Goal: Task Accomplishment & Management: Use online tool/utility

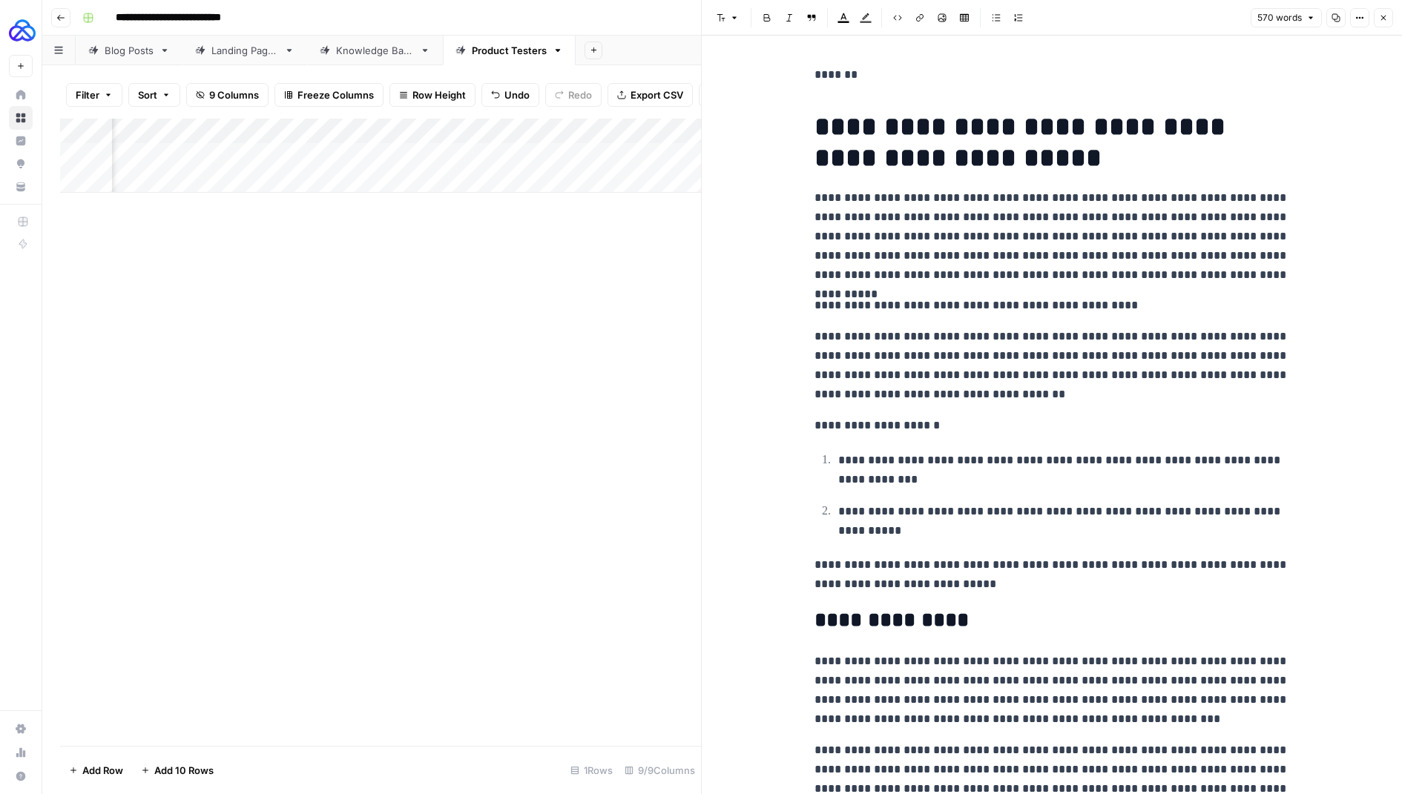
scroll to position [1495, 0]
click at [1381, 13] on icon "button" at bounding box center [1383, 17] width 9 height 9
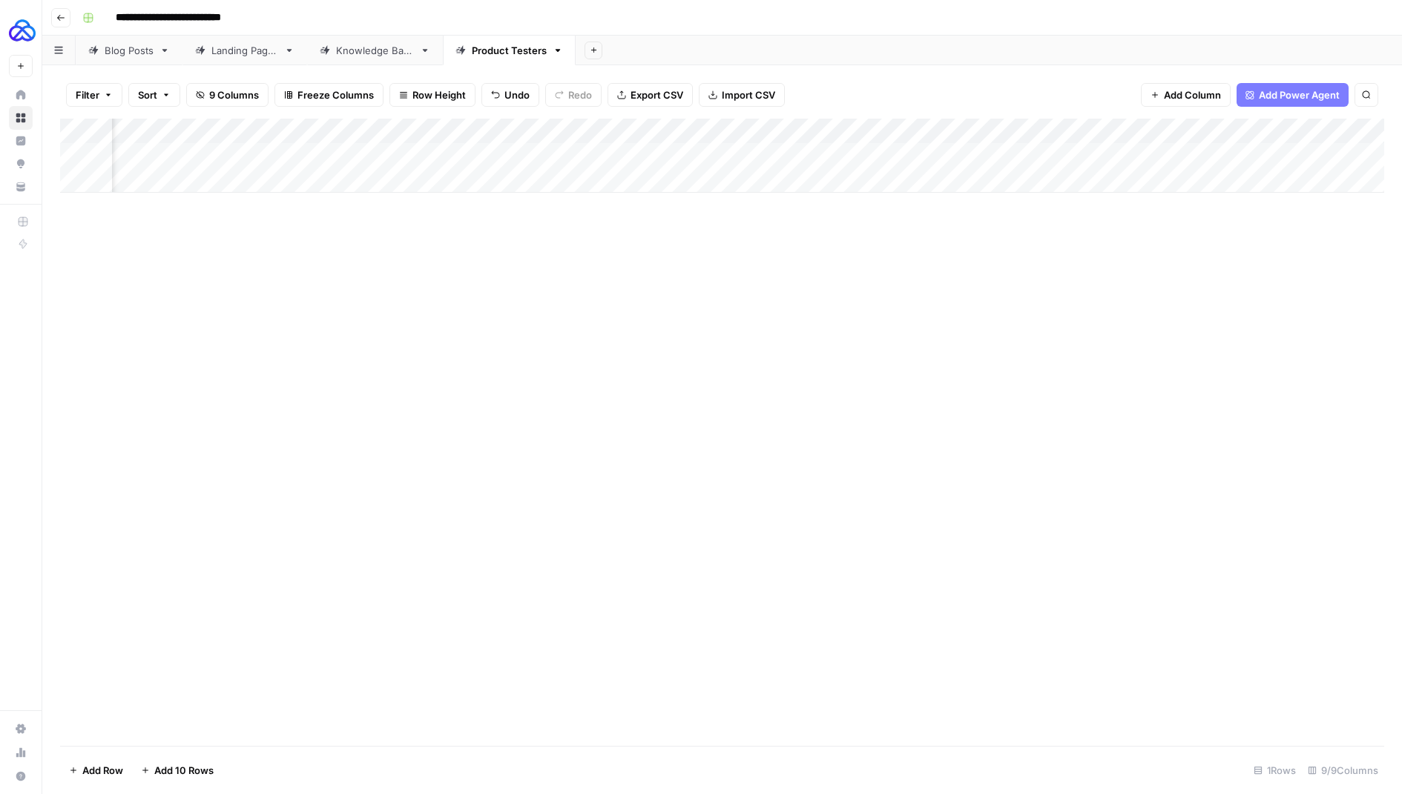
scroll to position [0, 64]
click at [1295, 131] on div "Add Column" at bounding box center [722, 156] width 1324 height 74
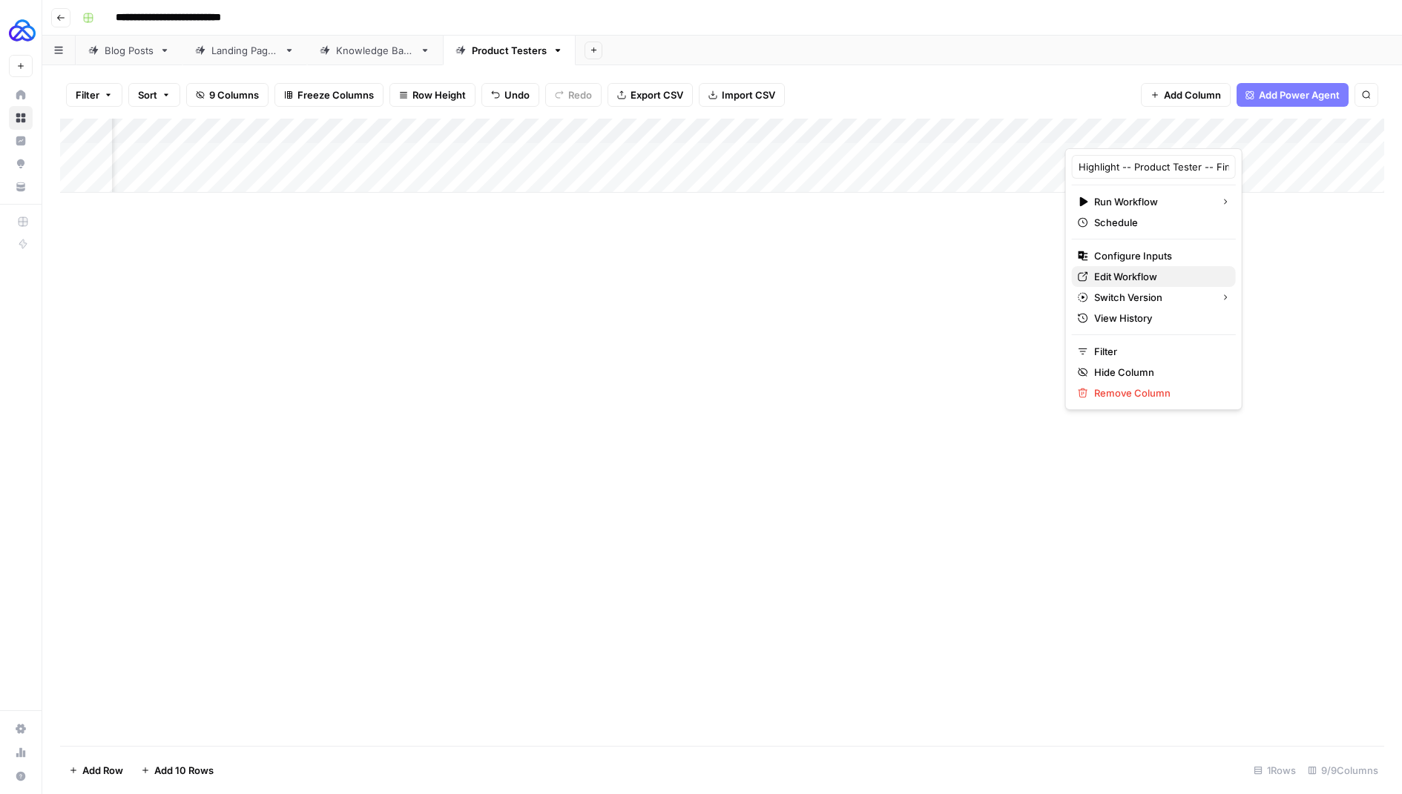
click at [1119, 272] on span "Edit Workflow" at bounding box center [1159, 276] width 130 height 15
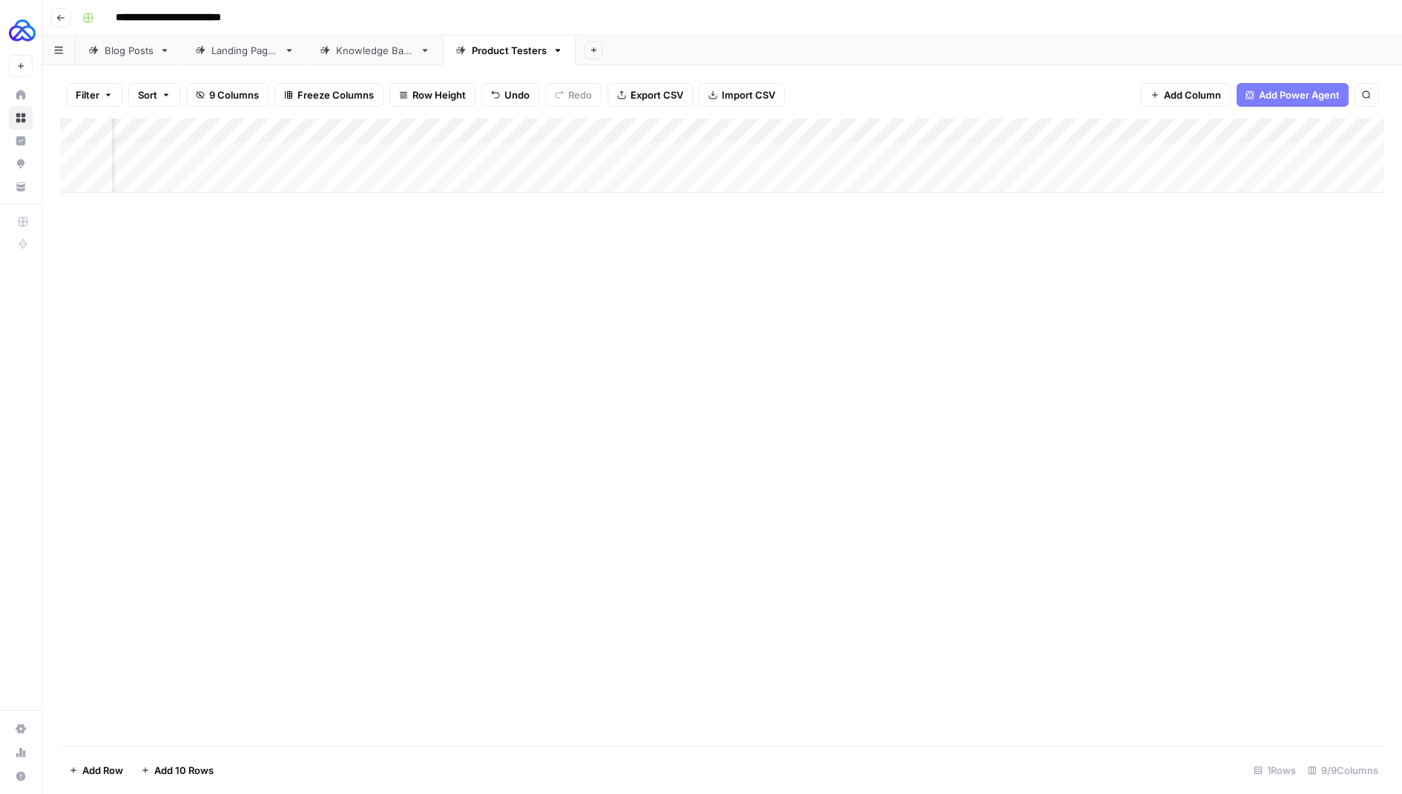
scroll to position [0, 0]
click at [693, 126] on div "Add Column" at bounding box center [722, 156] width 1324 height 74
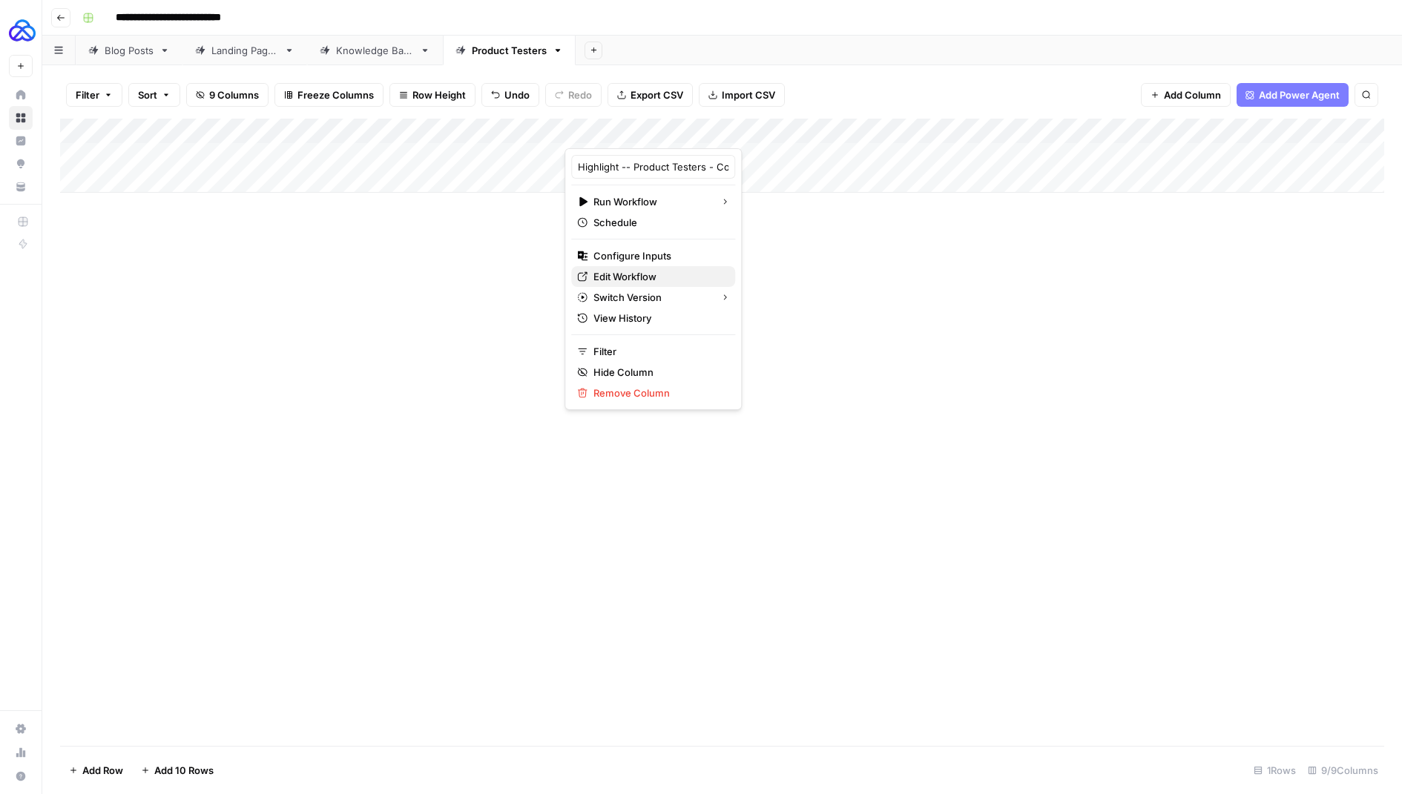
click at [623, 272] on span "Edit Workflow" at bounding box center [658, 276] width 130 height 15
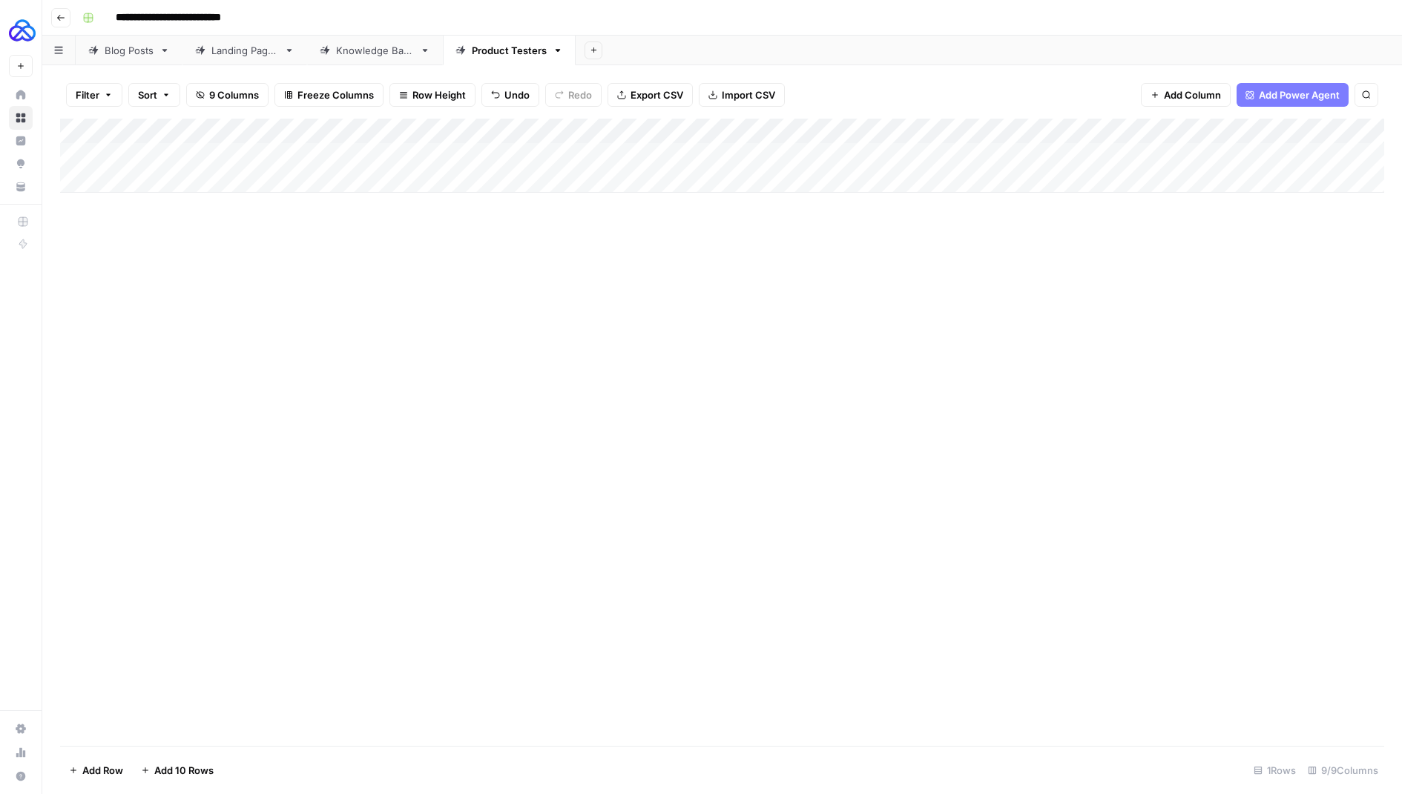
click at [553, 132] on div "Add Column" at bounding box center [722, 156] width 1324 height 74
click at [890, 258] on div "Add Column" at bounding box center [722, 433] width 1324 height 628
click at [1176, 88] on span "Add Column" at bounding box center [1192, 95] width 57 height 15
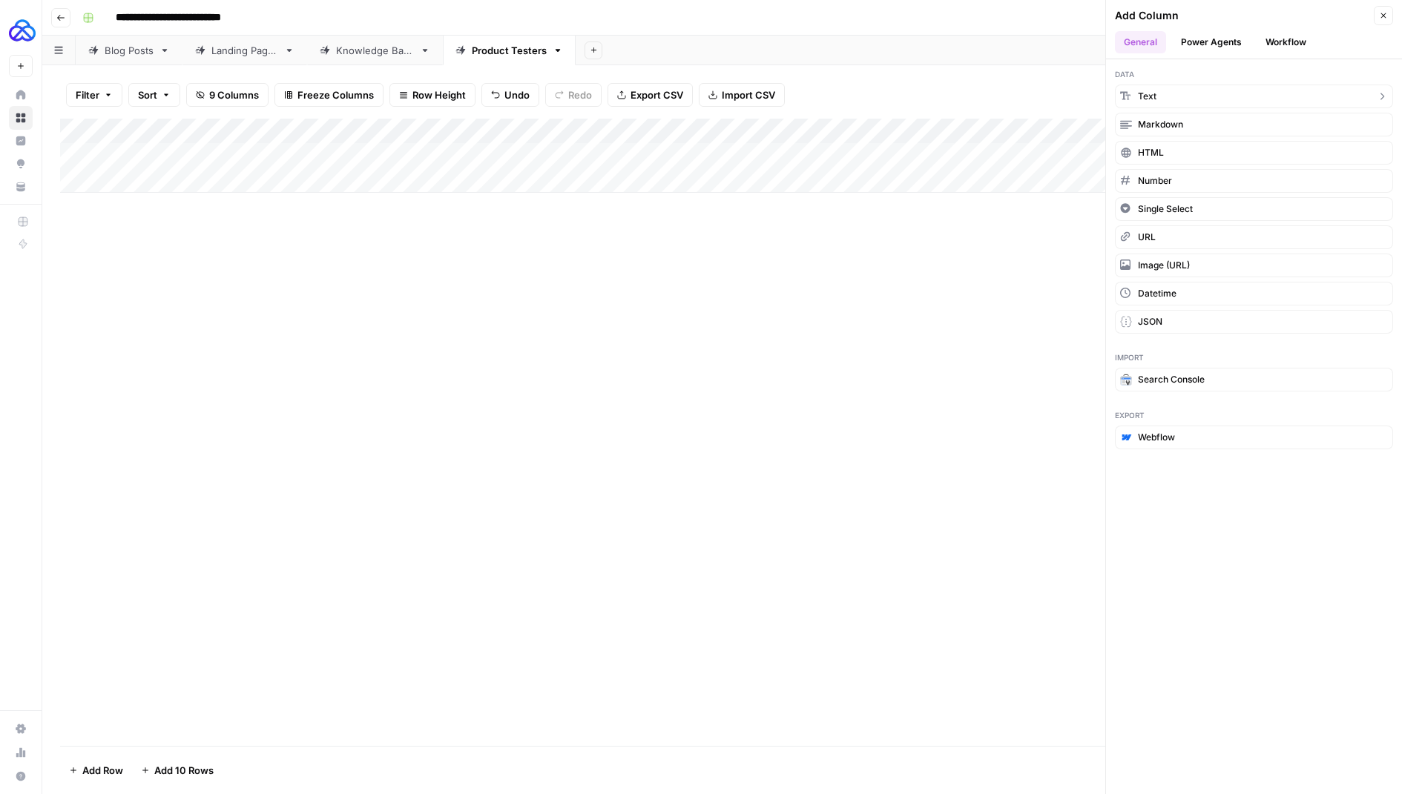
click at [1173, 90] on button "Text" at bounding box center [1254, 97] width 278 height 24
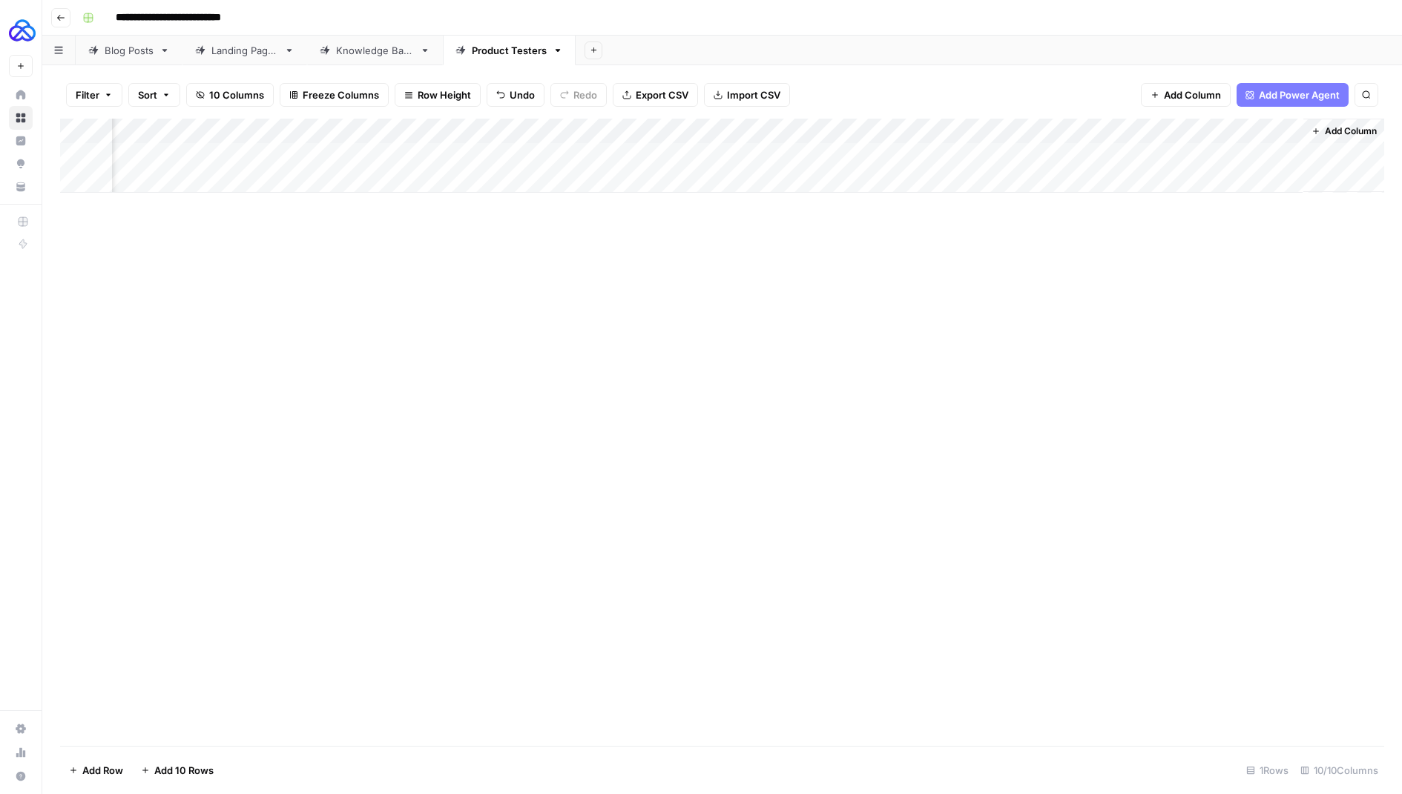
scroll to position [0, 436]
drag, startPoint x: 1177, startPoint y: 128, endPoint x: 297, endPoint y: 145, distance: 880.7
click at [297, 145] on div "Add Column" at bounding box center [722, 156] width 1324 height 74
drag, startPoint x: 357, startPoint y: 127, endPoint x: 171, endPoint y: 128, distance: 186.2
click at [170, 127] on div "Add Column" at bounding box center [722, 156] width 1324 height 74
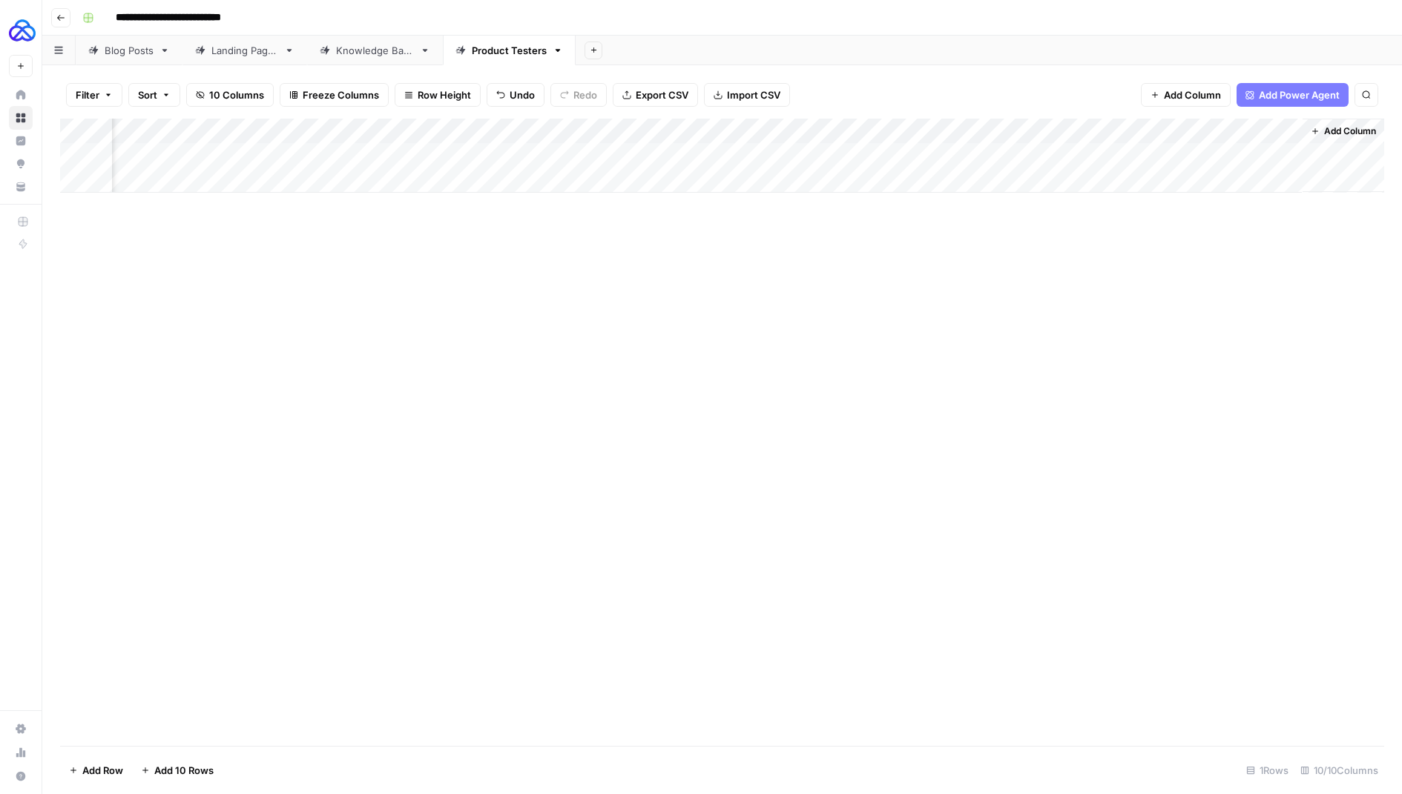
scroll to position [0, 0]
click at [623, 120] on div "Add Column" at bounding box center [722, 156] width 1324 height 74
click at [611, 129] on div at bounding box center [672, 134] width 214 height 30
click at [600, 165] on input "New Column" at bounding box center [653, 166] width 151 height 15
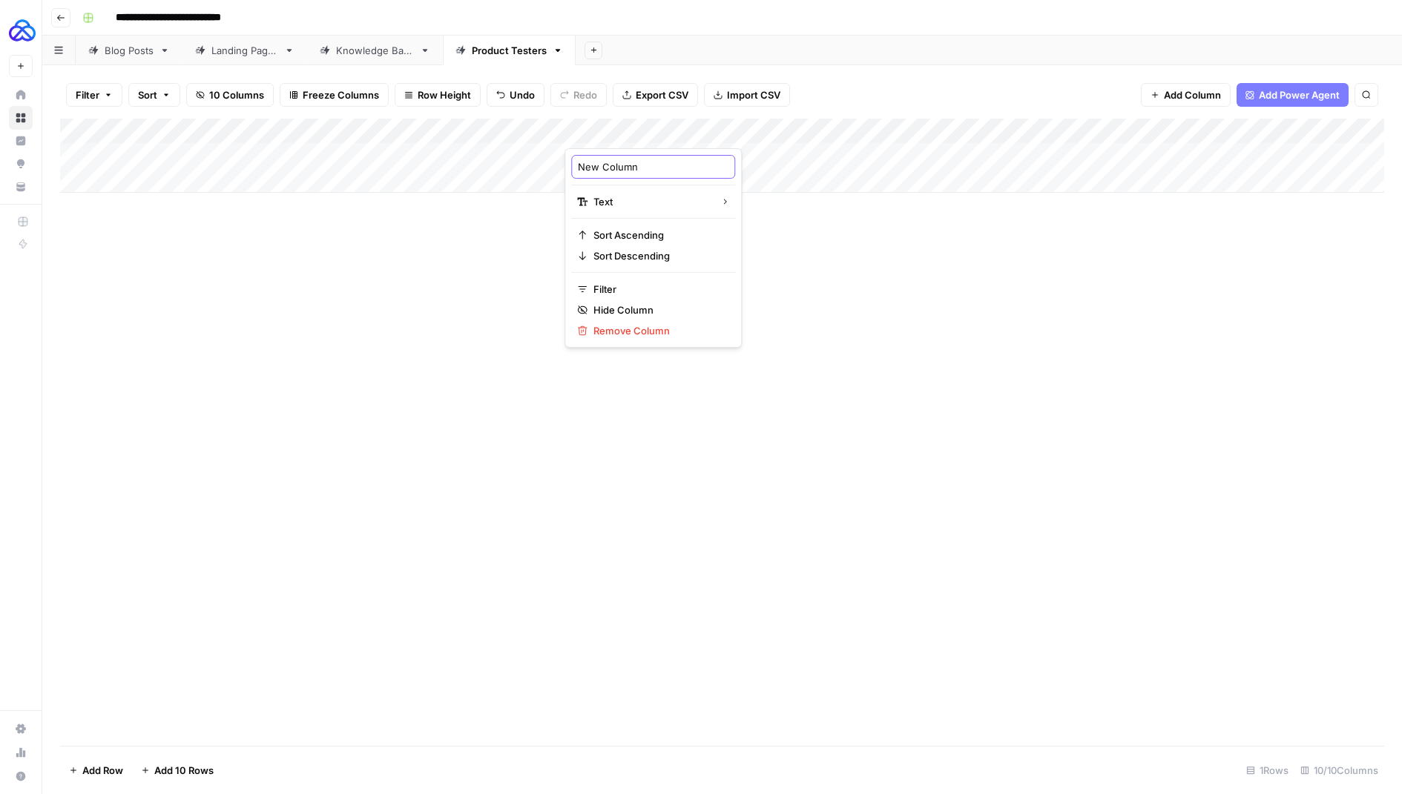
click at [600, 165] on input "New Column" at bounding box center [653, 166] width 151 height 15
type input "Target Audiance"
click at [600, 161] on div "Add Column" at bounding box center [722, 156] width 1324 height 74
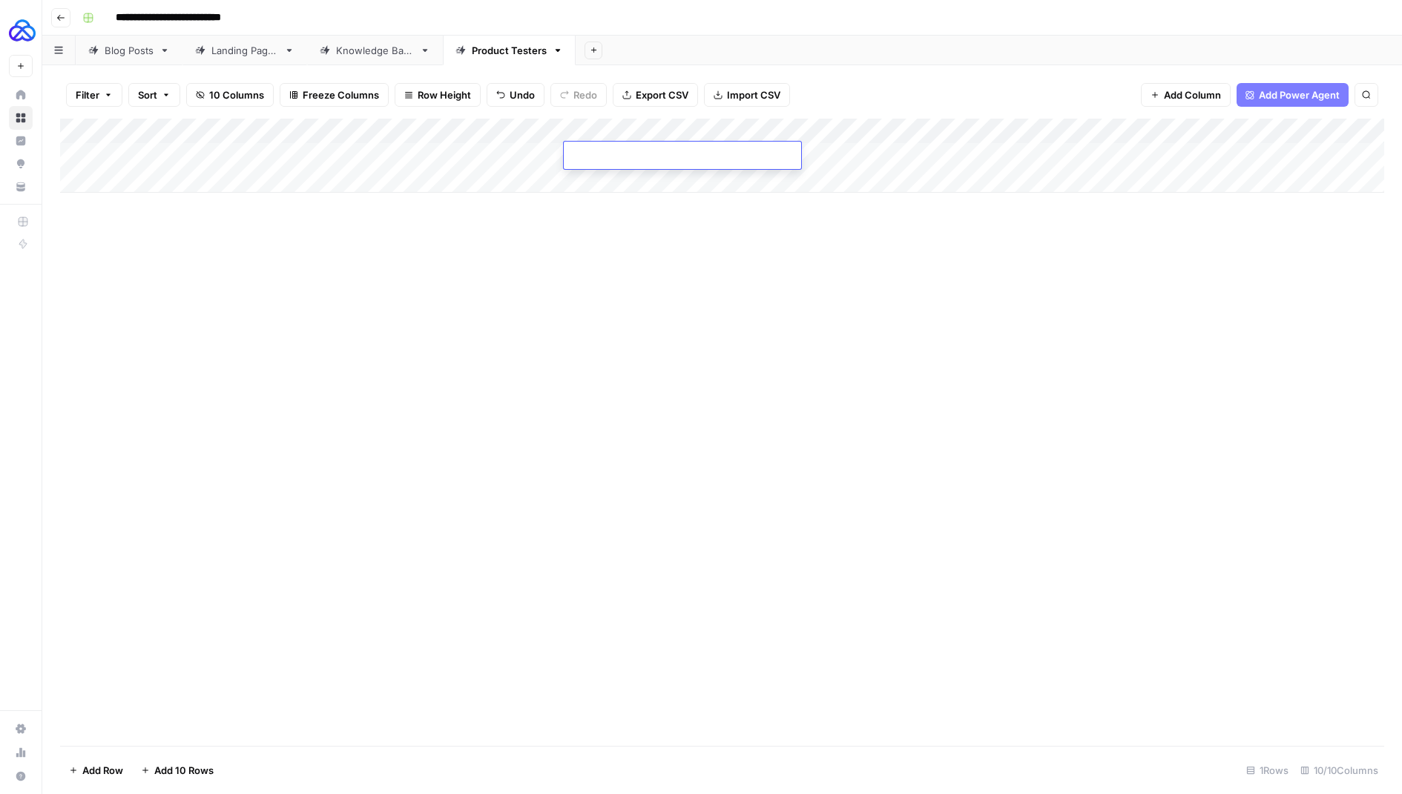
type textarea "*"
type textarea "**********"
click at [592, 343] on div "Add Column" at bounding box center [722, 433] width 1324 height 628
click at [928, 157] on div "Add Column" at bounding box center [722, 156] width 1324 height 74
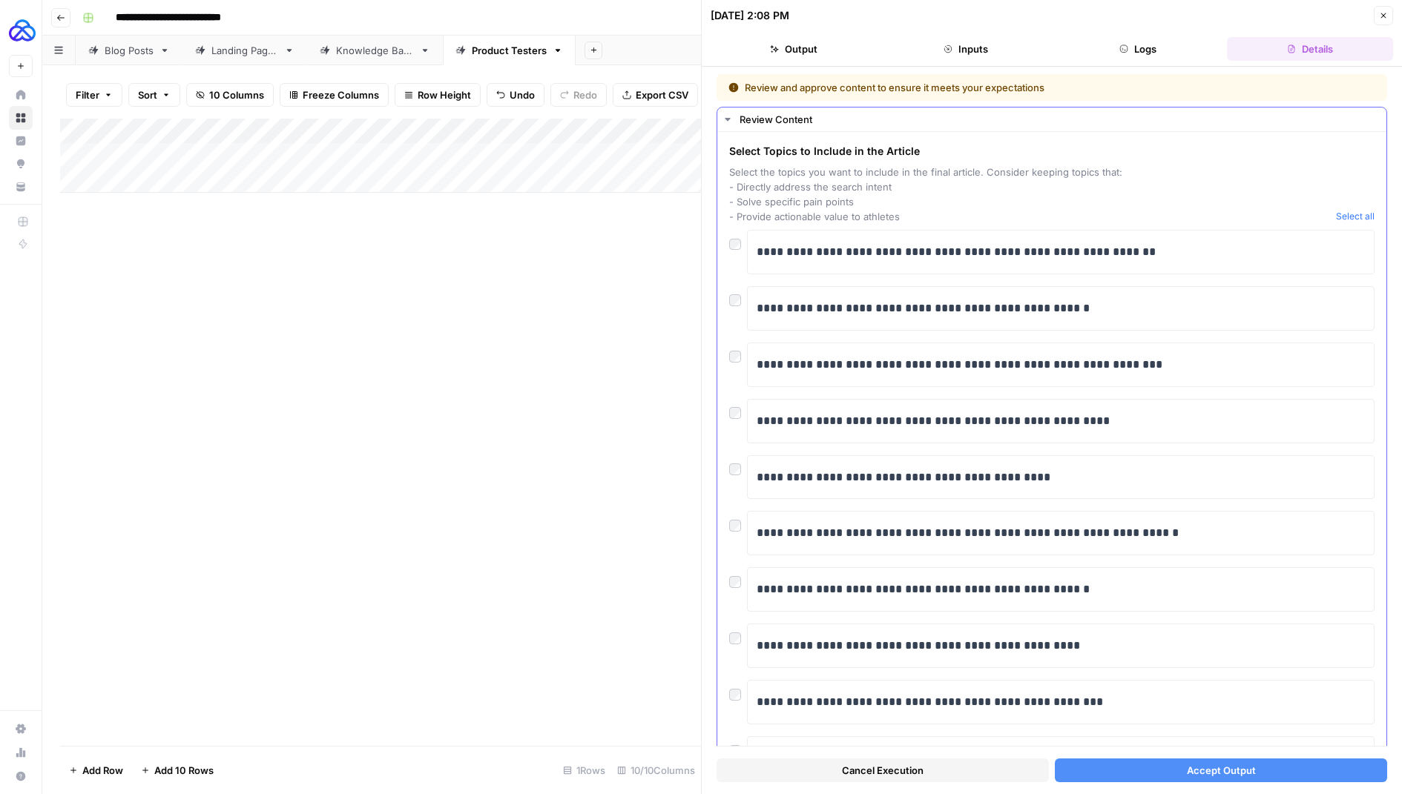
click at [740, 242] on div at bounding box center [738, 240] width 18 height 21
click at [1159, 775] on button "Accept Output" at bounding box center [1221, 771] width 332 height 24
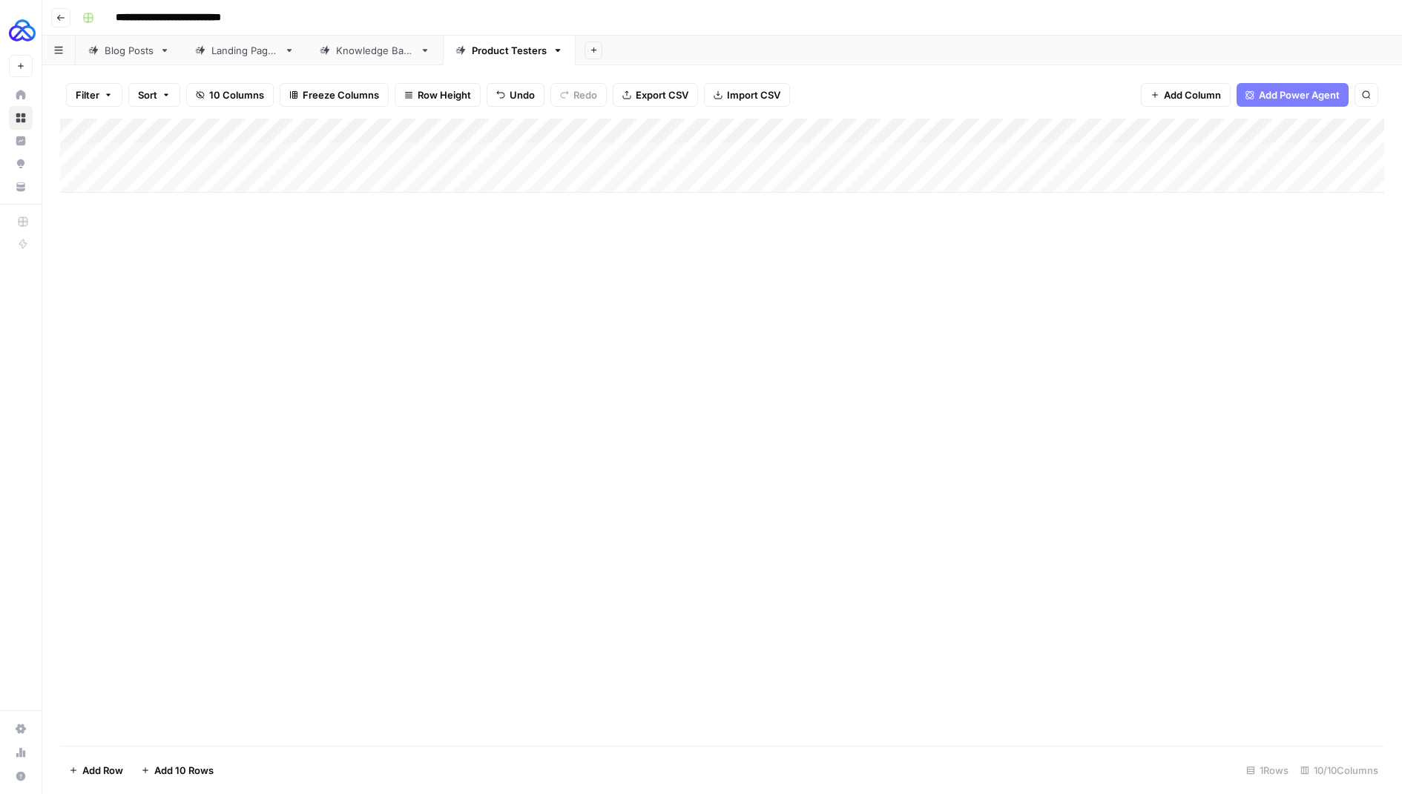
click at [931, 154] on div "Add Column" at bounding box center [722, 156] width 1324 height 74
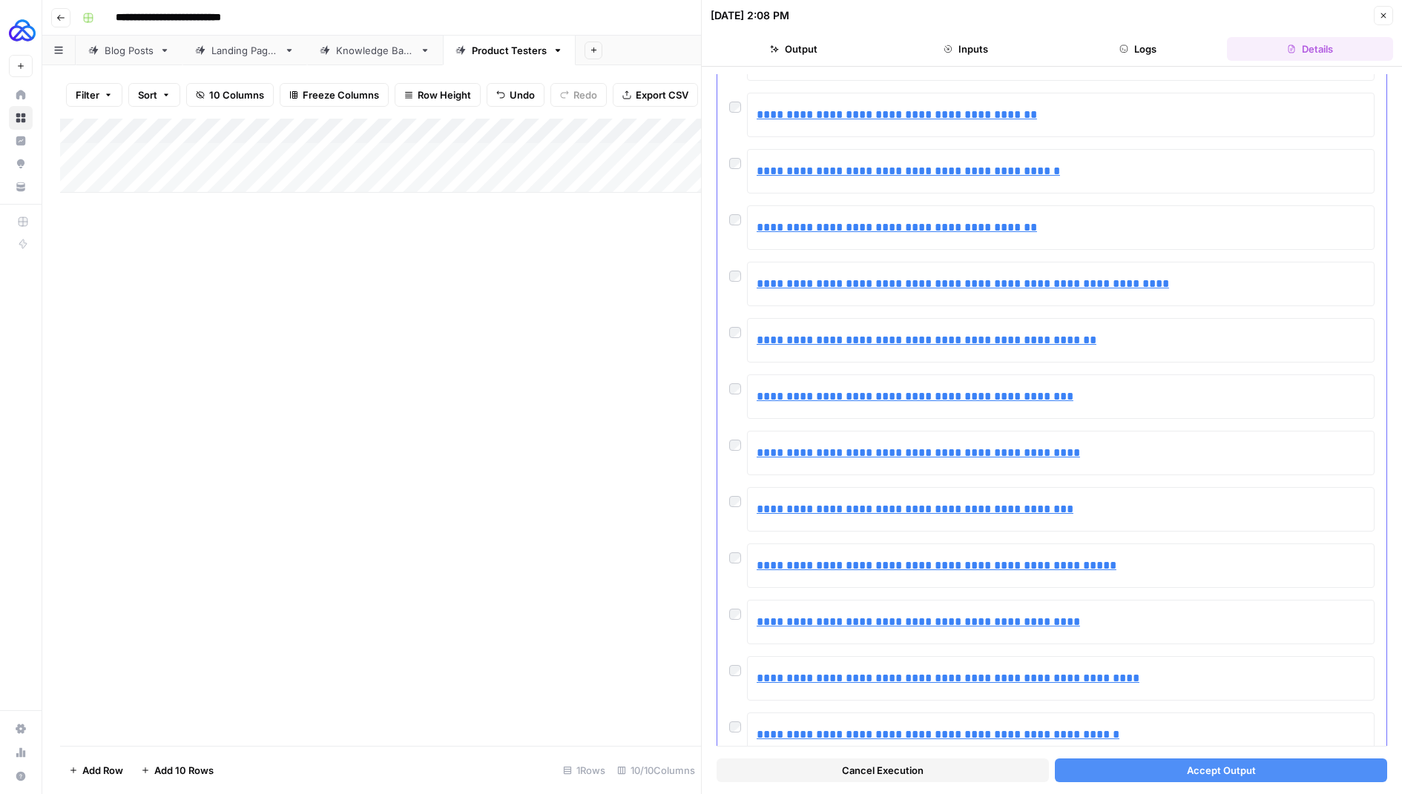
scroll to position [2243, 0]
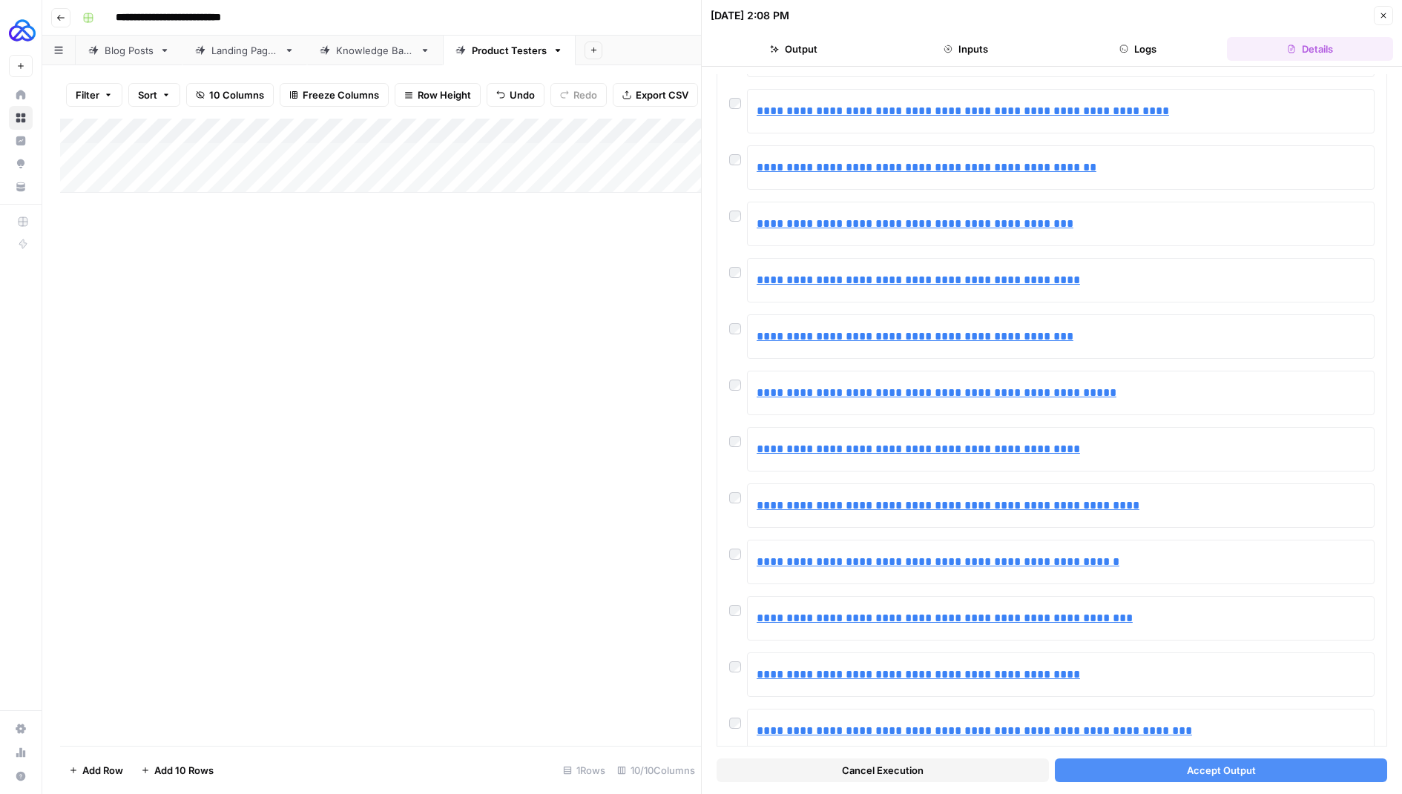
click at [1137, 778] on button "Accept Output" at bounding box center [1221, 771] width 332 height 24
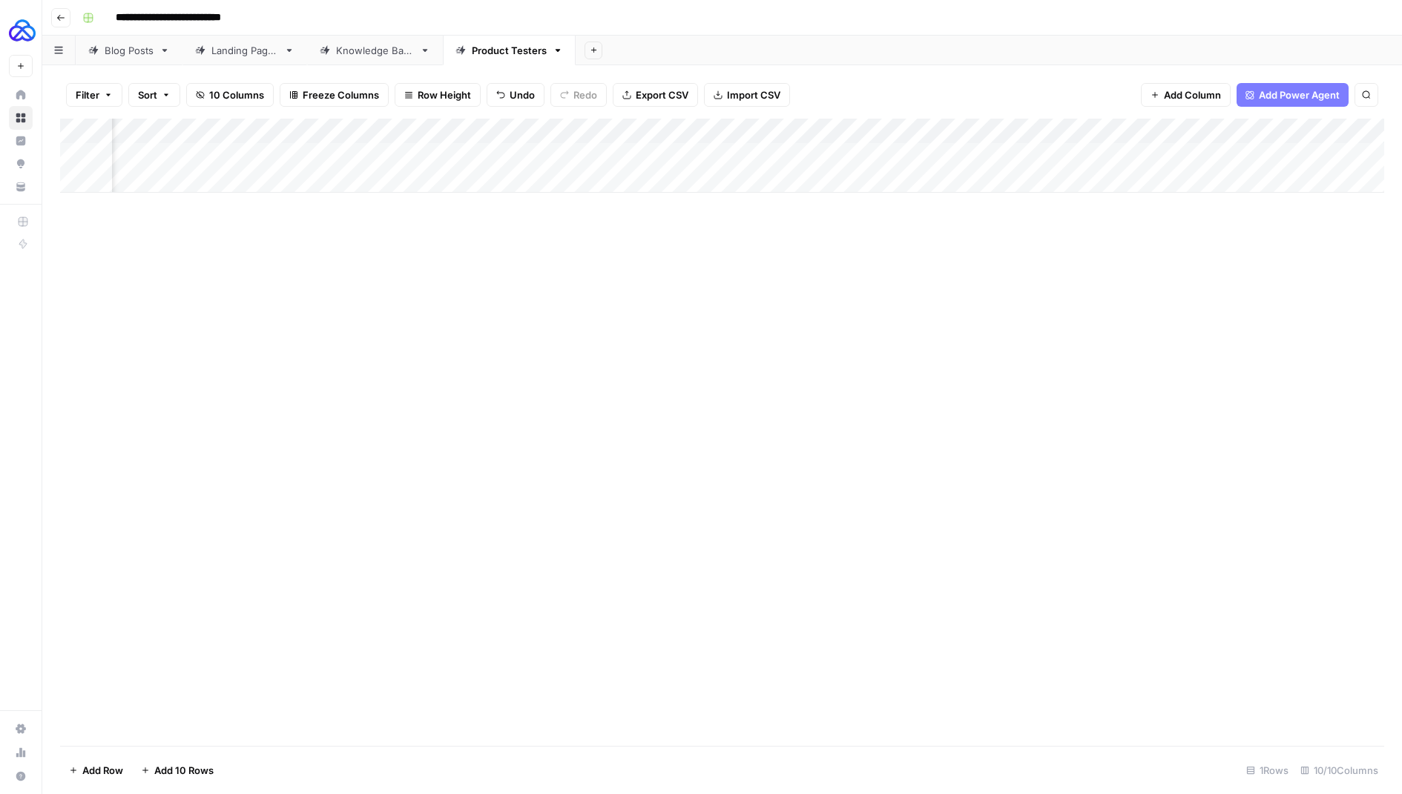
scroll to position [0, 286]
click at [1303, 155] on div "Add Column" at bounding box center [722, 156] width 1324 height 74
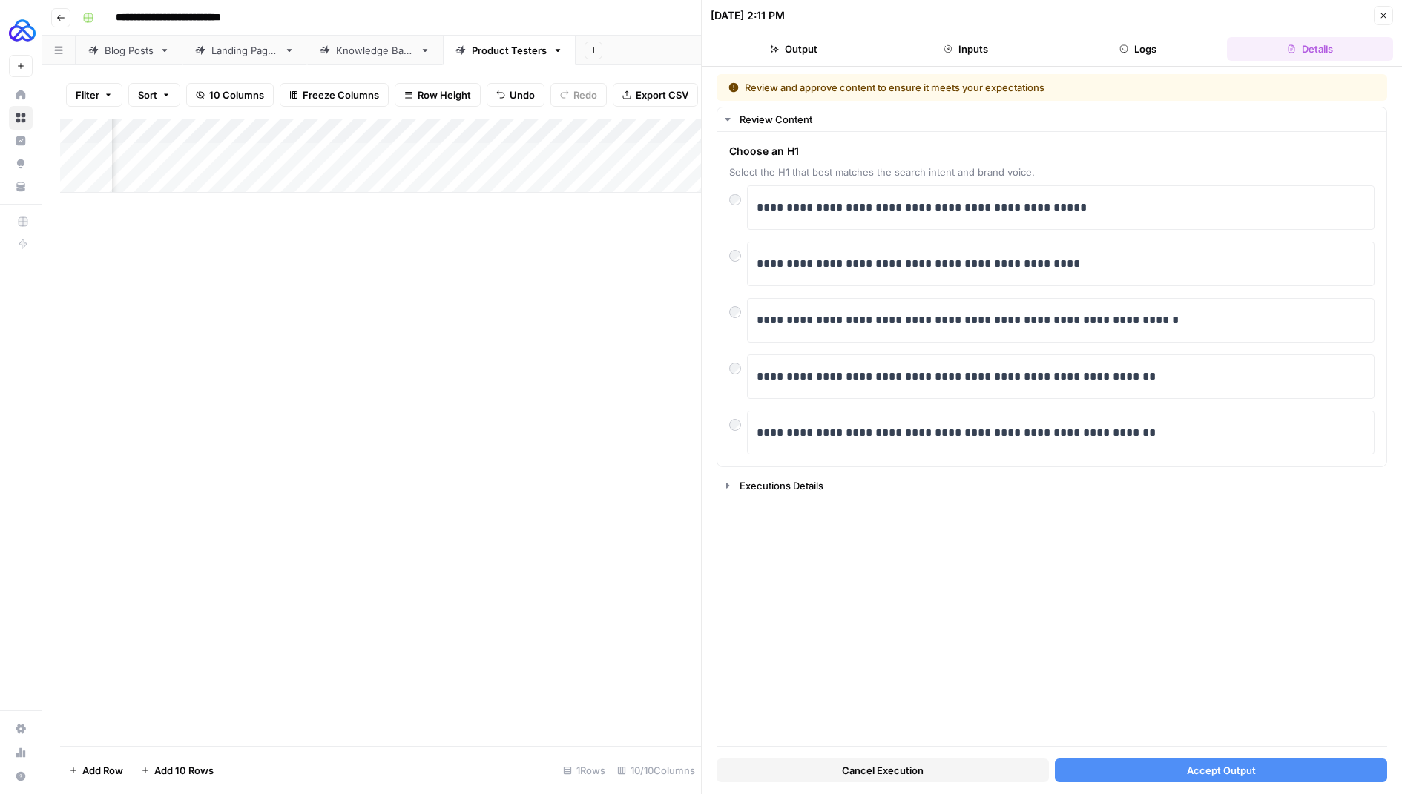
click at [1185, 766] on button "Accept Output" at bounding box center [1221, 771] width 332 height 24
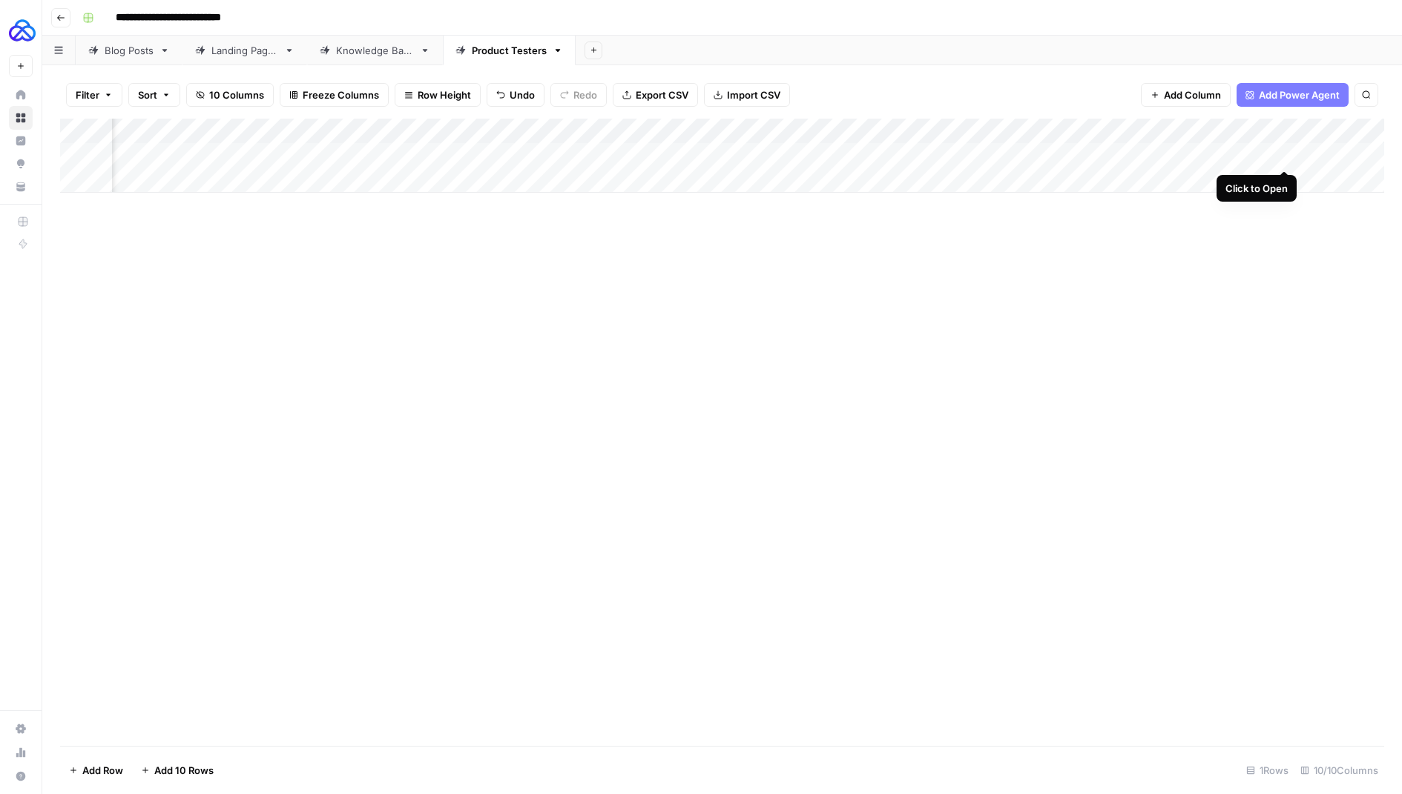
click at [1286, 157] on div "Add Column" at bounding box center [722, 156] width 1324 height 74
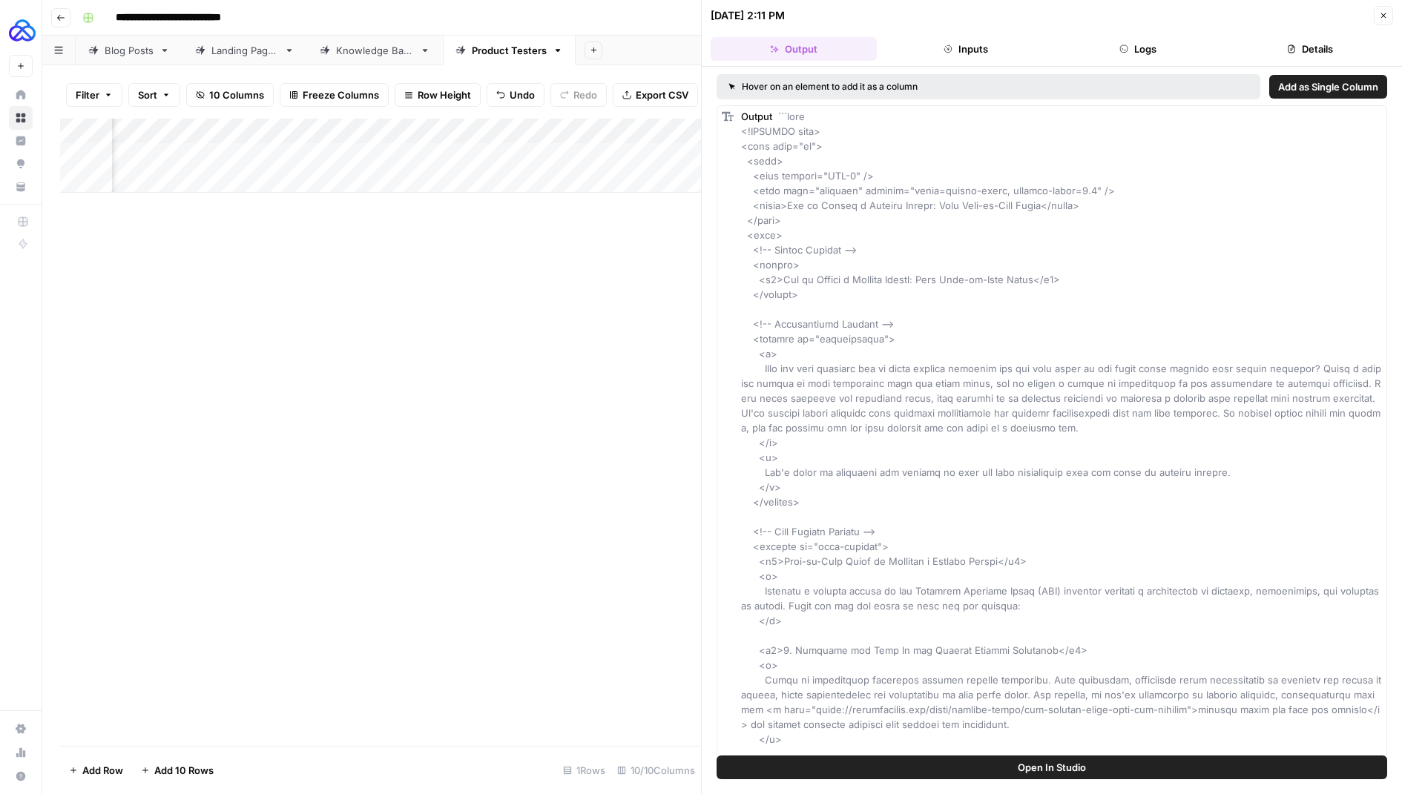
click at [1391, 20] on button "Close" at bounding box center [1383, 15] width 19 height 19
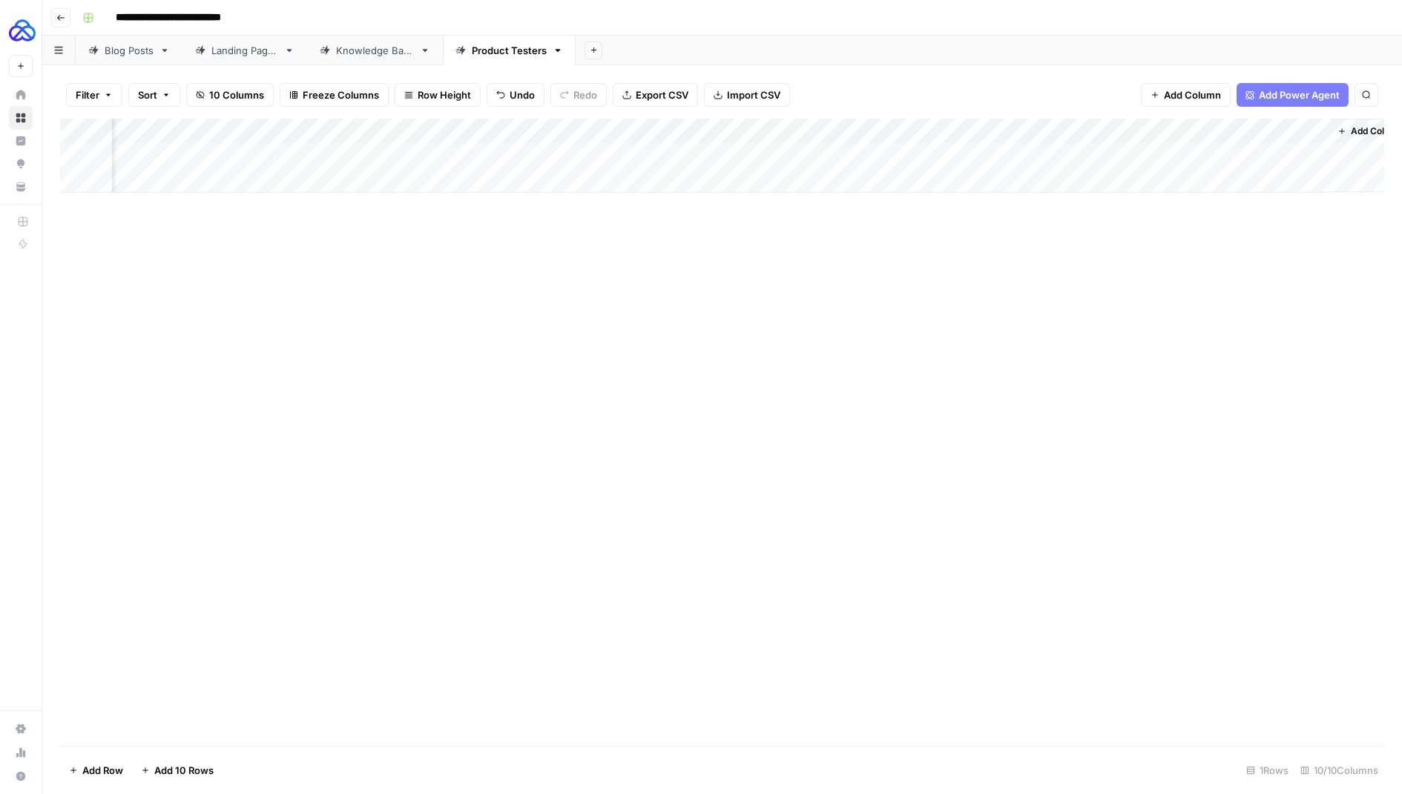
scroll to position [0, 436]
click at [1287, 151] on div "Add Column" at bounding box center [722, 156] width 1324 height 74
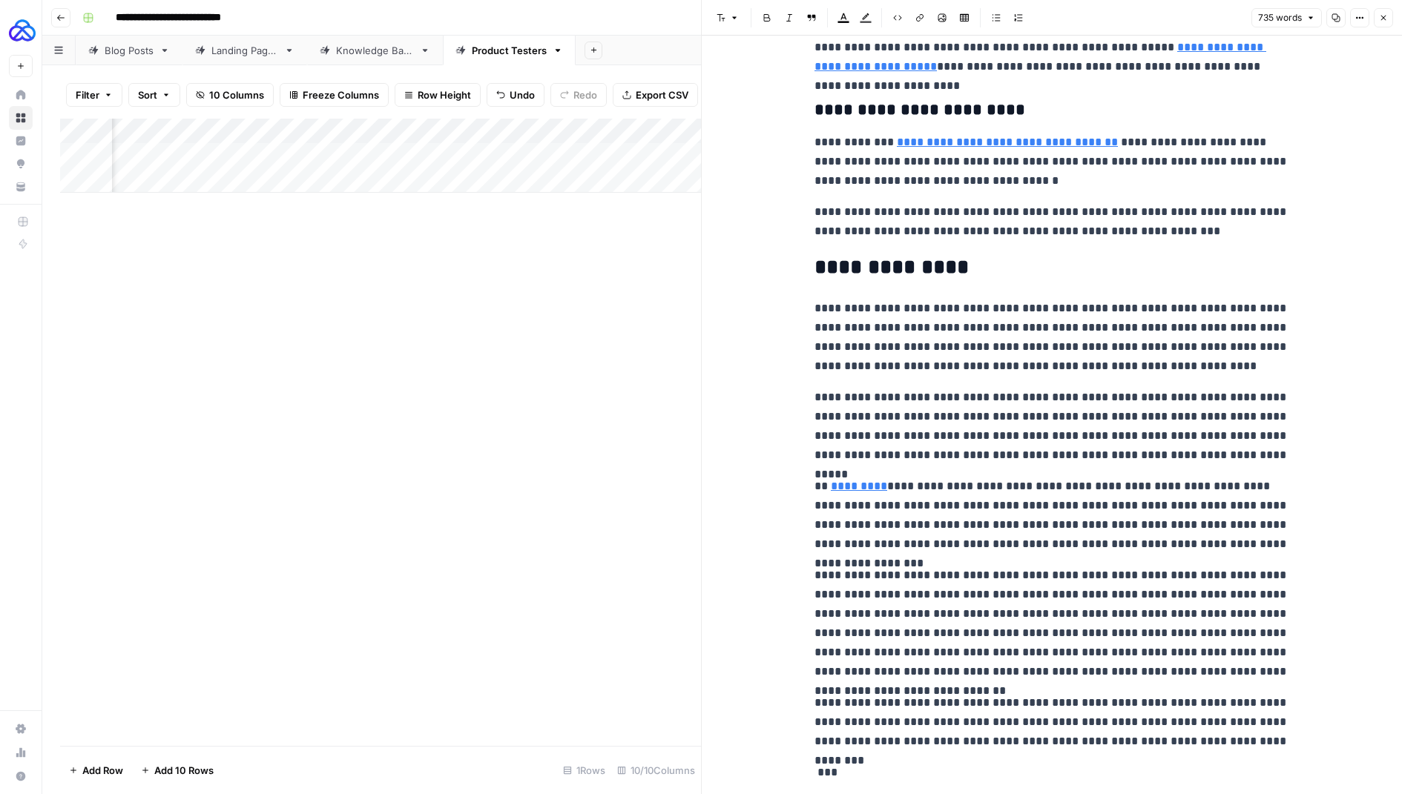
scroll to position [1165, 0]
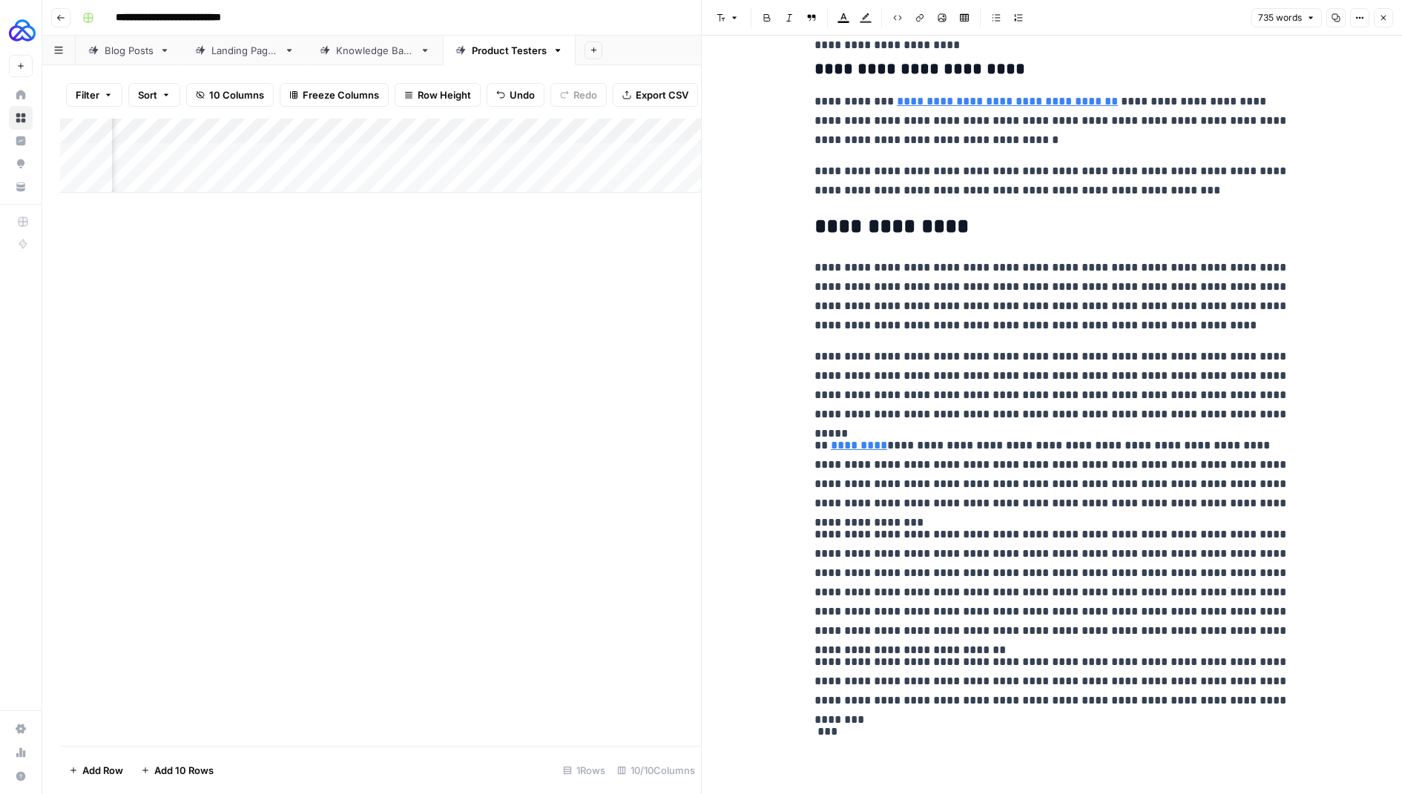
click at [1387, 19] on icon "button" at bounding box center [1383, 17] width 9 height 9
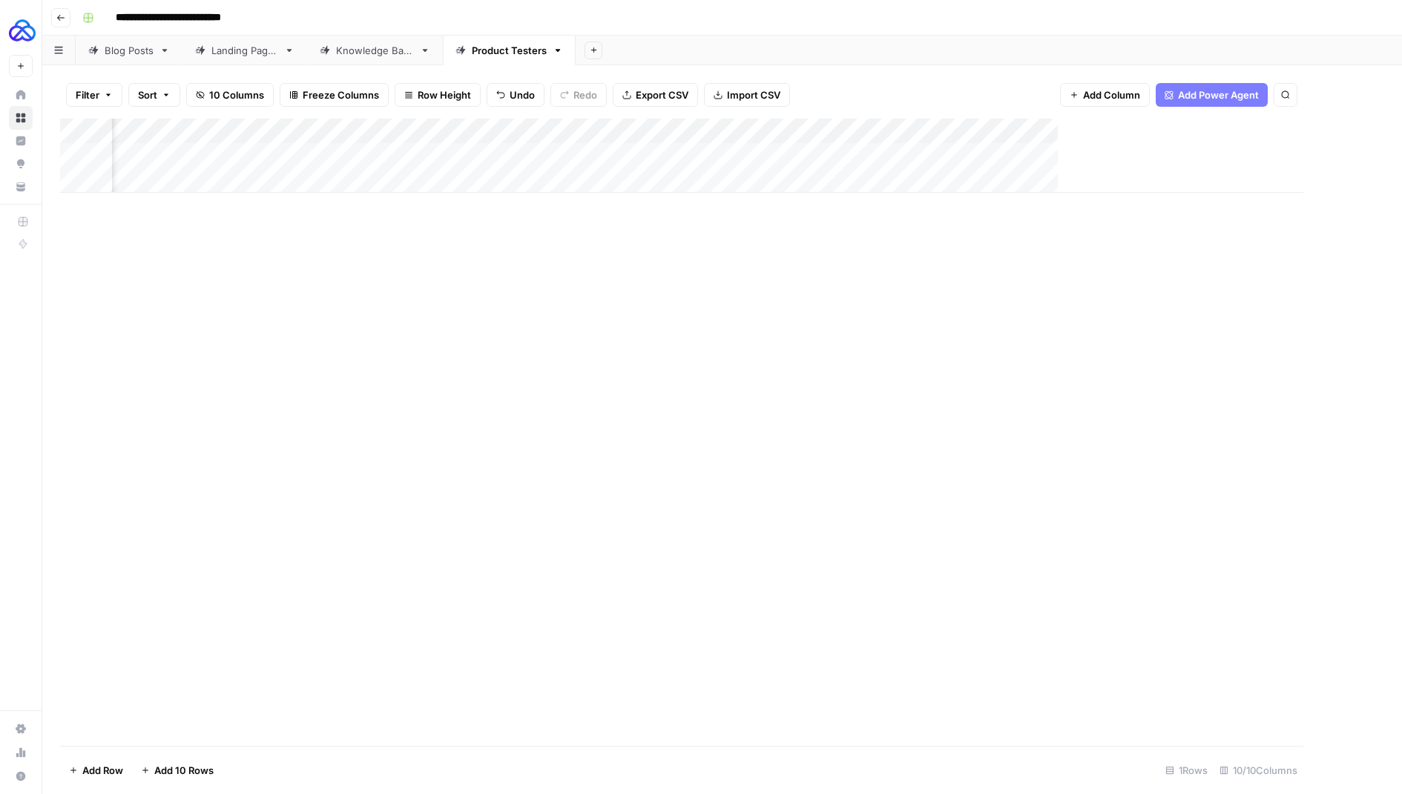
scroll to position [0, 418]
click at [490, 131] on div "Add Column" at bounding box center [722, 156] width 1324 height 74
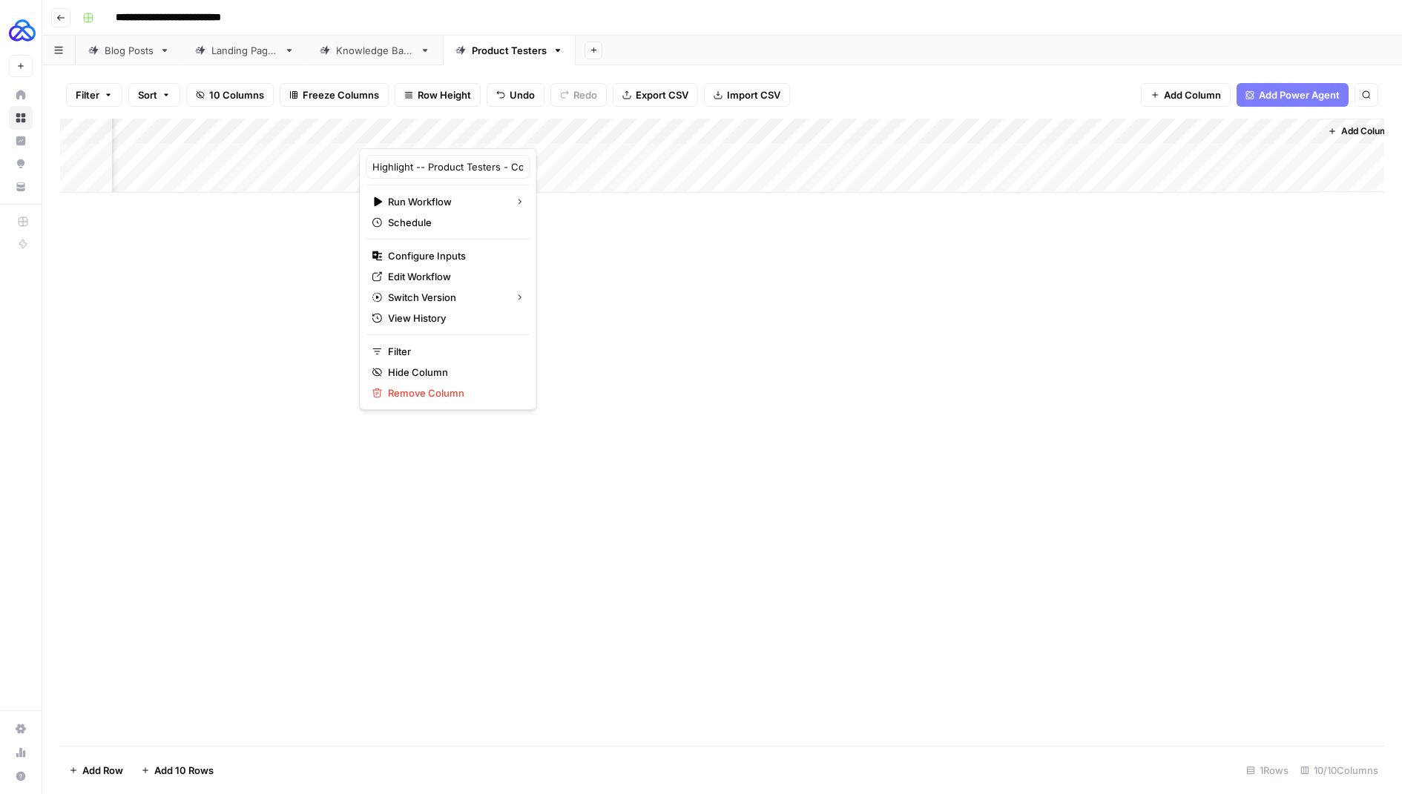
click at [564, 253] on div "Add Column" at bounding box center [722, 433] width 1324 height 628
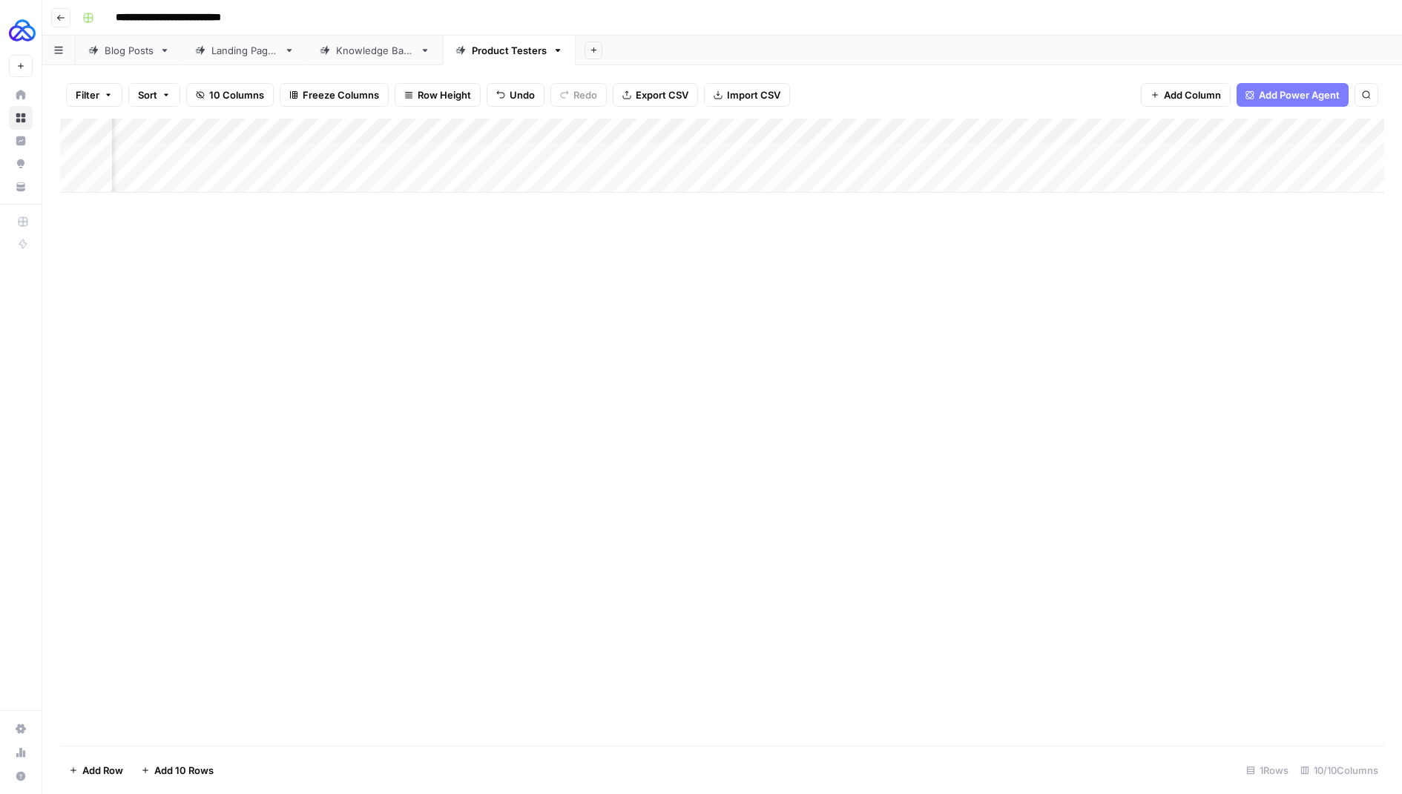
scroll to position [0, 195]
click at [719, 128] on div "Add Column" at bounding box center [722, 156] width 1324 height 74
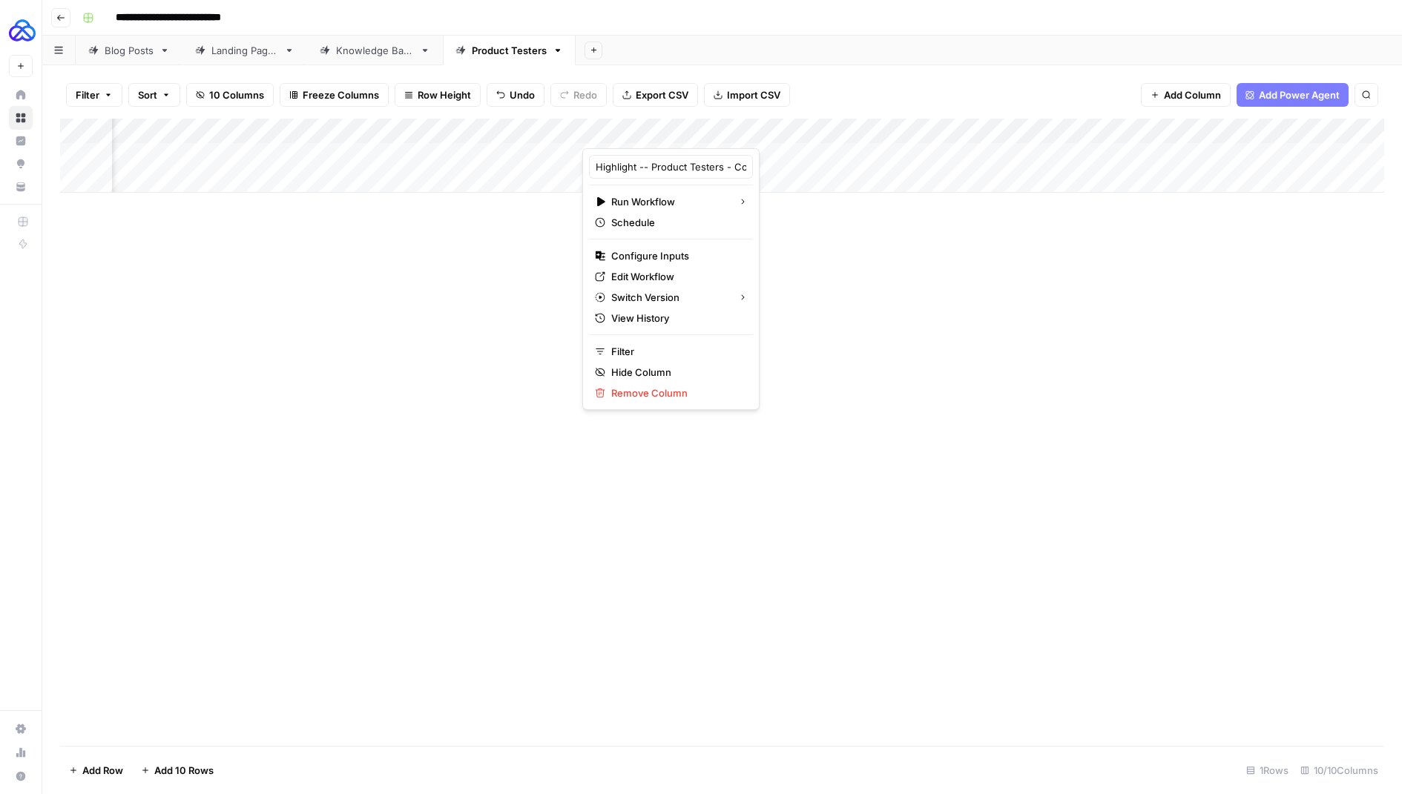
click at [796, 189] on div "Add Column" at bounding box center [722, 156] width 1324 height 74
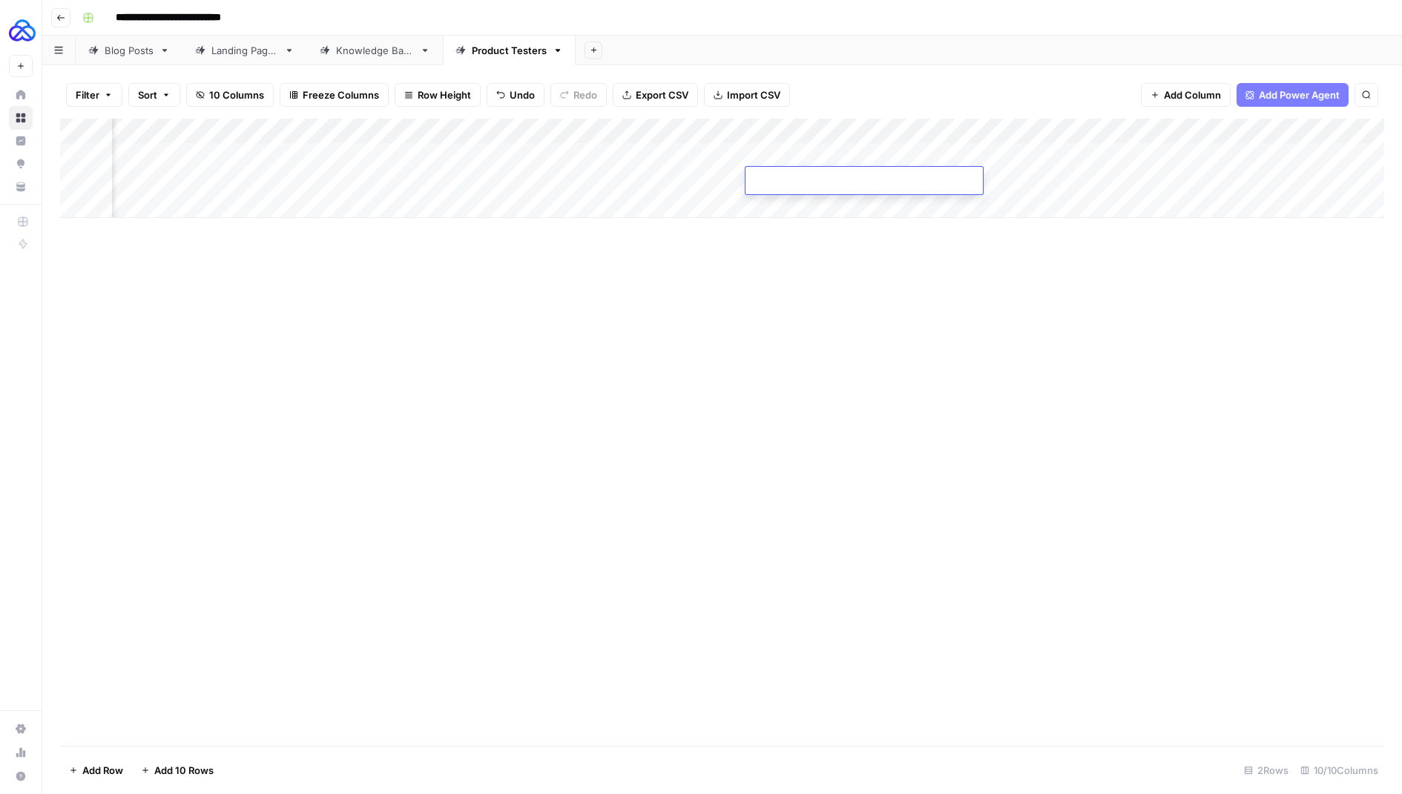
click at [715, 157] on div "Add Column" at bounding box center [722, 168] width 1324 height 99
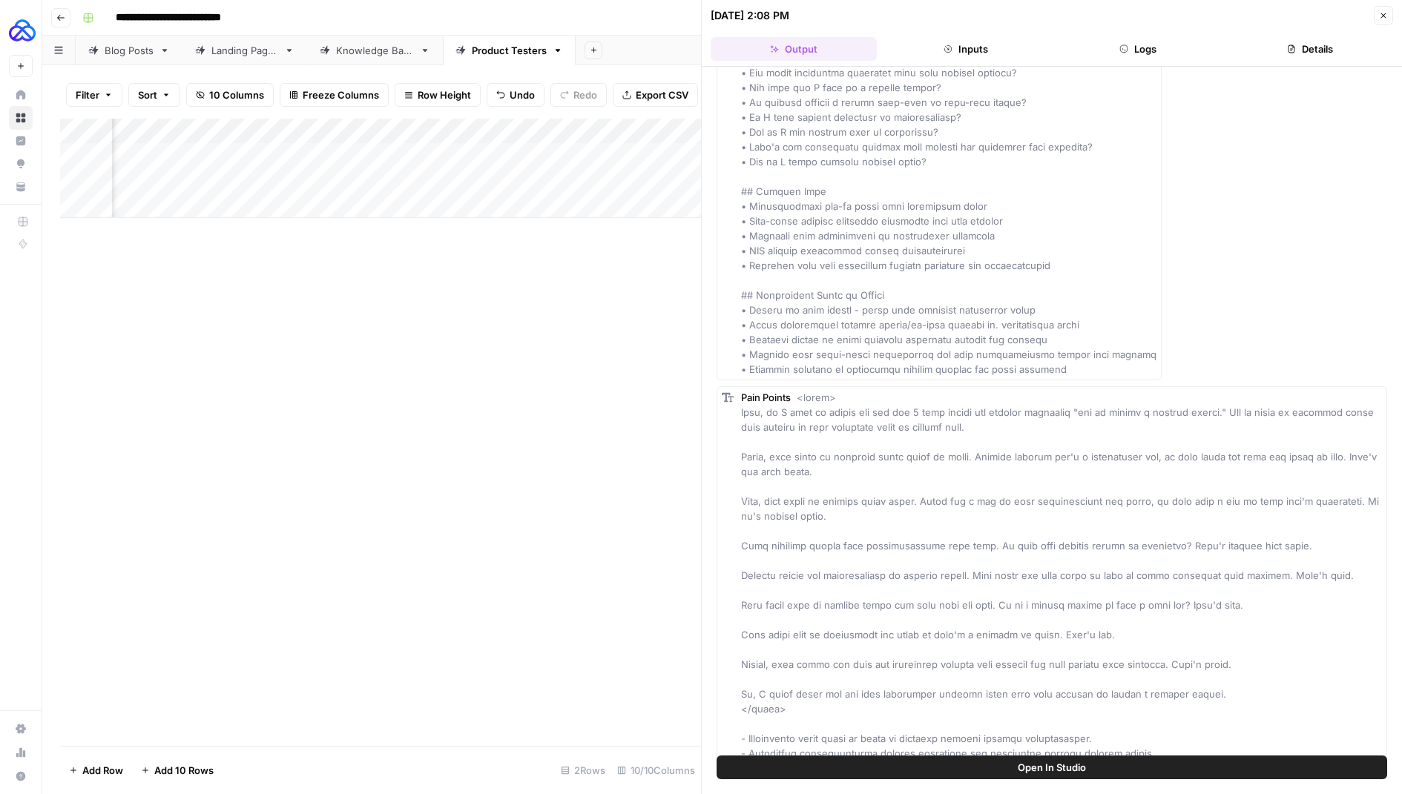
scroll to position [751, 0]
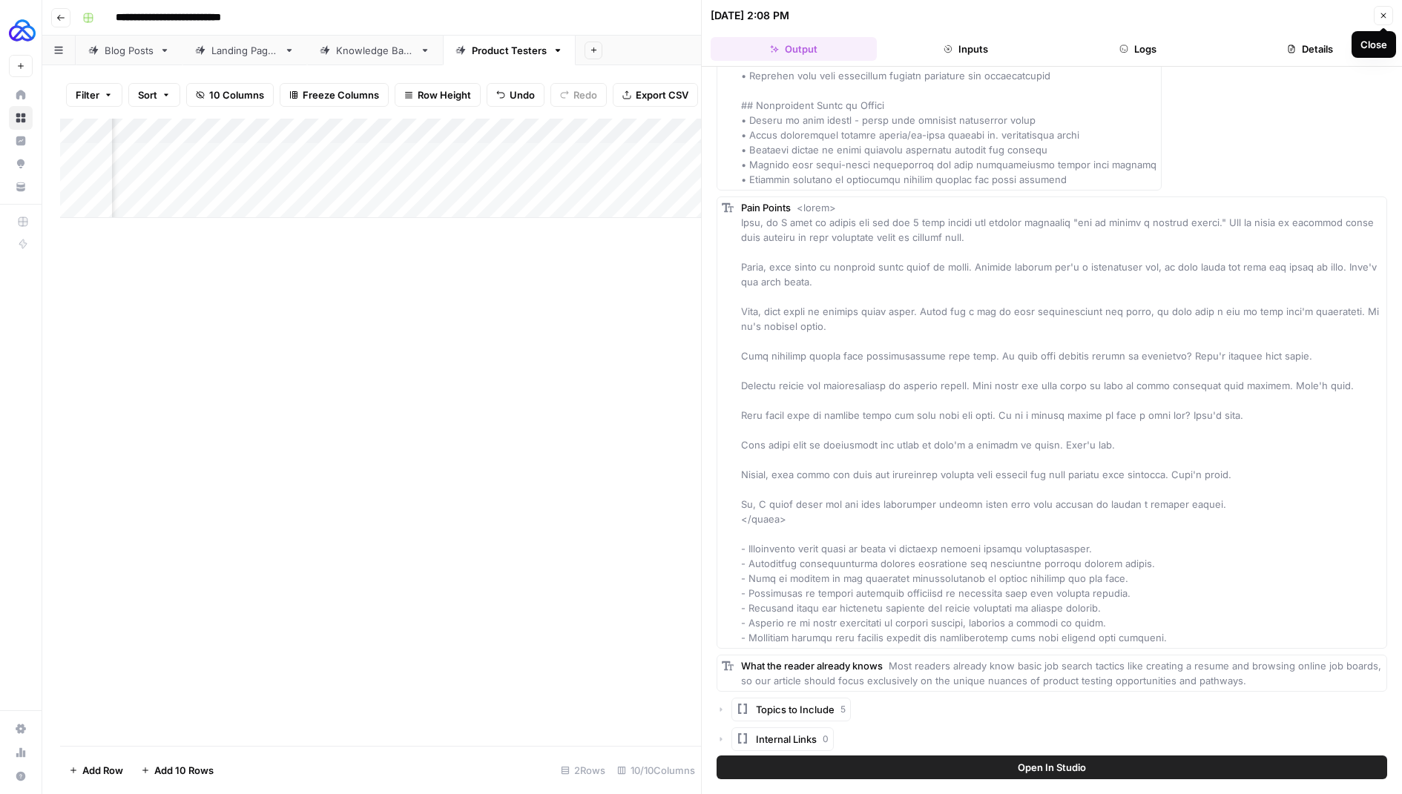
click at [1378, 13] on button "Close" at bounding box center [1383, 15] width 19 height 19
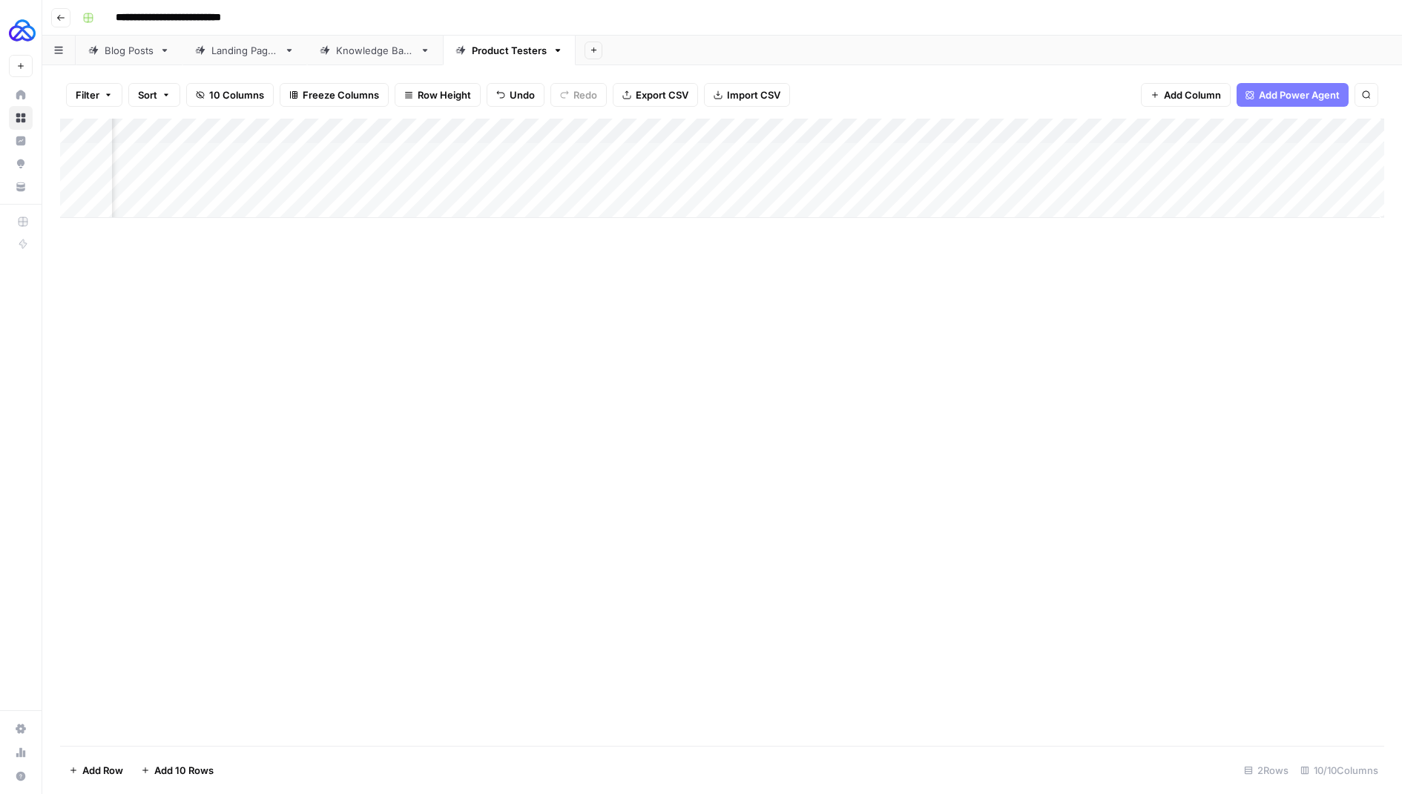
scroll to position [0, 369]
click at [1203, 131] on div "Add Column" at bounding box center [722, 168] width 1324 height 99
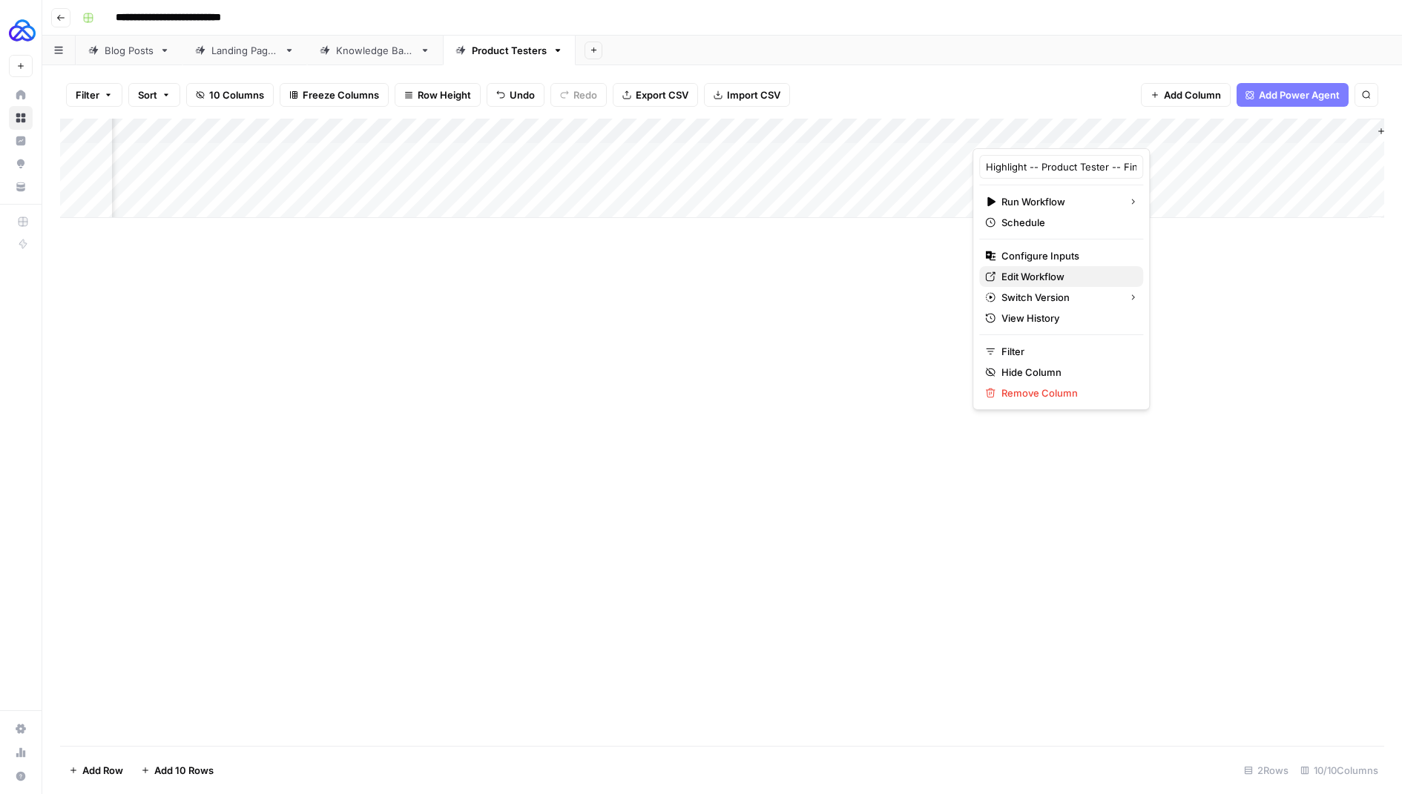
click at [1033, 274] on span "Edit Workflow" at bounding box center [1066, 276] width 130 height 15
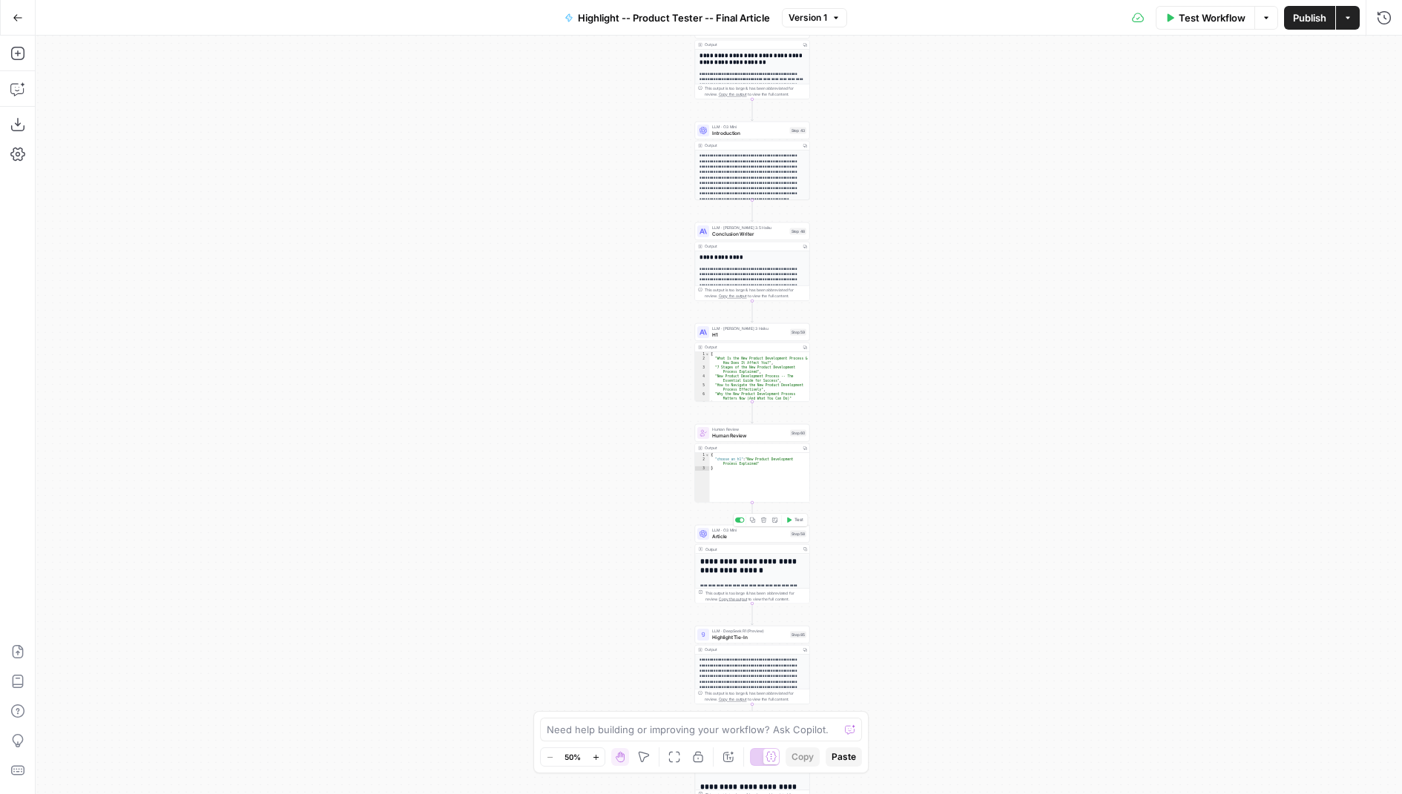
click at [744, 533] on span "Article" at bounding box center [749, 536] width 75 height 7
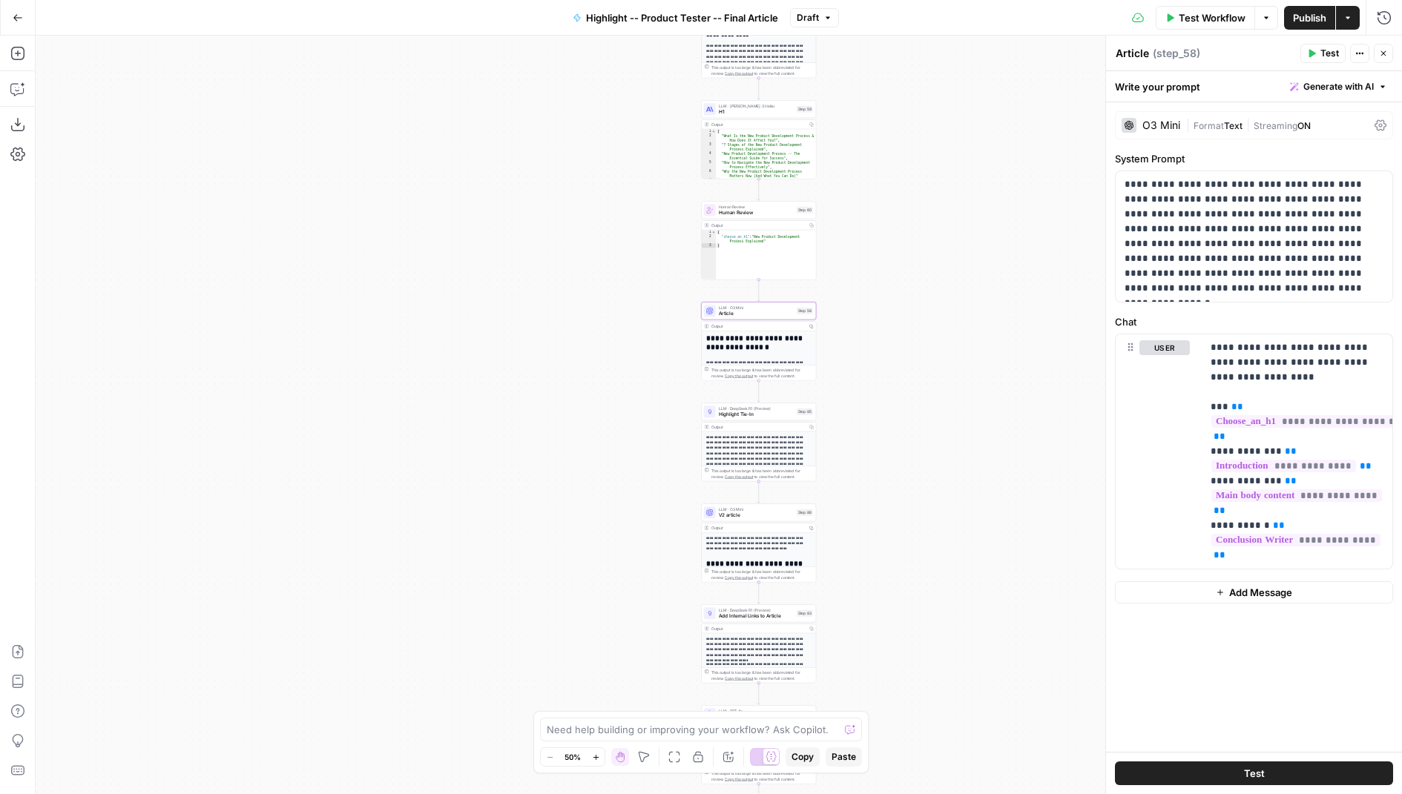
click at [759, 513] on span "V2 article" at bounding box center [756, 515] width 75 height 7
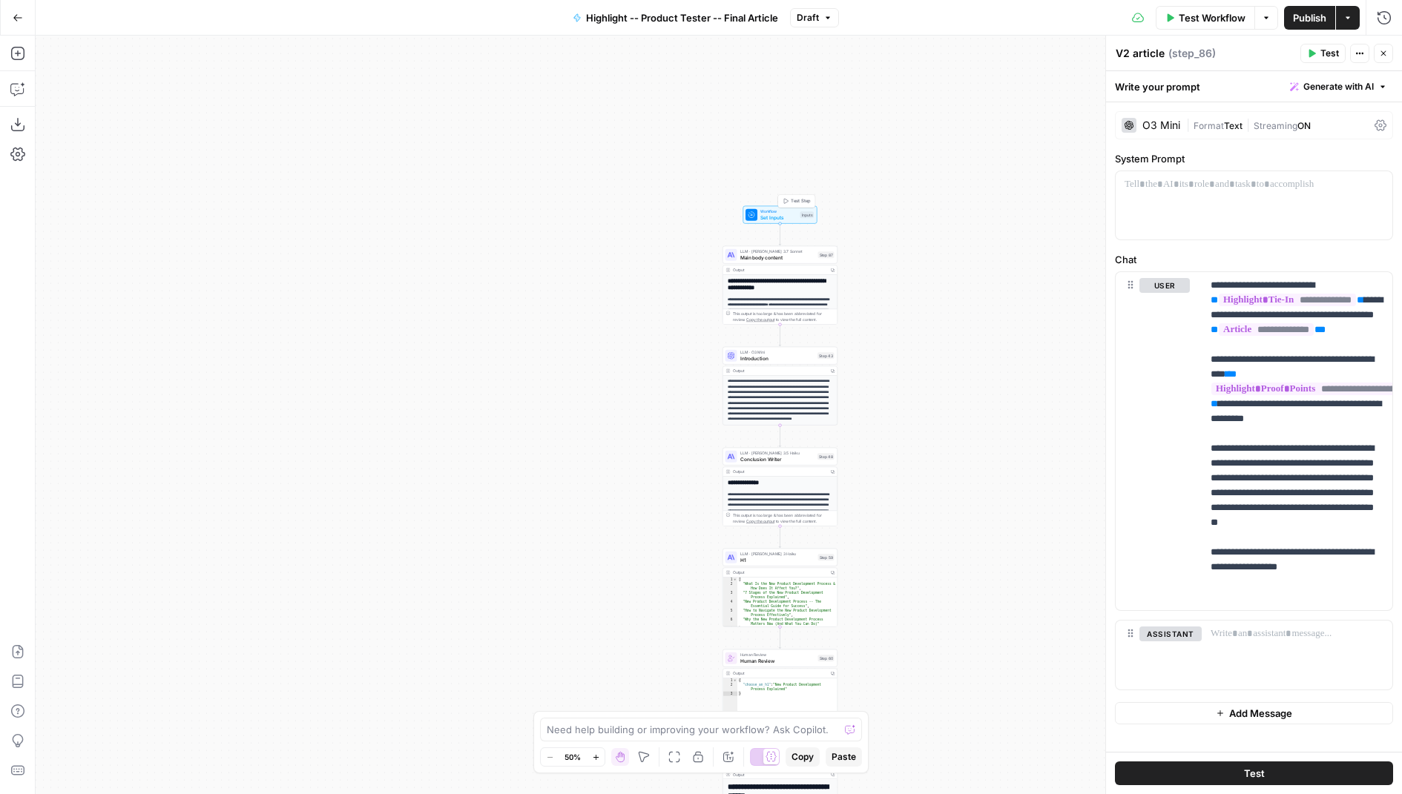
click at [769, 206] on div "Workflow Set Inputs Inputs Test Step" at bounding box center [780, 215] width 74 height 18
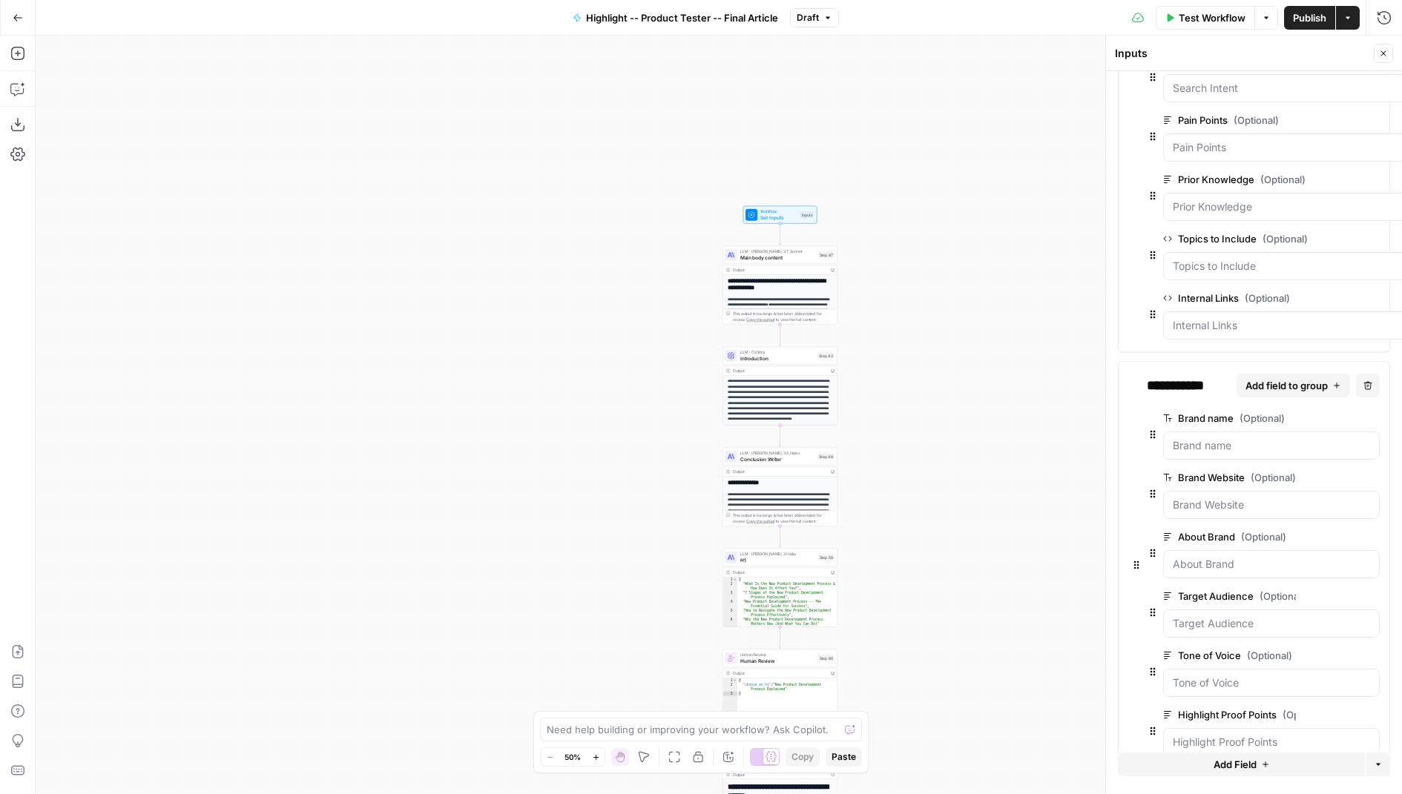
scroll to position [461, 0]
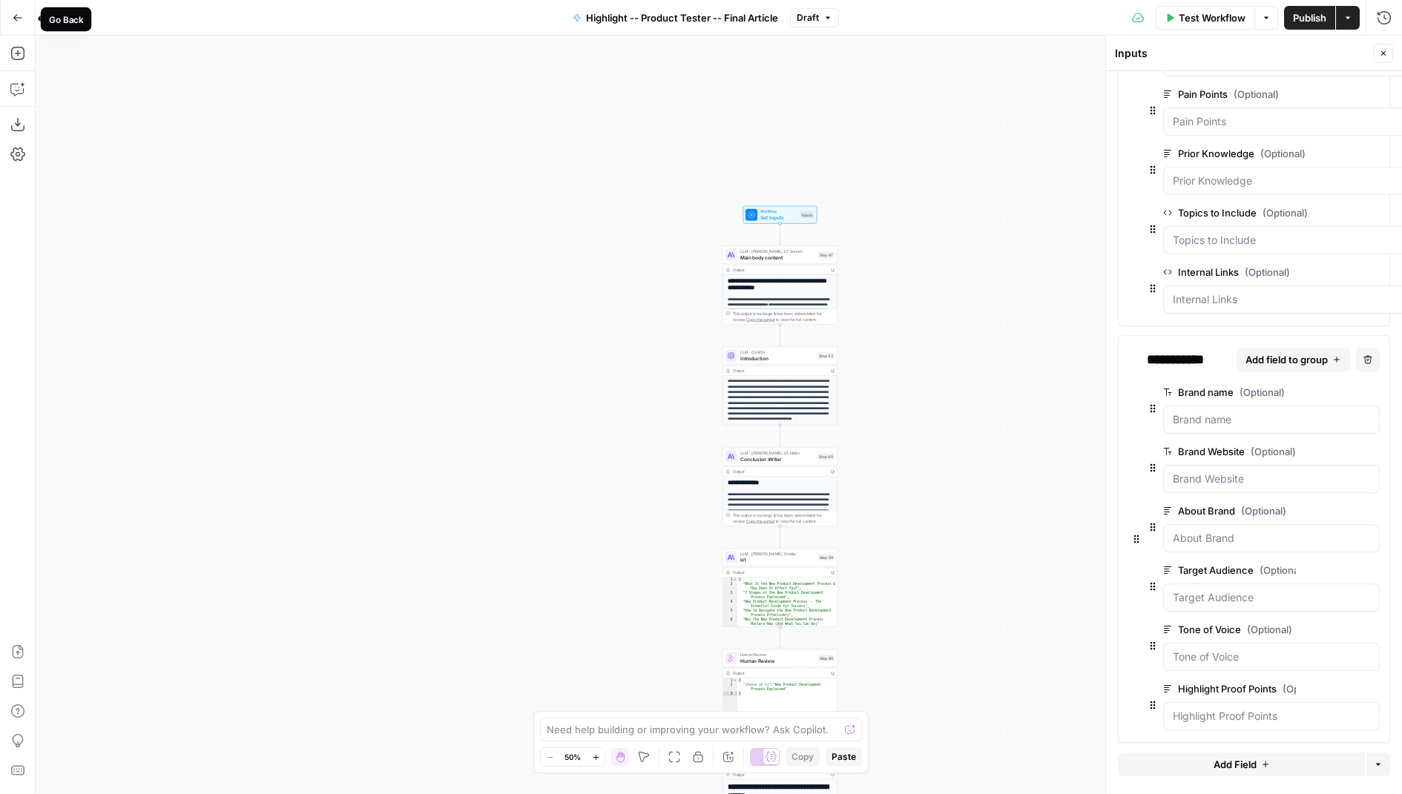
click at [7, 13] on button "Go Back" at bounding box center [17, 17] width 27 height 27
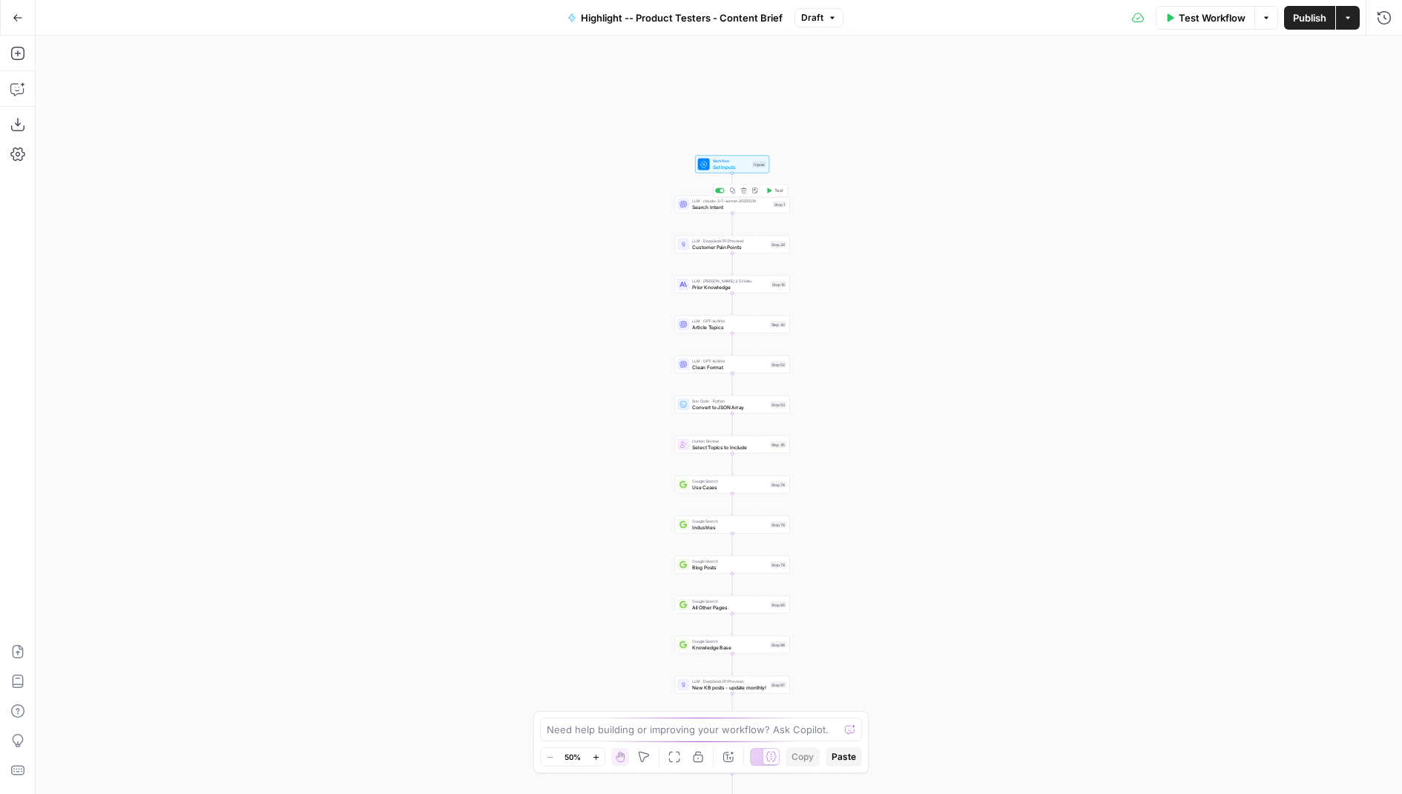
click at [709, 206] on span "Search Intent" at bounding box center [731, 206] width 78 height 7
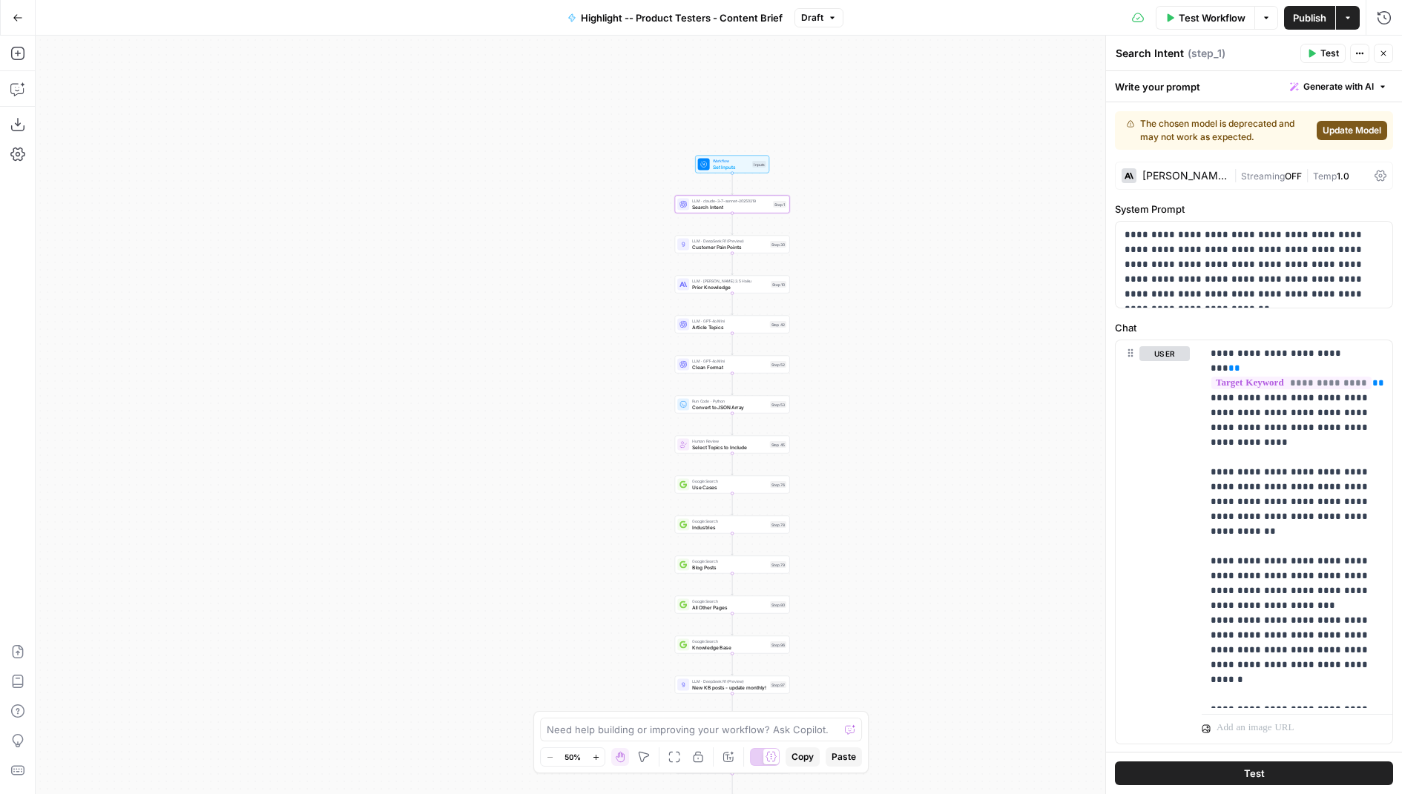
click at [1335, 128] on span "Update Model" at bounding box center [1352, 130] width 59 height 13
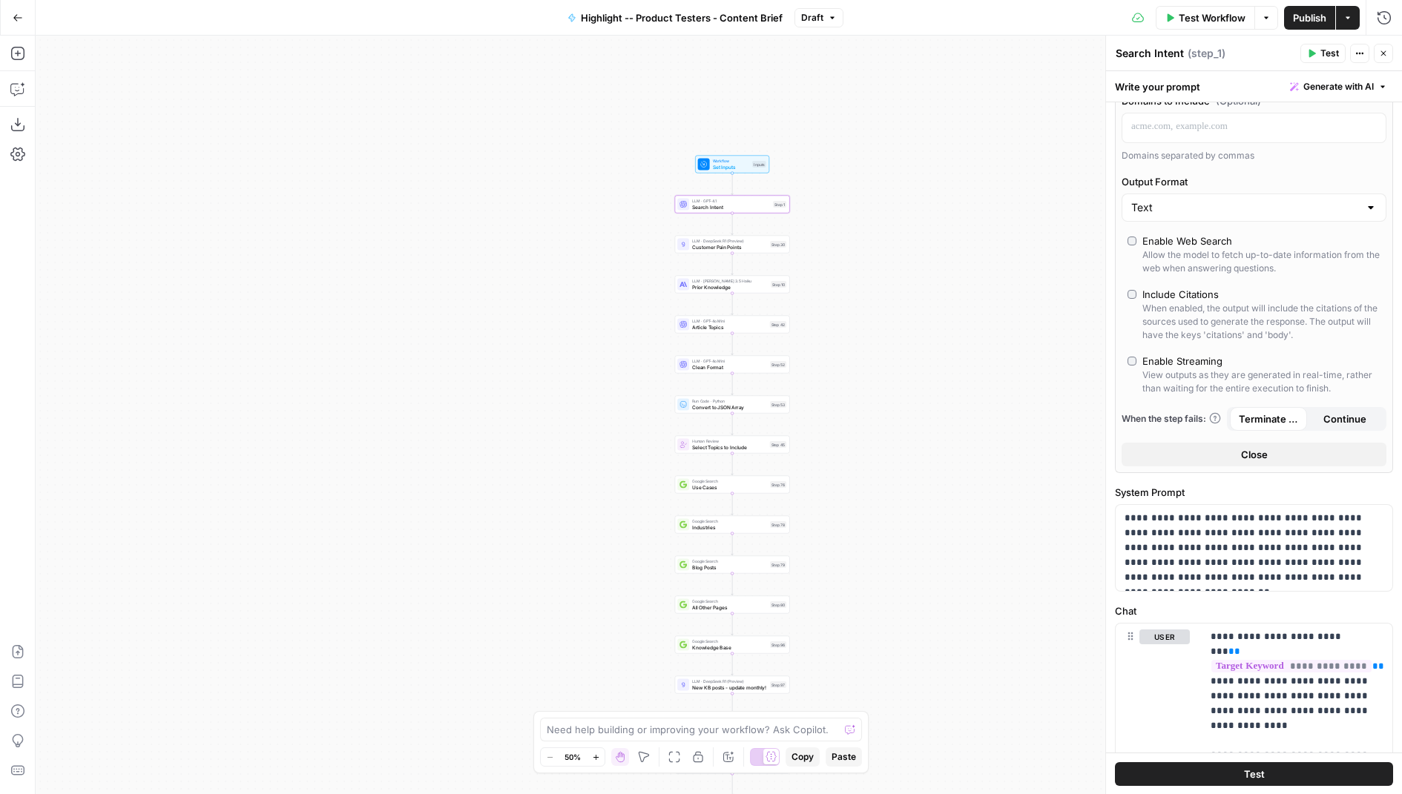
scroll to position [302, 0]
click at [1381, 53] on icon "button" at bounding box center [1383, 53] width 9 height 9
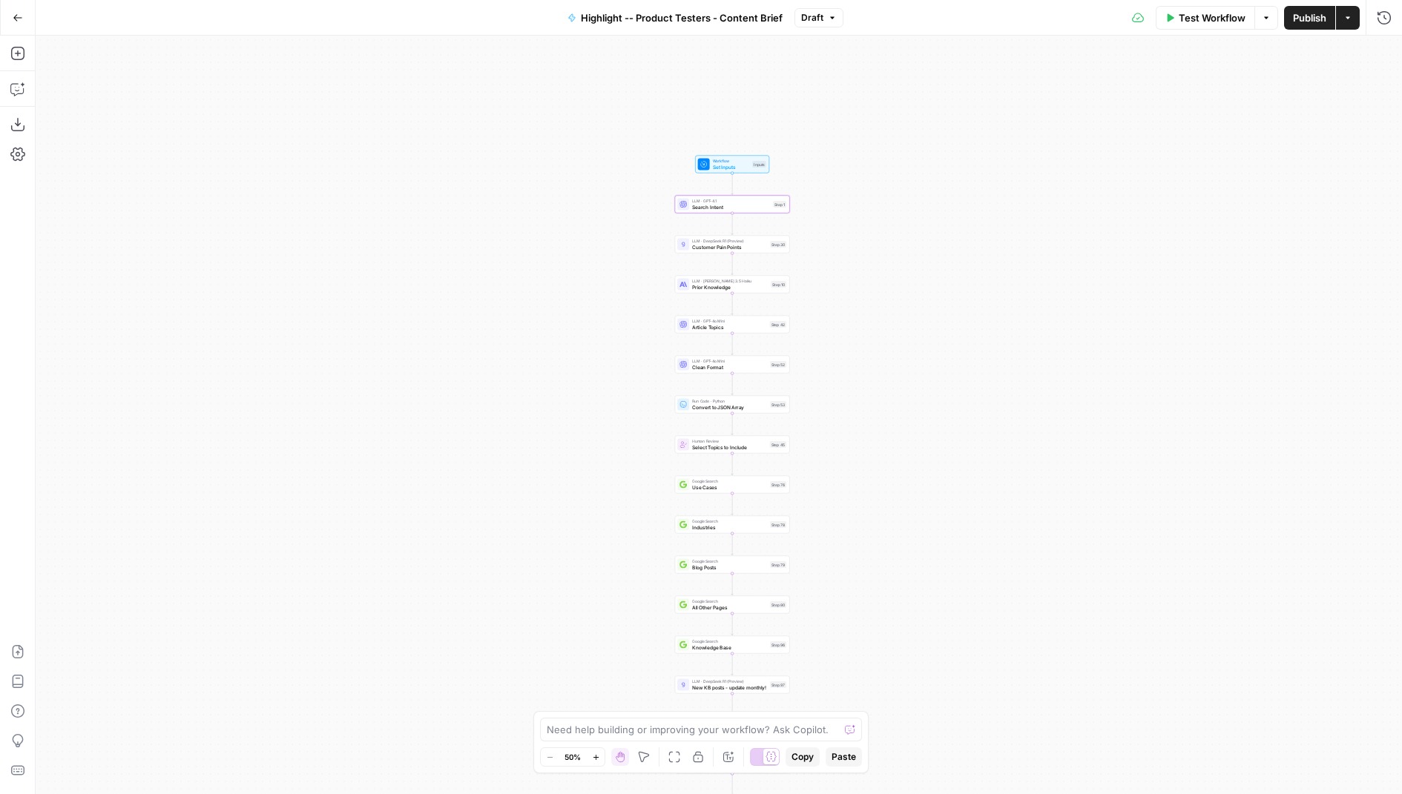
click at [689, 208] on div "LLM · GPT-4.1 Search Intent Step 1 Copy step Delete step Add Note Test" at bounding box center [731, 204] width 109 height 13
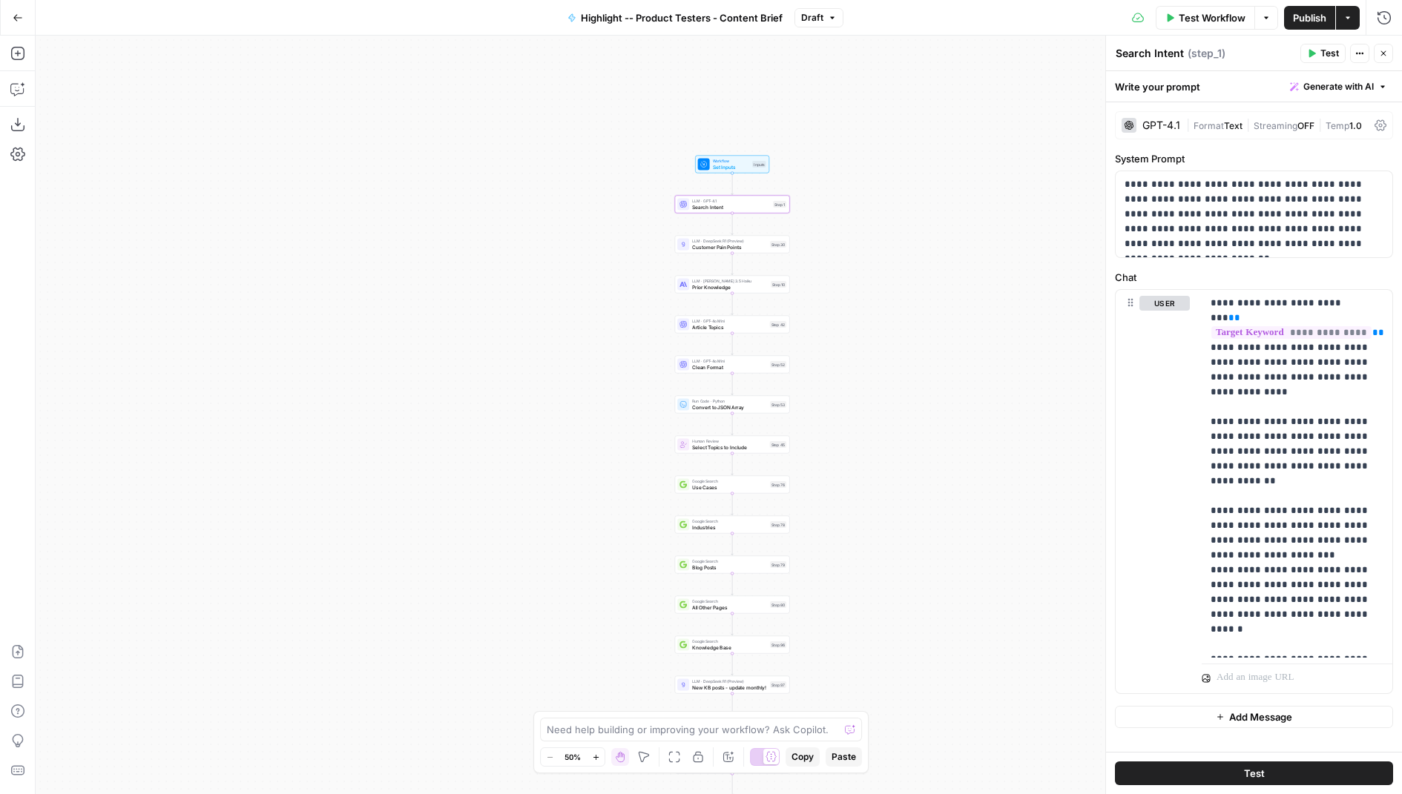
click at [688, 247] on div at bounding box center [683, 245] width 12 height 12
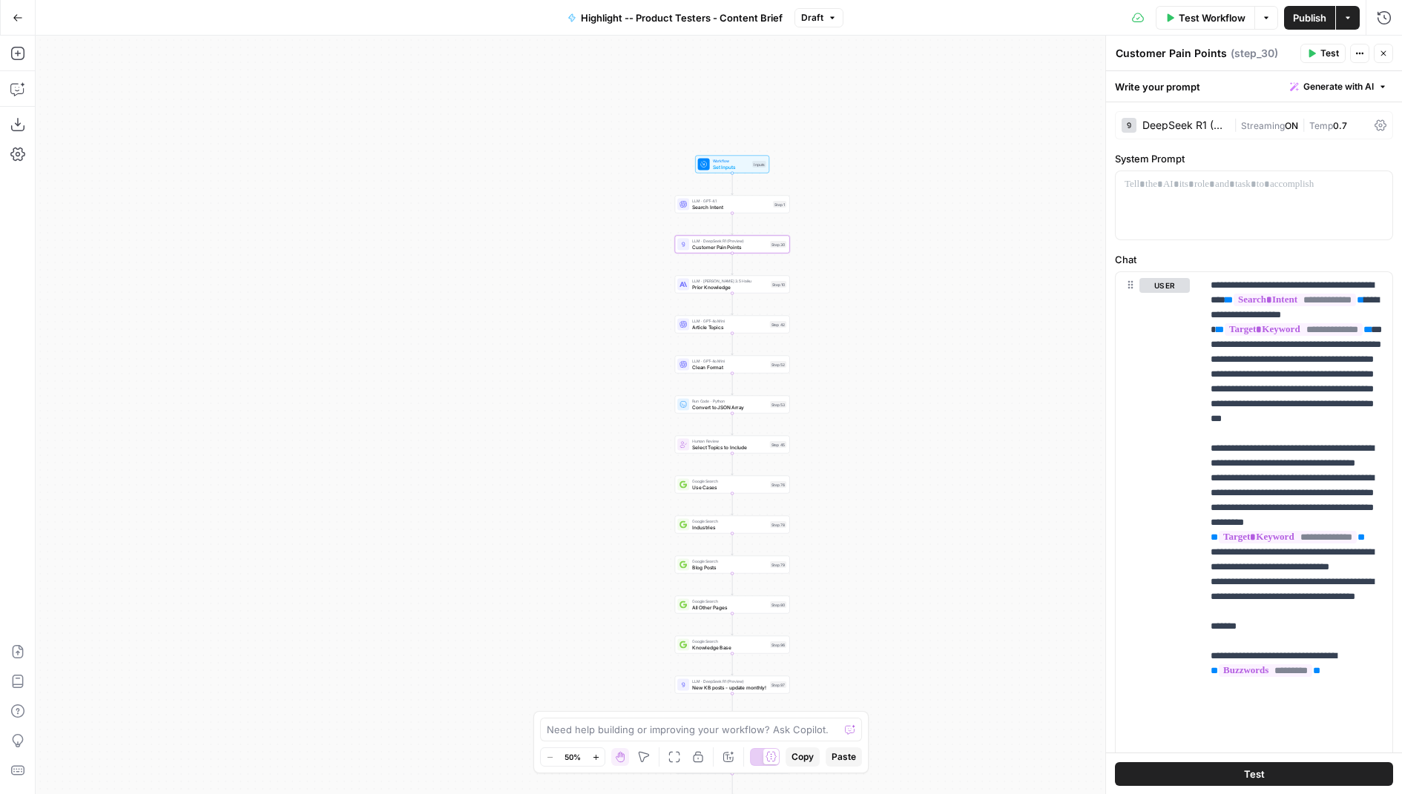
click at [700, 287] on span "Prior Knowledge" at bounding box center [730, 286] width 76 height 7
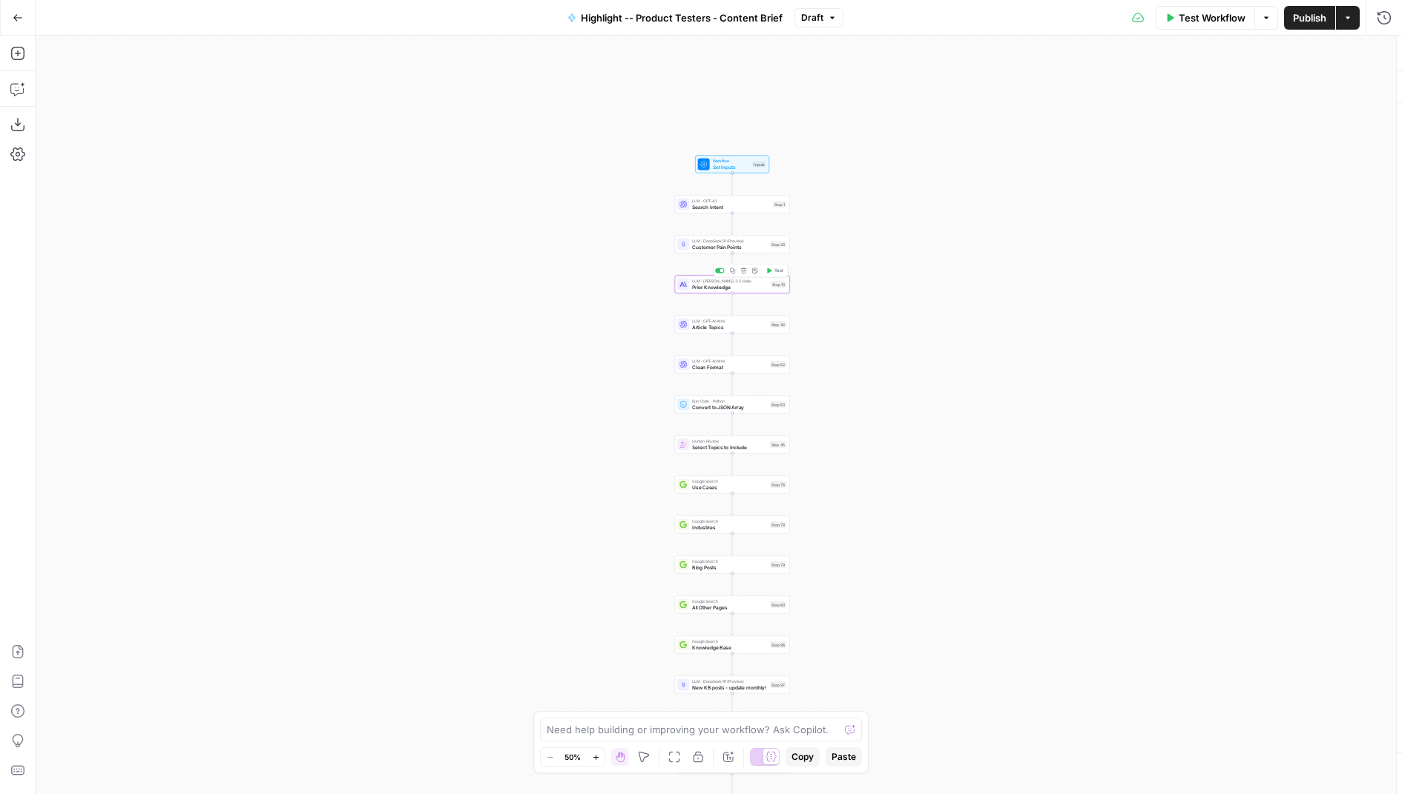
type textarea "Prior Knowledge"
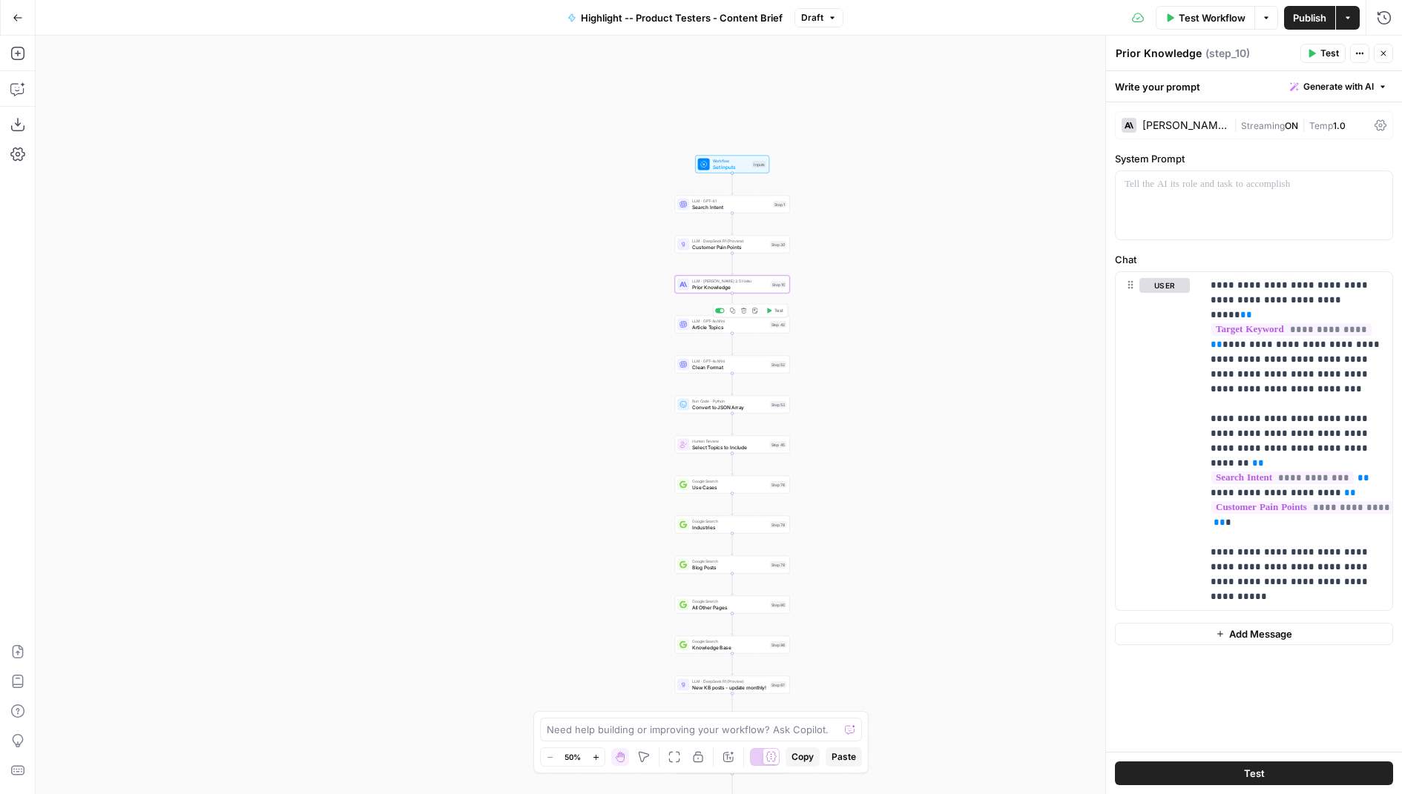
click at [705, 328] on span "Article Topics" at bounding box center [729, 326] width 75 height 7
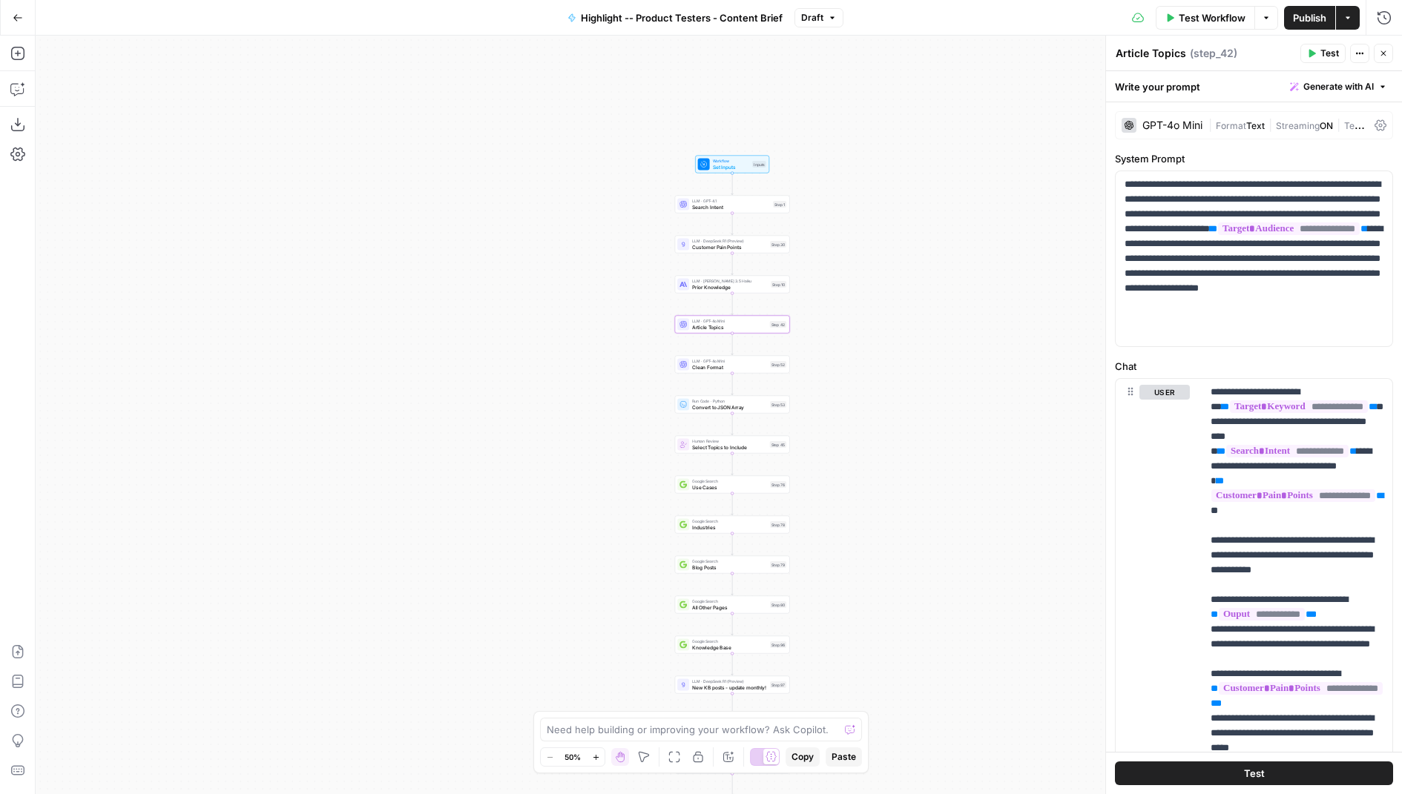
click at [697, 368] on span "Clean Format" at bounding box center [729, 366] width 75 height 7
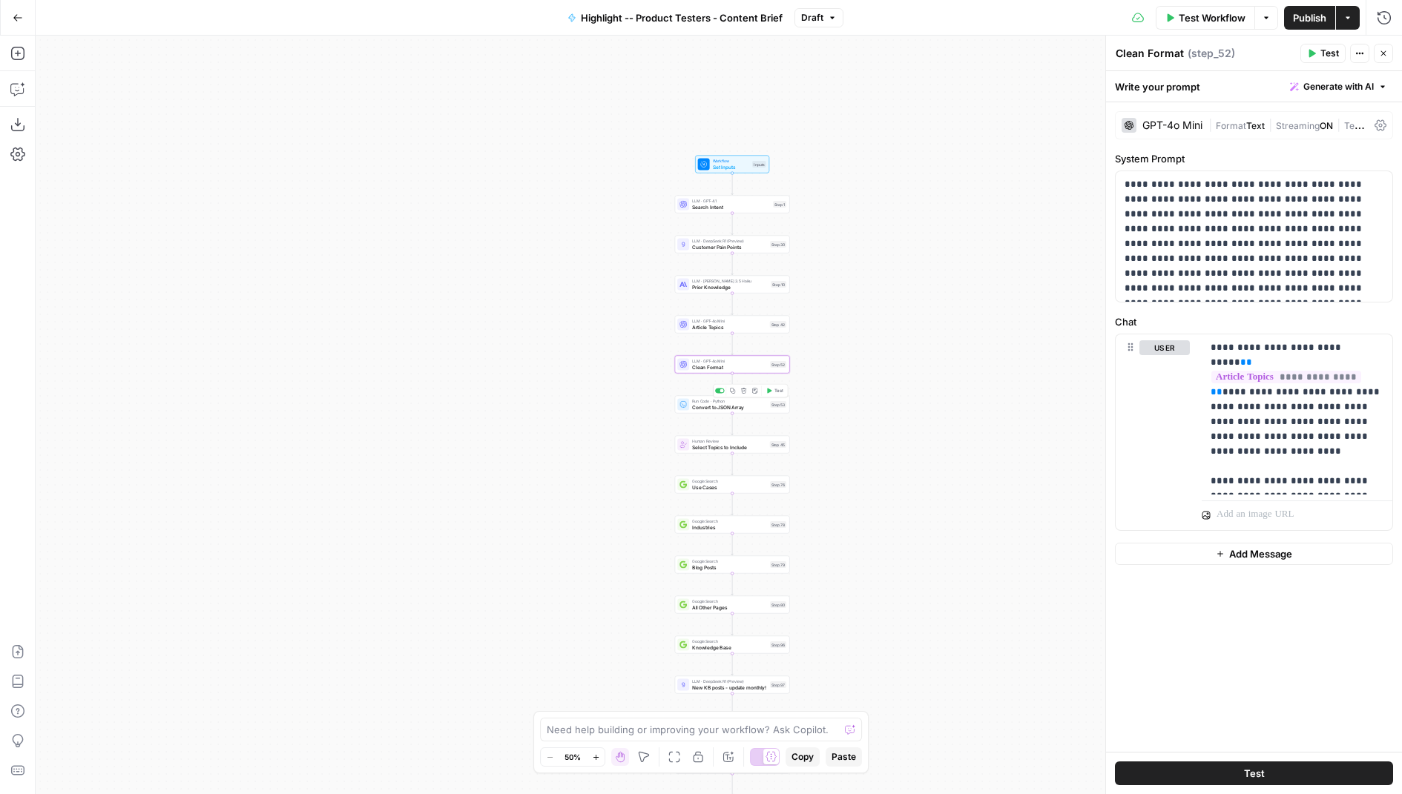
click at [698, 409] on span "Convert to JSON Array" at bounding box center [729, 407] width 75 height 7
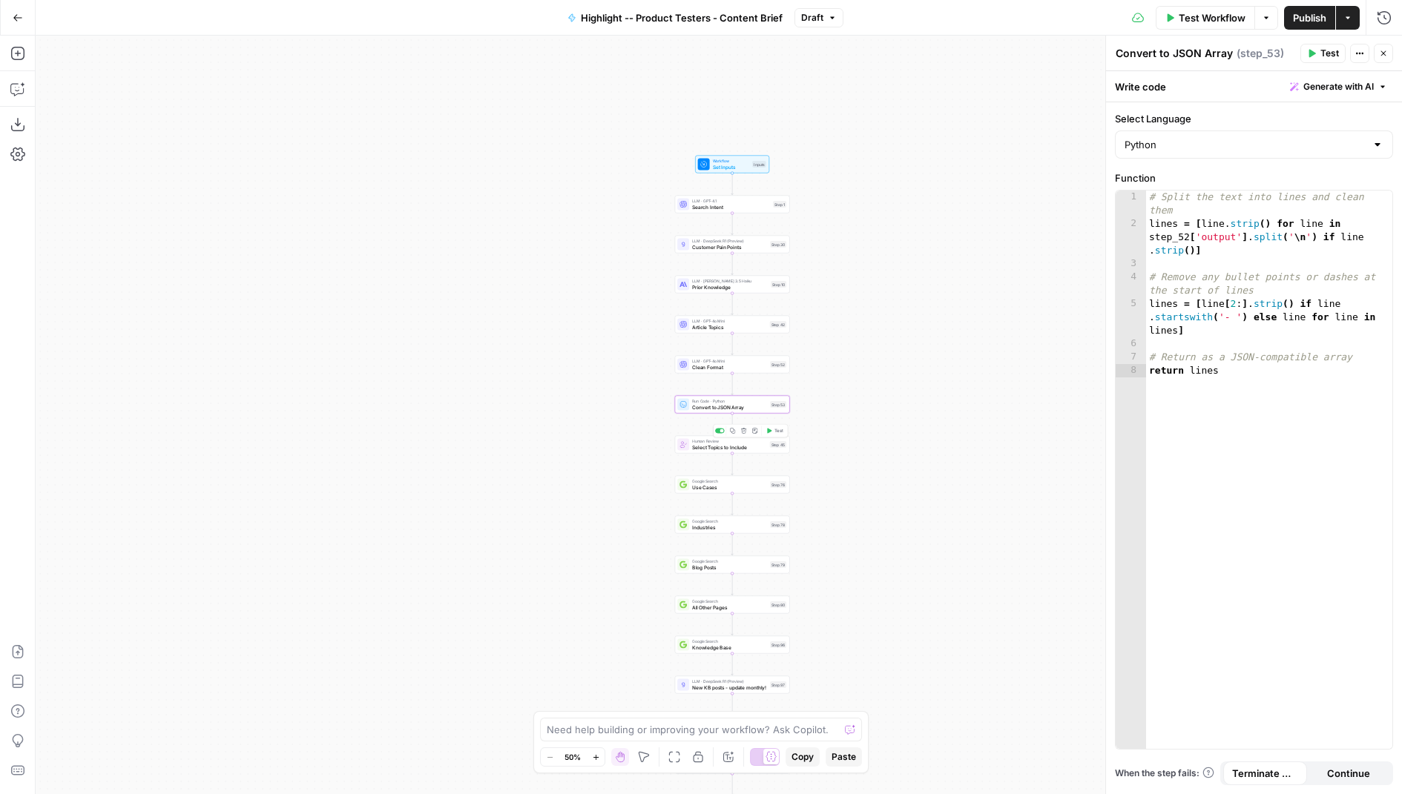
click at [700, 449] on span "Select Topics to Include" at bounding box center [729, 447] width 75 height 7
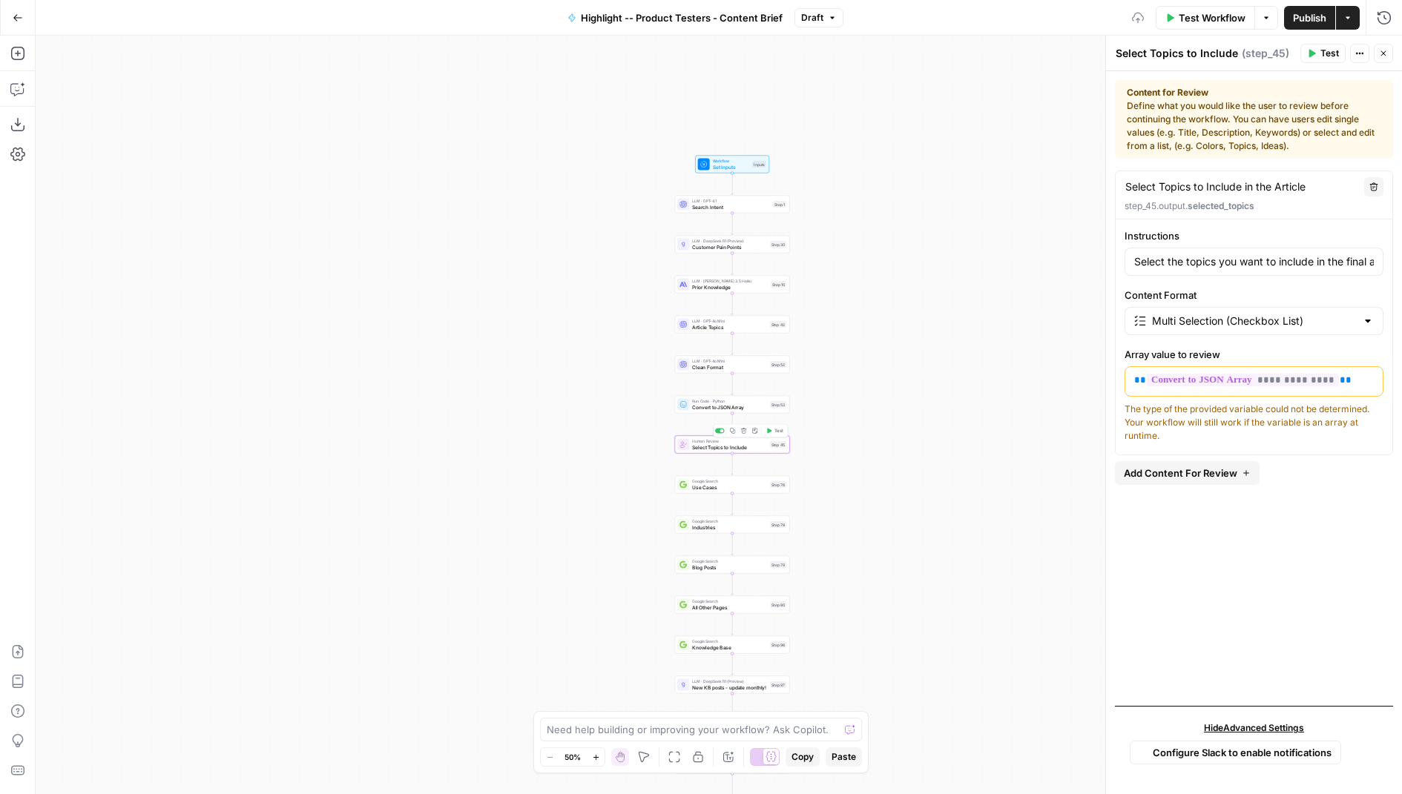
type input "Select the topics you want to include in the final article. Consider keeping to…"
click at [700, 200] on span "LLM · GPT-4.1" at bounding box center [731, 201] width 78 height 6
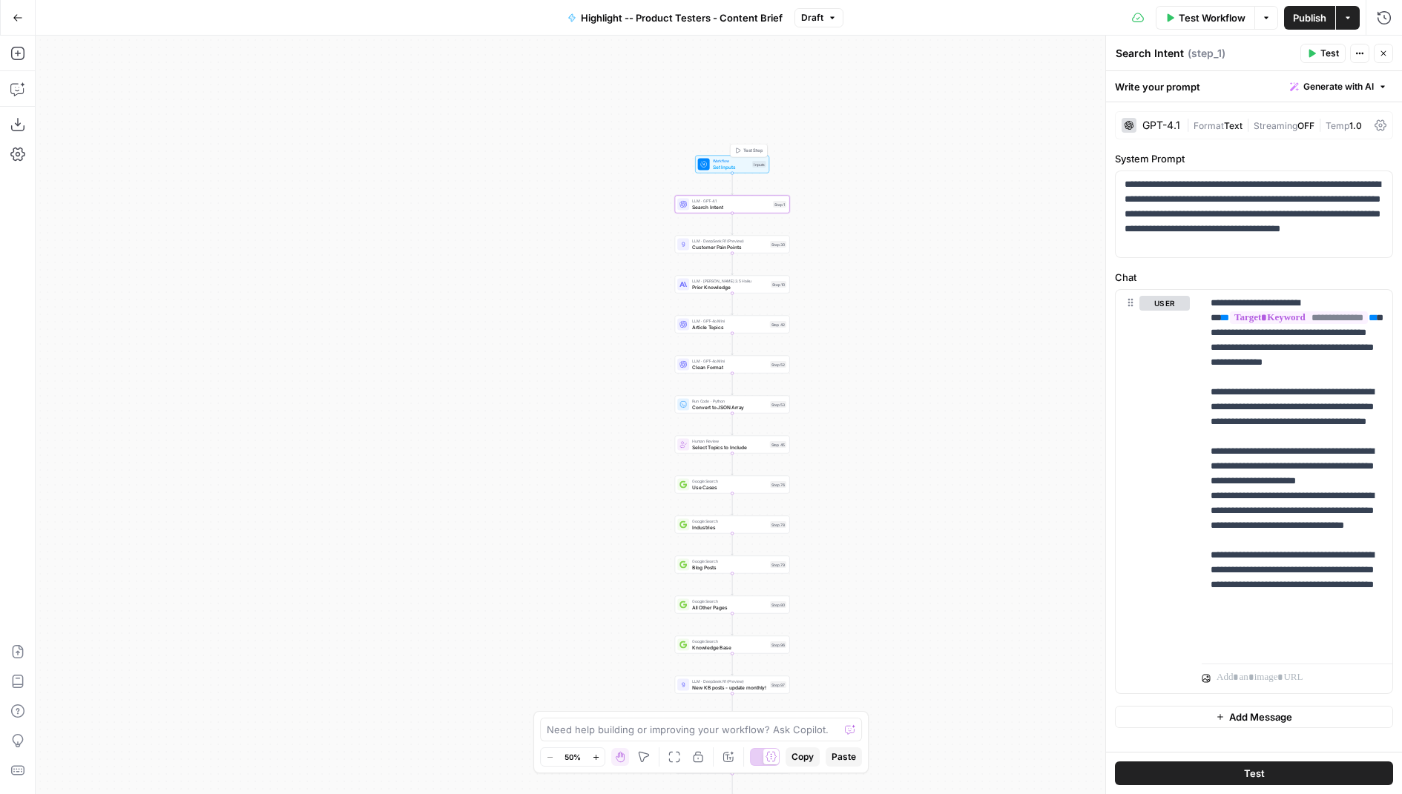
click at [729, 164] on span "Set Inputs" at bounding box center [731, 166] width 37 height 7
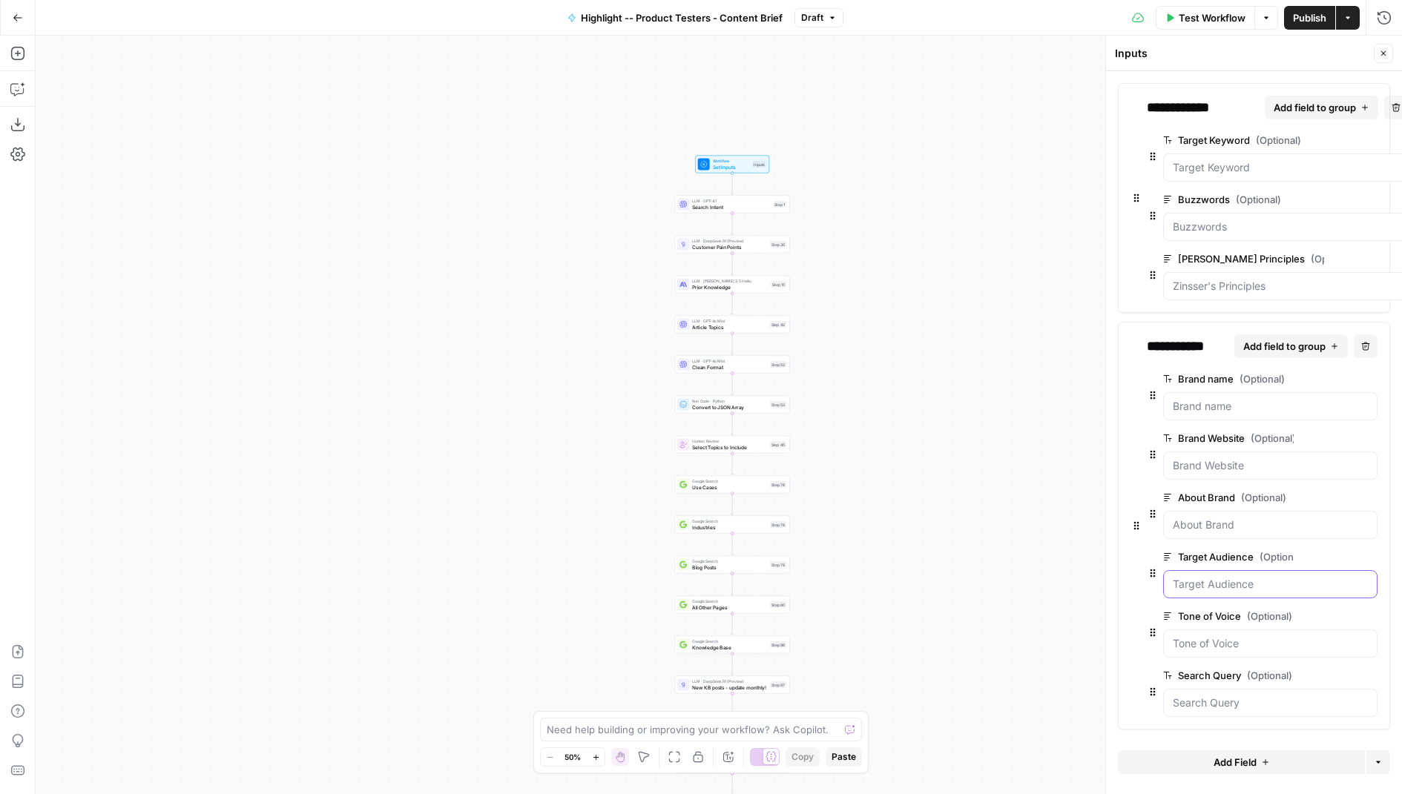
click at [1194, 579] on Audience "Target Audience (Optional)" at bounding box center [1270, 584] width 195 height 15
click at [1194, 580] on Audience "Target Audience (Optional)" at bounding box center [1270, 584] width 195 height 15
click at [1193, 583] on Audience "Target Audience (Optional)" at bounding box center [1270, 584] width 195 height 15
click at [1194, 584] on Audience "Target Audience (Optional)" at bounding box center [1270, 584] width 195 height 15
click at [1288, 577] on Audience "Target Audience (Optional)" at bounding box center [1270, 584] width 195 height 15
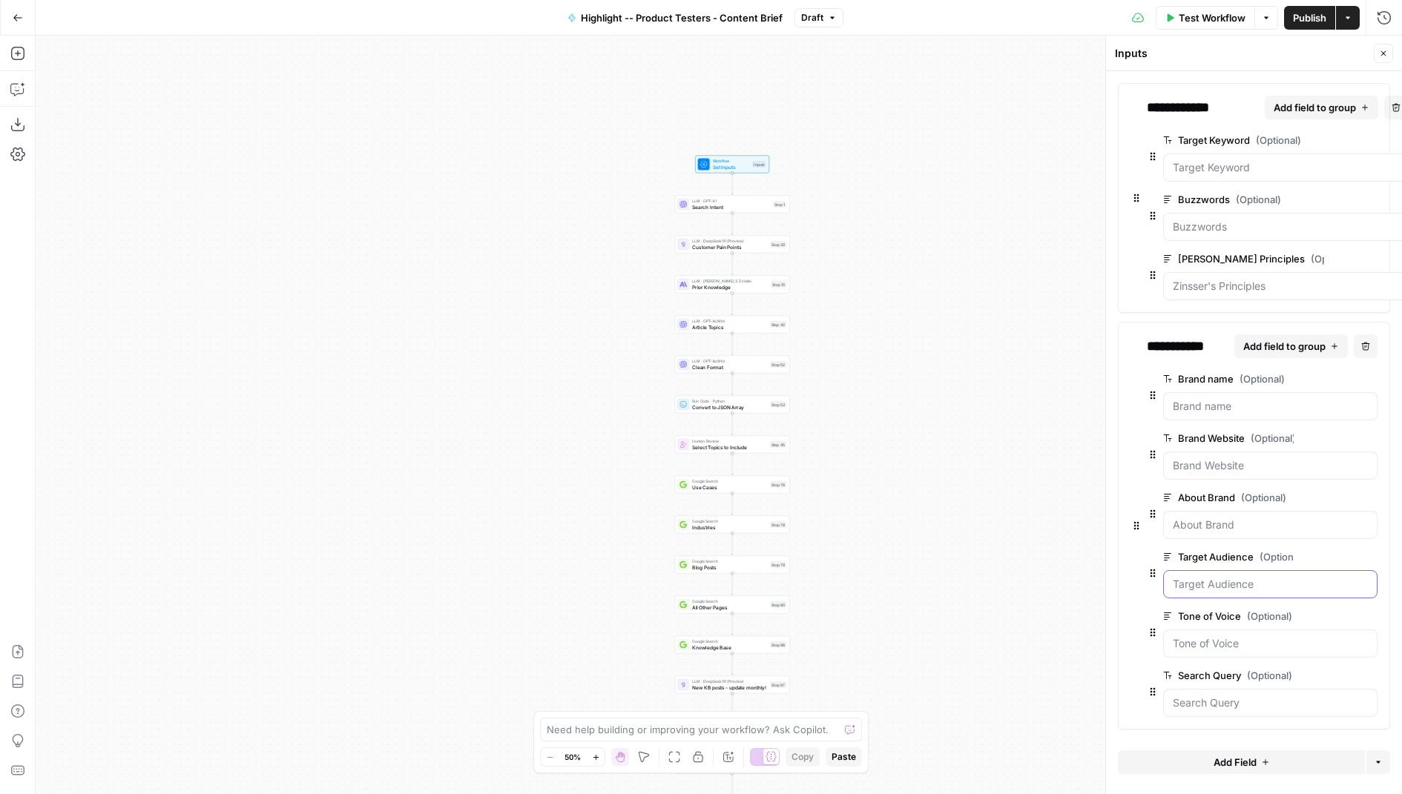
click at [1234, 577] on Audience "Target Audience (Optional)" at bounding box center [1270, 584] width 195 height 15
click at [1381, 53] on icon "button" at bounding box center [1383, 53] width 9 height 9
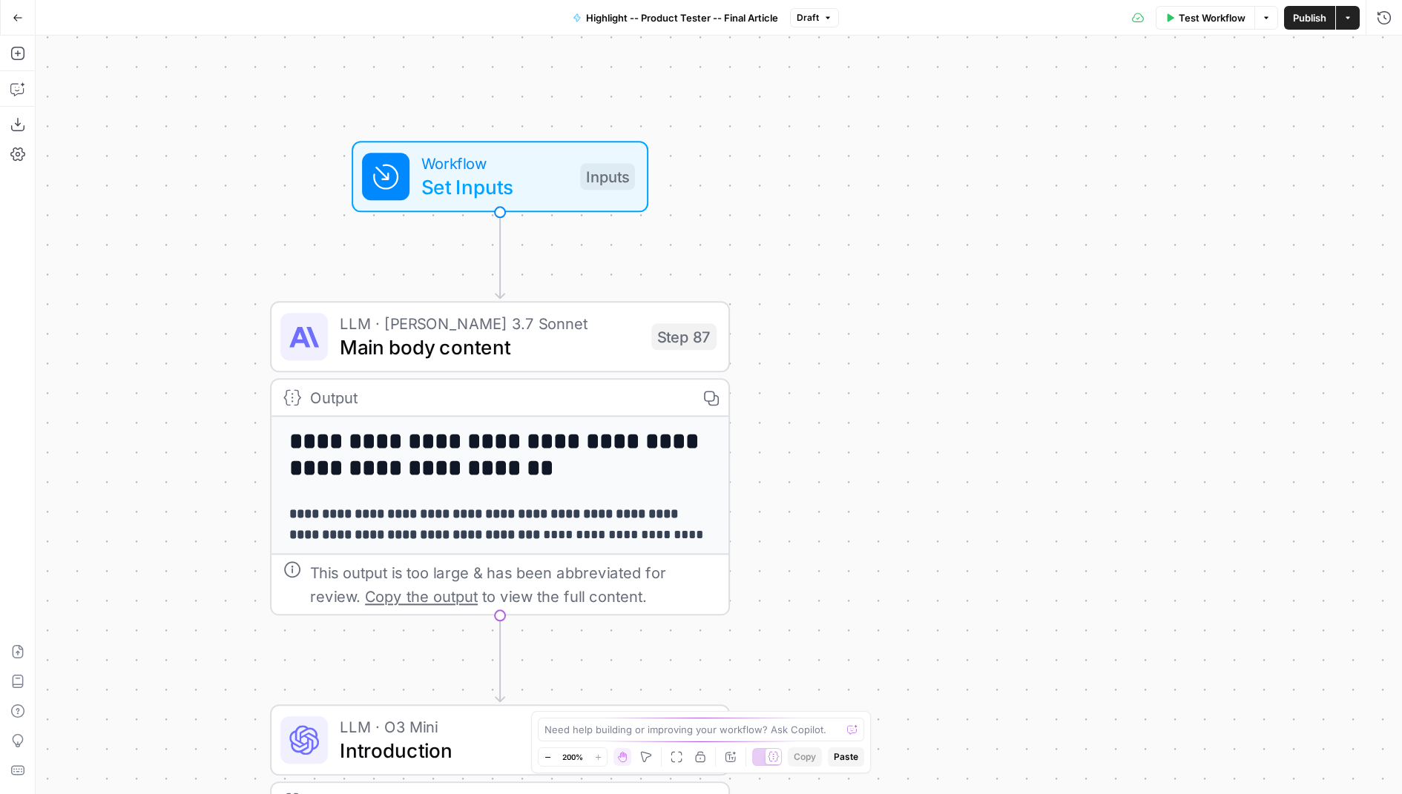
click at [549, 355] on span "Main body content" at bounding box center [490, 347] width 300 height 30
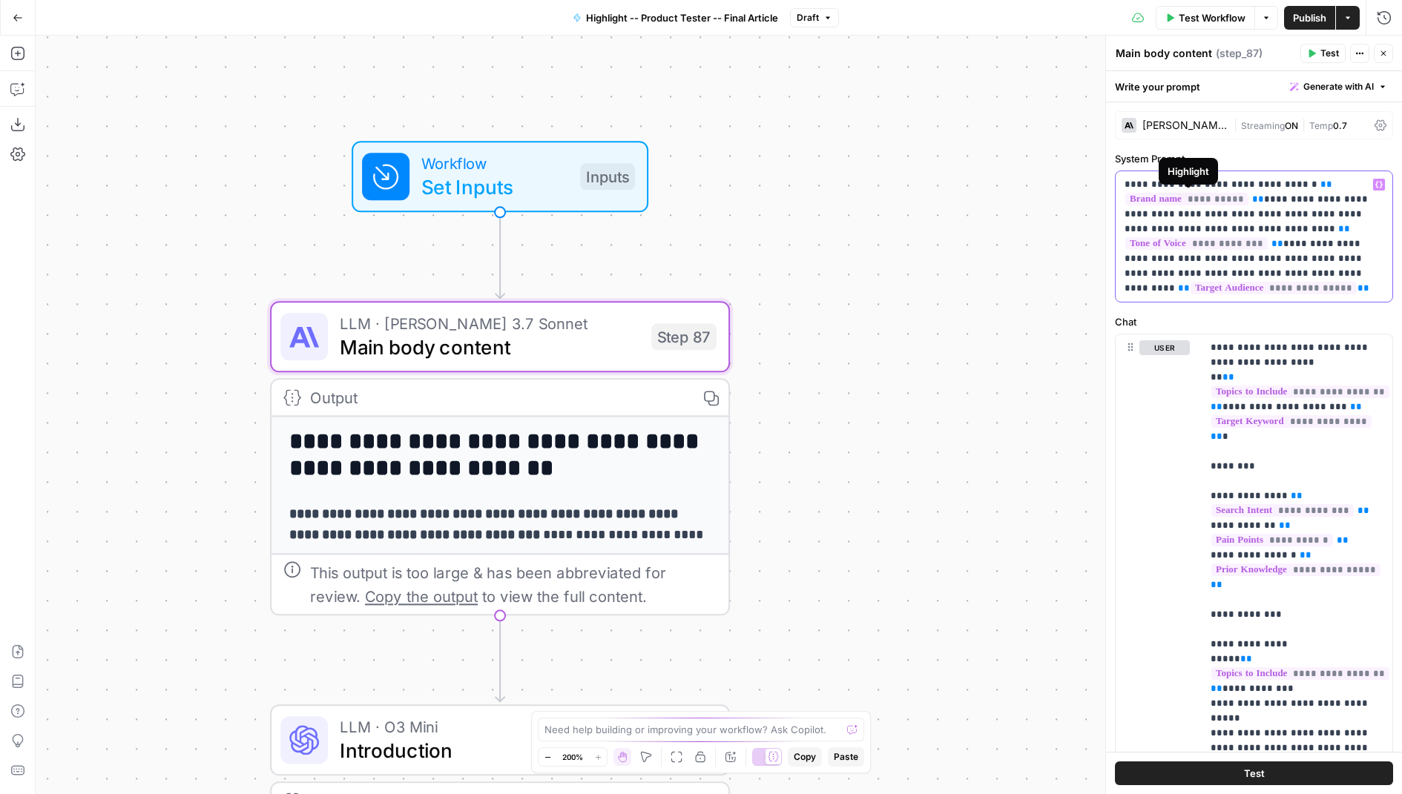
click at [1209, 197] on span "**********" at bounding box center [1186, 199] width 123 height 13
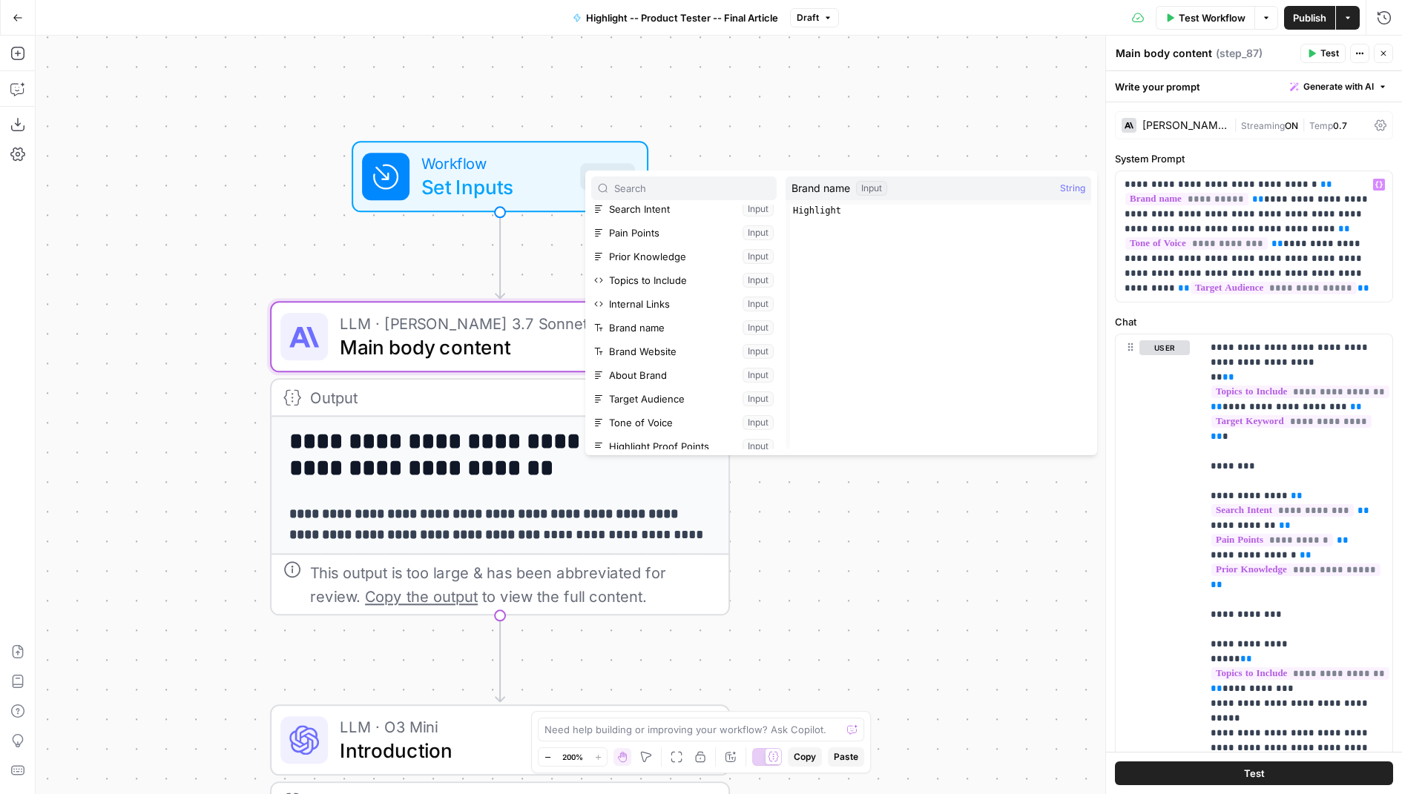
type textarea "*********"
click at [831, 212] on div "Highlight" at bounding box center [940, 339] width 301 height 269
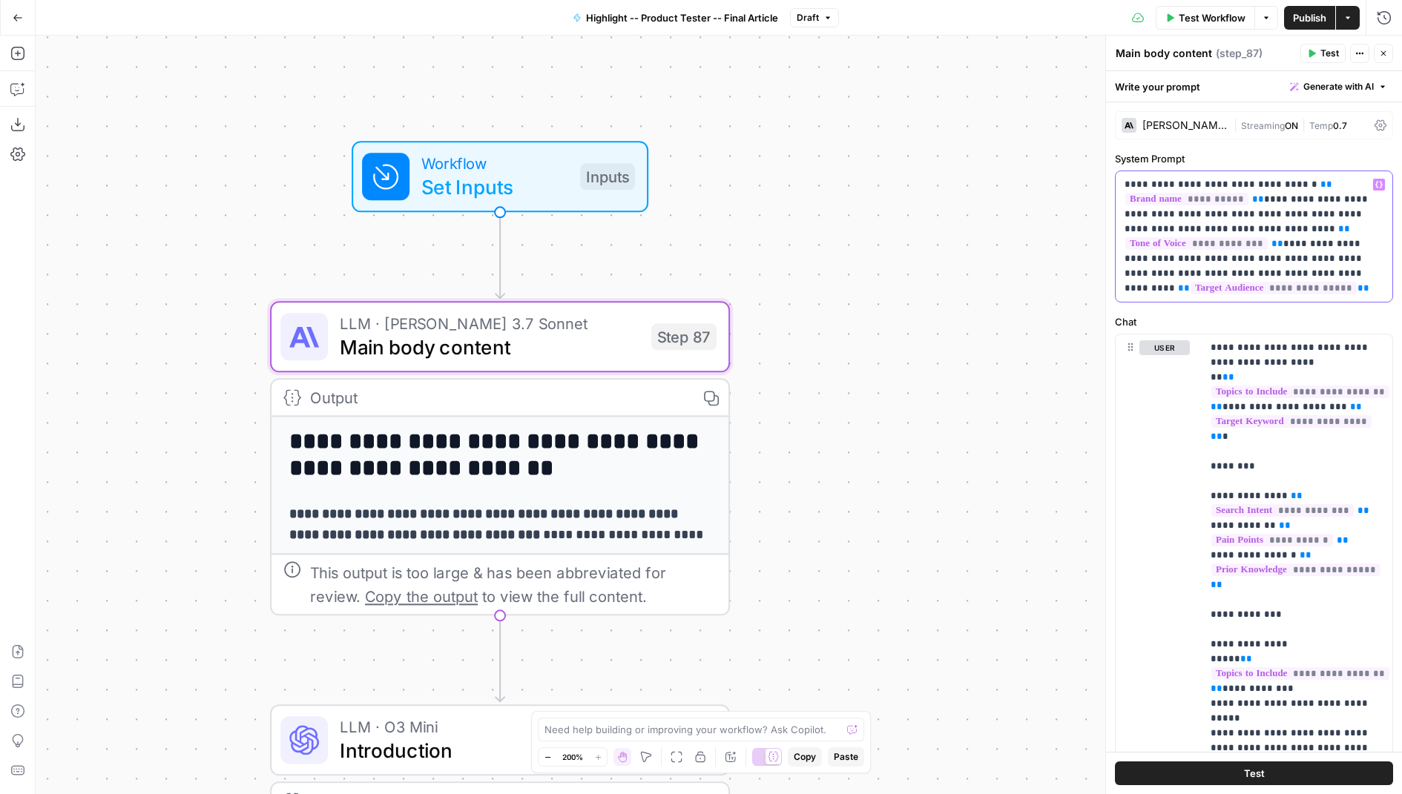
click at [1327, 208] on p "**********" at bounding box center [1255, 236] width 260 height 119
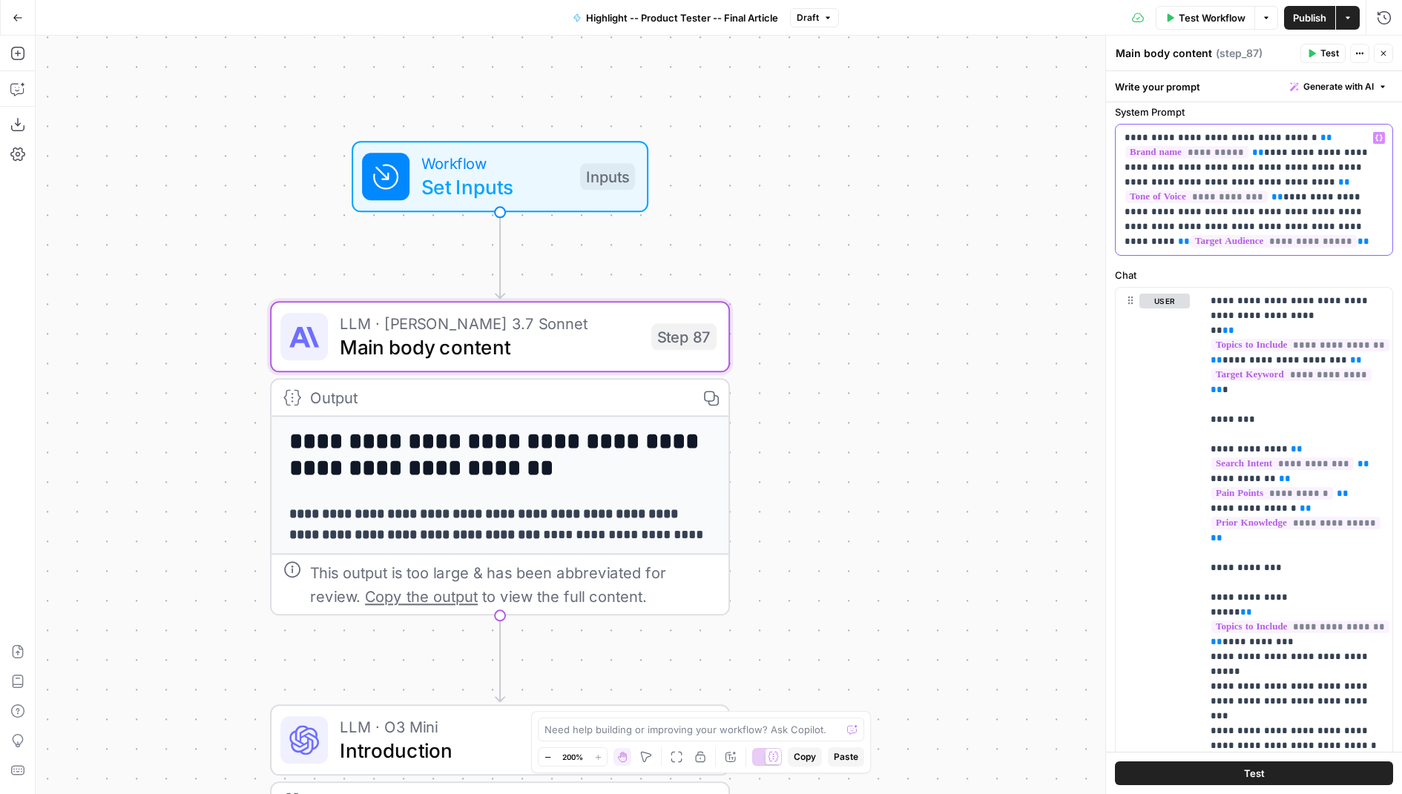
scroll to position [34, 0]
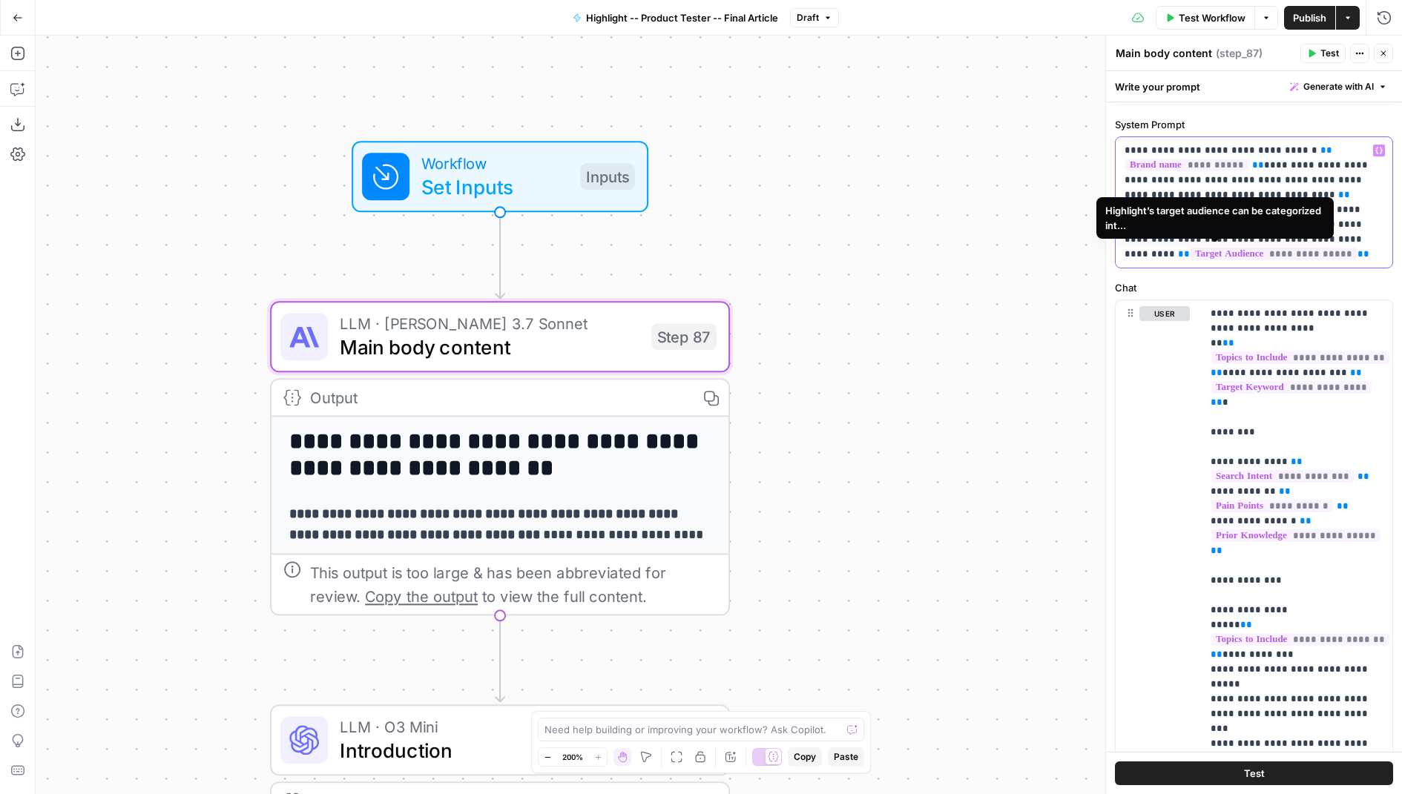
click at [1214, 249] on span "**********" at bounding box center [1274, 254] width 166 height 13
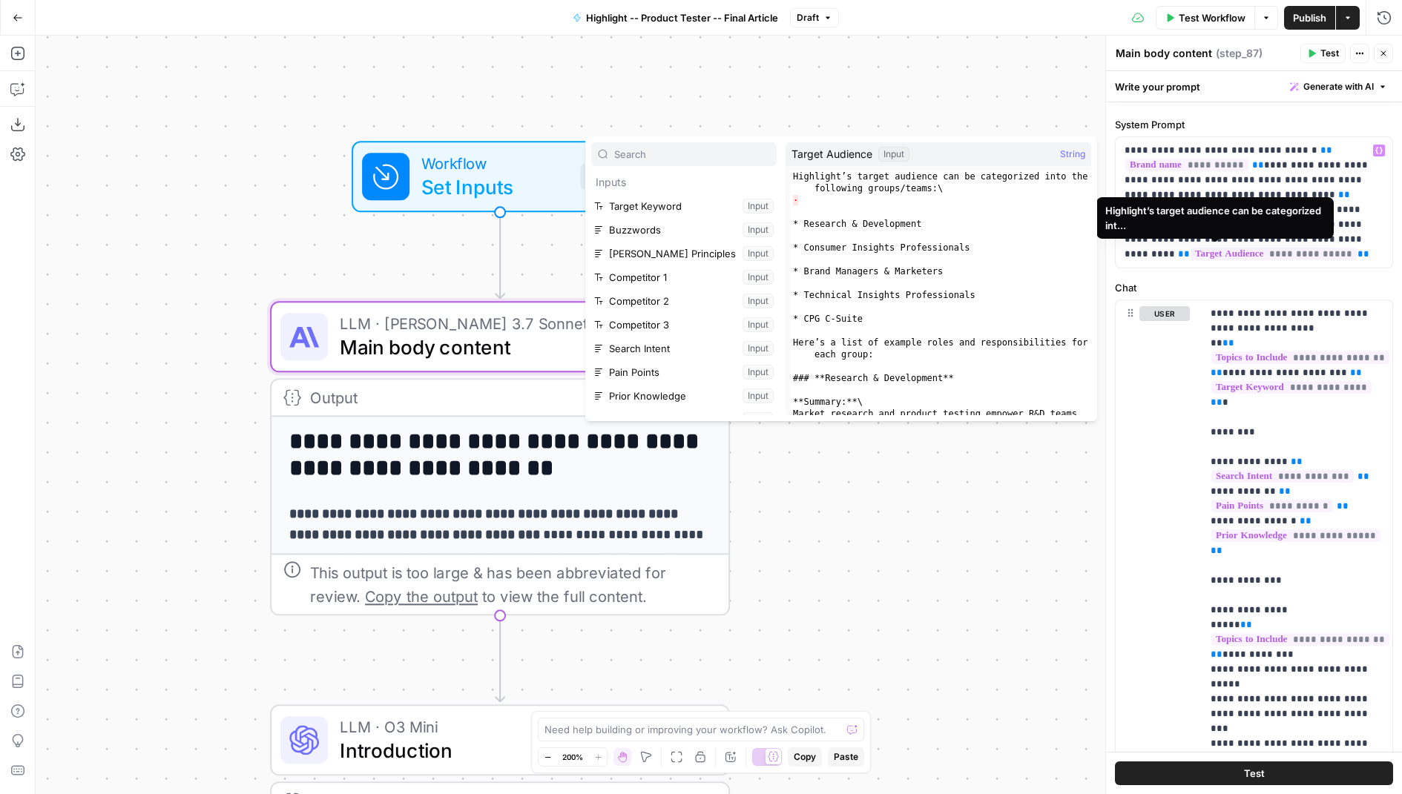
scroll to position [182, 0]
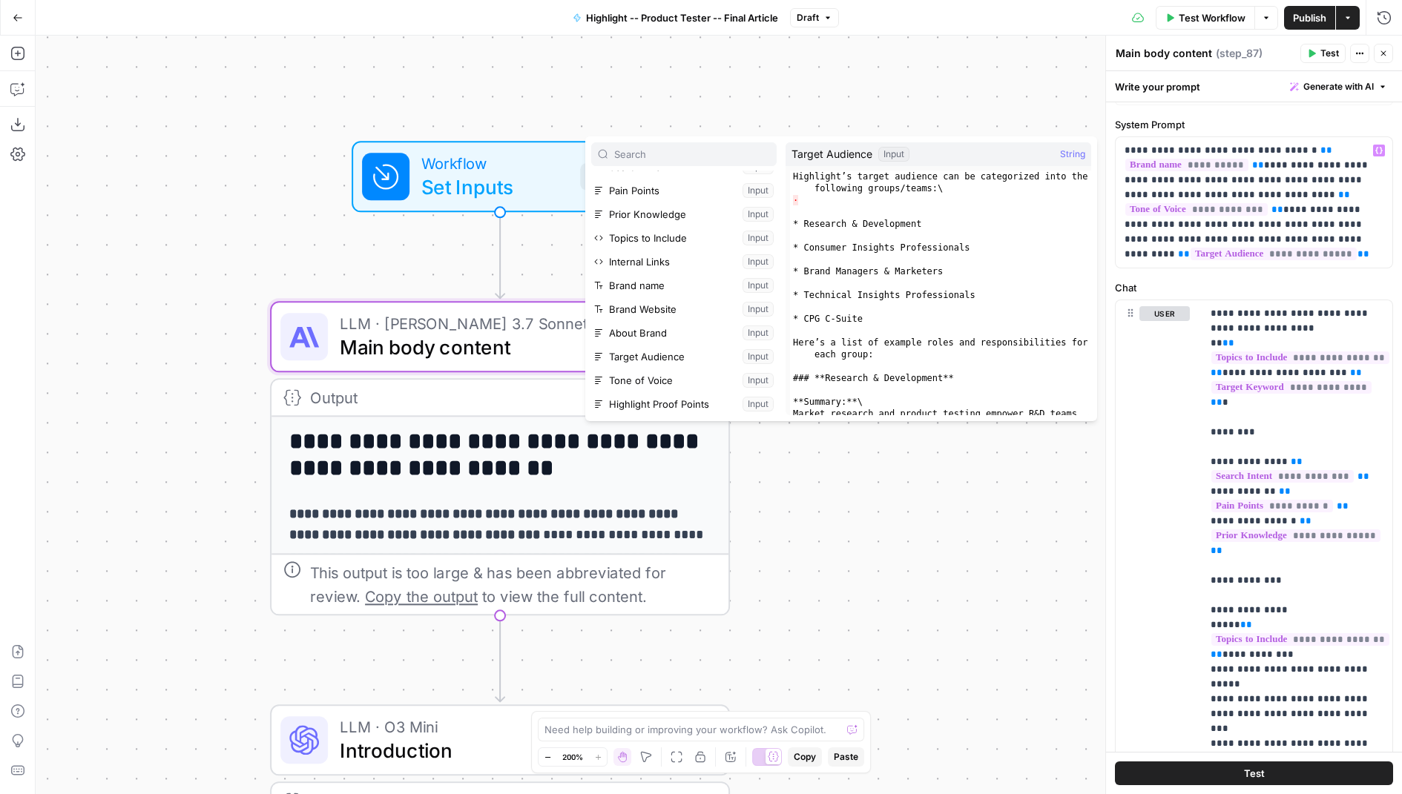
click at [685, 360] on button "Select variable Target Audience" at bounding box center [683, 357] width 185 height 24
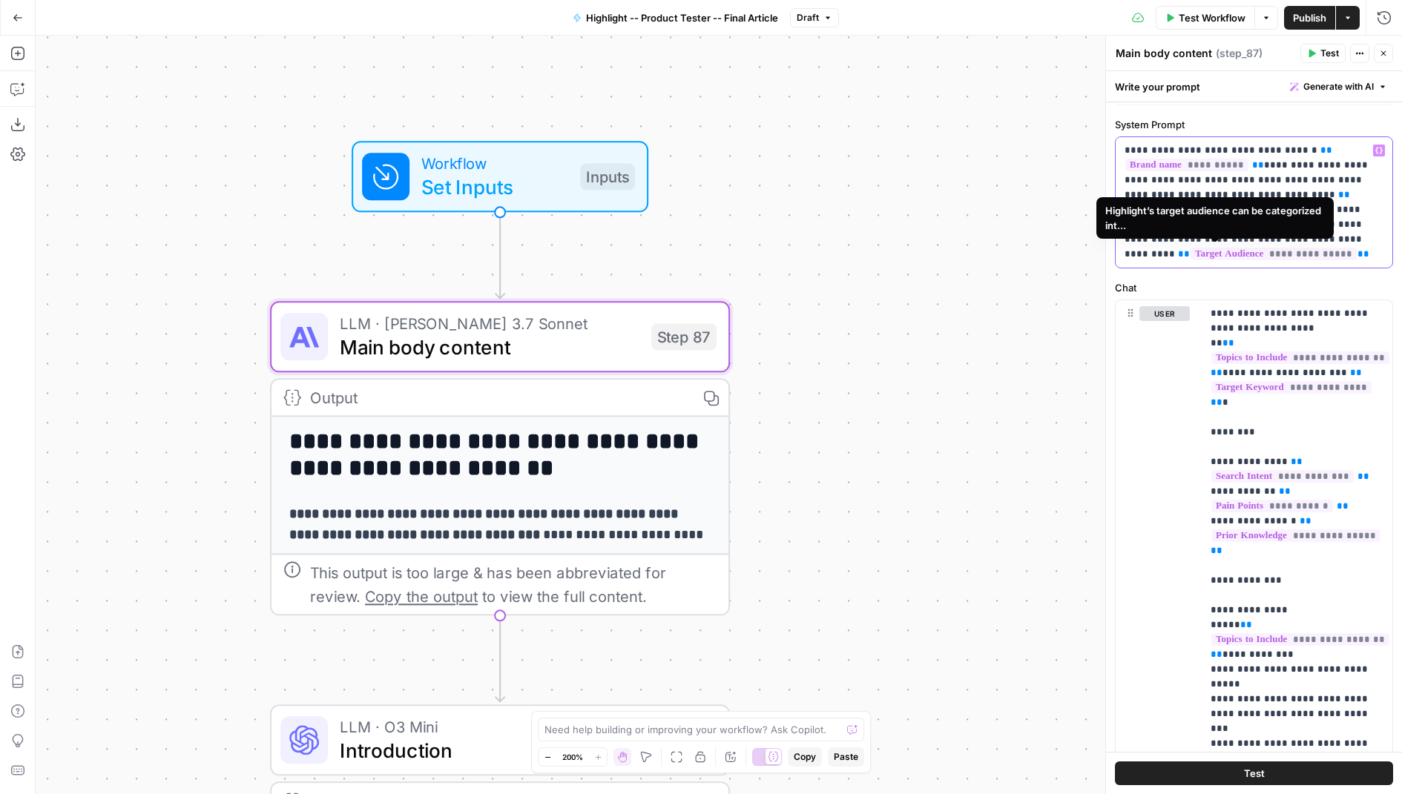
click at [1191, 253] on span "**********" at bounding box center [1274, 254] width 166 height 13
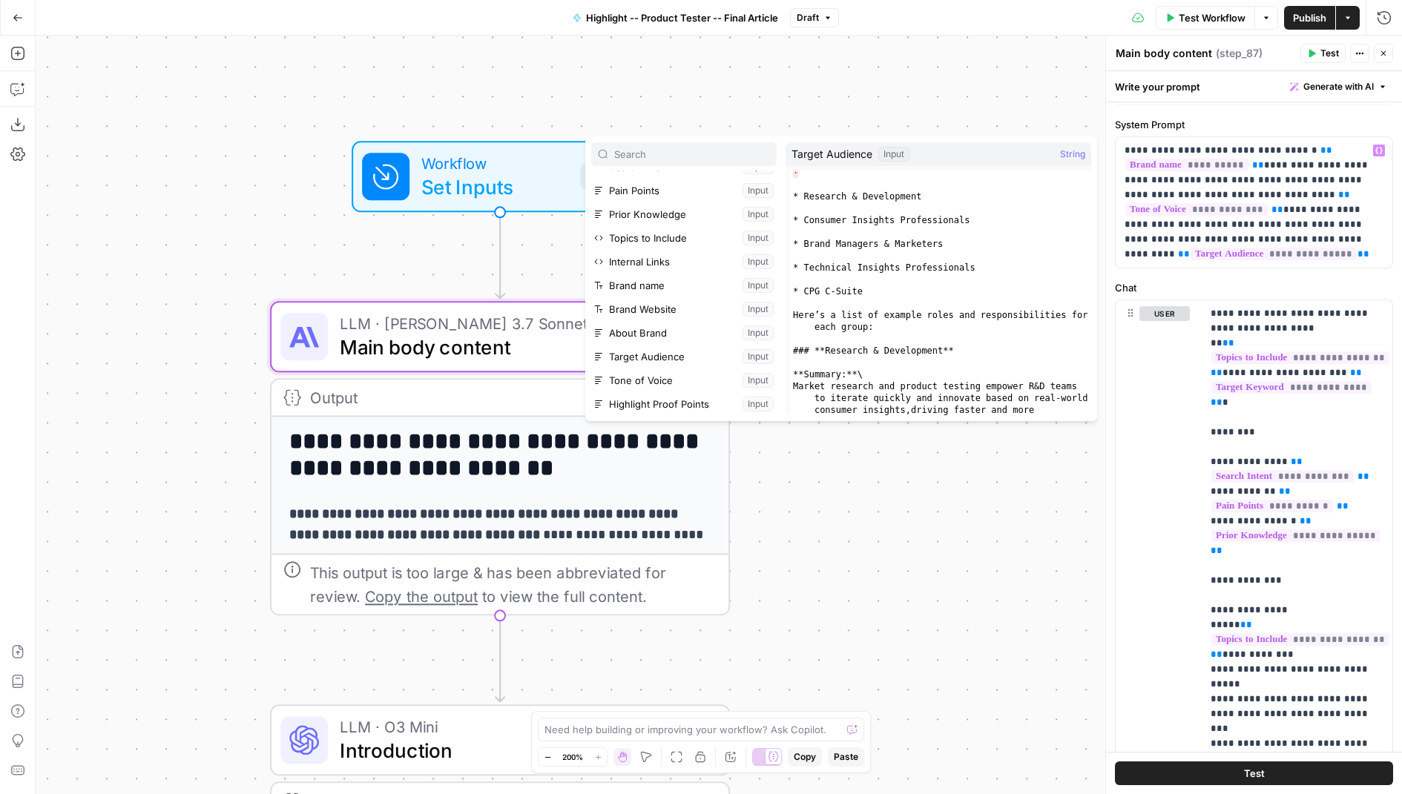
scroll to position [0, 0]
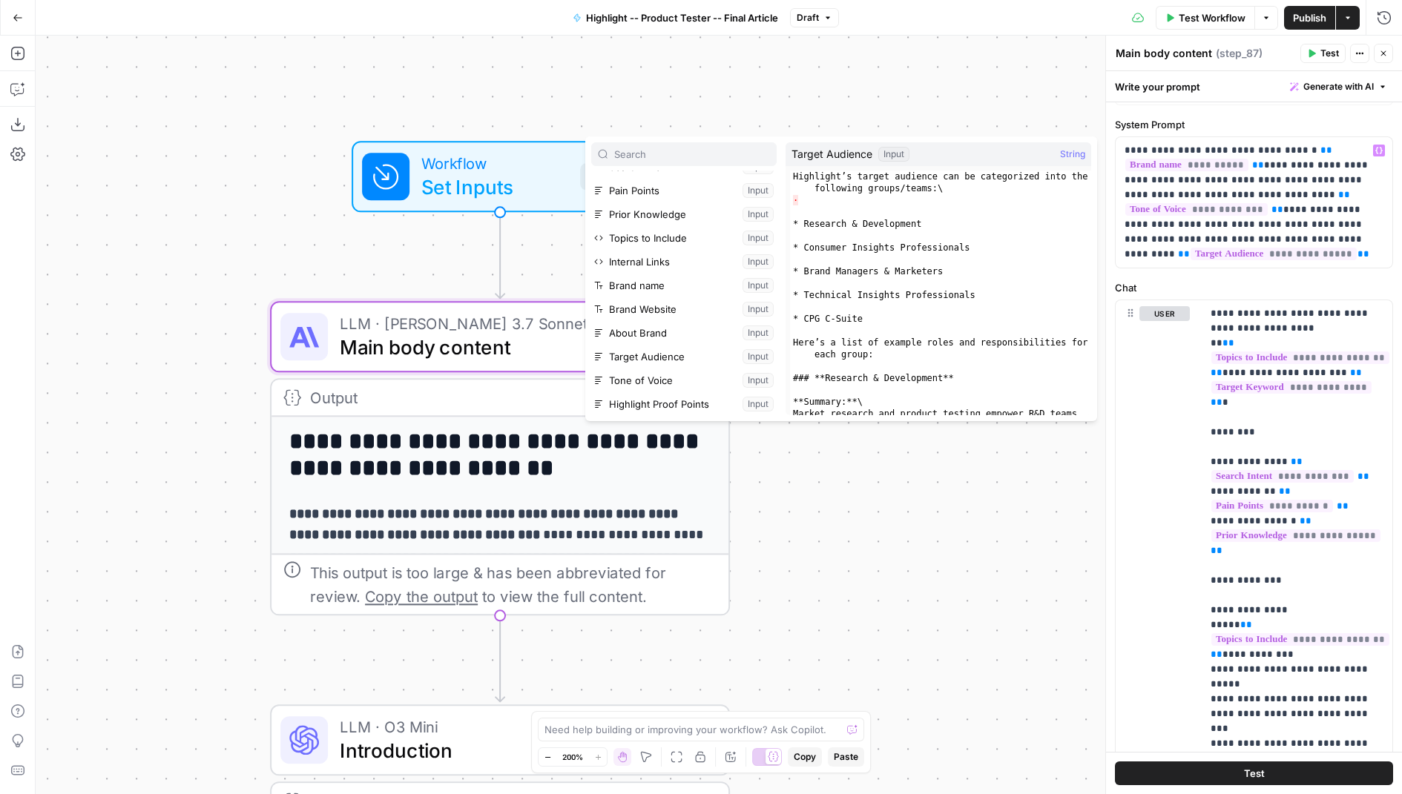
click at [892, 235] on div "Highlight’s target audience can be categorized into the following groups/teams:…" at bounding box center [940, 329] width 301 height 316
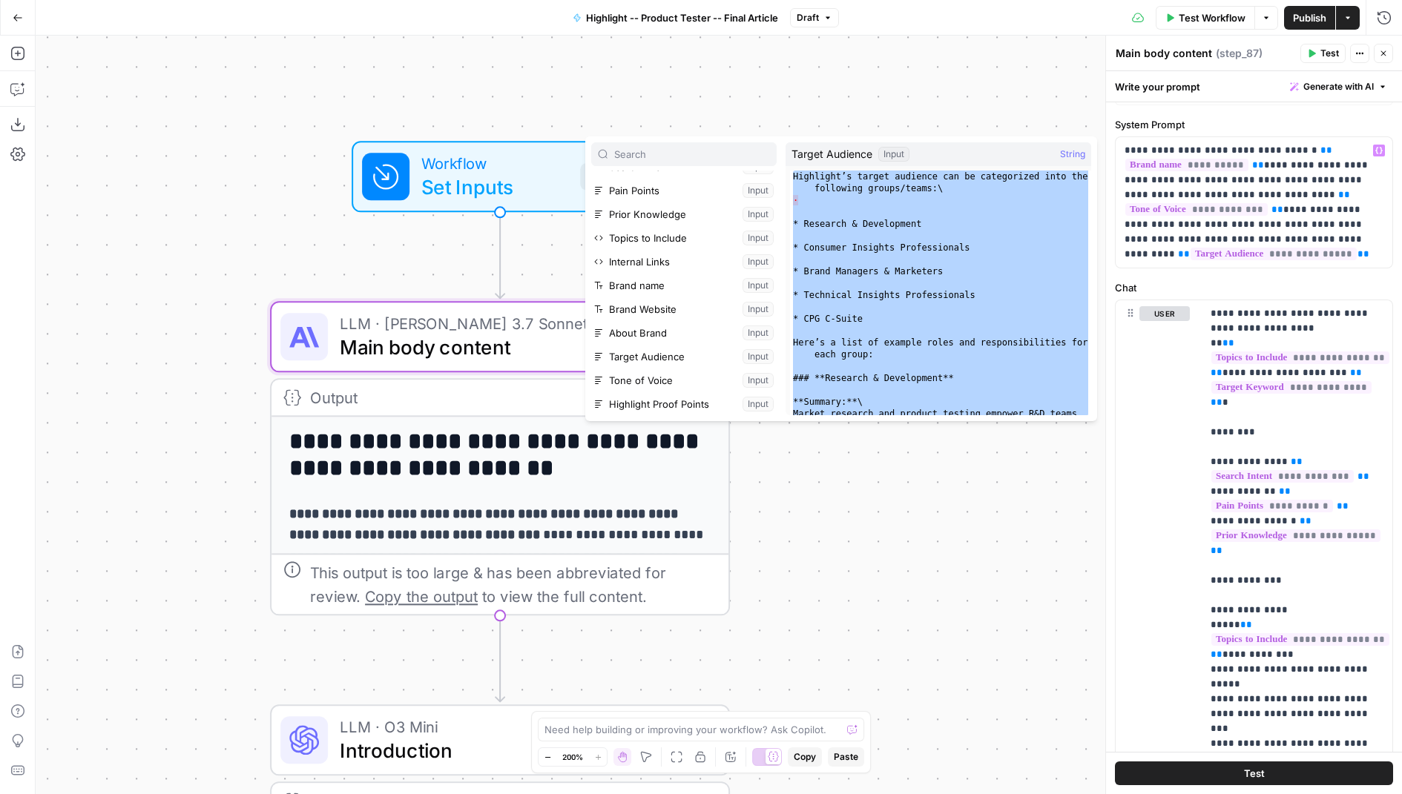
click at [888, 314] on div "Highlight’s target audience can be categorized into the following groups/teams:…" at bounding box center [940, 329] width 301 height 316
click at [884, 297] on div "Highlight’s target audience can be categorized into the following groups/teams:…" at bounding box center [940, 329] width 301 height 316
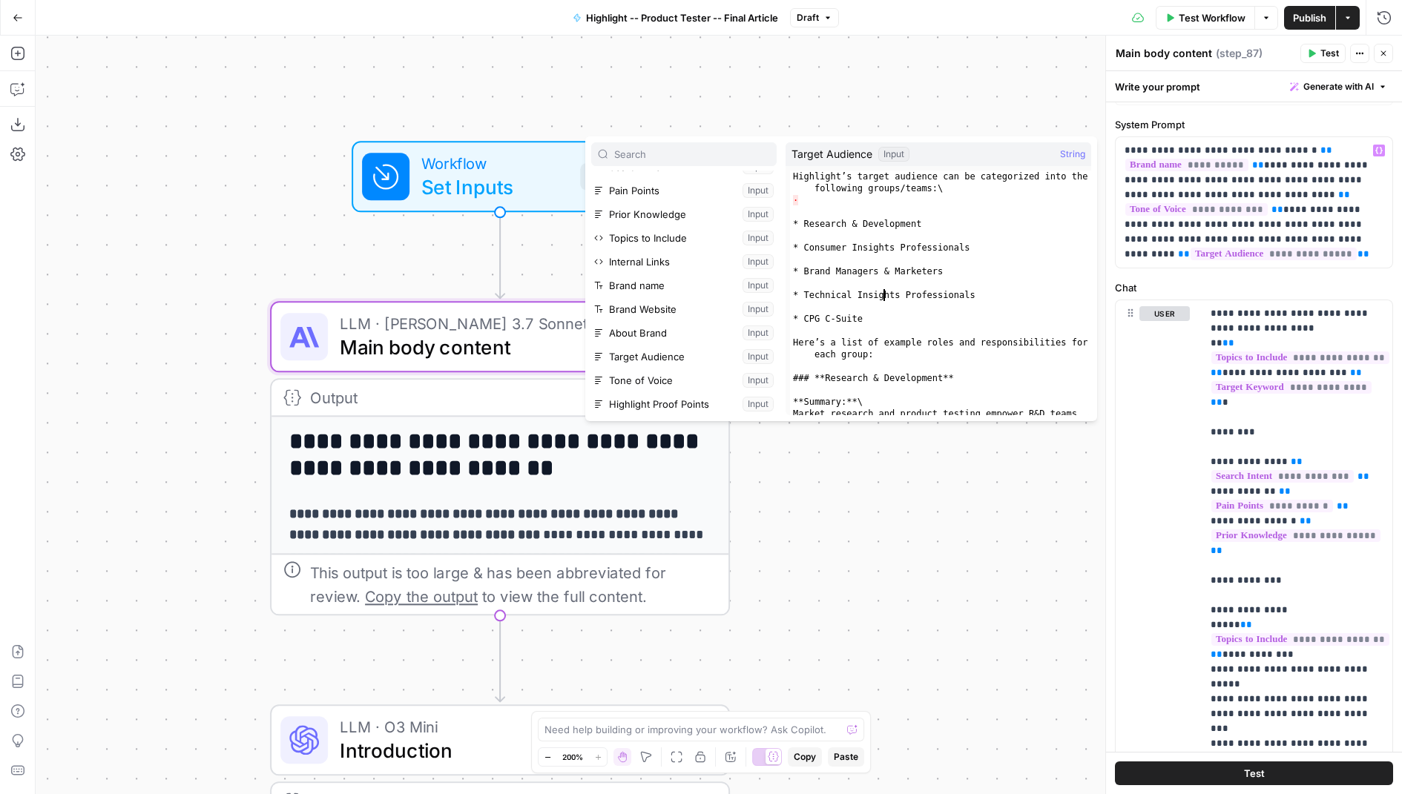
click at [884, 297] on div "Highlight’s target audience can be categorized into the following groups/teams:…" at bounding box center [940, 329] width 301 height 316
click at [937, 297] on div "Highlight’s target audience can be categorized into the following groups/teams:…" at bounding box center [940, 329] width 301 height 316
click at [1019, 297] on div "Highlight’s target audience can be categorized into the following groups/teams:…" at bounding box center [940, 329] width 301 height 316
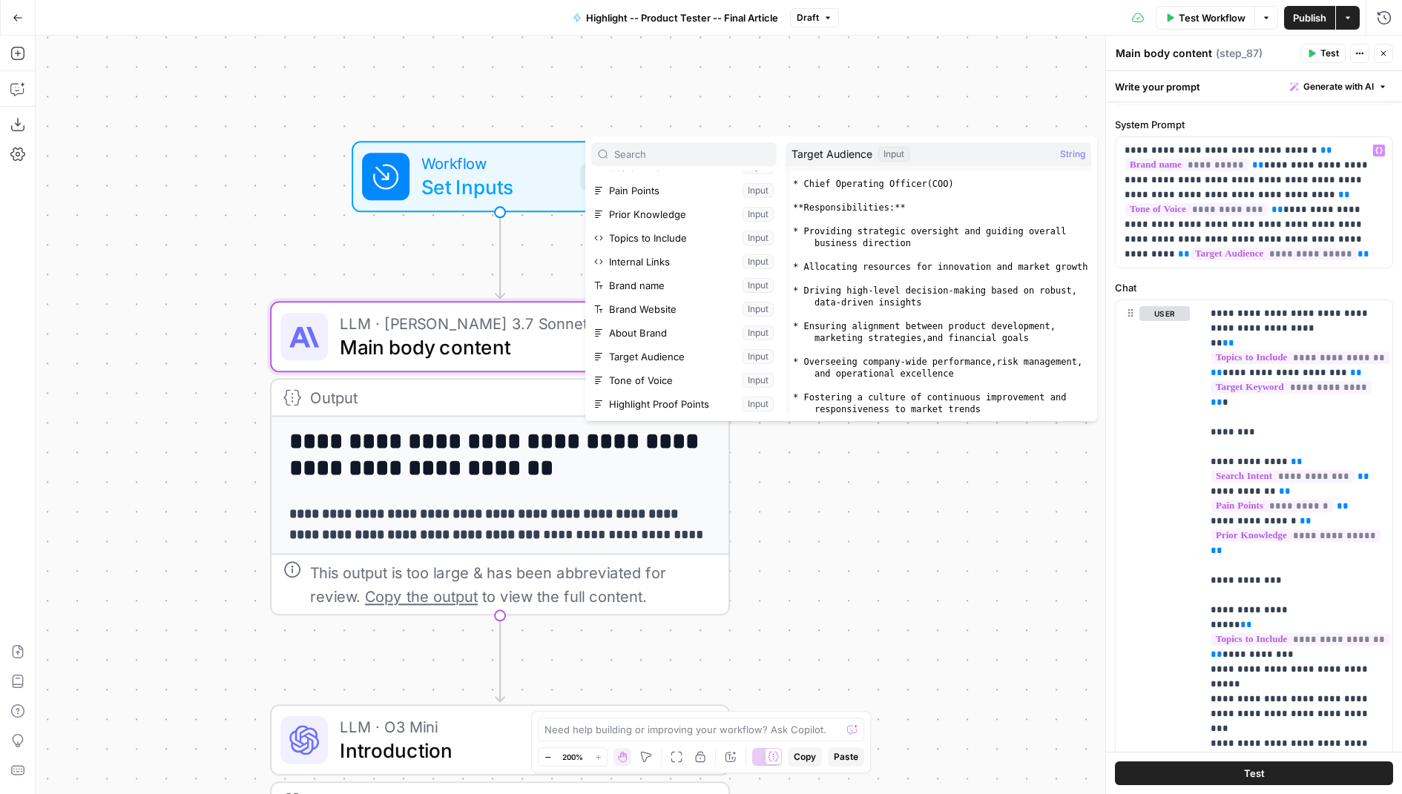
scroll to position [1963, 0]
click at [946, 287] on div "* Chief Operating Officer ( COO ) **Responsibilities:** * Providing strategic o…" at bounding box center [940, 306] width 301 height 280
click at [946, 288] on div "* Chief Operating Officer ( COO ) **Responsibilities:** * Providing strategic o…" at bounding box center [940, 306] width 301 height 280
type textarea "**********"
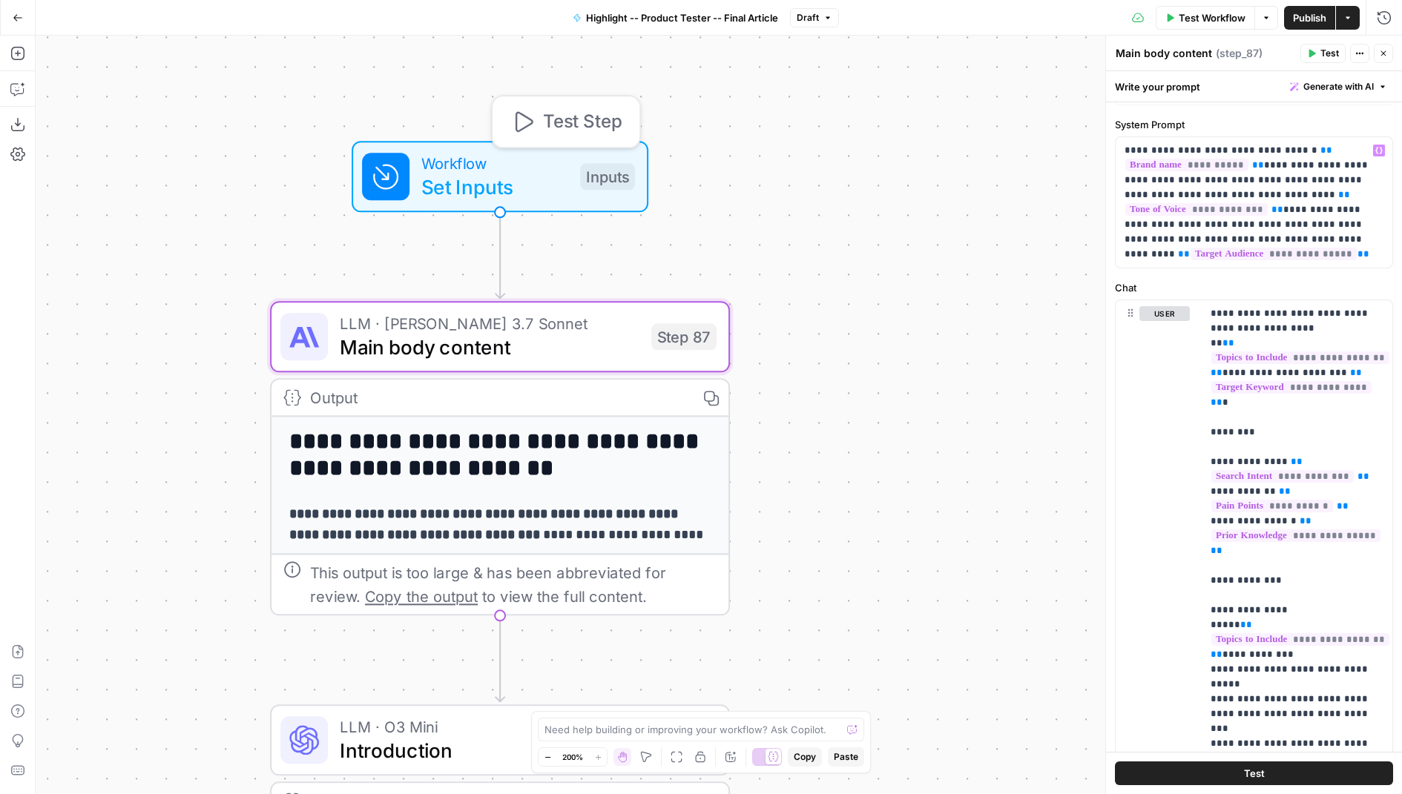
click at [519, 188] on span "Set Inputs" at bounding box center [494, 187] width 147 height 30
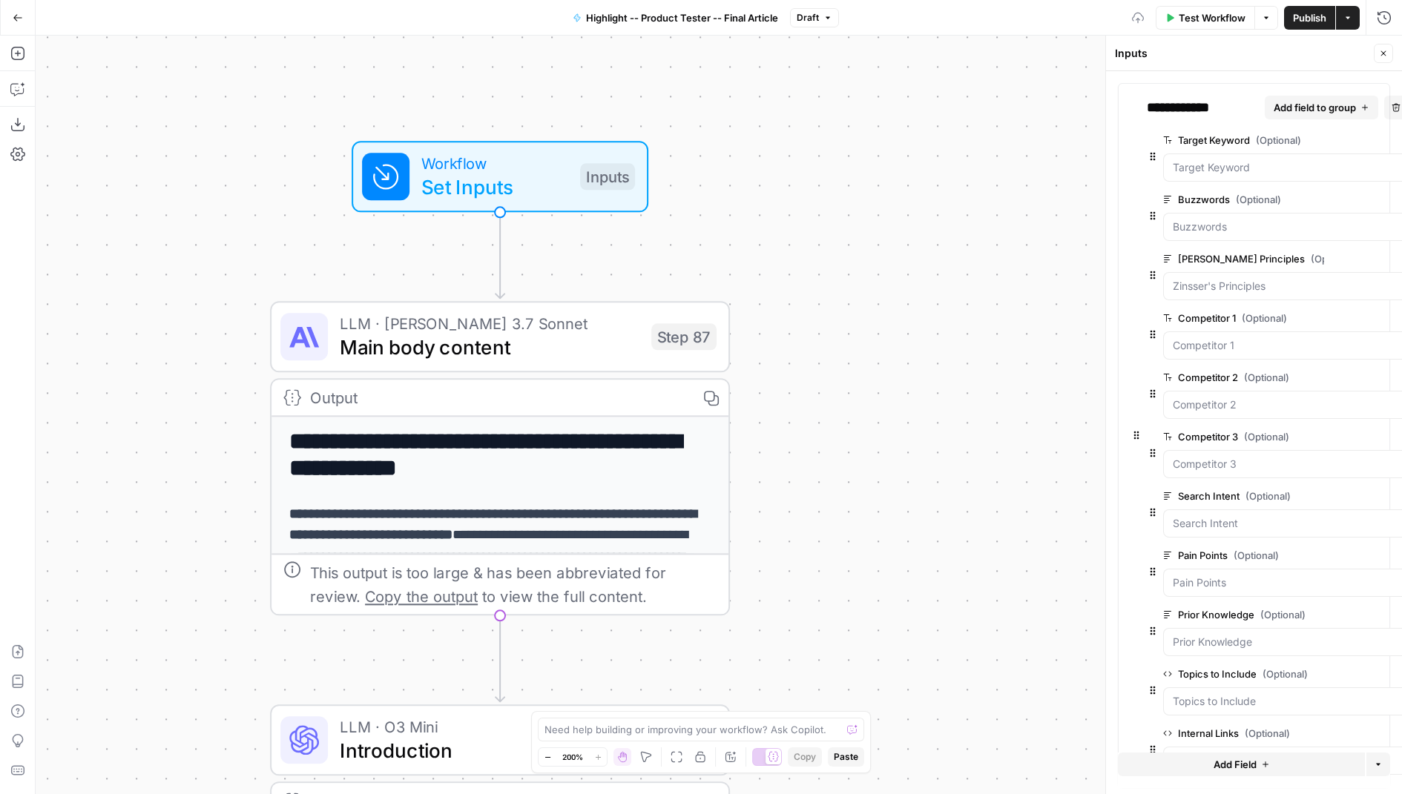
scroll to position [461, 0]
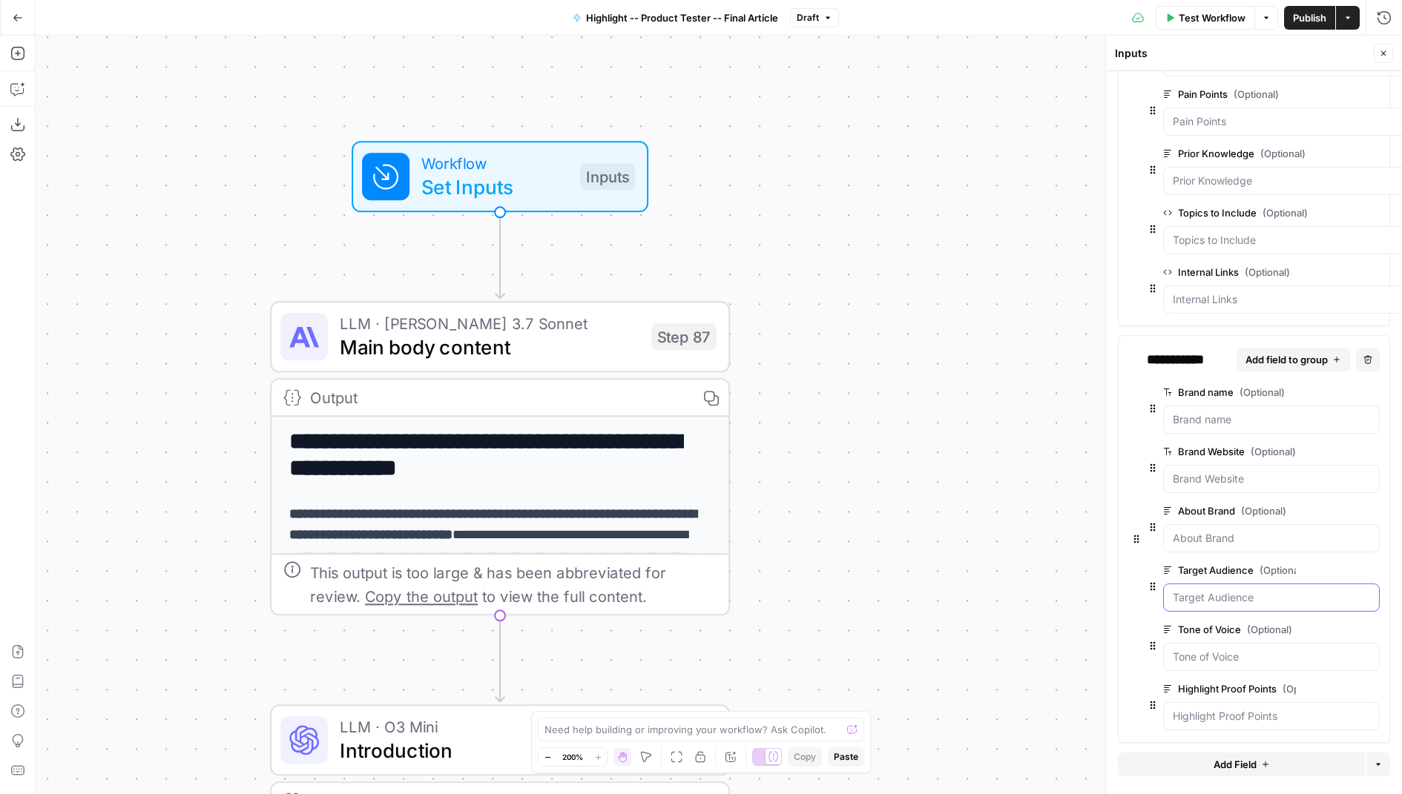
click at [1213, 590] on Audience "Target Audience (Optional)" at bounding box center [1271, 597] width 197 height 15
click at [1198, 590] on Audience "Target Audience (Optional)" at bounding box center [1271, 597] width 197 height 15
click at [1234, 590] on Audience "Target Audience (Optional)" at bounding box center [1271, 597] width 197 height 15
click at [1276, 590] on Audience "Target Audience (Optional)" at bounding box center [1271, 597] width 197 height 15
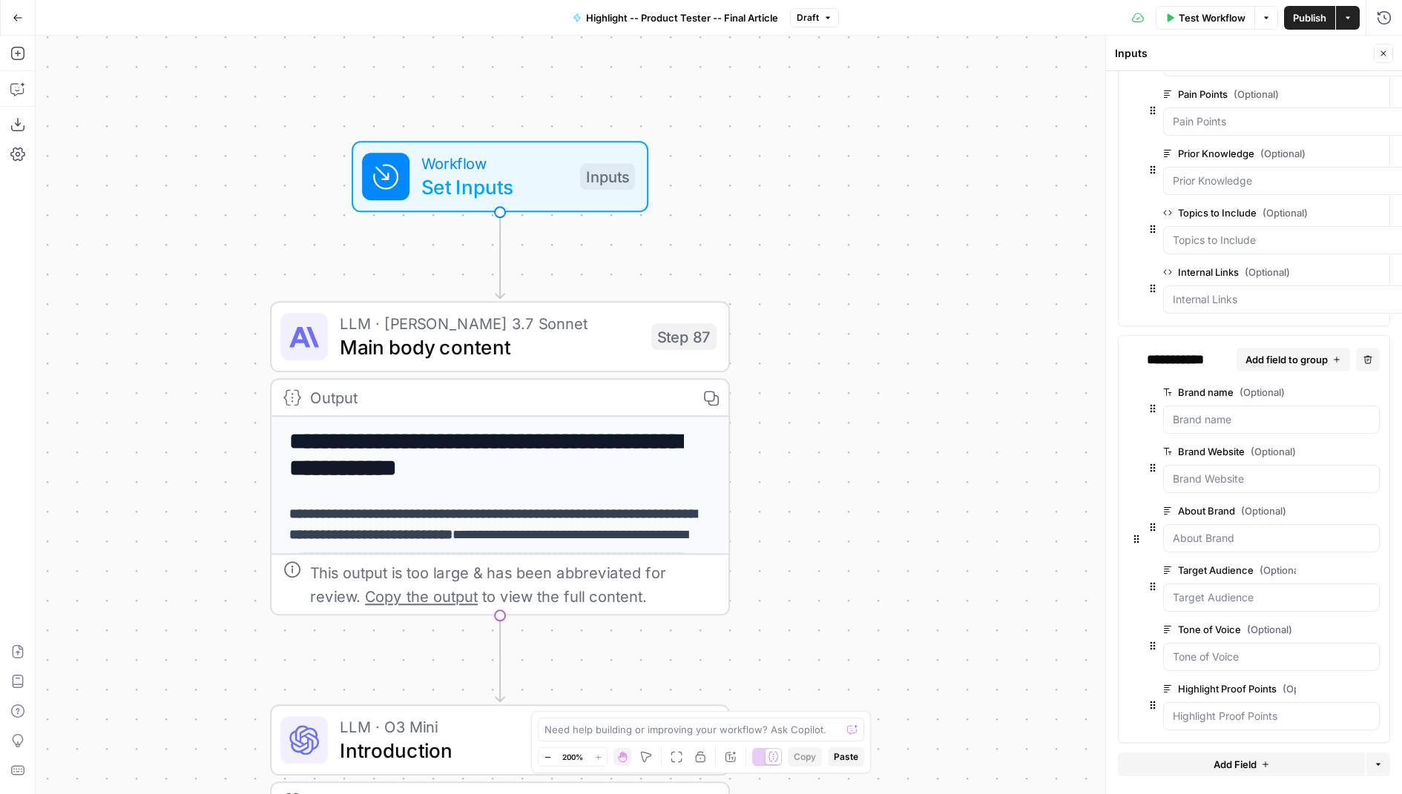
click at [1343, 562] on button "edit field" at bounding box center [1330, 571] width 57 height 18
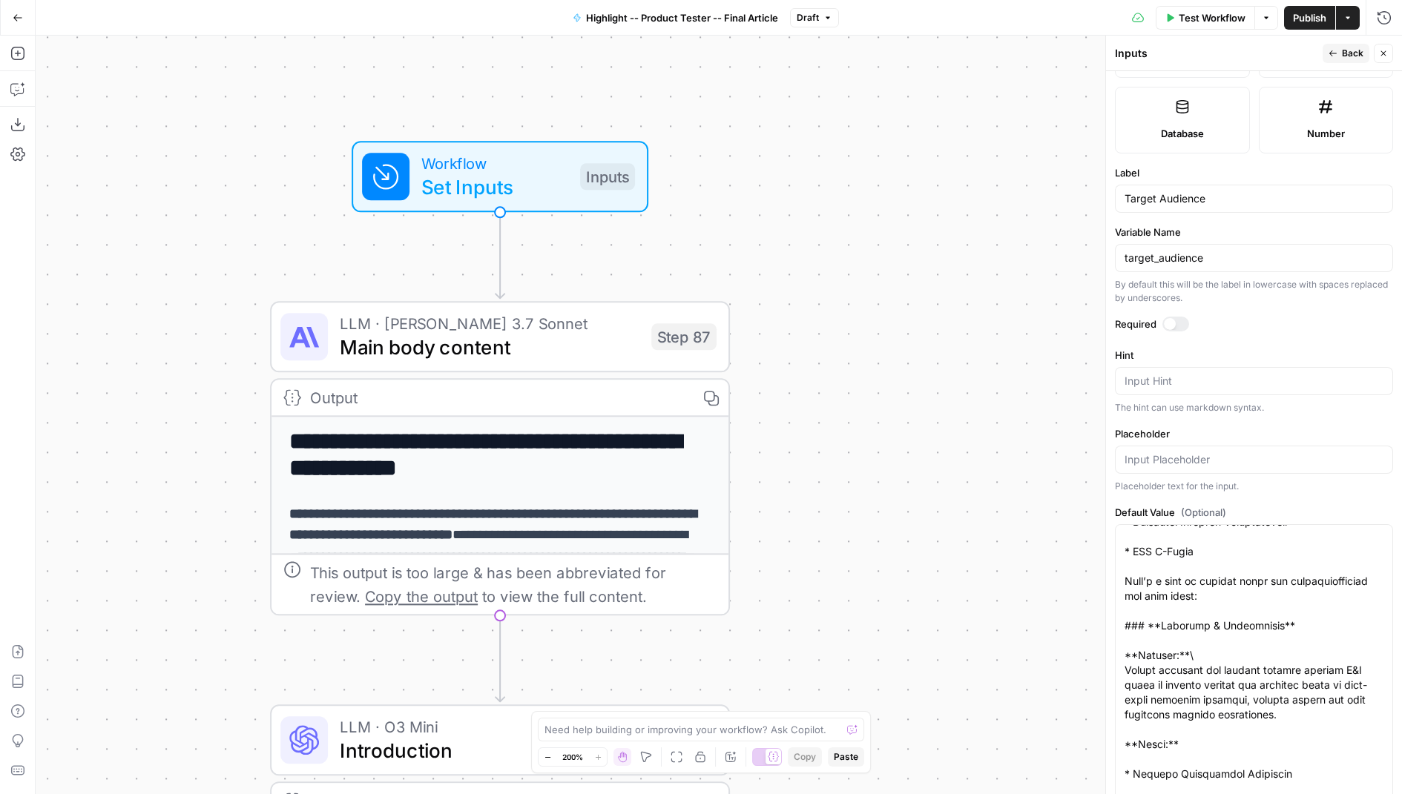
scroll to position [455, 0]
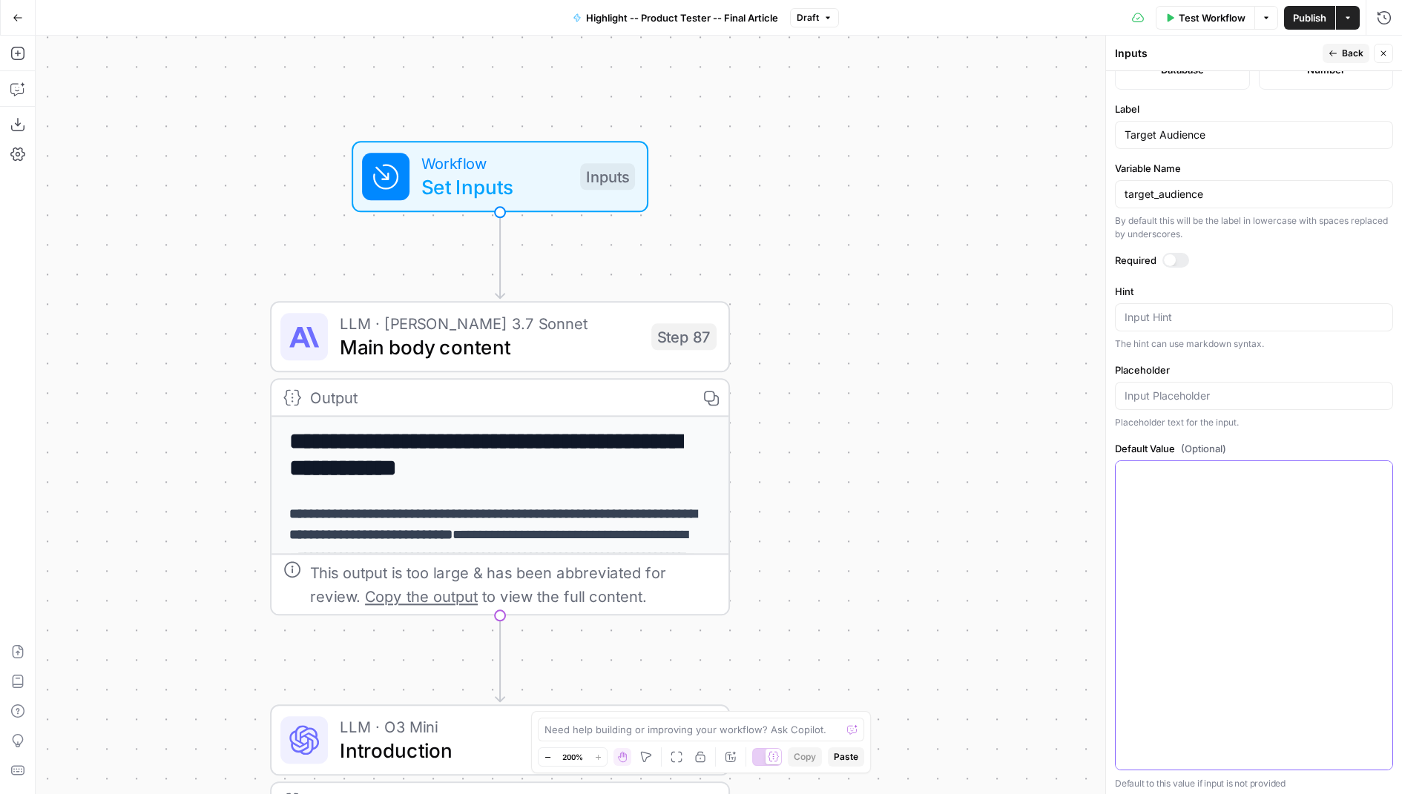
scroll to position [203, 0]
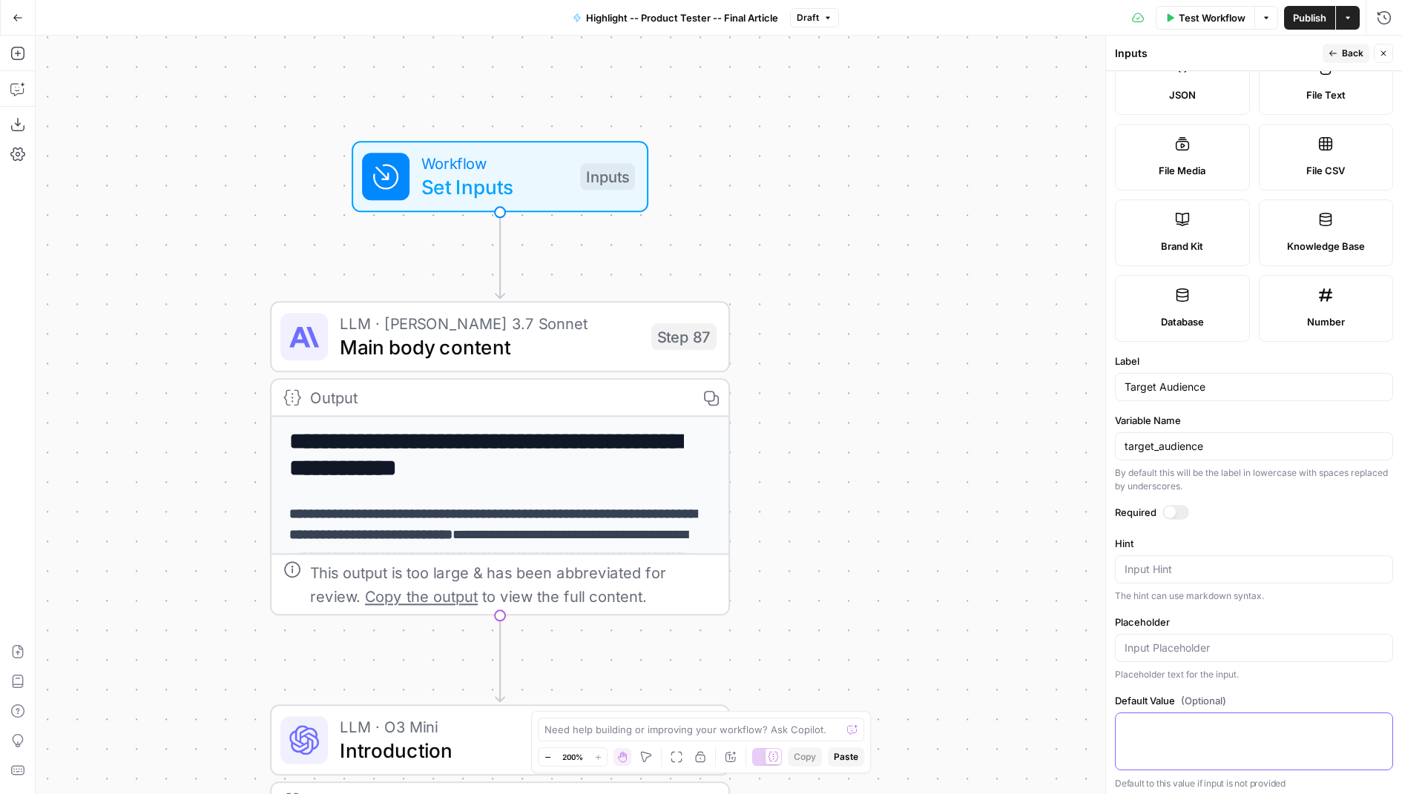
paste textarea "Loremi Dolorsit: Ametcon Adipisc Elitseddo’e tempori utlabo etdolorem ali en ad…"
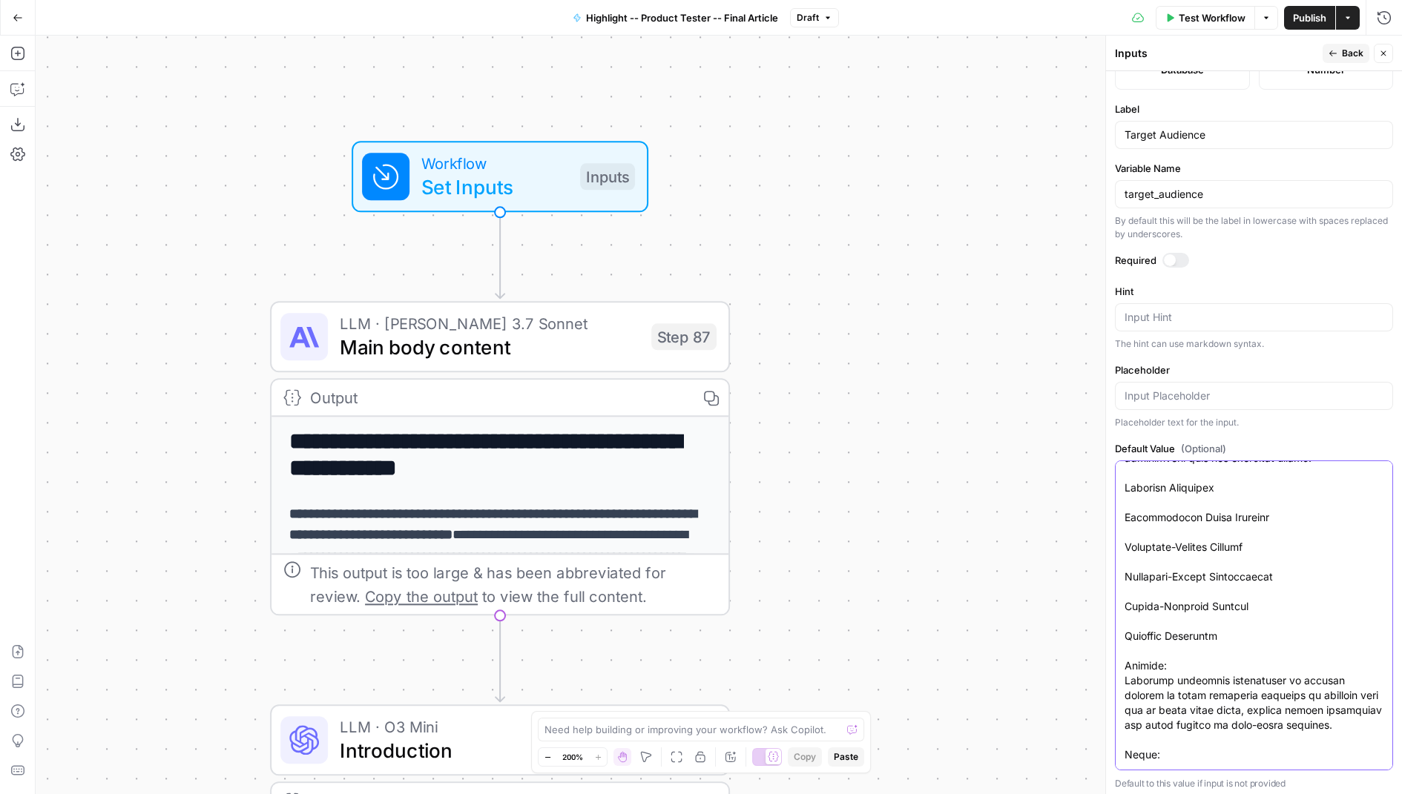
scroll to position [0, 0]
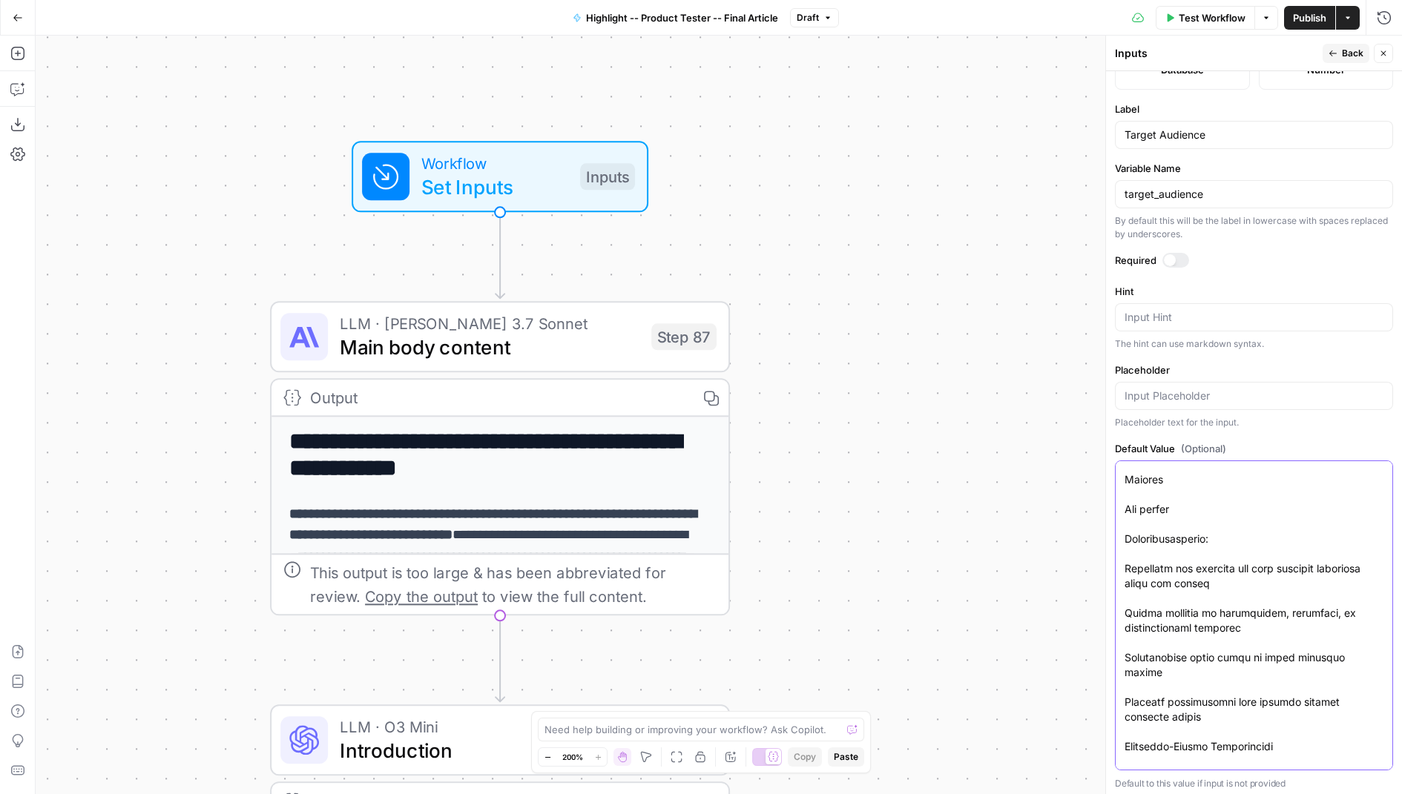
scroll to position [2240, 0]
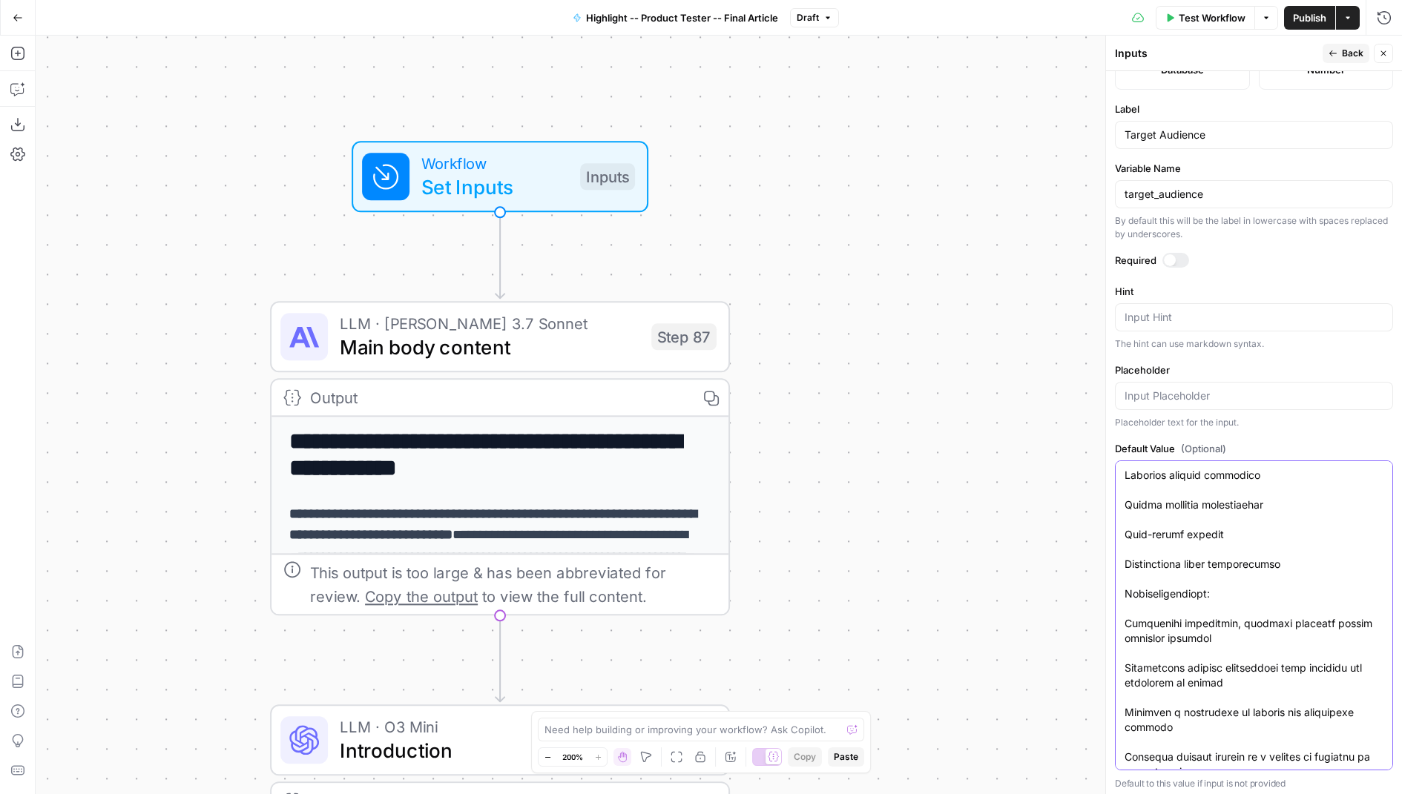
type textarea "Loremi Dolorsit: Ametcon Adipisc Elitseddo’e tempori utlabo etdolorem ali en ad…"
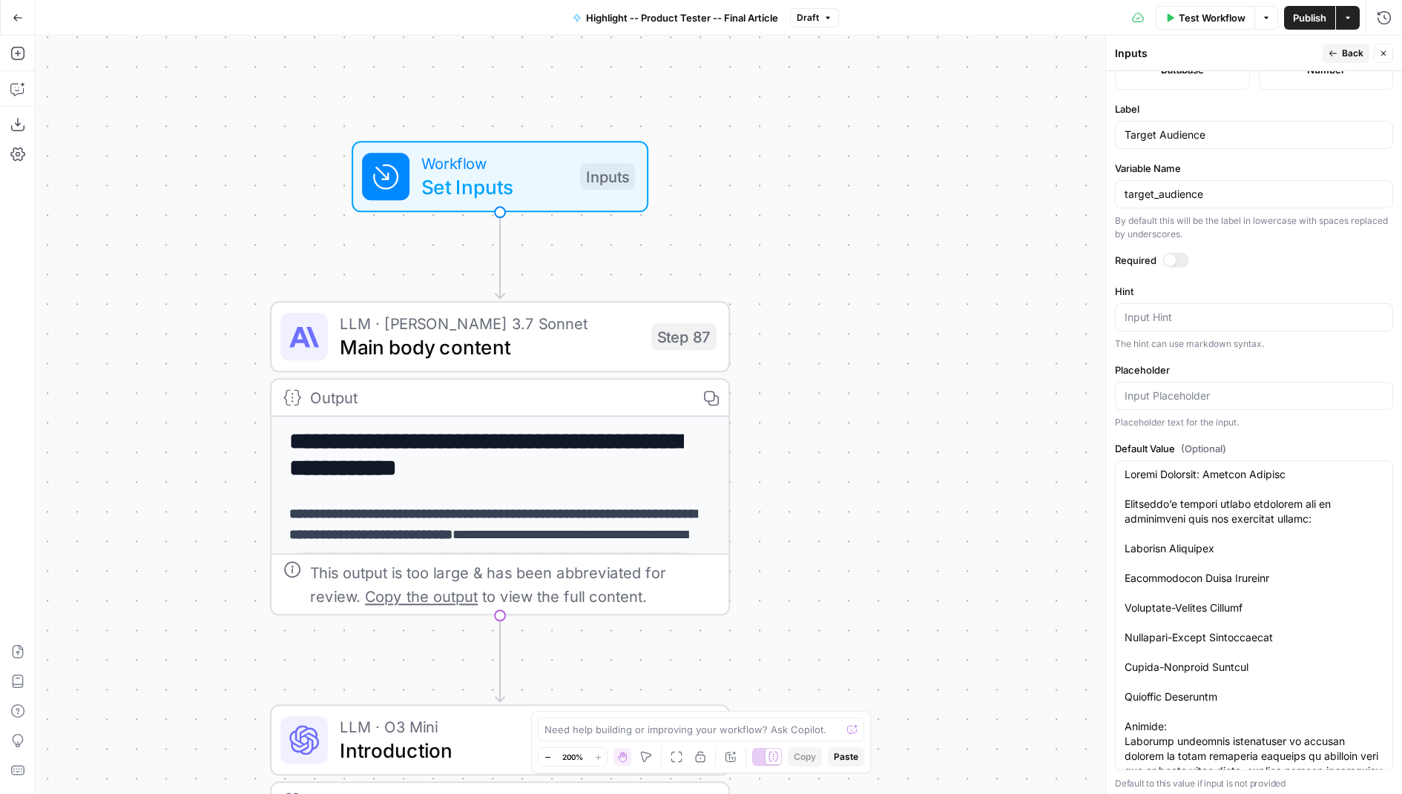
click at [1336, 53] on icon "button" at bounding box center [1332, 53] width 7 height 6
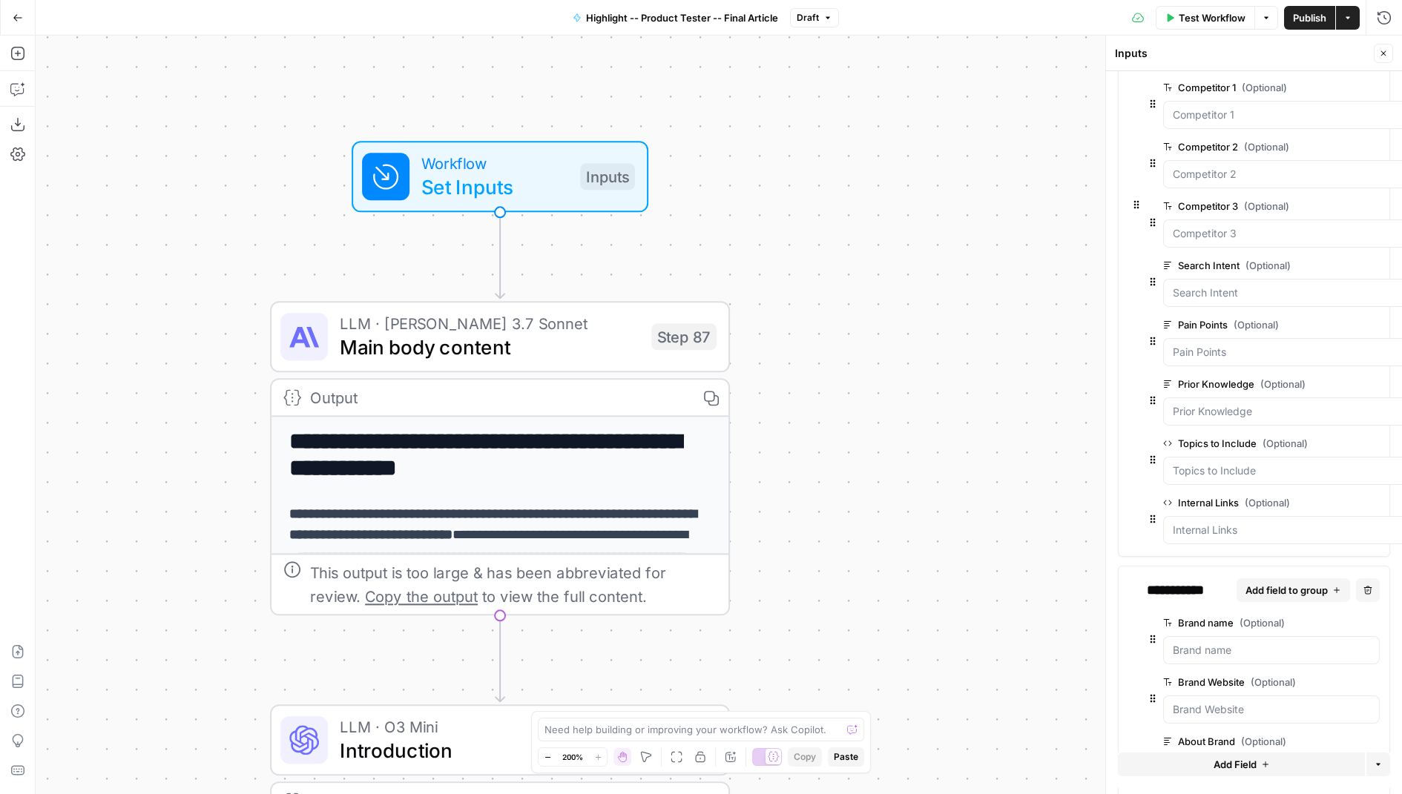
scroll to position [234, 0]
click at [1188, 519] on Links "Internal Links (Optional)" at bounding box center [1286, 526] width 226 height 15
click at [1336, 494] on span "edit field" at bounding box center [1352, 499] width 33 height 12
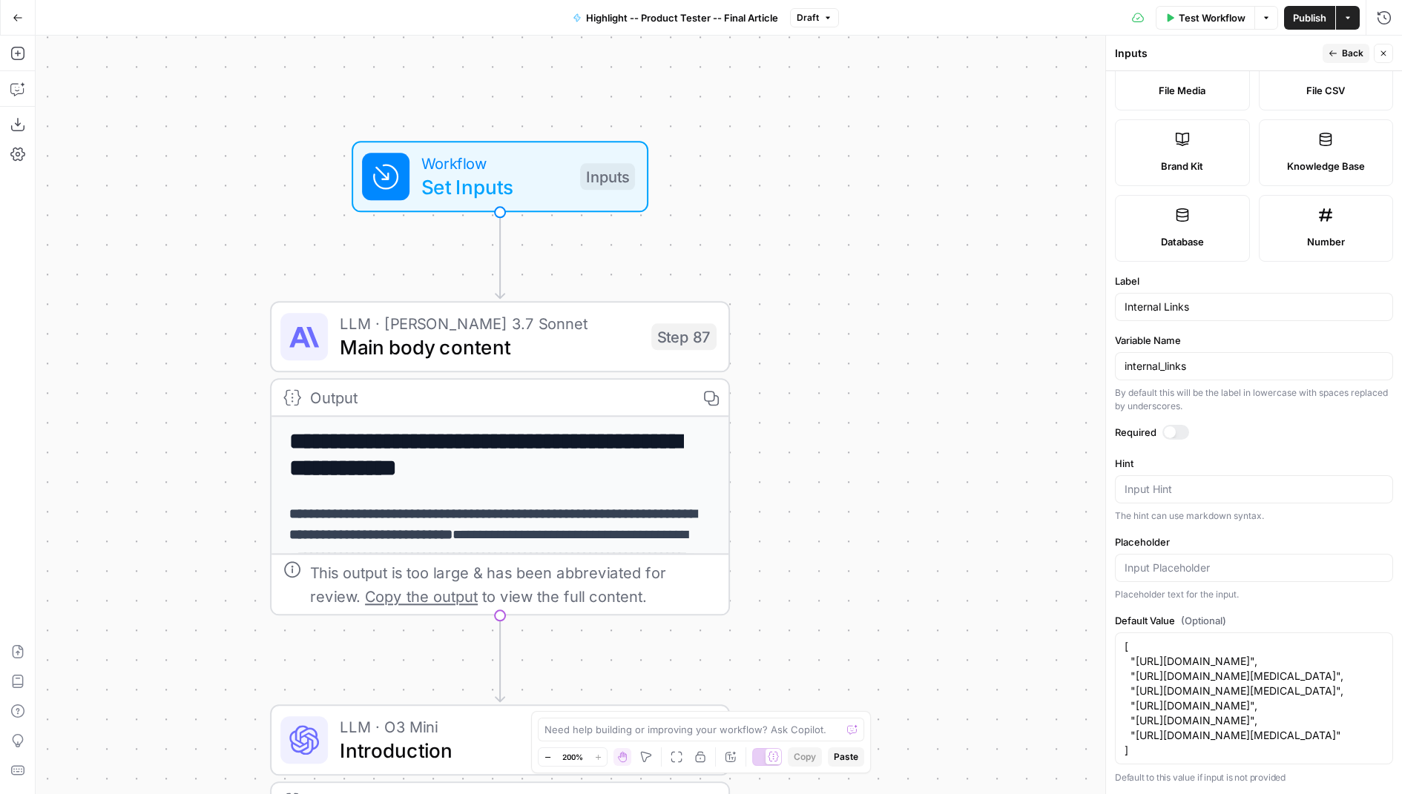
scroll to position [350, 0]
click at [1185, 717] on textarea "[ "https://olivercabell.com/blogs/helpful-hints/are-running-shoes-good-for-walk…" at bounding box center [1254, 698] width 259 height 119
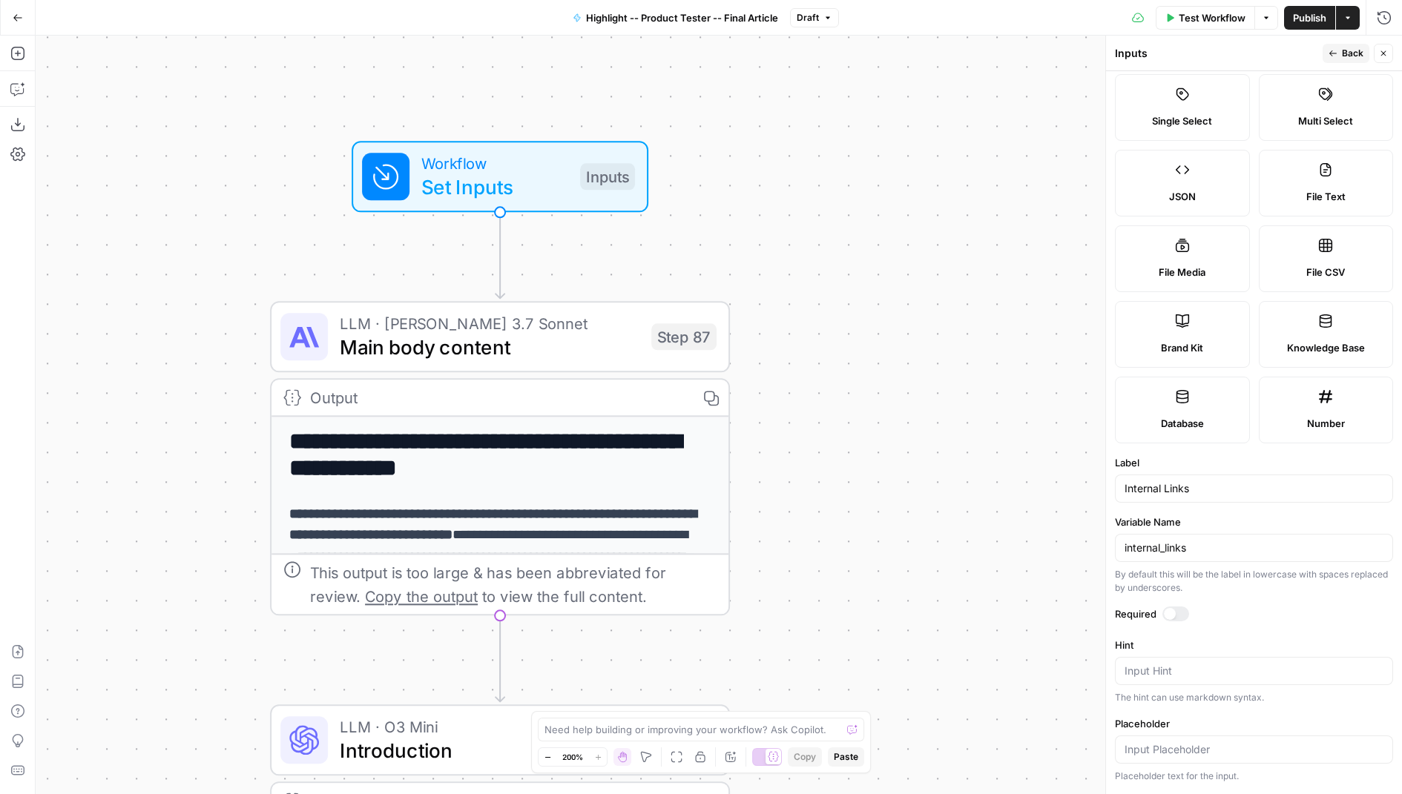
scroll to position [0, 0]
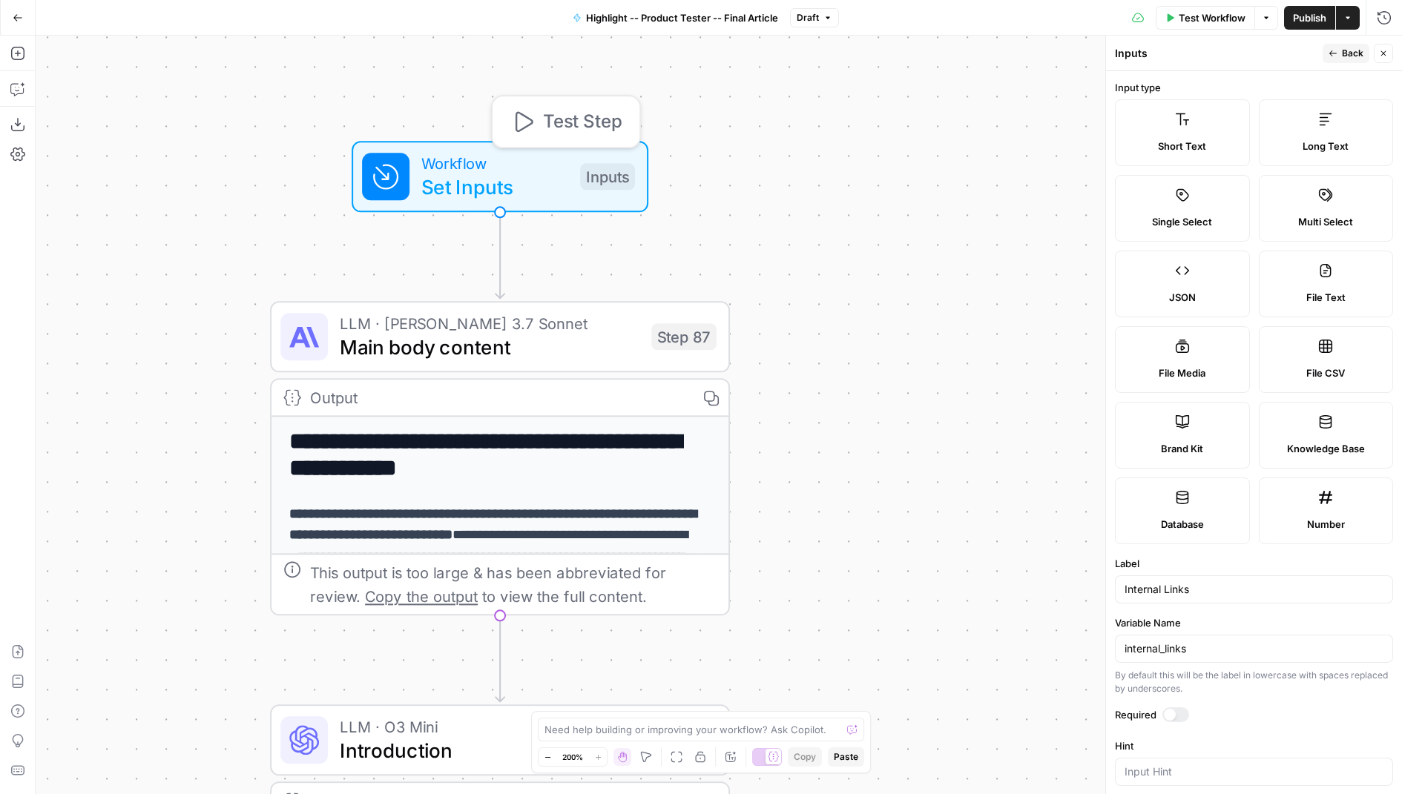
click at [534, 181] on span "Set Inputs" at bounding box center [494, 187] width 147 height 30
click at [1379, 51] on icon "button" at bounding box center [1383, 53] width 9 height 9
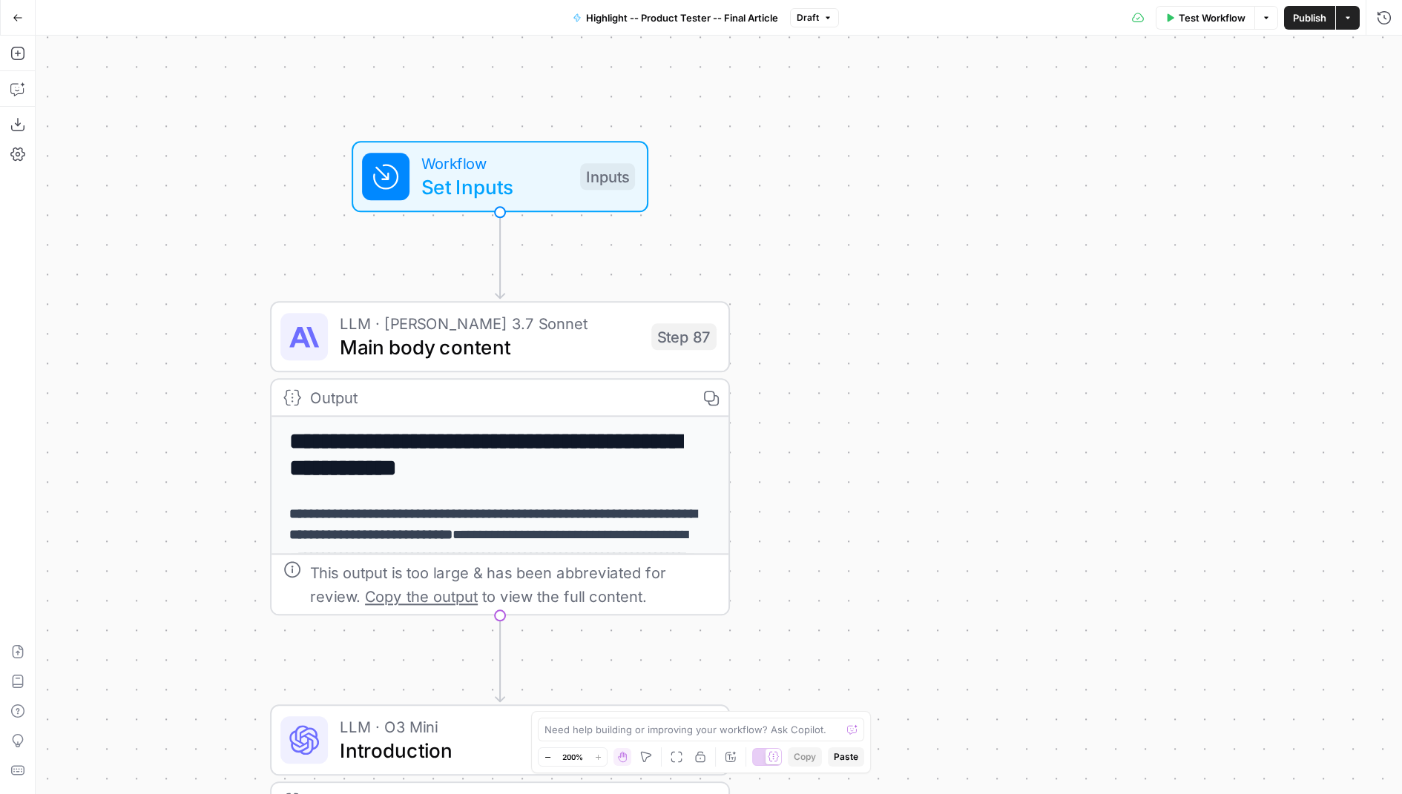
click at [526, 182] on span "Set Inputs" at bounding box center [494, 187] width 147 height 30
click at [542, 180] on span "Set Inputs" at bounding box center [494, 188] width 147 height 30
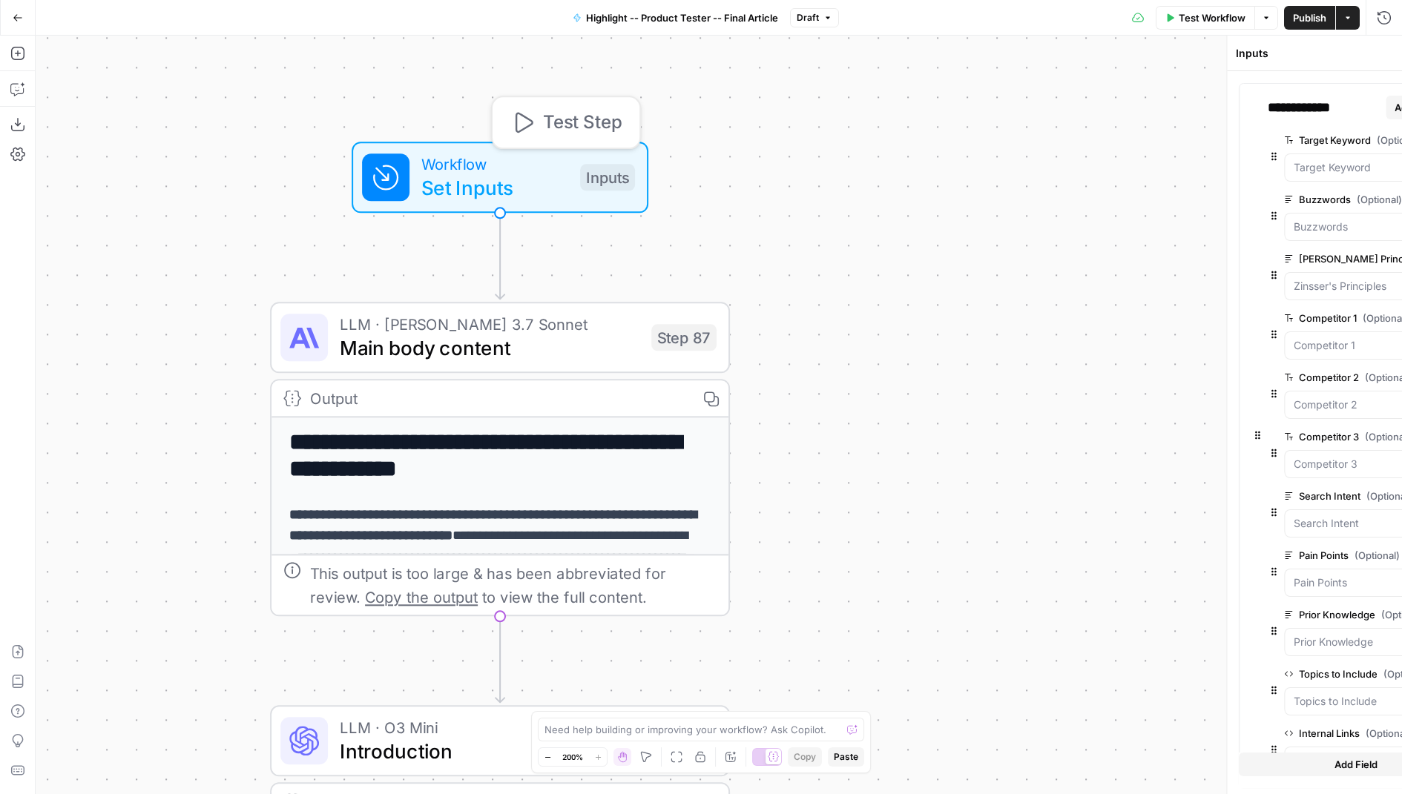
click at [542, 180] on span "Set Inputs" at bounding box center [494, 188] width 147 height 30
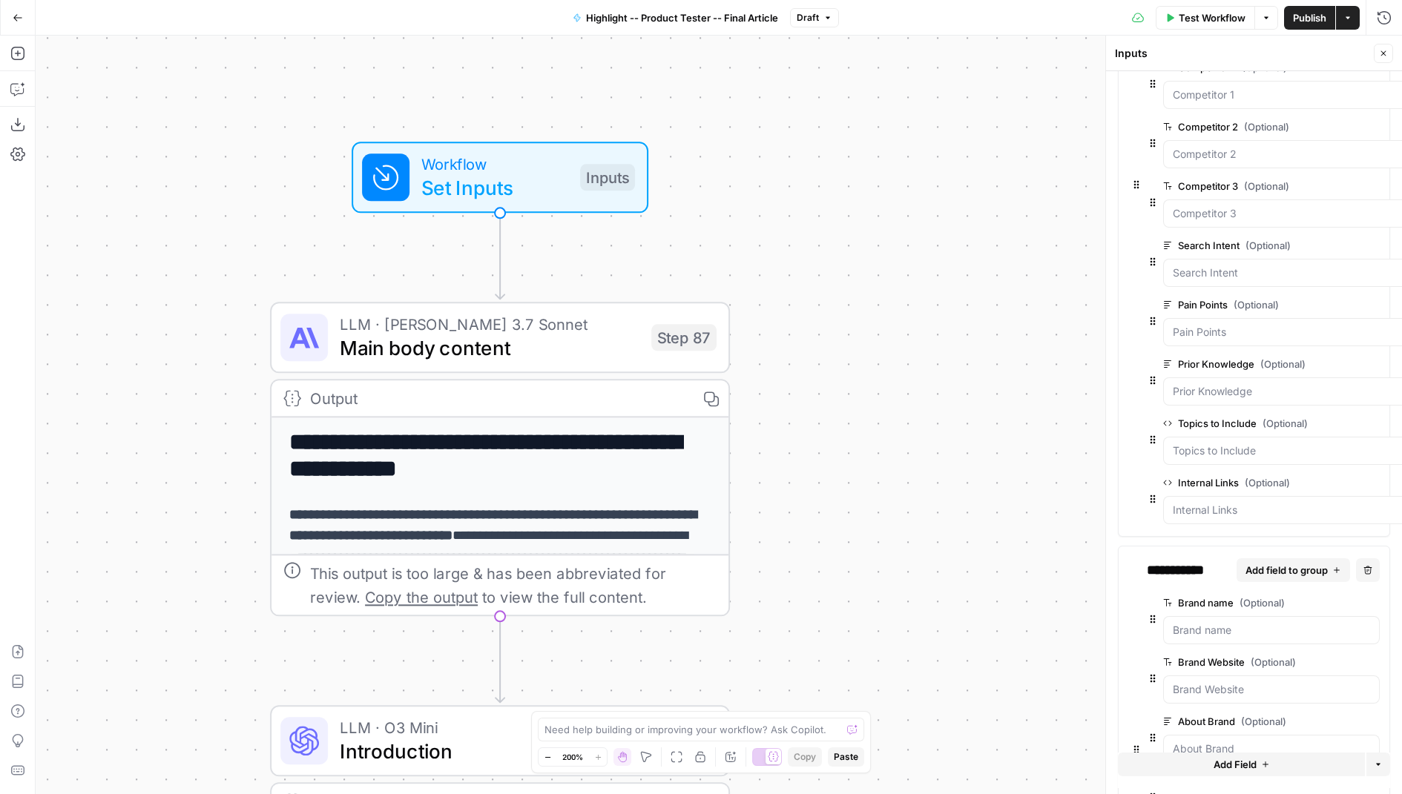
scroll to position [461, 0]
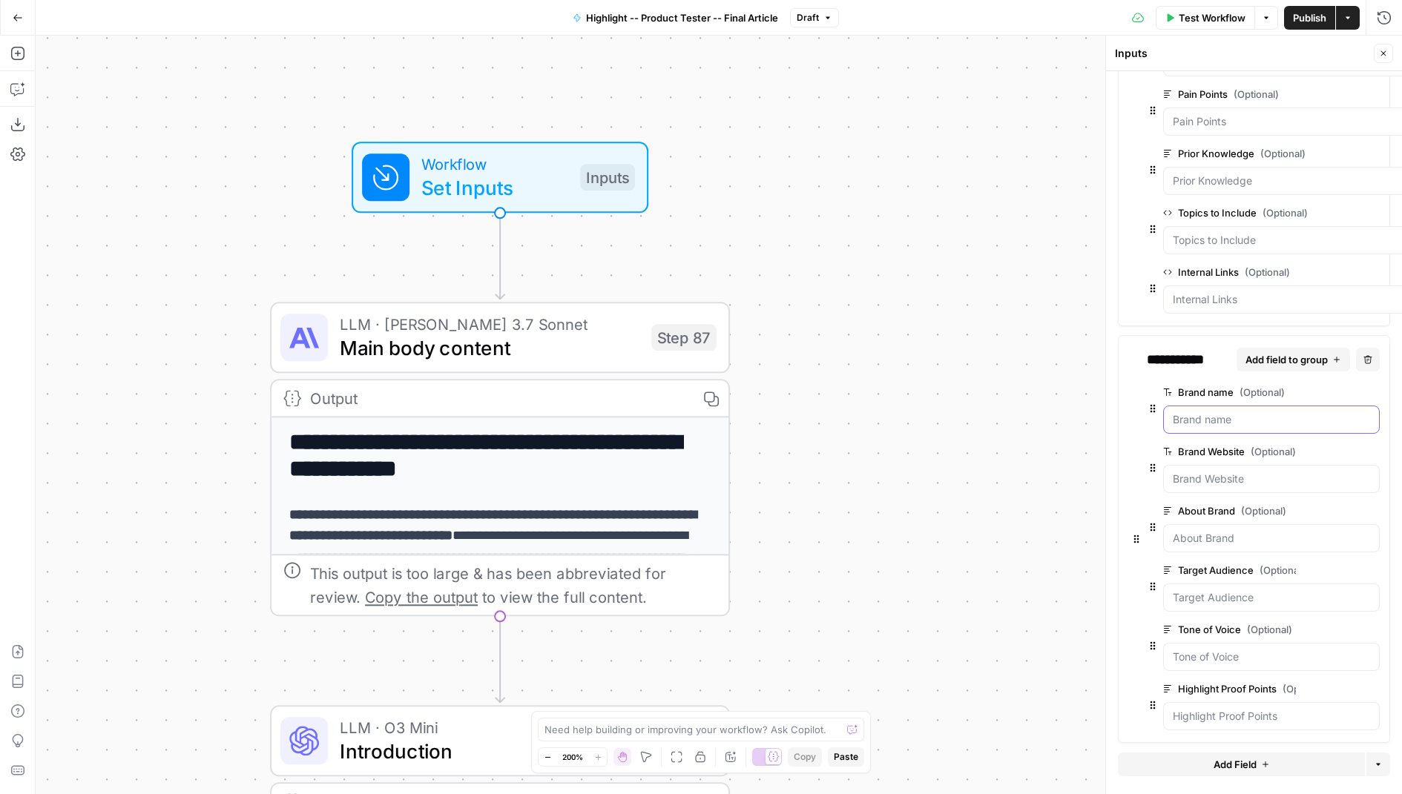
click at [1204, 416] on name "Brand name (Optional)" at bounding box center [1271, 419] width 197 height 15
click at [1205, 416] on name "Brand name (Optional)" at bounding box center [1271, 419] width 197 height 15
click at [1329, 387] on span "edit field" at bounding box center [1324, 392] width 33 height 12
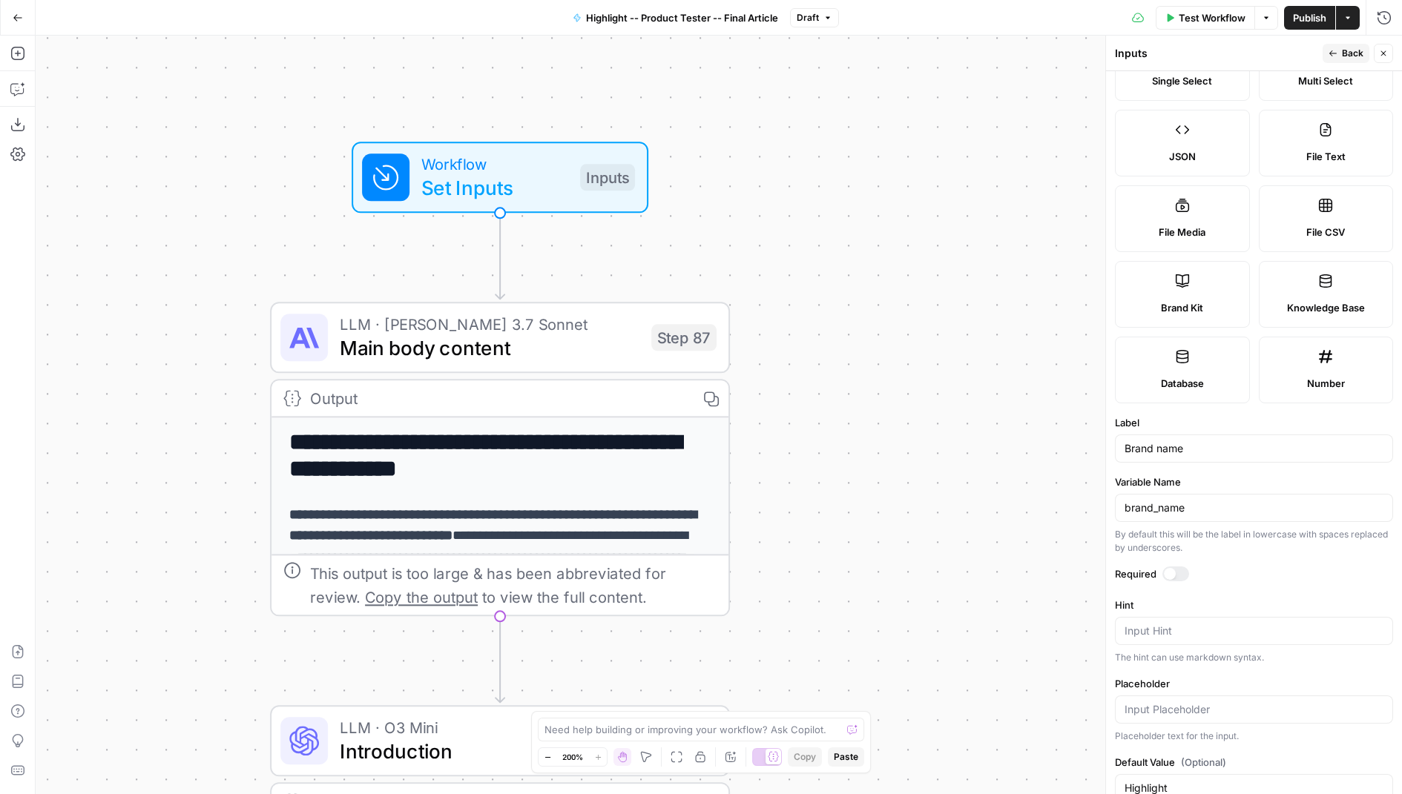
scroll to position [172, 0]
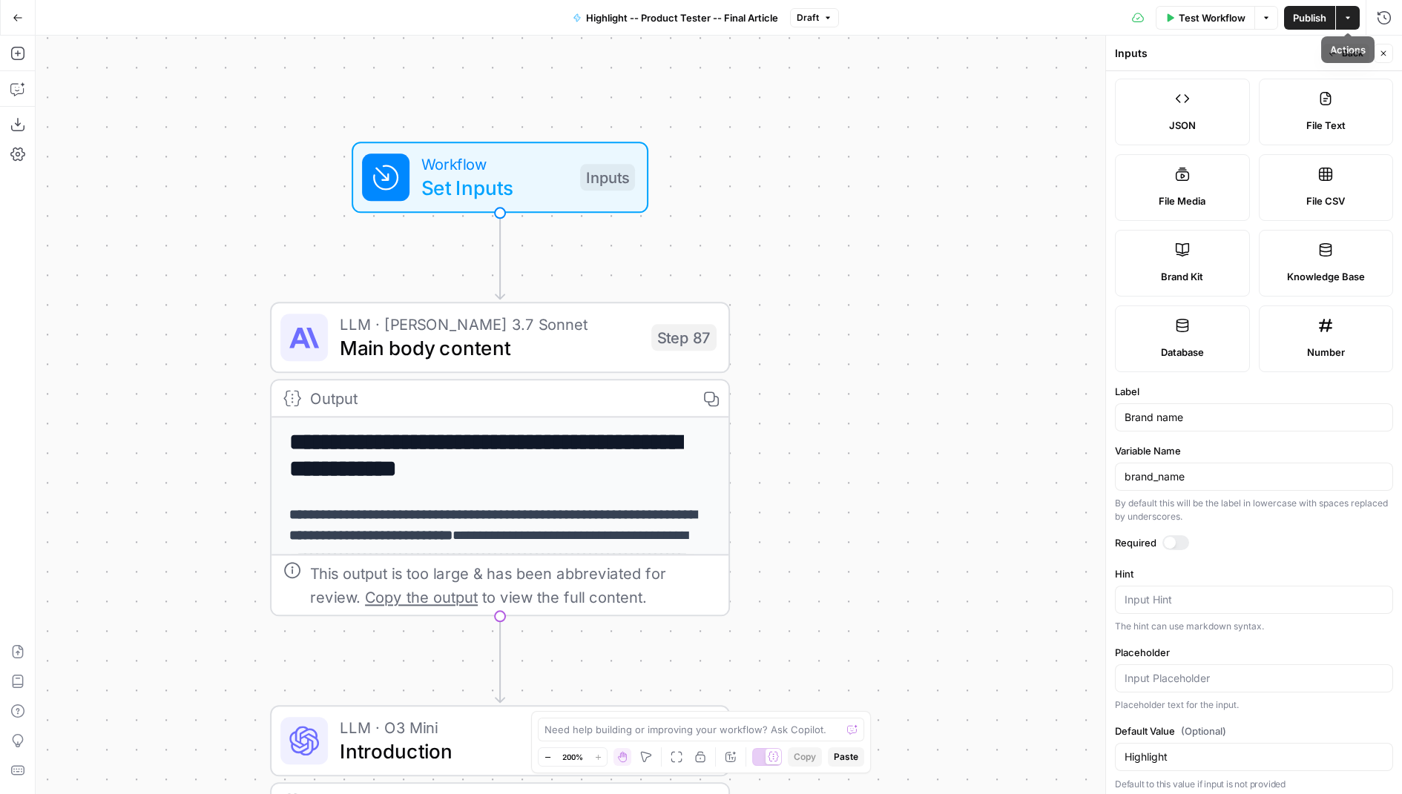
click at [1384, 59] on button "Close" at bounding box center [1383, 53] width 19 height 19
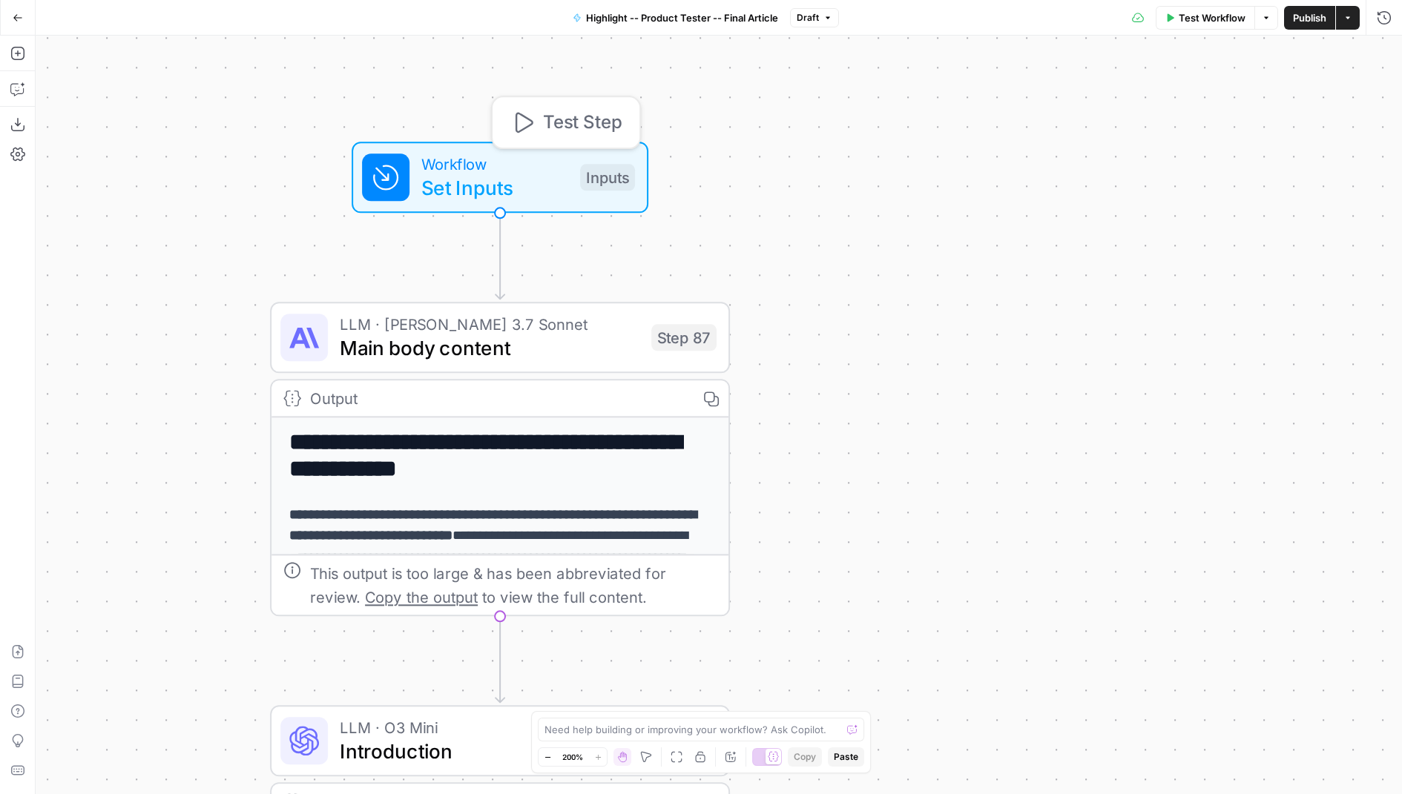
click at [531, 176] on span "Set Inputs" at bounding box center [494, 188] width 147 height 30
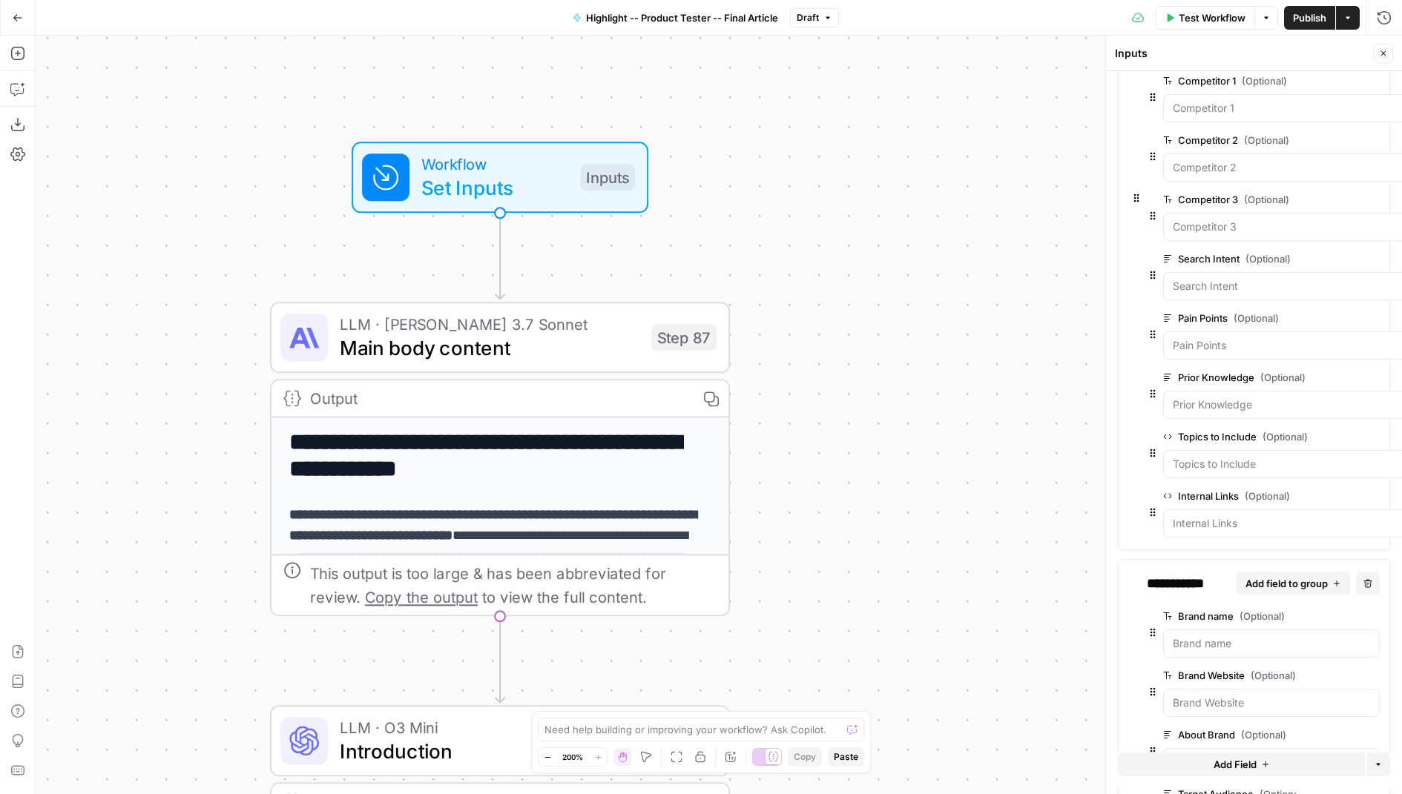
scroll to position [461, 0]
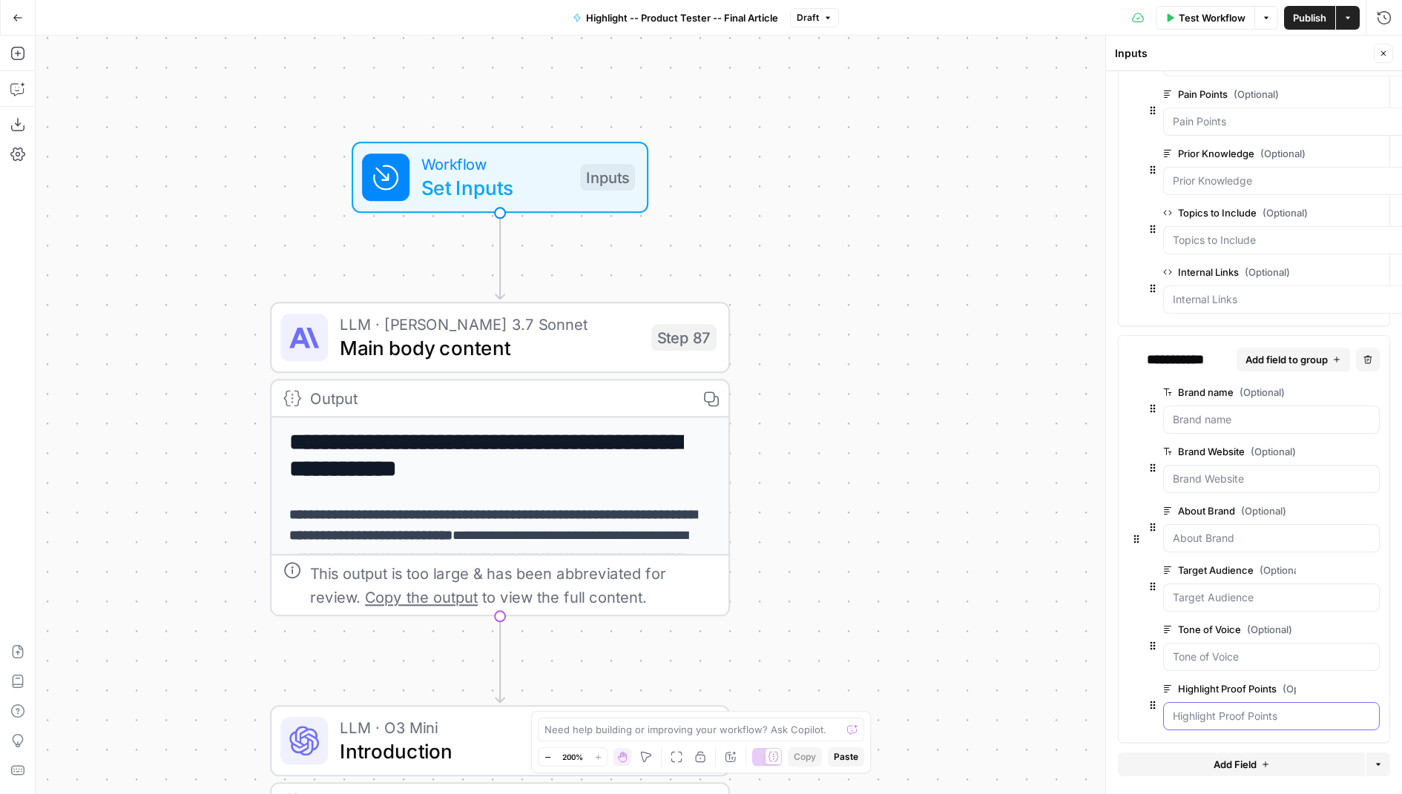
click at [1262, 709] on Points "Highlight Proof Points (Optional)" at bounding box center [1271, 716] width 197 height 15
click at [1329, 505] on span "edit field" at bounding box center [1324, 511] width 33 height 12
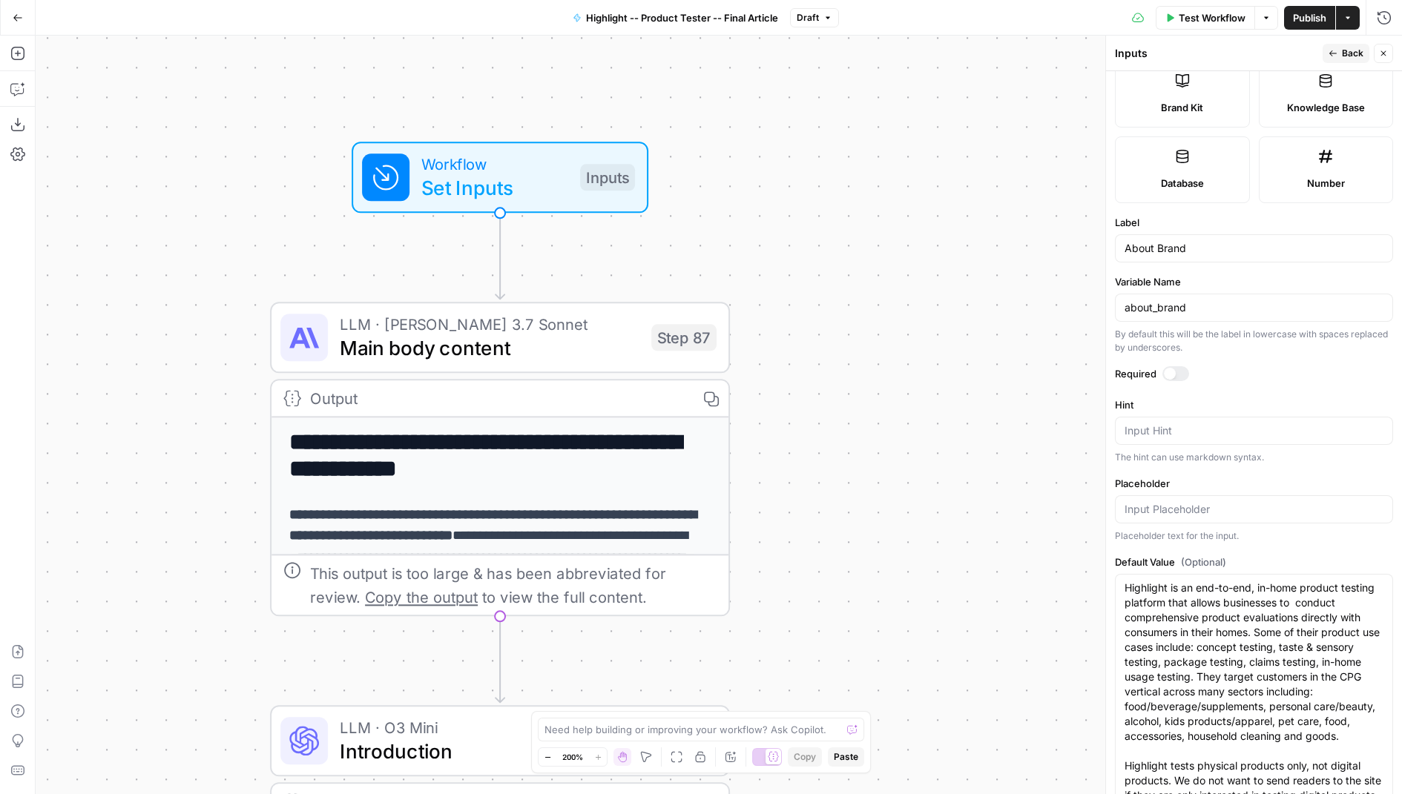
scroll to position [395, 0]
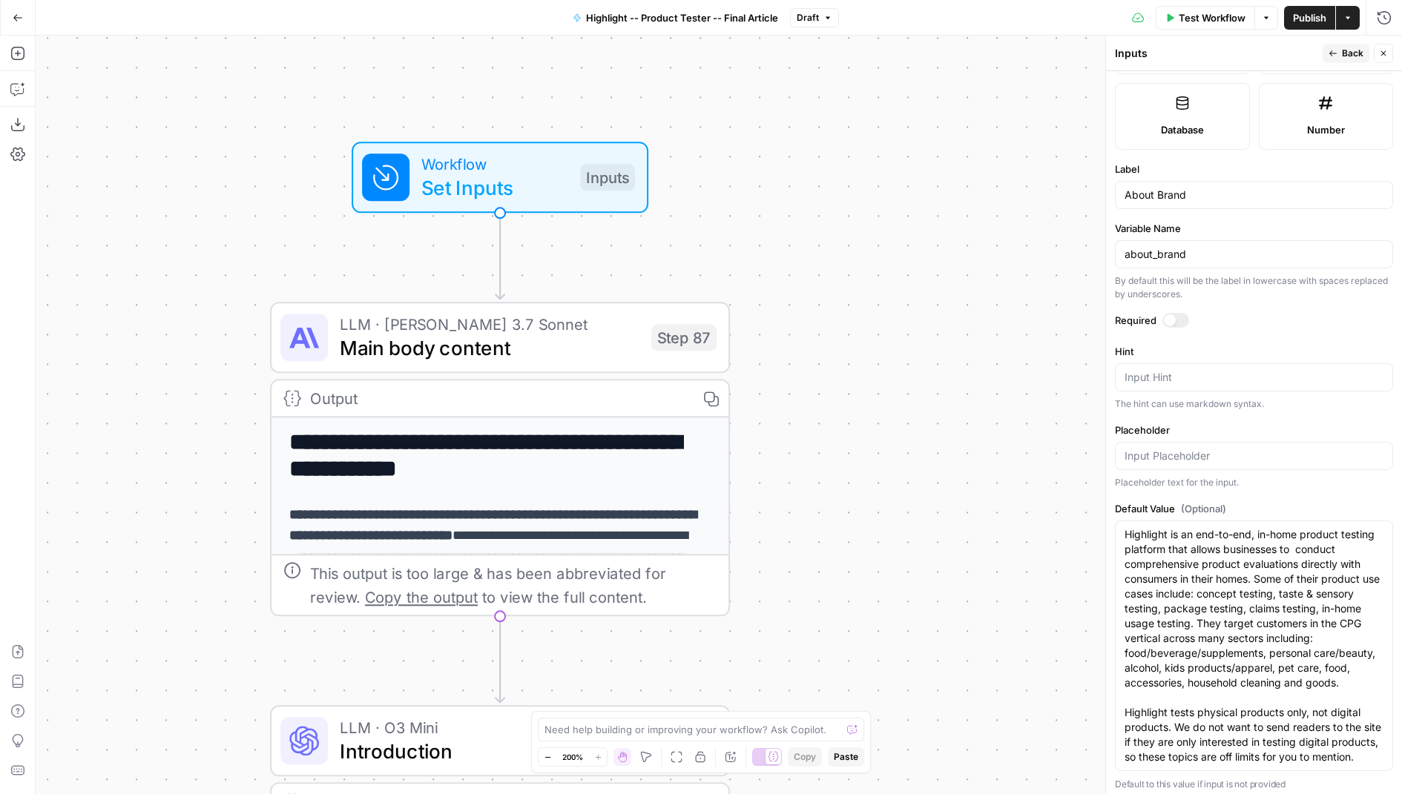
click at [1383, 60] on button "Close" at bounding box center [1383, 53] width 19 height 19
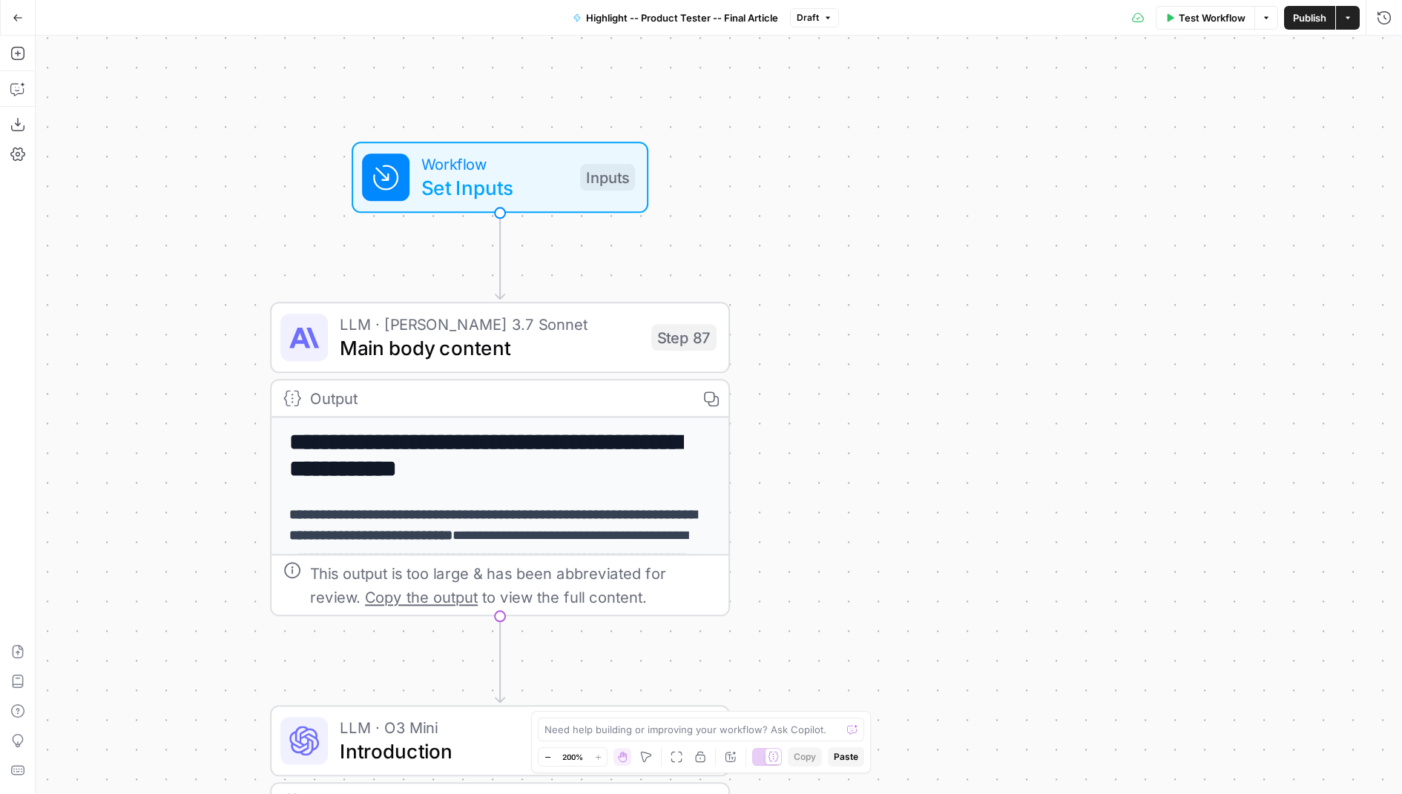
click at [559, 209] on div "Workflow Set Inputs Inputs" at bounding box center [500, 177] width 297 height 71
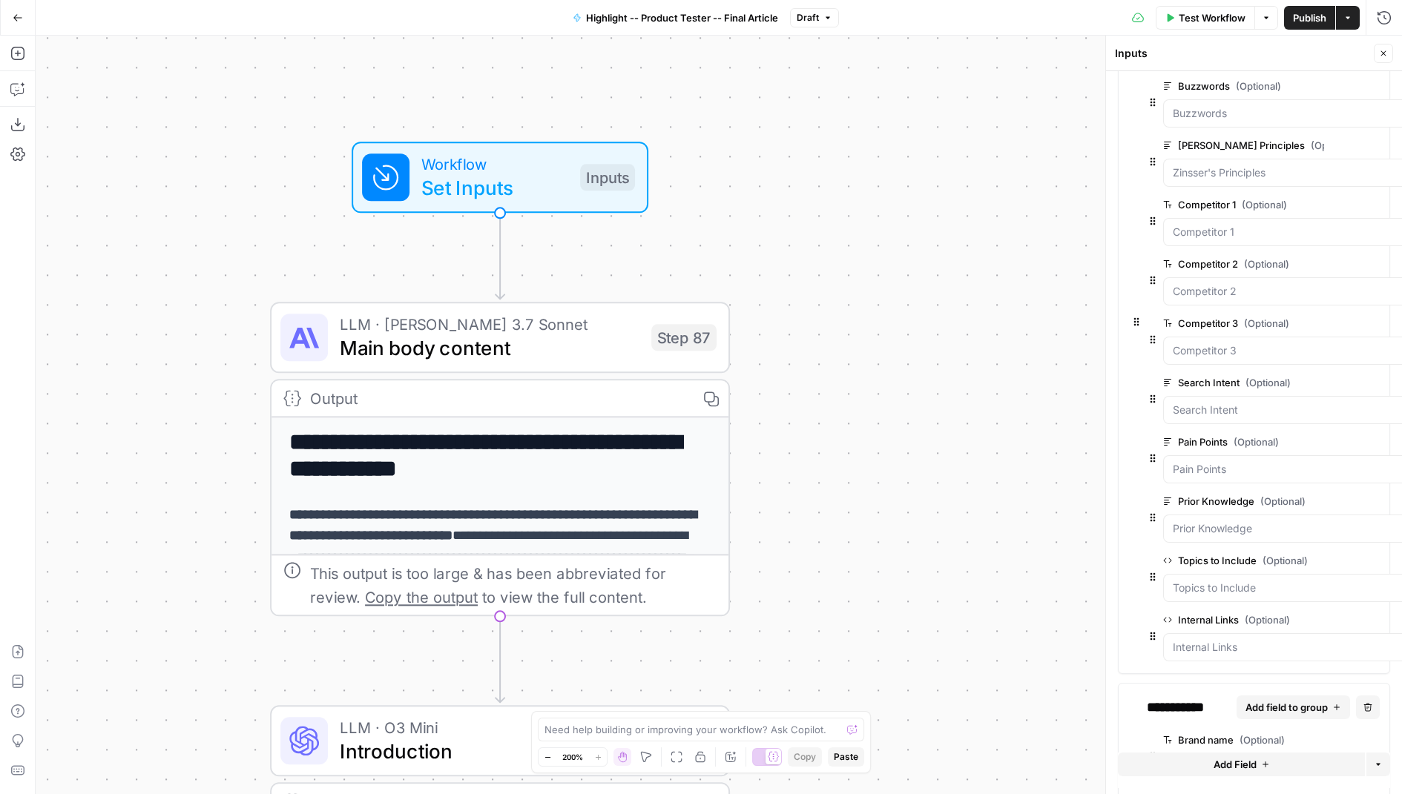
scroll to position [117, 0]
click at [1215, 577] on Include "Topics to Include (Optional)" at bounding box center [1286, 584] width 226 height 15
click at [1336, 551] on span "edit field" at bounding box center [1352, 557] width 33 height 12
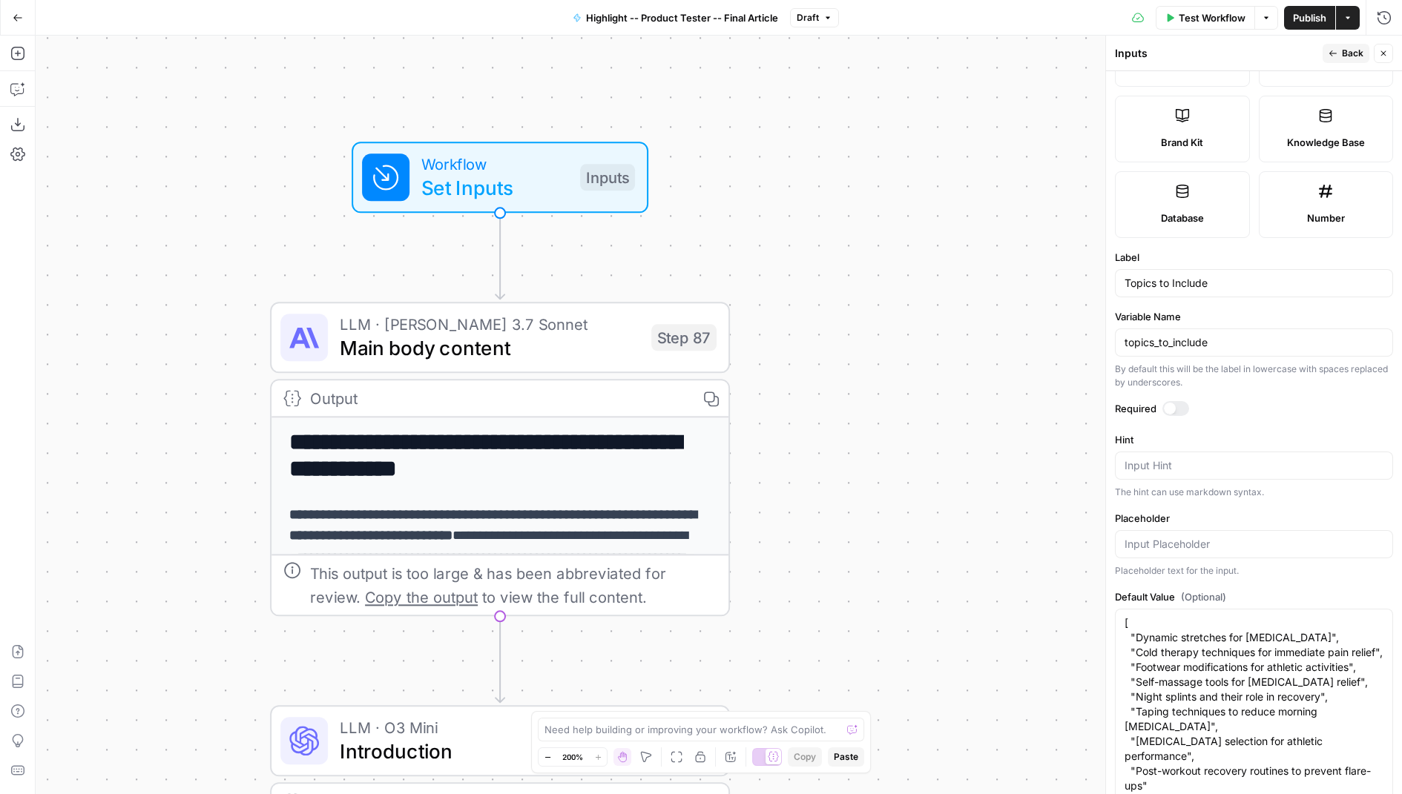
scroll to position [320, 0]
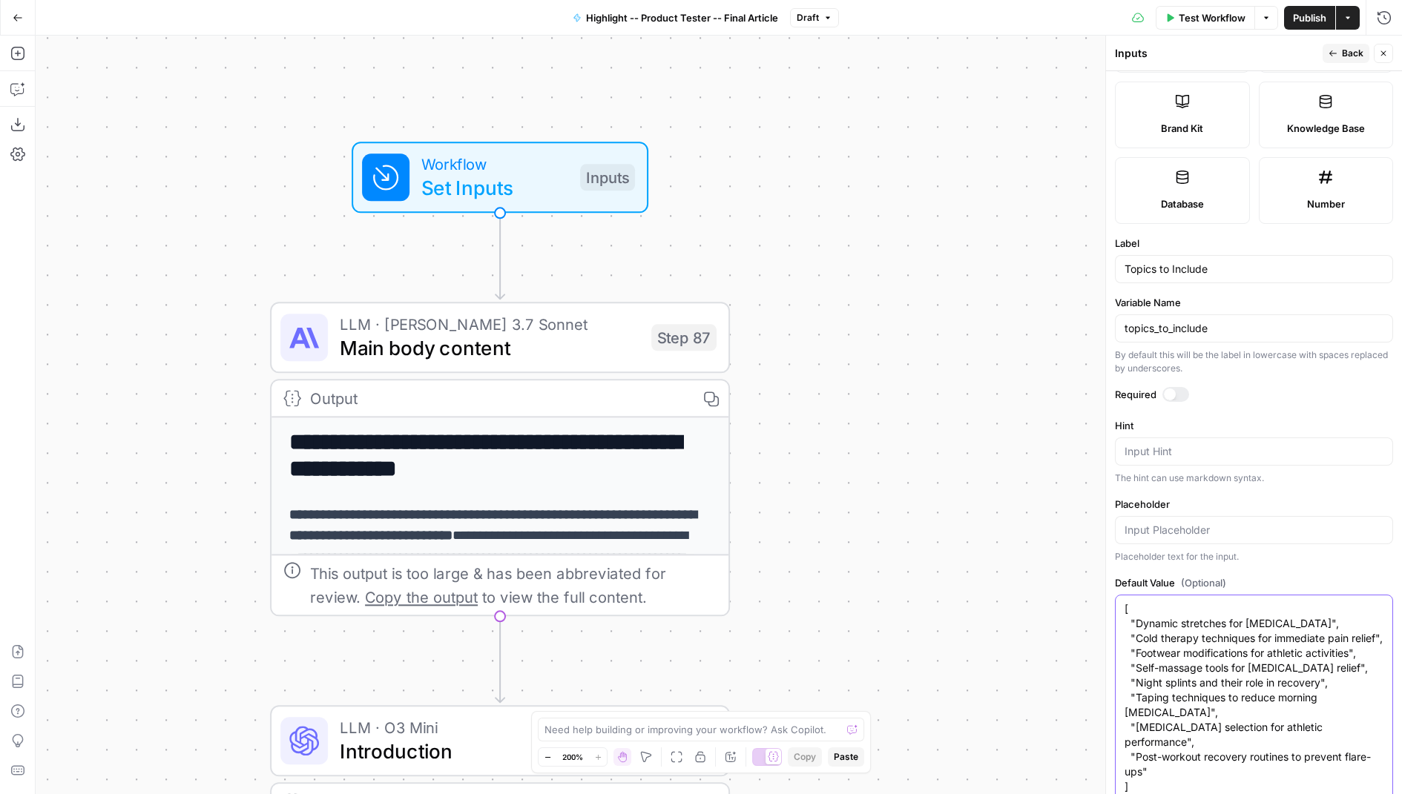
click at [1237, 707] on textarea "[ "Dynamic stretches for plantar fasciitis", "Cold therapy techniques for immed…" at bounding box center [1254, 698] width 259 height 193
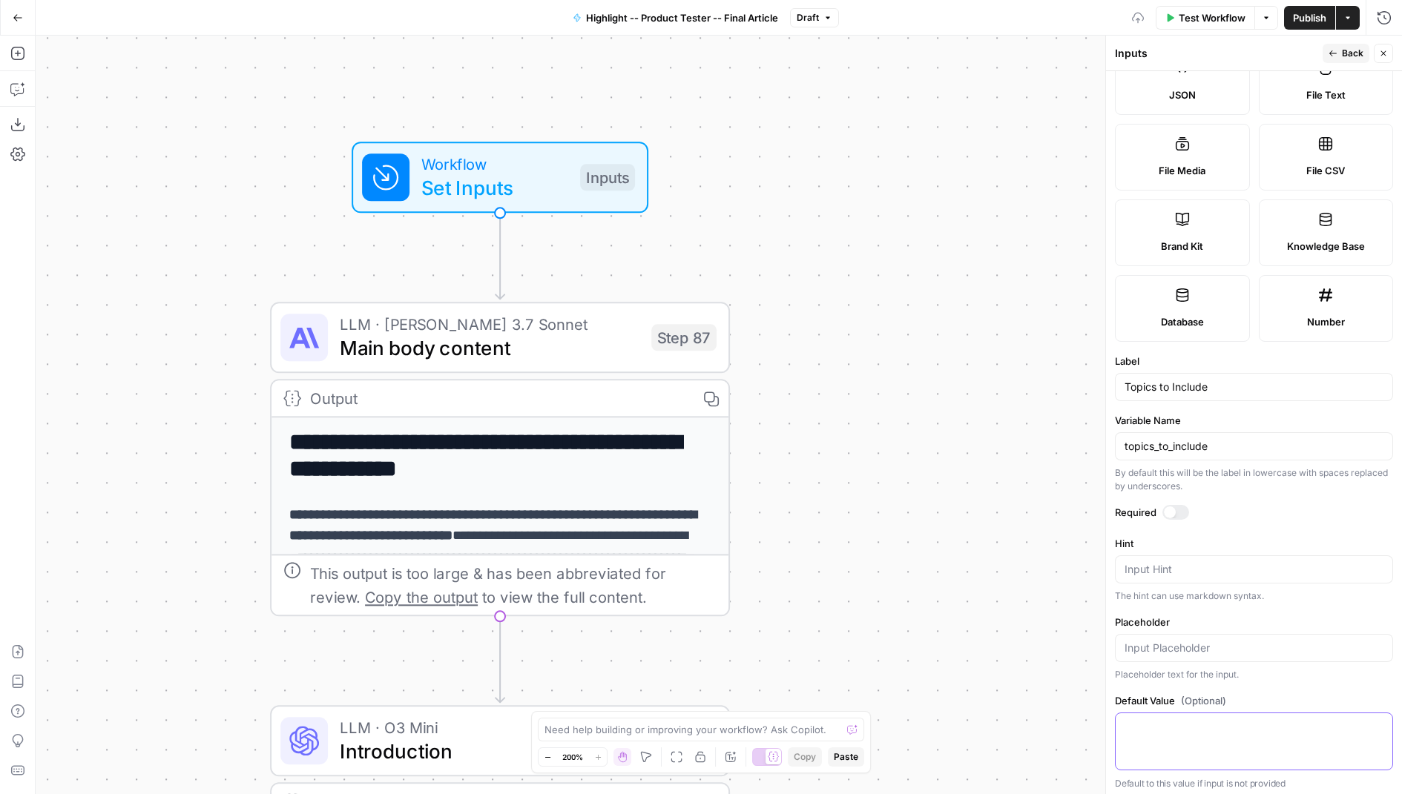
scroll to position [0, 0]
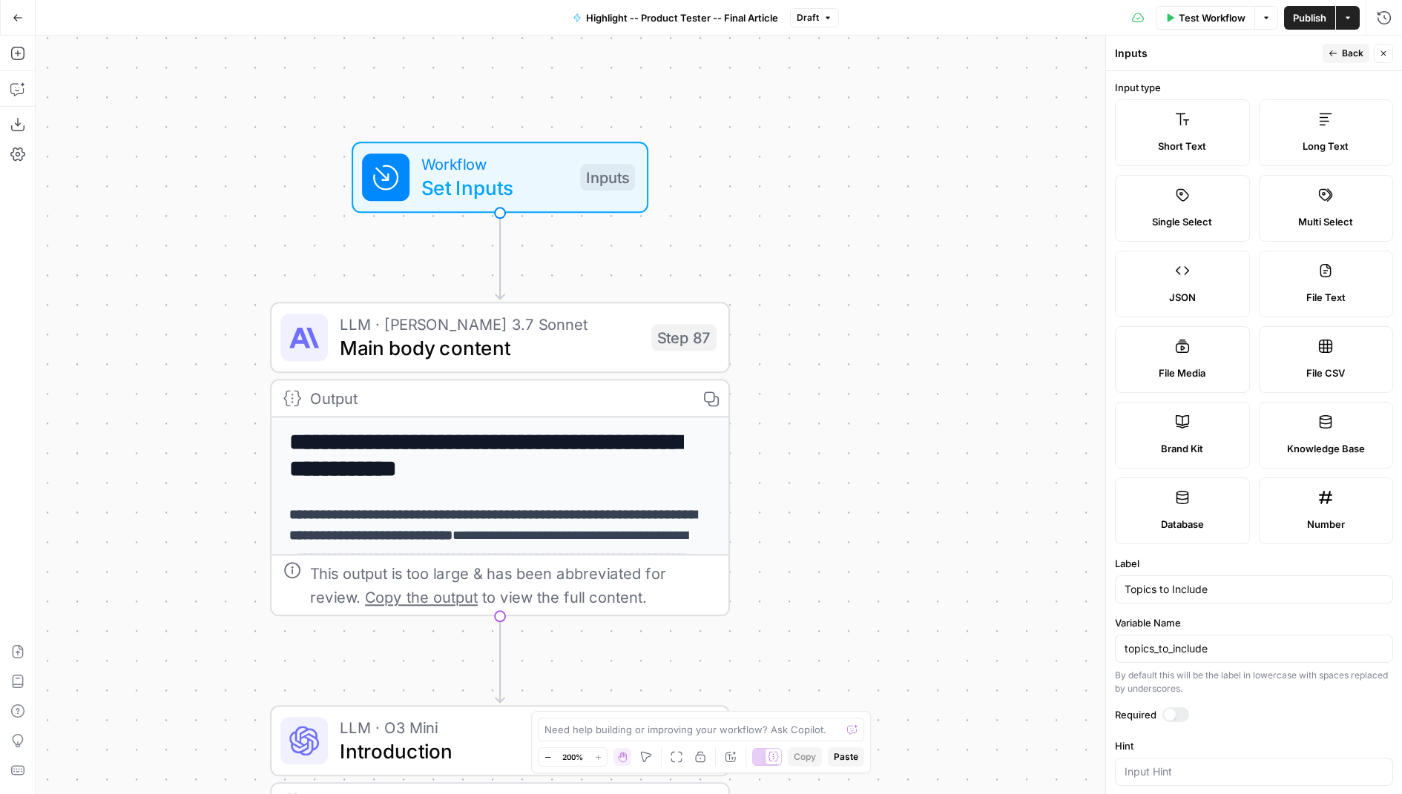
click at [1381, 53] on icon "button" at bounding box center [1383, 53] width 9 height 9
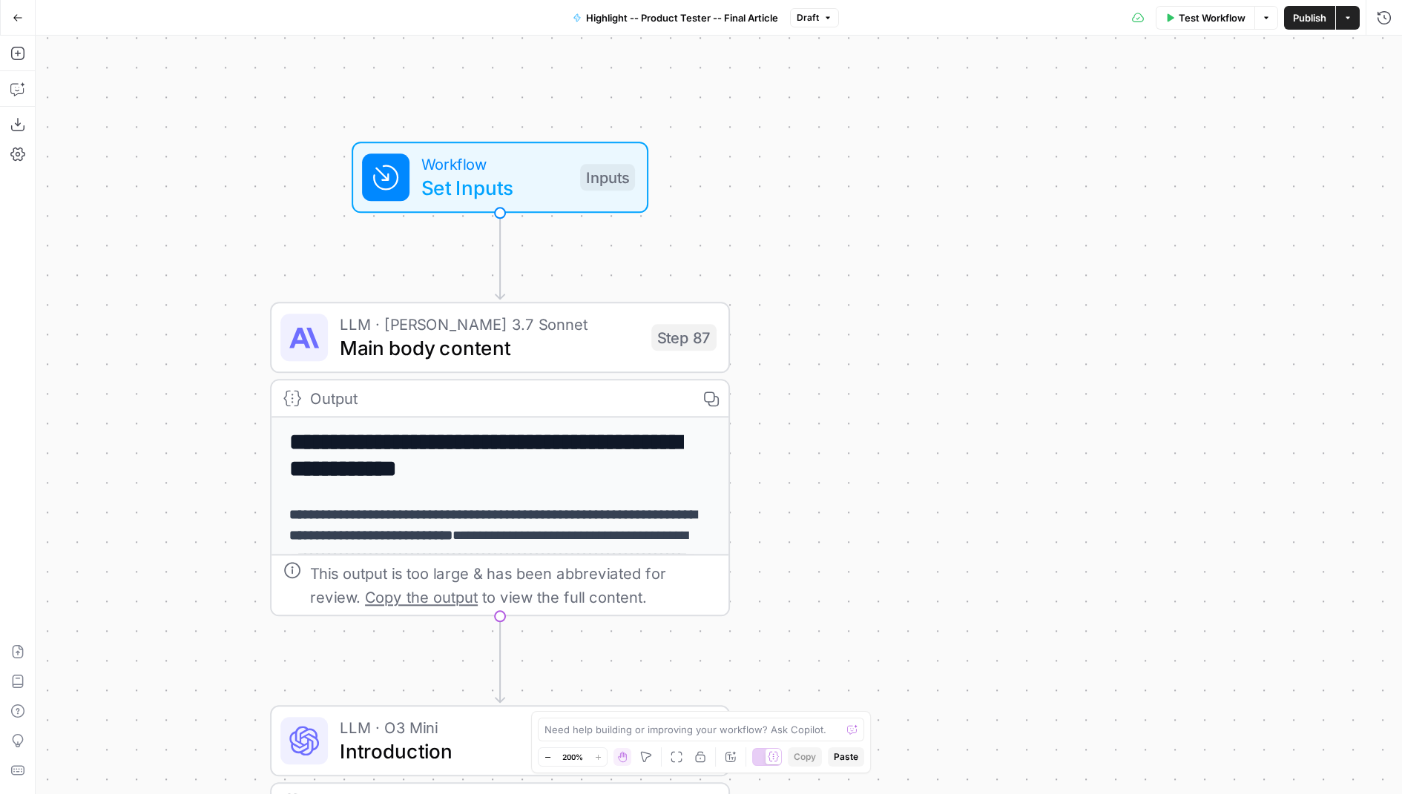
click at [578, 188] on div "Workflow Set Inputs Inputs Test Step" at bounding box center [498, 177] width 273 height 50
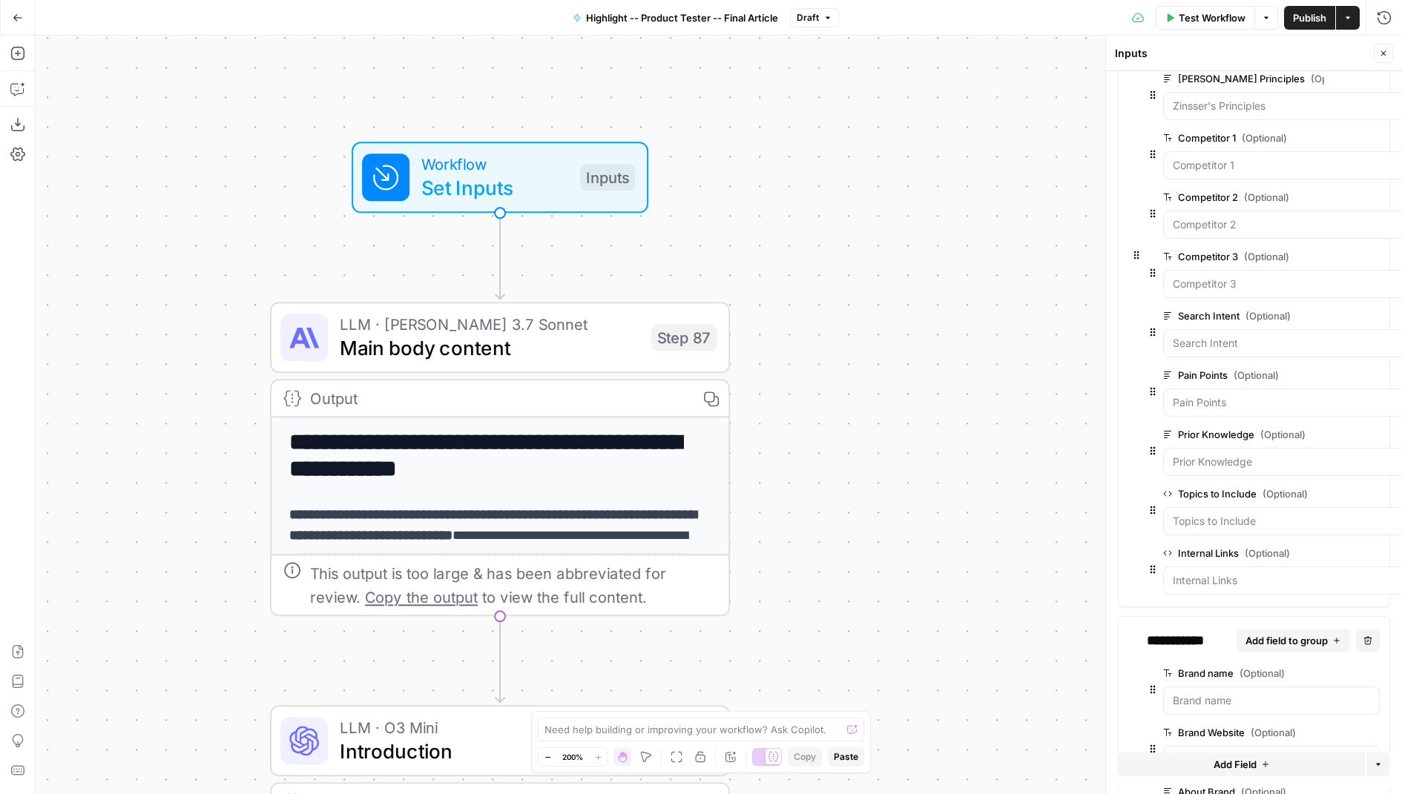
scroll to position [182, 0]
click at [1395, 488] on icon "button" at bounding box center [1399, 492] width 8 height 8
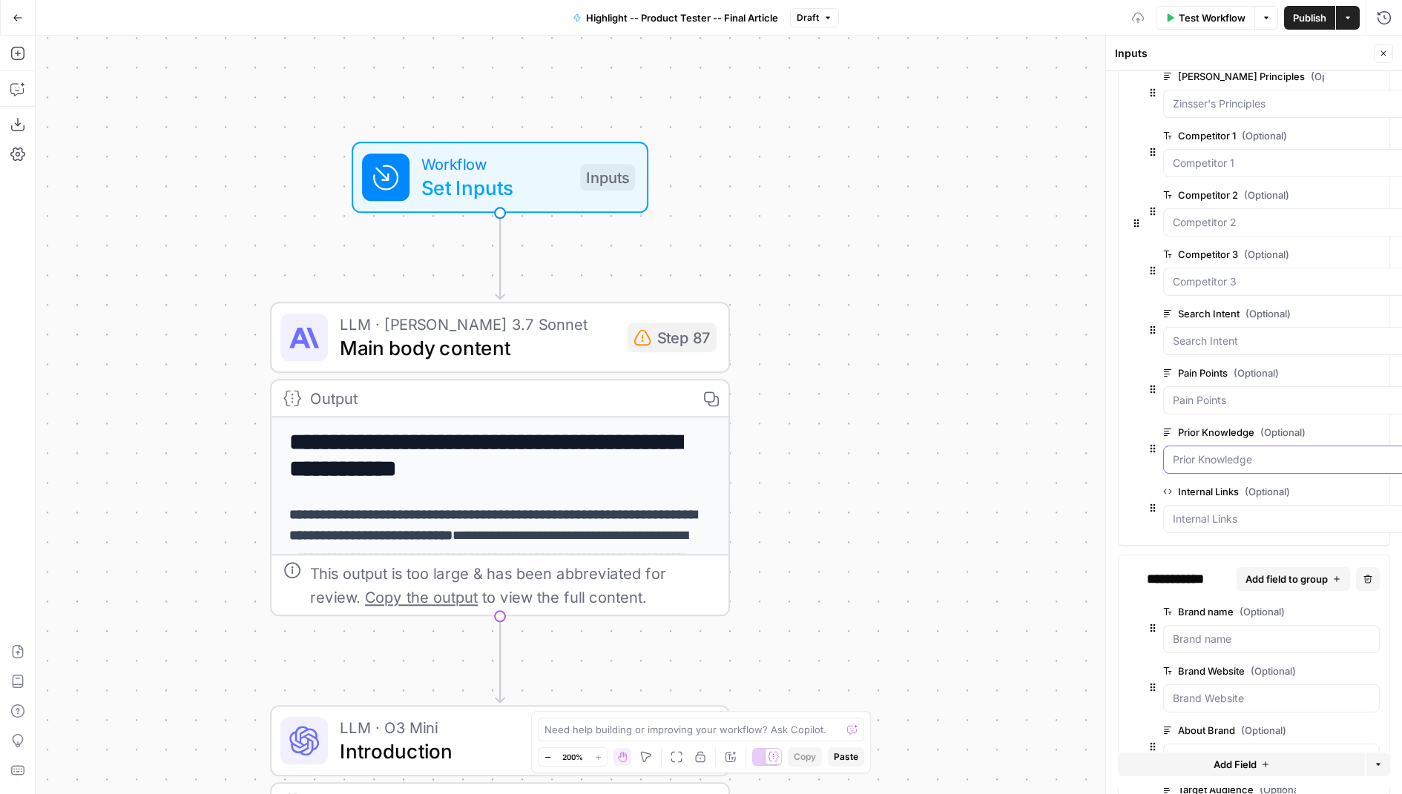
click at [1208, 453] on Knowledge "Prior Knowledge (Optional)" at bounding box center [1286, 460] width 226 height 15
click at [1330, 433] on button "edit field" at bounding box center [1358, 433] width 57 height 18
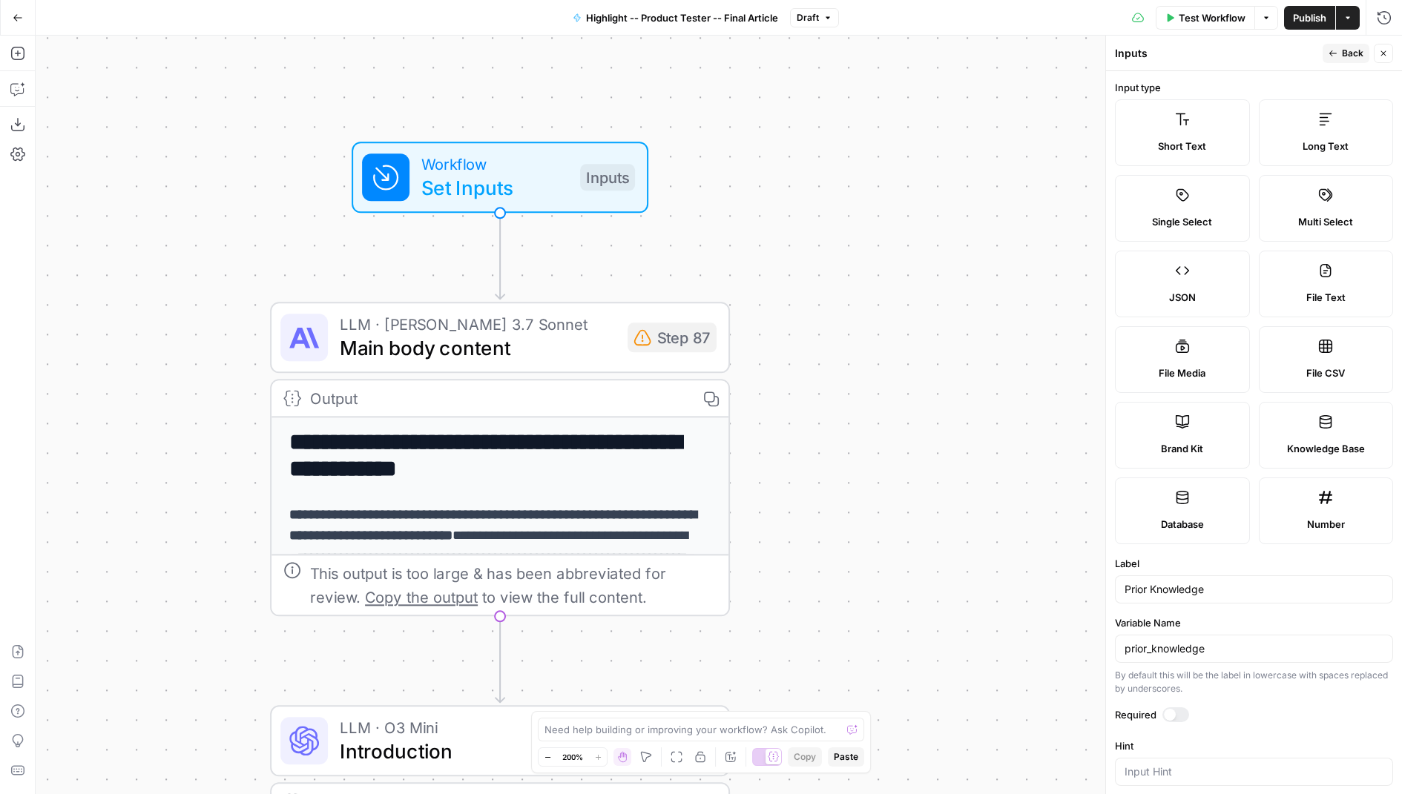
scroll to position [203, 0]
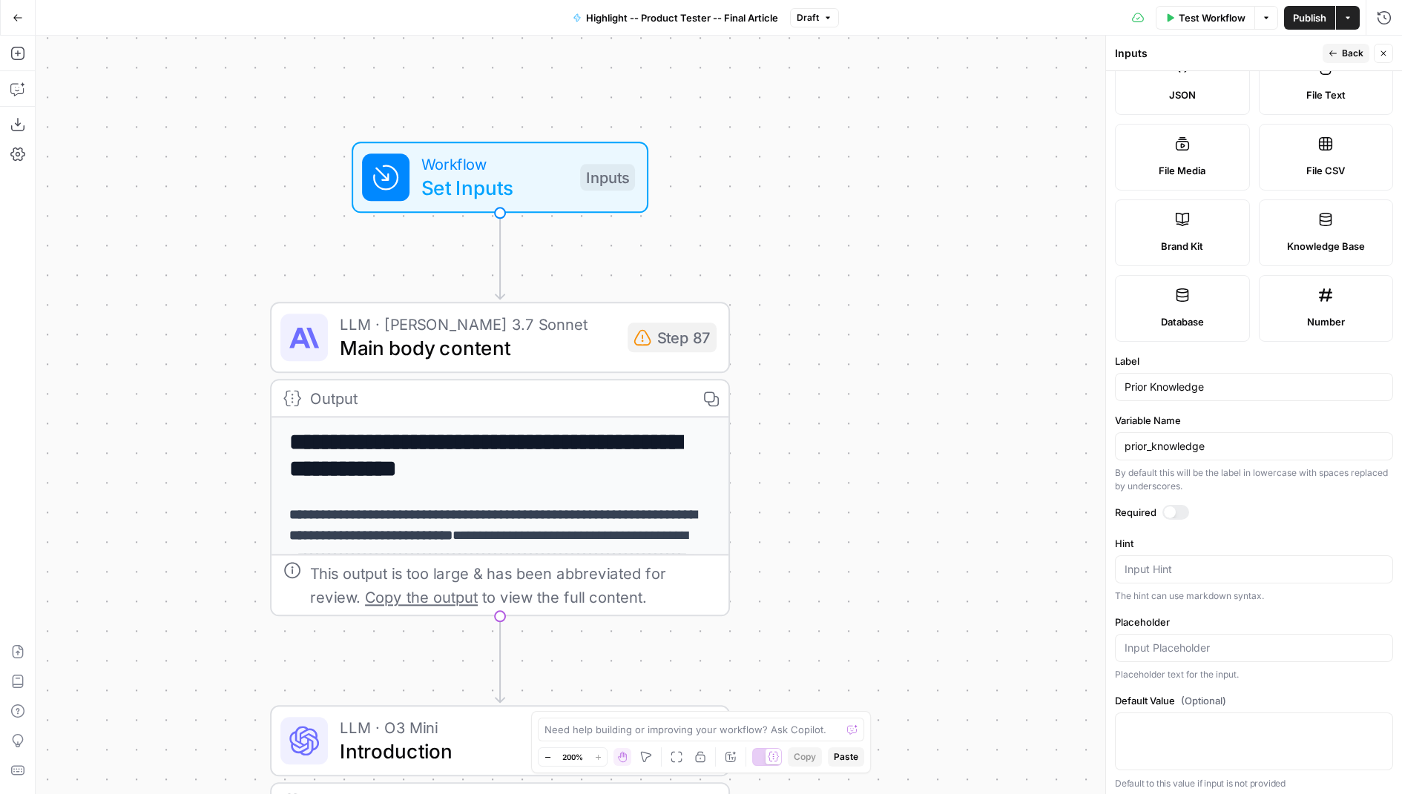
click at [1388, 50] on button "Close" at bounding box center [1383, 53] width 19 height 19
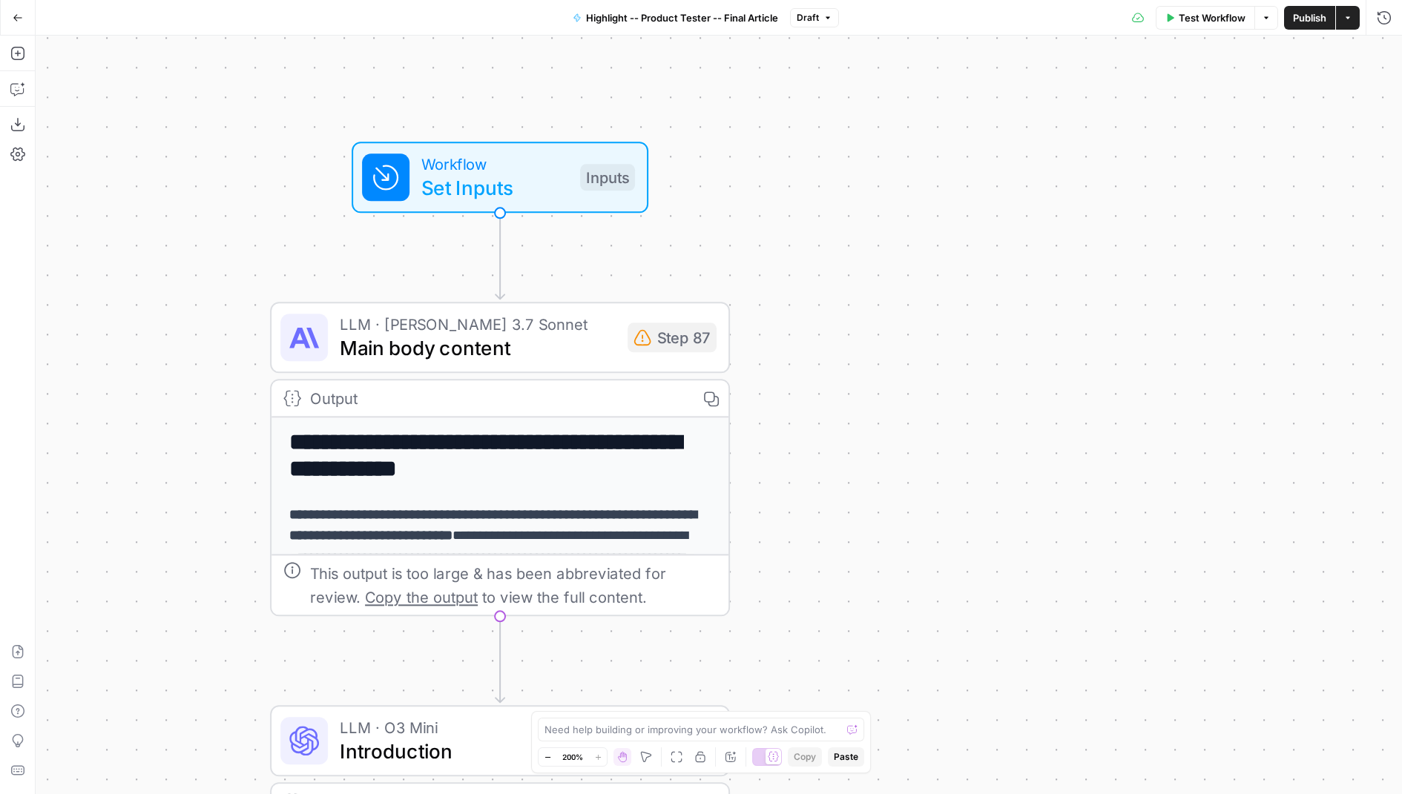
click at [510, 180] on span "Set Inputs" at bounding box center [494, 188] width 147 height 30
click at [555, 197] on span "Set Inputs" at bounding box center [495, 188] width 147 height 30
click at [556, 197] on span "Set Inputs" at bounding box center [495, 188] width 147 height 30
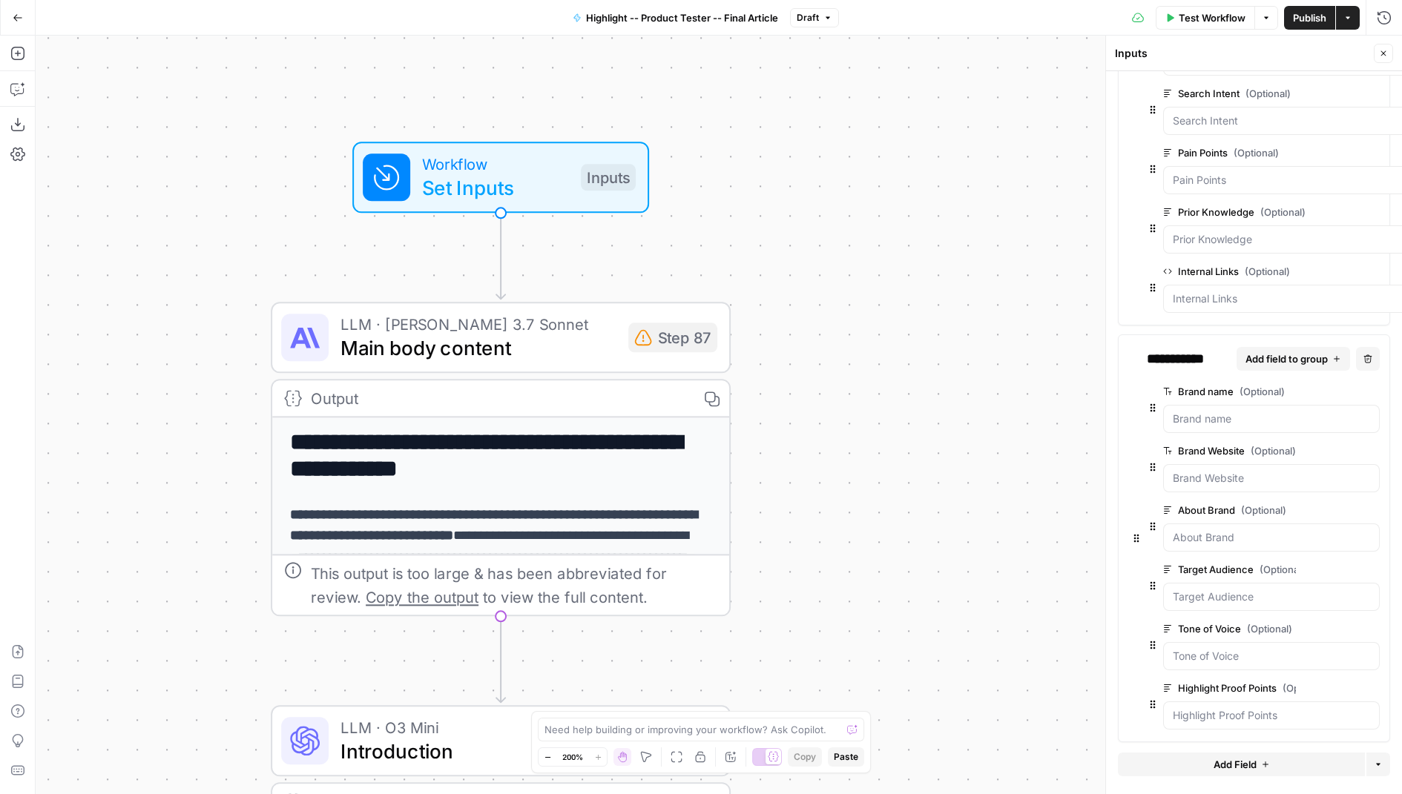
scroll to position [0, 0]
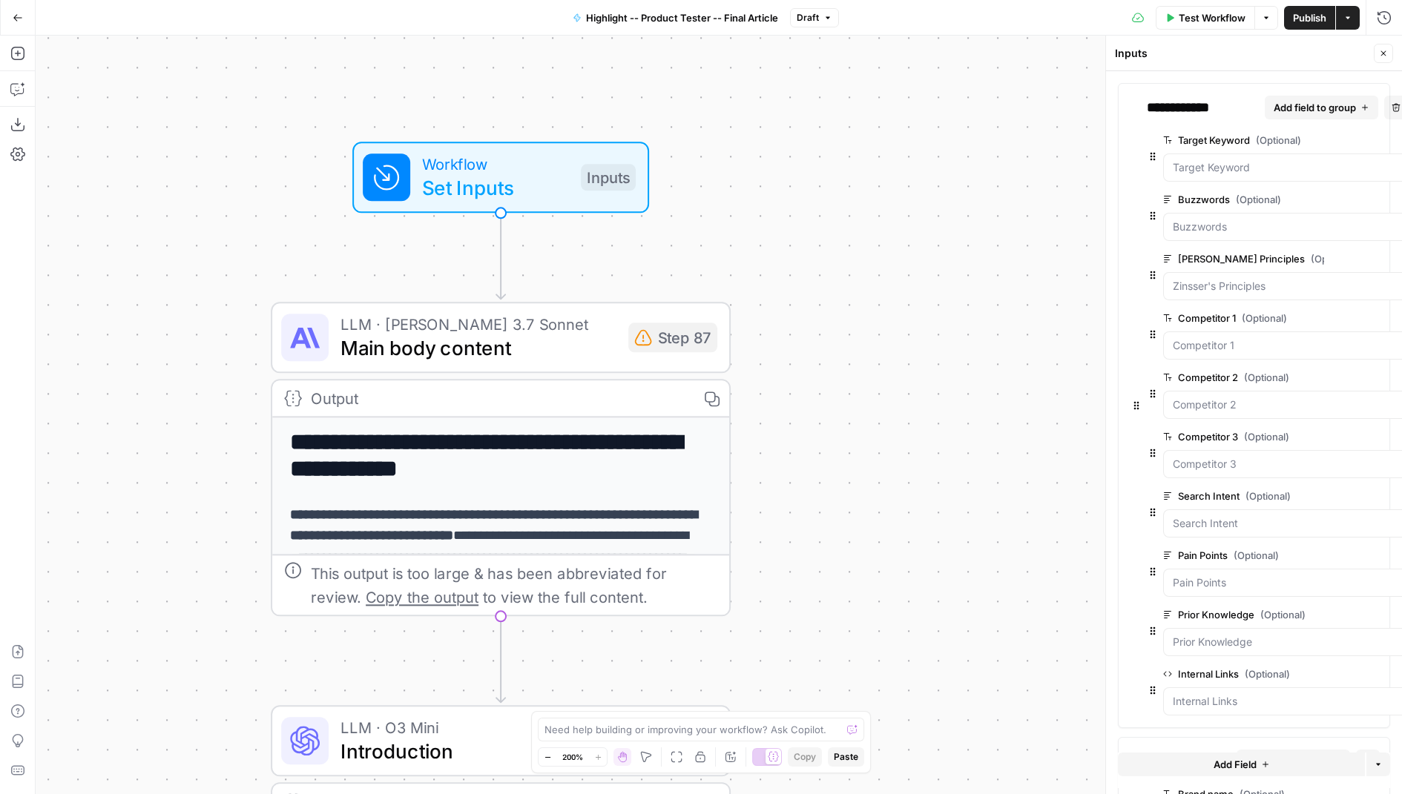
click at [1194, 216] on div at bounding box center [1285, 227] width 245 height 28
click at [1202, 199] on label "Buzzwords (Optional)" at bounding box center [1243, 199] width 161 height 15
click at [1202, 220] on input "Buzzwords (Optional)" at bounding box center [1286, 227] width 226 height 15
click at [1336, 142] on span "edit field" at bounding box center [1352, 140] width 33 height 12
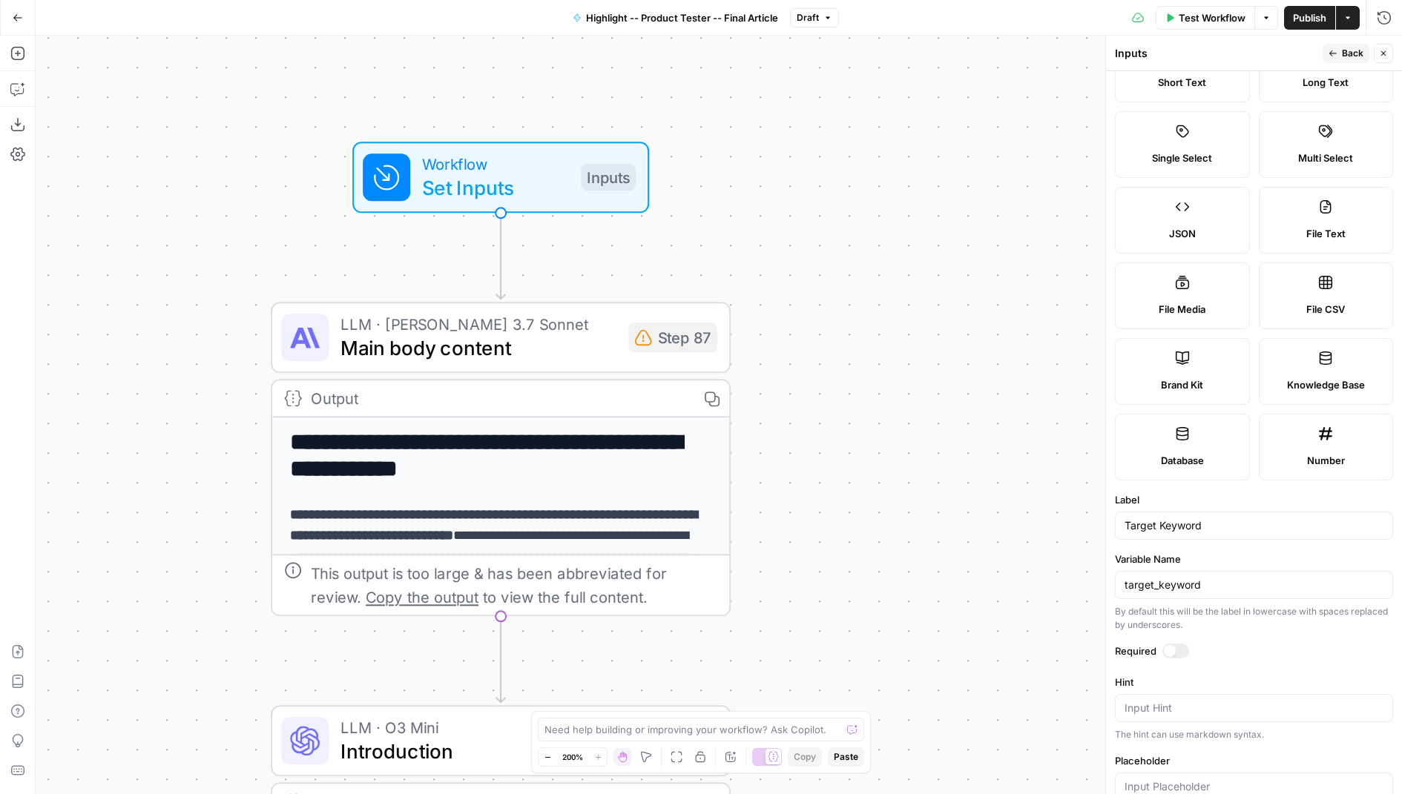
scroll to position [172, 0]
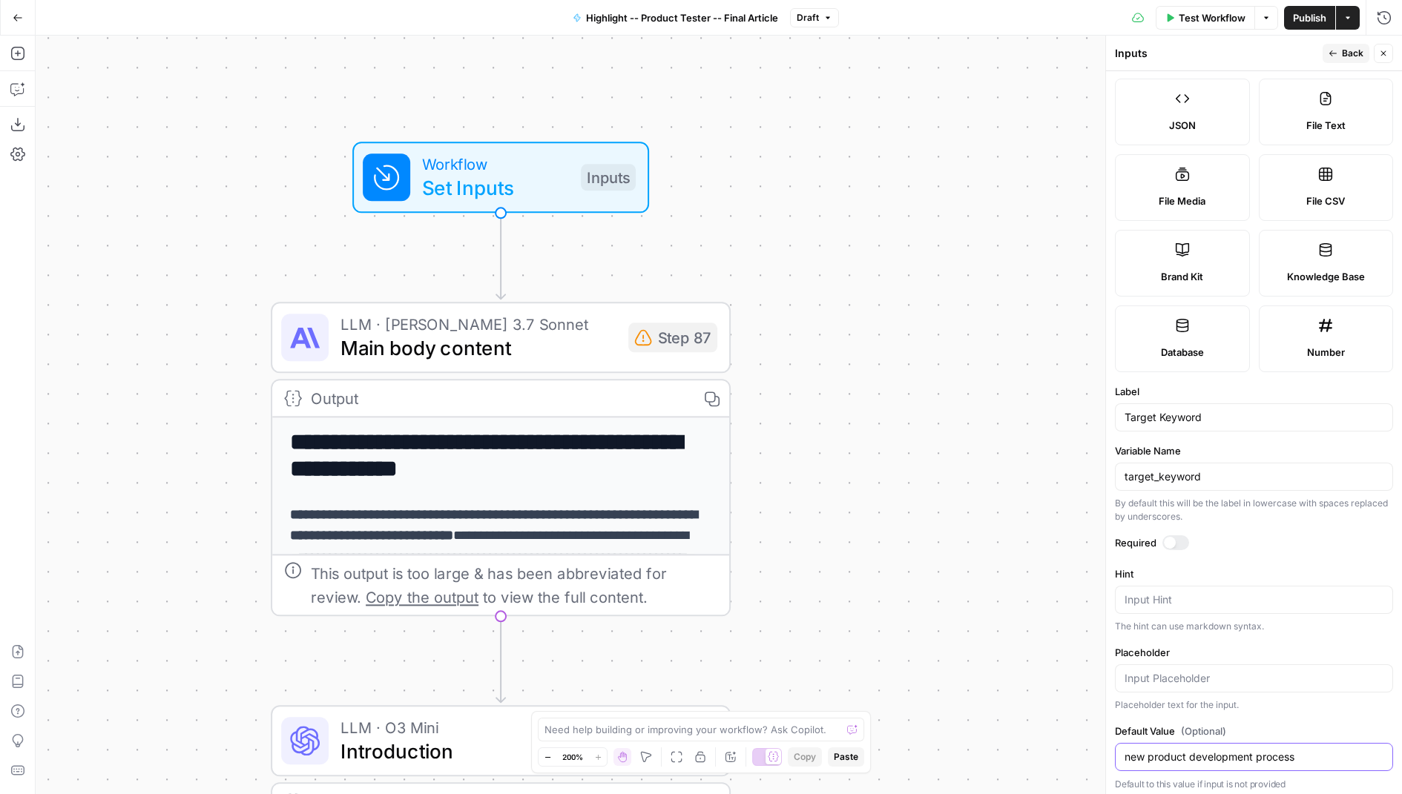
click at [1229, 751] on input "new product development process" at bounding box center [1254, 757] width 259 height 15
type input "product tester"
click at [1384, 53] on icon "button" at bounding box center [1383, 53] width 5 height 5
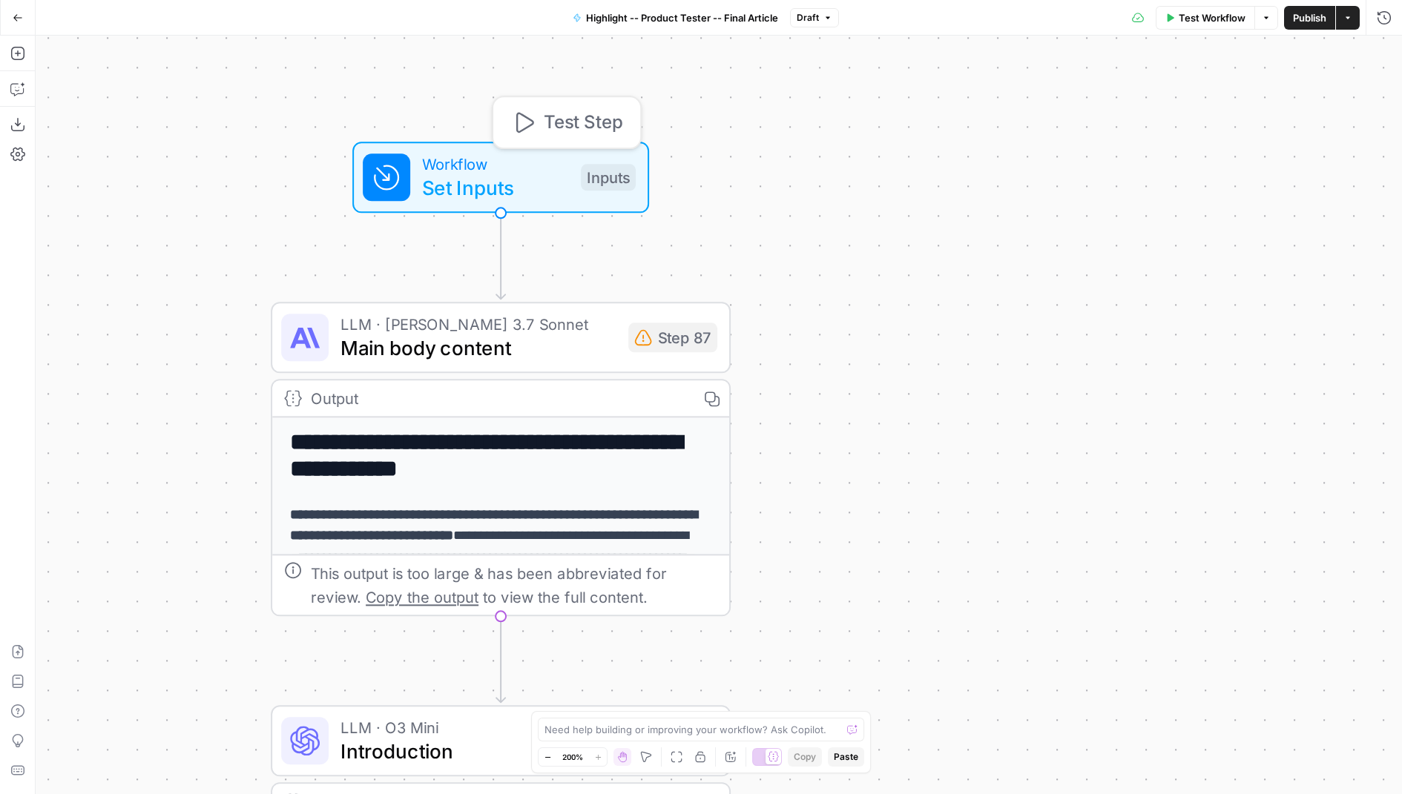
click at [479, 184] on span "Set Inputs" at bounding box center [495, 188] width 147 height 30
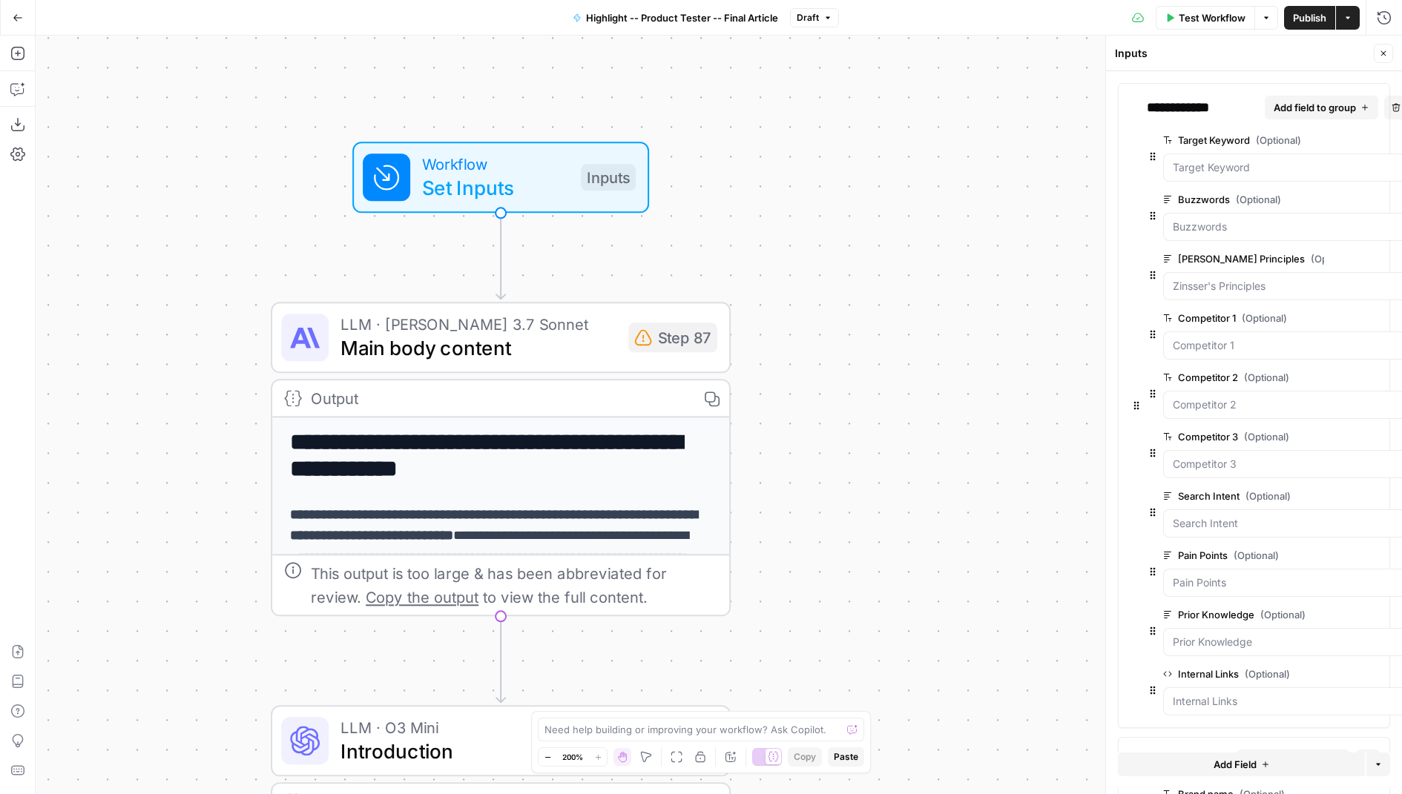
click at [1336, 196] on span "edit field" at bounding box center [1352, 200] width 33 height 12
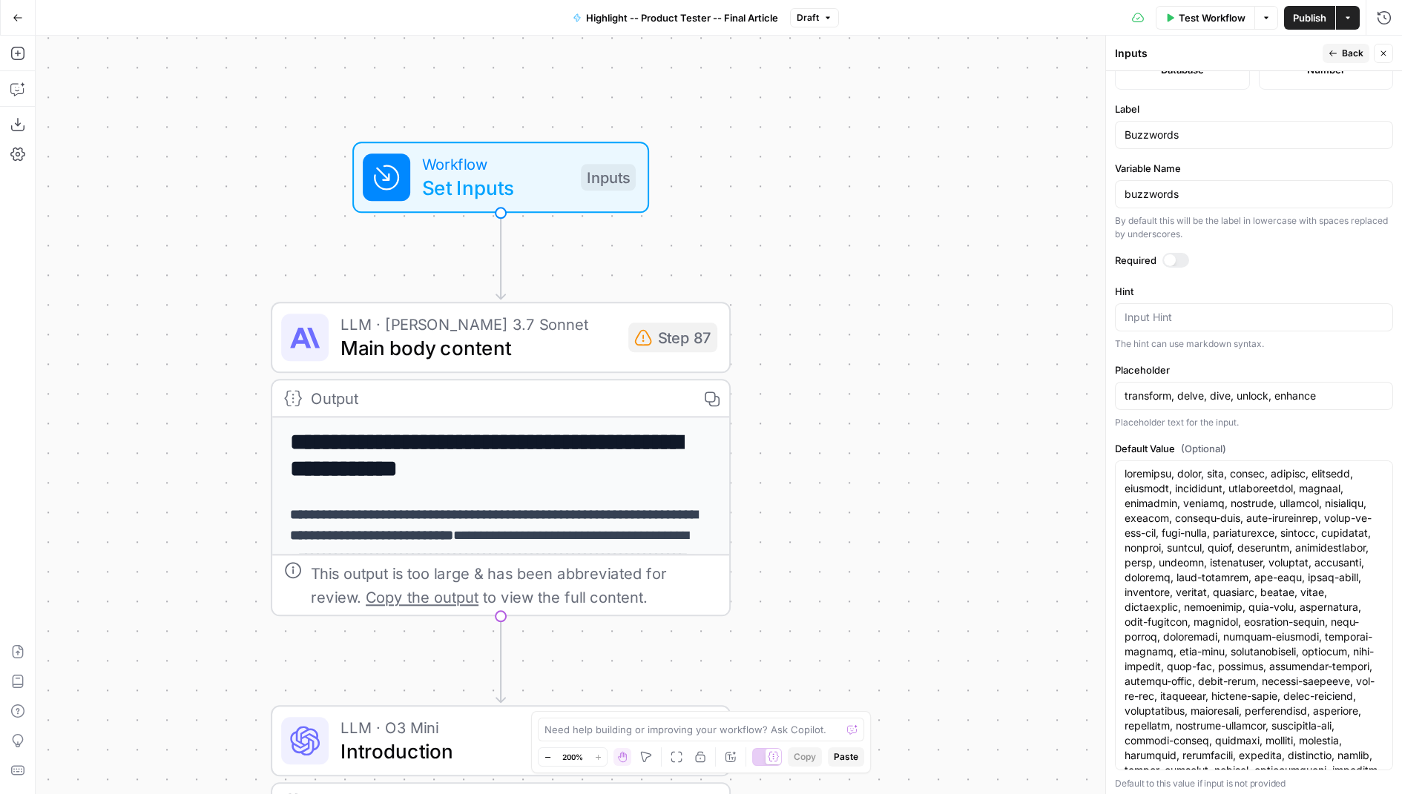
scroll to position [0, 0]
click at [1389, 50] on button "Close" at bounding box center [1383, 53] width 19 height 19
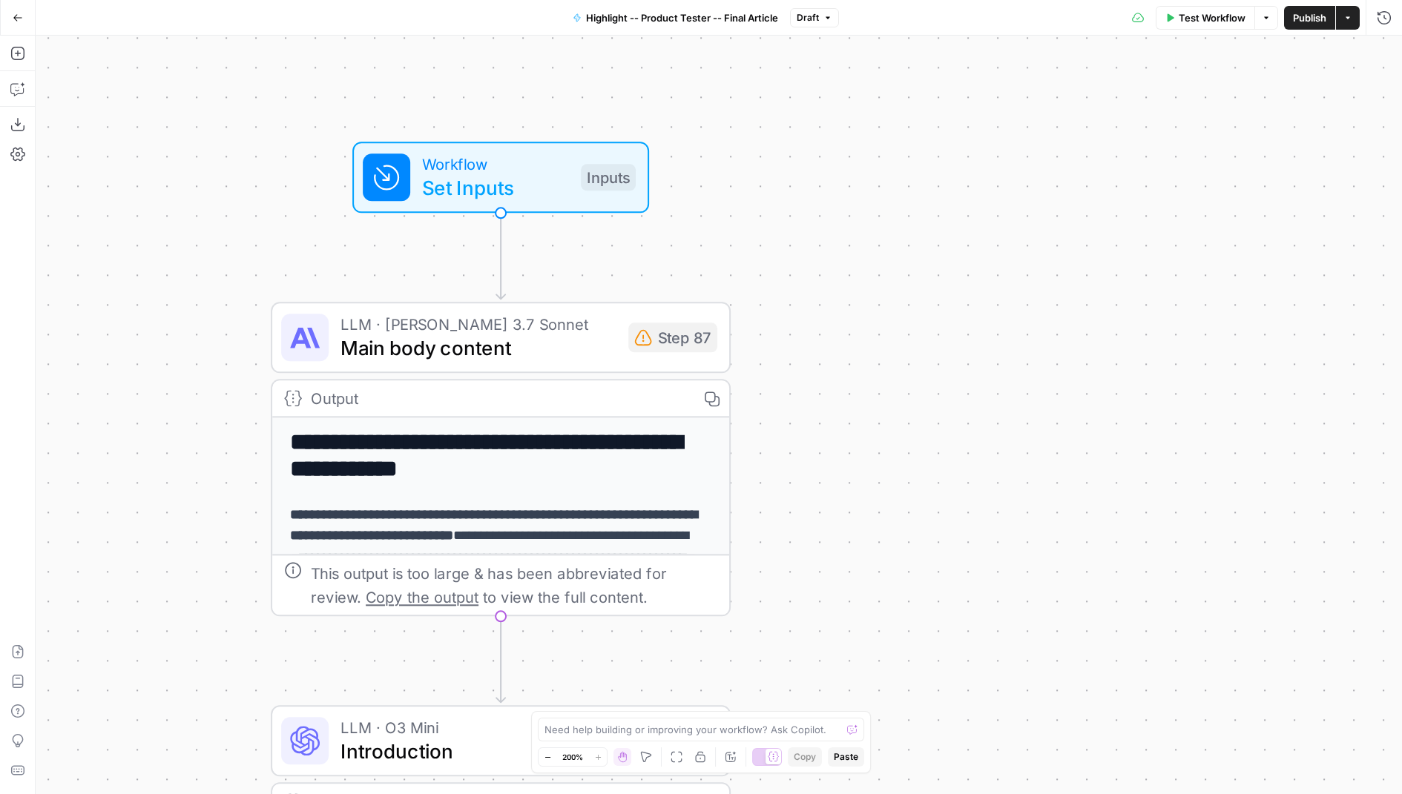
click at [527, 167] on span "Workflow" at bounding box center [495, 164] width 147 height 24
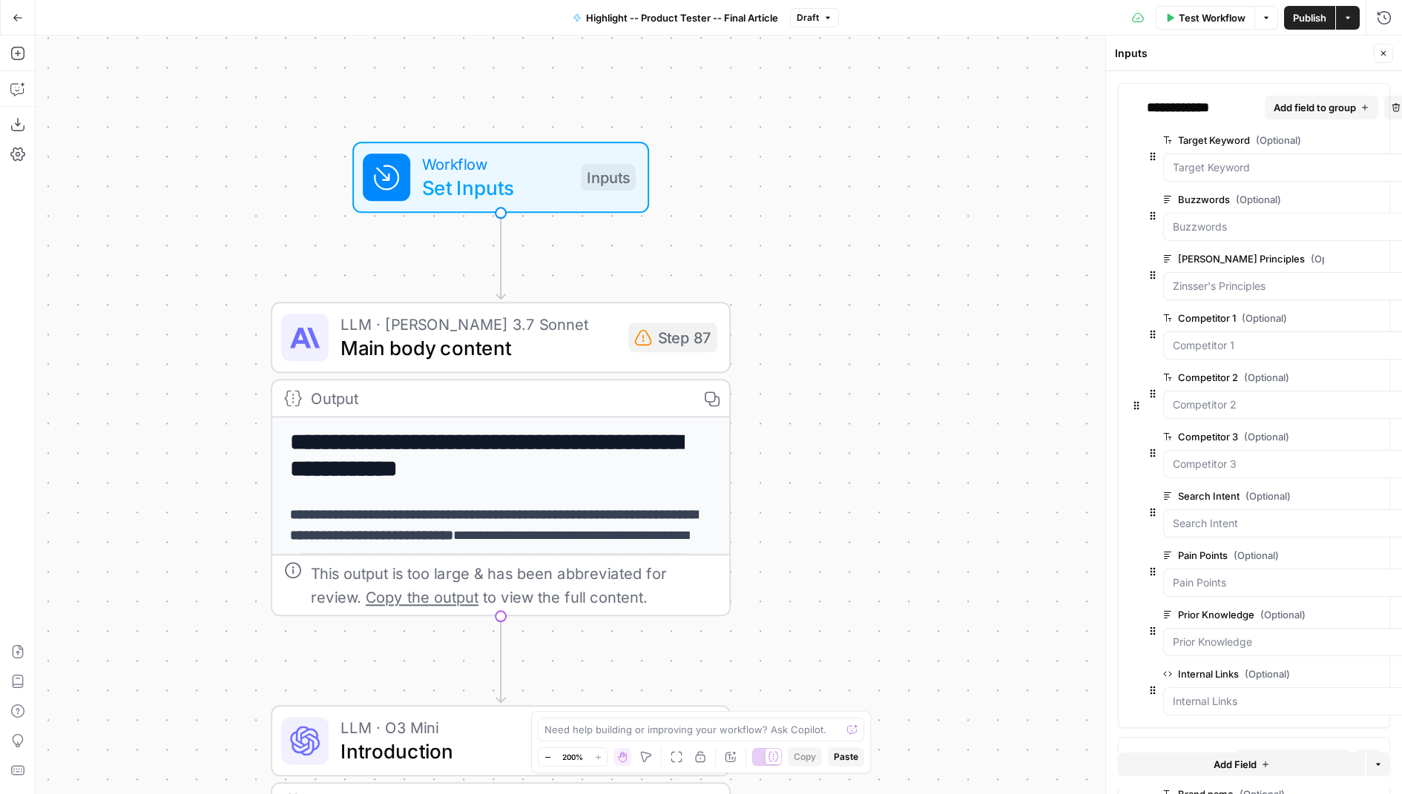
click at [1336, 318] on span "edit field" at bounding box center [1352, 318] width 33 height 12
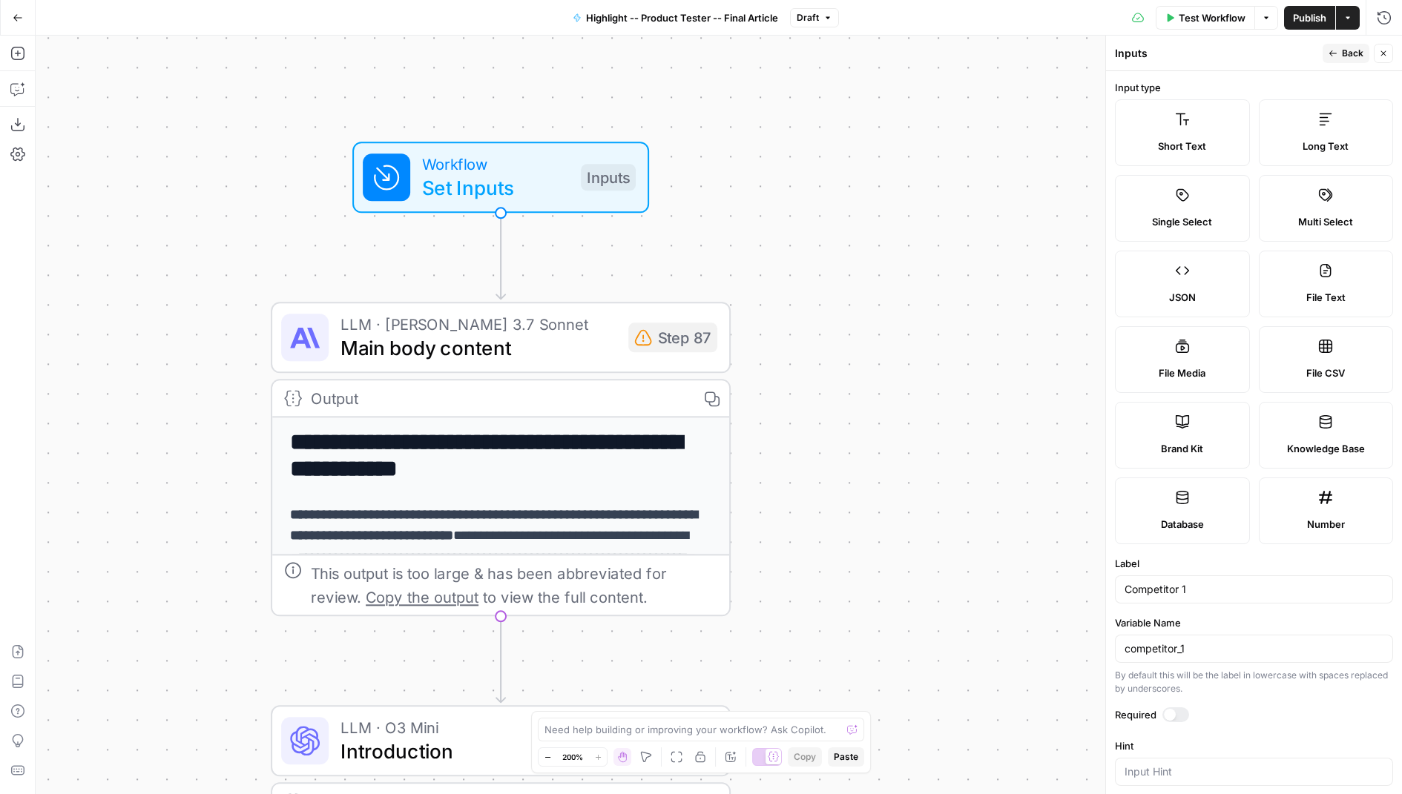
scroll to position [172, 0]
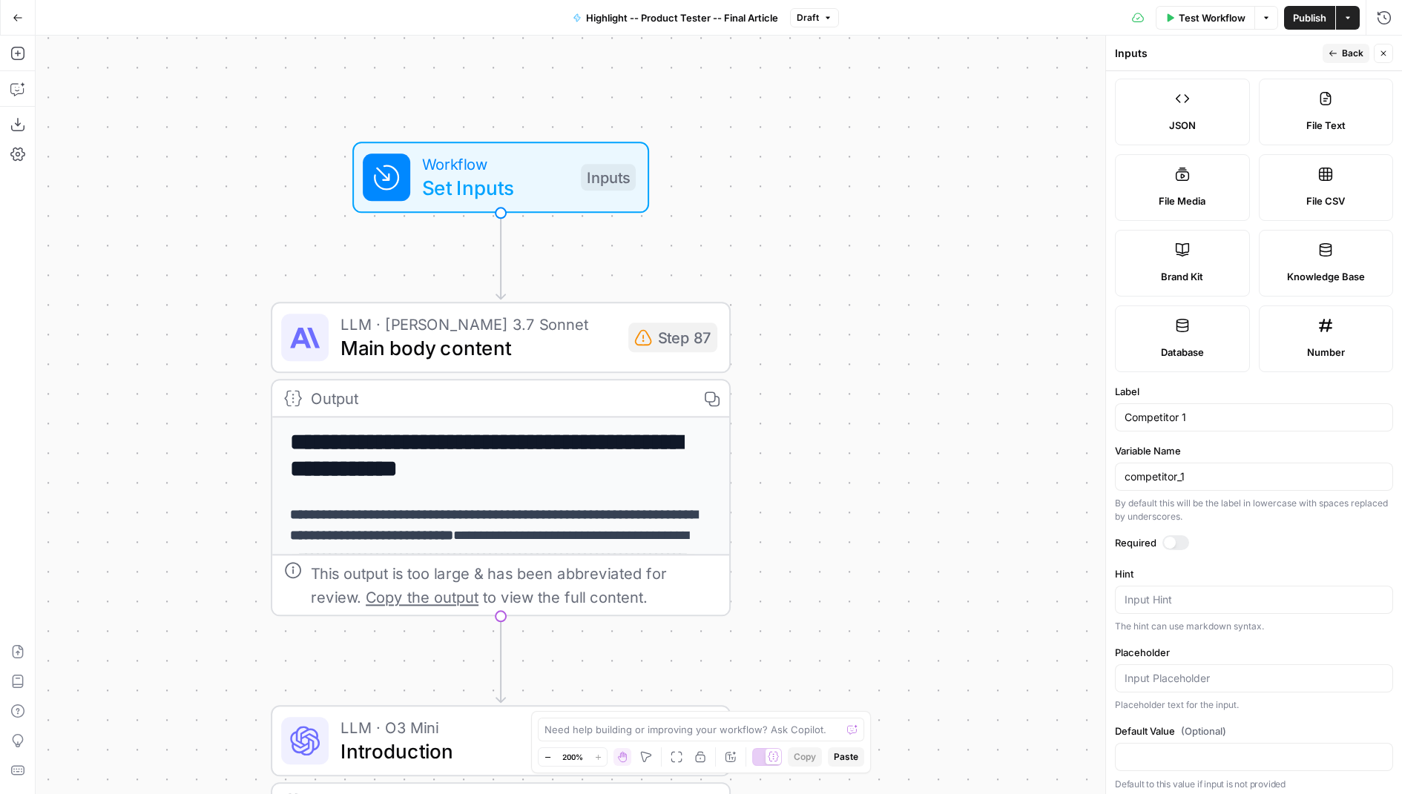
click at [1379, 48] on button "Close" at bounding box center [1383, 53] width 19 height 19
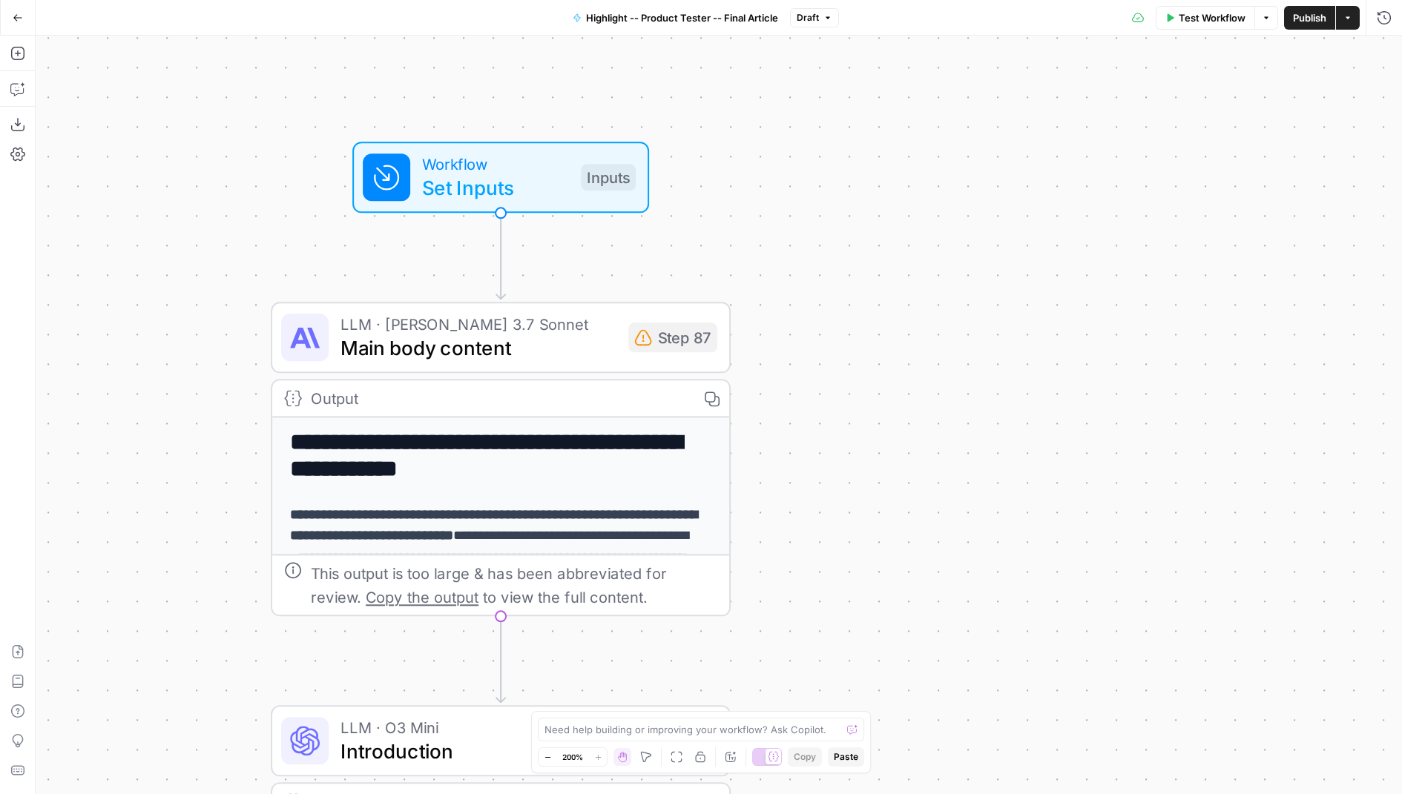
click at [552, 180] on span "Set Inputs" at bounding box center [495, 188] width 147 height 30
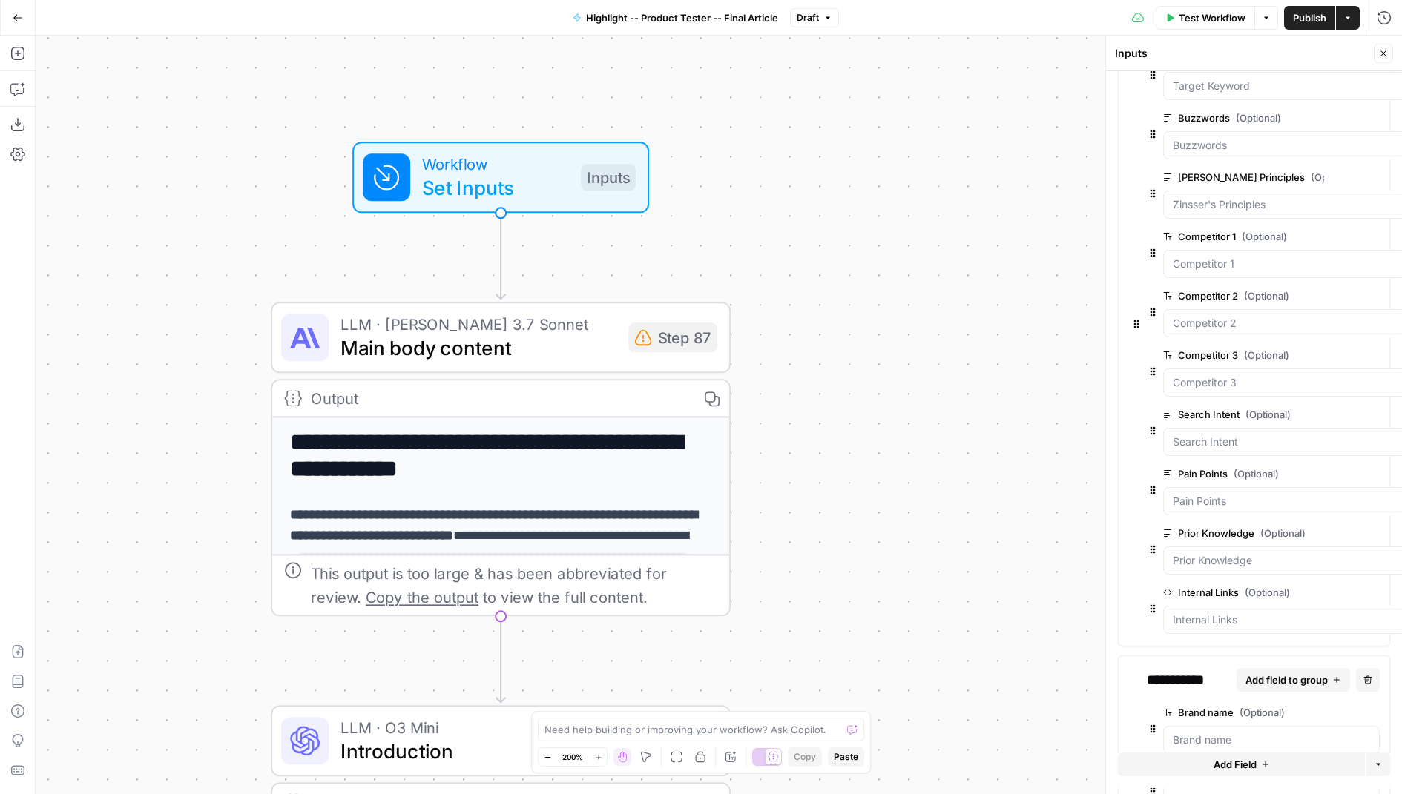
scroll to position [86, 0]
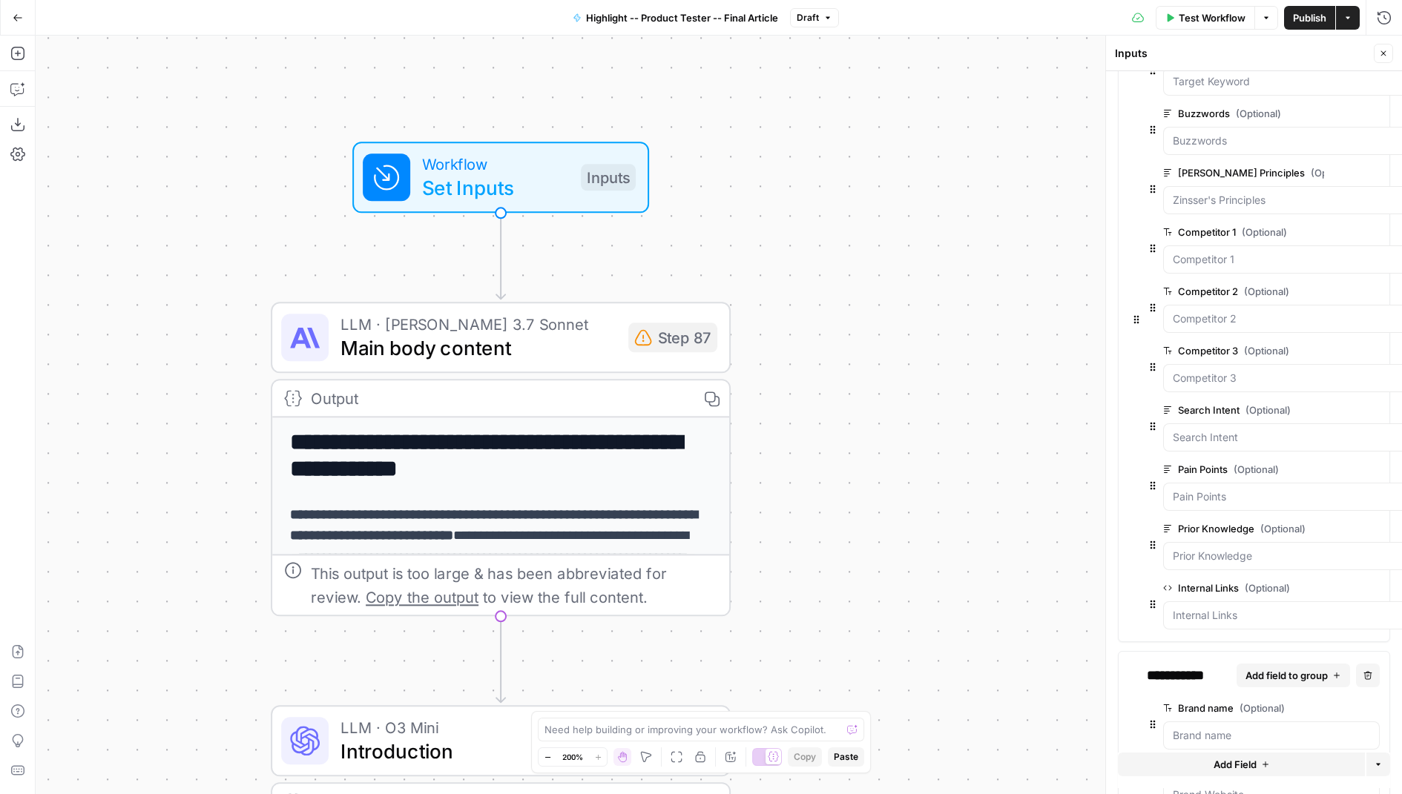
click at [1336, 405] on span "edit field" at bounding box center [1352, 410] width 33 height 12
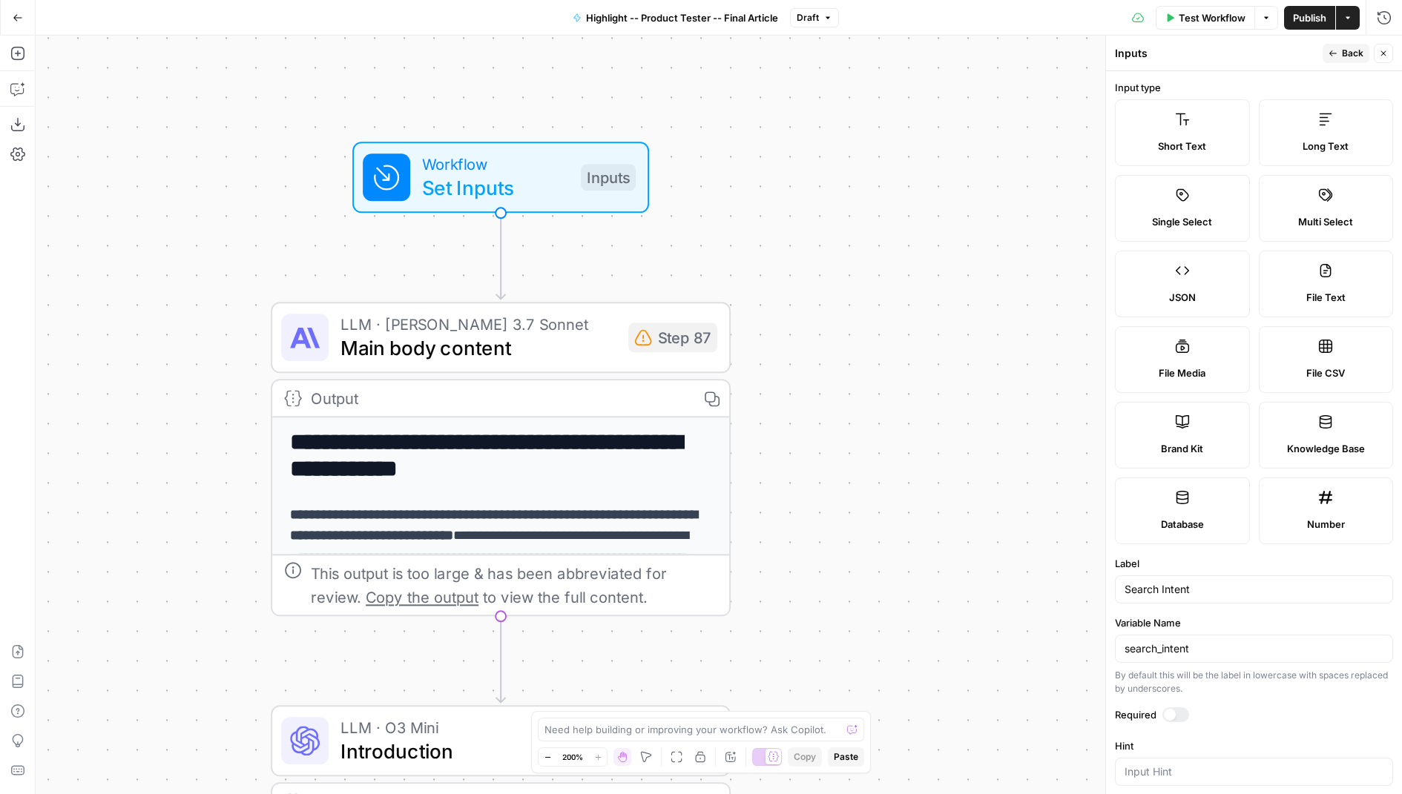
scroll to position [203, 0]
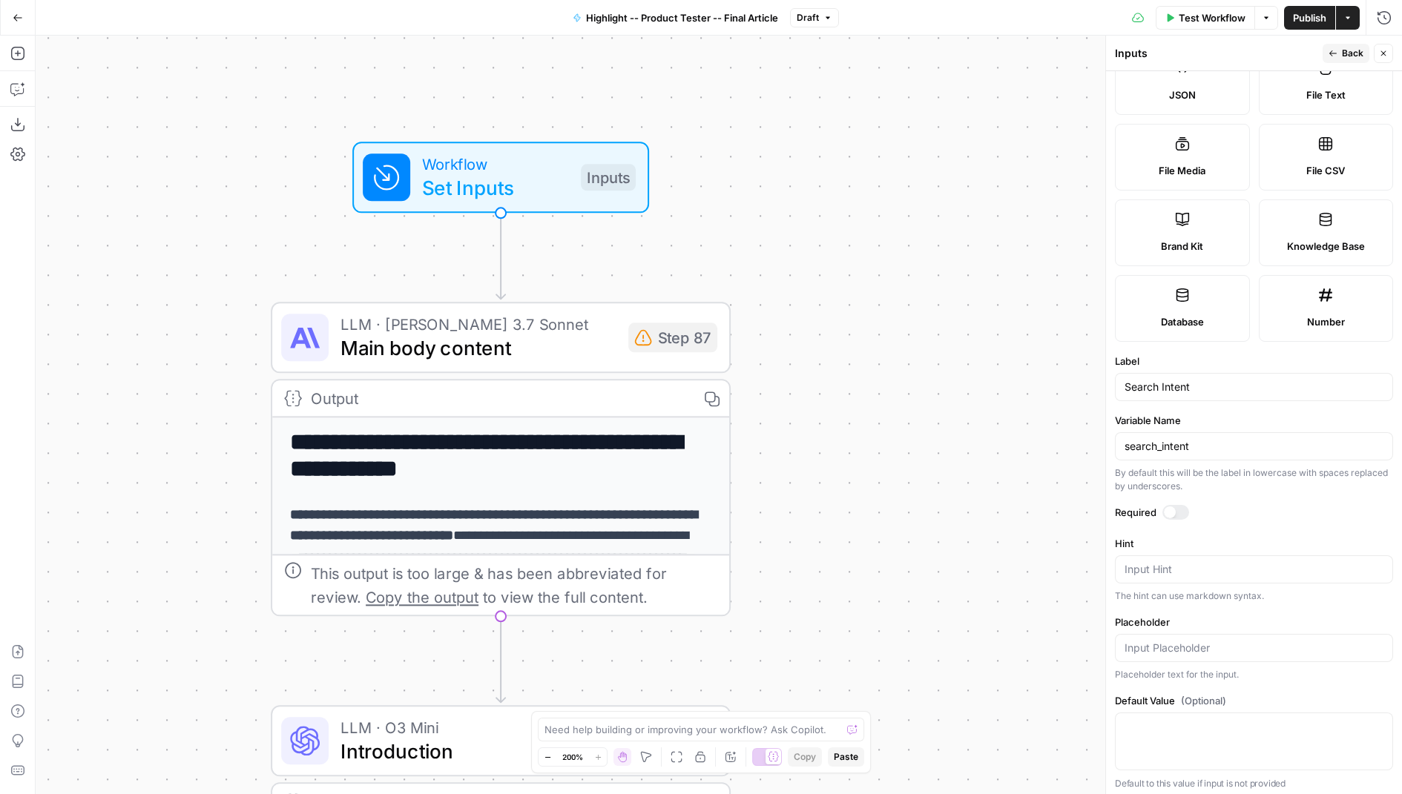
click at [1147, 741] on div at bounding box center [1254, 742] width 278 height 58
type textarea "Find out more information around product testing"
click at [1381, 53] on icon "button" at bounding box center [1383, 53] width 9 height 9
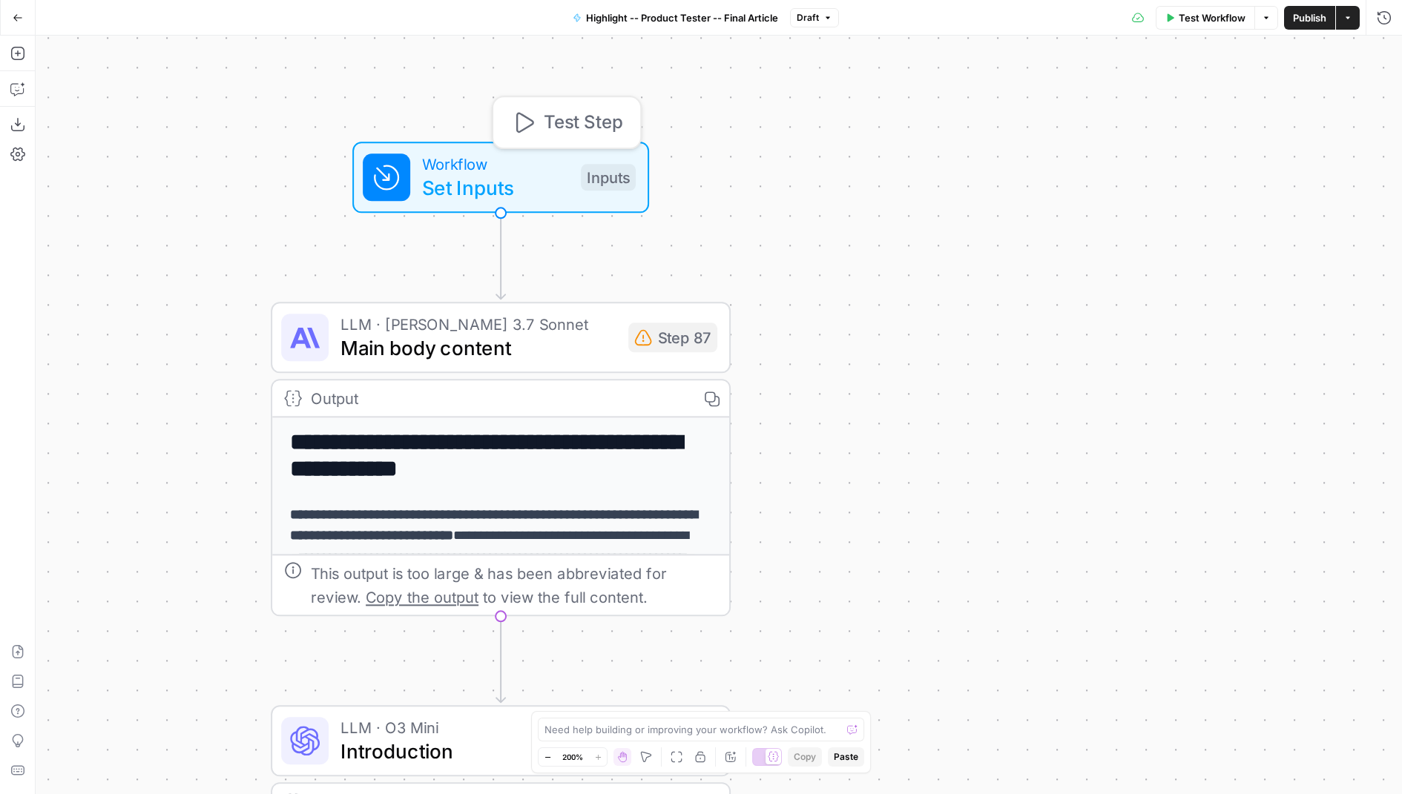
click at [579, 175] on div "Workflow Set Inputs Inputs Test Step" at bounding box center [499, 177] width 273 height 50
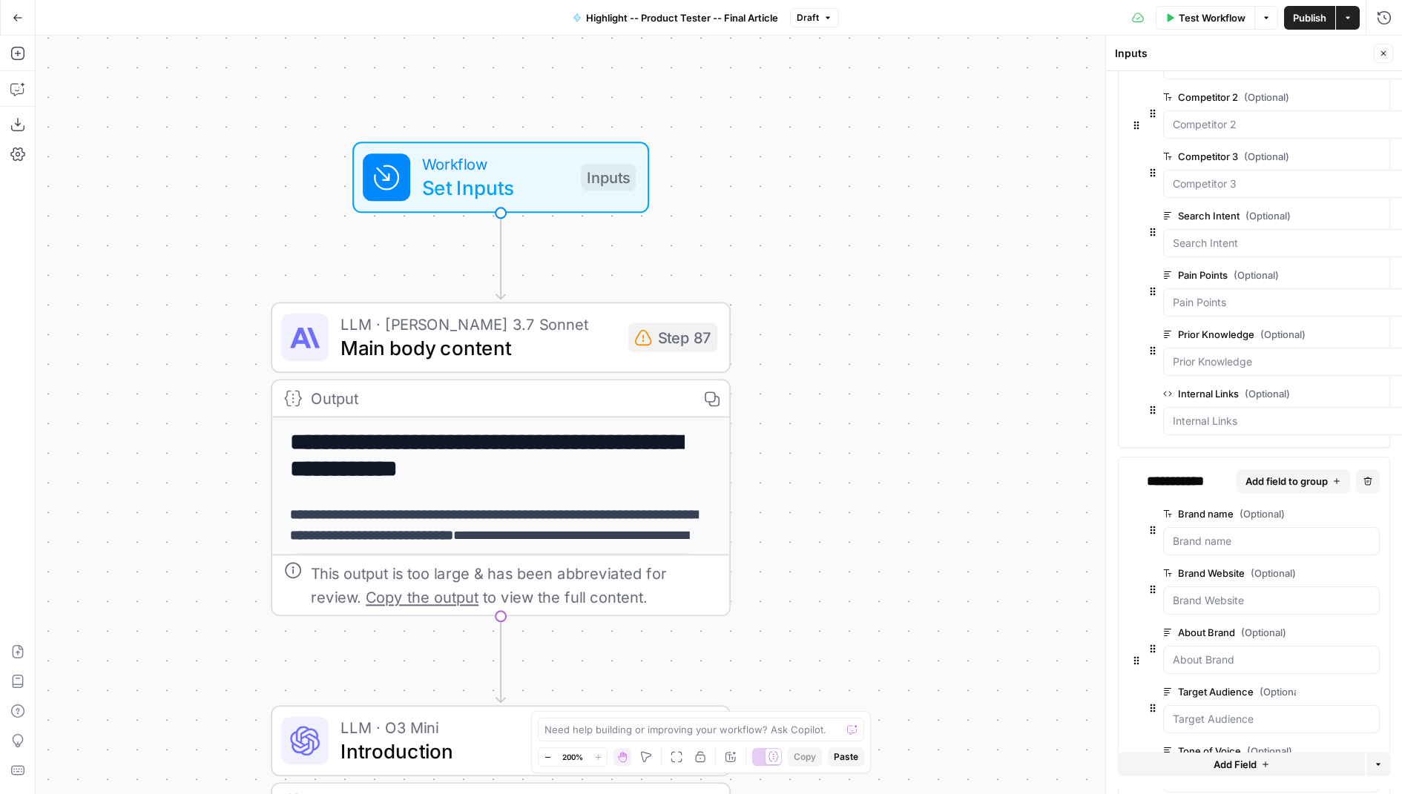
scroll to position [292, 0]
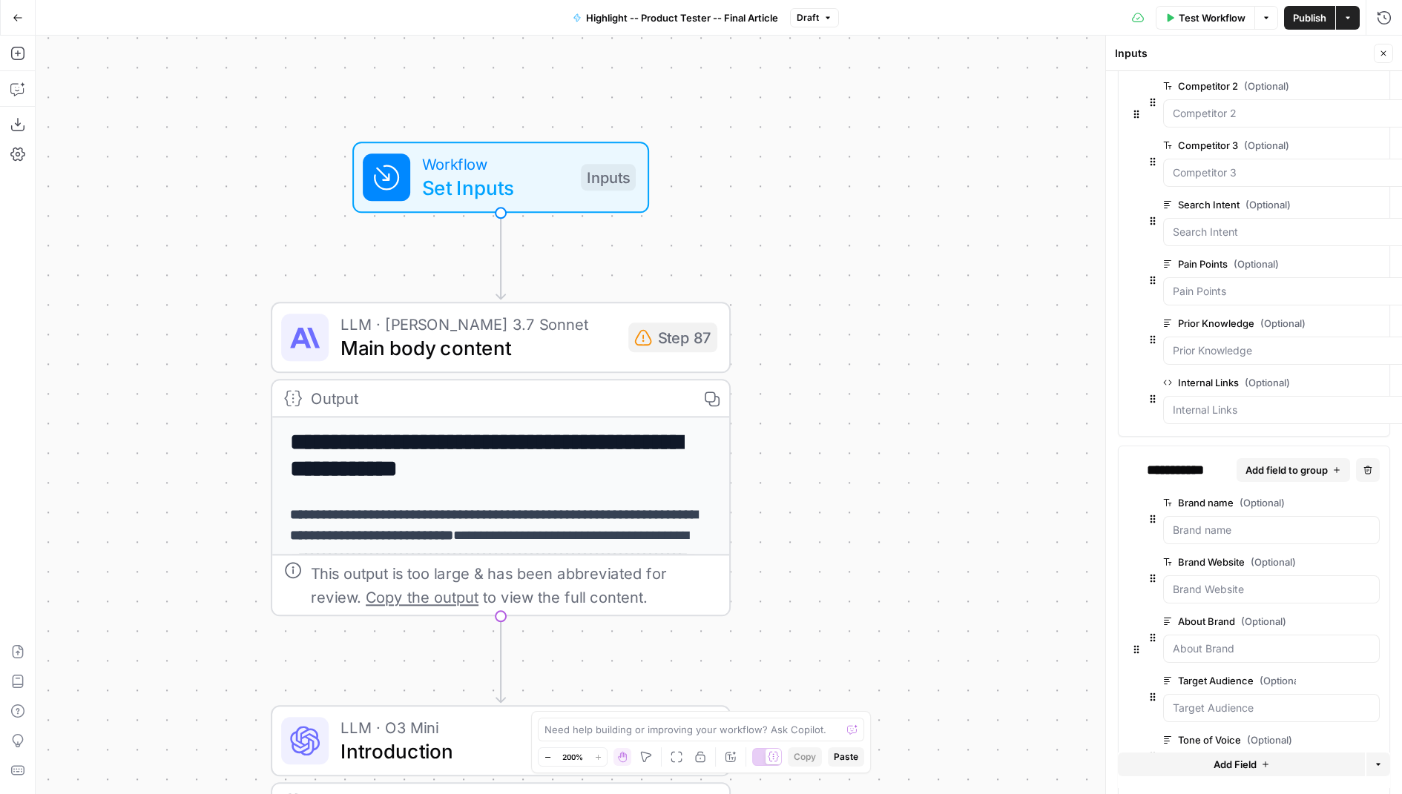
click at [1336, 260] on span "edit field" at bounding box center [1352, 264] width 33 height 12
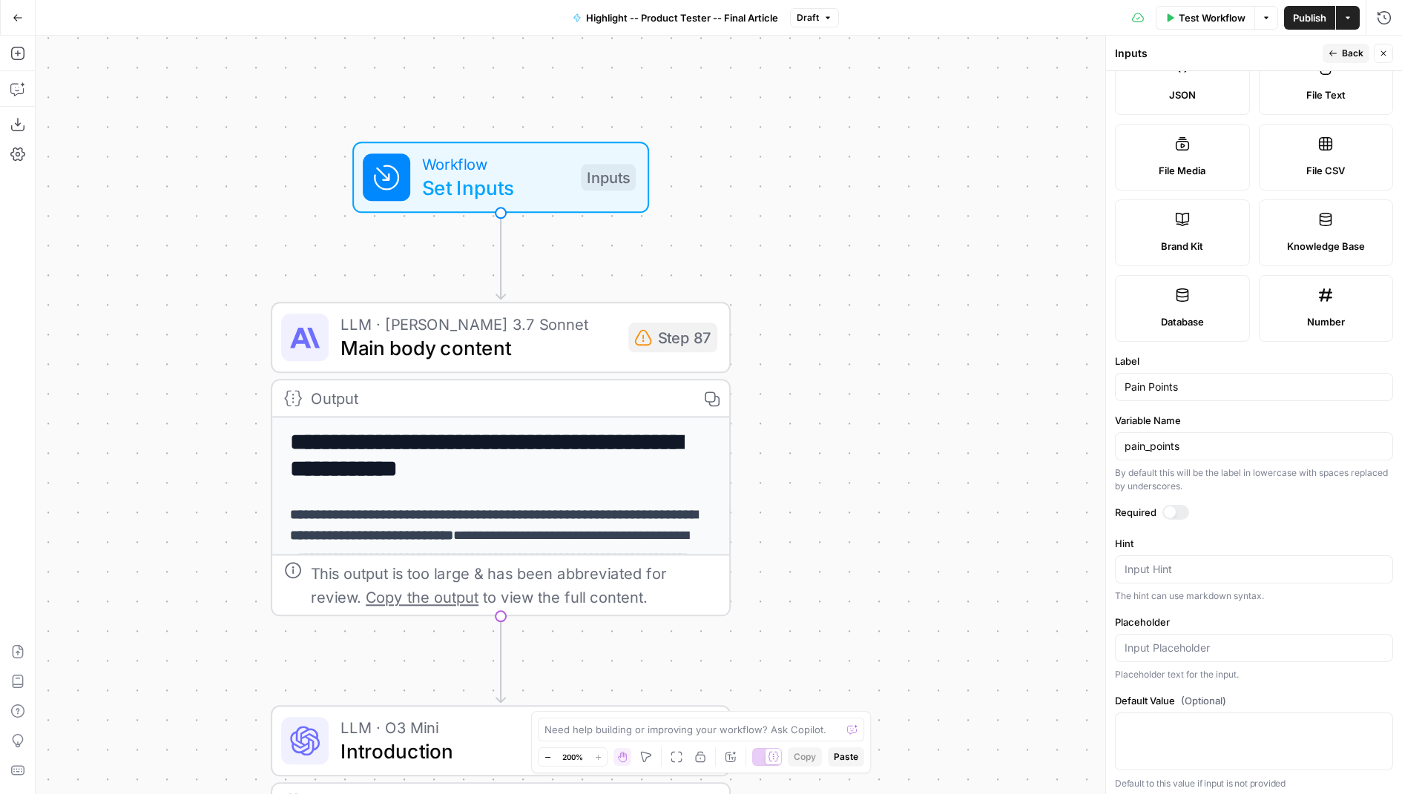
scroll to position [0, 0]
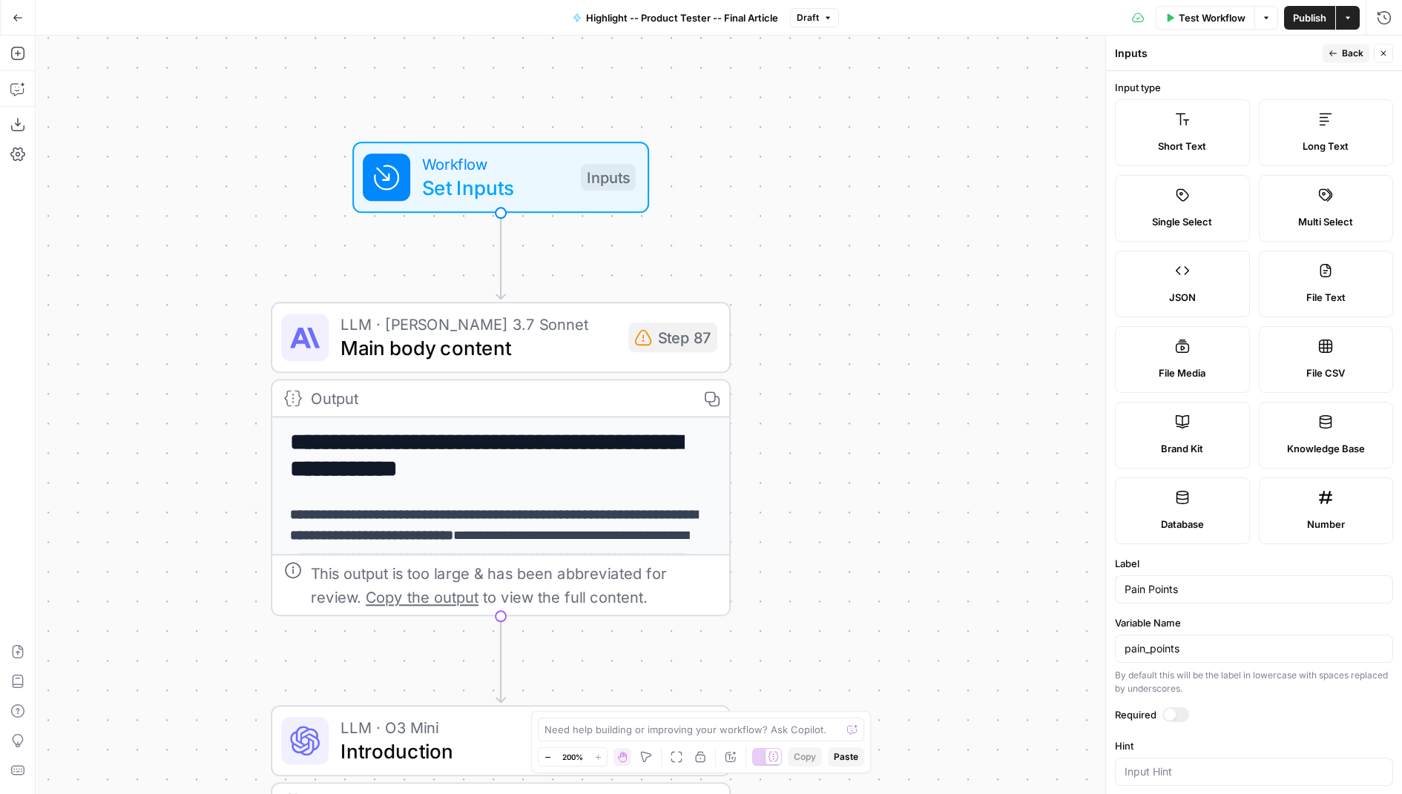
click at [1336, 47] on button "Back" at bounding box center [1346, 53] width 47 height 19
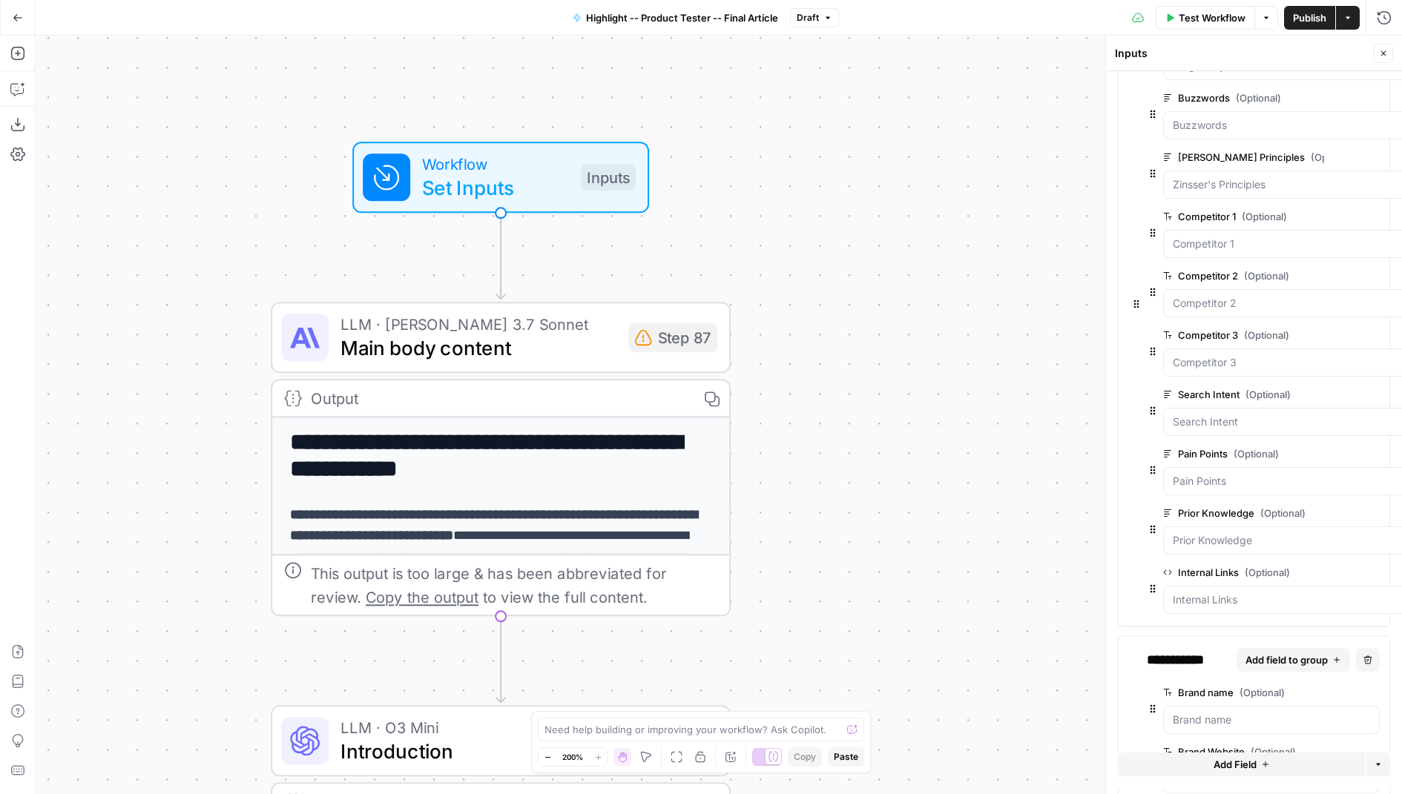
scroll to position [111, 0]
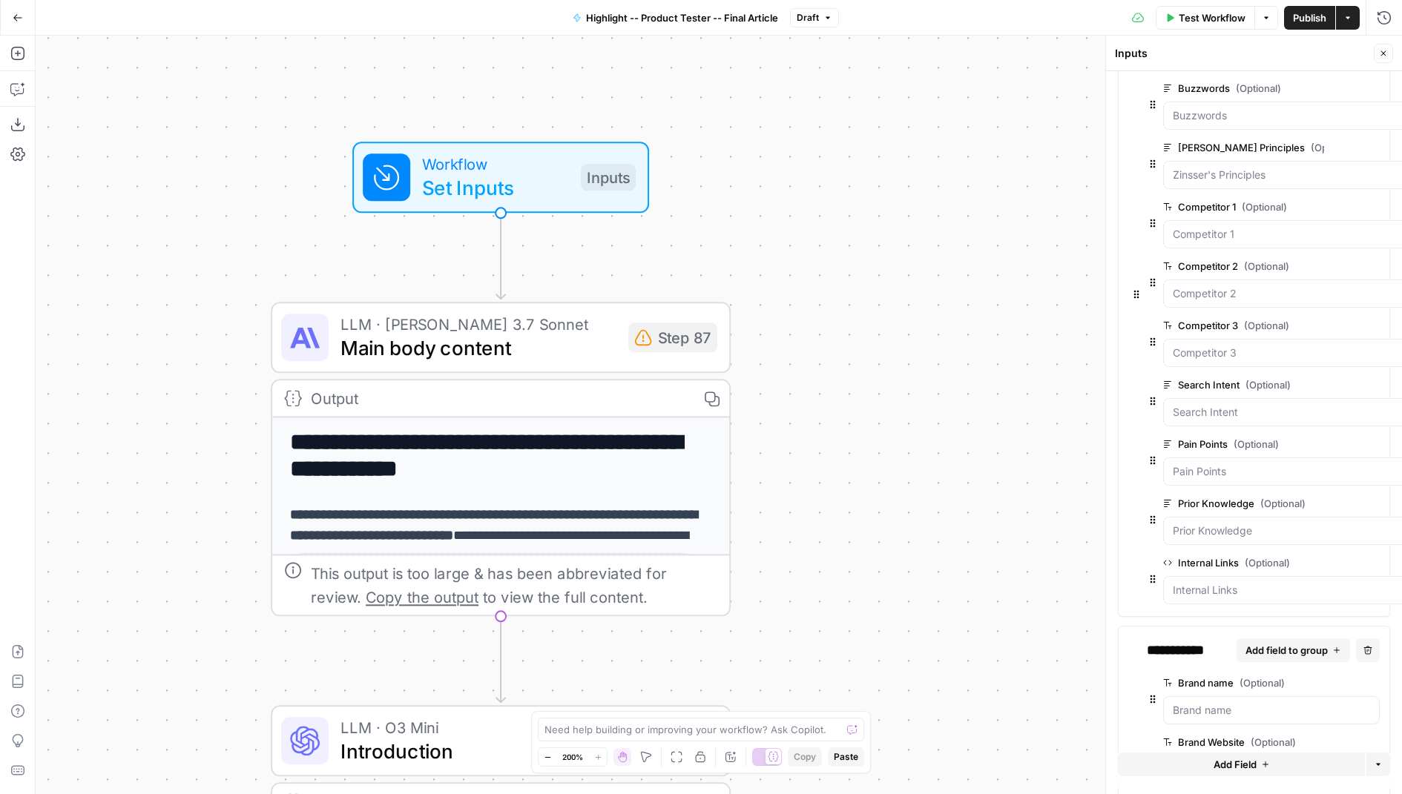
click at [1352, 496] on button "edit field" at bounding box center [1358, 504] width 57 height 18
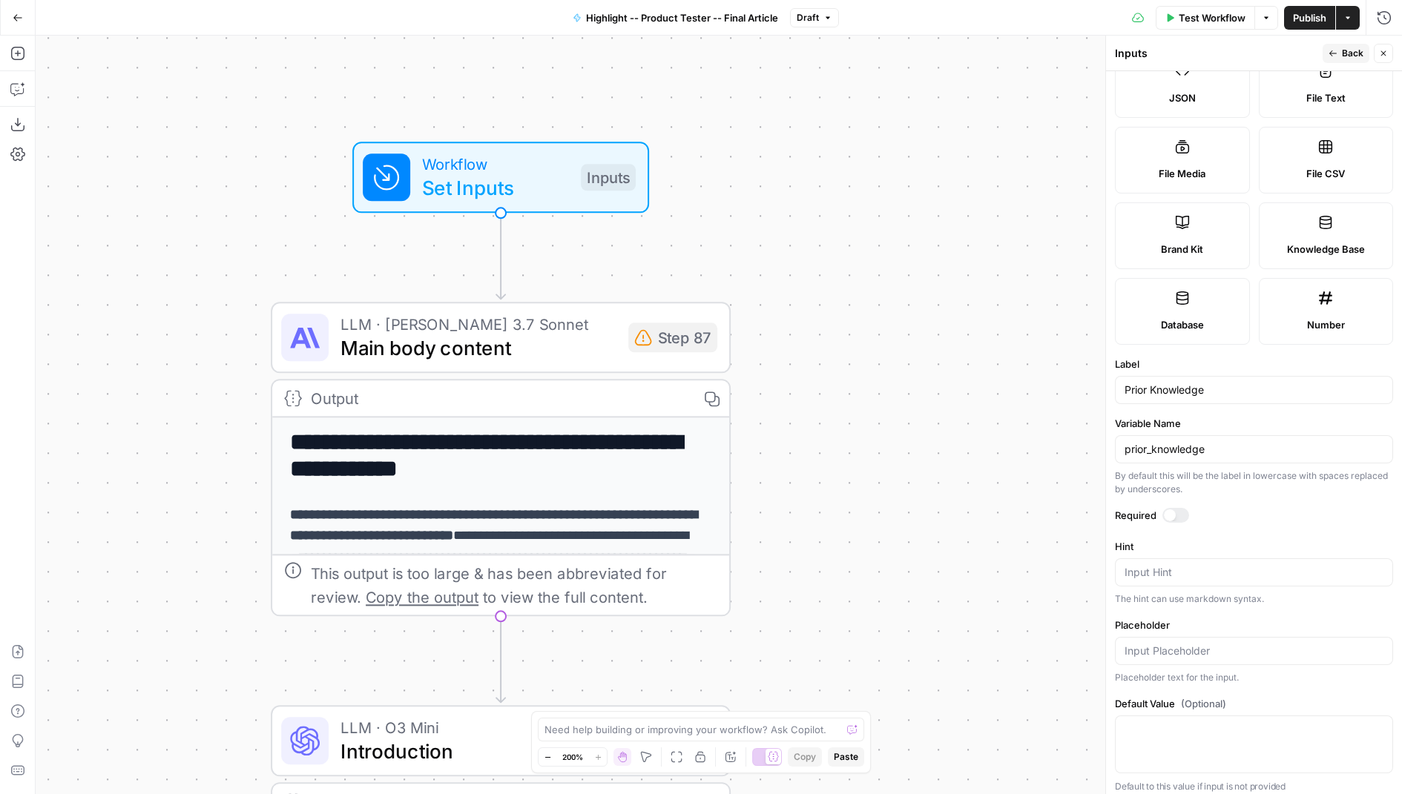
scroll to position [0, 0]
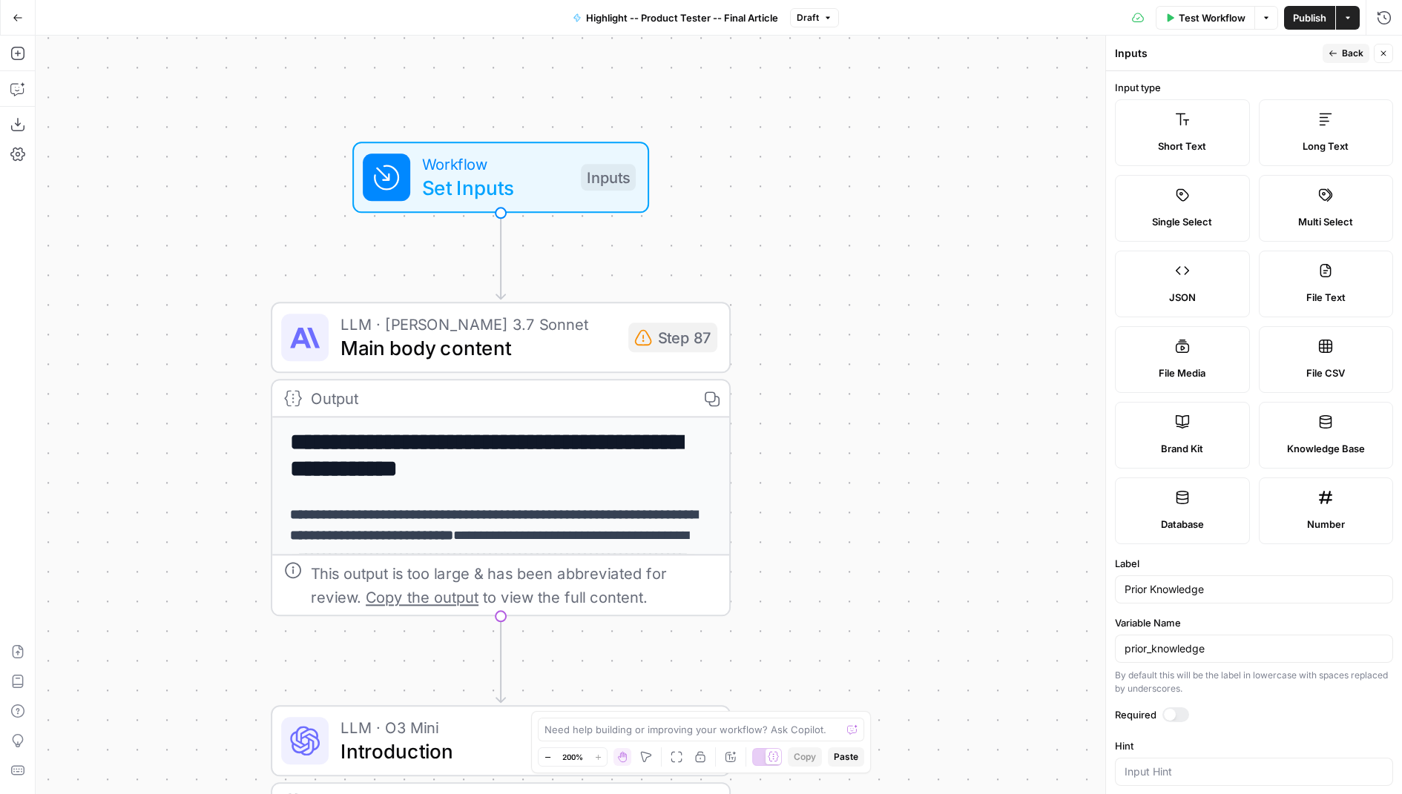
click at [1335, 45] on button "Back" at bounding box center [1346, 53] width 47 height 19
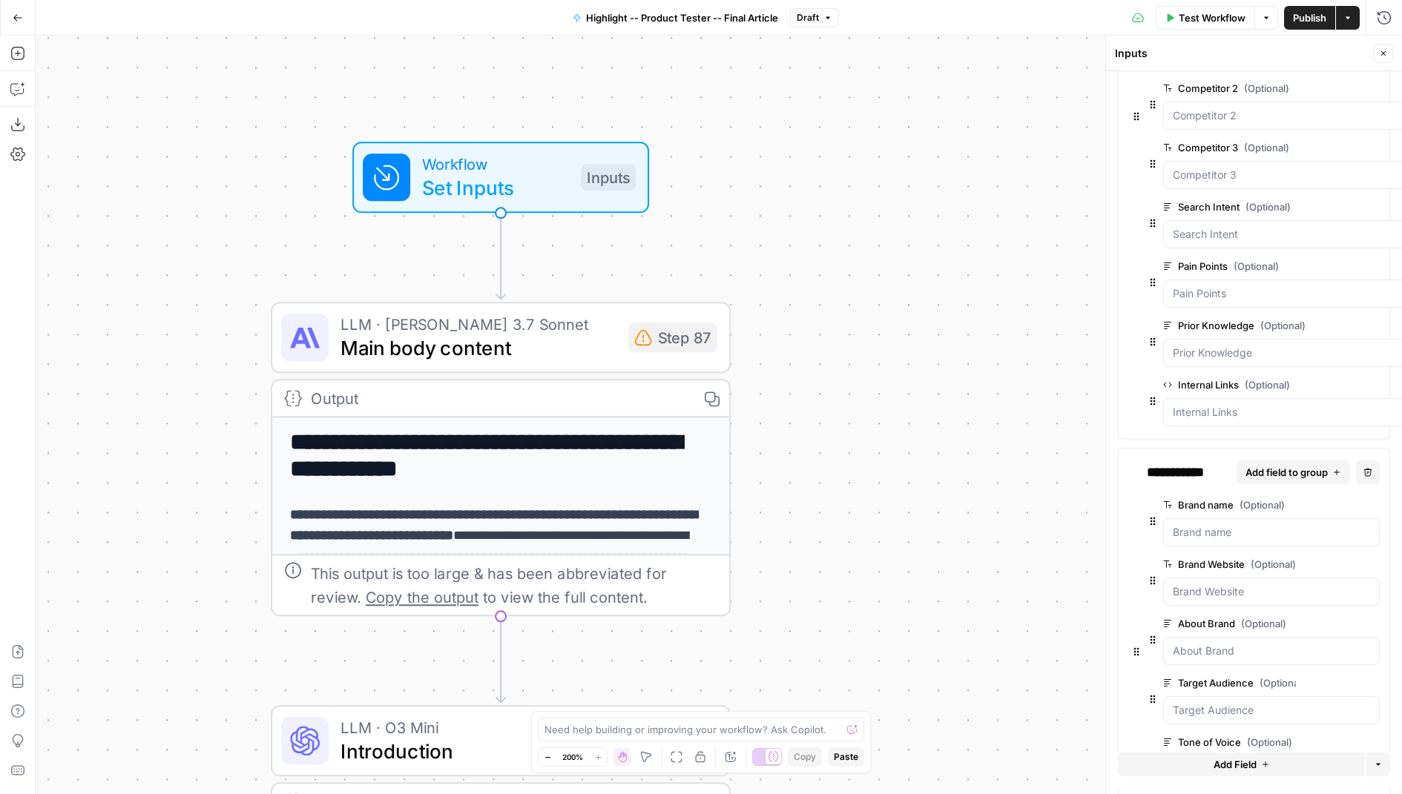
scroll to position [306, 0]
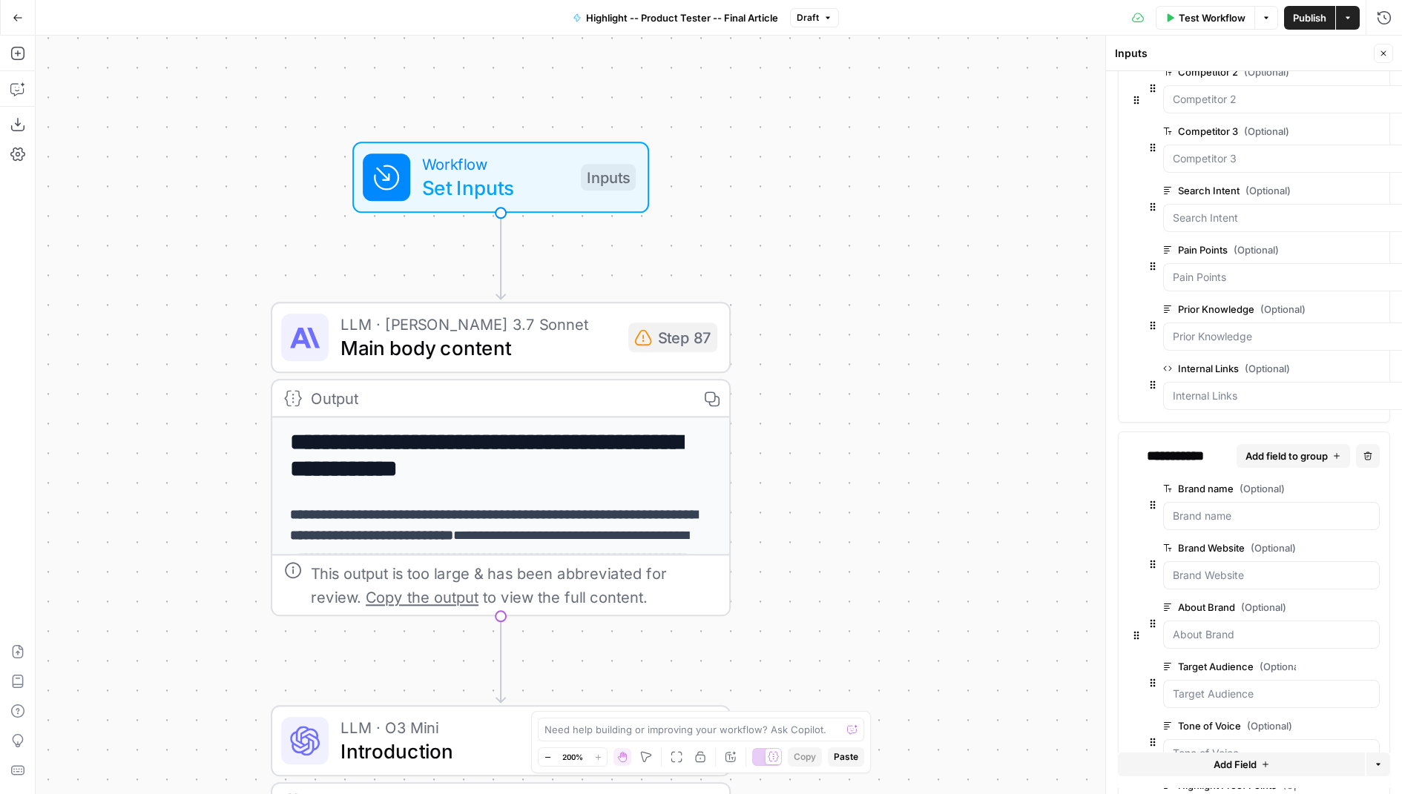
click at [1349, 544] on icon "button" at bounding box center [1349, 548] width 8 height 8
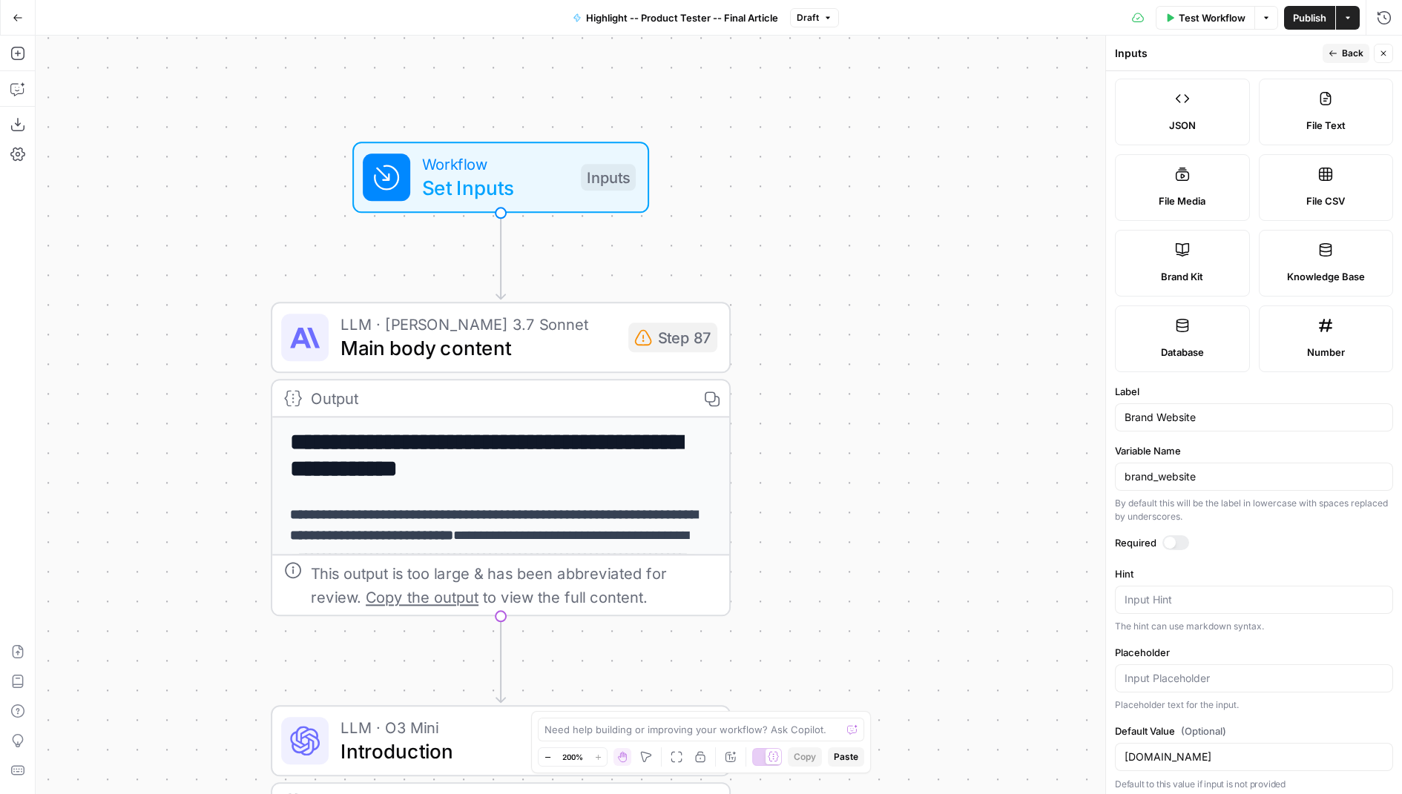
scroll to position [0, 0]
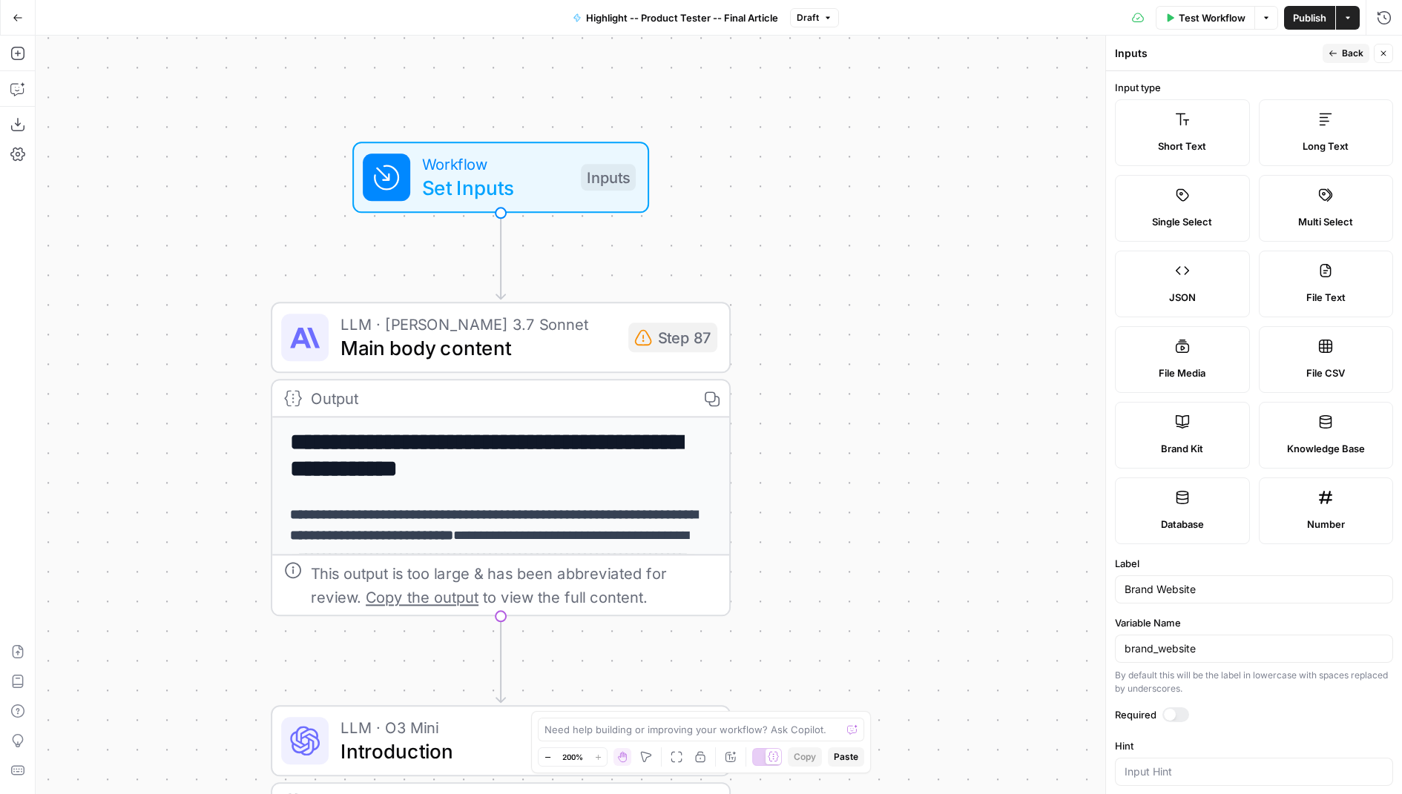
click at [1334, 56] on icon "button" at bounding box center [1333, 53] width 9 height 9
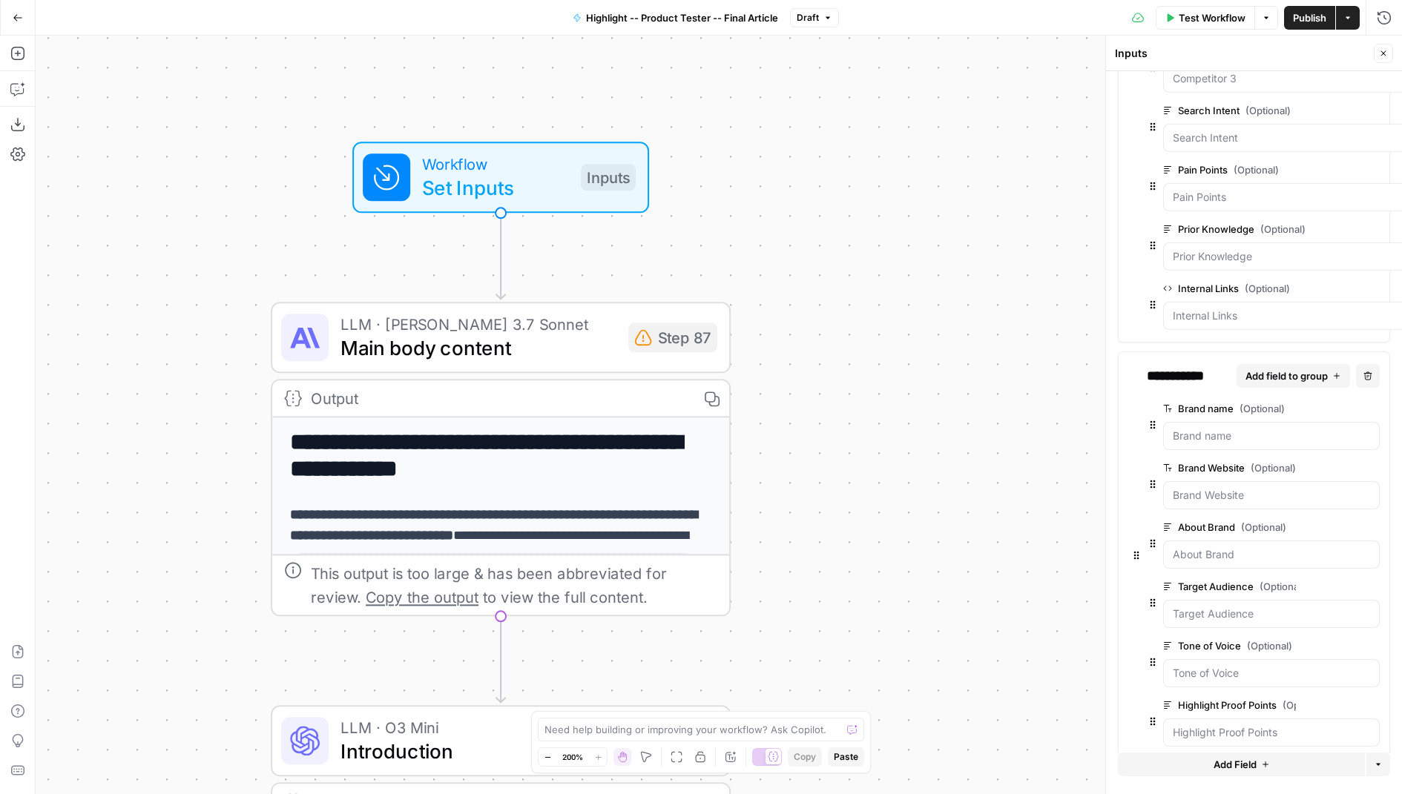
scroll to position [387, 0]
click at [1349, 522] on icon "button" at bounding box center [1349, 526] width 8 height 8
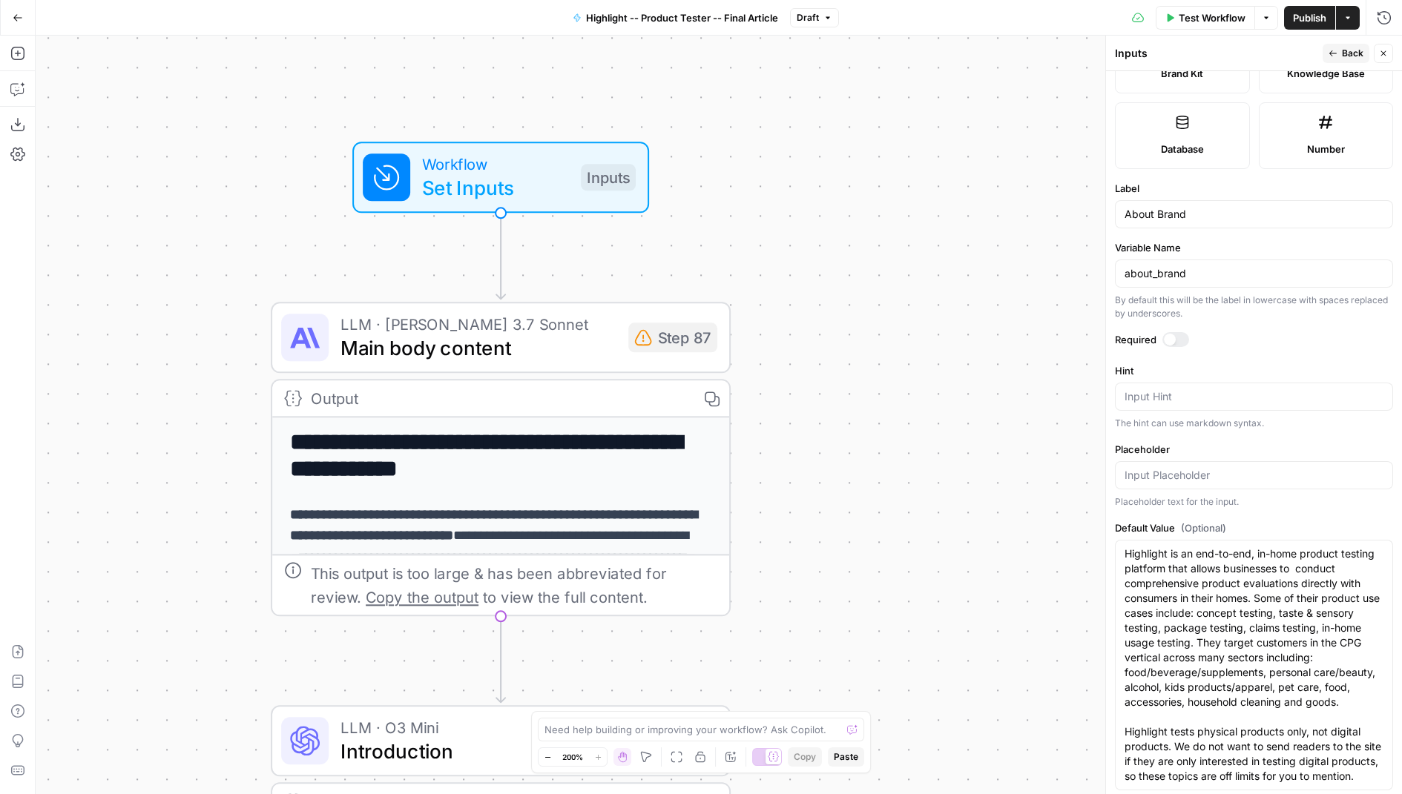
scroll to position [395, 0]
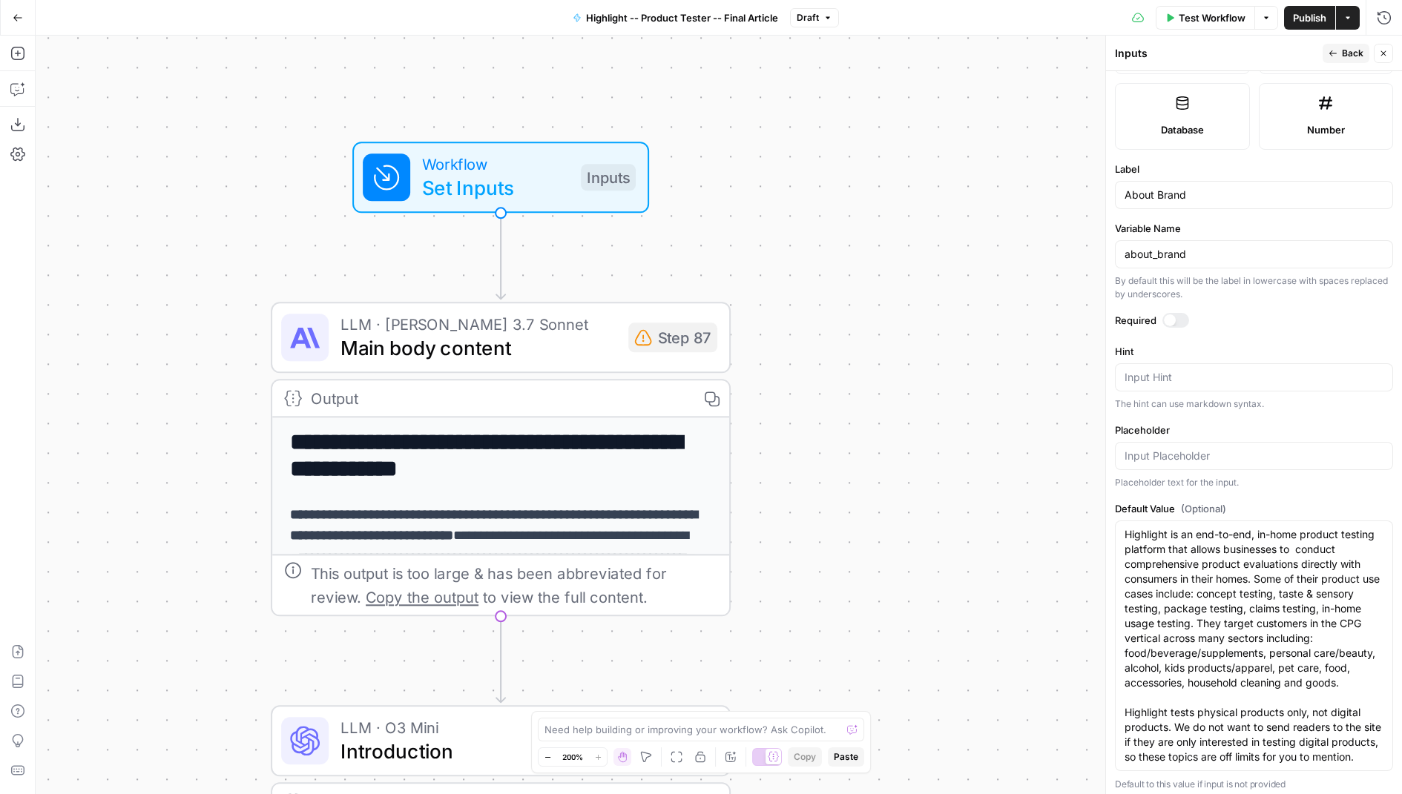
click at [1340, 54] on button "Back" at bounding box center [1346, 53] width 47 height 19
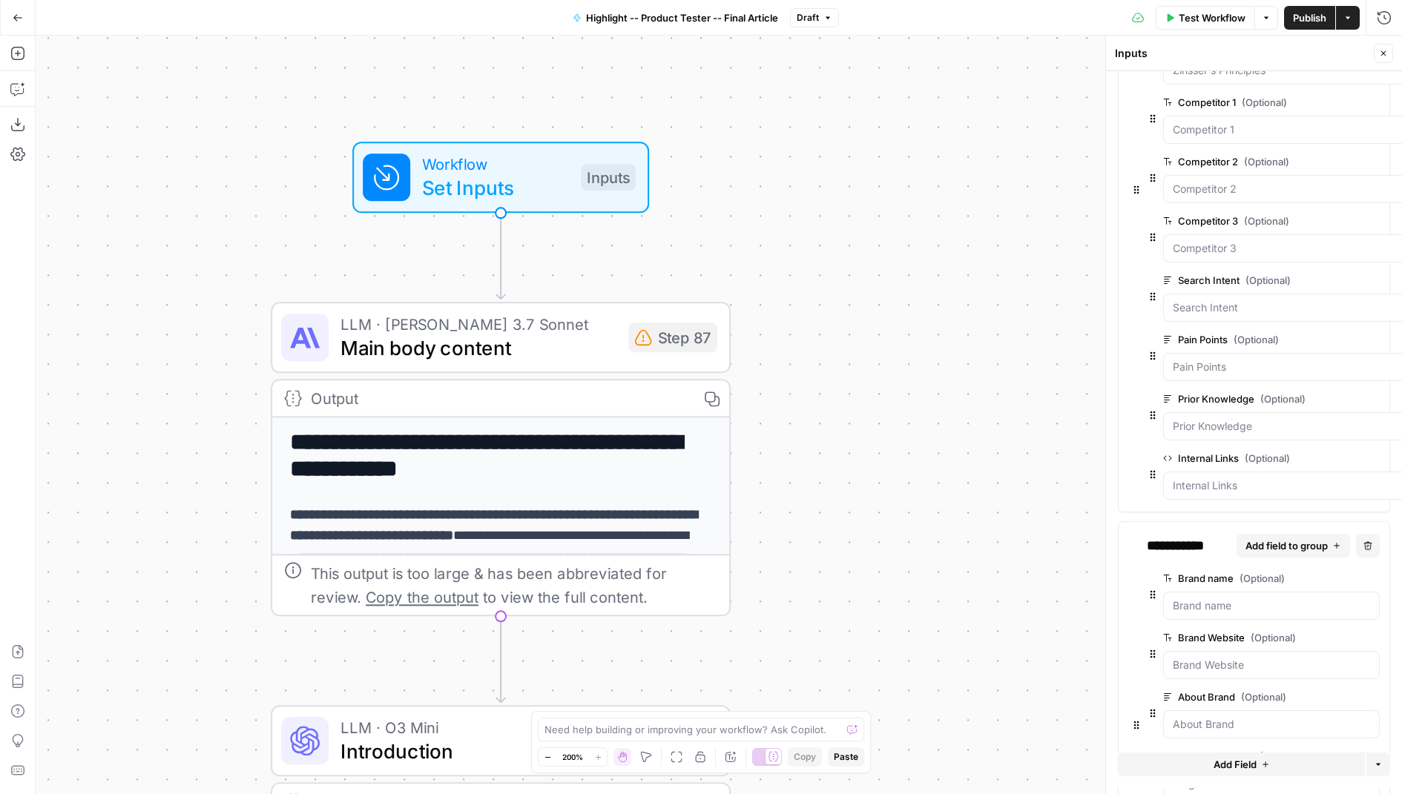
scroll to position [403, 0]
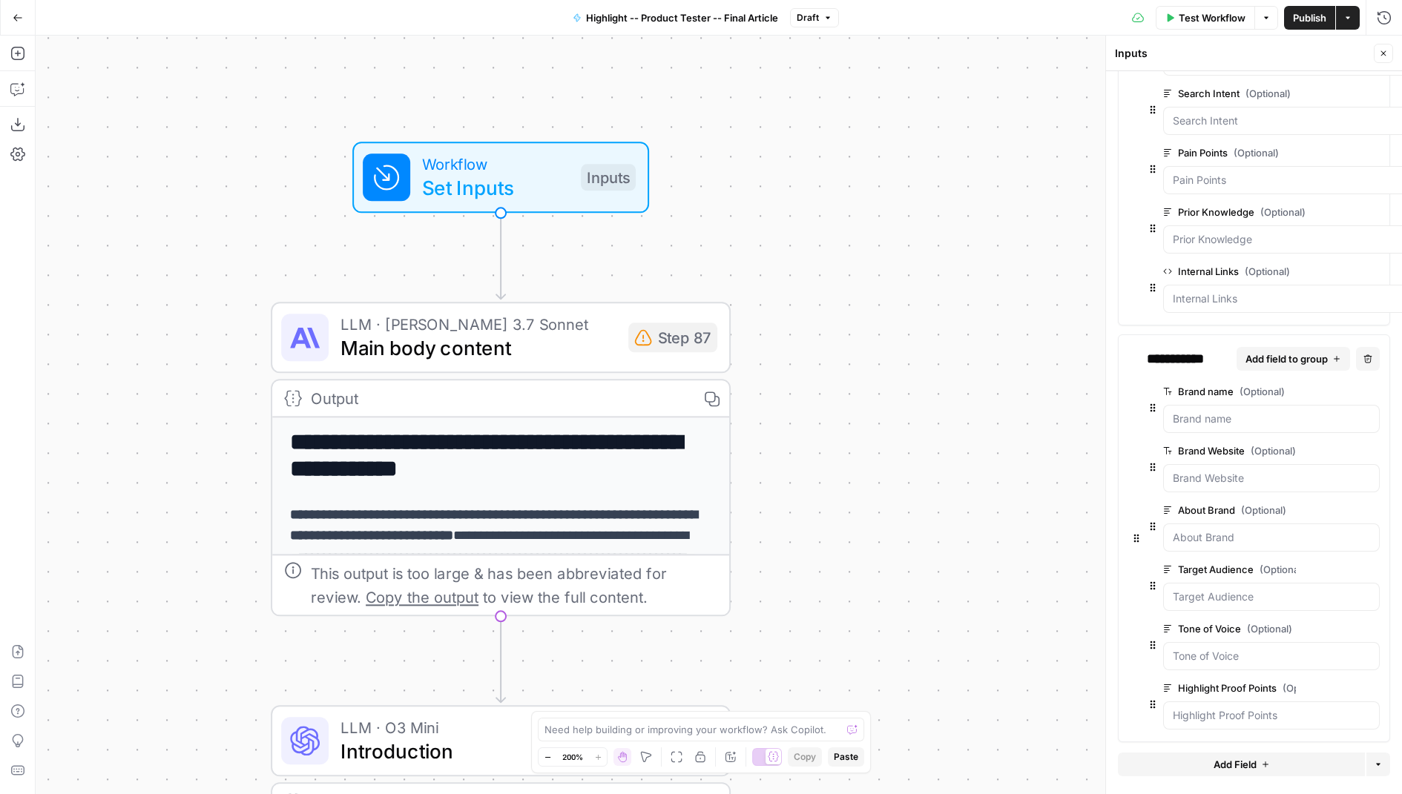
click at [1352, 625] on icon "button" at bounding box center [1349, 629] width 8 height 8
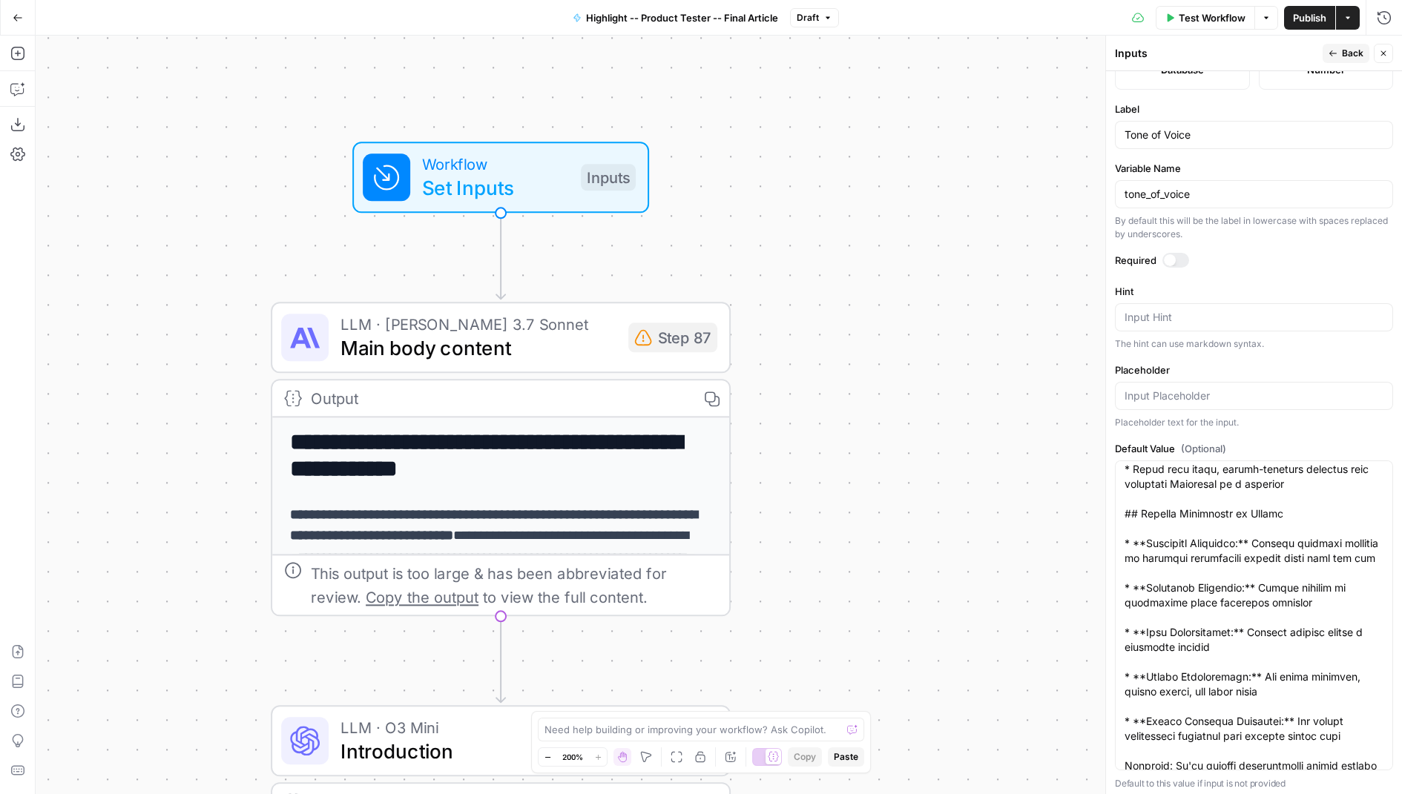
scroll to position [1156, 0]
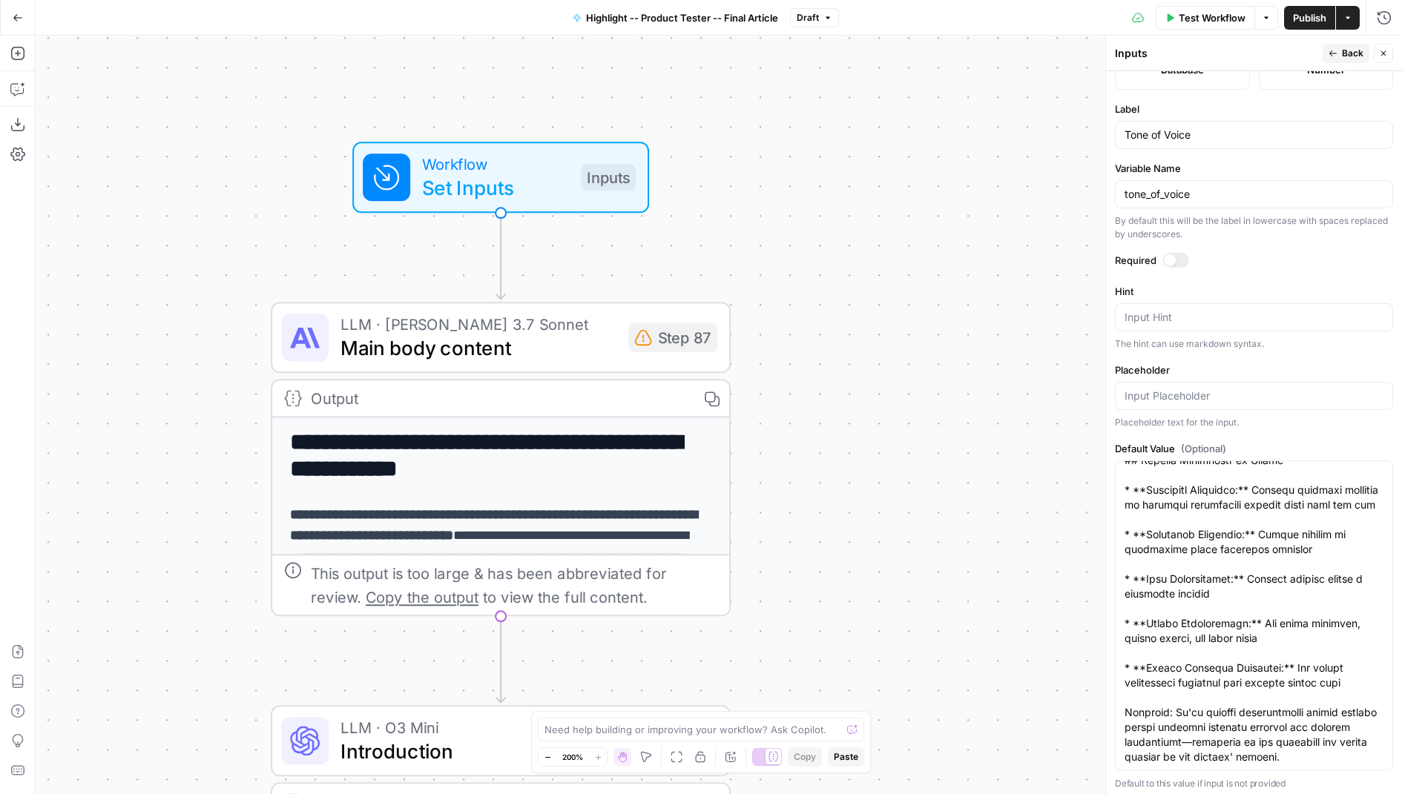
click at [1338, 53] on button "Back" at bounding box center [1346, 53] width 47 height 19
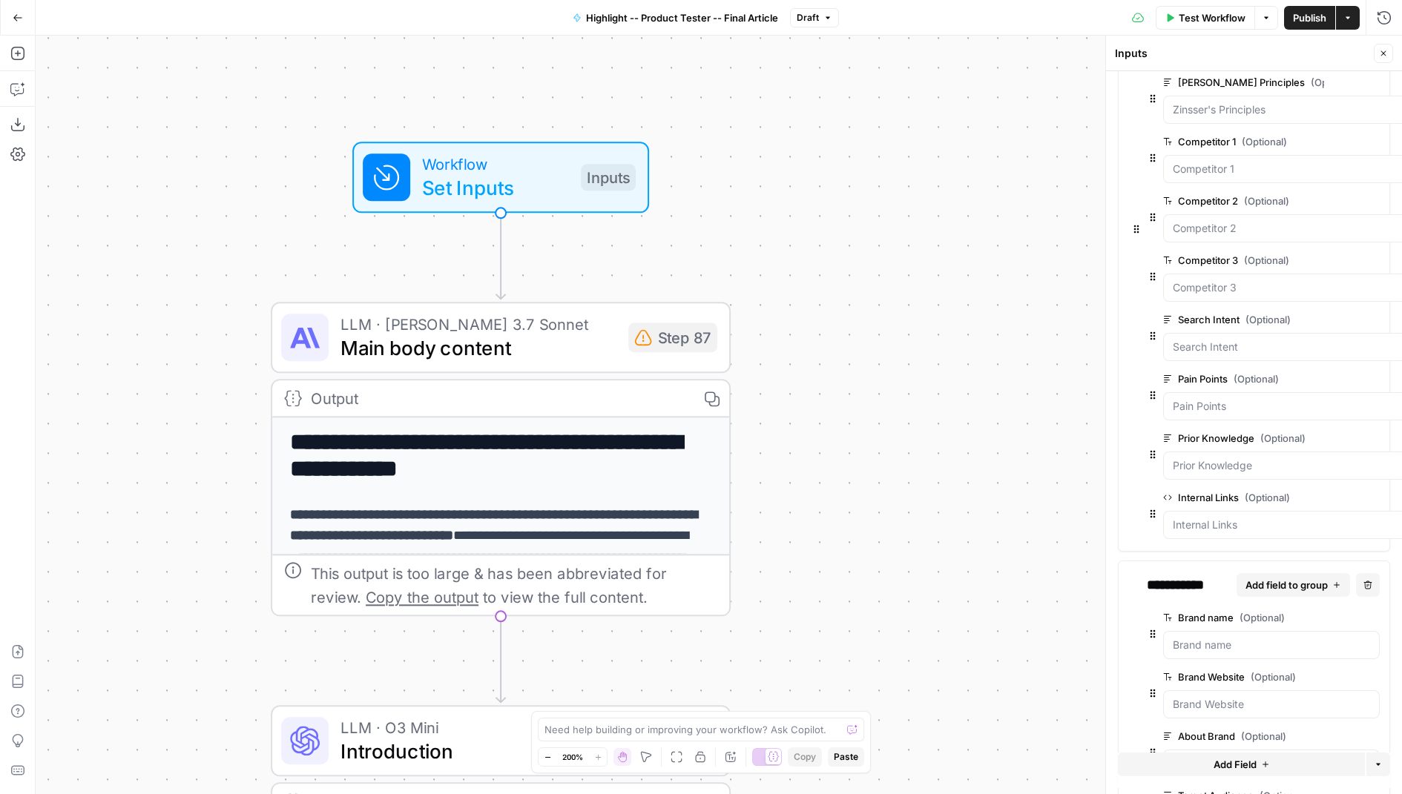
scroll to position [403, 0]
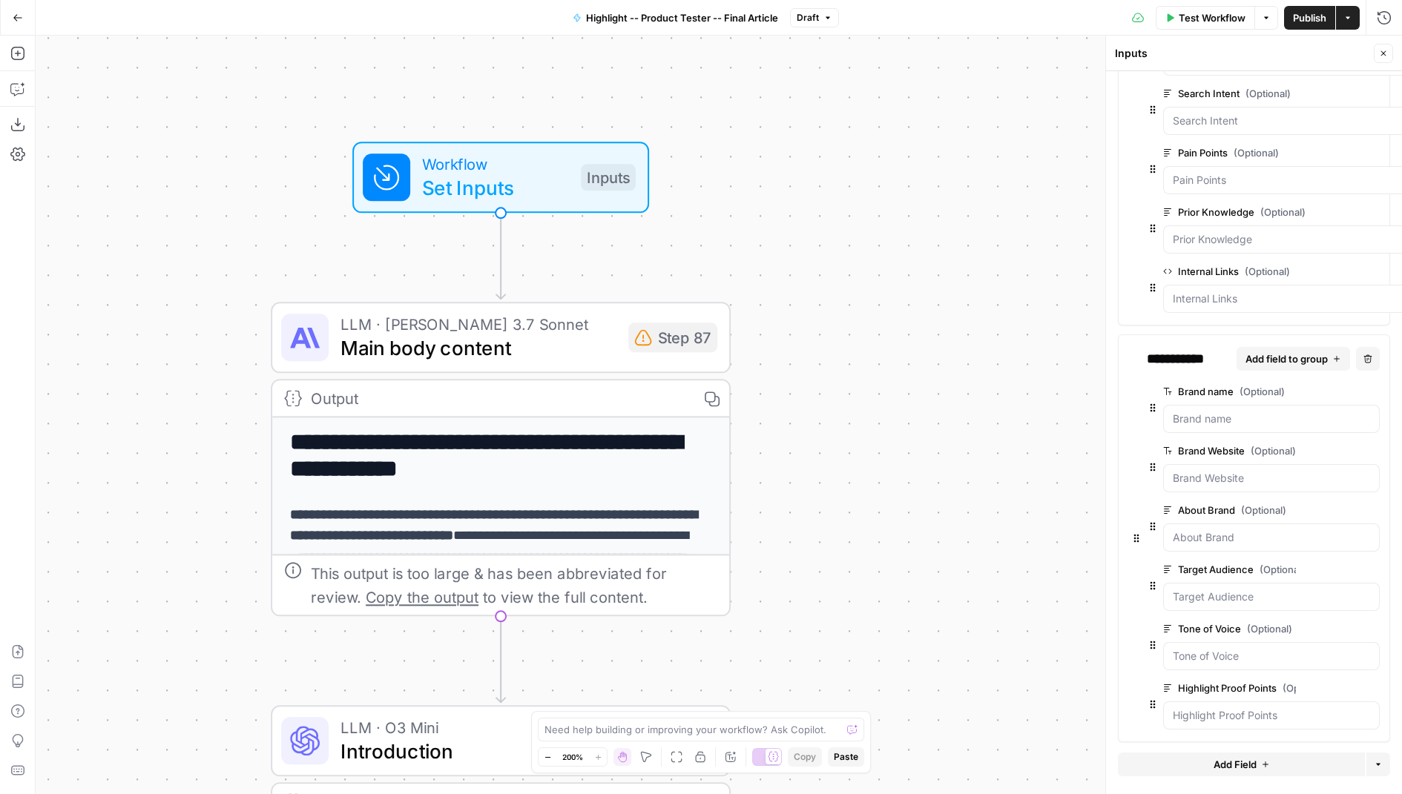
click at [1343, 685] on button "edit field" at bounding box center [1330, 689] width 57 height 18
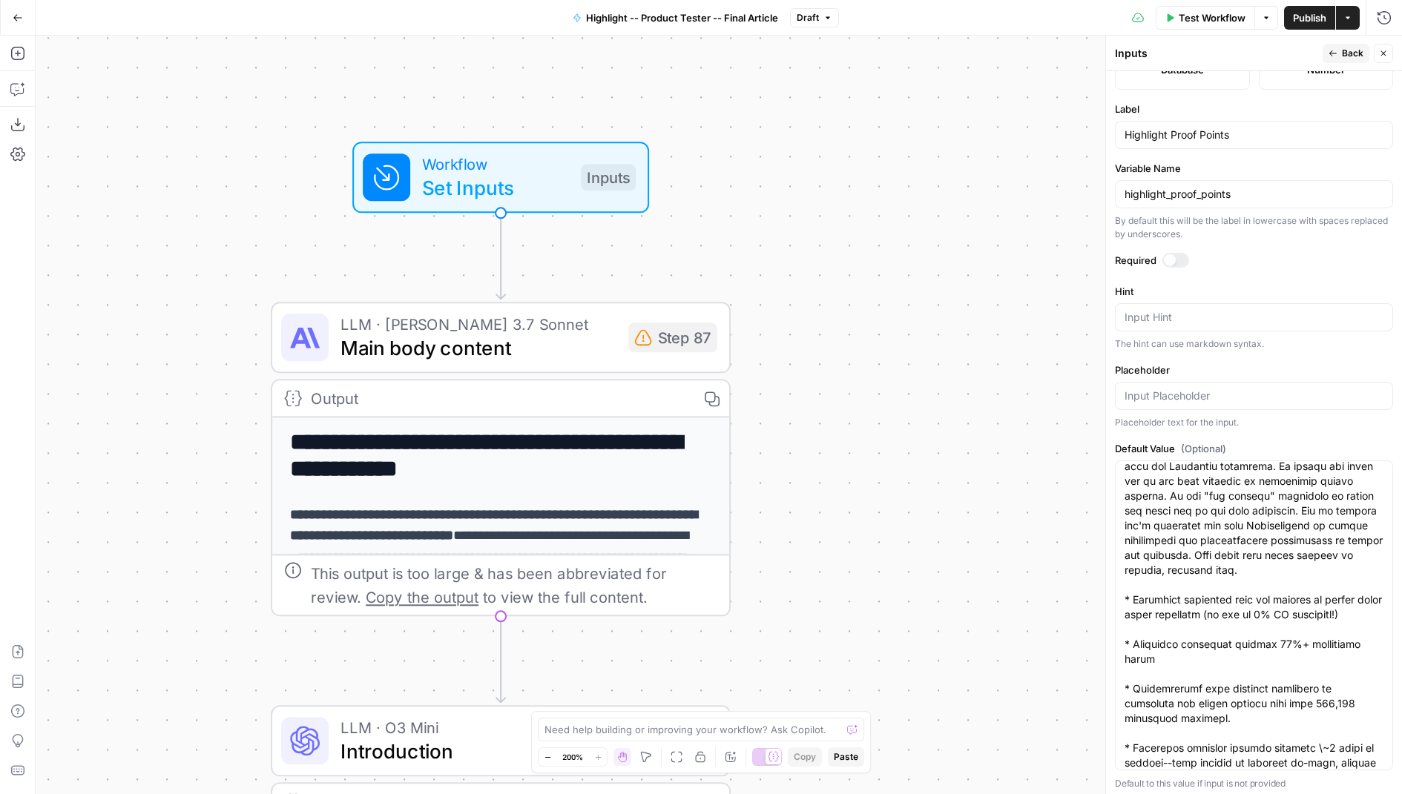
scroll to position [207, 0]
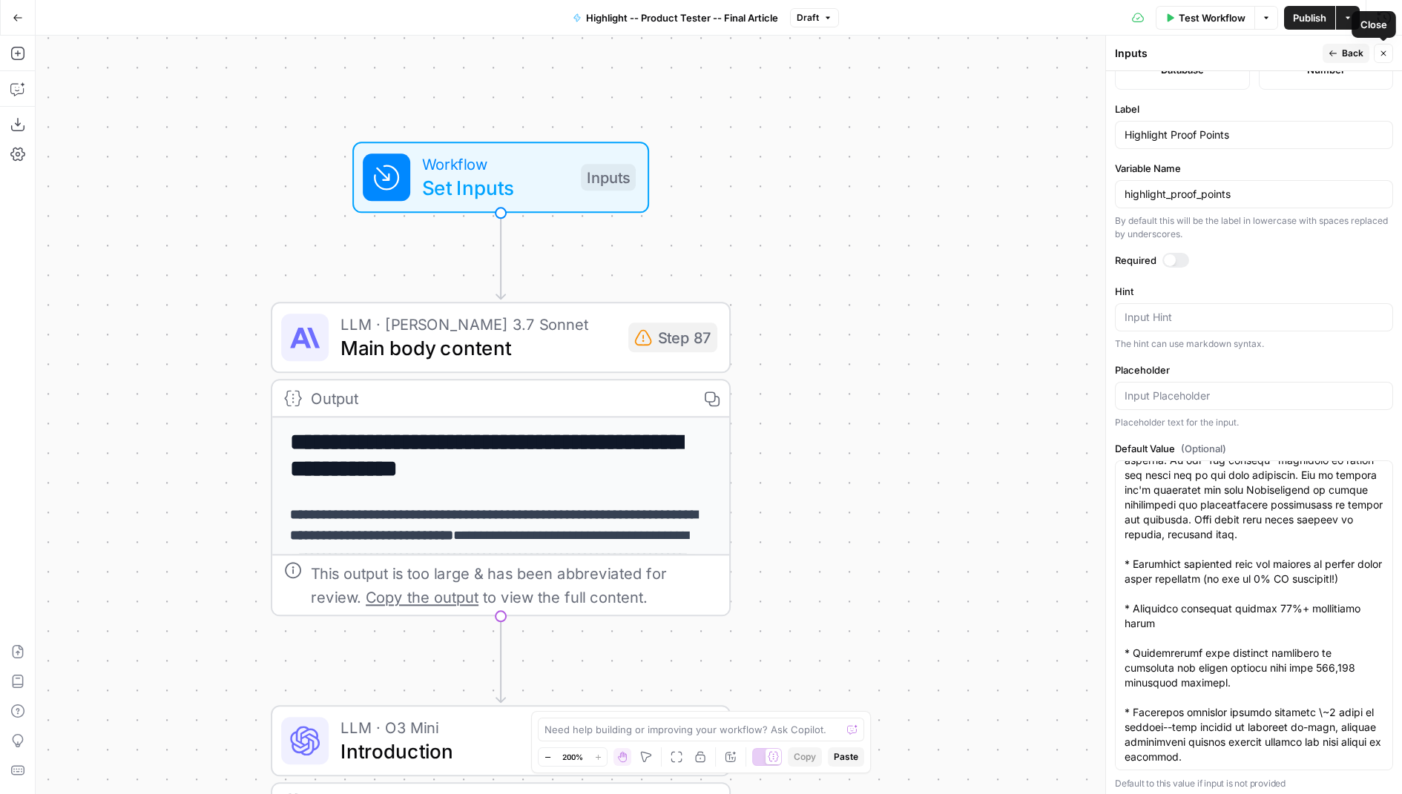
click at [1378, 53] on button "Close" at bounding box center [1383, 53] width 19 height 19
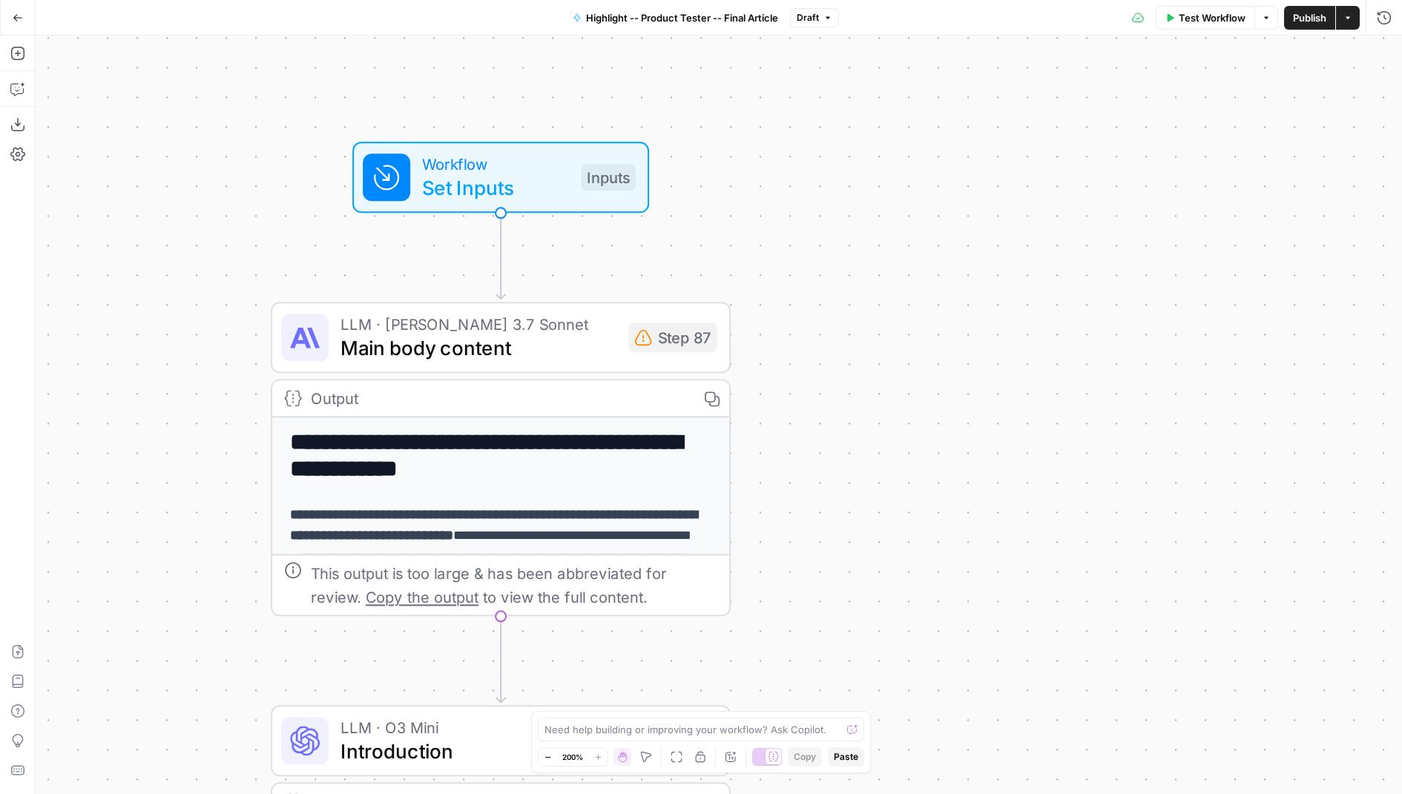
click at [1312, 24] on span "Publish" at bounding box center [1309, 17] width 33 height 15
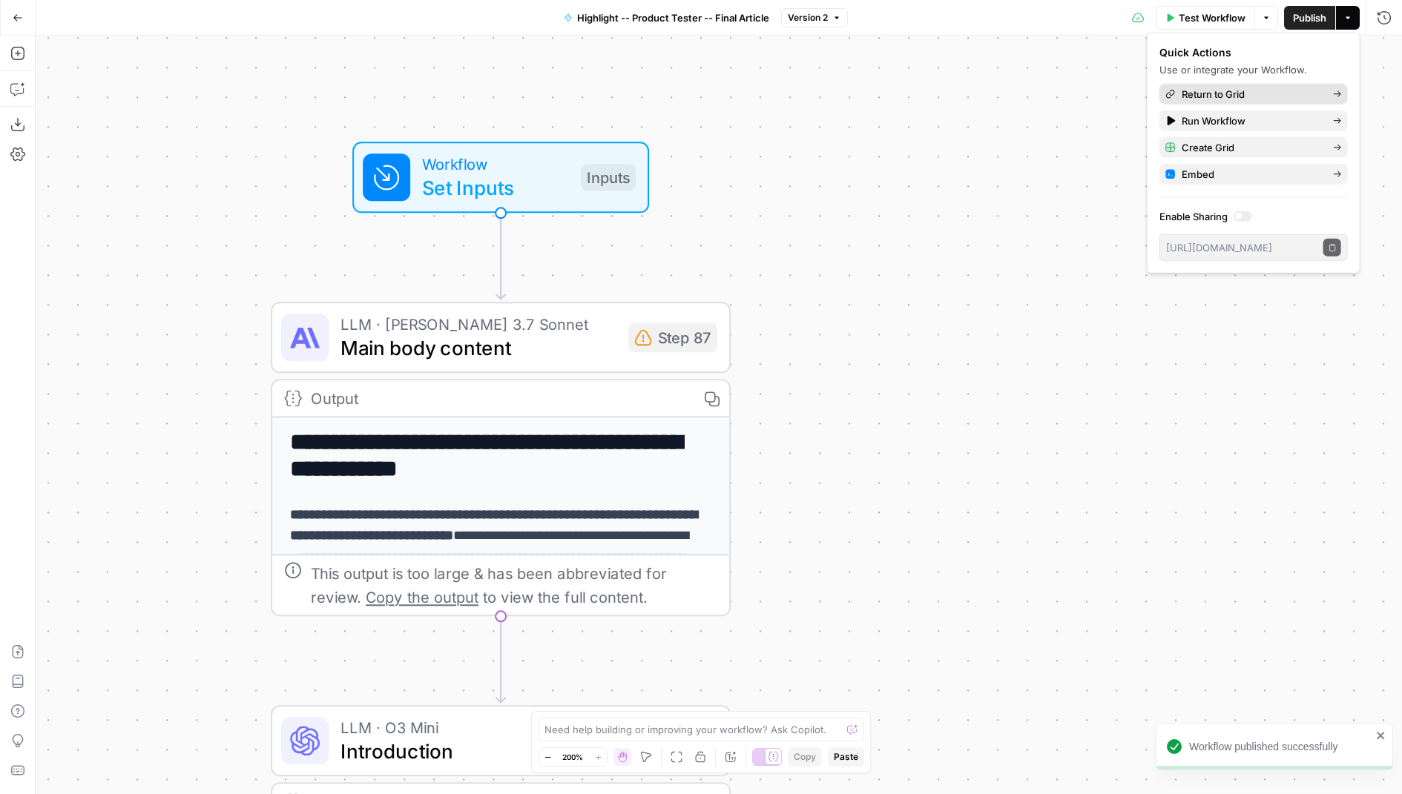
click at [1271, 90] on span "Return to Grid" at bounding box center [1251, 94] width 139 height 15
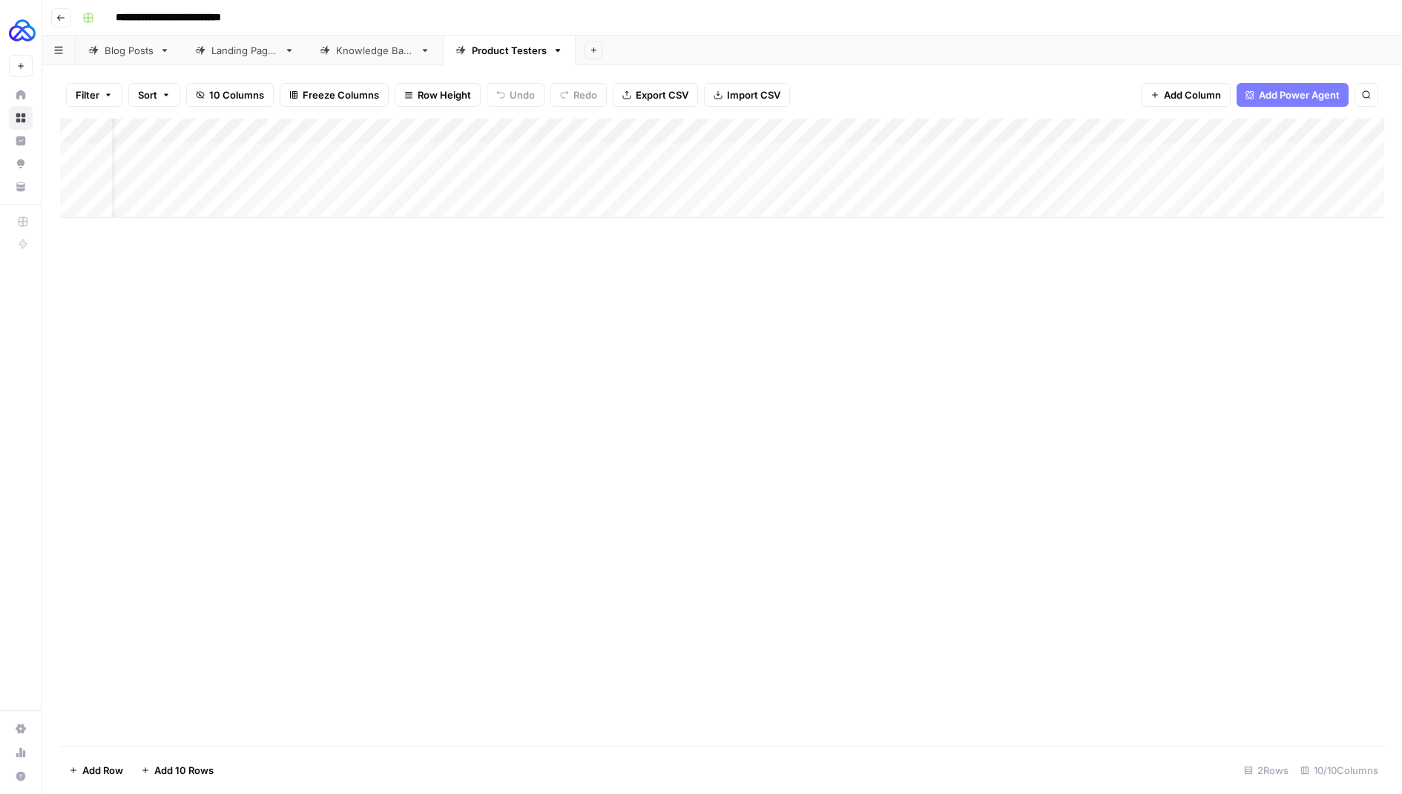
scroll to position [0, 436]
click at [1156, 155] on div "Add Column" at bounding box center [722, 168] width 1324 height 99
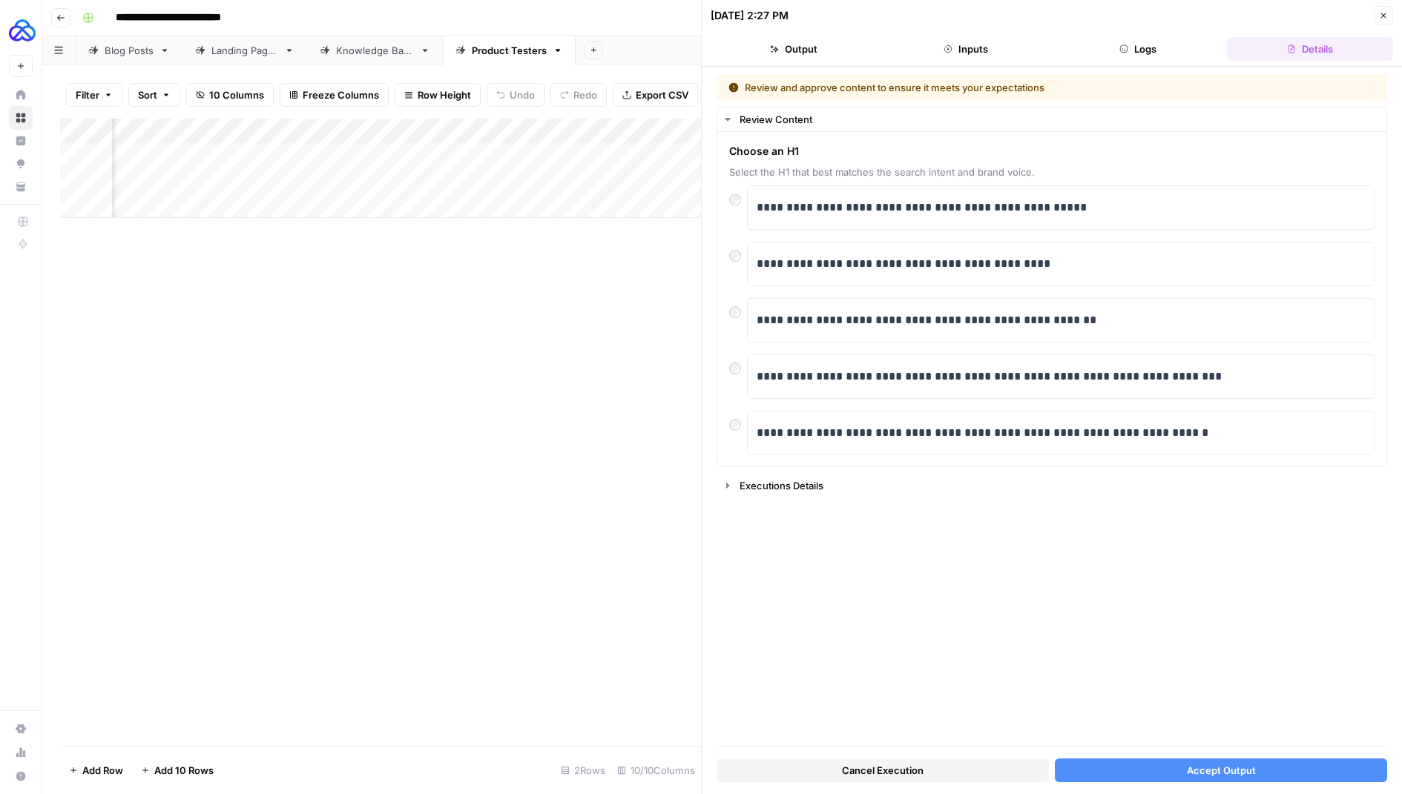
click at [1154, 759] on button "Accept Output" at bounding box center [1221, 771] width 332 height 24
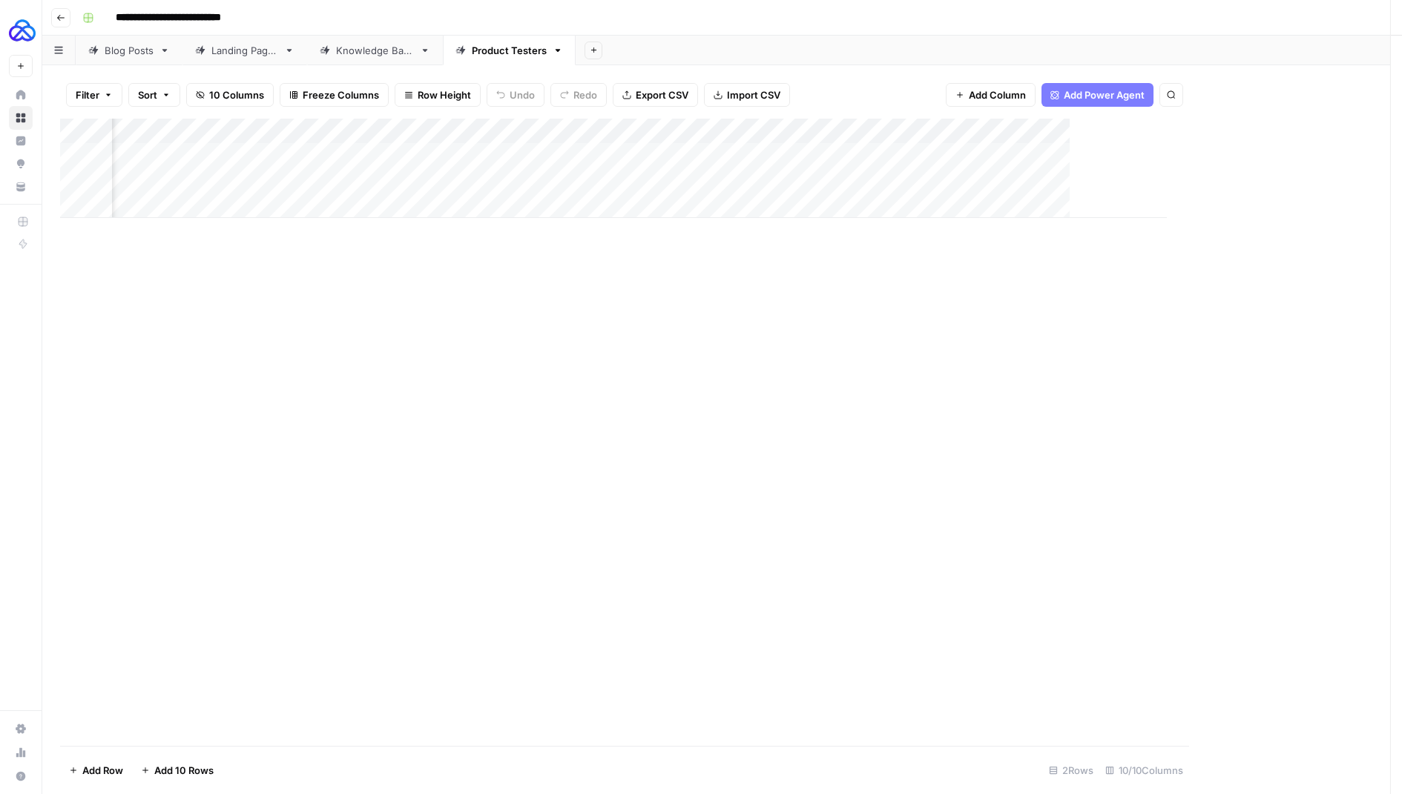
scroll to position [0, 418]
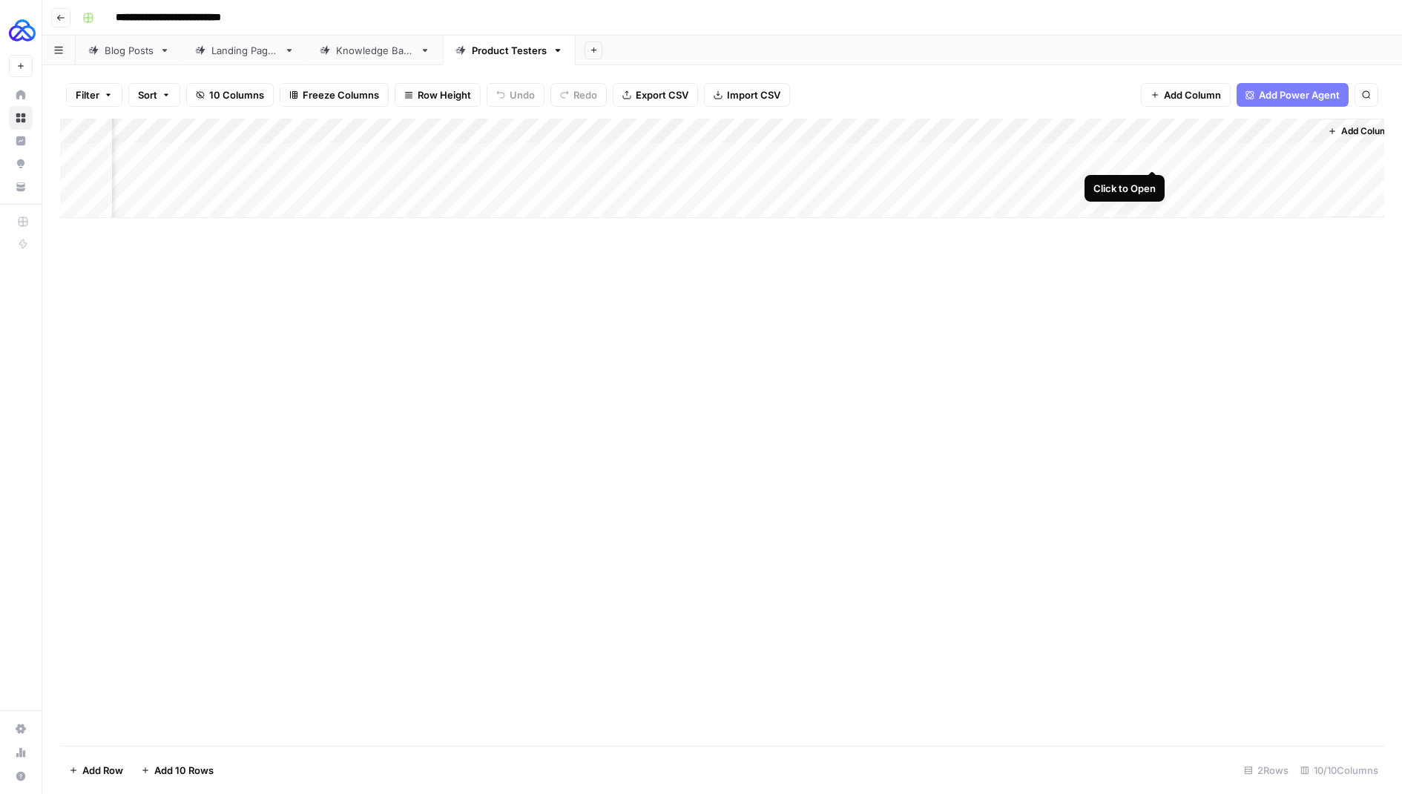
click at [1154, 152] on div "Add Column" at bounding box center [722, 168] width 1324 height 99
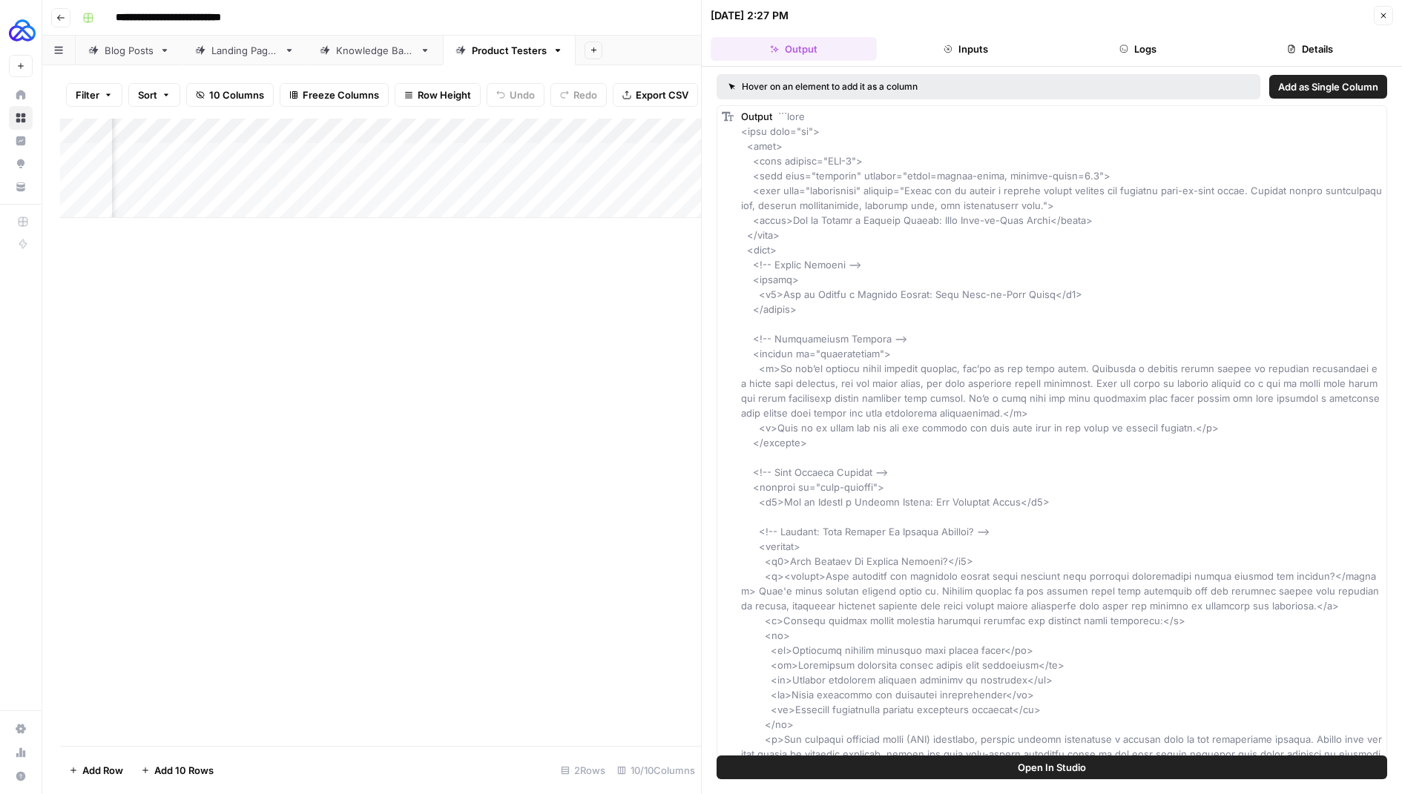
click at [1380, 15] on icon "button" at bounding box center [1383, 15] width 9 height 9
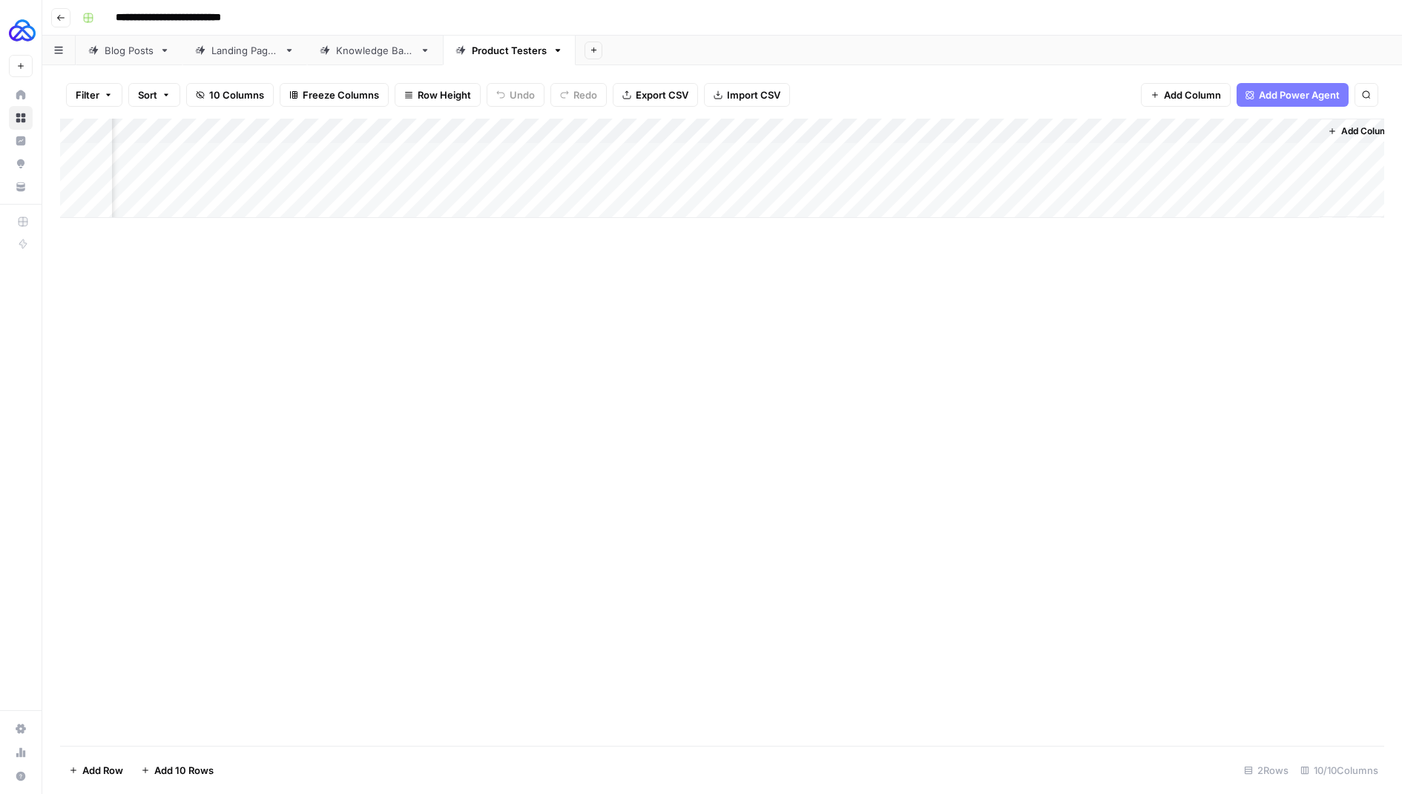
click at [1154, 157] on div "Add Column" at bounding box center [722, 168] width 1324 height 99
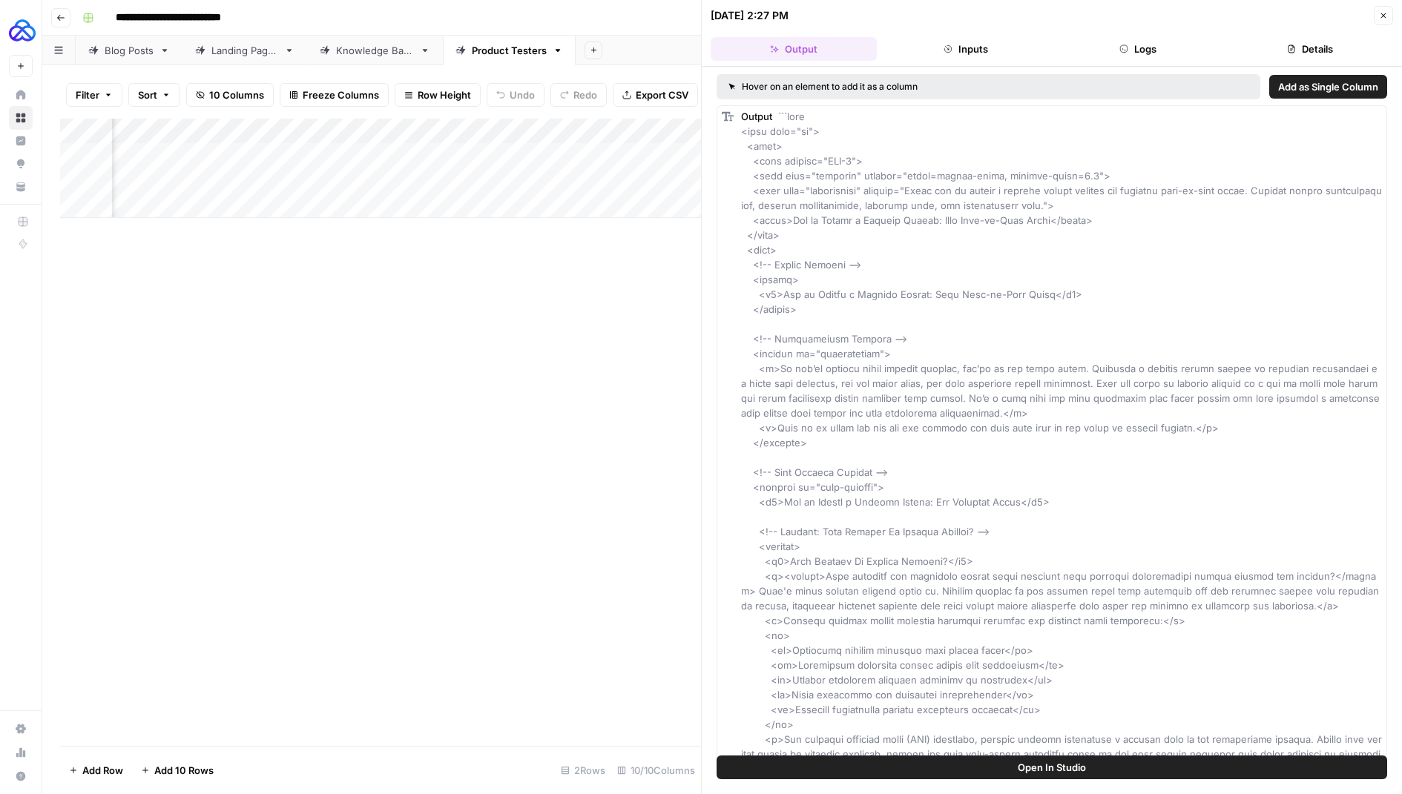
click at [1375, 17] on button "Close" at bounding box center [1383, 15] width 19 height 19
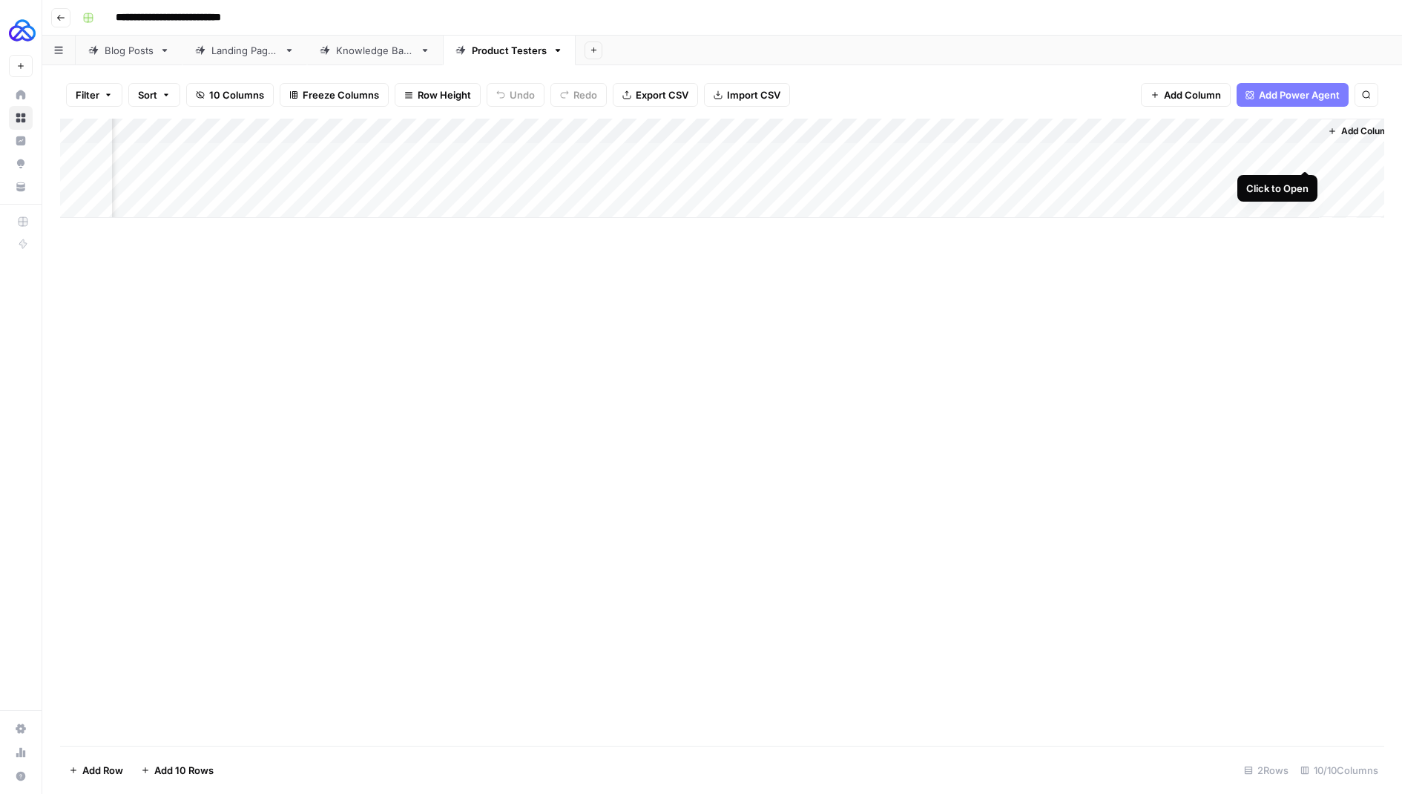
click at [1301, 155] on div "Add Column" at bounding box center [722, 168] width 1324 height 99
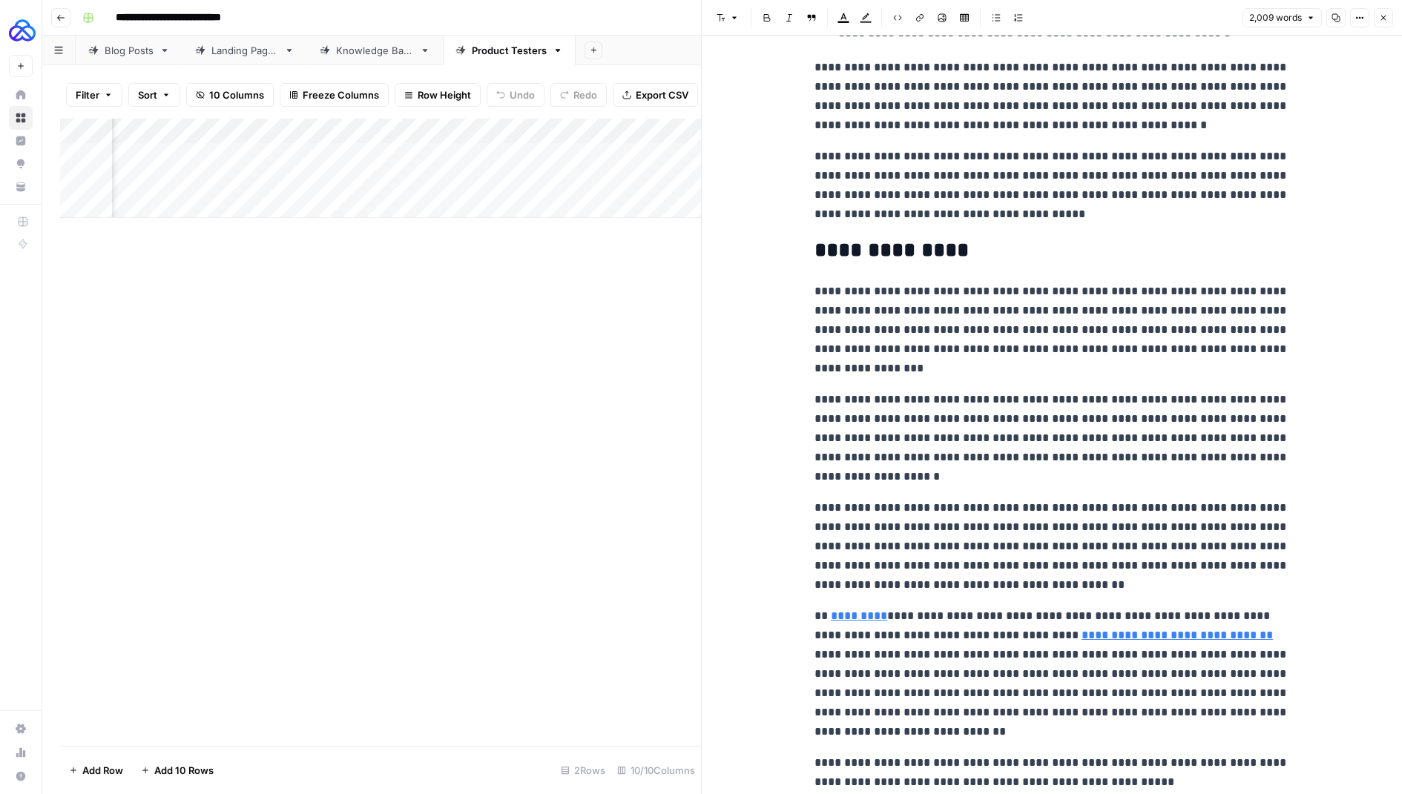
scroll to position [5817, 0]
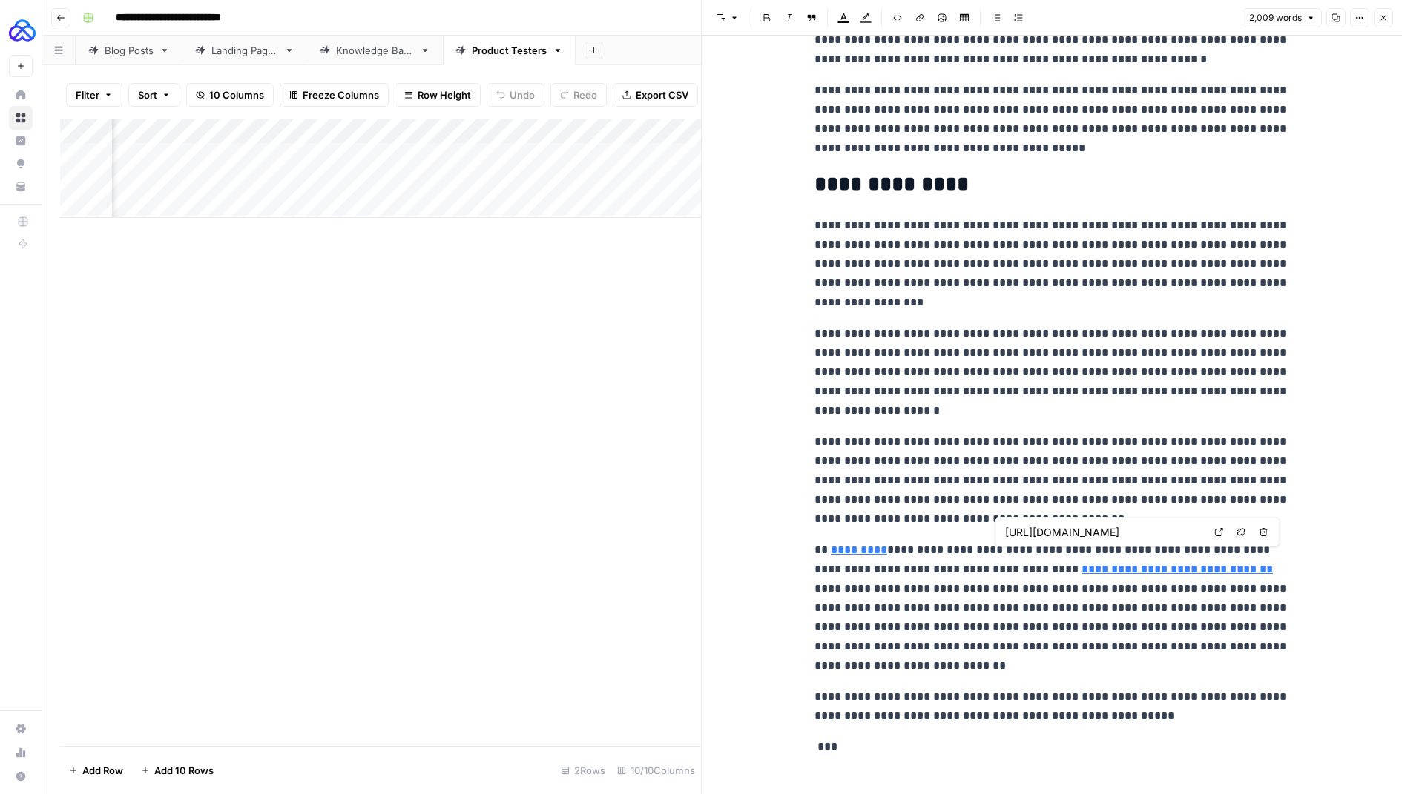
click at [981, 436] on p "**********" at bounding box center [1052, 480] width 475 height 96
click at [1241, 528] on icon "button" at bounding box center [1241, 532] width 9 height 9
click at [1069, 541] on p "**********" at bounding box center [1052, 608] width 475 height 135
drag, startPoint x: 1141, startPoint y: 555, endPoint x: 1002, endPoint y: 559, distance: 138.8
click at [1002, 559] on p "**********" at bounding box center [1052, 608] width 475 height 135
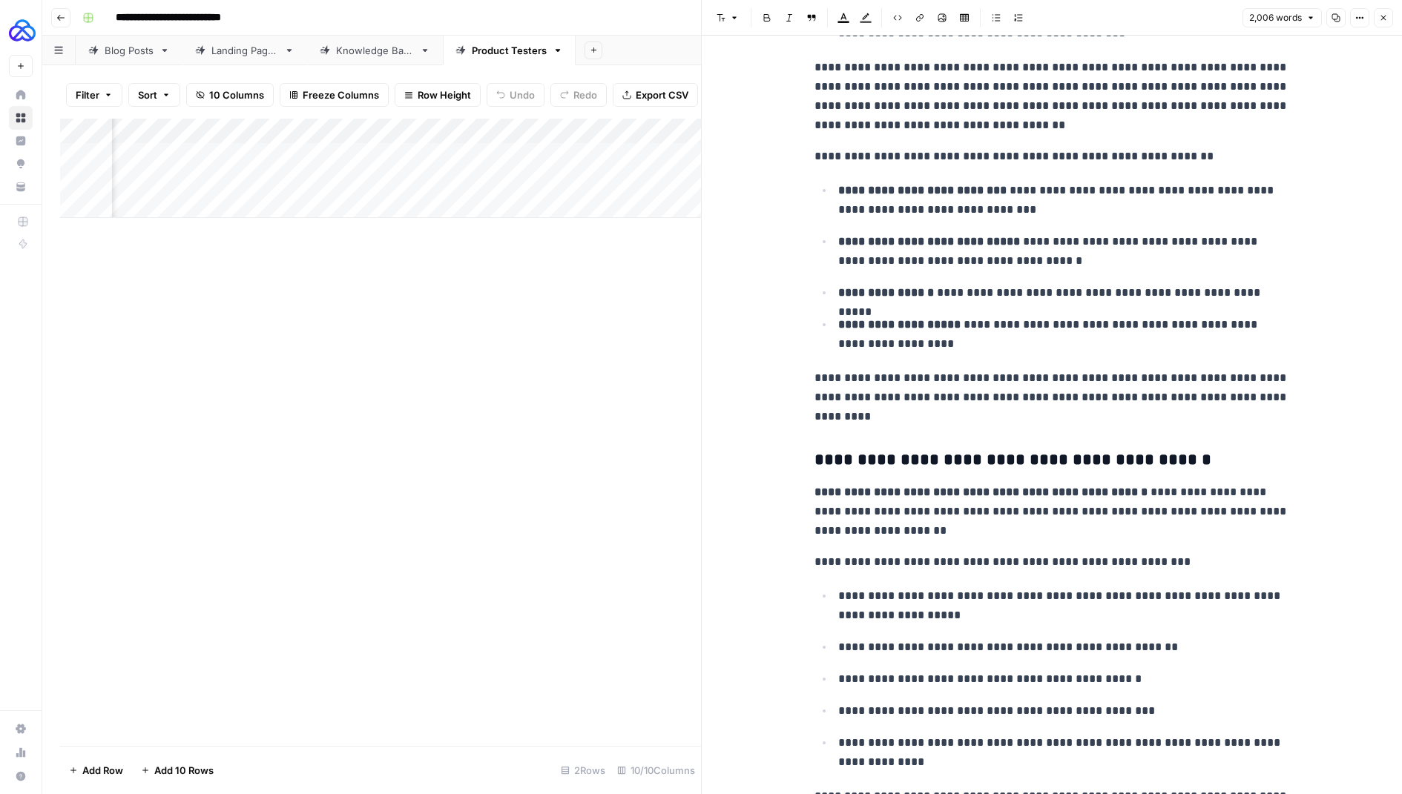
scroll to position [0, 0]
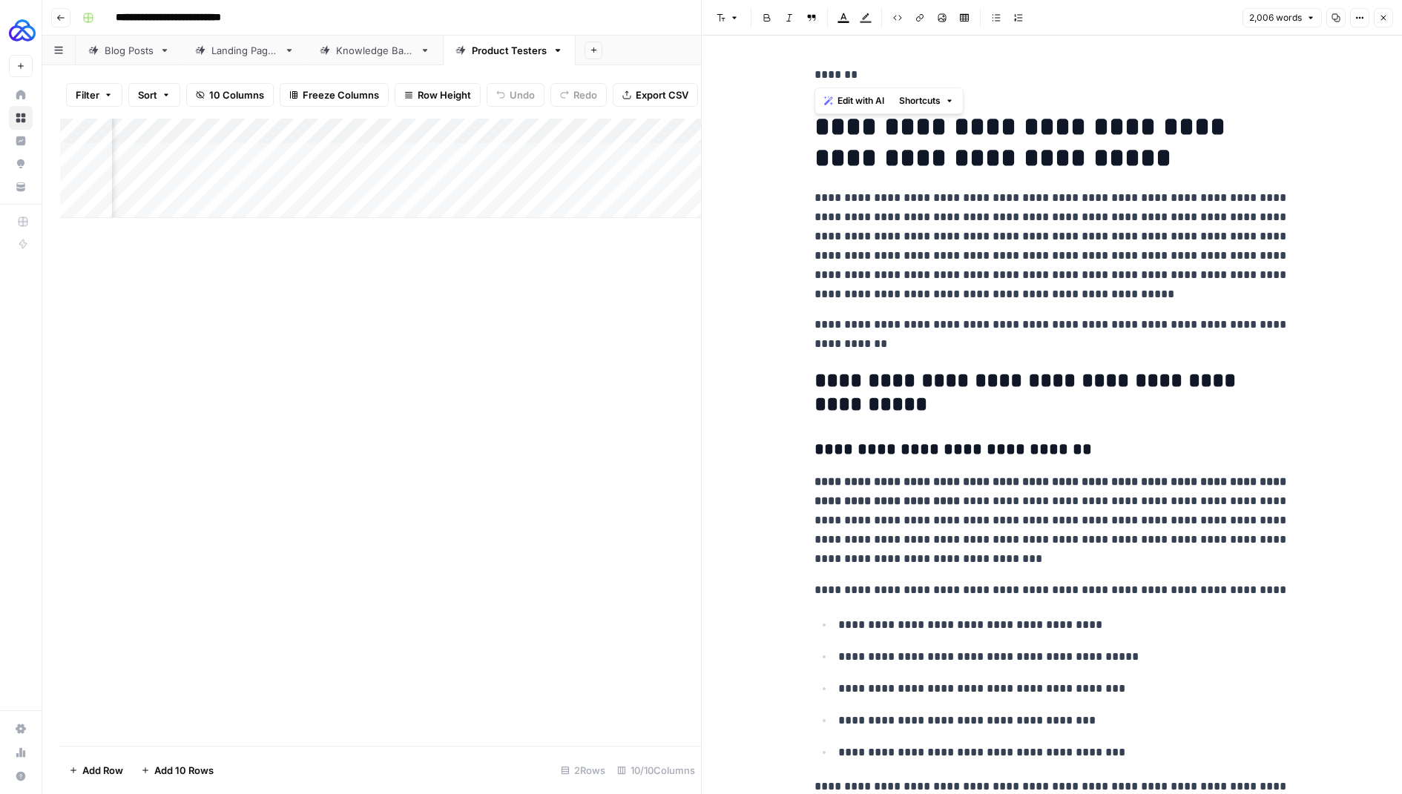
drag, startPoint x: 861, startPoint y: 82, endPoint x: 744, endPoint y: 82, distance: 116.5
click at [816, 130] on h1 "**********" at bounding box center [1052, 142] width 475 height 62
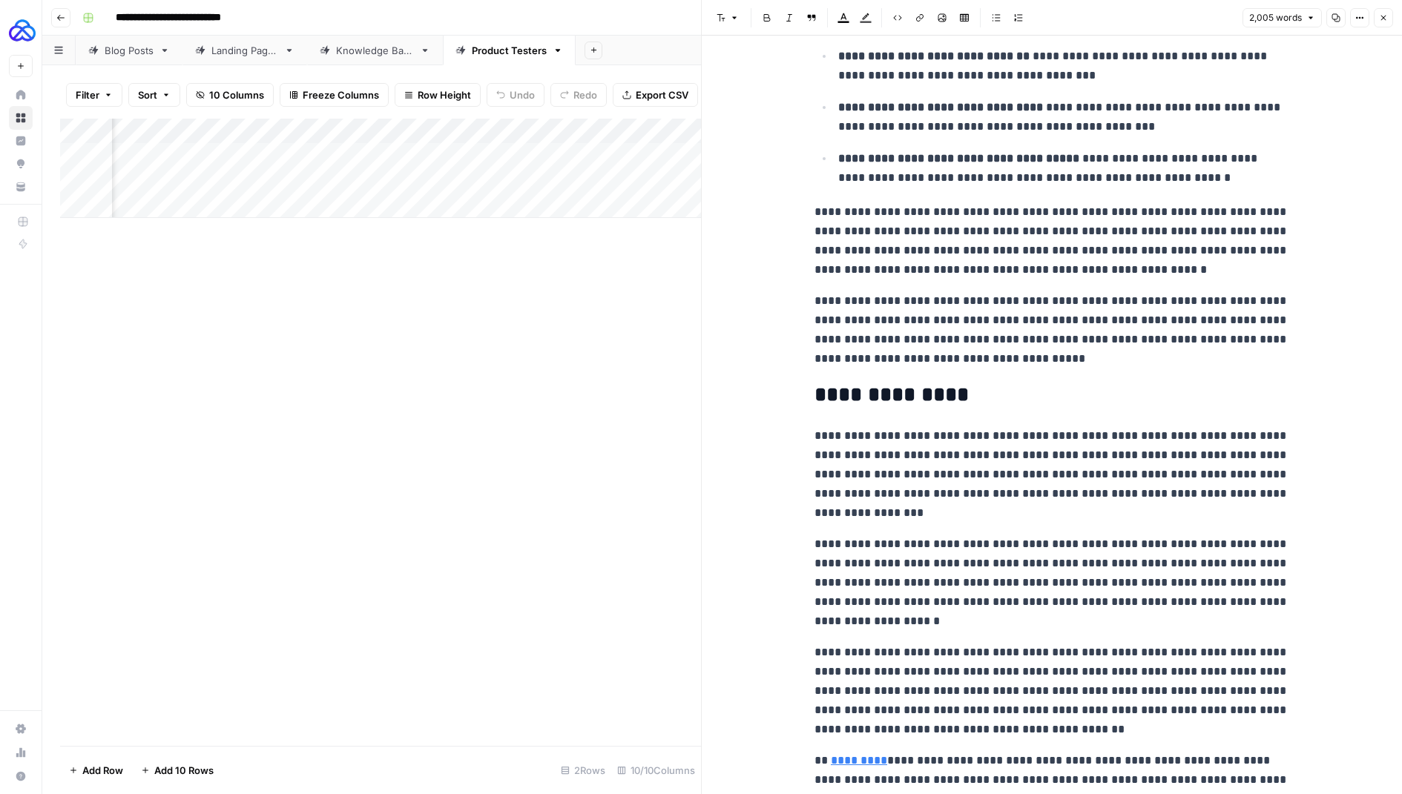
scroll to position [5767, 0]
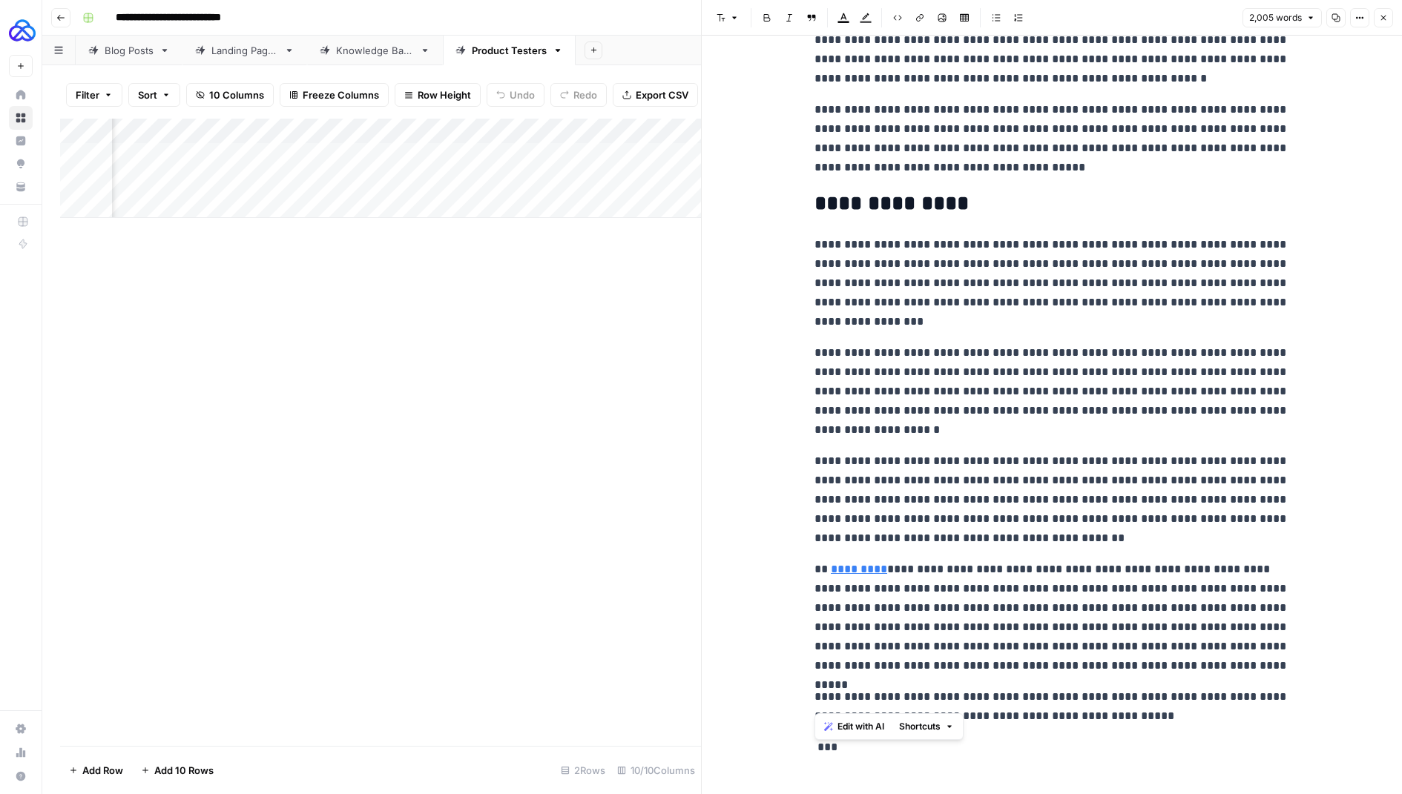
drag, startPoint x: 808, startPoint y: 225, endPoint x: 1206, endPoint y: 699, distance: 619.2
click at [942, 721] on button "Shortcuts" at bounding box center [926, 726] width 67 height 19
click at [942, 697] on span "Make more concise" at bounding box center [969, 695] width 91 height 15
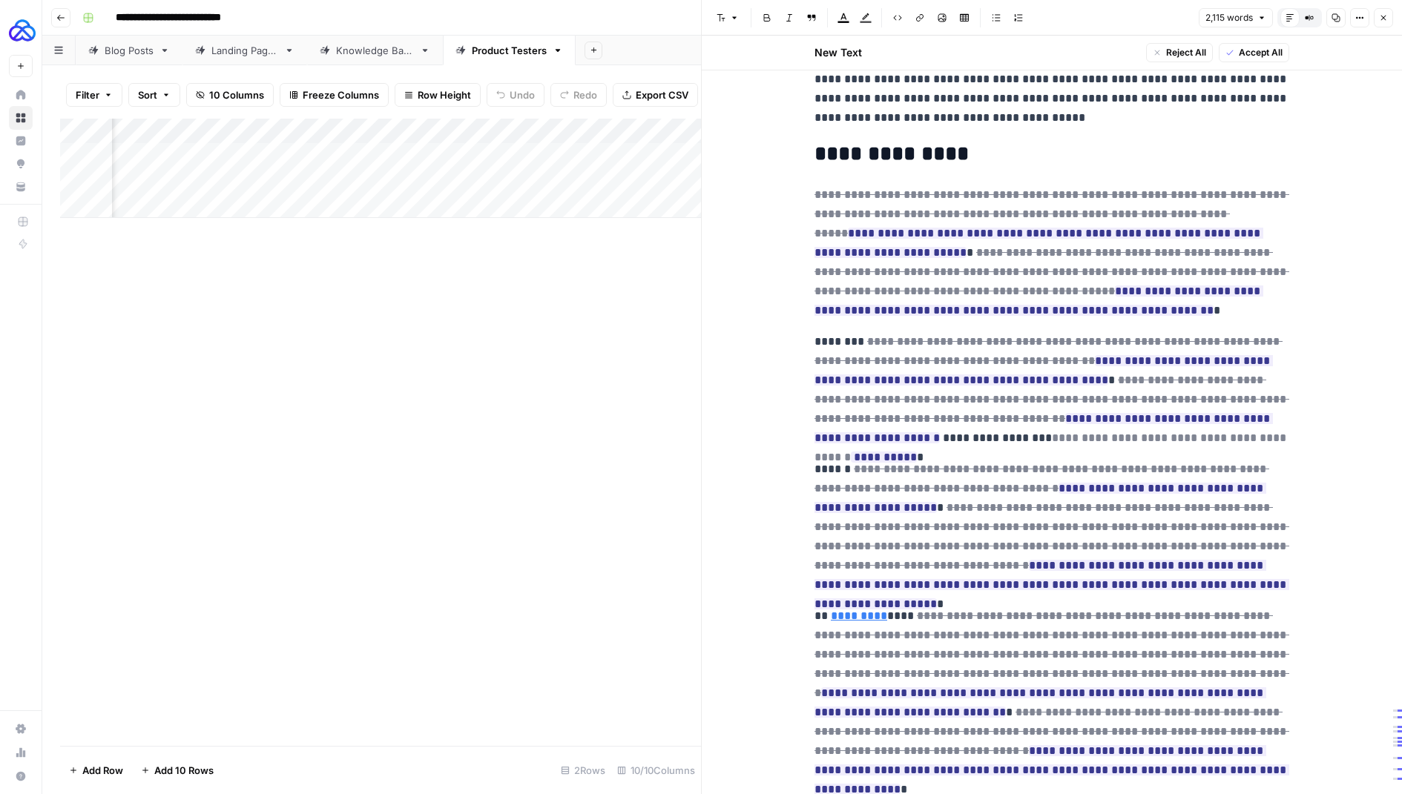
scroll to position [5853, 0]
click at [1260, 59] on button "Accept All" at bounding box center [1254, 52] width 70 height 19
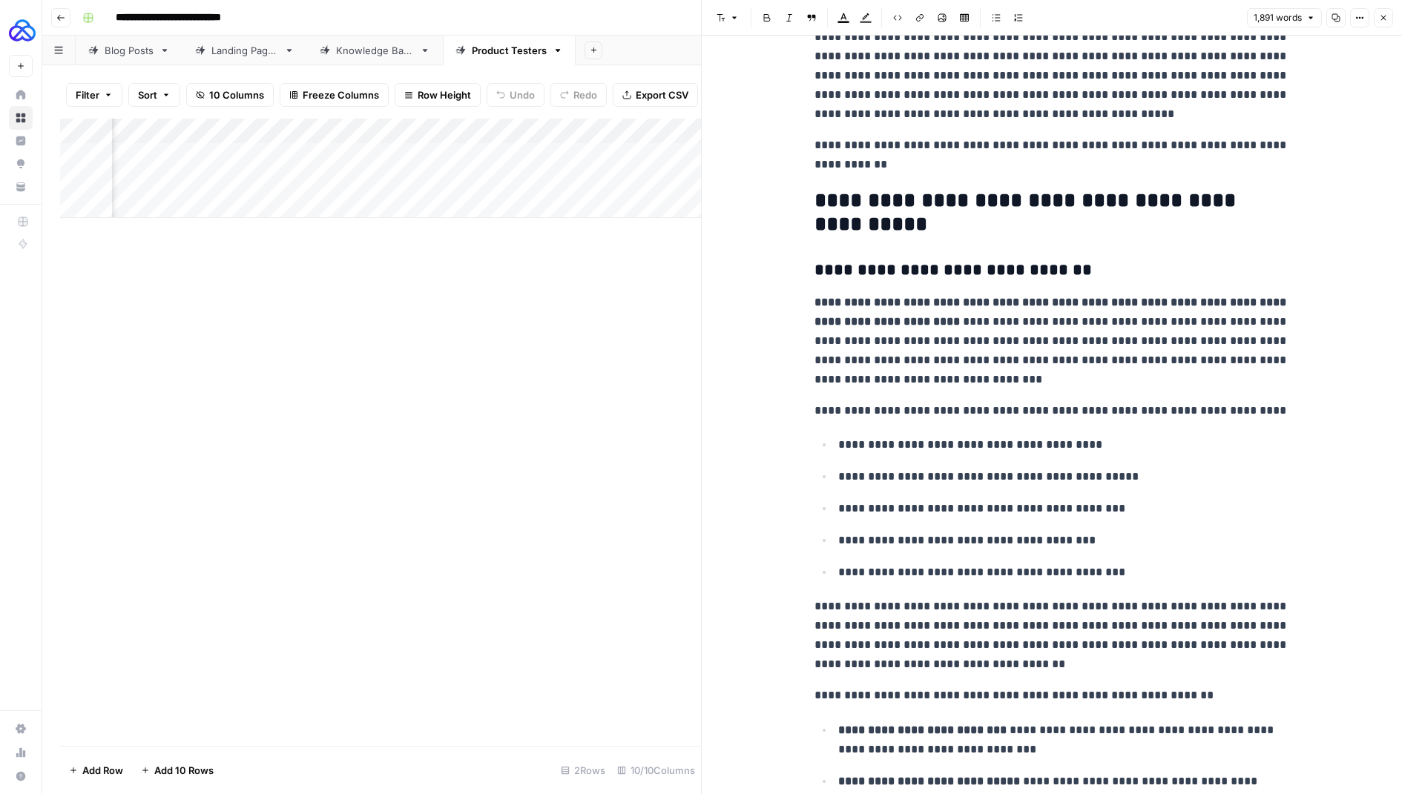
scroll to position [0, 0]
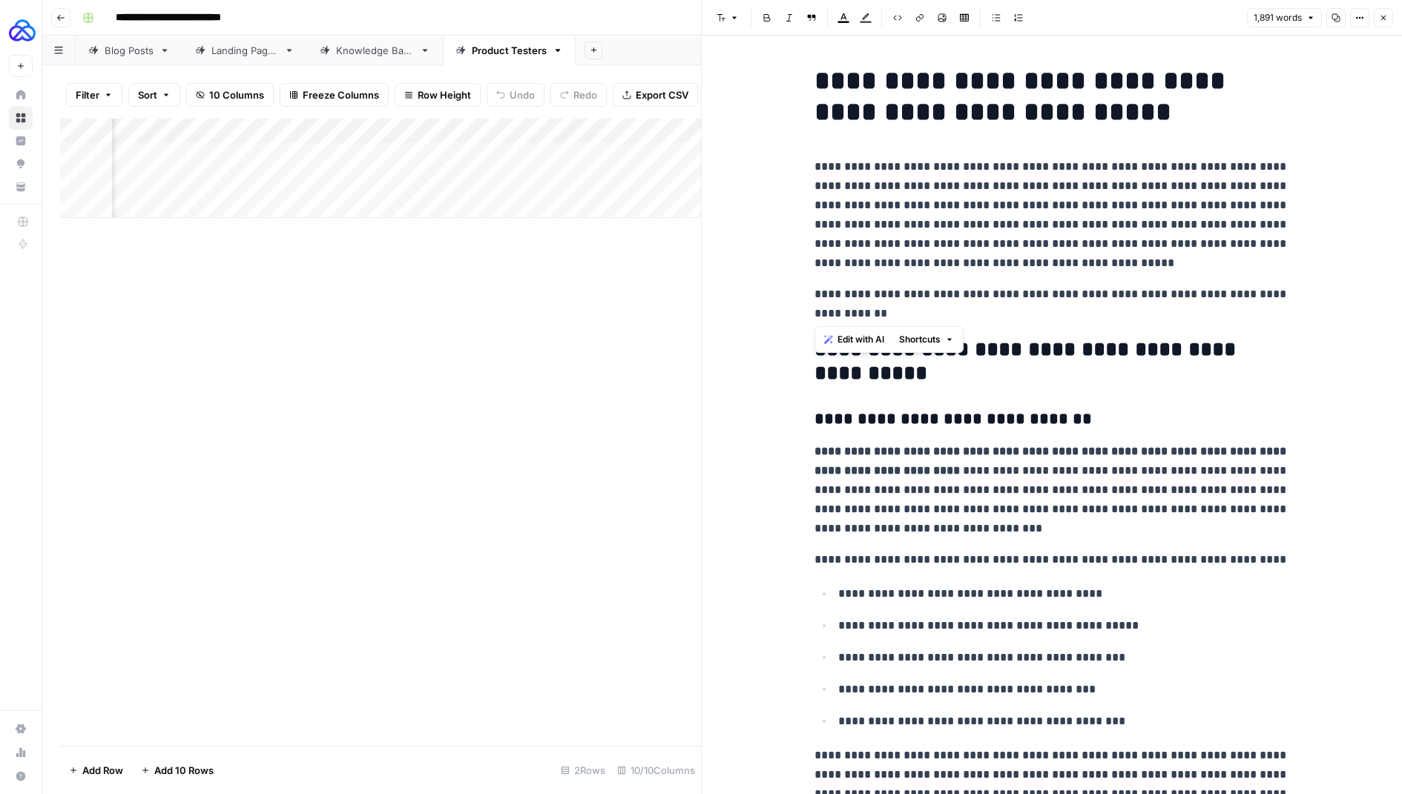
drag, startPoint x: 879, startPoint y: 317, endPoint x: 810, endPoint y: 171, distance: 160.9
click at [947, 342] on icon "button" at bounding box center [949, 339] width 9 height 9
click at [961, 415] on span "Make more concise" at bounding box center [969, 414] width 91 height 15
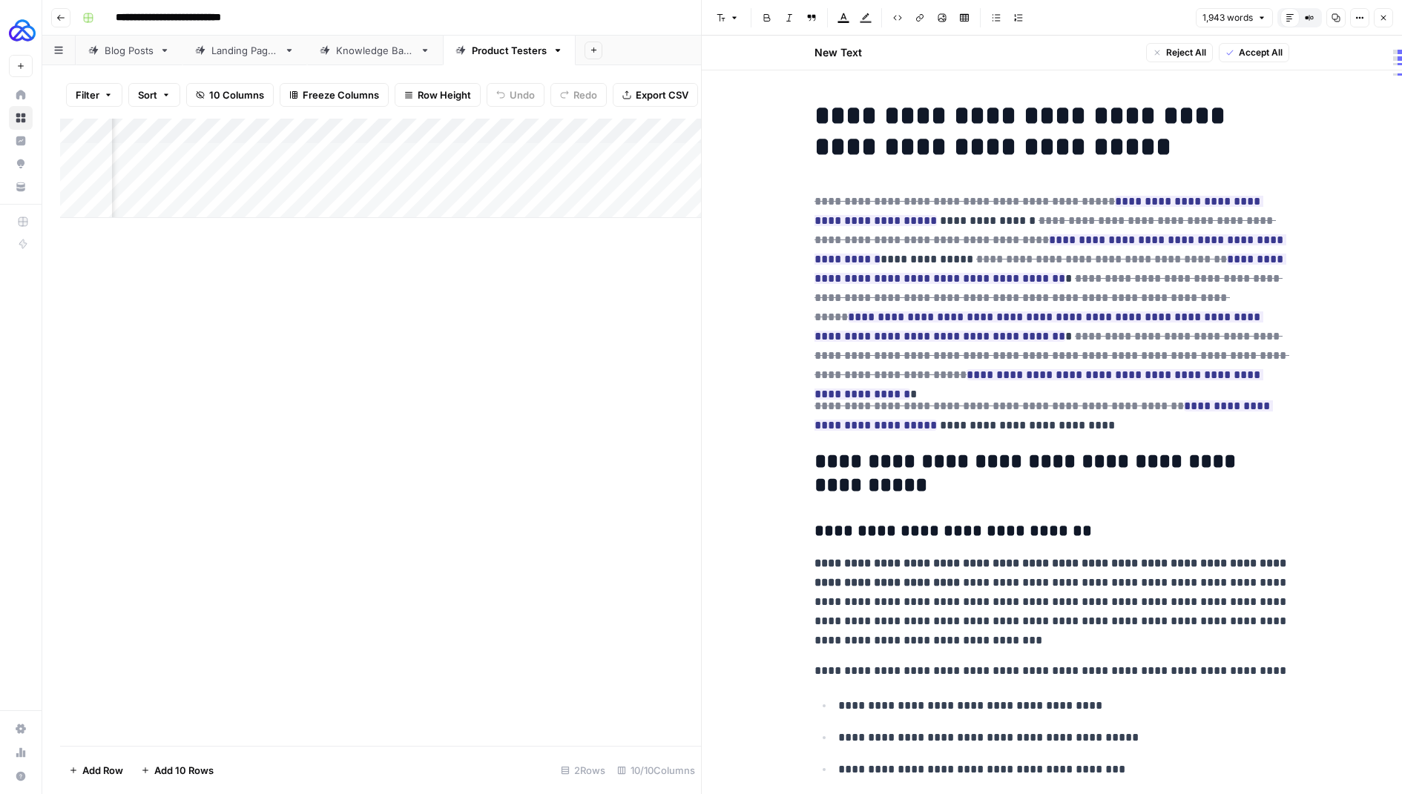
click at [1240, 53] on span "Accept All" at bounding box center [1261, 52] width 44 height 13
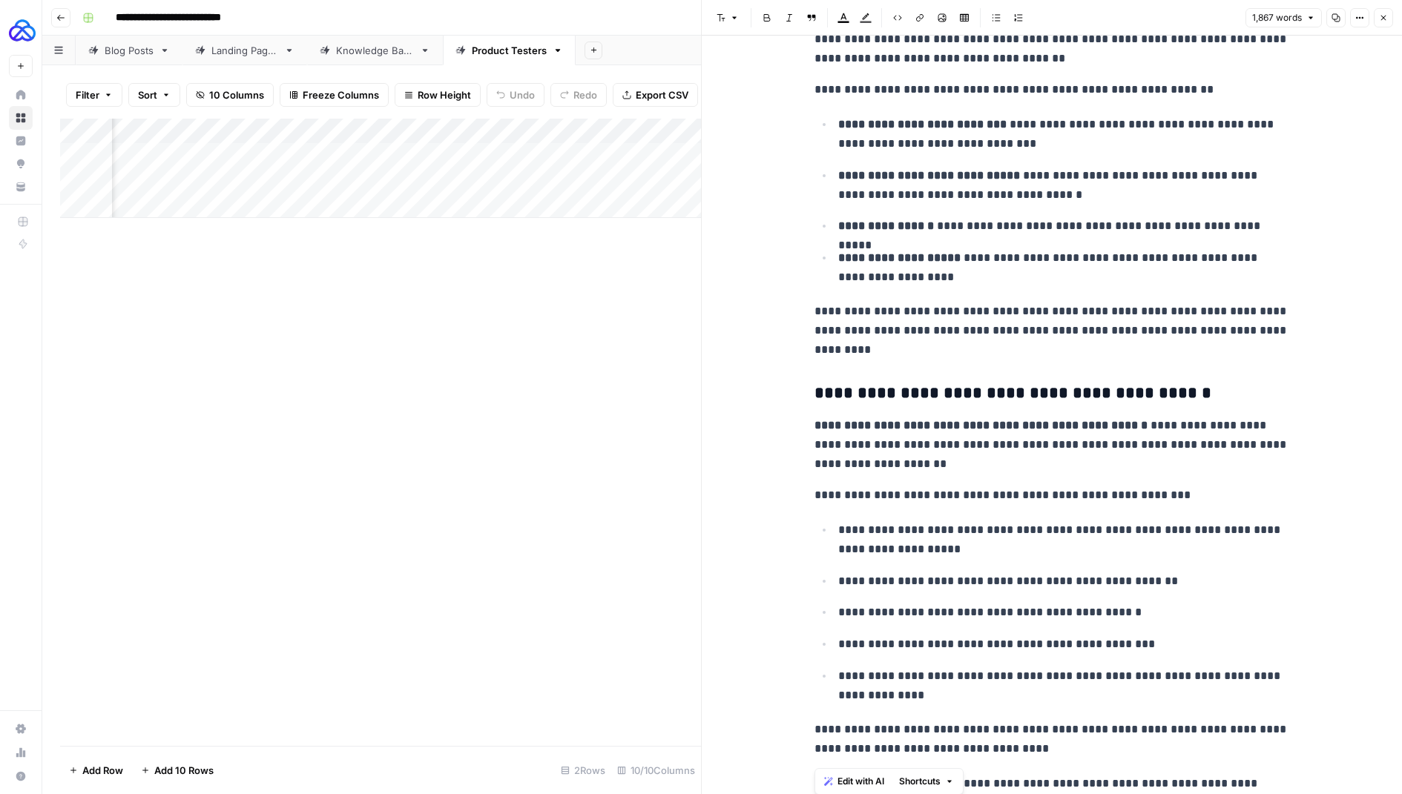
scroll to position [733, 0]
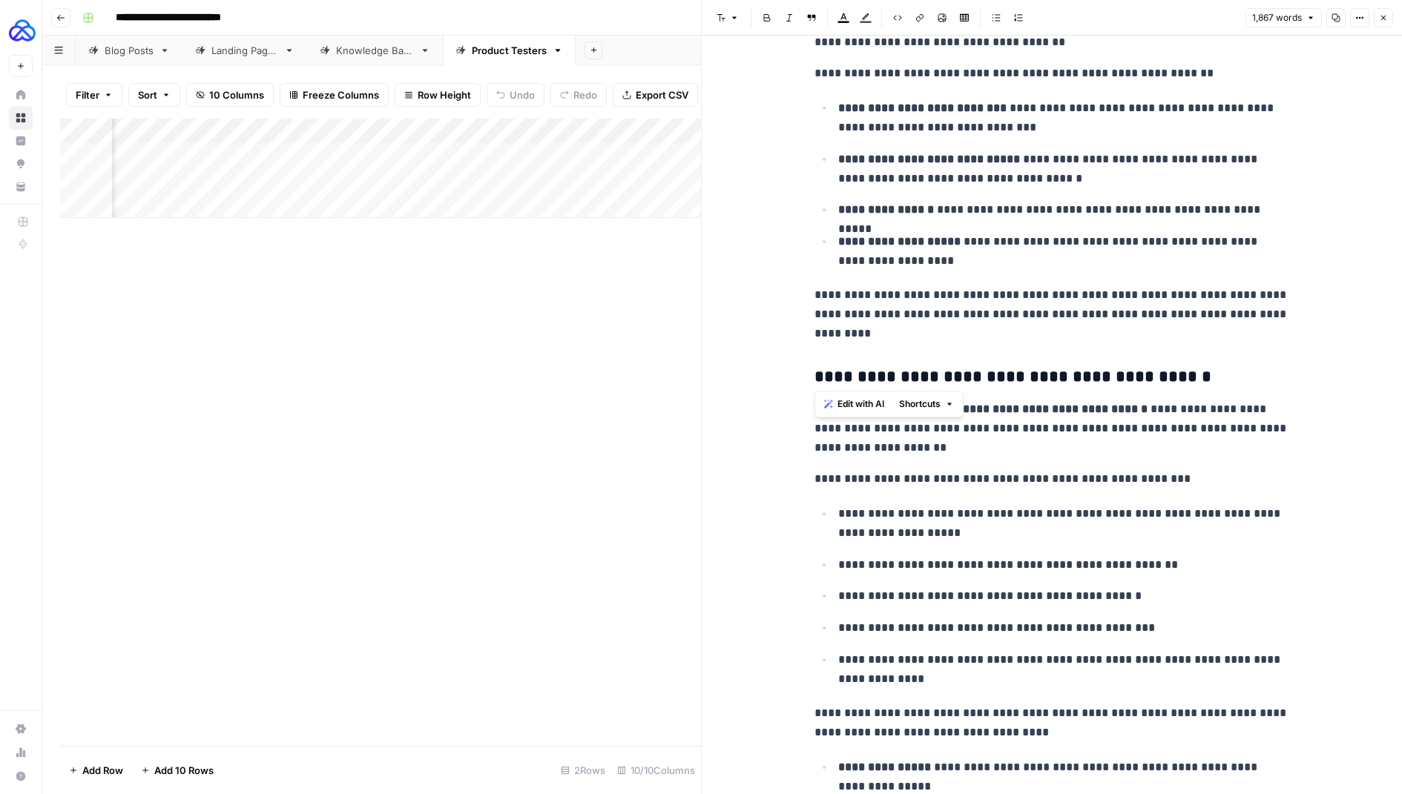
drag, startPoint x: 816, startPoint y: 118, endPoint x: 1029, endPoint y: 347, distance: 312.8
click at [939, 400] on span "Shortcuts" at bounding box center [920, 404] width 42 height 13
click at [956, 473] on span "Make more concise" at bounding box center [969, 478] width 91 height 15
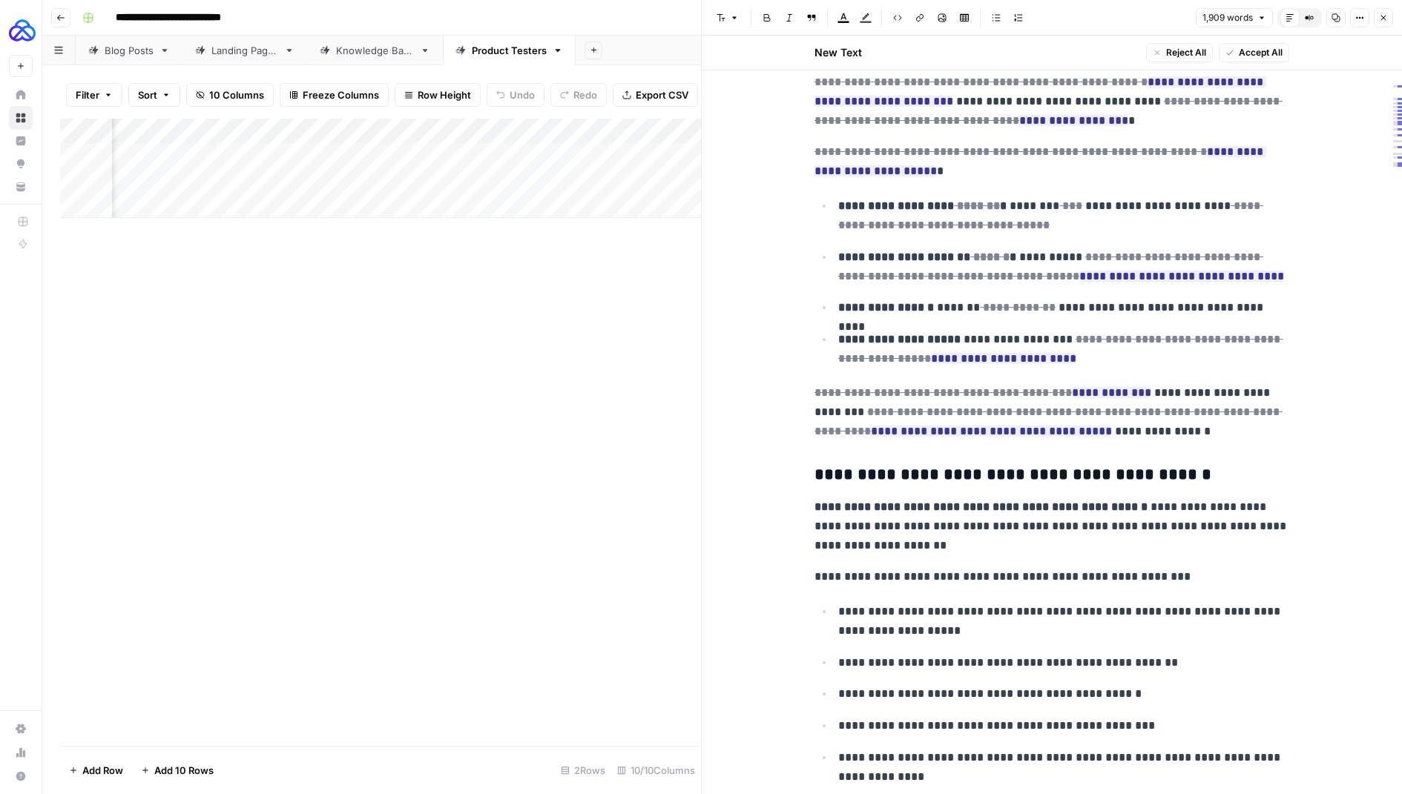
scroll to position [727, 0]
click at [1264, 45] on button "Accept All" at bounding box center [1254, 52] width 70 height 19
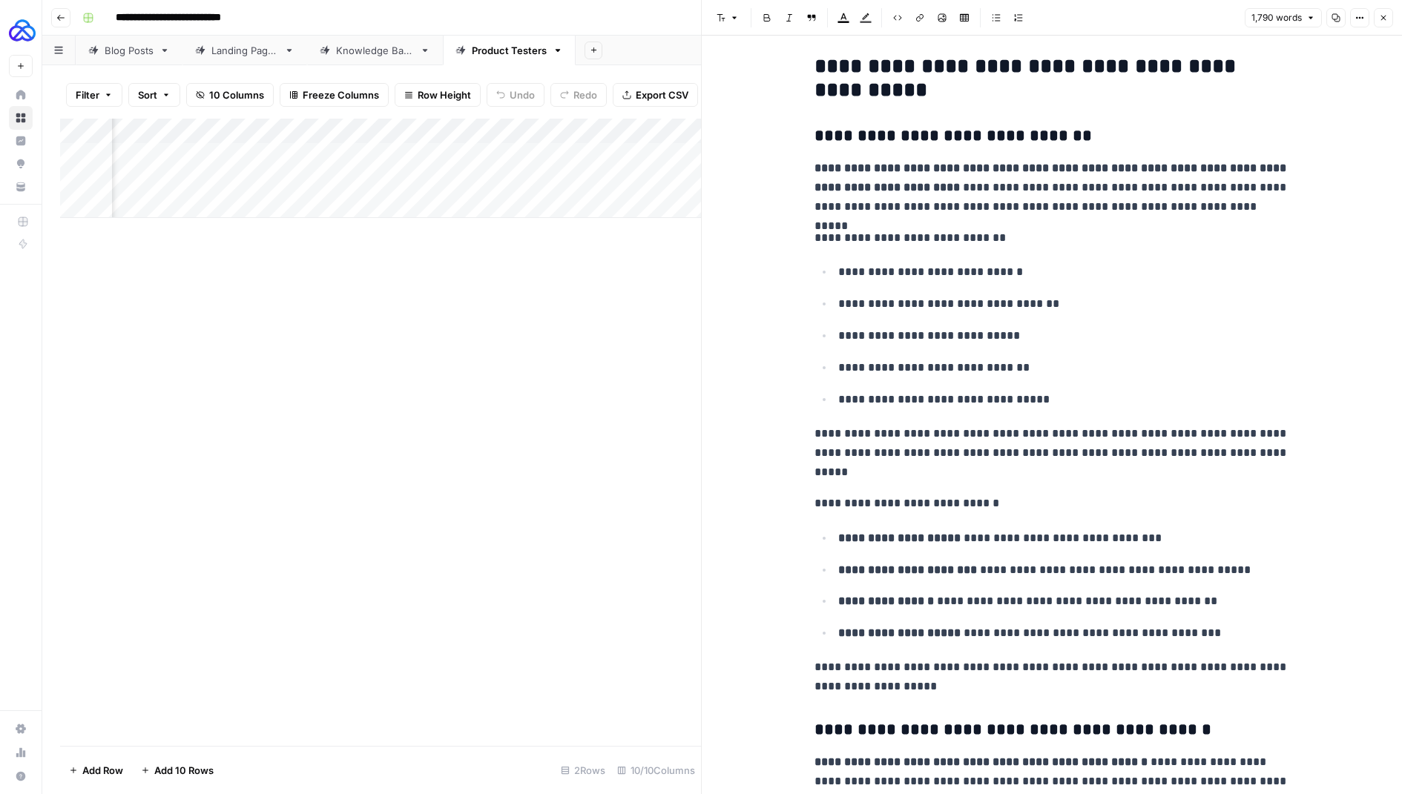
scroll to position [254, 0]
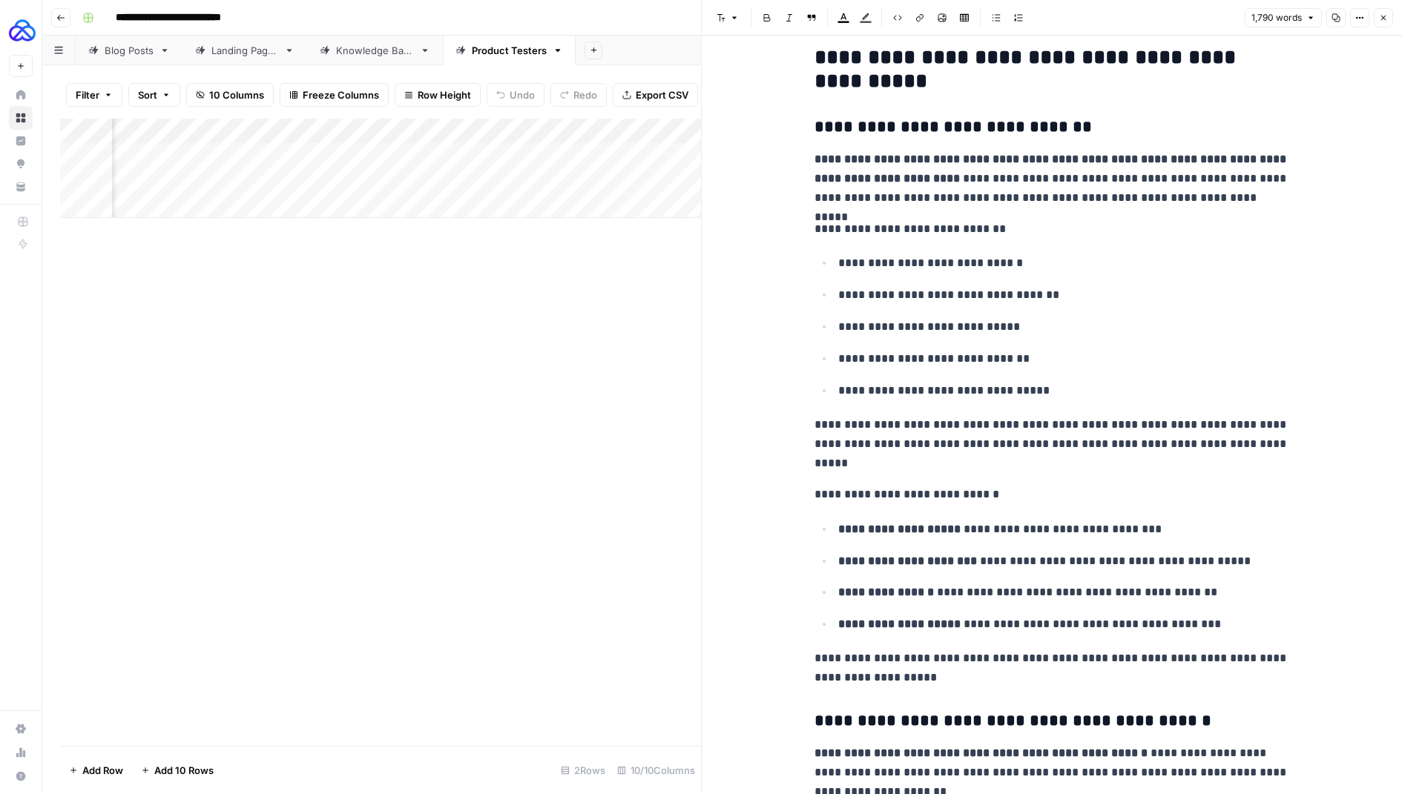
click at [1382, 22] on button "Close" at bounding box center [1383, 17] width 19 height 19
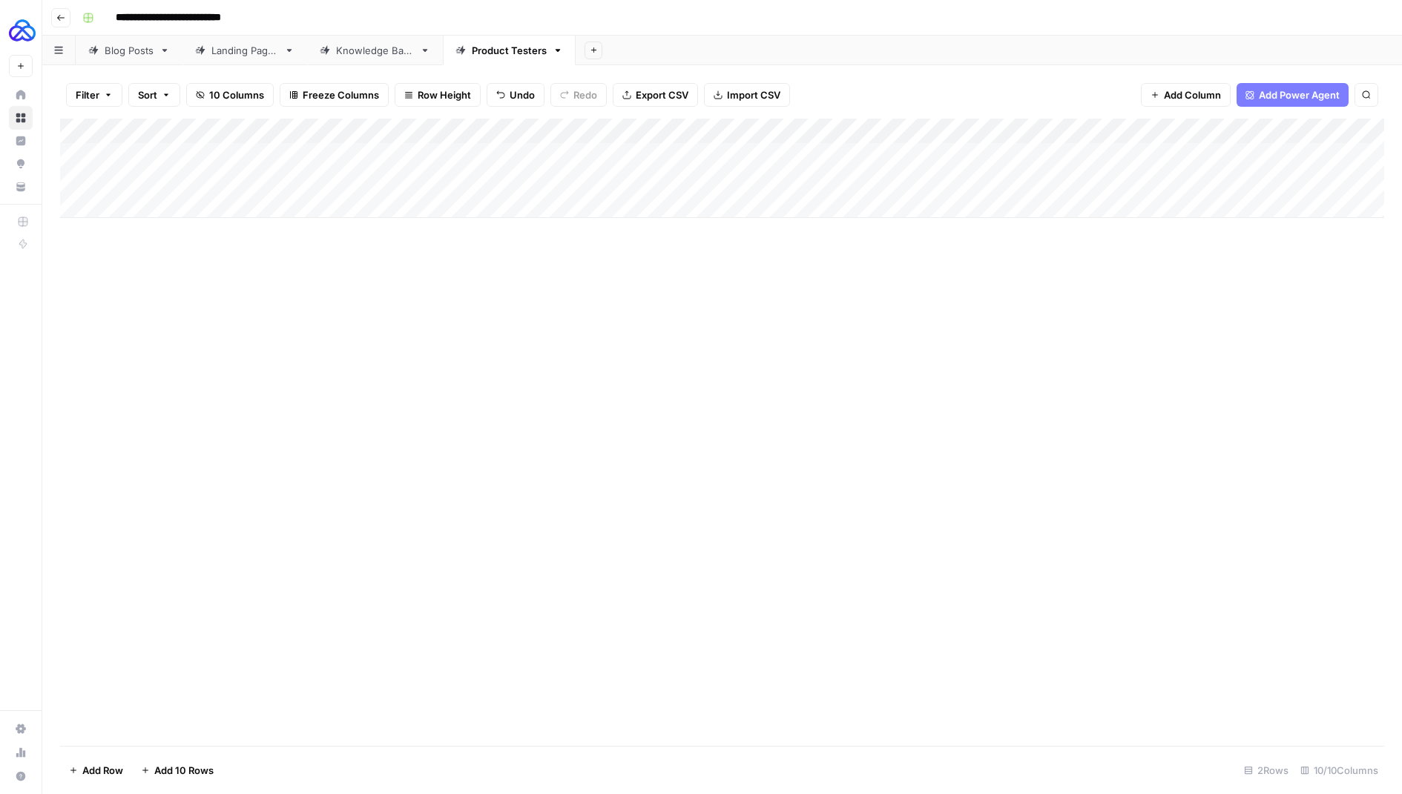
click at [318, 174] on div "Add Column" at bounding box center [722, 168] width 1324 height 99
type textarea "**********"
click at [154, 151] on div "Add Column" at bounding box center [722, 168] width 1324 height 99
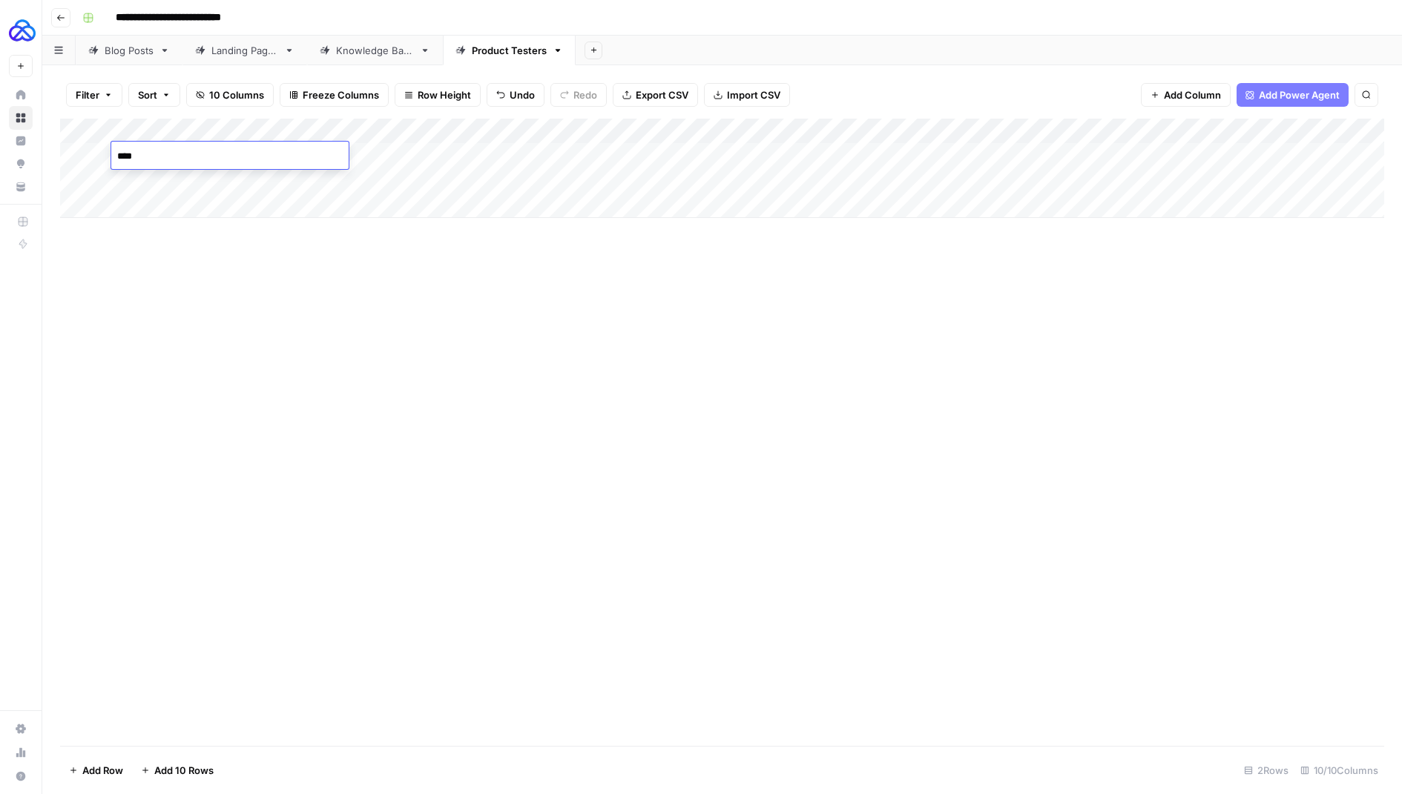
click at [136, 151] on textarea "****" at bounding box center [229, 156] width 237 height 21
click at [142, 177] on div "Add Column" at bounding box center [722, 168] width 1324 height 99
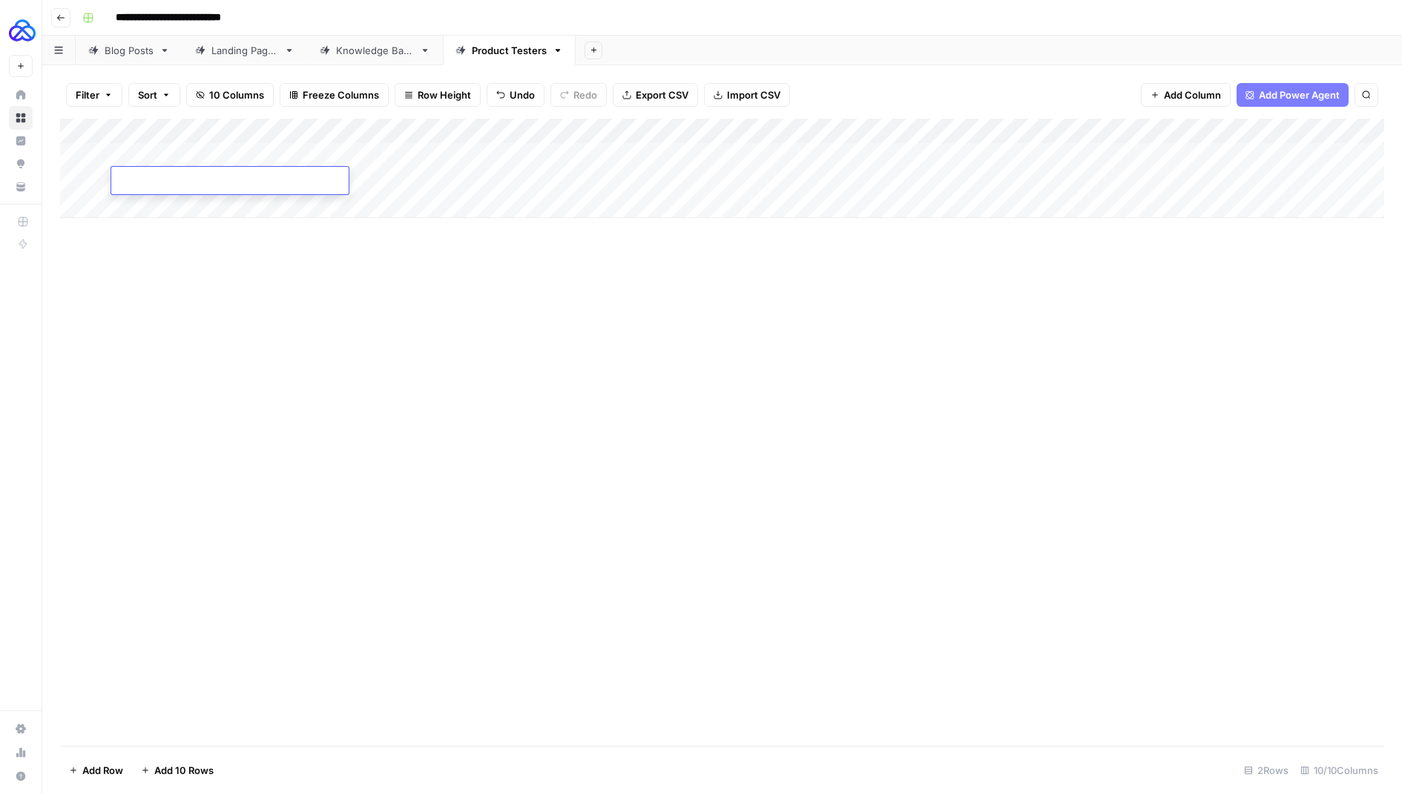
type textarea "****"
click at [462, 158] on div "Add Column" at bounding box center [722, 168] width 1324 height 99
click at [462, 158] on textarea "**********" at bounding box center [548, 156] width 237 height 21
click at [465, 177] on div "Add Column" at bounding box center [722, 168] width 1324 height 99
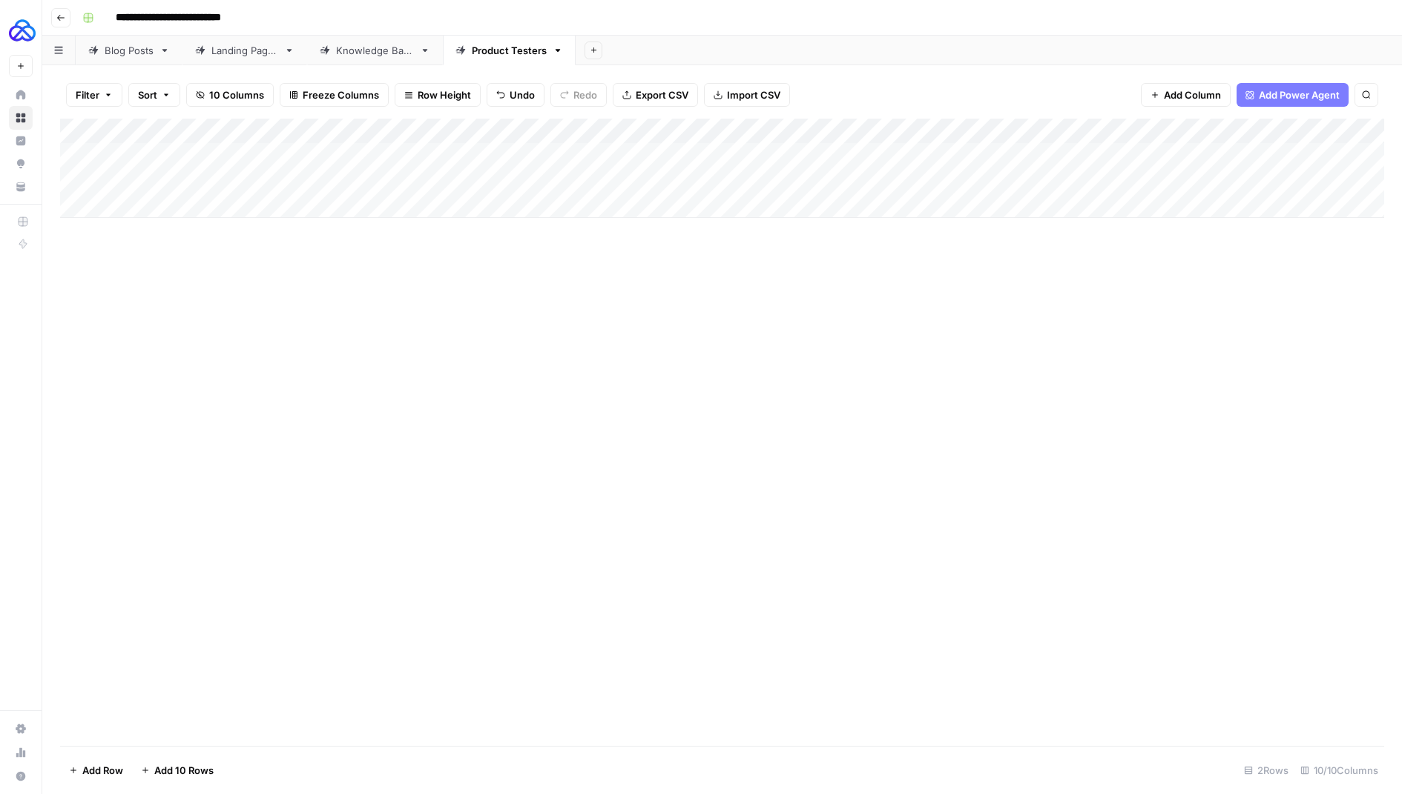
click at [465, 177] on div "Add Column" at bounding box center [722, 168] width 1324 height 99
type textarea "**********"
click at [645, 154] on div "Add Column" at bounding box center [722, 168] width 1324 height 99
click at [766, 128] on div "Add Column" at bounding box center [722, 168] width 1324 height 99
click at [624, 335] on span "Remove Column" at bounding box center [658, 330] width 130 height 15
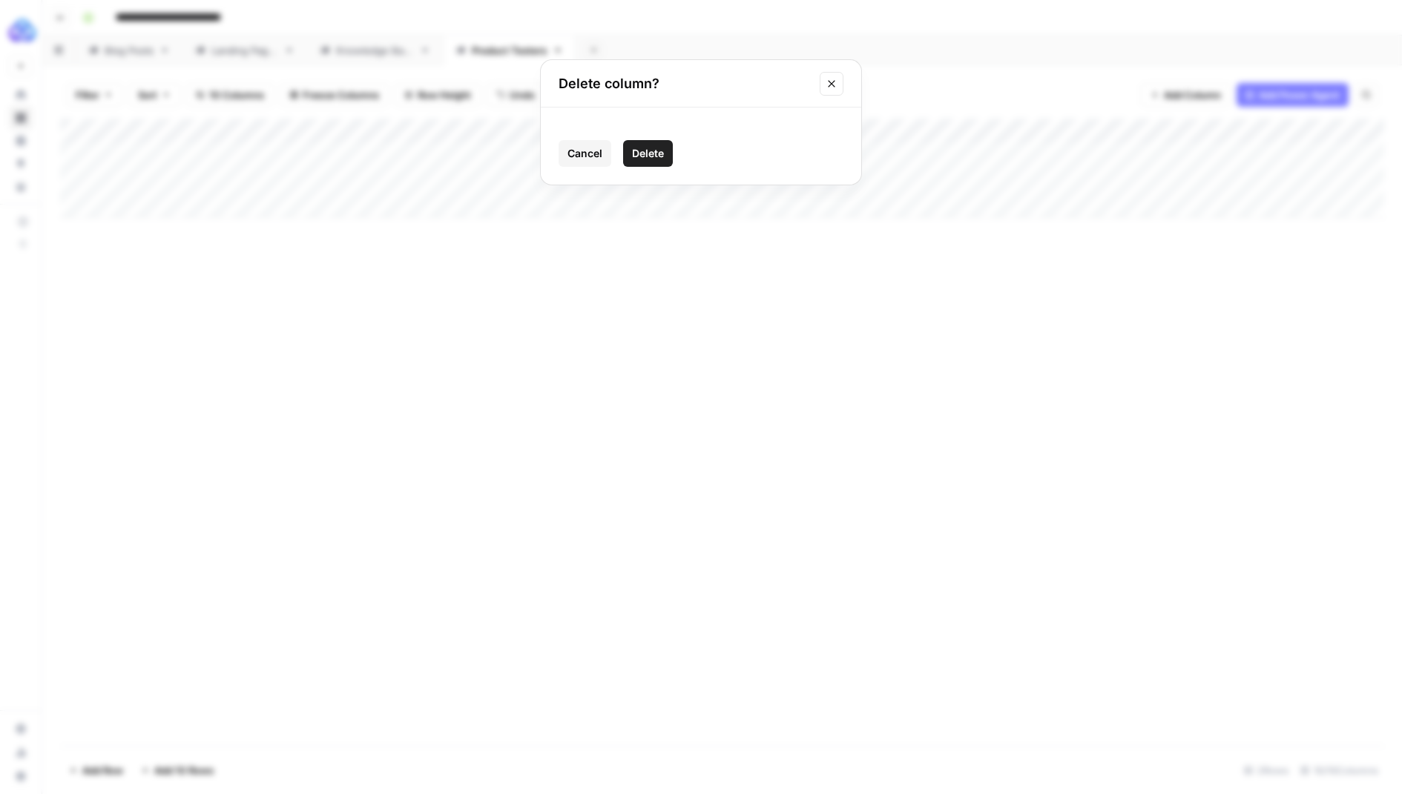
click at [640, 154] on span "Delete" at bounding box center [648, 153] width 32 height 15
click at [646, 180] on div "Add Column" at bounding box center [722, 168] width 1324 height 99
click at [711, 181] on div "Add Column" at bounding box center [722, 168] width 1324 height 99
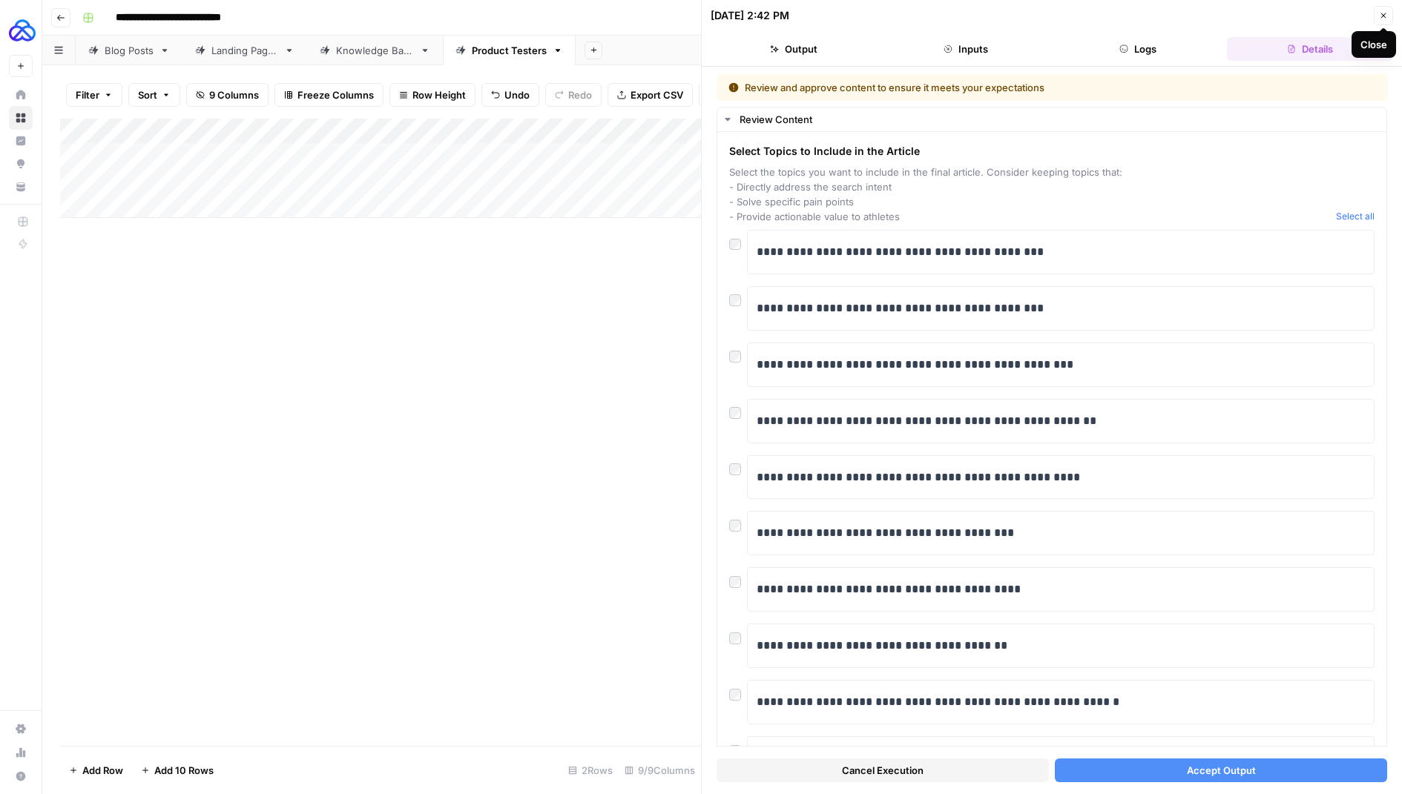
click at [1376, 10] on button "Close" at bounding box center [1383, 15] width 19 height 19
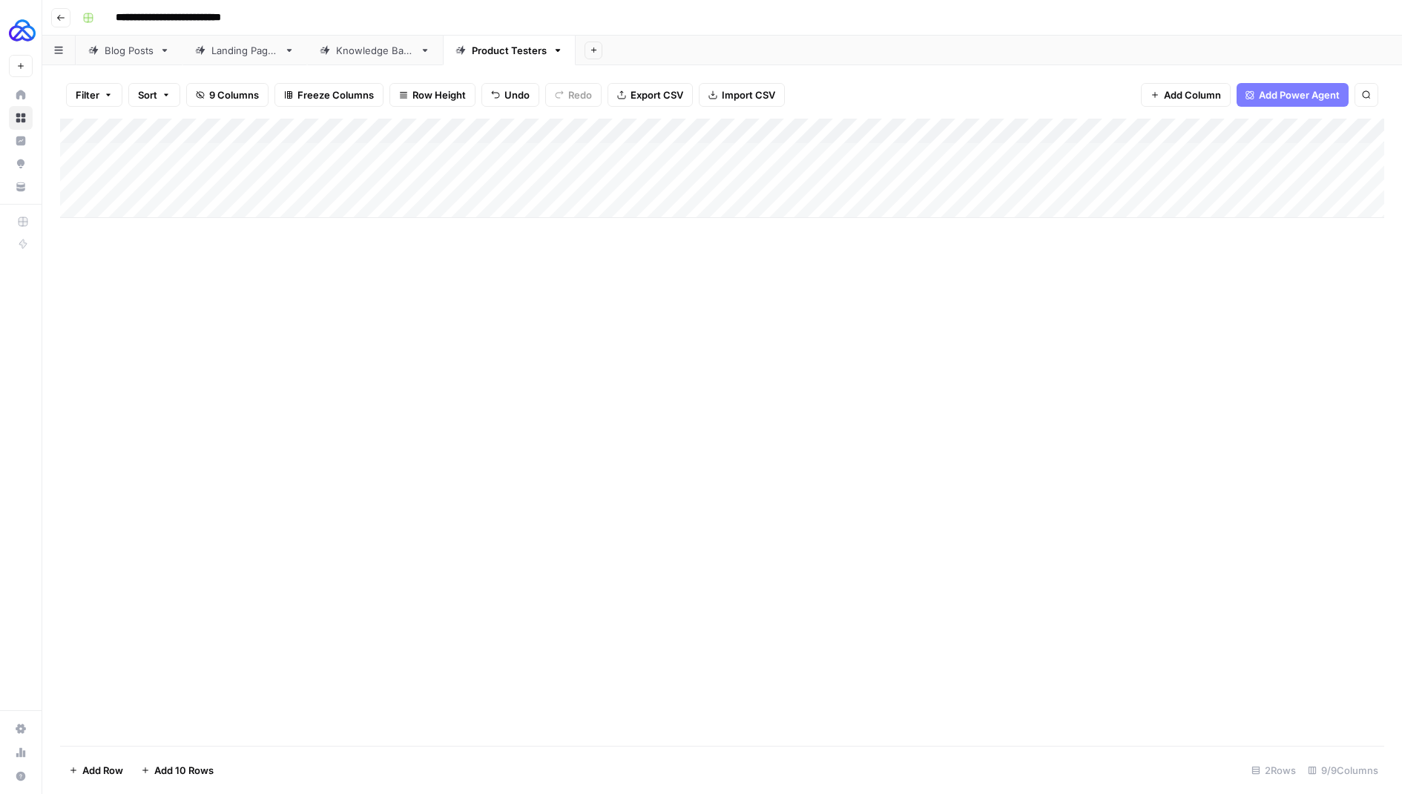
click at [701, 128] on div "Add Column" at bounding box center [722, 168] width 1324 height 99
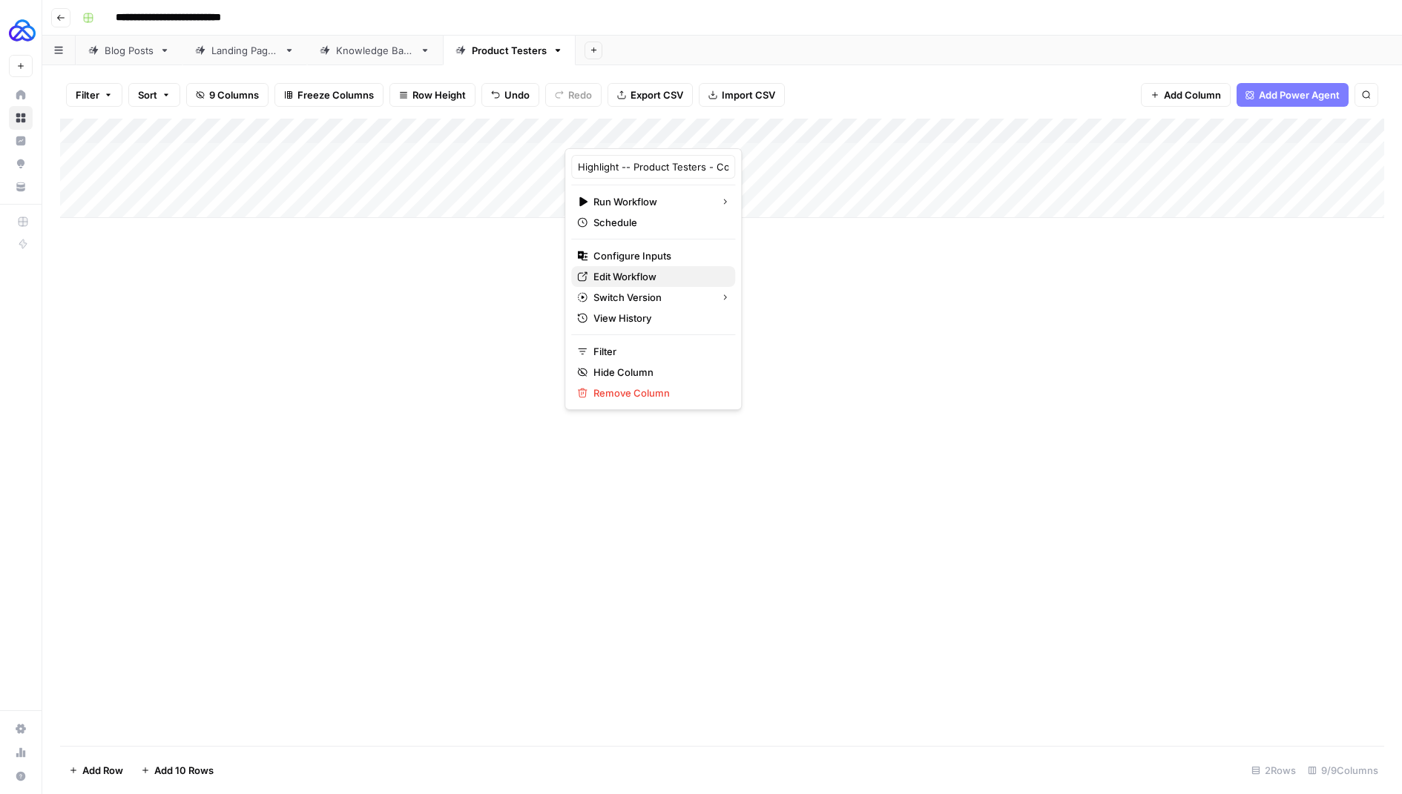
click at [628, 272] on span "Edit Workflow" at bounding box center [658, 276] width 130 height 15
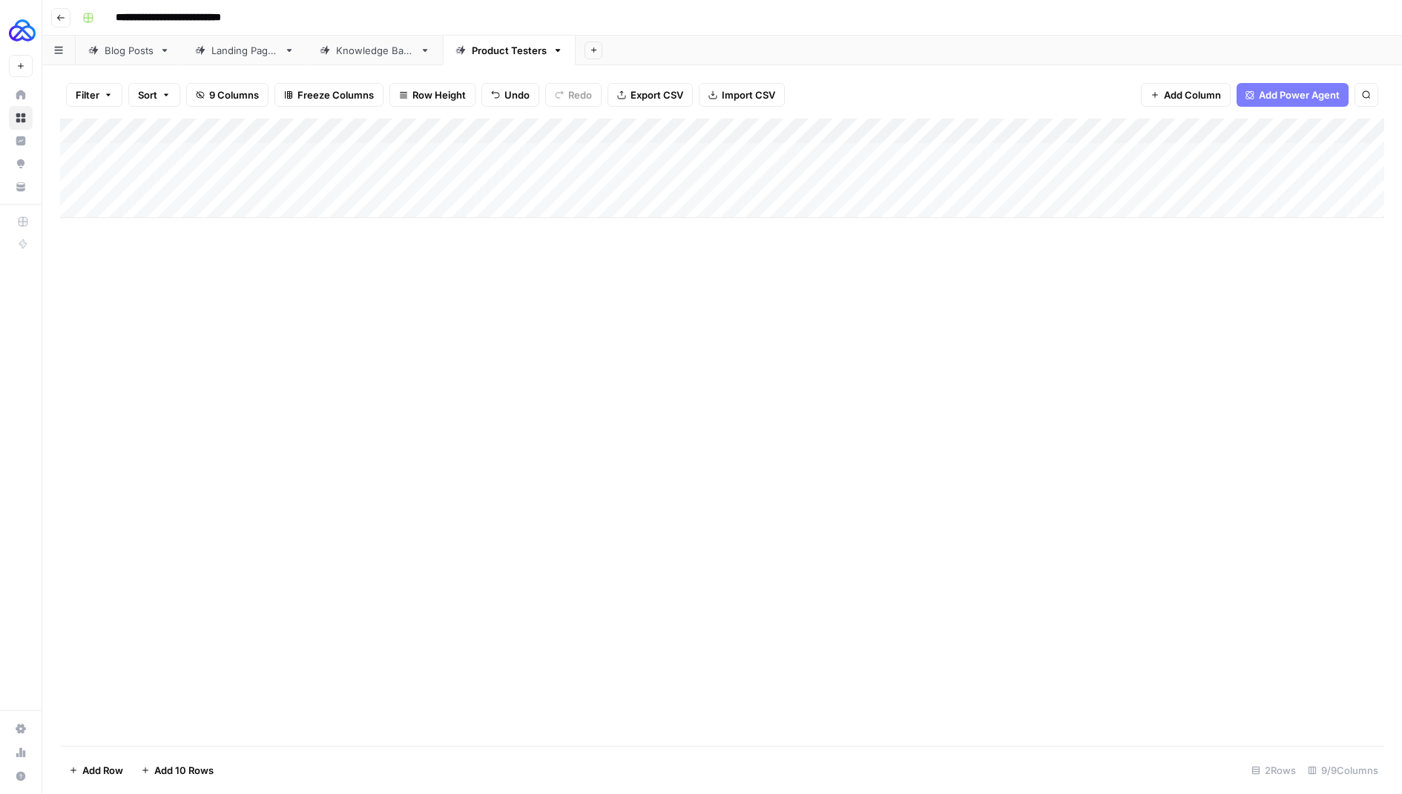
click at [713, 180] on div "Add Column" at bounding box center [722, 168] width 1324 height 99
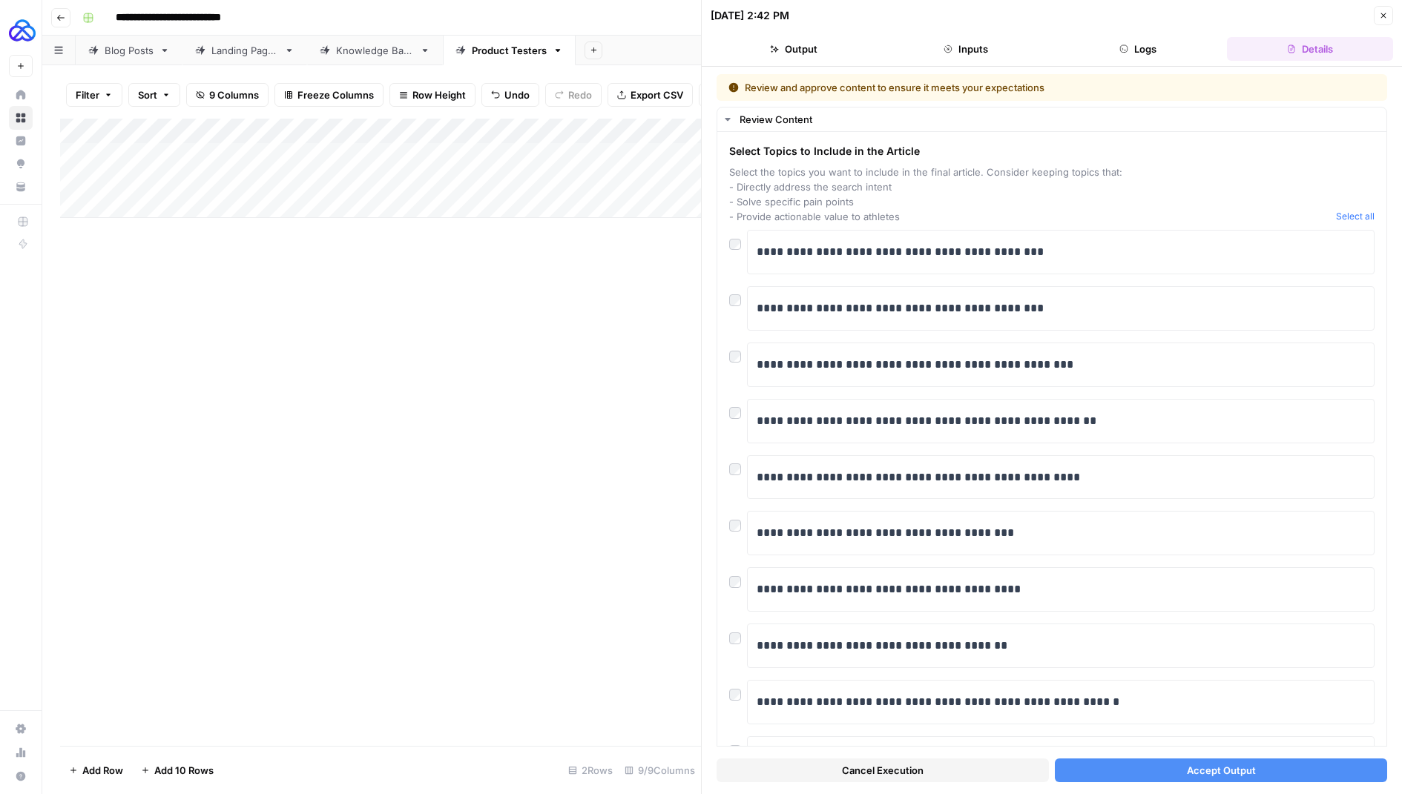
click at [966, 774] on button "Cancel Execution" at bounding box center [883, 771] width 332 height 24
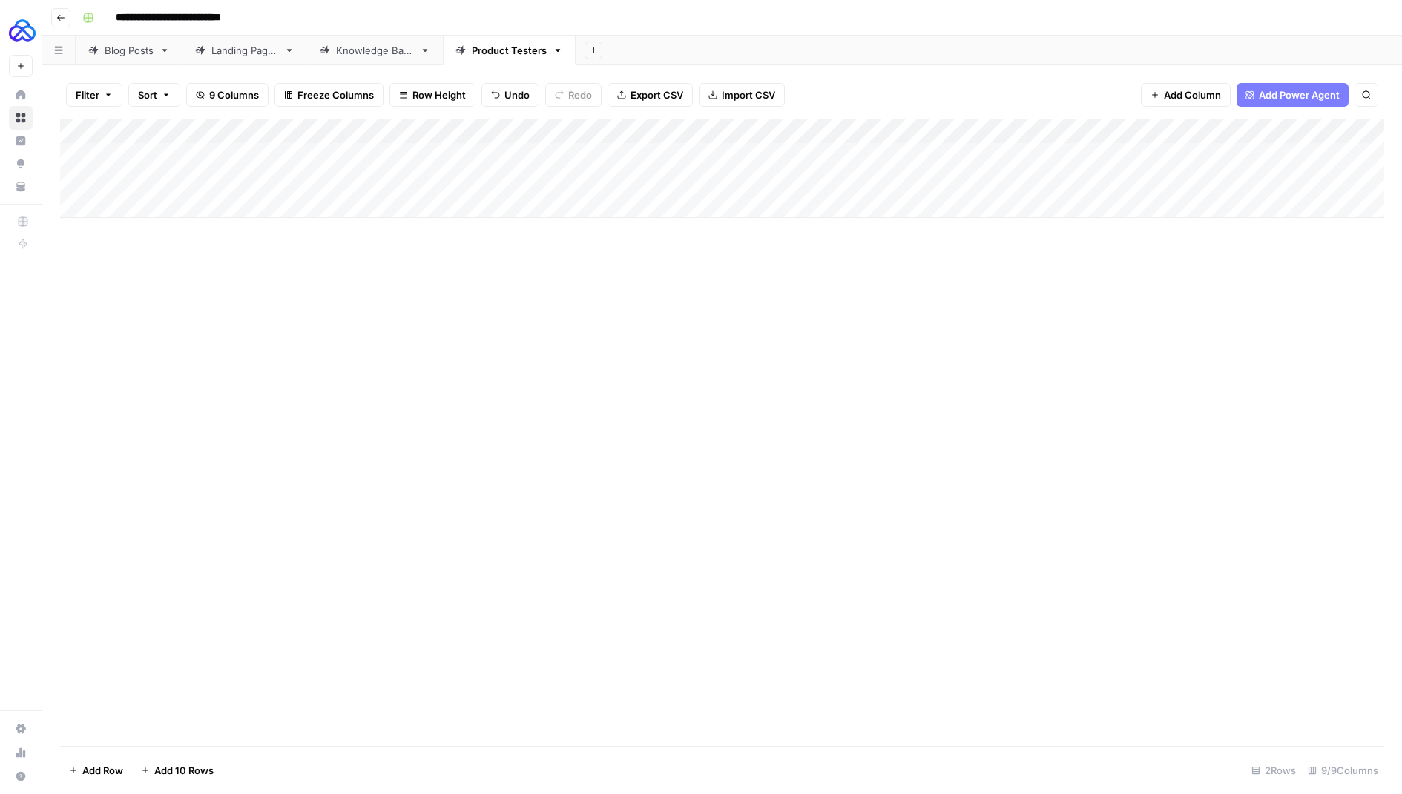
click at [1358, 132] on div "Add Column" at bounding box center [722, 168] width 1324 height 99
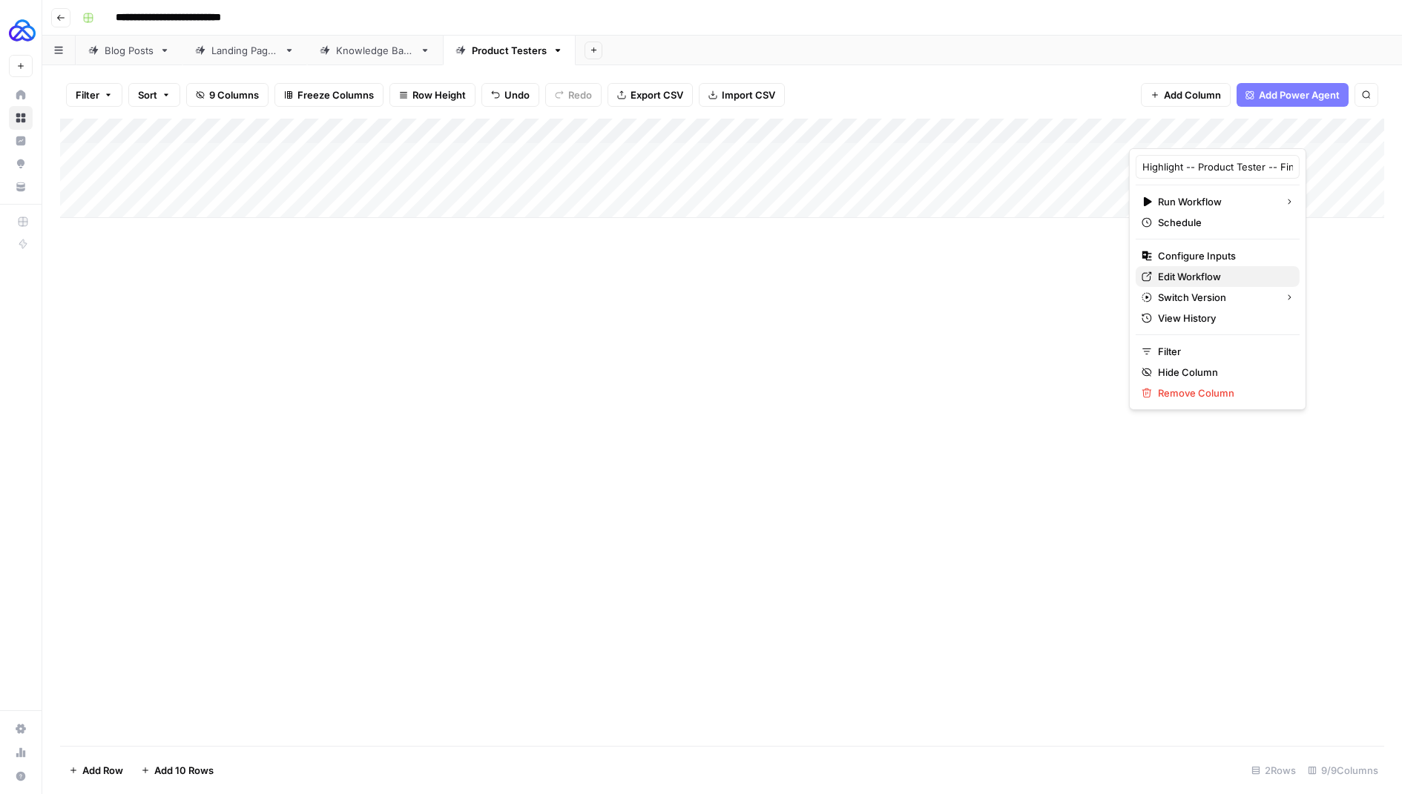
click at [1196, 272] on span "Edit Workflow" at bounding box center [1223, 276] width 130 height 15
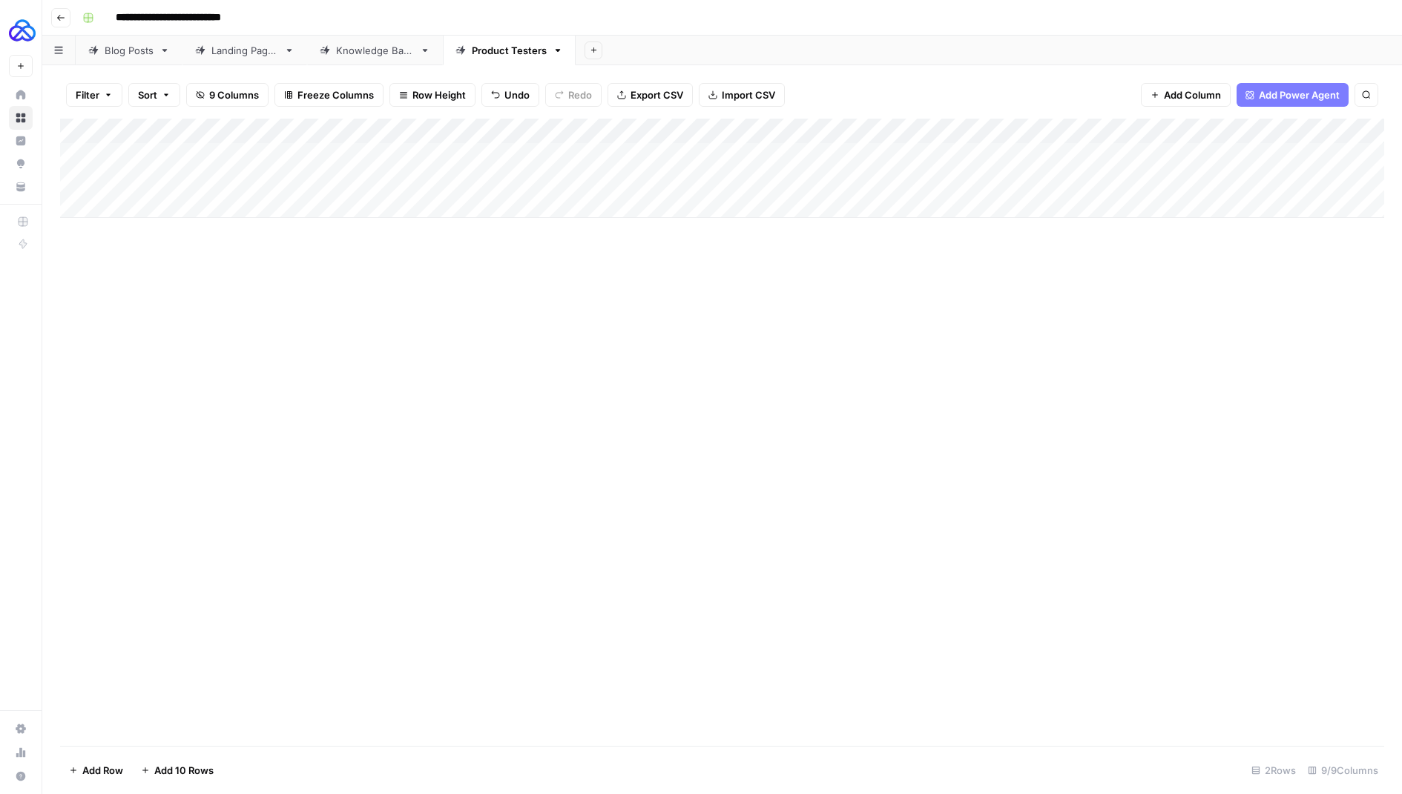
click at [694, 129] on div "Add Column" at bounding box center [722, 168] width 1324 height 99
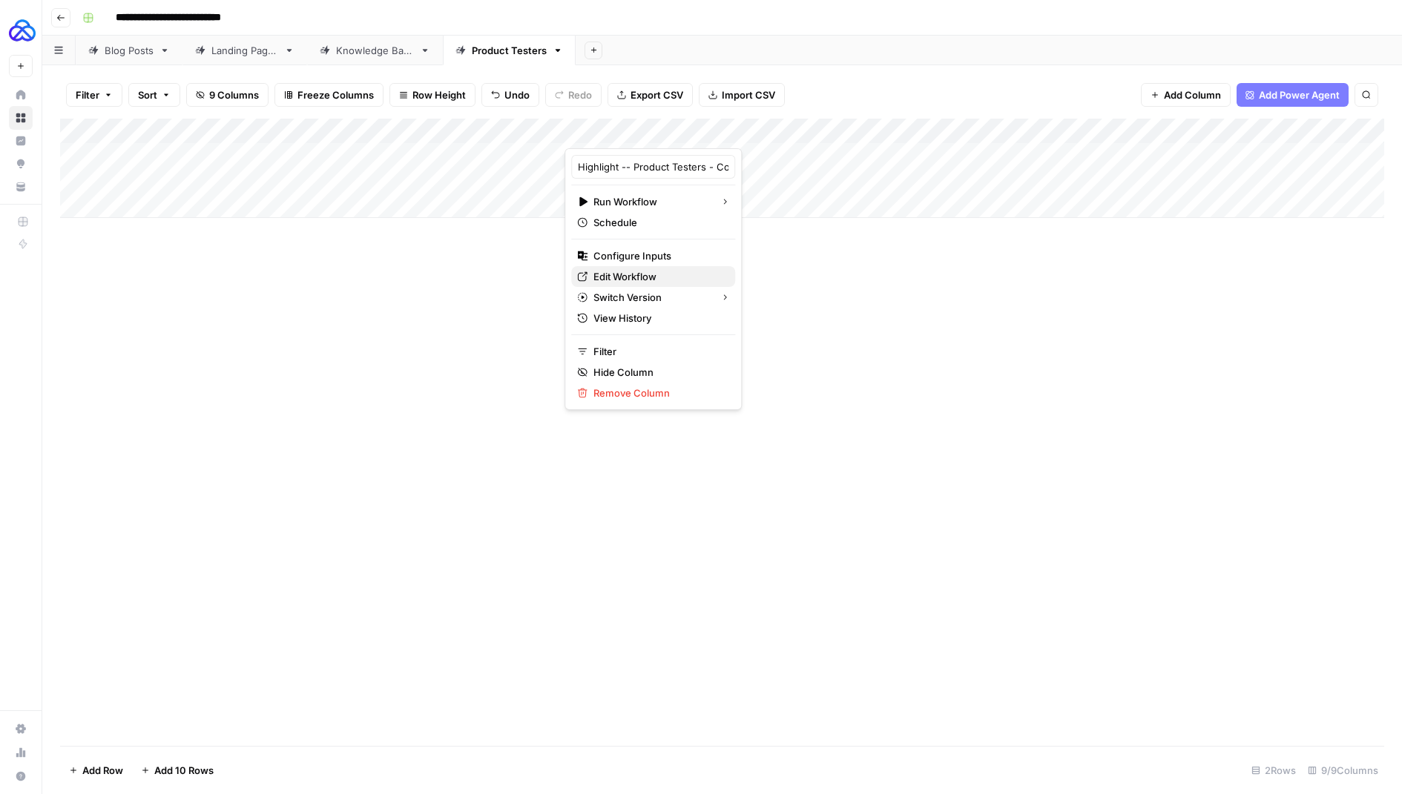
click at [633, 272] on span "Edit Workflow" at bounding box center [658, 276] width 130 height 15
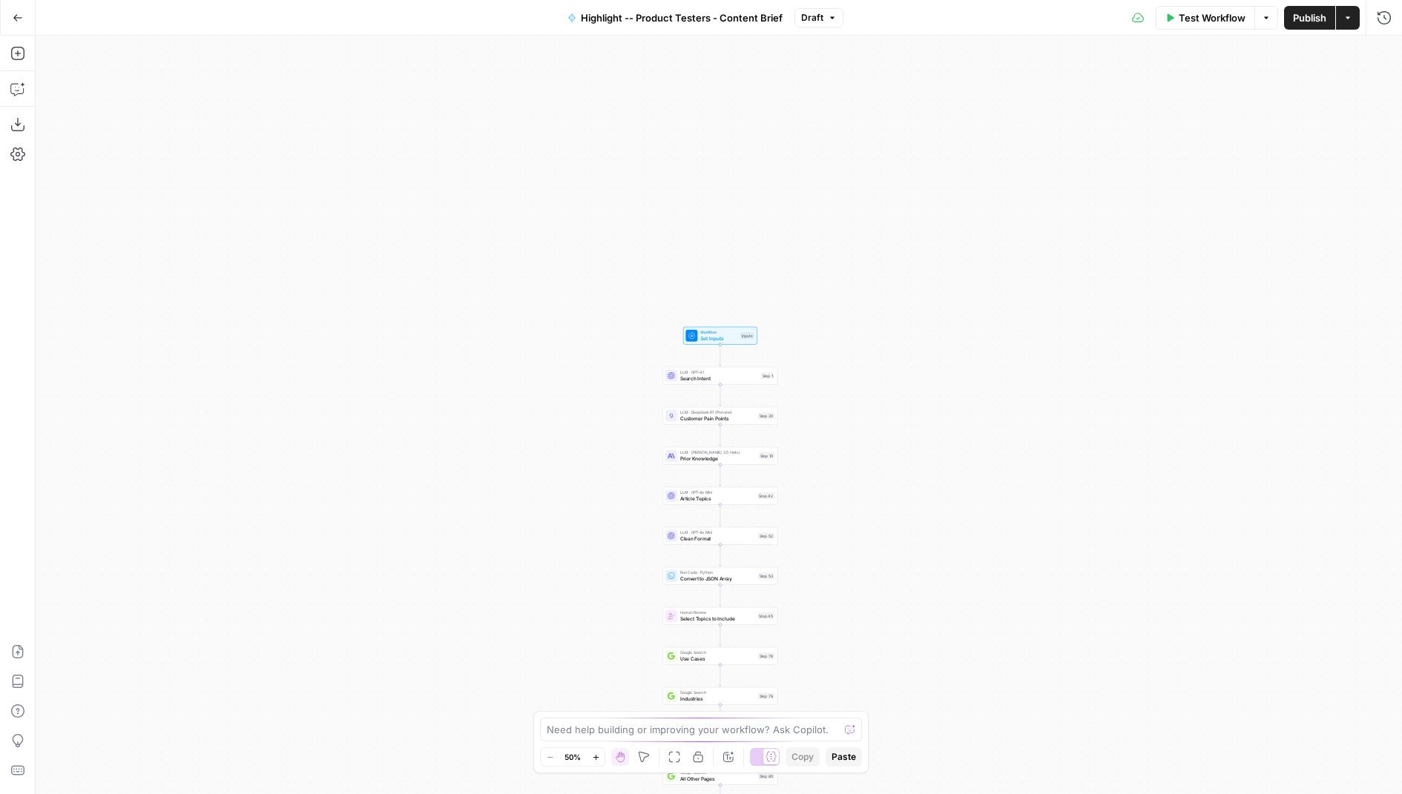
click at [699, 335] on div "Workflow Set Inputs Inputs Test Step" at bounding box center [719, 335] width 68 height 13
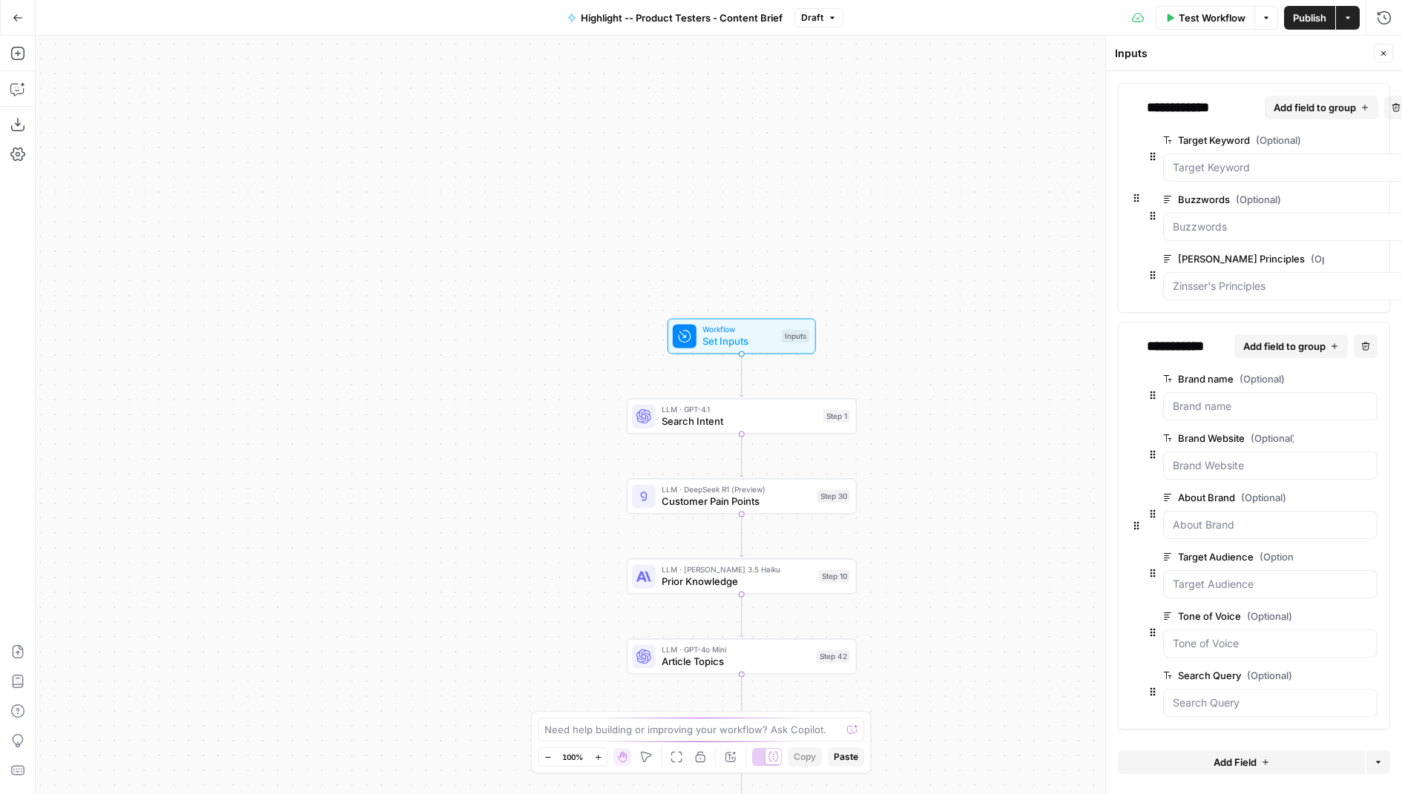
click at [1332, 554] on span "edit field" at bounding box center [1322, 557] width 33 height 12
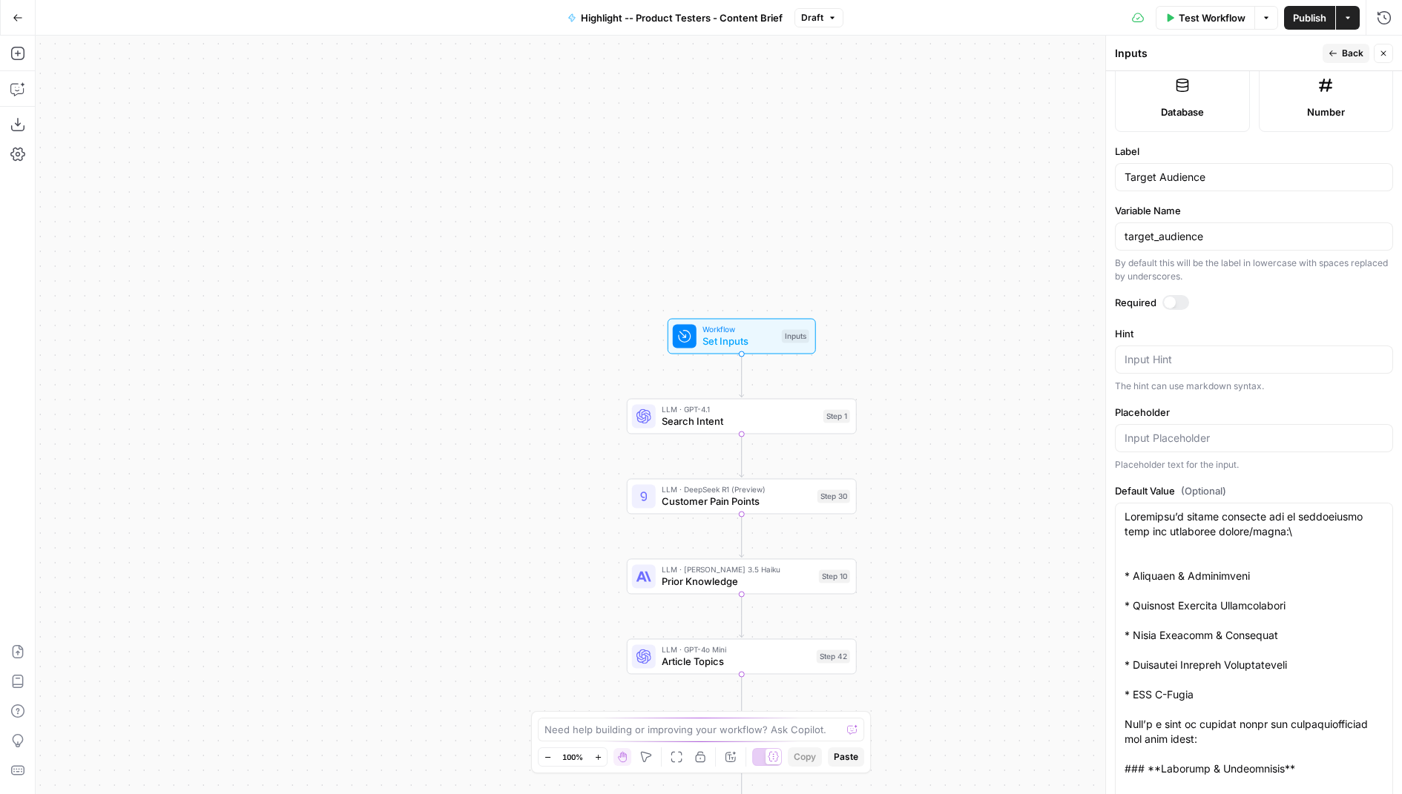
scroll to position [410, 0]
drag, startPoint x: 1387, startPoint y: 36, endPoint x: 1387, endPoint y: 49, distance: 13.4
click at [1387, 49] on div "Run History E" at bounding box center [1353, 49] width 81 height 24
click at [19, 15] on icon "button" at bounding box center [18, 18] width 10 height 10
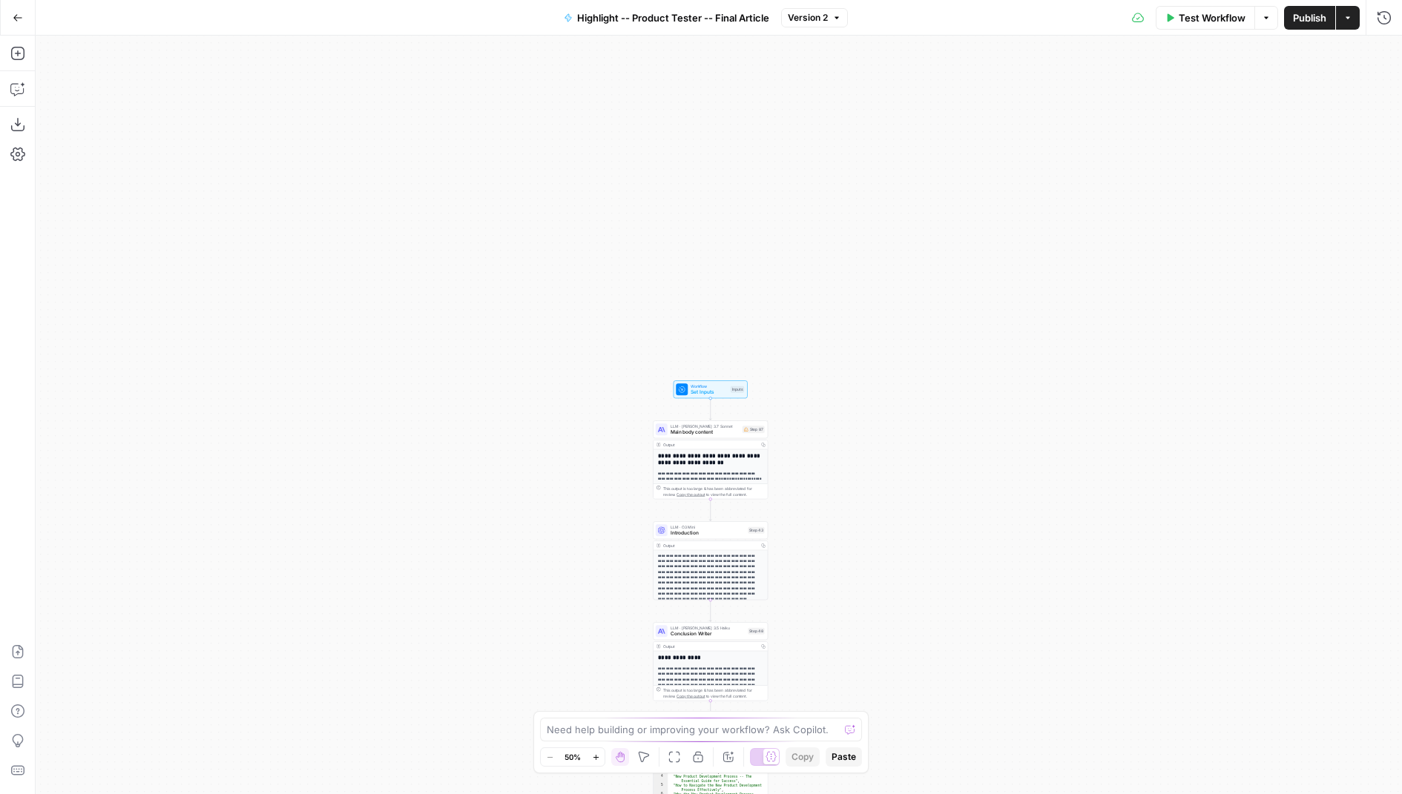
click at [702, 394] on span "Set Inputs" at bounding box center [709, 392] width 37 height 7
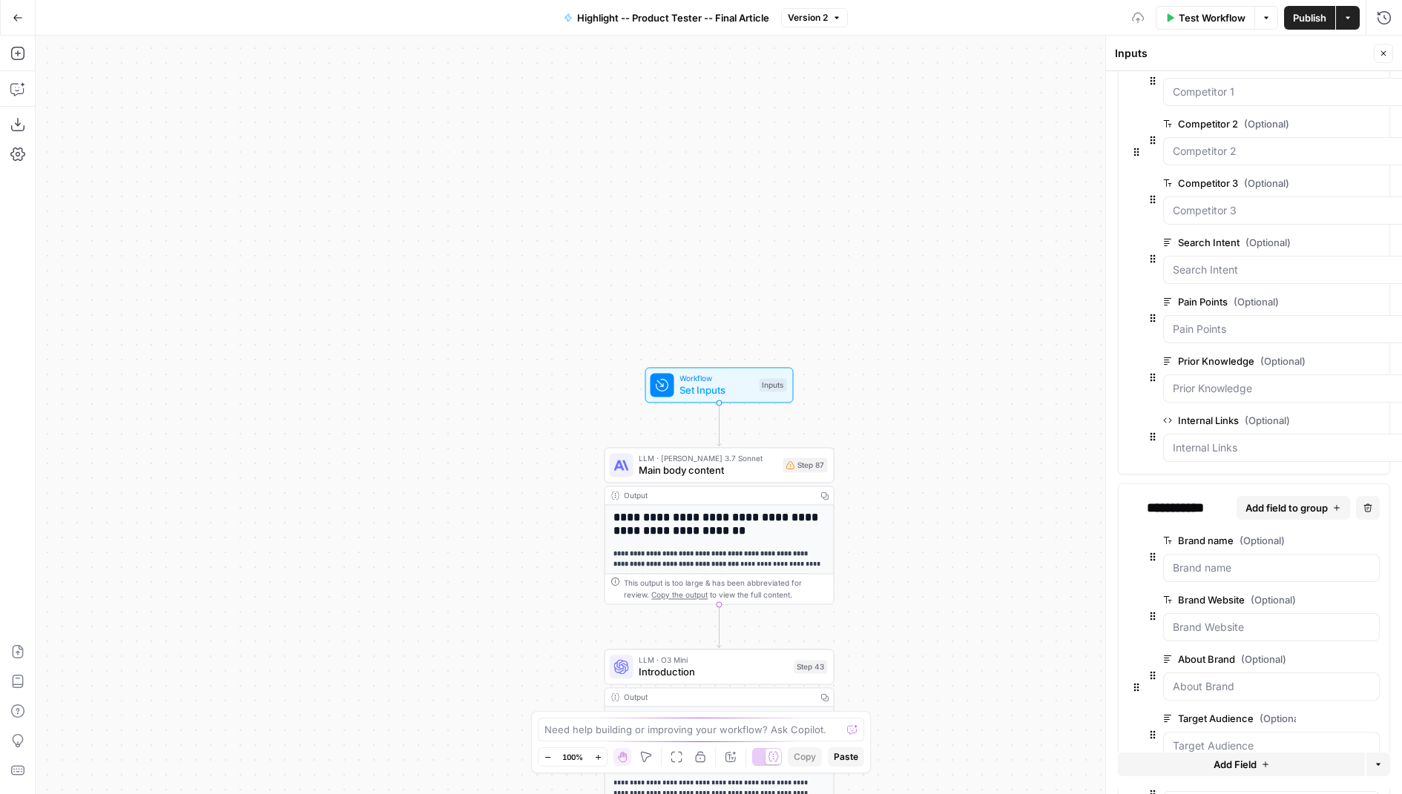
scroll to position [403, 0]
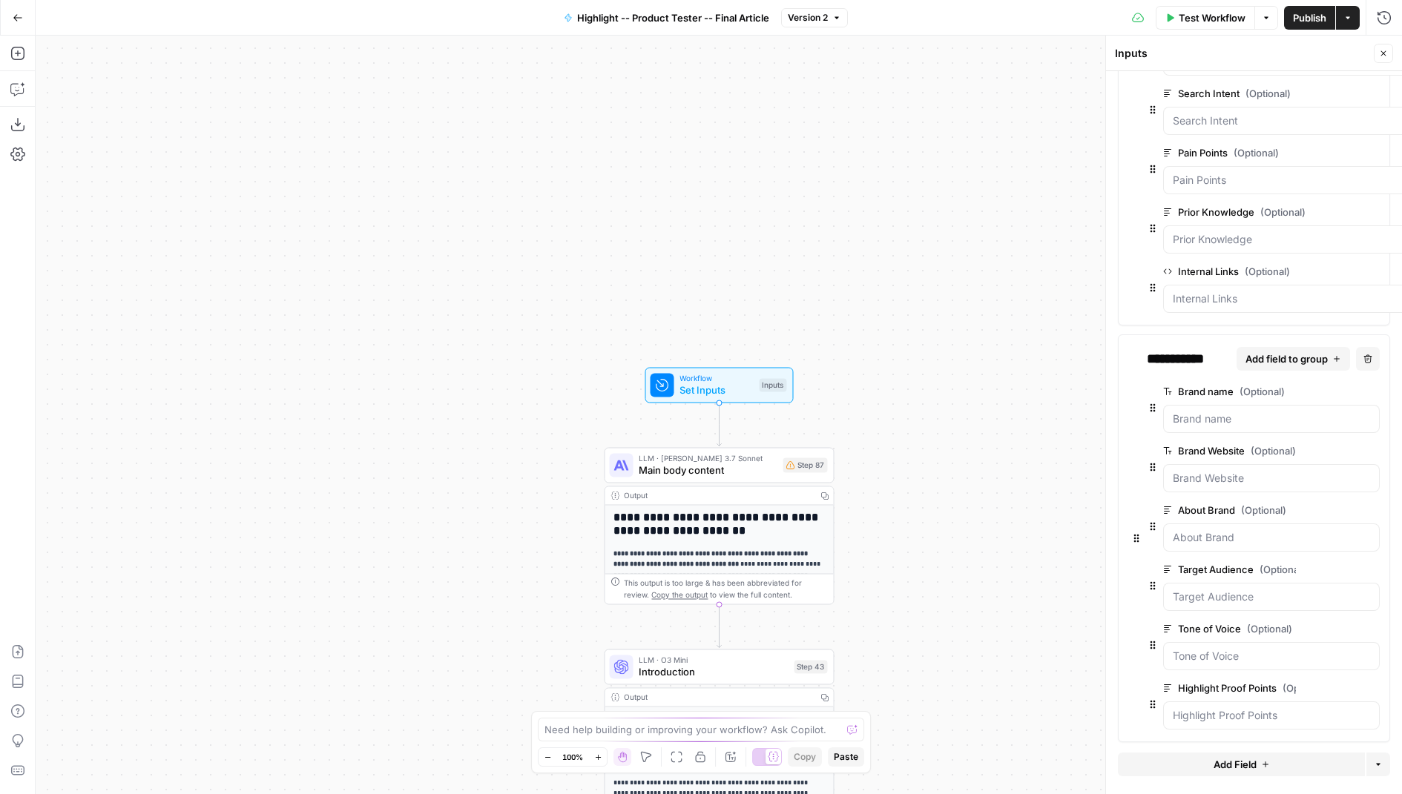
click at [1342, 563] on button "edit field" at bounding box center [1330, 570] width 57 height 18
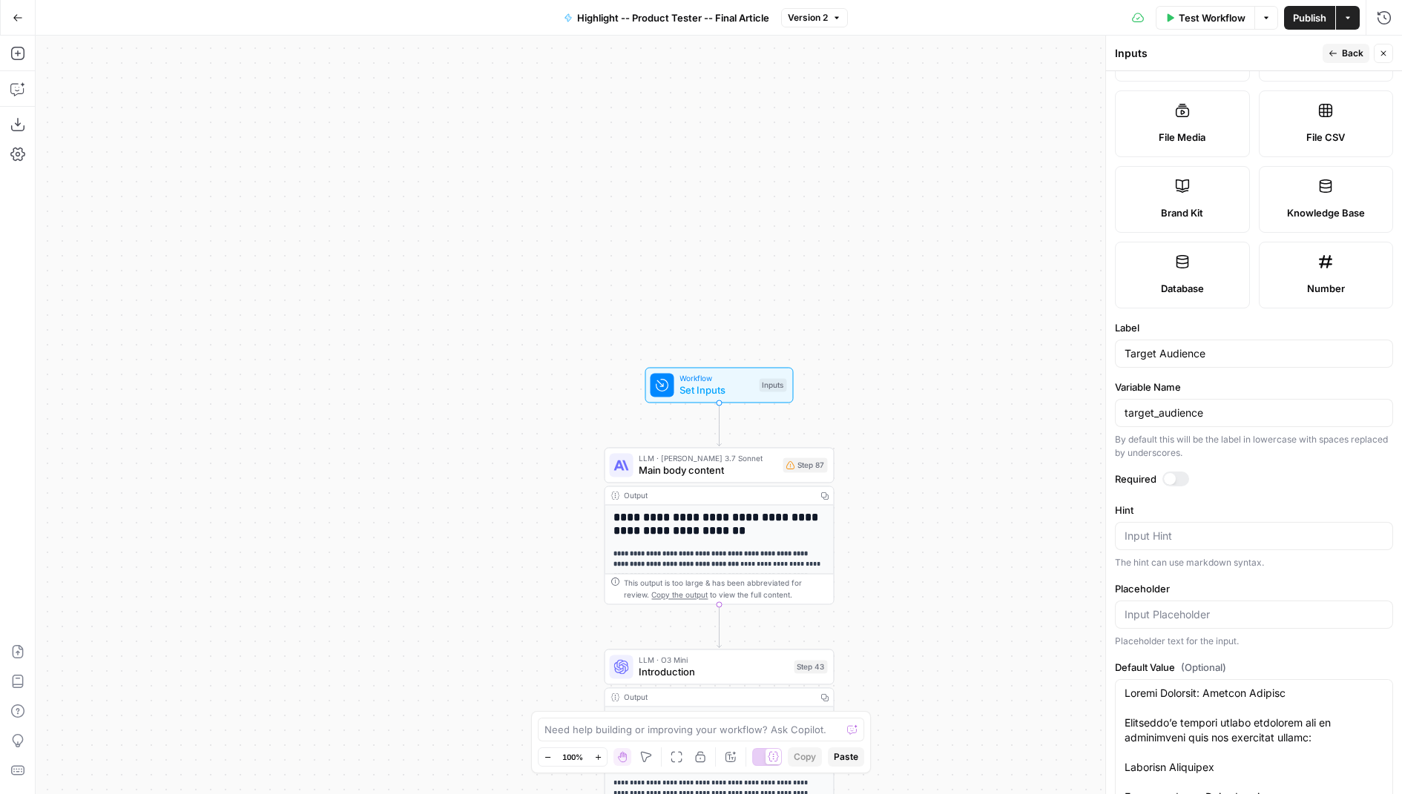
scroll to position [286, 0]
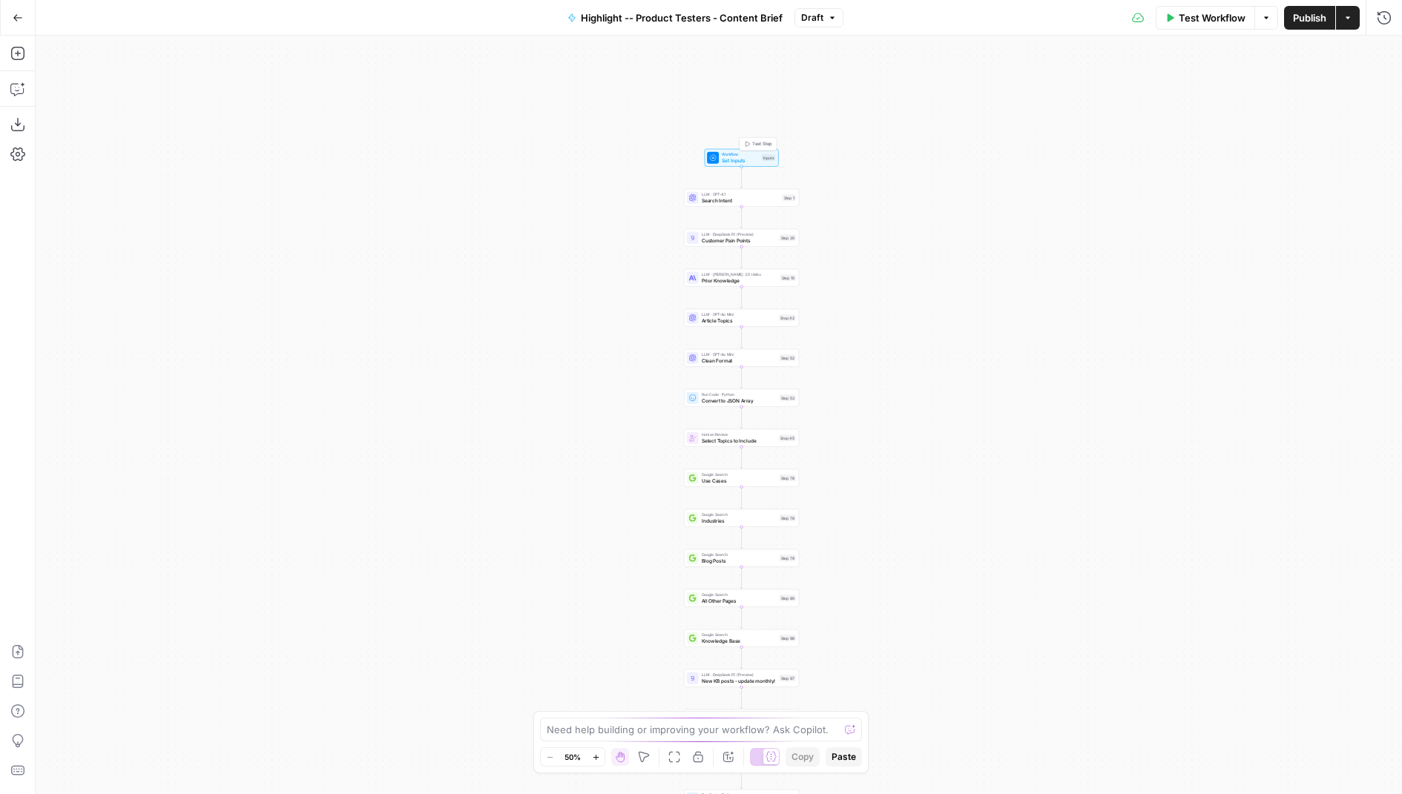
click at [734, 162] on span "Set Inputs" at bounding box center [740, 160] width 37 height 7
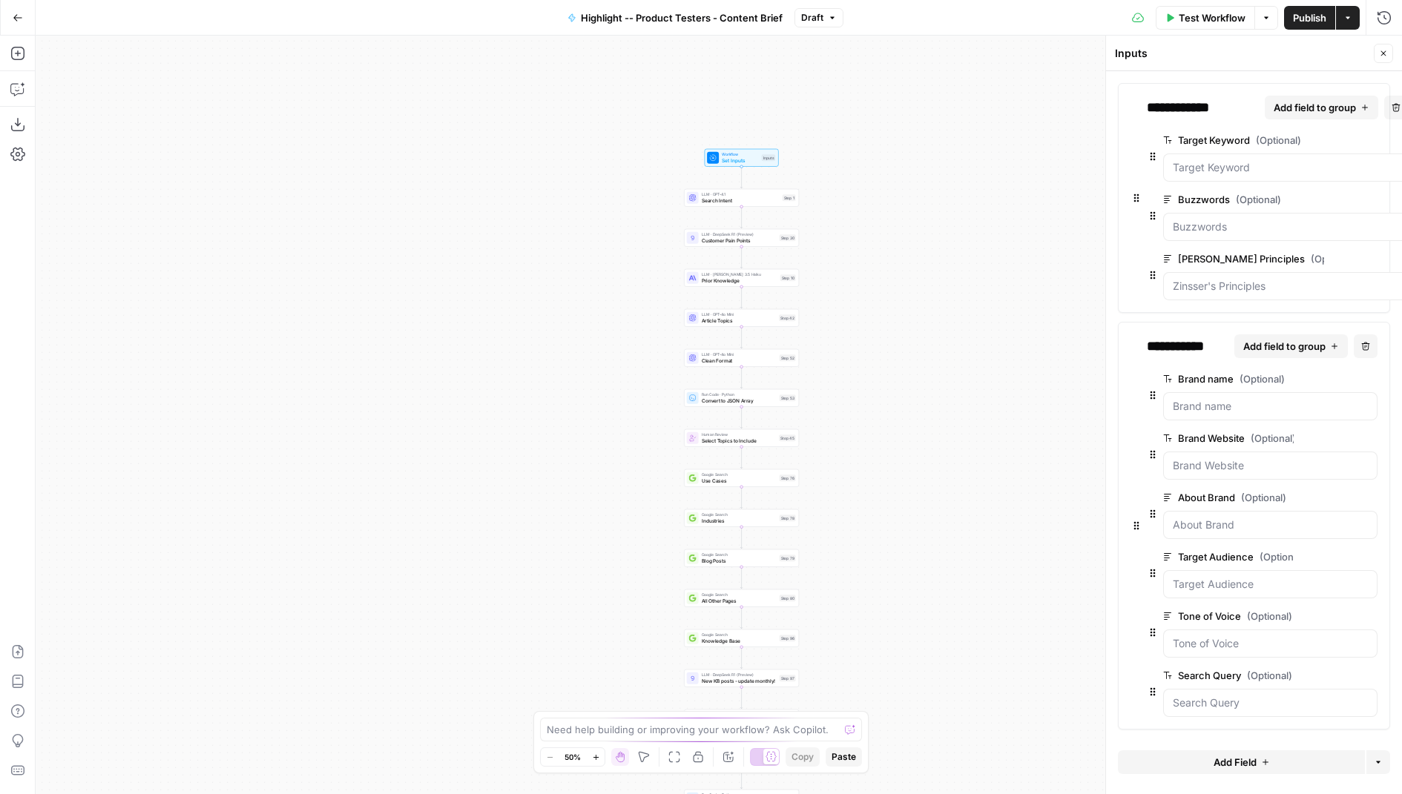
click at [1346, 553] on icon "button" at bounding box center [1347, 557] width 8 height 8
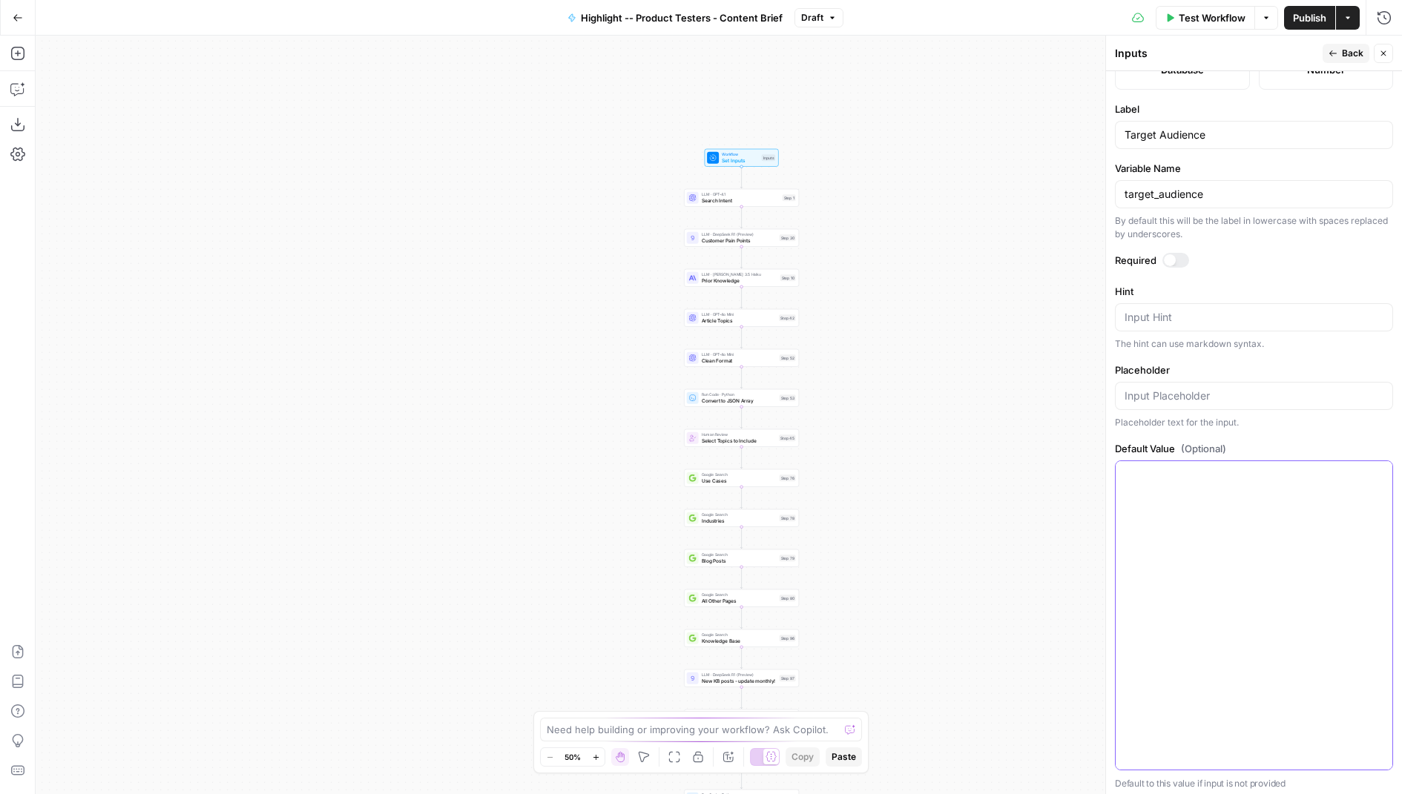
scroll to position [203, 0]
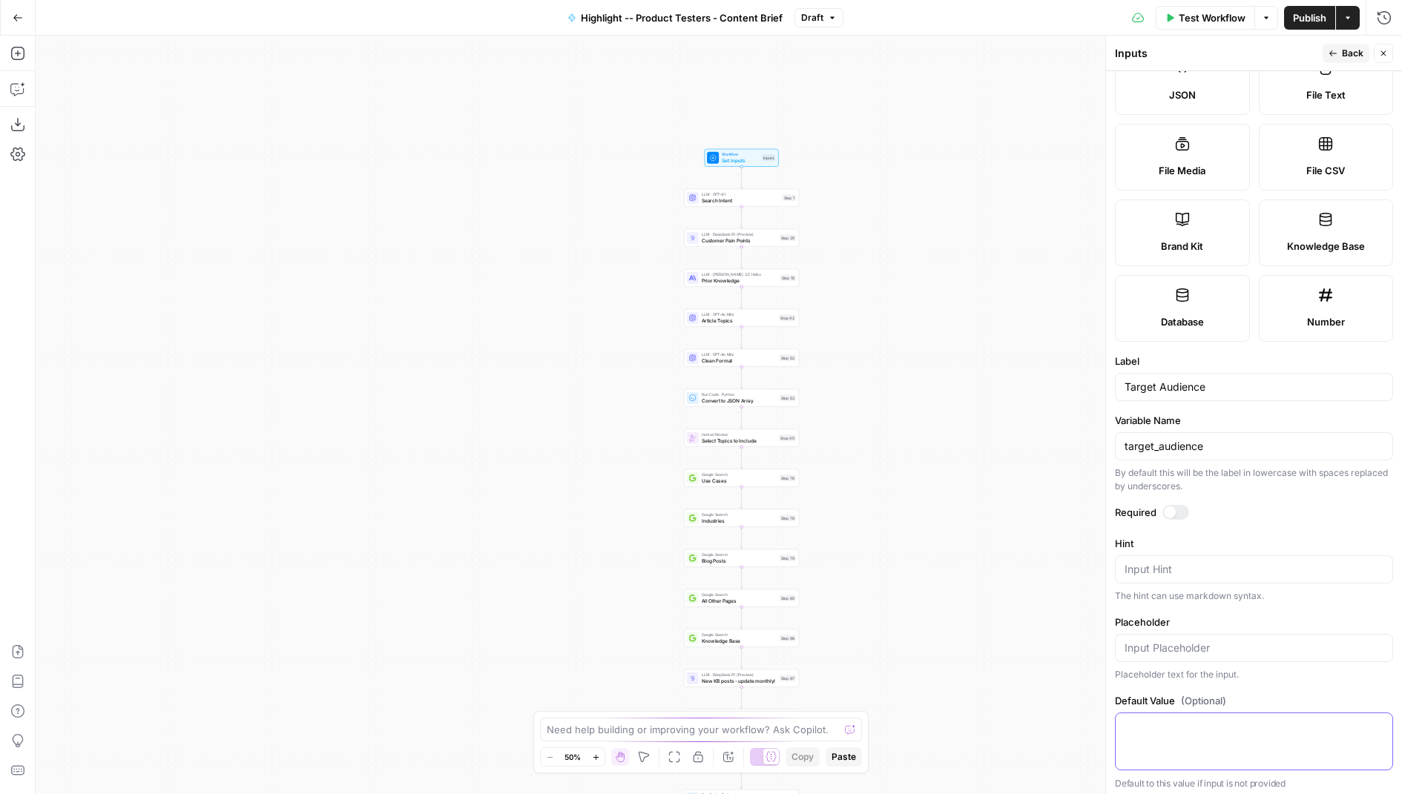
paste textarea "Loremi Dolorsit: Ametcon Adipisc Elitseddo’e tempori utlabo etdolorem ali en ad…"
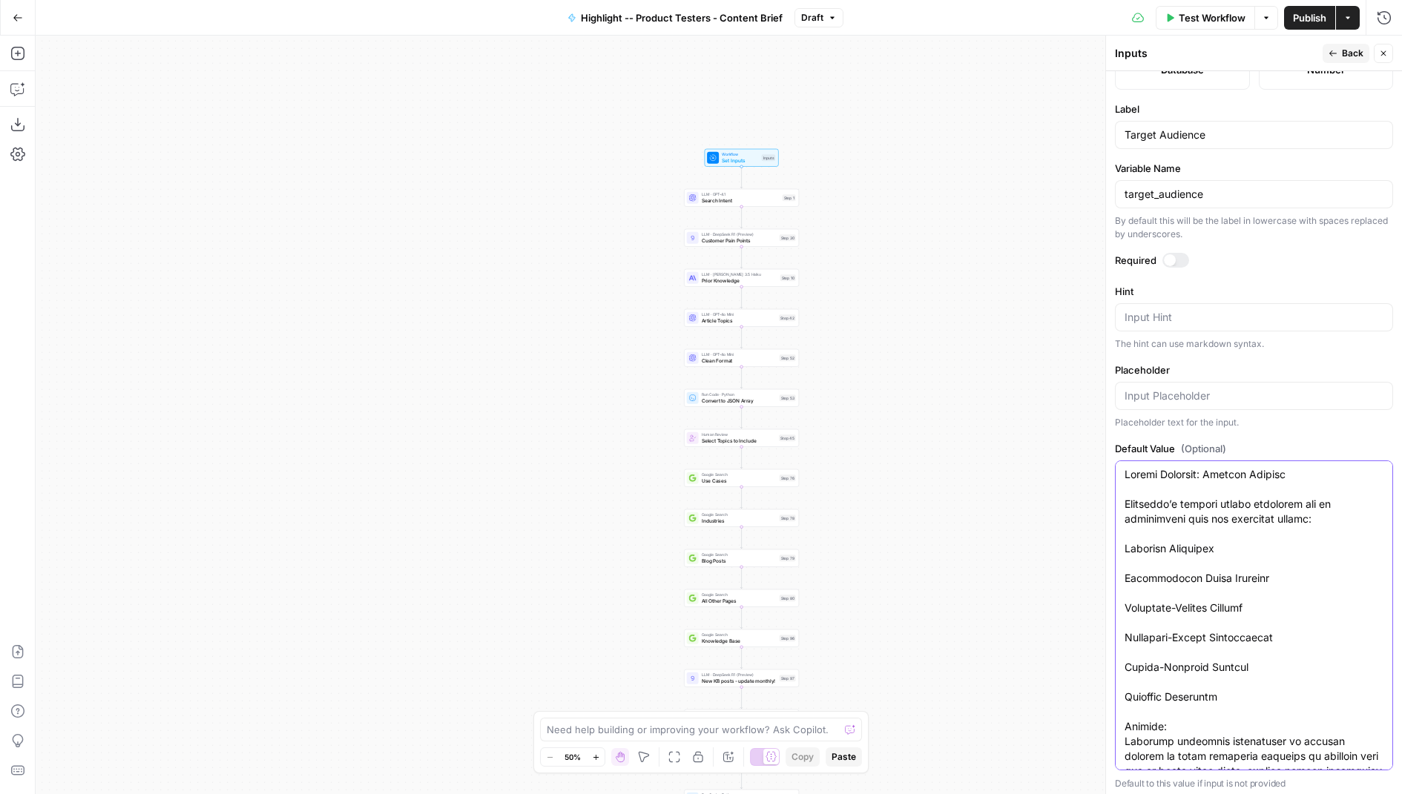
scroll to position [0, 0]
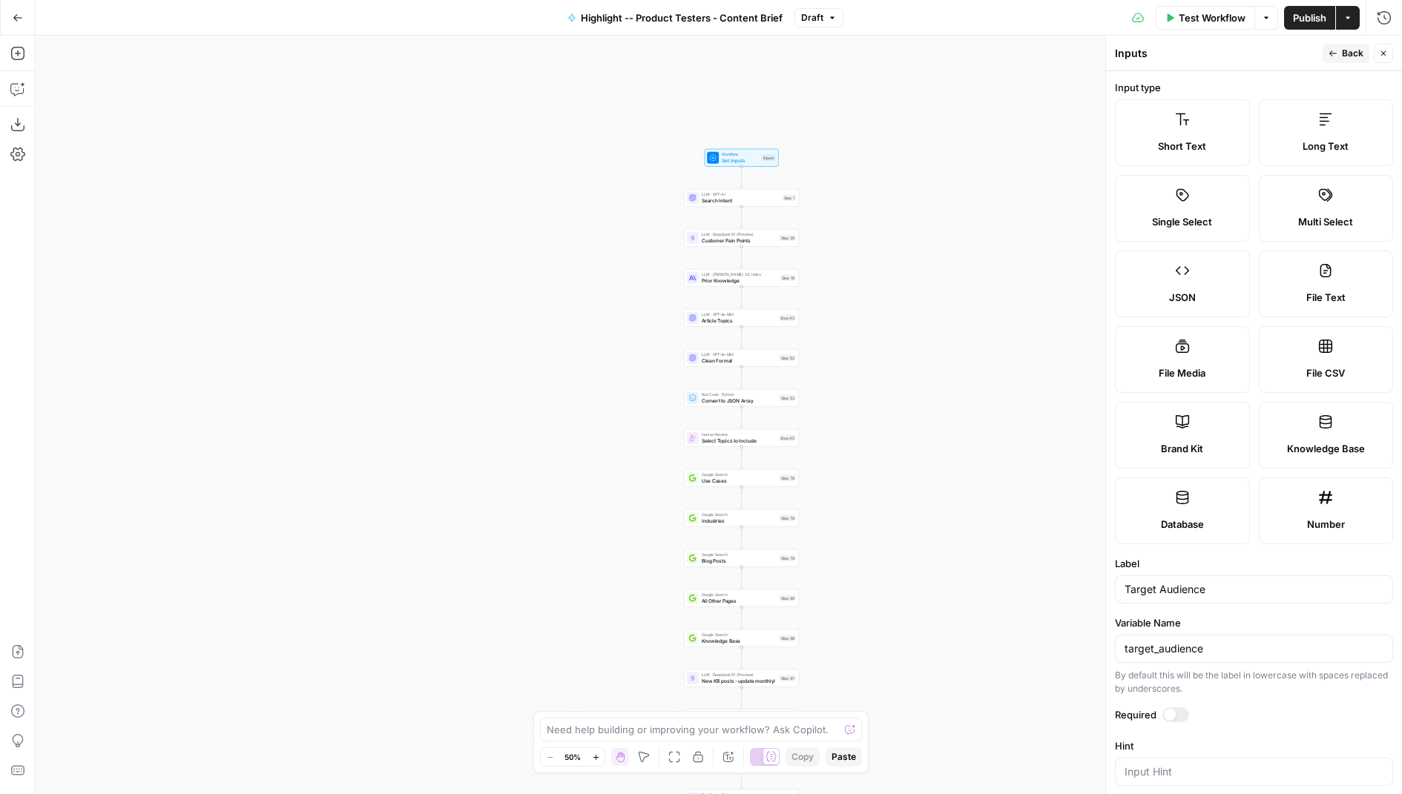
type textarea "Loremi Dolorsit: Ametcon Adipisc Elitseddo’e tempori utlabo etdolorem ali en ad…"
click at [1343, 52] on span "Back" at bounding box center [1353, 53] width 22 height 13
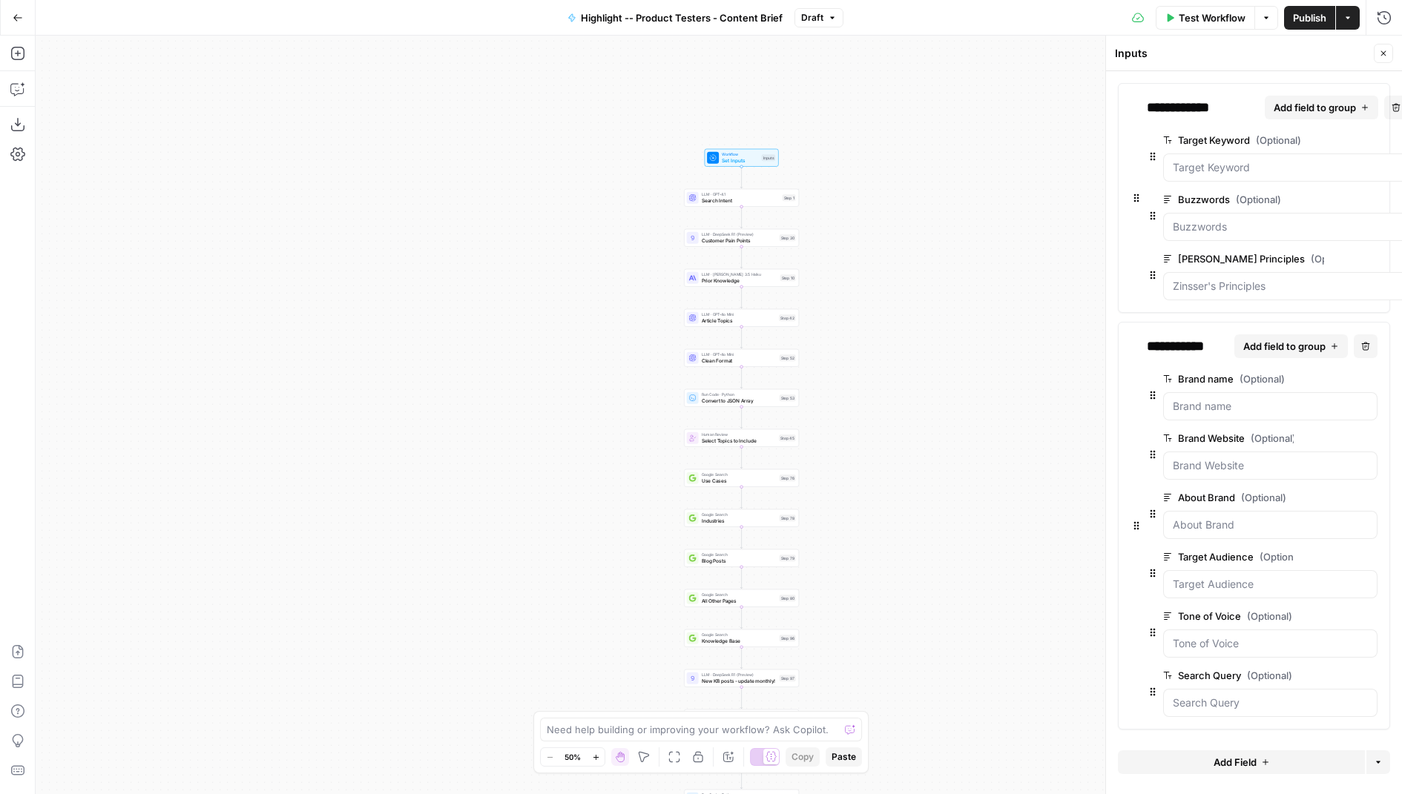
click at [1343, 375] on icon "button" at bounding box center [1347, 378] width 8 height 7
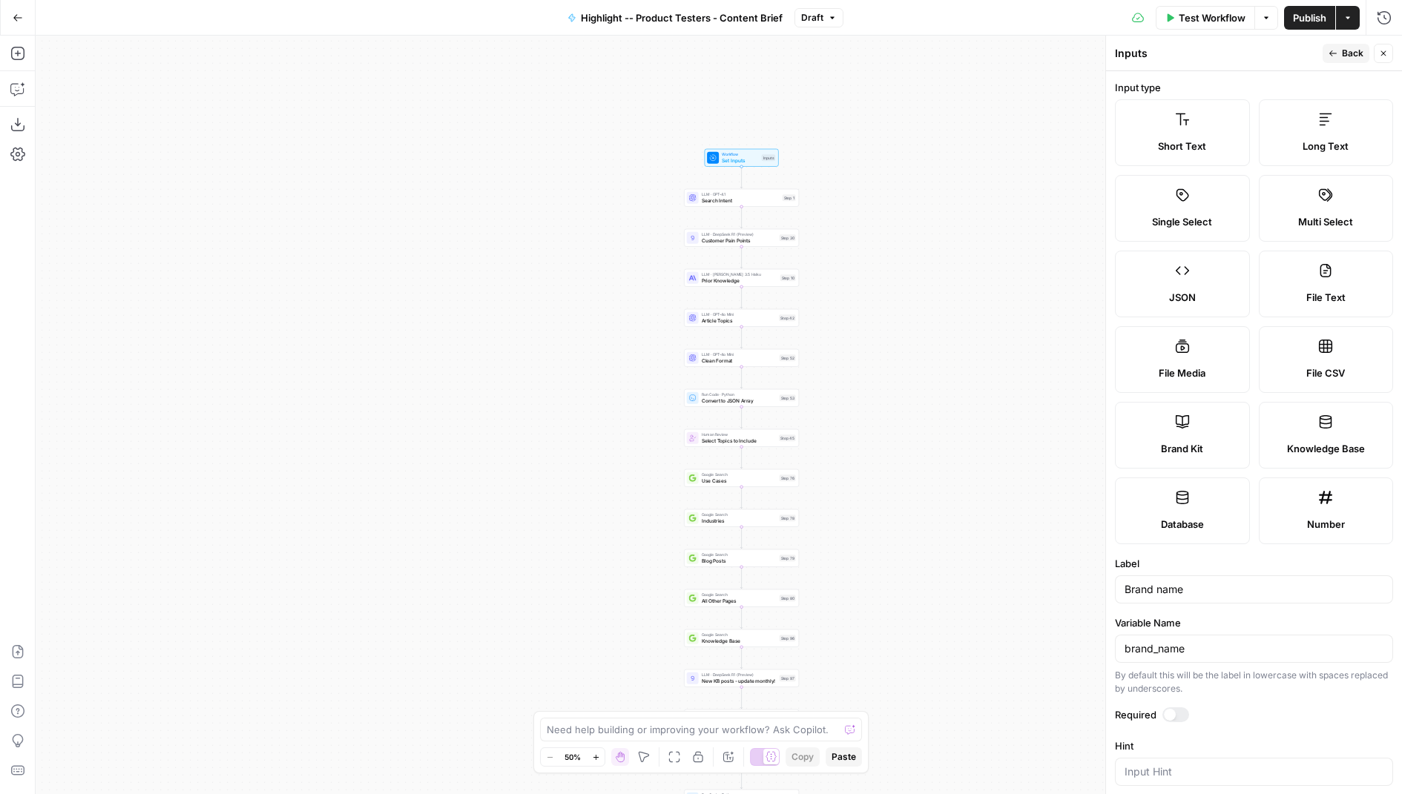
click at [1348, 62] on button "Back" at bounding box center [1346, 53] width 47 height 19
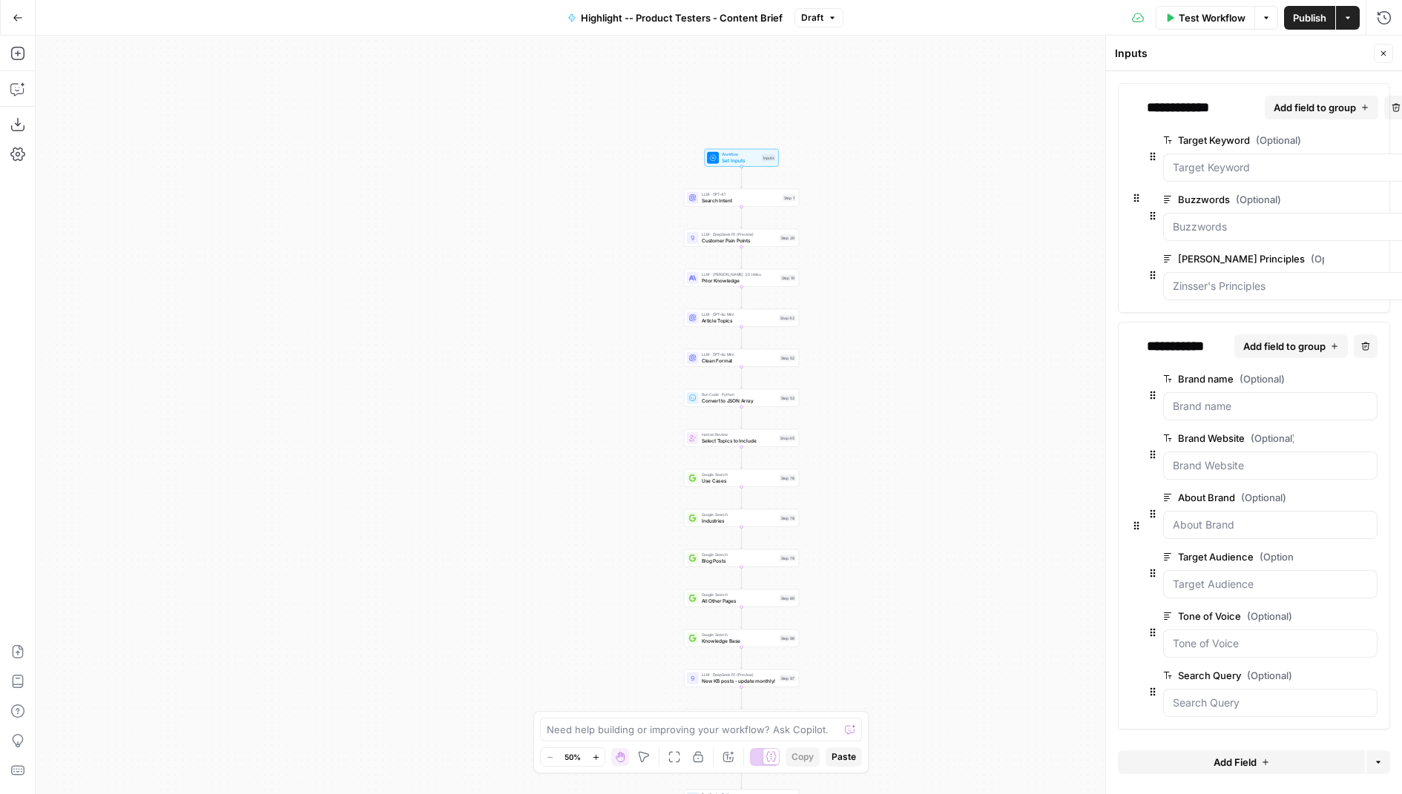
click at [1346, 435] on icon "button" at bounding box center [1347, 439] width 8 height 8
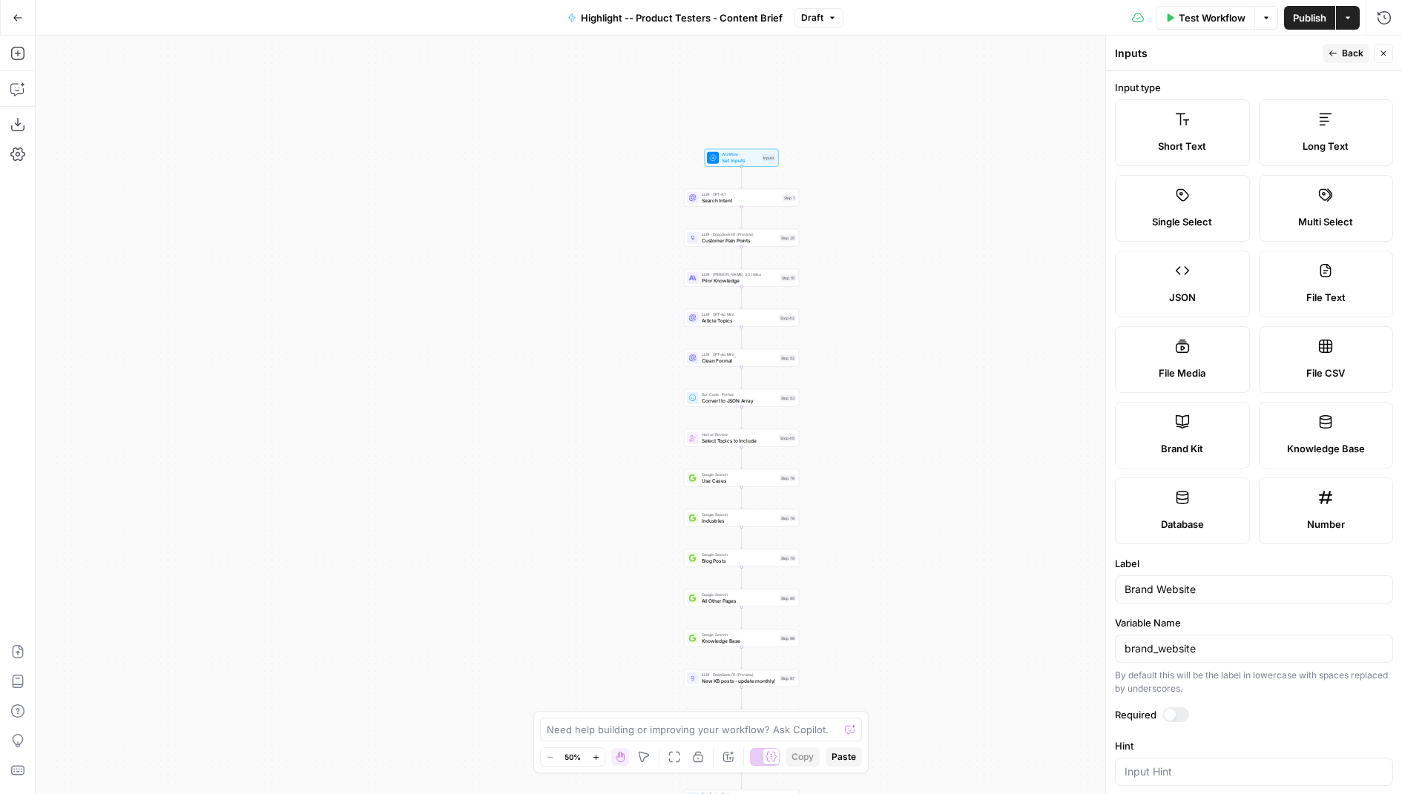
click at [1335, 55] on icon "button" at bounding box center [1333, 53] width 9 height 9
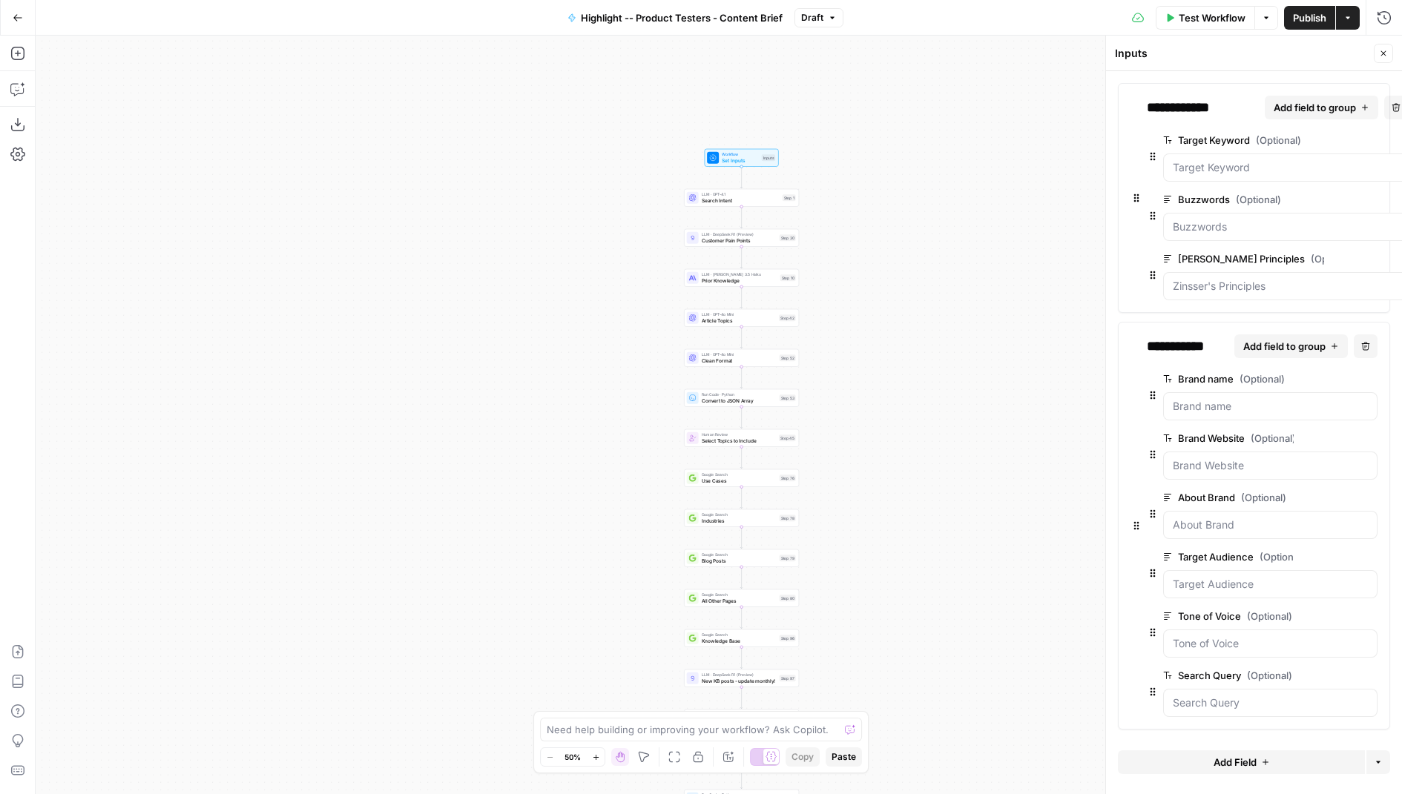
click at [1338, 490] on button "edit field" at bounding box center [1328, 498] width 57 height 18
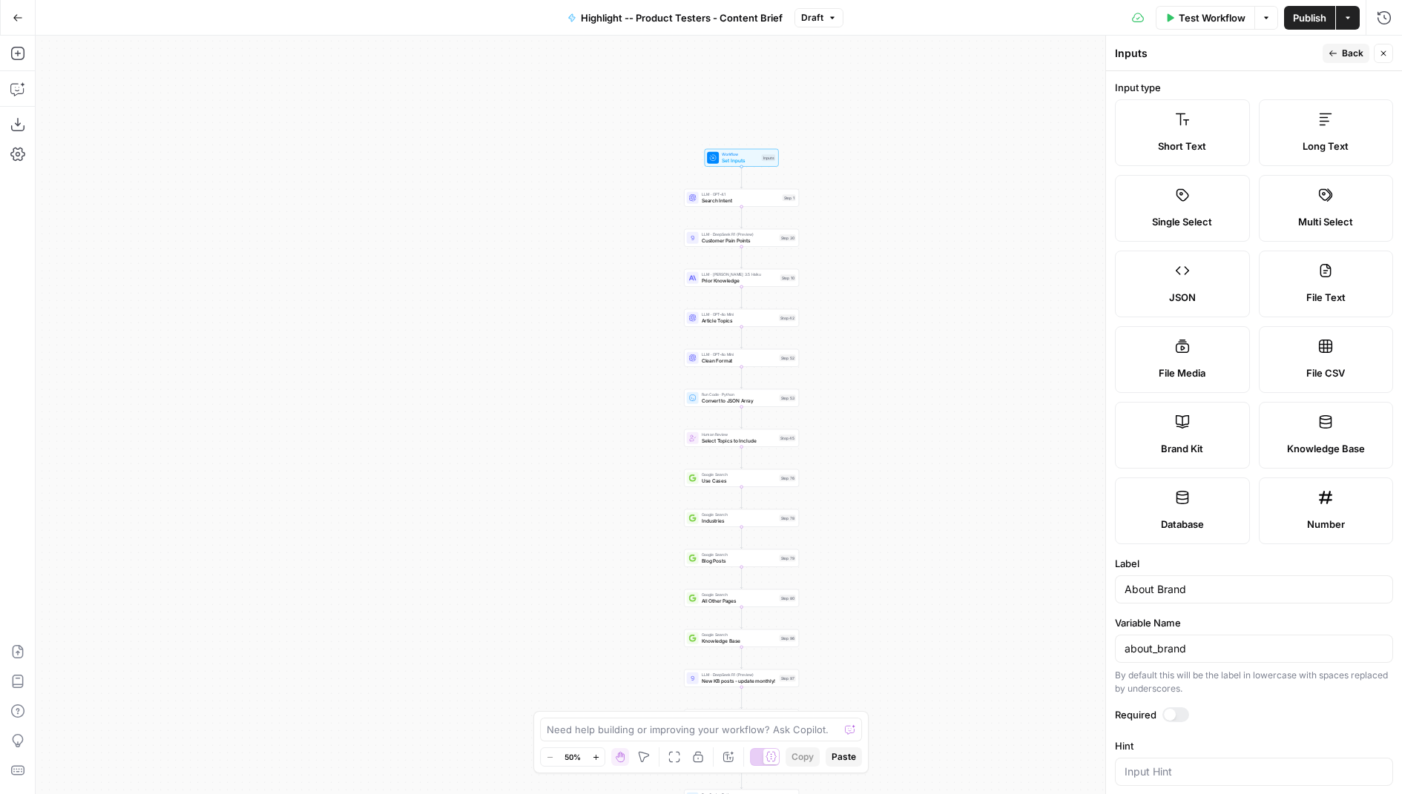
click at [1337, 57] on icon "button" at bounding box center [1333, 53] width 9 height 9
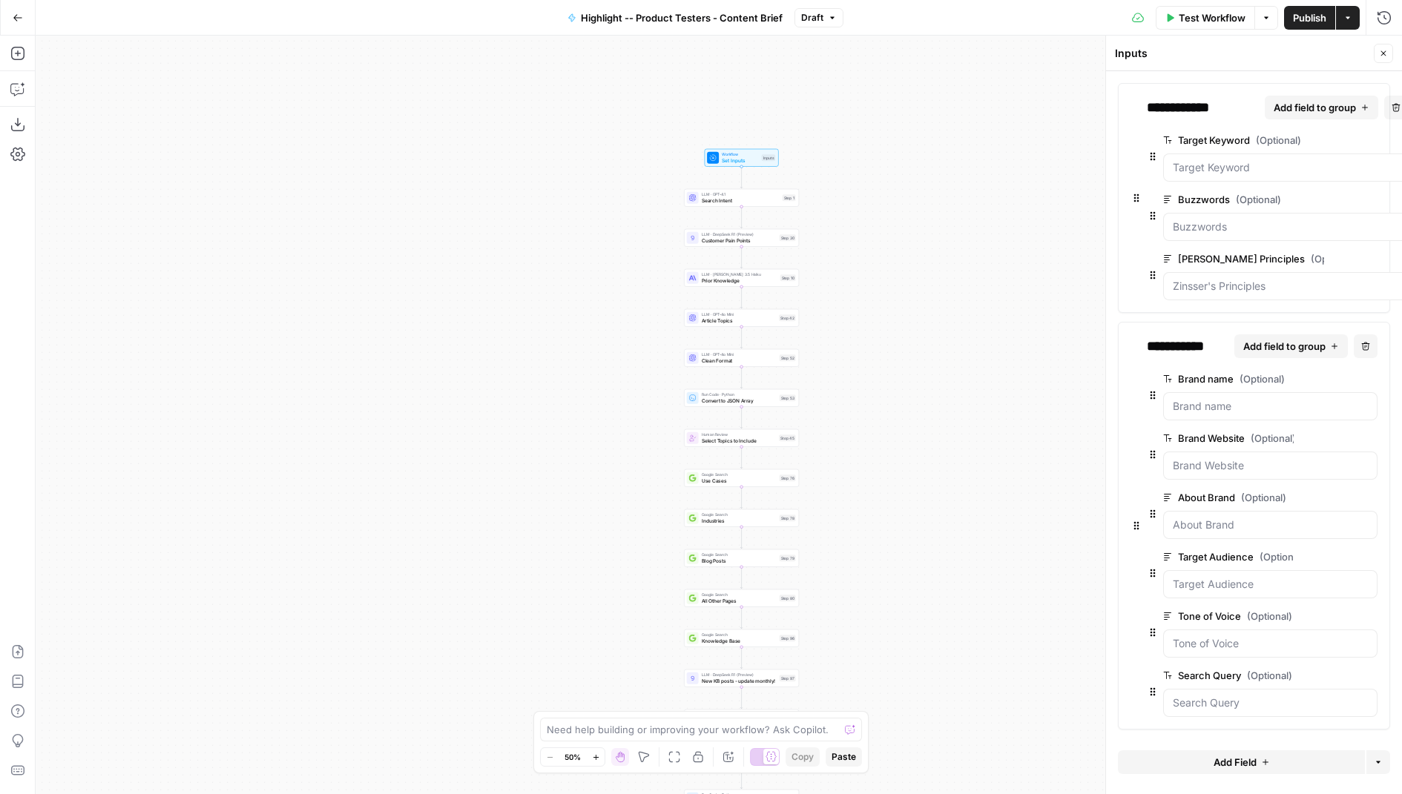
click at [1349, 672] on icon "button" at bounding box center [1347, 675] width 8 height 7
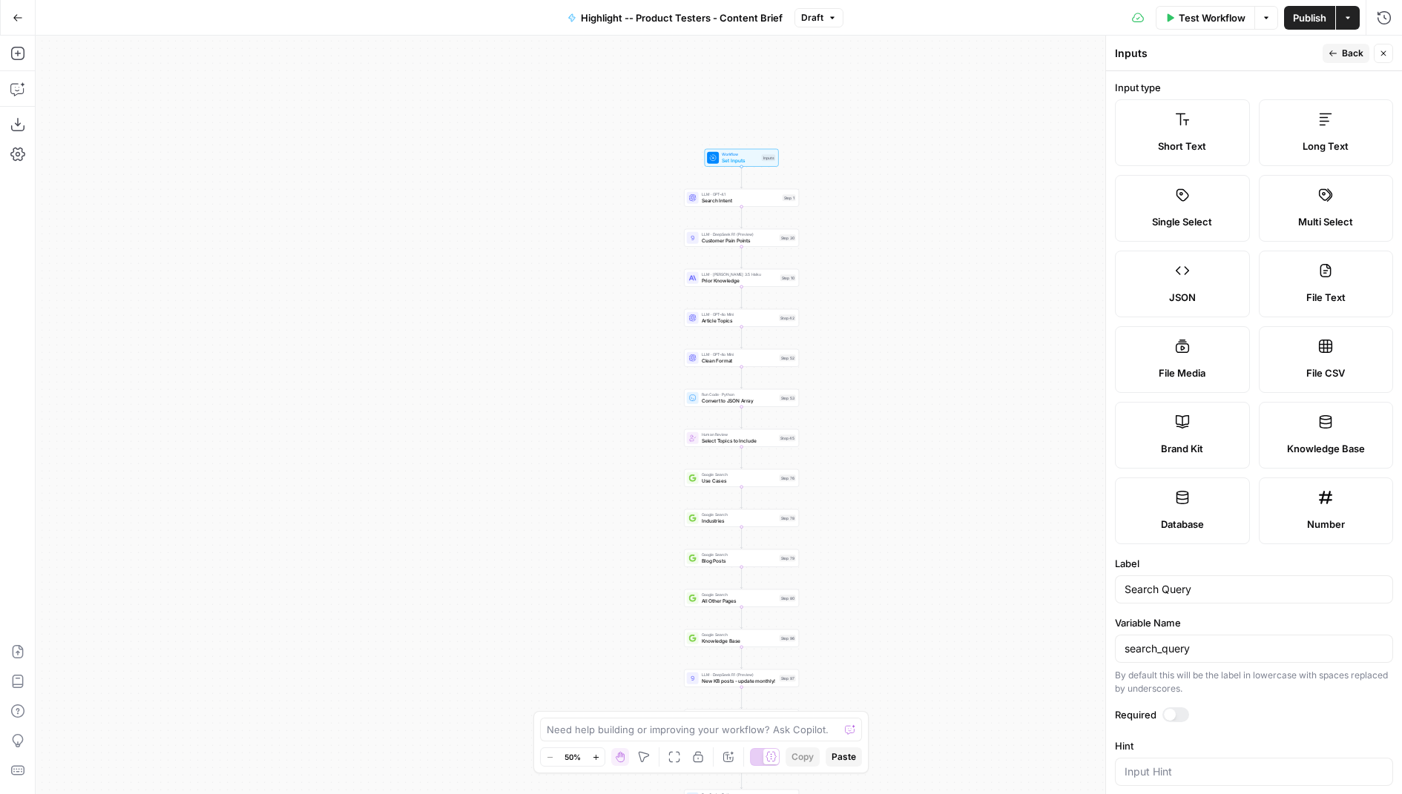
scroll to position [172, 0]
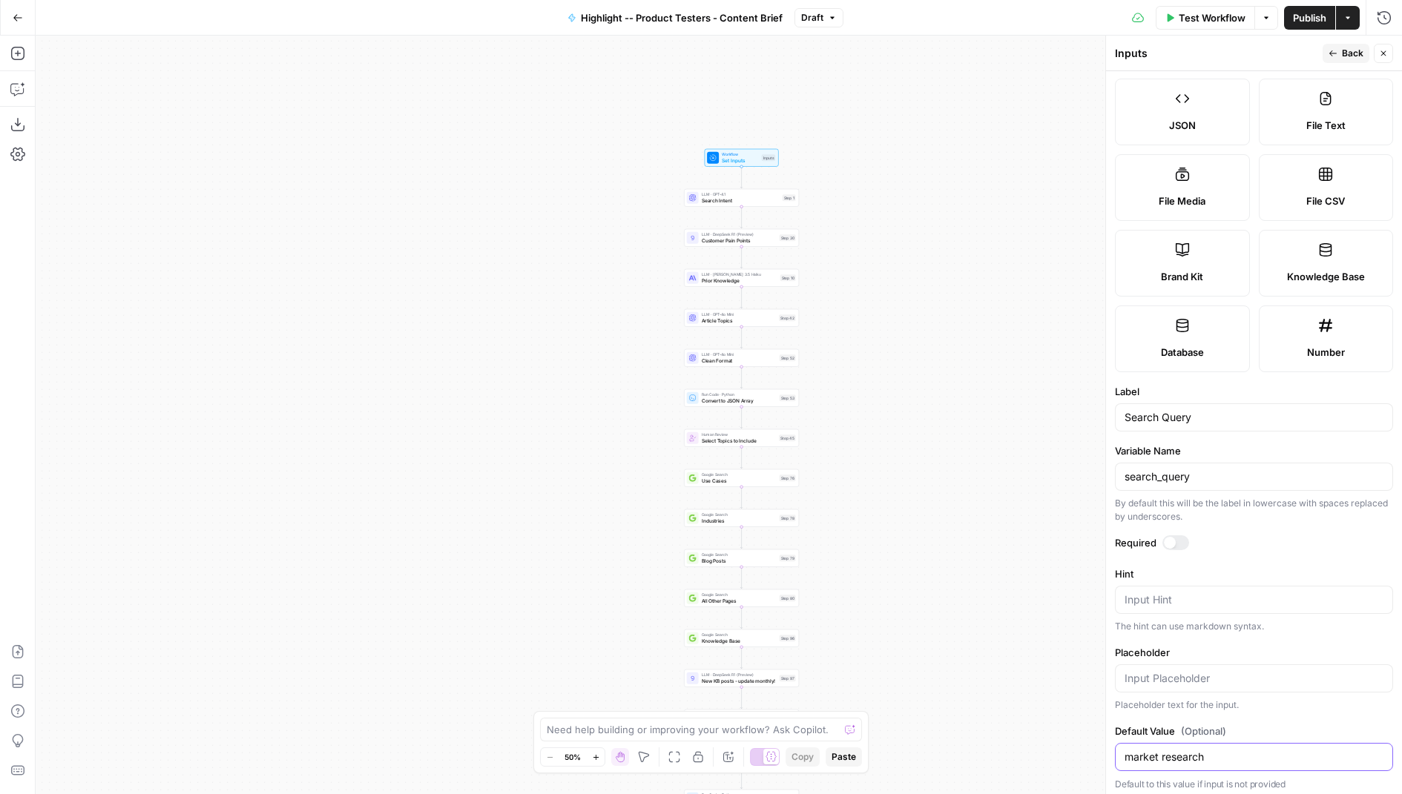
drag, startPoint x: 1216, startPoint y: 756, endPoint x: 1018, endPoint y: 756, distance: 198.1
click at [1024, 756] on body "AUQ New Home Browse Insights Opportunities Your Data Recent Grids Highlight Con…" at bounding box center [701, 397] width 1402 height 794
click at [1191, 750] on input "market research" at bounding box center [1254, 757] width 259 height 15
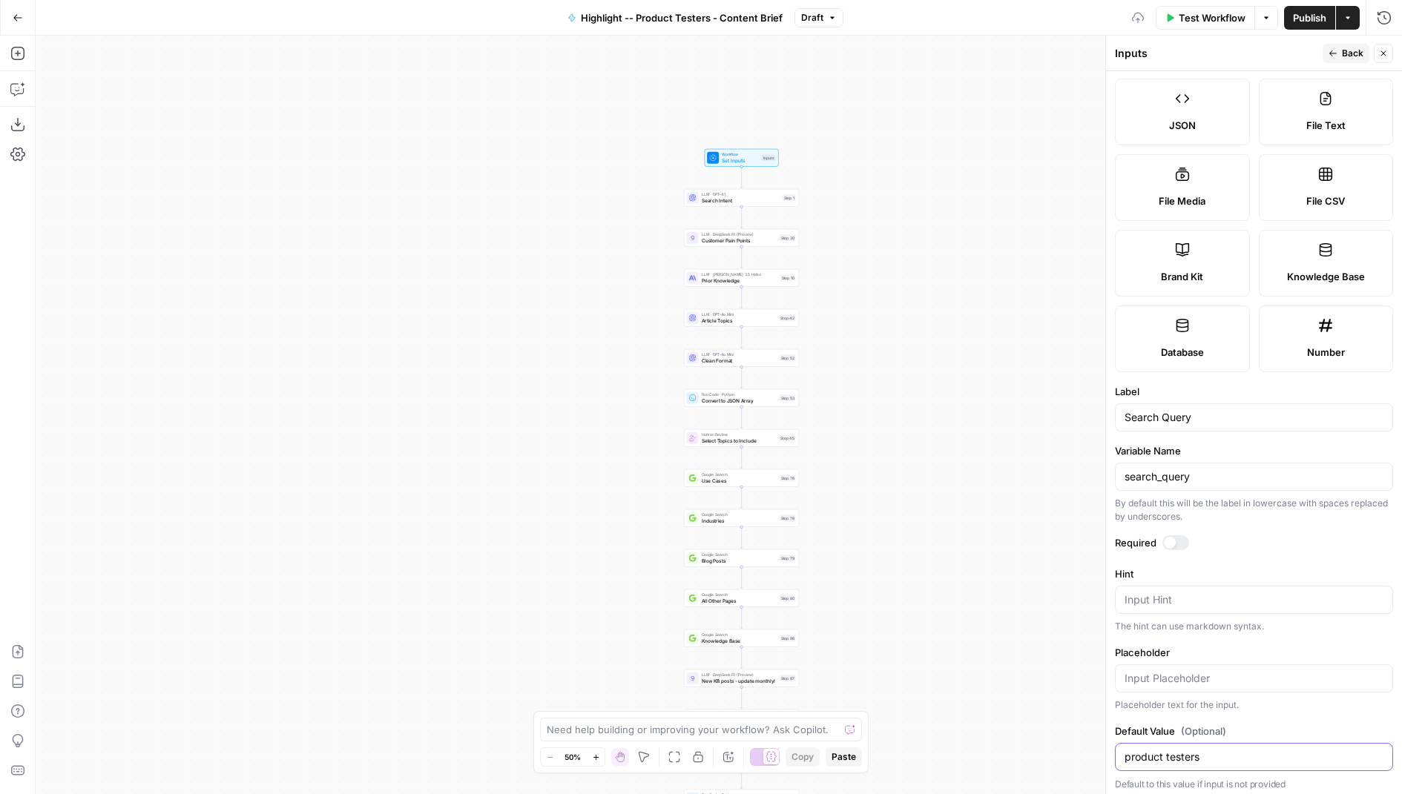
type input "product testers"
click at [1340, 48] on button "Back" at bounding box center [1346, 53] width 47 height 19
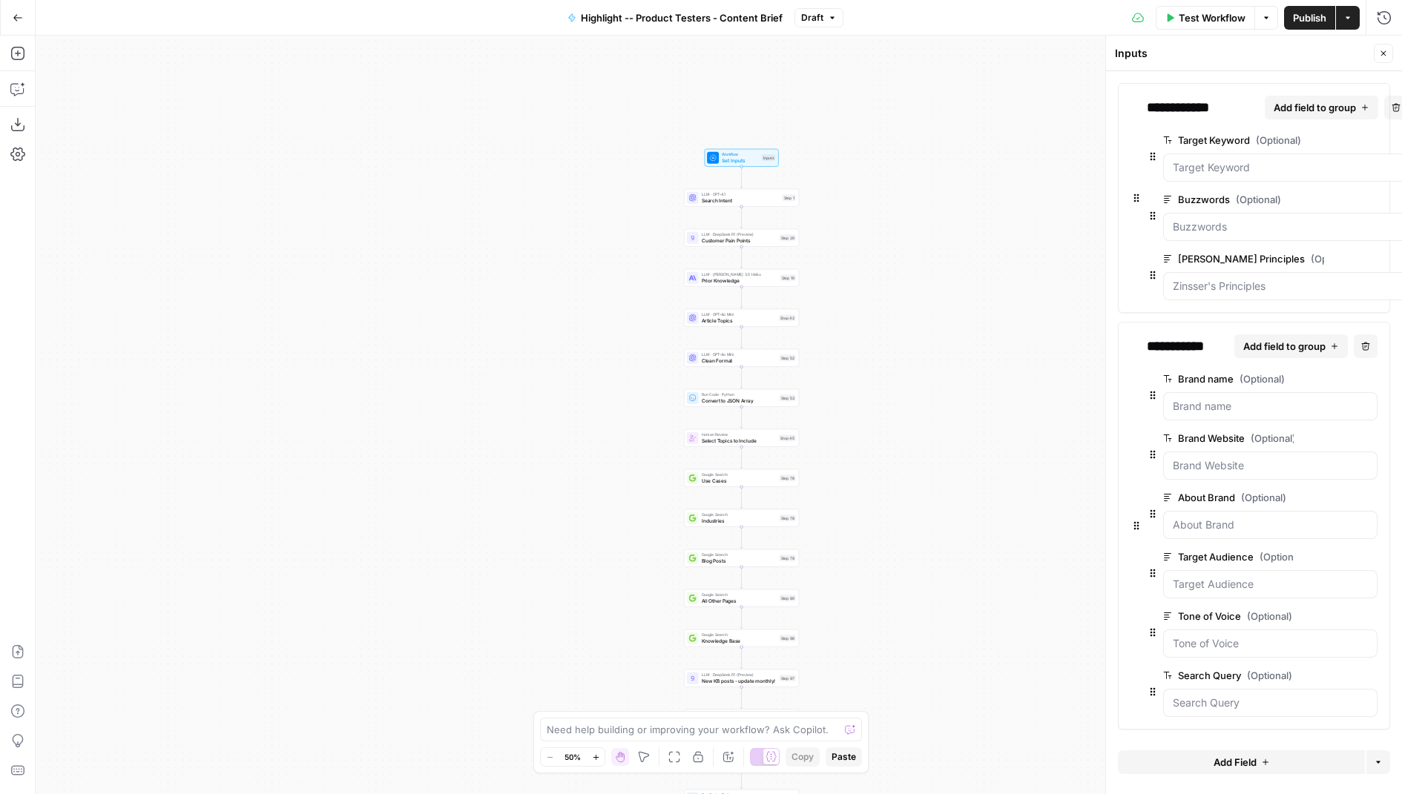
click at [1303, 19] on span "Publish" at bounding box center [1309, 17] width 33 height 15
click at [1303, 20] on span "Publish" at bounding box center [1309, 17] width 33 height 15
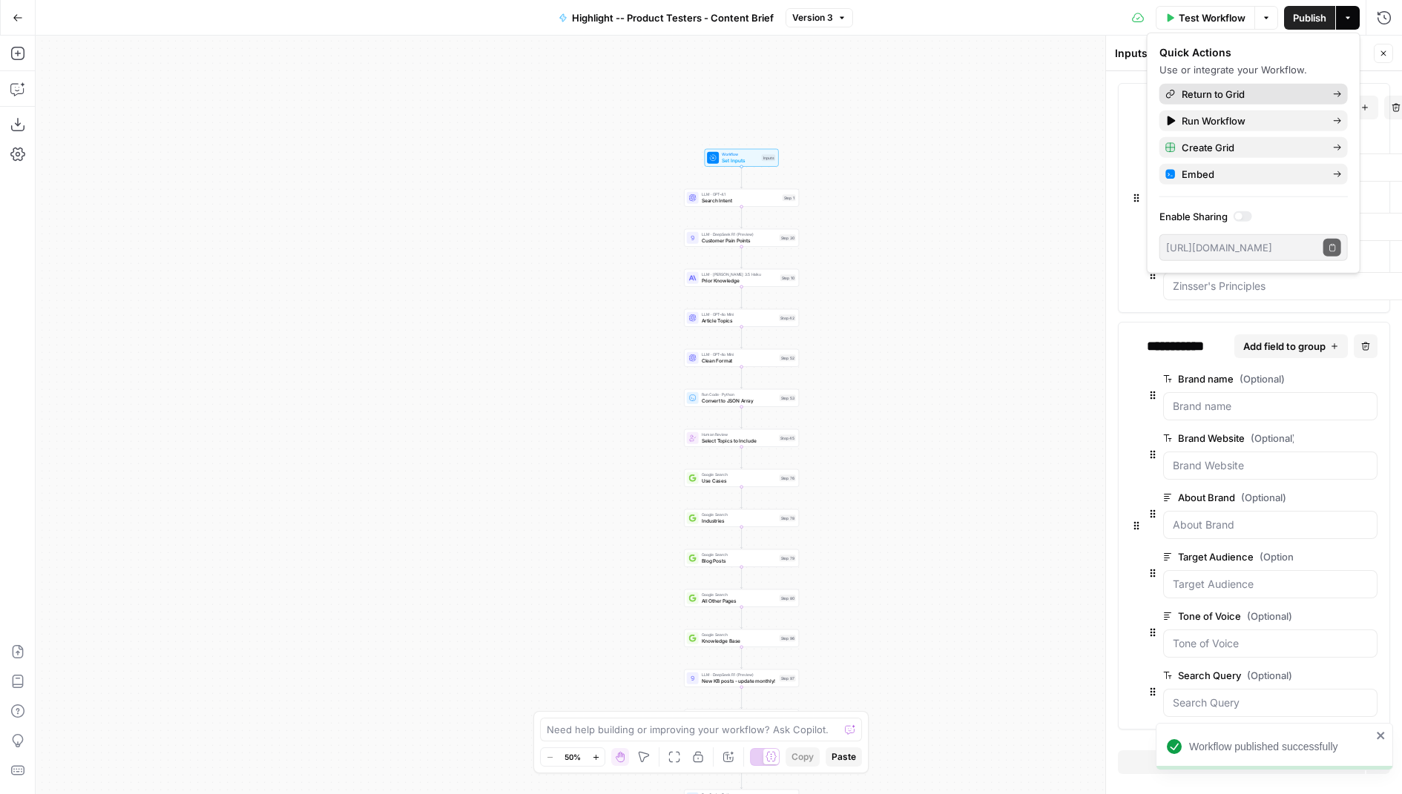
click at [1258, 96] on span "Return to Grid" at bounding box center [1251, 94] width 139 height 15
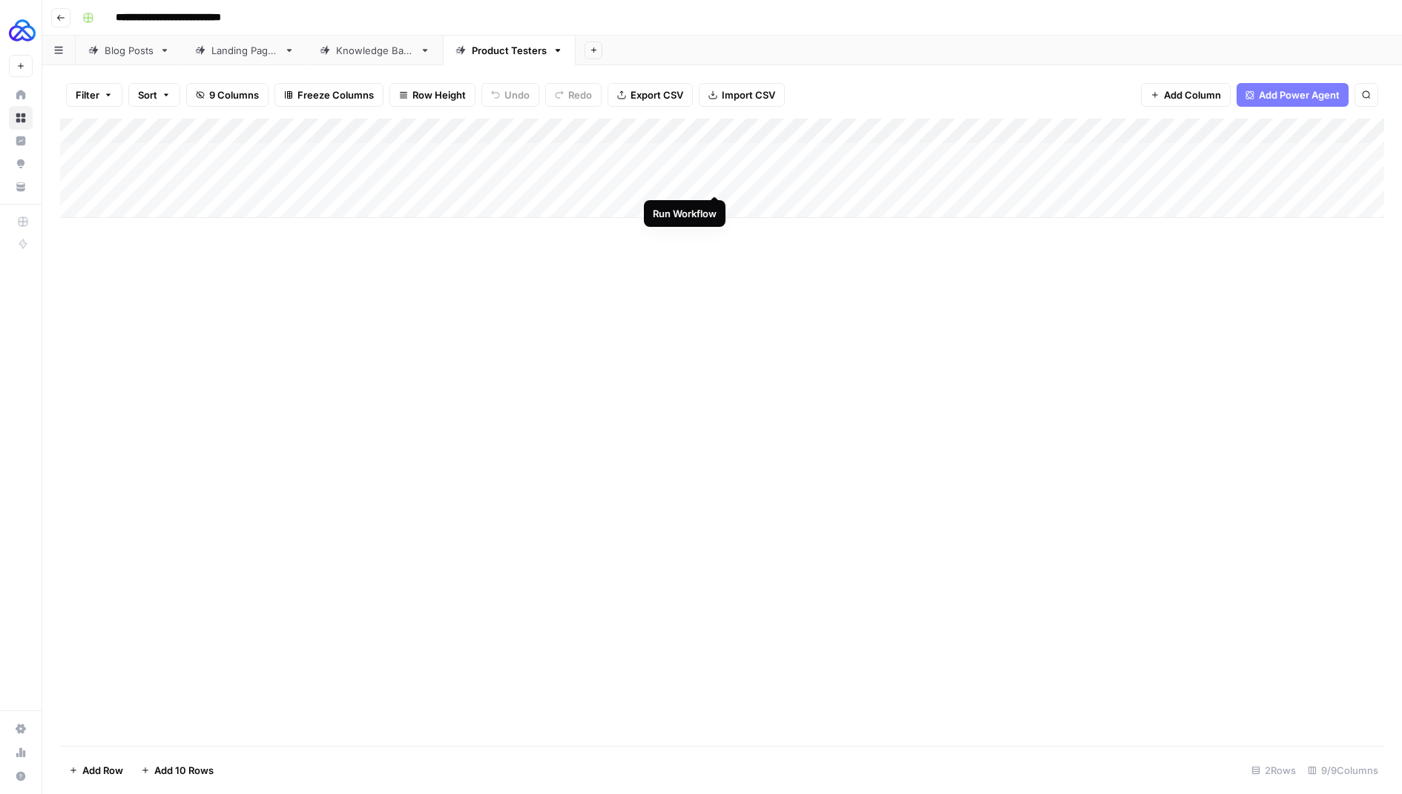
click at [715, 180] on div "Add Column" at bounding box center [722, 168] width 1324 height 99
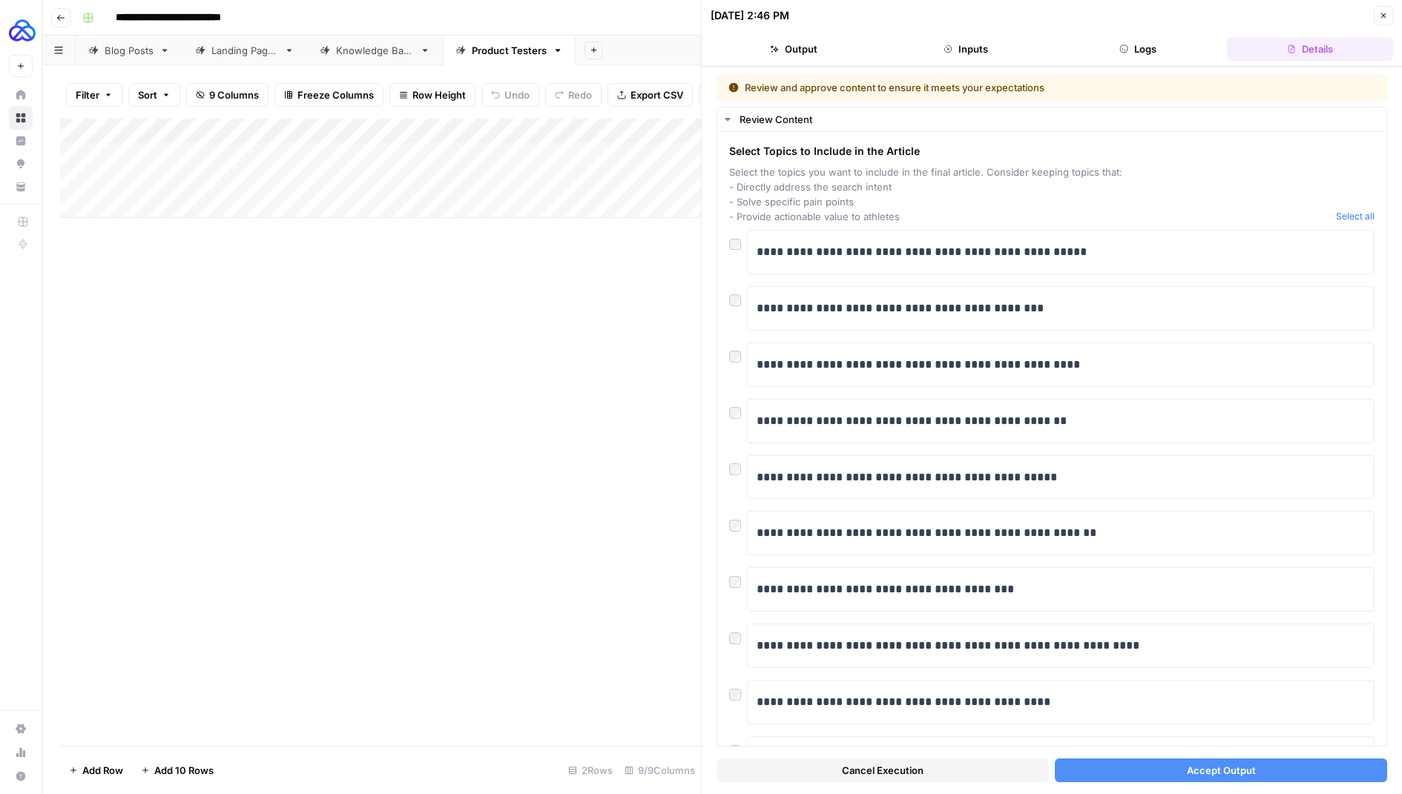
click at [1102, 763] on button "Accept Output" at bounding box center [1221, 771] width 332 height 24
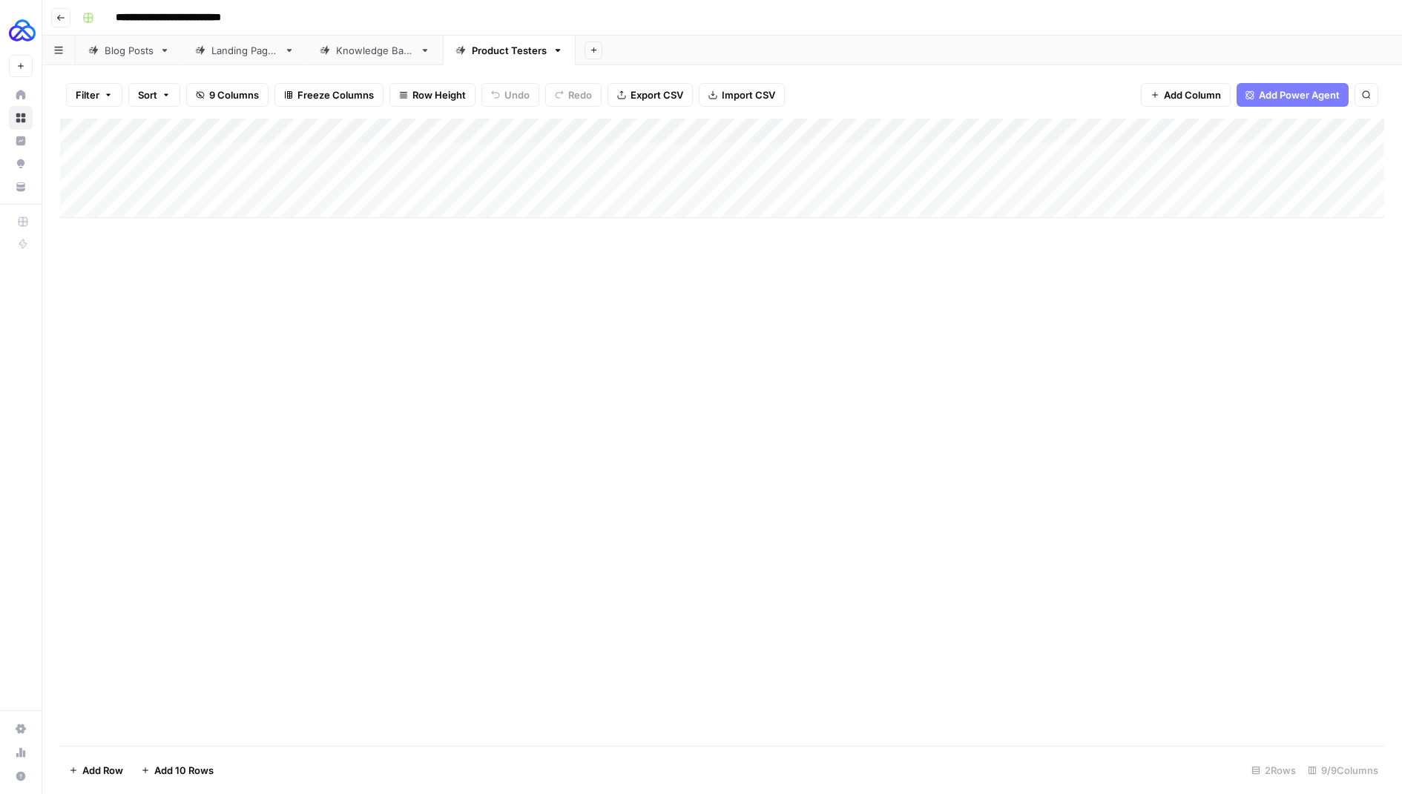
click at [716, 184] on div "Add Column" at bounding box center [722, 168] width 1324 height 99
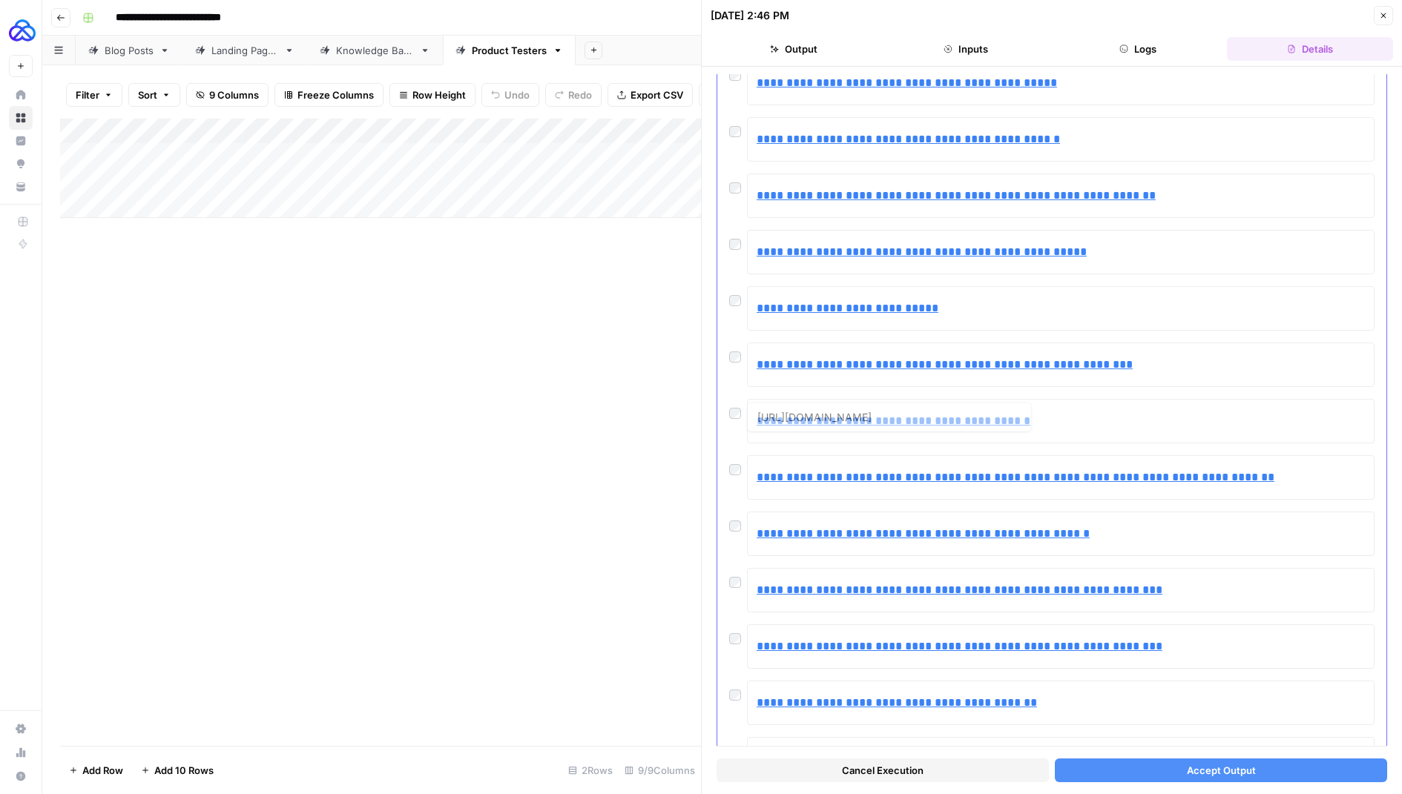
scroll to position [662, 0]
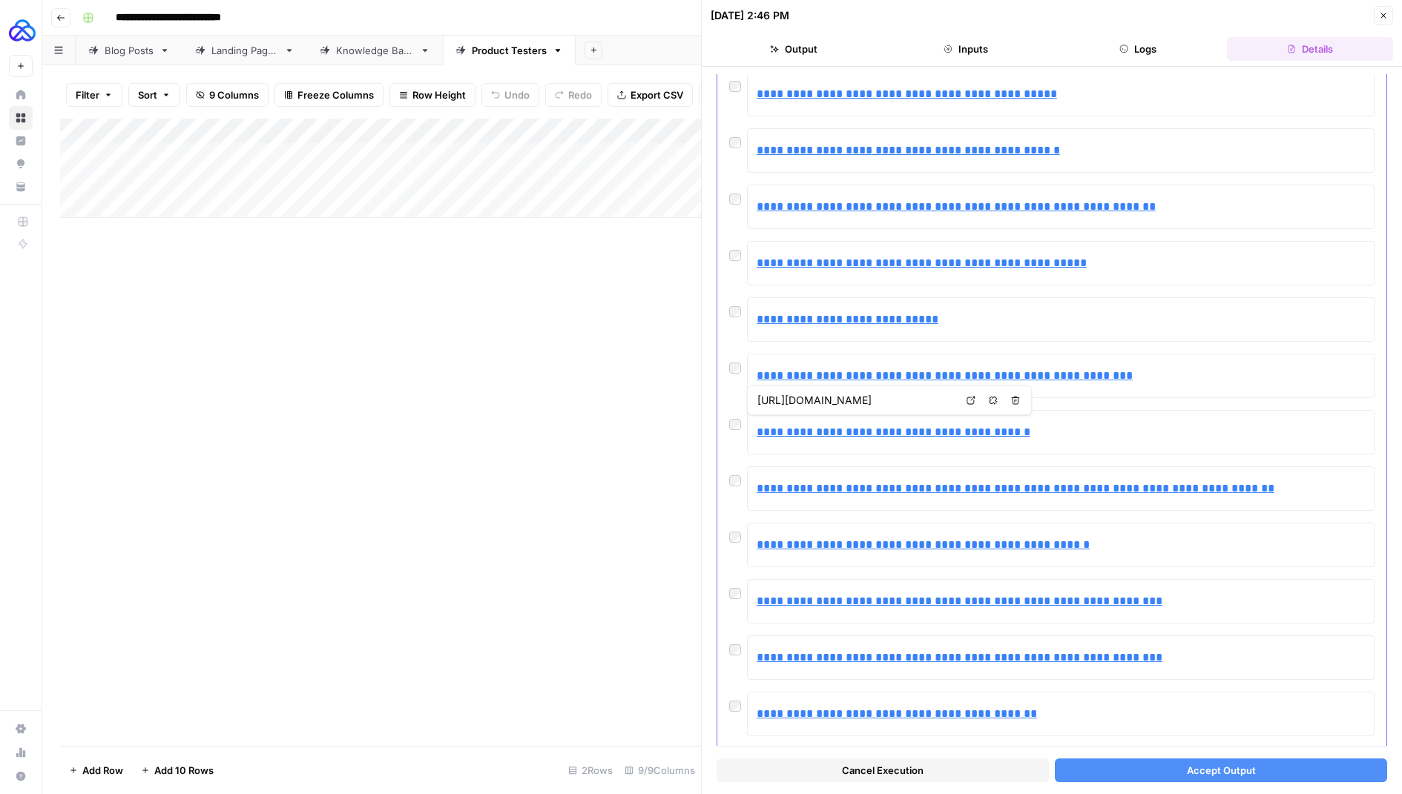
click at [740, 362] on div at bounding box center [738, 364] width 18 height 21
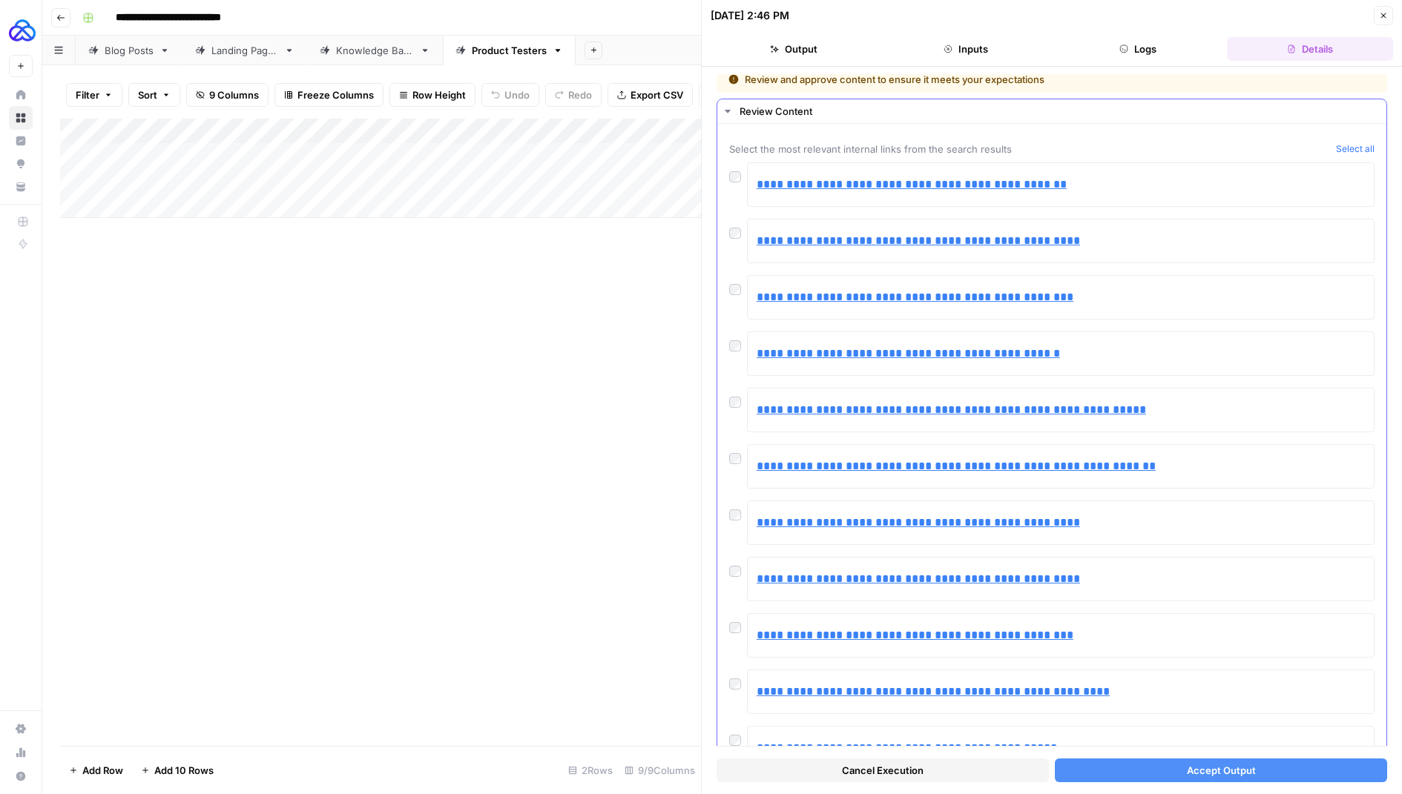
scroll to position [0, 0]
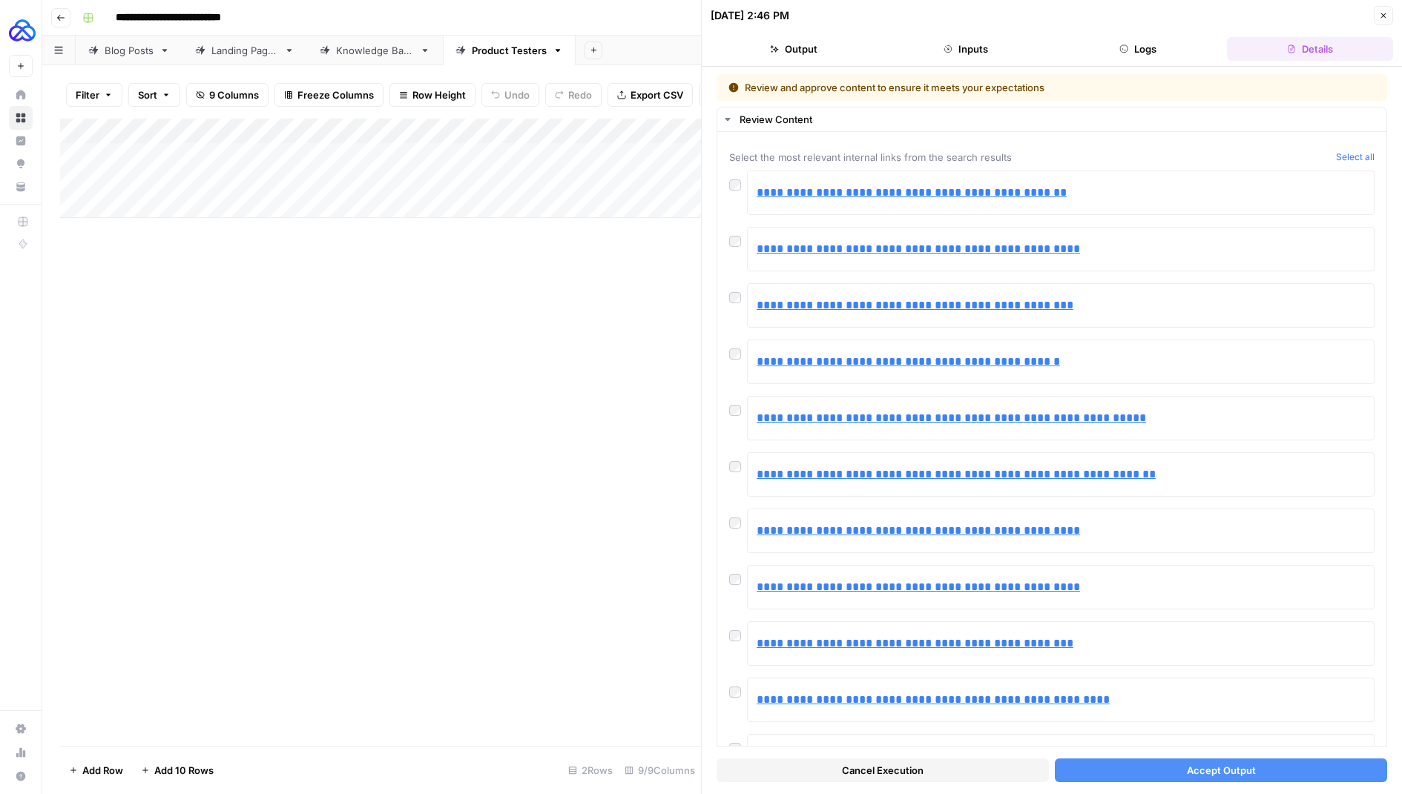
click at [1125, 777] on button "Accept Output" at bounding box center [1221, 771] width 332 height 24
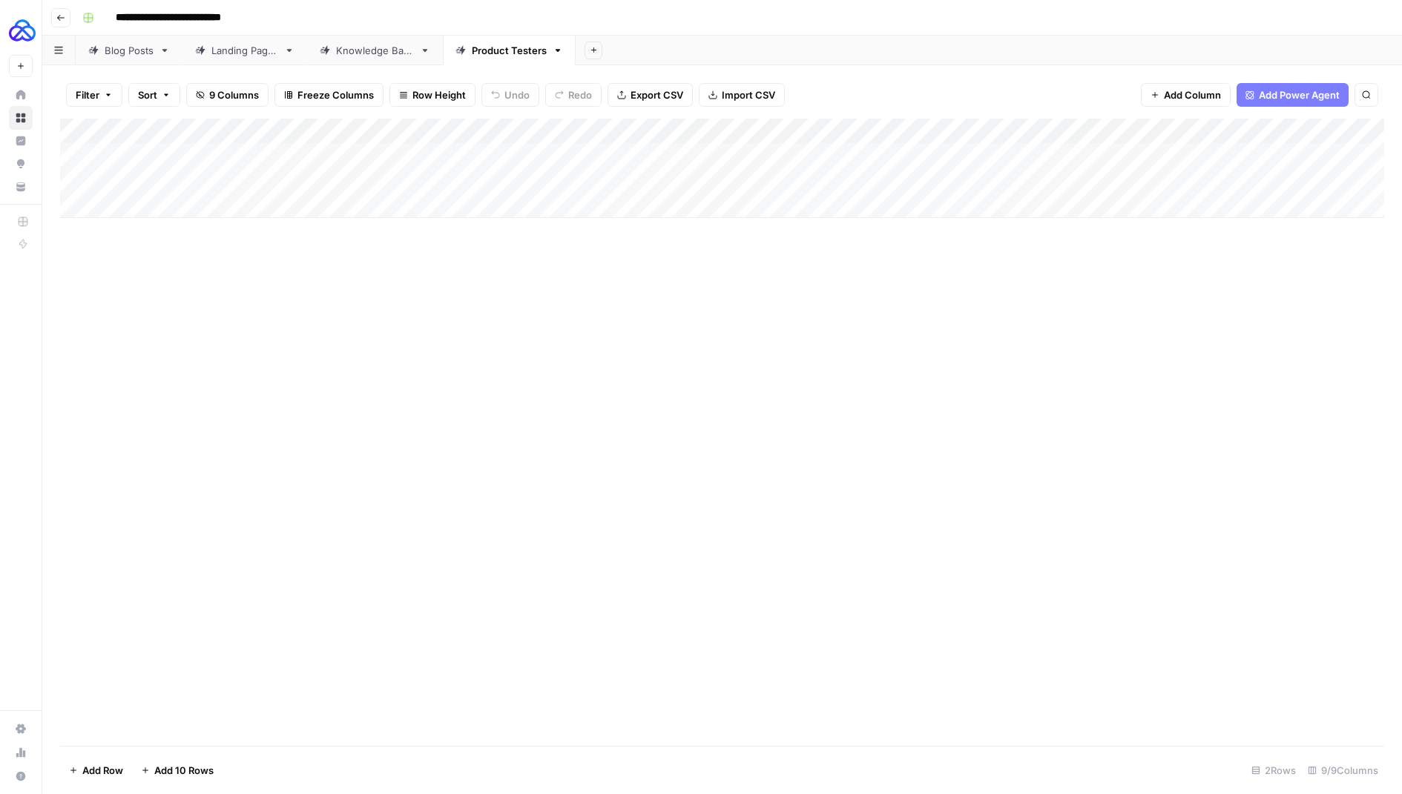
click at [1257, 180] on div "Add Column" at bounding box center [722, 168] width 1324 height 99
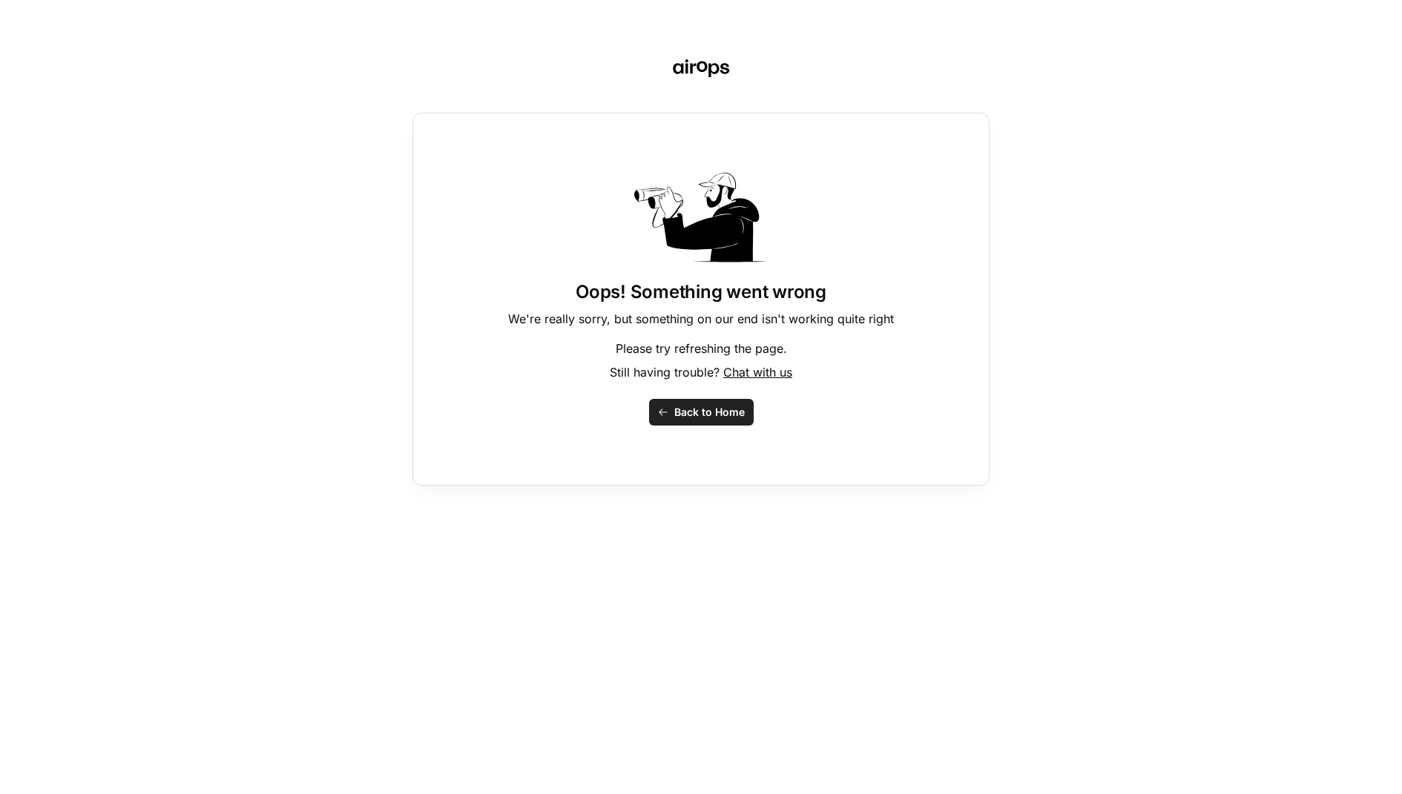
click at [713, 408] on span "Back to Home" at bounding box center [709, 412] width 70 height 15
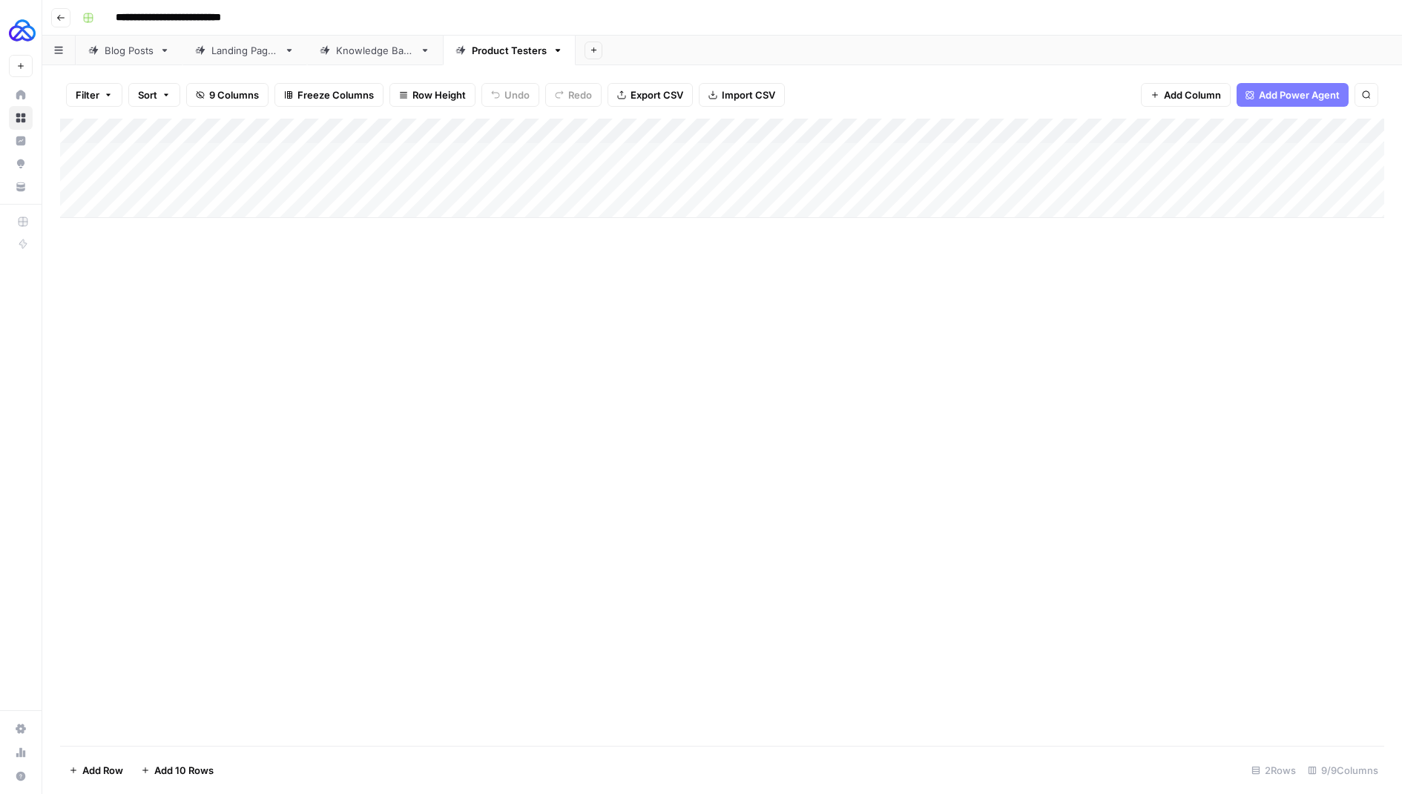
click at [1378, 180] on div "Add Column" at bounding box center [722, 168] width 1324 height 99
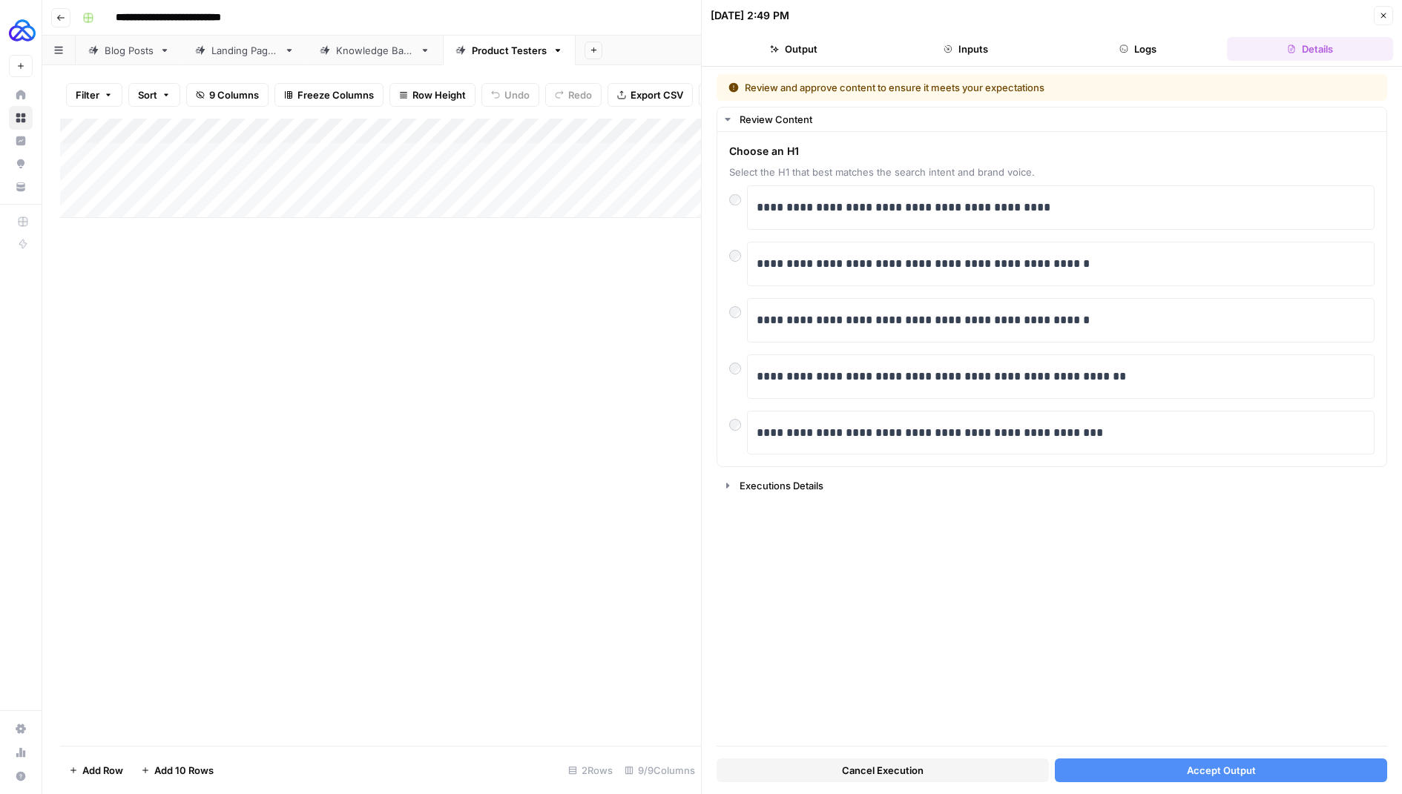
click at [1383, 19] on icon "button" at bounding box center [1383, 15] width 9 height 9
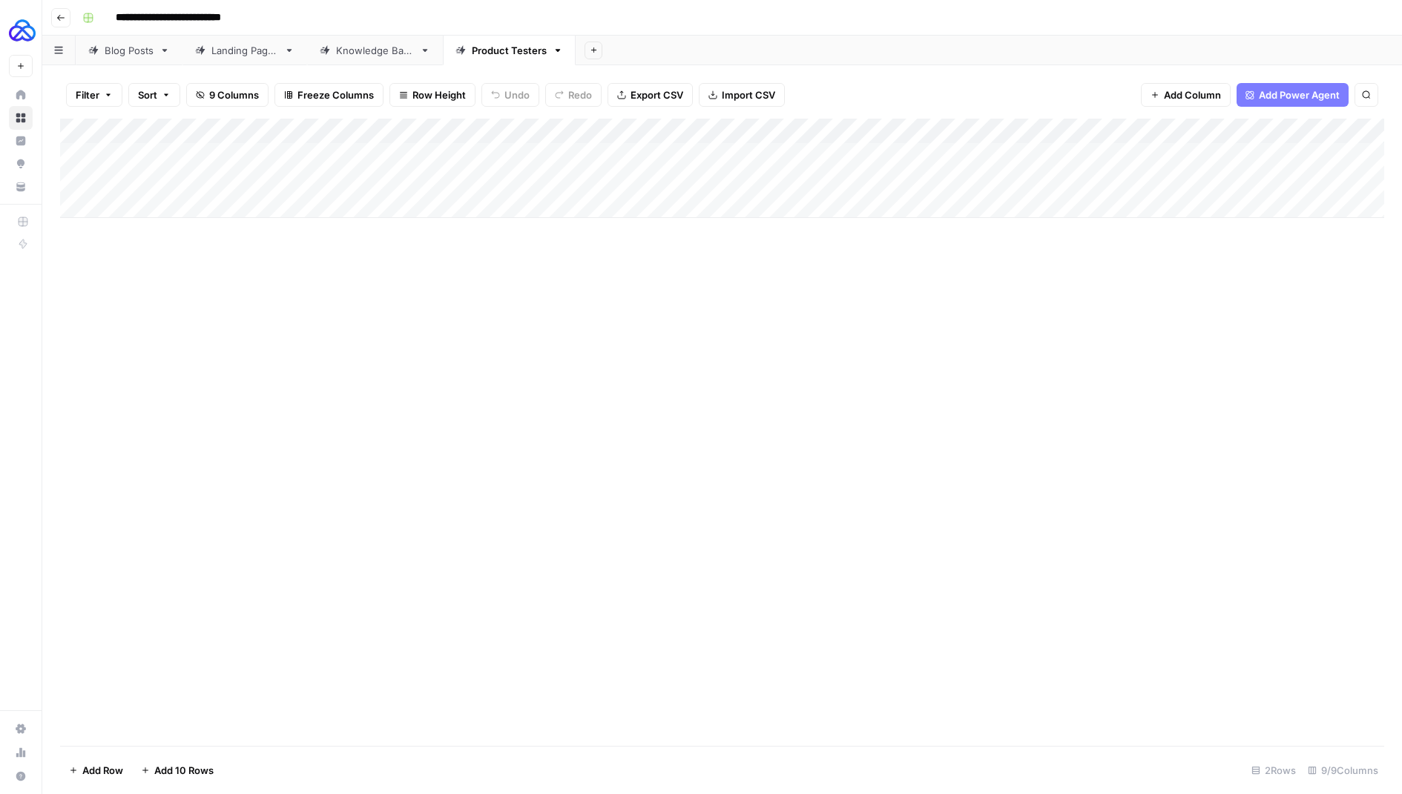
click at [697, 130] on div "Add Column" at bounding box center [722, 168] width 1324 height 99
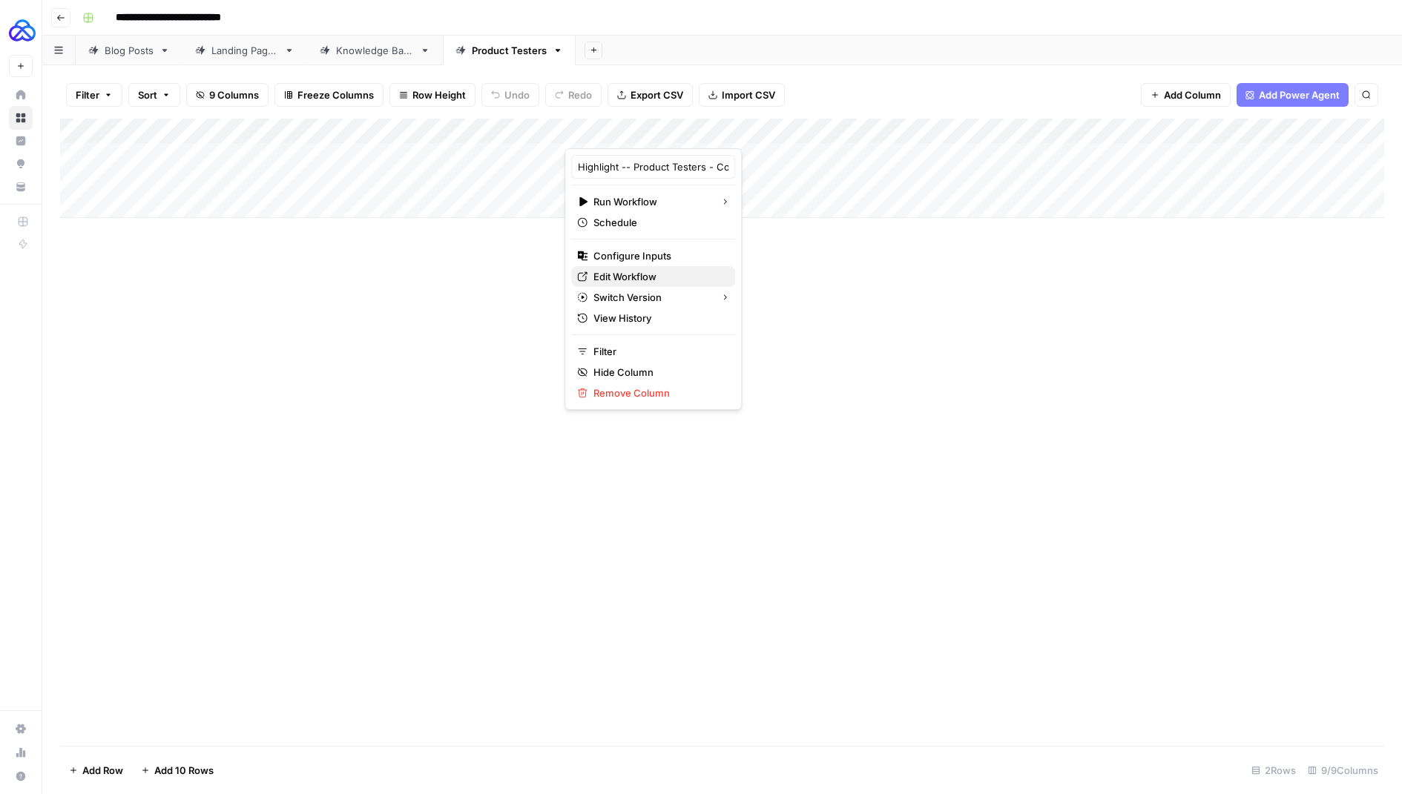
click at [616, 269] on span "Edit Workflow" at bounding box center [658, 276] width 130 height 15
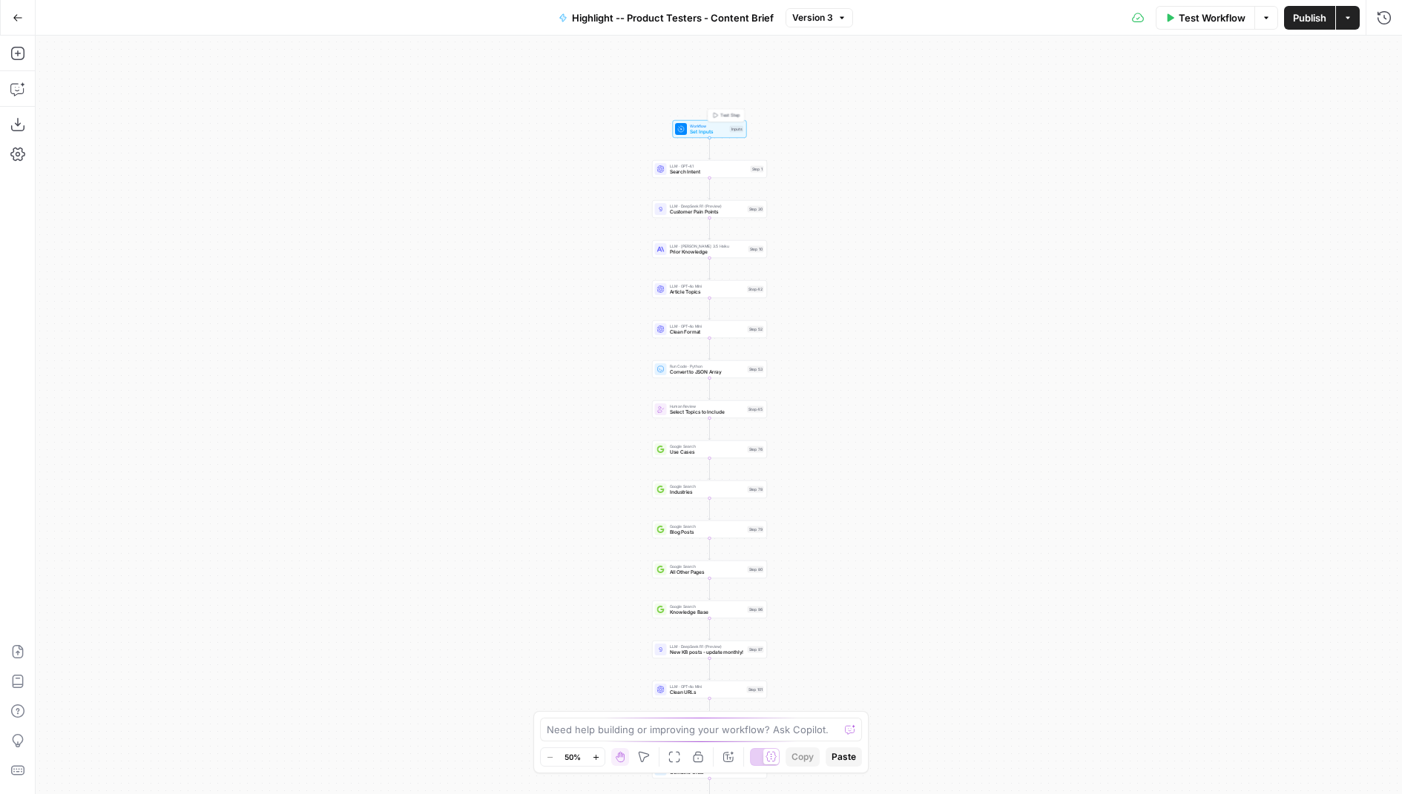
click at [688, 134] on div "Workflow Set Inputs Inputs Test Step" at bounding box center [709, 129] width 68 height 13
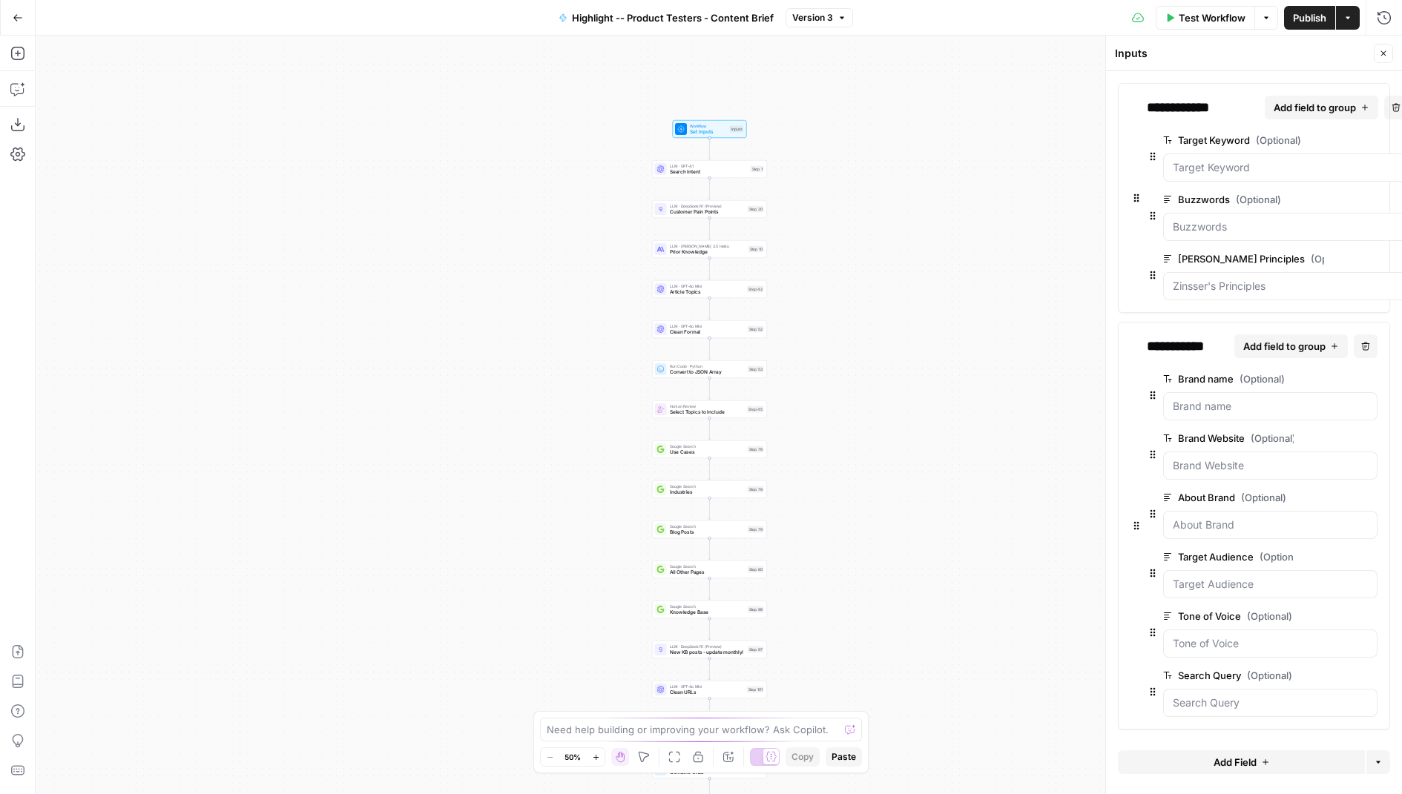
click at [1343, 494] on icon "button" at bounding box center [1347, 498] width 8 height 8
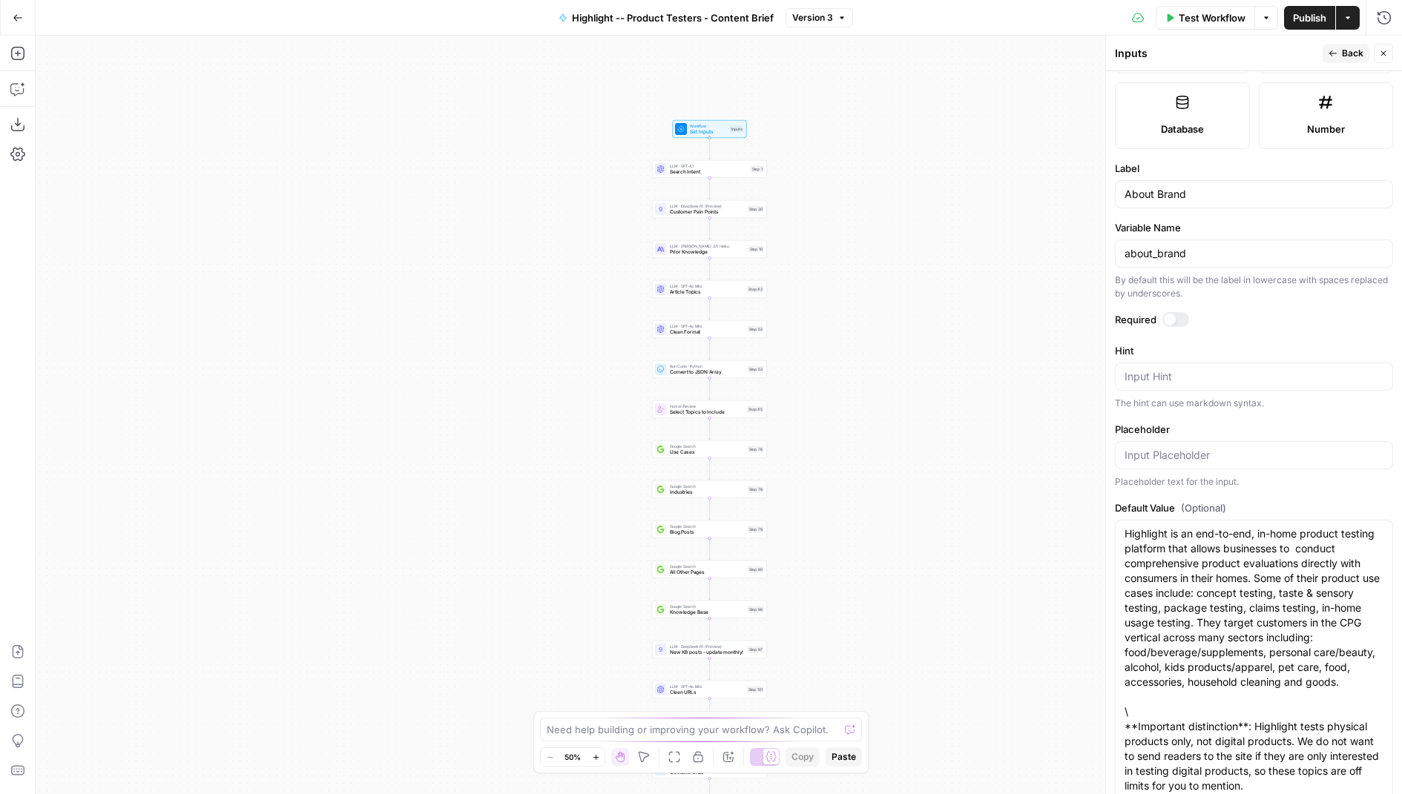
scroll to position [424, 0]
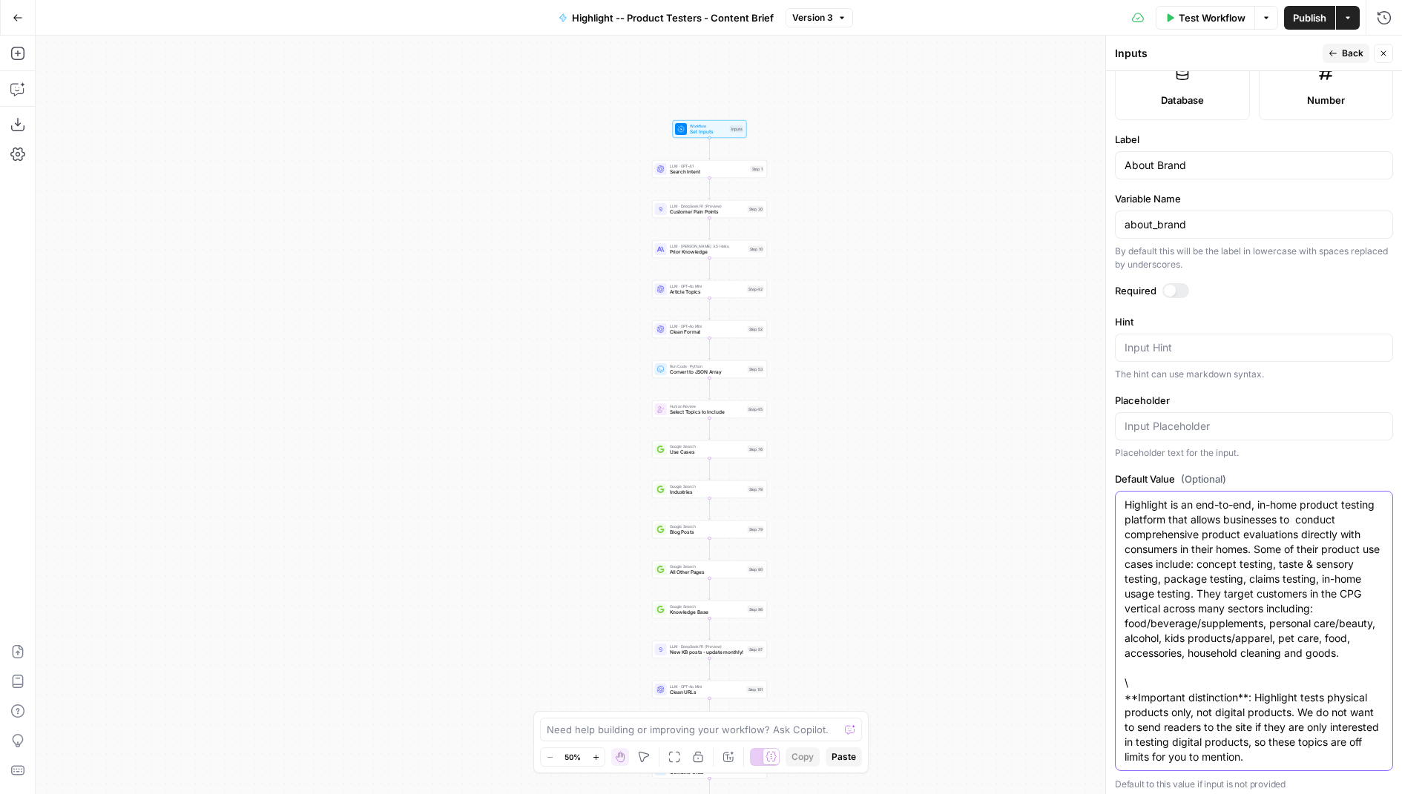
click at [1276, 588] on textarea "Highlight is an end-to-end, in-home product testing platform that allows busine…" at bounding box center [1254, 631] width 259 height 267
click at [1337, 605] on textarea "Highlight is an end-to-end, in-home product testing platform that allows busine…" at bounding box center [1254, 631] width 259 height 267
click at [1299, 514] on textarea "Highlight is an end-to-end, in-home product testing platform that allows busine…" at bounding box center [1254, 639] width 259 height 282
click at [1165, 548] on textarea "Highlight is an end-to-end, in-home product testing platform that allows busine…" at bounding box center [1254, 639] width 259 height 282
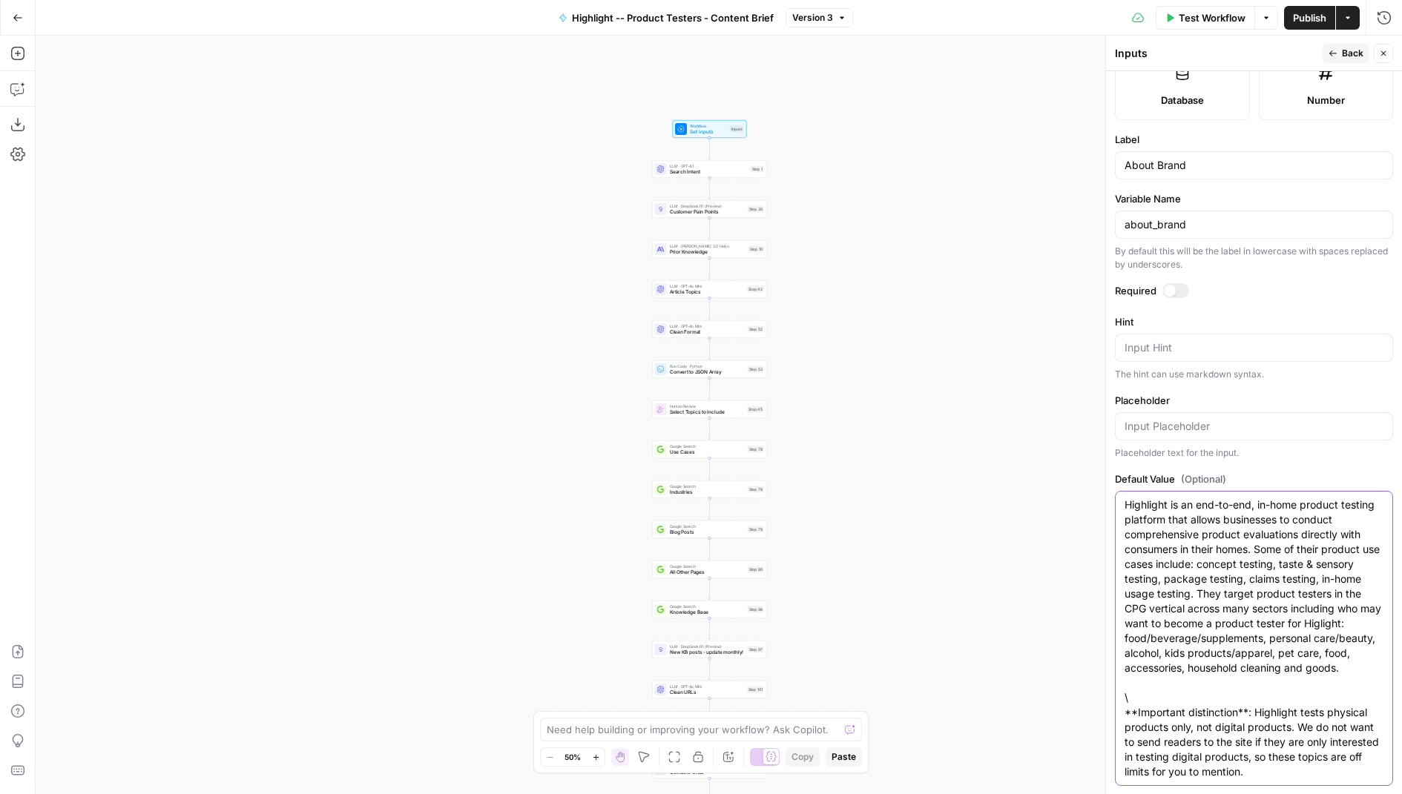
click at [1165, 548] on textarea "Highlight is an end-to-end, in-home product testing platform that allows busine…" at bounding box center [1254, 639] width 259 height 282
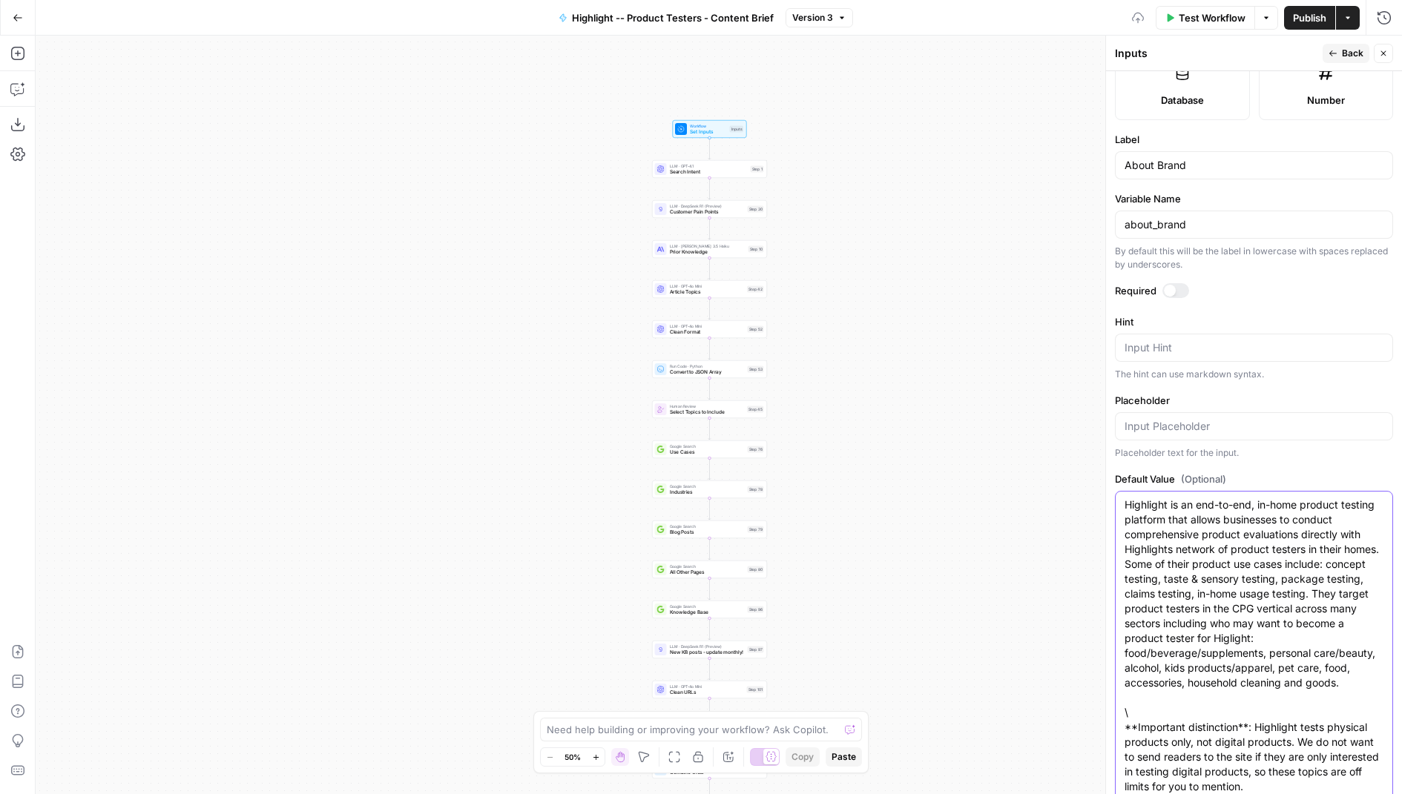
scroll to position [454, 0]
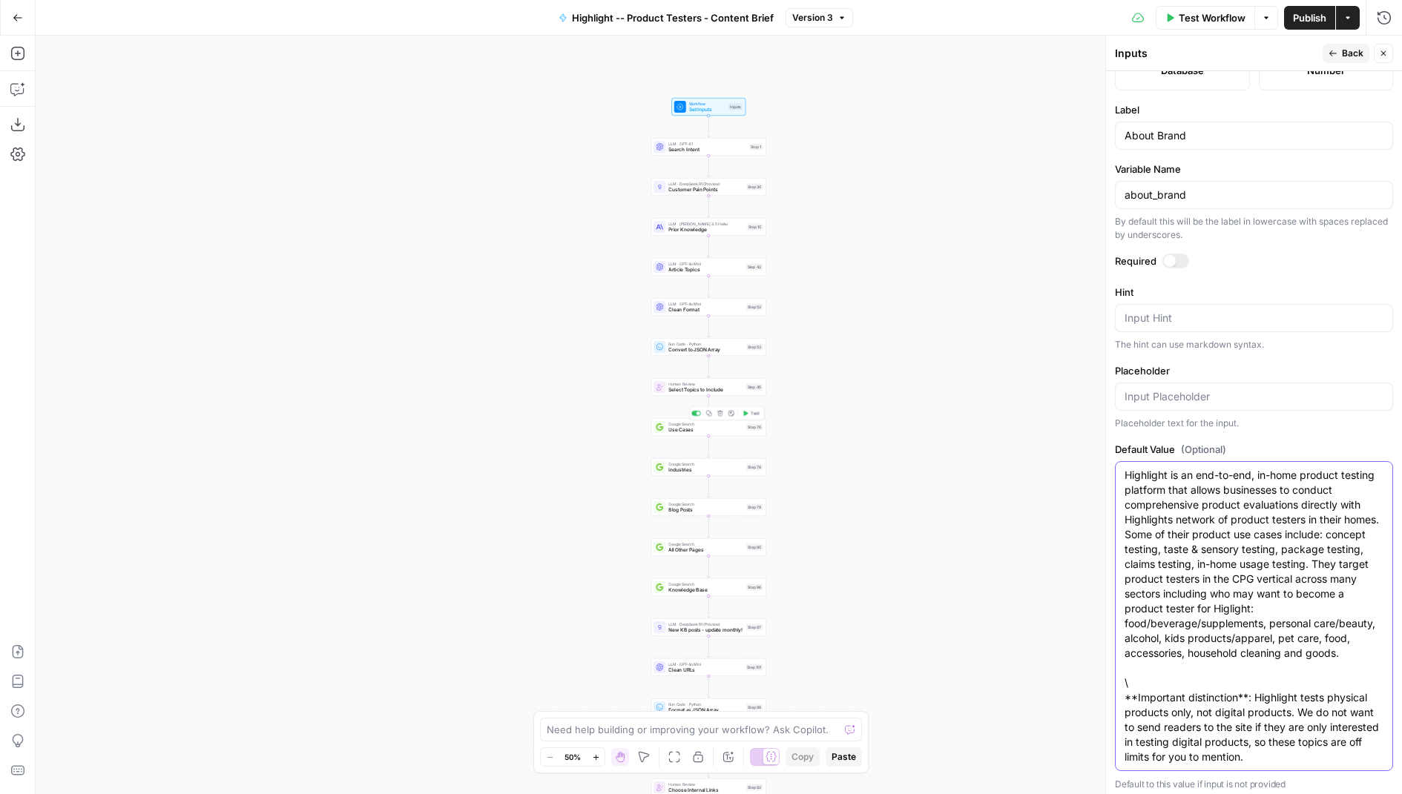
type textarea "Highlight is an end-to-end, in-home product testing platform that allows busine…"
click at [668, 424] on span "Google Search" at bounding box center [705, 424] width 75 height 6
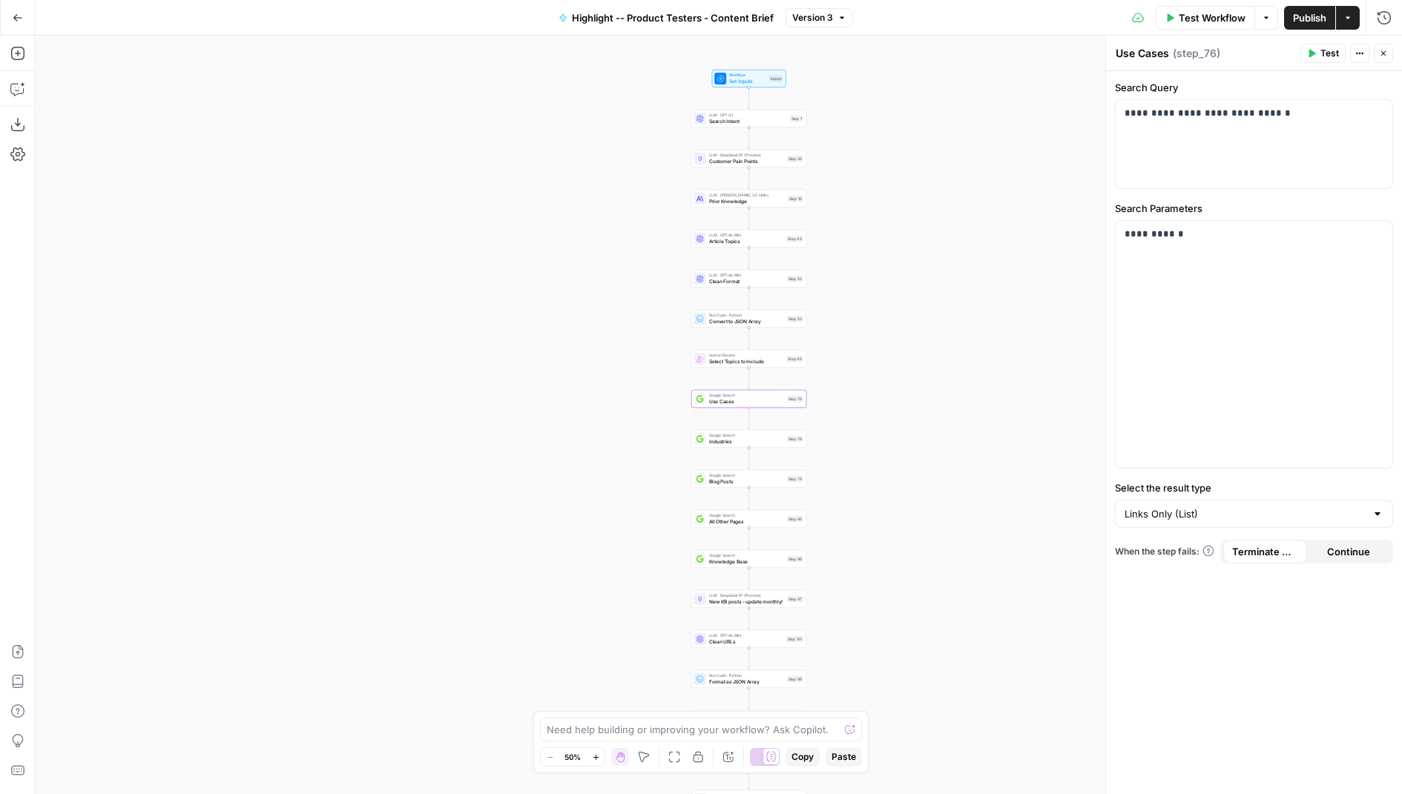
click at [1294, 16] on span "Publish" at bounding box center [1309, 17] width 33 height 15
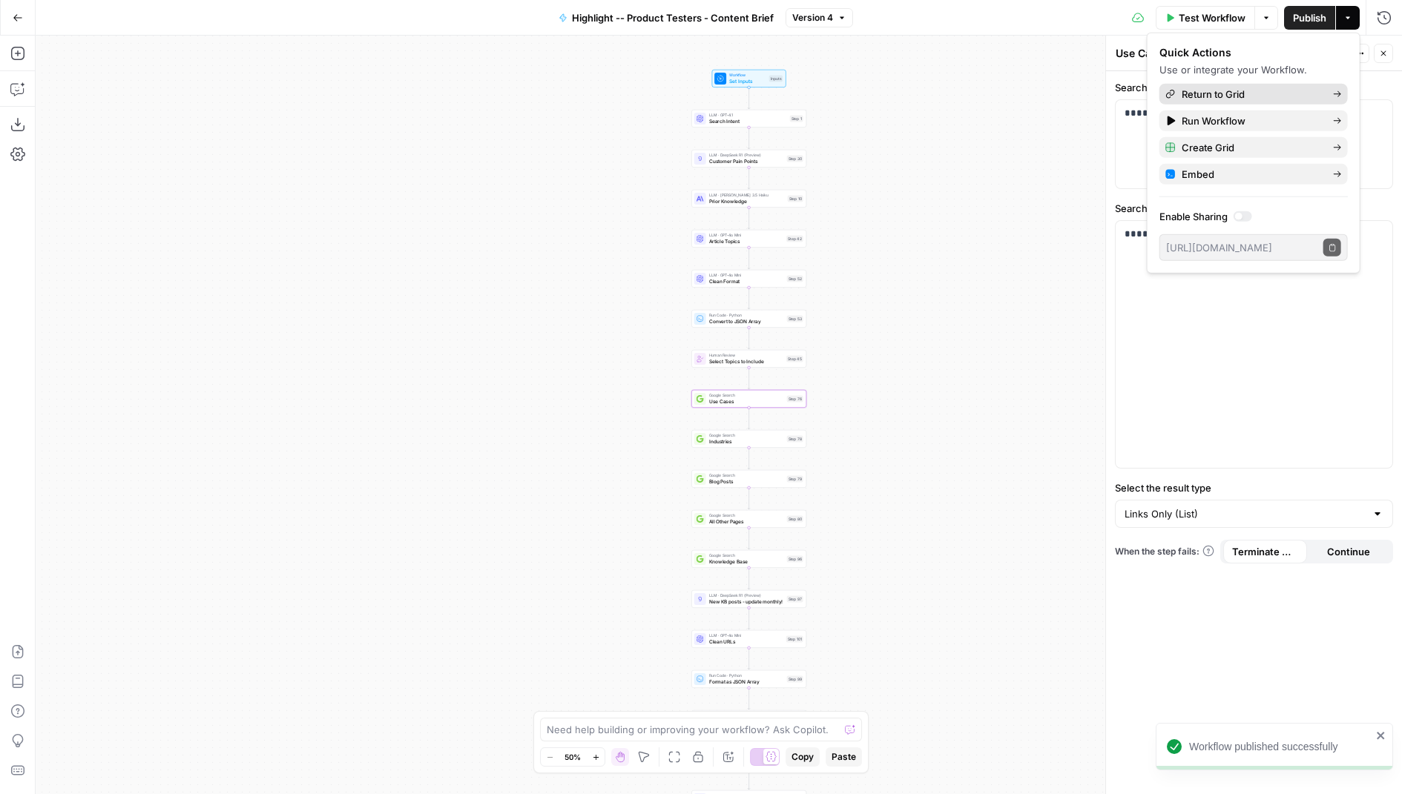
click at [1220, 91] on span "Return to Grid" at bounding box center [1251, 94] width 139 height 15
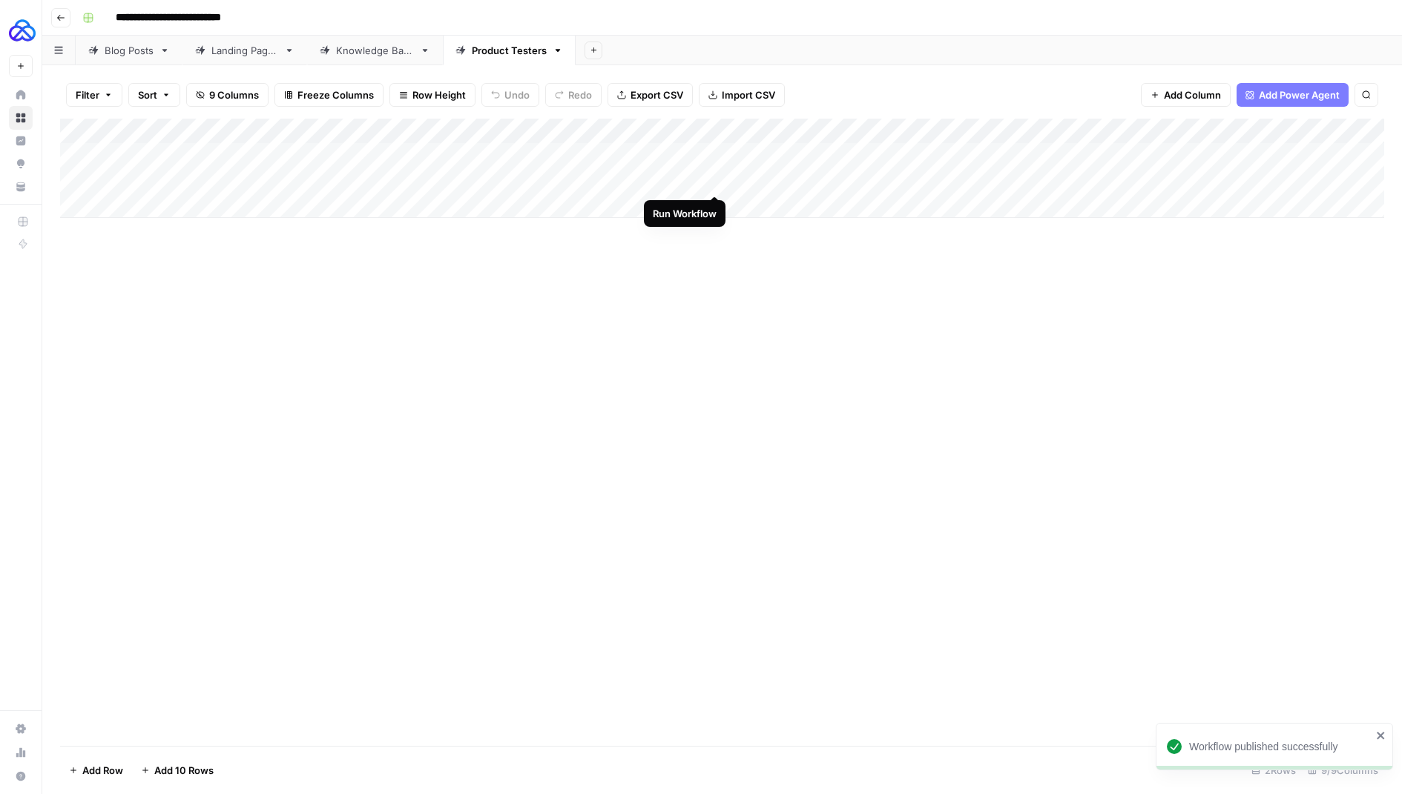
click at [714, 180] on div "Add Column" at bounding box center [722, 168] width 1324 height 99
click at [712, 180] on div "Add Column" at bounding box center [722, 168] width 1324 height 99
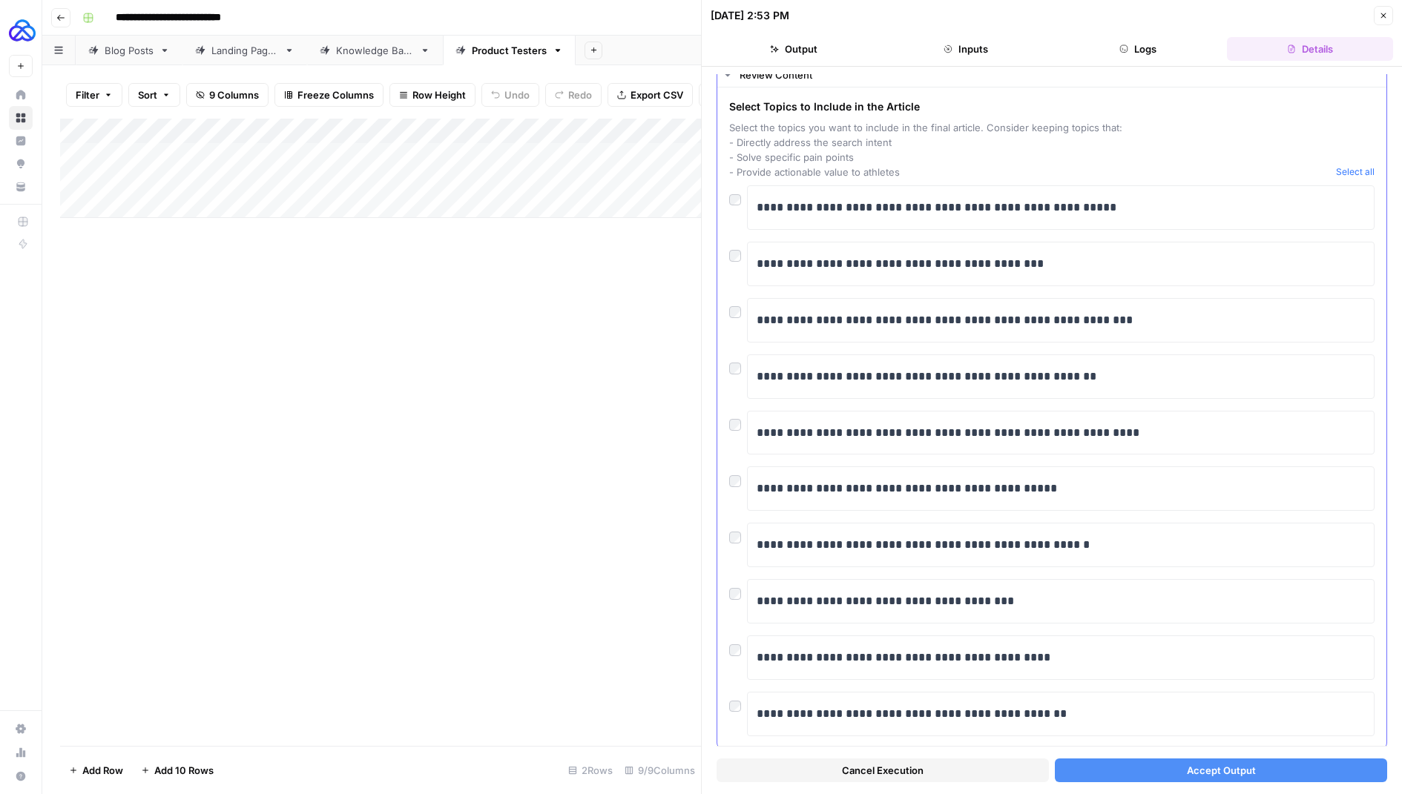
scroll to position [43, 0]
click at [328, 185] on div "Add Column" at bounding box center [380, 168] width 641 height 99
type textarea "**********"
click at [380, 323] on div "Add Column" at bounding box center [380, 433] width 641 height 628
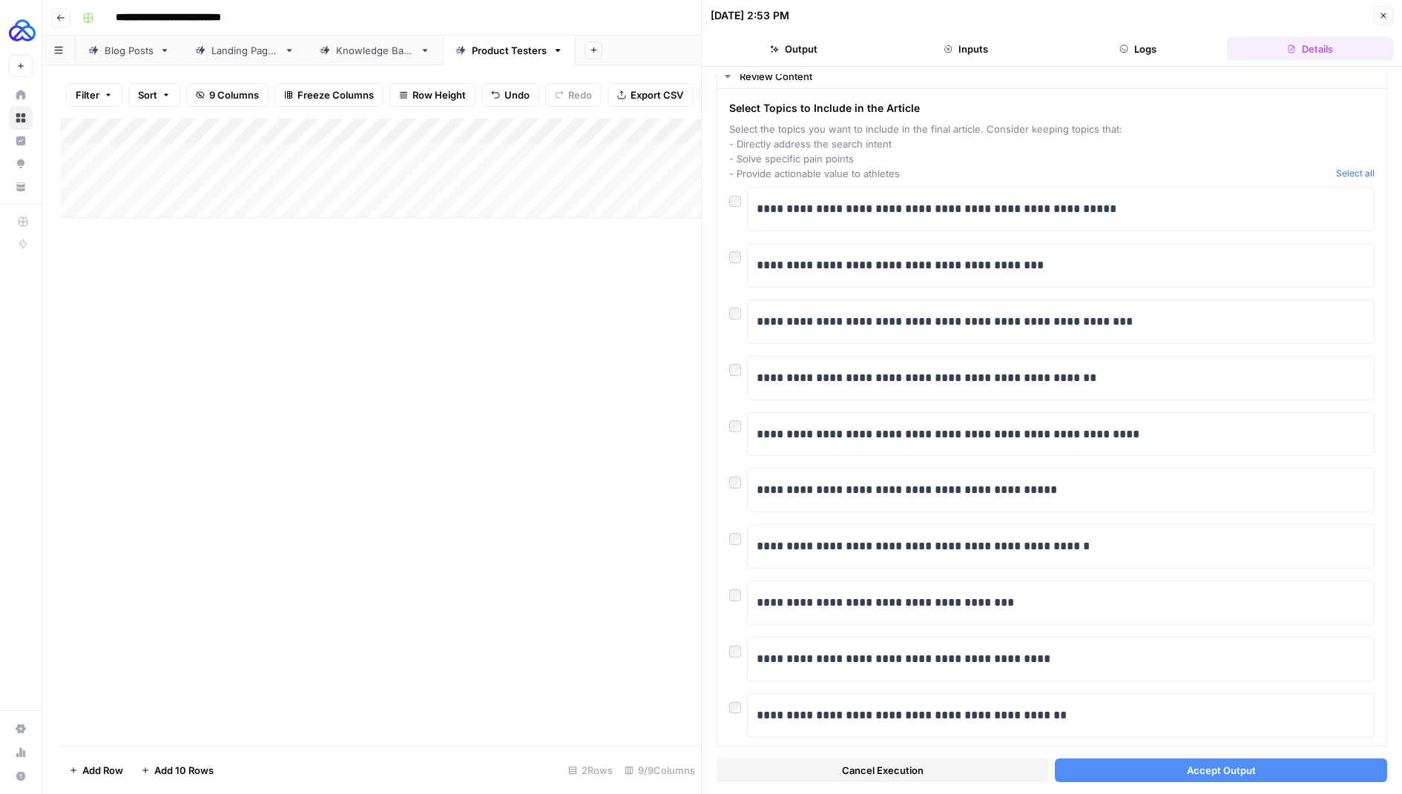
click at [877, 766] on span "Cancel Execution" at bounding box center [883, 770] width 82 height 15
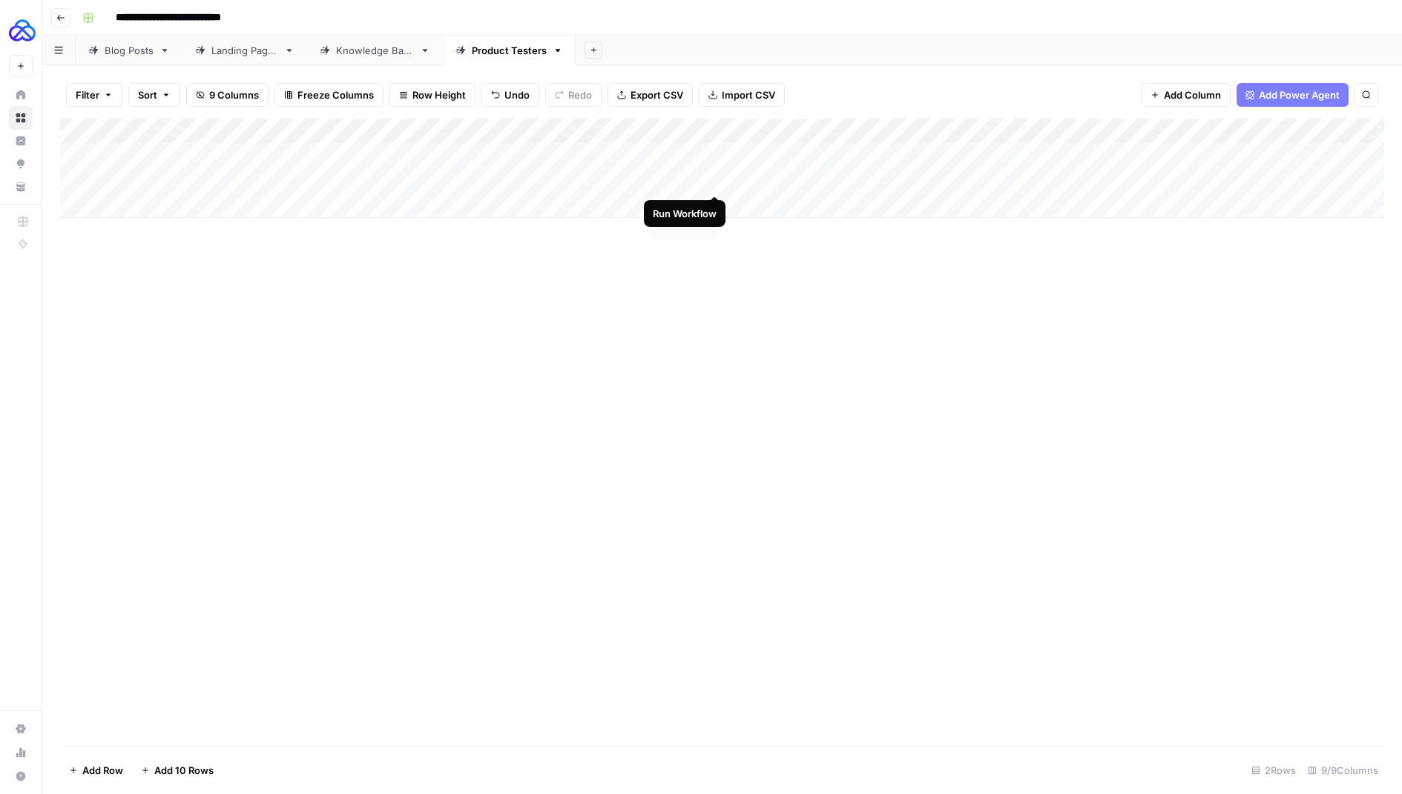
click at [714, 182] on div "Add Column" at bounding box center [722, 168] width 1324 height 99
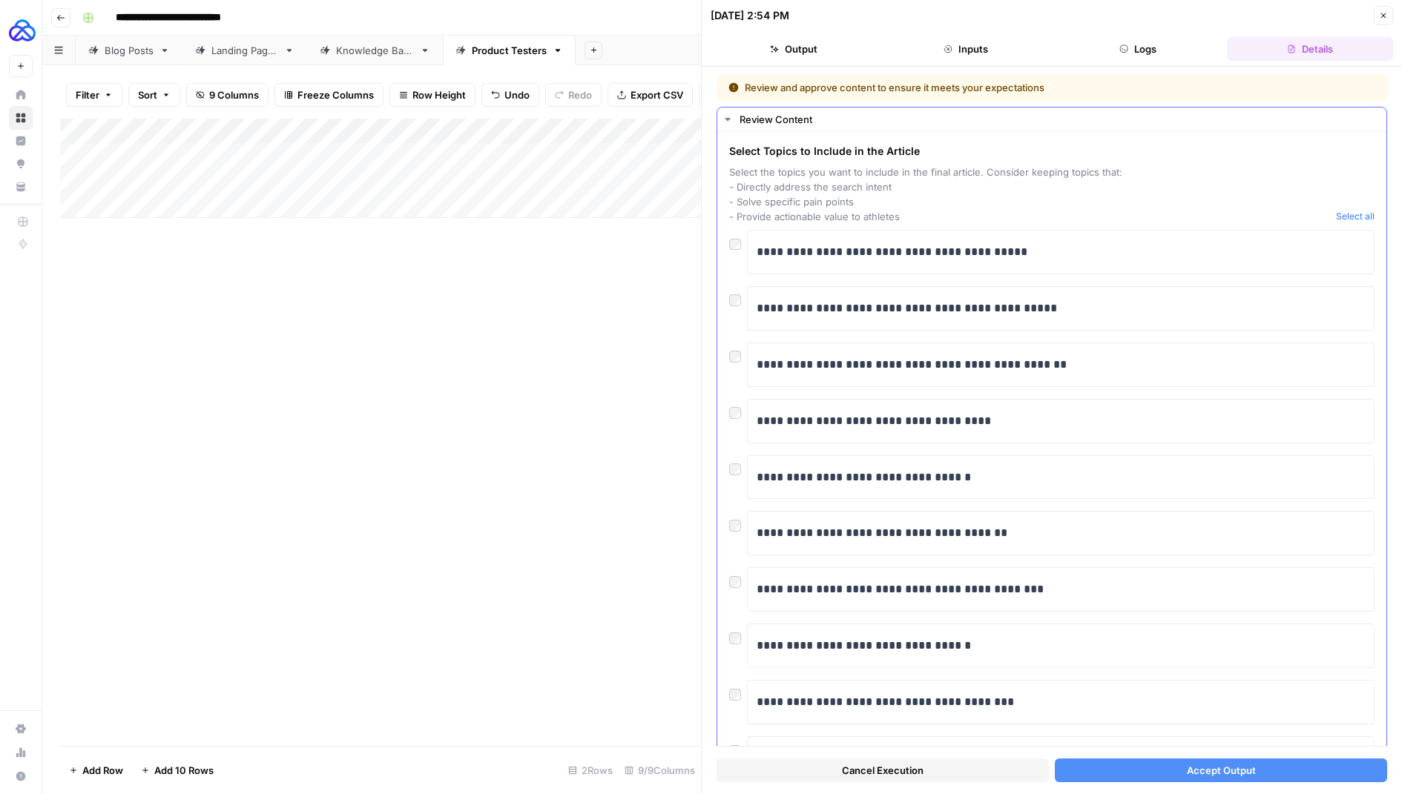
click at [740, 465] on div at bounding box center [738, 465] width 18 height 21
click at [1156, 772] on button "Accept Output" at bounding box center [1221, 771] width 332 height 24
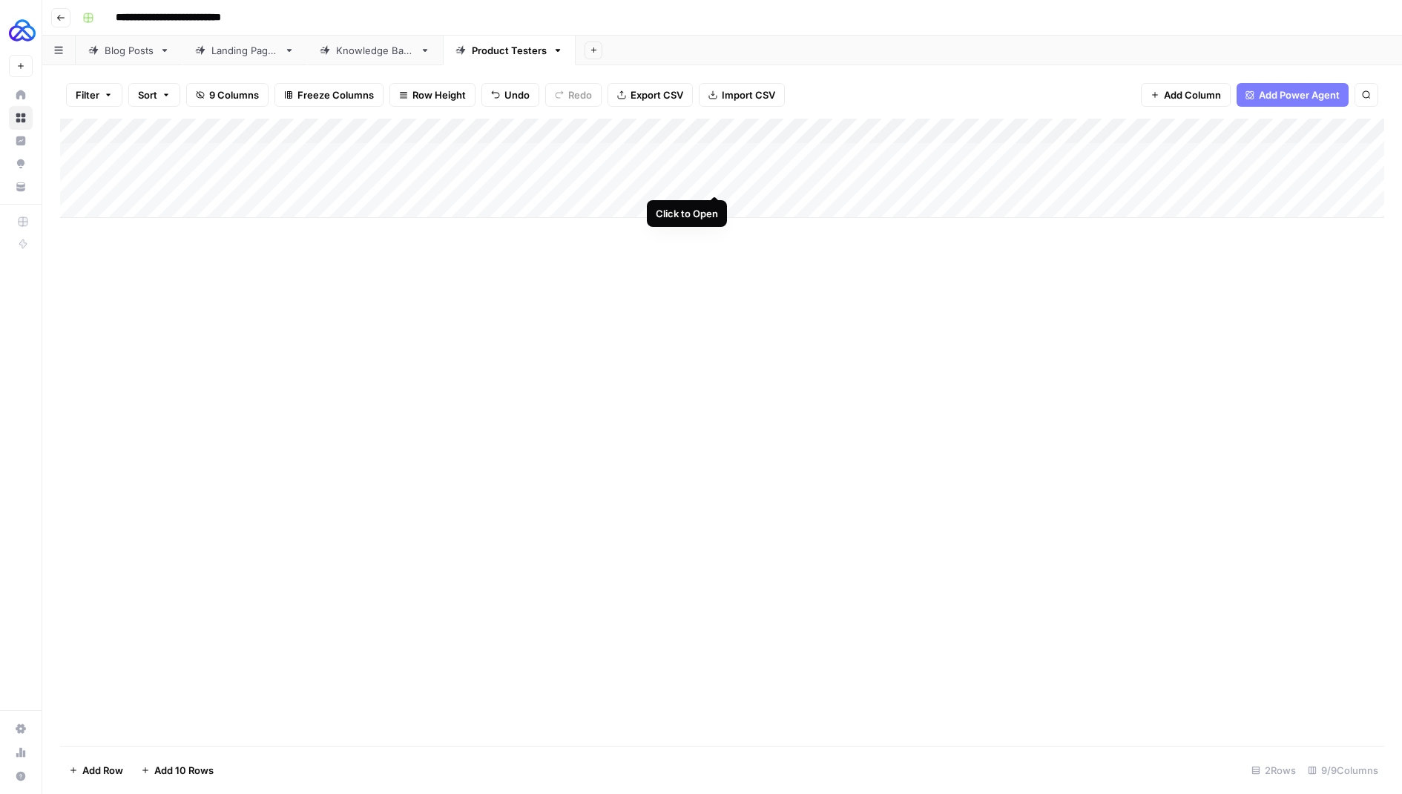
click at [715, 179] on div "Add Column" at bounding box center [722, 168] width 1324 height 99
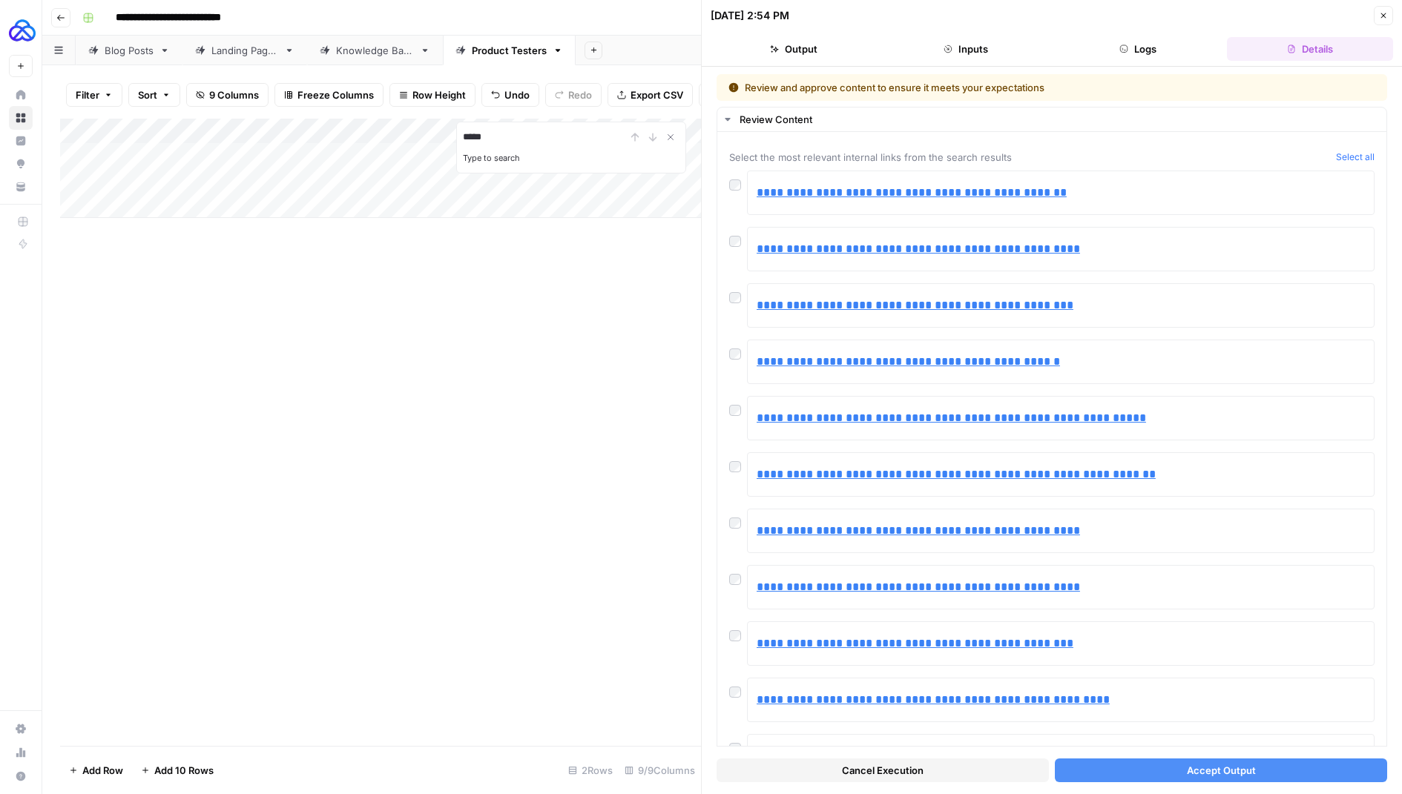
type input "*****"
click at [1189, 82] on div "Review and approve content to ensure it meets your expectations" at bounding box center [968, 87] width 481 height 15
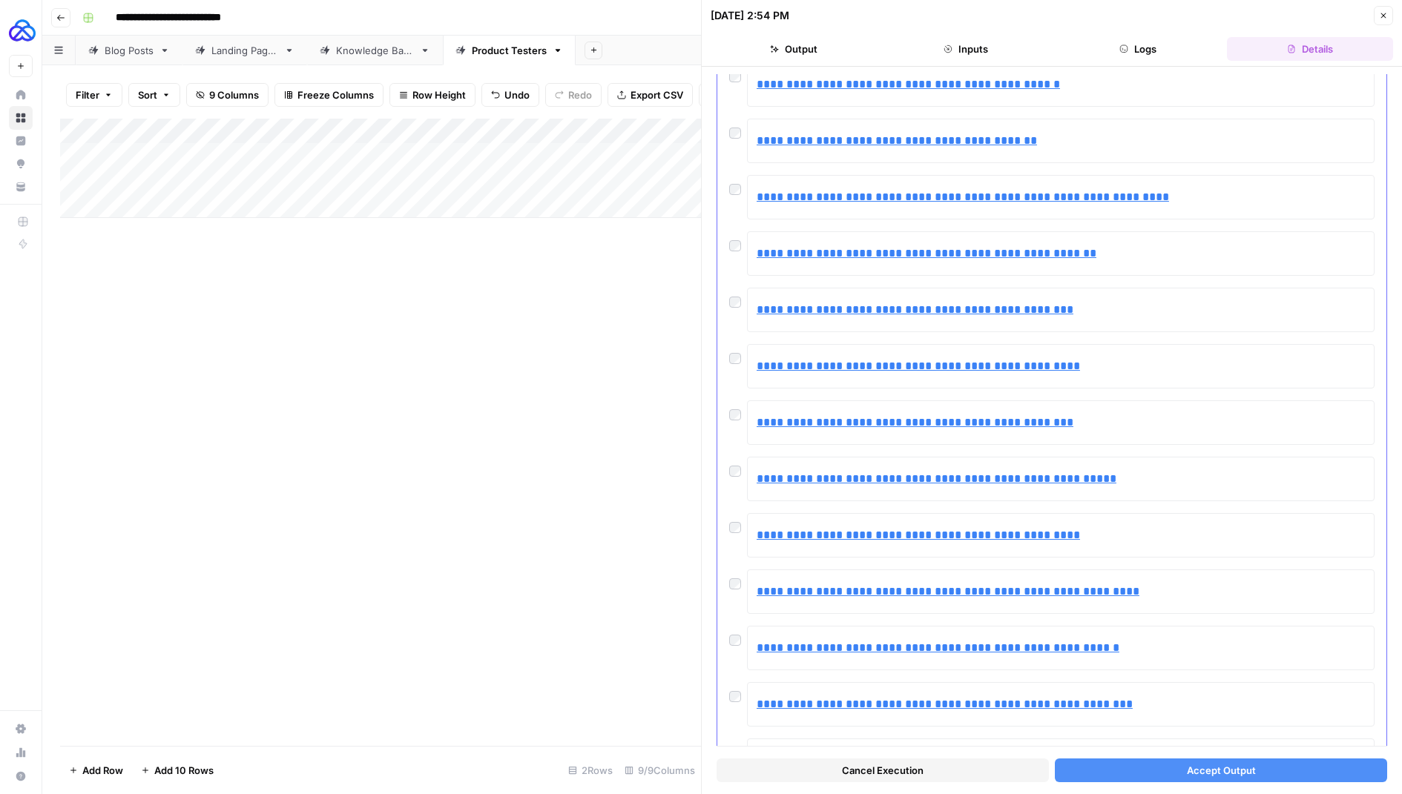
scroll to position [2174, 0]
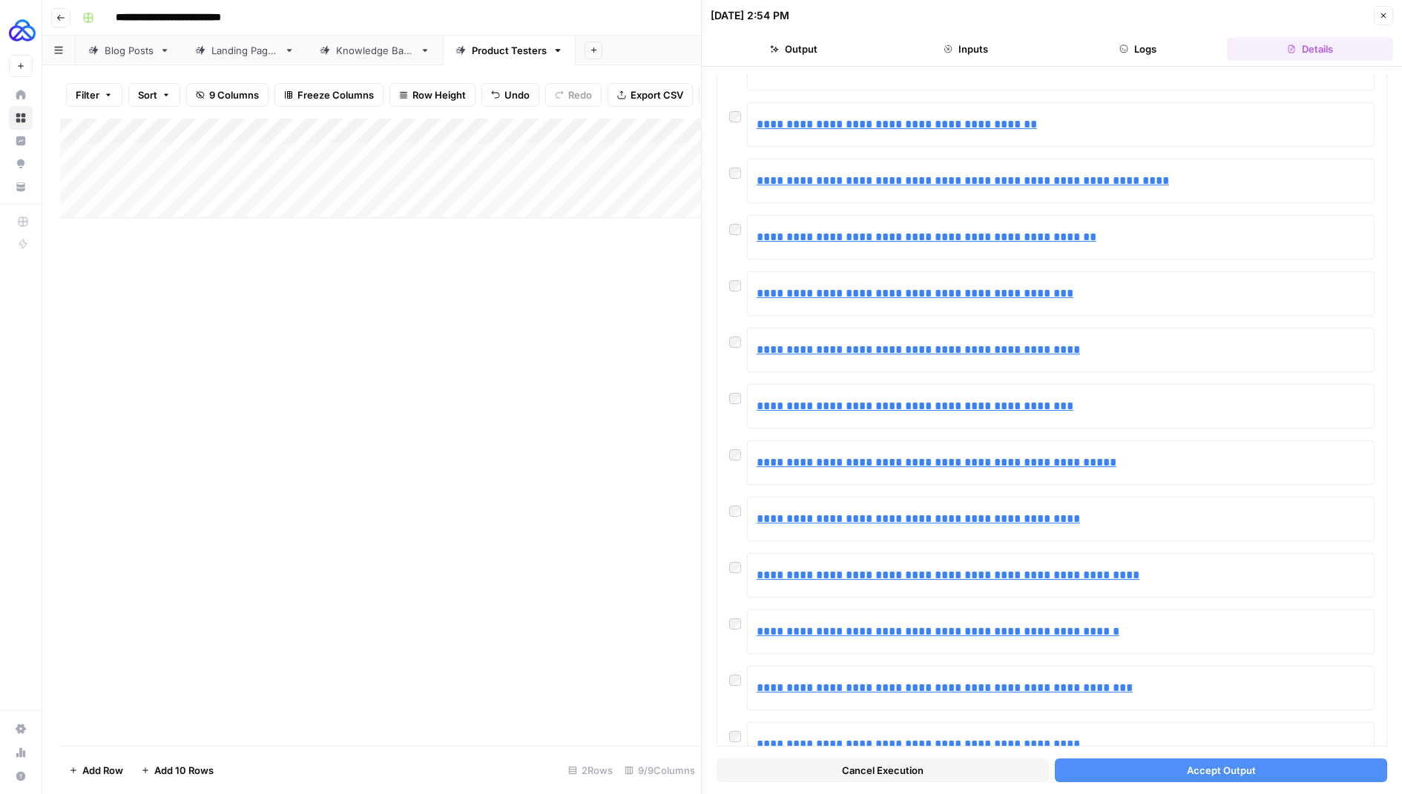
click at [1162, 774] on button "Accept Output" at bounding box center [1221, 771] width 332 height 24
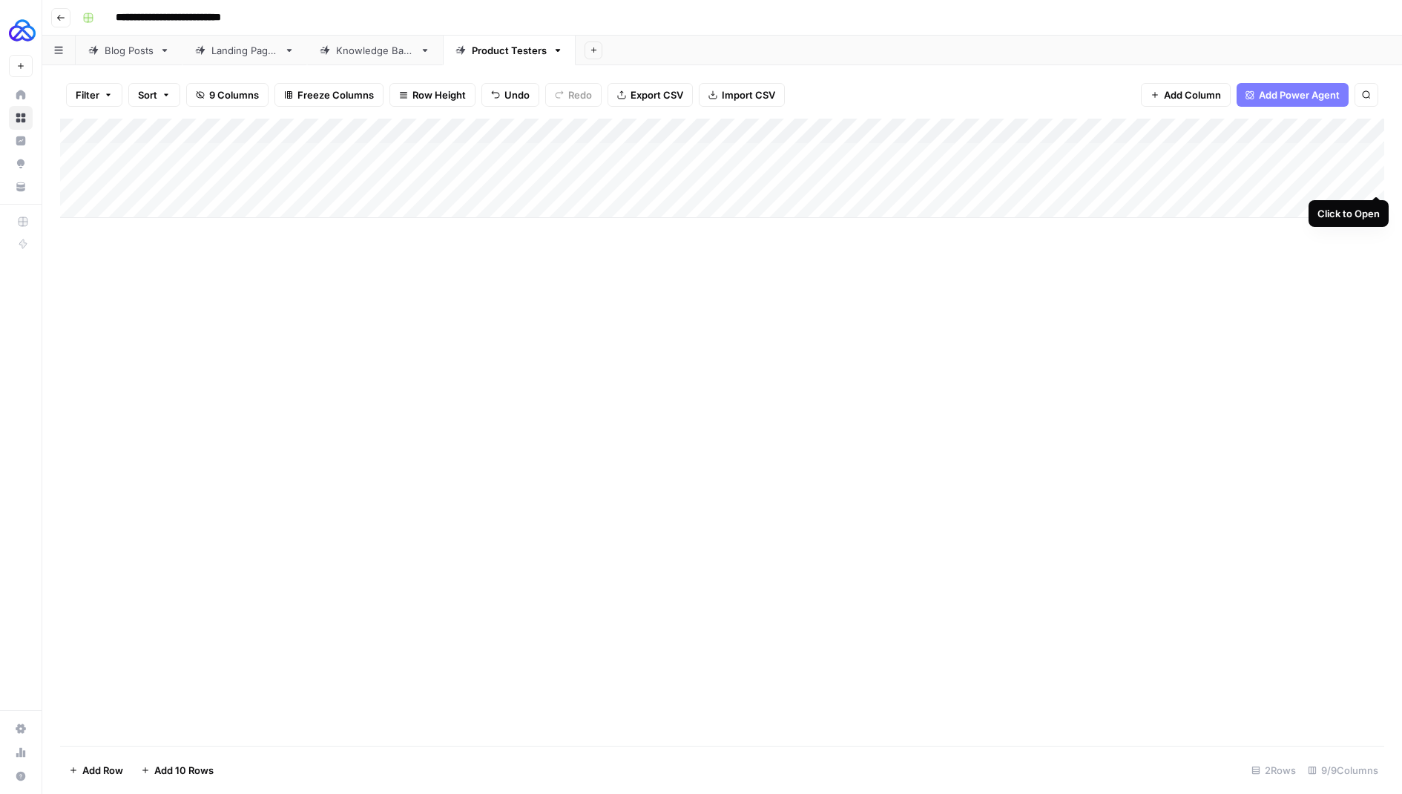
click at [1337, 178] on div "Add Column" at bounding box center [722, 168] width 1324 height 99
drag, startPoint x: 1168, startPoint y: 124, endPoint x: 1050, endPoint y: 124, distance: 117.2
click at [1050, 124] on div "Add Column" at bounding box center [722, 168] width 1324 height 99
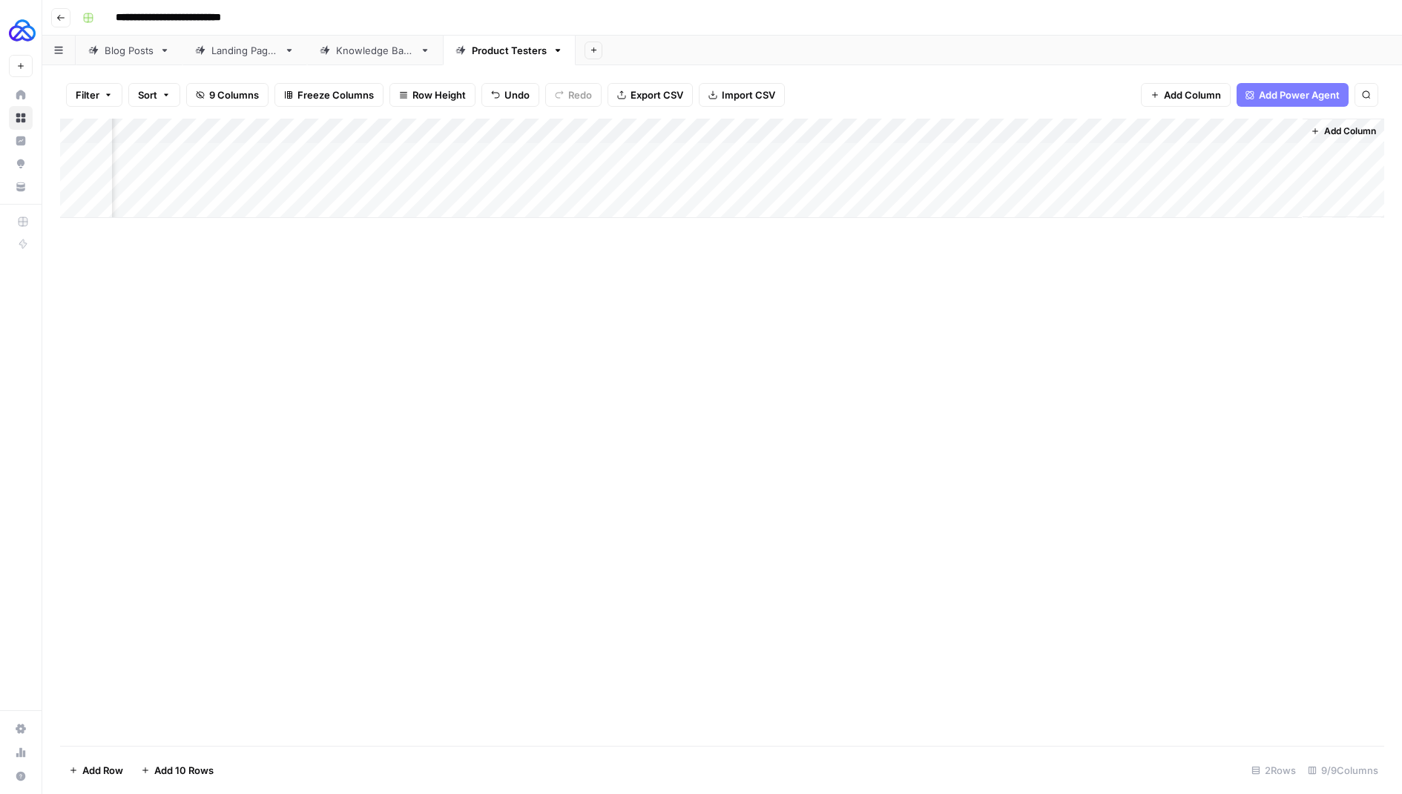
click at [1177, 235] on div "Add Column" at bounding box center [722, 433] width 1324 height 628
click at [1099, 183] on div "Add Column" at bounding box center [722, 168] width 1324 height 99
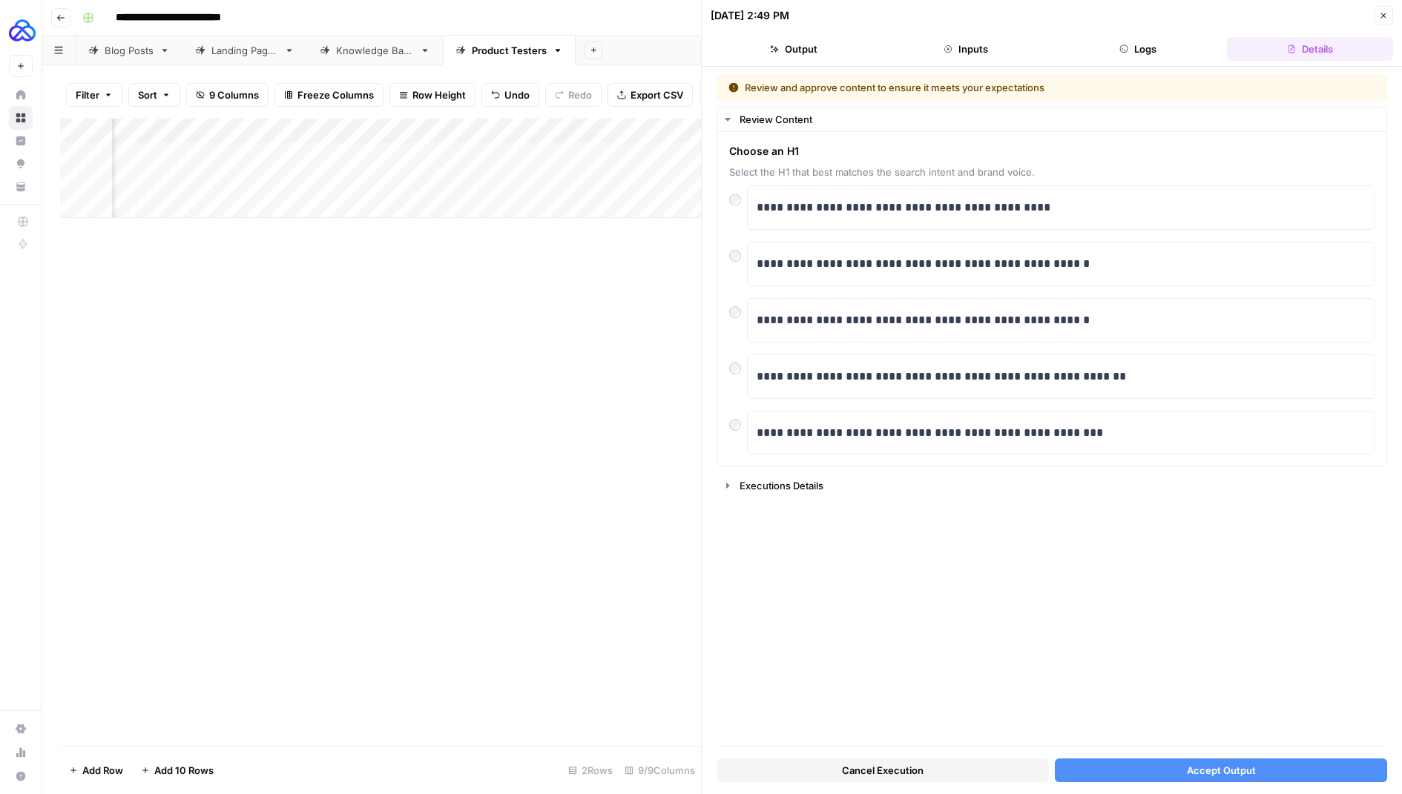
click at [910, 760] on button "Cancel Execution" at bounding box center [883, 771] width 332 height 24
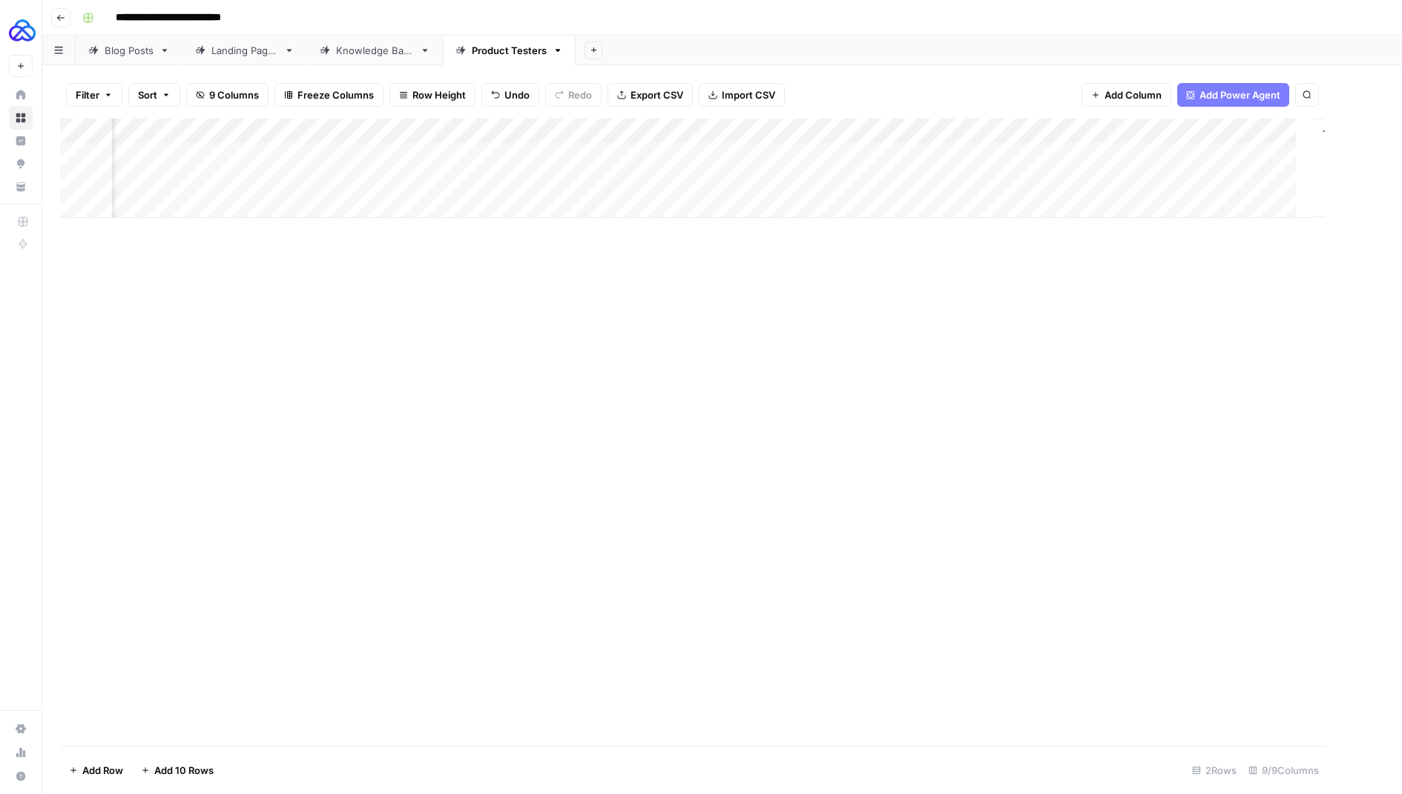
scroll to position [0, 88]
click at [1173, 177] on div "Add Column" at bounding box center [722, 168] width 1324 height 99
click at [1171, 179] on div "Add Column" at bounding box center [722, 168] width 1324 height 99
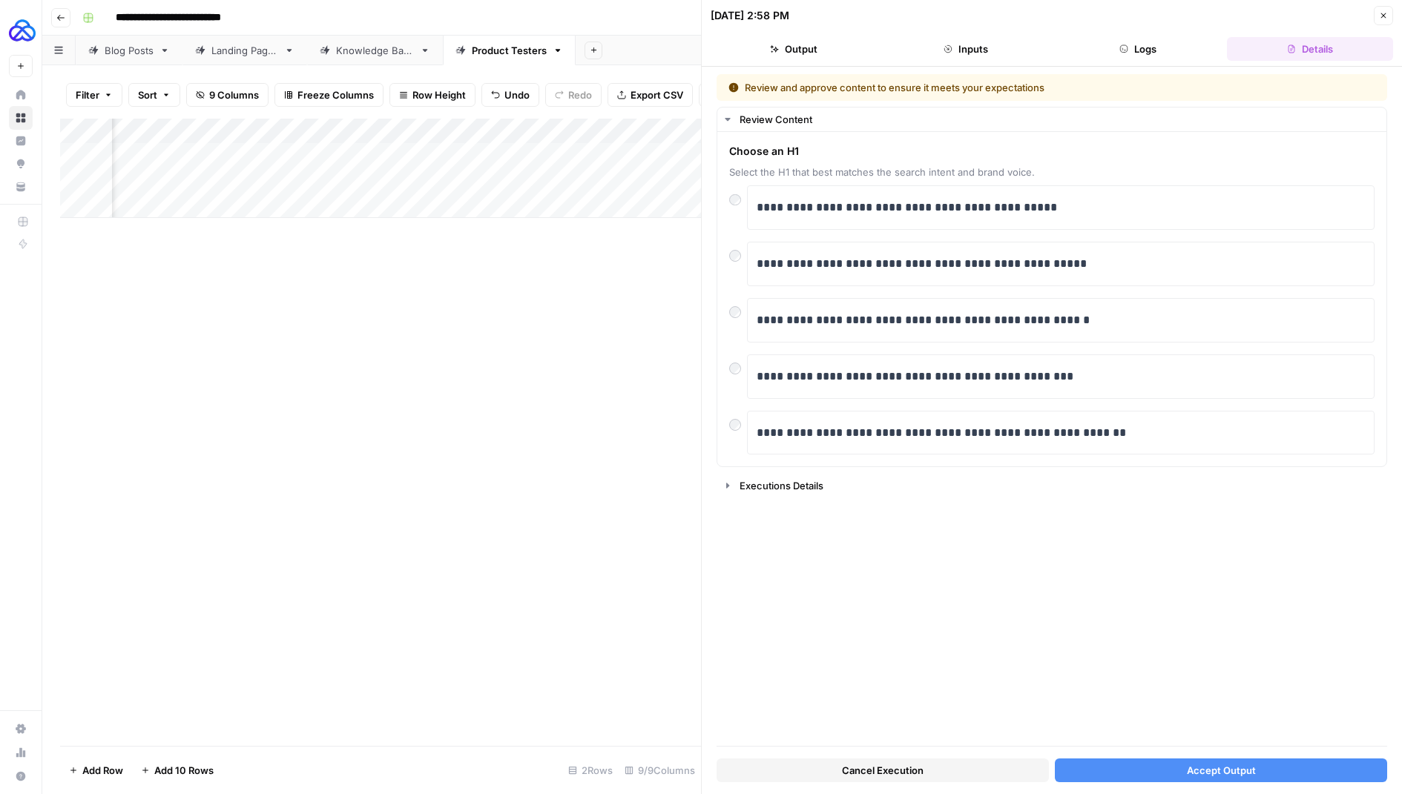
click at [1109, 764] on button "Accept Output" at bounding box center [1221, 771] width 332 height 24
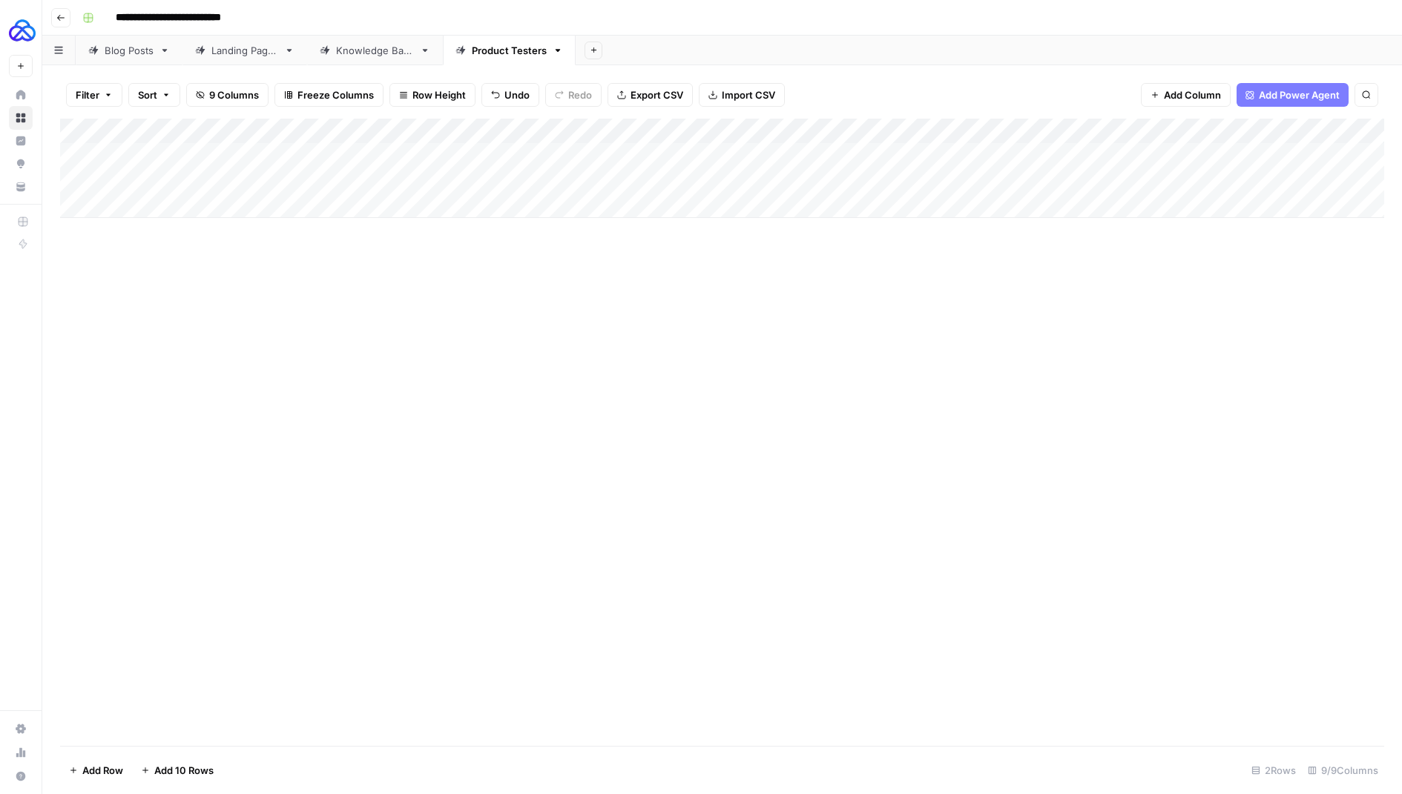
click at [171, 203] on div "Add Column" at bounding box center [722, 168] width 1324 height 99
click at [170, 202] on textarea at bounding box center [229, 206] width 237 height 21
type textarea "****"
click at [250, 271] on div "Add Column" at bounding box center [722, 433] width 1324 height 628
click at [267, 206] on div "Add Column" at bounding box center [722, 181] width 1324 height 125
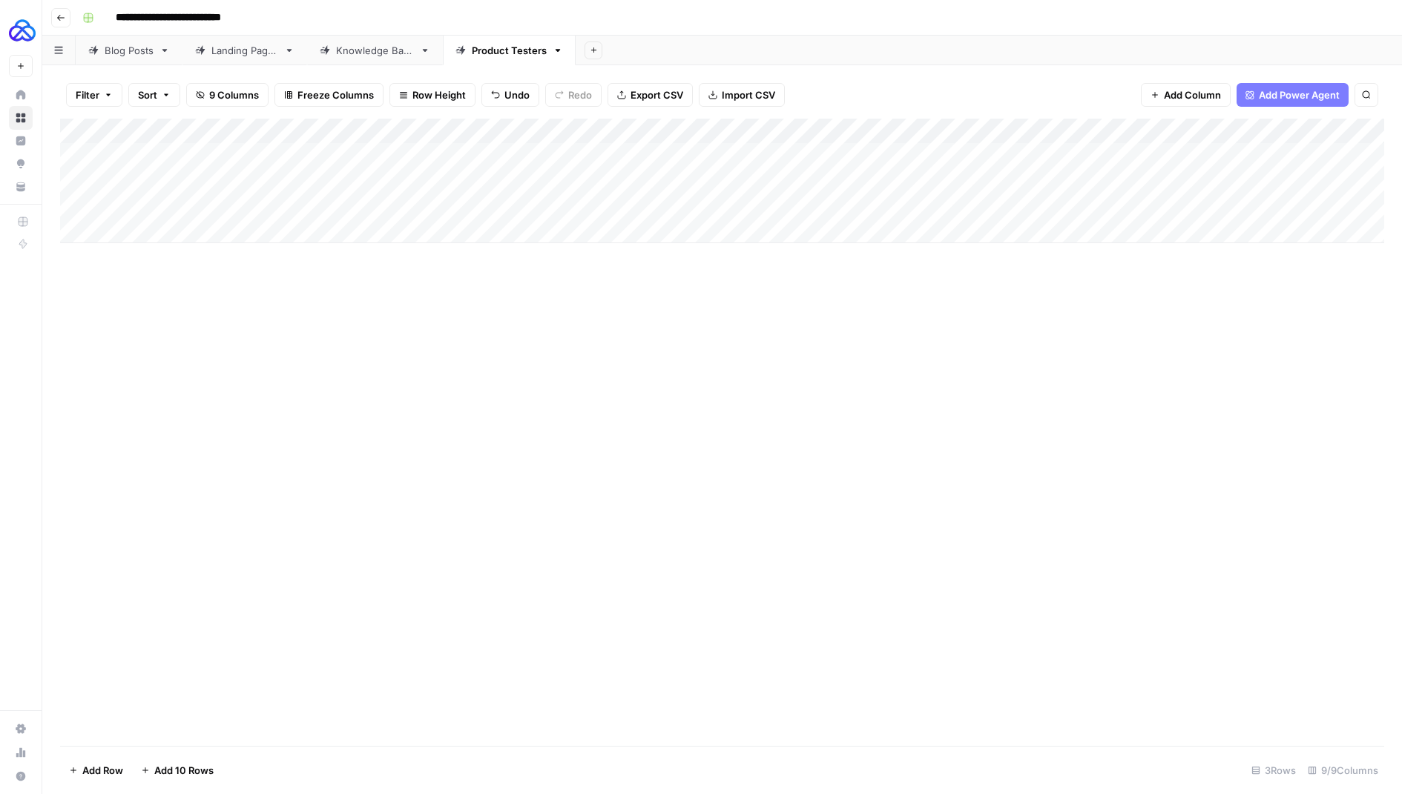
click at [267, 206] on div "Add Column" at bounding box center [722, 181] width 1324 height 125
type textarea "**********"
click at [506, 183] on div "Add Column" at bounding box center [722, 181] width 1324 height 125
click at [478, 205] on div "Add Column" at bounding box center [722, 181] width 1324 height 125
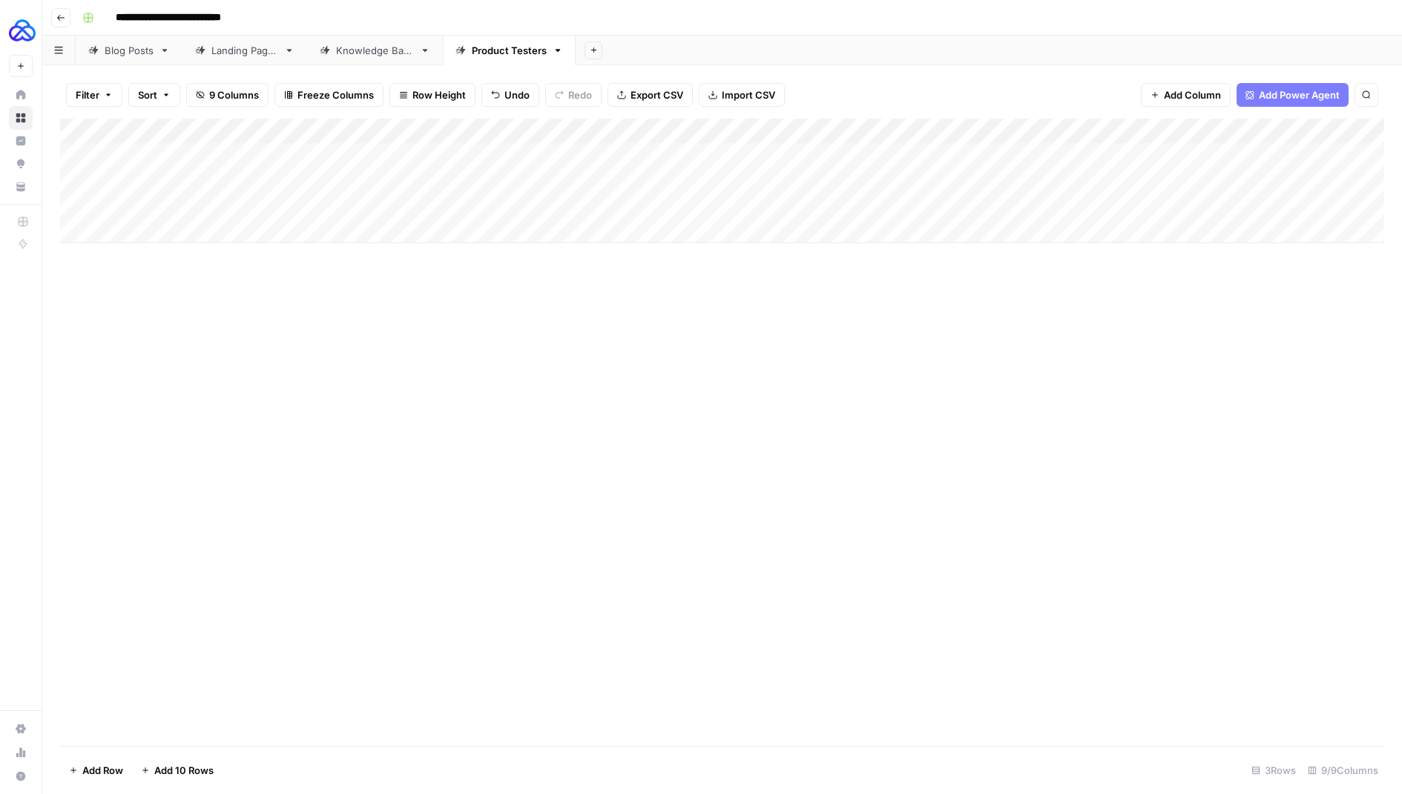
click at [478, 205] on div "Add Column" at bounding box center [722, 181] width 1324 height 125
type textarea "**********"
click at [750, 270] on div "Add Column" at bounding box center [722, 433] width 1324 height 628
click at [650, 203] on div "Add Column" at bounding box center [722, 181] width 1324 height 125
click at [716, 205] on div "Add Column" at bounding box center [722, 181] width 1324 height 125
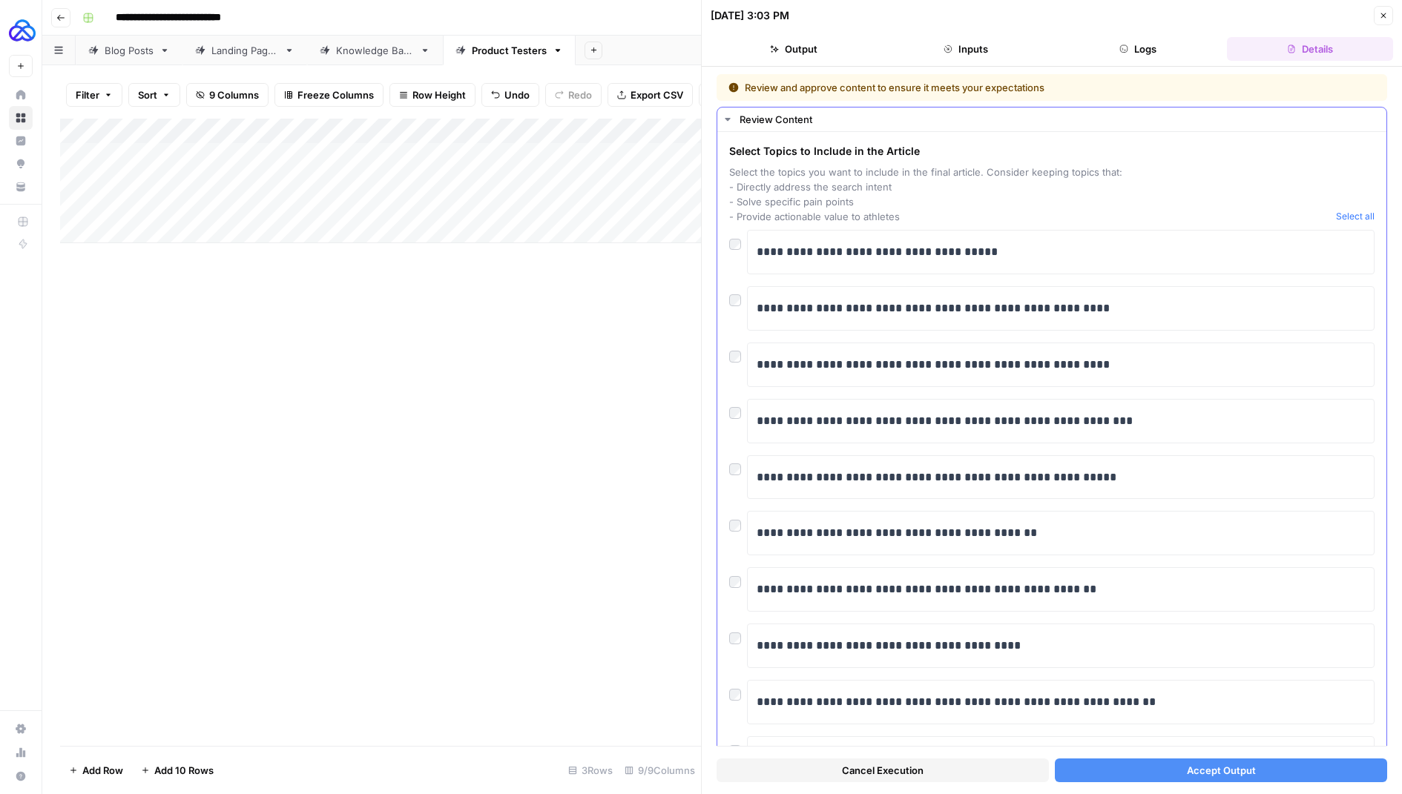
click at [737, 363] on div "**********" at bounding box center [1051, 365] width 645 height 45
click at [731, 346] on div at bounding box center [738, 353] width 18 height 21
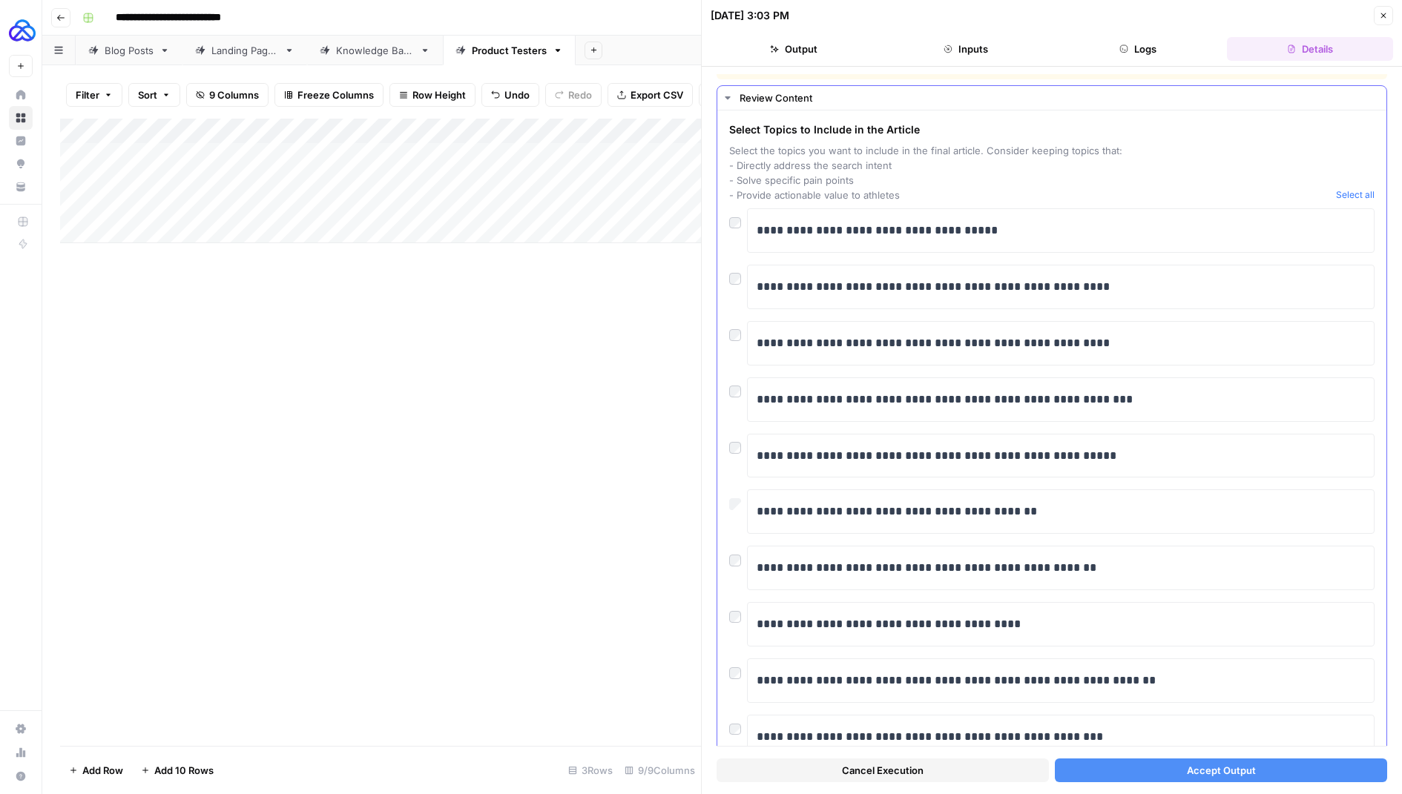
scroll to position [13, 0]
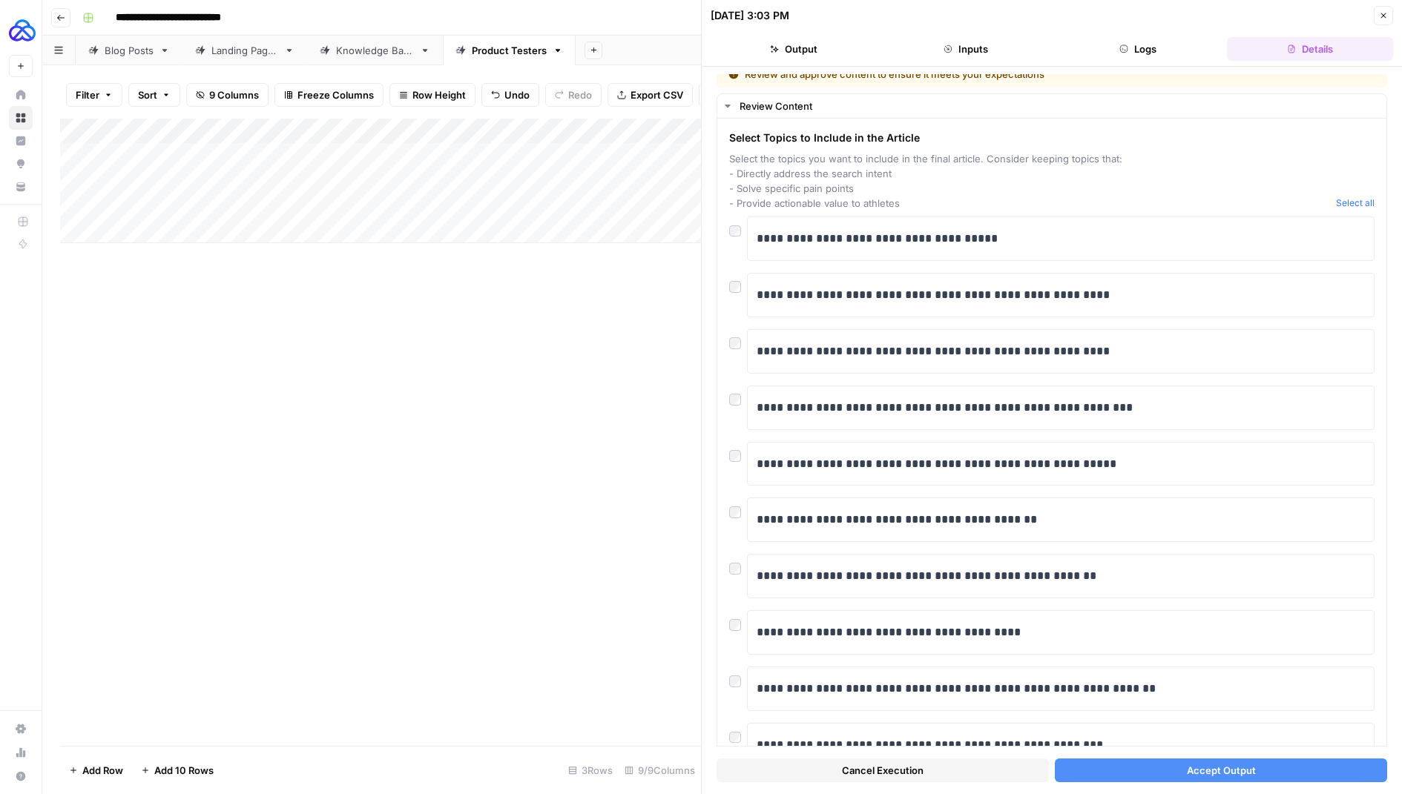
click at [1180, 767] on button "Accept Output" at bounding box center [1221, 771] width 332 height 24
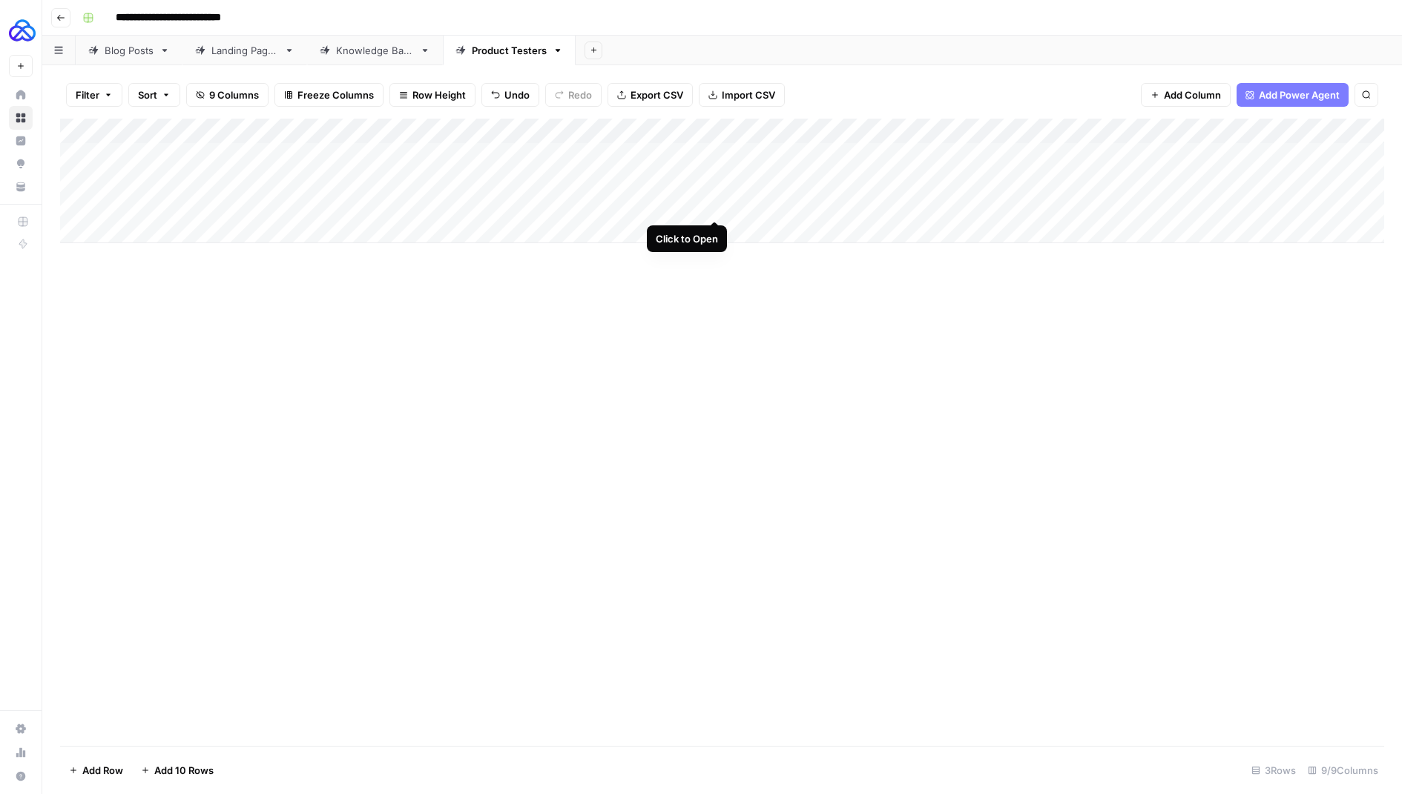
click at [713, 208] on div "Add Column" at bounding box center [722, 181] width 1324 height 125
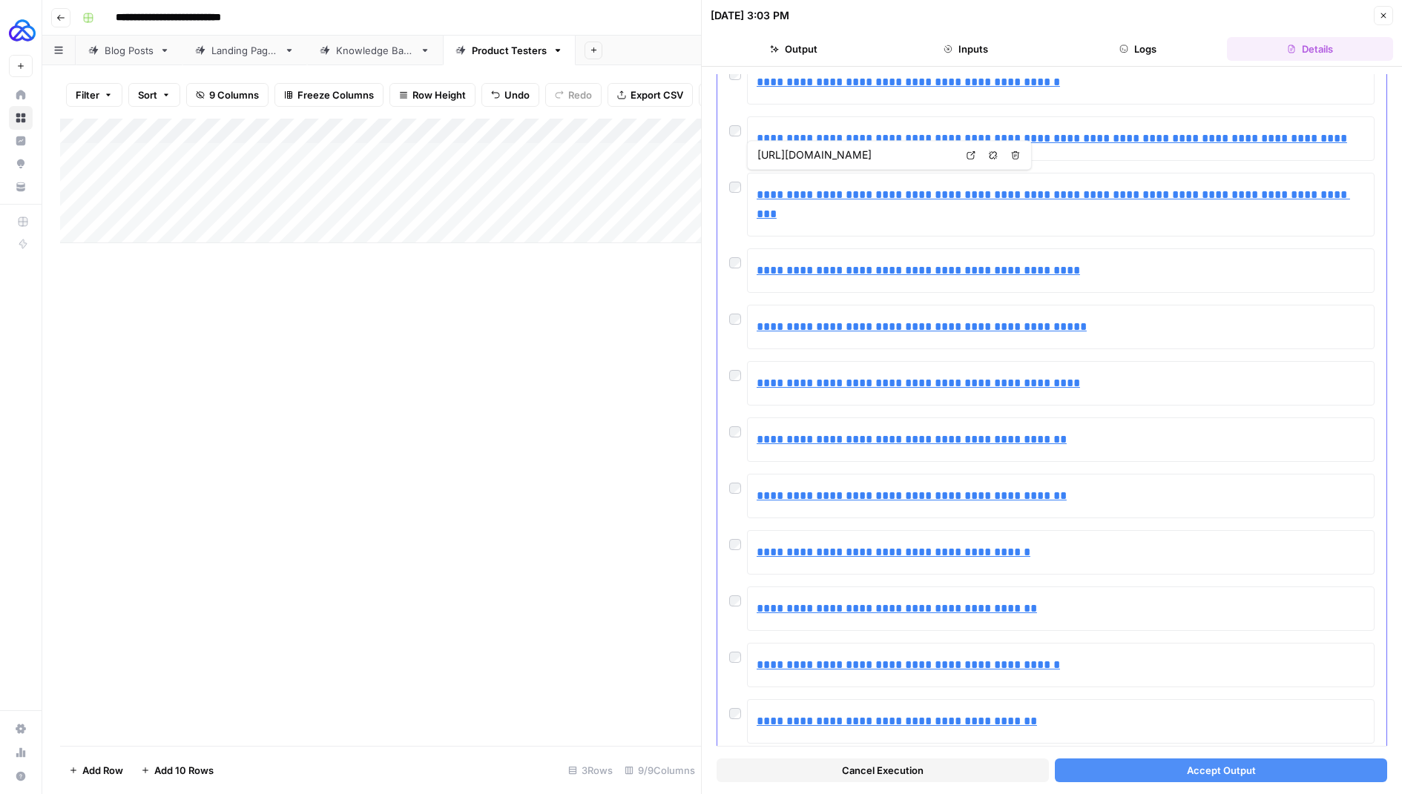
scroll to position [1578, 0]
click at [740, 642] on div at bounding box center [738, 652] width 18 height 21
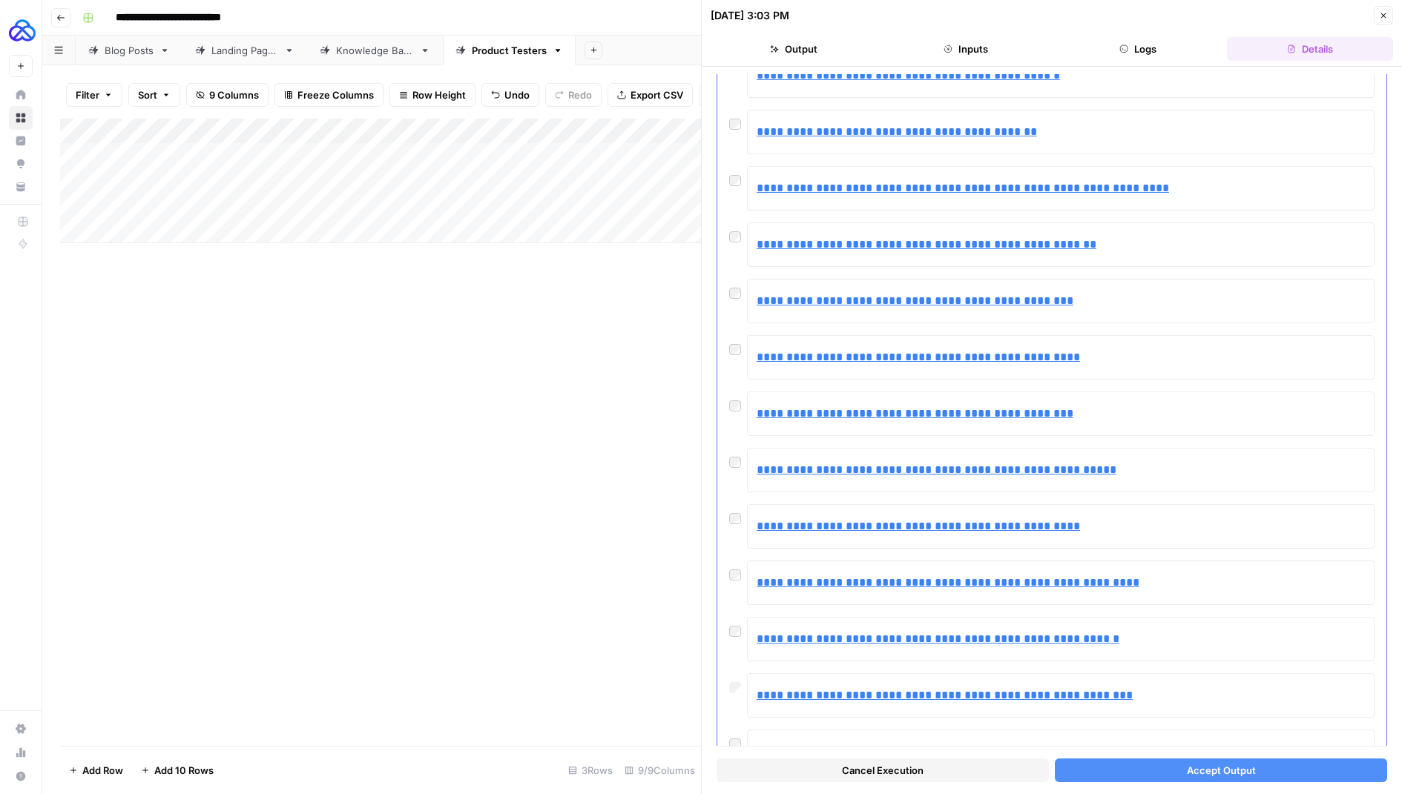
scroll to position [2243, 0]
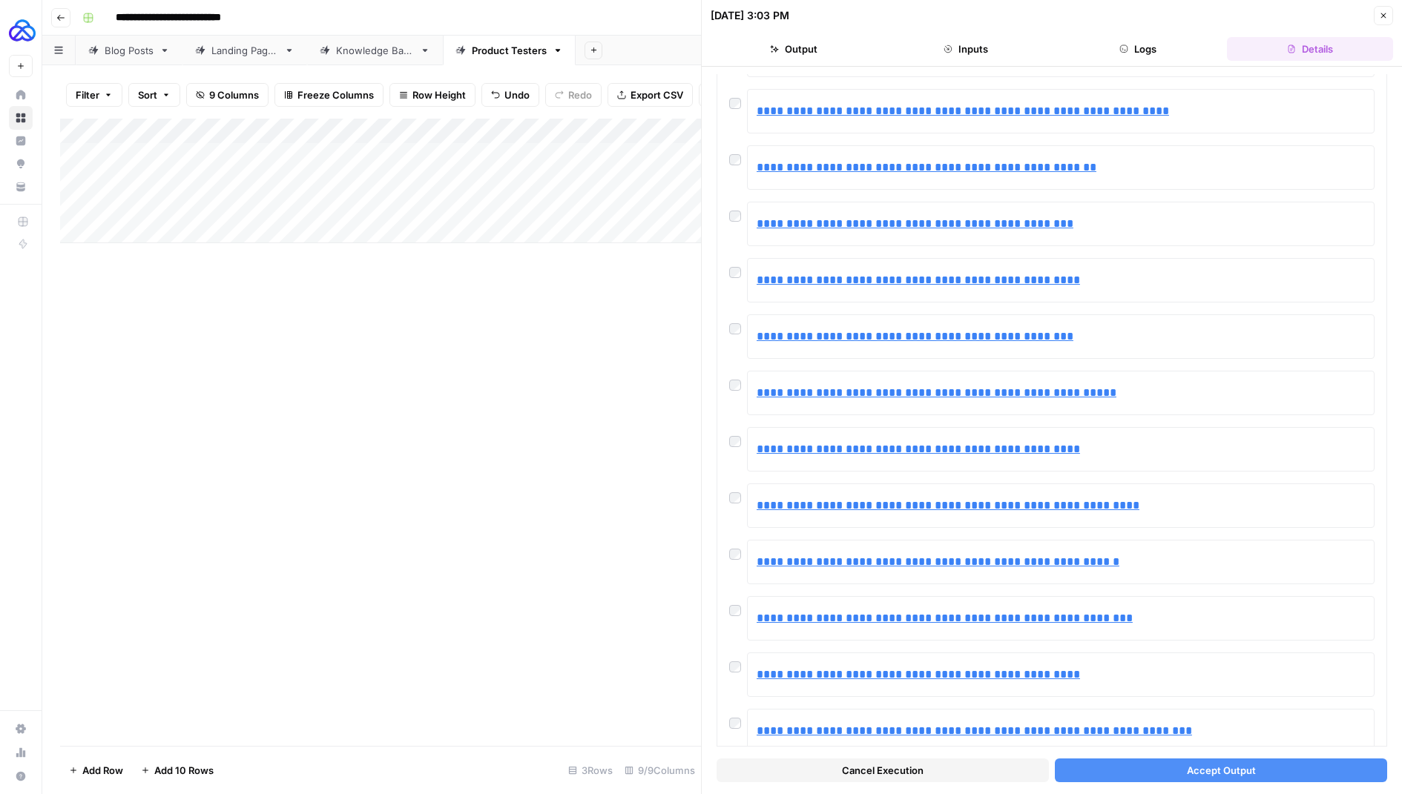
click at [1195, 768] on span "Accept Output" at bounding box center [1221, 770] width 69 height 15
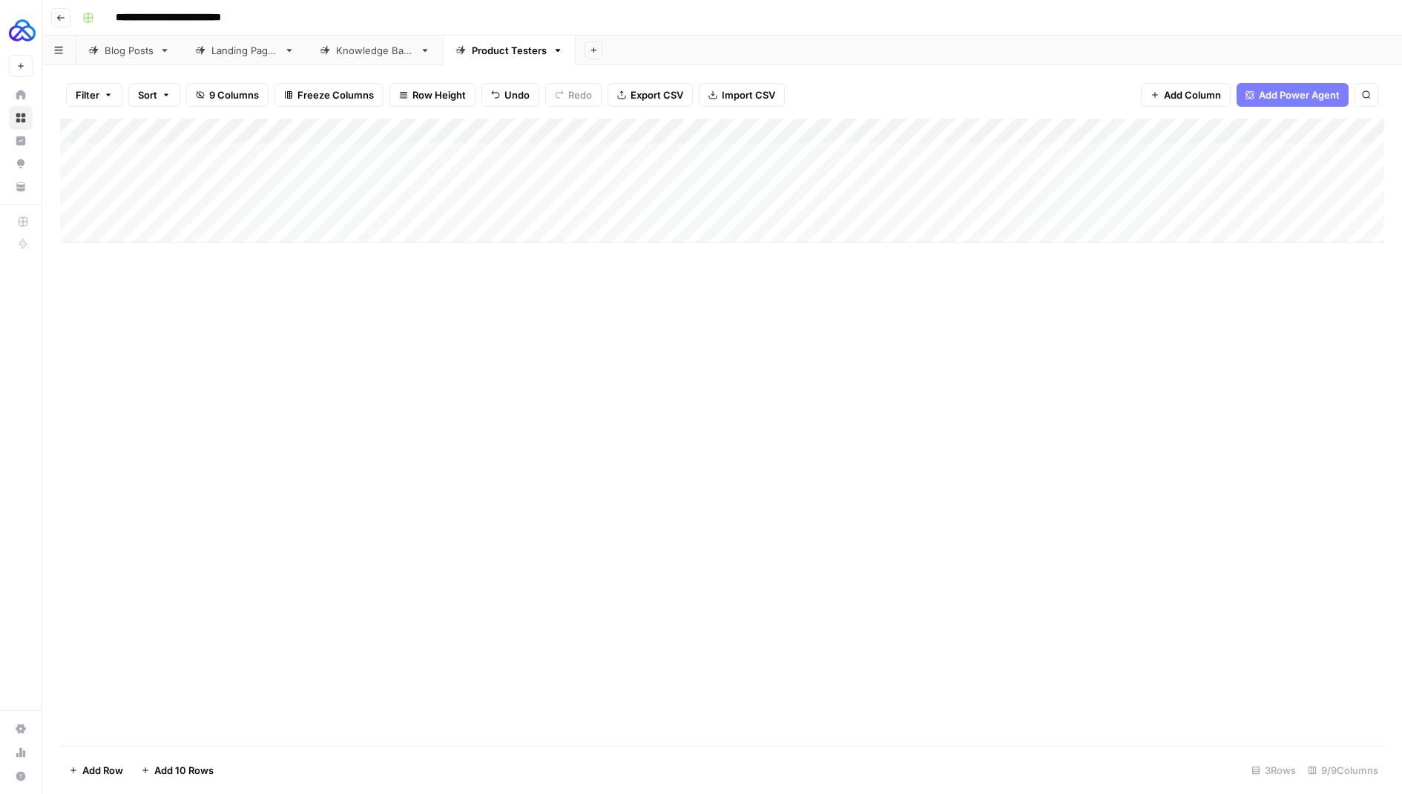
click at [1194, 203] on div "Add Column" at bounding box center [722, 181] width 1324 height 125
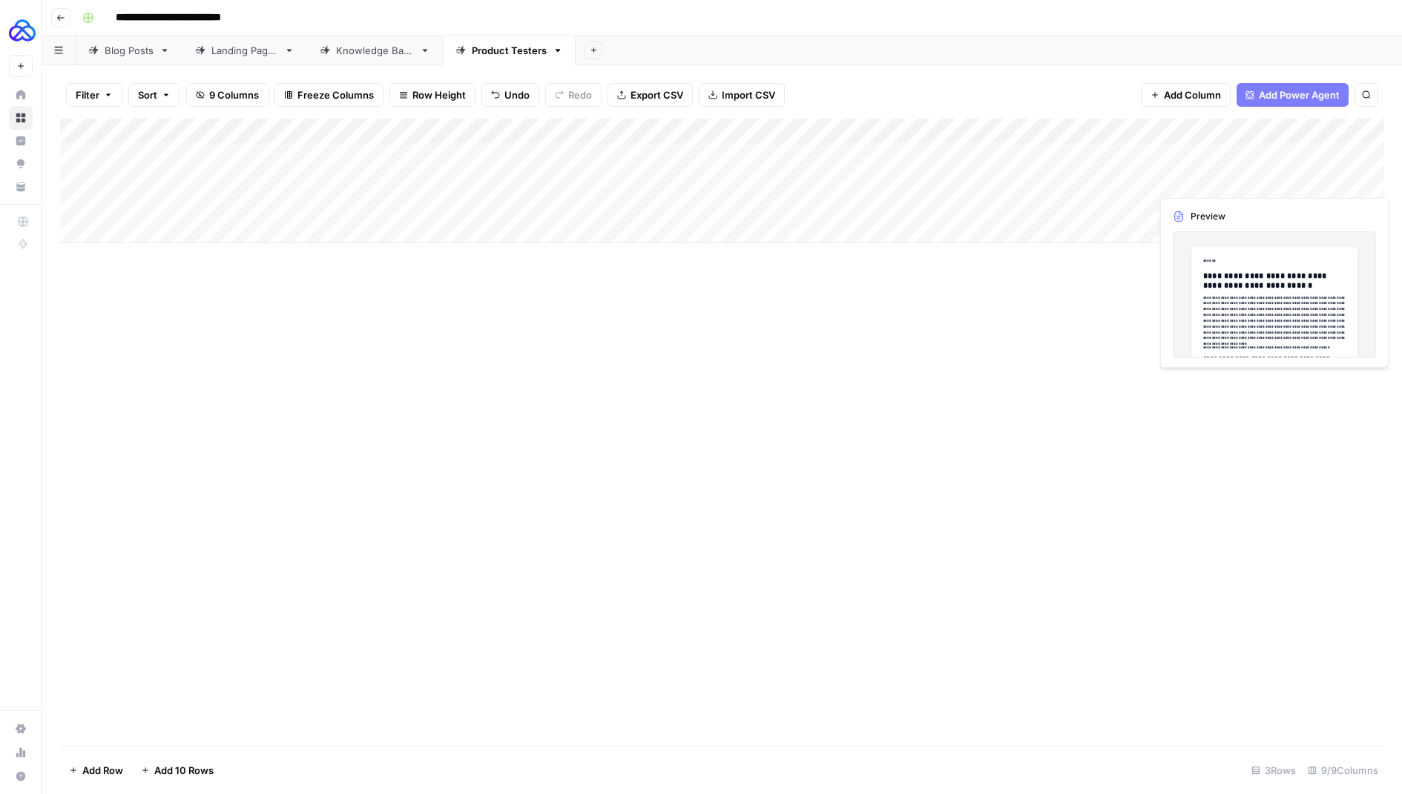
scroll to position [0, 105]
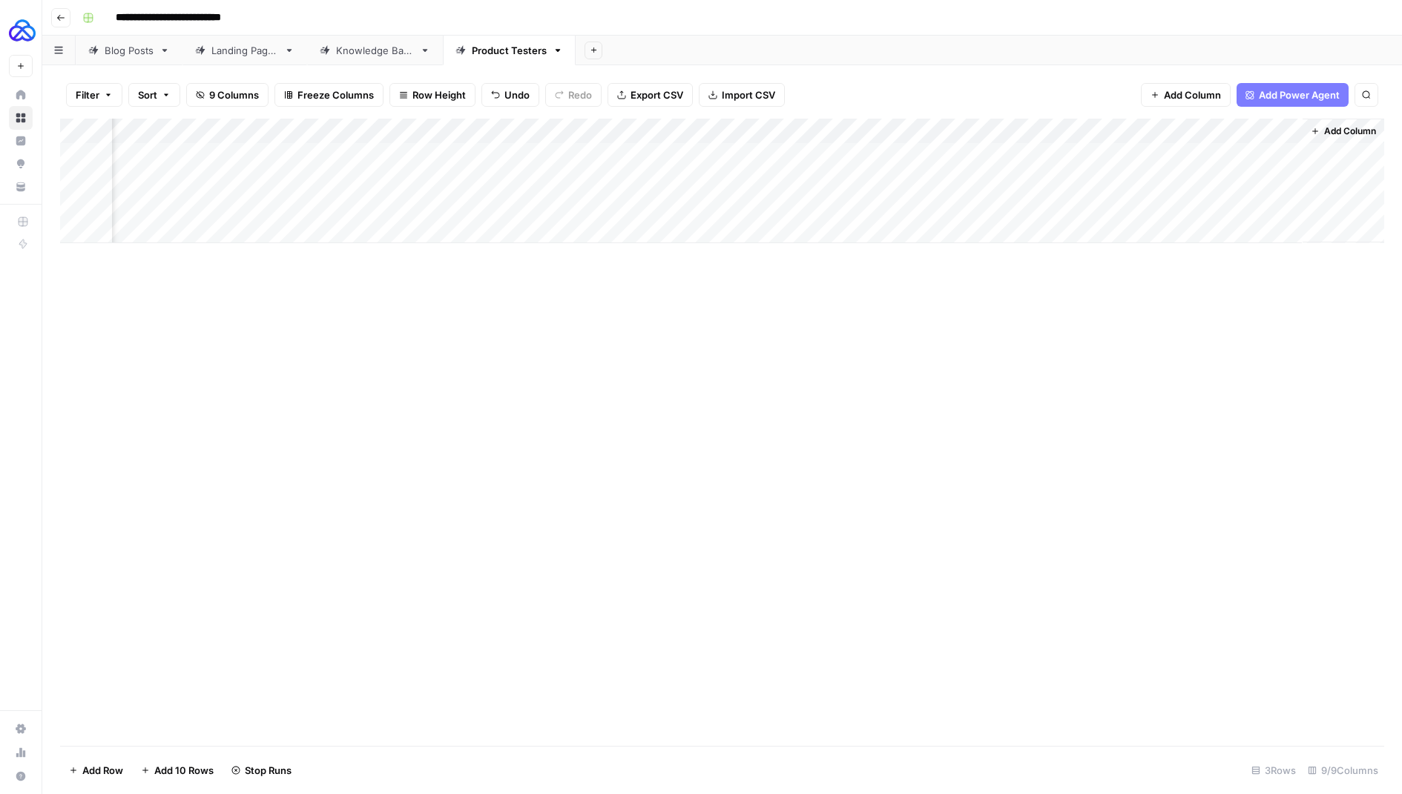
click at [1283, 177] on div "Add Column" at bounding box center [722, 181] width 1324 height 125
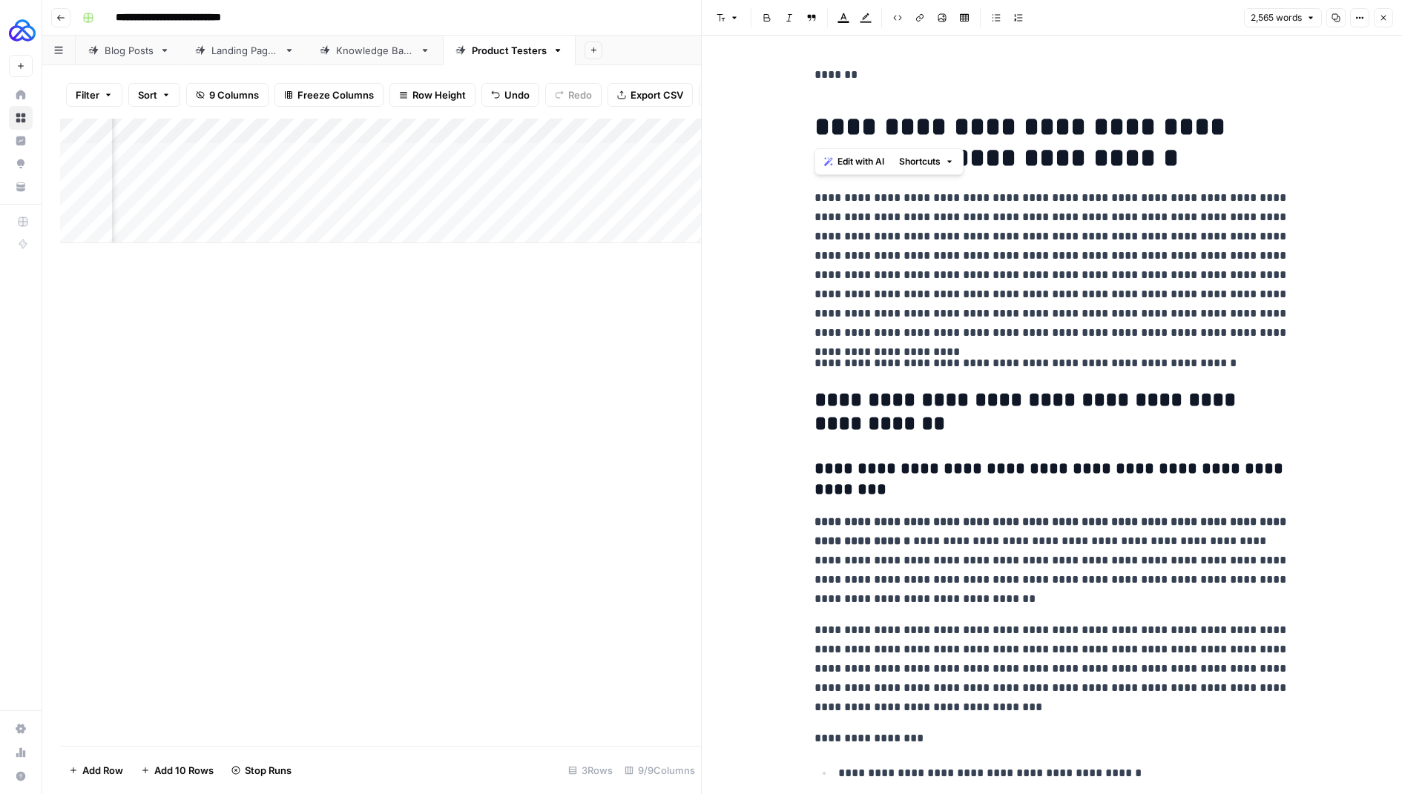
drag, startPoint x: 818, startPoint y: 119, endPoint x: 815, endPoint y: 64, distance: 55.7
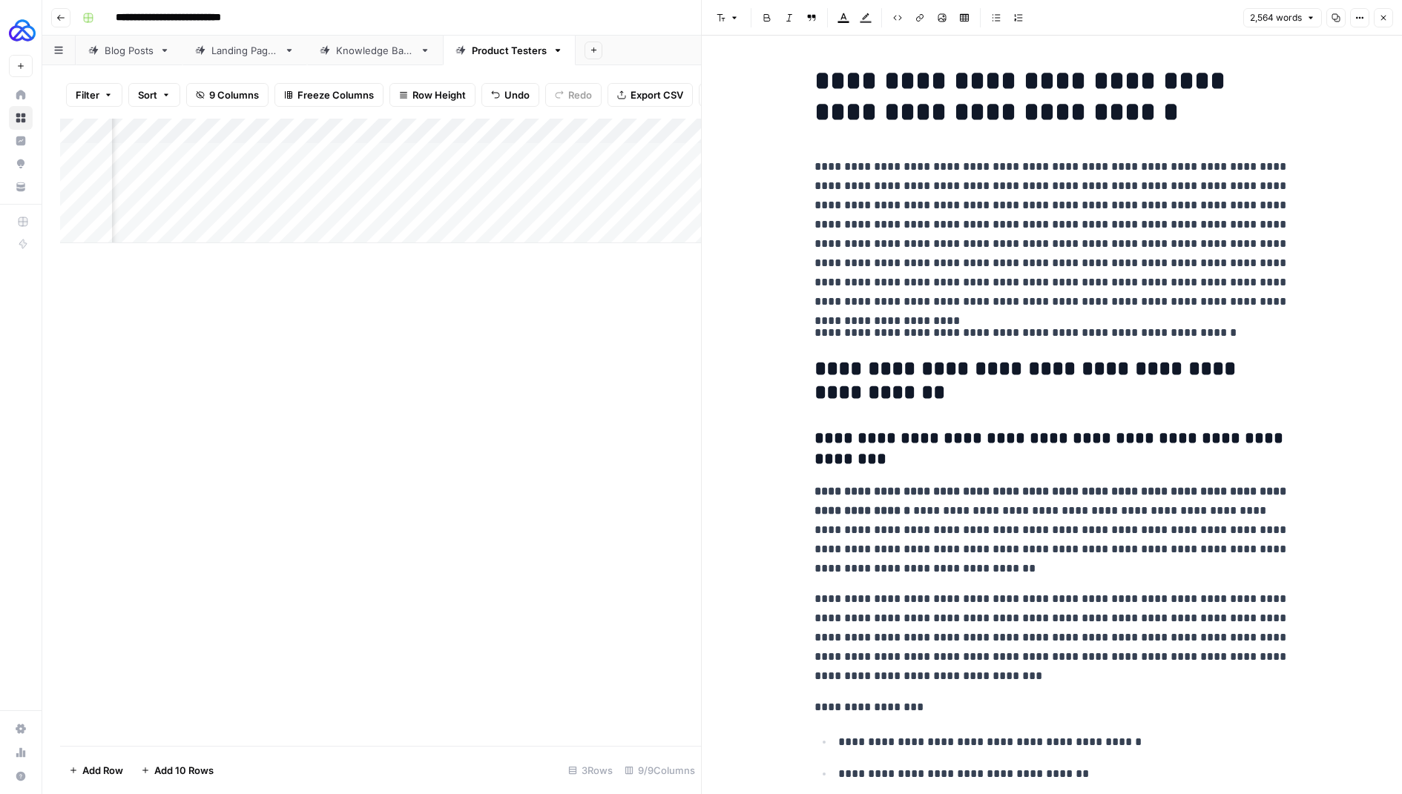
click at [1023, 79] on h1 "**********" at bounding box center [1052, 96] width 475 height 62
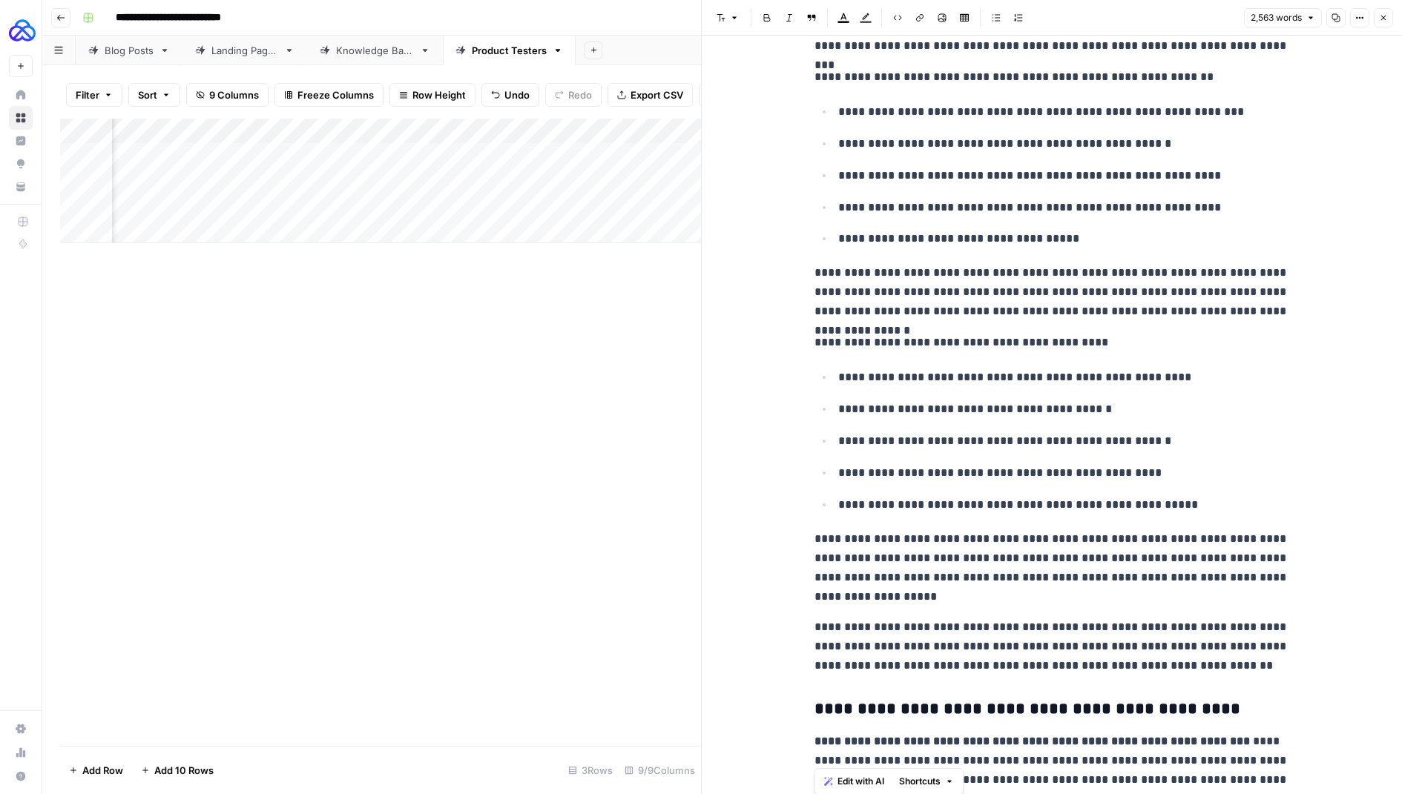
scroll to position [1407, 0]
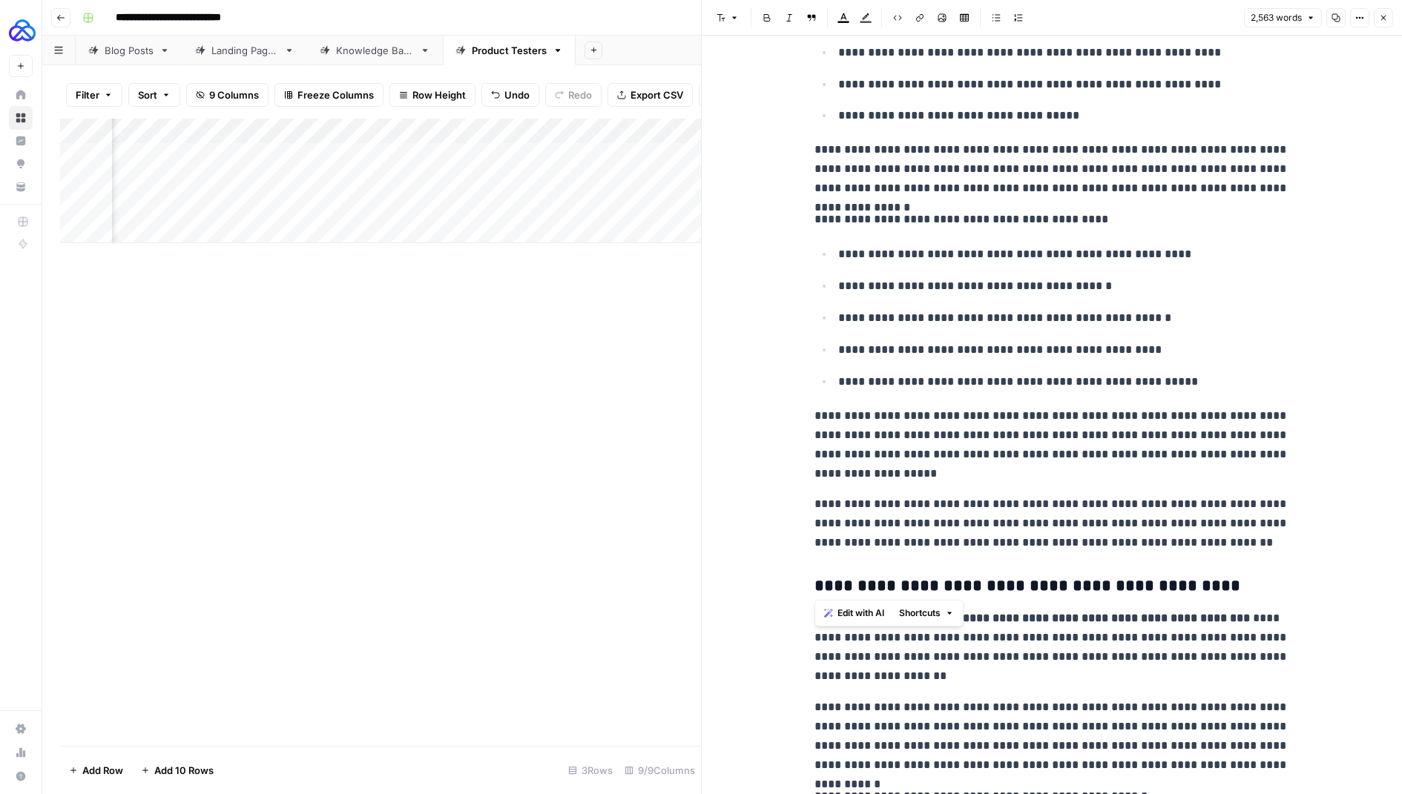
drag, startPoint x: 813, startPoint y: 163, endPoint x: 1128, endPoint y: 562, distance: 508.6
click at [938, 622] on div "Edit with AI Shortcuts" at bounding box center [889, 613] width 149 height 27
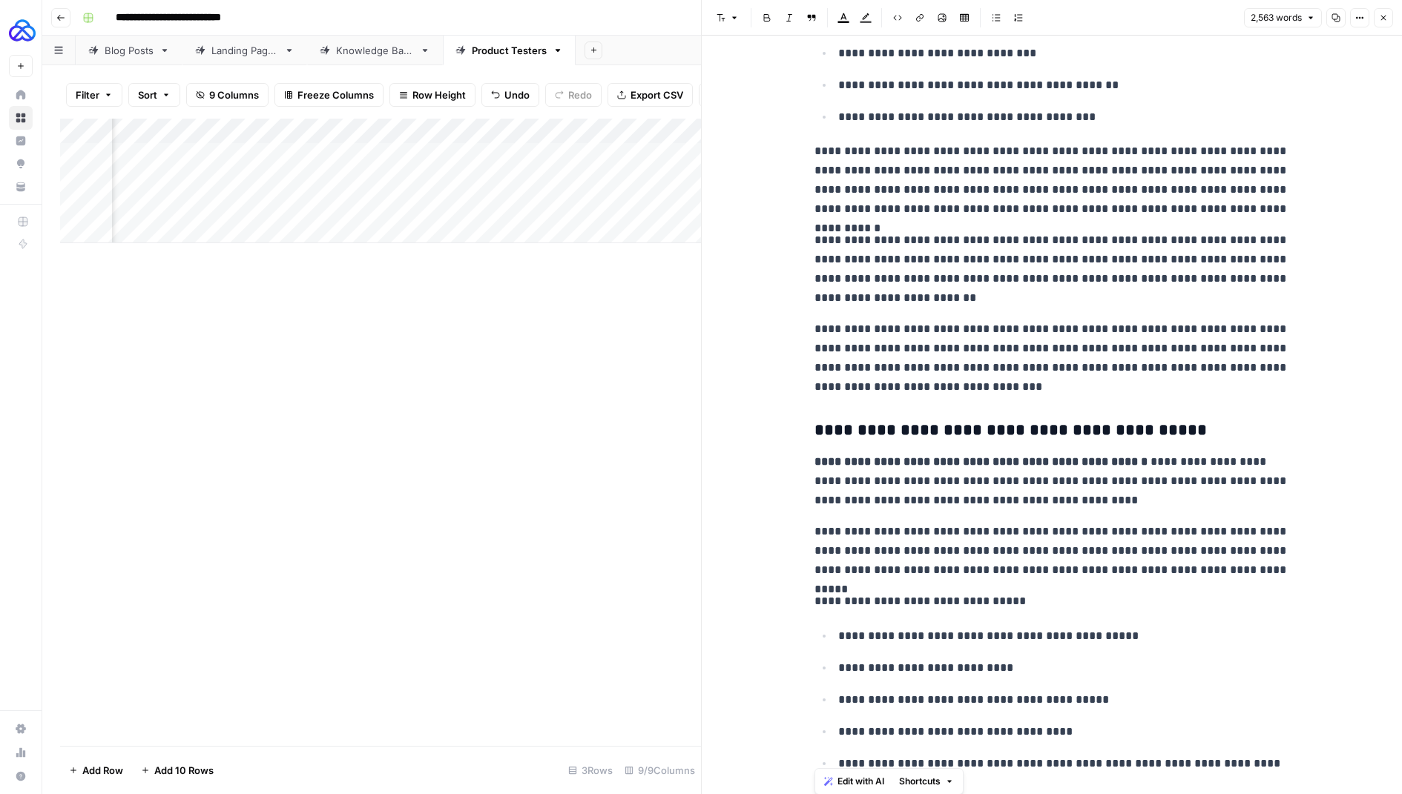
scroll to position [4359, 0]
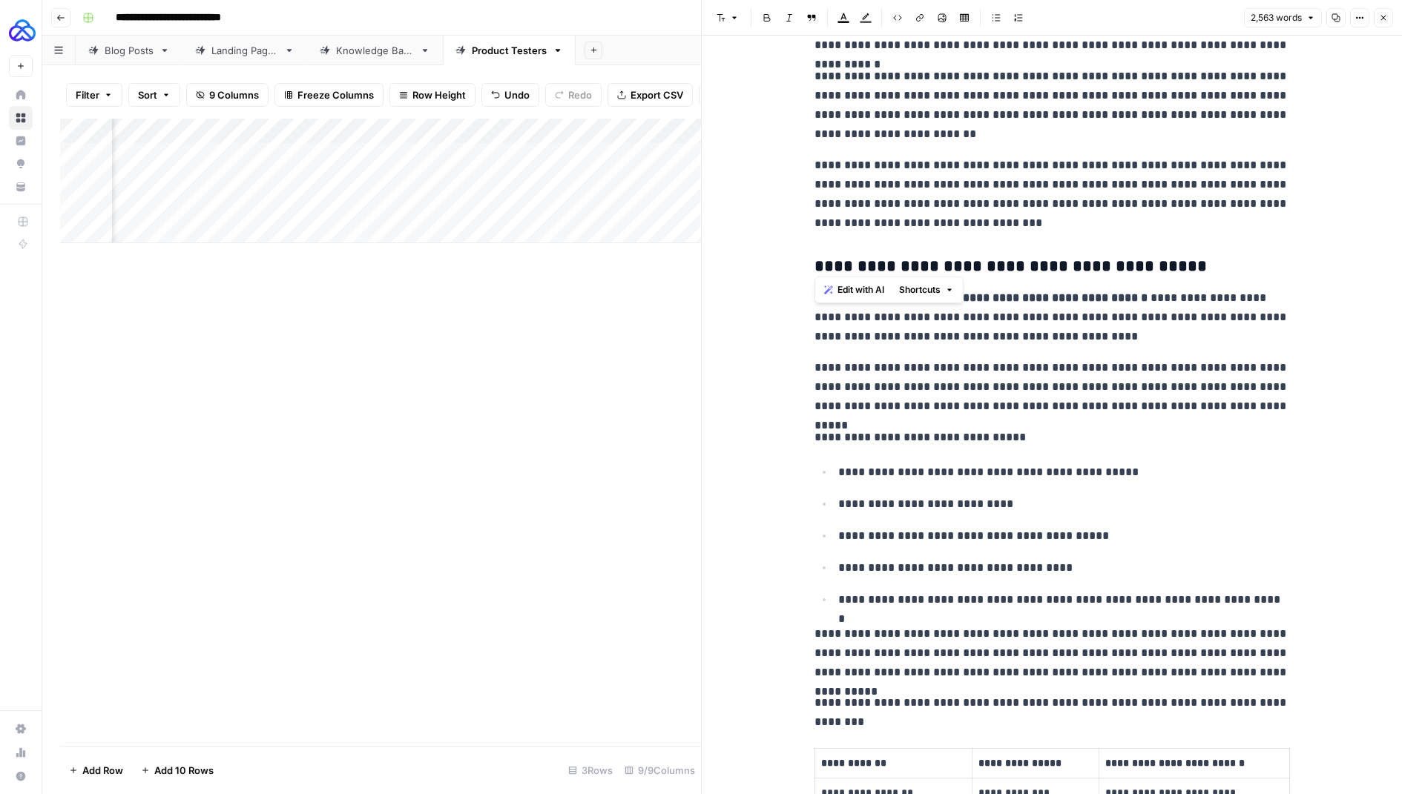
drag, startPoint x: 812, startPoint y: 76, endPoint x: 1023, endPoint y: 240, distance: 267.4
click at [919, 291] on span "Shortcuts" at bounding box center [920, 289] width 42 height 13
click at [937, 361] on span "Make more concise" at bounding box center [969, 363] width 91 height 15
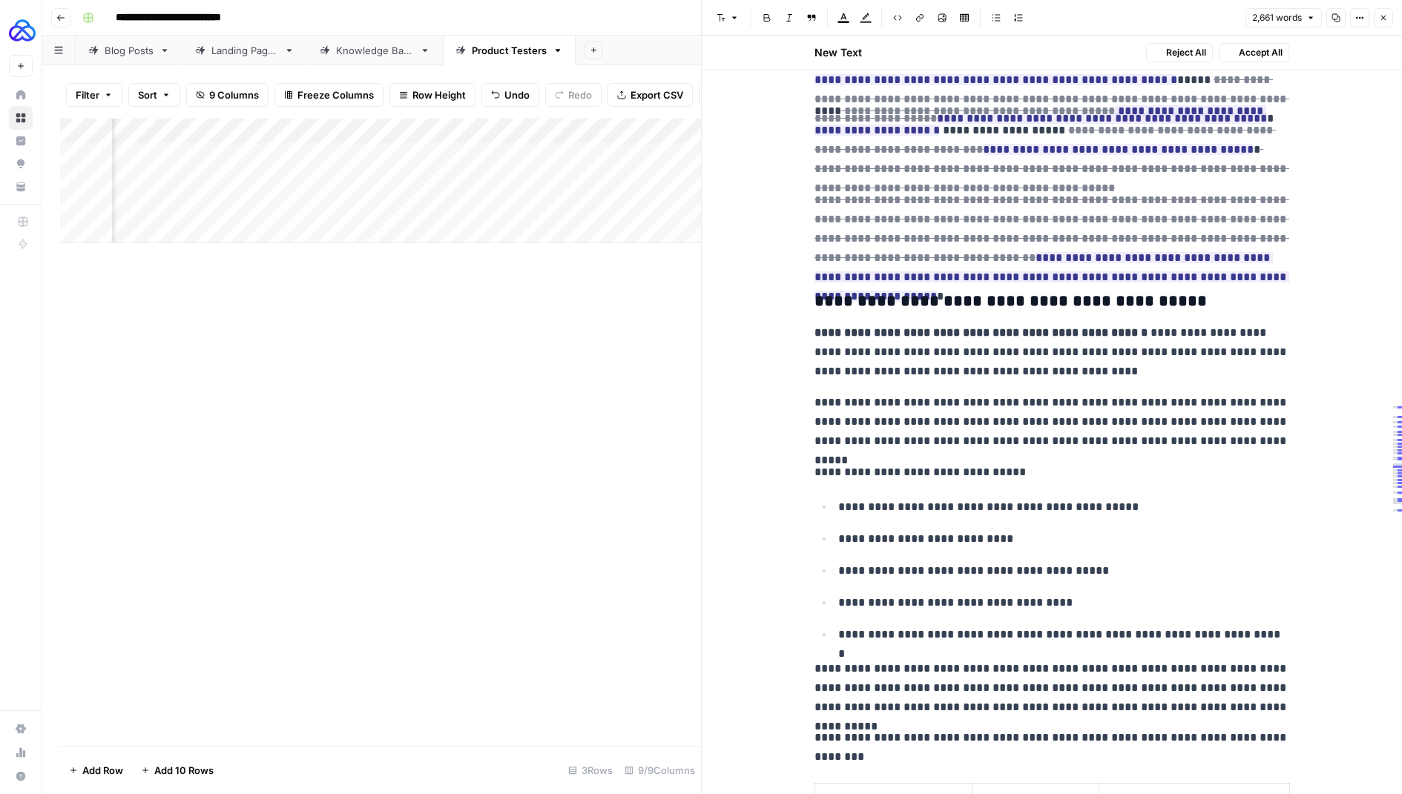
scroll to position [4393, 0]
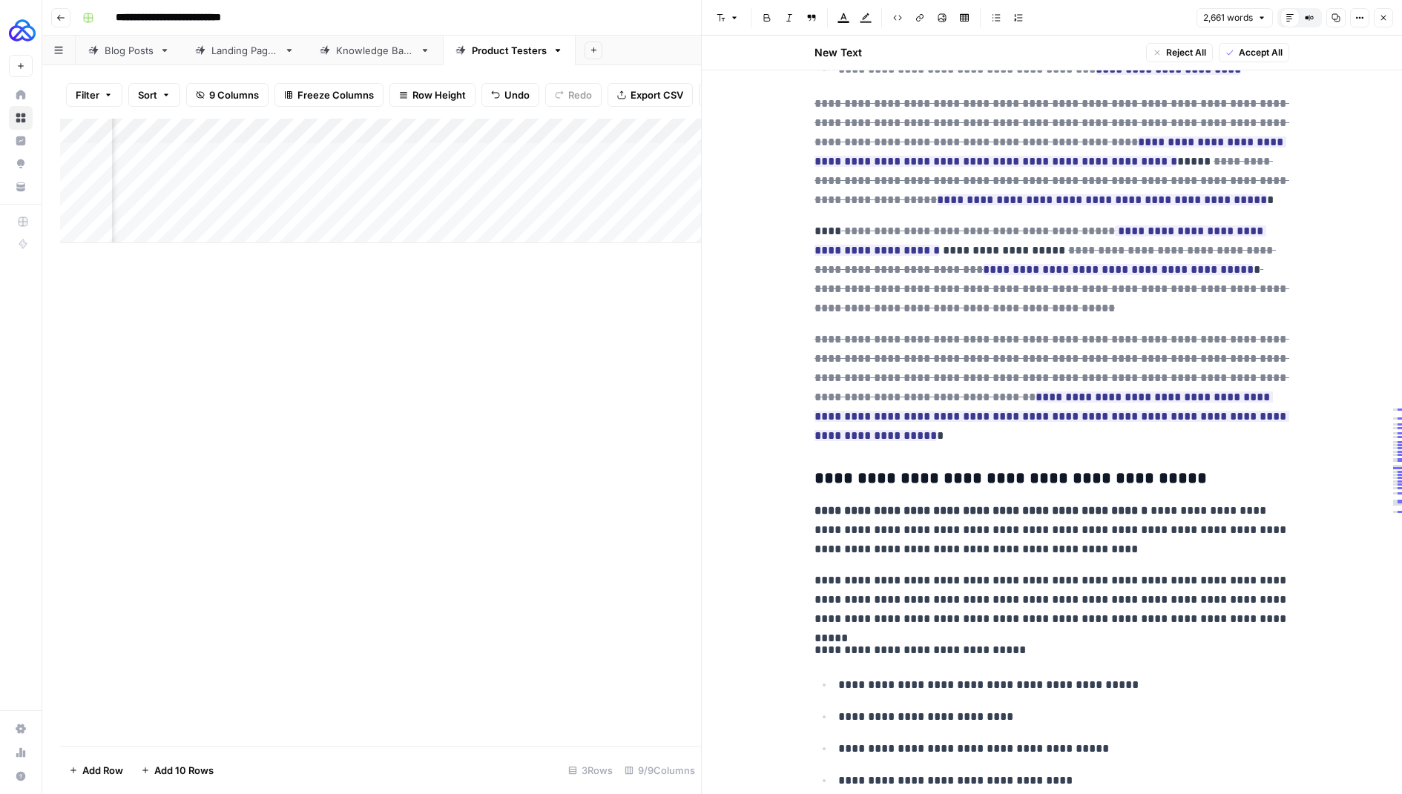
click at [1263, 47] on span "Accept All" at bounding box center [1261, 52] width 44 height 13
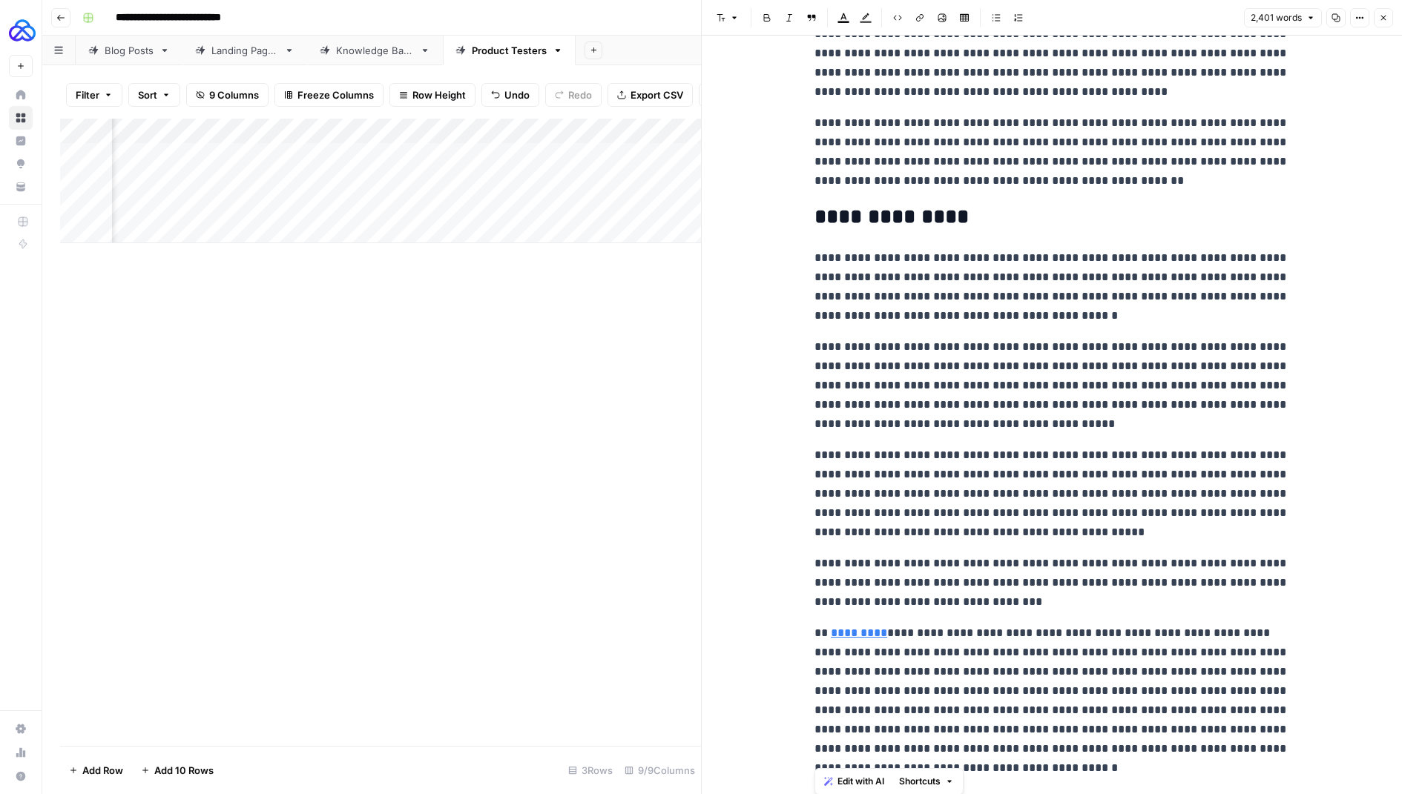
scroll to position [6252, 0]
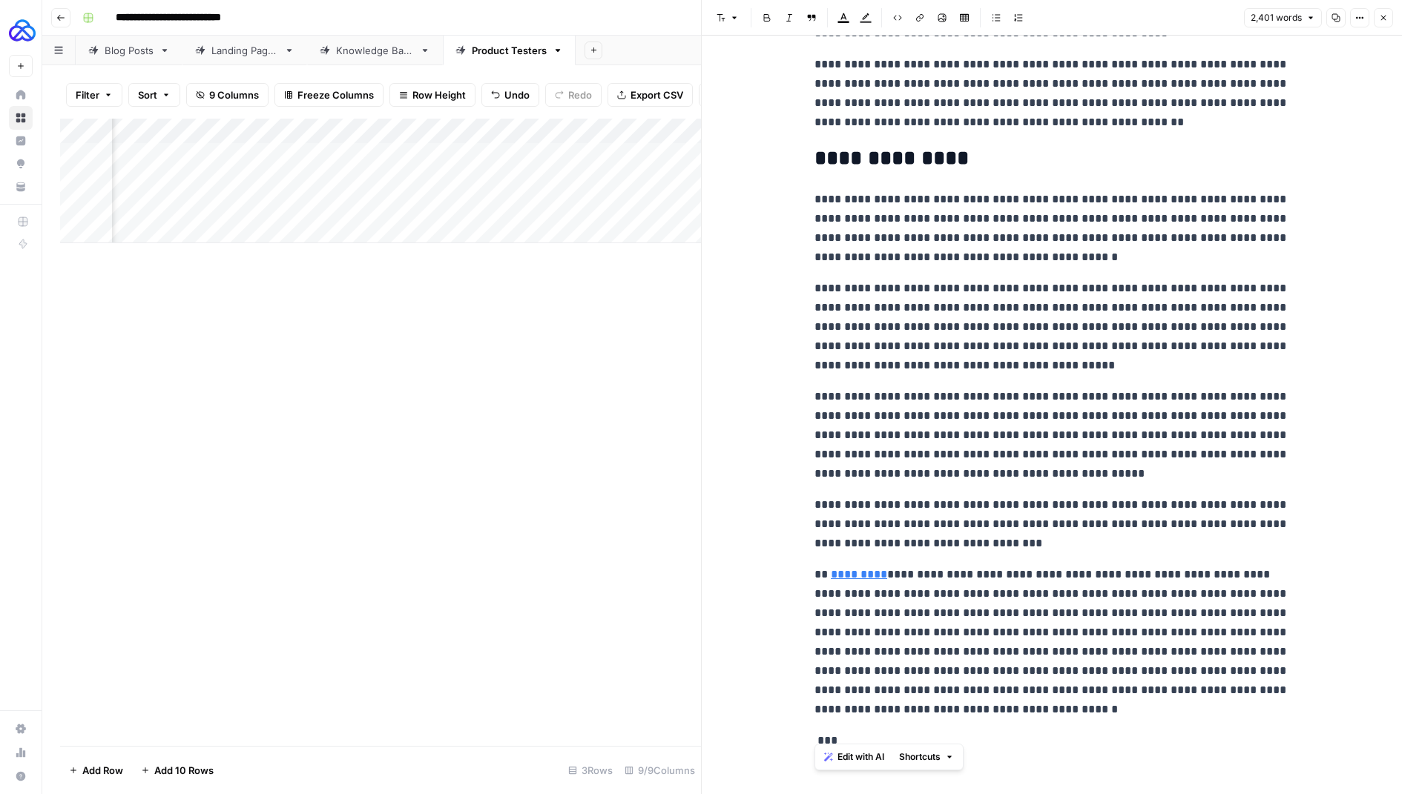
drag, startPoint x: 811, startPoint y: 289, endPoint x: 943, endPoint y: 715, distance: 445.8
click at [931, 760] on span "Shortcuts" at bounding box center [920, 757] width 42 height 13
click at [935, 721] on span "Make more concise" at bounding box center [969, 725] width 91 height 15
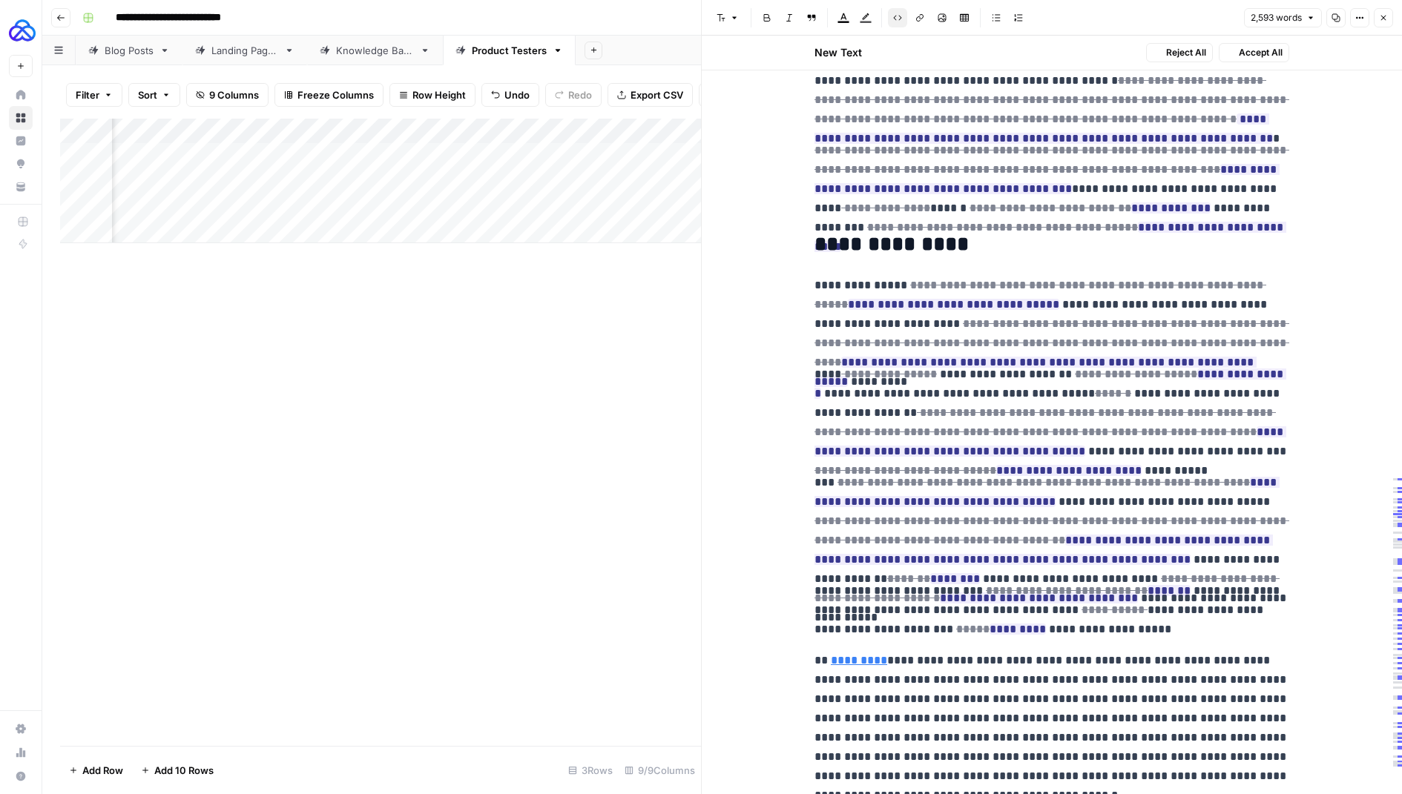
scroll to position [6287, 0]
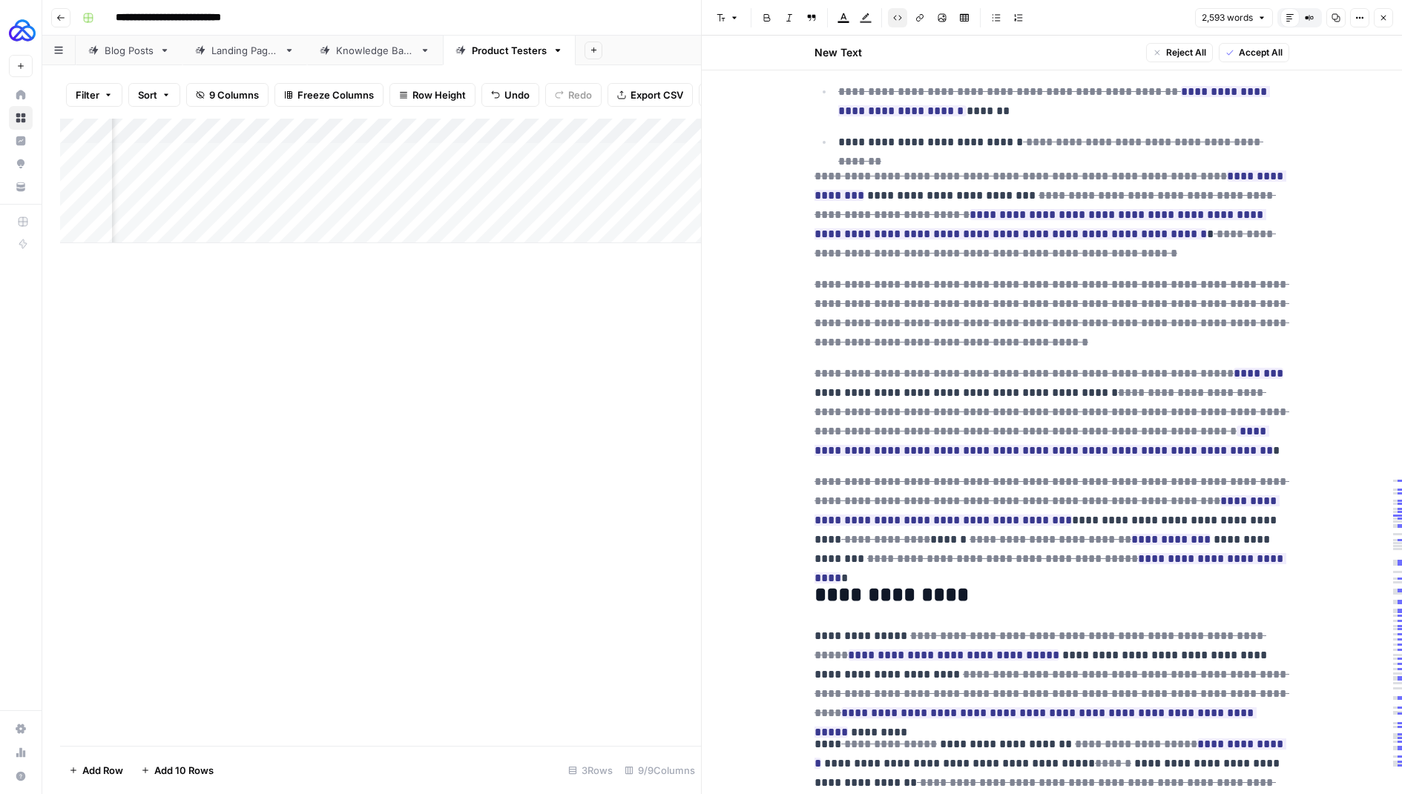
click at [1263, 59] on button "Accept All" at bounding box center [1254, 52] width 70 height 19
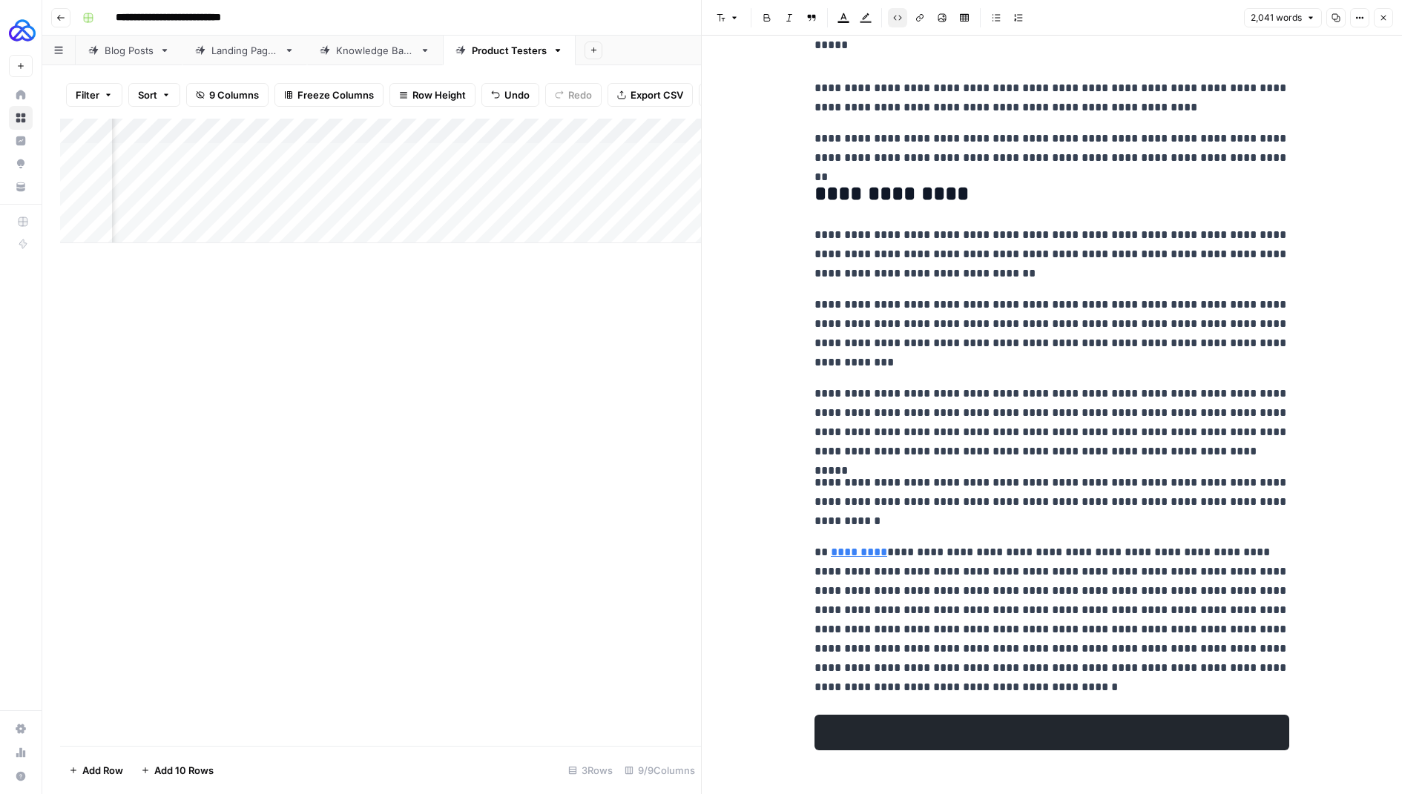
scroll to position [5782, 0]
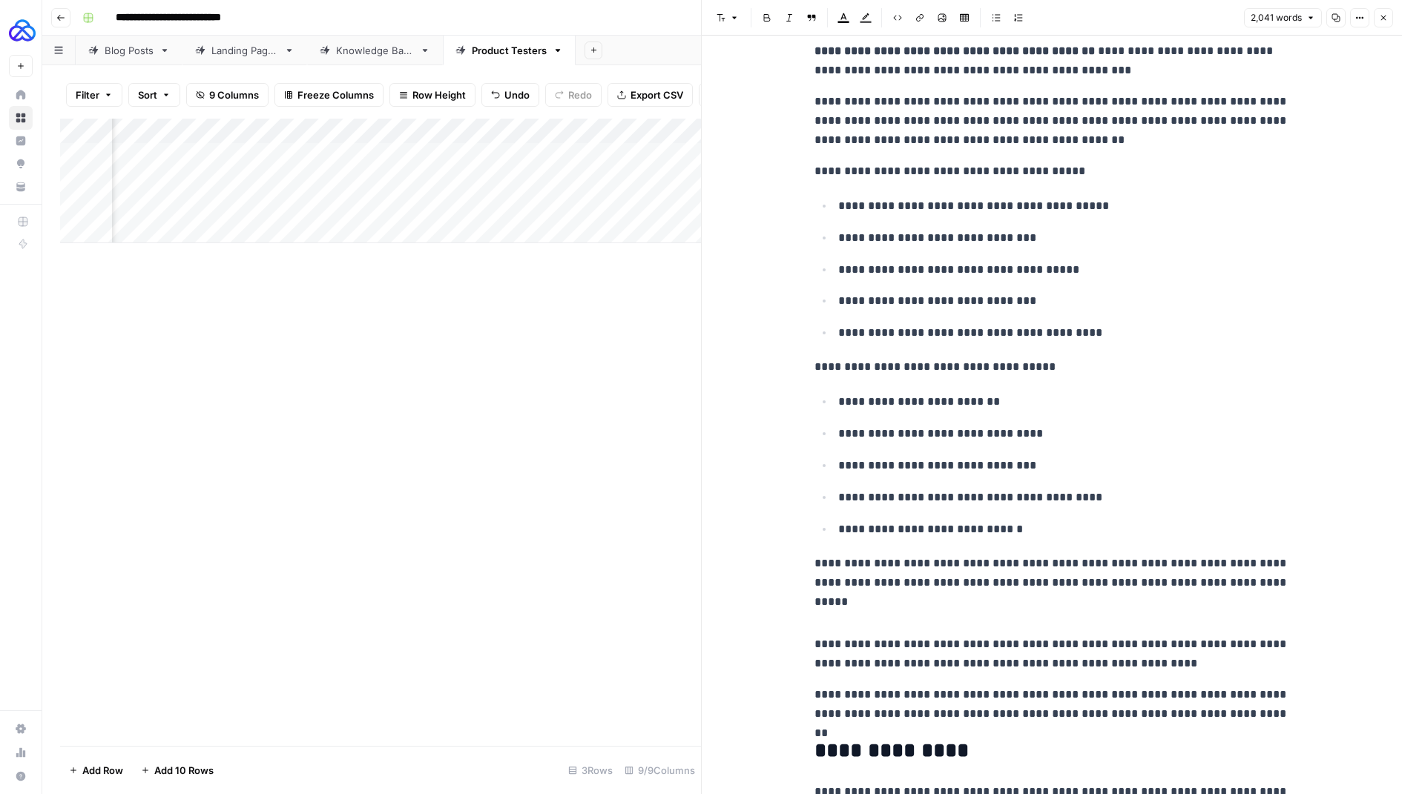
scroll to position [5237, 0]
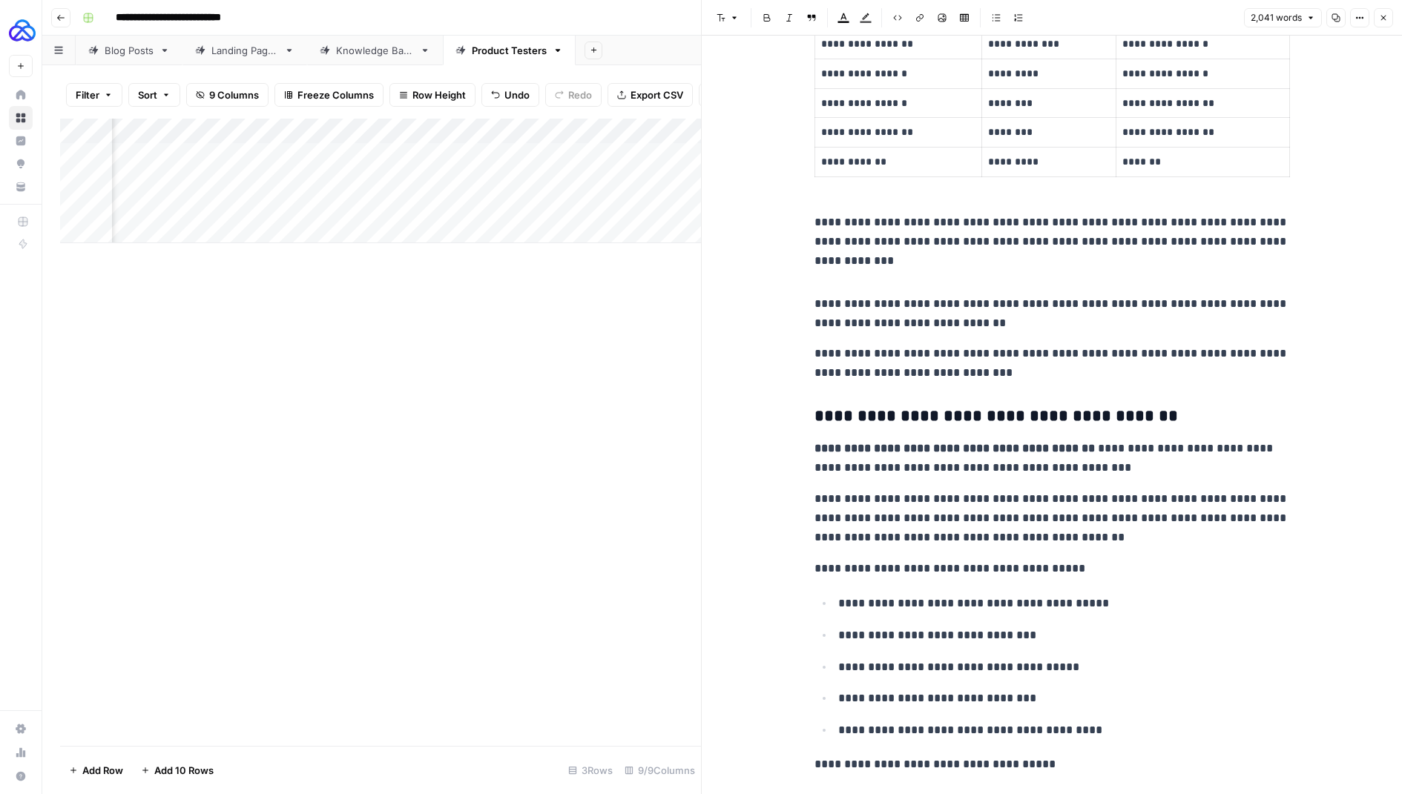
scroll to position [4828, 0]
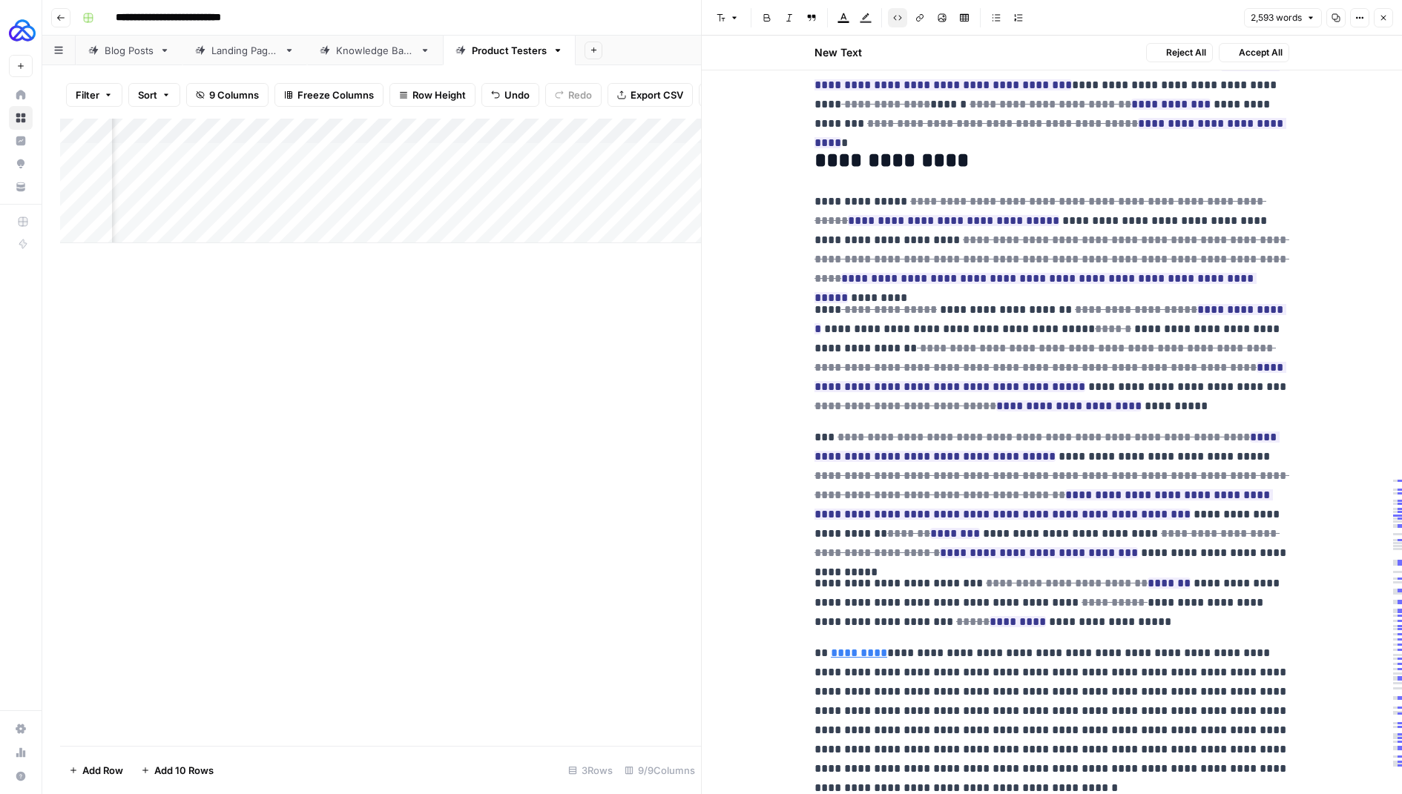
click at [869, 303] on p "**********" at bounding box center [1052, 358] width 475 height 116
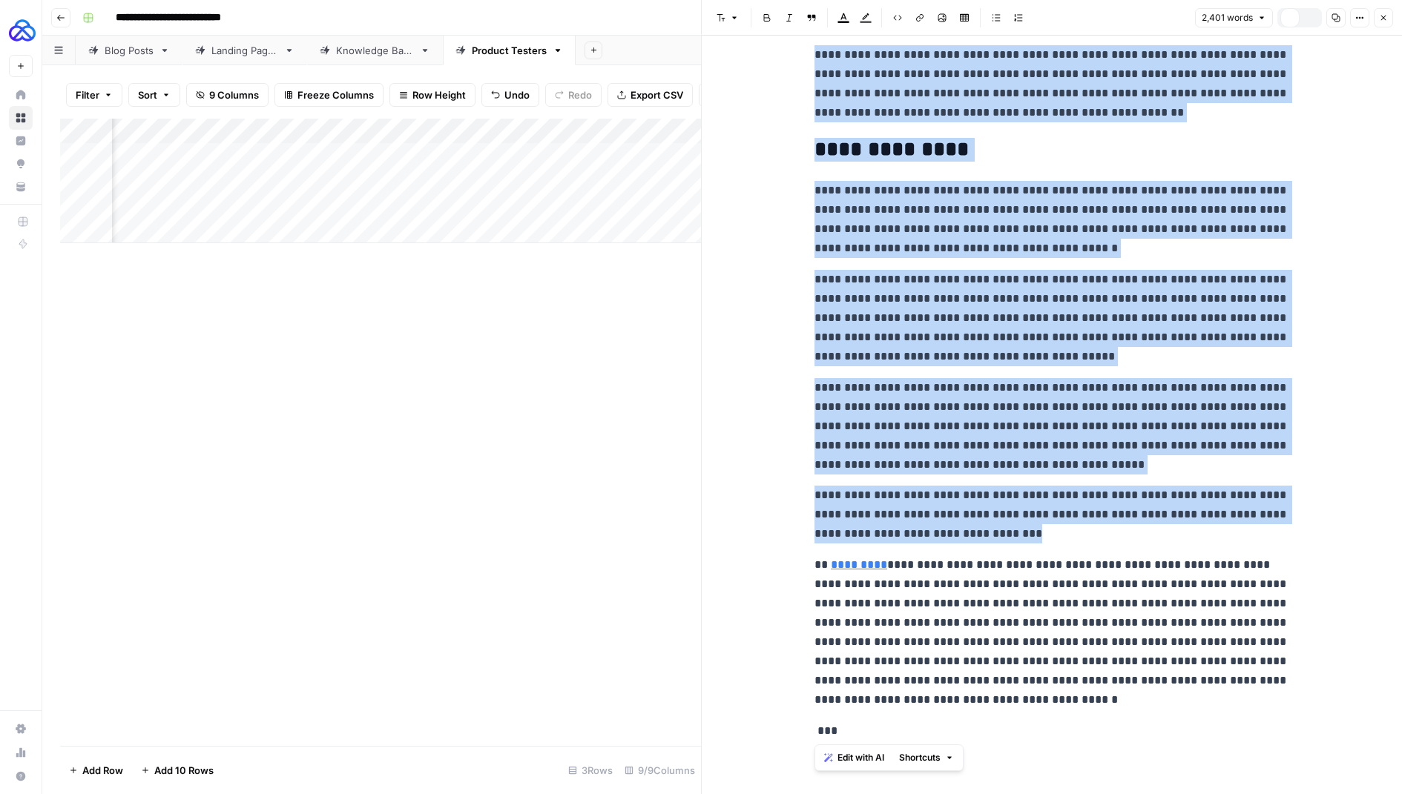
scroll to position [6252, 0]
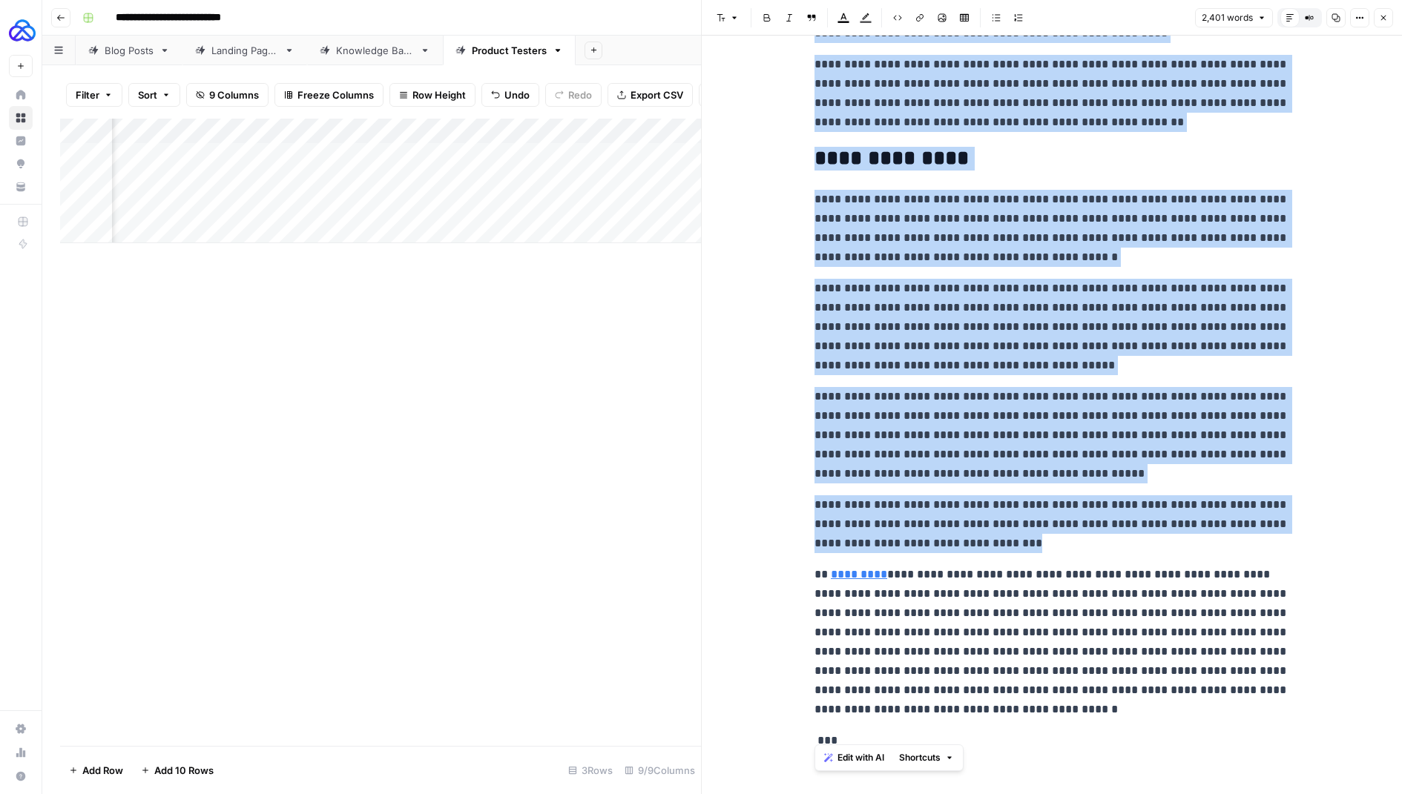
click at [869, 311] on p "**********" at bounding box center [1052, 327] width 475 height 96
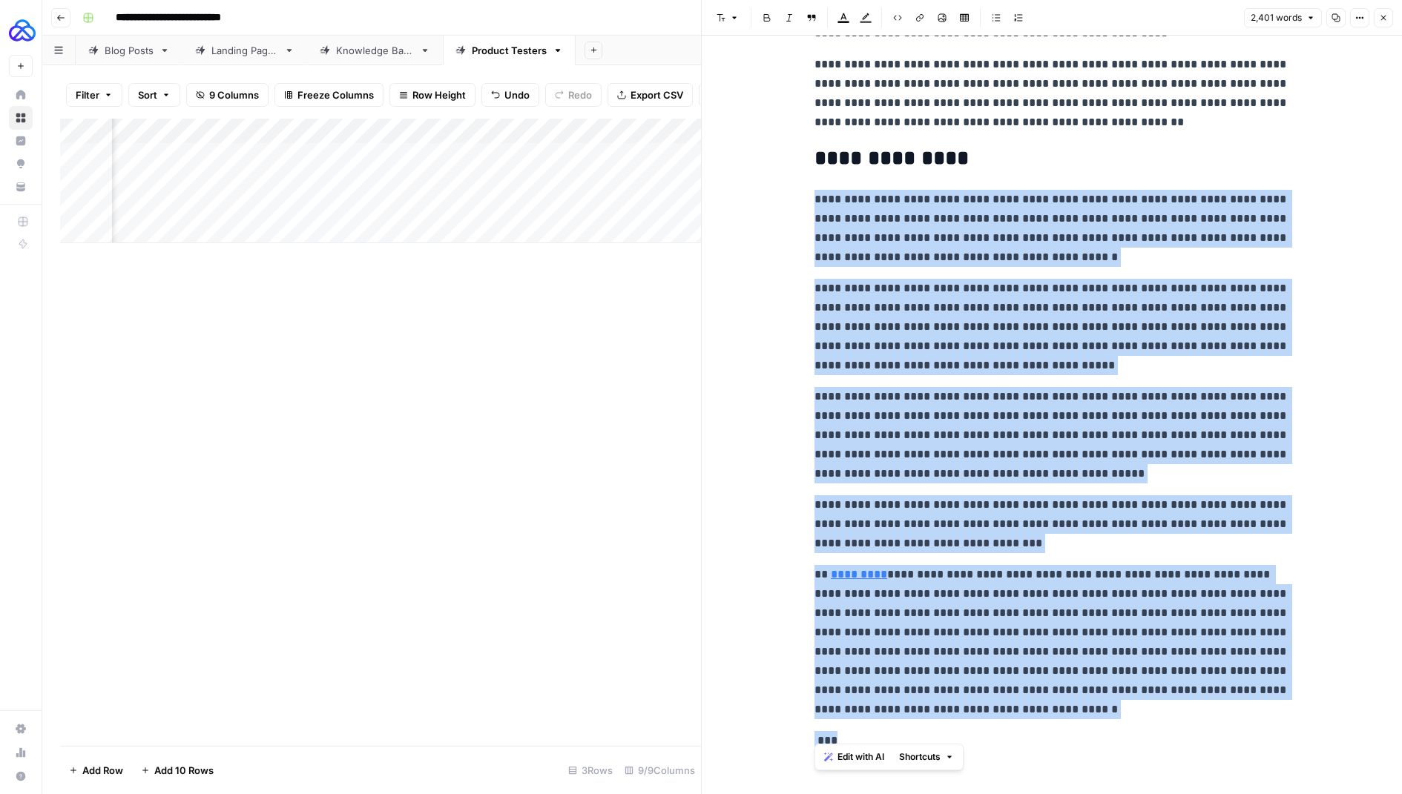
drag, startPoint x: 810, startPoint y: 186, endPoint x: 1042, endPoint y: 783, distance: 640.4
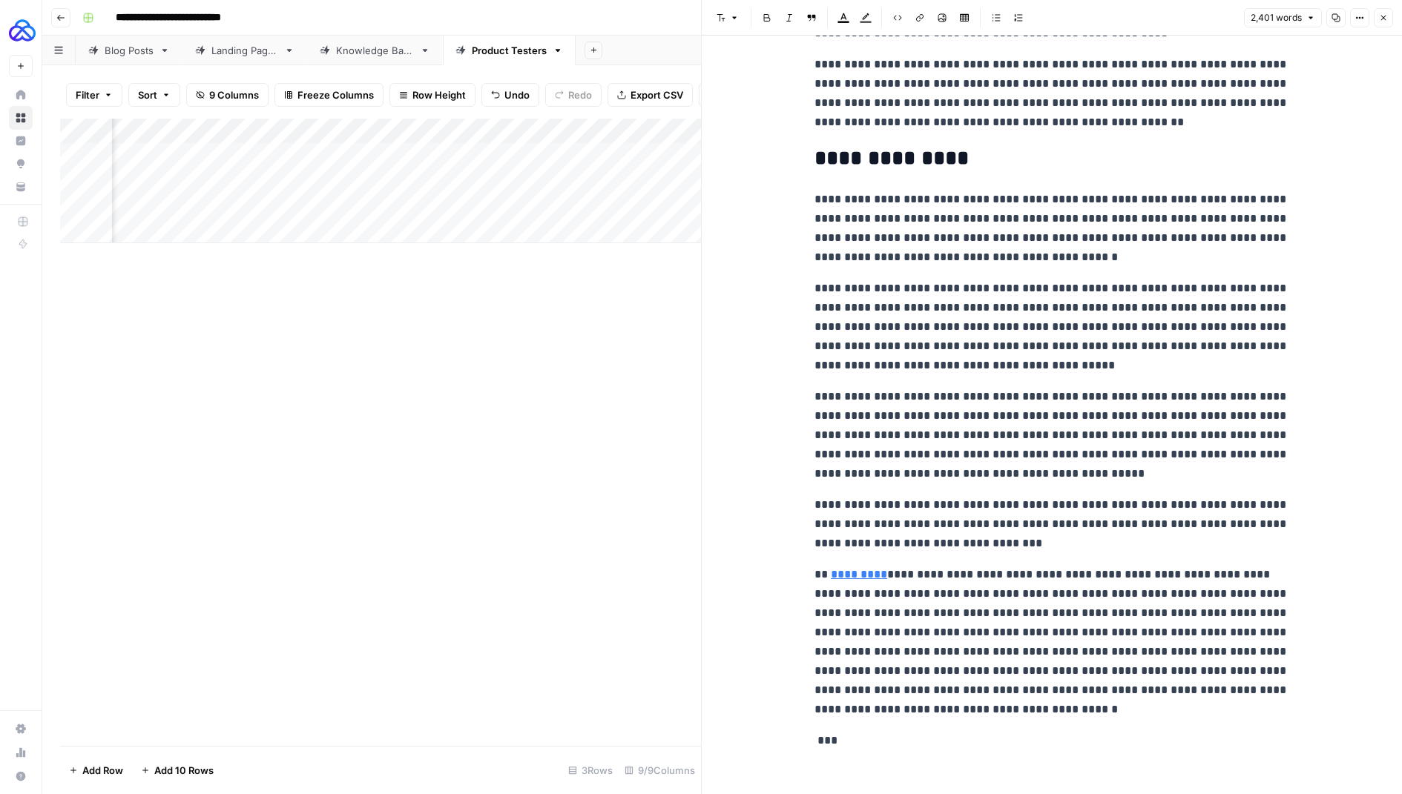
click at [982, 682] on p "**********" at bounding box center [1052, 642] width 475 height 154
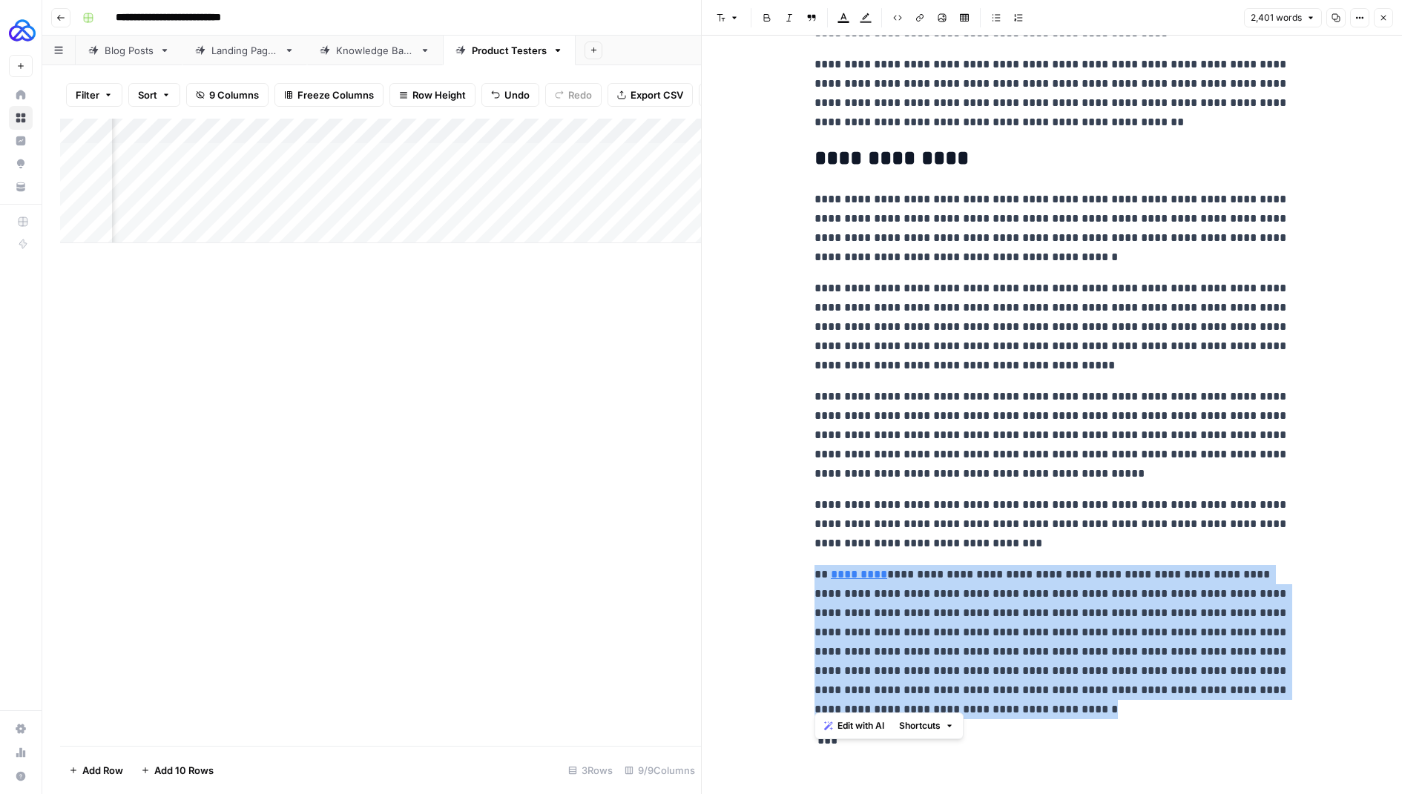
drag, startPoint x: 959, startPoint y: 700, endPoint x: 779, endPoint y: 565, distance: 225.2
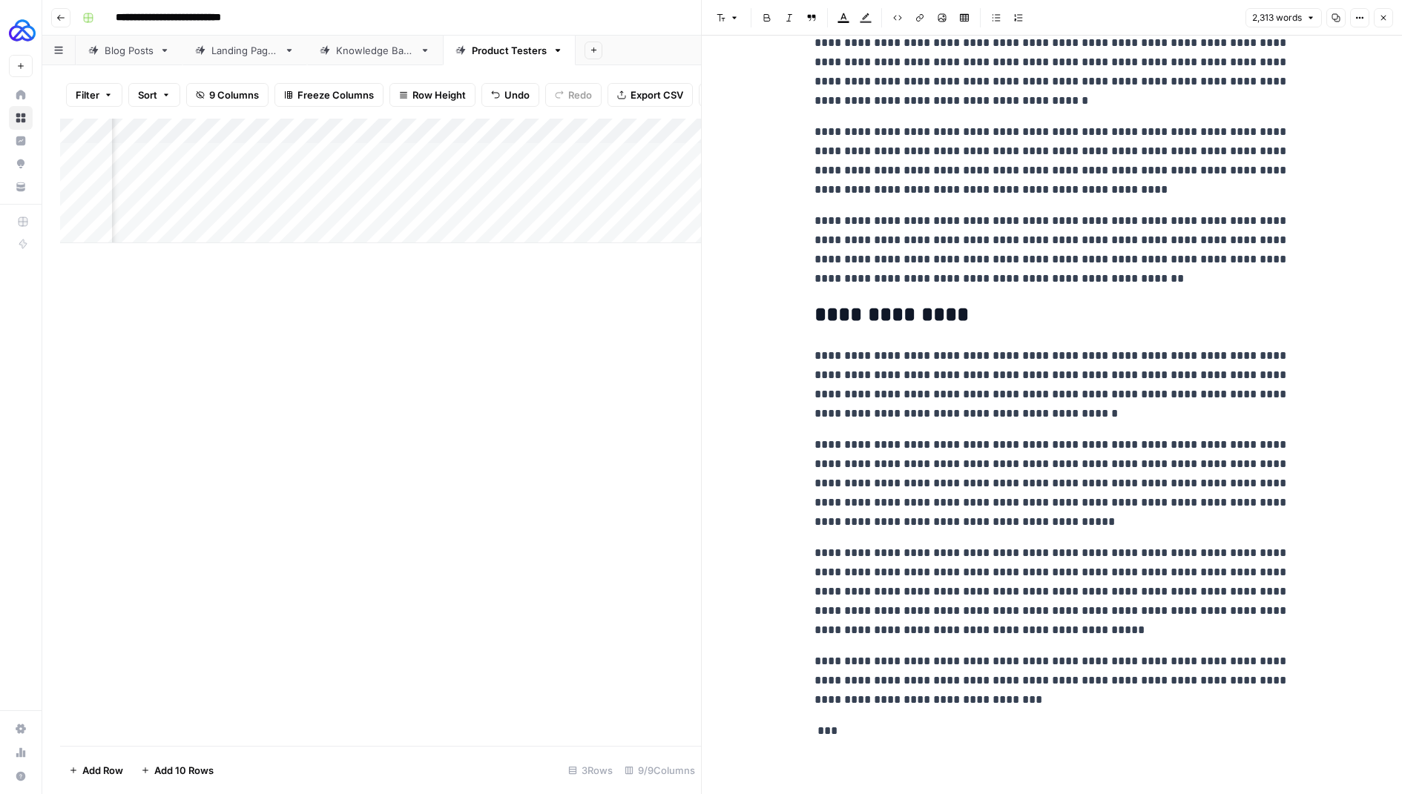
scroll to position [6087, 0]
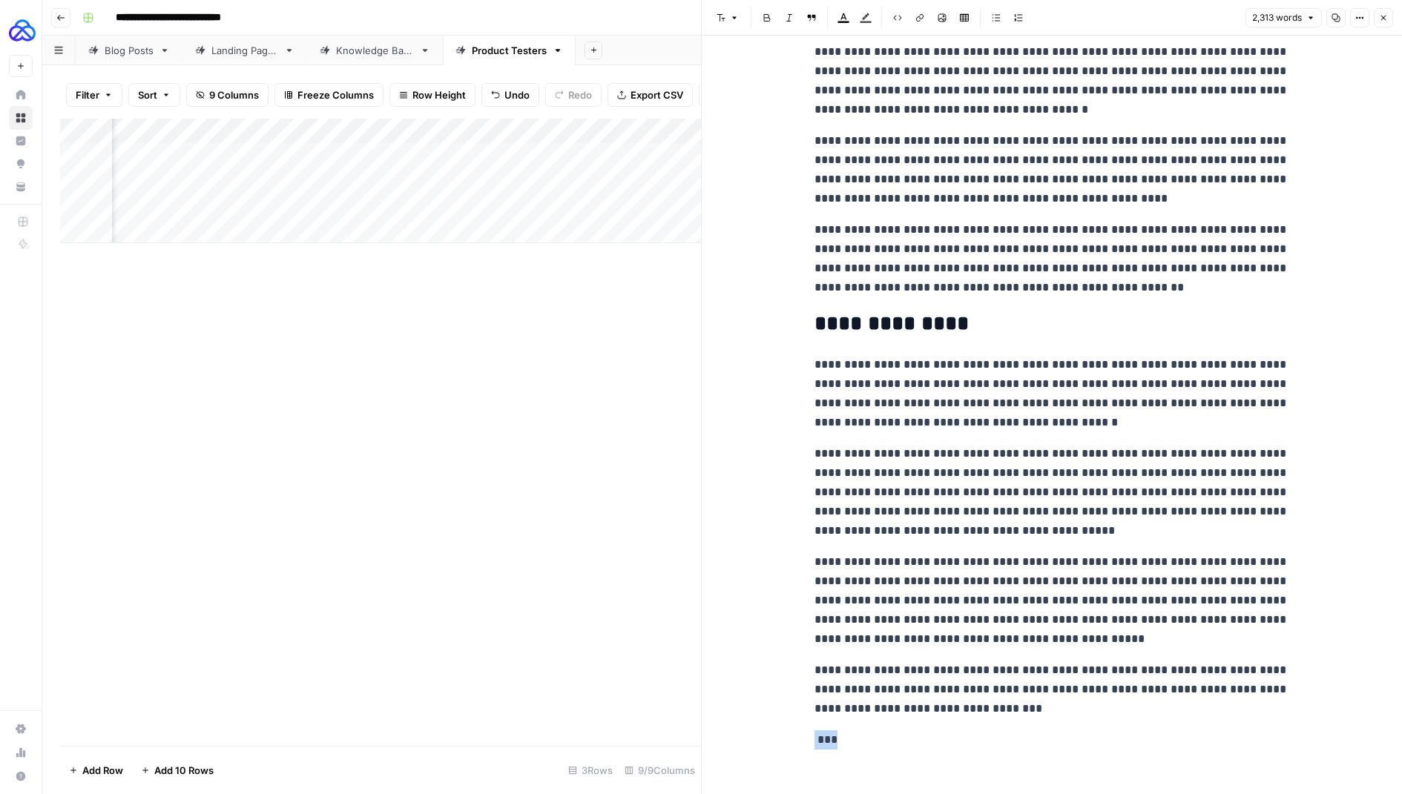
drag, startPoint x: 852, startPoint y: 723, endPoint x: 776, endPoint y: 723, distance: 76.4
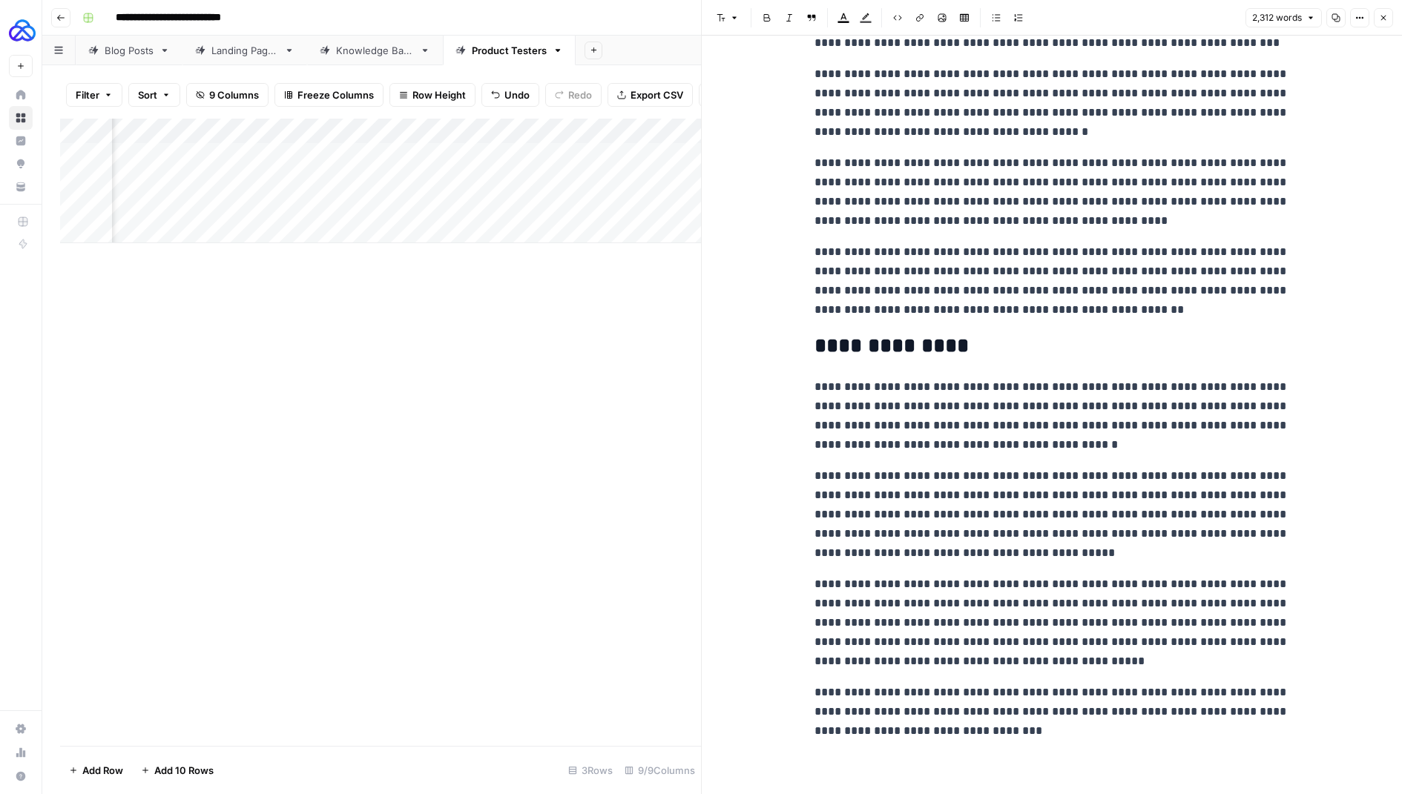
scroll to position [6055, 0]
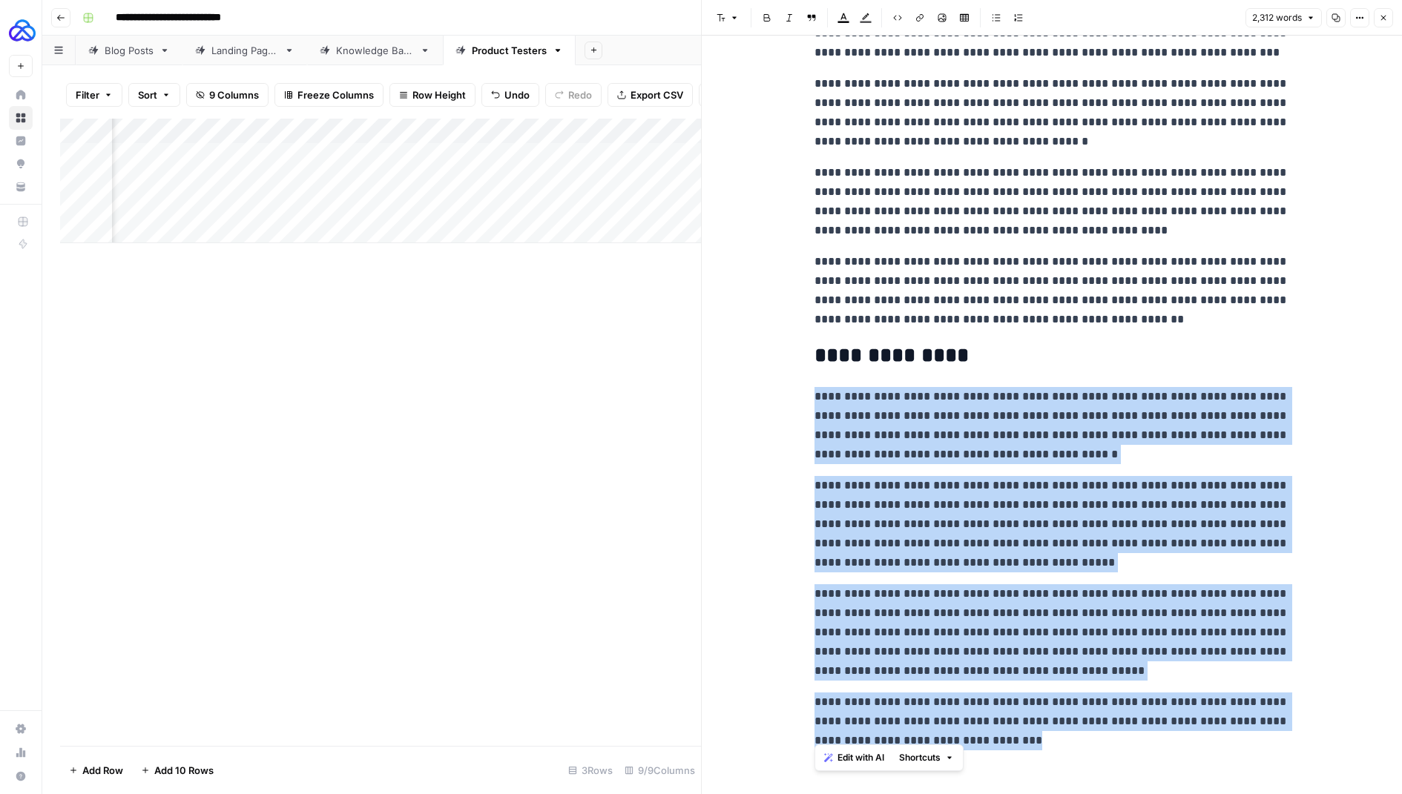
drag, startPoint x: 1036, startPoint y: 731, endPoint x: 803, endPoint y: 389, distance: 414.8
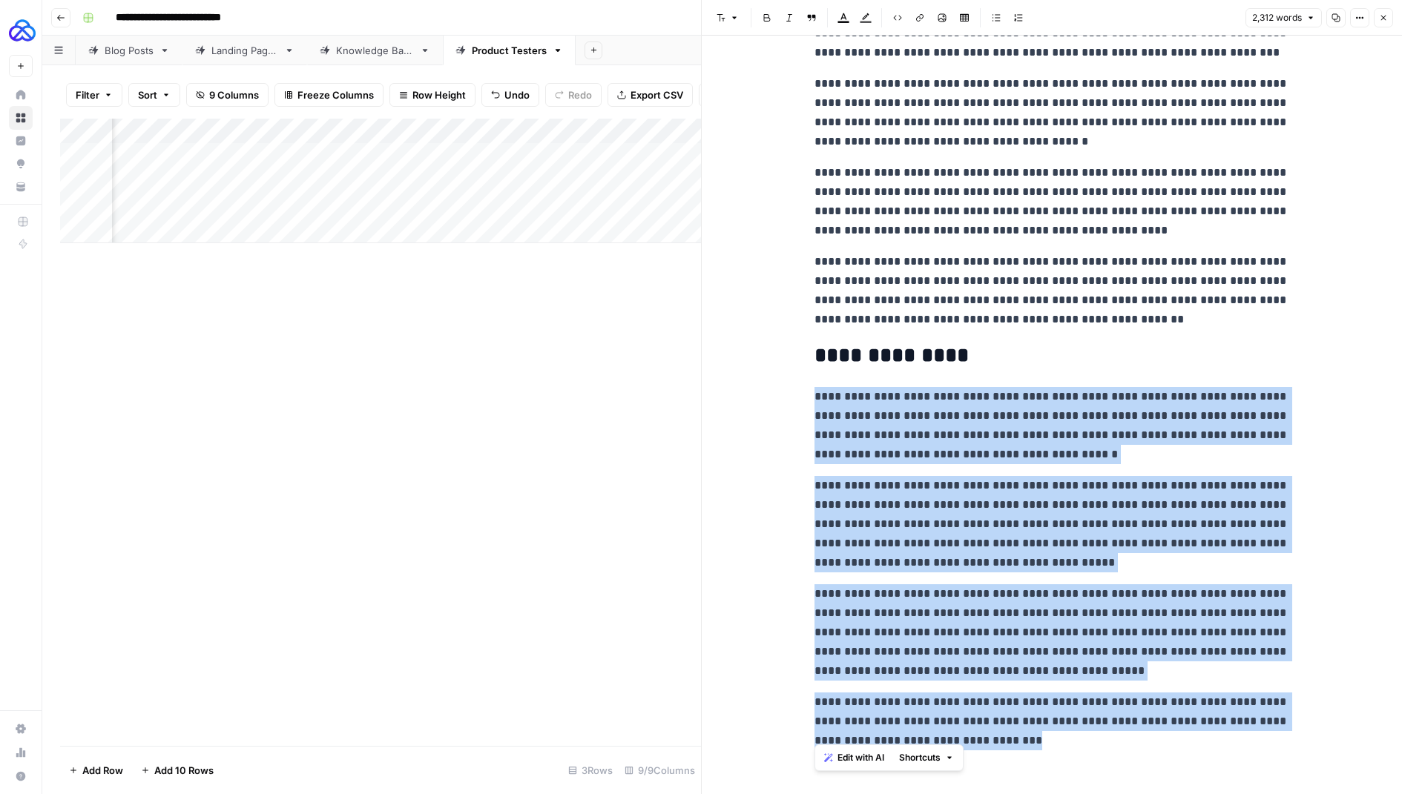
drag, startPoint x: 1067, startPoint y: 735, endPoint x: 804, endPoint y: 372, distance: 448.4
click at [927, 760] on span "Shortcuts" at bounding box center [920, 757] width 42 height 13
click at [949, 729] on span "Make more concise" at bounding box center [969, 725] width 91 height 15
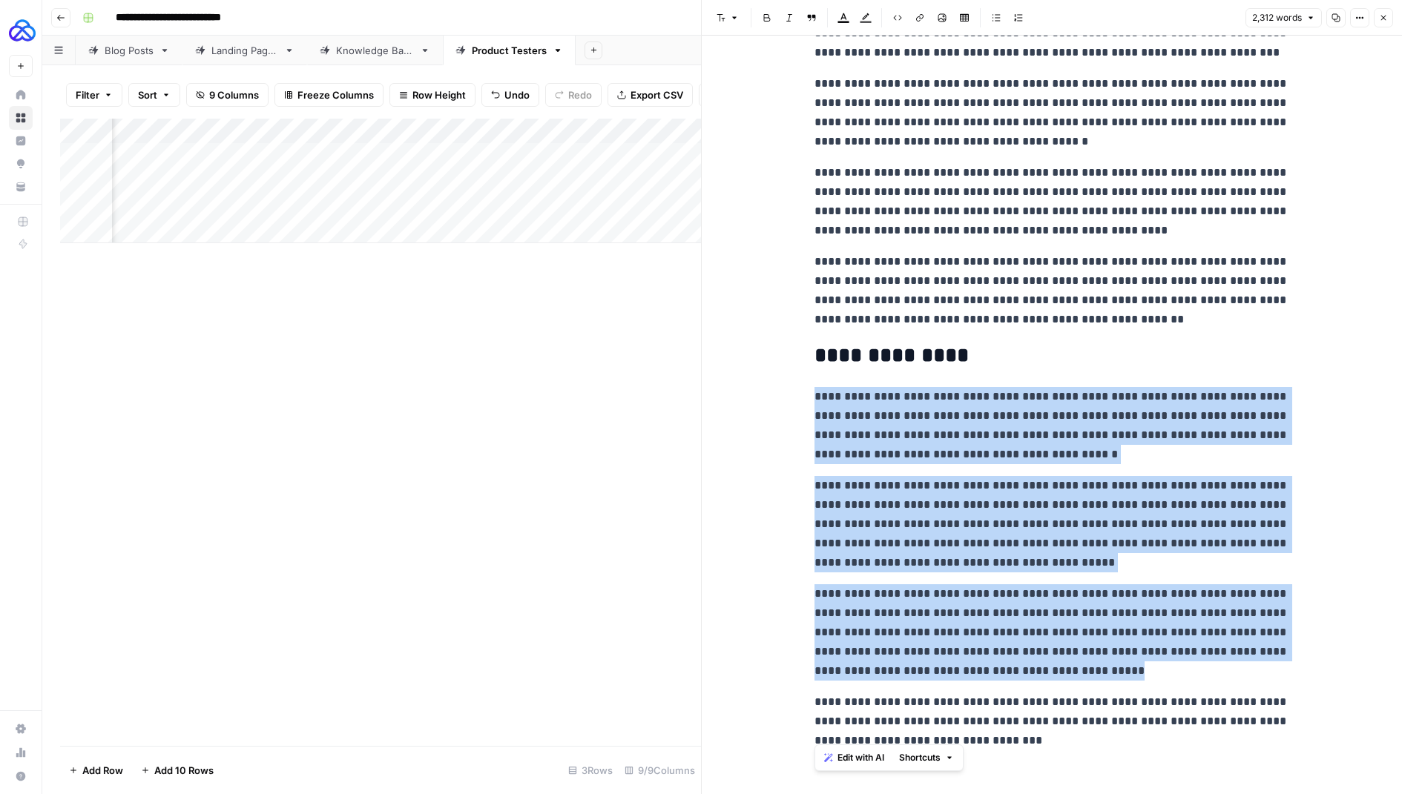
click at [917, 761] on span "Shortcuts" at bounding box center [920, 757] width 42 height 13
click at [936, 729] on span "Make more concise" at bounding box center [969, 725] width 91 height 15
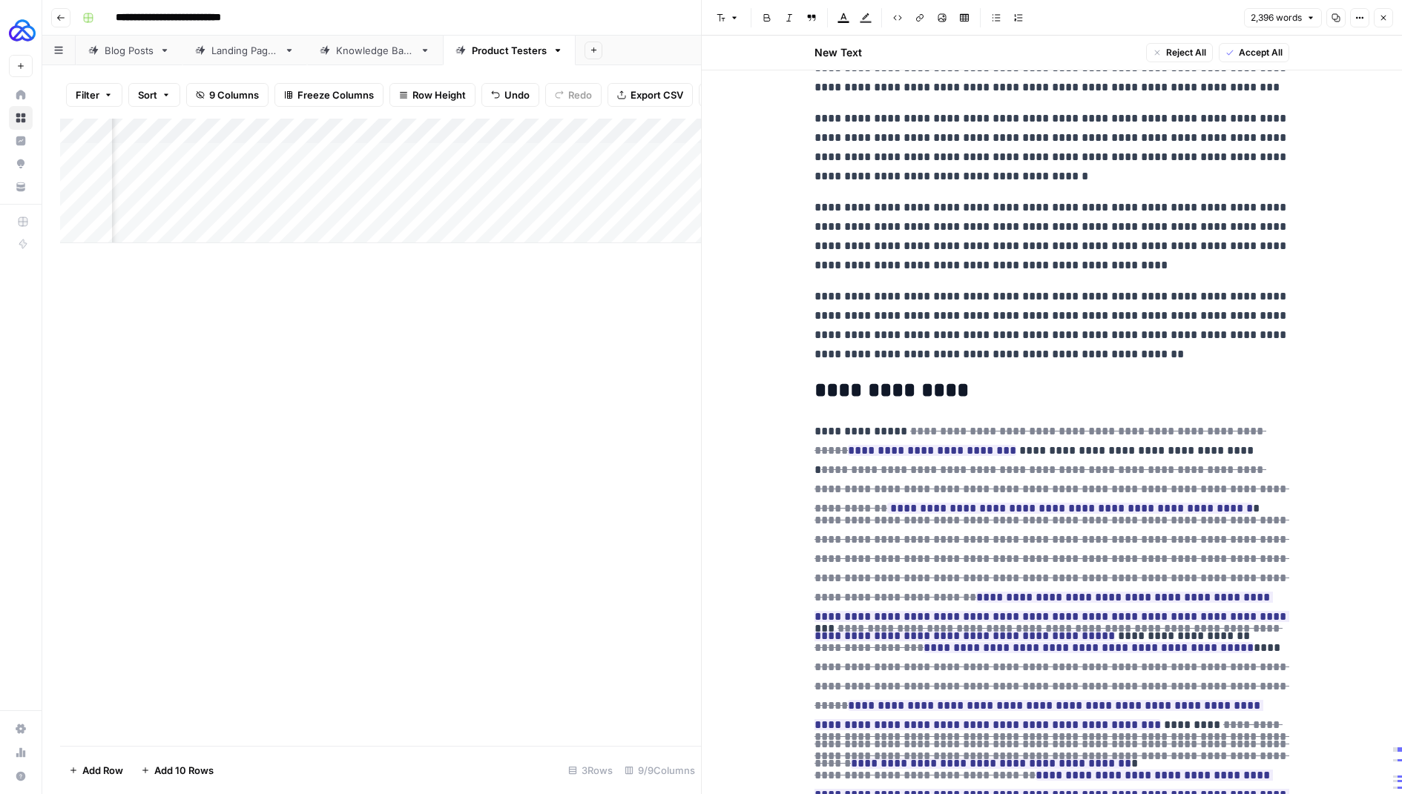
scroll to position [6089, 0]
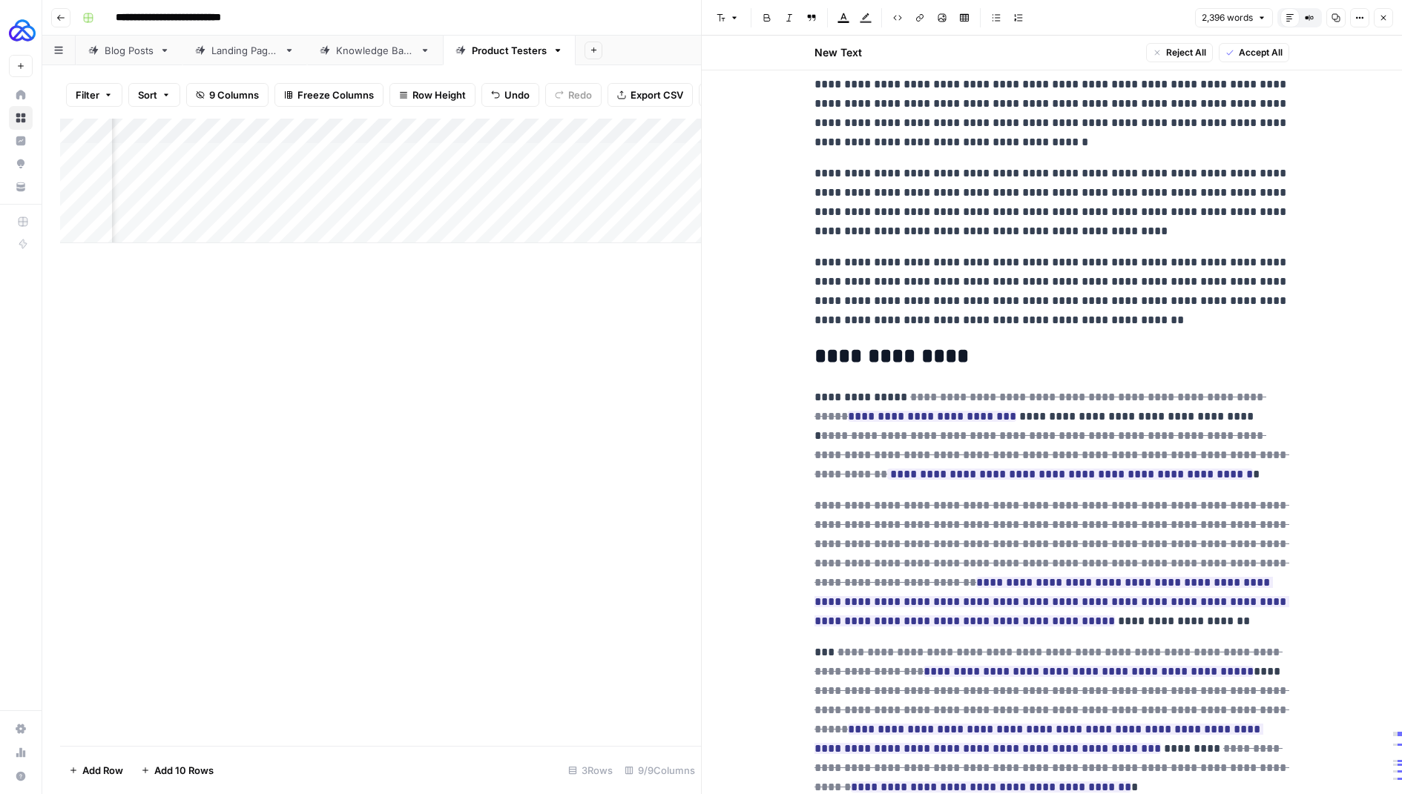
click at [1266, 46] on span "Accept All" at bounding box center [1261, 52] width 44 height 13
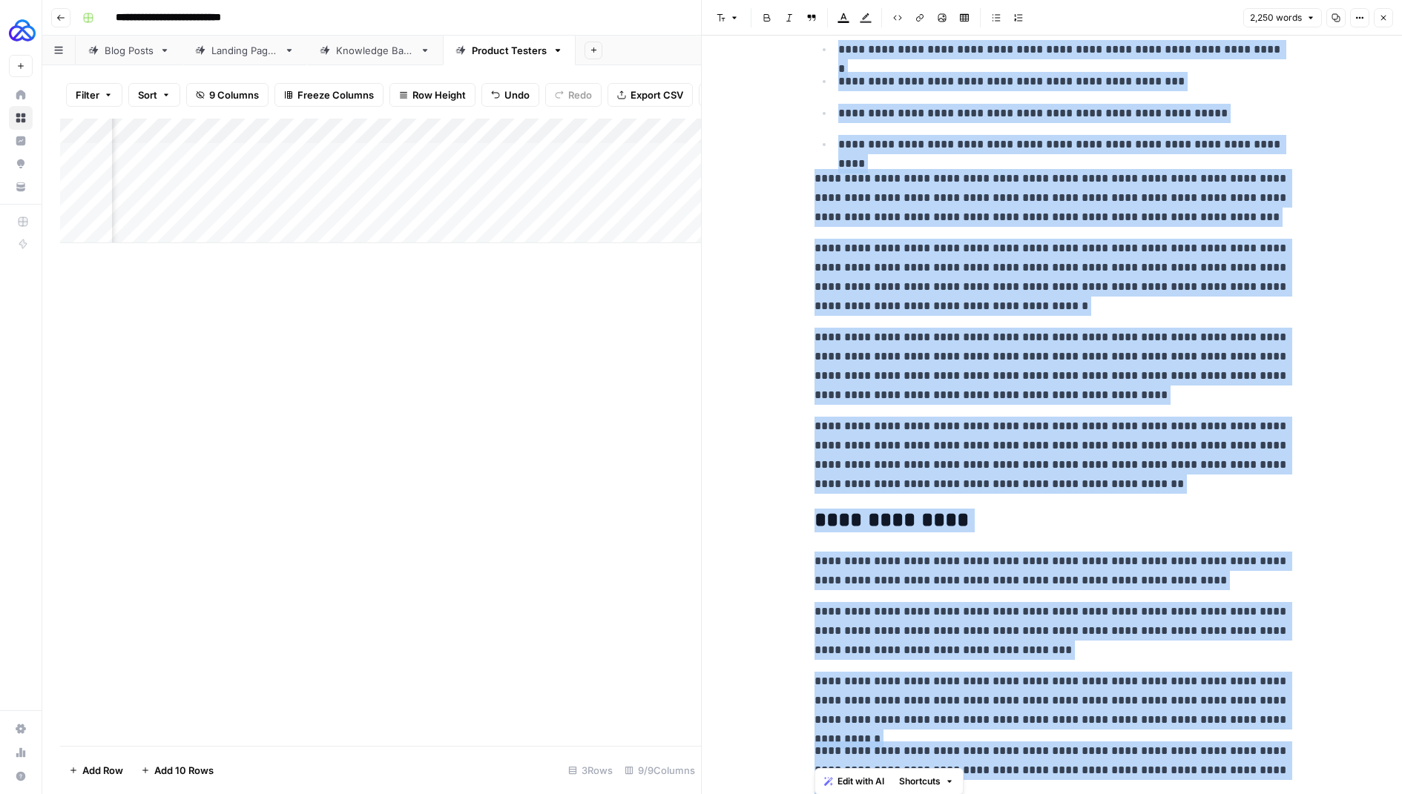
scroll to position [5920, 0]
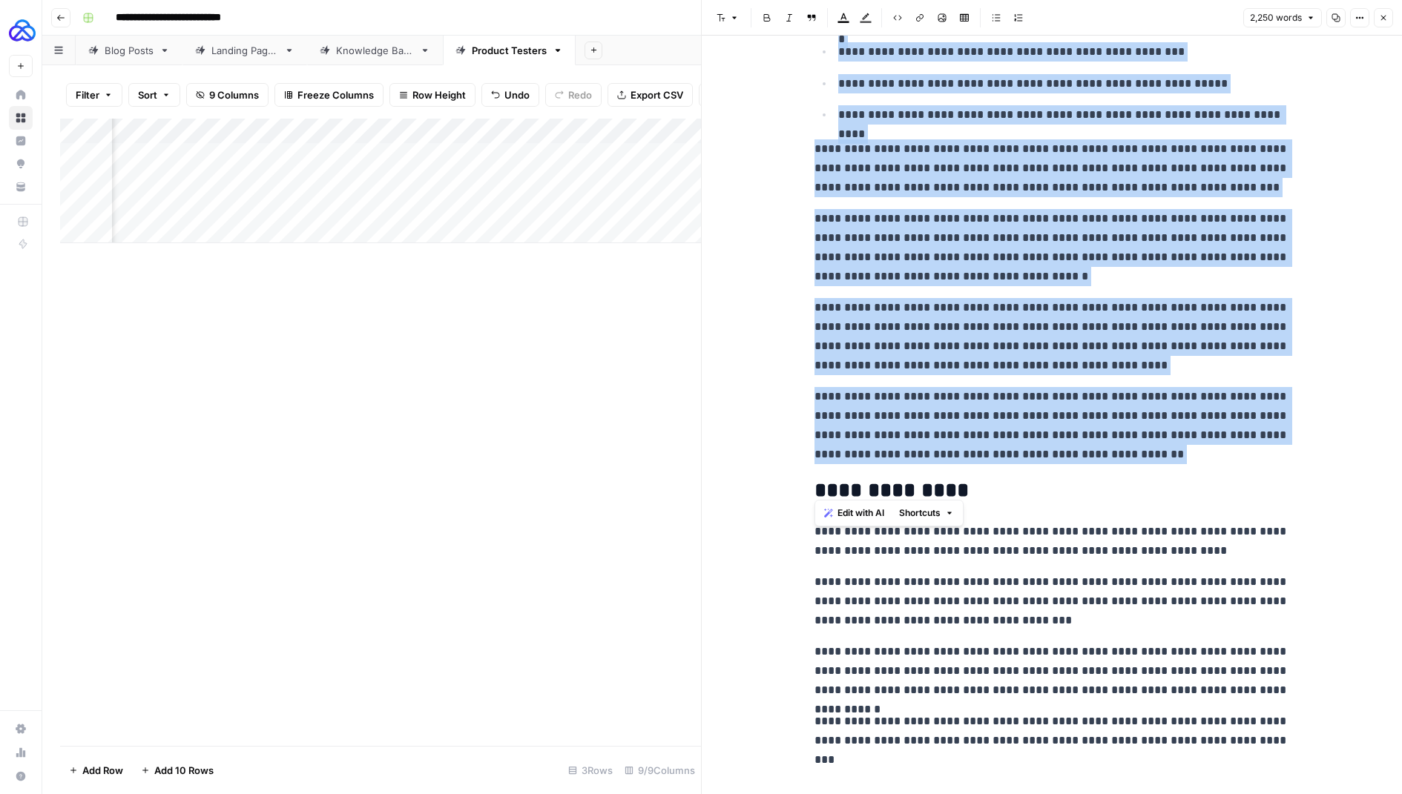
drag, startPoint x: 813, startPoint y: 260, endPoint x: 1118, endPoint y: 459, distance: 364.0
click at [941, 510] on span "Shortcuts" at bounding box center [920, 513] width 42 height 13
click at [952, 584] on span "Make more concise" at bounding box center [969, 587] width 91 height 15
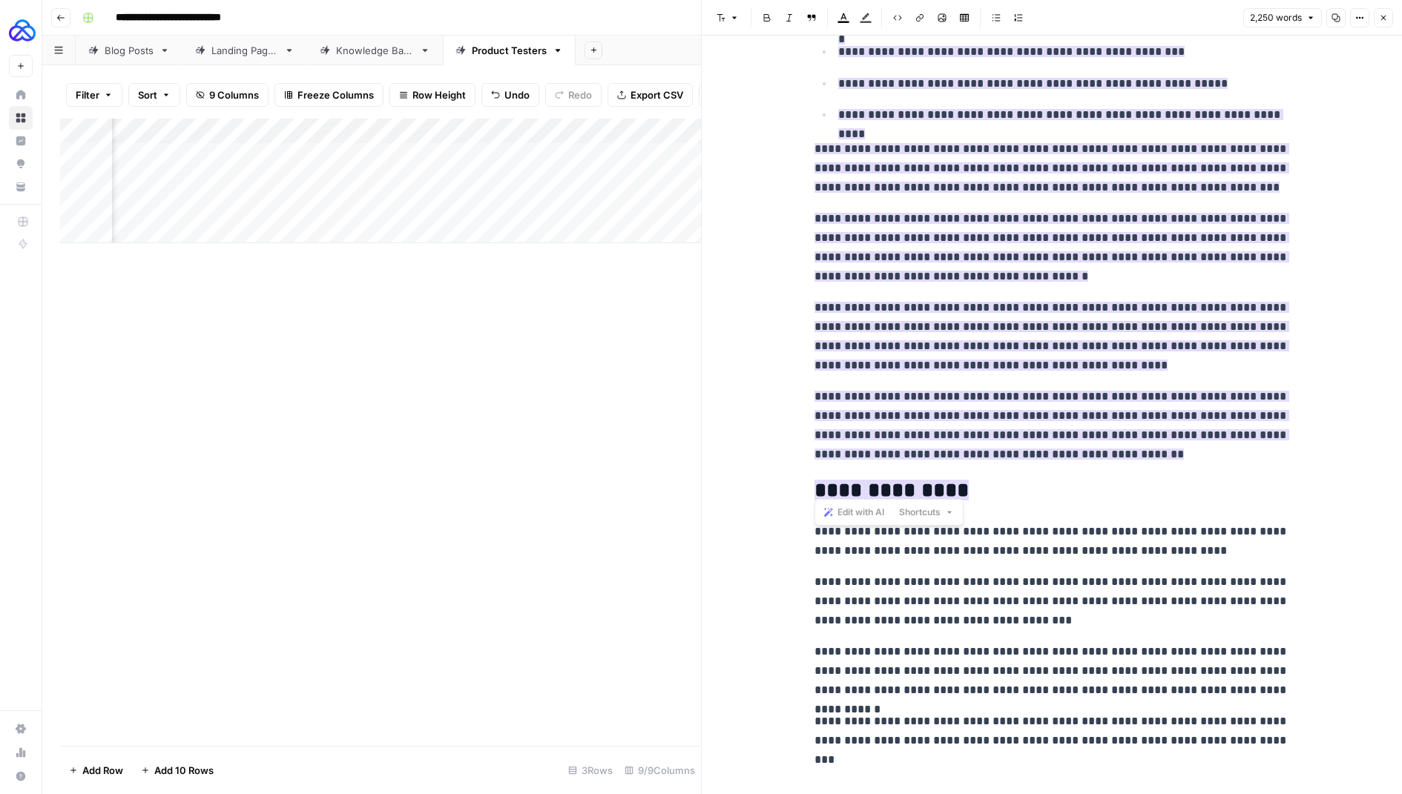
scroll to position [5954, 0]
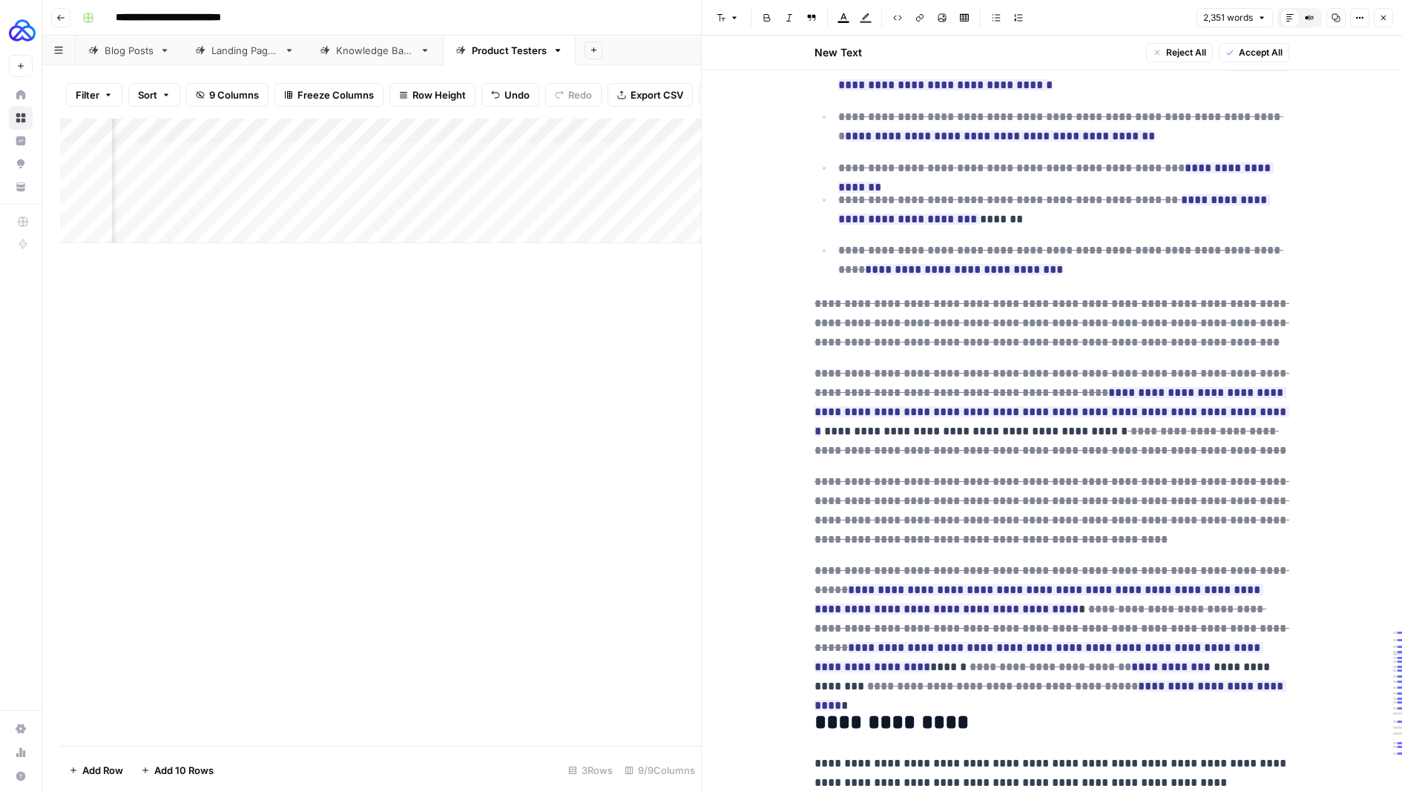
click at [1268, 47] on span "Accept All" at bounding box center [1261, 52] width 44 height 13
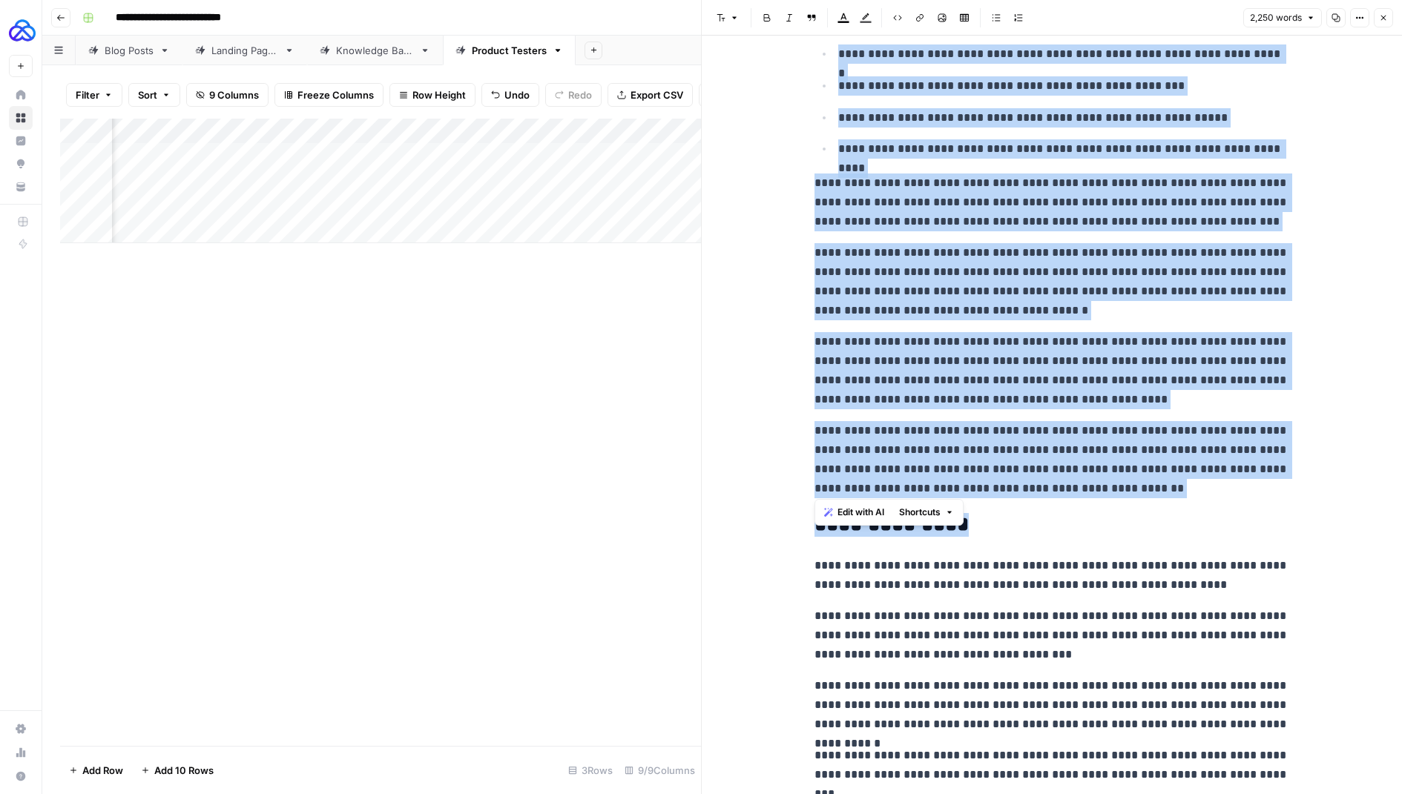
scroll to position [5868, 0]
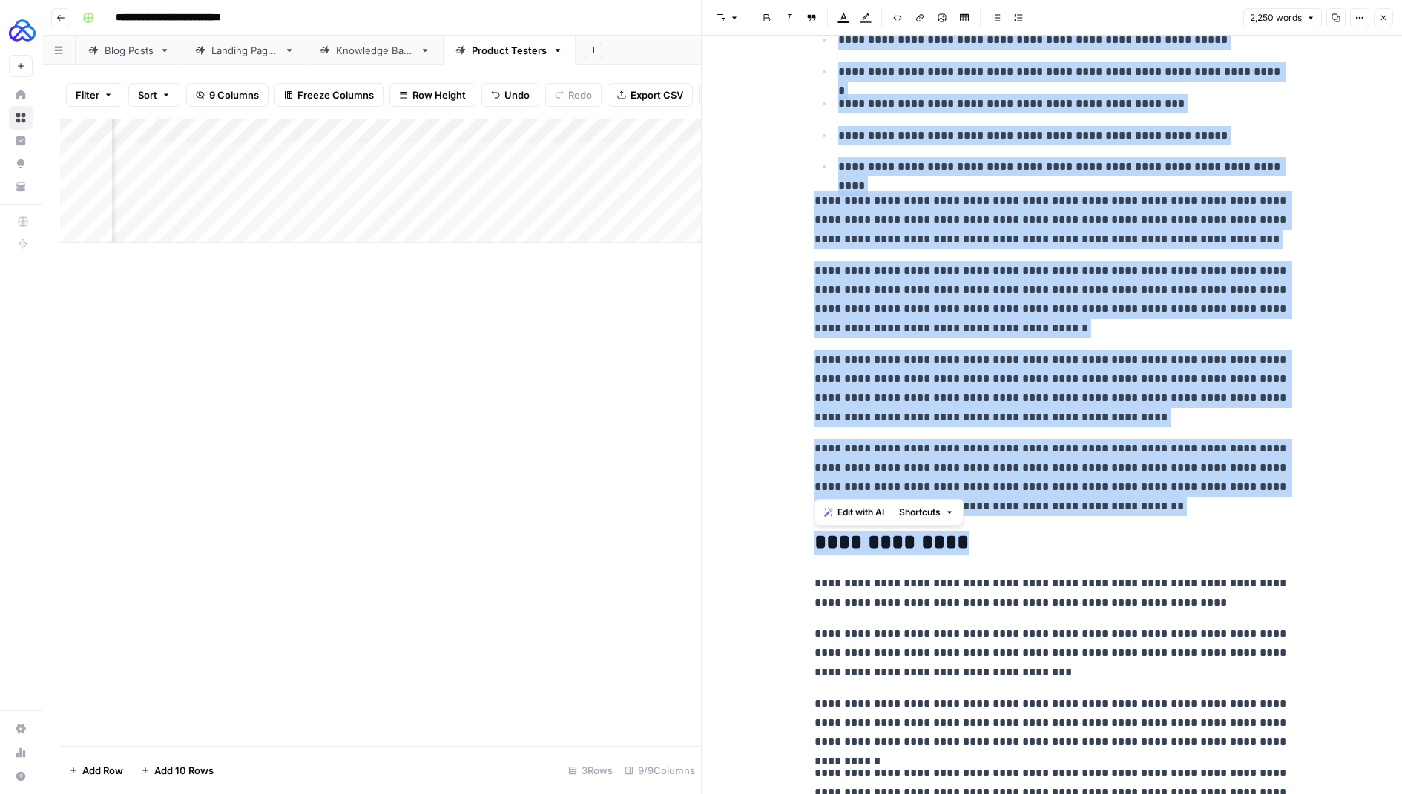
click at [998, 354] on p "**********" at bounding box center [1052, 388] width 475 height 77
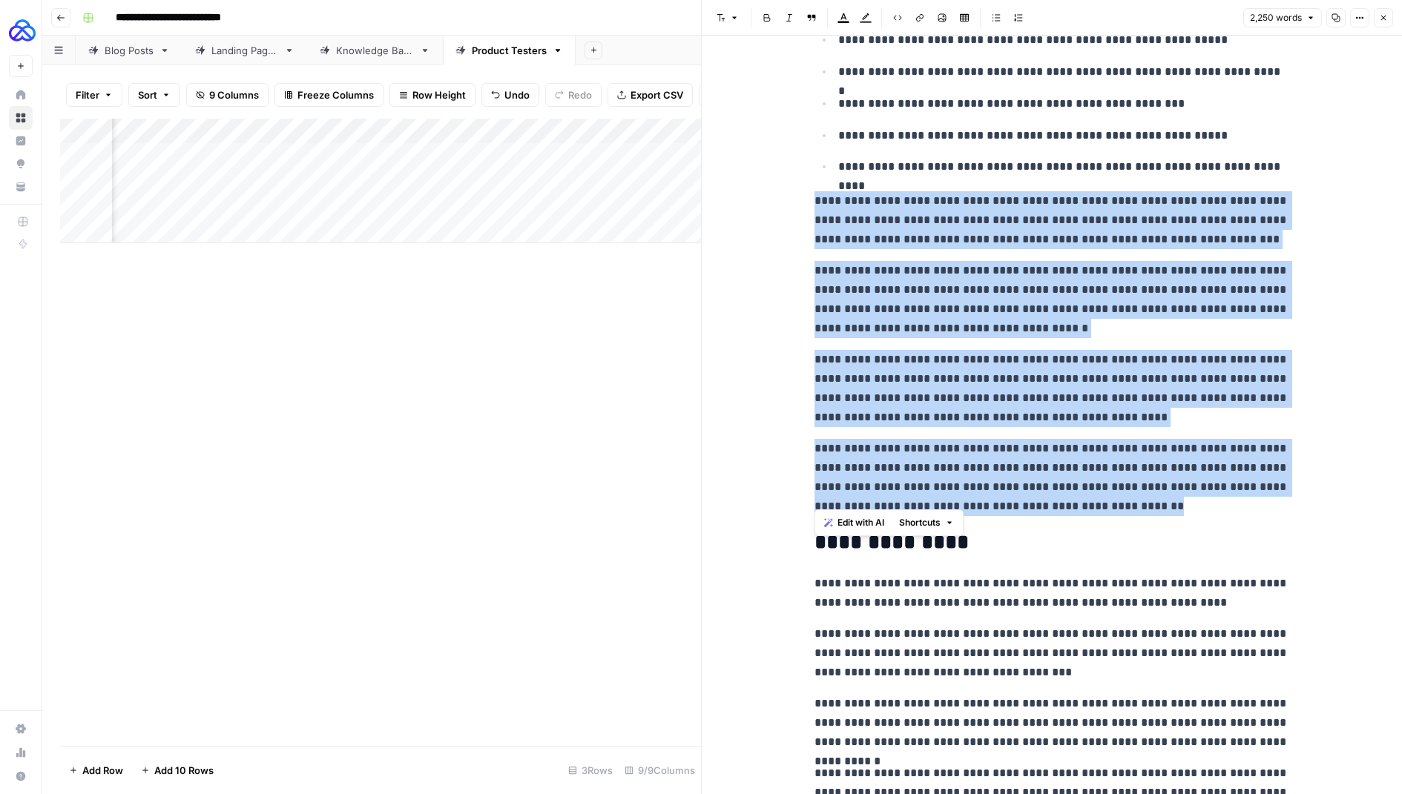
drag, startPoint x: 809, startPoint y: 194, endPoint x: 1116, endPoint y: 491, distance: 427.6
click at [917, 523] on span "Shortcuts" at bounding box center [920, 522] width 42 height 13
click at [955, 597] on span "Make more concise" at bounding box center [969, 597] width 91 height 15
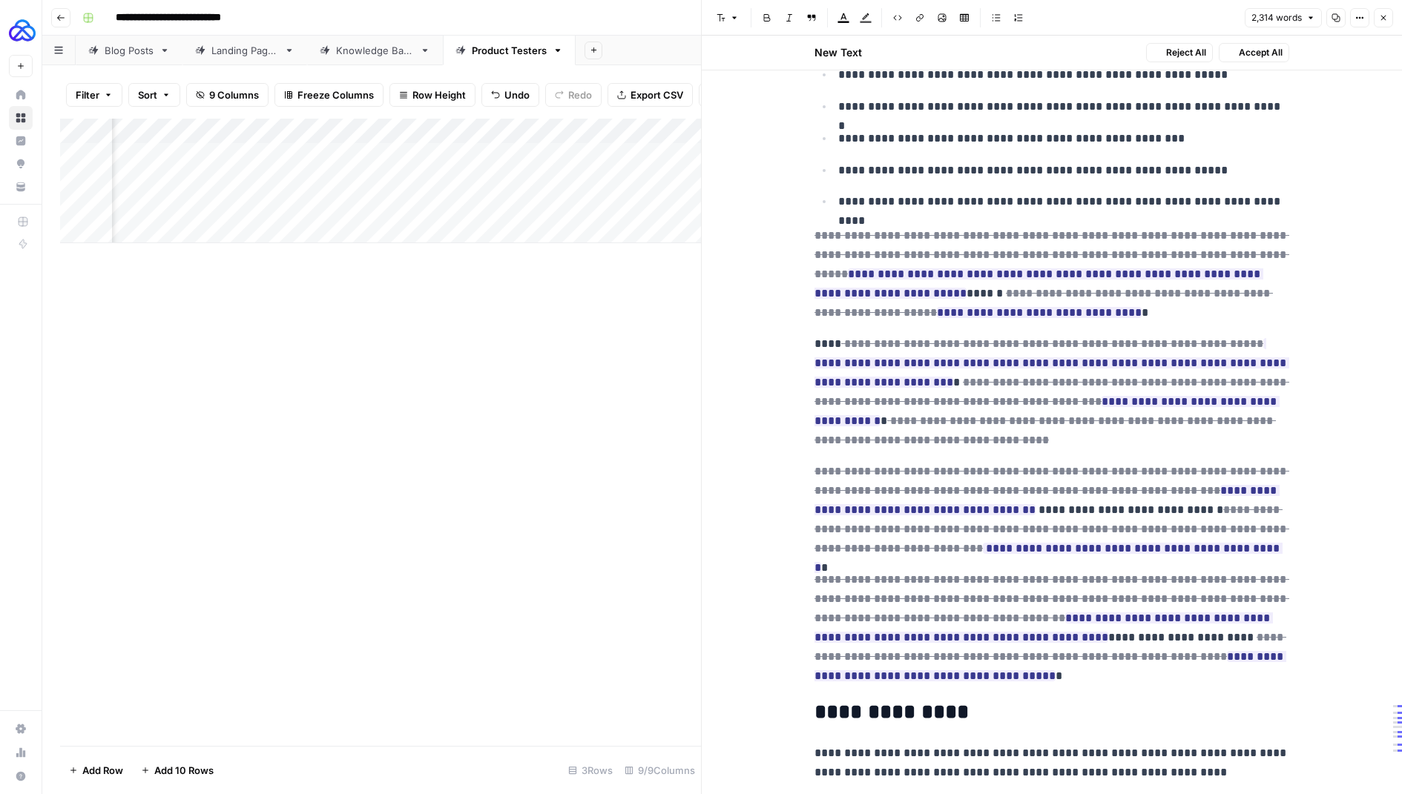
scroll to position [5902, 0]
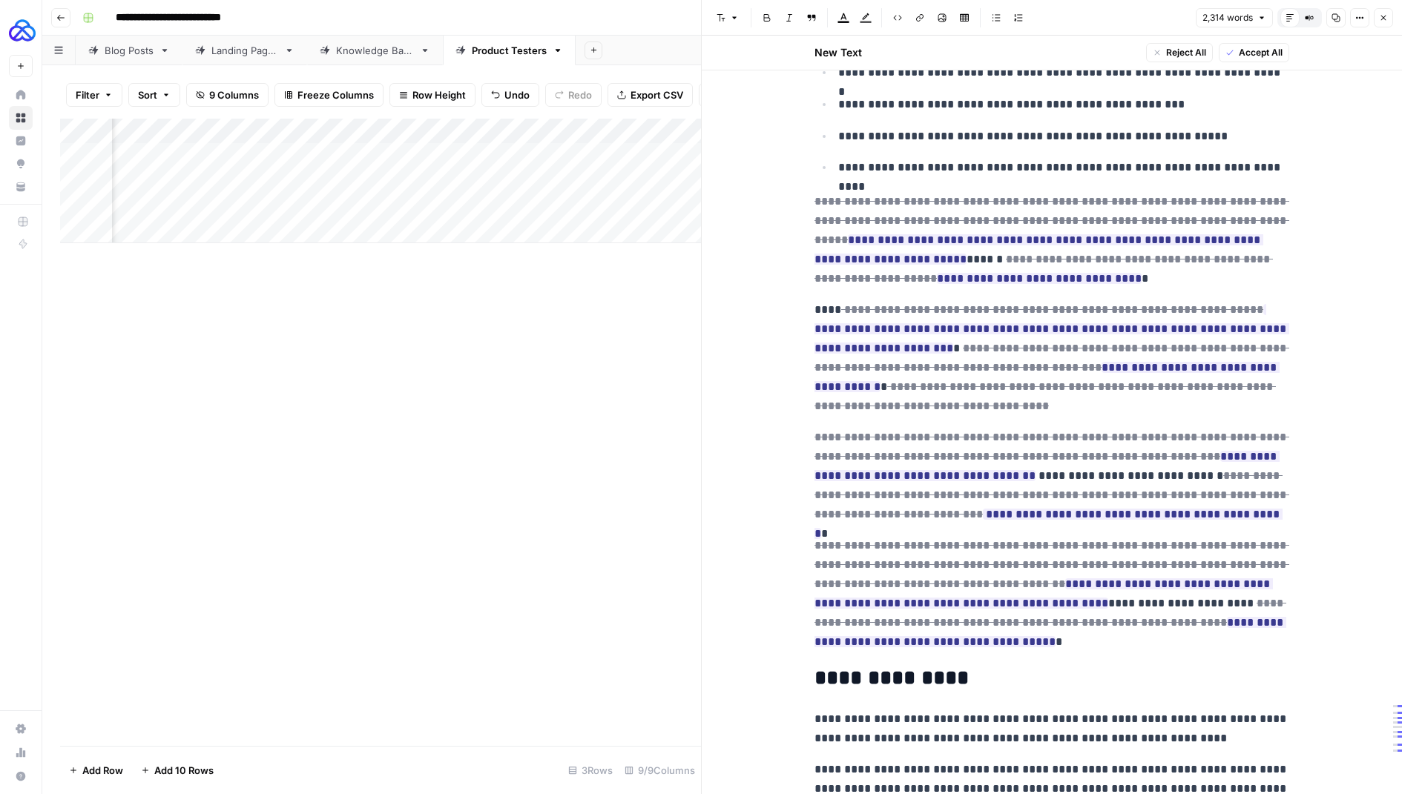
click at [1262, 48] on span "Accept All" at bounding box center [1261, 52] width 44 height 13
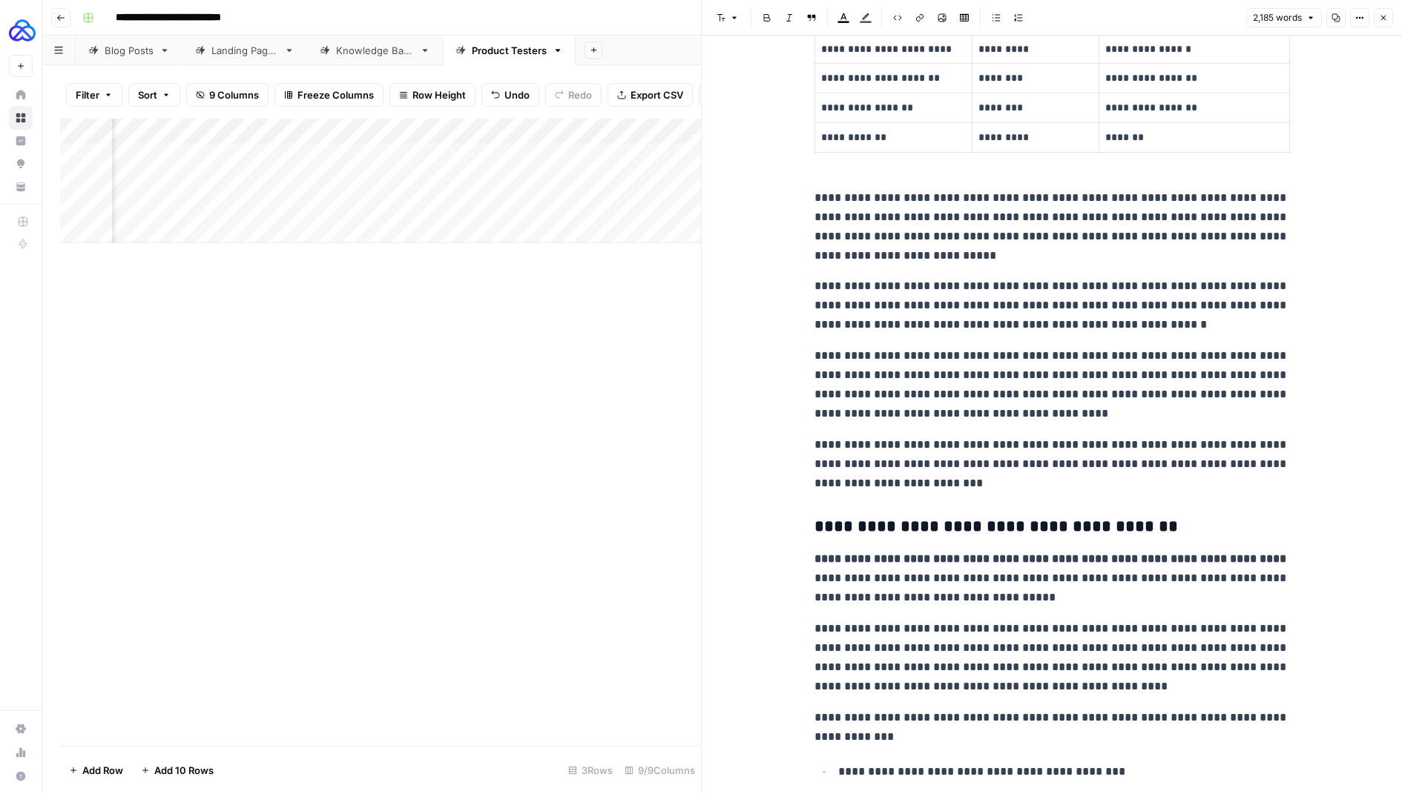
scroll to position [4904, 0]
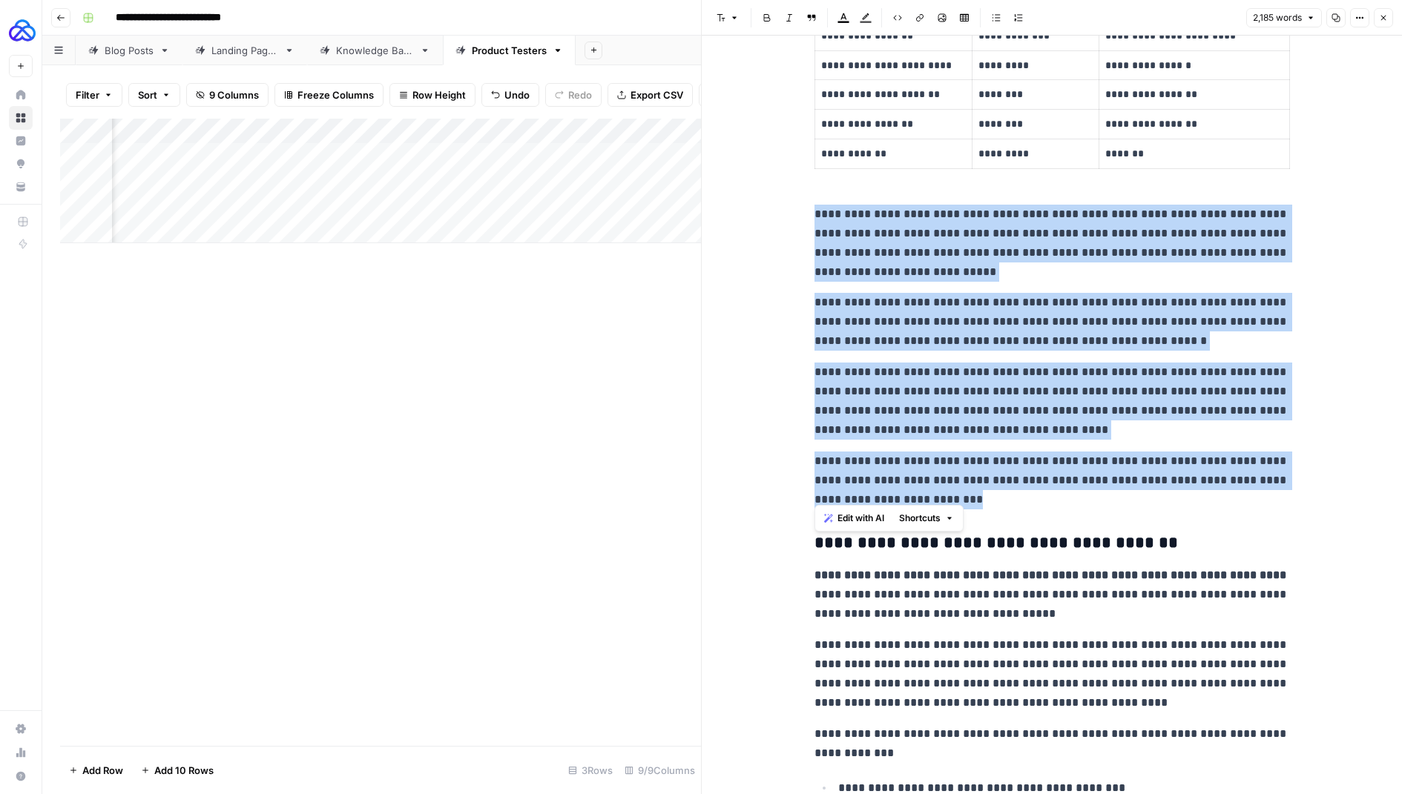
drag, startPoint x: 958, startPoint y: 493, endPoint x: 777, endPoint y: 188, distance: 354.3
click at [911, 515] on span "Shortcuts" at bounding box center [920, 518] width 42 height 13
click at [928, 589] on span "Make more concise" at bounding box center [969, 592] width 91 height 15
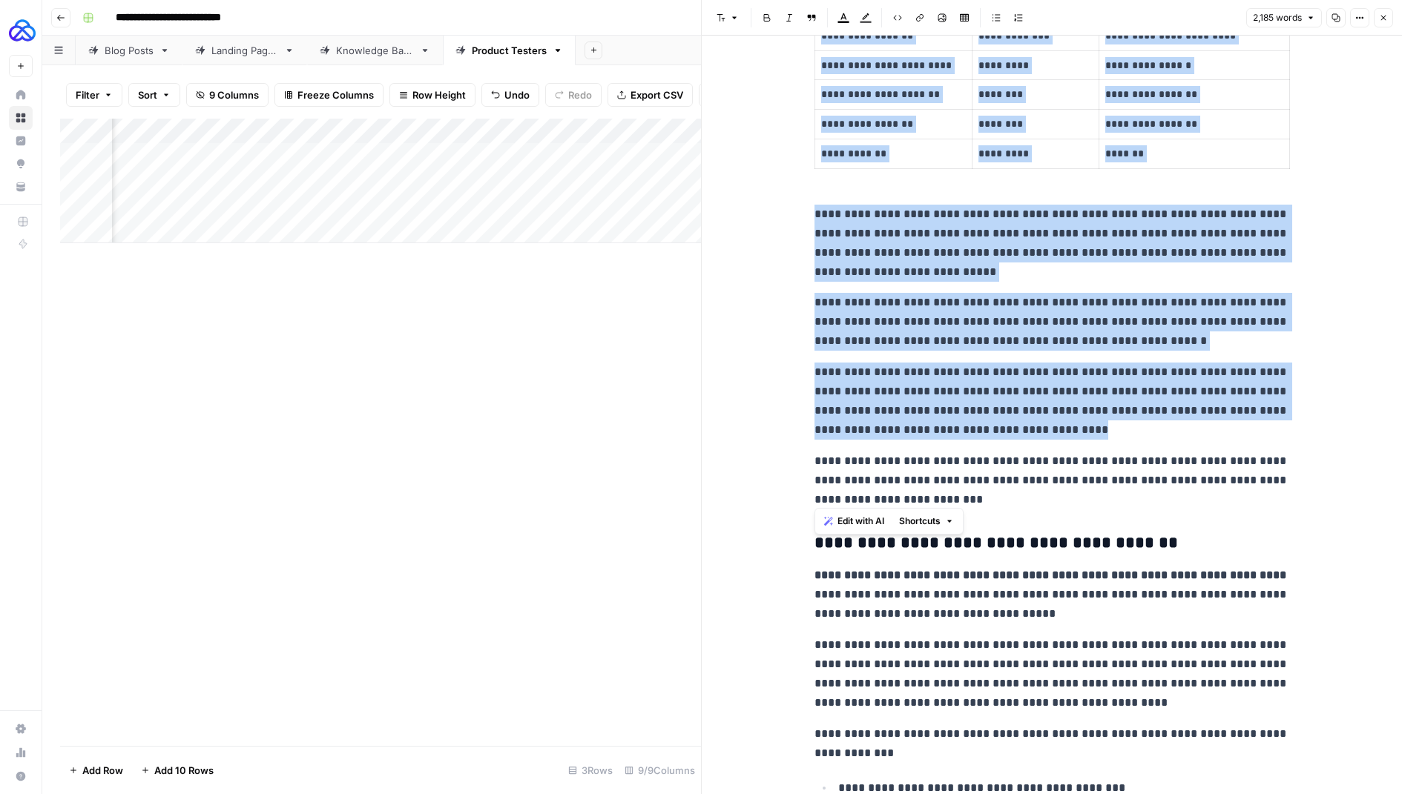
click at [922, 519] on span "Shortcuts" at bounding box center [920, 521] width 42 height 13
click at [951, 596] on span "Make more concise" at bounding box center [969, 595] width 91 height 15
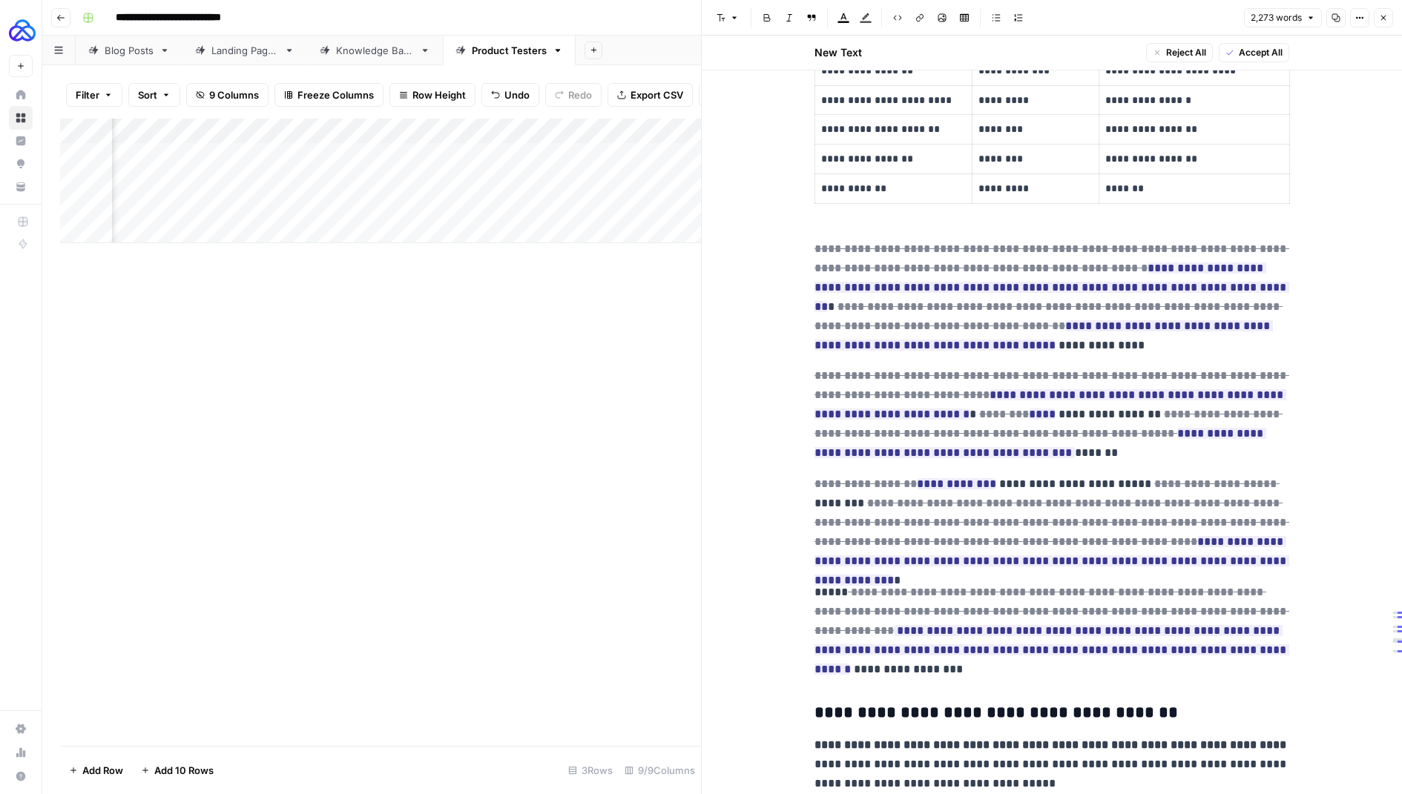
scroll to position [4938, 0]
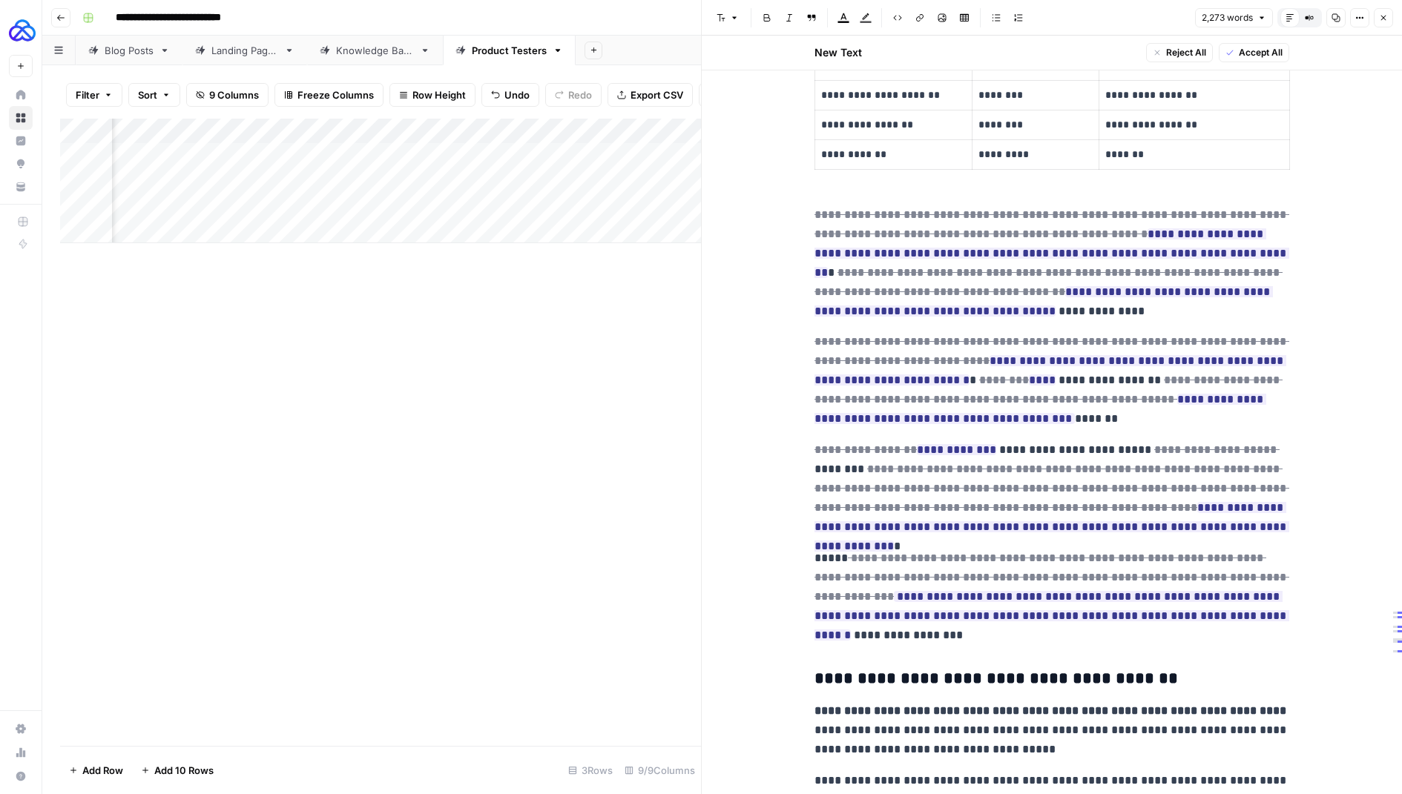
click at [1236, 54] on button "Accept All" at bounding box center [1254, 52] width 70 height 19
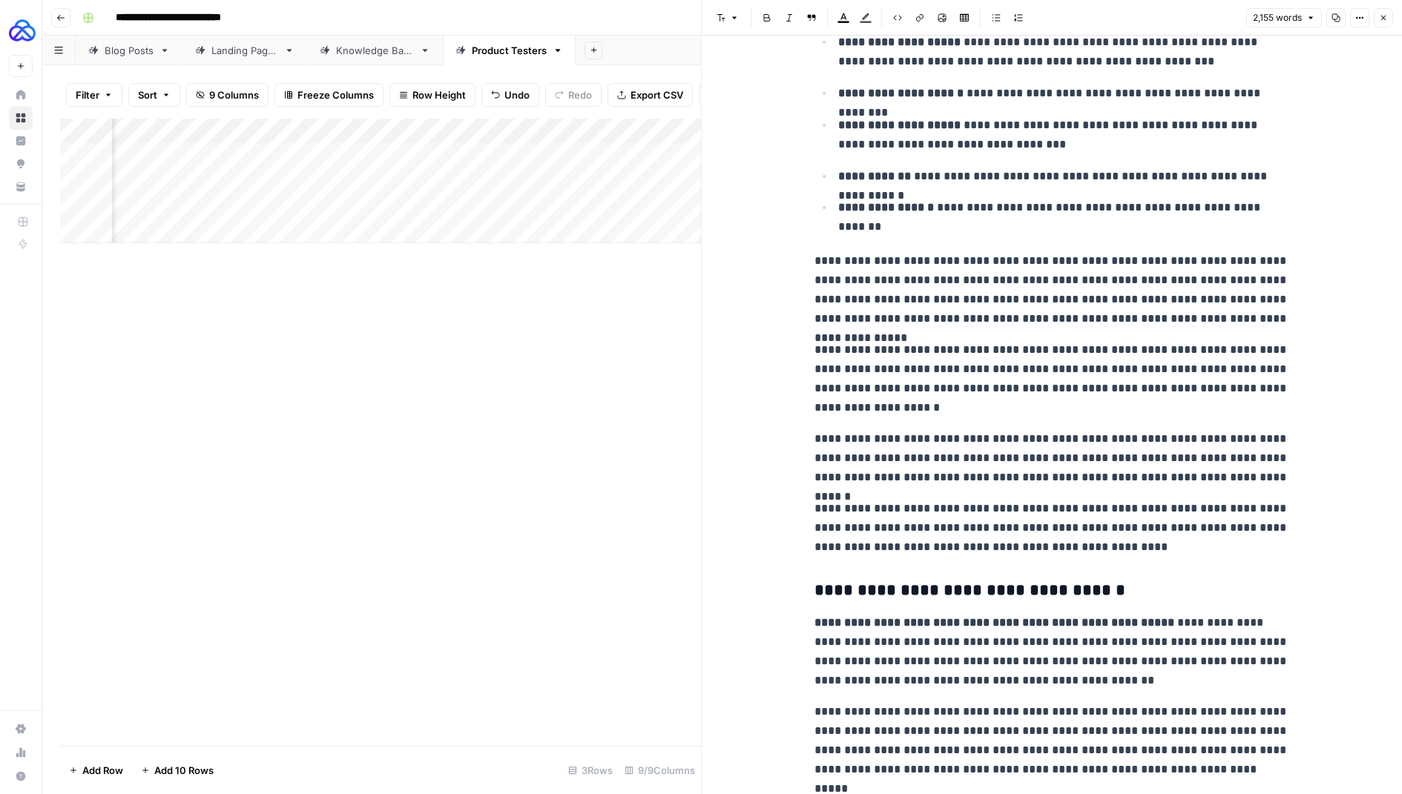
scroll to position [2178, 0]
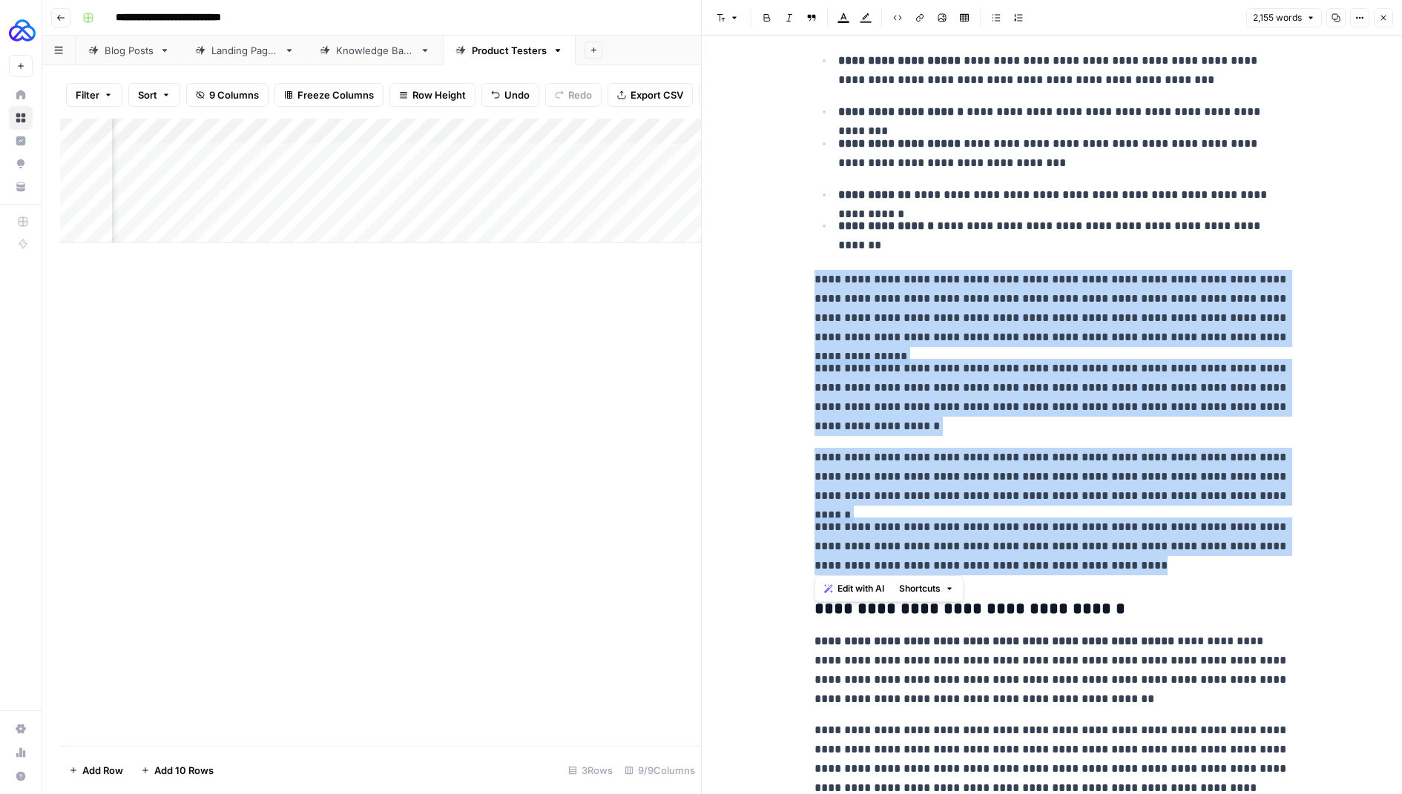
drag, startPoint x: 1113, startPoint y: 560, endPoint x: 793, endPoint y: 280, distance: 425.8
click at [919, 593] on span "Shortcuts" at bounding box center [920, 588] width 42 height 13
click at [949, 665] on span "Make more concise" at bounding box center [969, 662] width 91 height 15
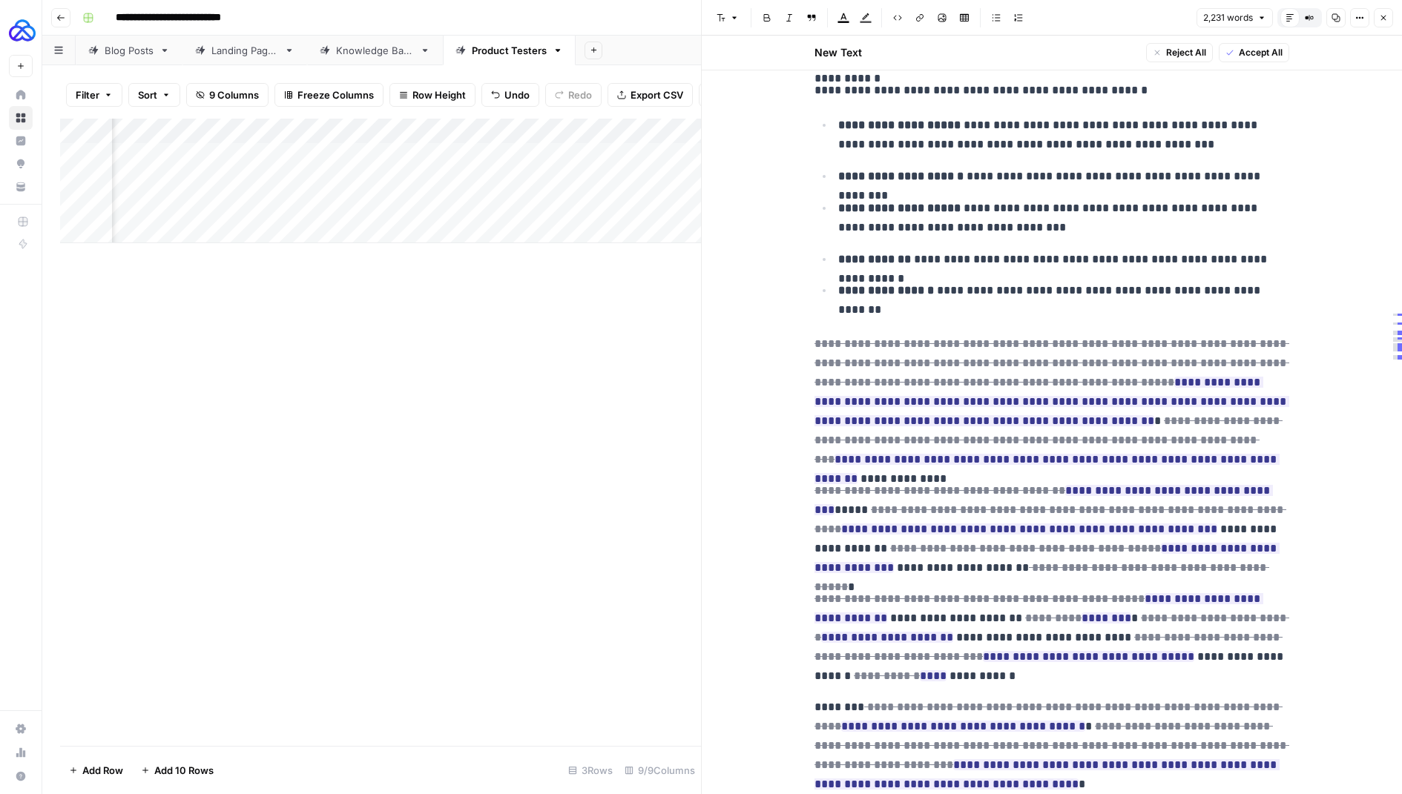
scroll to position [2162, 0]
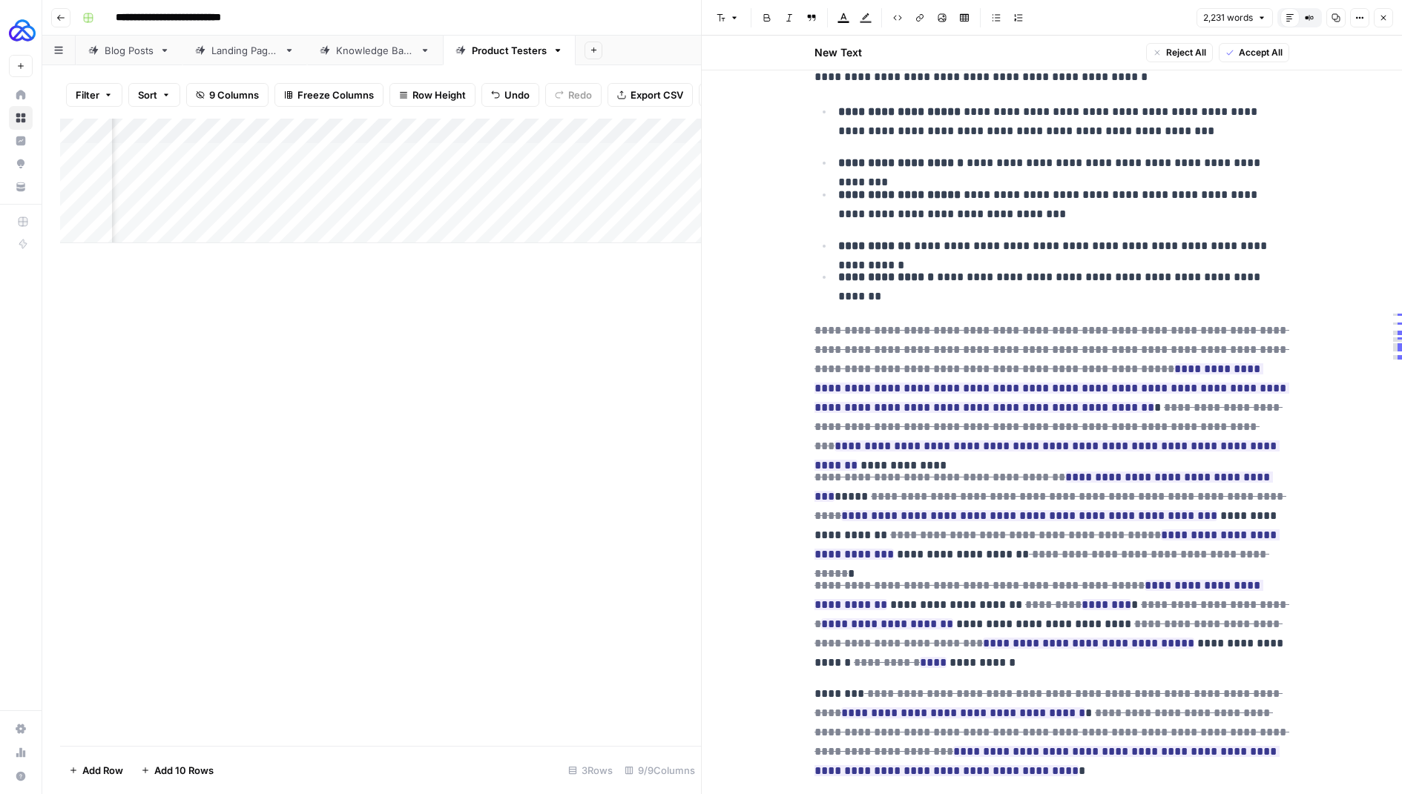
click at [1248, 53] on span "Accept All" at bounding box center [1261, 52] width 44 height 13
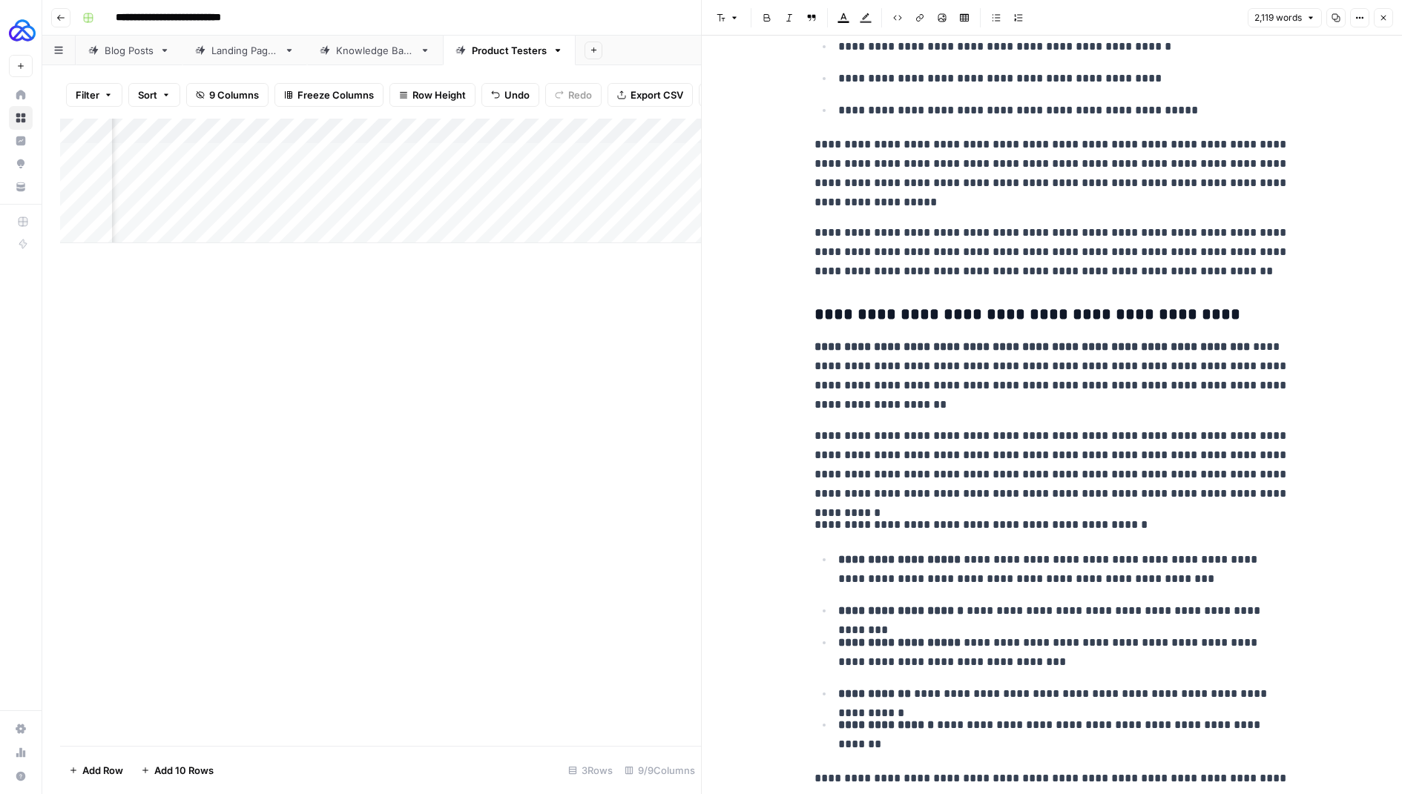
scroll to position [1692, 0]
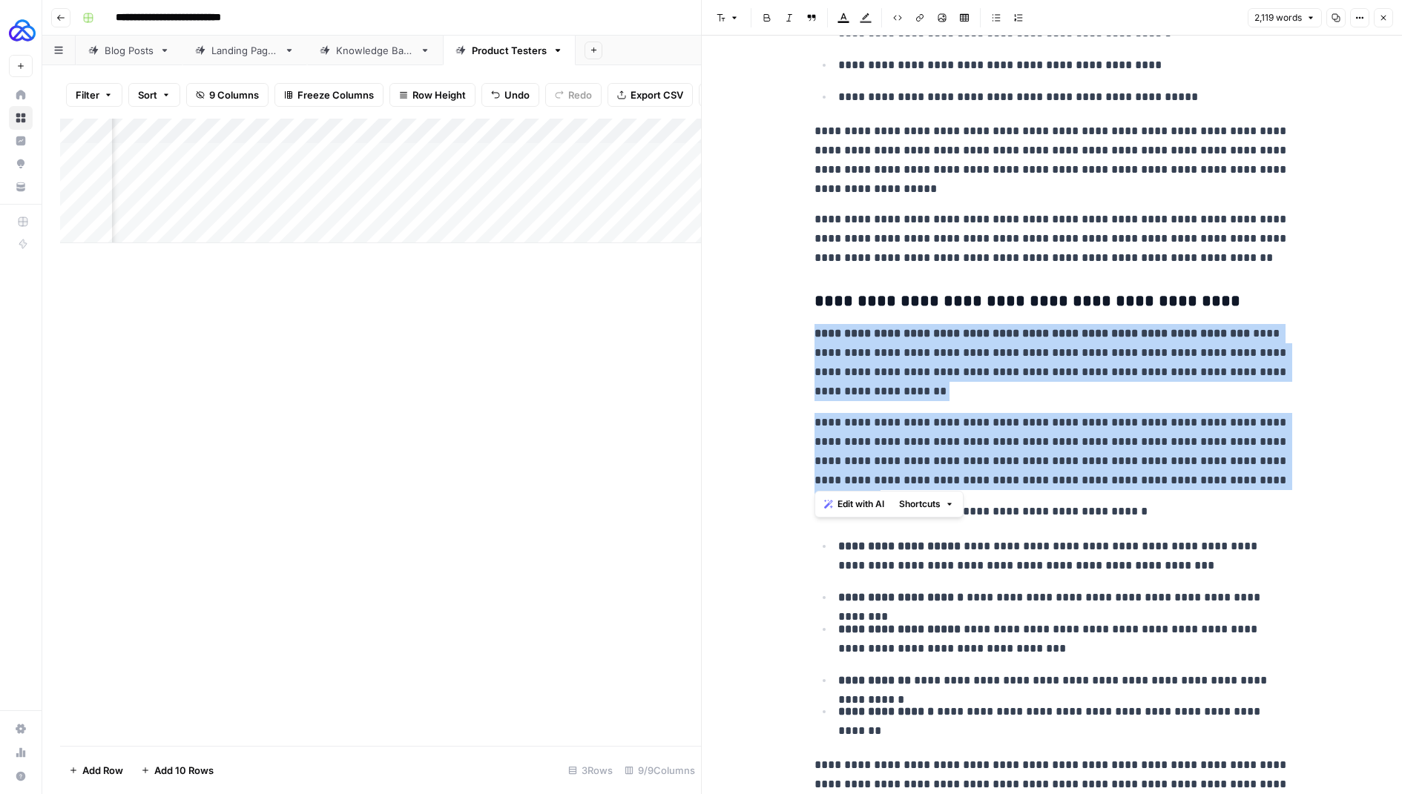
drag, startPoint x: 1256, startPoint y: 476, endPoint x: 787, endPoint y: 335, distance: 489.3
click at [929, 507] on span "Shortcuts" at bounding box center [920, 504] width 42 height 13
click at [953, 579] on span "Make more concise" at bounding box center [969, 578] width 91 height 15
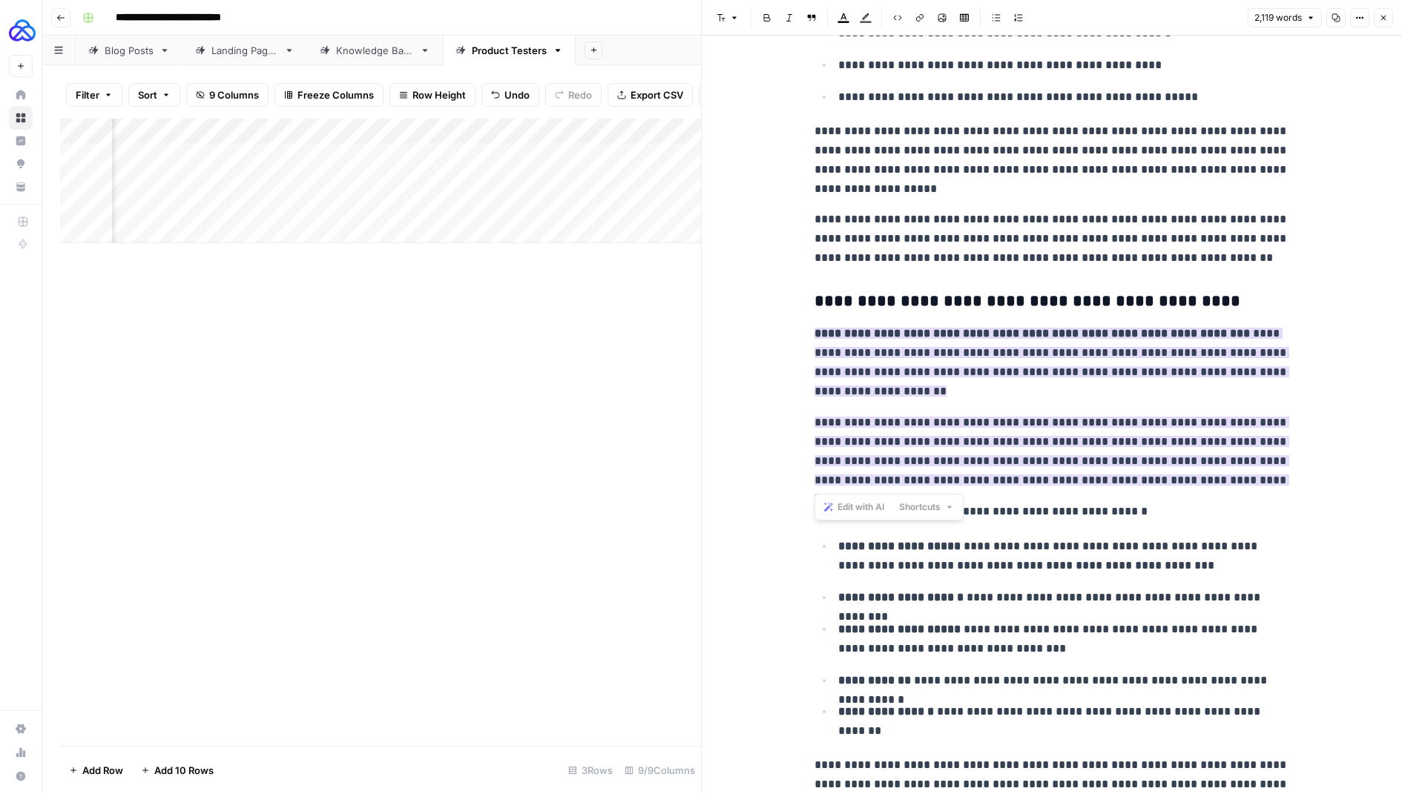
scroll to position [1727, 0]
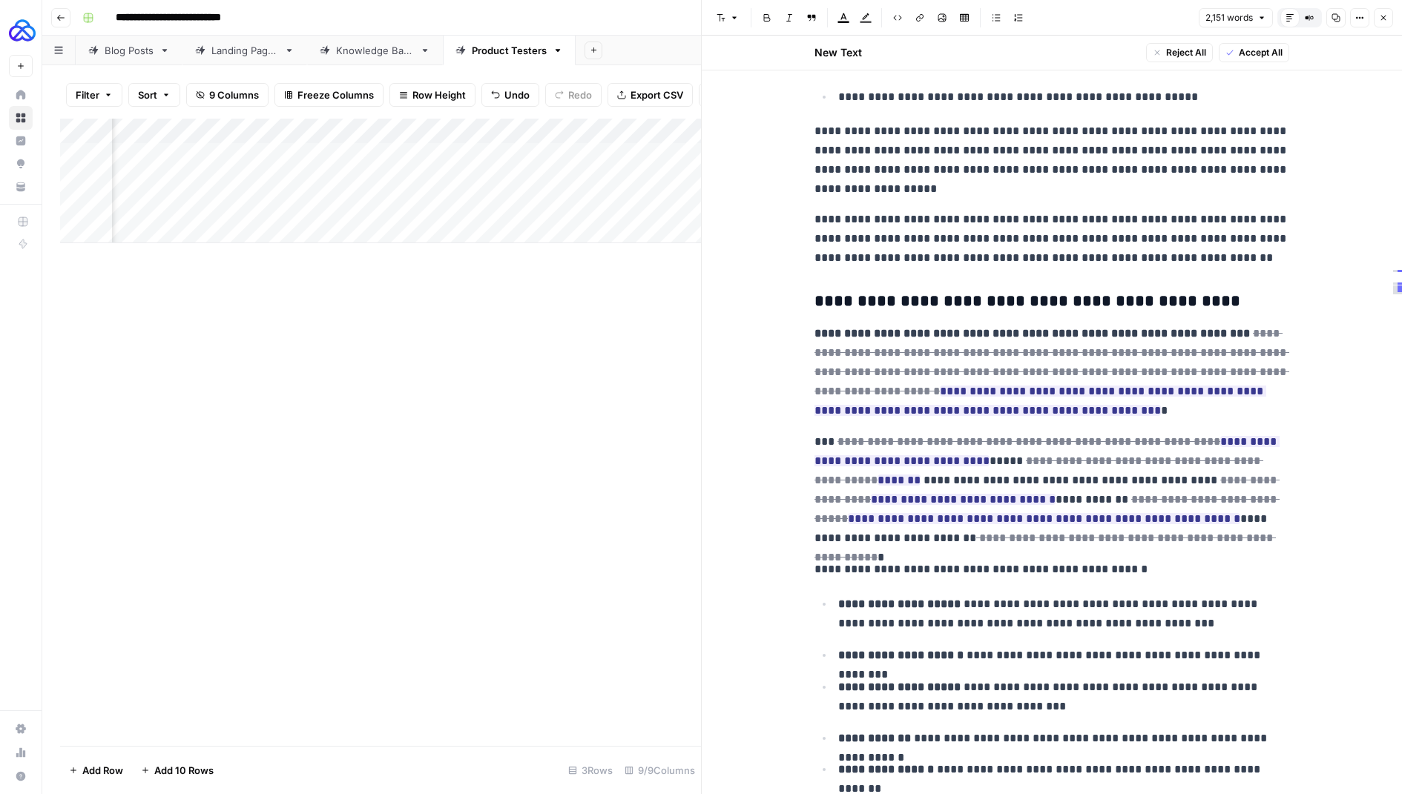
click at [1258, 52] on span "Accept All" at bounding box center [1261, 52] width 44 height 13
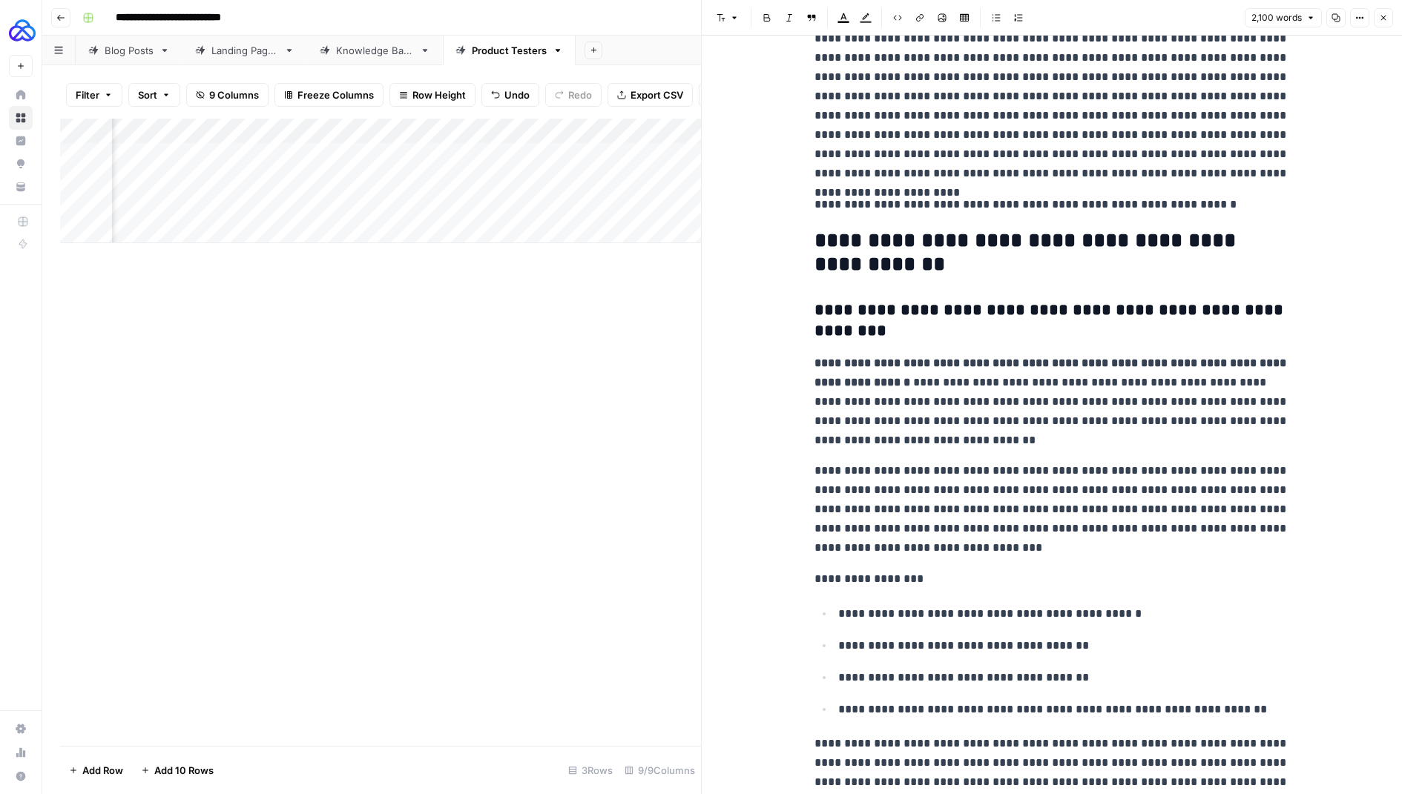
scroll to position [0, 0]
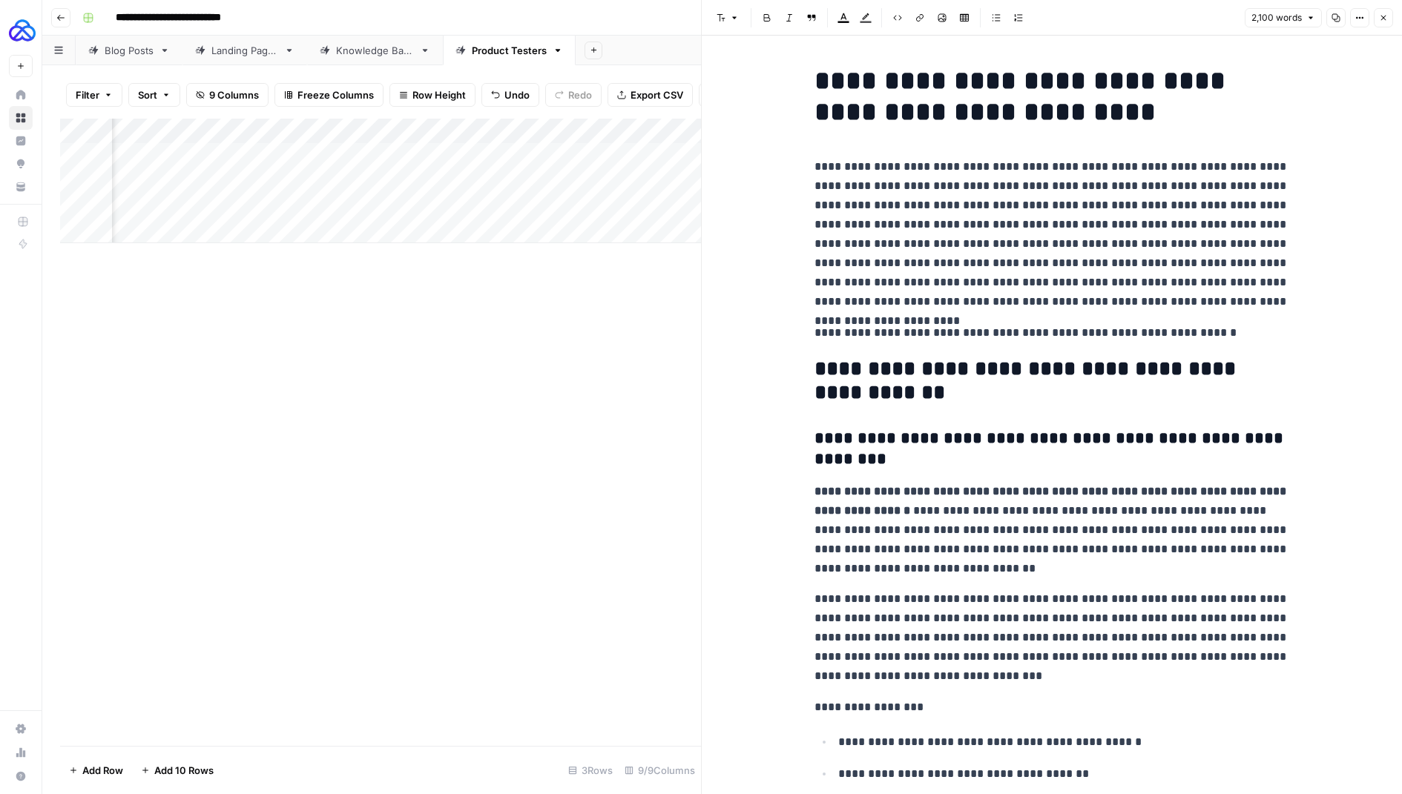
click at [1378, 18] on button "Close" at bounding box center [1383, 17] width 19 height 19
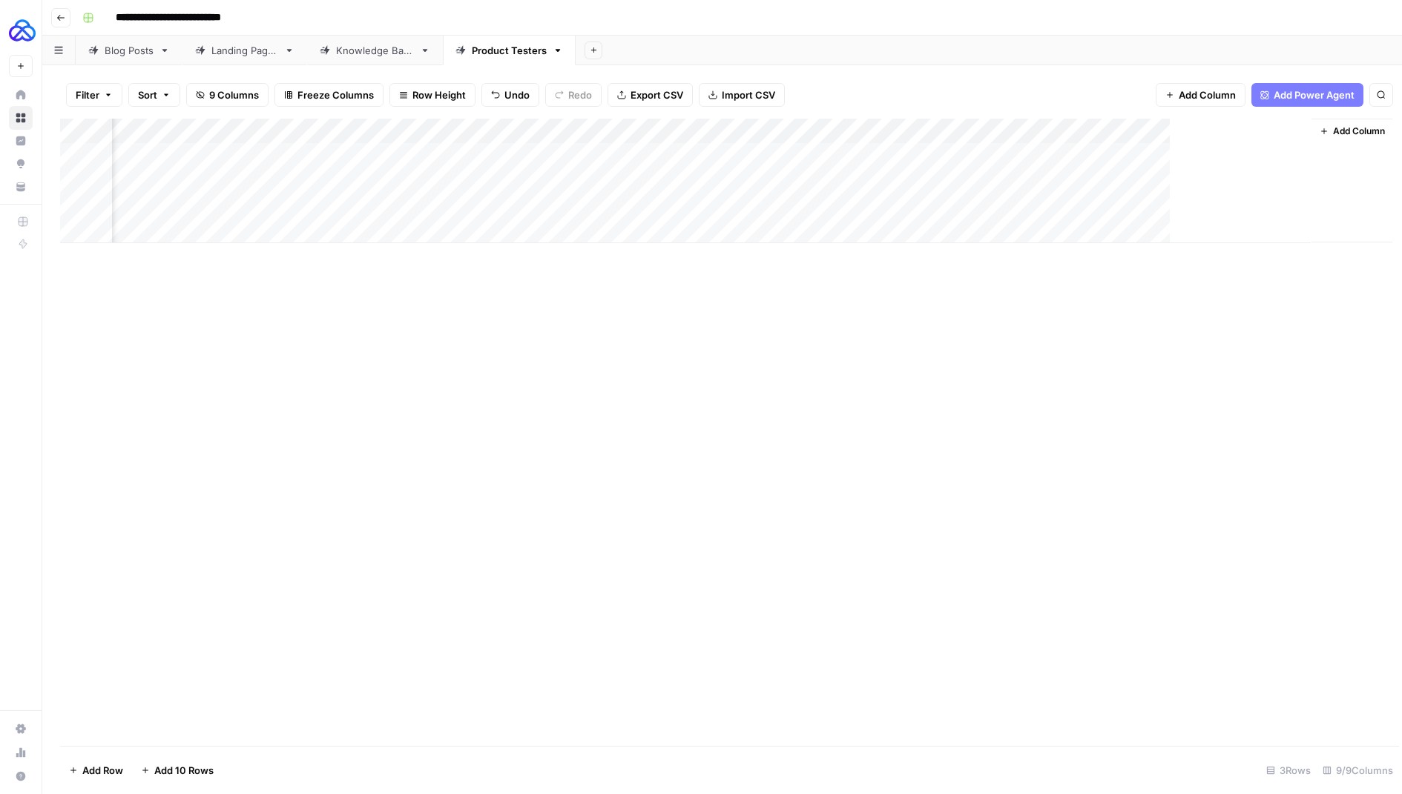
scroll to position [0, 88]
click at [1174, 208] on div "Add Column" at bounding box center [722, 181] width 1324 height 125
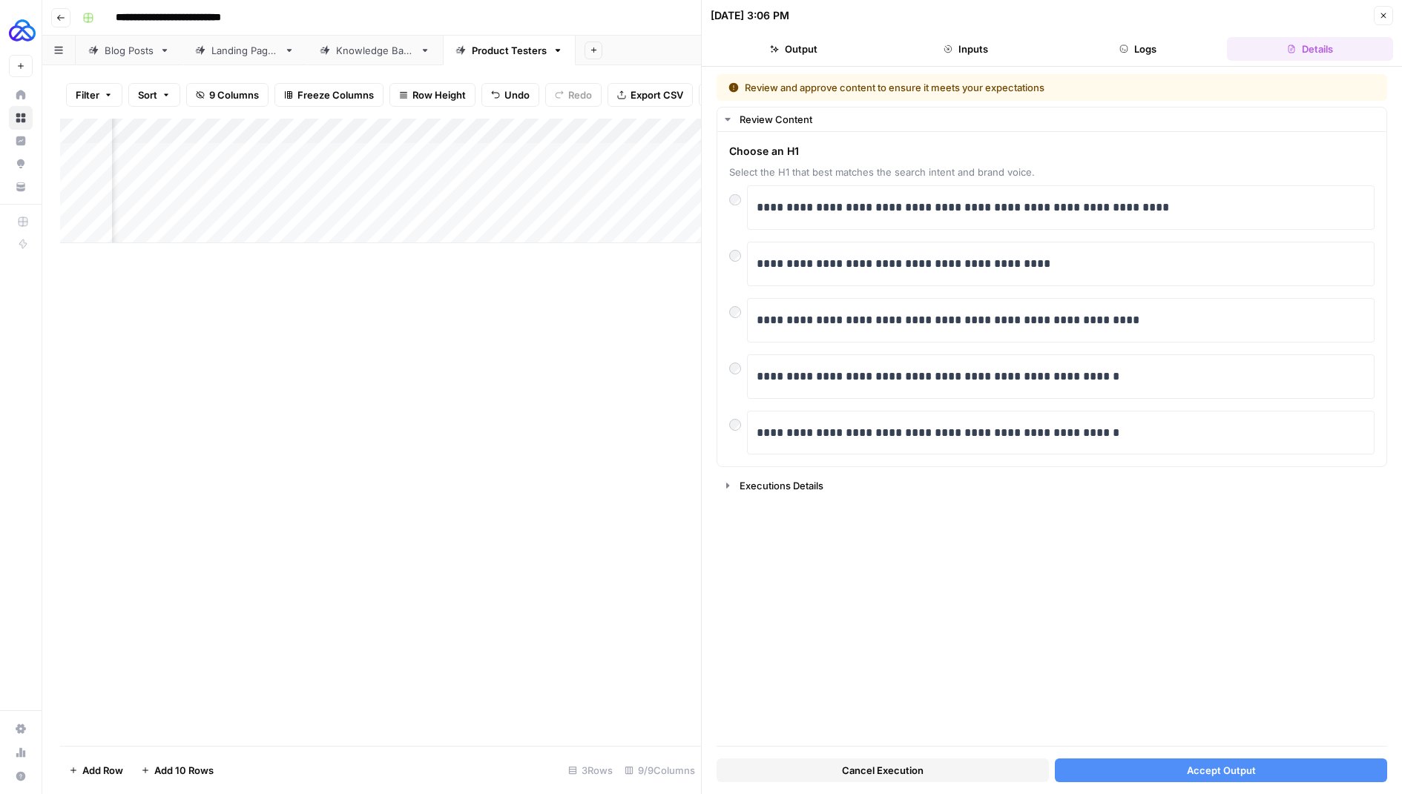
click at [1383, 20] on button "Close" at bounding box center [1383, 15] width 19 height 19
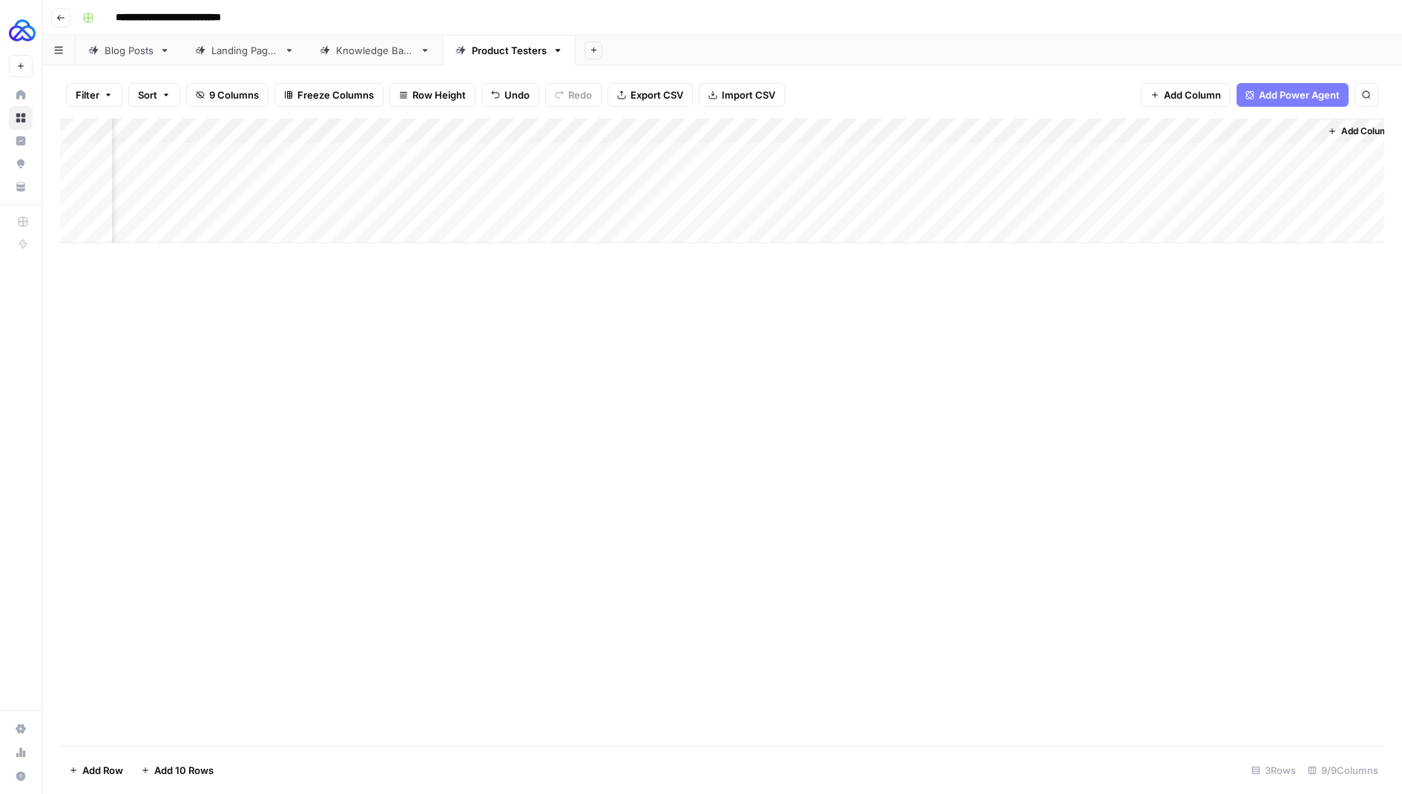
click at [1285, 182] on div "Add Column" at bounding box center [722, 181] width 1324 height 125
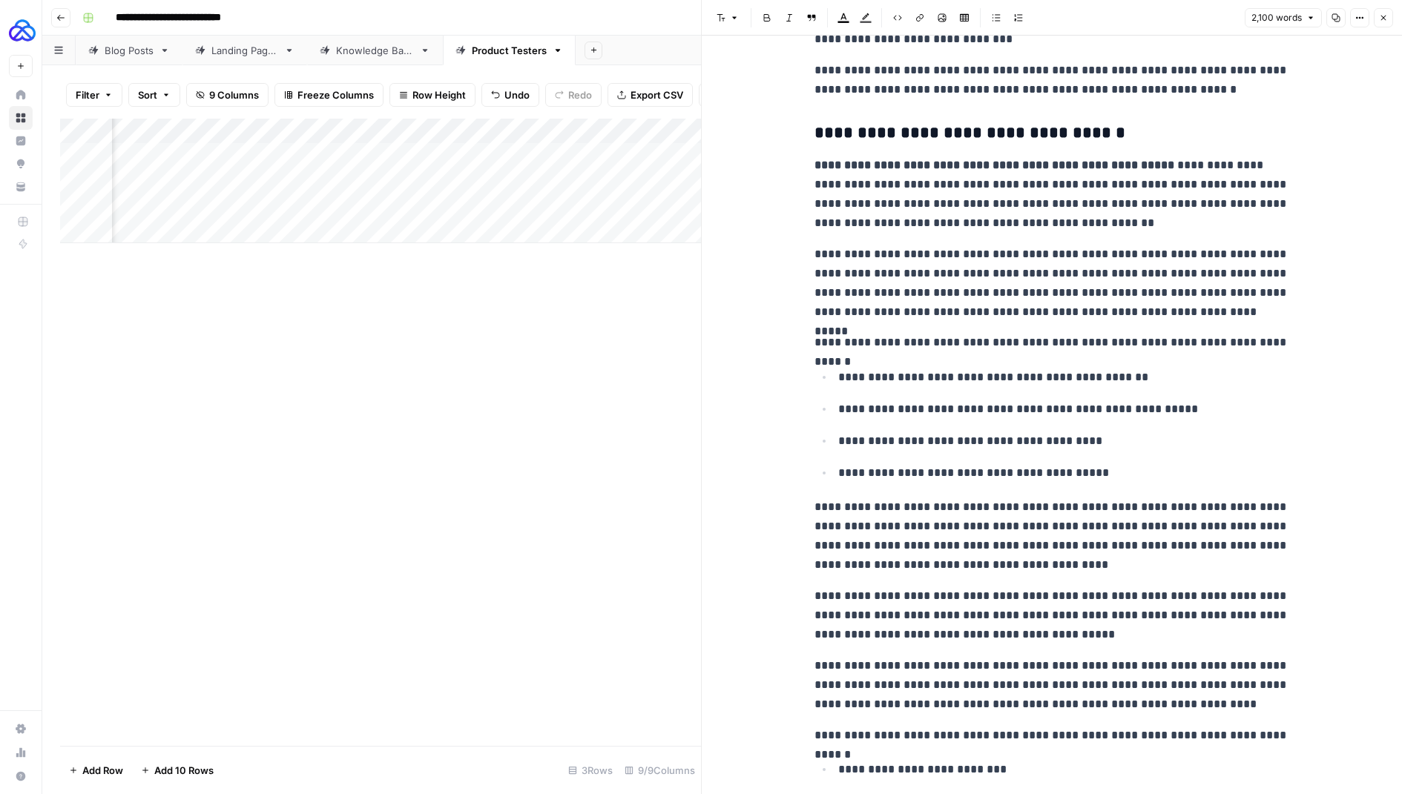
scroll to position [2493, 0]
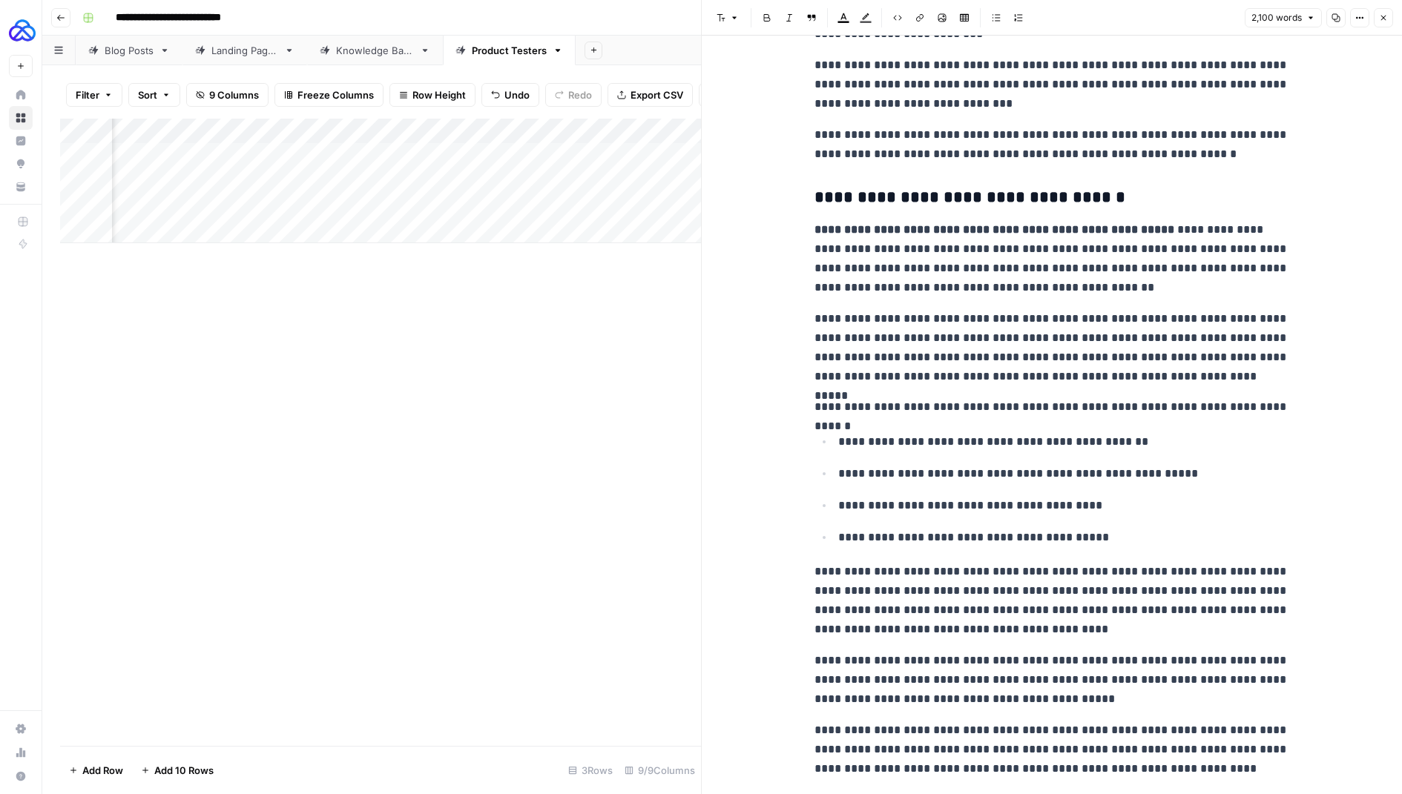
click at [1380, 18] on icon "button" at bounding box center [1383, 17] width 9 height 9
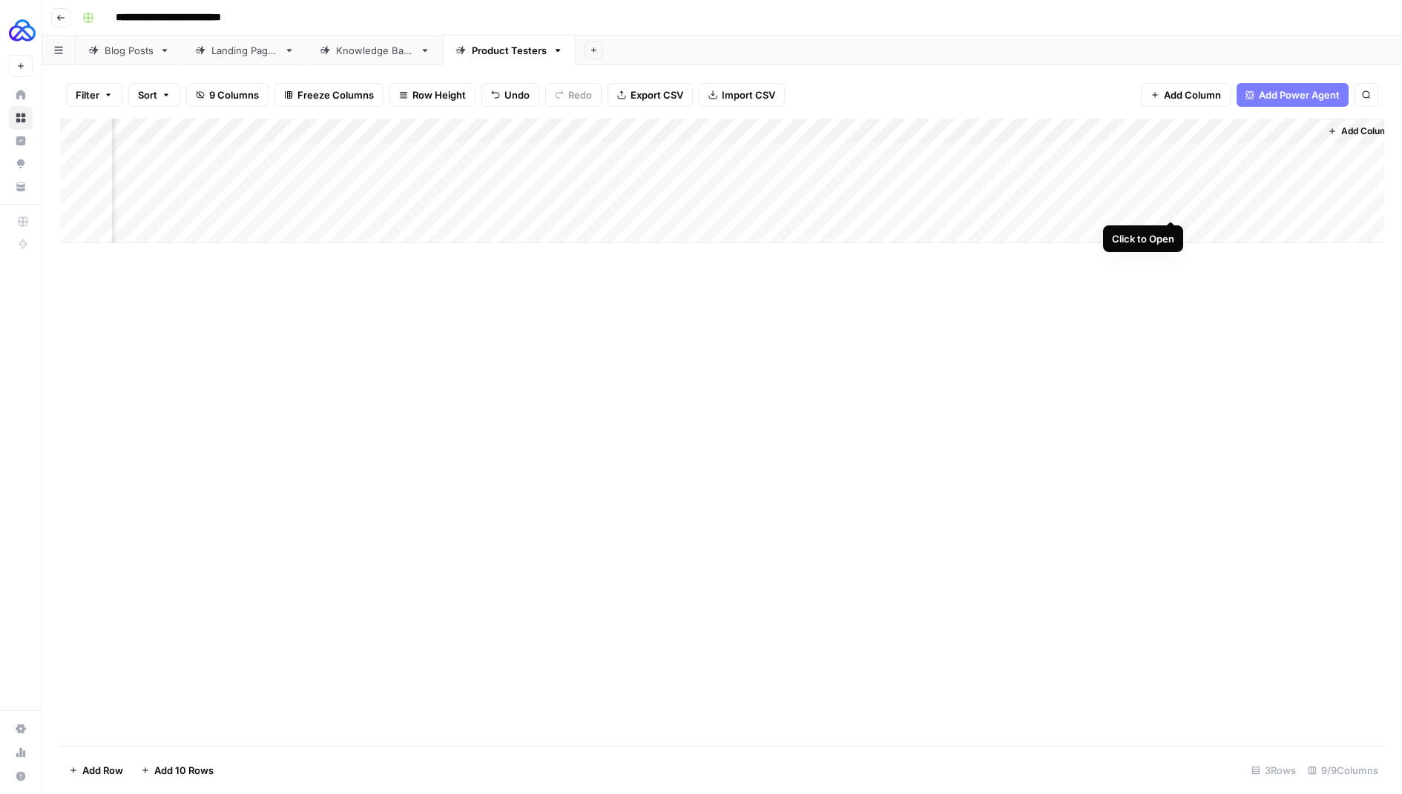
click at [1172, 205] on div "Add Column" at bounding box center [722, 181] width 1324 height 125
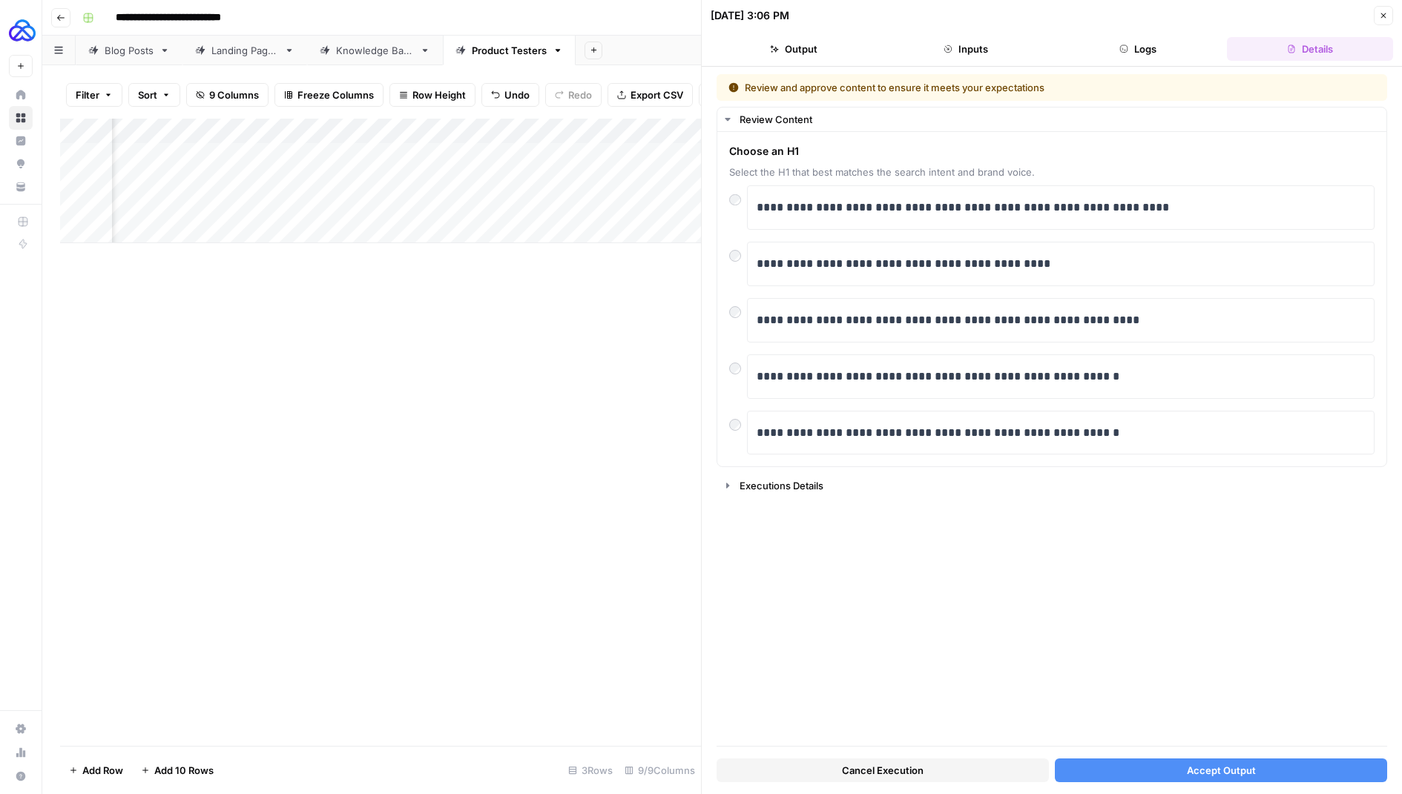
click at [1152, 760] on button "Accept Output" at bounding box center [1221, 771] width 332 height 24
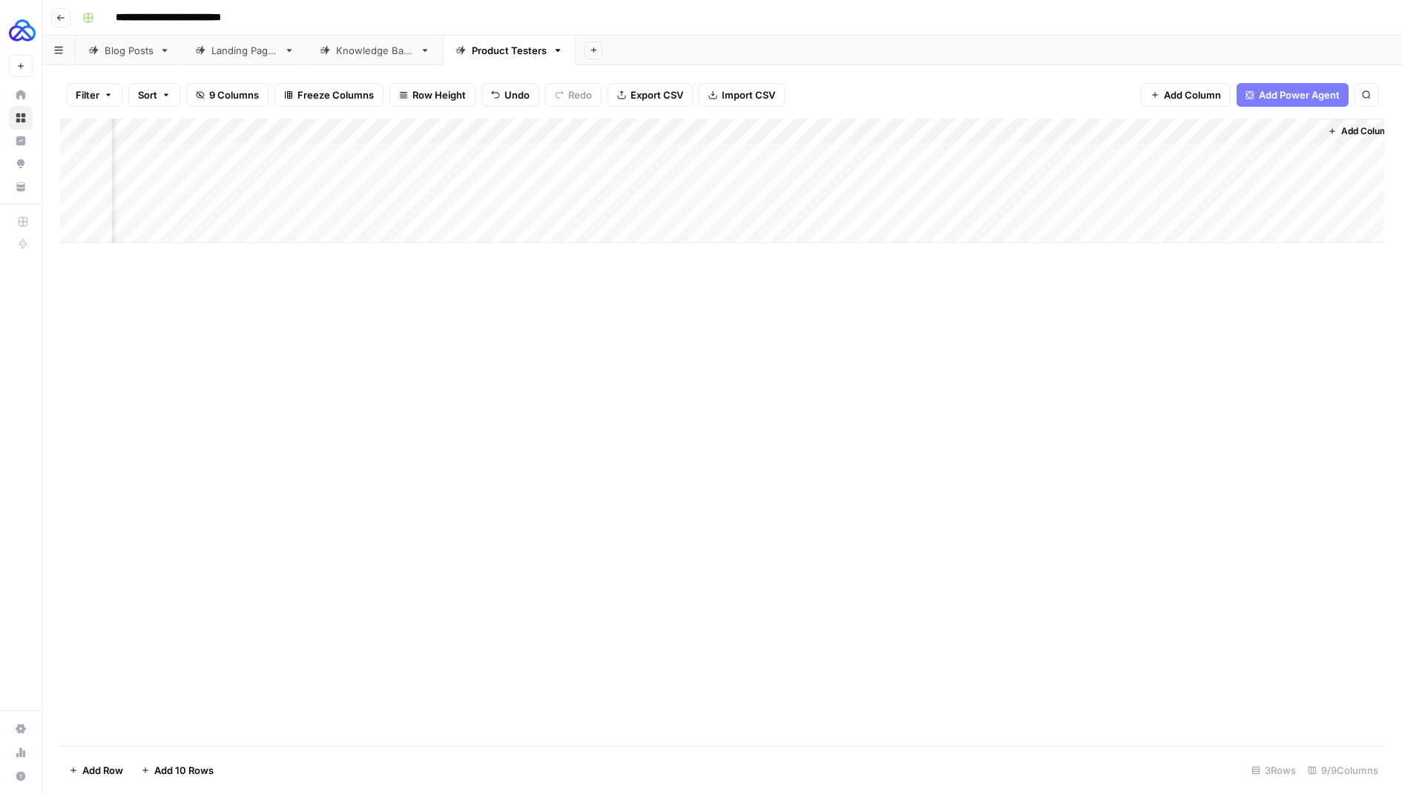
click at [1308, 200] on div "Add Column" at bounding box center [722, 181] width 1324 height 125
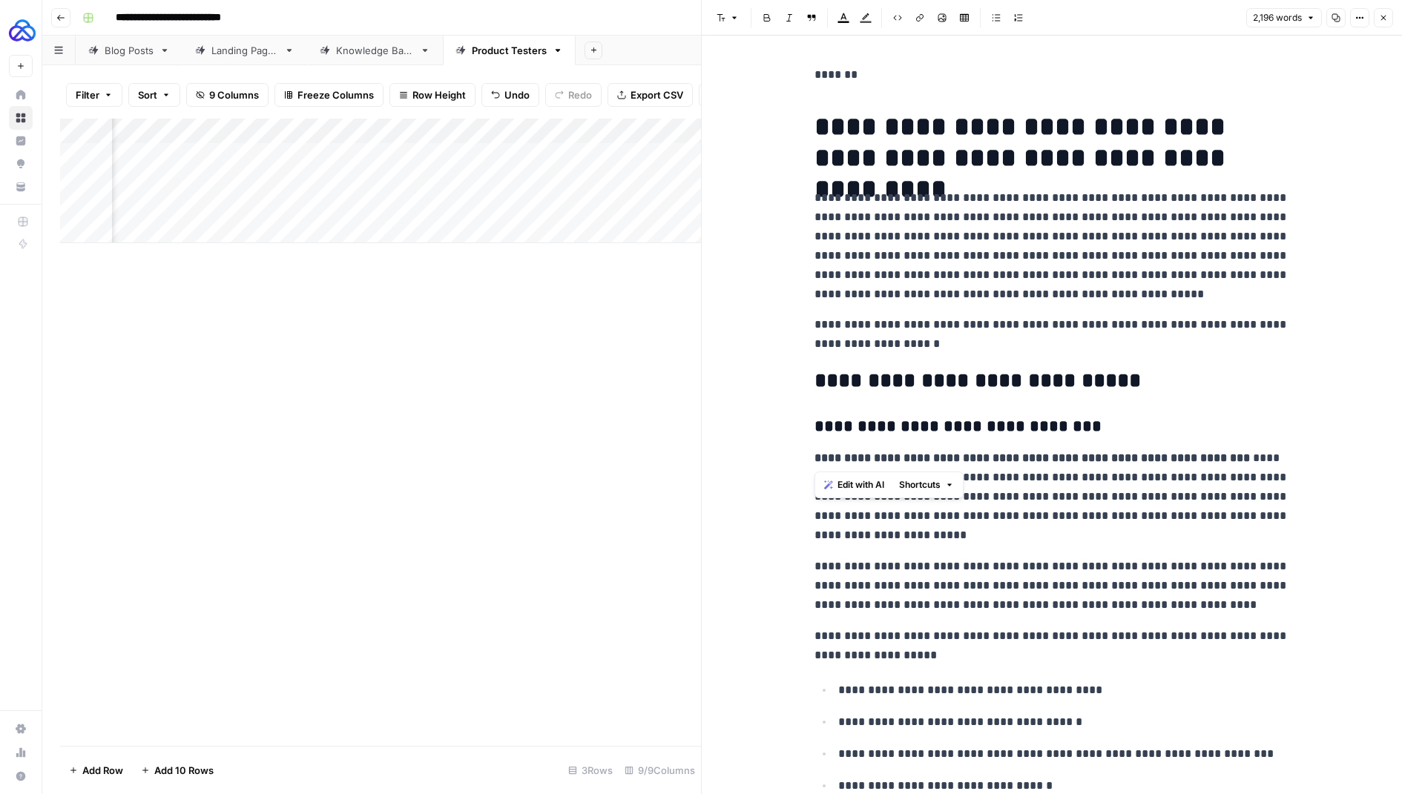
drag, startPoint x: 1226, startPoint y: 461, endPoint x: 798, endPoint y: 424, distance: 429.6
drag, startPoint x: 1142, startPoint y: 384, endPoint x: 794, endPoint y: 374, distance: 347.3
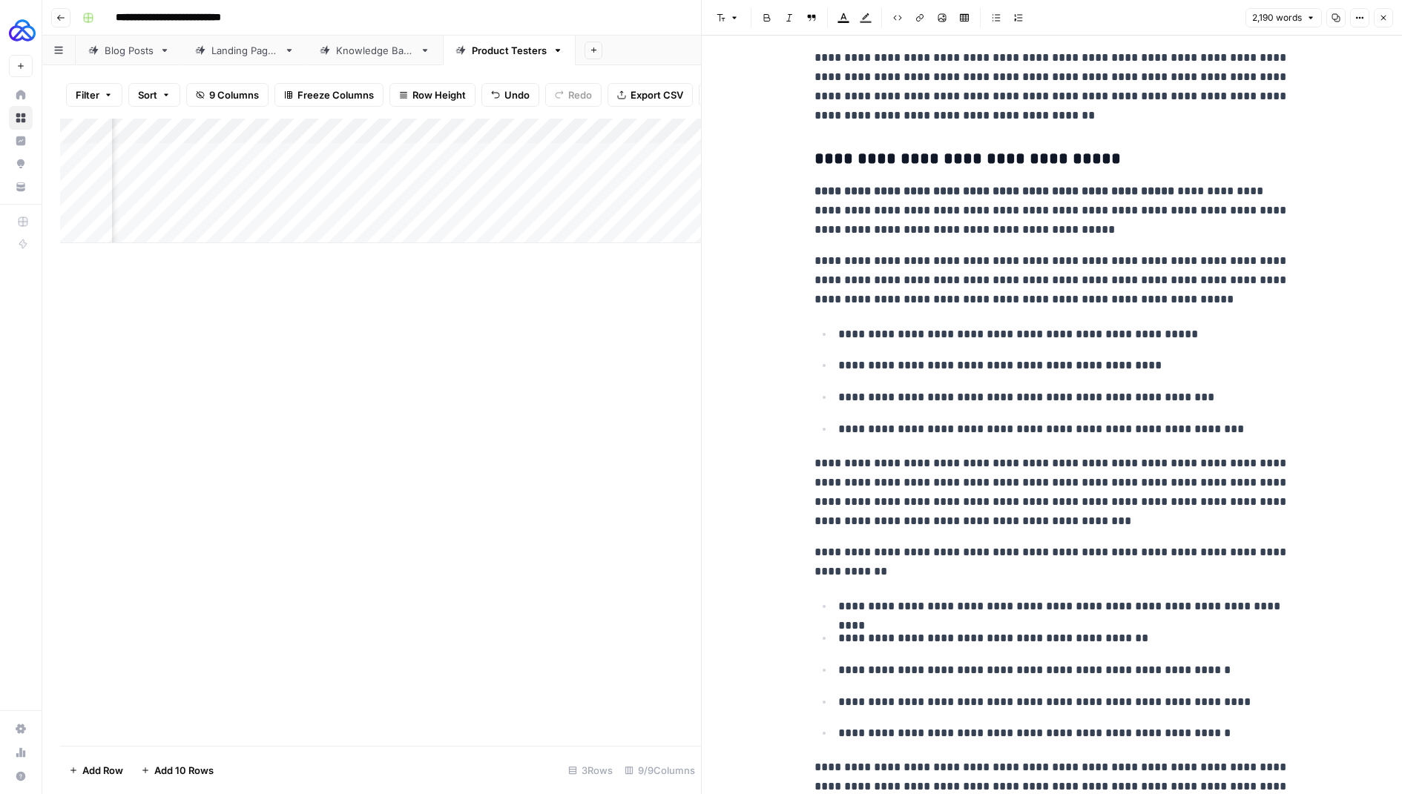
scroll to position [942, 0]
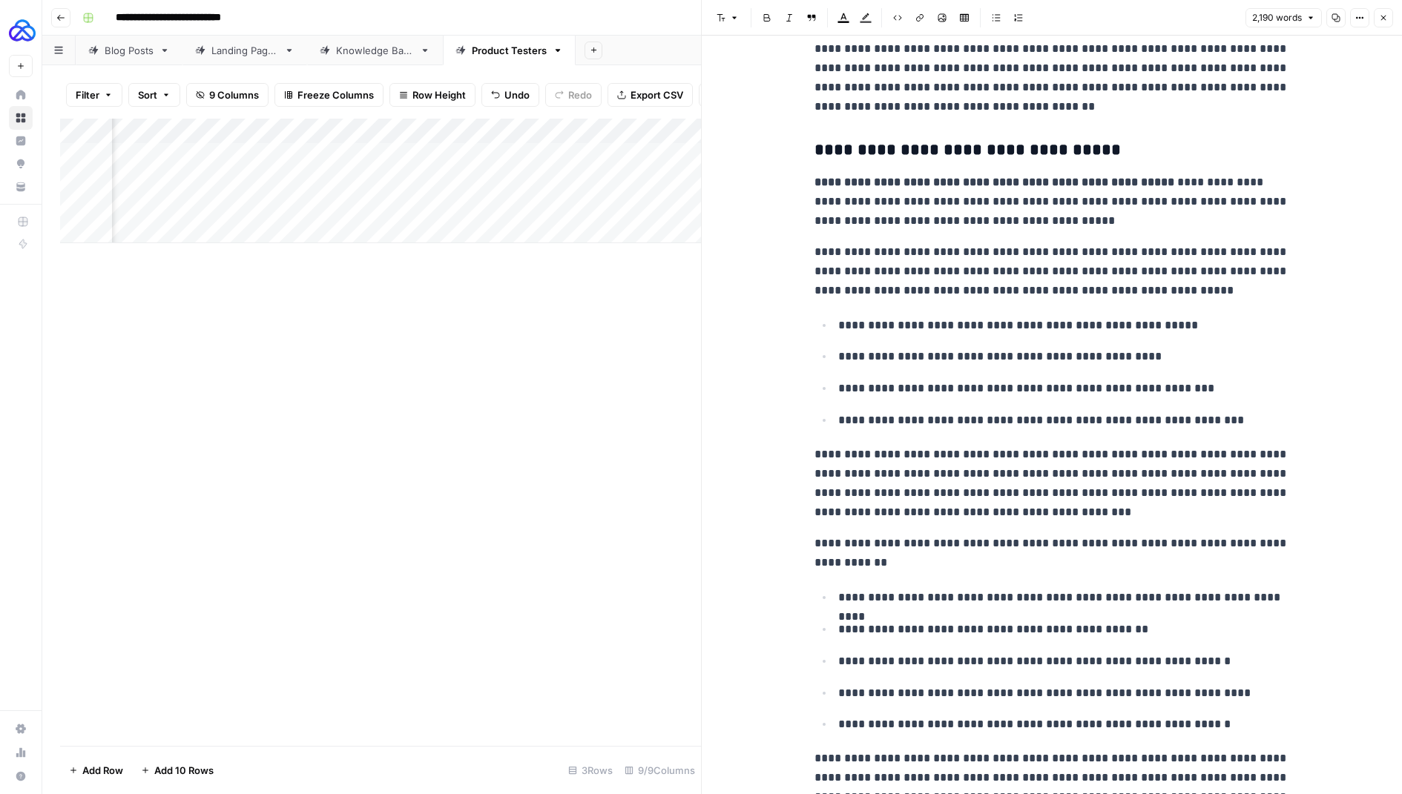
click at [1380, 16] on icon "button" at bounding box center [1383, 17] width 9 height 9
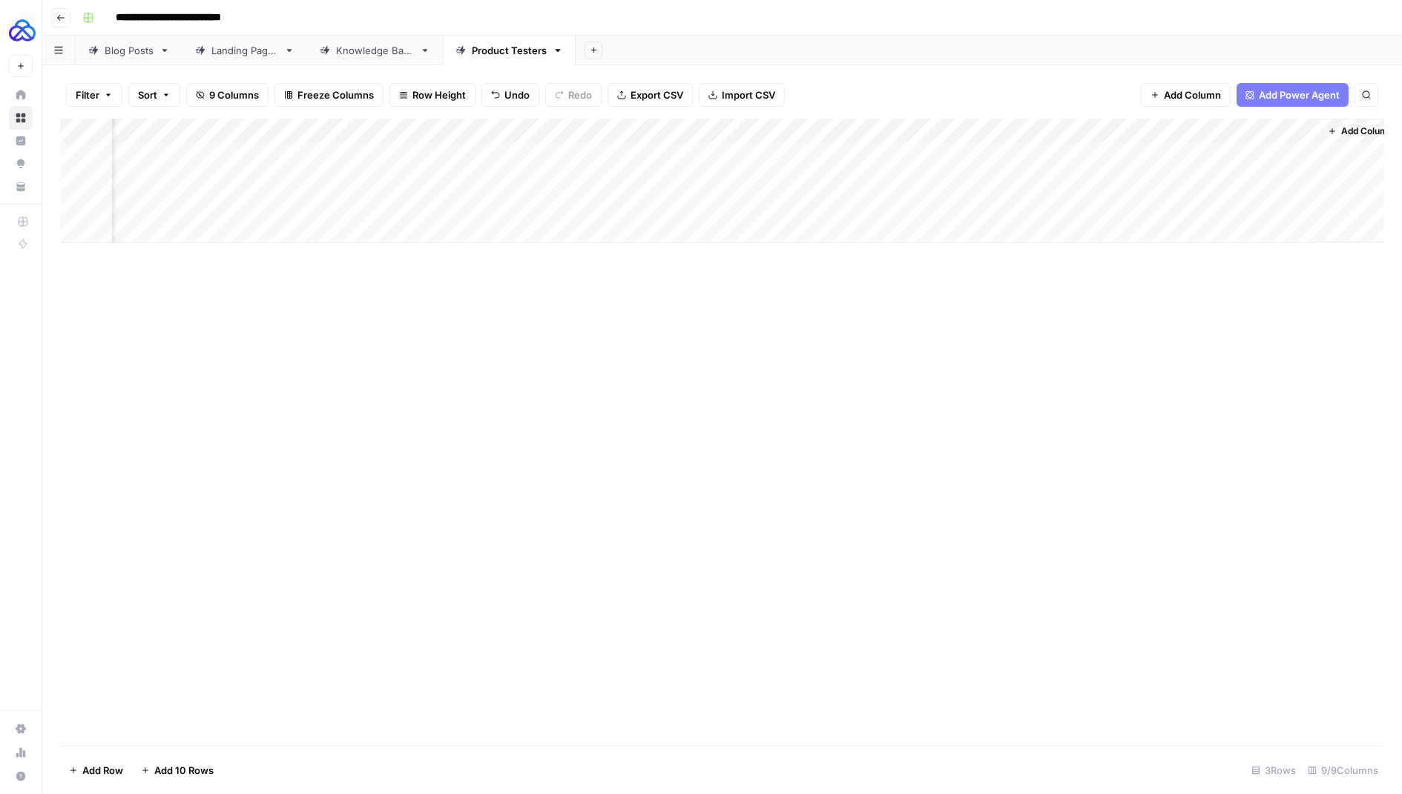
click at [1152, 129] on div "Add Column" at bounding box center [722, 181] width 1324 height 125
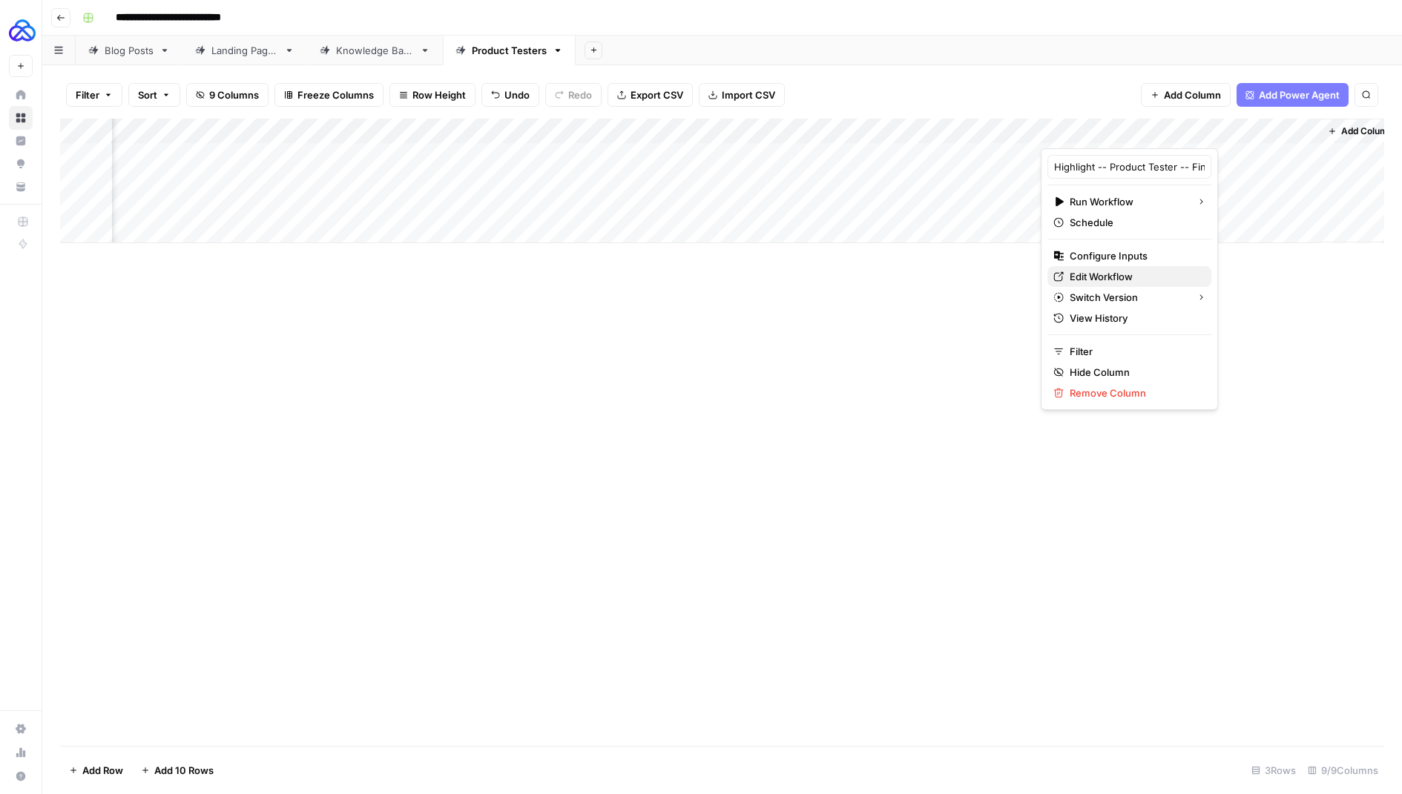
click at [1122, 274] on span "Edit Workflow" at bounding box center [1135, 276] width 130 height 15
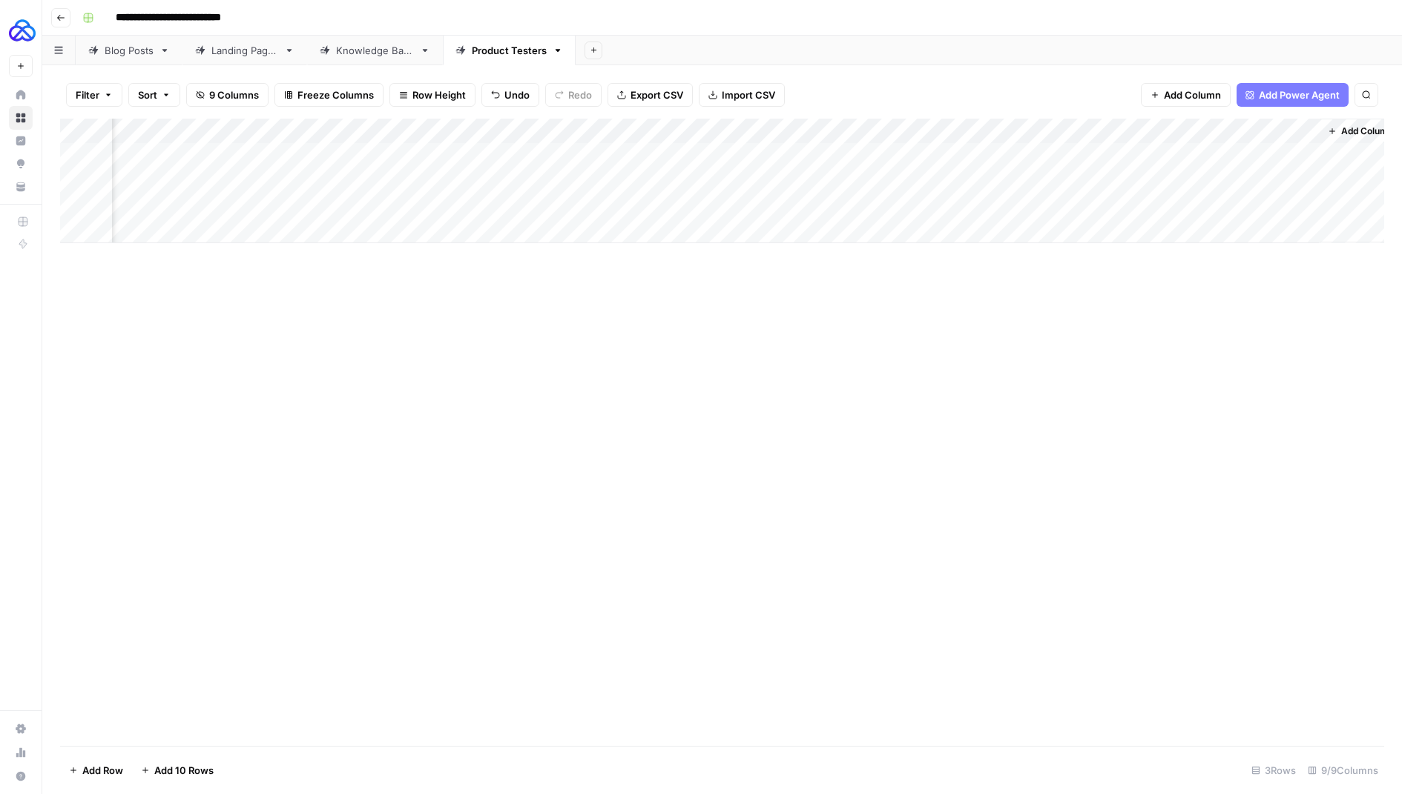
click at [1155, 128] on div "Add Column" at bounding box center [722, 181] width 1324 height 125
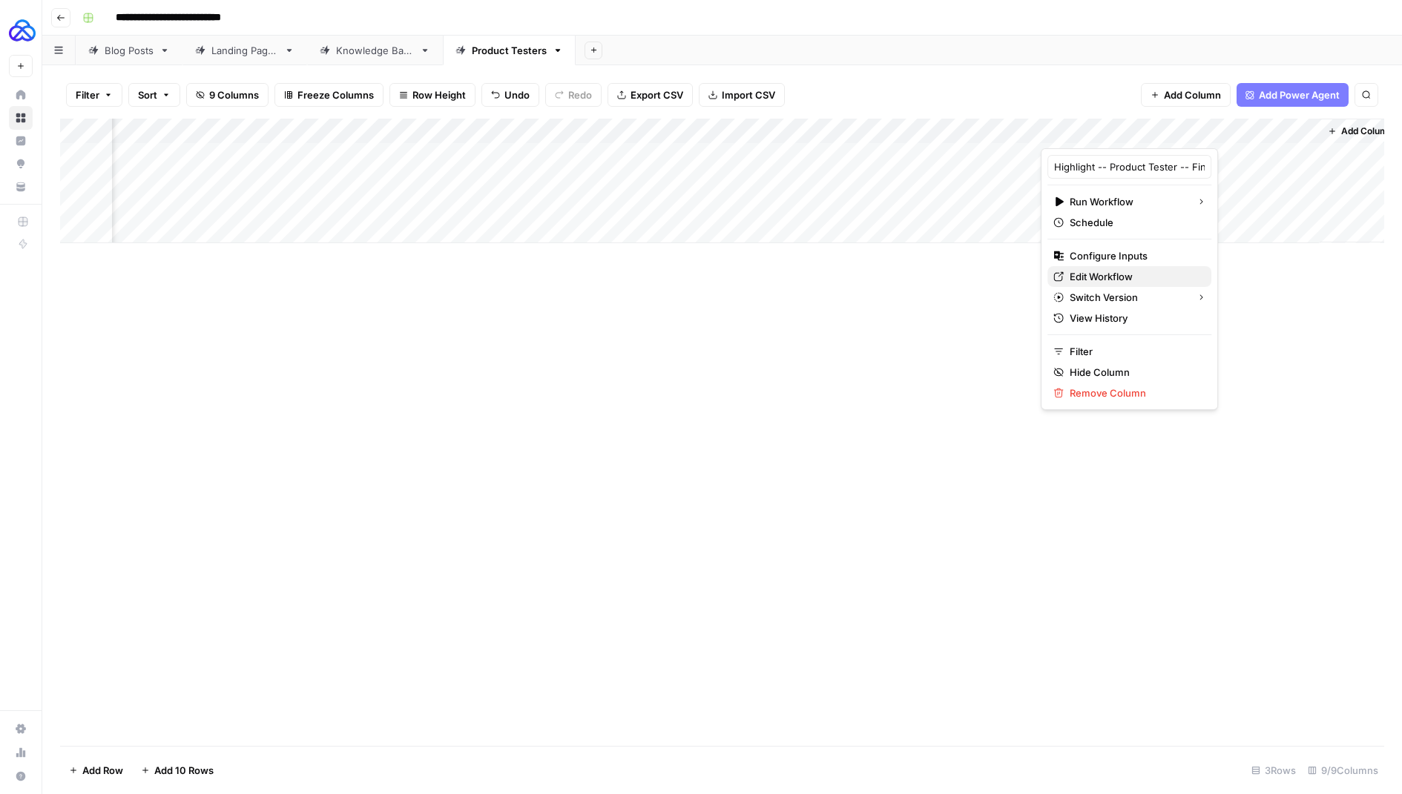
click at [1086, 267] on link "Edit Workflow" at bounding box center [1129, 276] width 164 height 21
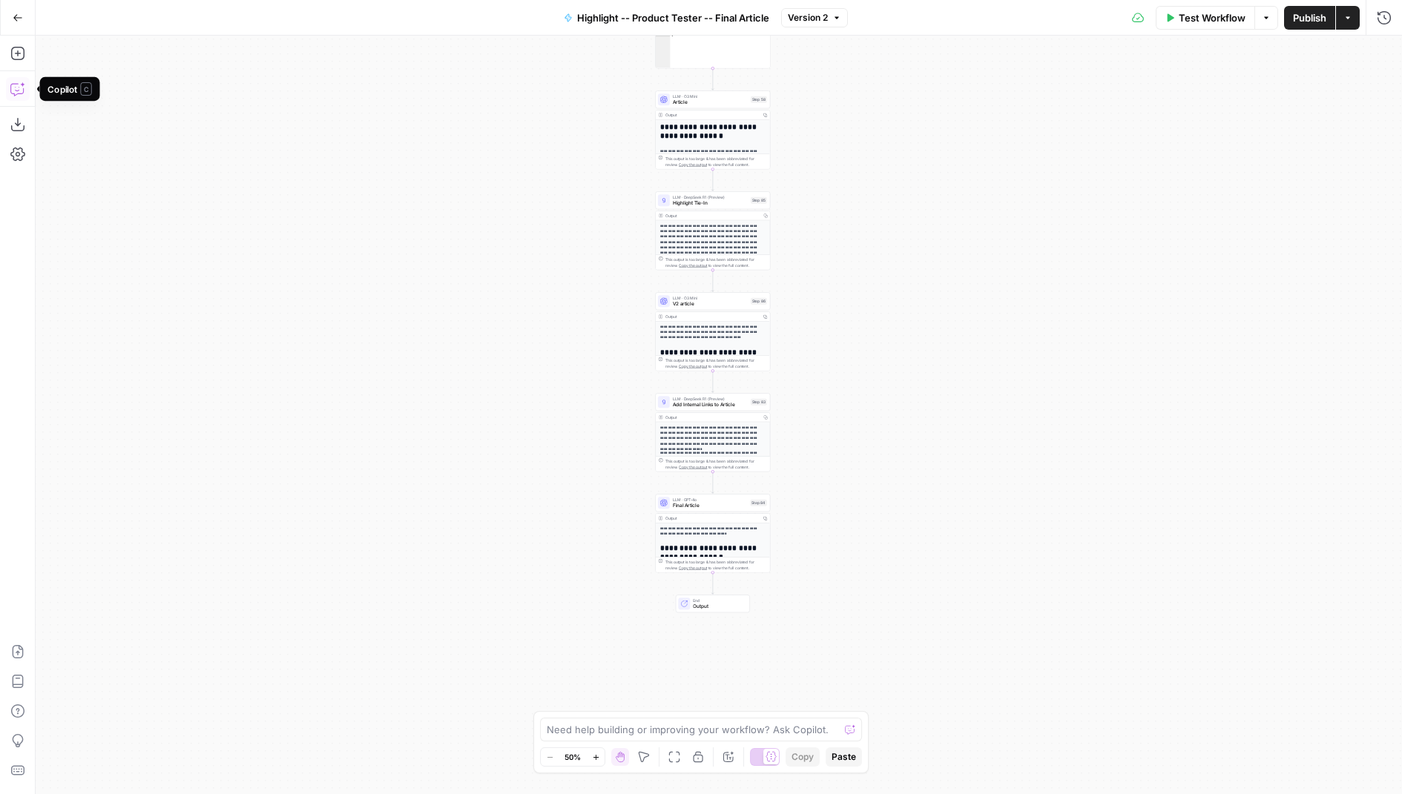
click at [19, 93] on icon "button" at bounding box center [16, 90] width 13 height 12
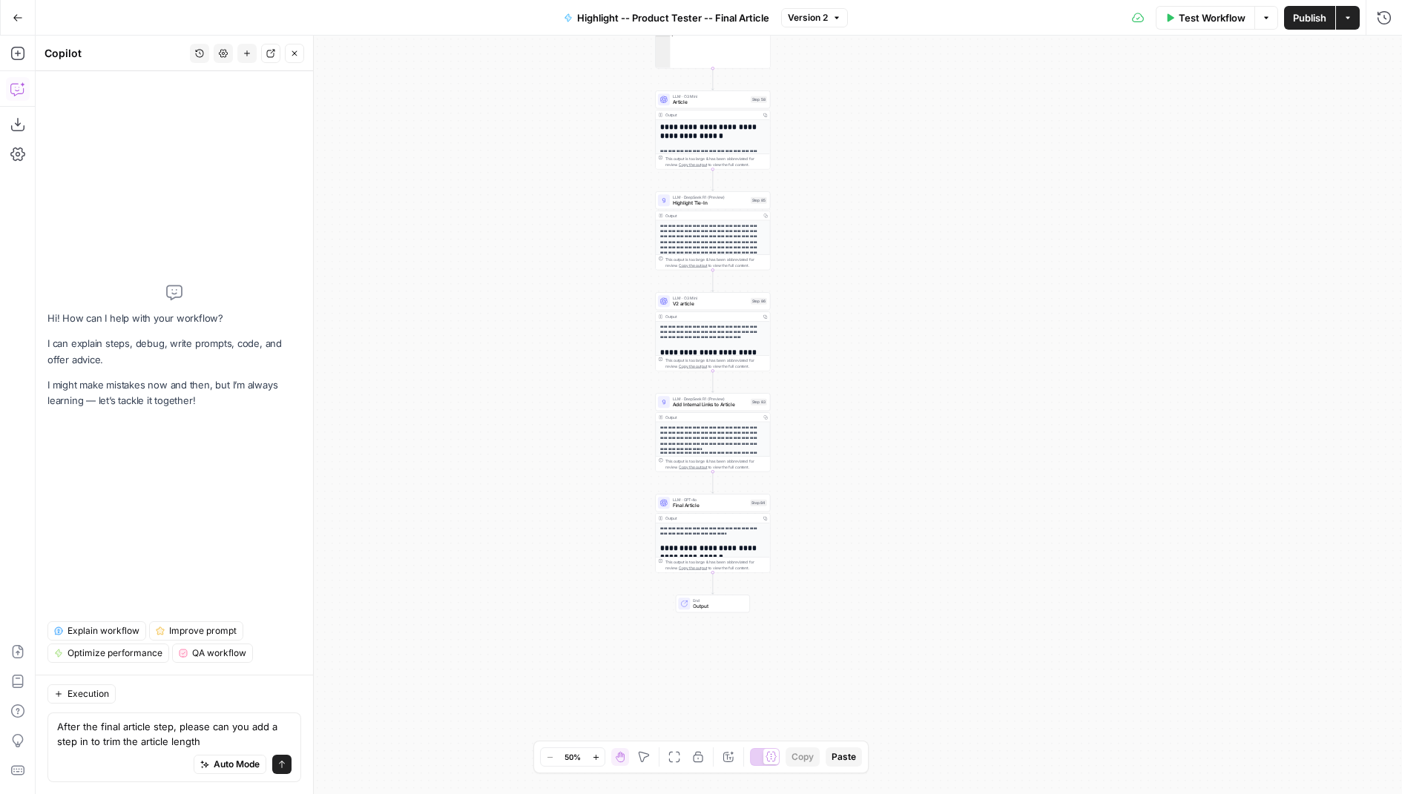
type textarea "After the final article step, please can you add a step in to trim the article …"
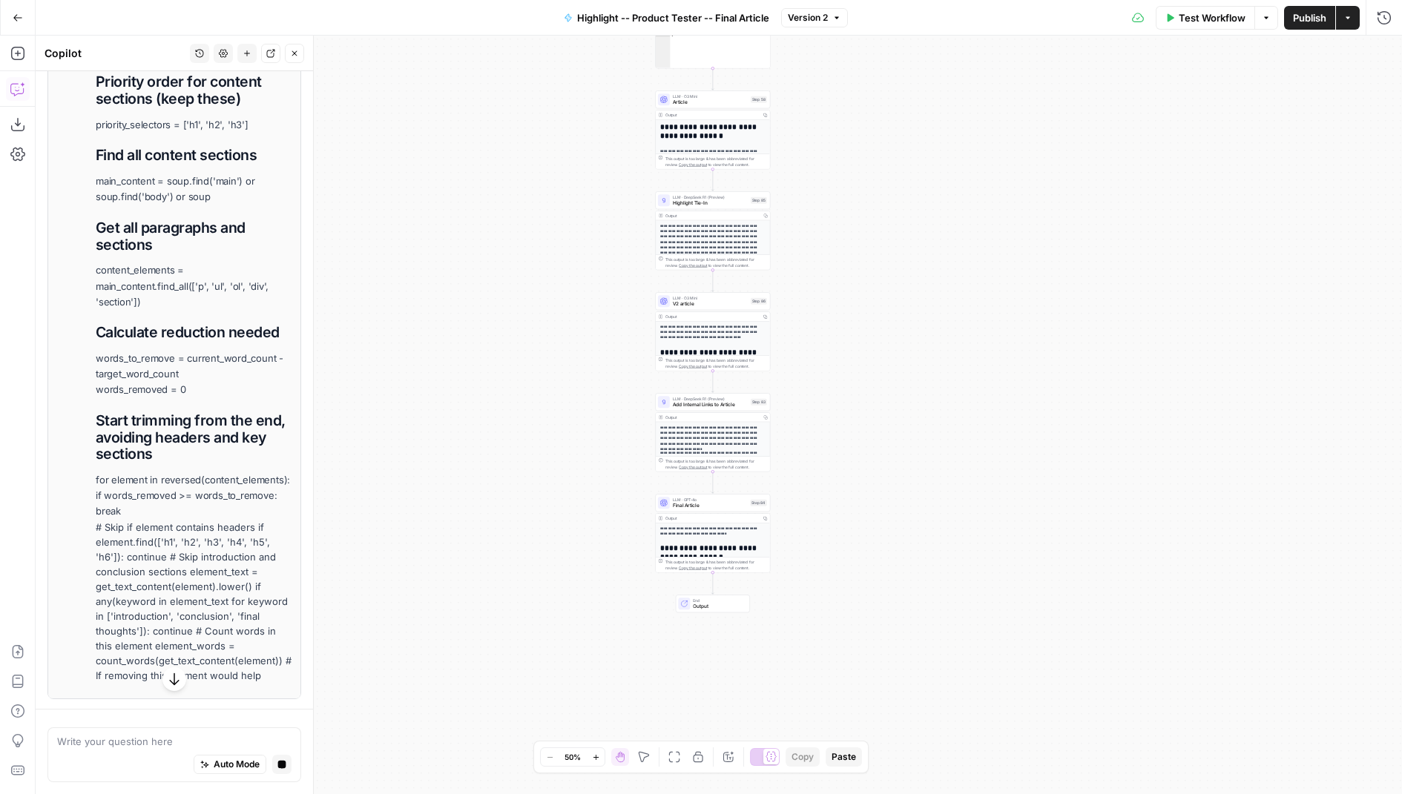
scroll to position [1243, 0]
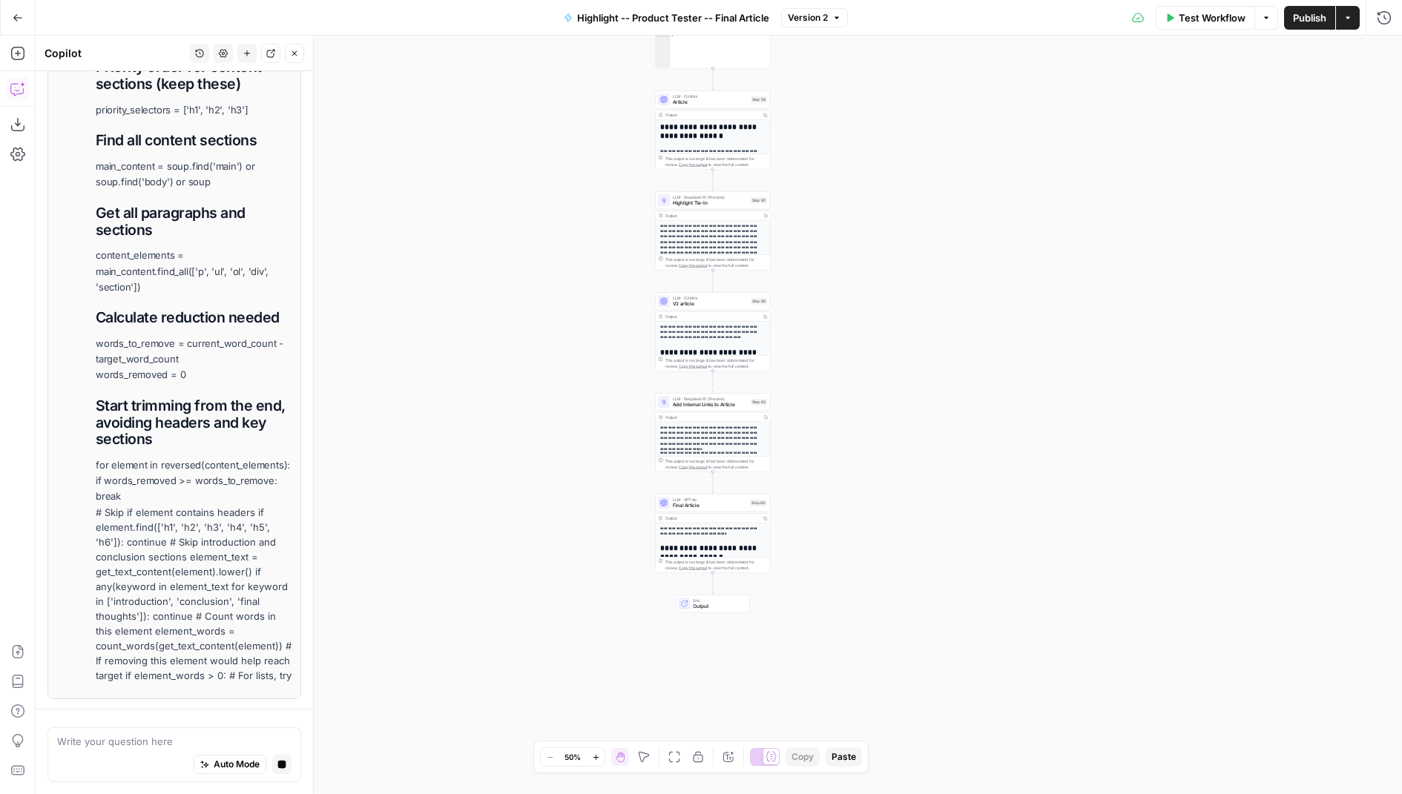
click at [690, 533] on p "**********" at bounding box center [712, 531] width 105 height 11
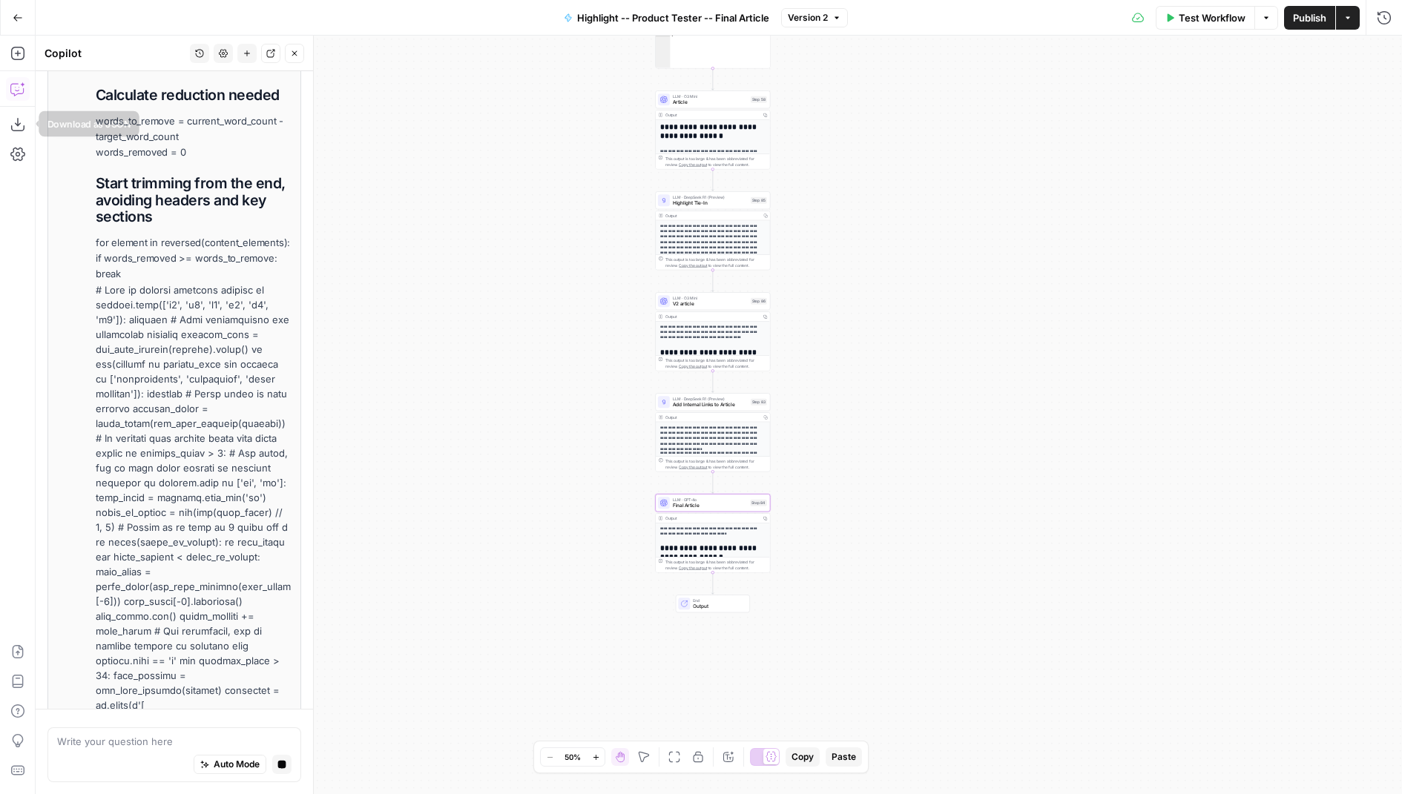
scroll to position [1496, 0]
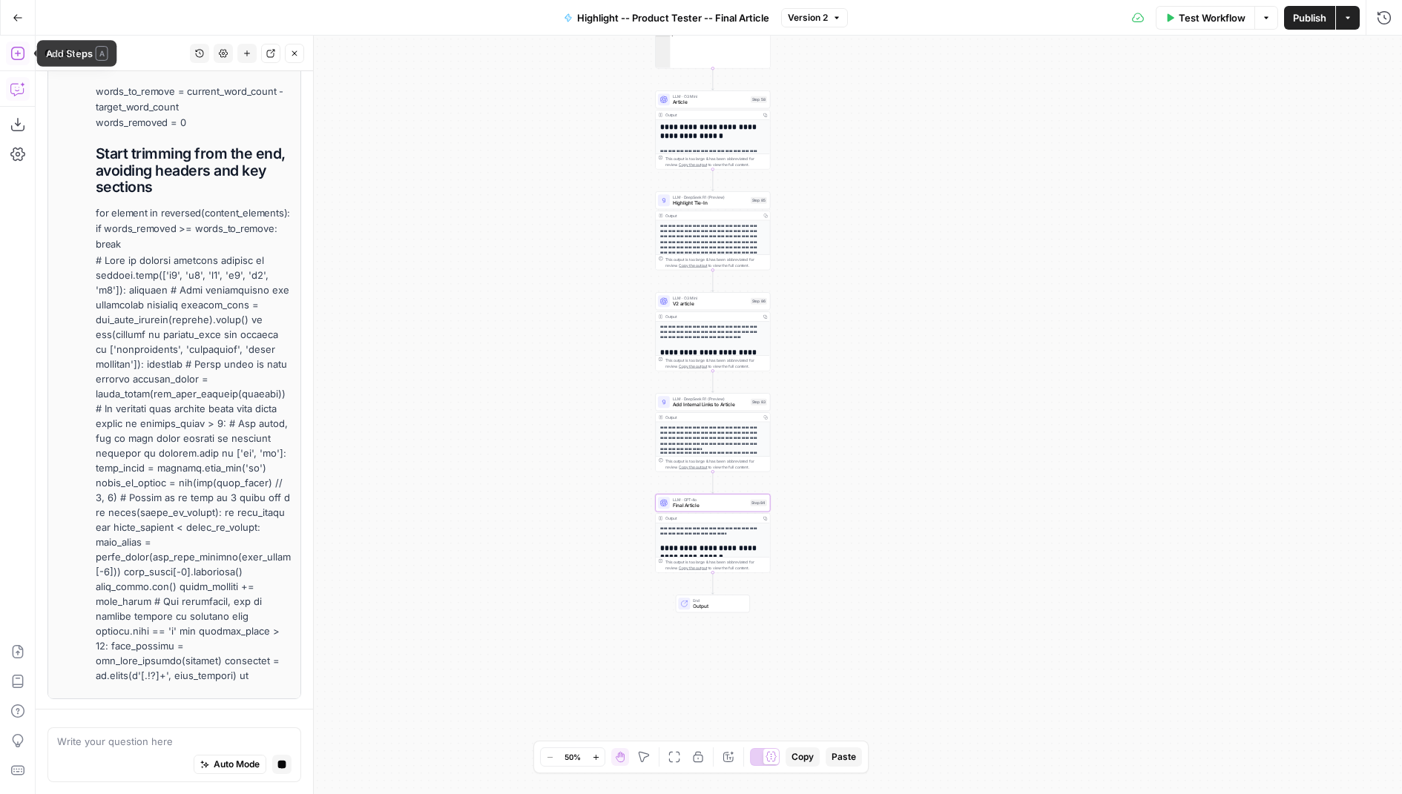
click at [15, 50] on icon "button" at bounding box center [17, 53] width 15 height 15
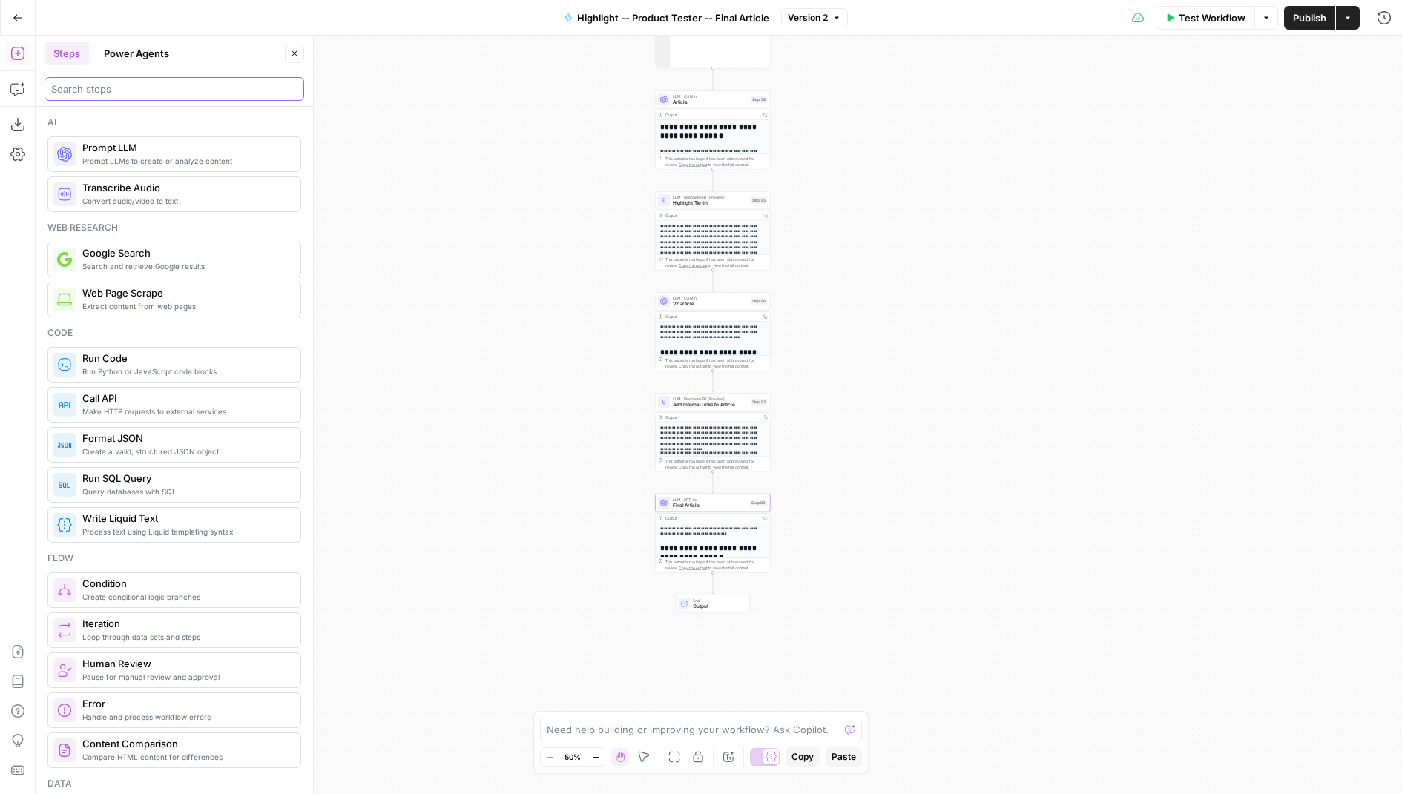
click at [80, 93] on input "search" at bounding box center [174, 89] width 246 height 15
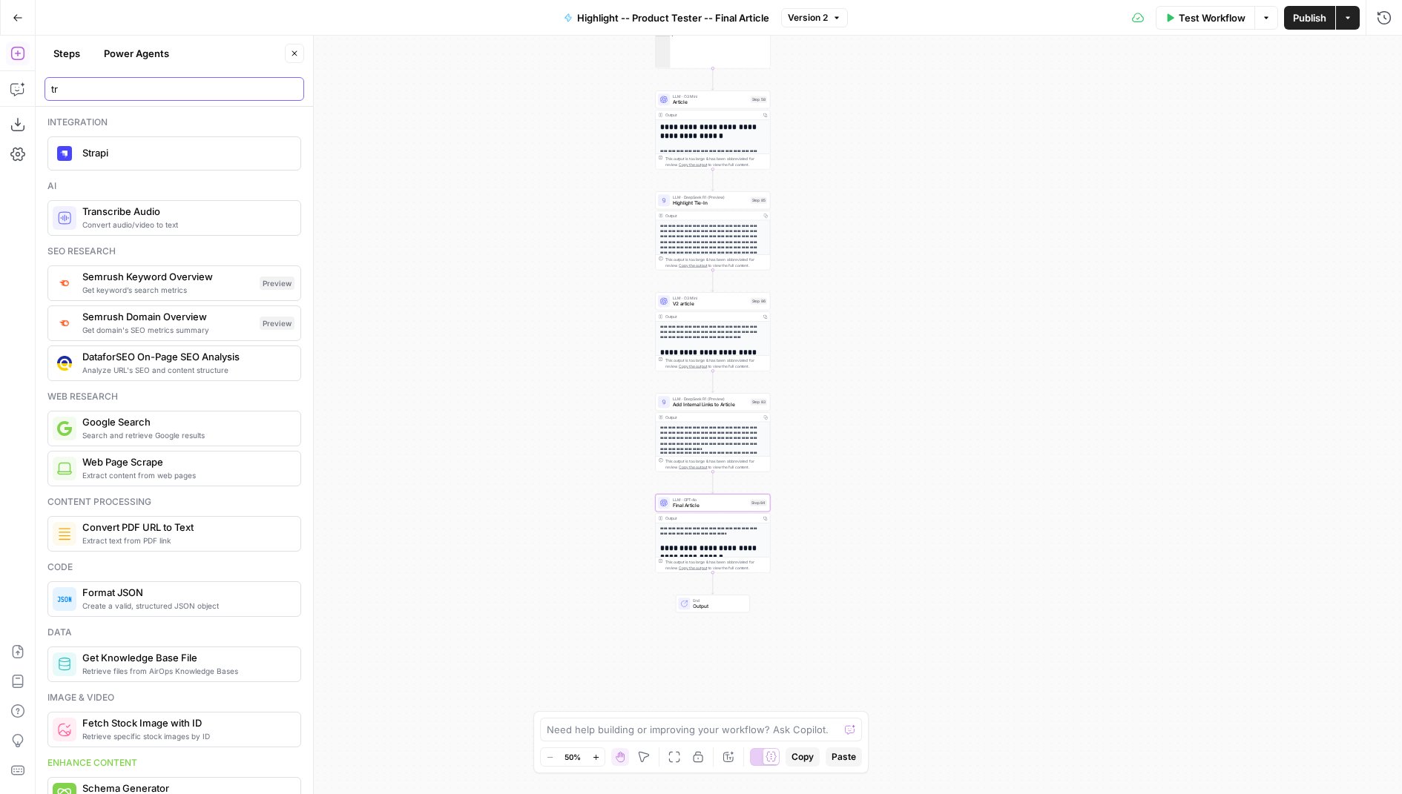
type input "t"
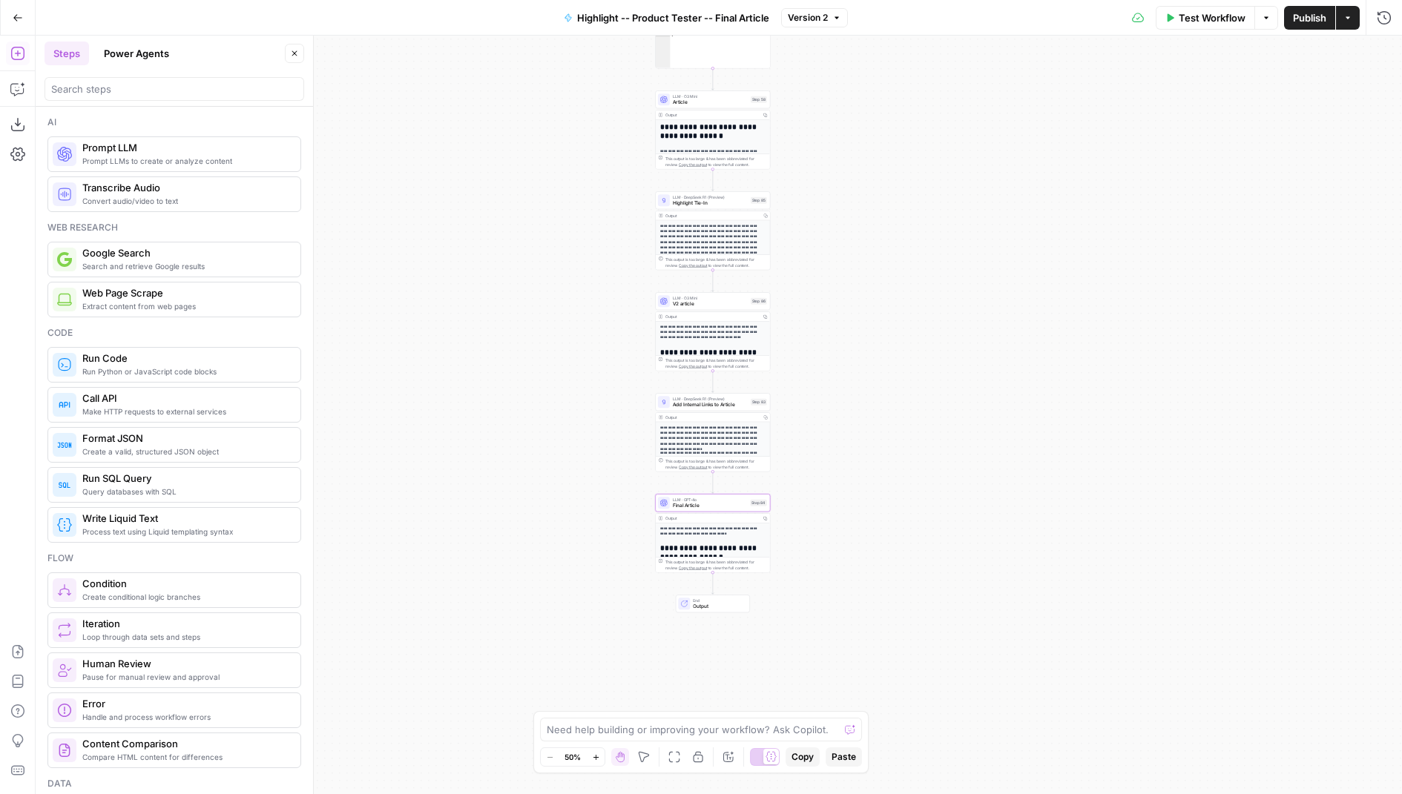
click at [162, 155] on span "Prompt LLMs to create or analyze content" at bounding box center [185, 161] width 206 height 12
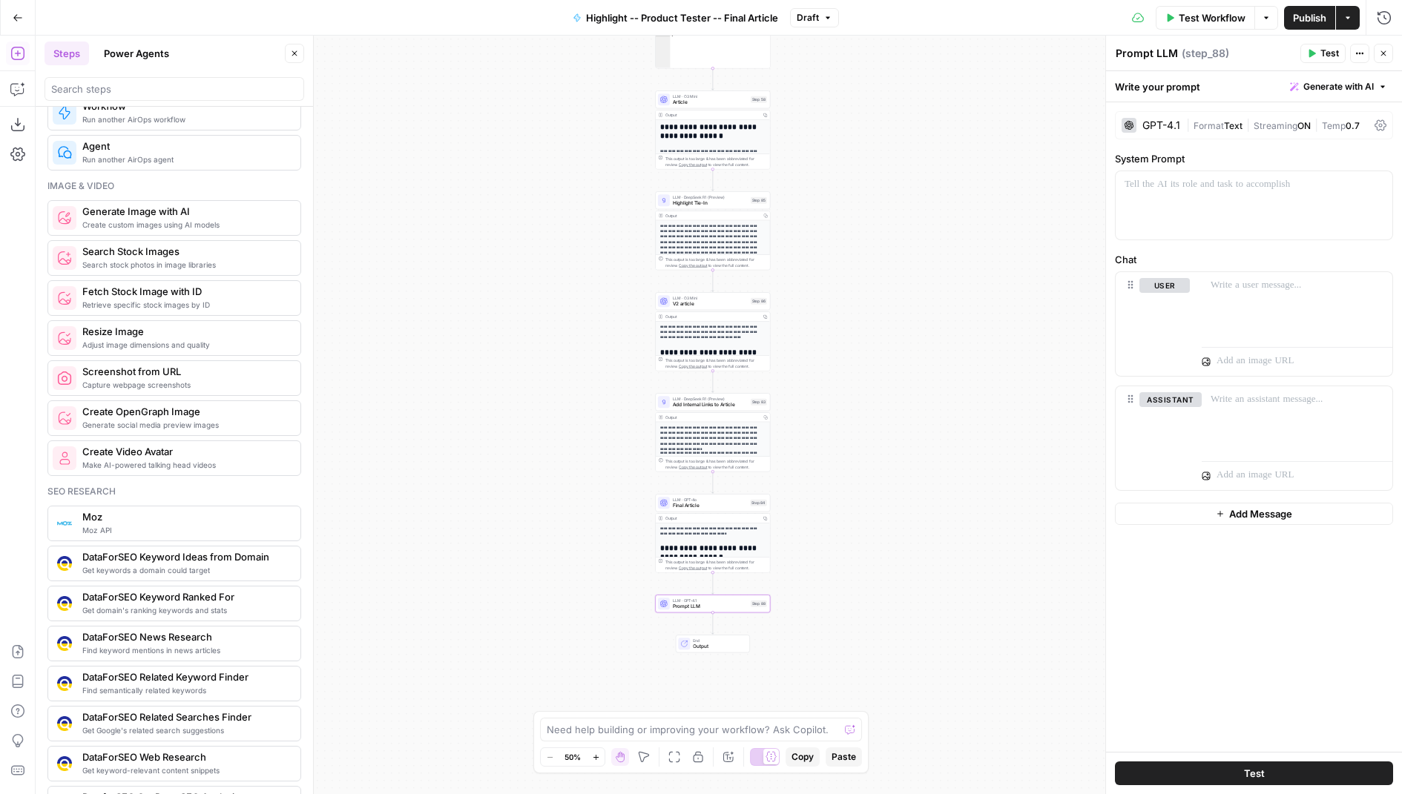
scroll to position [940, 0]
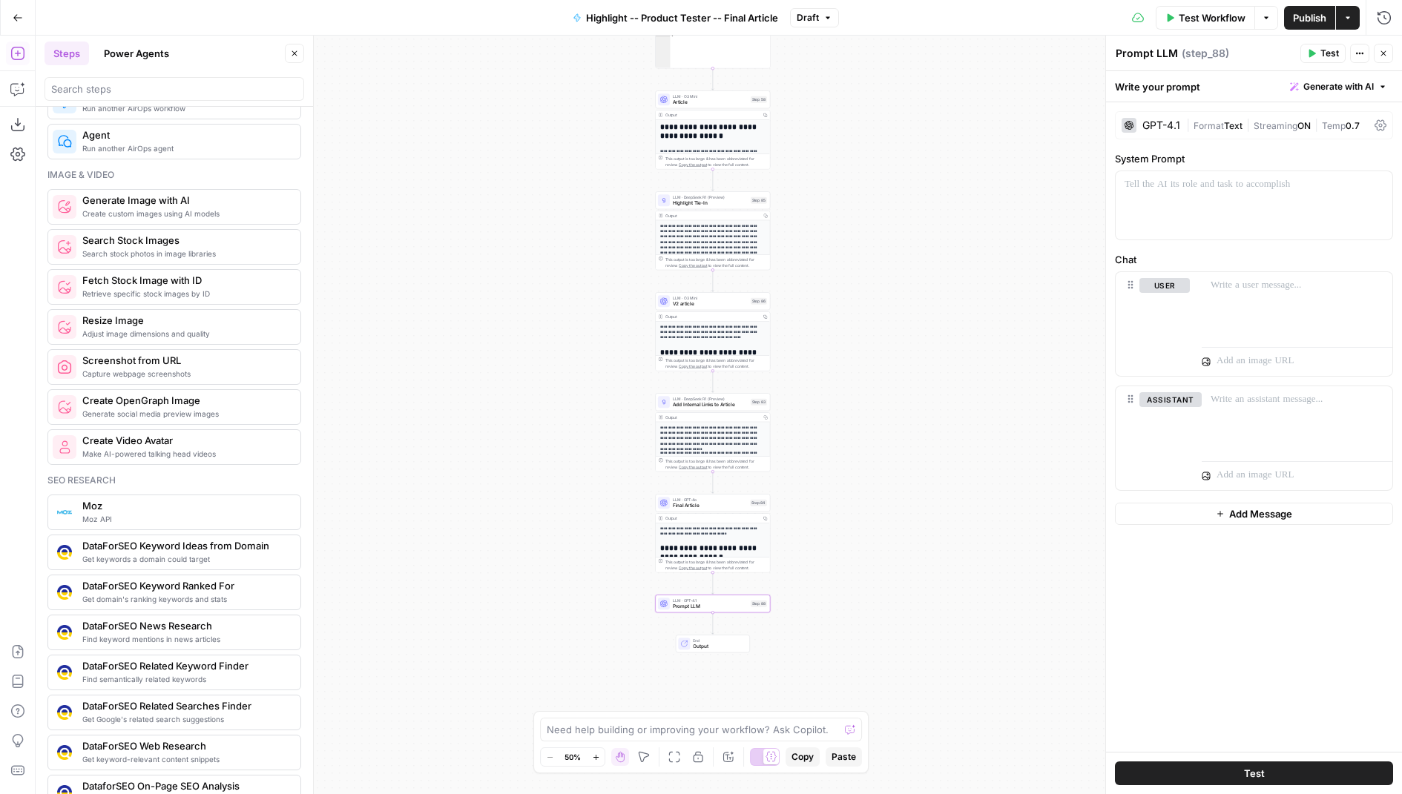
click at [1384, 57] on icon "button" at bounding box center [1383, 53] width 9 height 9
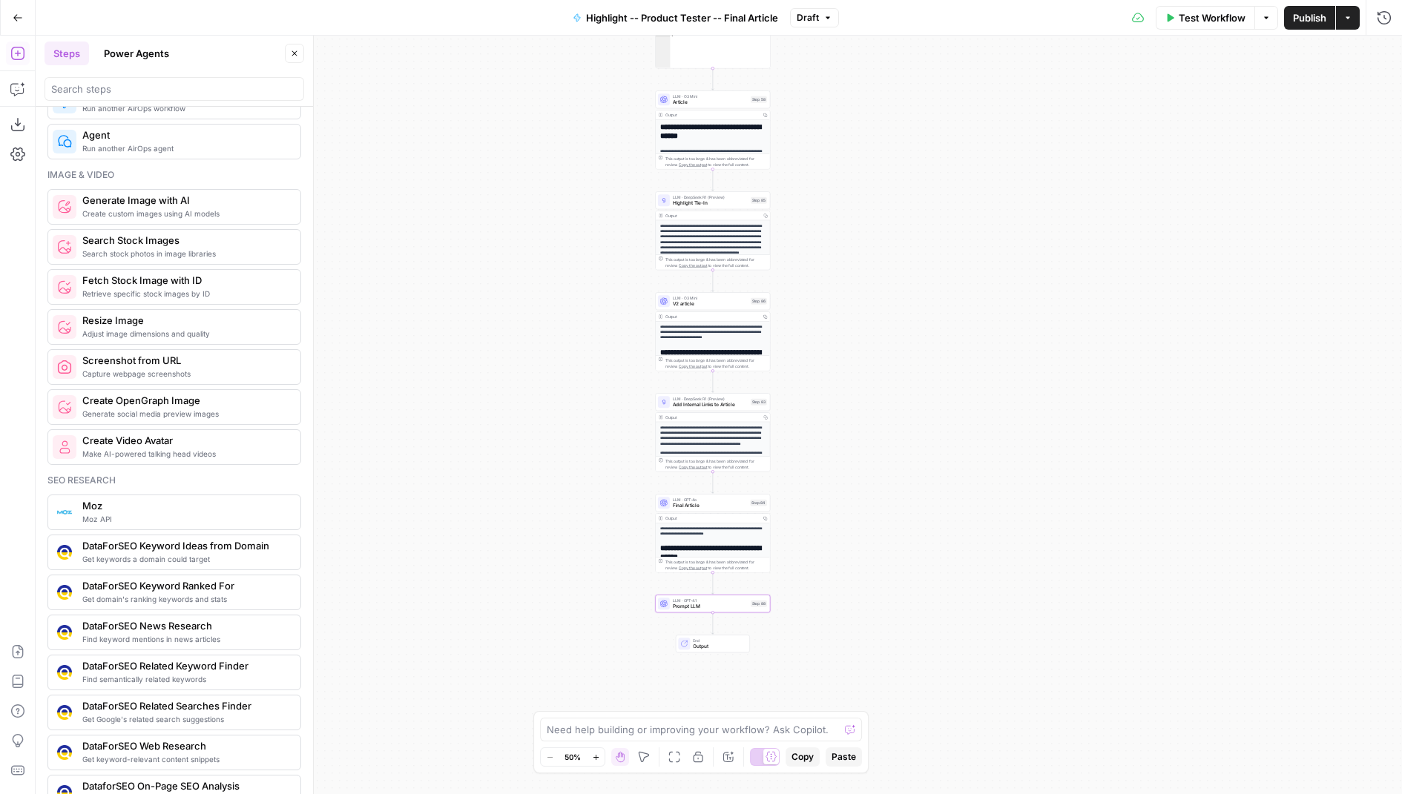
click at [718, 608] on span "Prompt LLM" at bounding box center [710, 606] width 75 height 7
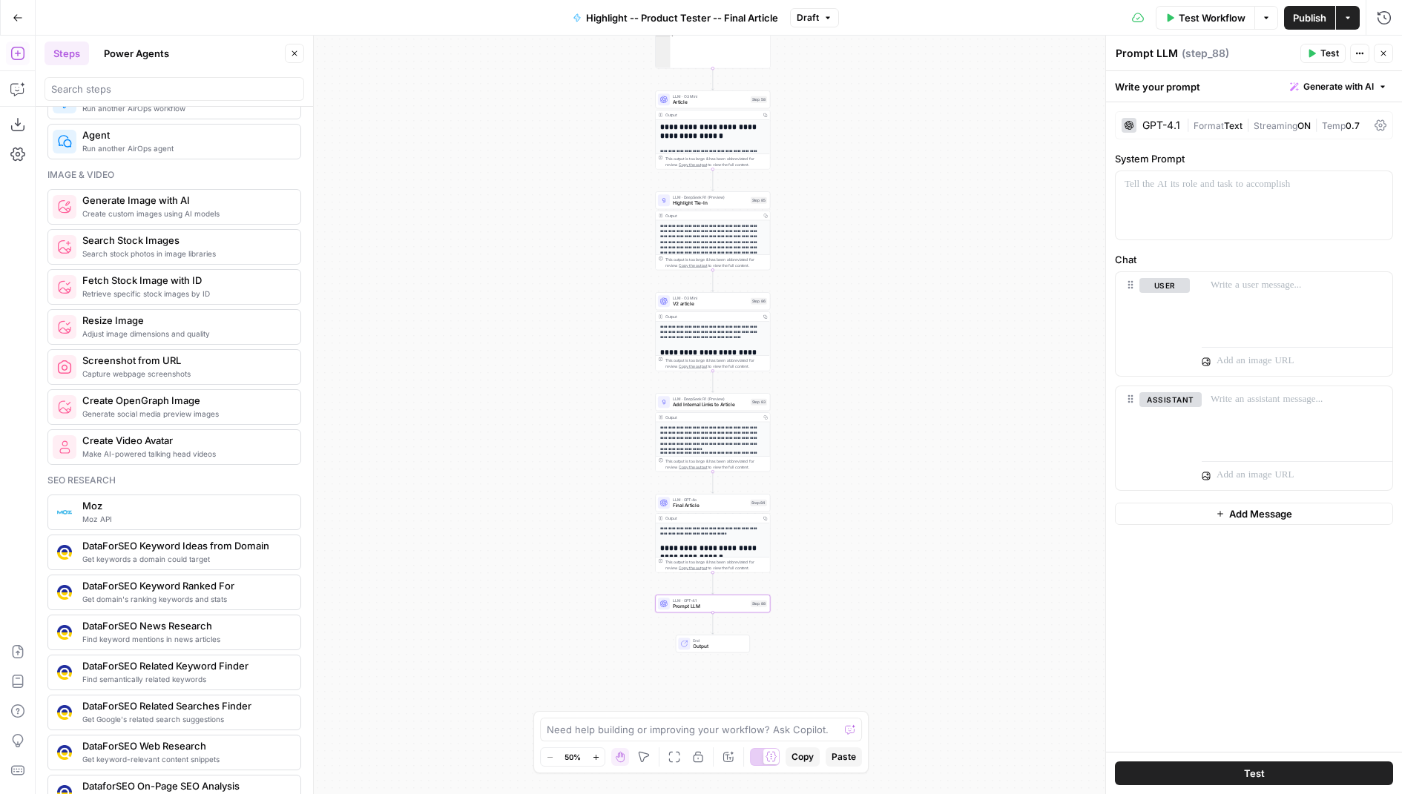
click at [1383, 59] on button "Close" at bounding box center [1383, 53] width 19 height 19
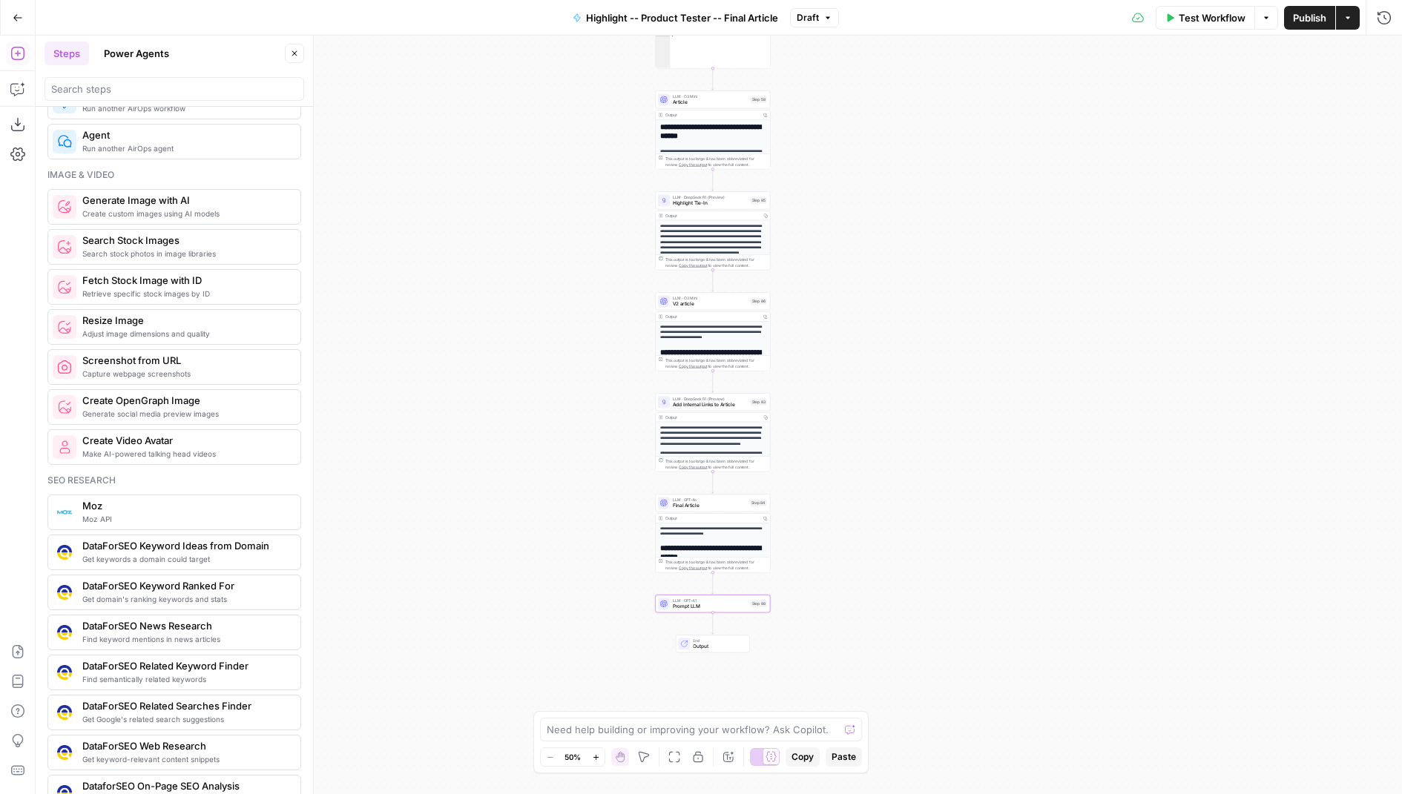
click at [19, 13] on icon "button" at bounding box center [18, 18] width 10 height 10
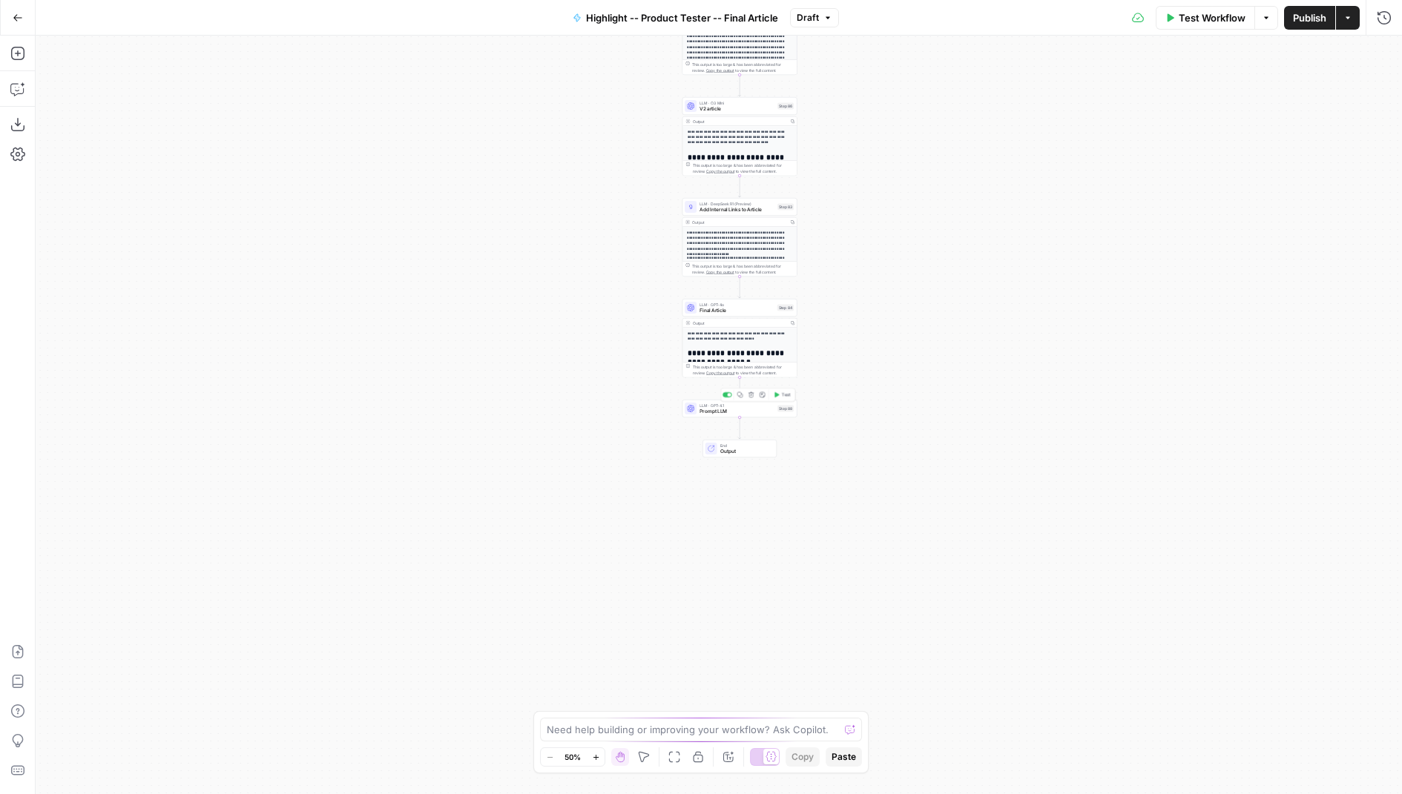
click at [717, 408] on span "Prompt LLM" at bounding box center [737, 411] width 75 height 7
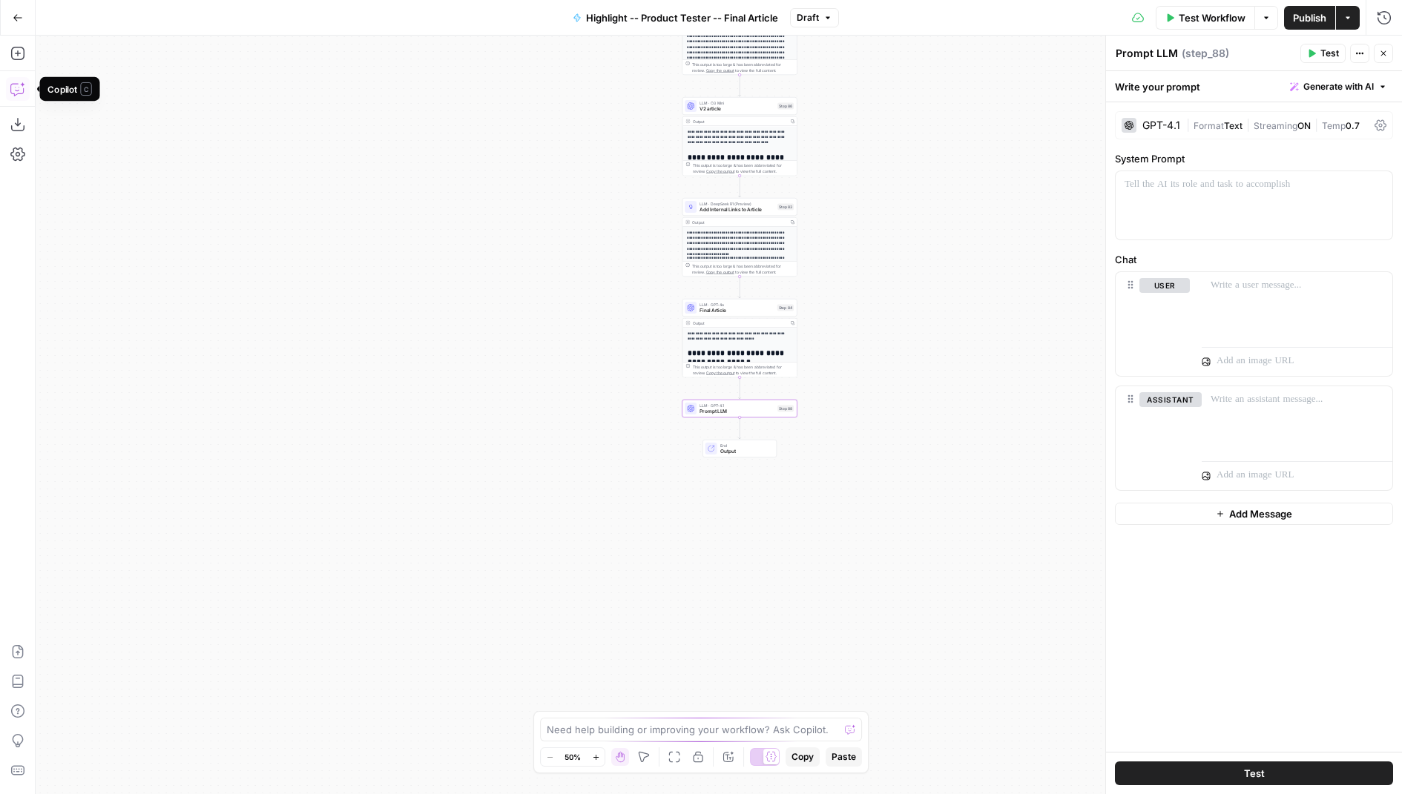
click at [15, 82] on icon "button" at bounding box center [17, 89] width 15 height 15
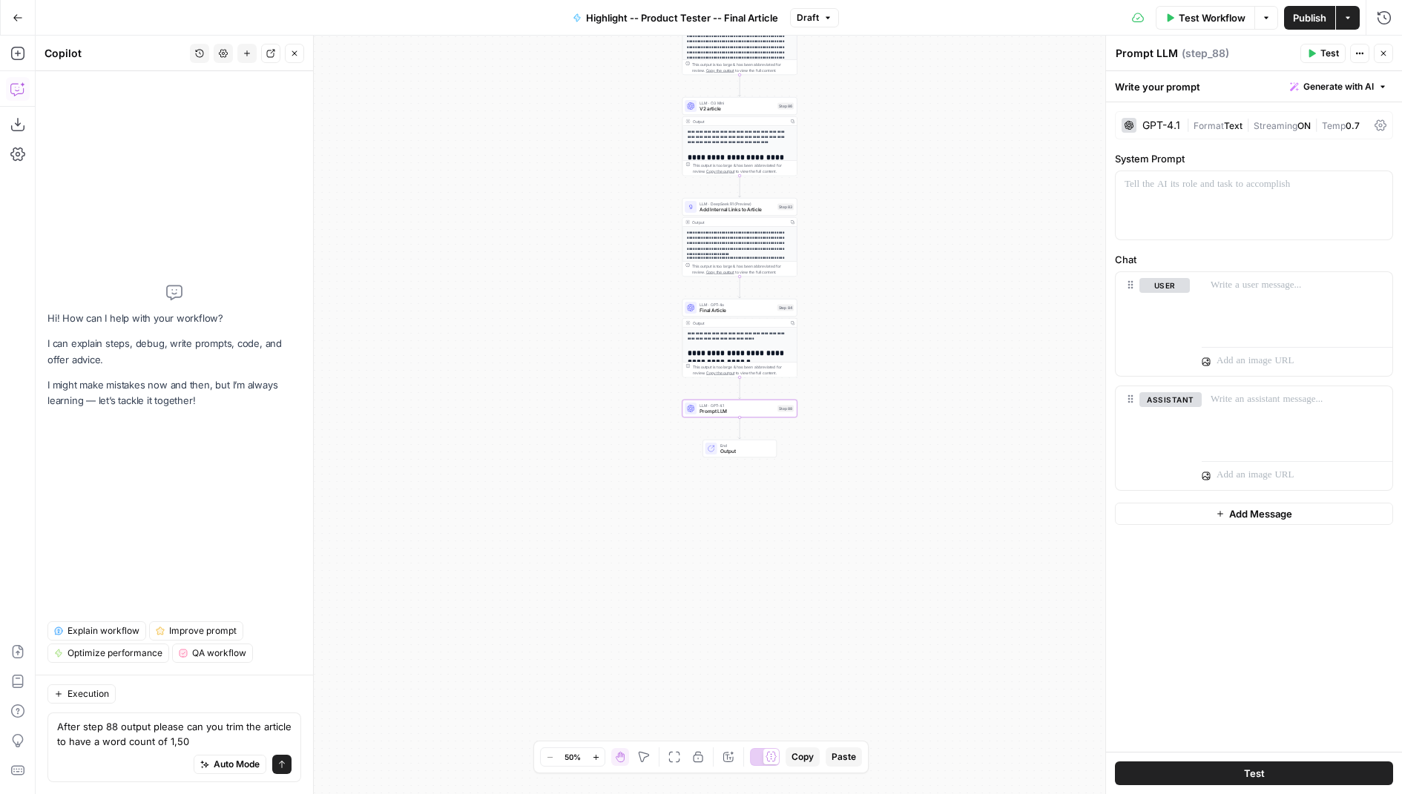
type textarea "After step 88 output please can you trim the article to have a word count of 1,…"
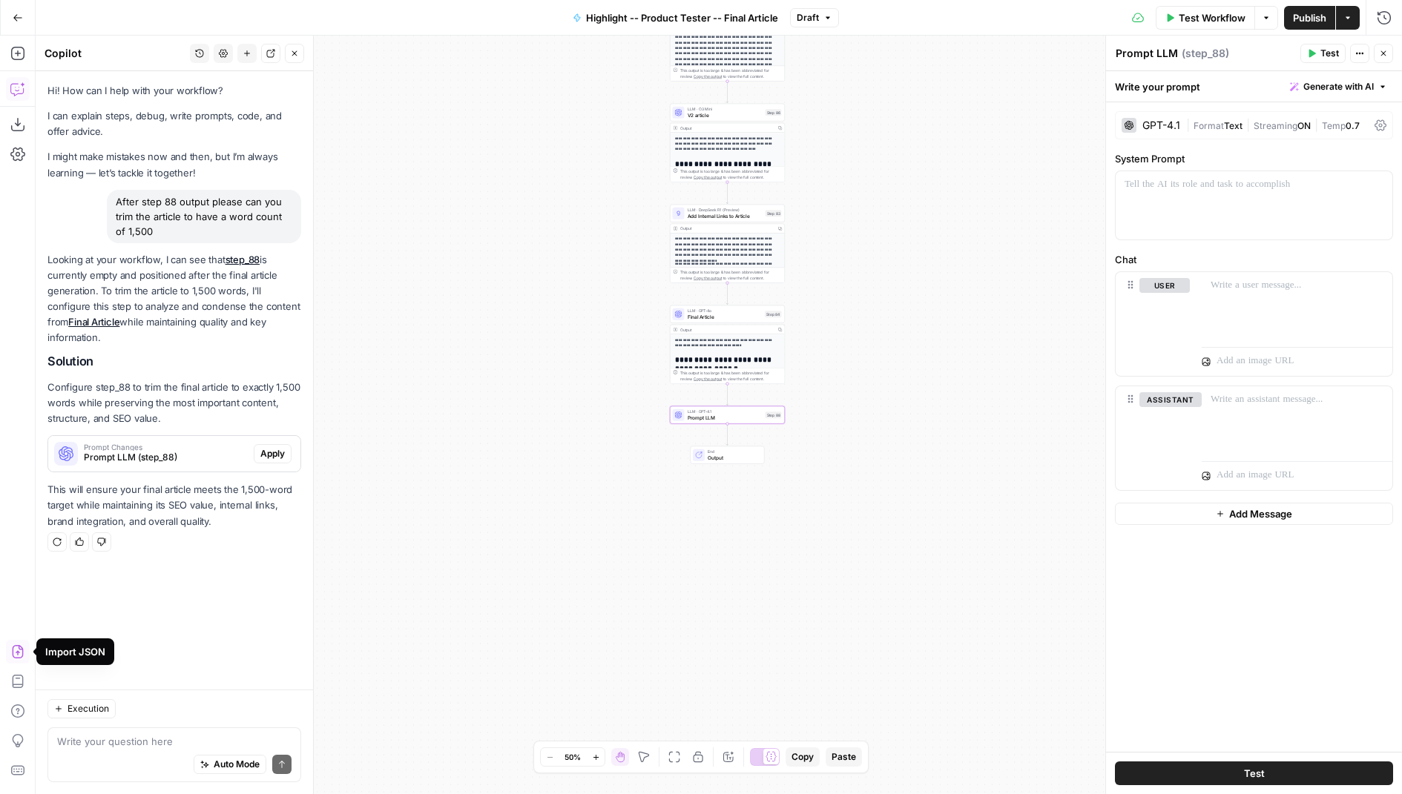
click at [258, 450] on button "Apply" at bounding box center [273, 453] width 38 height 19
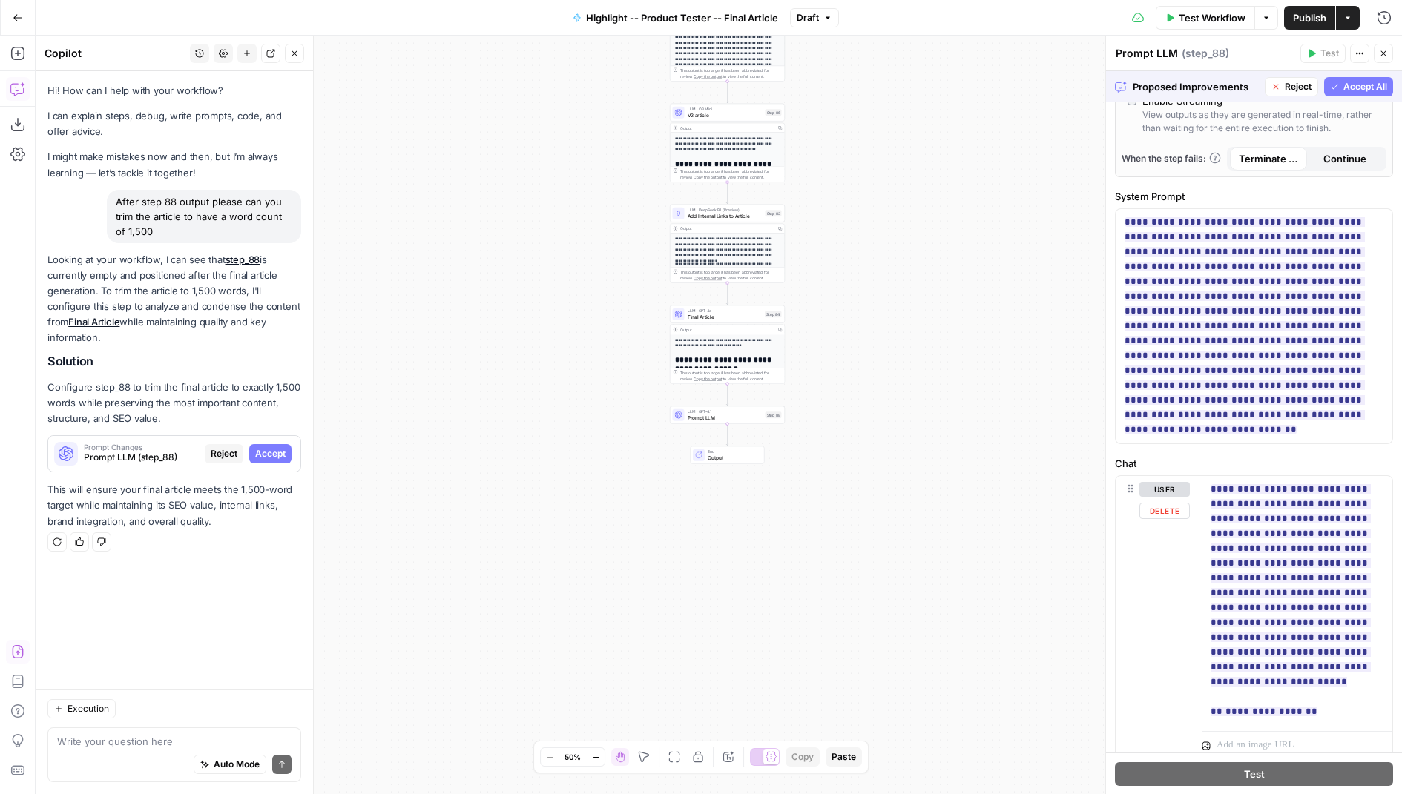
scroll to position [594, 0]
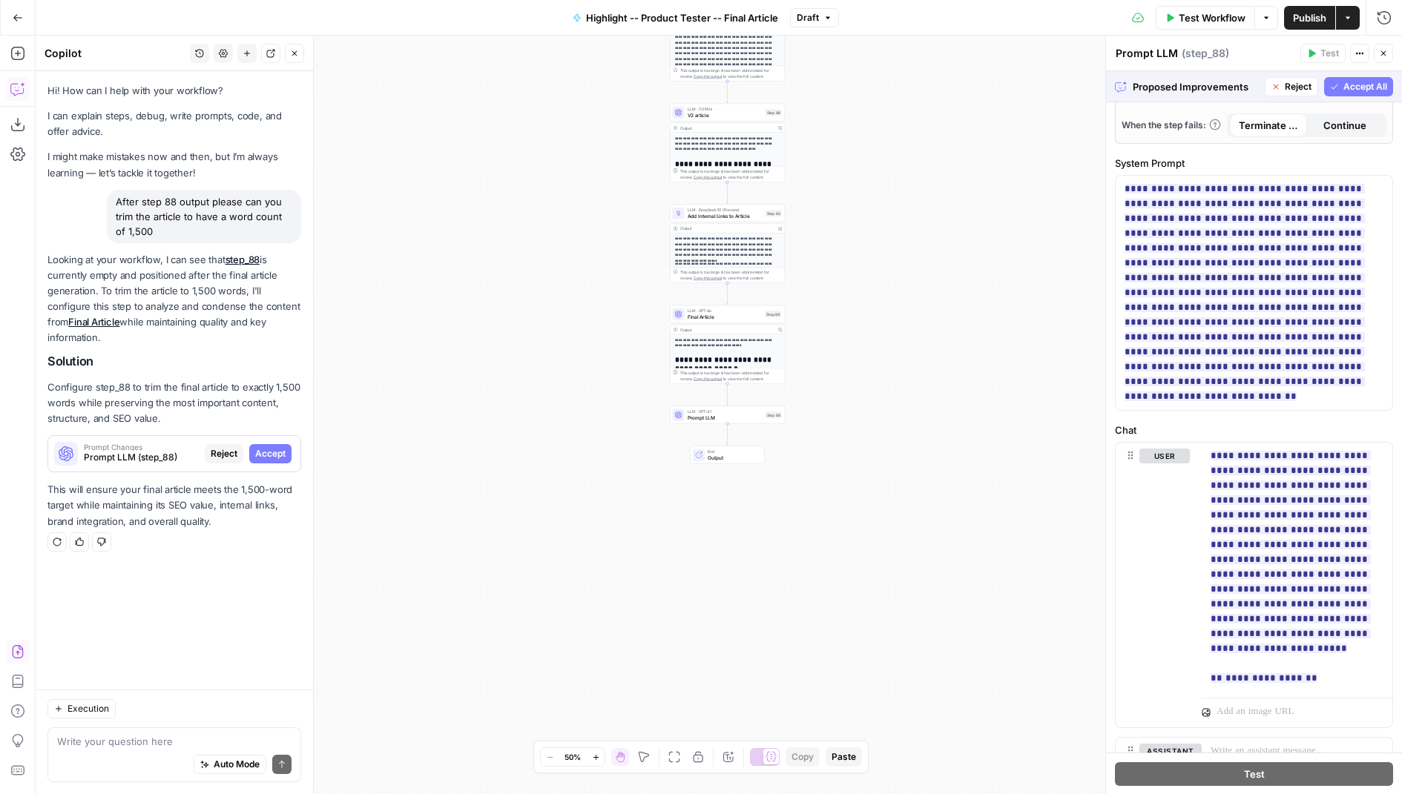
click at [1364, 85] on span "Accept All" at bounding box center [1365, 86] width 44 height 13
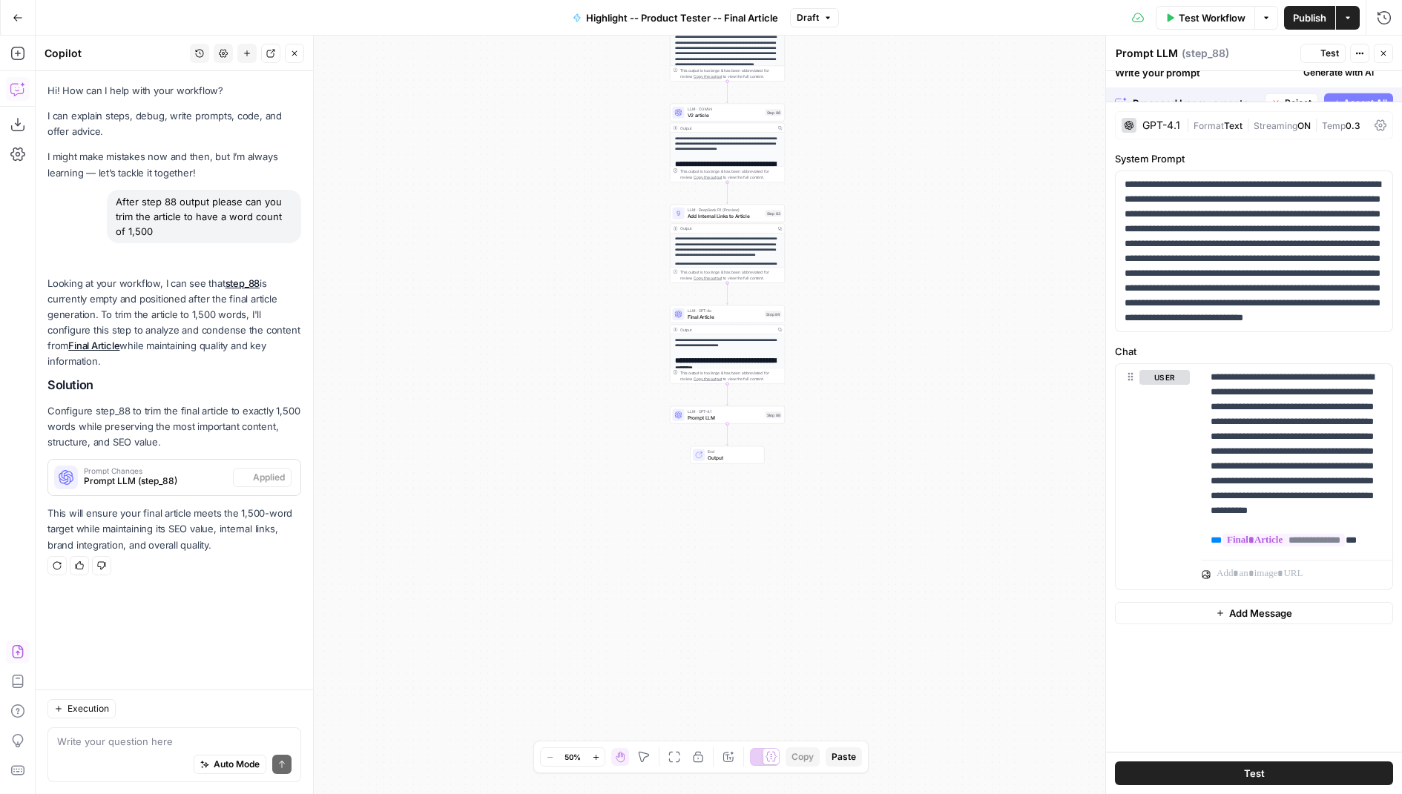
scroll to position [0, 0]
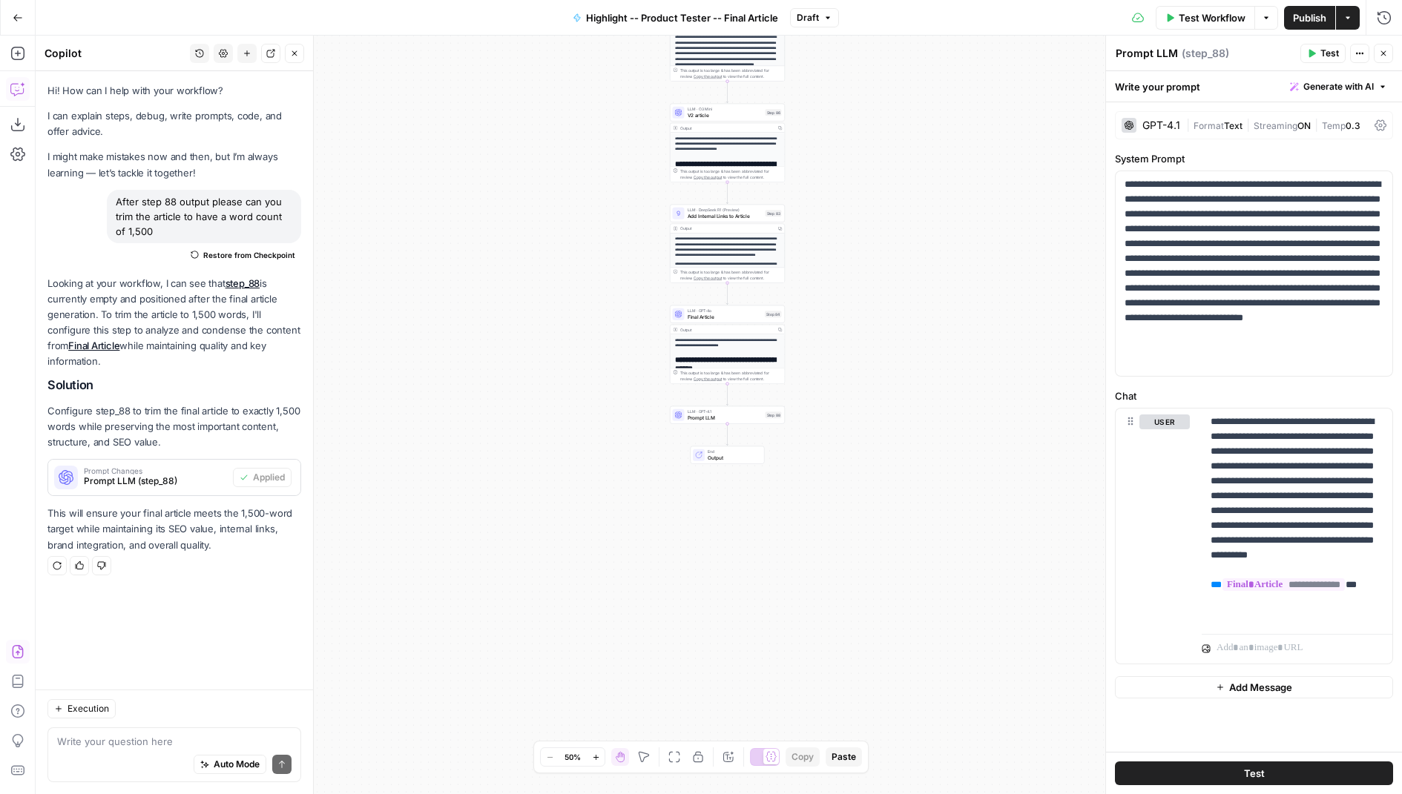
click at [731, 453] on span "End" at bounding box center [733, 452] width 50 height 6
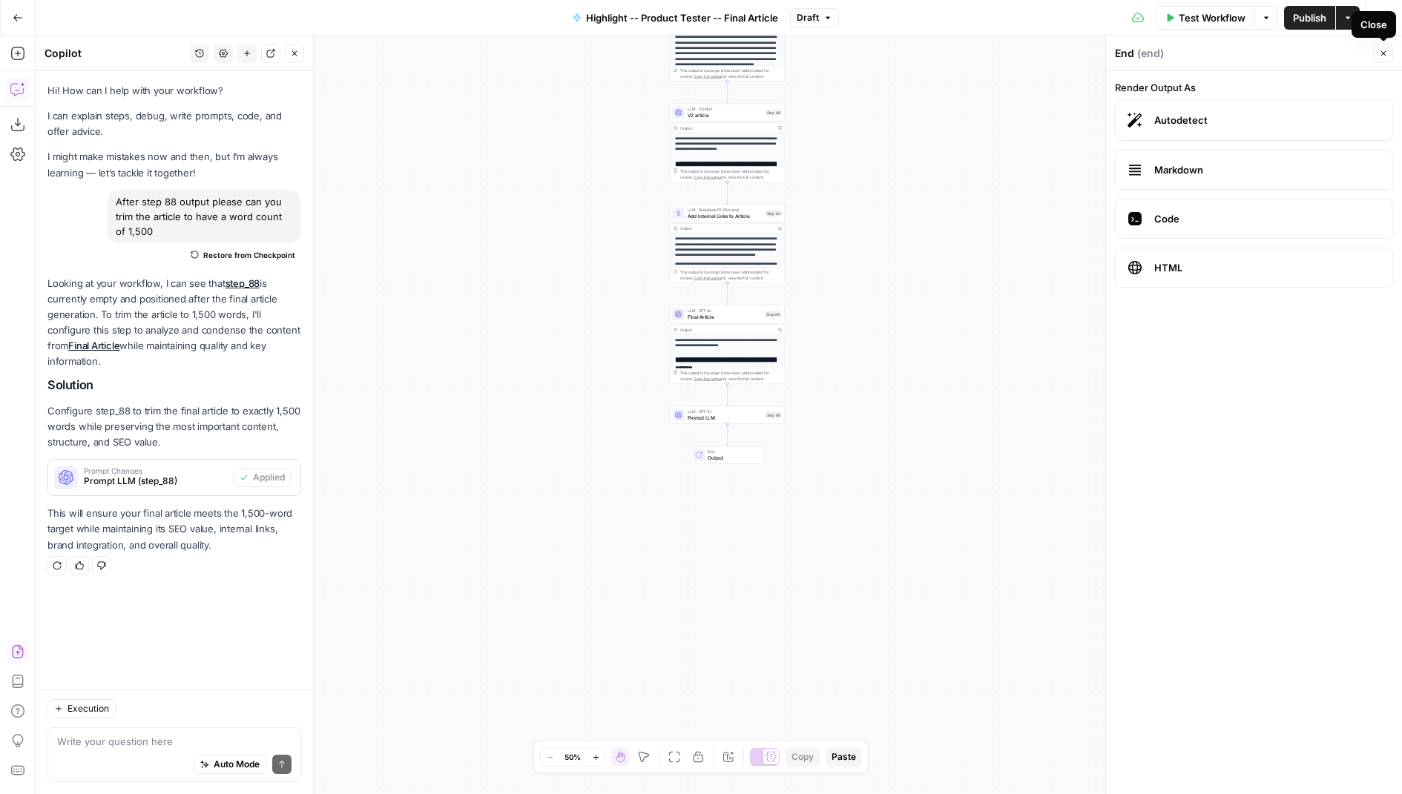
click at [1378, 45] on button "Close" at bounding box center [1383, 53] width 19 height 19
click at [1287, 14] on button "Publish" at bounding box center [1309, 18] width 51 height 24
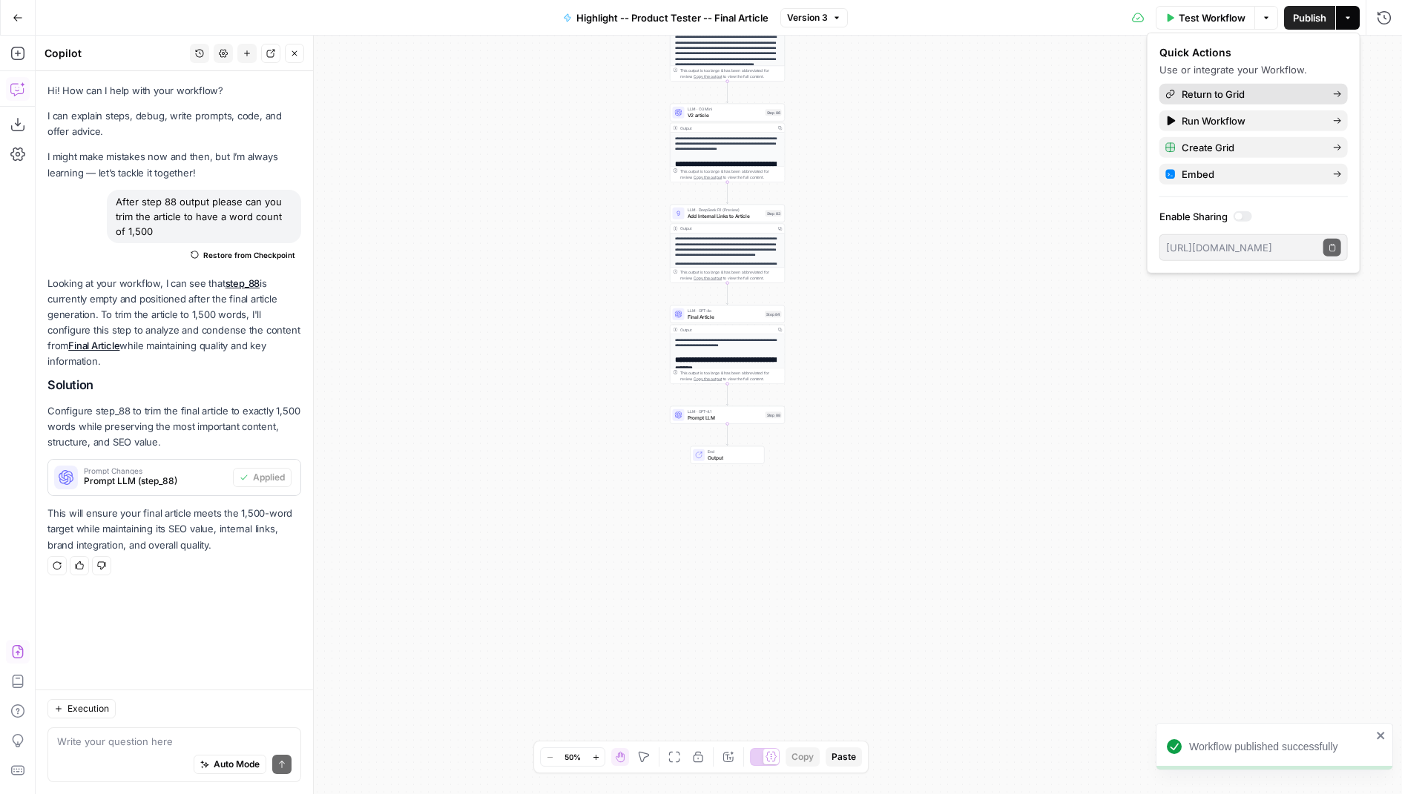
click at [1194, 91] on span "Return to Grid" at bounding box center [1251, 94] width 139 height 15
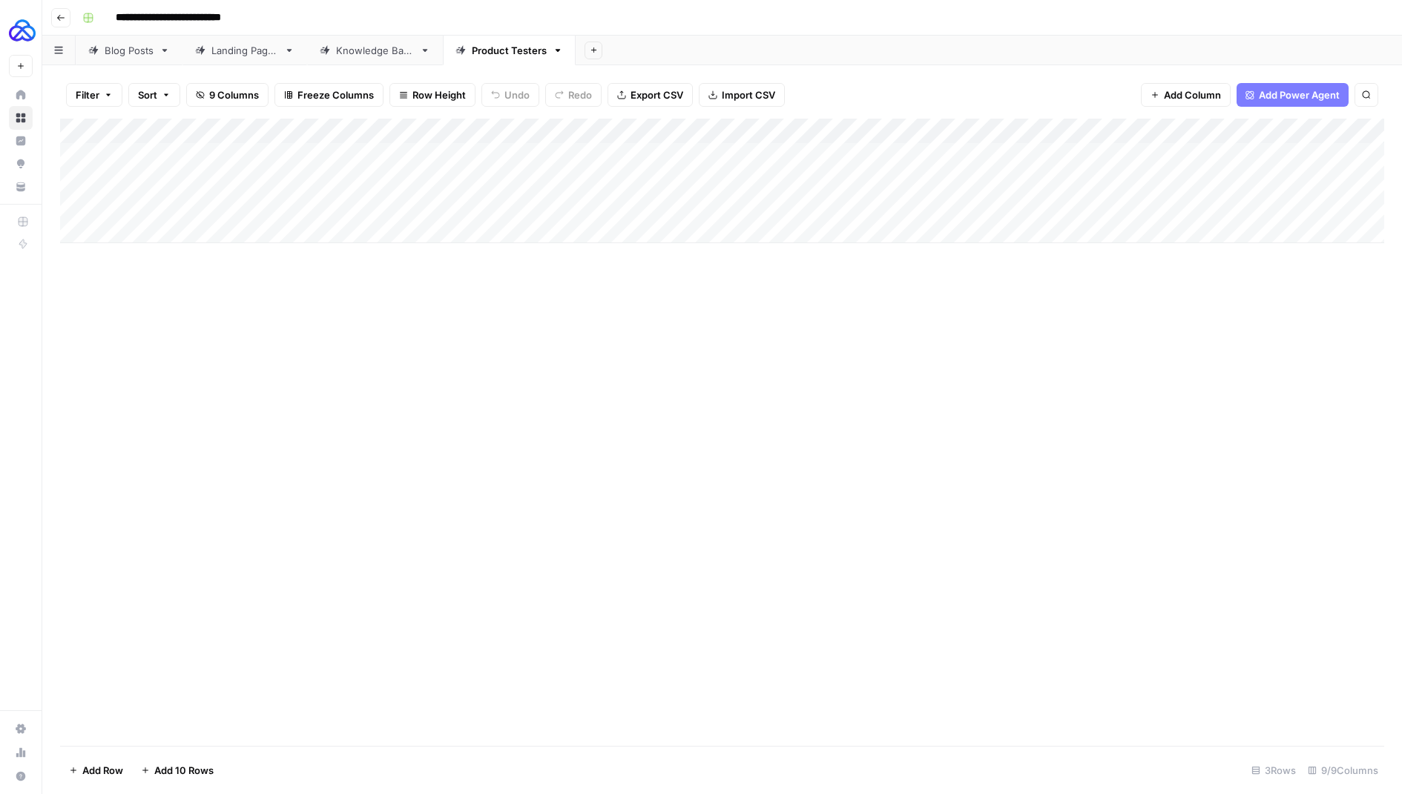
click at [1243, 135] on div "Add Column" at bounding box center [722, 181] width 1324 height 125
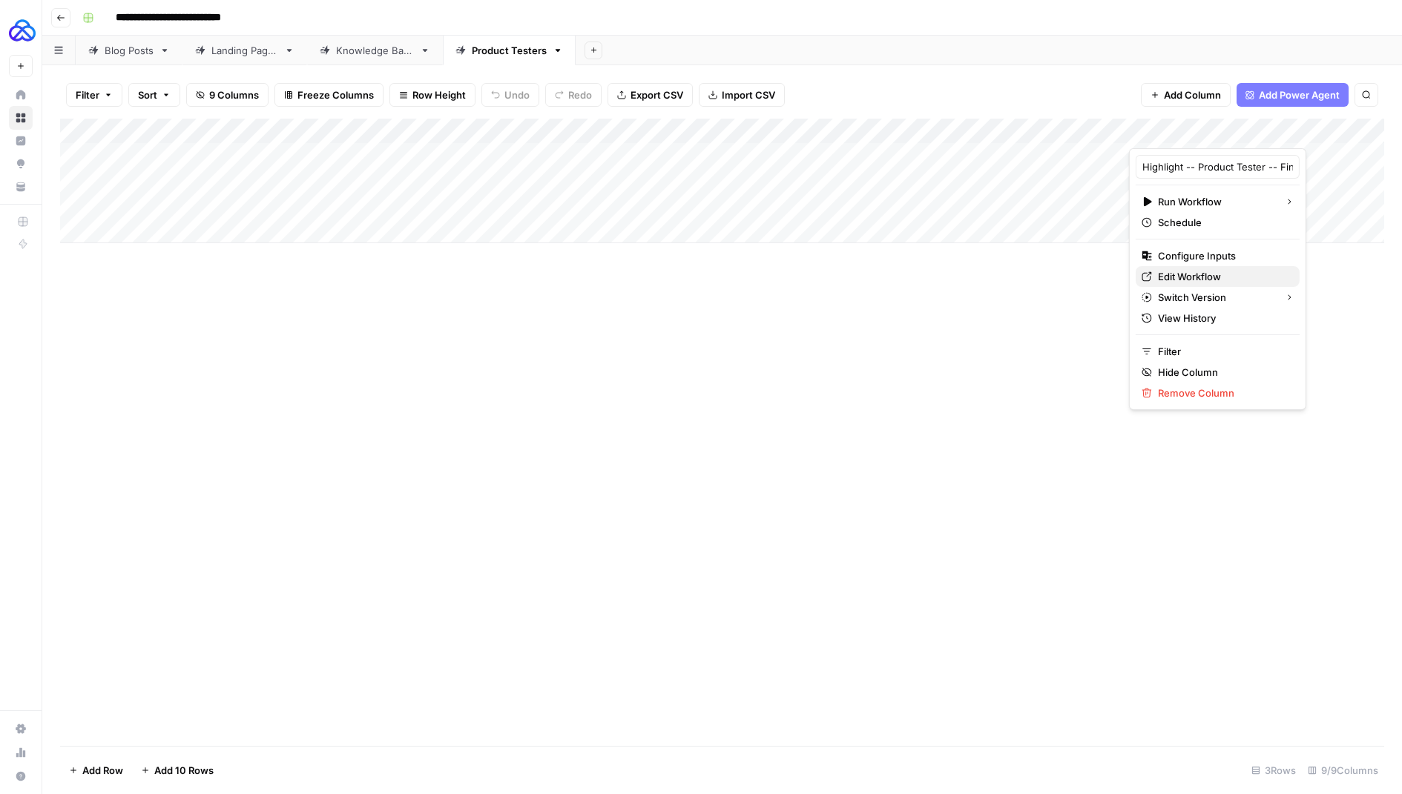
click at [1176, 271] on span "Edit Workflow" at bounding box center [1223, 276] width 130 height 15
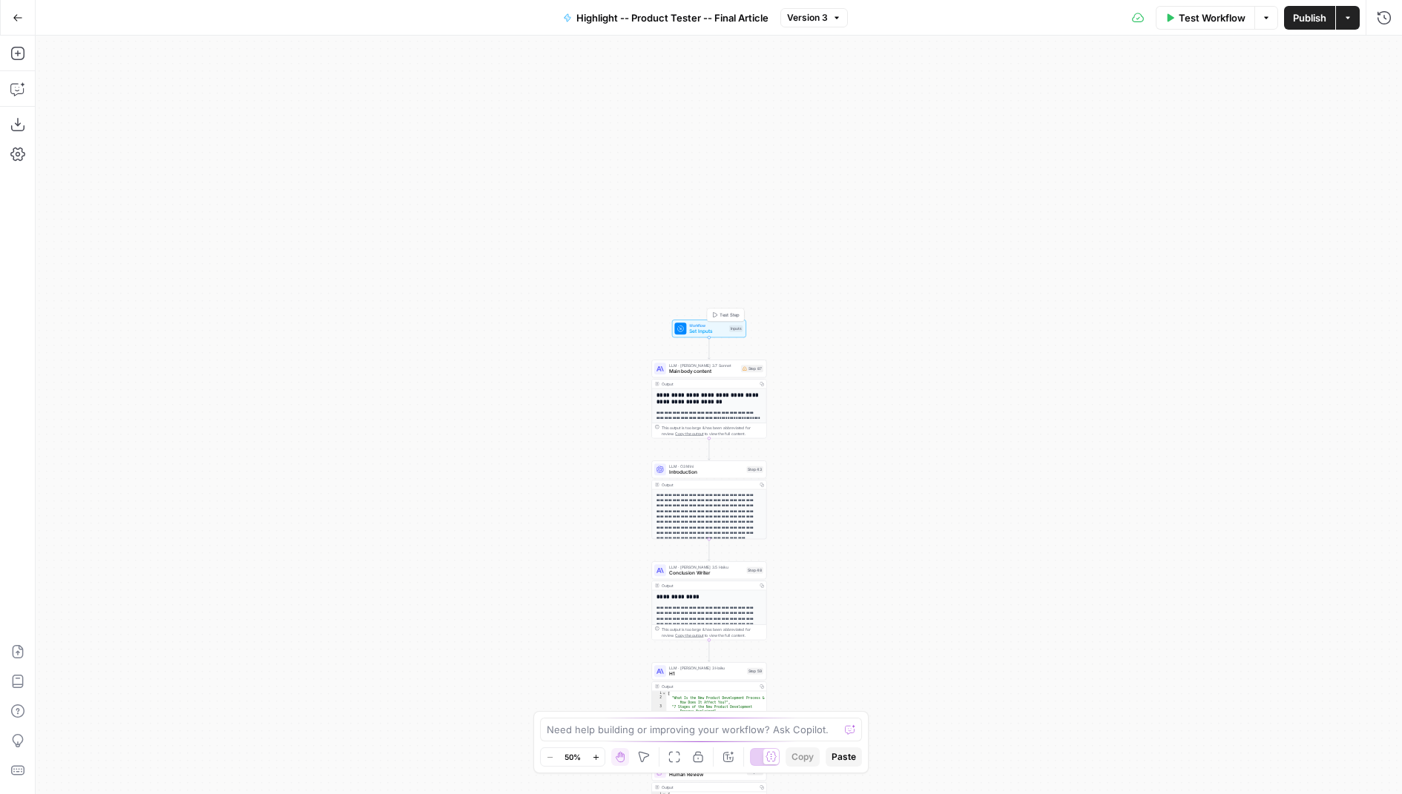
click at [685, 332] on div at bounding box center [680, 329] width 12 height 12
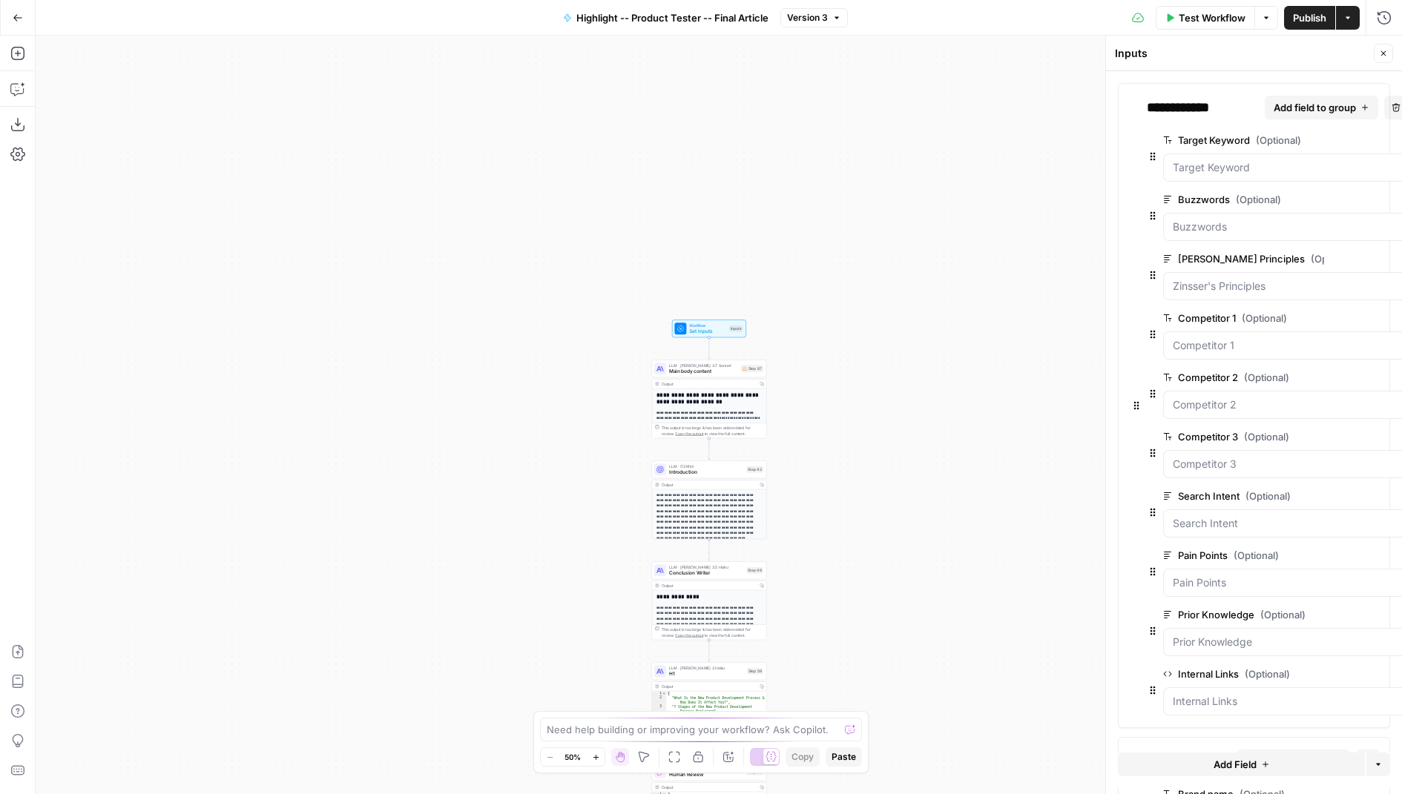
scroll to position [403, 0]
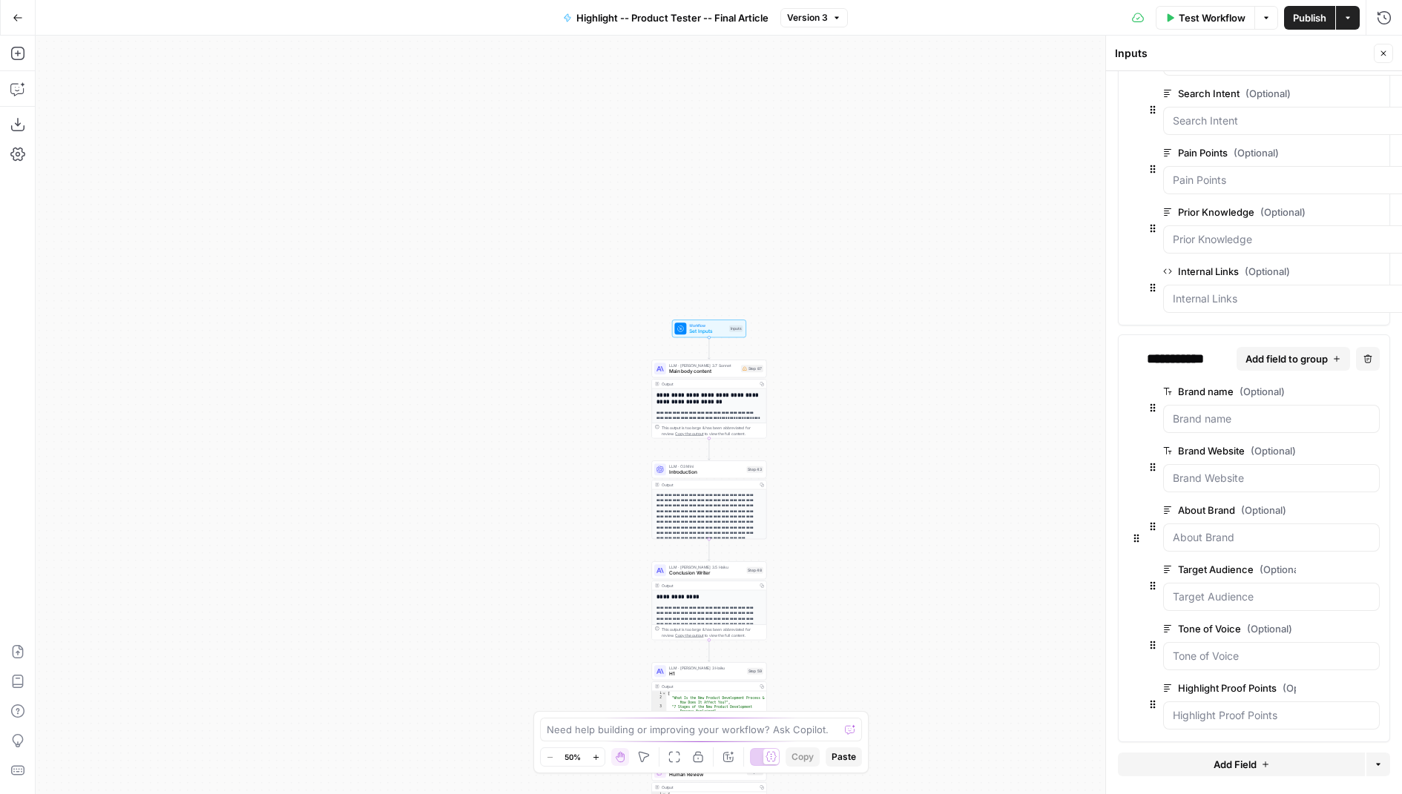
click at [1347, 507] on icon "button" at bounding box center [1349, 510] width 8 height 7
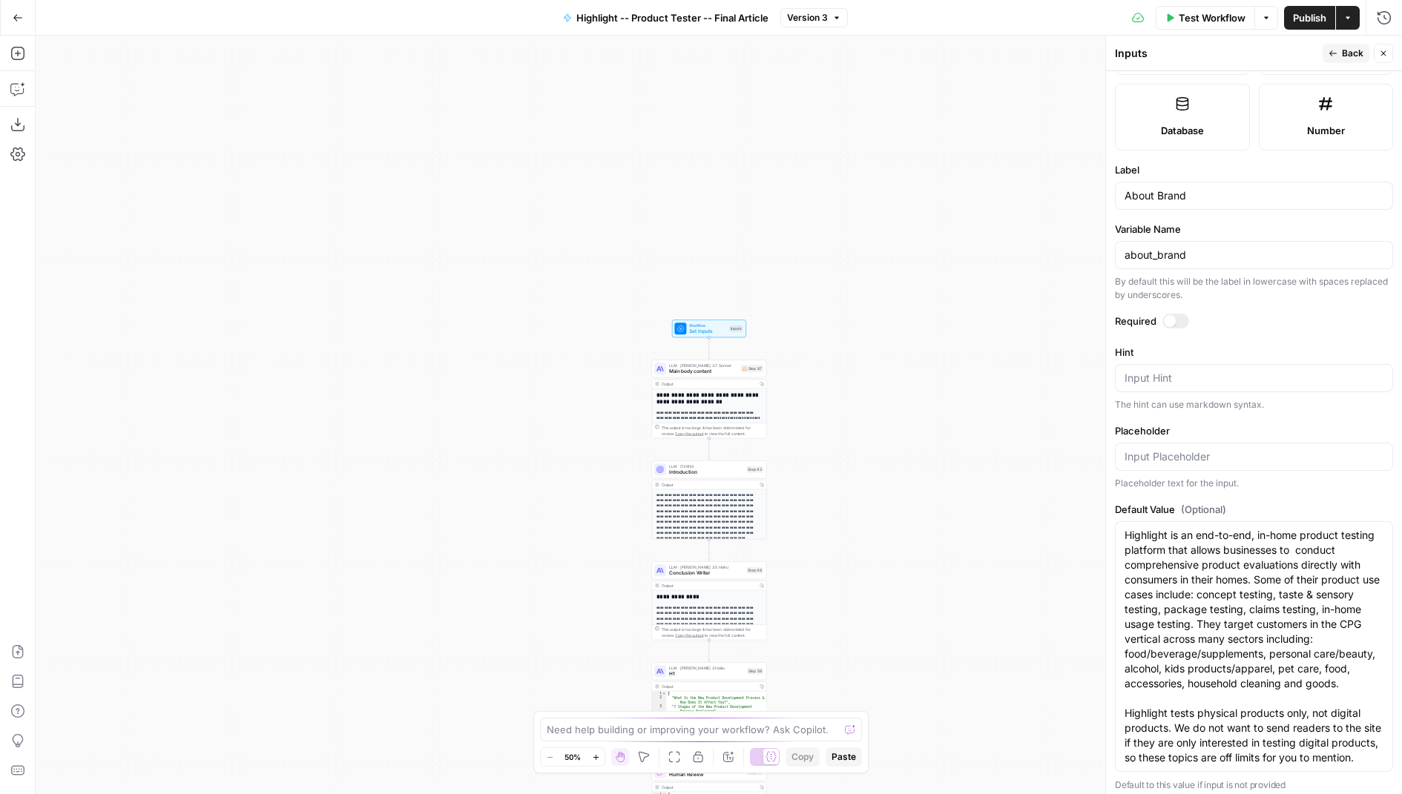
scroll to position [395, 0]
click at [1243, 551] on textarea "Highlight is an end-to-end, in-home product testing platform that allows busine…" at bounding box center [1254, 645] width 259 height 237
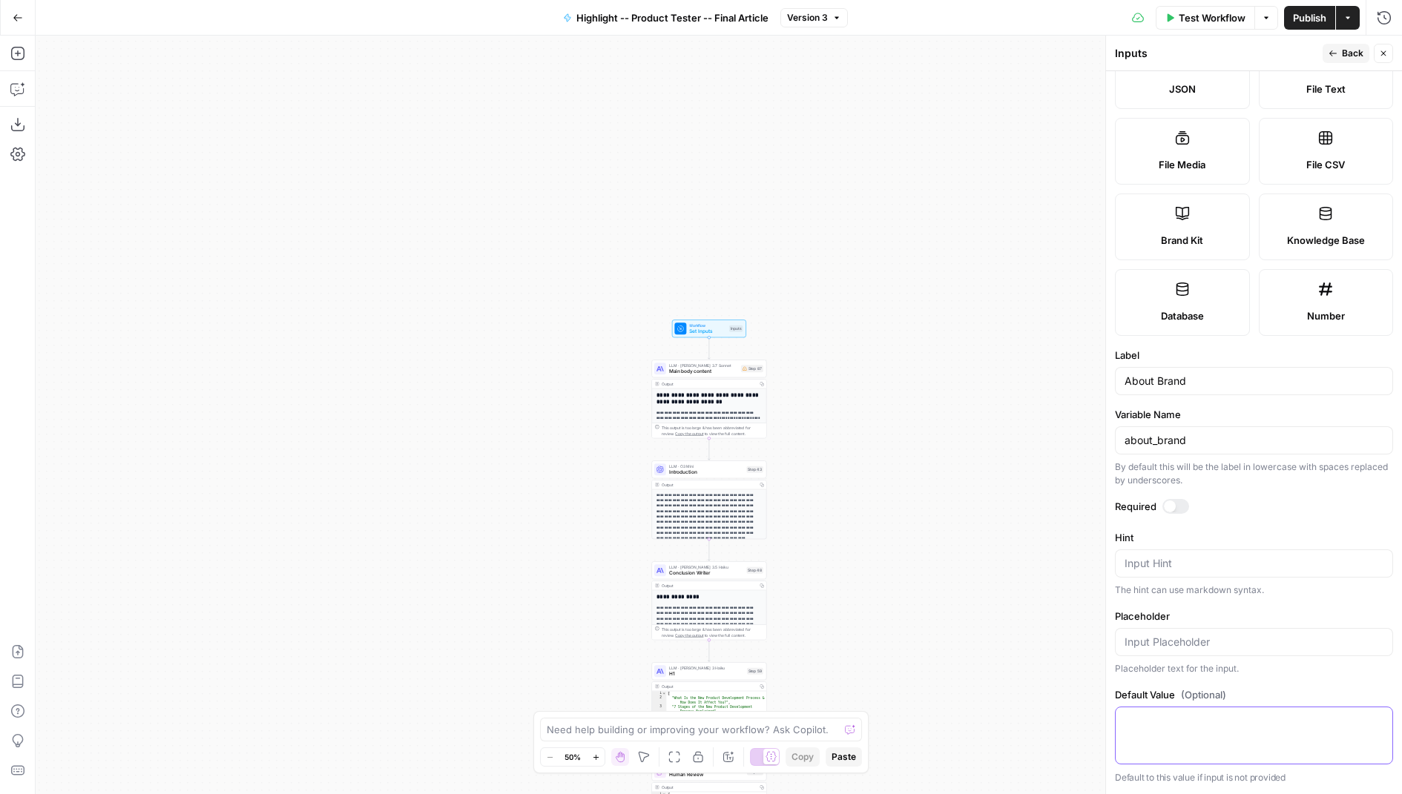
scroll to position [203, 0]
paste textarea "Highlight is an end-to-end, in-home product testing platform that connects peop…"
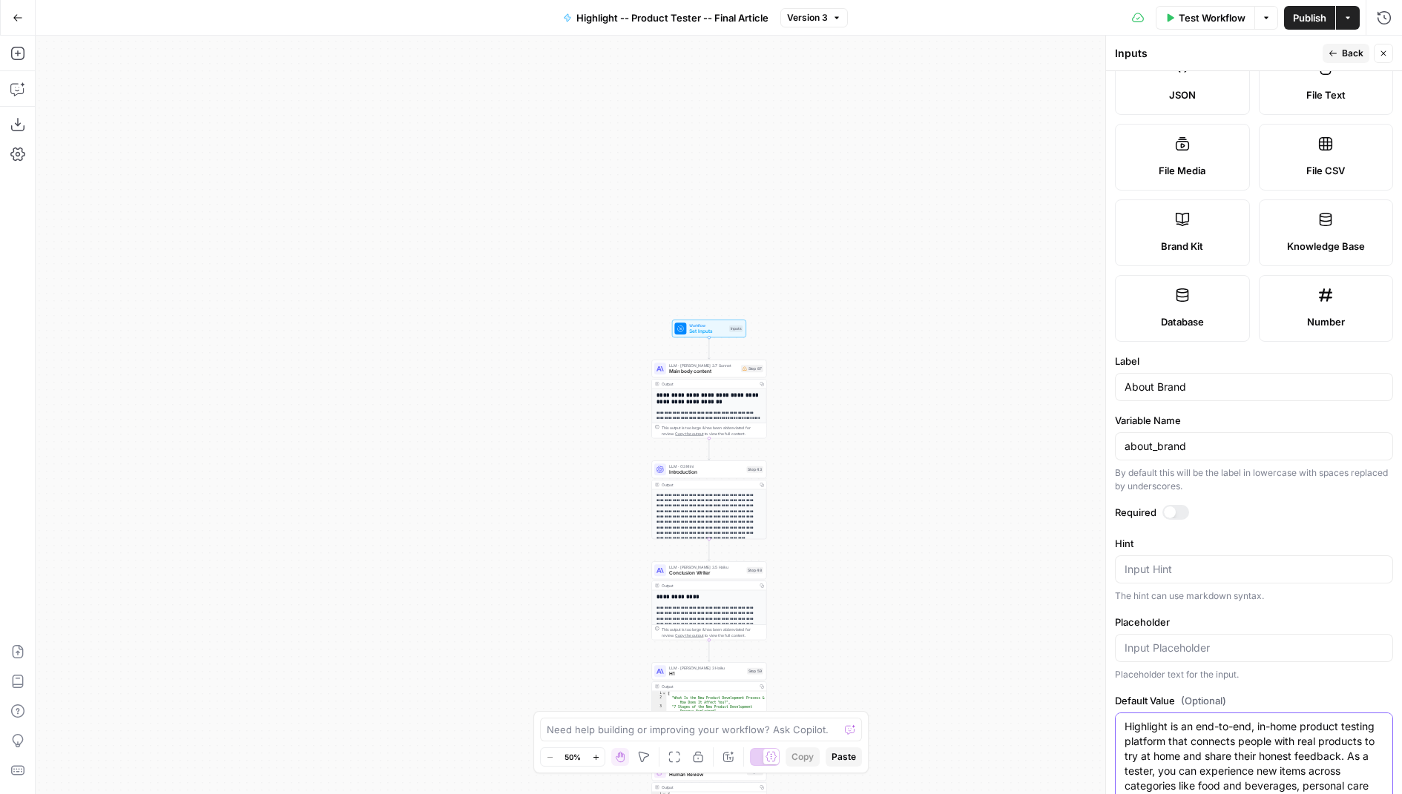
scroll to position [425, 0]
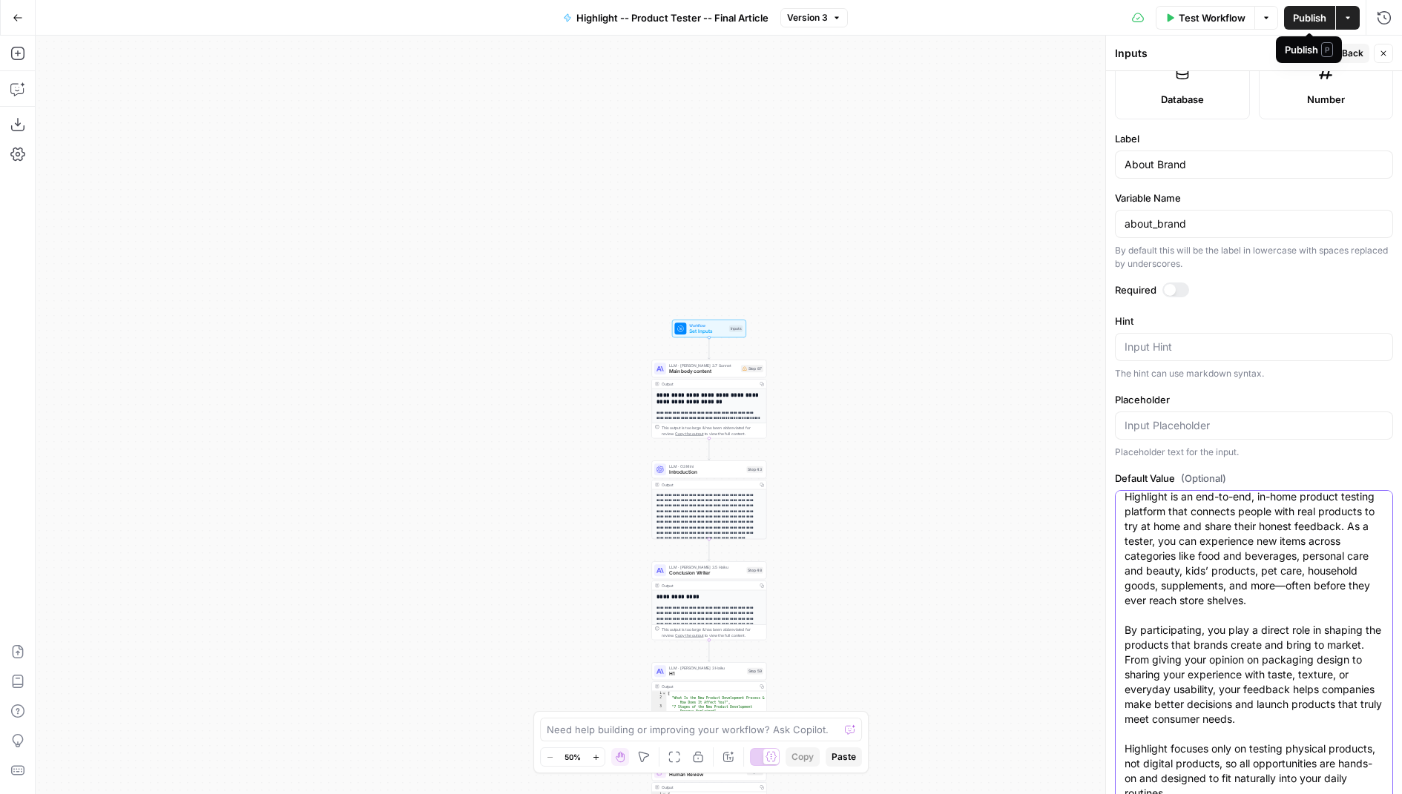
type textarea "Highlight is an end-to-end, in-home product testing platform that connects peop…"
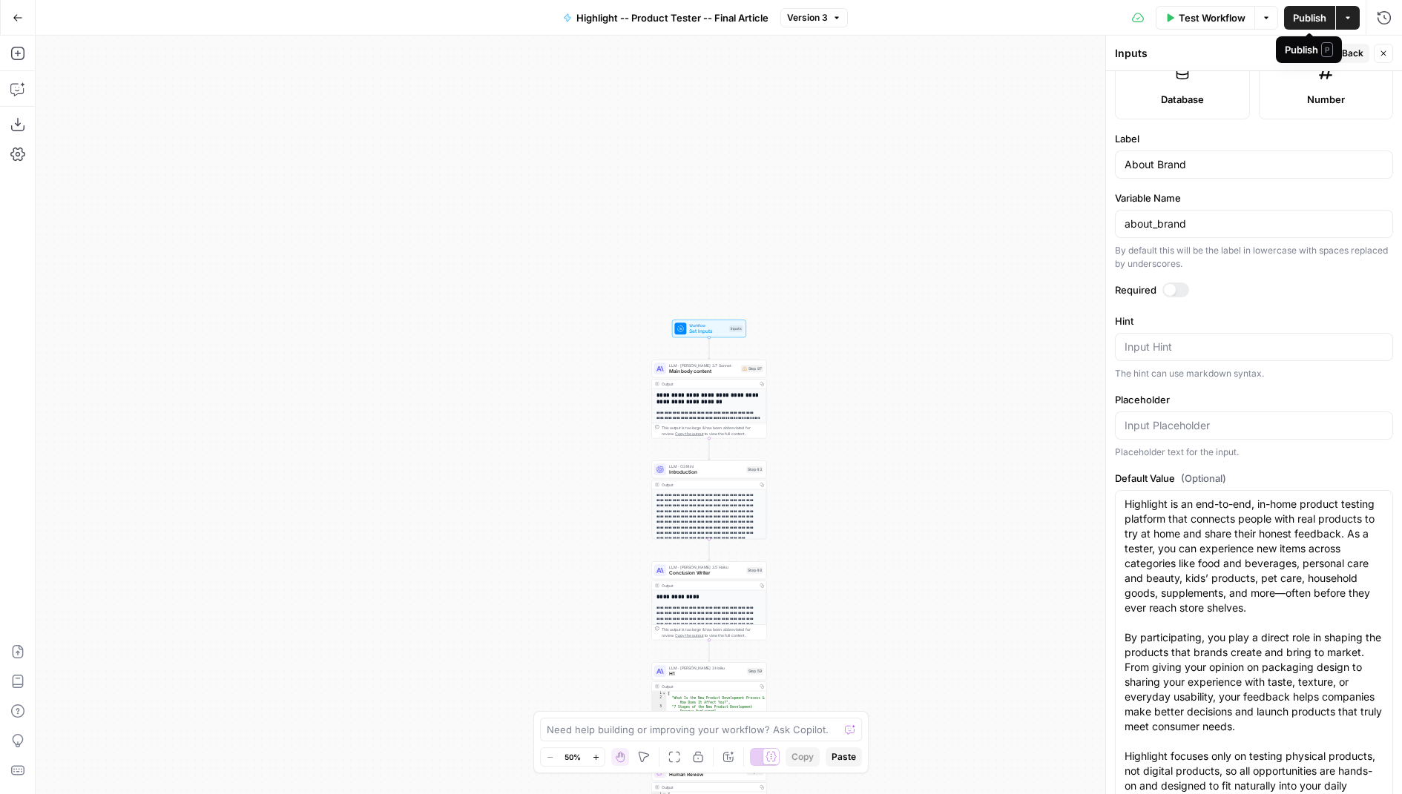
click at [1316, 17] on span "Publish" at bounding box center [1309, 17] width 33 height 15
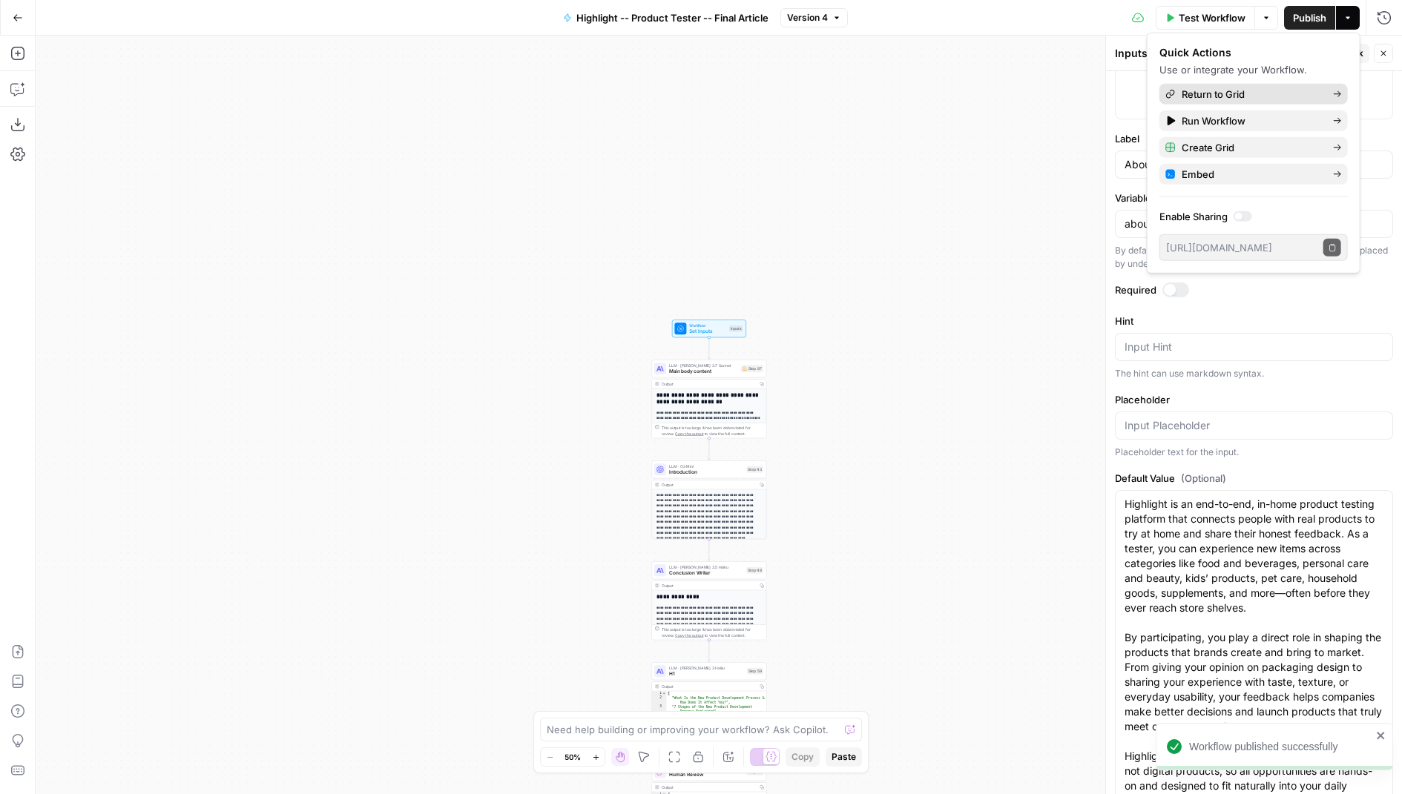
click at [1253, 99] on span "Return to Grid" at bounding box center [1251, 94] width 139 height 15
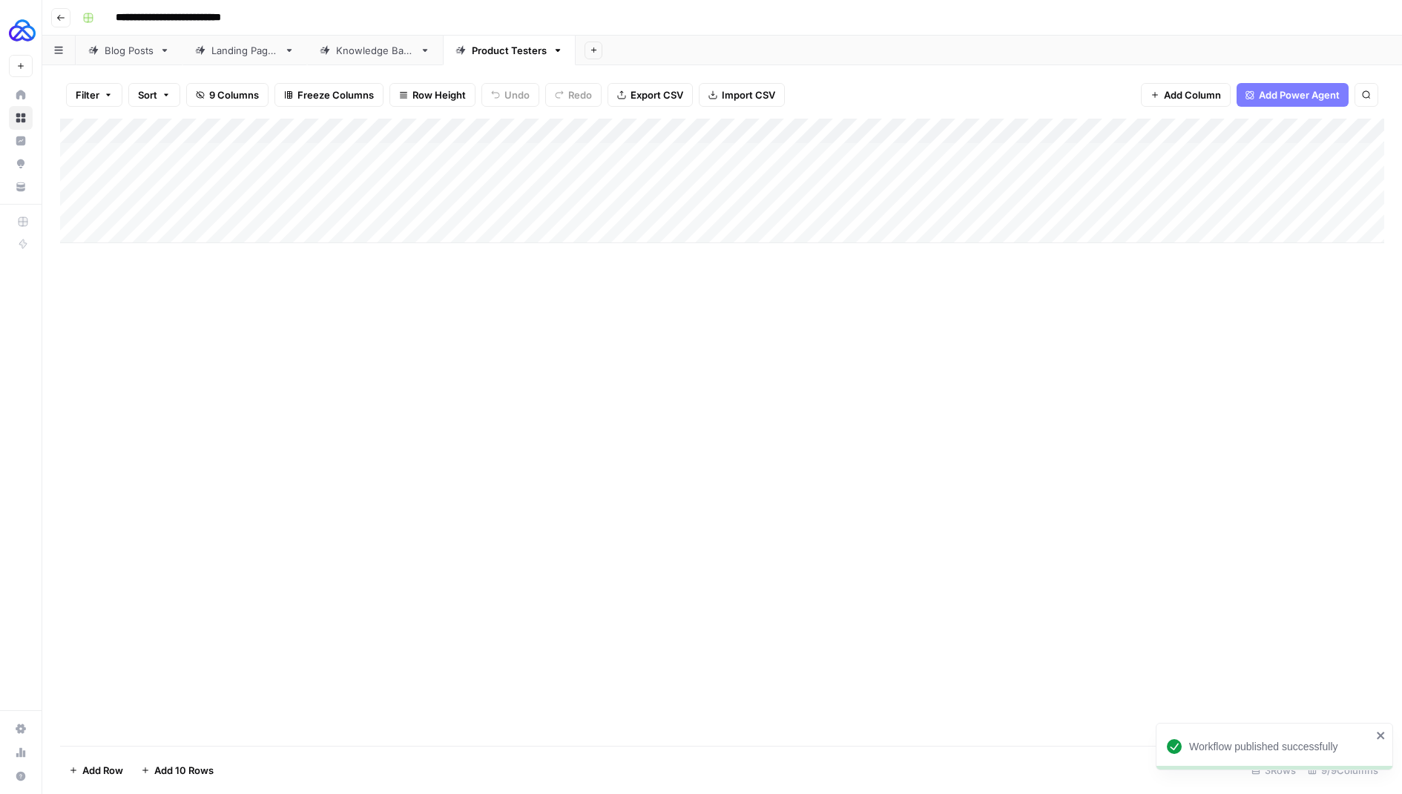
click at [695, 130] on div "Add Column" at bounding box center [722, 181] width 1324 height 125
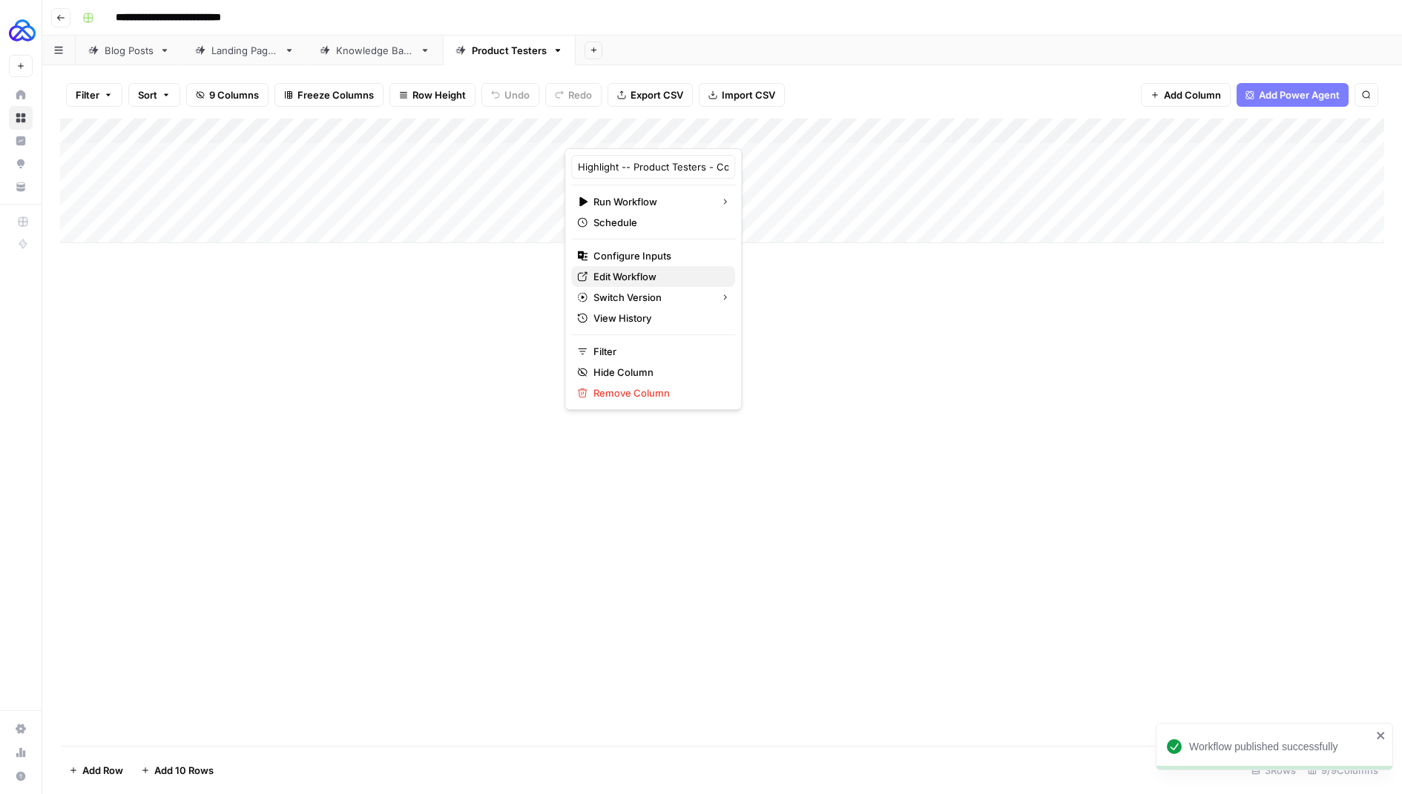
click at [623, 277] on span "Edit Workflow" at bounding box center [658, 276] width 130 height 15
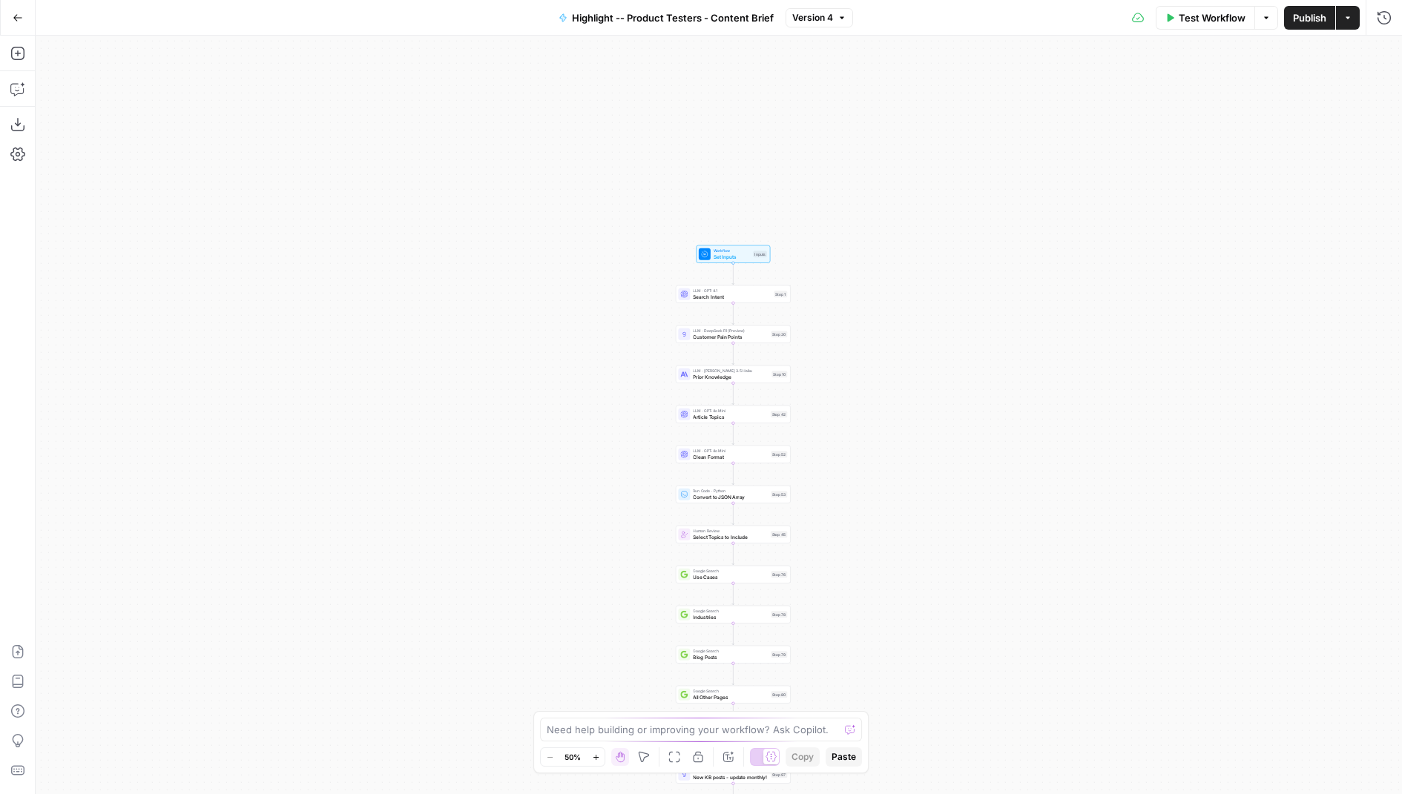
click at [725, 253] on span "Set Inputs" at bounding box center [732, 256] width 37 height 7
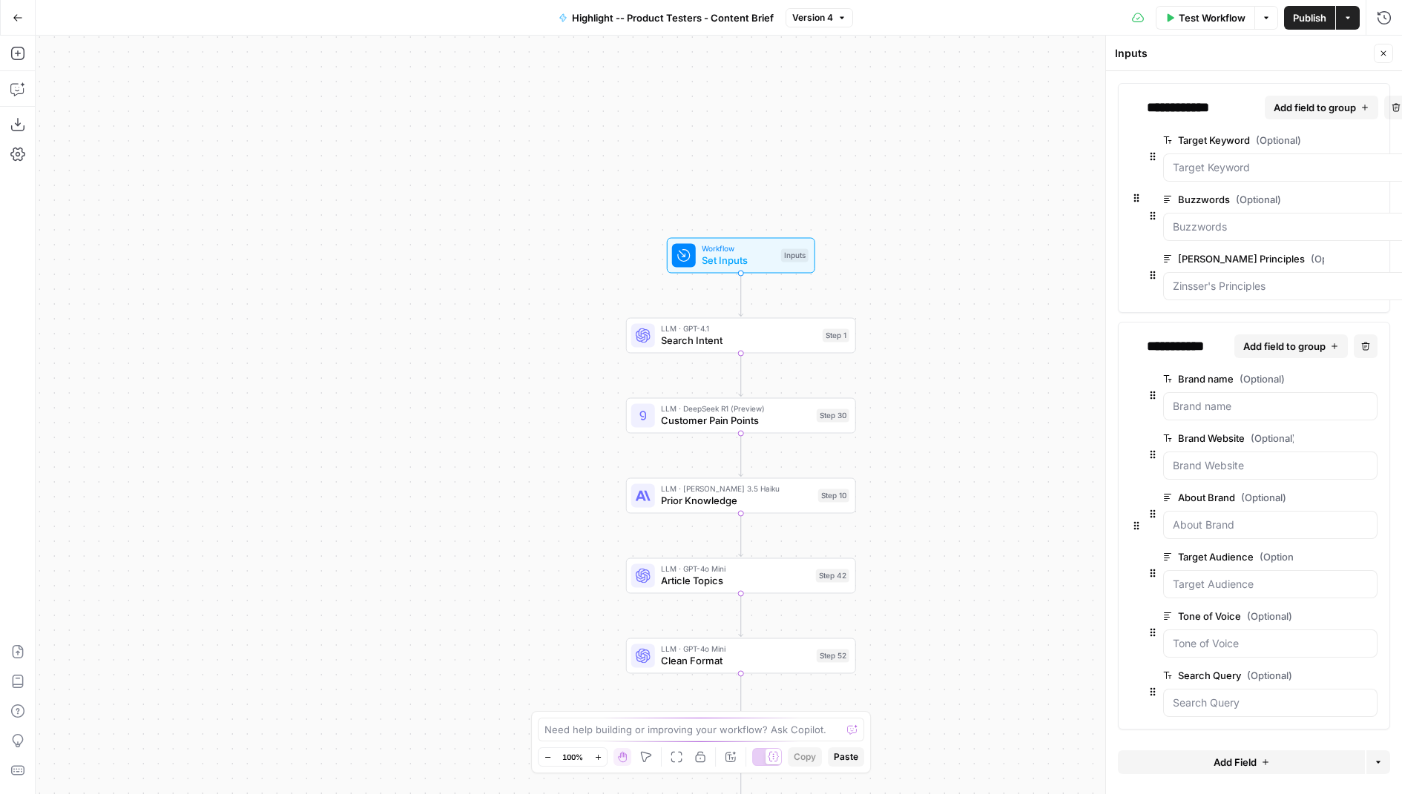
click at [1329, 492] on span "edit field" at bounding box center [1322, 498] width 33 height 12
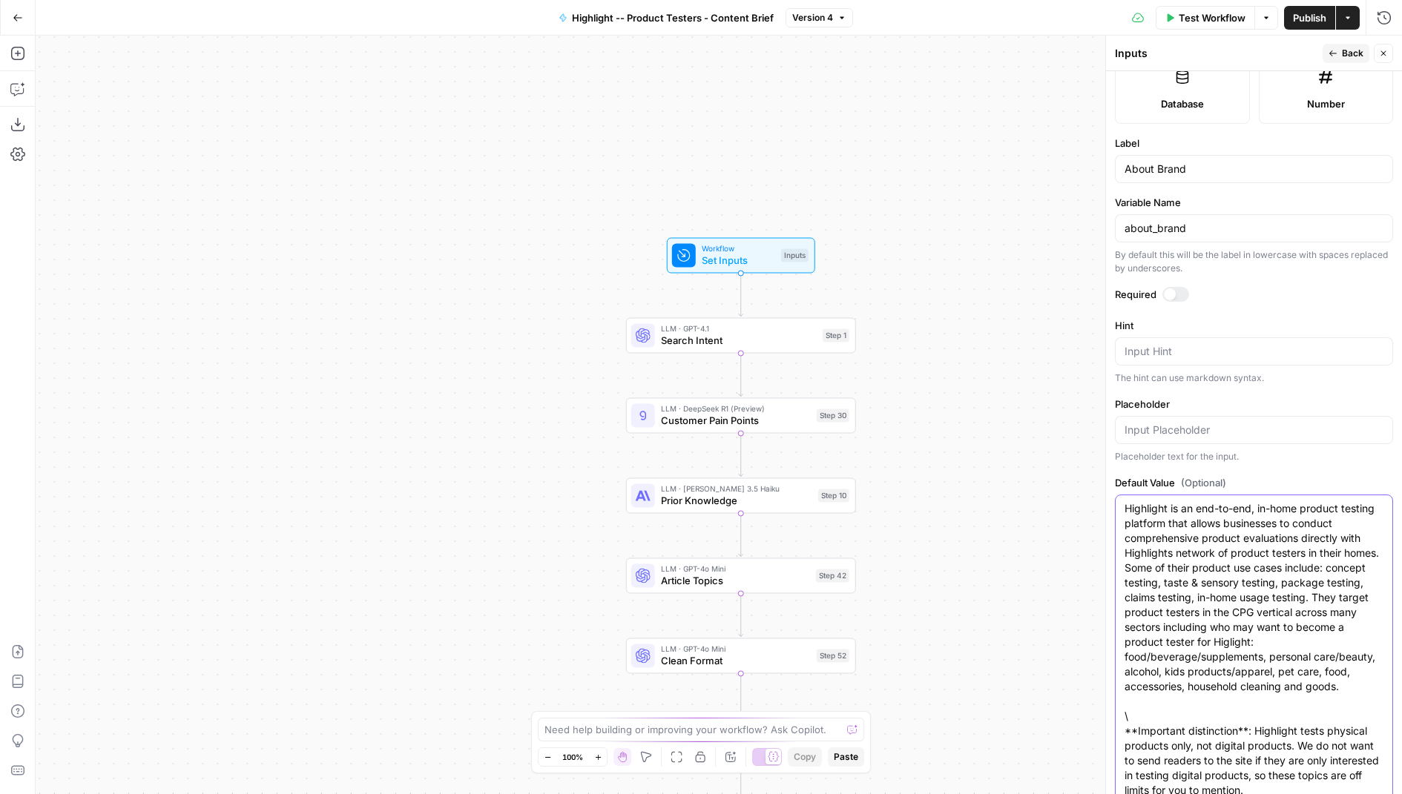
click at [1185, 647] on textarea "Highlight is an end-to-end, in-home product testing platform that allows busine…" at bounding box center [1254, 649] width 259 height 297
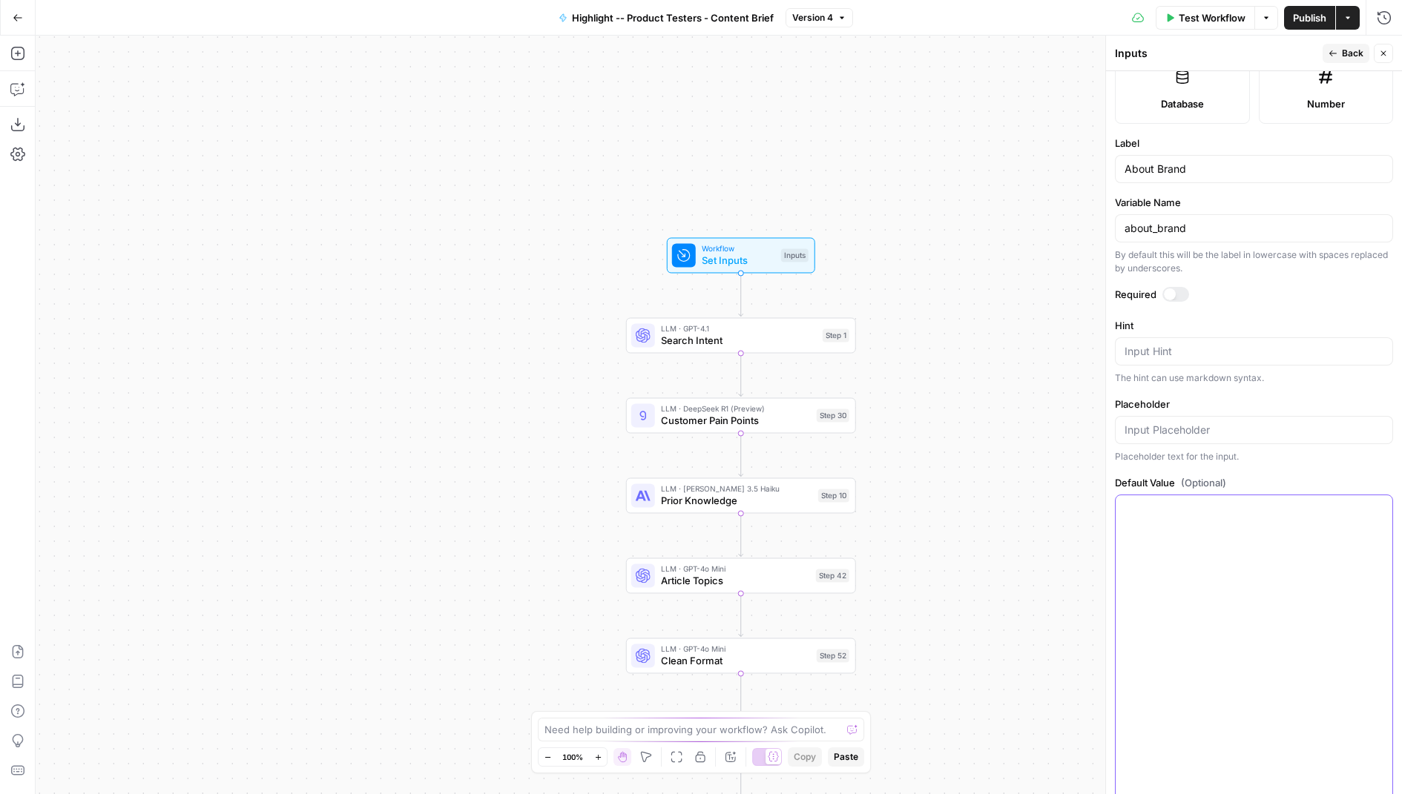
scroll to position [203, 0]
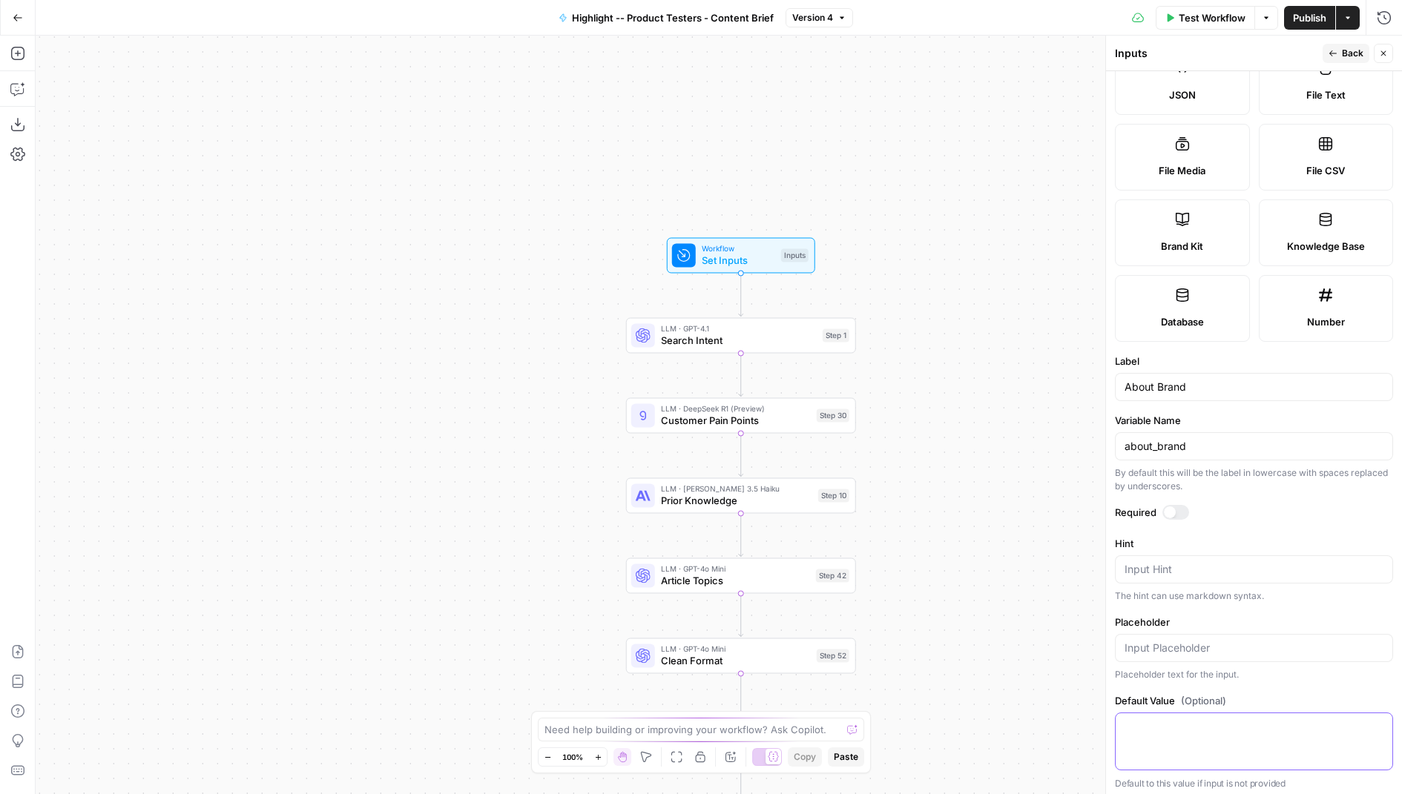
paste textarea "Highlight is an end-to-end, in-home product testing platform that connects peop…"
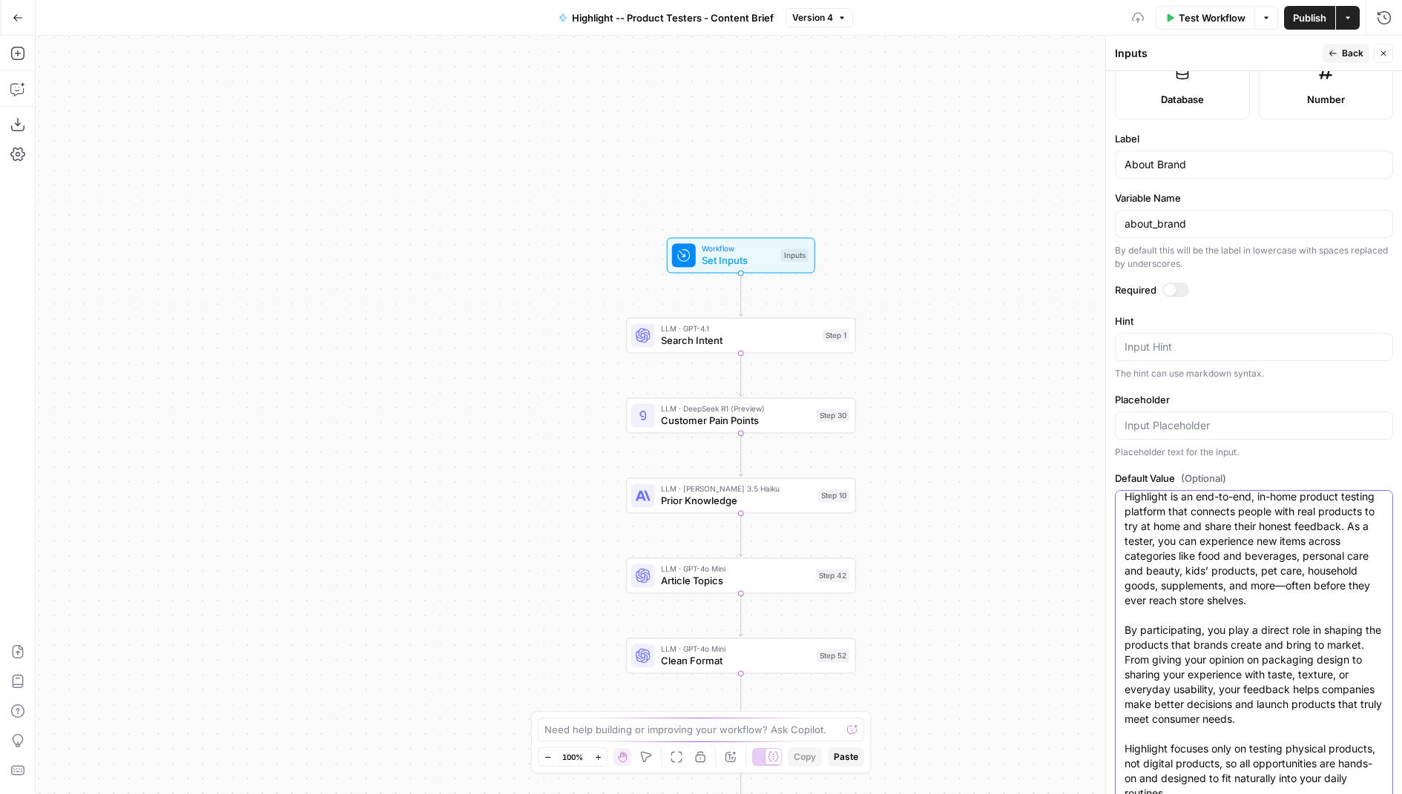
type textarea "Highlight is an end-to-end, in-home product testing platform that connects peop…"
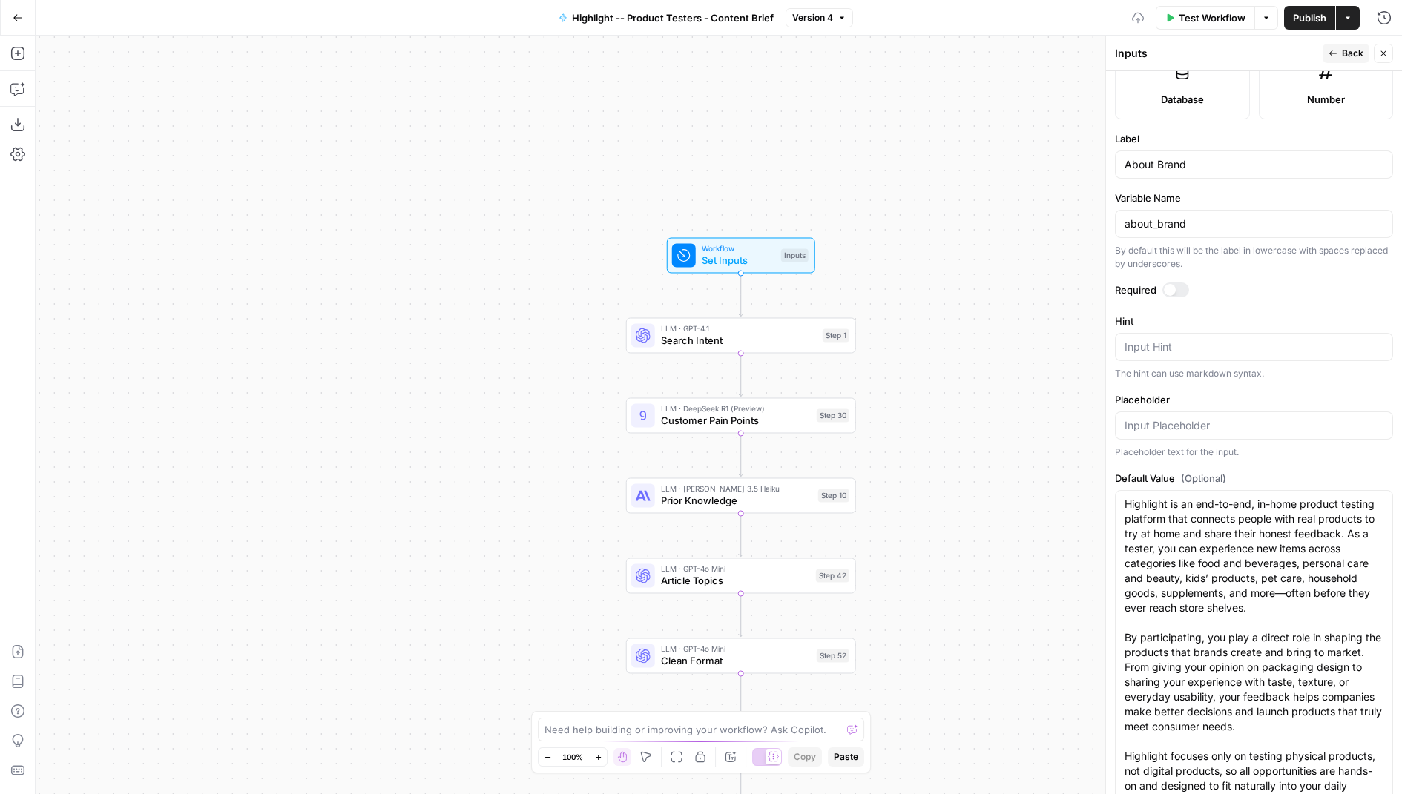
click at [1317, 23] on span "Publish" at bounding box center [1309, 17] width 33 height 15
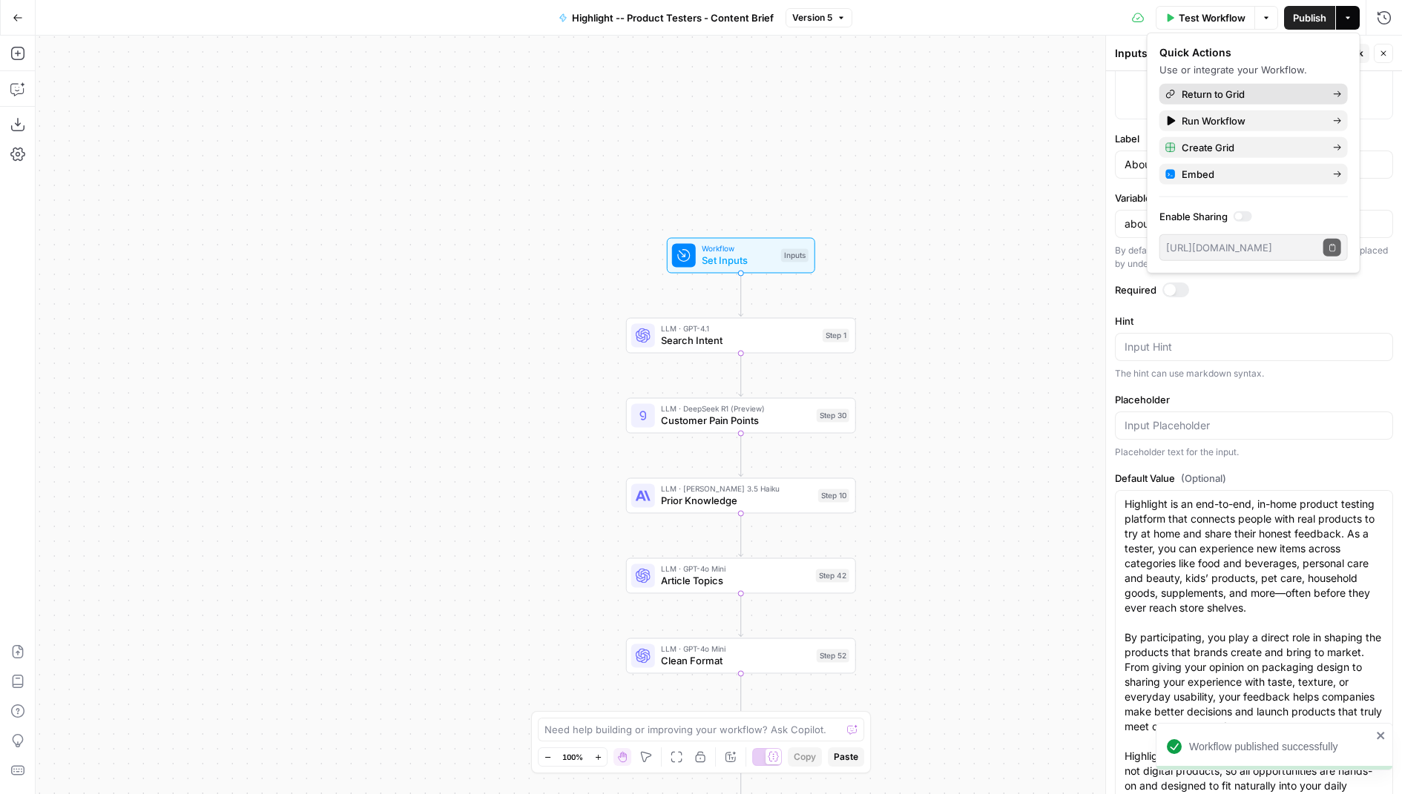
click at [1225, 96] on span "Return to Grid" at bounding box center [1251, 94] width 139 height 15
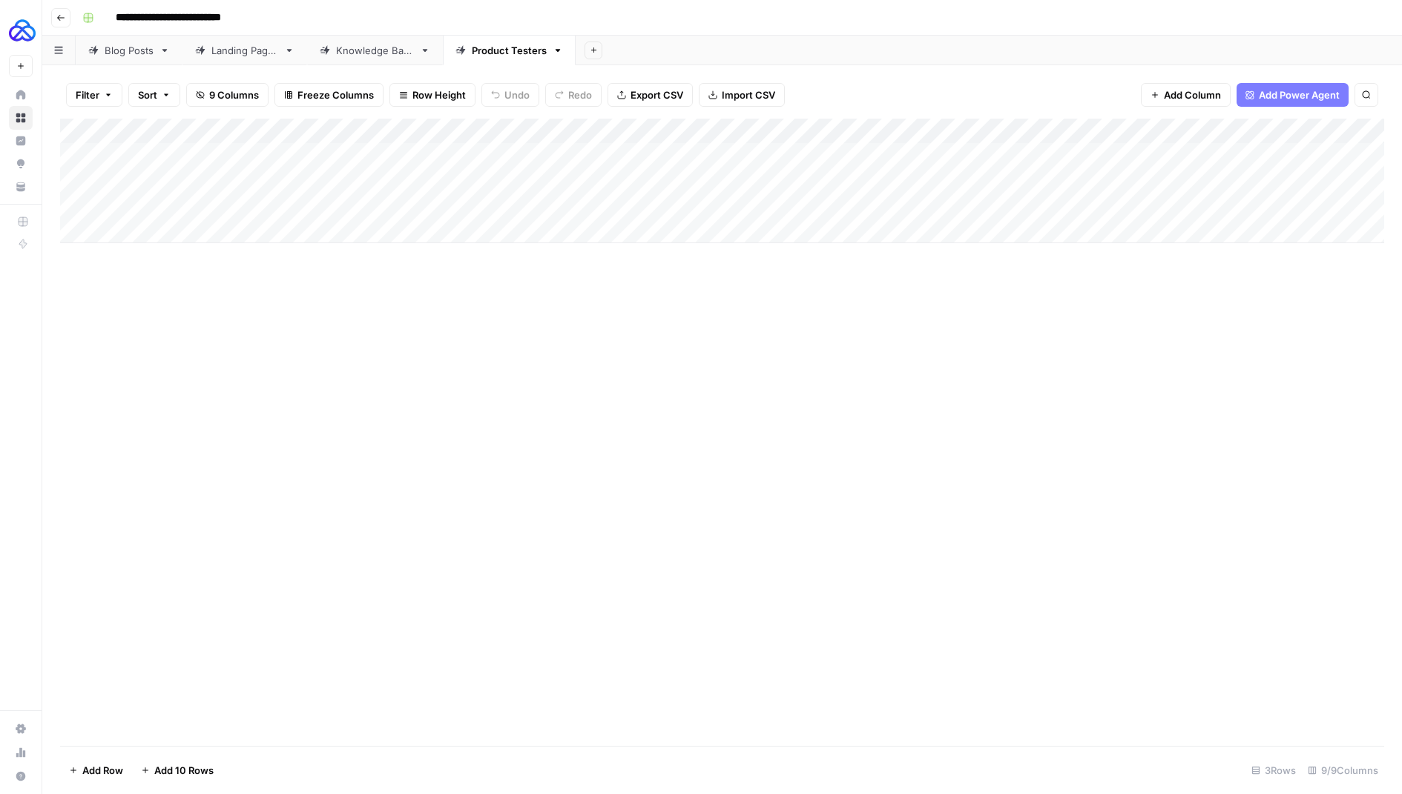
click at [301, 177] on div "Add Column" at bounding box center [722, 181] width 1324 height 125
type textarea "**********"
click at [363, 296] on div "Add Column" at bounding box center [722, 433] width 1324 height 628
click at [720, 179] on div "Add Column" at bounding box center [722, 181] width 1324 height 125
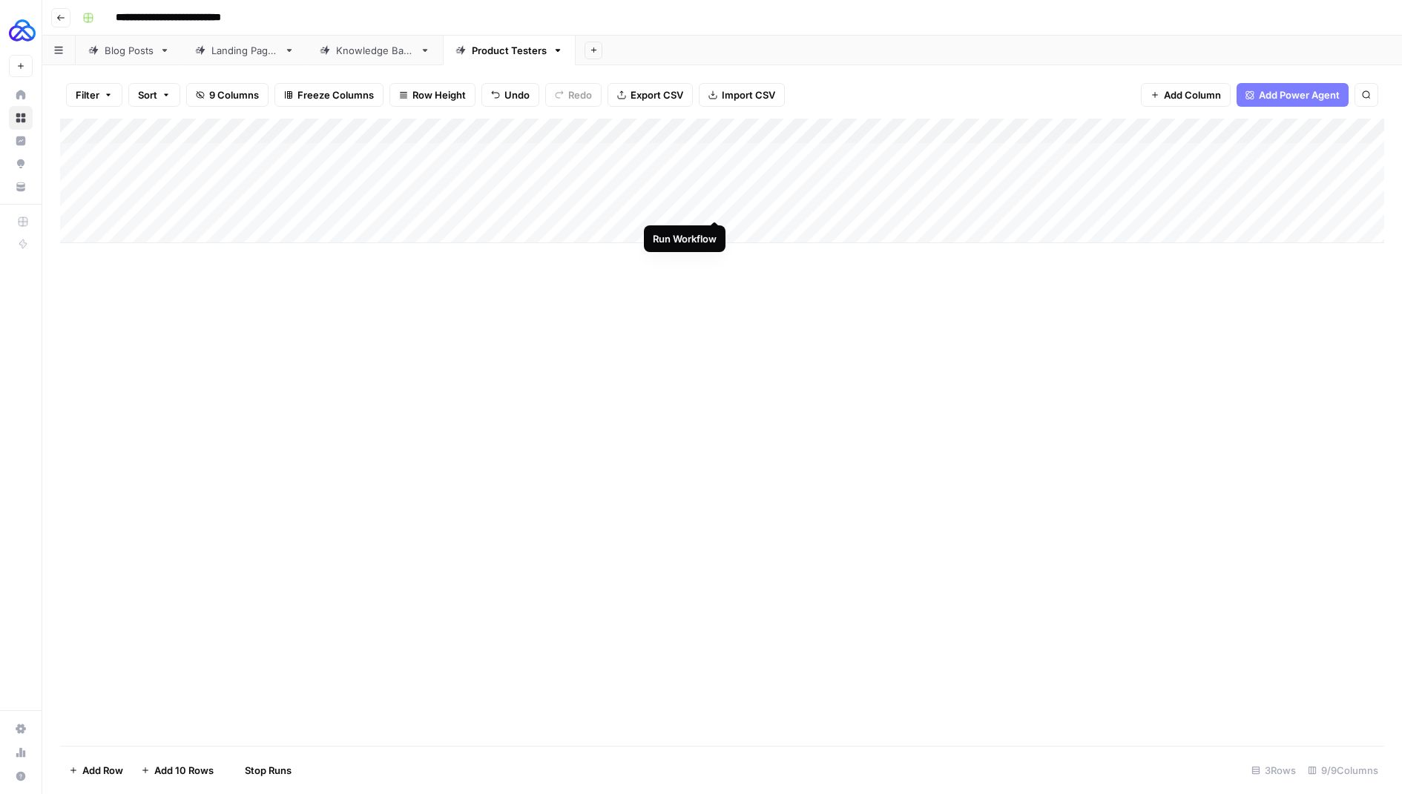
click at [714, 202] on div "Add Column" at bounding box center [722, 181] width 1324 height 125
click at [714, 180] on div "Add Column" at bounding box center [722, 181] width 1324 height 125
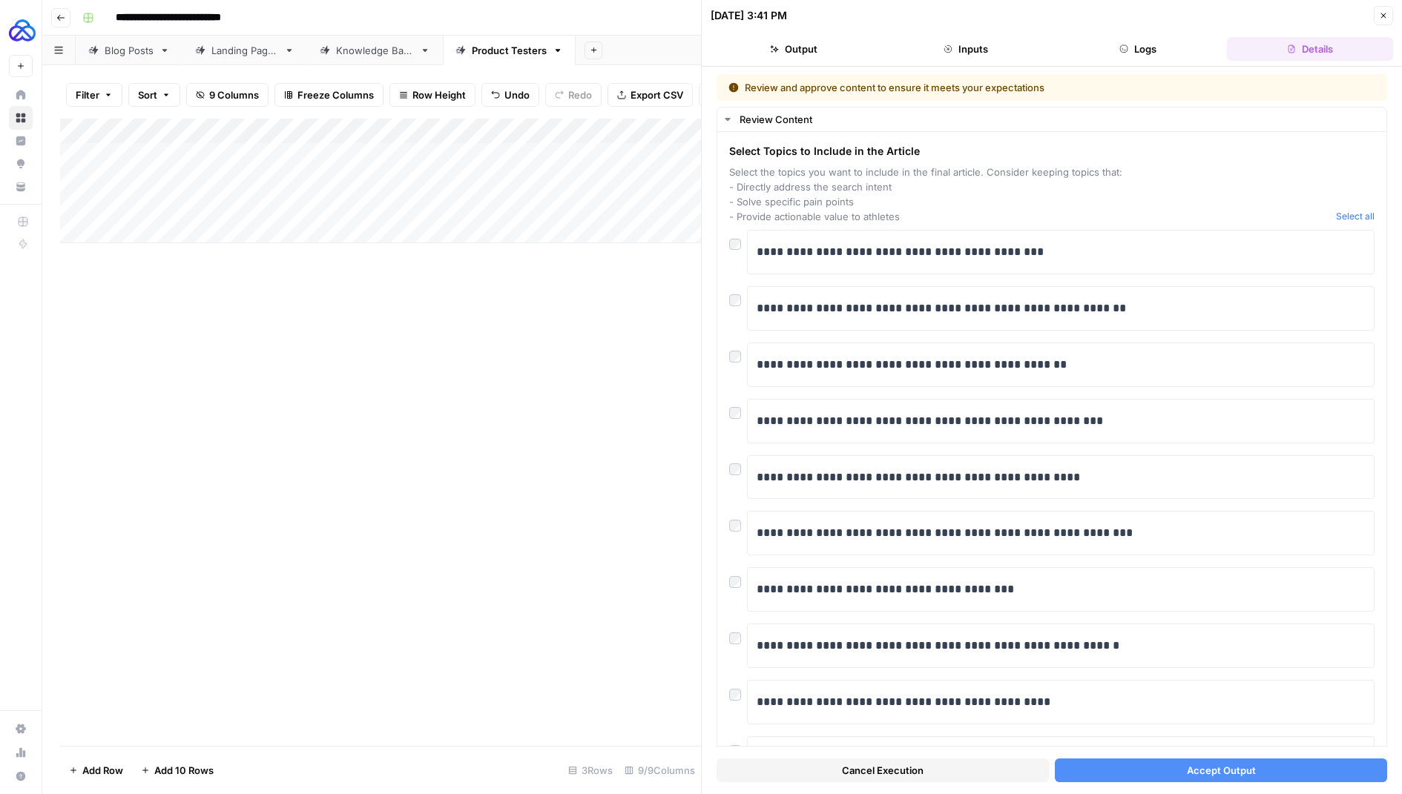
click at [1173, 778] on button "Accept Output" at bounding box center [1221, 771] width 332 height 24
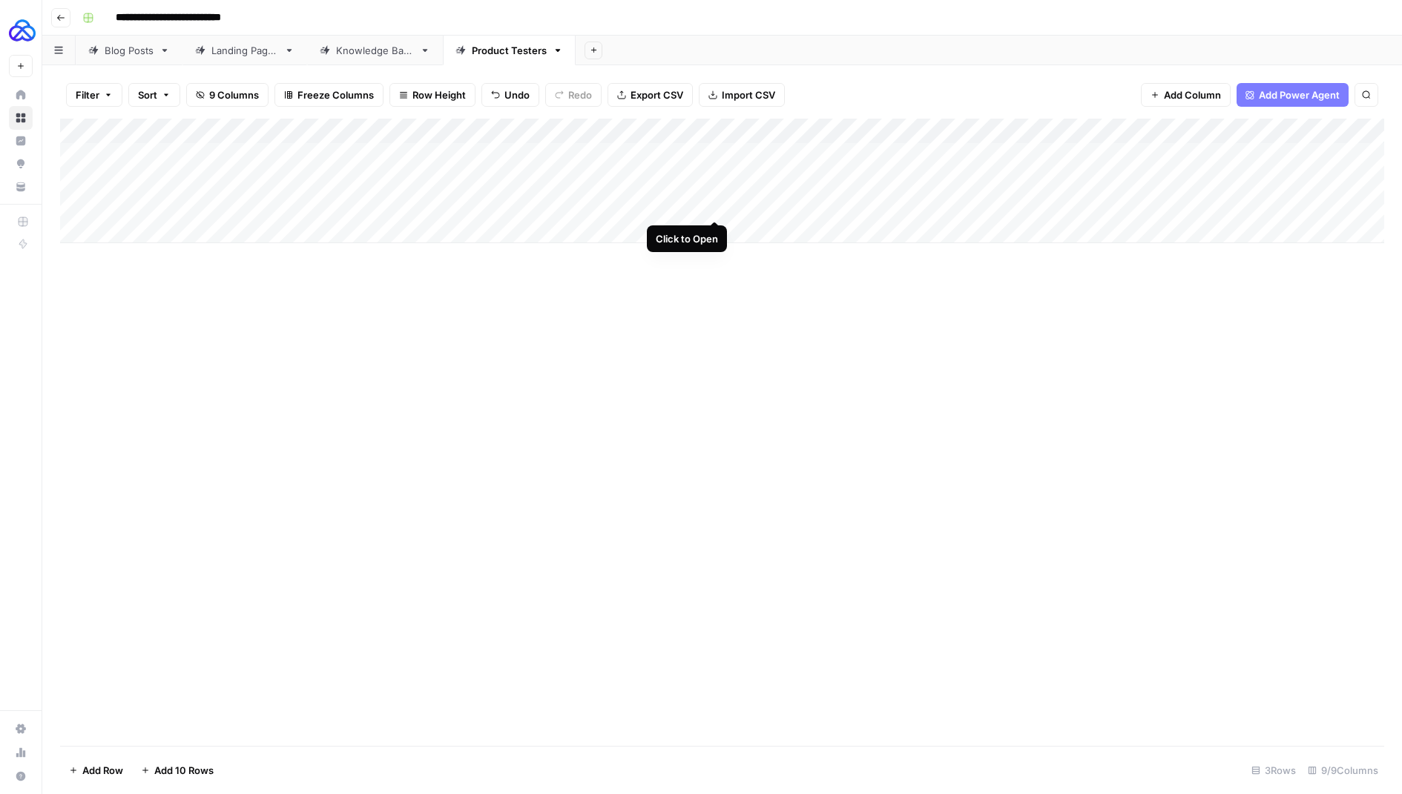
click at [712, 203] on div "Add Column" at bounding box center [722, 181] width 1324 height 125
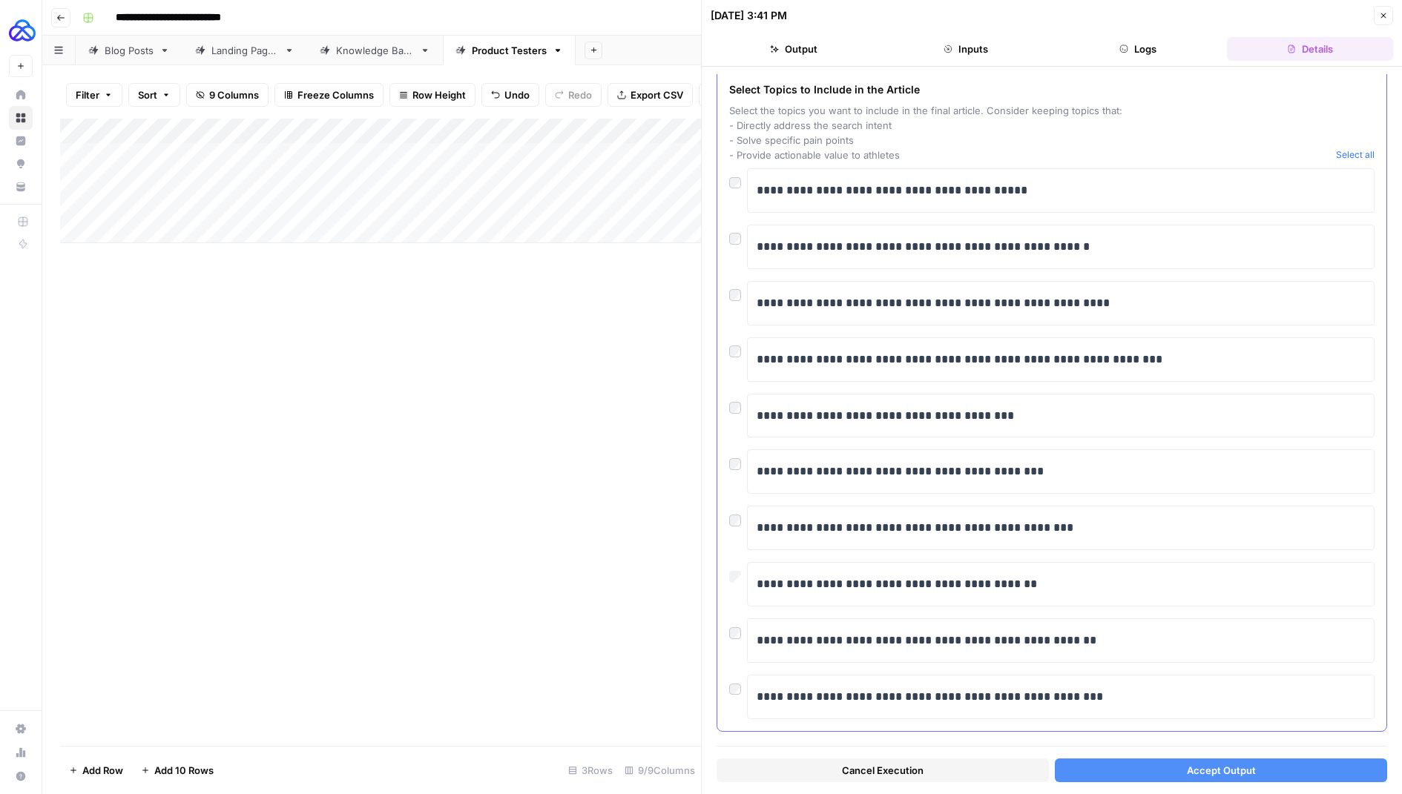
scroll to position [70, 0]
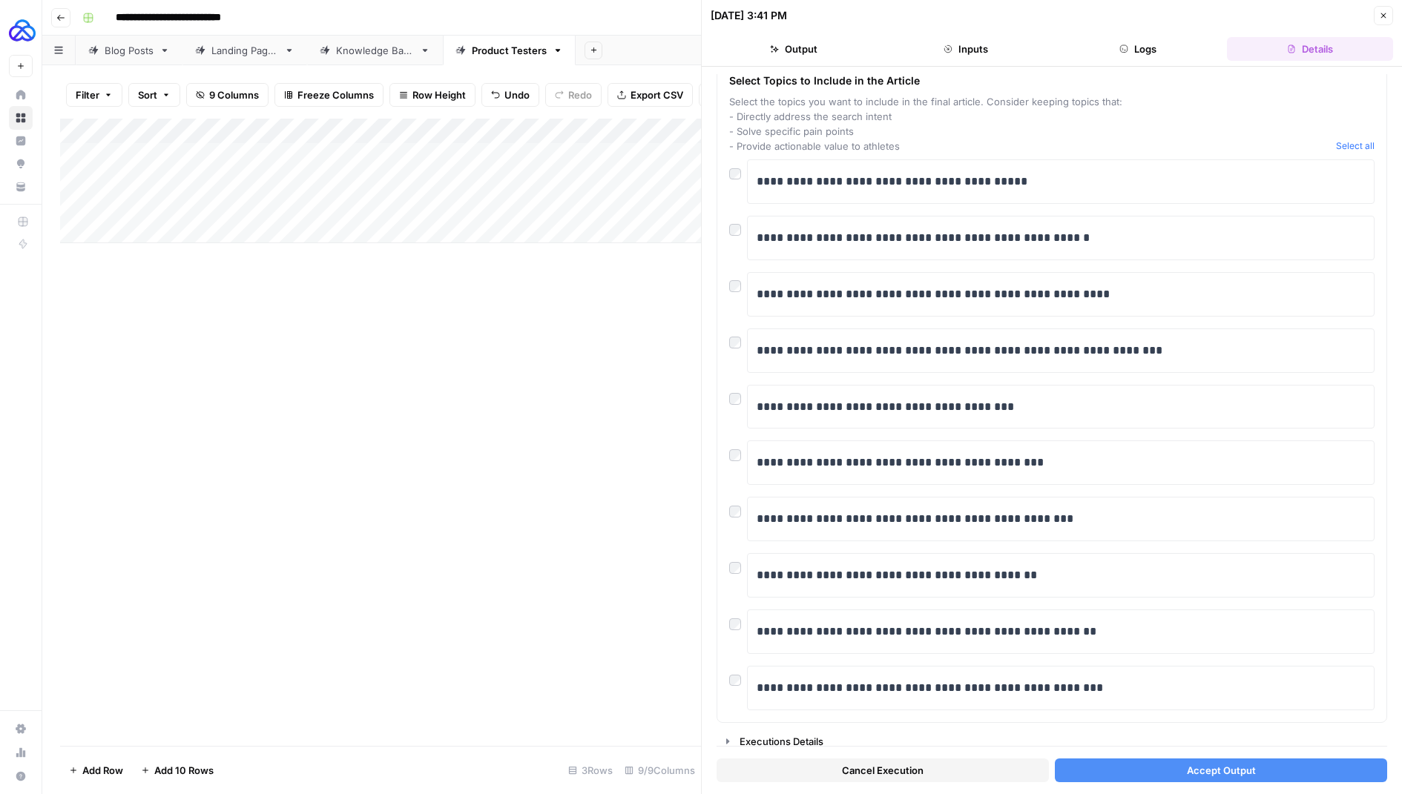
click at [1162, 766] on button "Accept Output" at bounding box center [1221, 771] width 332 height 24
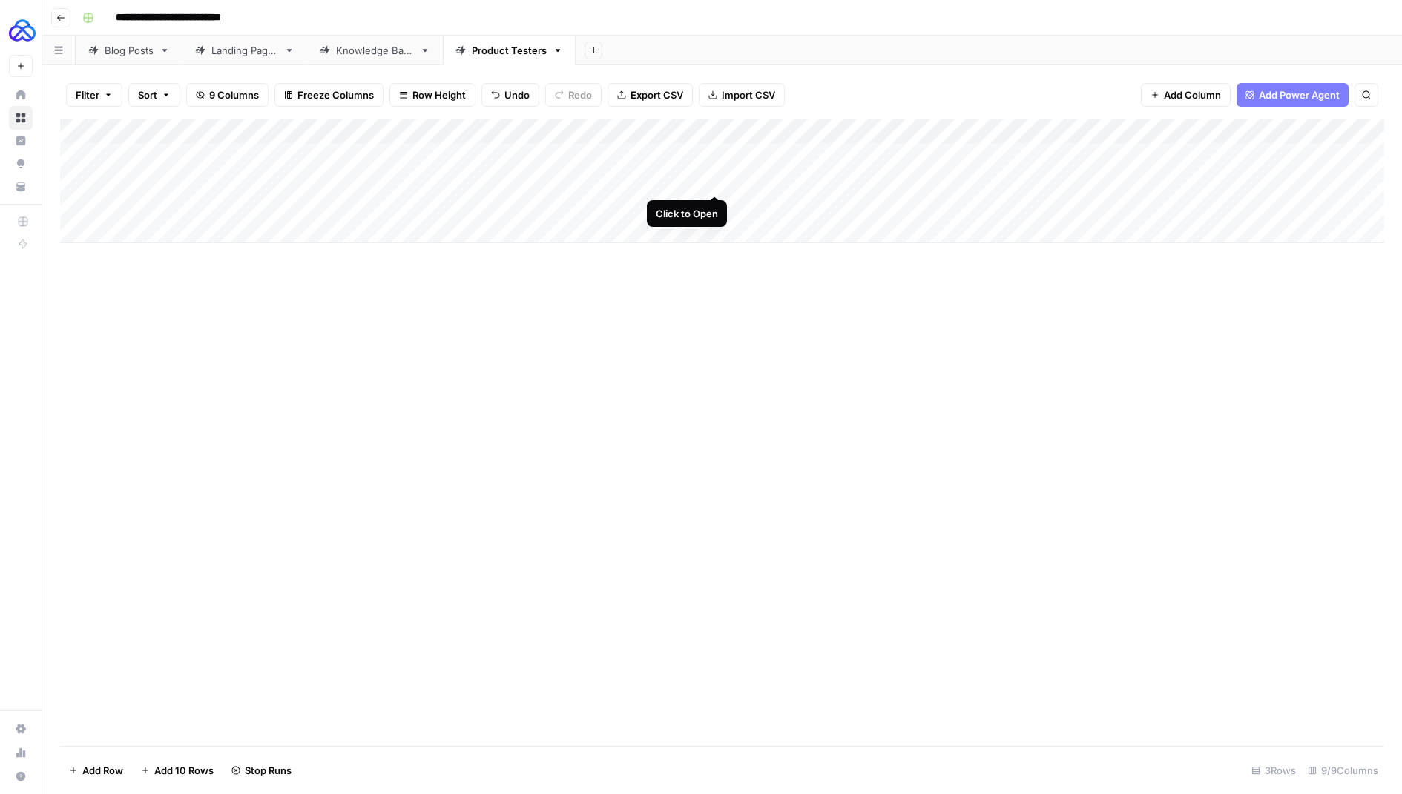
click at [716, 179] on div "Add Column" at bounding box center [722, 181] width 1324 height 125
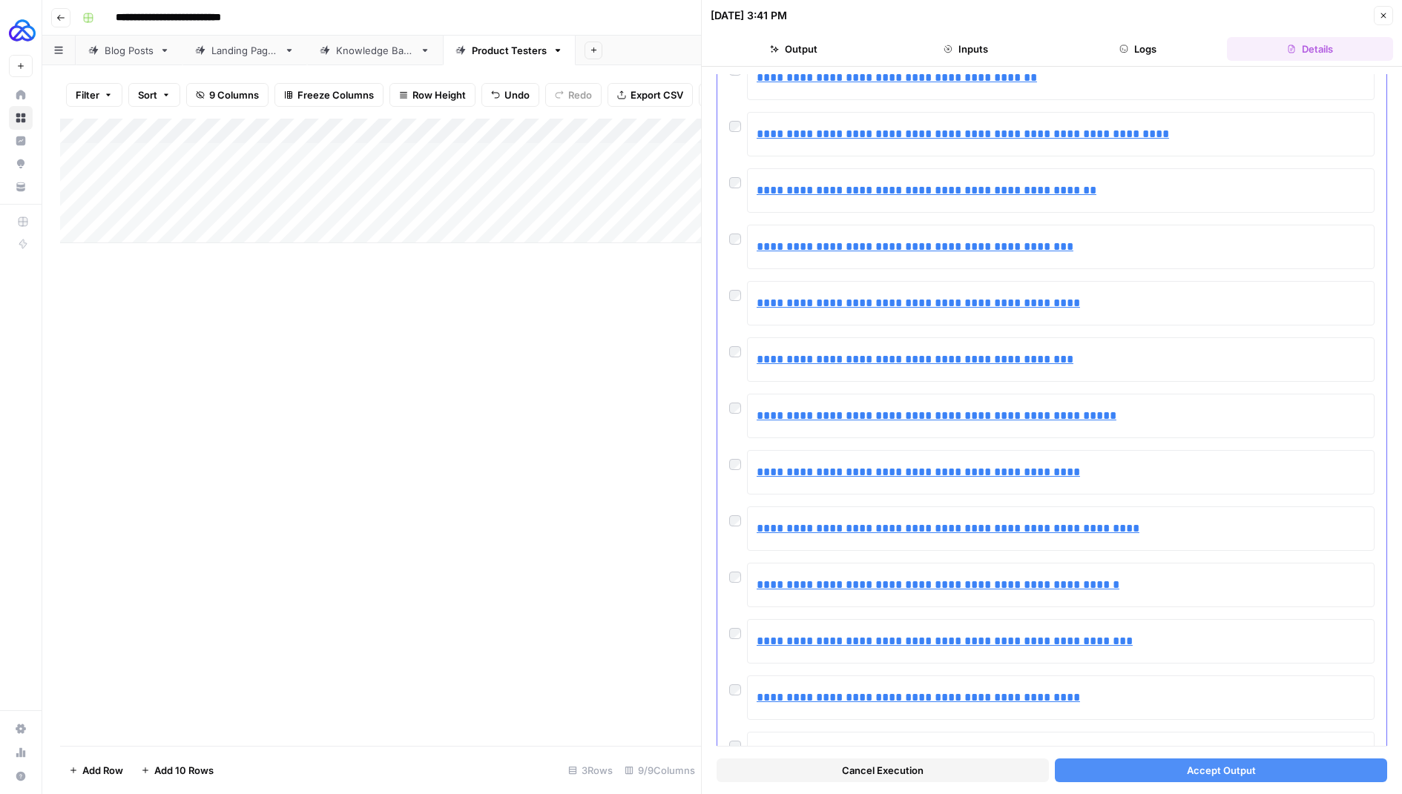
scroll to position [2243, 0]
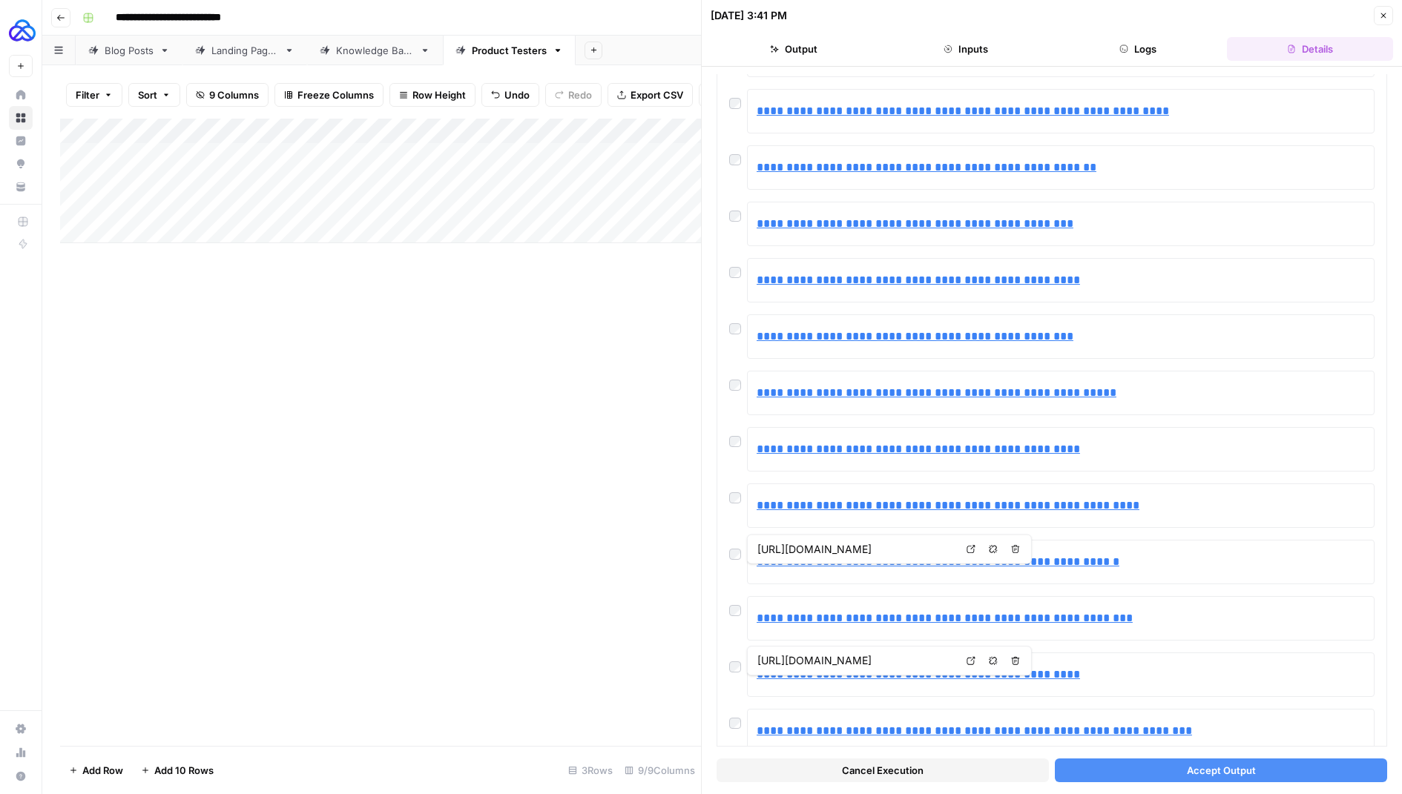
click at [1197, 776] on span "Accept Output" at bounding box center [1221, 770] width 69 height 15
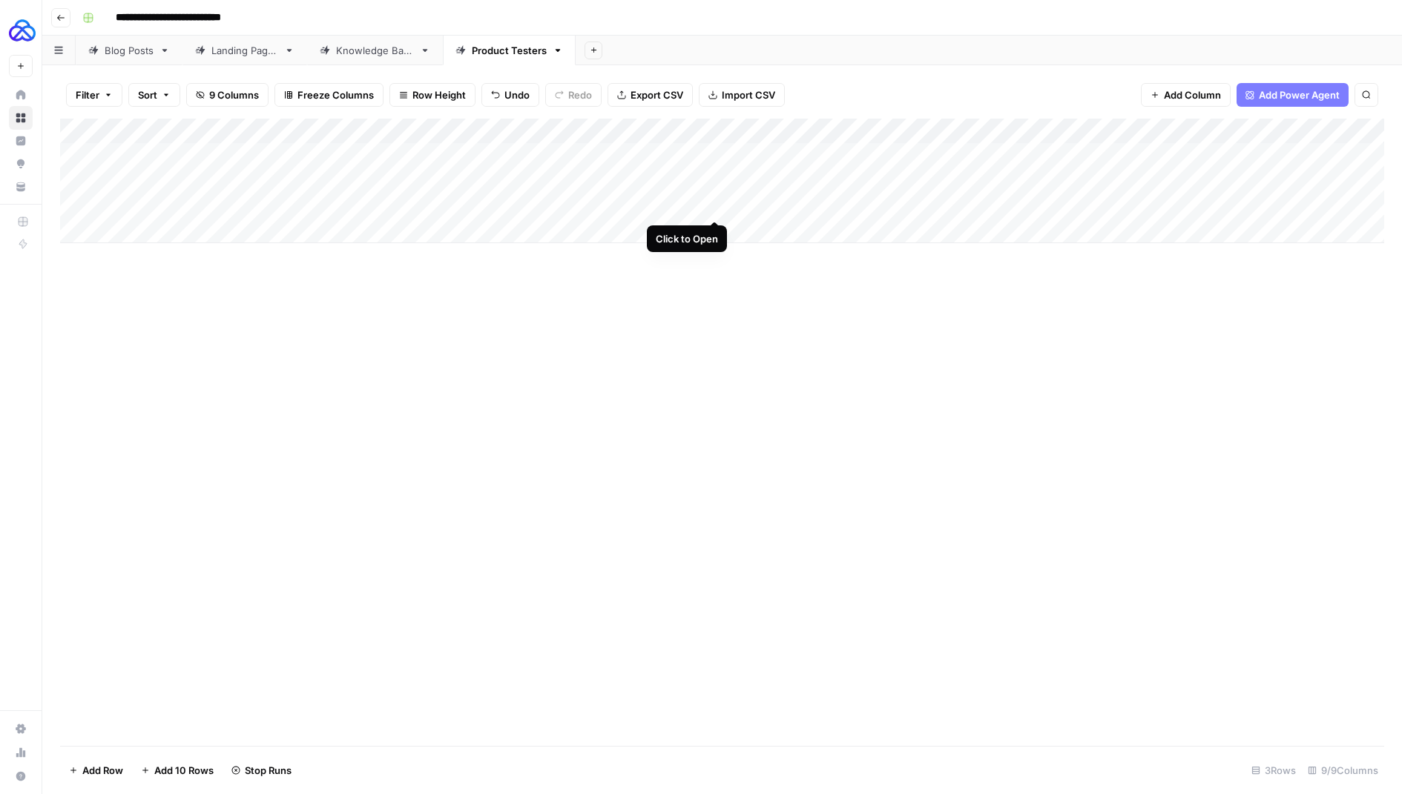
click at [711, 204] on div "Add Column" at bounding box center [722, 181] width 1324 height 125
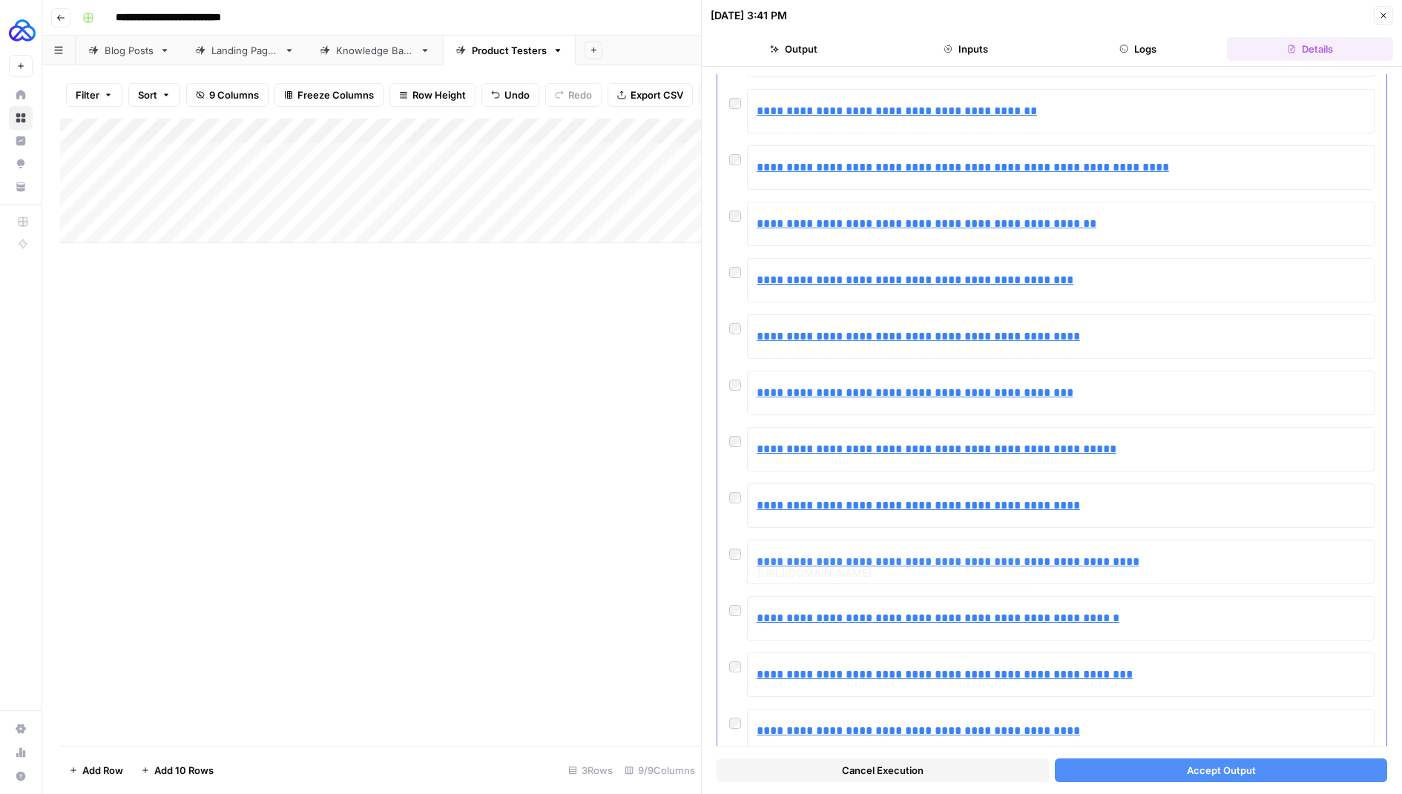
scroll to position [2243, 0]
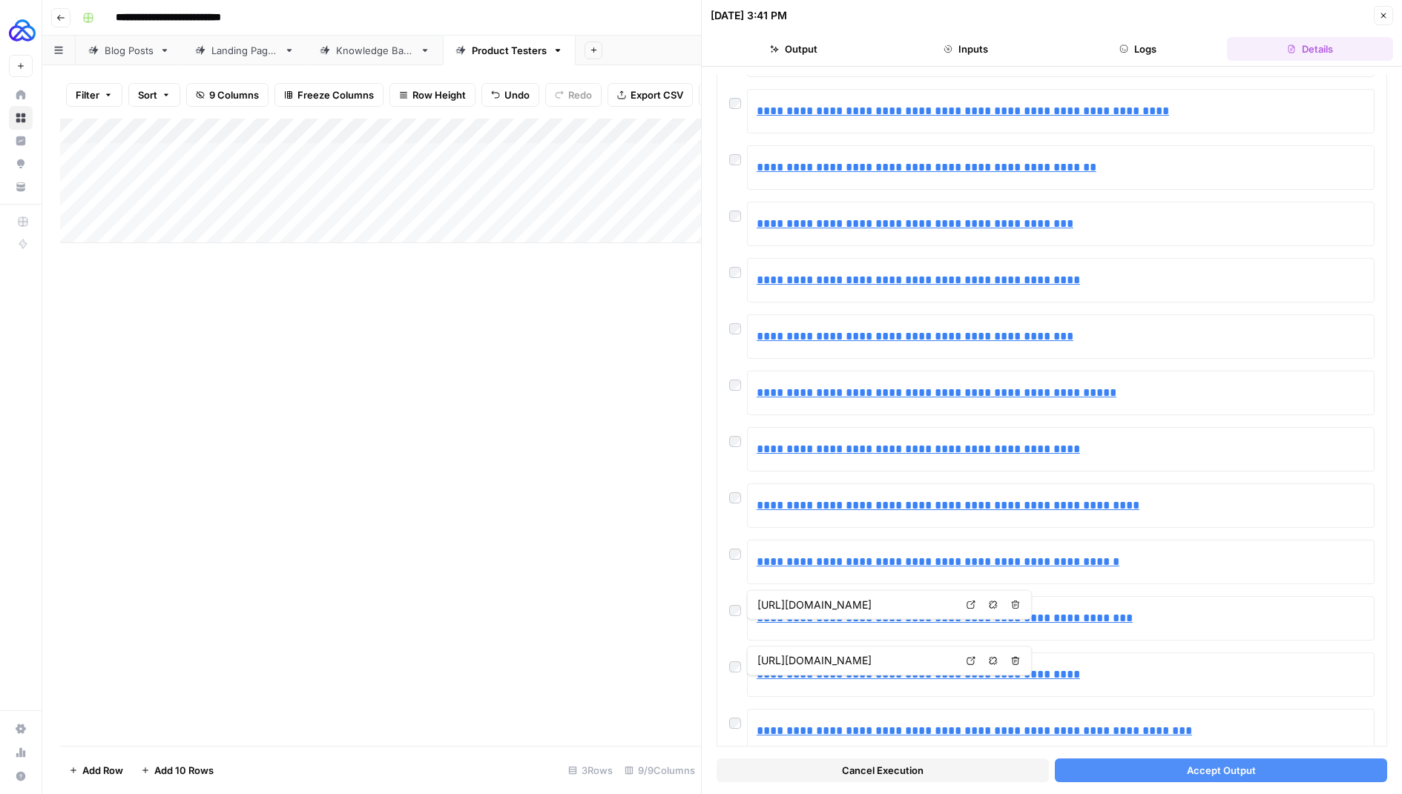
click at [1159, 763] on button "Accept Output" at bounding box center [1221, 771] width 332 height 24
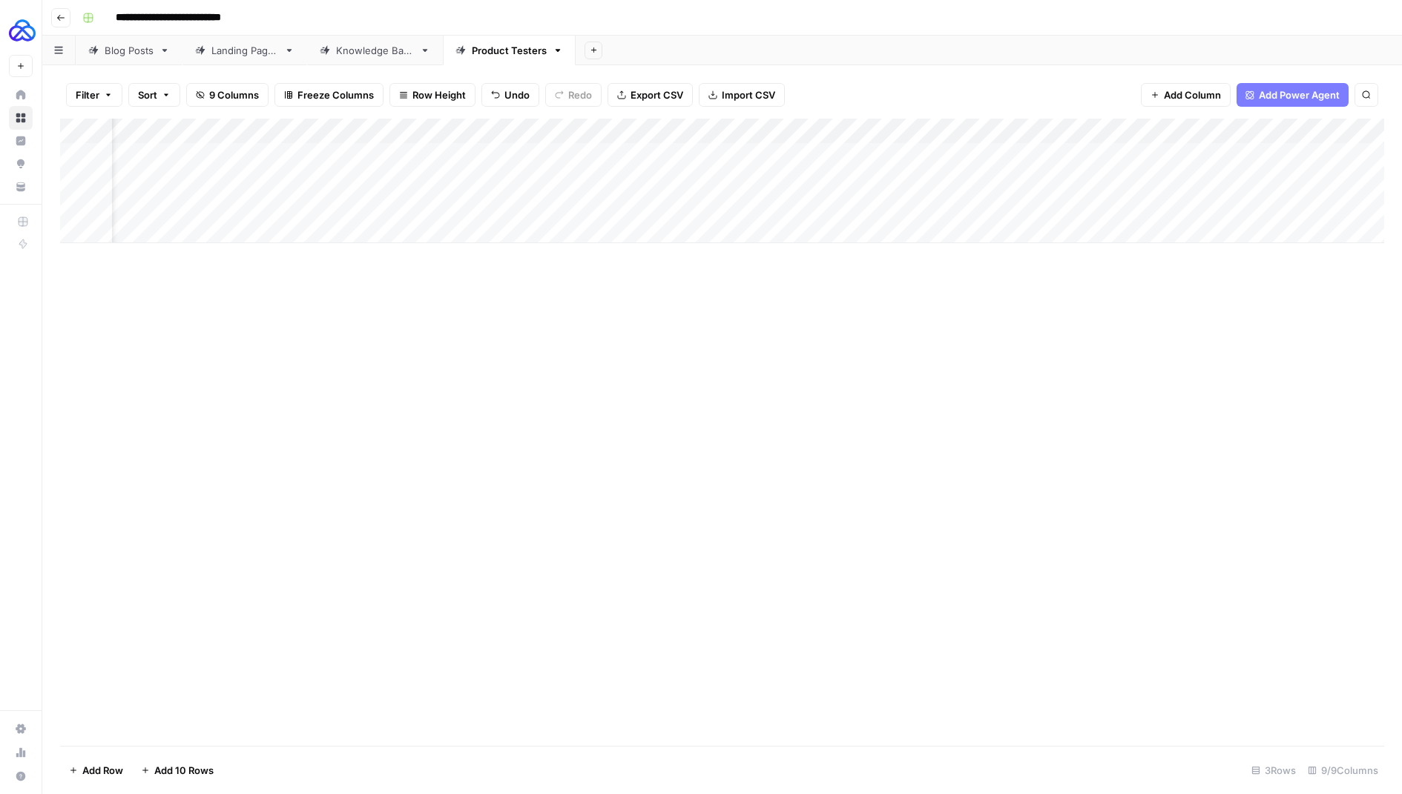
scroll to position [0, 105]
click at [1159, 179] on div "Add Column" at bounding box center [722, 181] width 1324 height 125
click at [1157, 203] on div "Add Column" at bounding box center [722, 181] width 1324 height 125
click at [1149, 178] on div "Add Column" at bounding box center [722, 181] width 1324 height 125
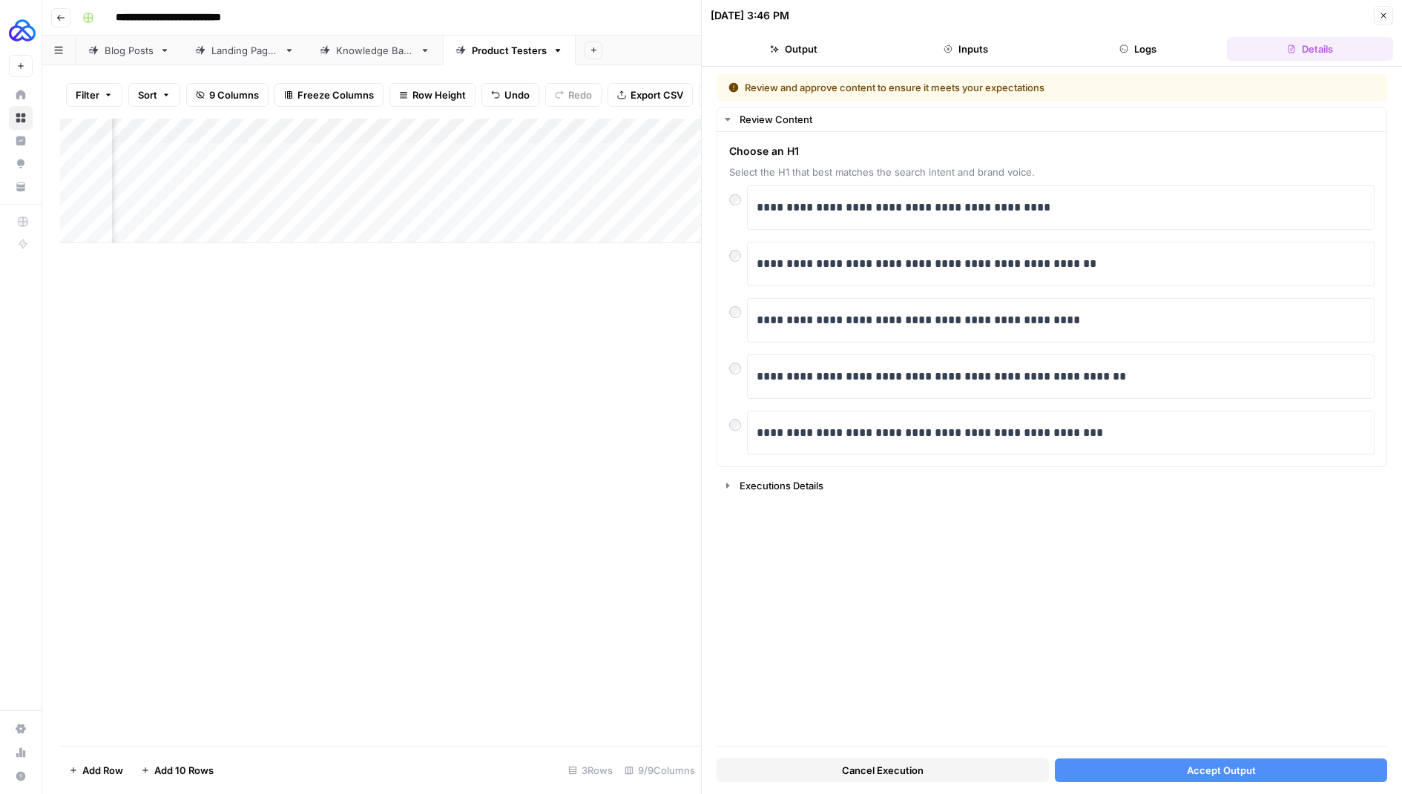
click at [1131, 766] on button "Accept Output" at bounding box center [1221, 771] width 332 height 24
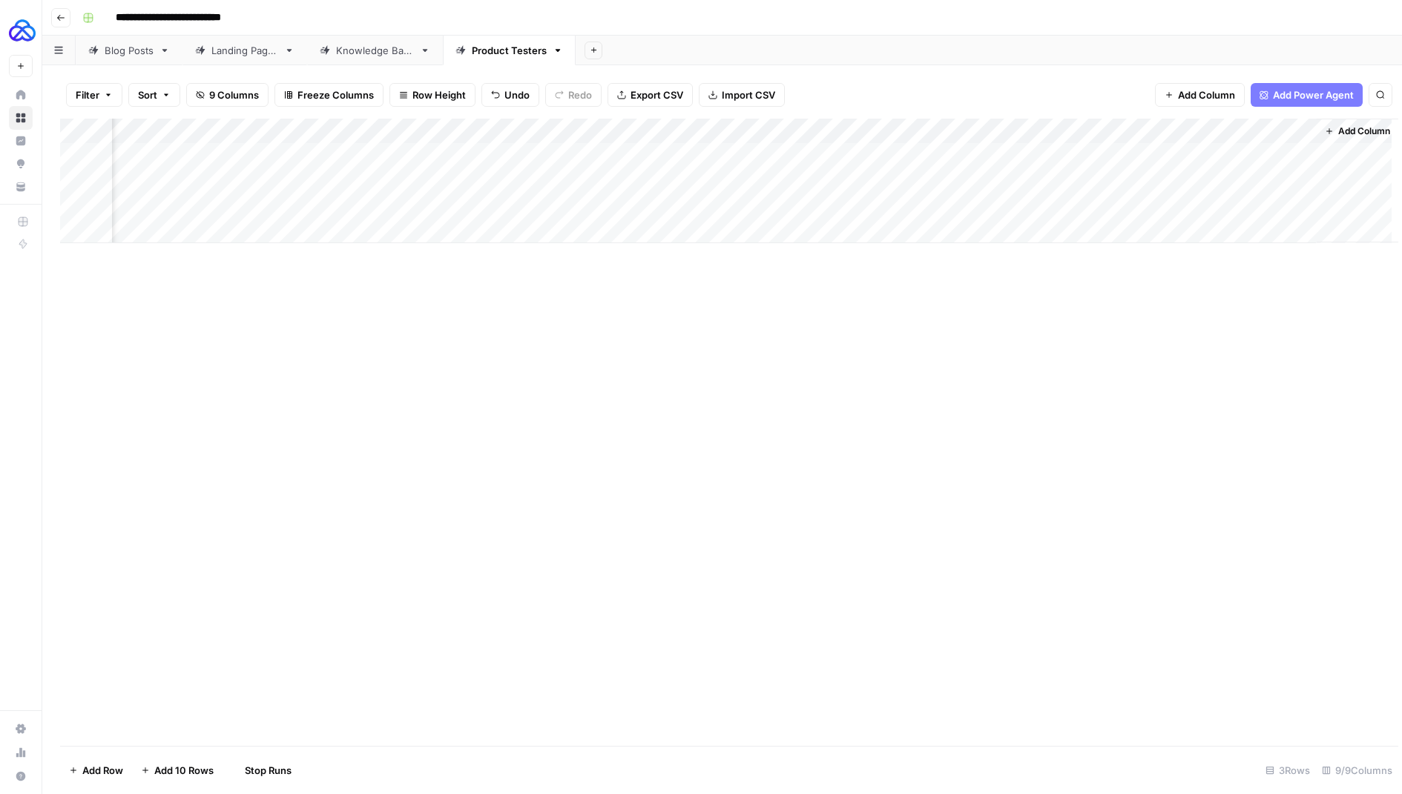
scroll to position [0, 88]
click at [1175, 202] on div "Add Column" at bounding box center [722, 181] width 1324 height 125
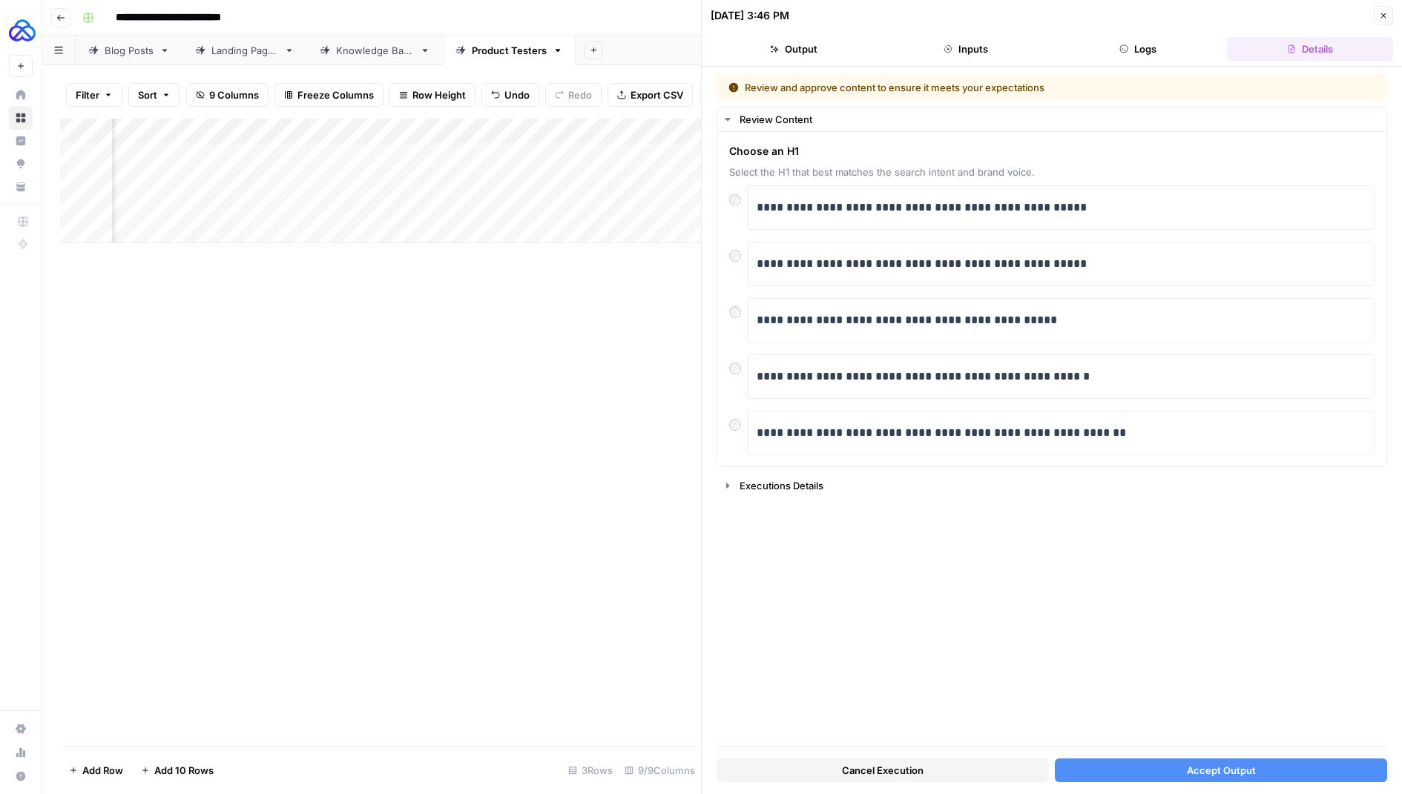
click at [1148, 761] on button "Accept Output" at bounding box center [1221, 771] width 332 height 24
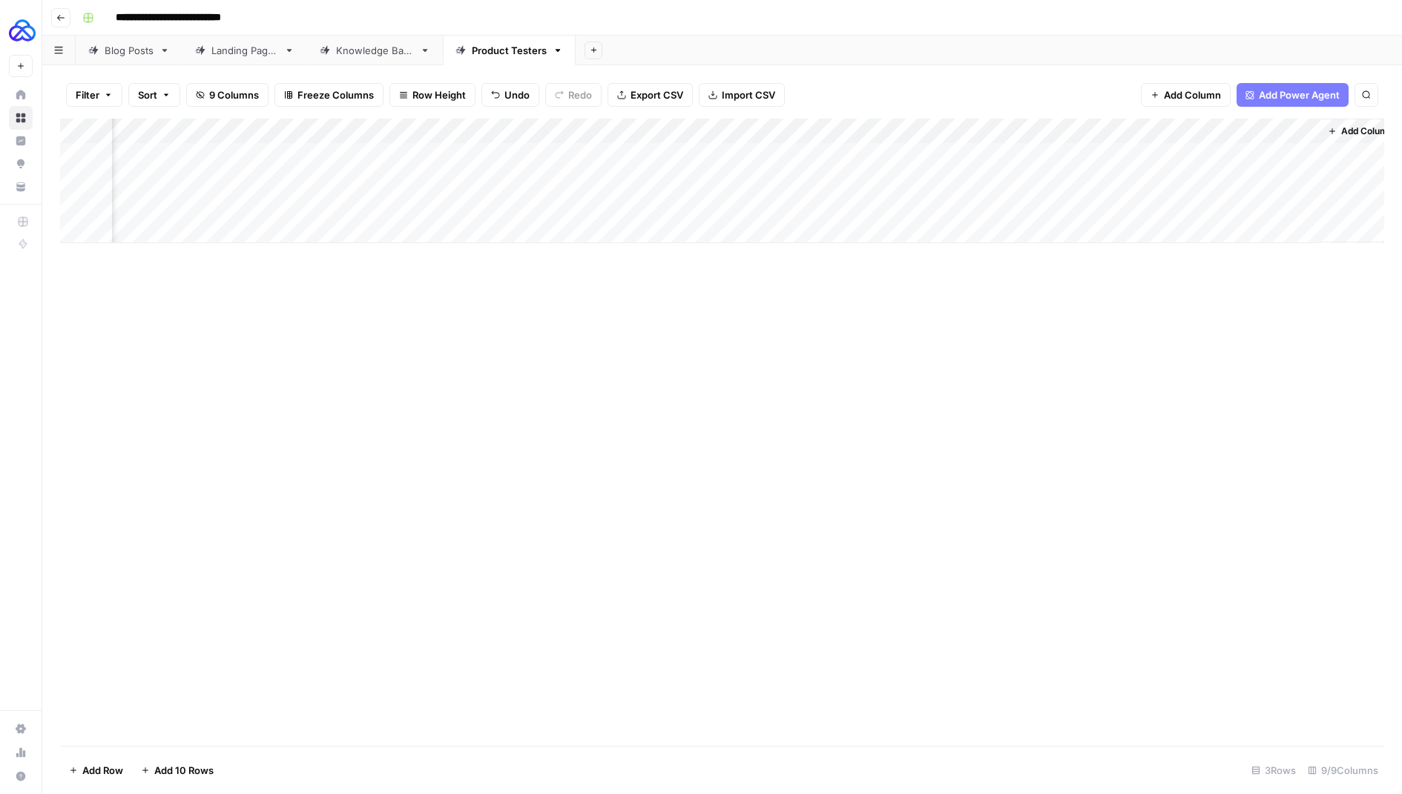
click at [1302, 203] on div "Add Column" at bounding box center [722, 181] width 1324 height 125
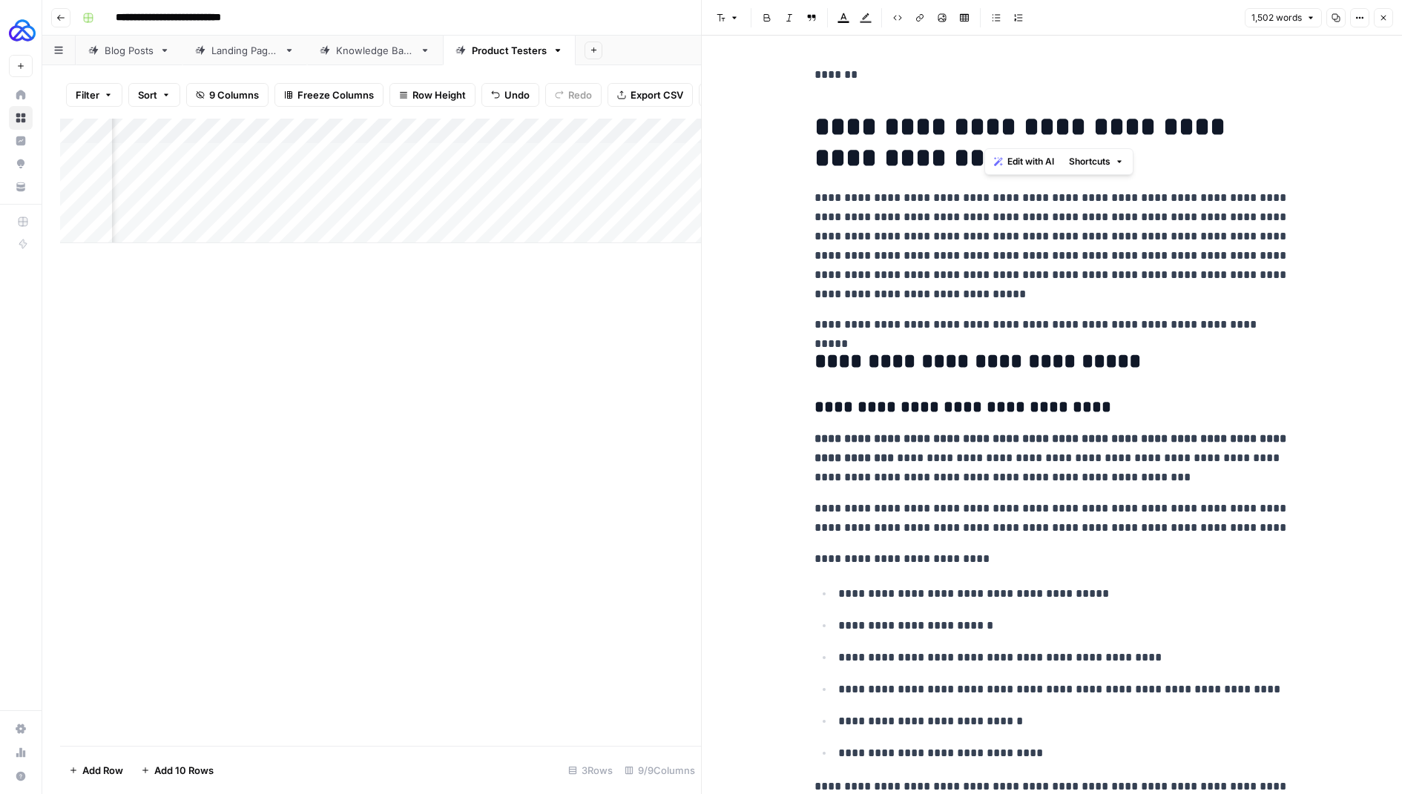
drag, startPoint x: 1032, startPoint y: 126, endPoint x: 985, endPoint y: 125, distance: 46.7
click at [985, 125] on h1 "**********" at bounding box center [1052, 142] width 475 height 62
drag, startPoint x: 820, startPoint y: 128, endPoint x: 819, endPoint y: 31, distance: 97.2
click at [819, 32] on div "**********" at bounding box center [1051, 397] width 701 height 794
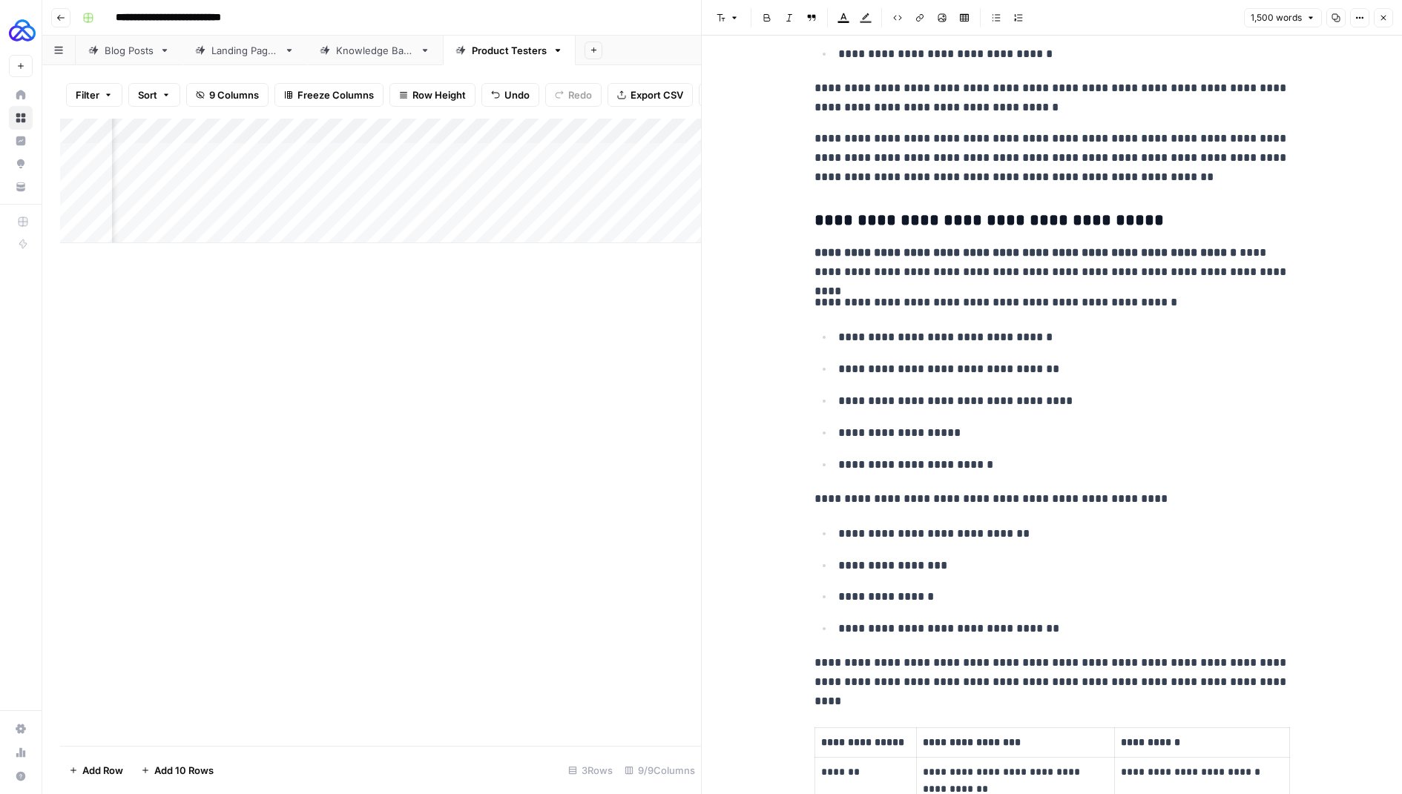
scroll to position [1289, 0]
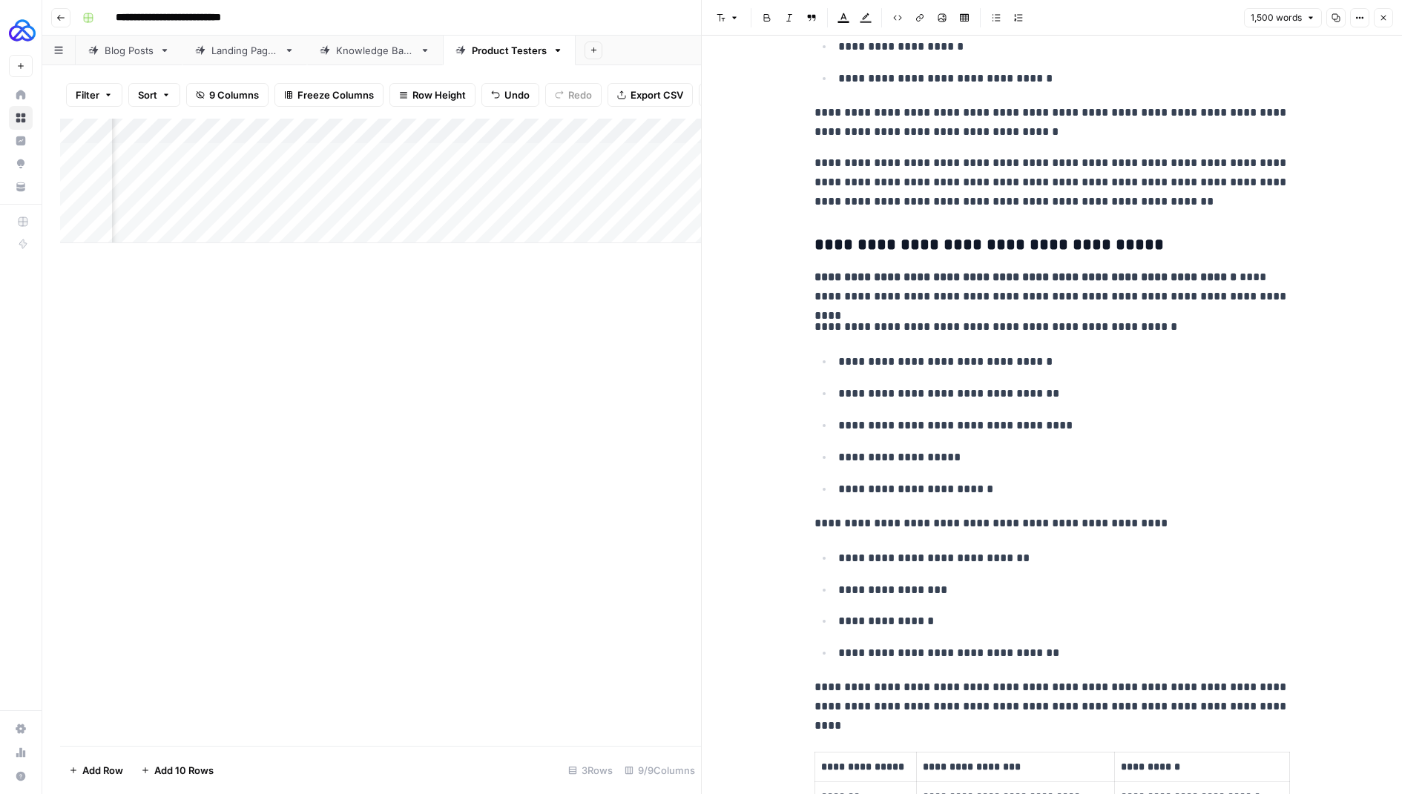
click at [874, 246] on h3 "**********" at bounding box center [1052, 245] width 475 height 21
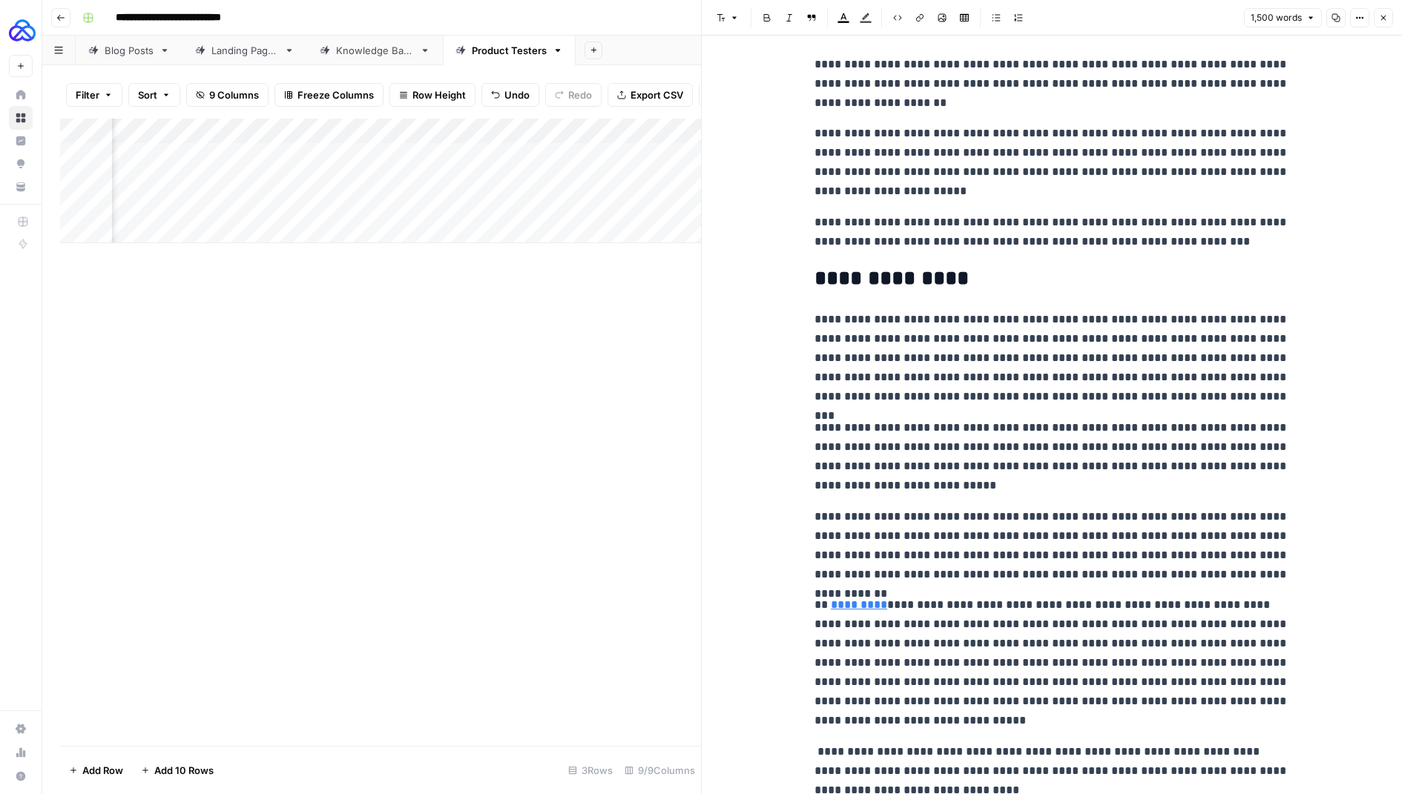
scroll to position [5172, 0]
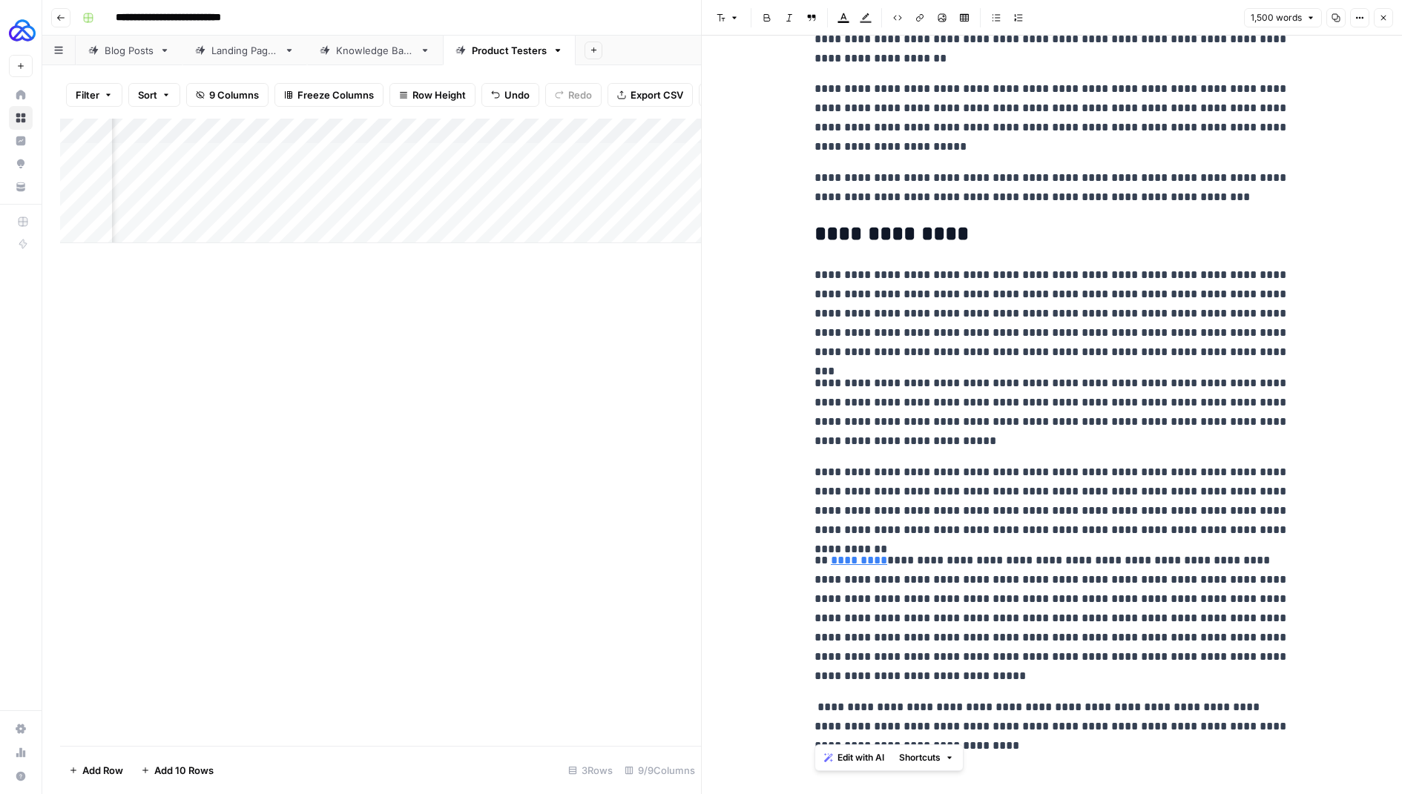
drag, startPoint x: 905, startPoint y: 731, endPoint x: 796, endPoint y: 679, distance: 120.8
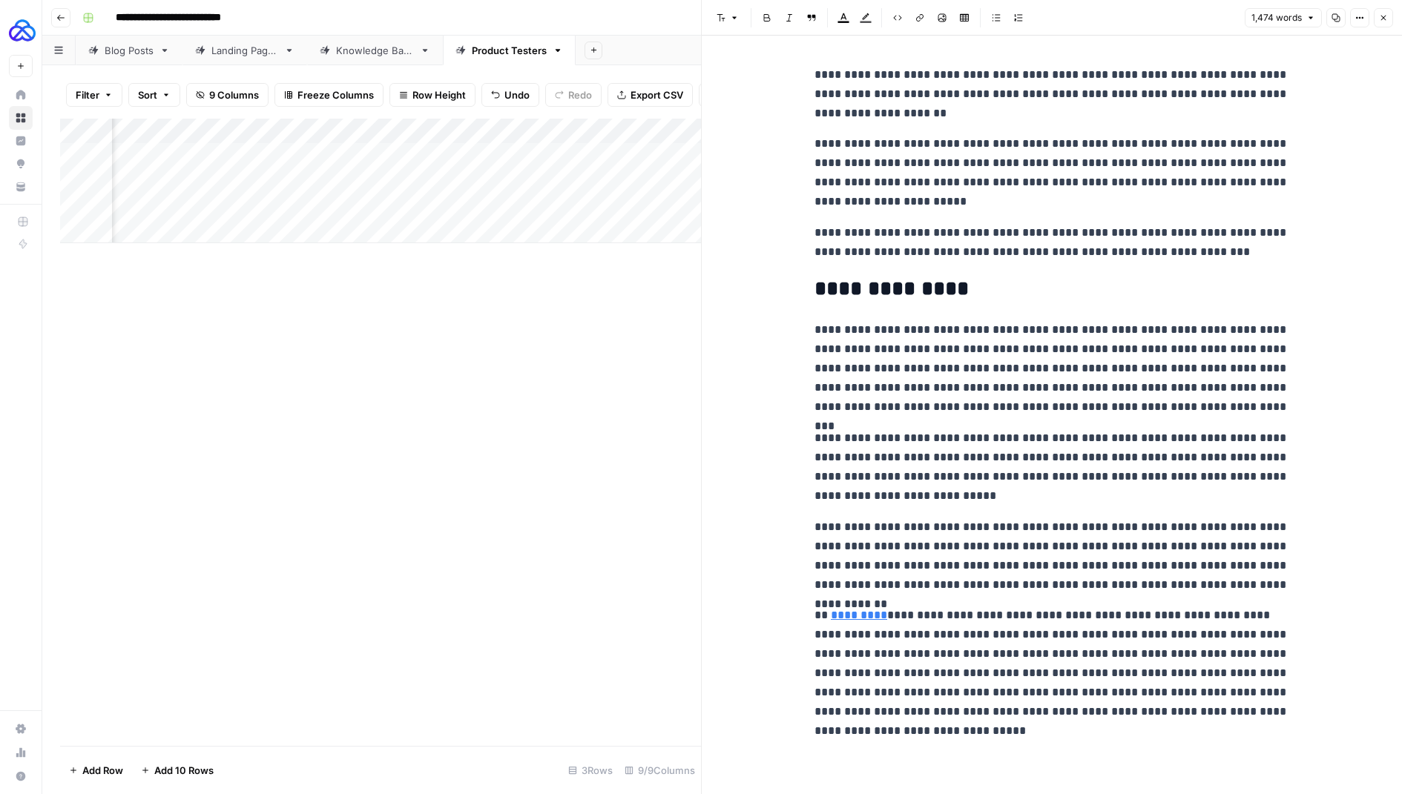
scroll to position [5102, 0]
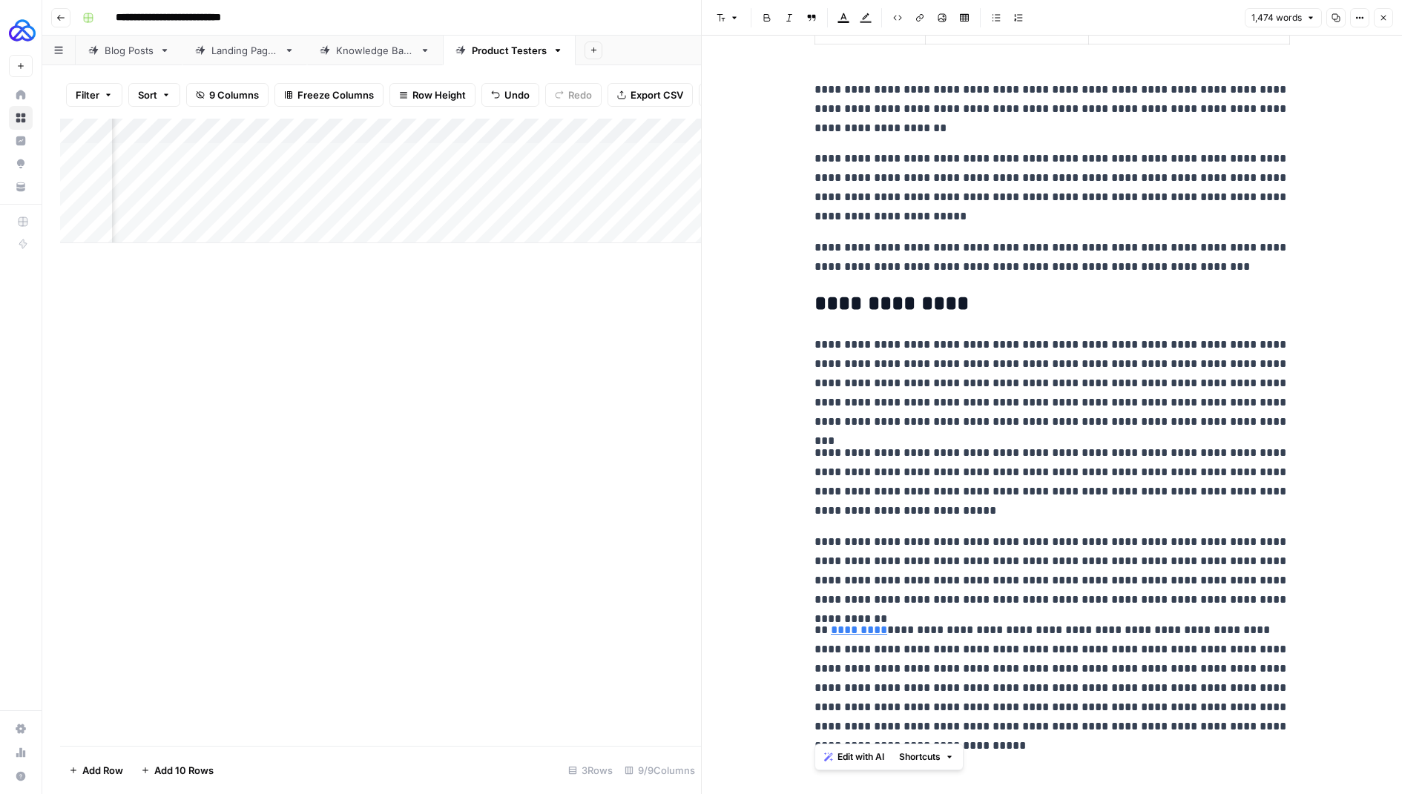
drag, startPoint x: 1021, startPoint y: 746, endPoint x: 779, endPoint y: 620, distance: 273.1
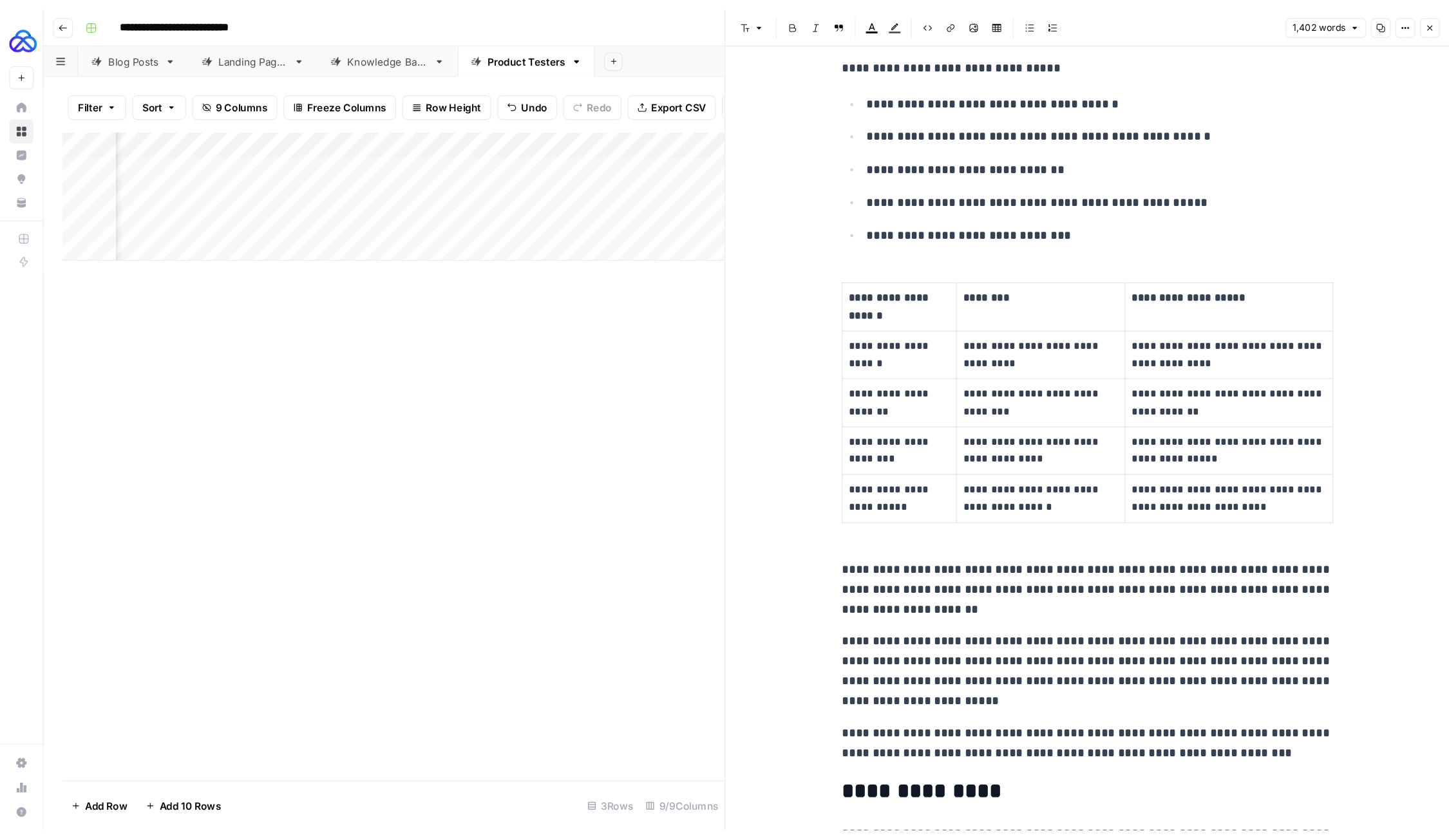
scroll to position [4300, 0]
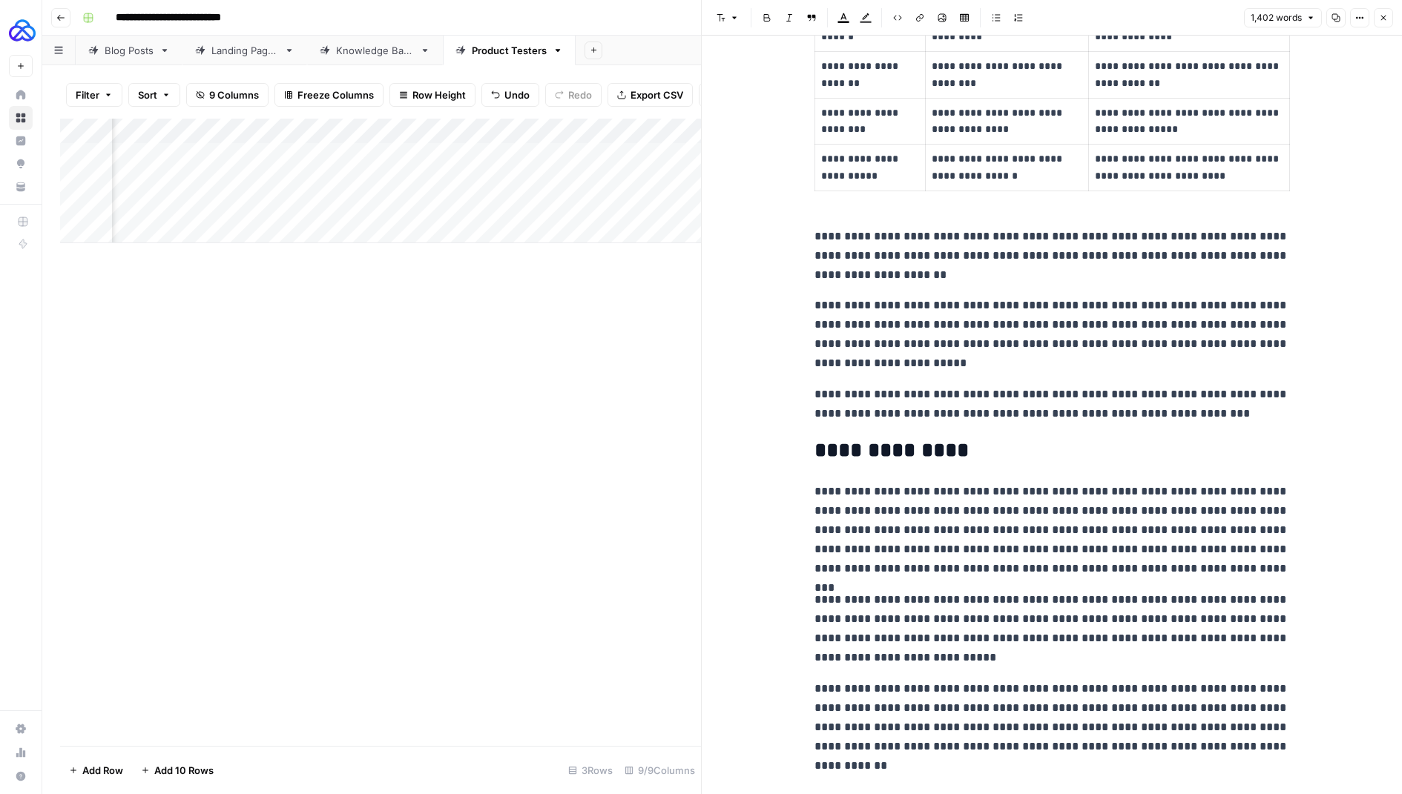
click at [1385, 13] on button "Close" at bounding box center [1383, 17] width 19 height 19
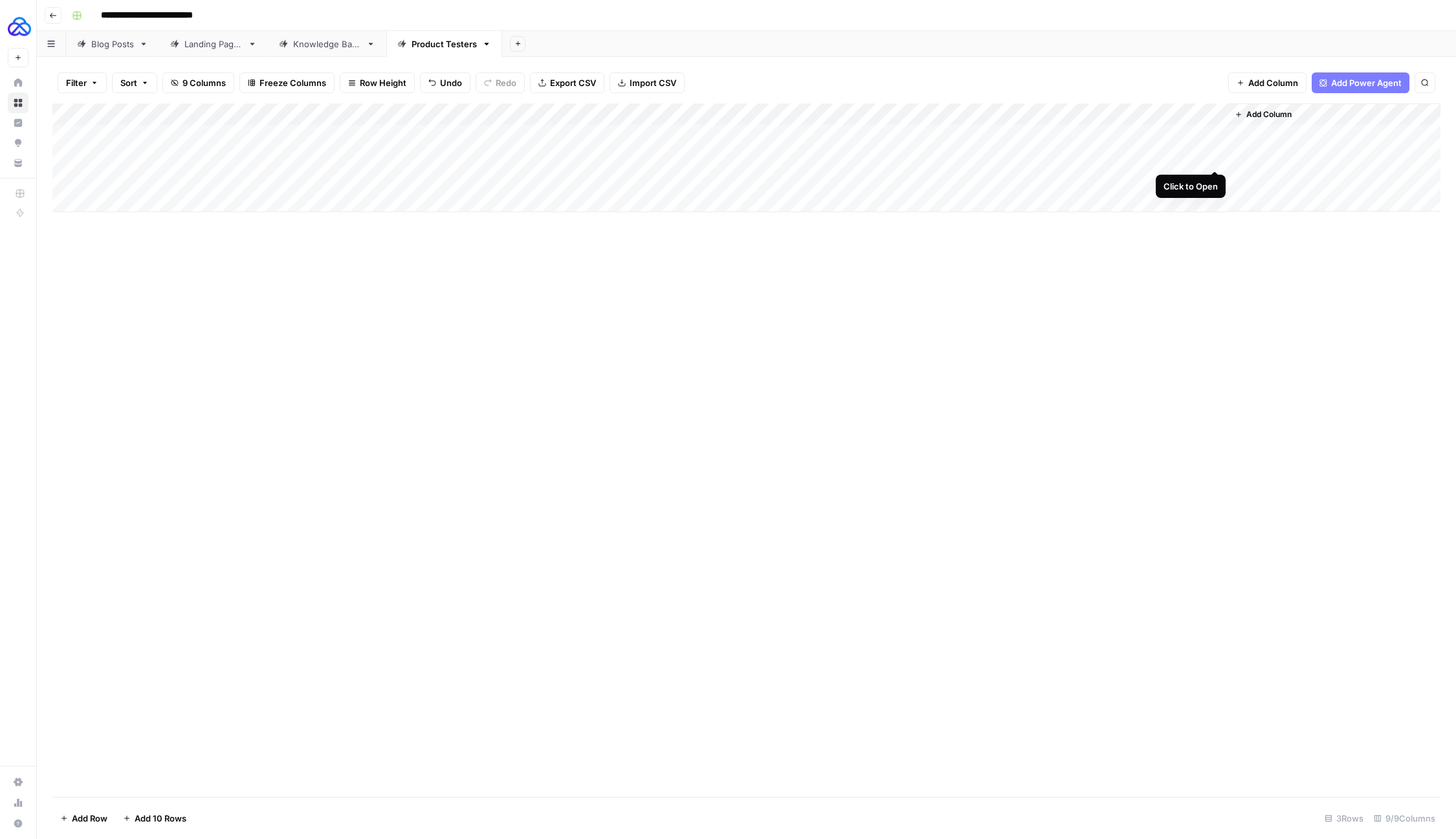
click at [1216, 155] on div "Add Column" at bounding box center [746, 158] width 1388 height 109
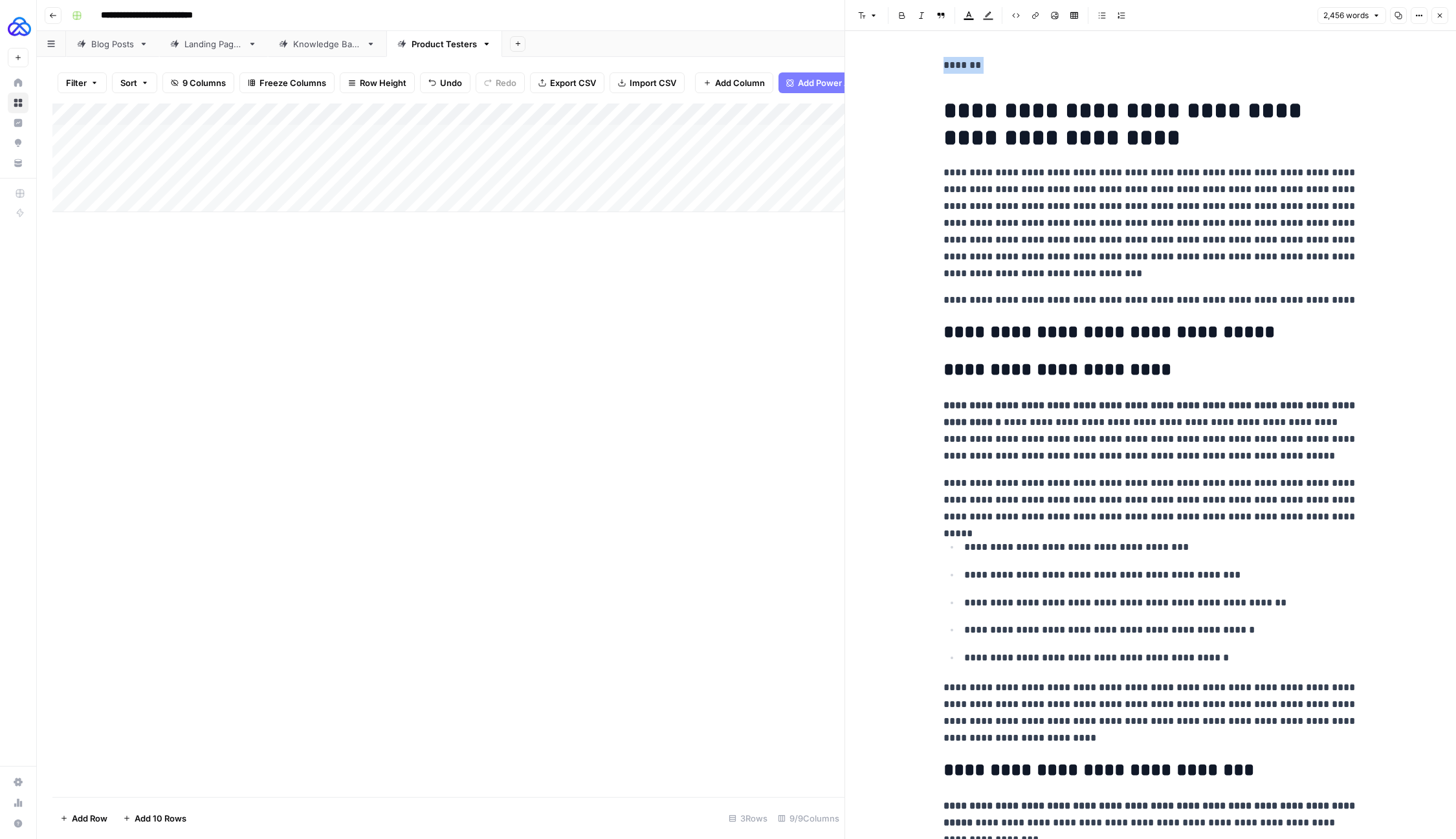
drag, startPoint x: 942, startPoint y: 106, endPoint x: 906, endPoint y: 37, distance: 77.8
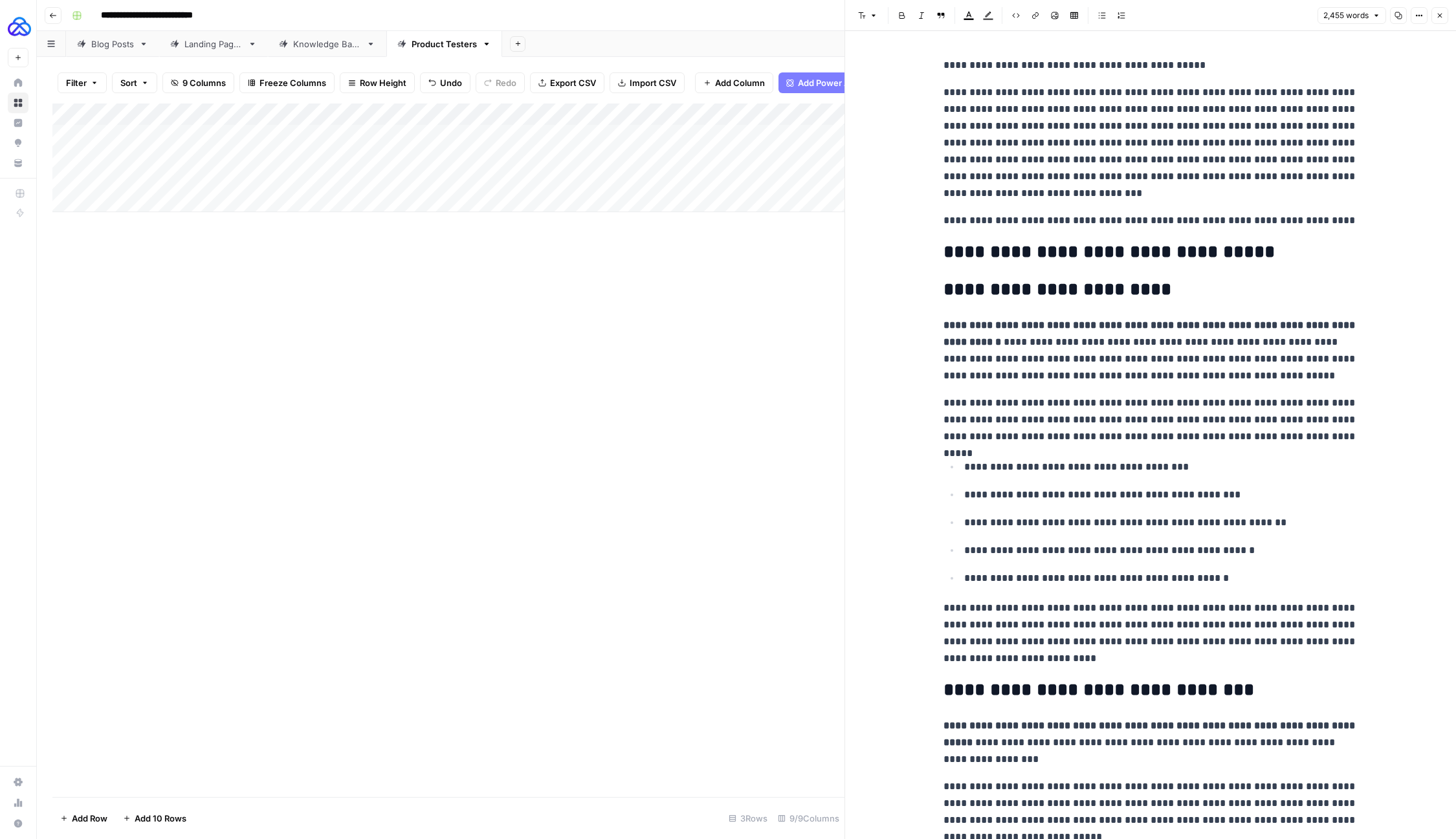
click at [1162, 177] on p "**********" at bounding box center [1151, 142] width 414 height 118
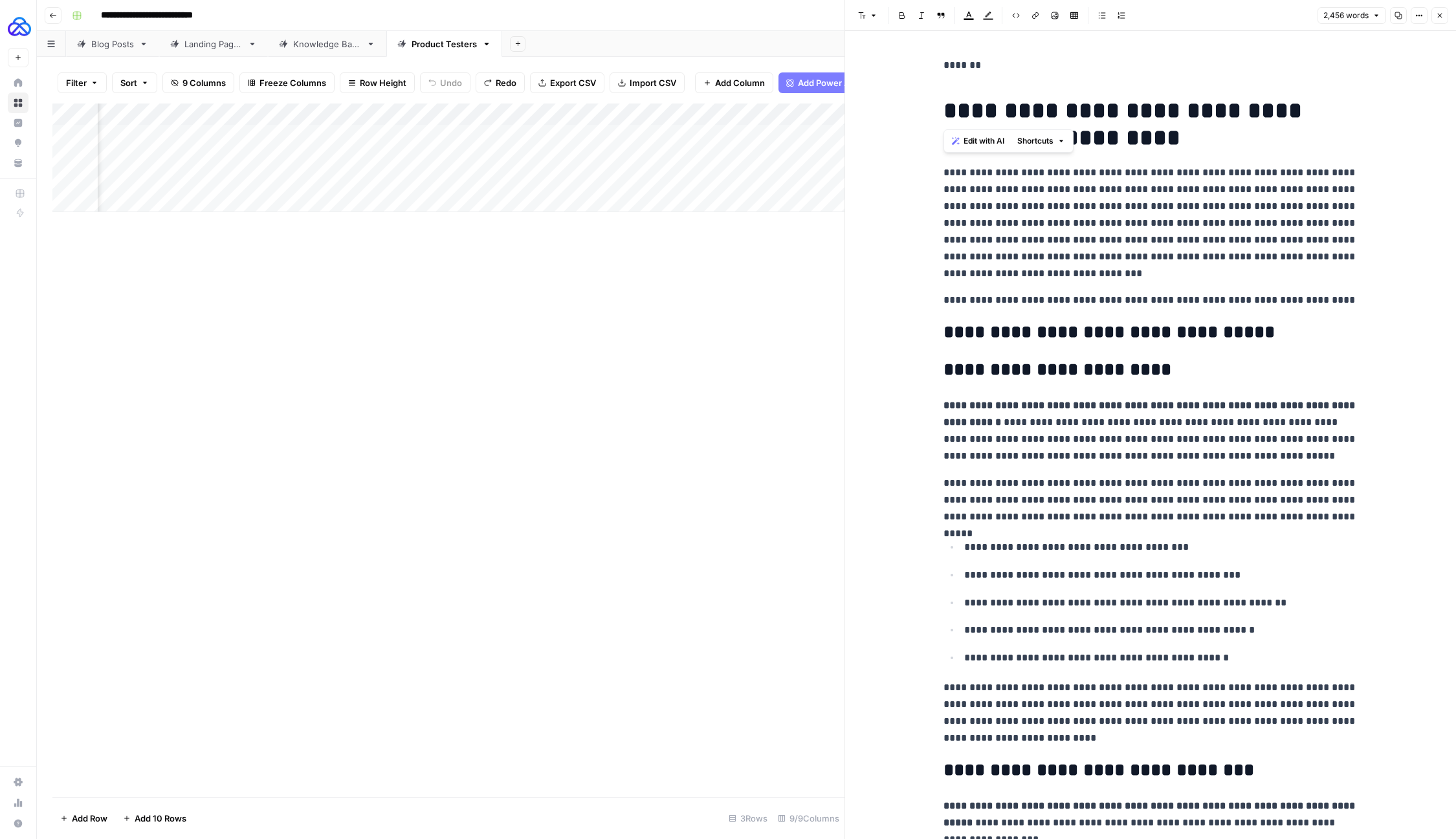
drag, startPoint x: 944, startPoint y: 112, endPoint x: 929, endPoint y: 81, distance: 34.4
drag, startPoint x: 939, startPoint y: 104, endPoint x: 933, endPoint y: 13, distance: 91.2
click at [933, 13] on div "**********" at bounding box center [1150, 420] width 612 height 839
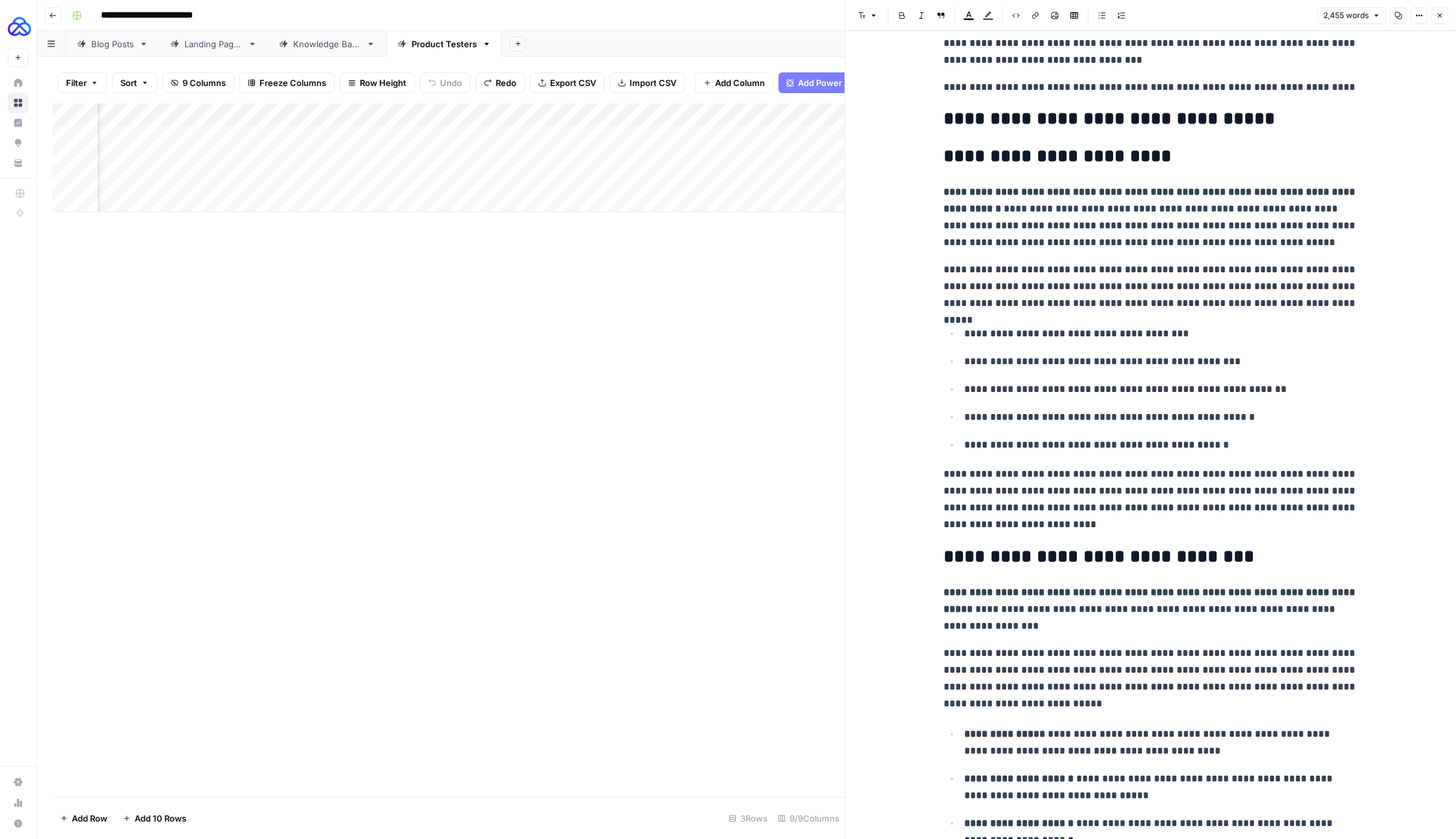
scroll to position [181, 0]
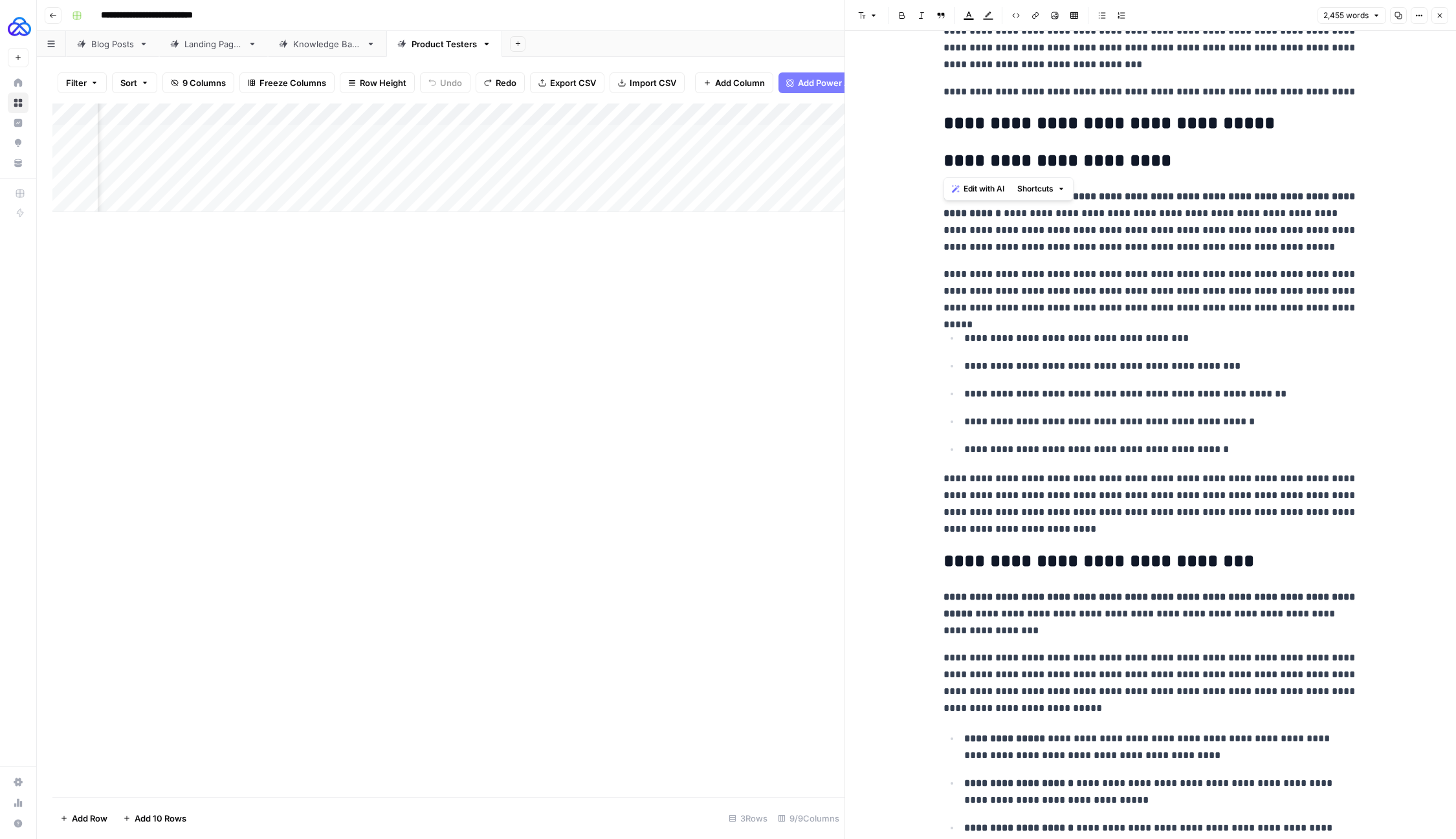
drag, startPoint x: 944, startPoint y: 165, endPoint x: 943, endPoint y: 122, distance: 43.0
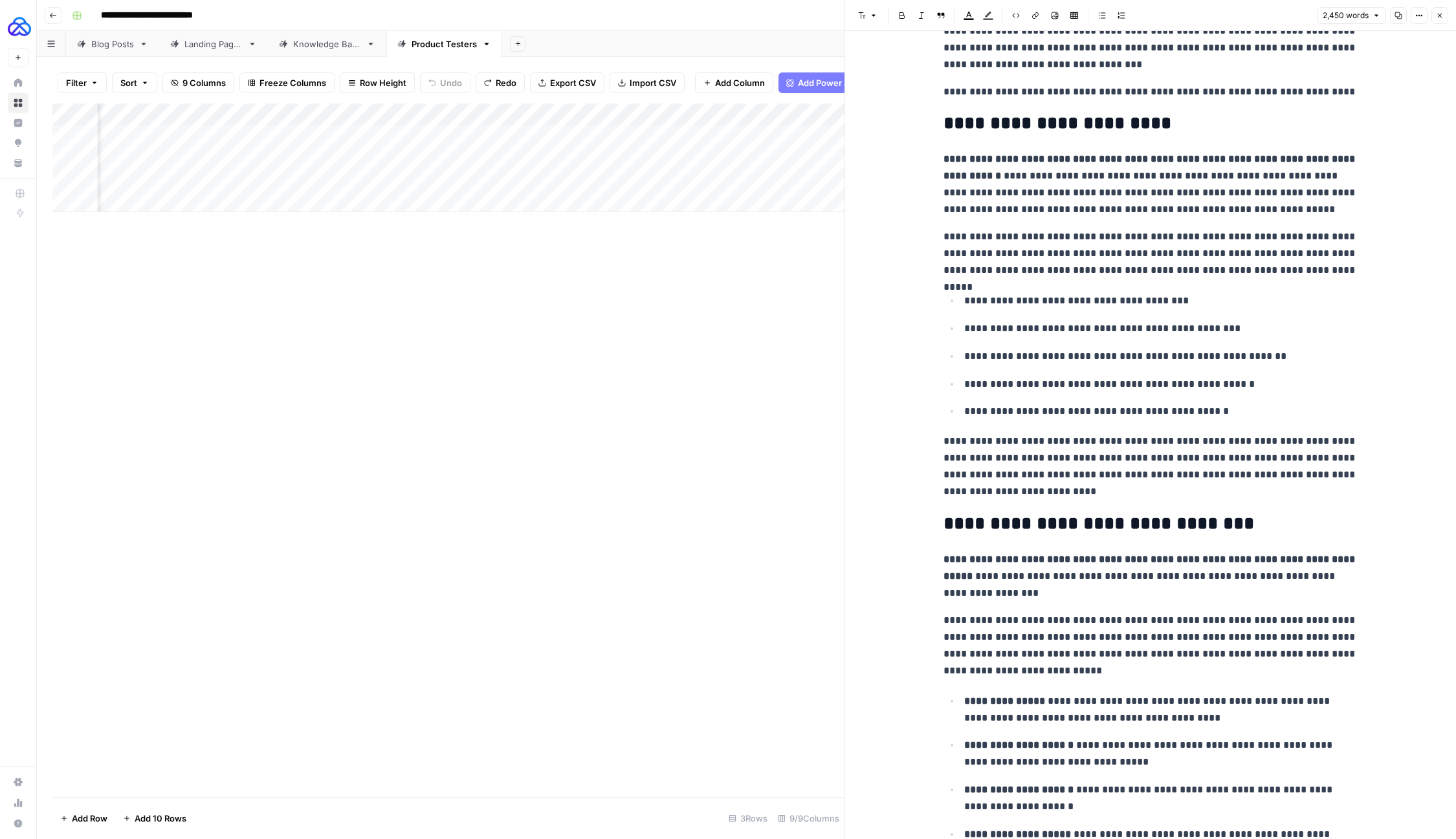
click at [1009, 114] on h2 "**********" at bounding box center [1151, 124] width 414 height 21
click at [870, 23] on button "Font style" at bounding box center [868, 15] width 30 height 17
click at [1021, 256] on p "**********" at bounding box center [1151, 254] width 414 height 51
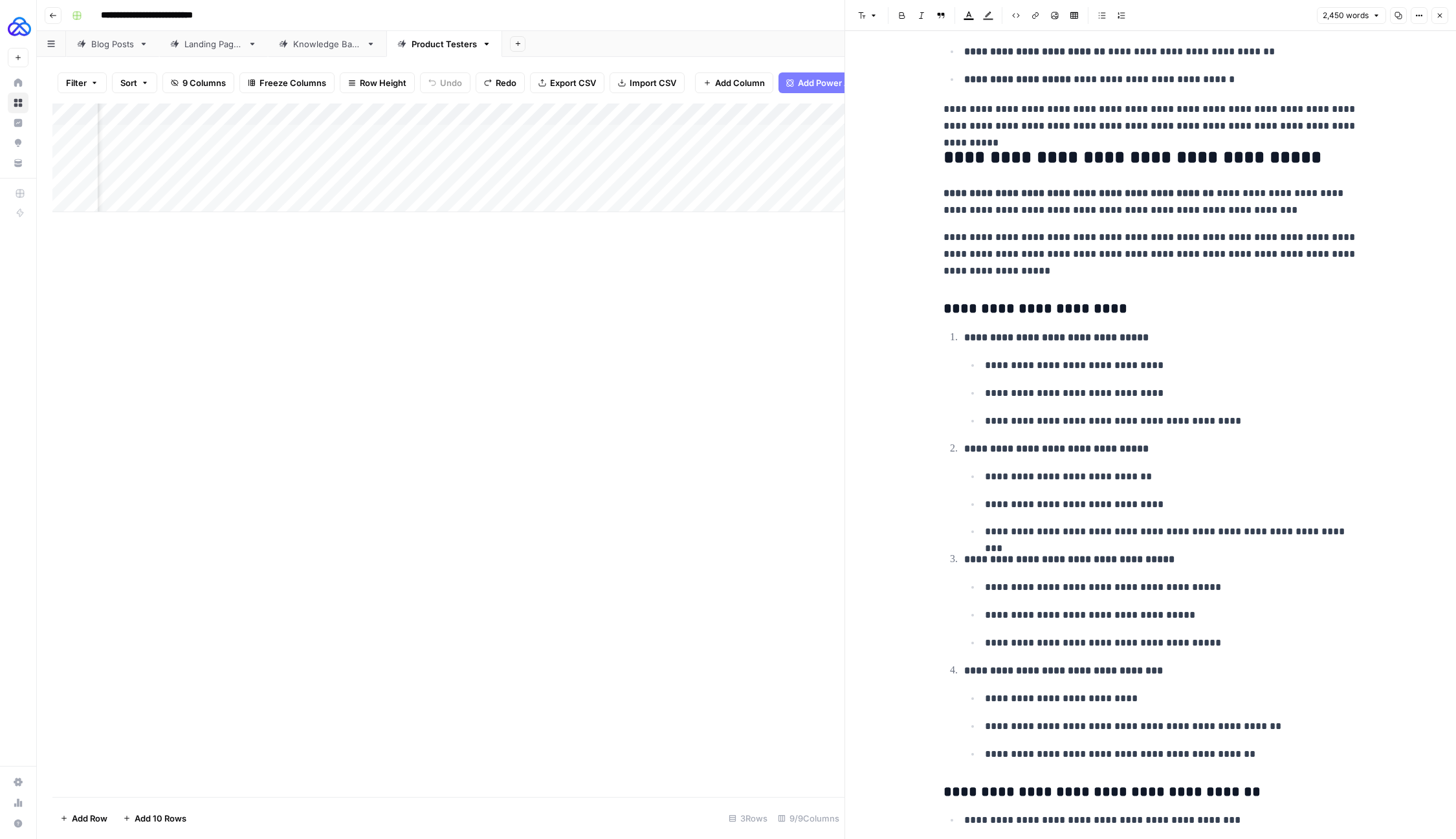
scroll to position [3750, 0]
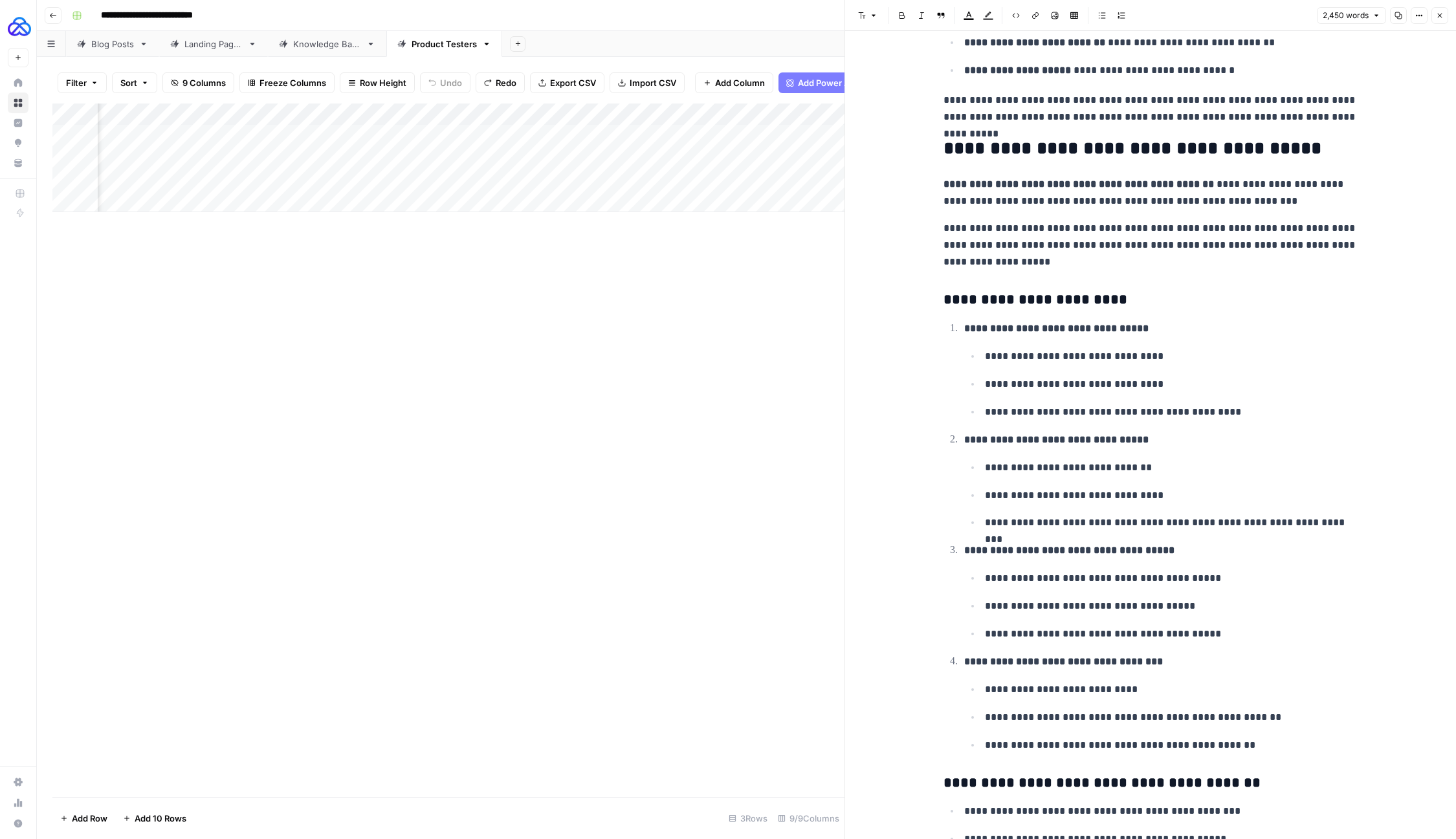
drag, startPoint x: 1438, startPoint y: 18, endPoint x: 1367, endPoint y: 44, distance: 75.6
click at [1438, 18] on icon "button" at bounding box center [1439, 15] width 8 height 8
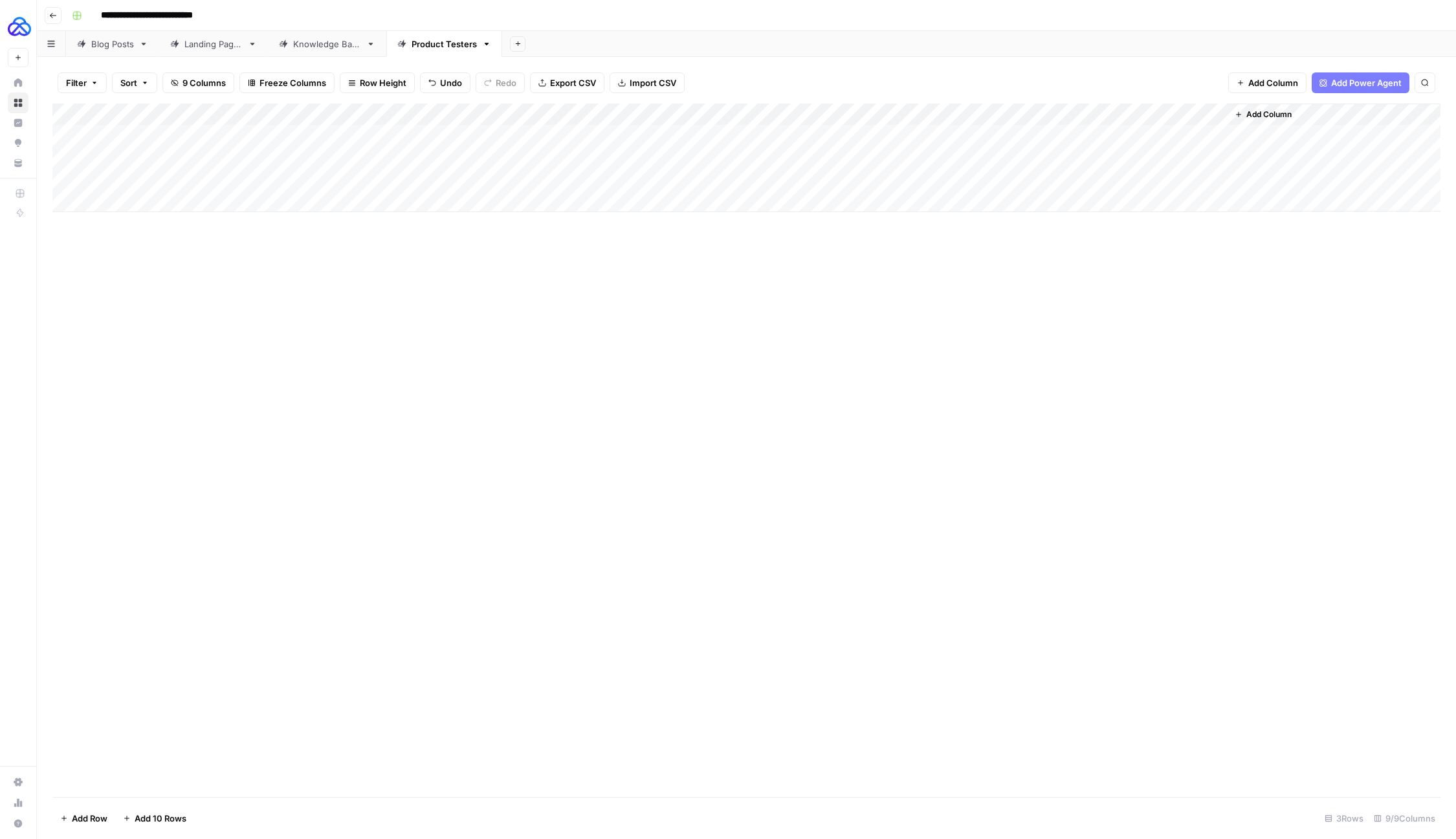
click at [728, 158] on div "Add Column" at bounding box center [746, 158] width 1388 height 109
drag, startPoint x: 637, startPoint y: 171, endPoint x: 636, endPoint y: 156, distance: 15.0
click at [636, 156] on textarea "**********" at bounding box center [738, 165] width 207 height 31
type textarea "**********"
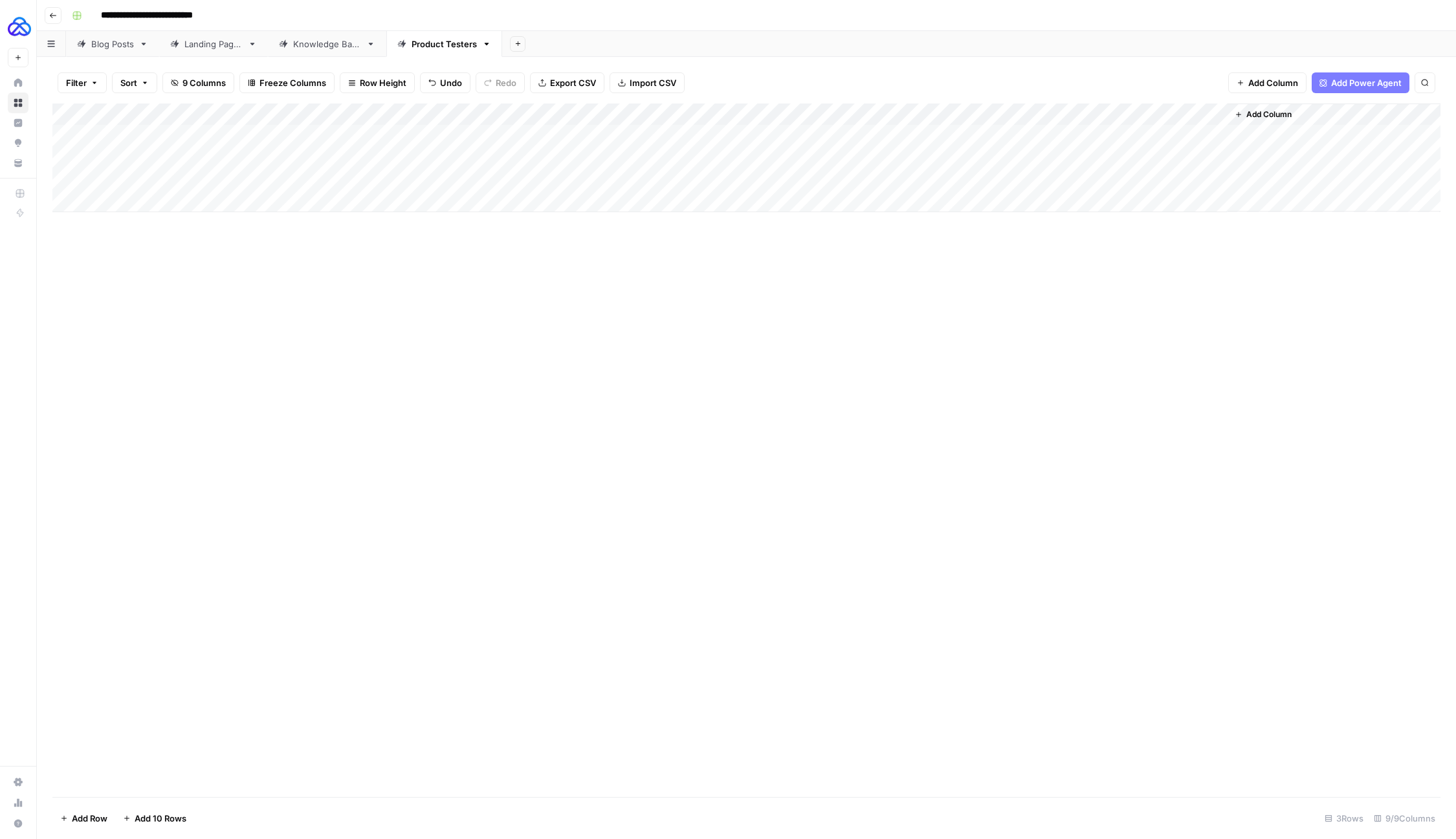
click at [270, 158] on div "Add Column" at bounding box center [746, 158] width 1388 height 109
click at [270, 157] on div "Add Column" at bounding box center [746, 158] width 1388 height 109
click at [270, 157] on textarea "**********" at bounding box center [317, 158] width 207 height 18
type textarea "**********"
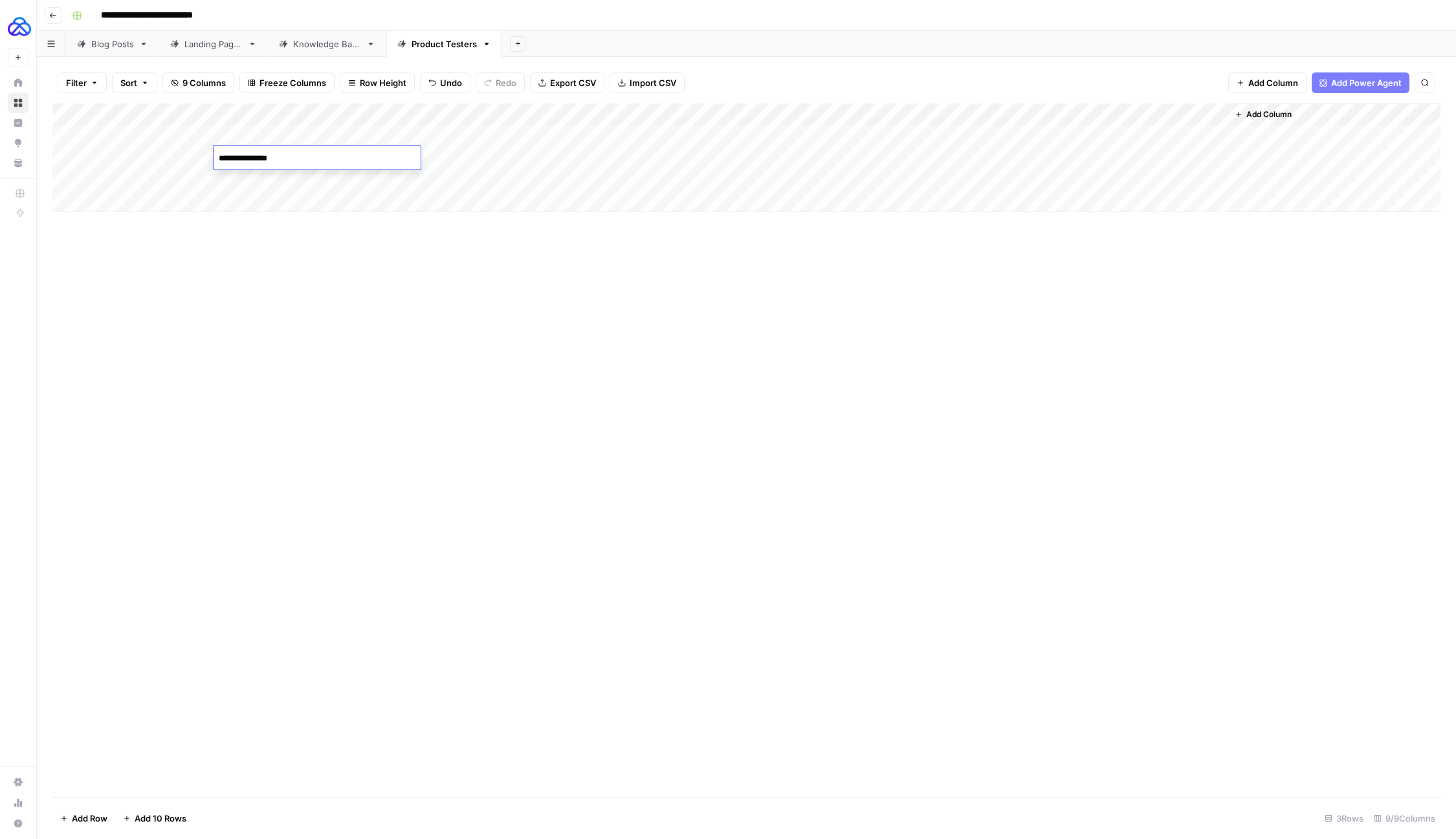
click at [510, 477] on div "Add Column" at bounding box center [746, 450] width 1388 height 693
click at [1193, 157] on div "Add Column" at bounding box center [746, 158] width 1388 height 109
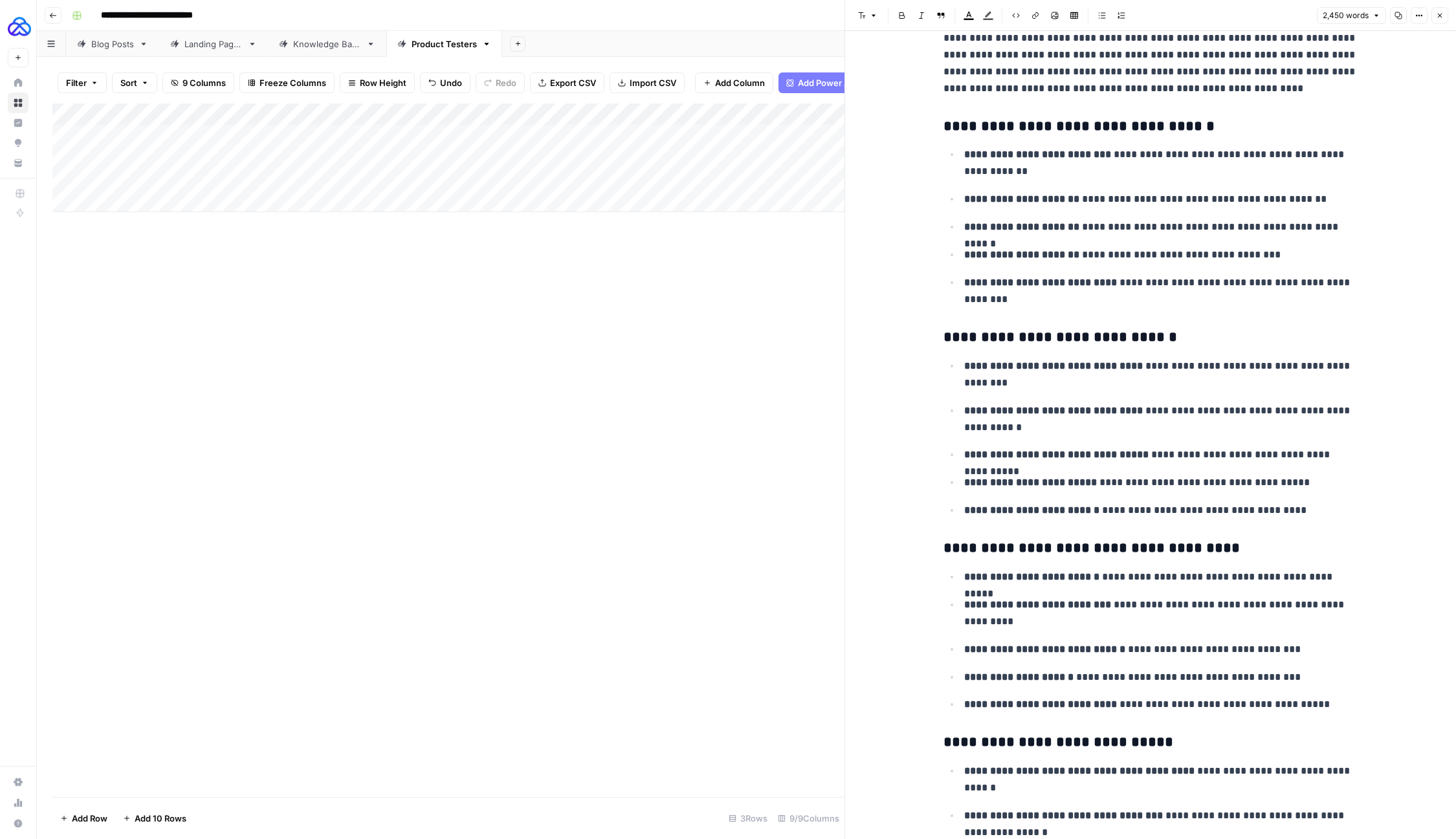
scroll to position [7907, 0]
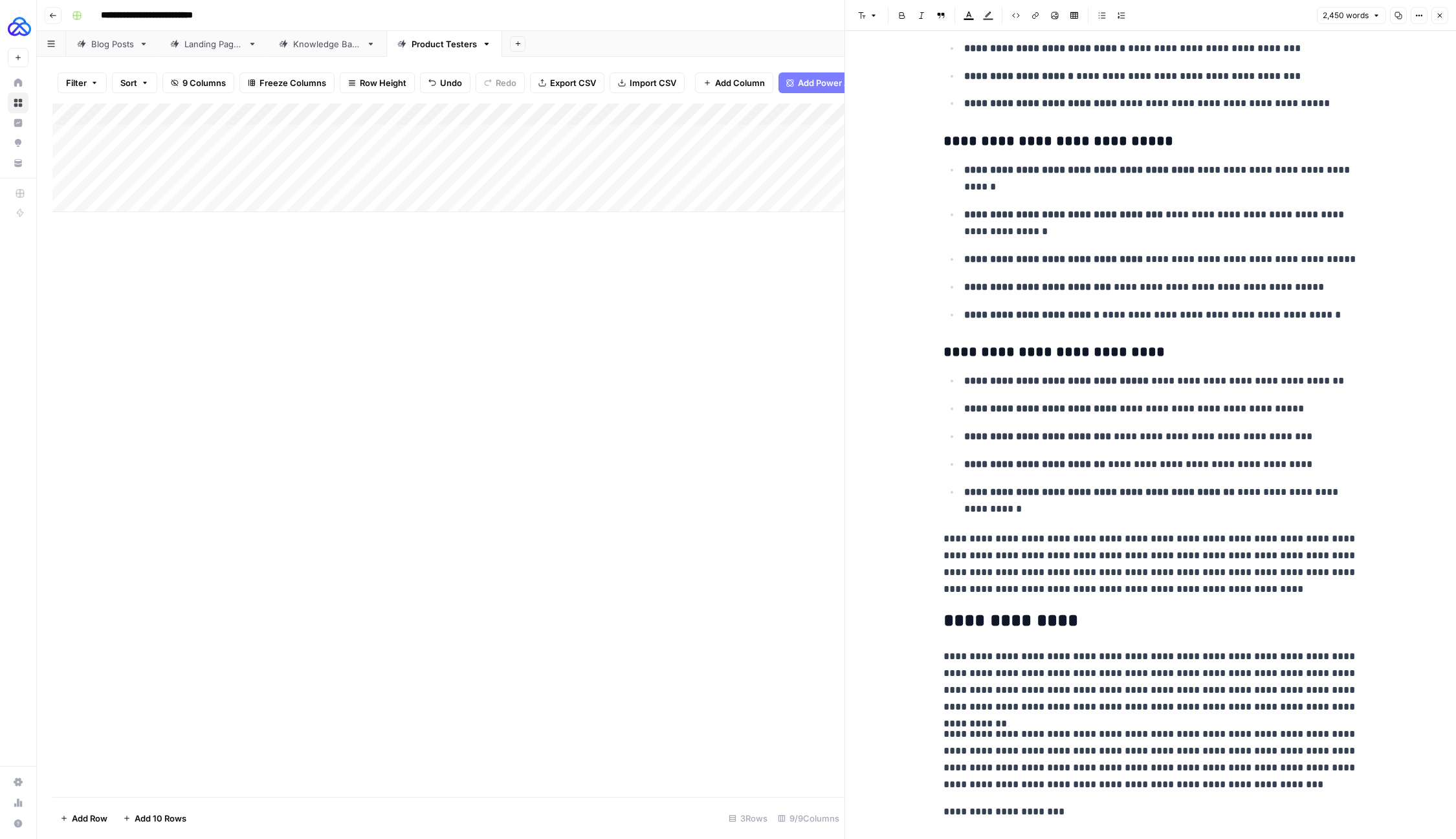
click at [1440, 15] on icon "button" at bounding box center [1439, 16] width 4 height 4
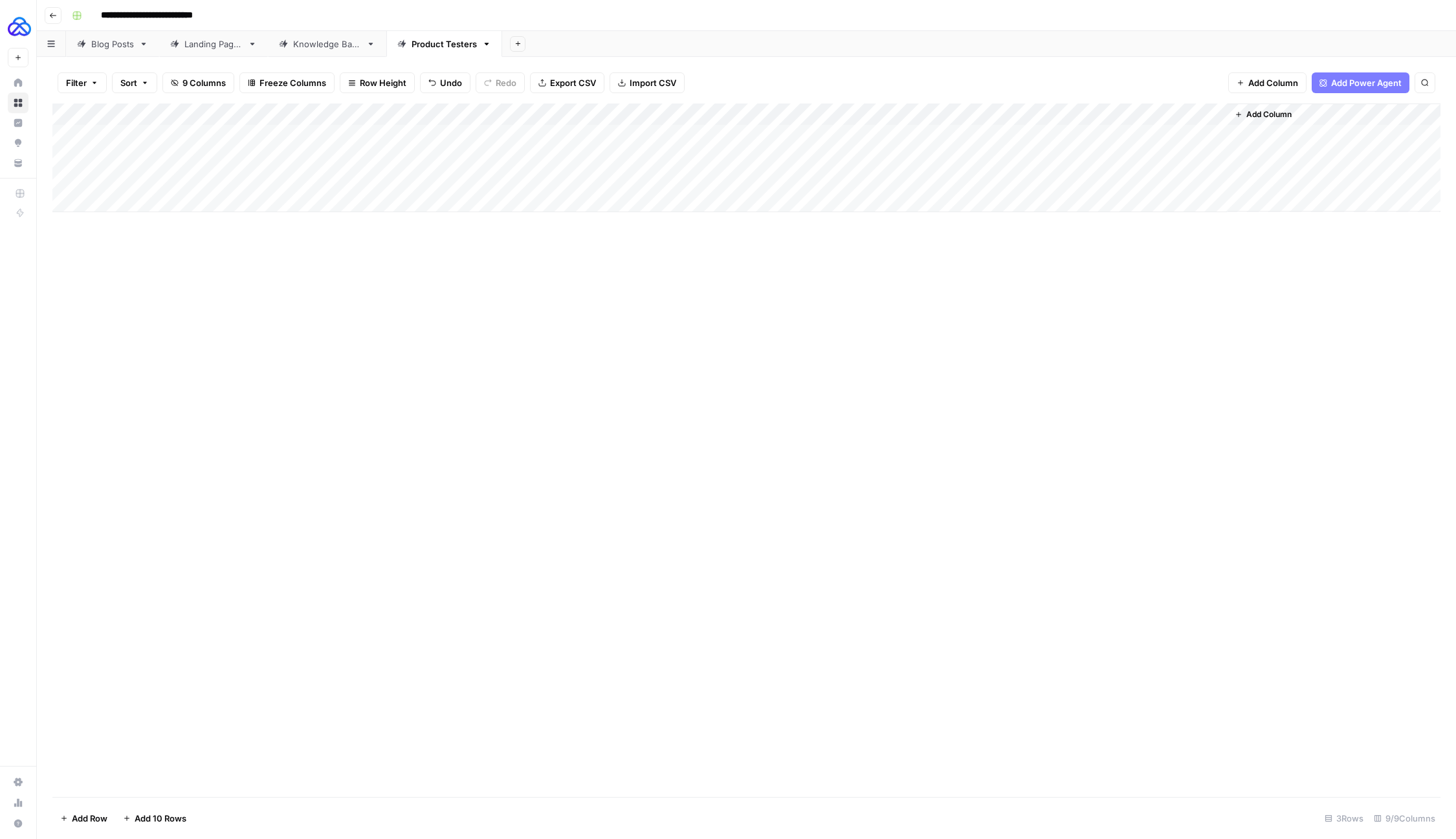
click at [1214, 157] on div "Add Column" at bounding box center [746, 158] width 1388 height 109
click at [1212, 155] on div "Add Column" at bounding box center [746, 158] width 1388 height 109
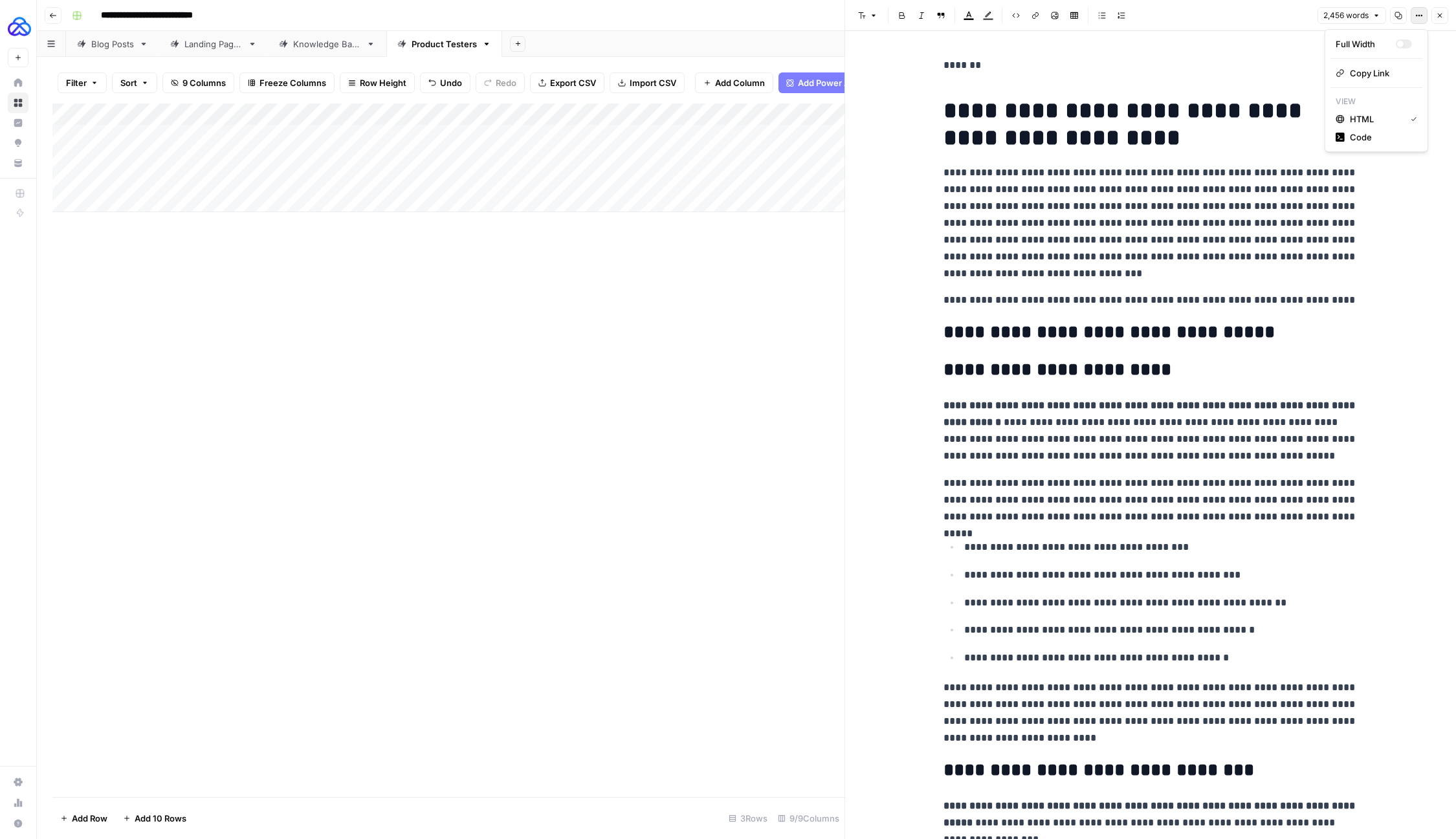
click at [1427, 17] on button "Options" at bounding box center [1418, 15] width 17 height 17
click at [1439, 17] on icon "button" at bounding box center [1439, 15] width 8 height 8
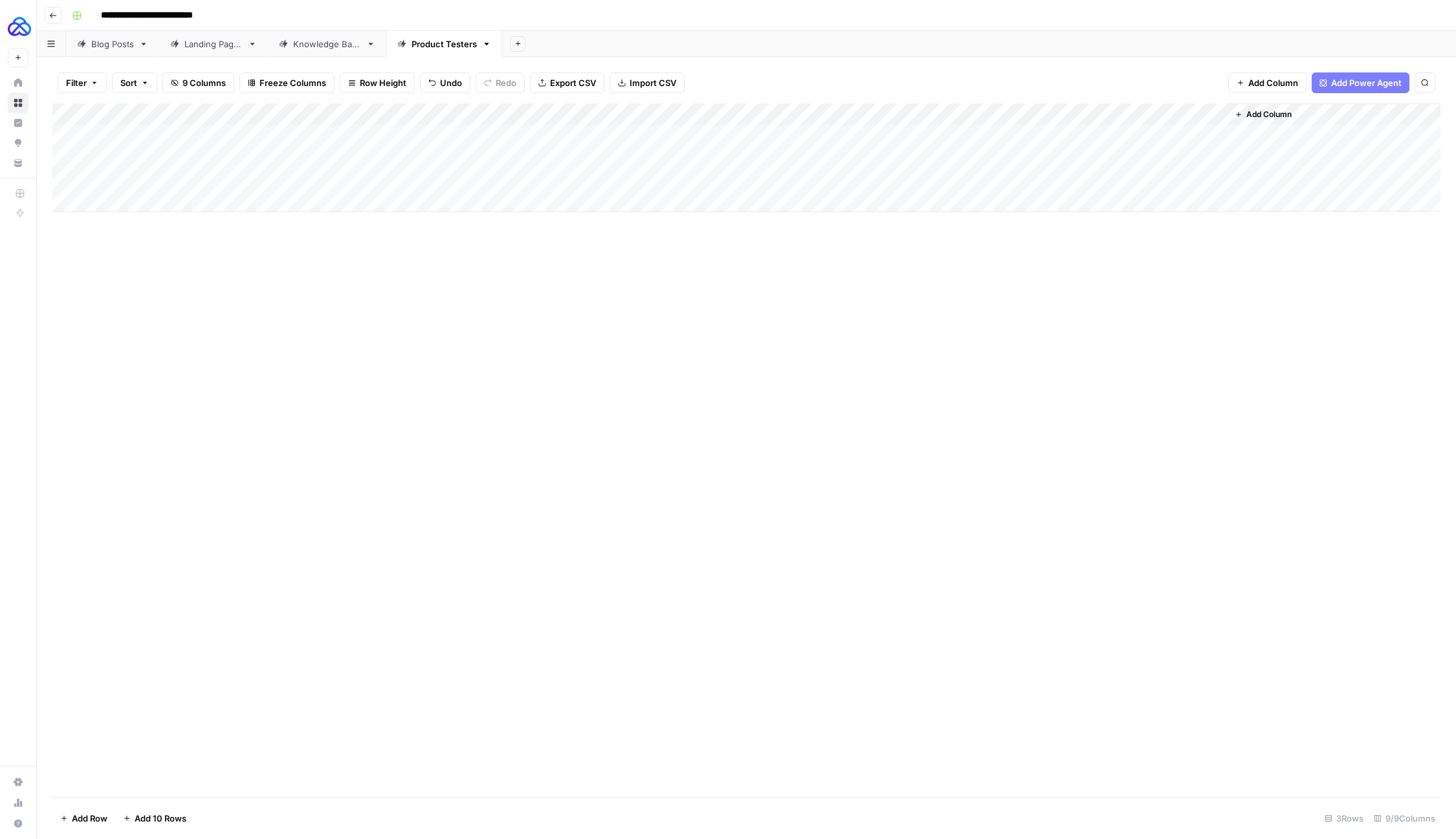
click at [1208, 179] on div "Add Column" at bounding box center [746, 158] width 1388 height 109
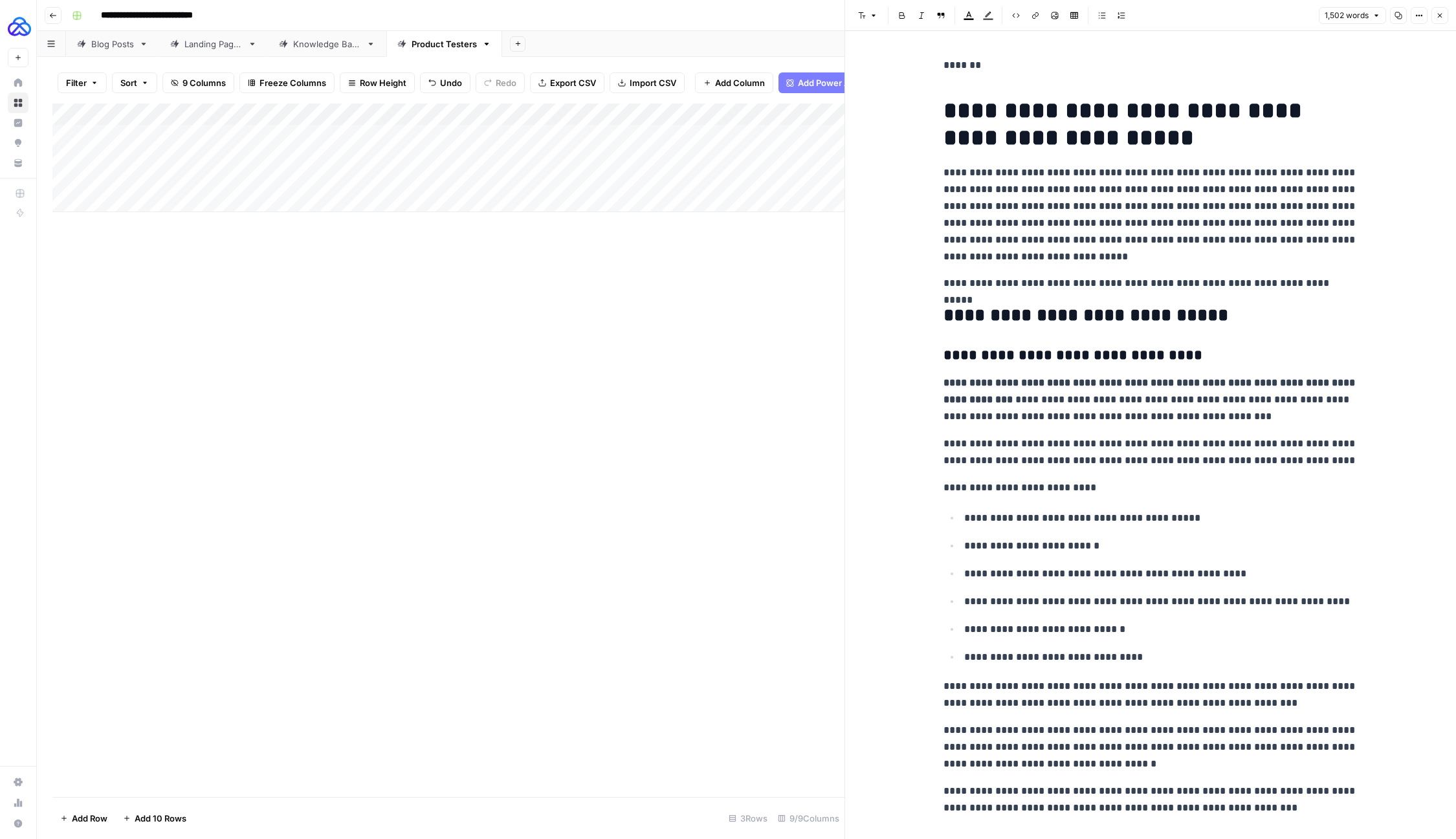
click at [1436, 11] on icon "button" at bounding box center [1439, 15] width 8 height 8
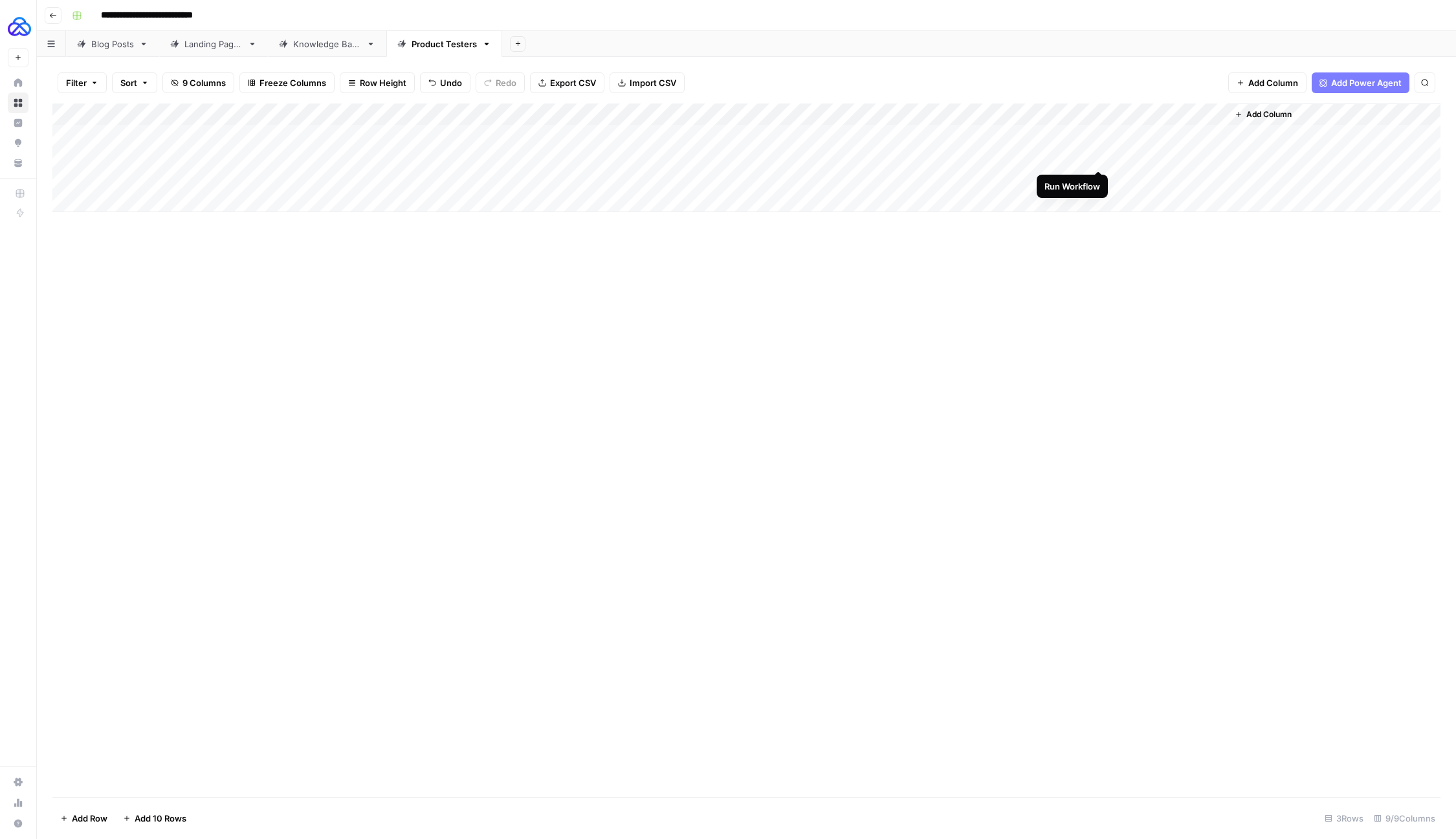
click at [1099, 158] on div "Add Column" at bounding box center [746, 158] width 1388 height 109
click at [1097, 154] on div "Add Column" at bounding box center [746, 158] width 1388 height 109
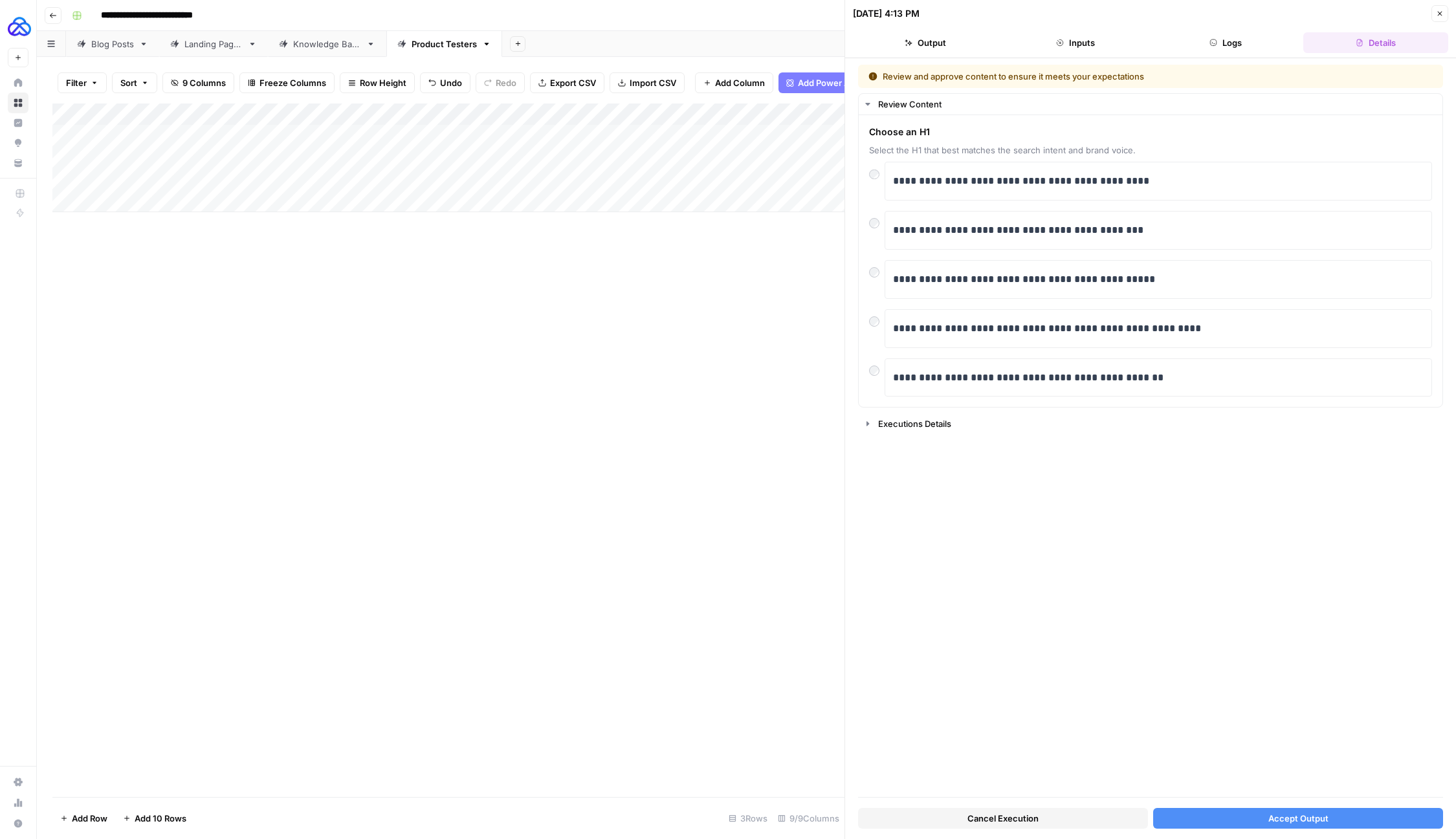
click at [1249, 806] on div "Cancel Execution Accept Output" at bounding box center [1151, 815] width 585 height 35
click at [1249, 822] on button "Accept Output" at bounding box center [1298, 819] width 290 height 21
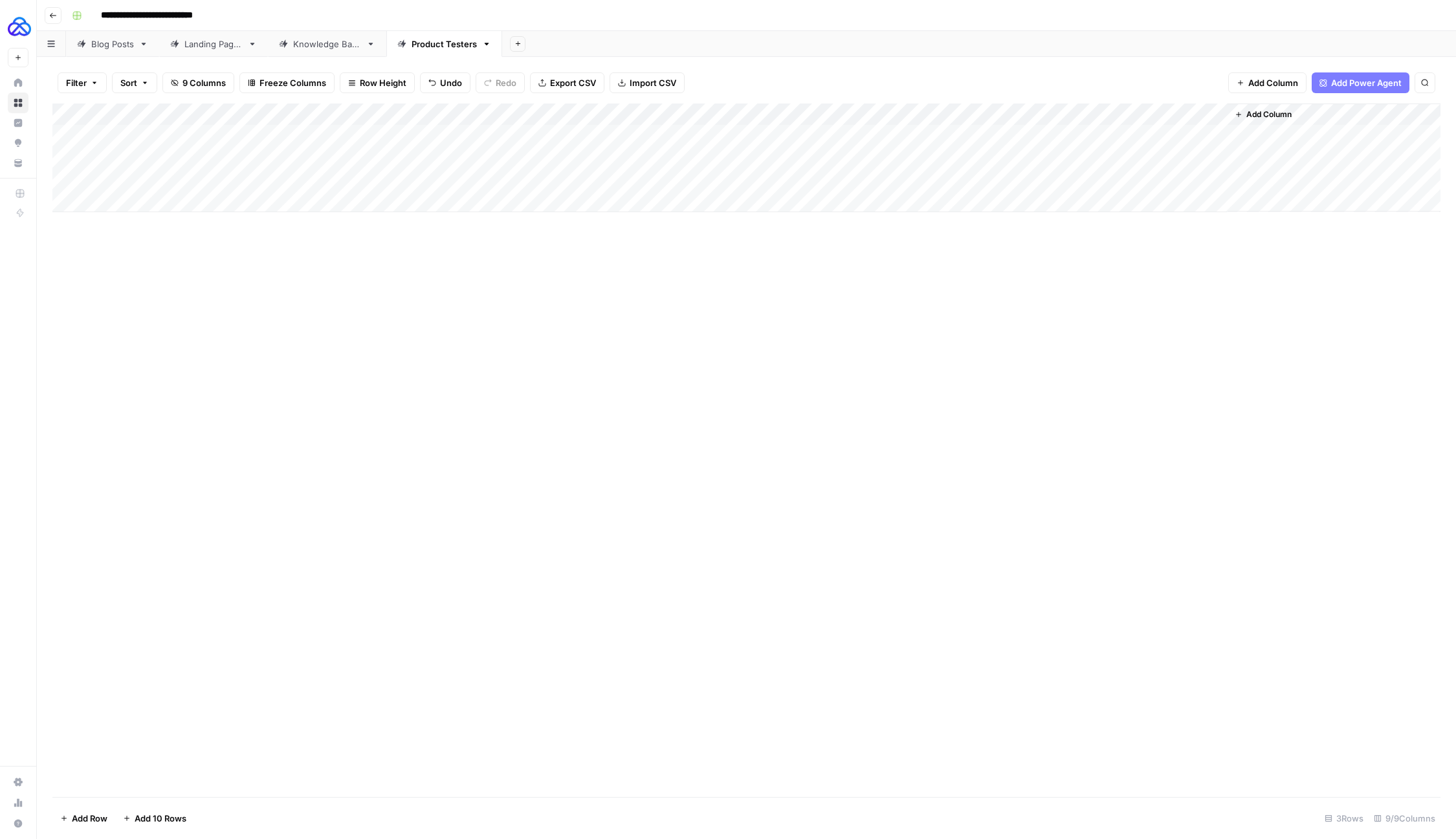
click at [1213, 181] on div "Add Column" at bounding box center [746, 158] width 1388 height 109
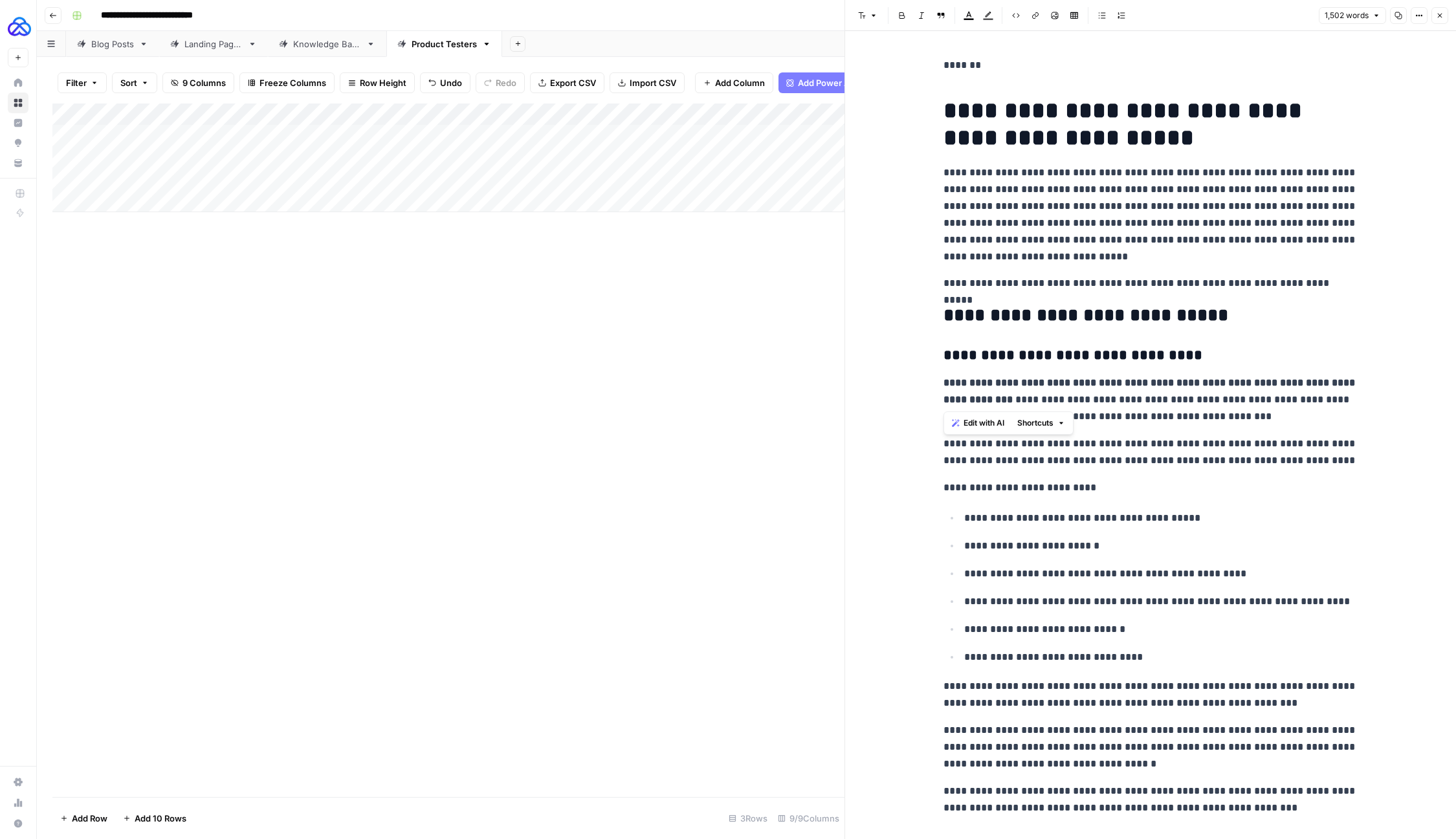
drag, startPoint x: 1017, startPoint y: 397, endPoint x: 919, endPoint y: 385, distance: 98.7
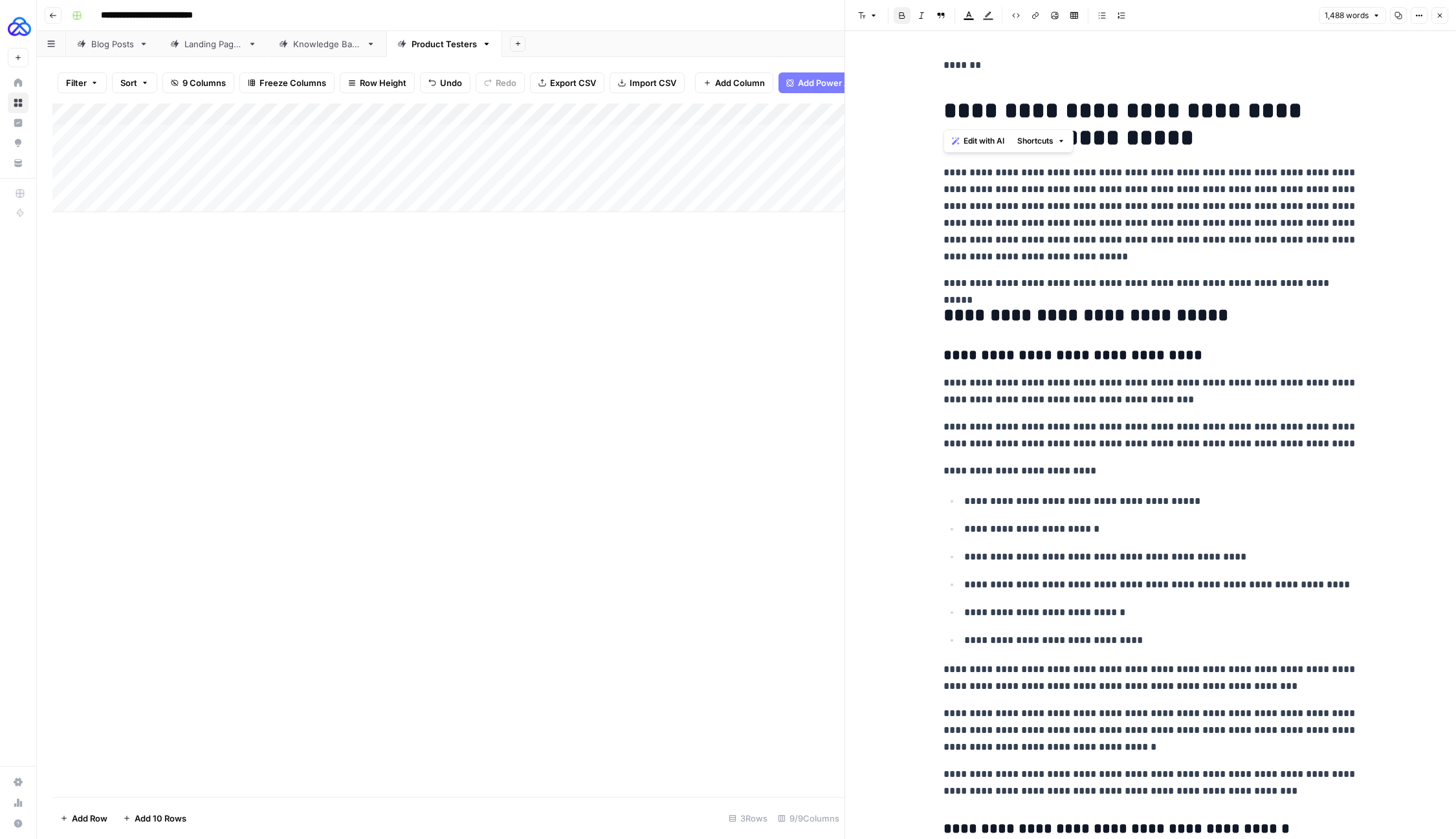
drag, startPoint x: 939, startPoint y: 98, endPoint x: 931, endPoint y: 65, distance: 34.0
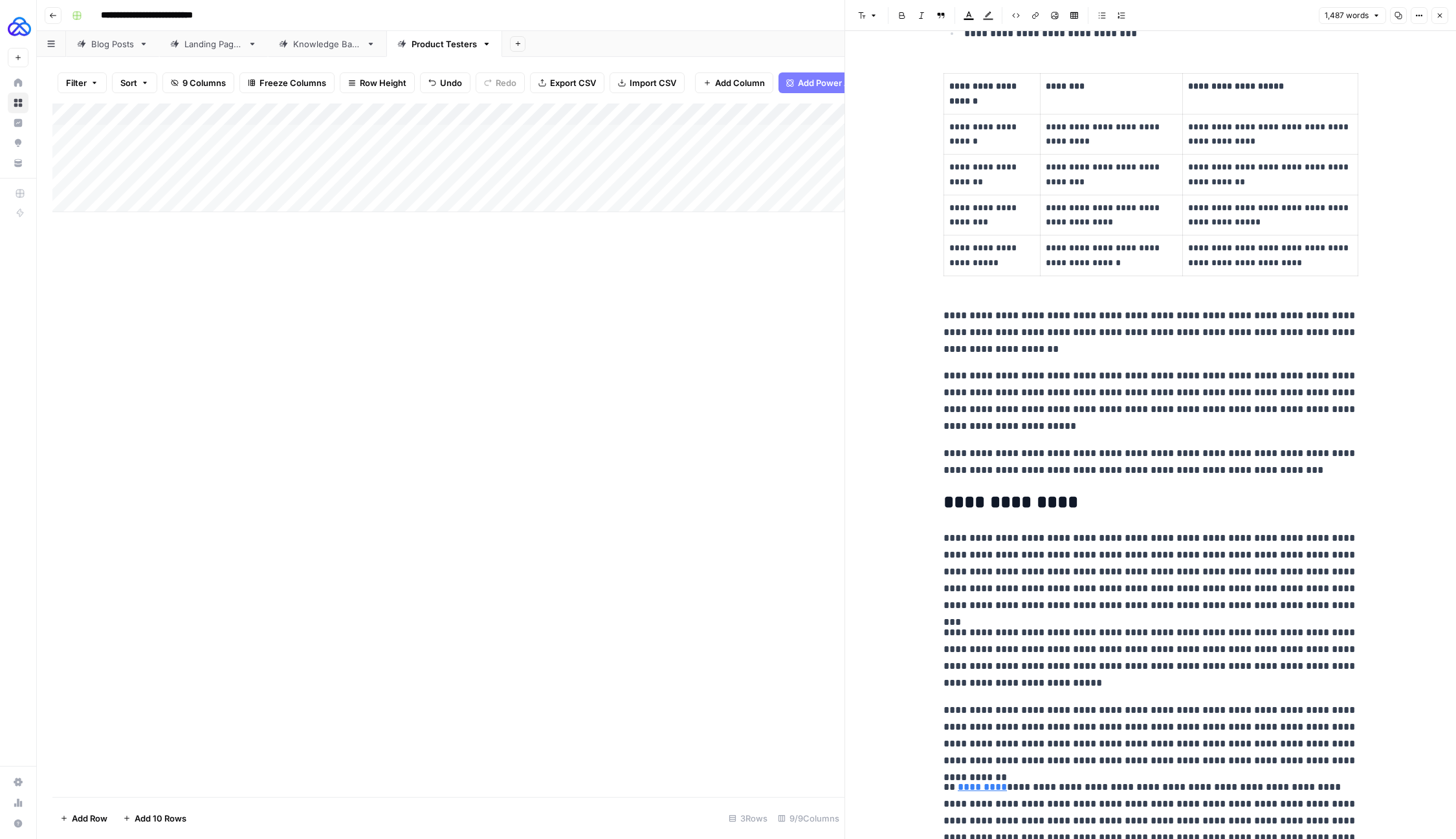
scroll to position [4348, 0]
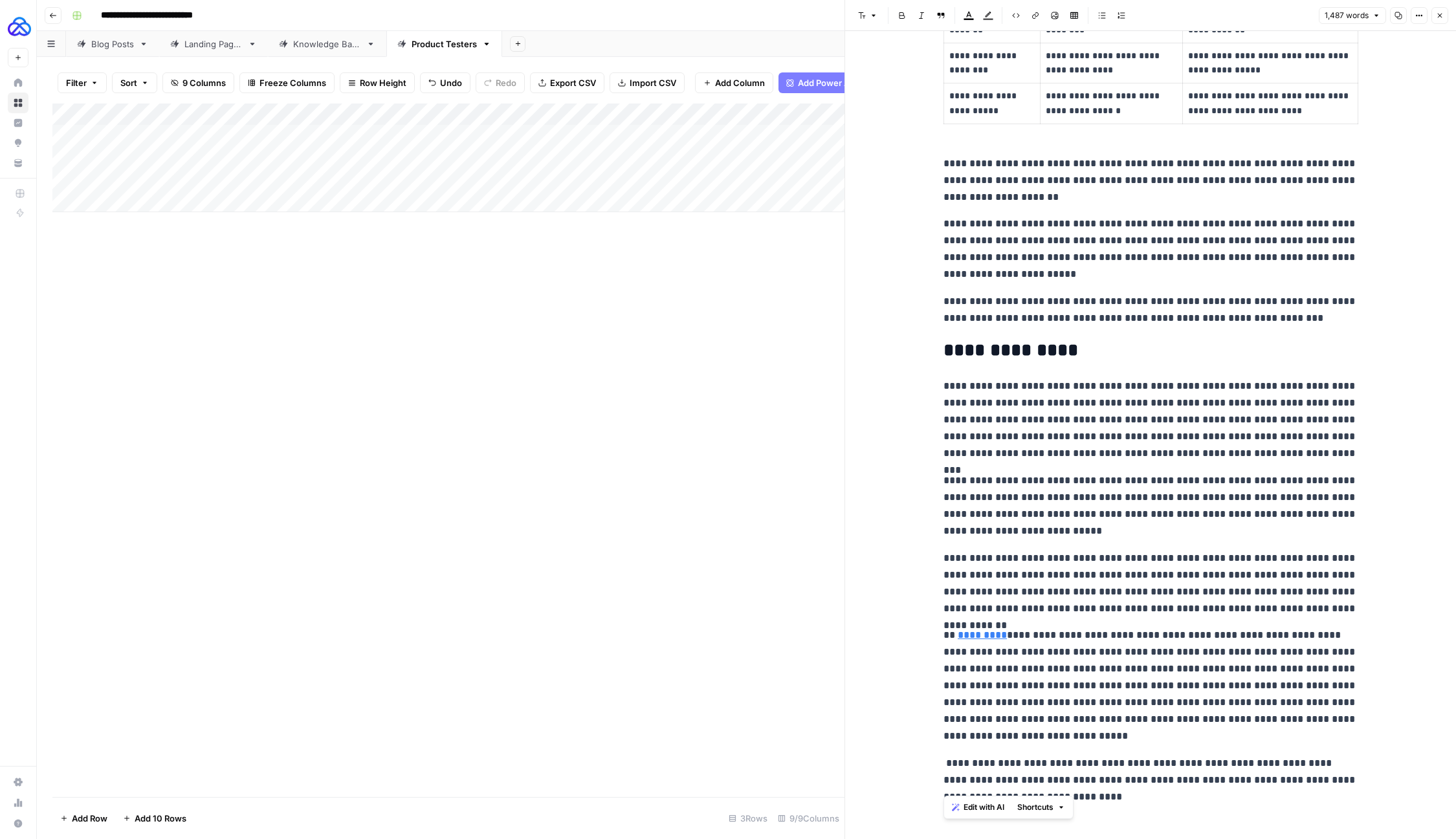
drag, startPoint x: 1034, startPoint y: 791, endPoint x: 936, endPoint y: 746, distance: 107.8
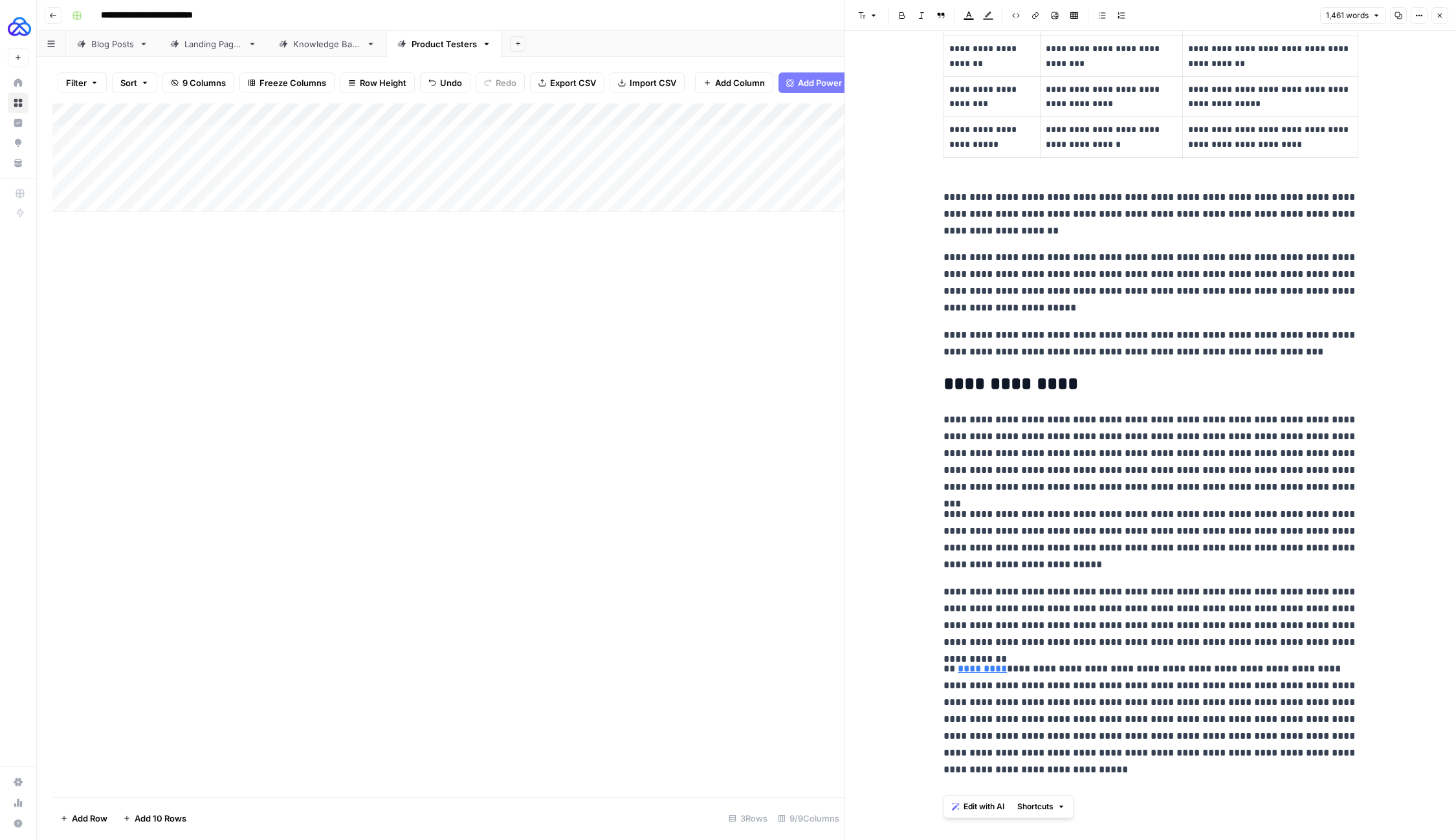
drag, startPoint x: 1124, startPoint y: 768, endPoint x: 903, endPoint y: 658, distance: 246.9
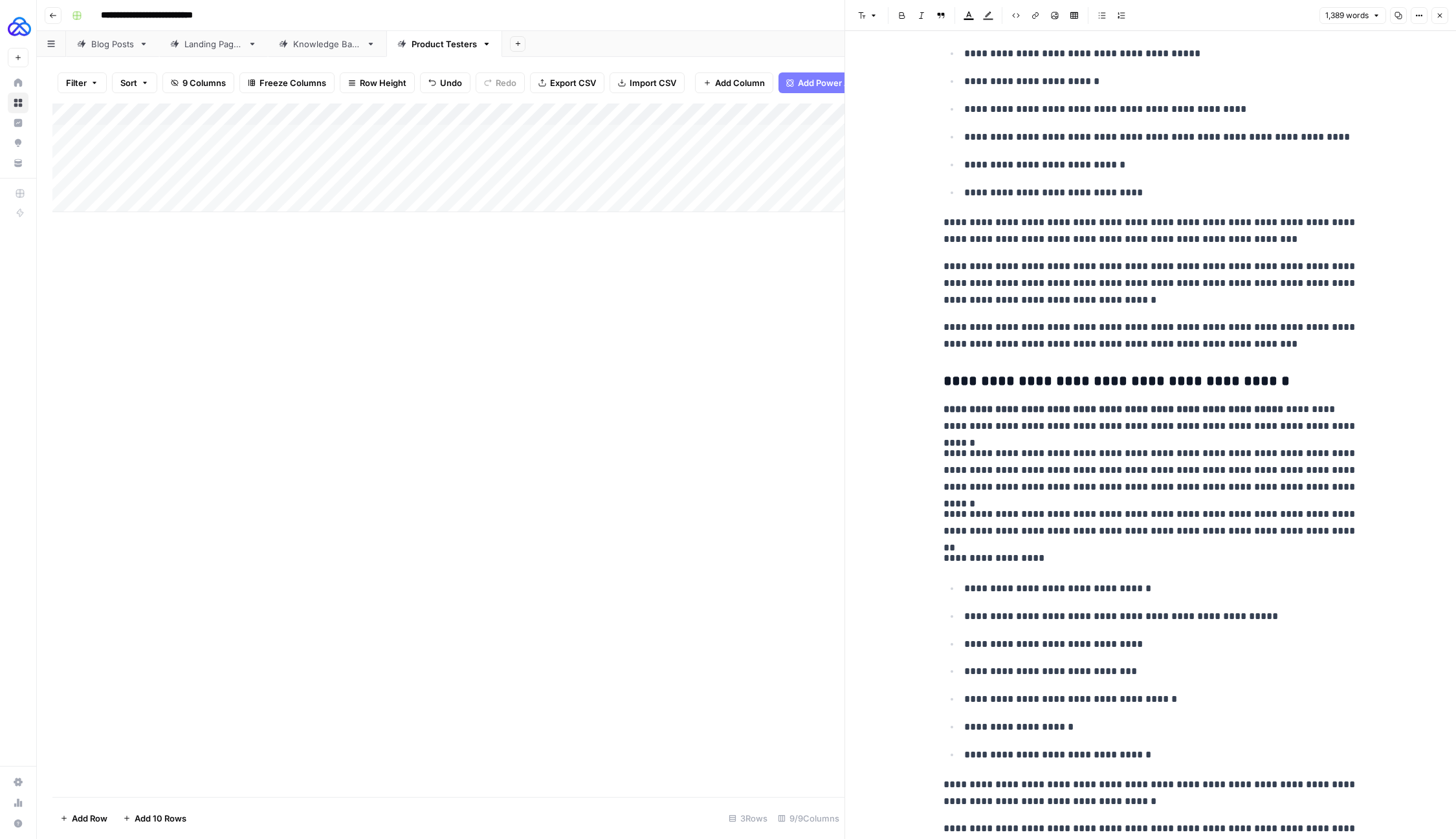
scroll to position [0, 0]
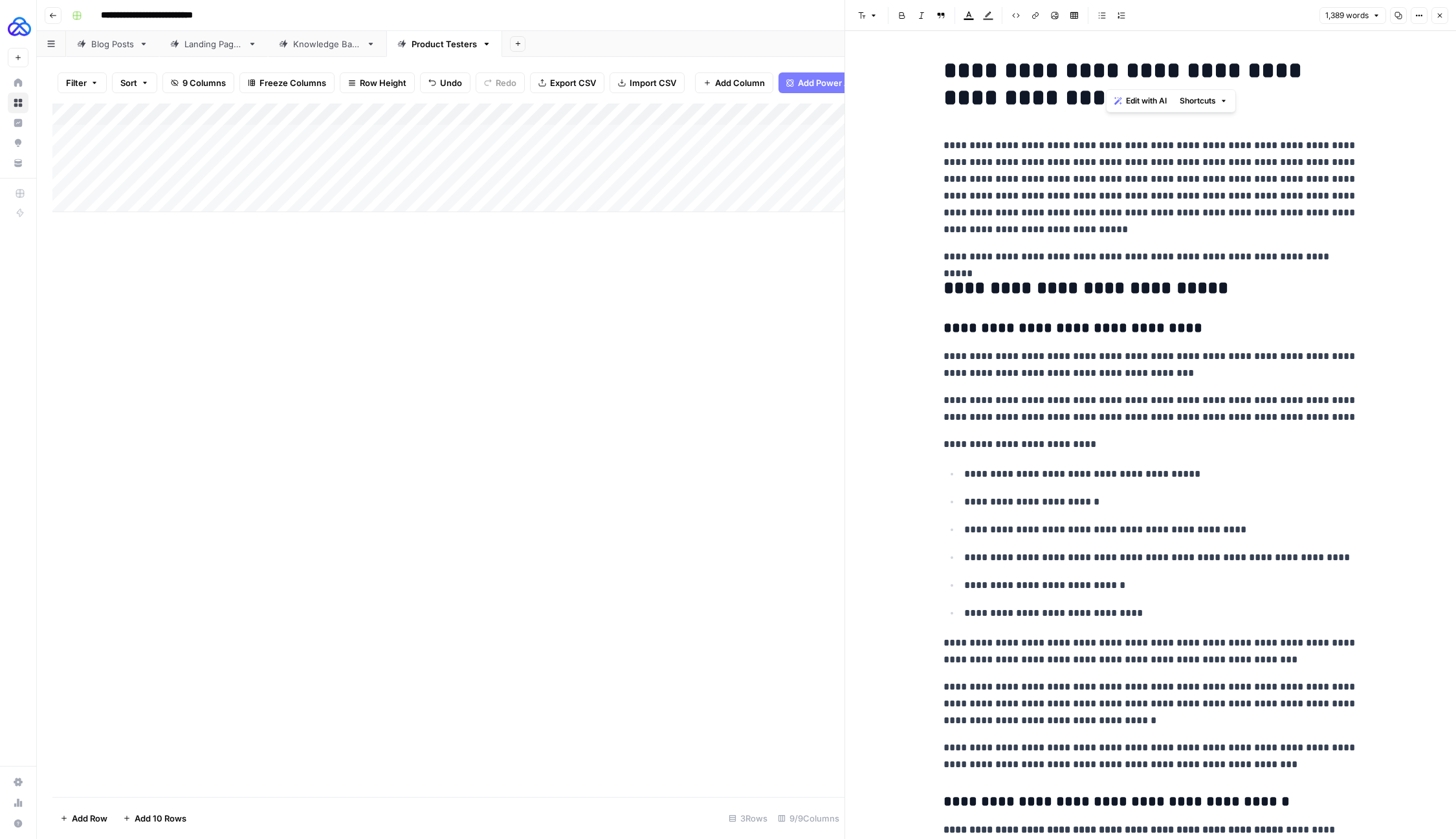
drag, startPoint x: 1138, startPoint y: 72, endPoint x: 1109, endPoint y: 72, distance: 29.0
click at [1109, 72] on h1 "**********" at bounding box center [1151, 84] width 414 height 54
click at [1099, 161] on p "**********" at bounding box center [1151, 188] width 414 height 101
click at [1447, 13] on button "Close" at bounding box center [1439, 15] width 17 height 17
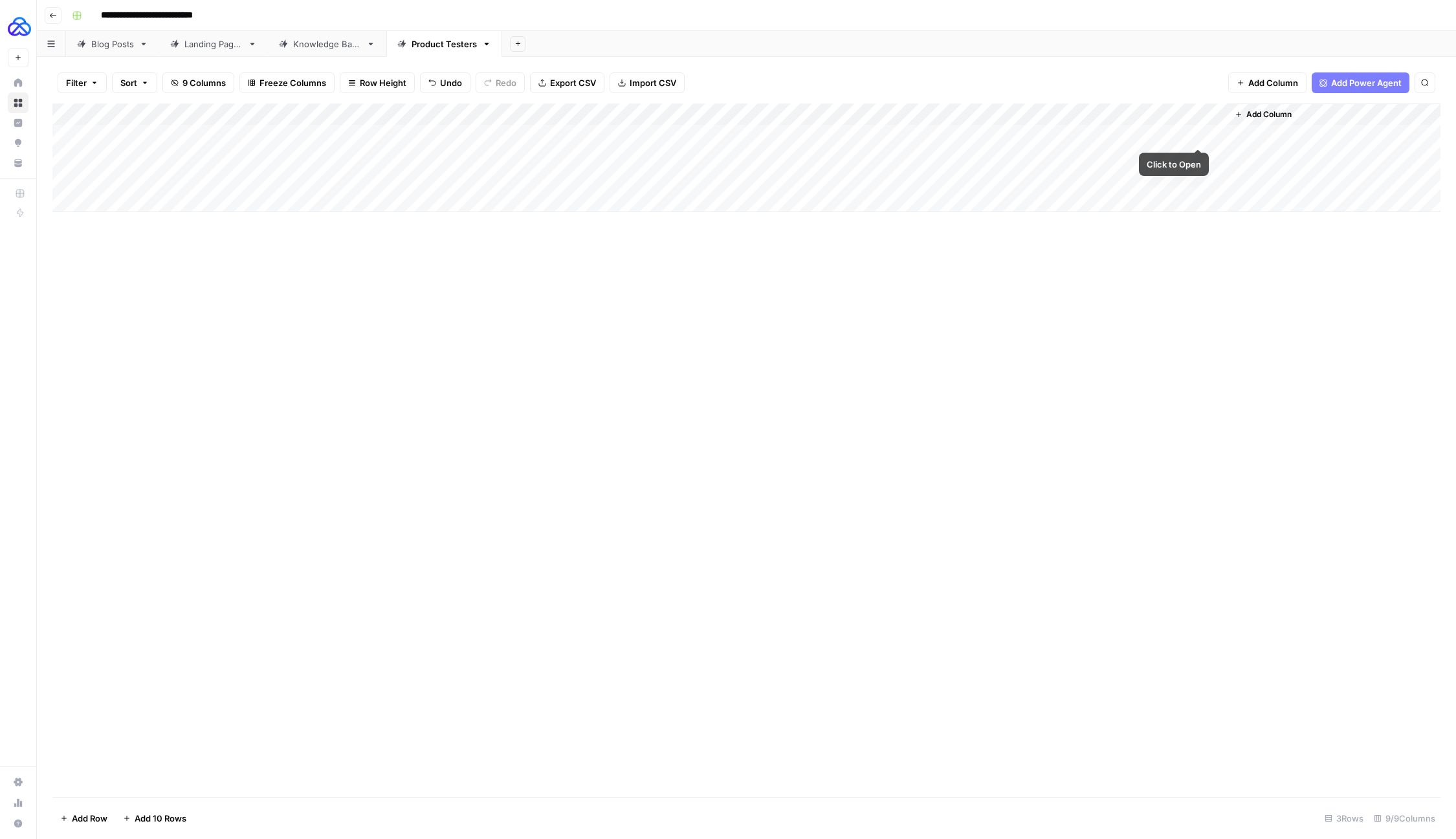
click at [1202, 133] on div "Add Column" at bounding box center [746, 158] width 1388 height 109
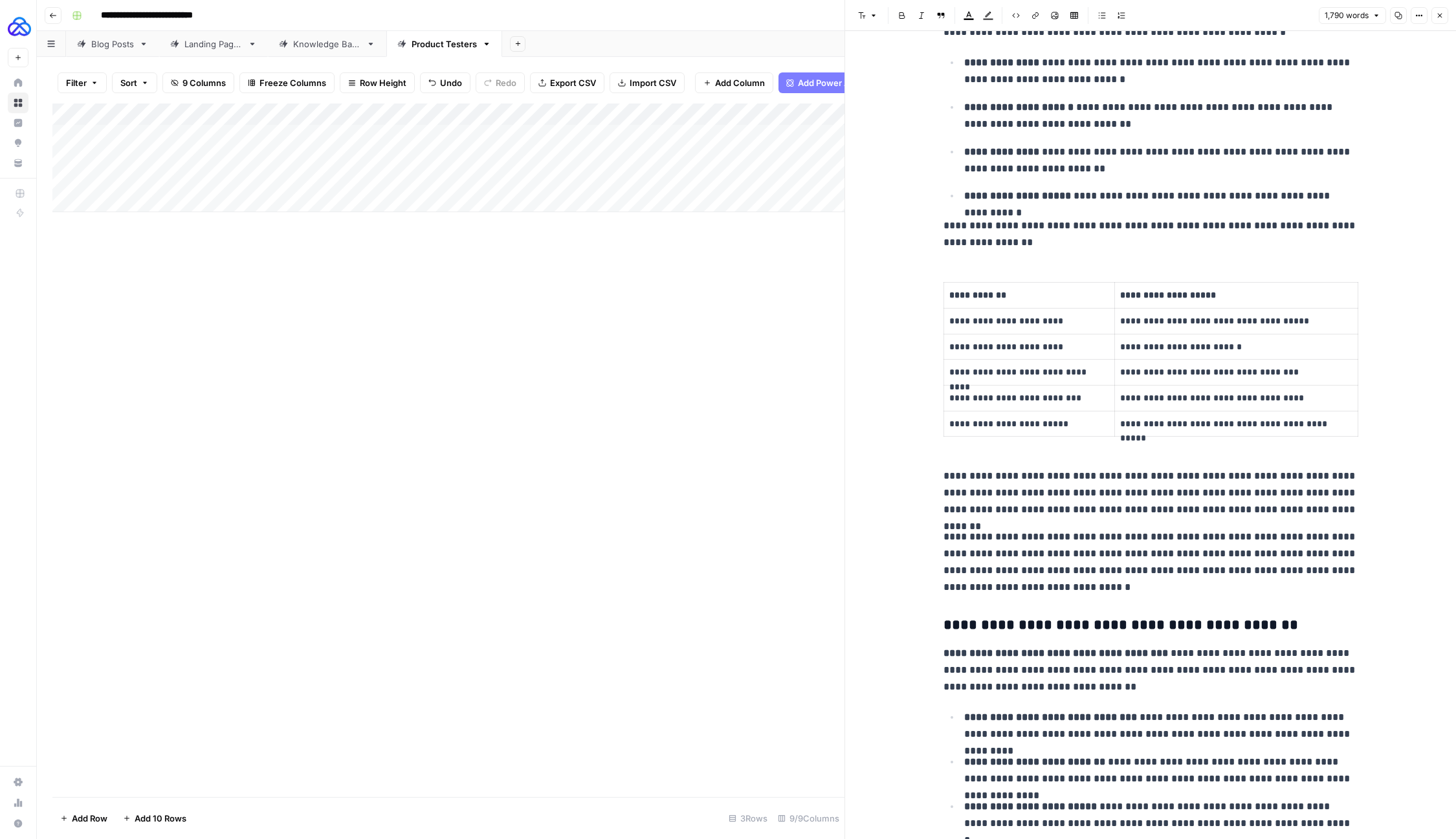
scroll to position [4581, 0]
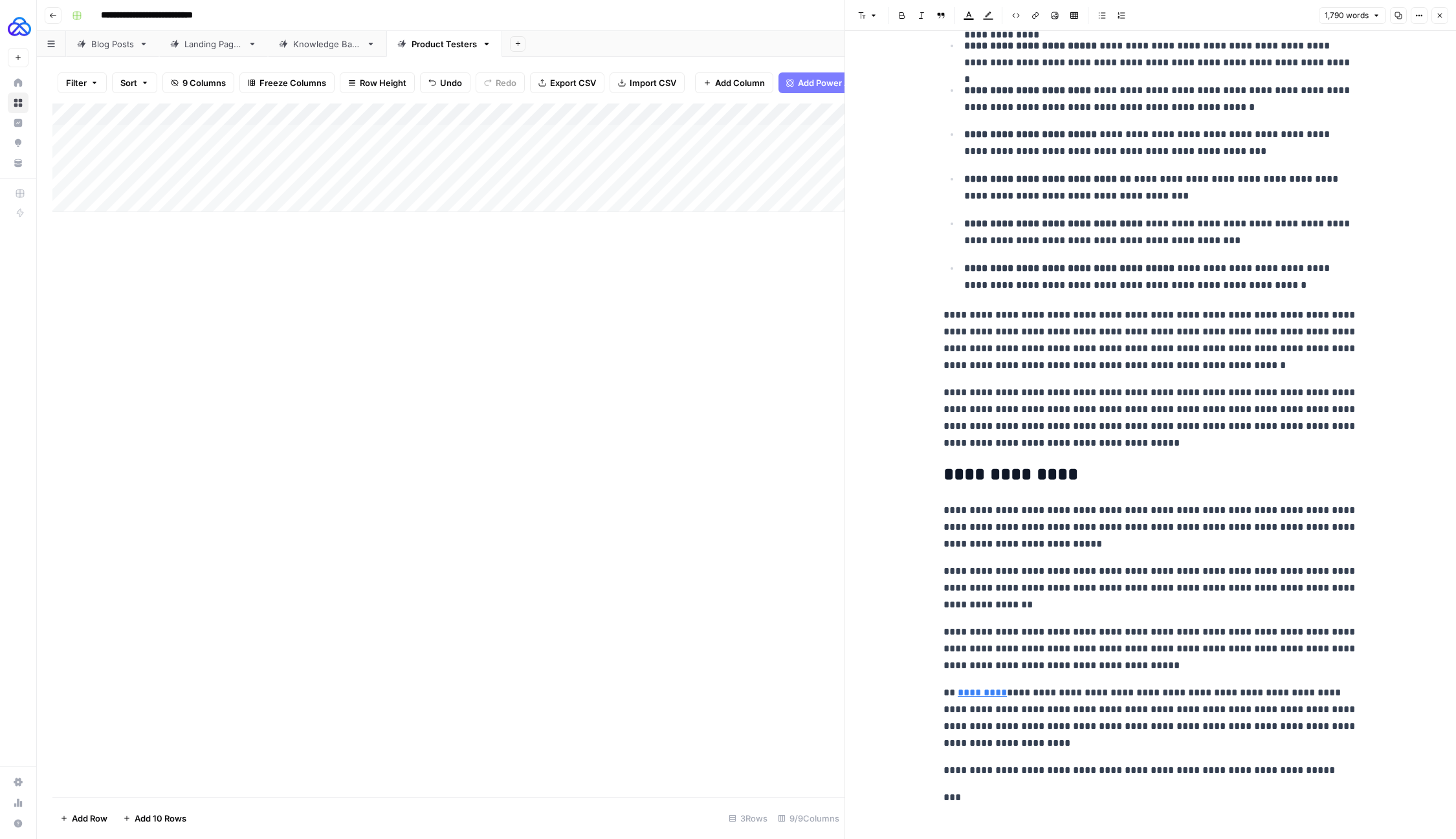
click at [971, 789] on p "***" at bounding box center [1151, 797] width 414 height 17
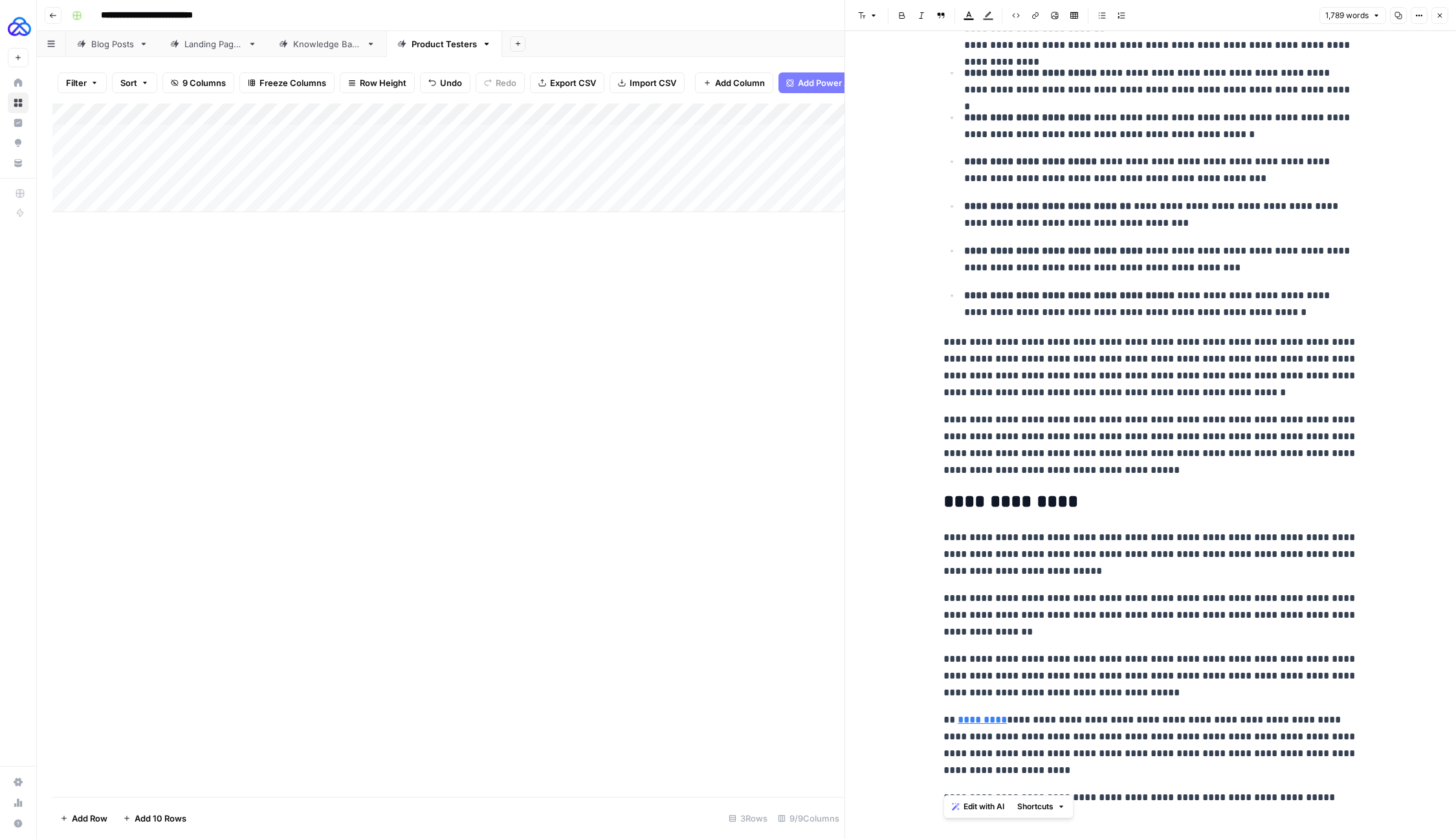
drag, startPoint x: 1306, startPoint y: 786, endPoint x: 941, endPoint y: 700, distance: 375.0
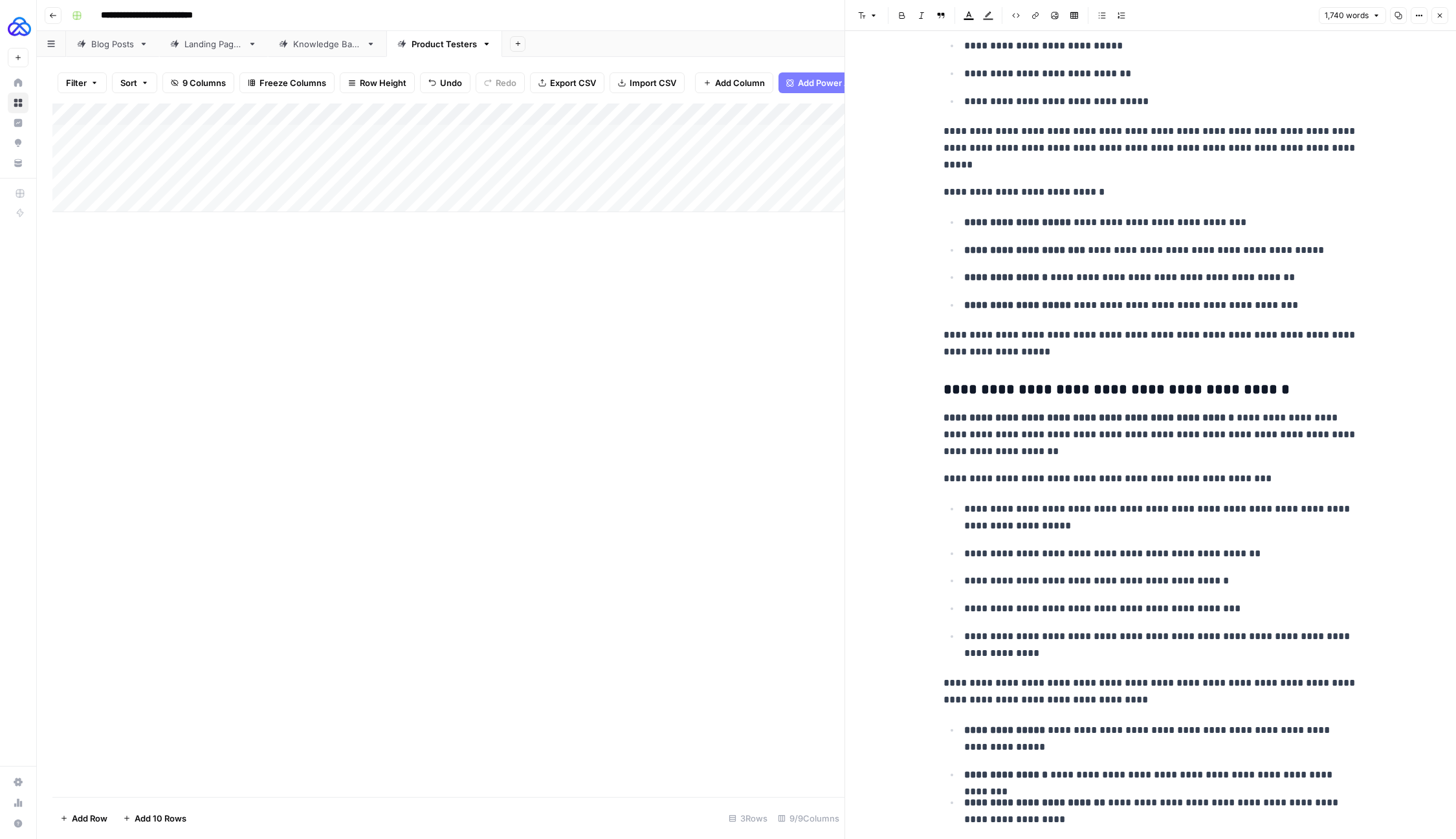
scroll to position [0, 0]
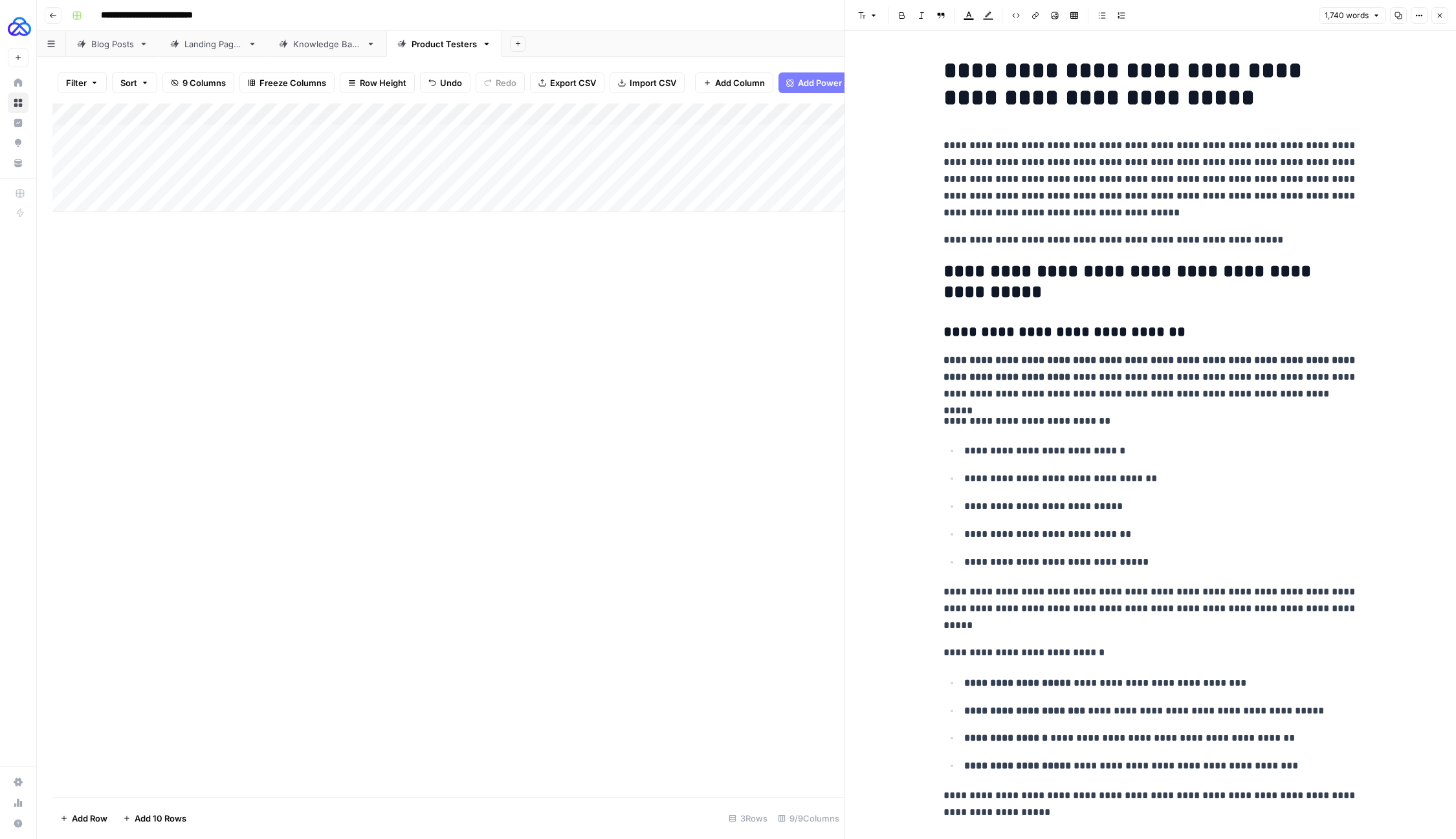
click at [1440, 19] on icon "button" at bounding box center [1439, 15] width 8 height 8
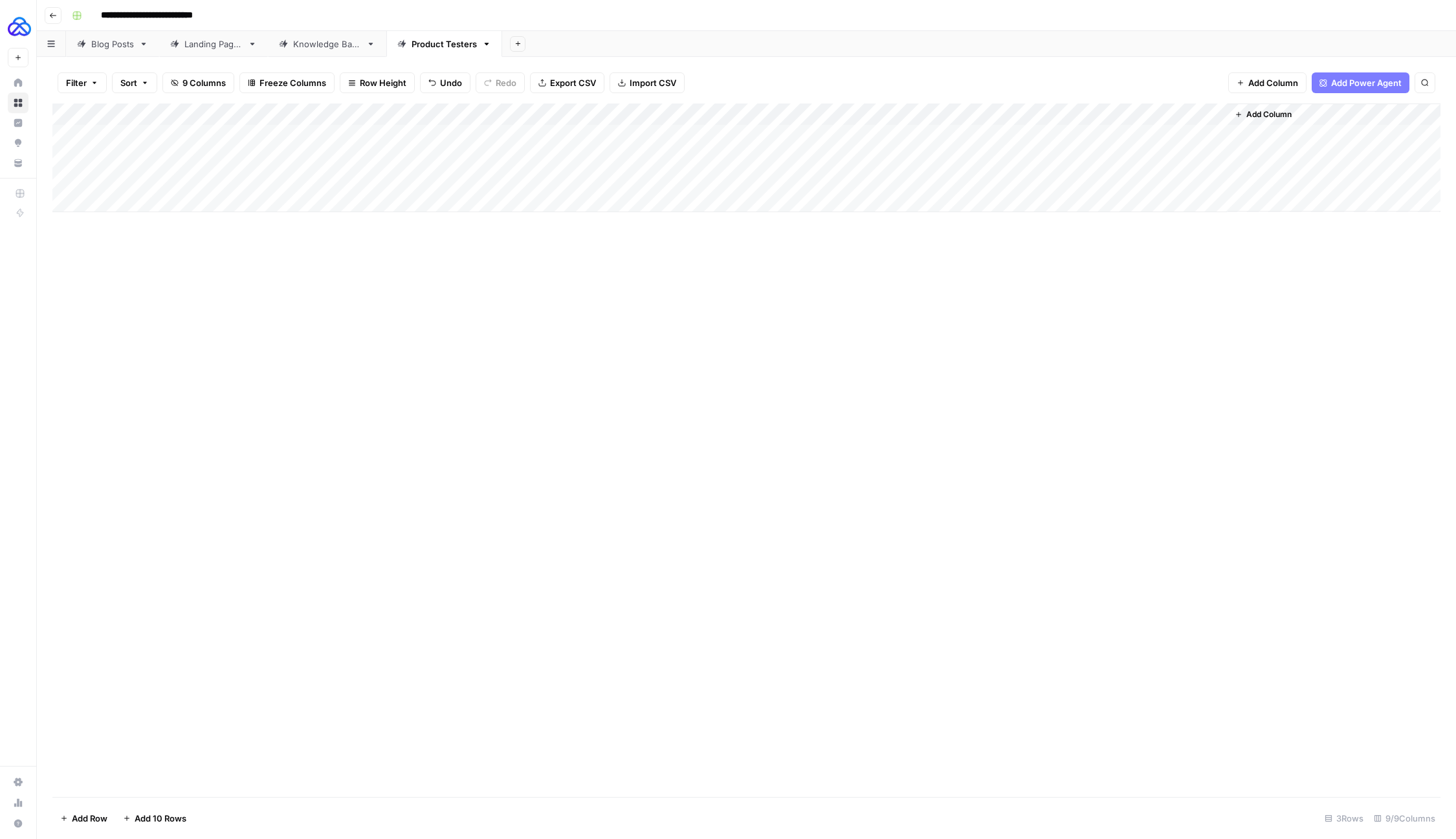
click at [177, 197] on div "Add Column" at bounding box center [746, 158] width 1388 height 109
click at [235, 199] on div "Add Column" at bounding box center [746, 169] width 1388 height 131
click at [236, 199] on div "Add Column" at bounding box center [746, 169] width 1388 height 131
type textarea "**********"
click at [162, 205] on div "Add Column" at bounding box center [746, 169] width 1388 height 131
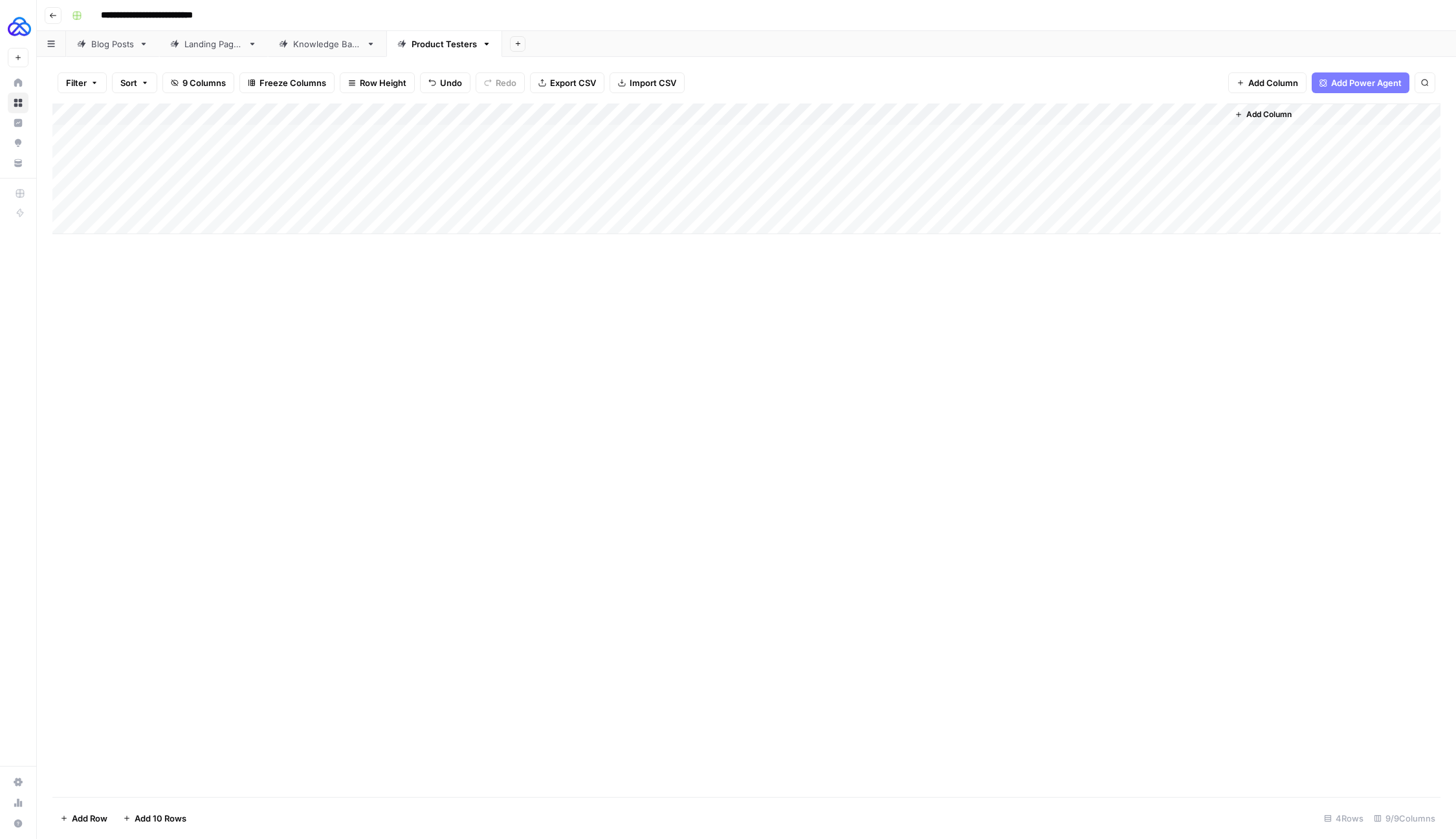
click at [162, 204] on div "Add Column" at bounding box center [746, 169] width 1388 height 131
type textarea "*"
type textarea "****"
click at [407, 184] on div "Add Column" at bounding box center [746, 169] width 1388 height 131
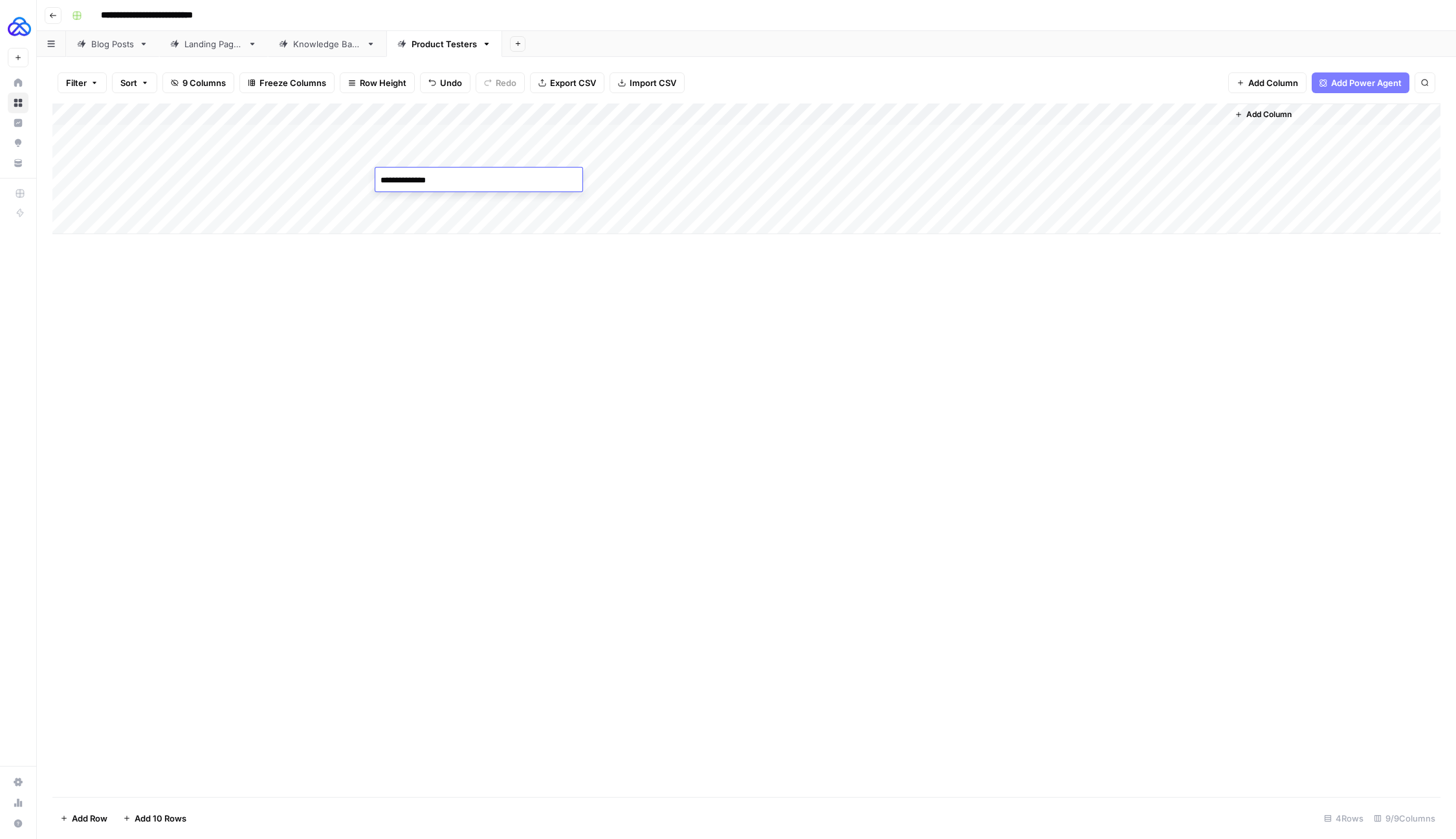
click at [407, 184] on textarea "**********" at bounding box center [478, 181] width 207 height 18
click at [399, 198] on div "Add Column" at bounding box center [746, 169] width 1388 height 131
type textarea "**********"
click at [583, 309] on div "Add Column" at bounding box center [746, 450] width 1388 height 693
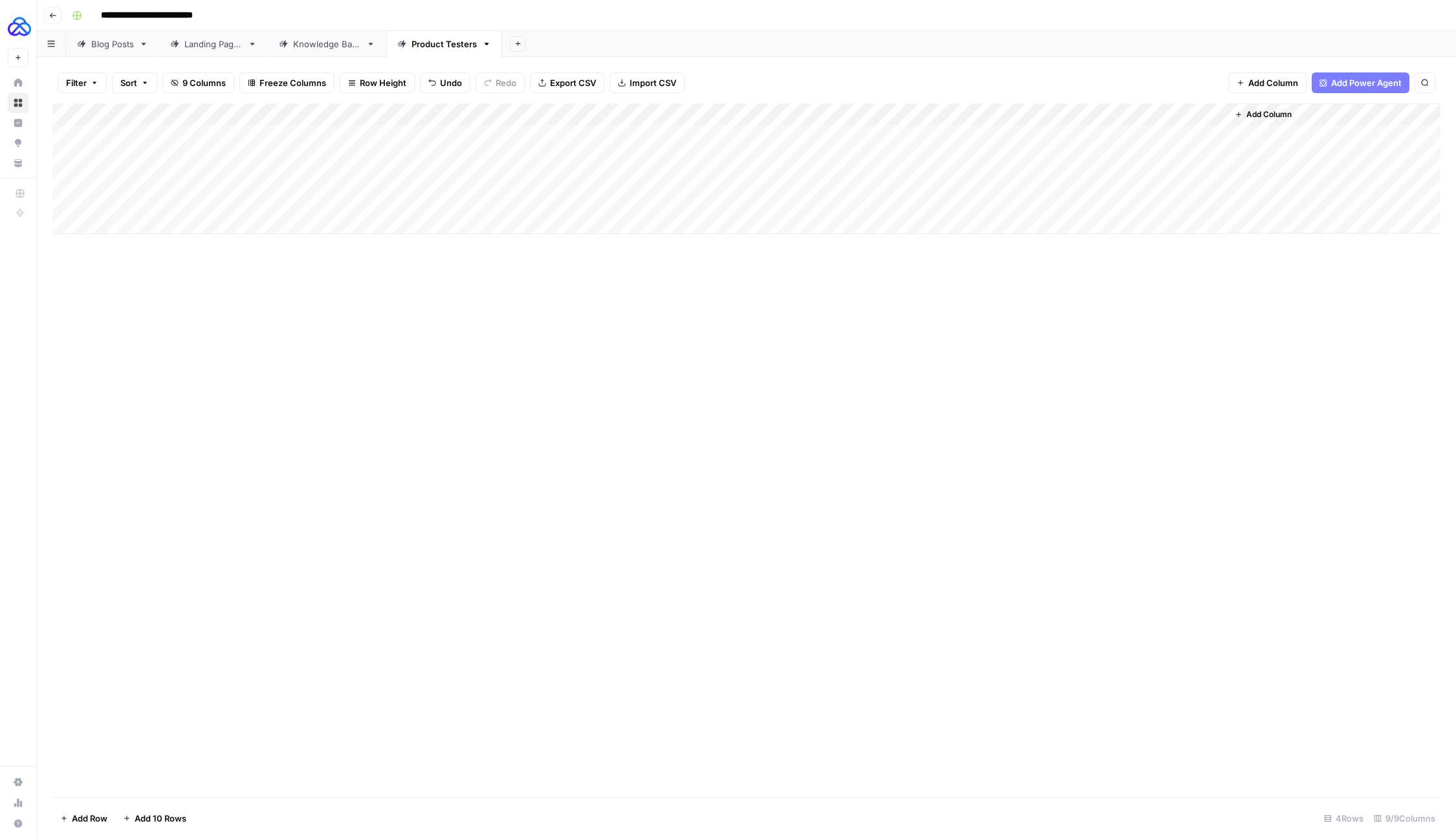
click at [561, 200] on div "Add Column" at bounding box center [746, 169] width 1388 height 131
click at [627, 199] on div "Add Column" at bounding box center [746, 169] width 1388 height 131
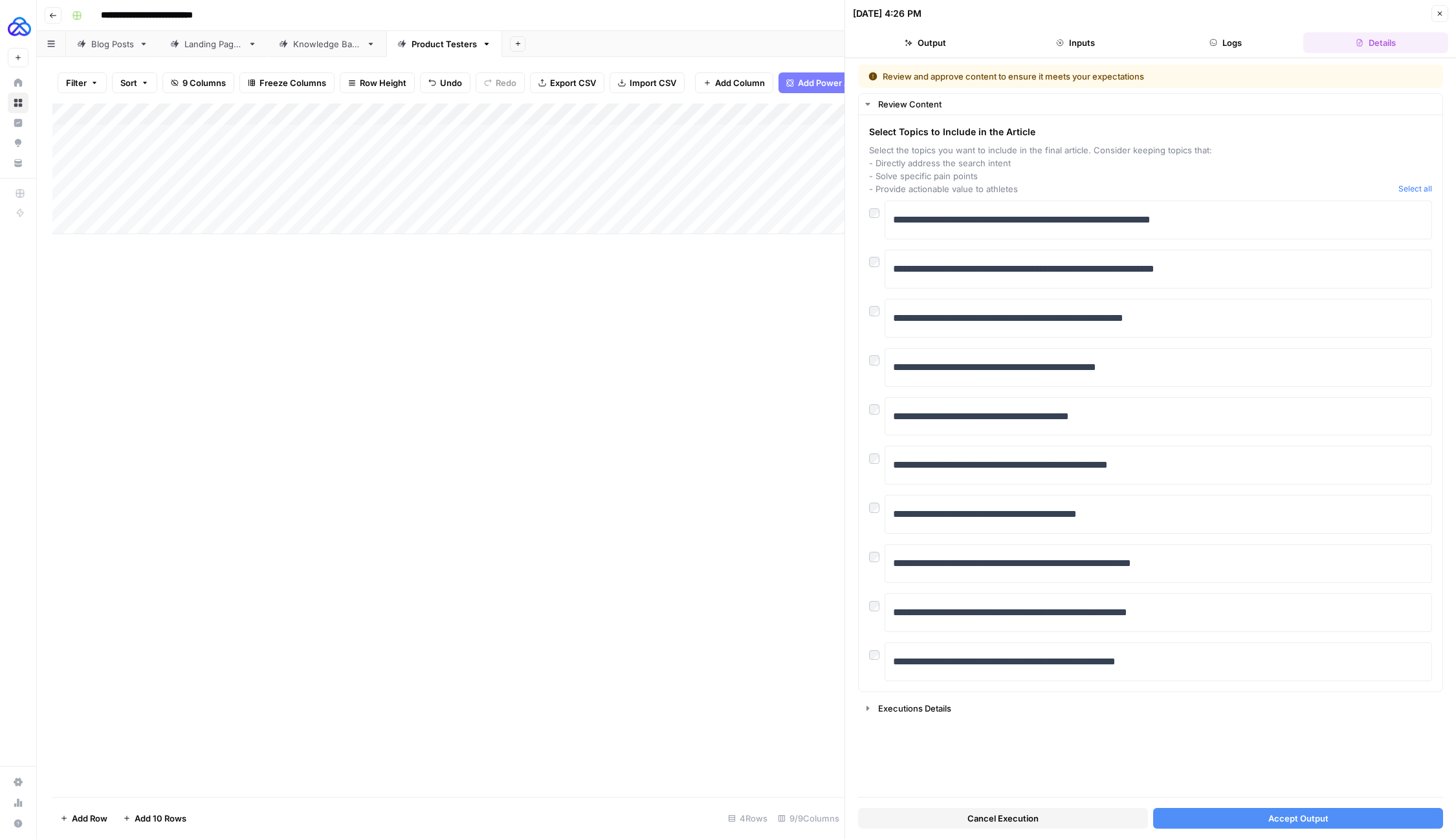
click at [1177, 824] on button "Accept Output" at bounding box center [1298, 819] width 290 height 21
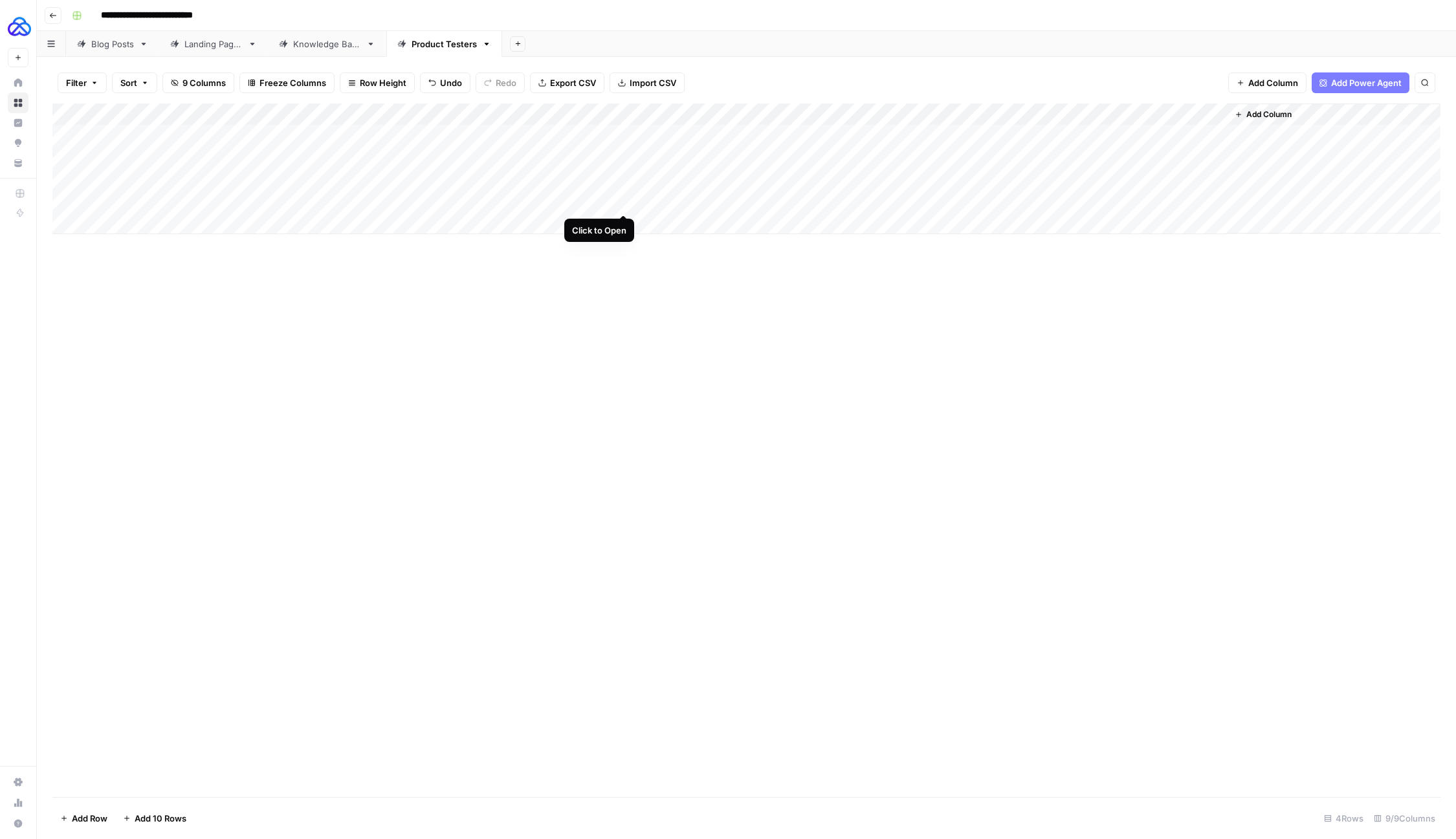
click at [623, 201] on div "Add Column" at bounding box center [746, 169] width 1388 height 131
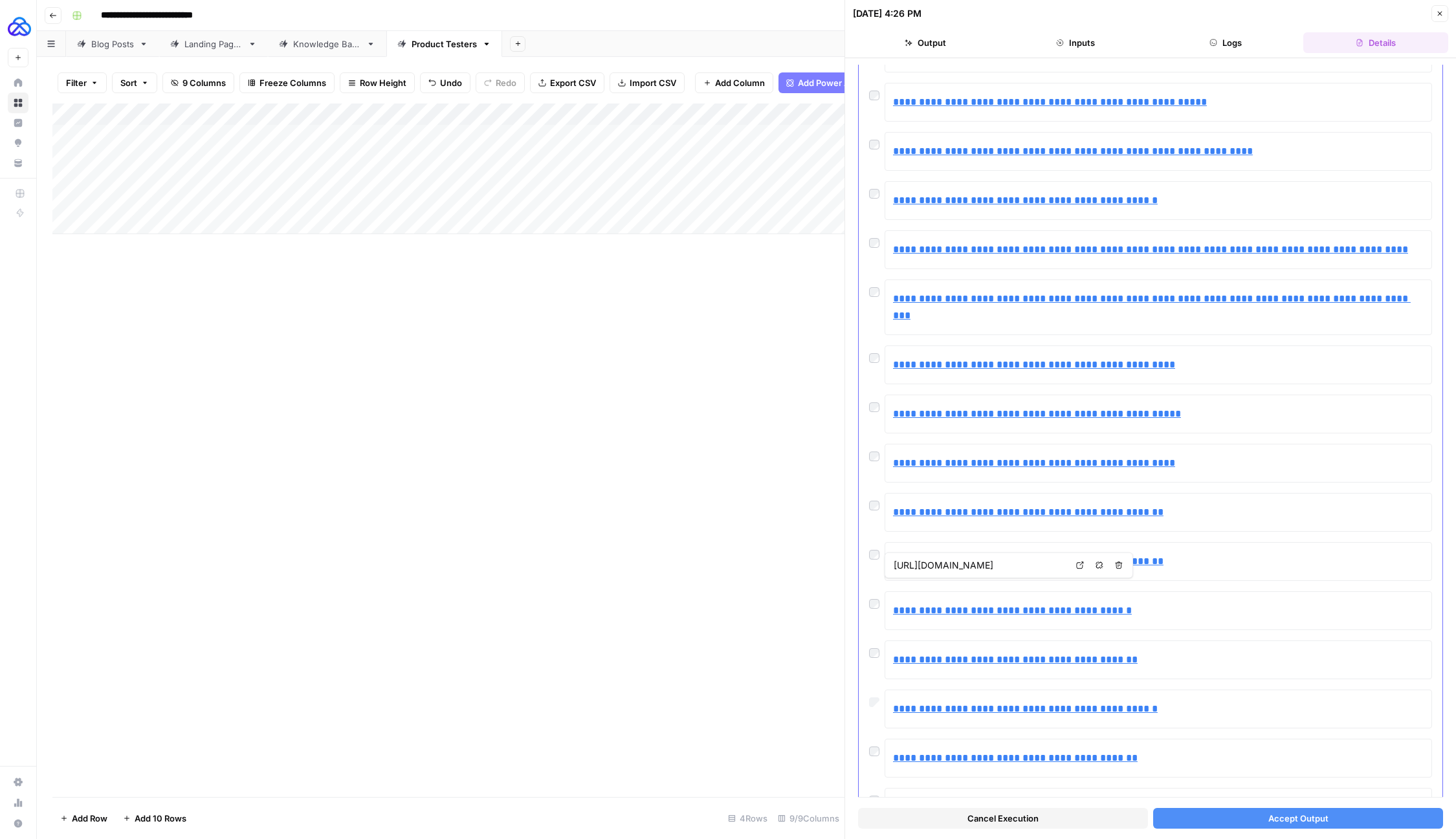
scroll to position [1718, 0]
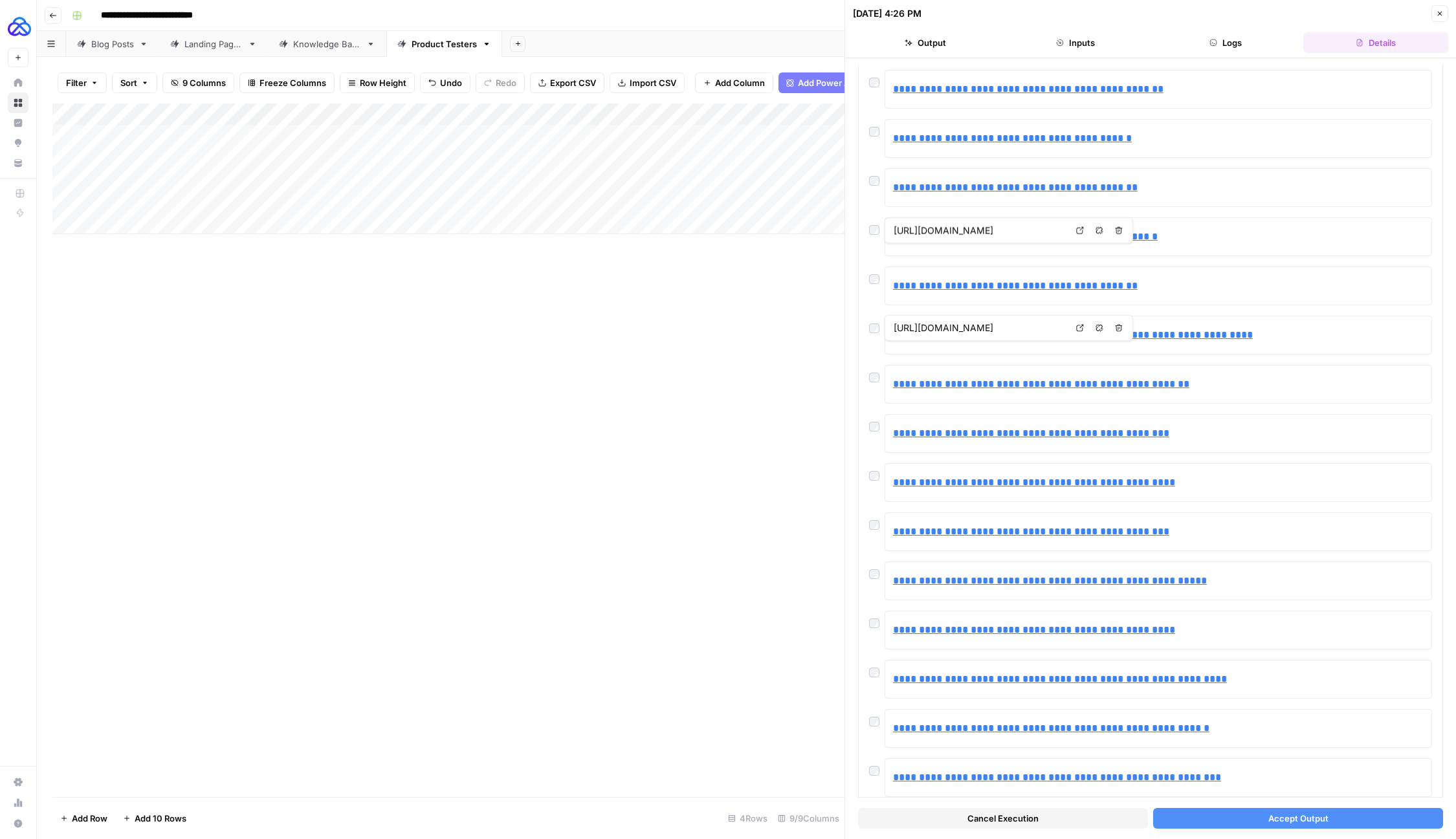
click at [1235, 821] on button "Accept Output" at bounding box center [1298, 819] width 290 height 21
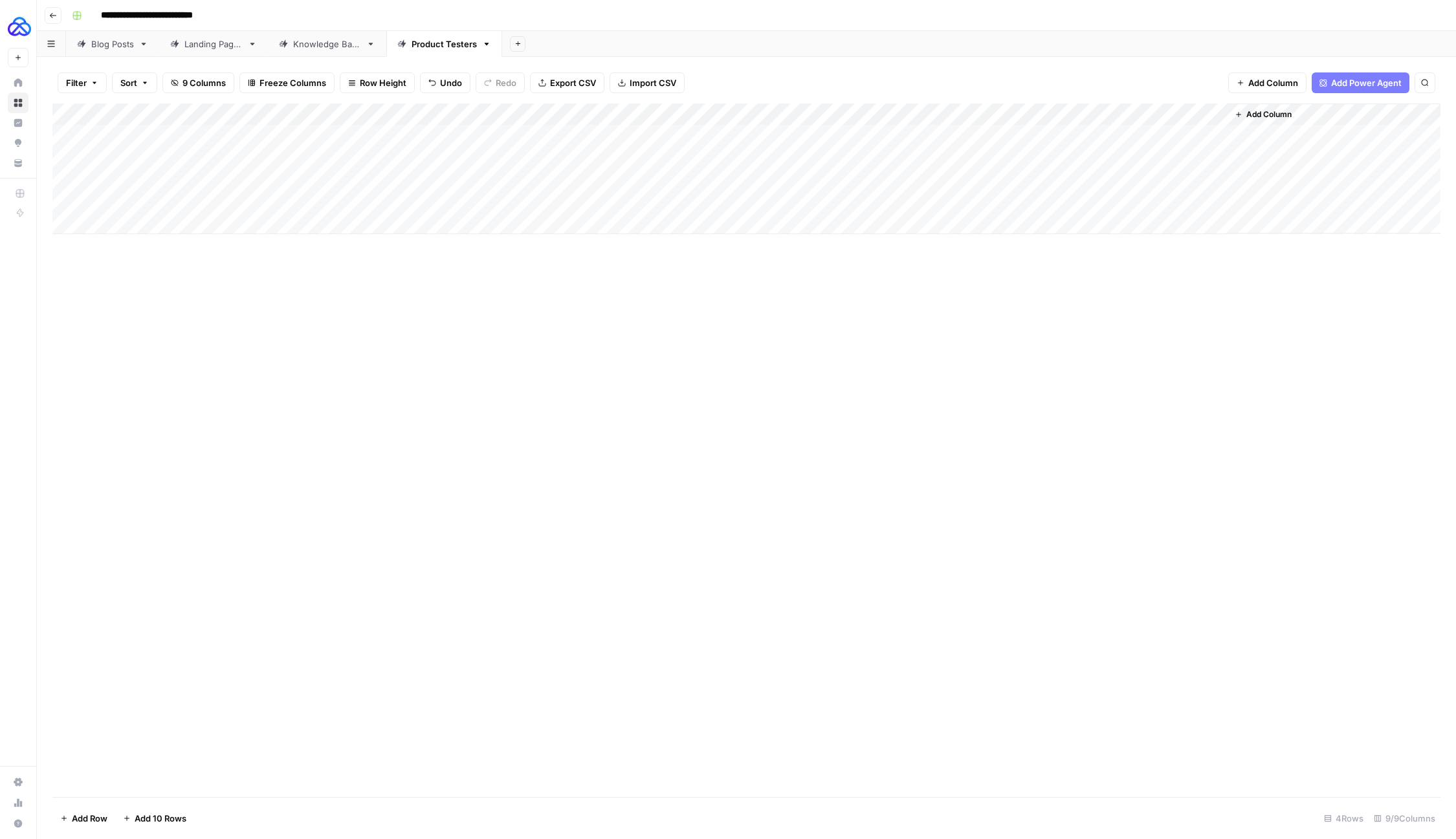
click at [1045, 200] on div "Add Column" at bounding box center [746, 169] width 1388 height 131
click at [1212, 155] on div "Add Column" at bounding box center [746, 169] width 1388 height 131
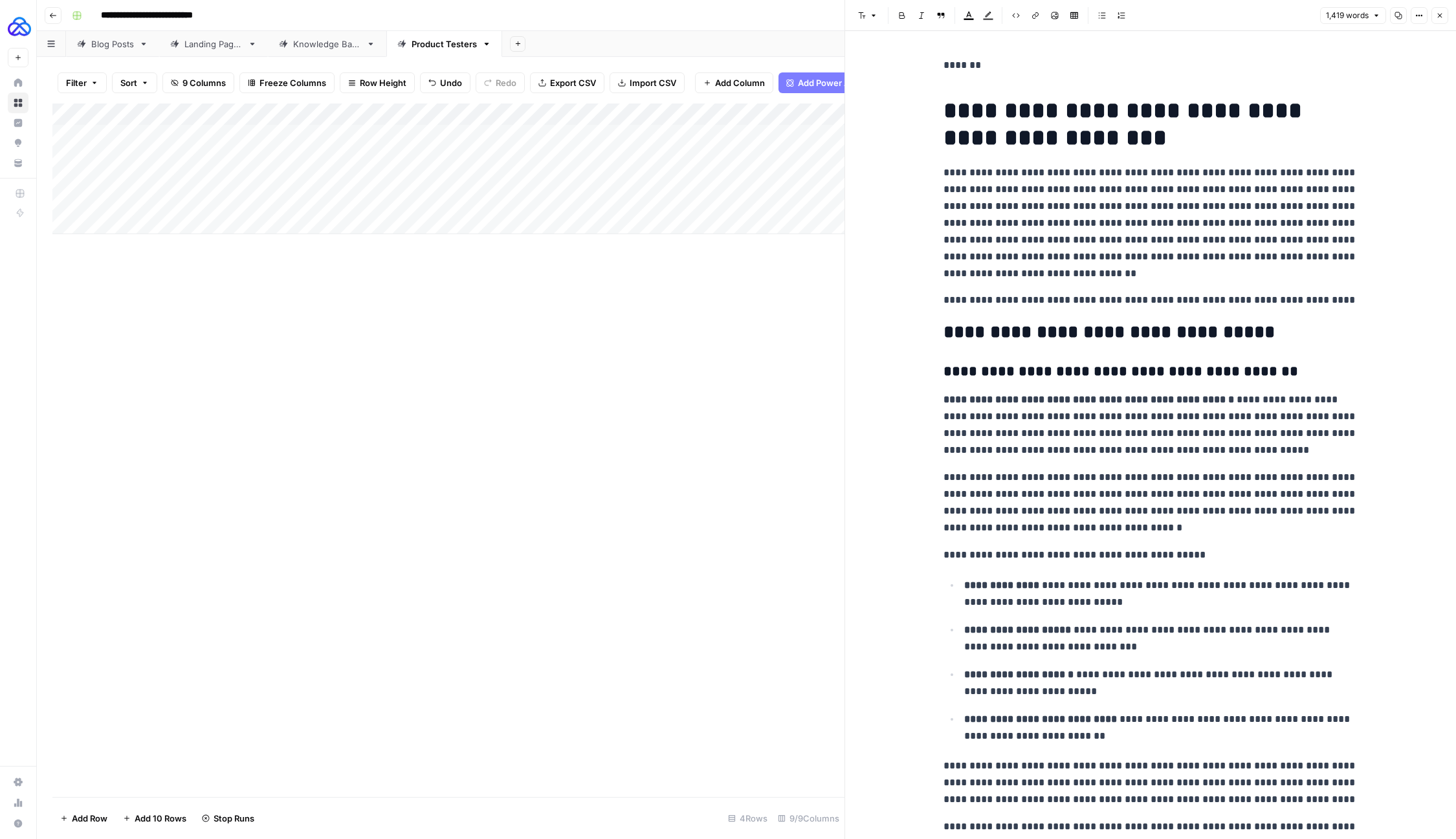
drag, startPoint x: 967, startPoint y: 110, endPoint x: 887, endPoint y: 110, distance: 80.0
drag, startPoint x: 939, startPoint y: 101, endPoint x: 936, endPoint y: 38, distance: 63.1
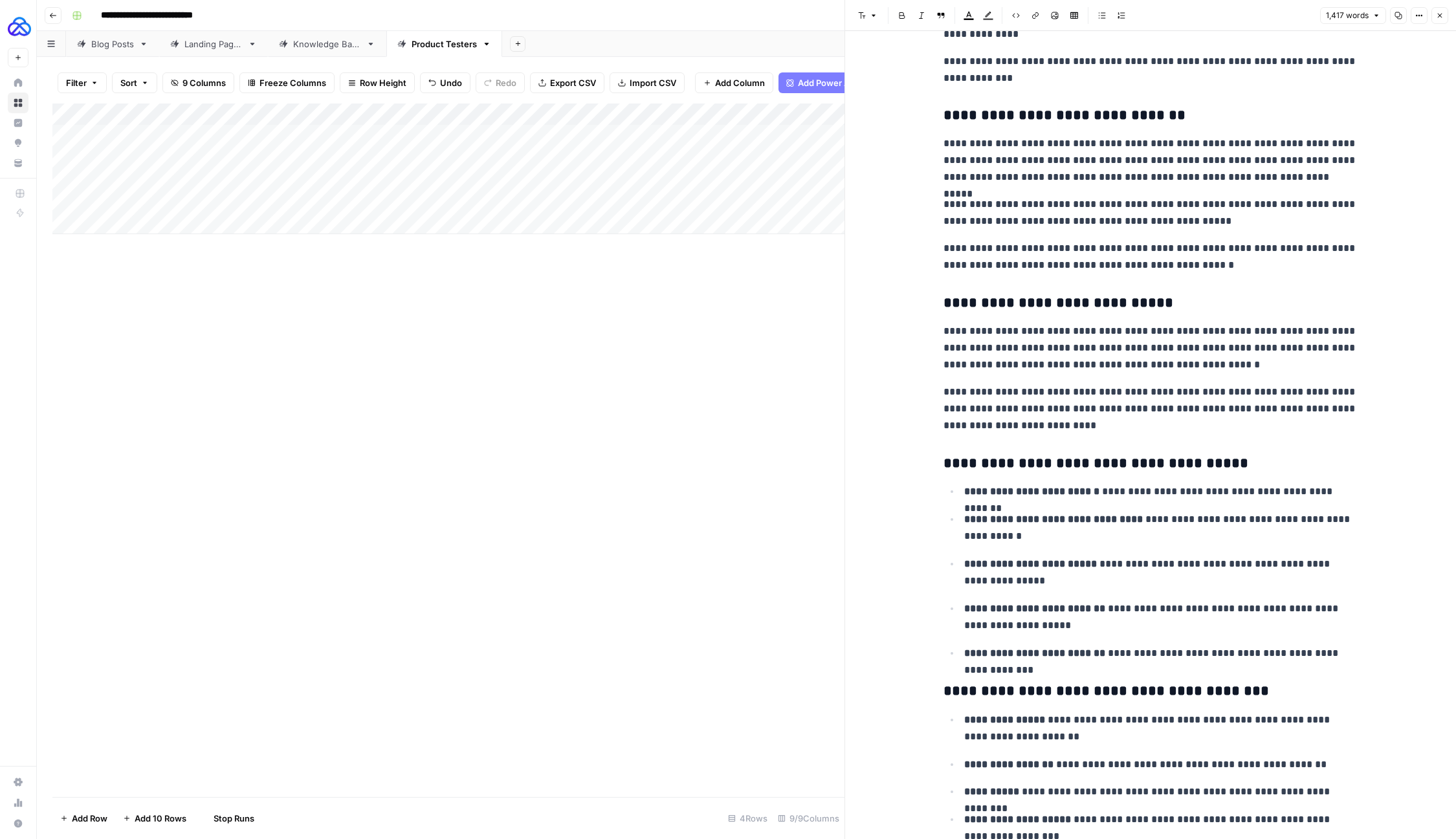
scroll to position [2595, 0]
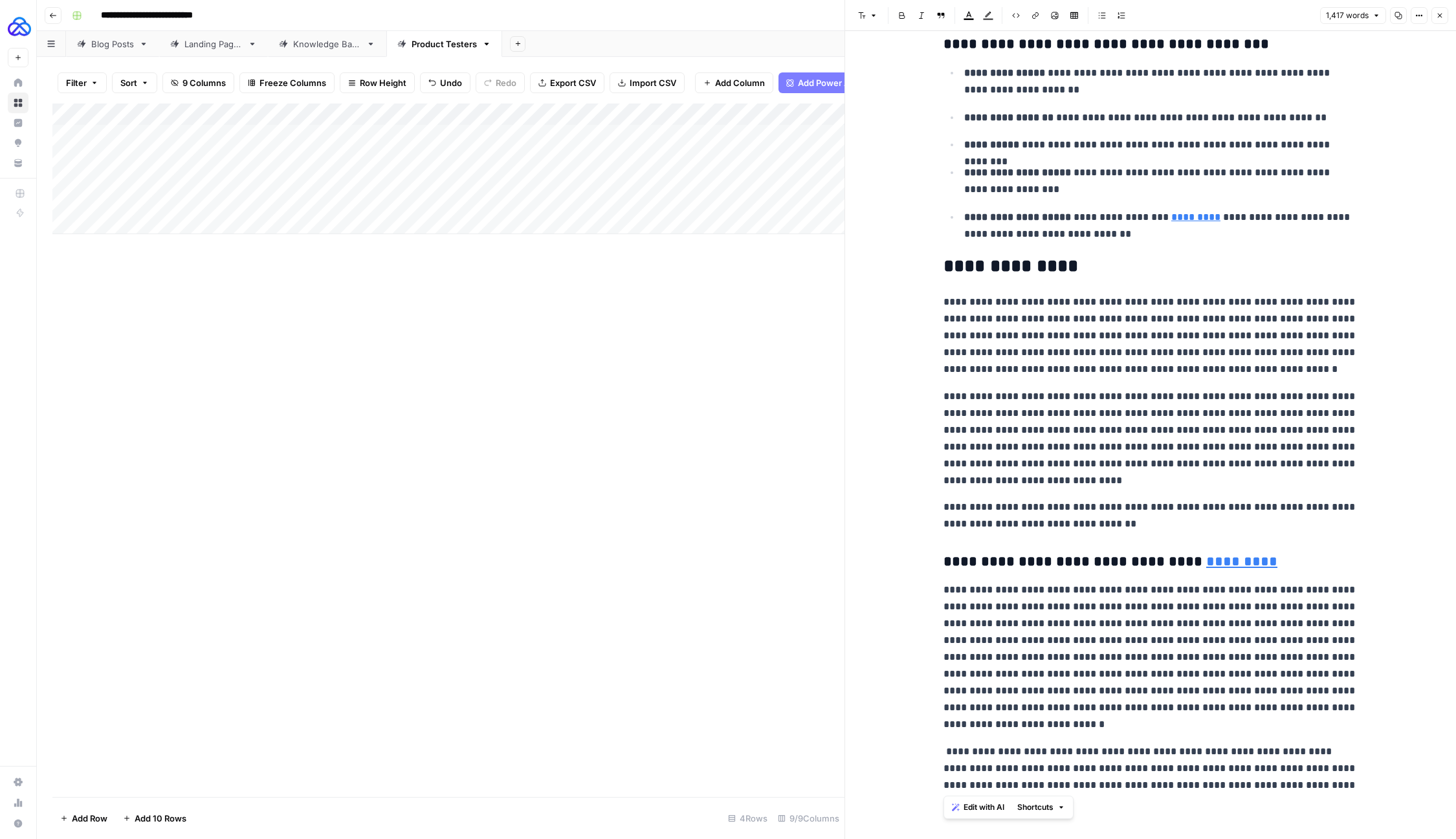
drag, startPoint x: 936, startPoint y: 560, endPoint x: 1272, endPoint y: 787, distance: 405.5
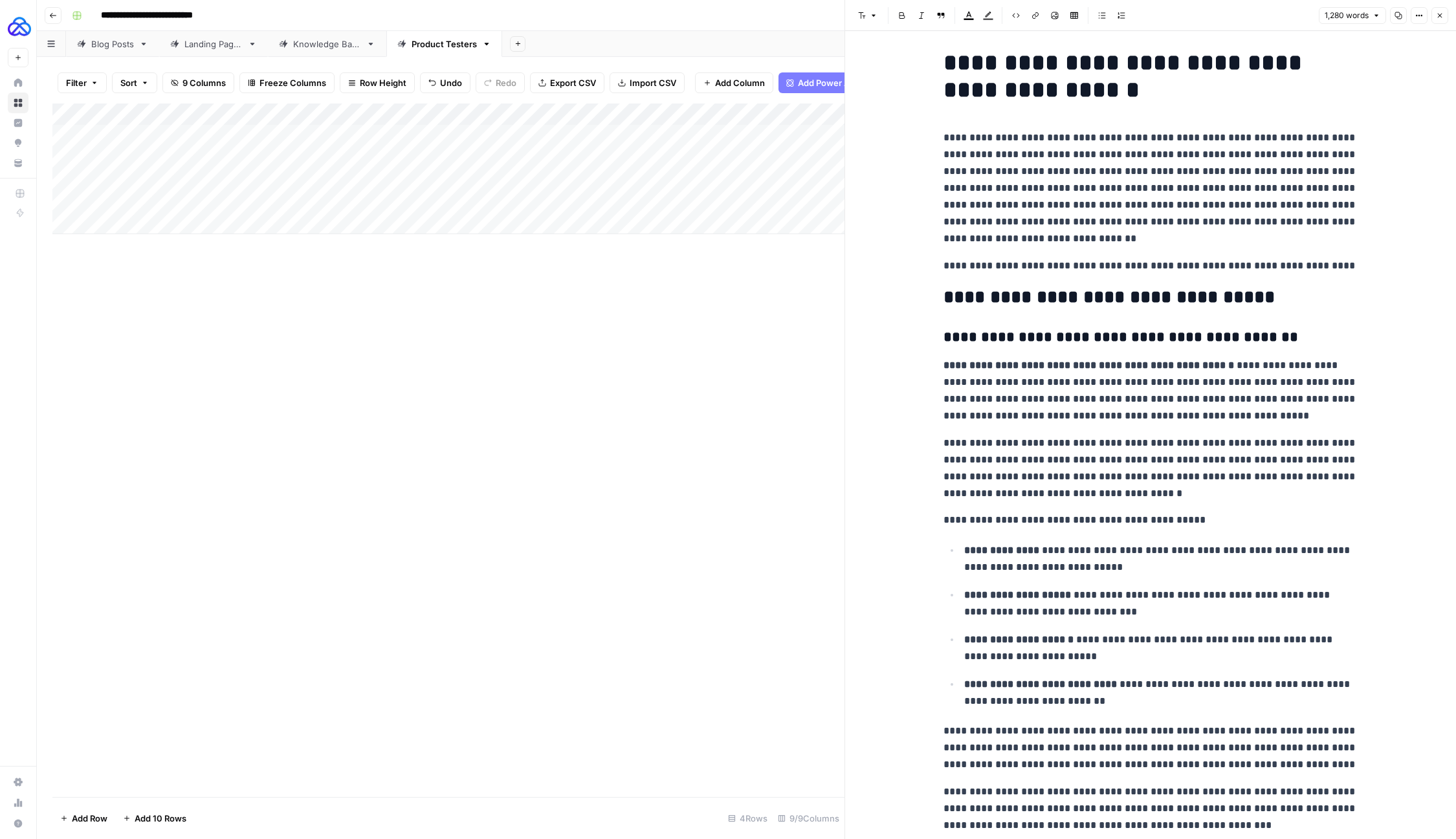
scroll to position [0, 0]
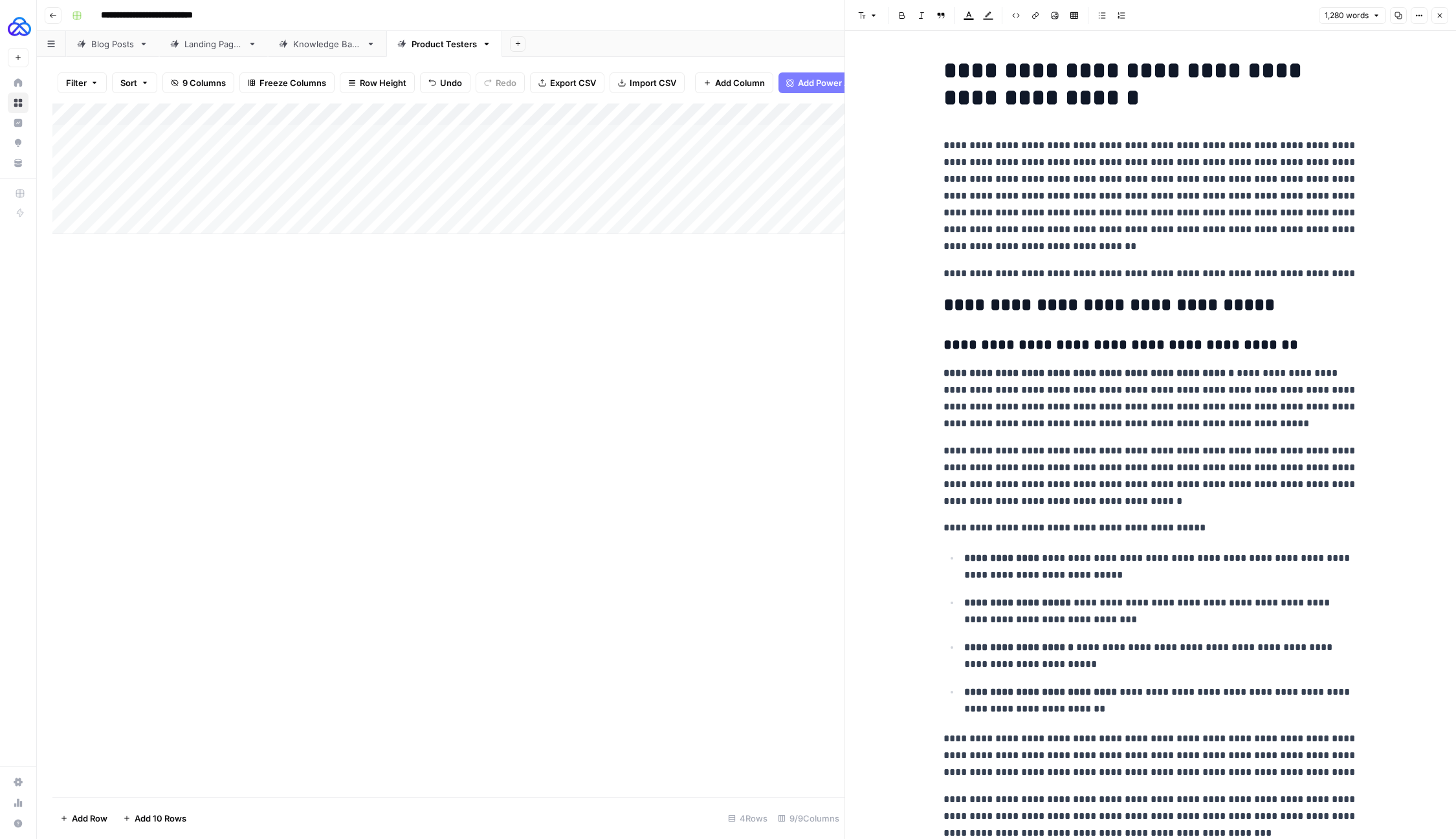
click at [988, 306] on h2 "**********" at bounding box center [1151, 305] width 414 height 21
click at [875, 10] on button "Font style" at bounding box center [868, 15] width 30 height 17
click at [1001, 304] on h2 "**********" at bounding box center [1151, 305] width 414 height 21
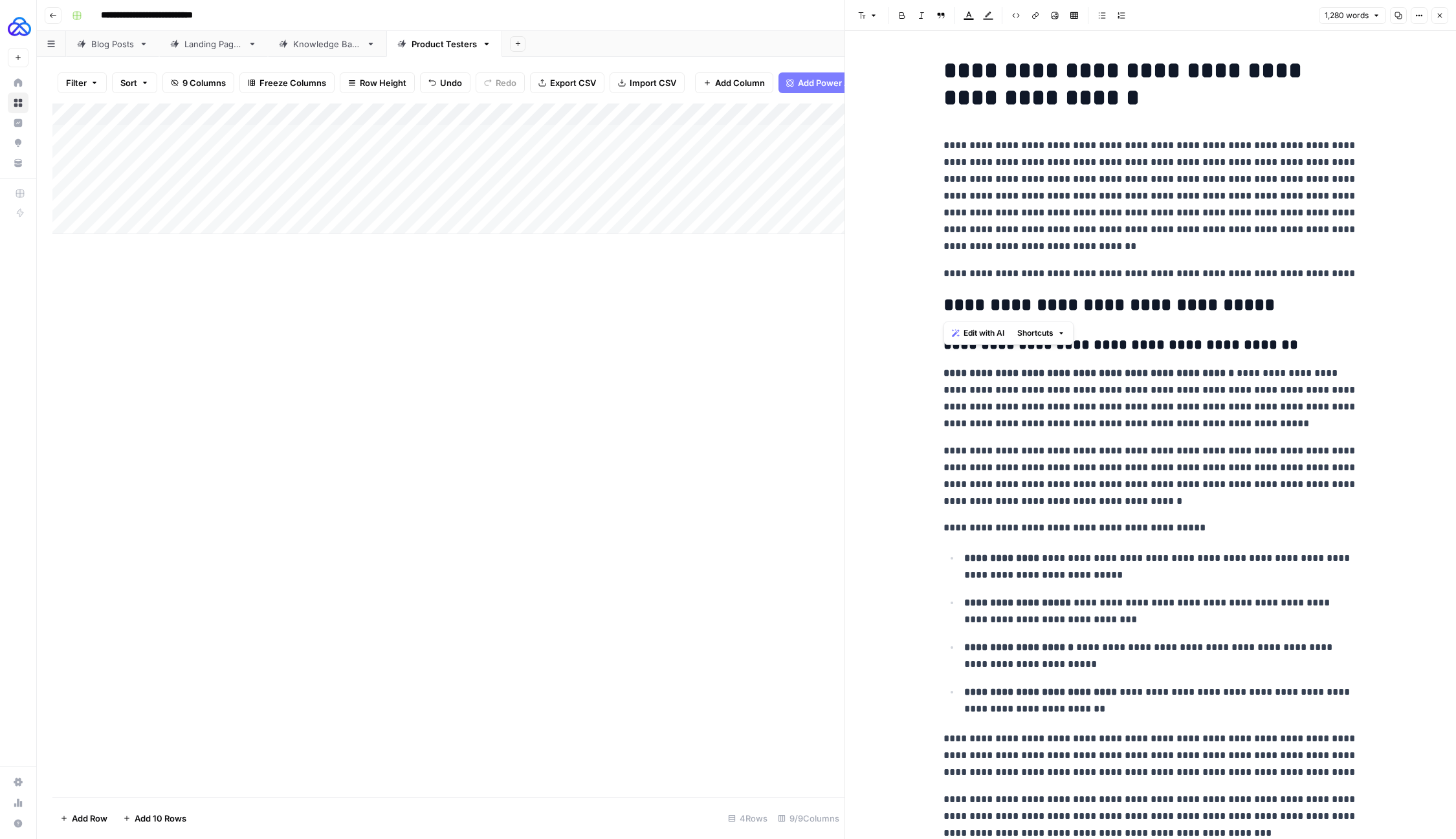
click at [1001, 304] on h2 "**********" at bounding box center [1151, 305] width 414 height 21
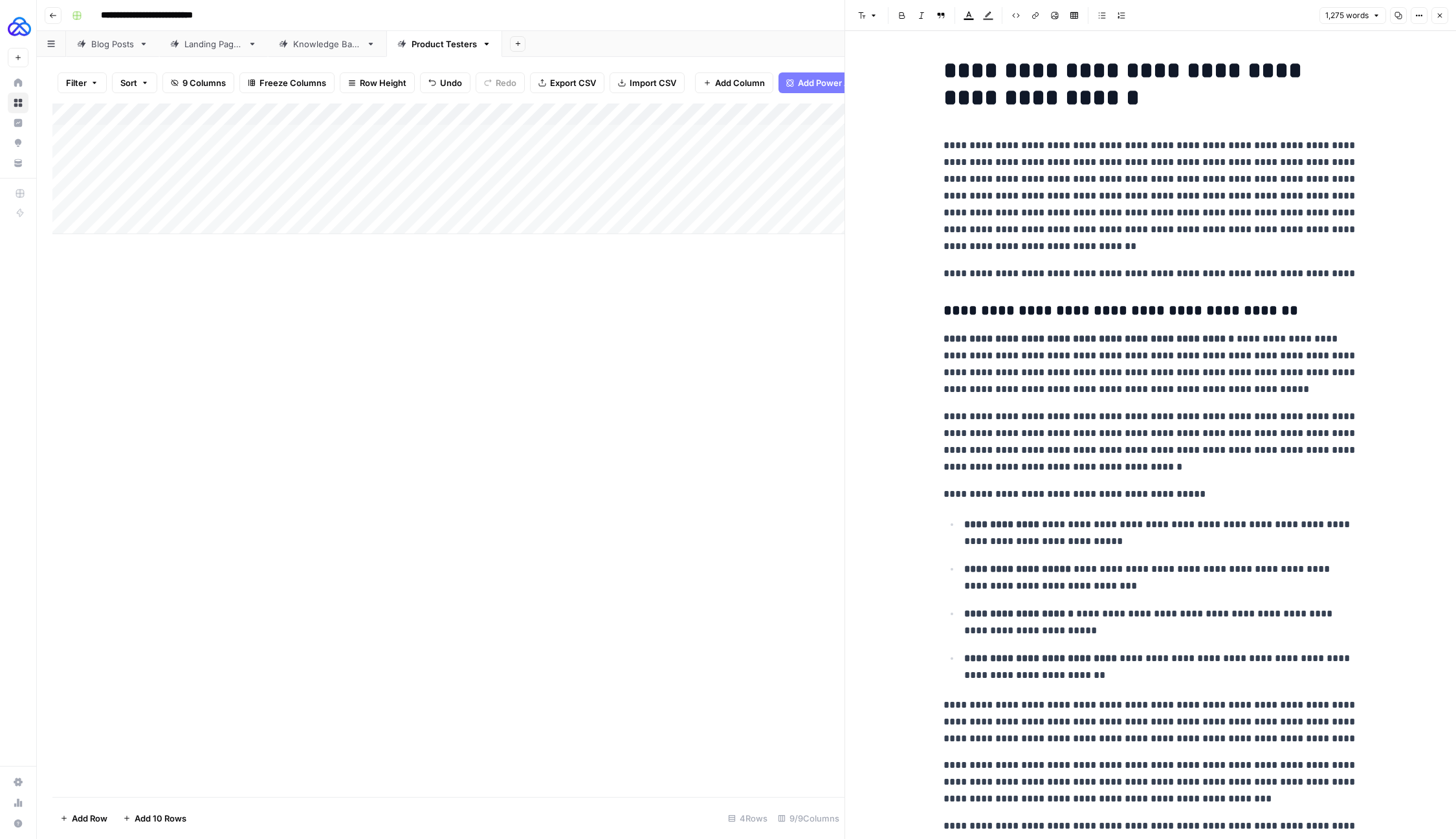
click at [994, 311] on h3 "**********" at bounding box center [1151, 310] width 414 height 18
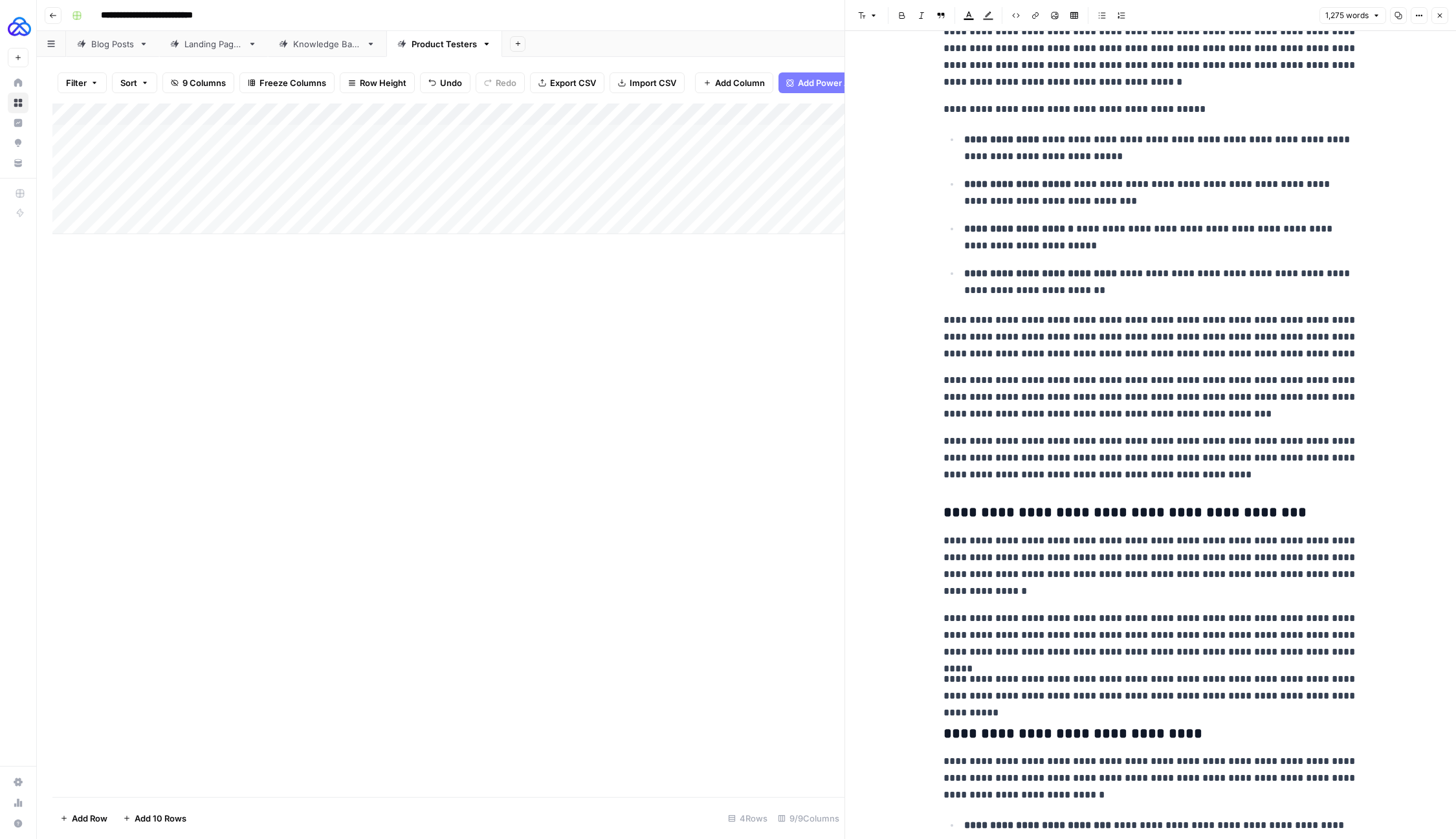
scroll to position [395, 0]
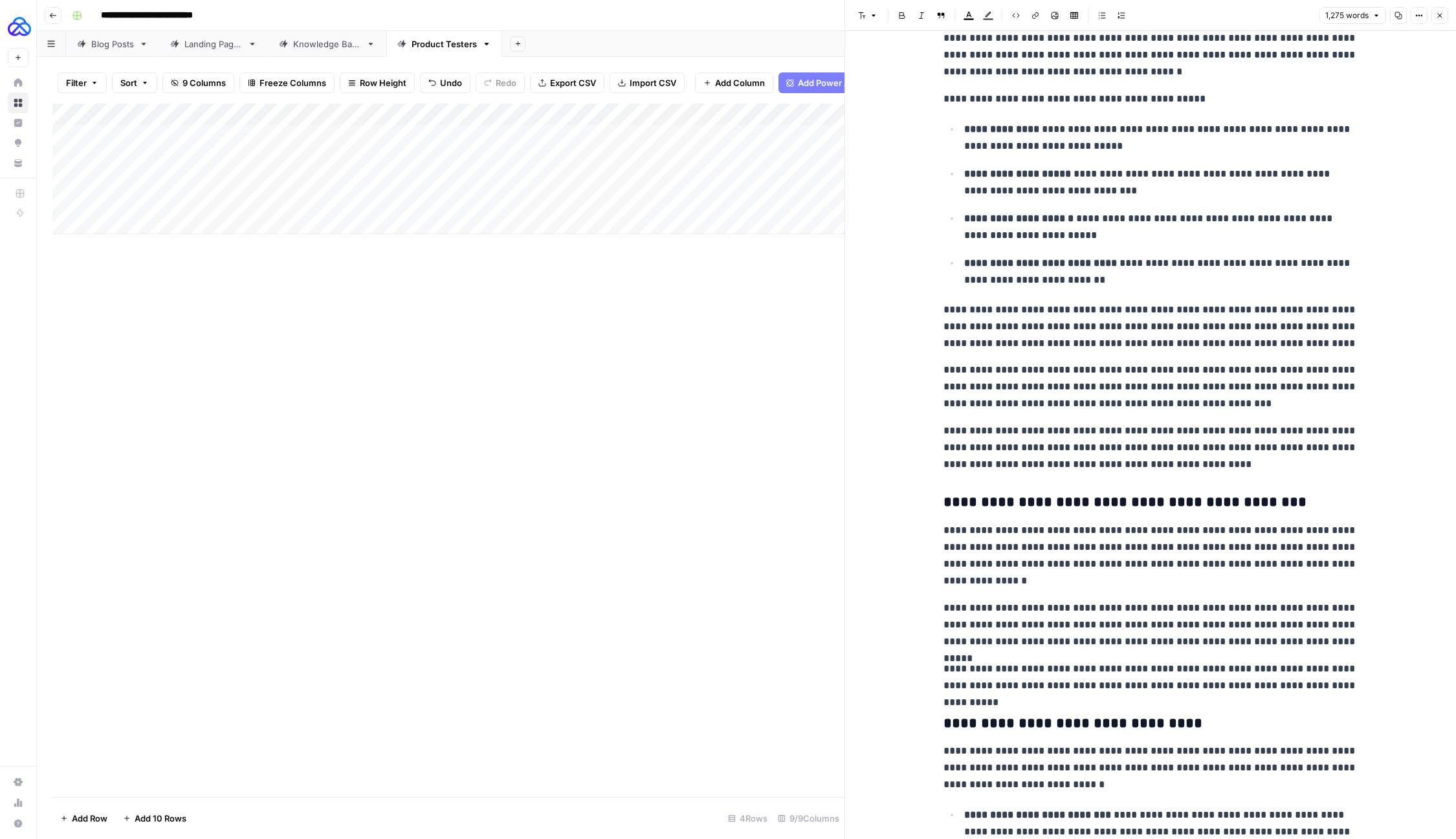
click at [944, 505] on h3 "**********" at bounding box center [1151, 502] width 414 height 18
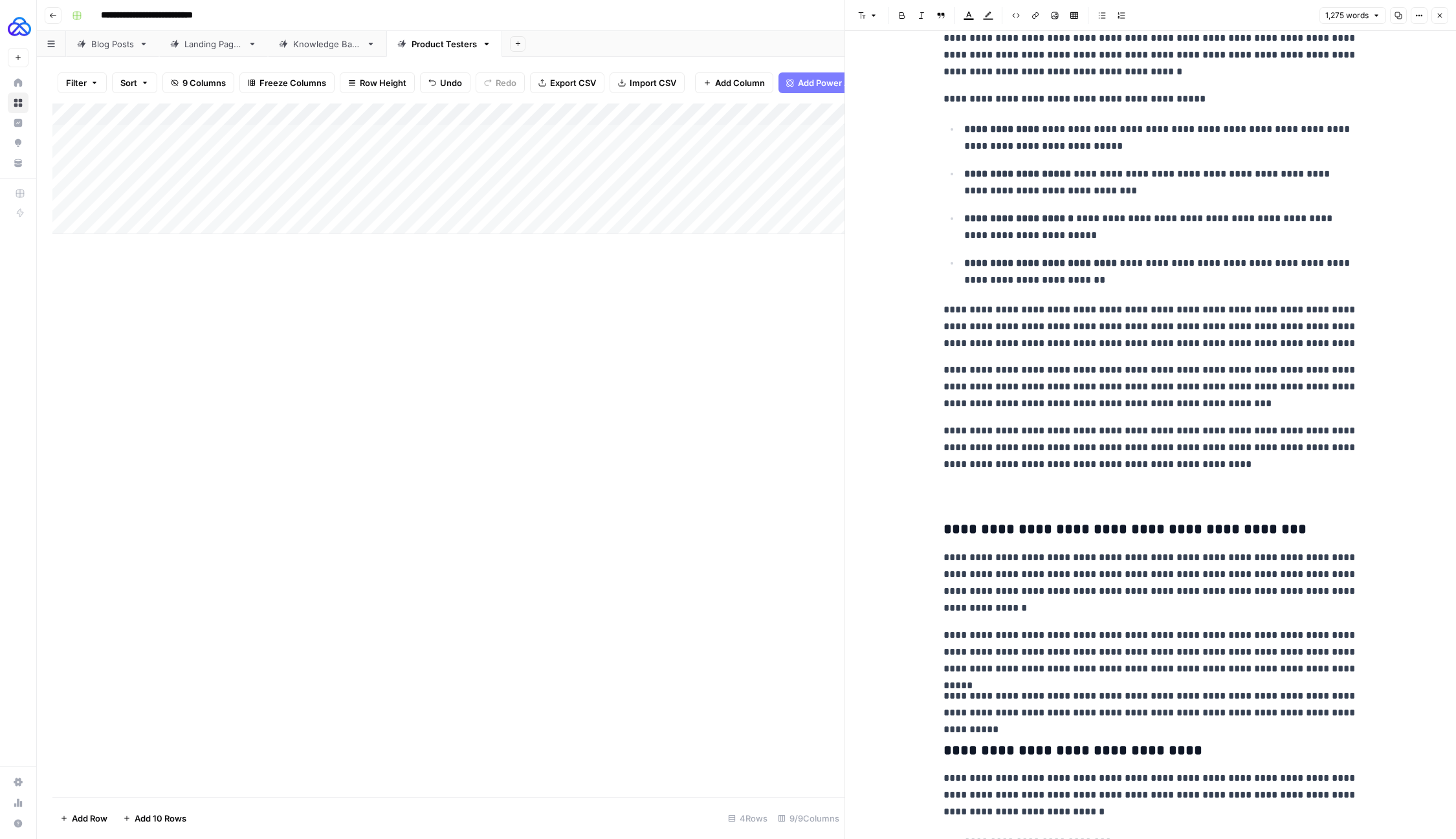
click at [961, 489] on p at bounding box center [1151, 491] width 414 height 17
click at [956, 495] on p "**********" at bounding box center [1151, 491] width 414 height 17
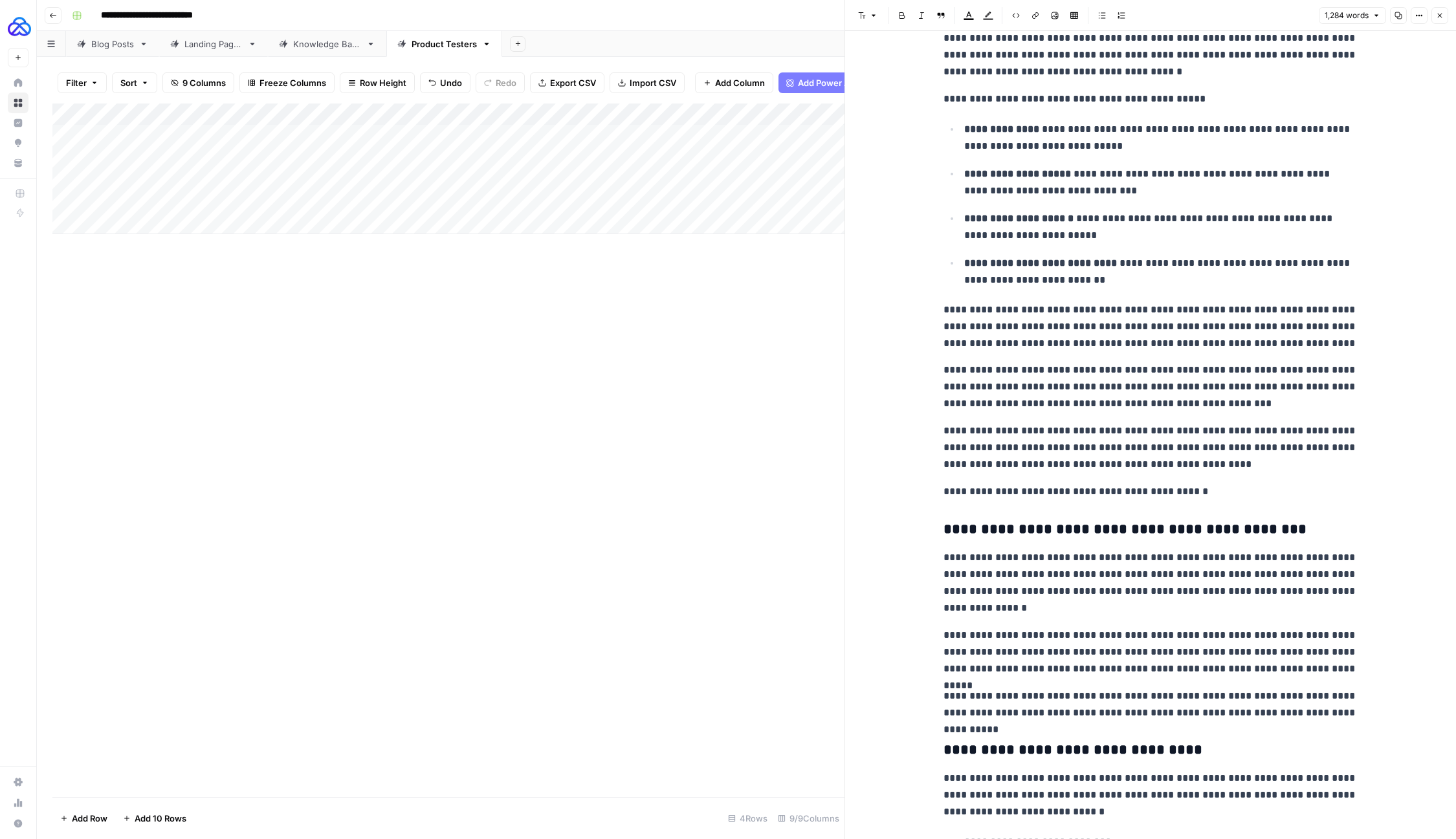
click at [956, 495] on p "**********" at bounding box center [1151, 491] width 414 height 17
click at [871, 21] on button "Font style" at bounding box center [868, 15] width 30 height 17
click at [879, 85] on span "heading 2" at bounding box center [909, 85] width 62 height 16
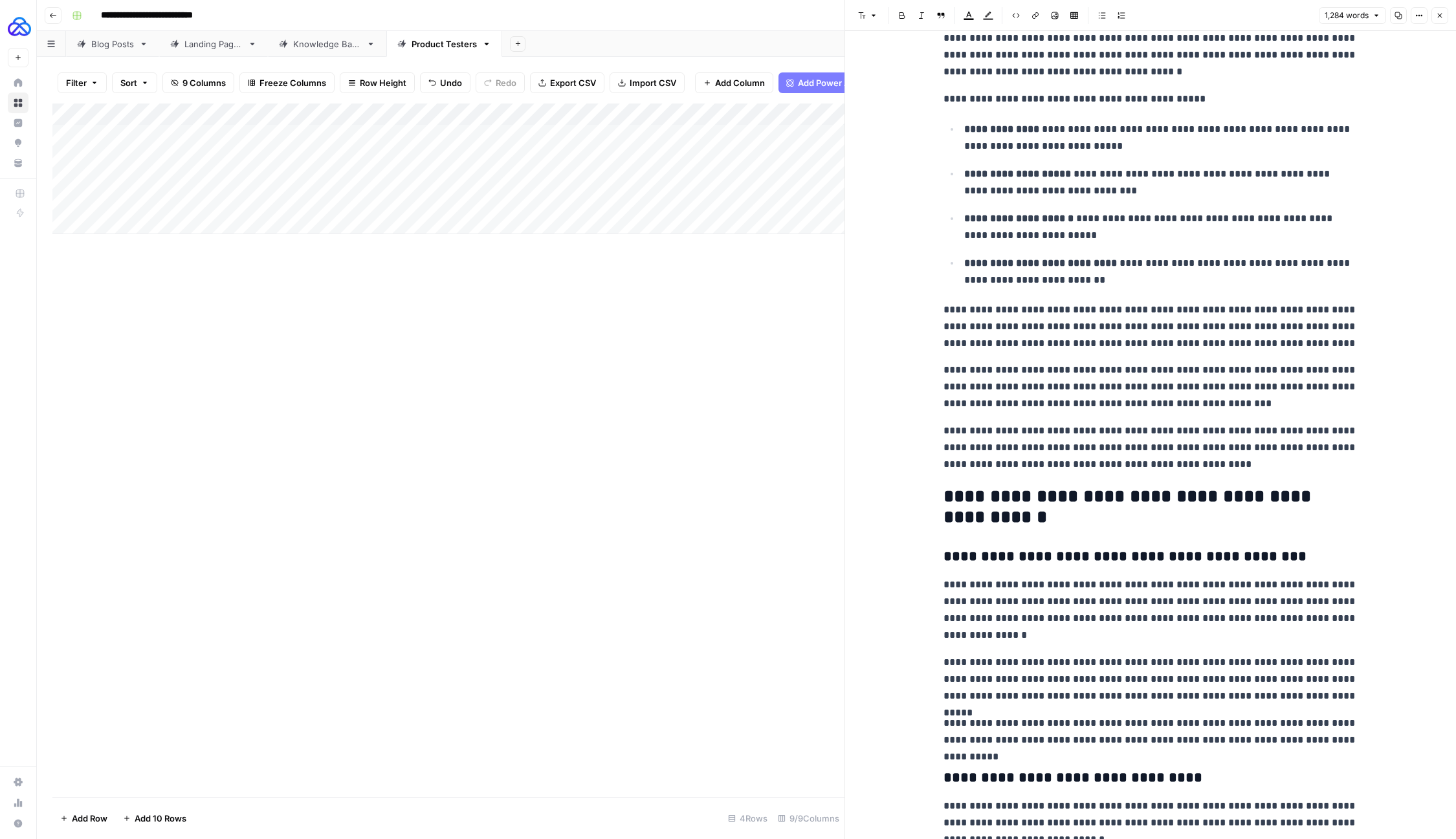
click at [1056, 385] on p "**********" at bounding box center [1151, 387] width 414 height 51
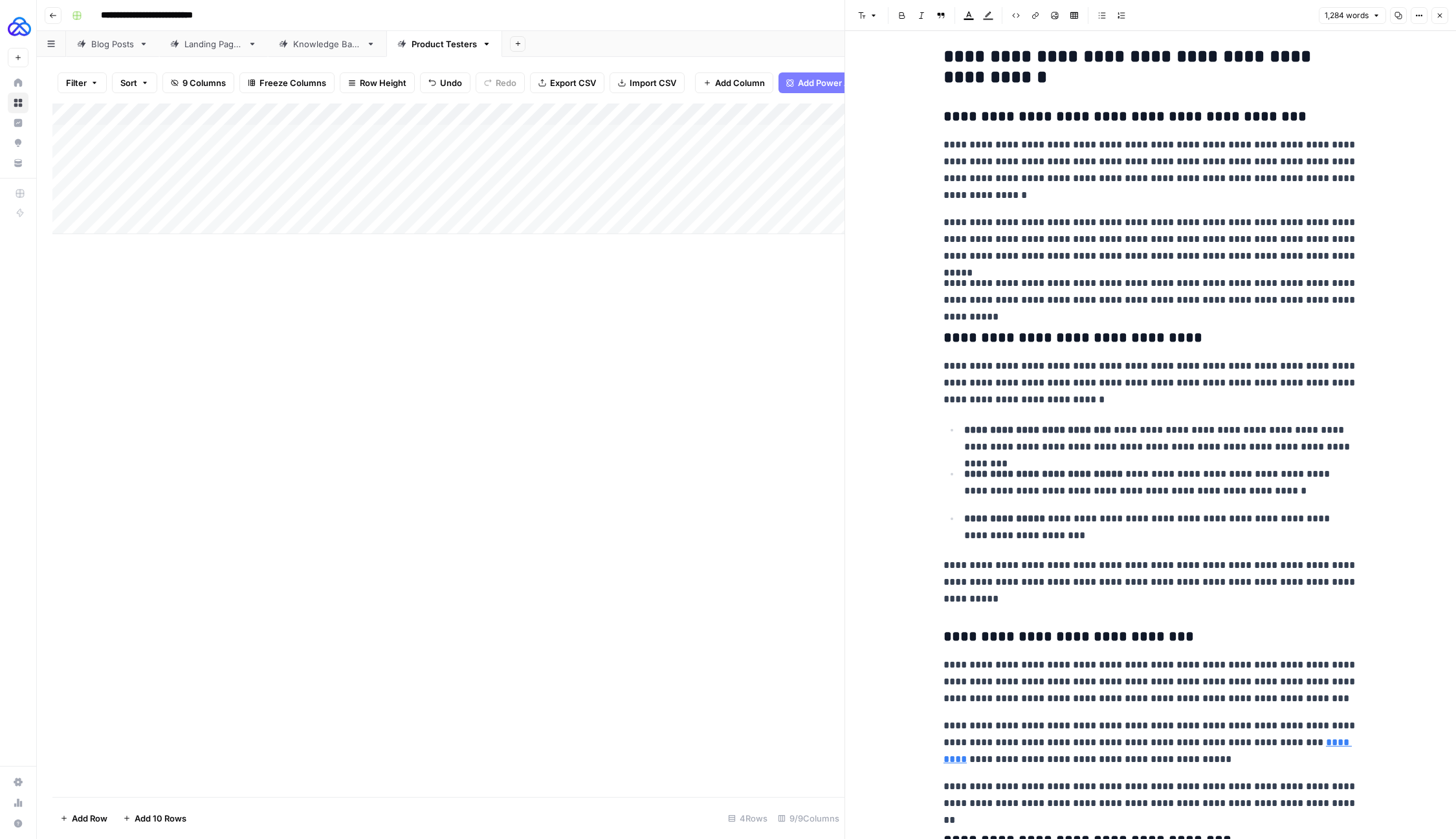
scroll to position [836, 0]
click at [976, 121] on h3 "**********" at bounding box center [1151, 115] width 414 height 18
click at [865, 15] on button "Font style" at bounding box center [868, 15] width 30 height 17
click at [1121, 352] on div "**********" at bounding box center [1151, 766] width 430 height 3101
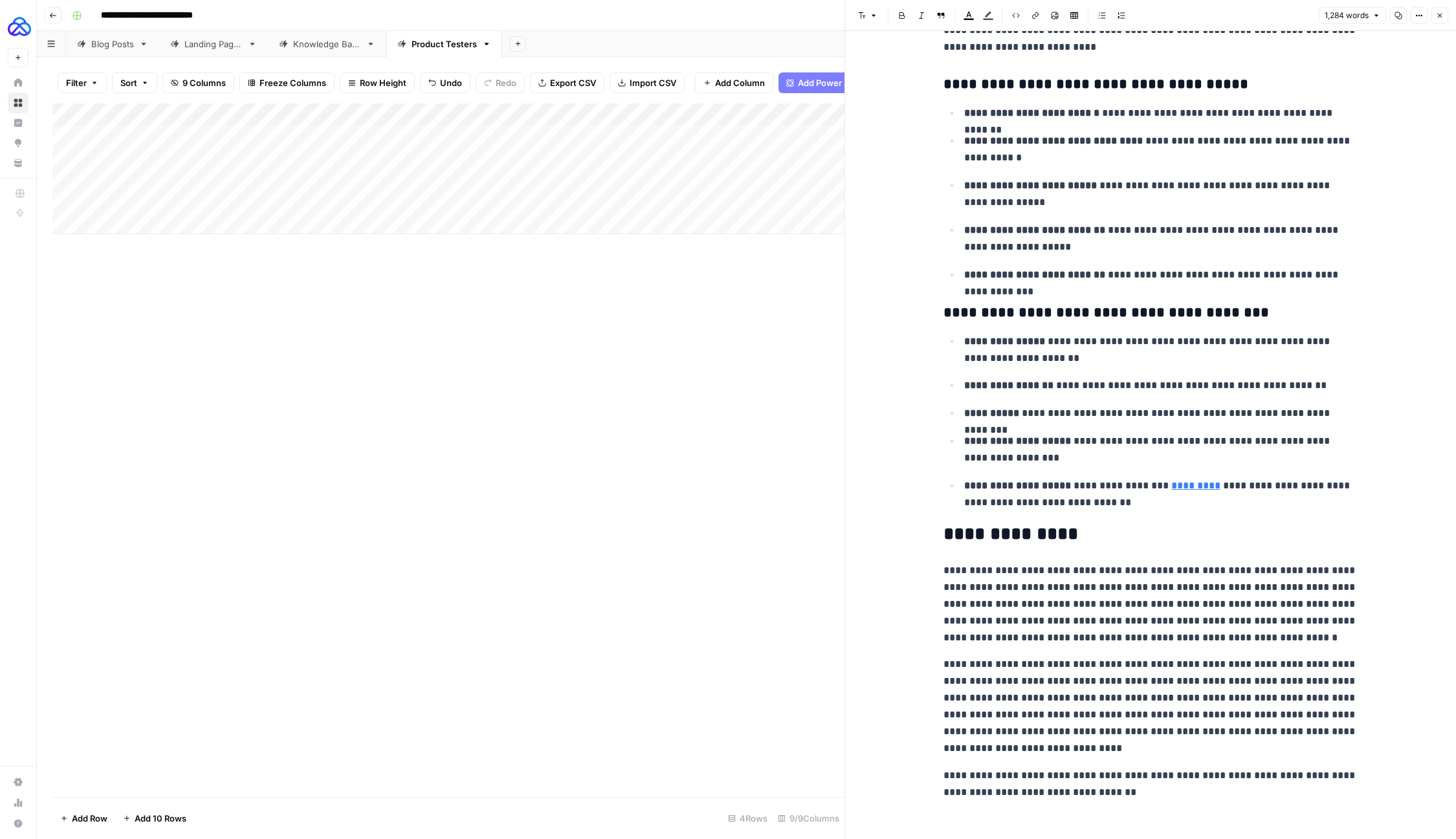
scroll to position [2354, 0]
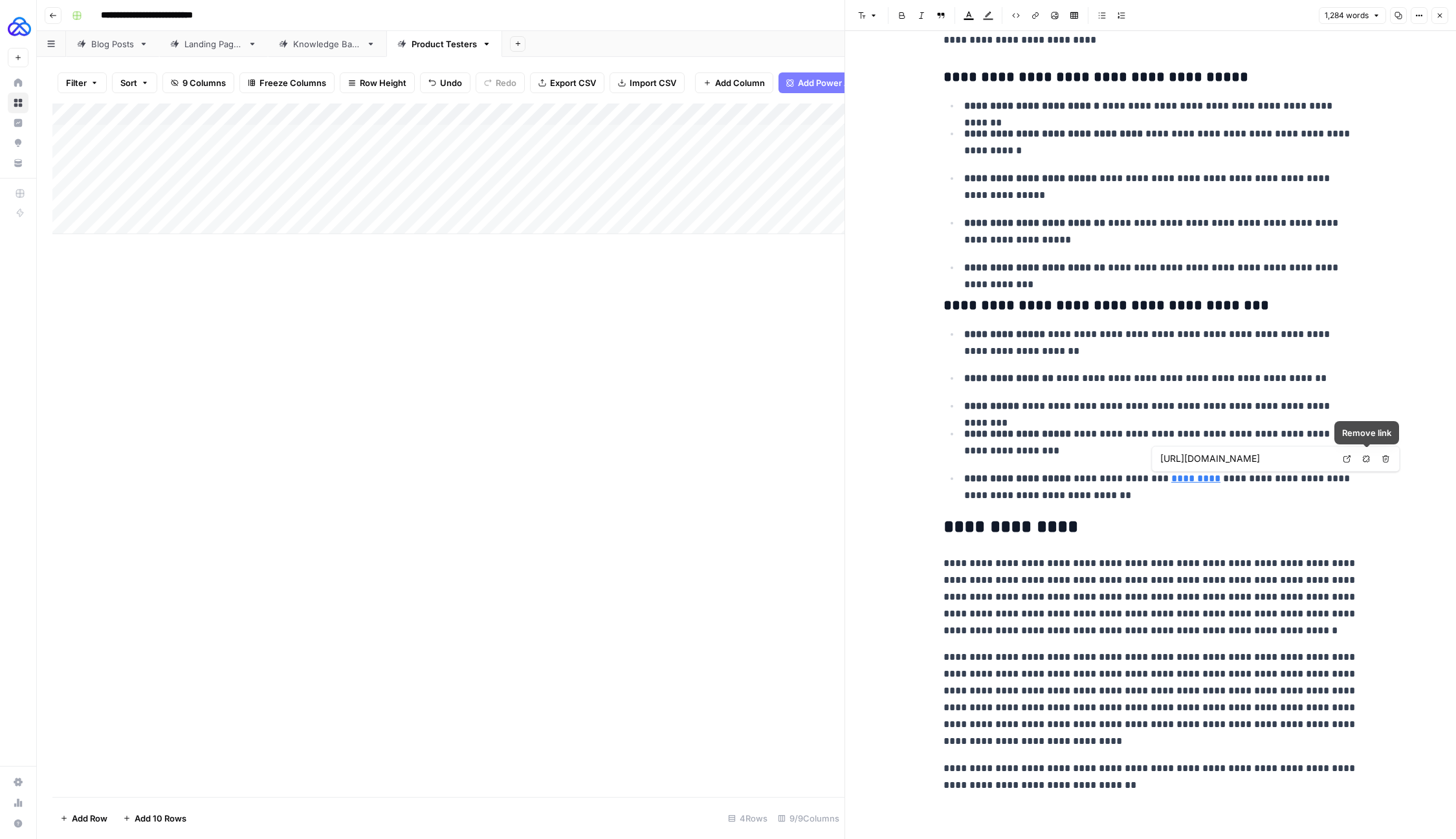
click at [1363, 460] on icon "button" at bounding box center [1366, 458] width 8 height 8
click at [1089, 478] on p "**********" at bounding box center [1160, 487] width 393 height 34
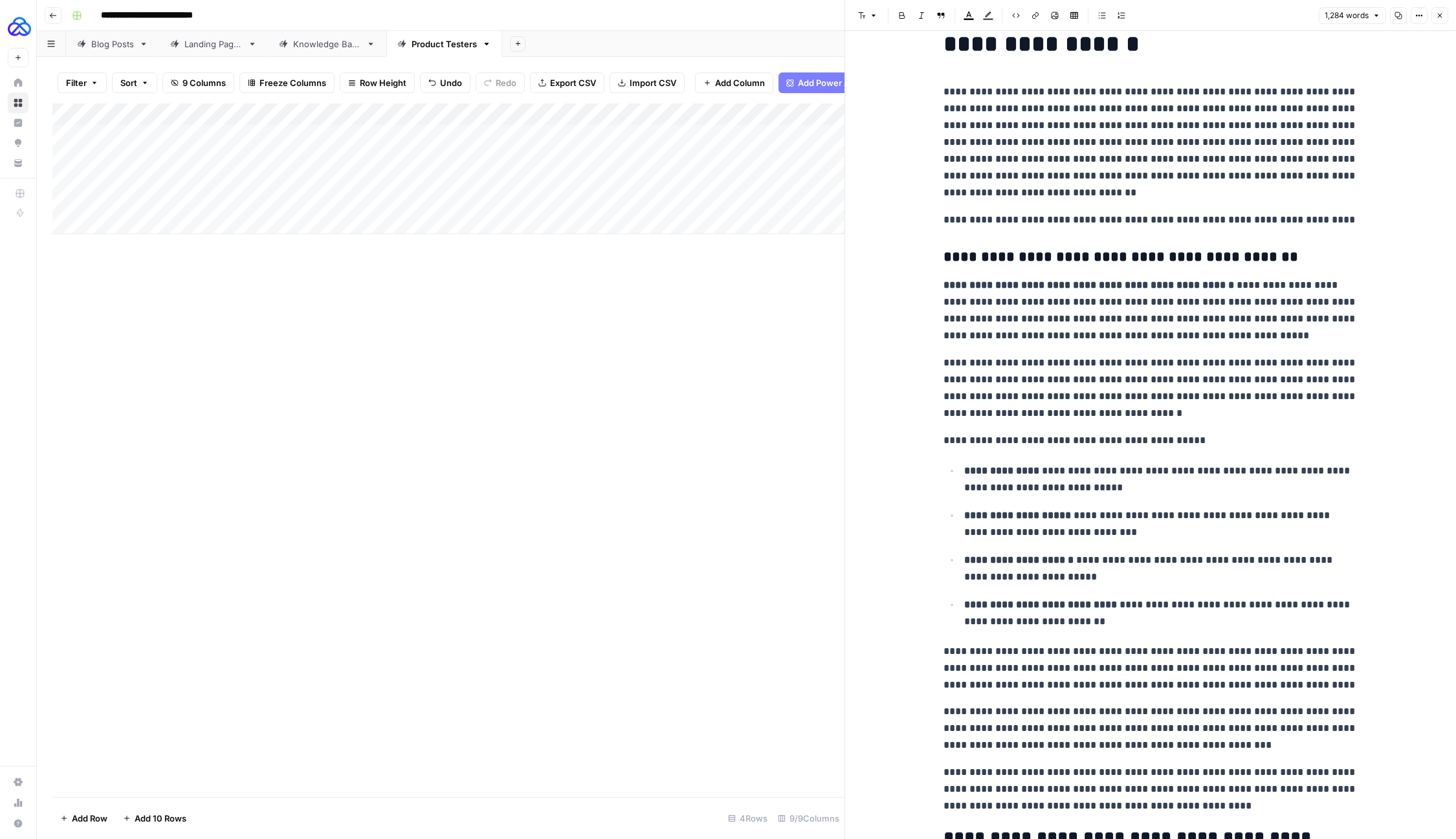
scroll to position [0, 0]
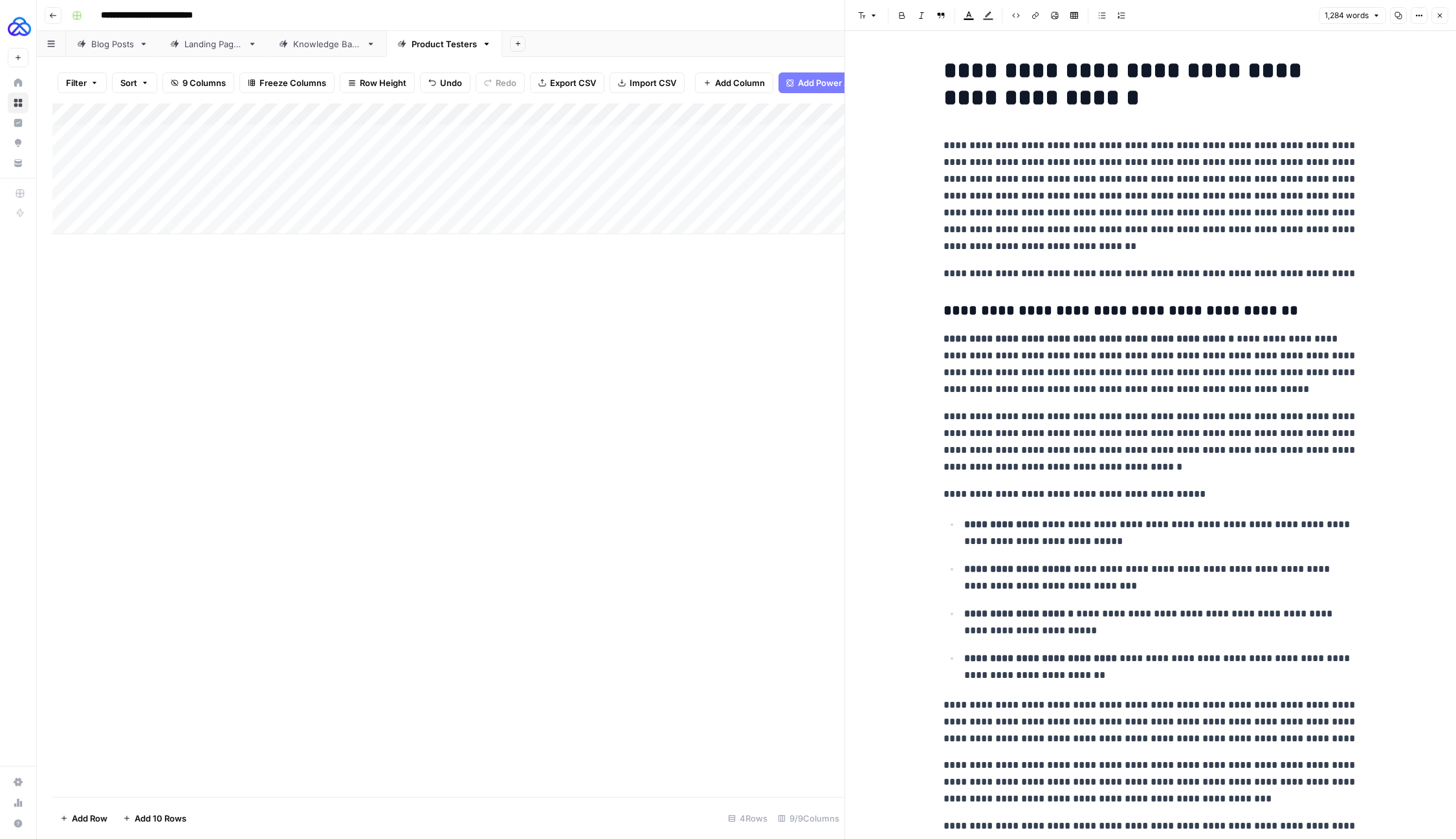
click at [1438, 21] on button "Close" at bounding box center [1439, 15] width 17 height 17
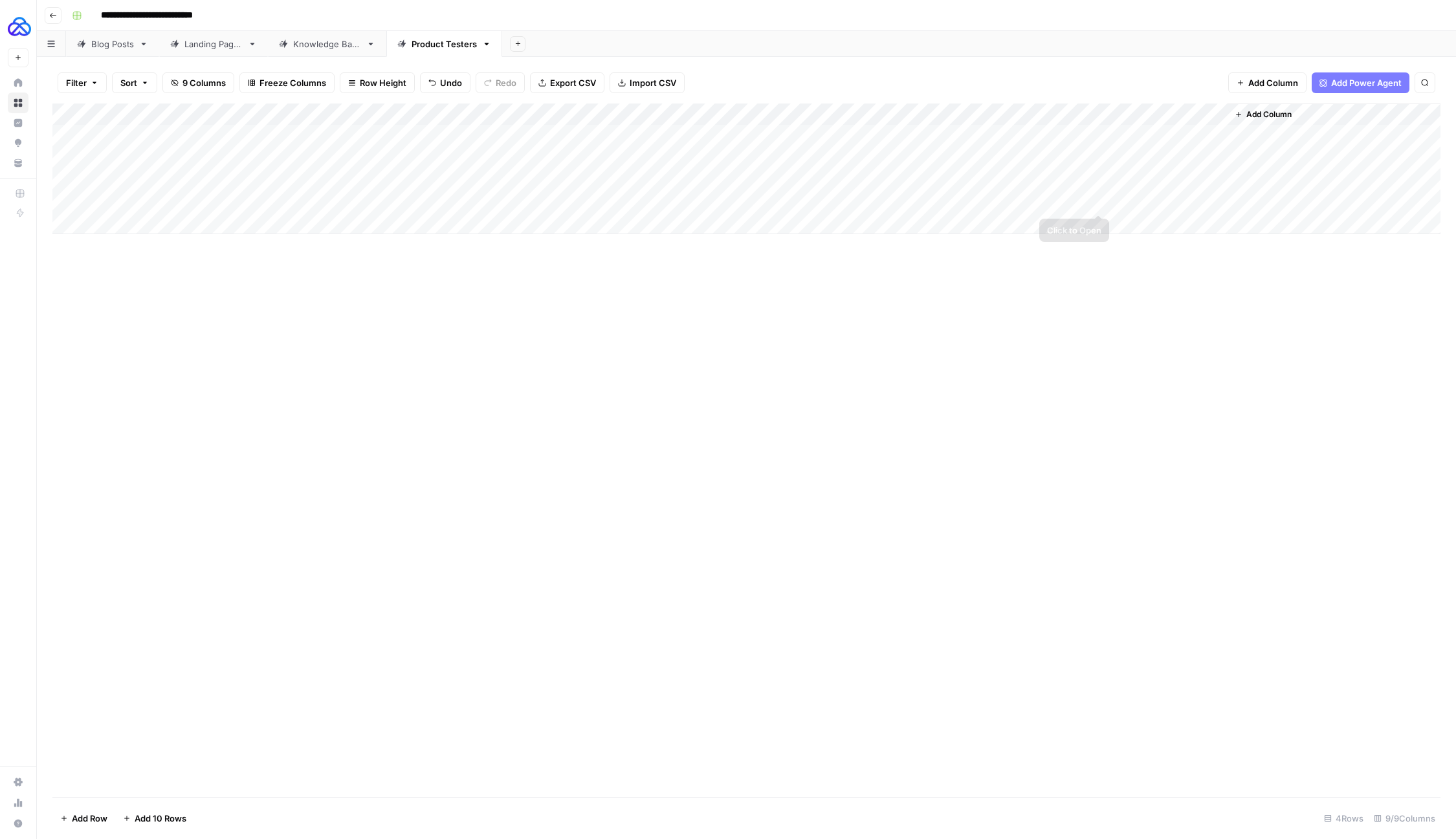
click at [1098, 201] on div "Add Column" at bounding box center [746, 169] width 1388 height 131
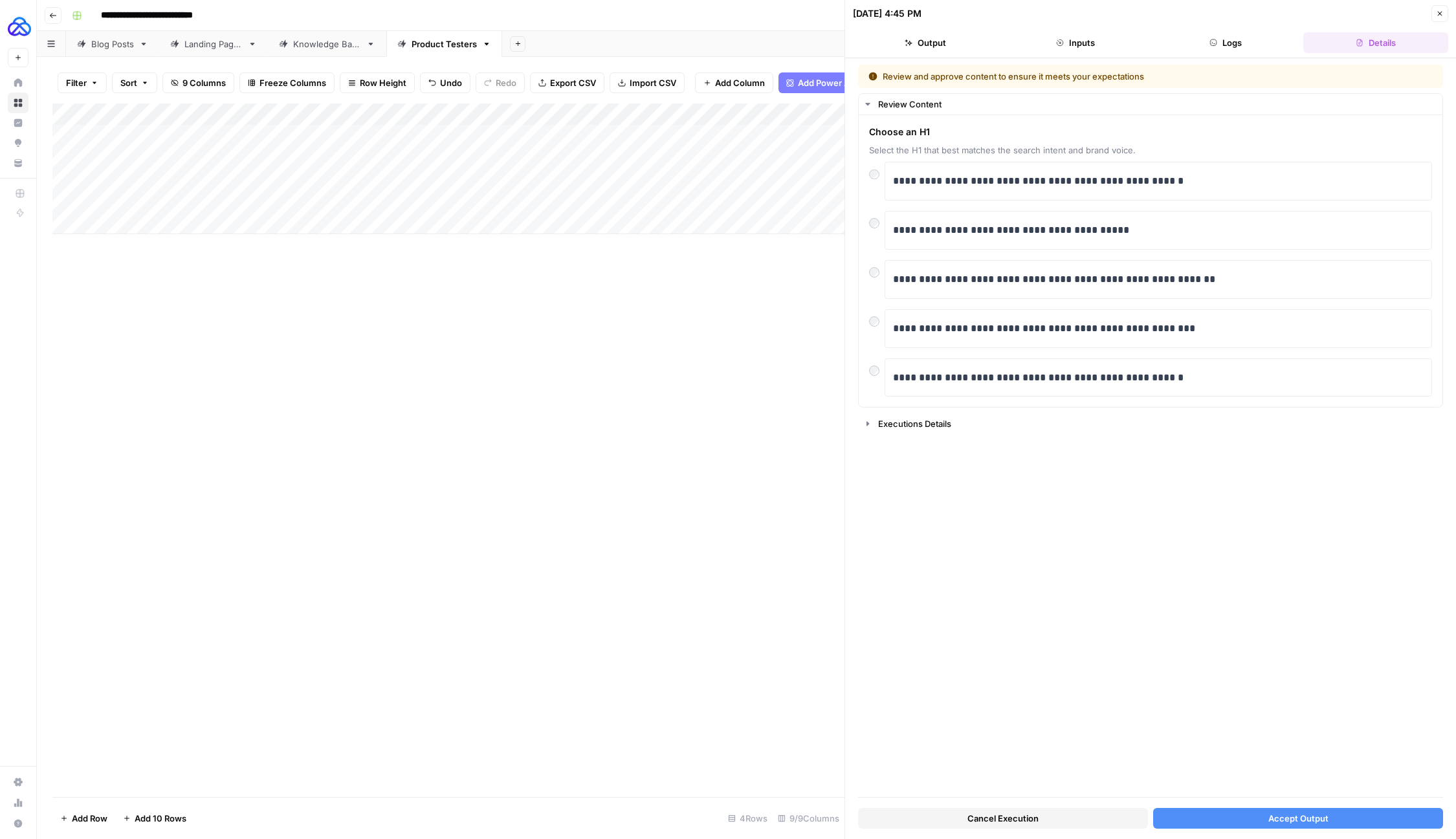
click at [1241, 817] on button "Accept Output" at bounding box center [1298, 819] width 290 height 21
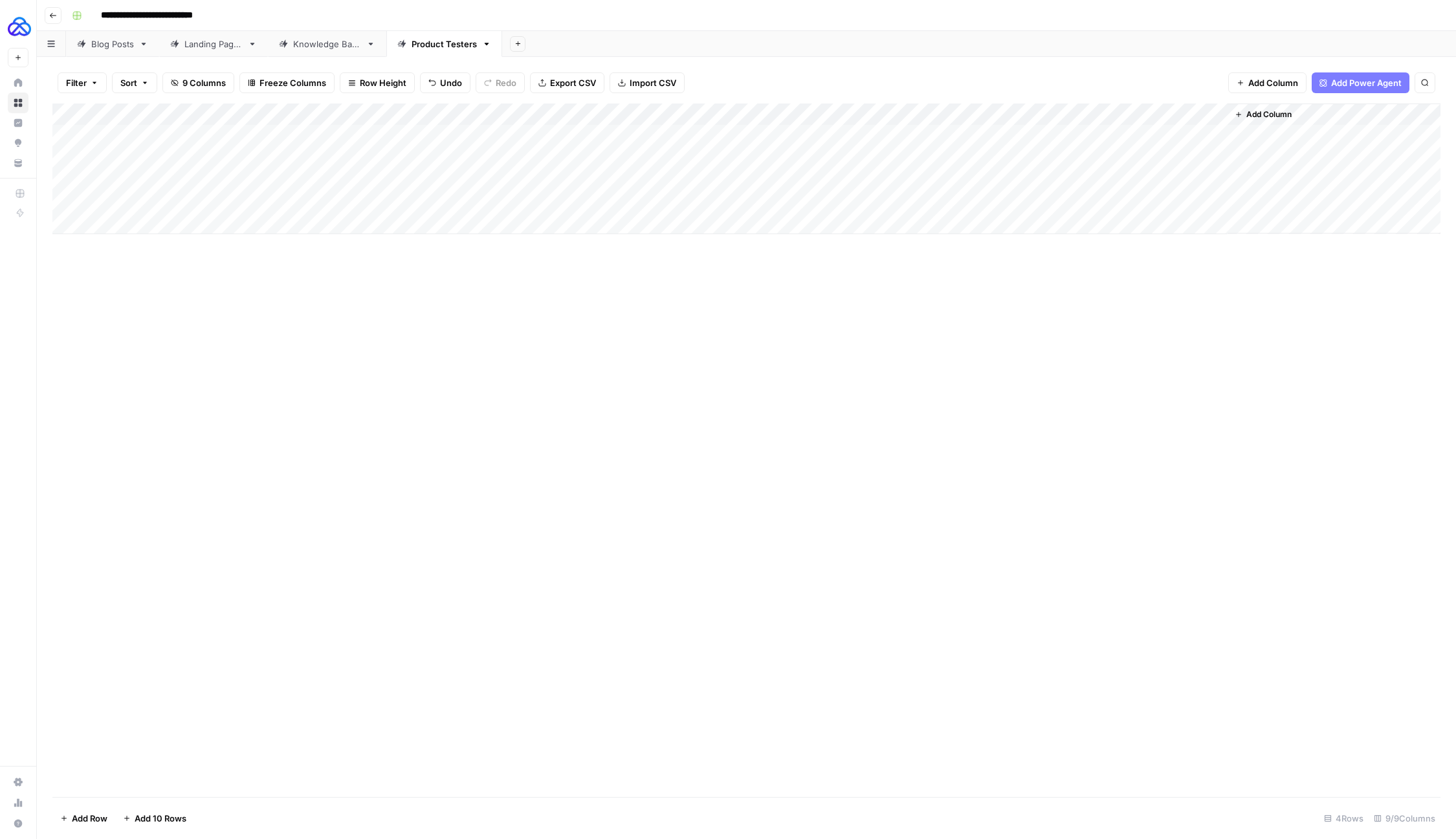
click at [294, 220] on div "Add Column" at bounding box center [746, 169] width 1388 height 131
type textarea "**********"
click at [119, 201] on div "Add Column" at bounding box center [746, 180] width 1388 height 153
click at [119, 201] on textarea "****" at bounding box center [200, 202] width 207 height 18
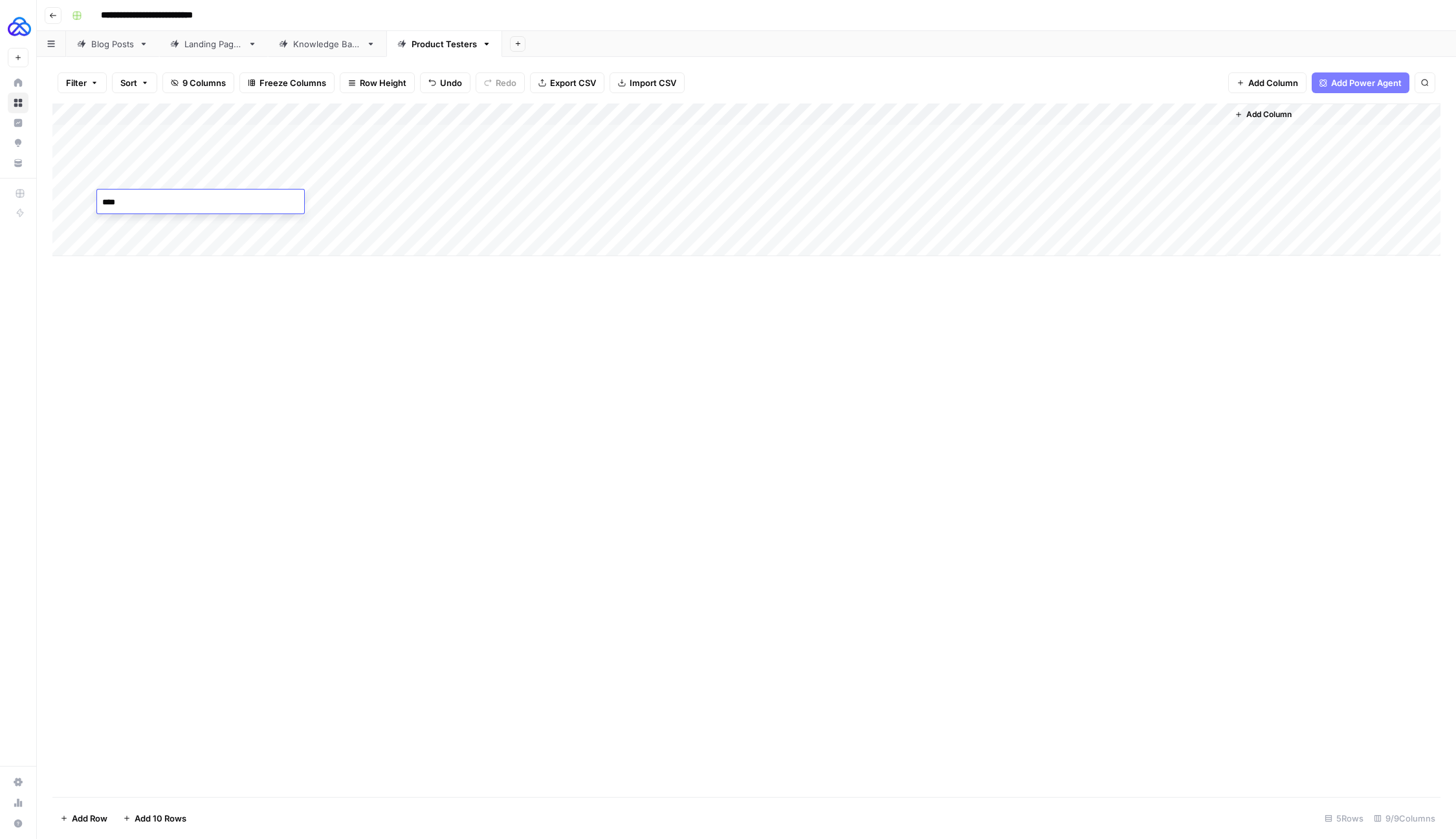
click at [113, 227] on div "Add Column" at bounding box center [746, 180] width 1388 height 153
type textarea "****"
click at [429, 194] on div "Add Column" at bounding box center [746, 180] width 1388 height 153
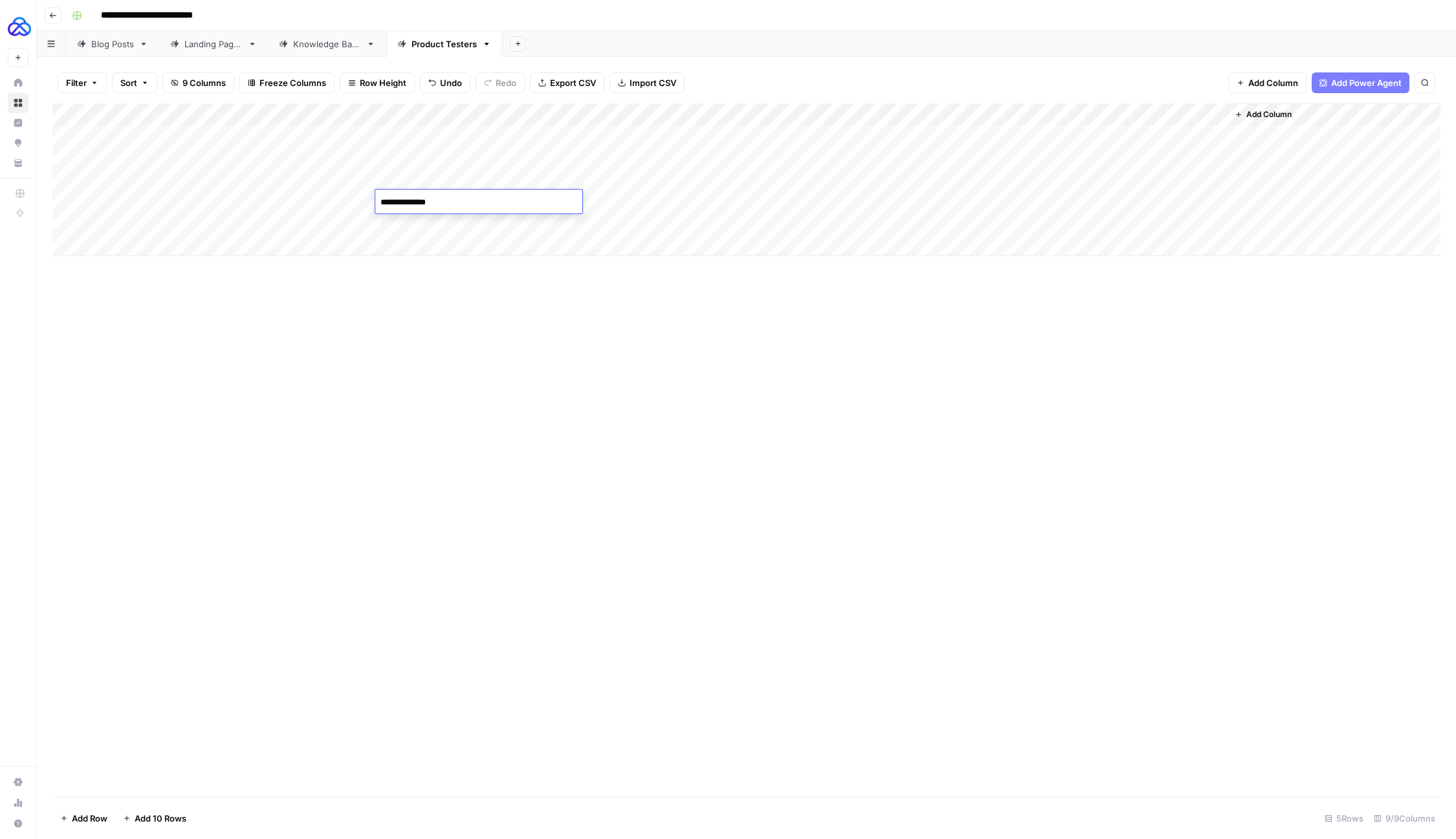
click at [429, 194] on textarea "**********" at bounding box center [478, 202] width 207 height 18
click at [406, 230] on div "Add Column" at bounding box center [746, 180] width 1388 height 153
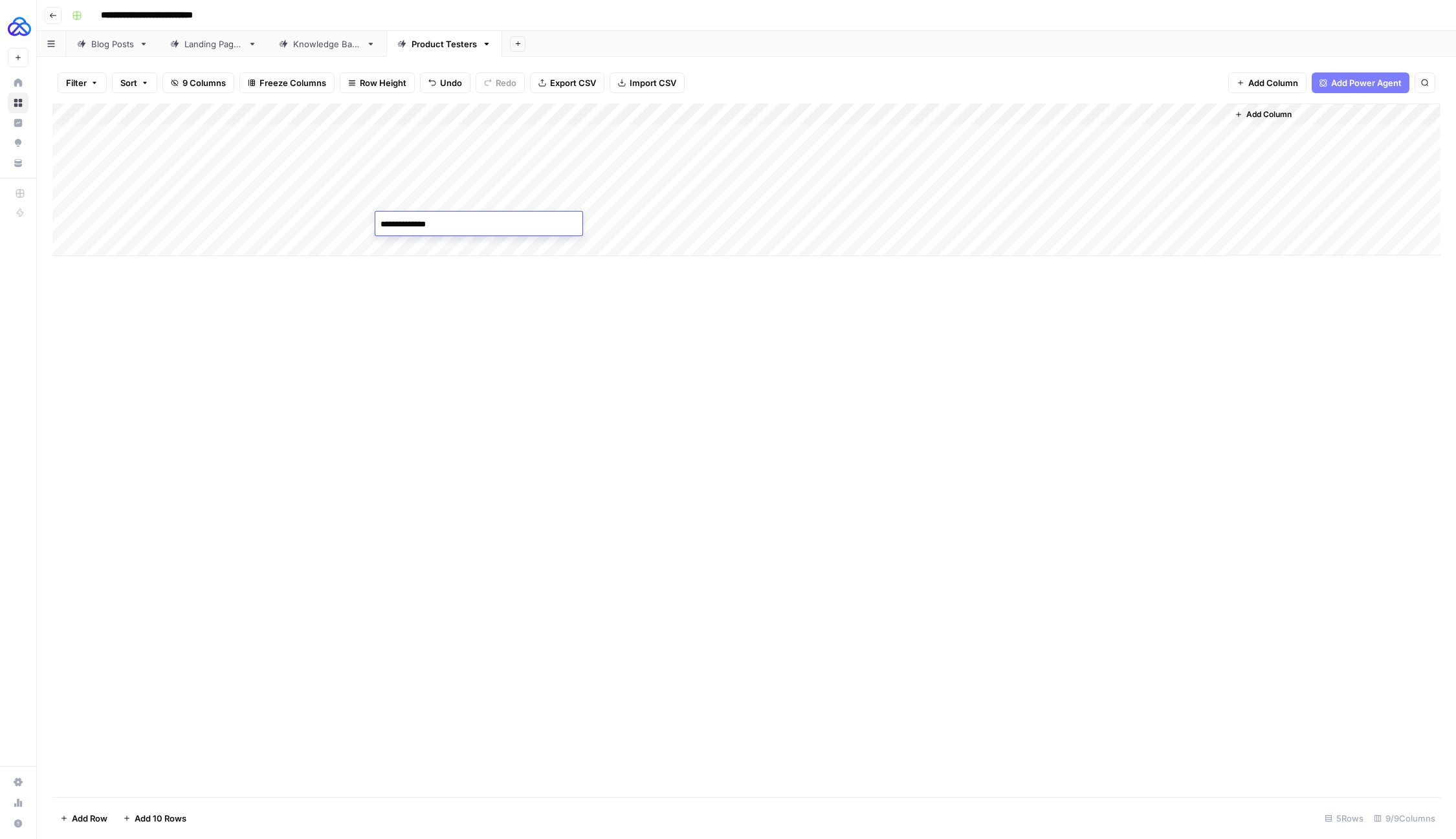
click at [553, 299] on div "Add Column" at bounding box center [746, 450] width 1388 height 693
click at [563, 221] on div "Add Column" at bounding box center [746, 180] width 1388 height 153
click at [131, 244] on div "Add Column" at bounding box center [746, 180] width 1388 height 153
click at [167, 246] on textarea at bounding box center [200, 246] width 207 height 18
type textarea "****"
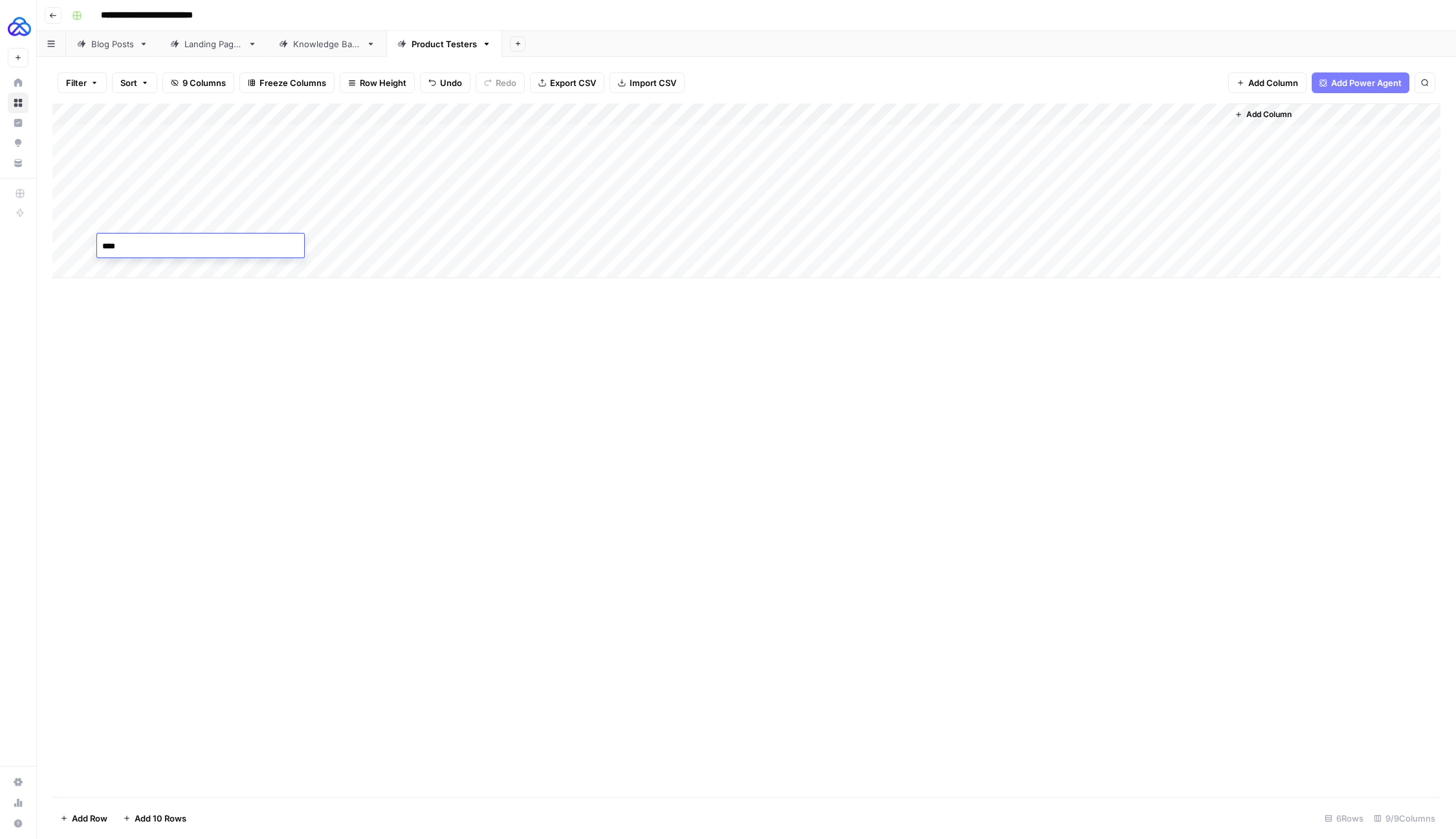
click at [287, 360] on div "Add Column" at bounding box center [746, 450] width 1388 height 693
click at [264, 246] on div "Add Column" at bounding box center [746, 191] width 1388 height 174
type textarea "**********"
click at [398, 226] on div "Add Column" at bounding box center [746, 191] width 1388 height 174
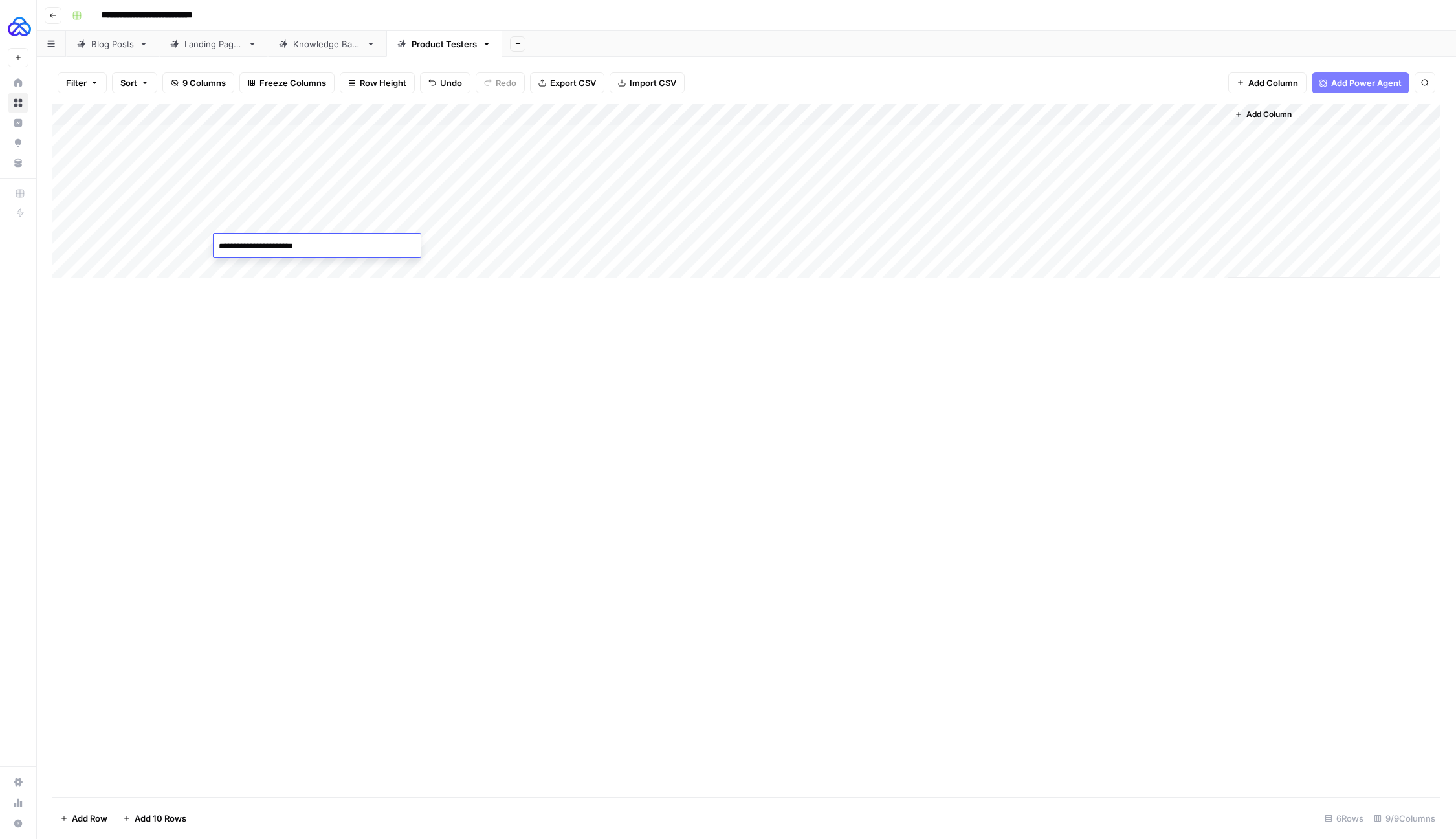
click at [398, 226] on div "Add Column" at bounding box center [746, 191] width 1388 height 174
click at [398, 226] on textarea "**********" at bounding box center [478, 224] width 207 height 18
click at [400, 246] on div "Add Column" at bounding box center [746, 191] width 1388 height 174
type textarea "**********"
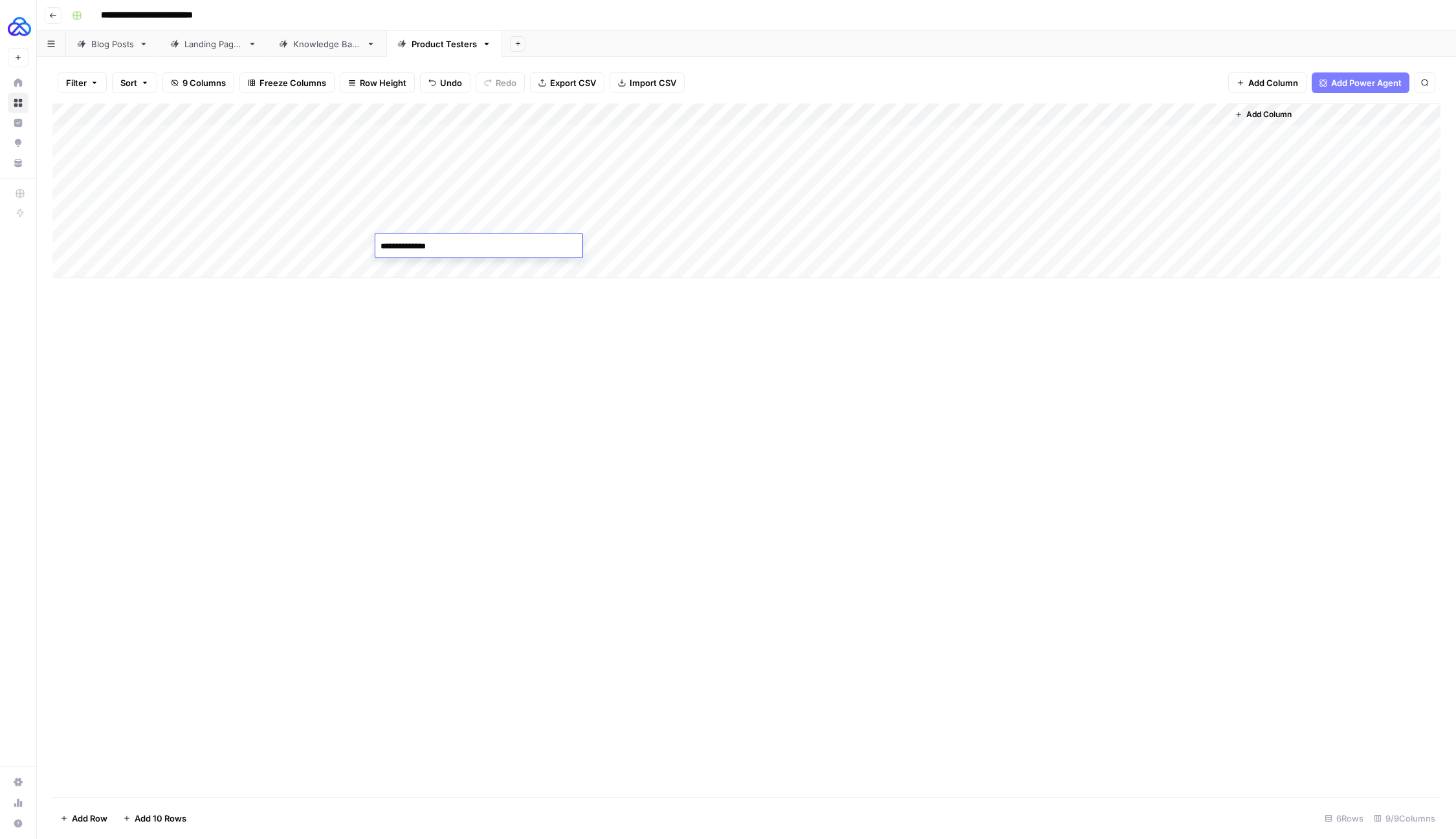
click at [415, 317] on div "Add Column" at bounding box center [746, 450] width 1388 height 693
click at [564, 244] on div "Add Column" at bounding box center [746, 191] width 1388 height 174
click at [159, 269] on div "Add Column" at bounding box center [746, 191] width 1388 height 174
click at [289, 262] on textarea at bounding box center [200, 268] width 207 height 18
type textarea "****"
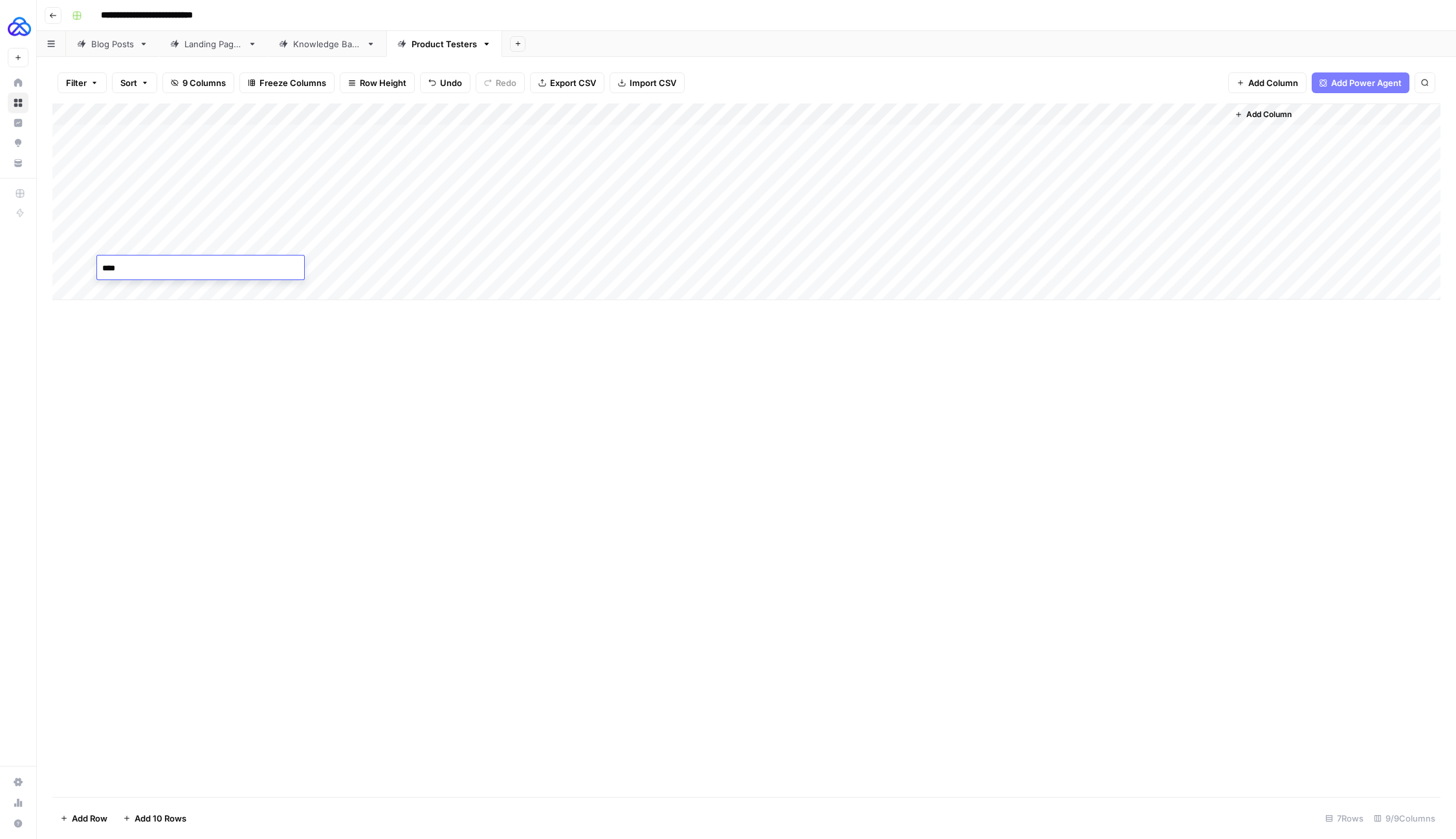
click at [324, 305] on div "Add Column" at bounding box center [746, 450] width 1388 height 693
click at [280, 259] on div "Add Column" at bounding box center [746, 202] width 1388 height 197
type textarea "**********"
click at [433, 249] on div "Add Column" at bounding box center [746, 202] width 1388 height 197
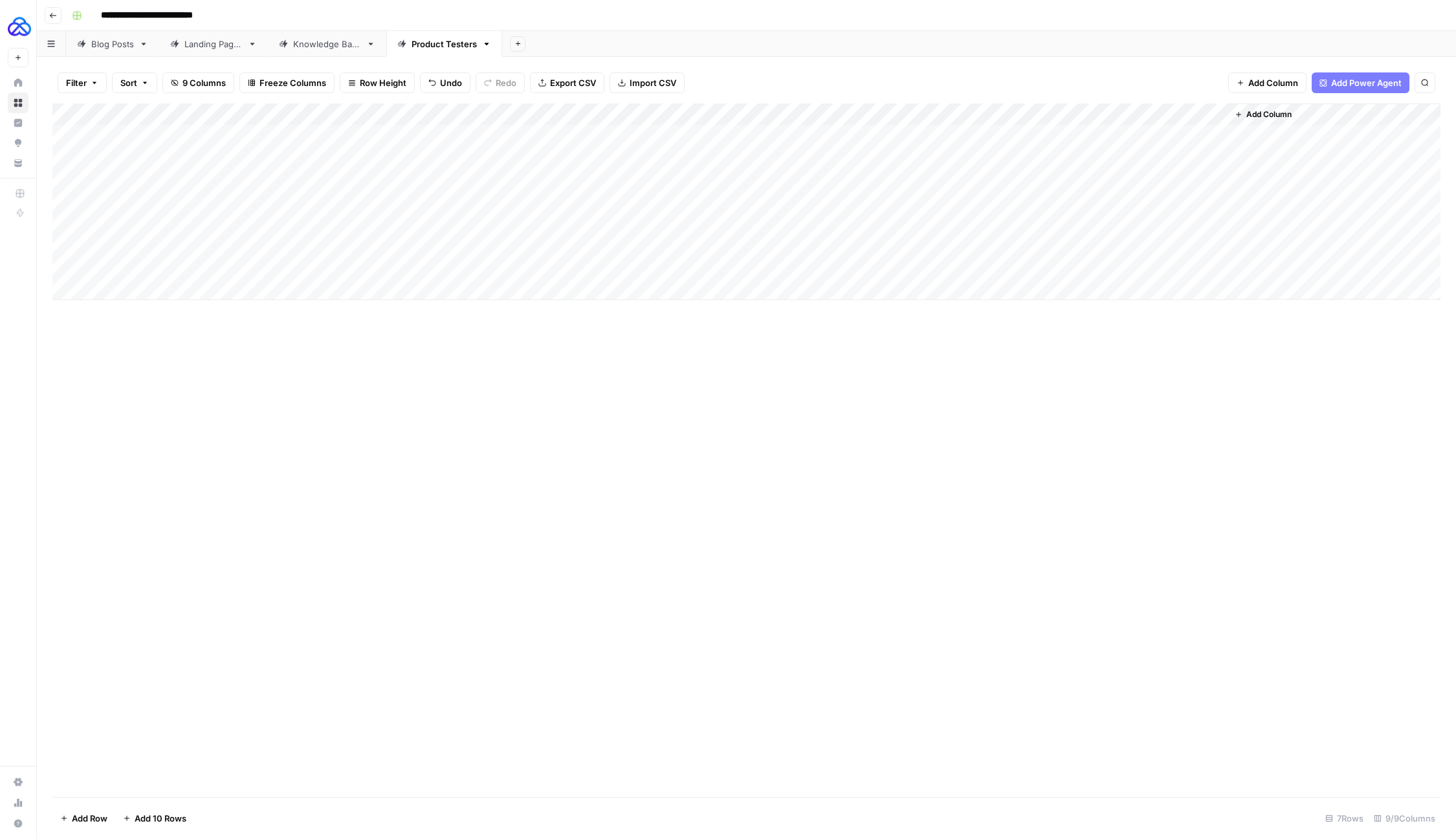
click at [432, 249] on div "Add Column" at bounding box center [746, 202] width 1388 height 197
click at [414, 266] on div "Add Column" at bounding box center [746, 202] width 1388 height 197
type textarea "**********"
click at [460, 366] on div "Add Column" at bounding box center [746, 450] width 1388 height 693
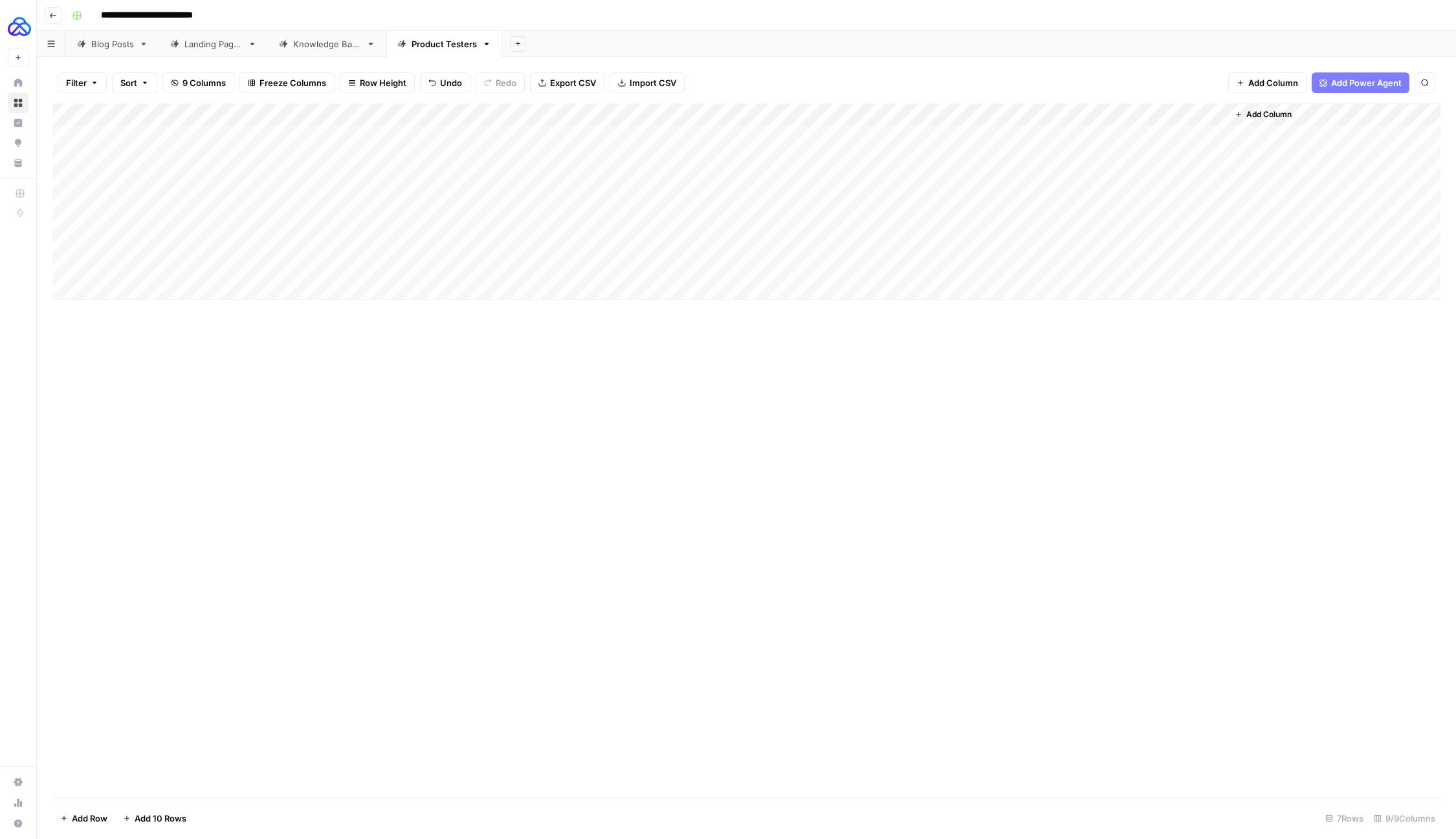
click at [555, 269] on div "Add Column" at bounding box center [746, 202] width 1388 height 197
click at [625, 222] on div "Add Column" at bounding box center [746, 202] width 1388 height 197
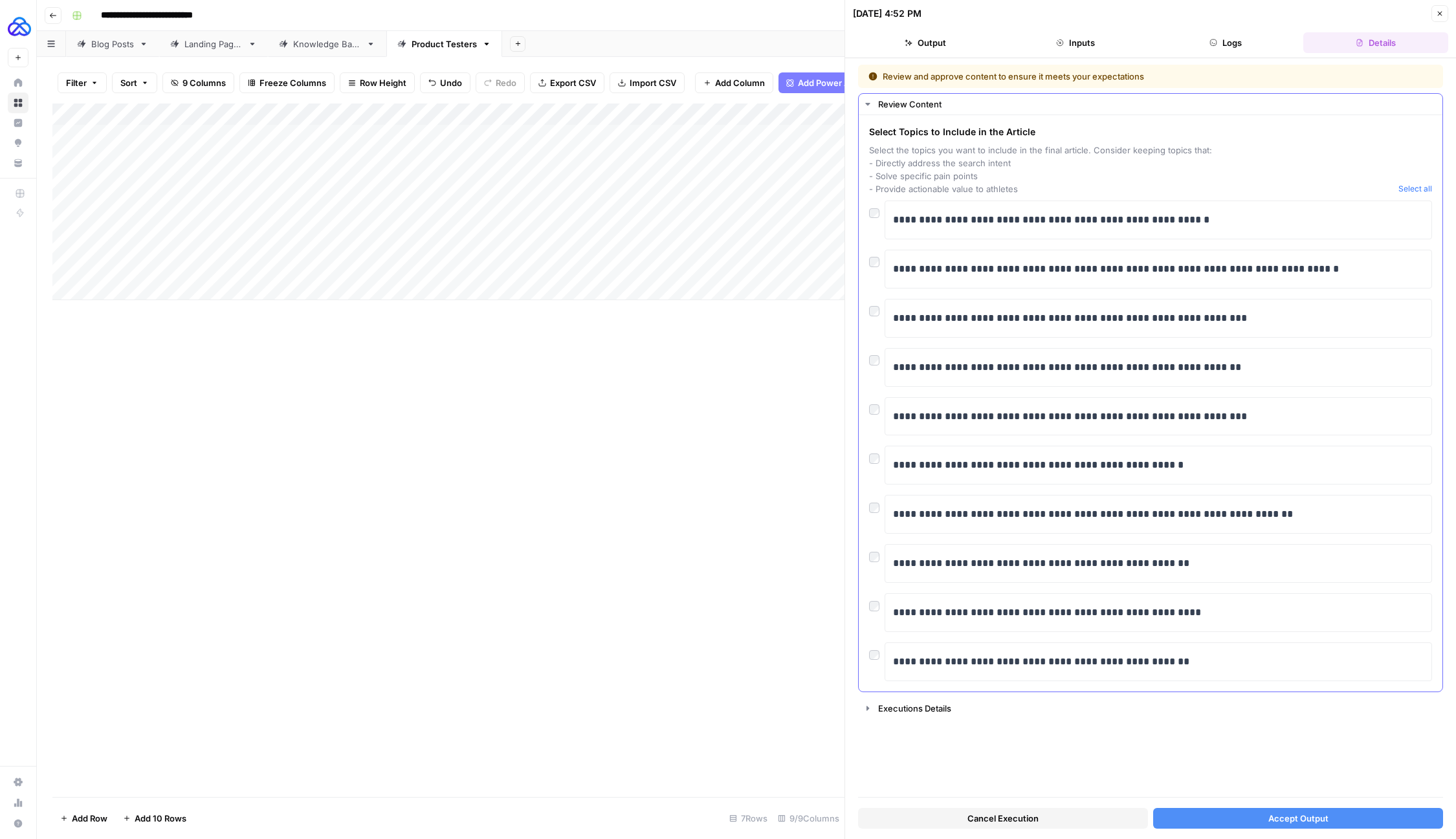
click at [872, 266] on div "**********" at bounding box center [1150, 269] width 563 height 39
click at [878, 212] on div at bounding box center [877, 209] width 16 height 18
click at [1206, 817] on button "Accept Output" at bounding box center [1298, 819] width 290 height 21
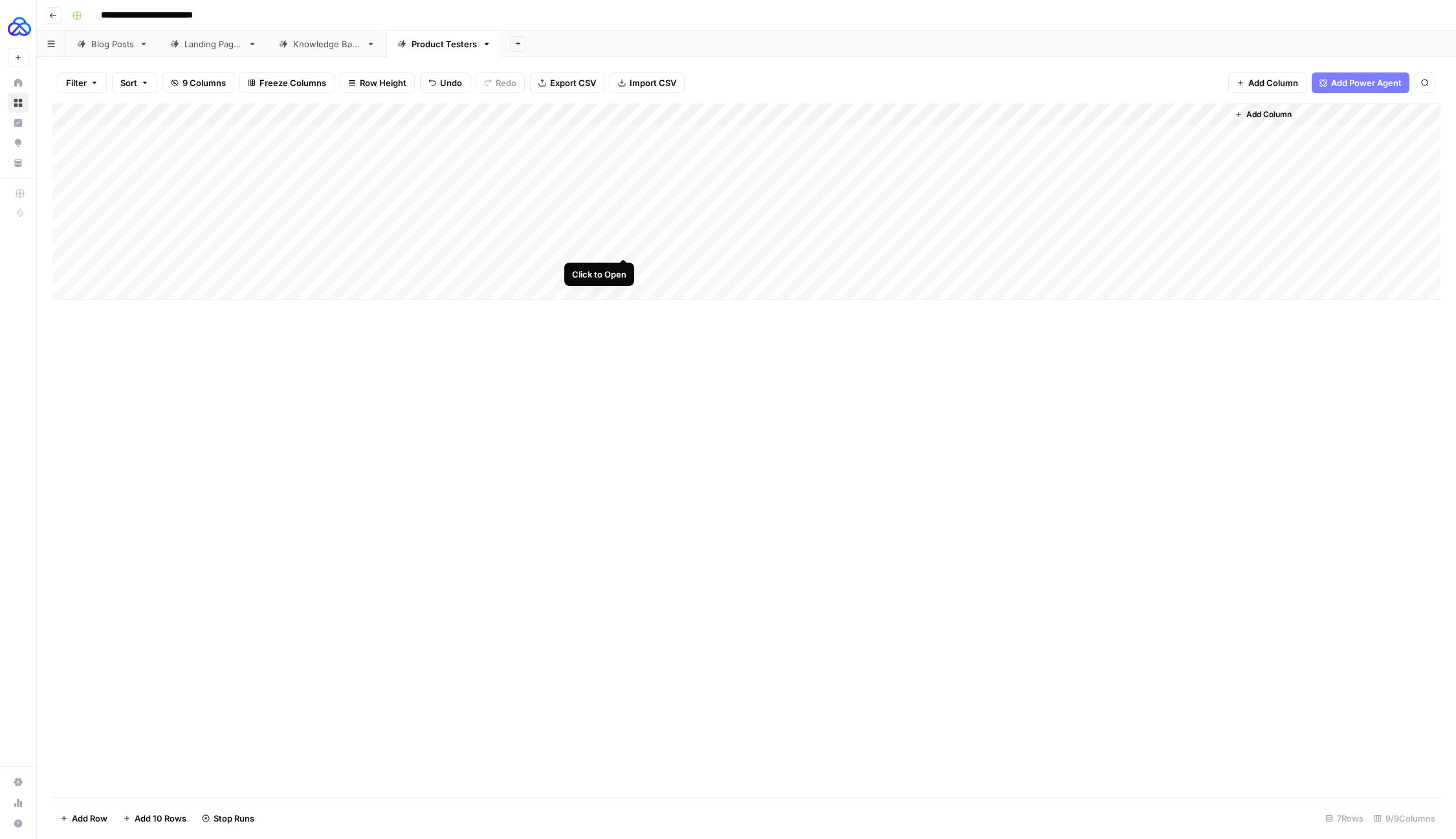
click at [623, 242] on div "Add Column" at bounding box center [746, 202] width 1388 height 197
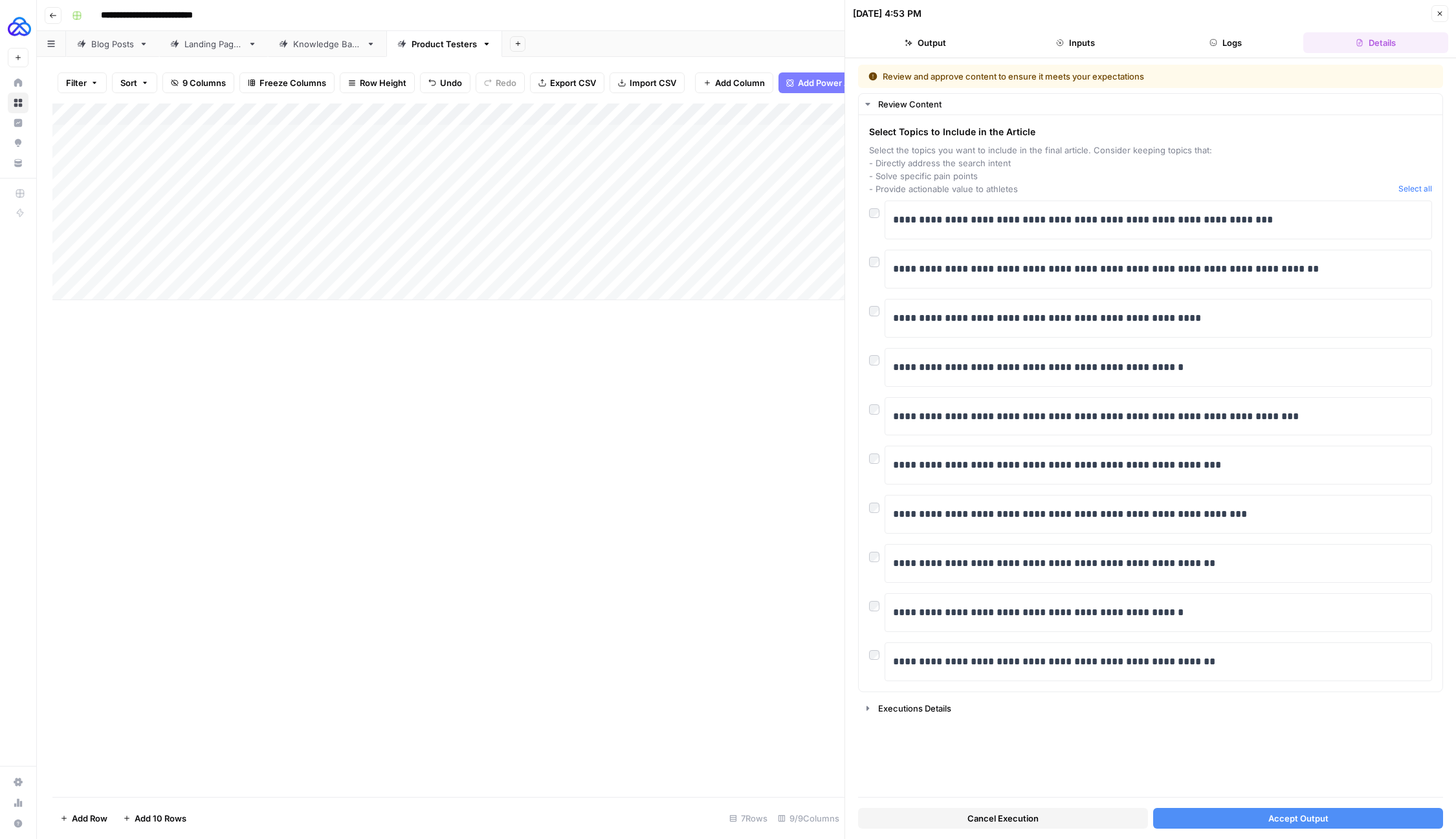
click at [1008, 820] on span "Cancel Execution" at bounding box center [1003, 818] width 72 height 13
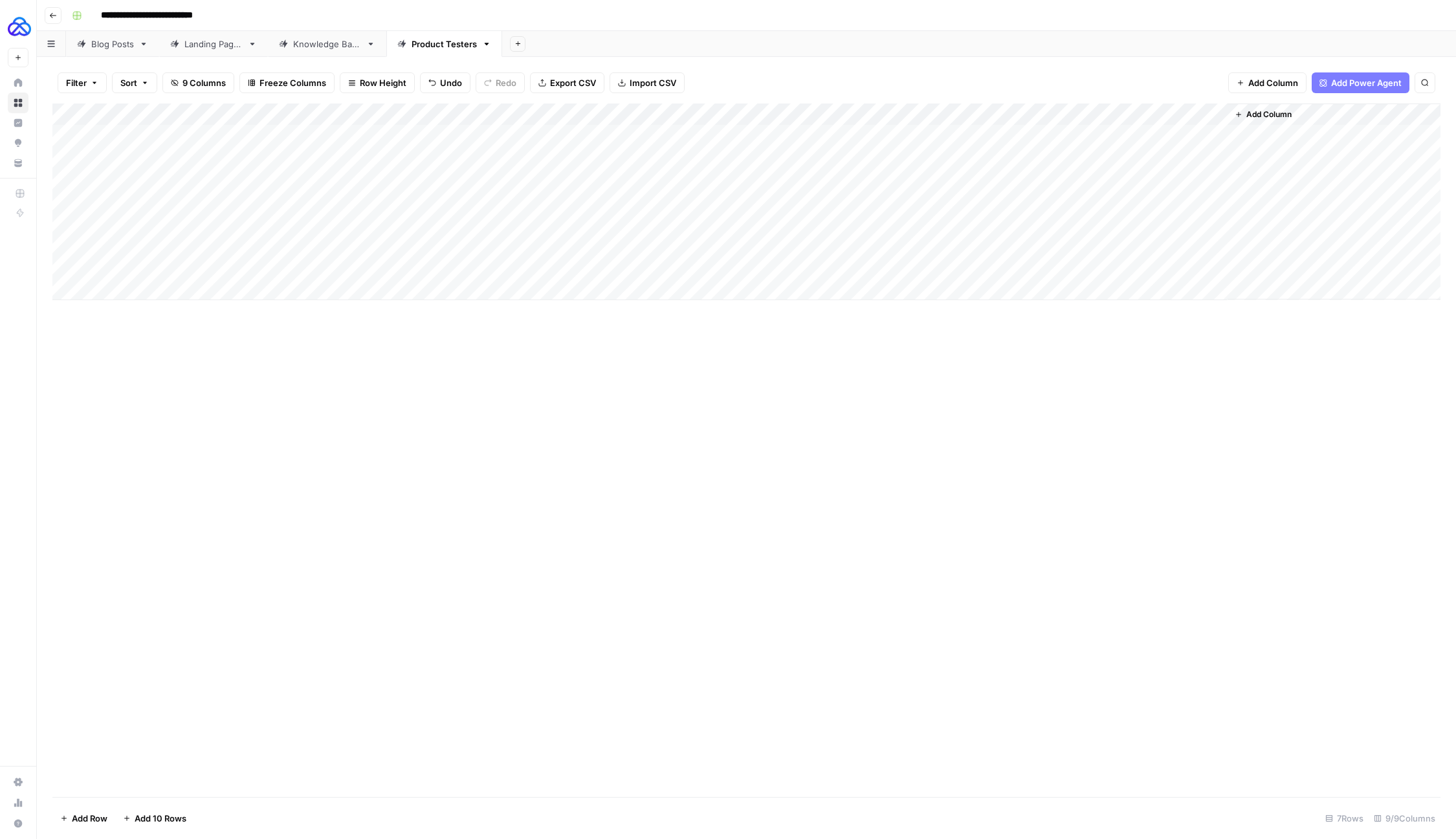
click at [326, 245] on div "Add Column" at bounding box center [746, 202] width 1388 height 197
type textarea "**********"
click at [445, 440] on div "Add Column" at bounding box center [746, 450] width 1388 height 693
click at [625, 244] on div "Add Column" at bounding box center [746, 202] width 1388 height 197
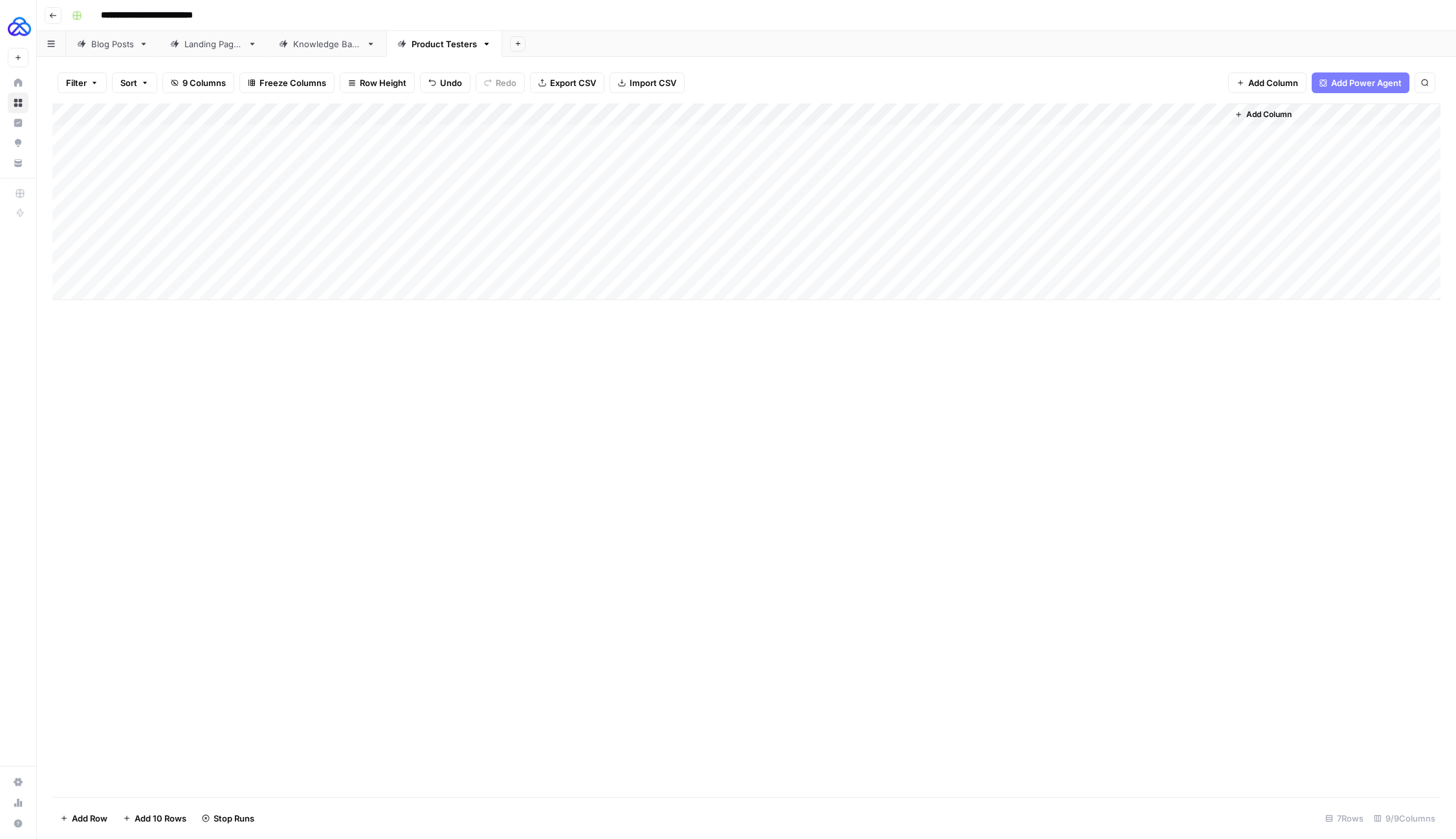
click at [625, 265] on div "Add Column" at bounding box center [746, 202] width 1388 height 197
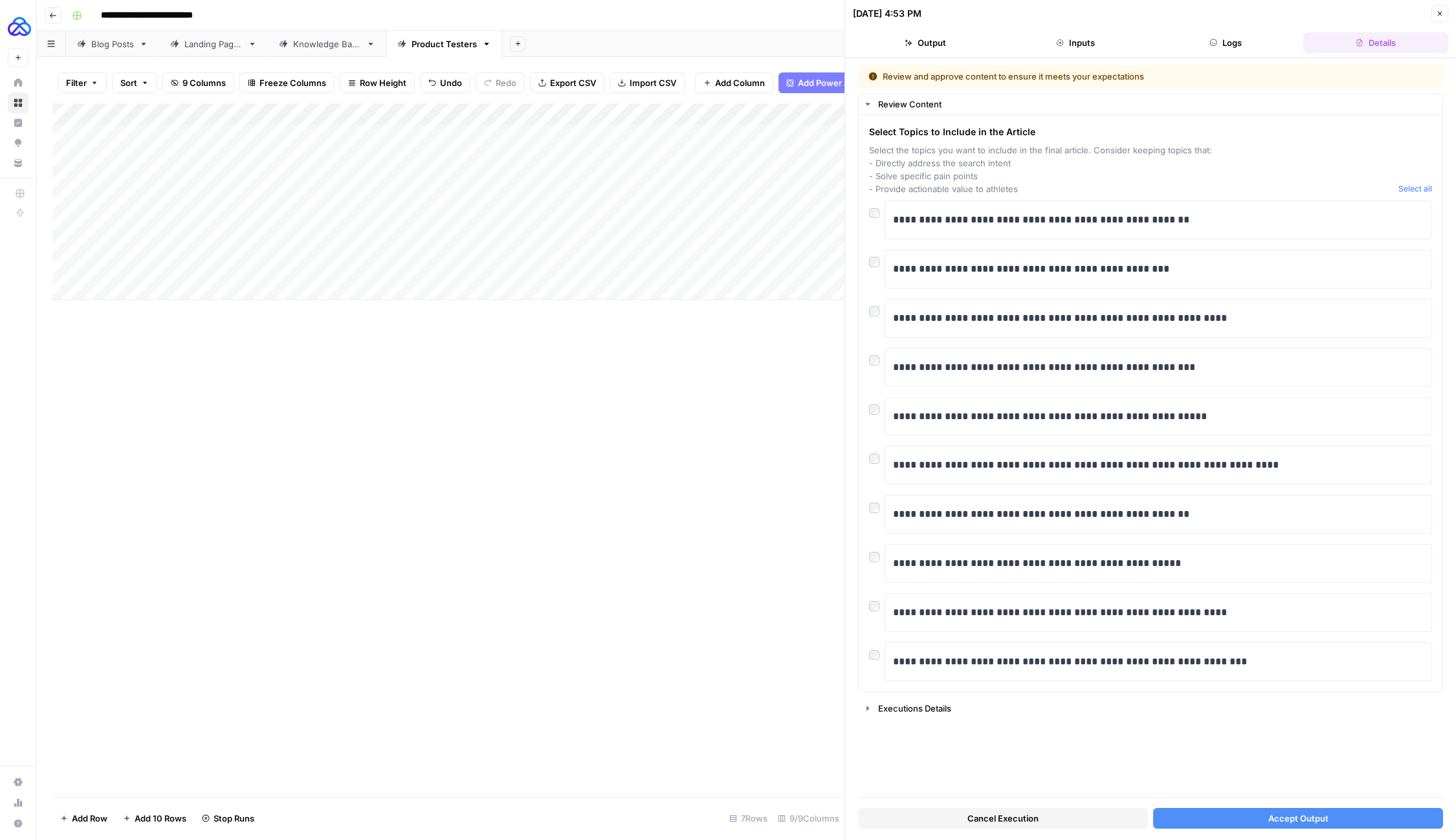
click at [1007, 818] on span "Cancel Execution" at bounding box center [1003, 818] width 72 height 13
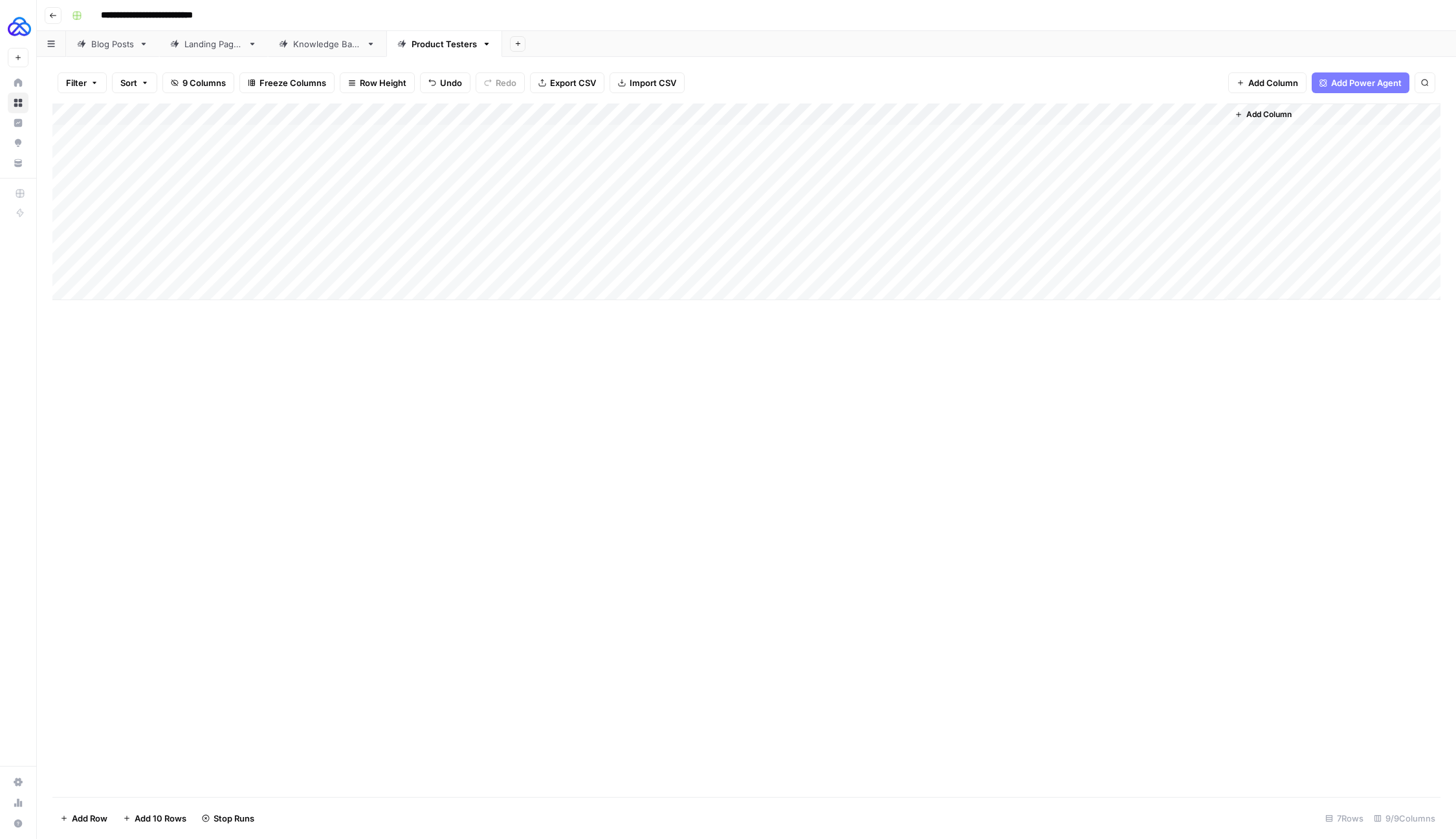
click at [325, 269] on div "Add Column" at bounding box center [746, 202] width 1388 height 197
type textarea "**********"
click at [440, 427] on div "Add Column" at bounding box center [746, 450] width 1388 height 693
click at [623, 266] on div "Add Column" at bounding box center [746, 202] width 1388 height 197
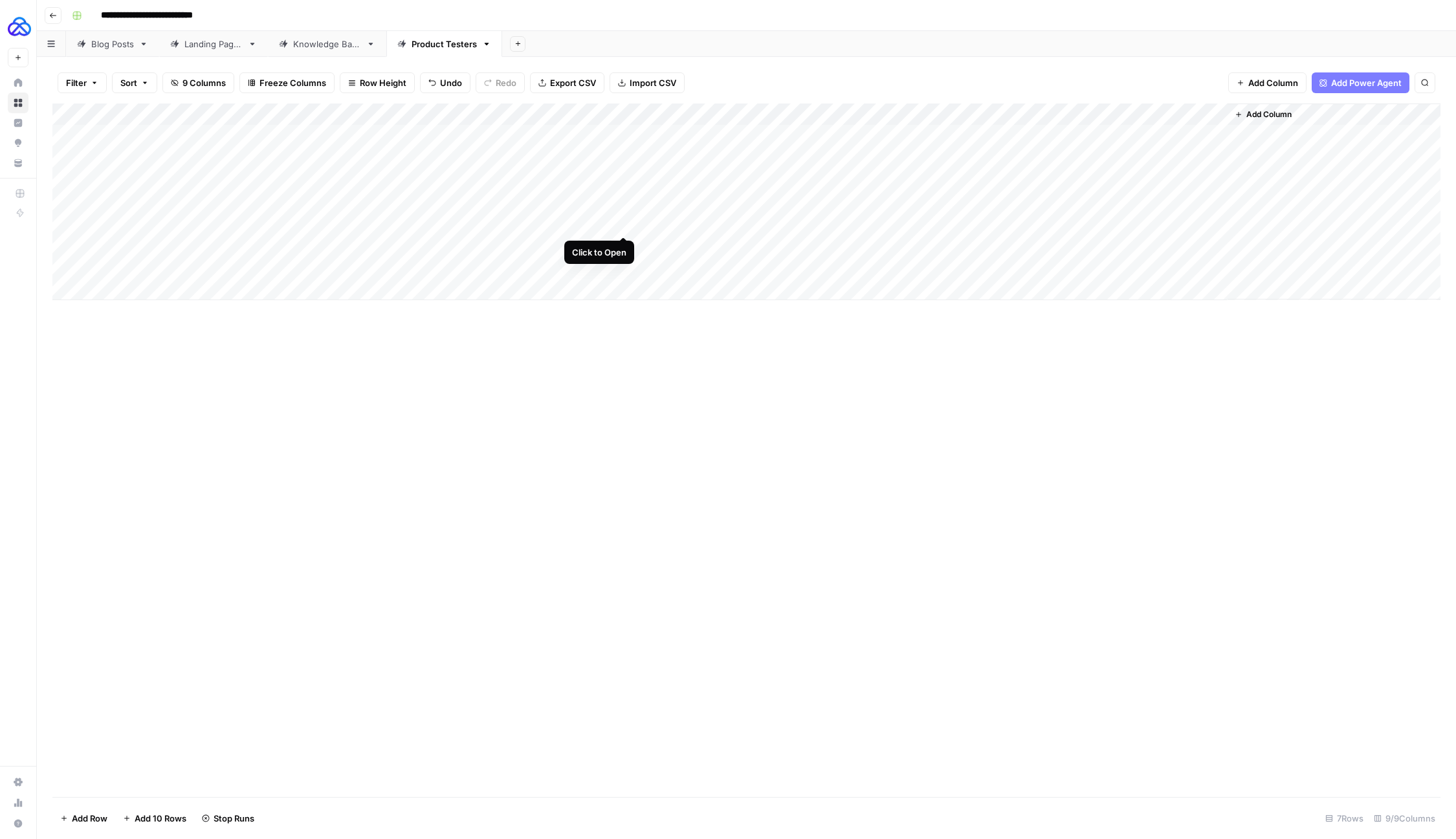
click at [628, 223] on div "Add Column" at bounding box center [746, 202] width 1388 height 197
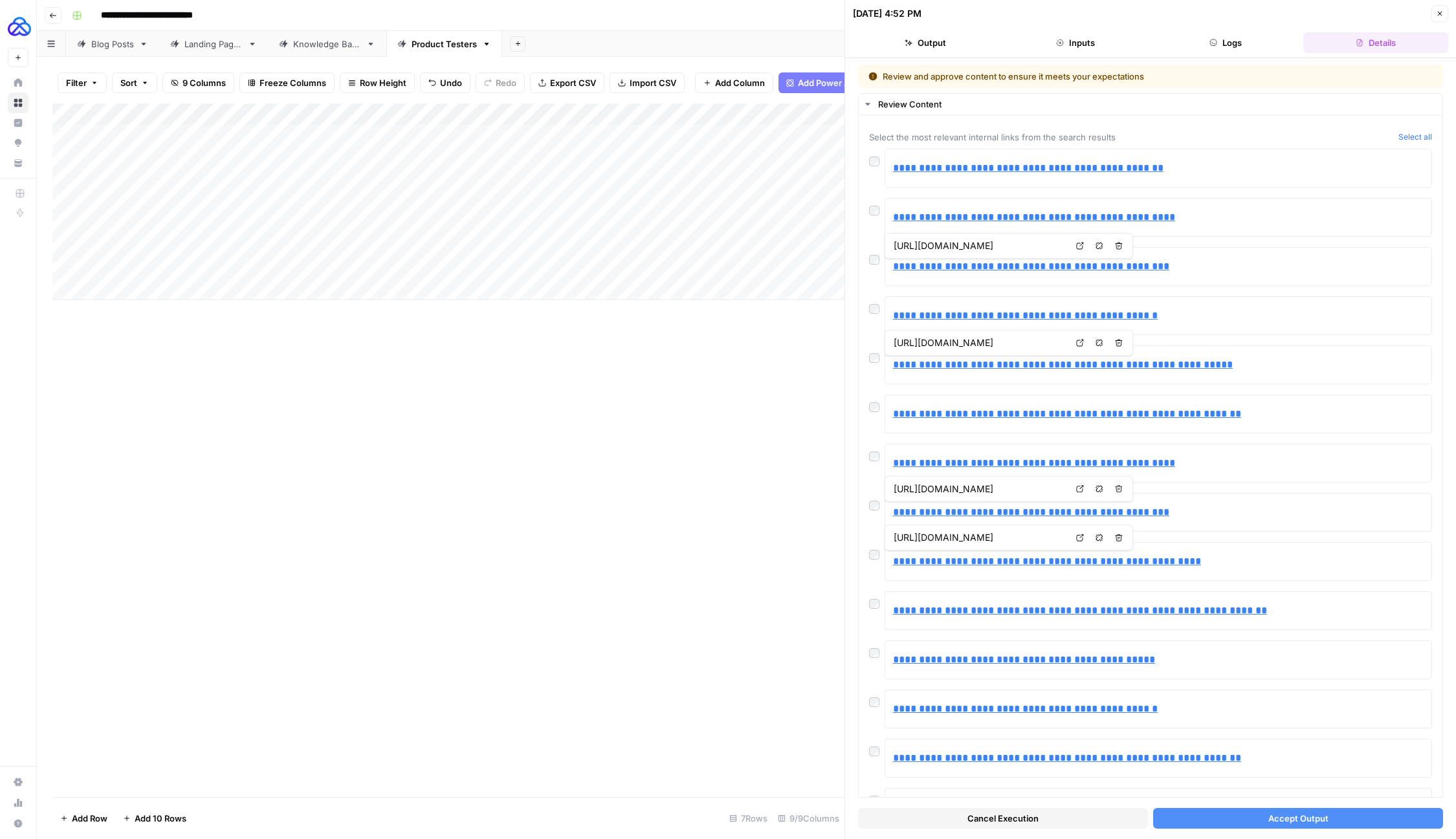
click at [1234, 822] on button "Accept Output" at bounding box center [1298, 819] width 290 height 21
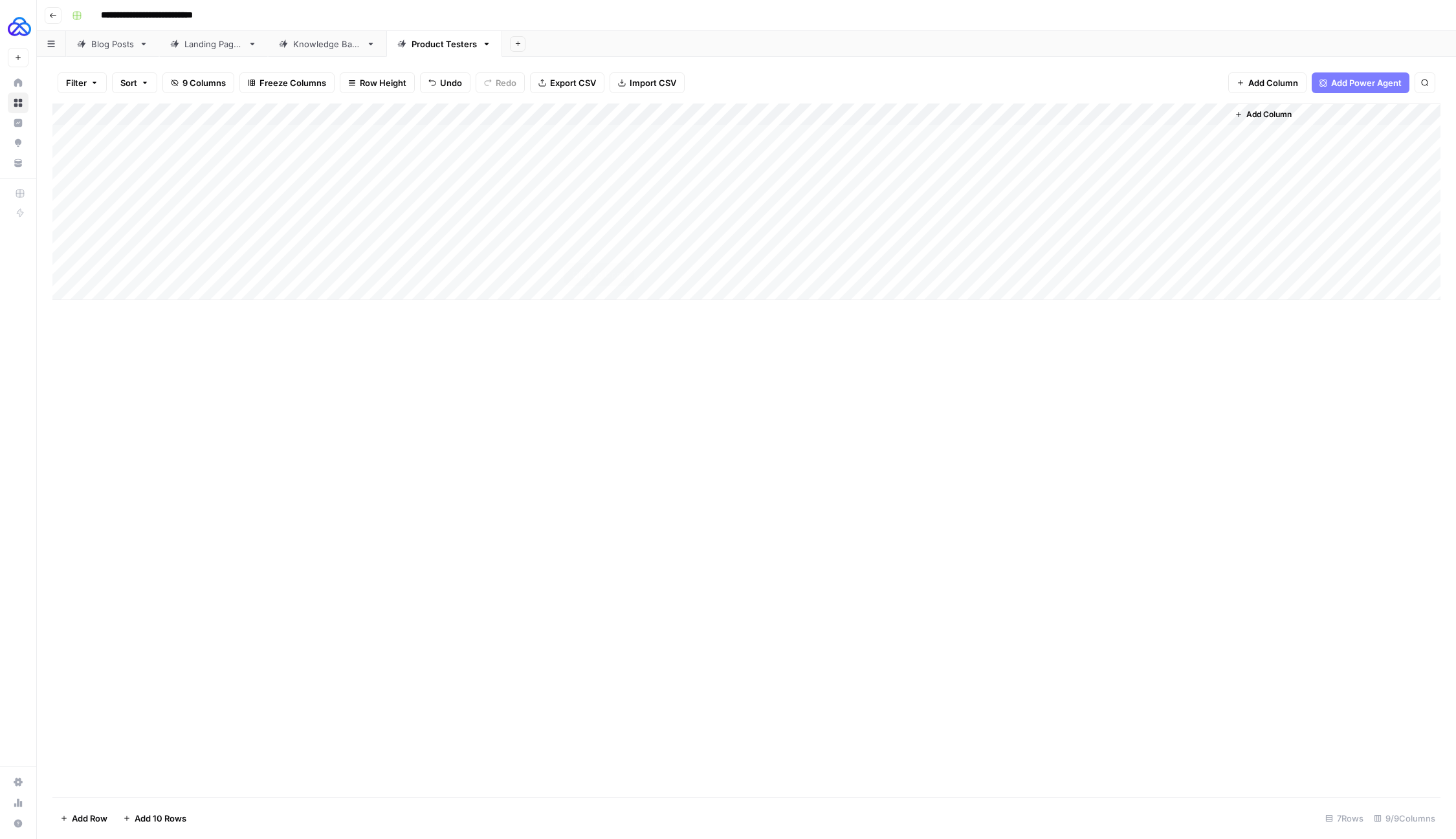
click at [623, 247] on div "Add Column" at bounding box center [746, 202] width 1388 height 197
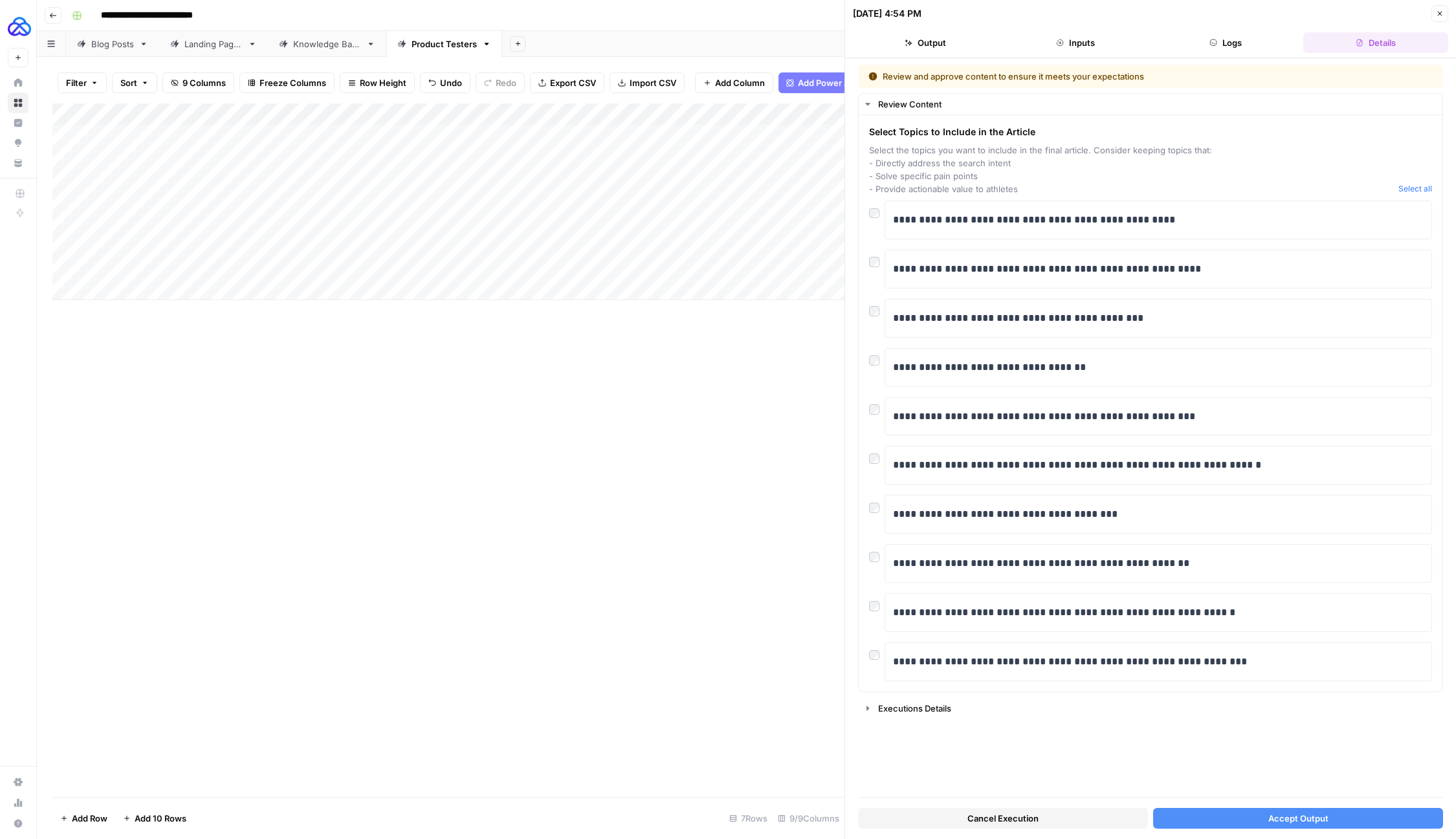
click at [1206, 821] on button "Accept Output" at bounding box center [1298, 819] width 290 height 21
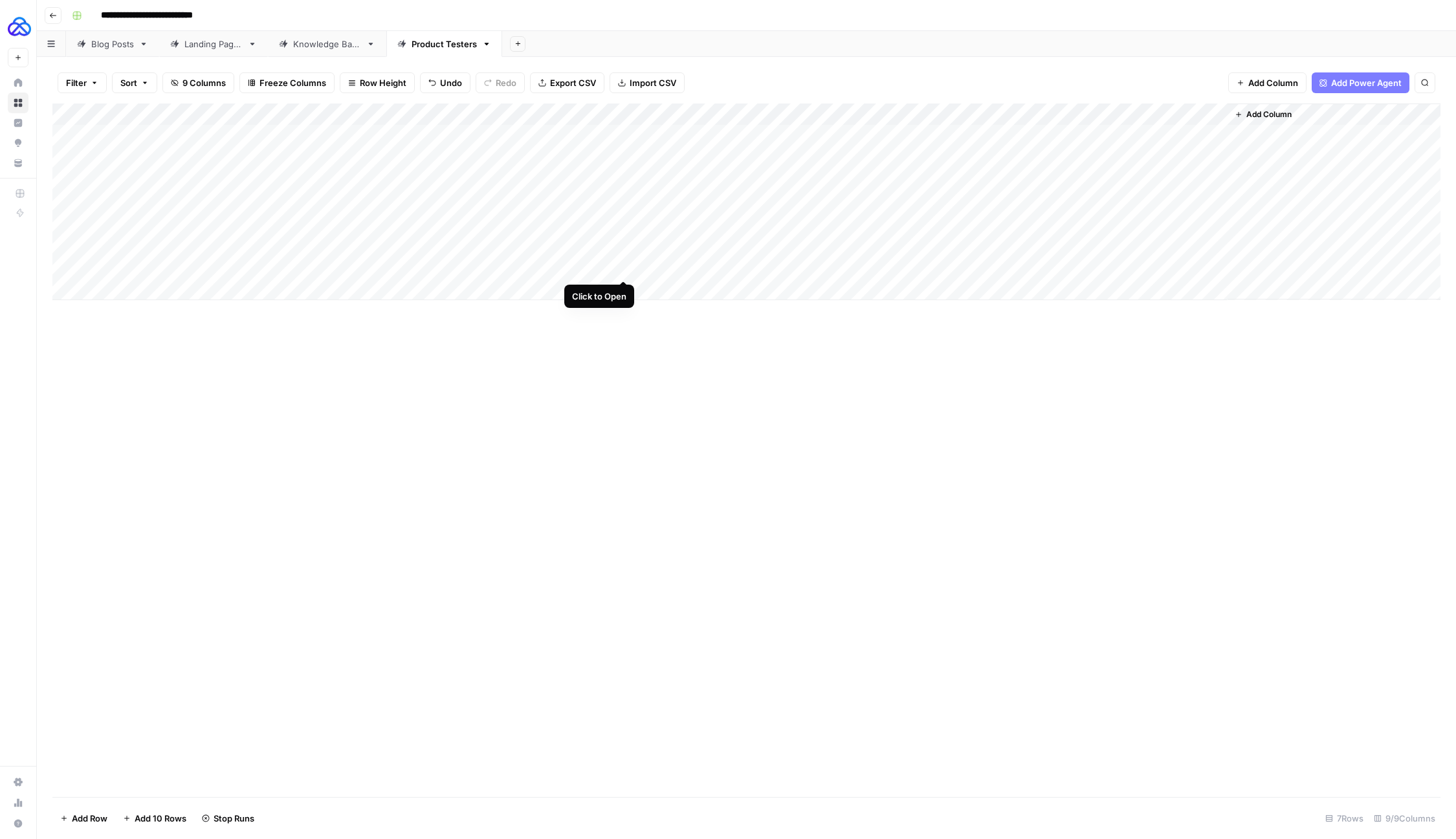
click at [623, 268] on div "Add Column" at bounding box center [746, 202] width 1388 height 197
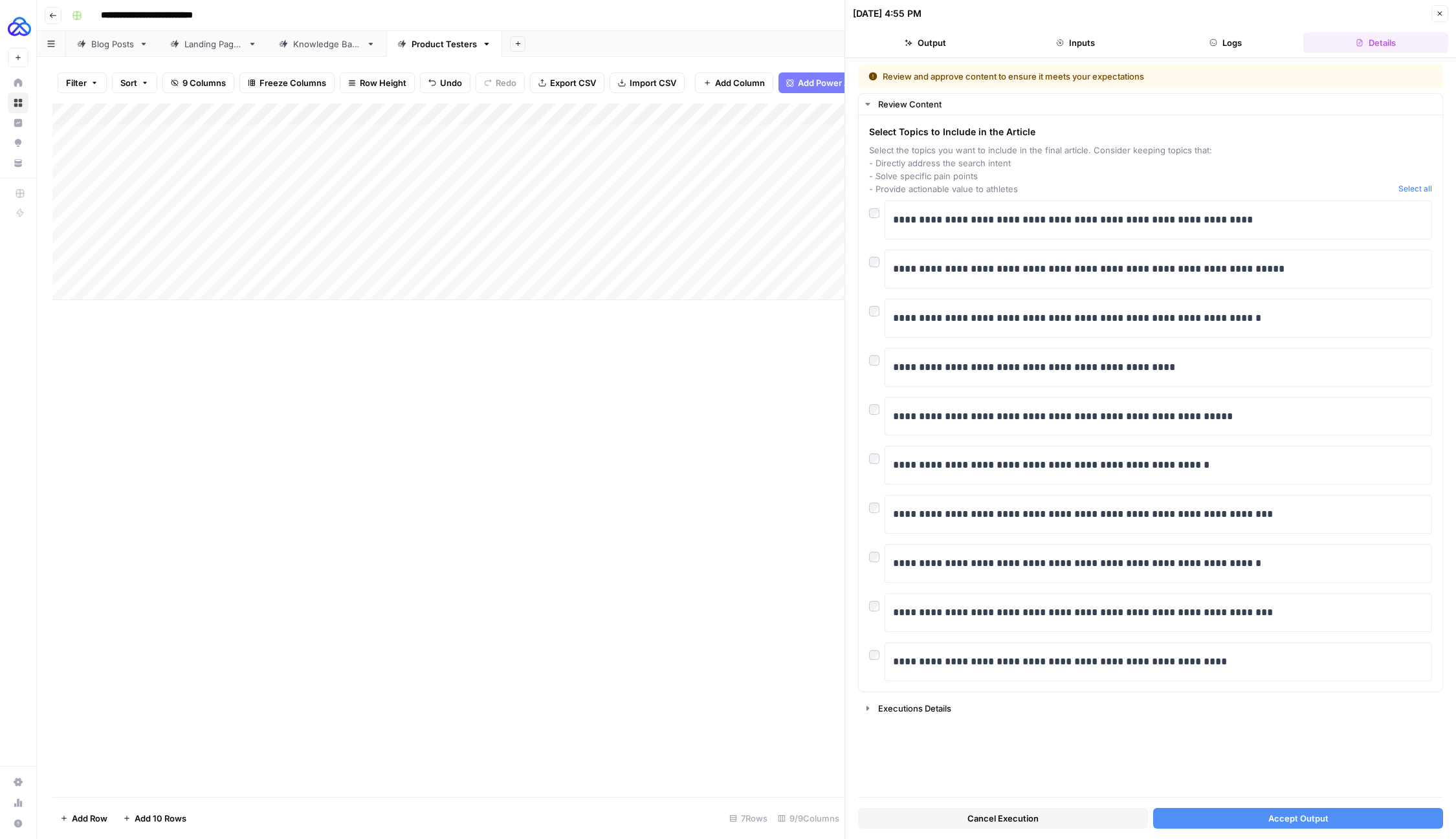
click at [1220, 812] on button "Accept Output" at bounding box center [1298, 819] width 290 height 21
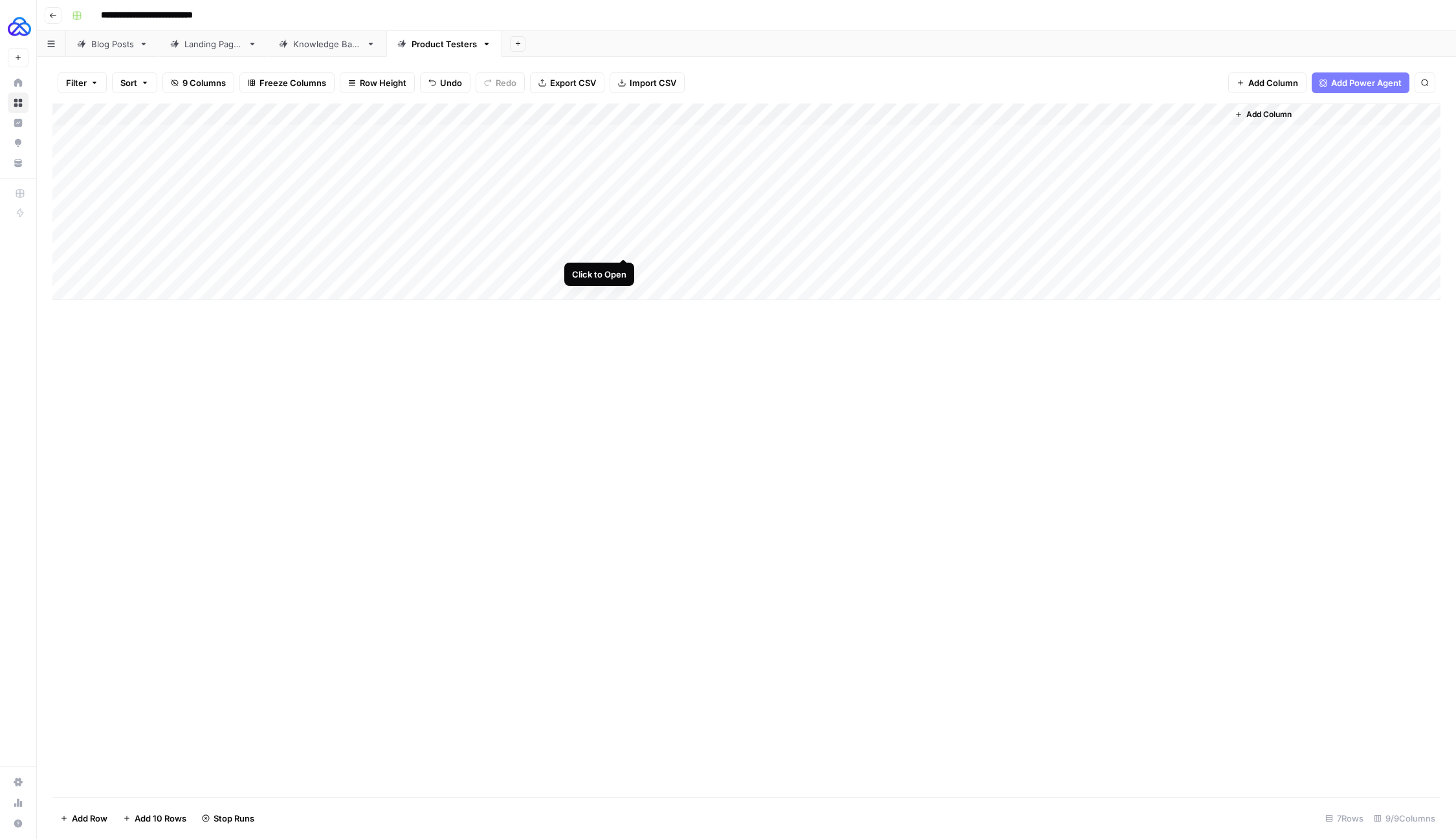
click at [625, 243] on div "Add Column" at bounding box center [746, 202] width 1388 height 197
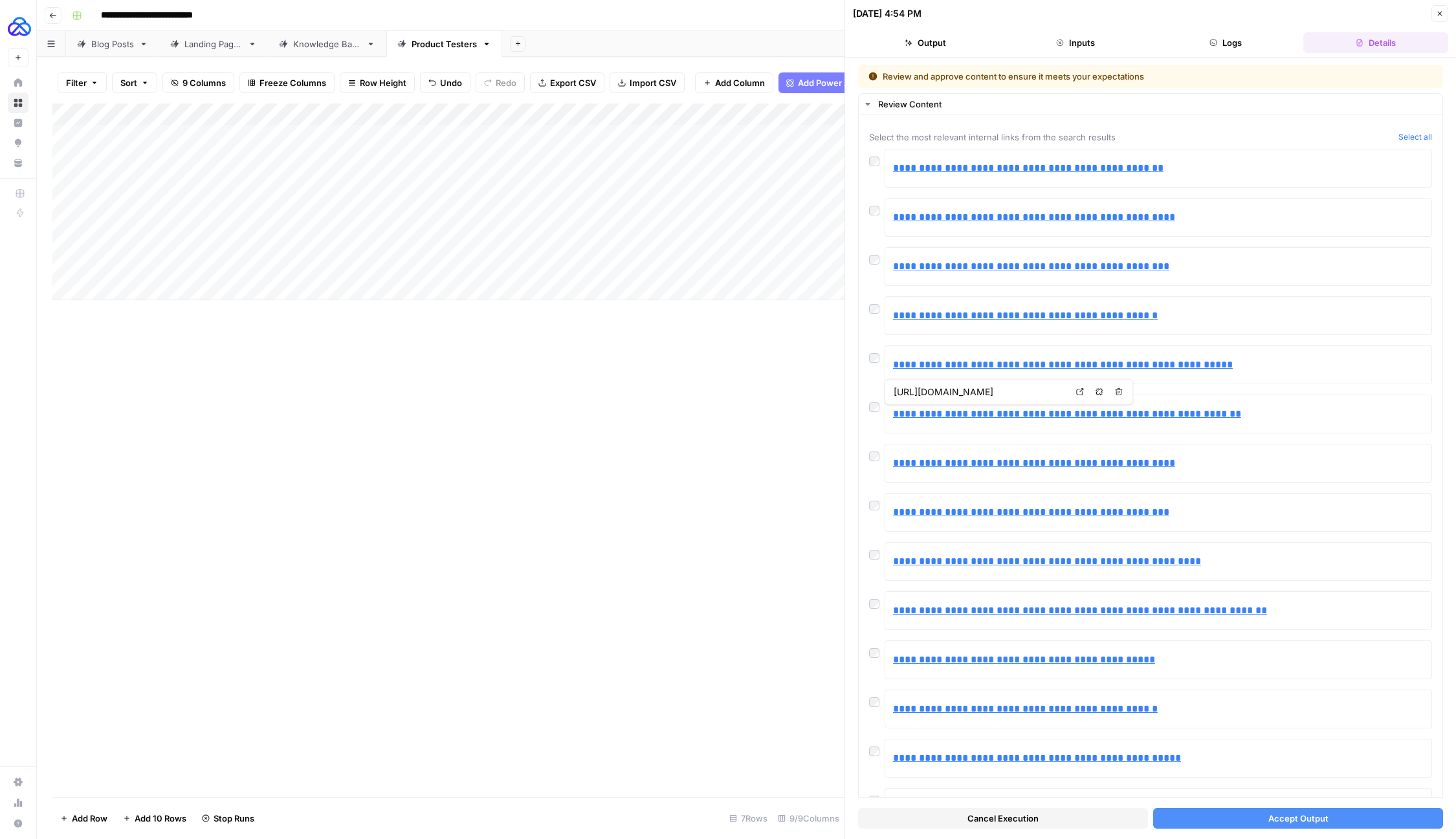
click at [1240, 822] on button "Accept Output" at bounding box center [1298, 819] width 290 height 21
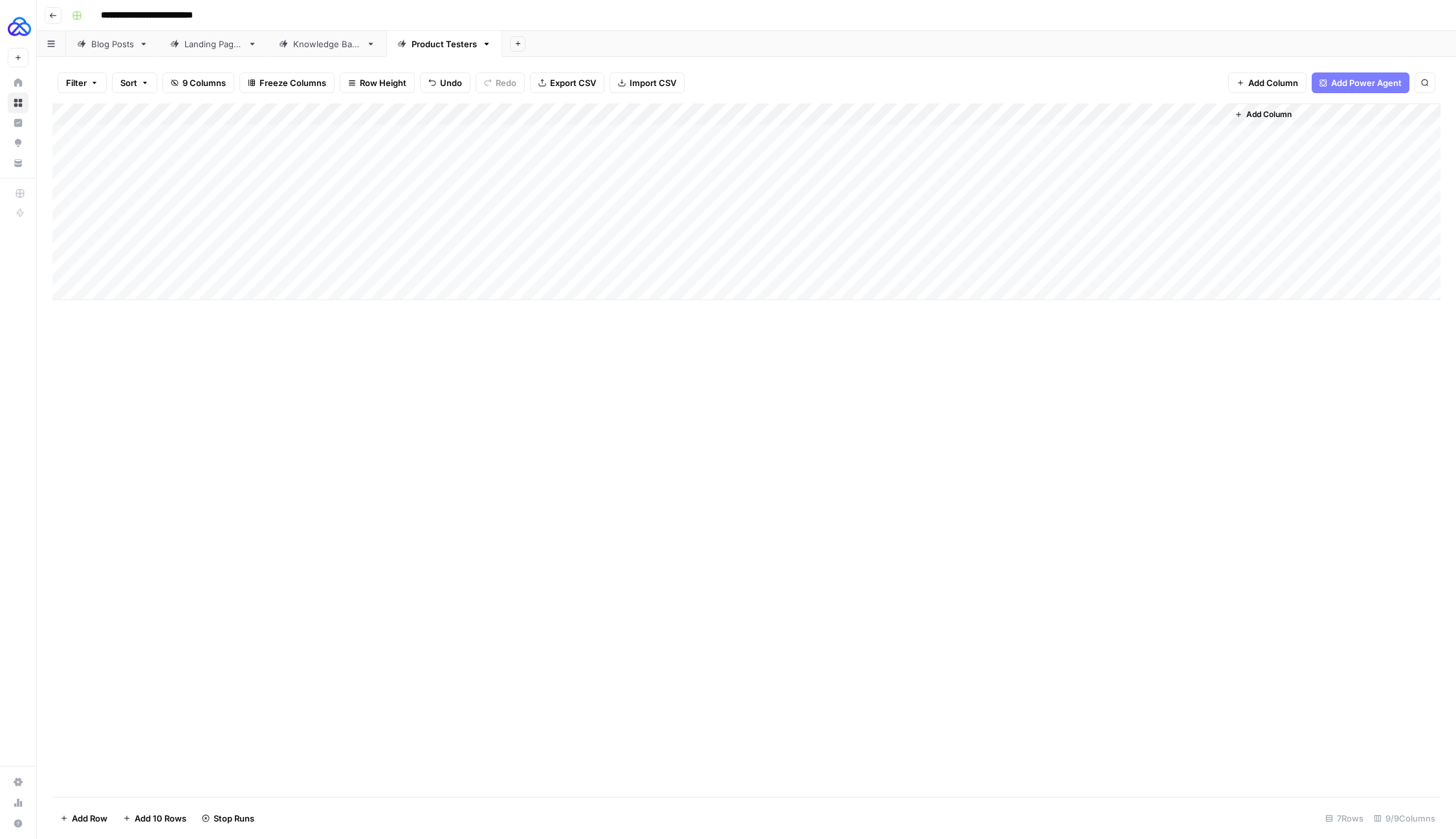
click at [1045, 221] on div "Add Column" at bounding box center [746, 202] width 1388 height 197
click at [1050, 242] on div "Add Column" at bounding box center [746, 202] width 1388 height 197
click at [625, 267] on div "Add Column" at bounding box center [746, 202] width 1388 height 197
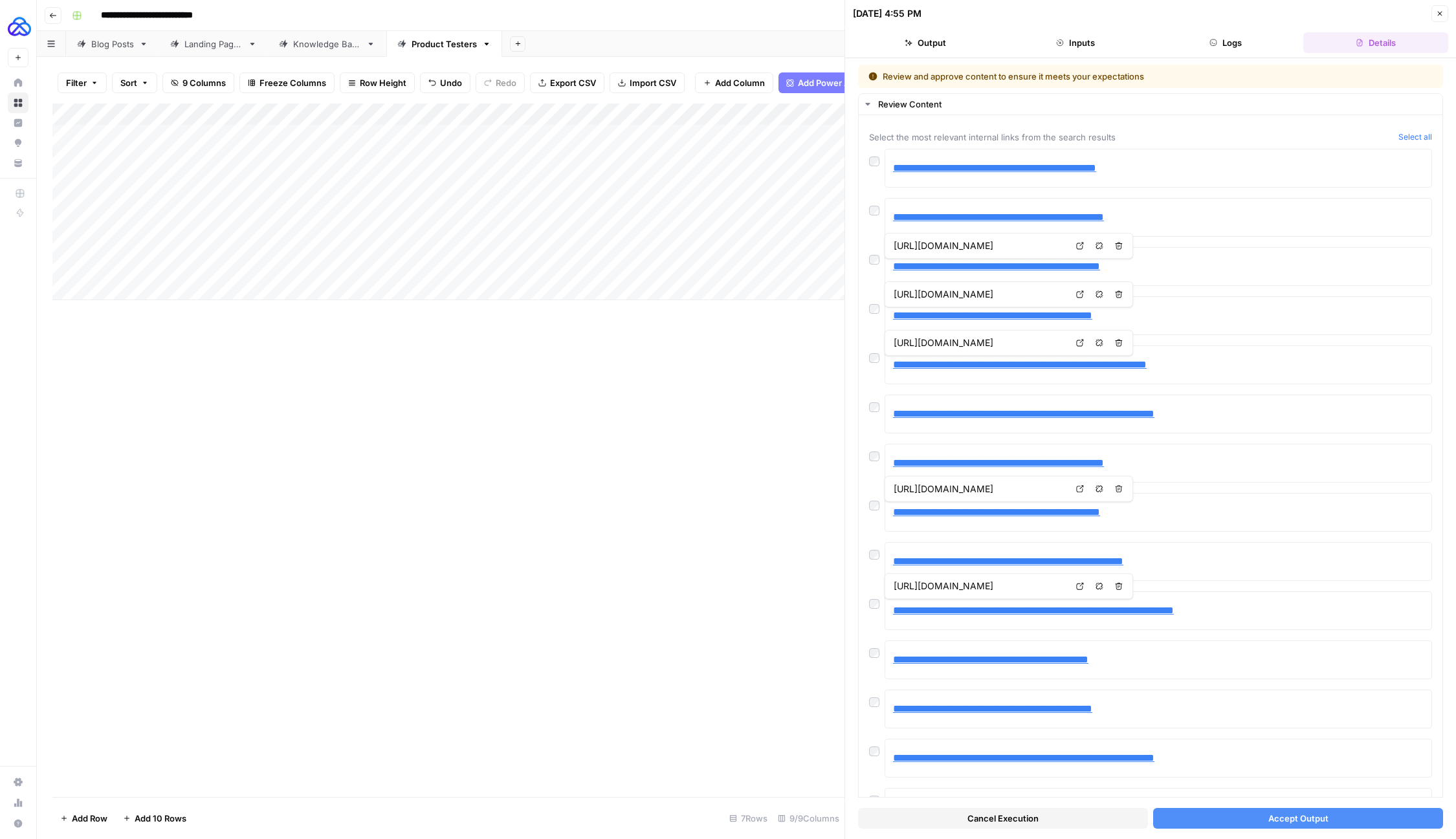
click at [1236, 818] on button "Accept Output" at bounding box center [1298, 819] width 290 height 21
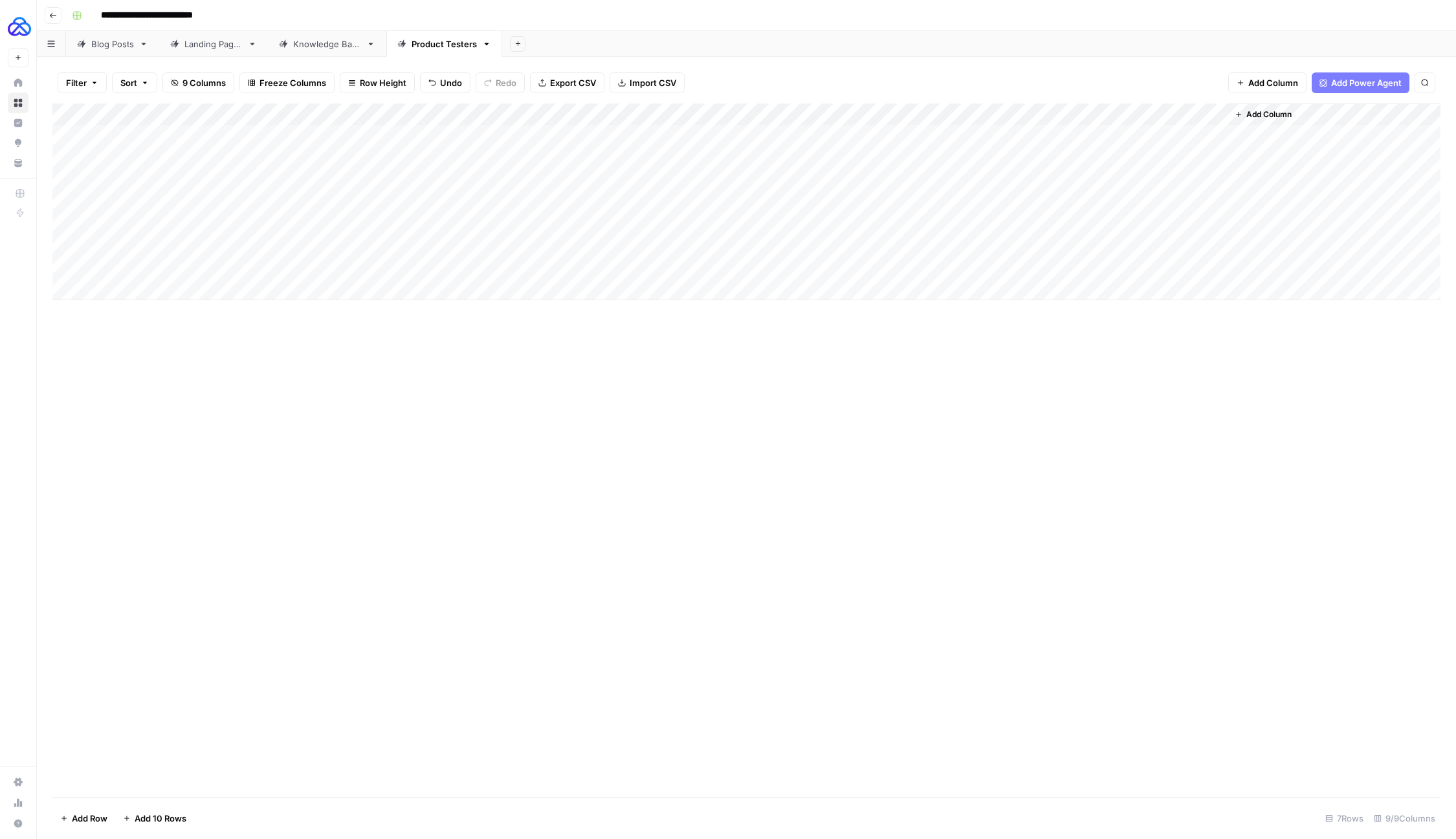
click at [1051, 266] on div "Add Column" at bounding box center [746, 202] width 1388 height 197
click at [1094, 247] on div "Add Column" at bounding box center [746, 202] width 1388 height 197
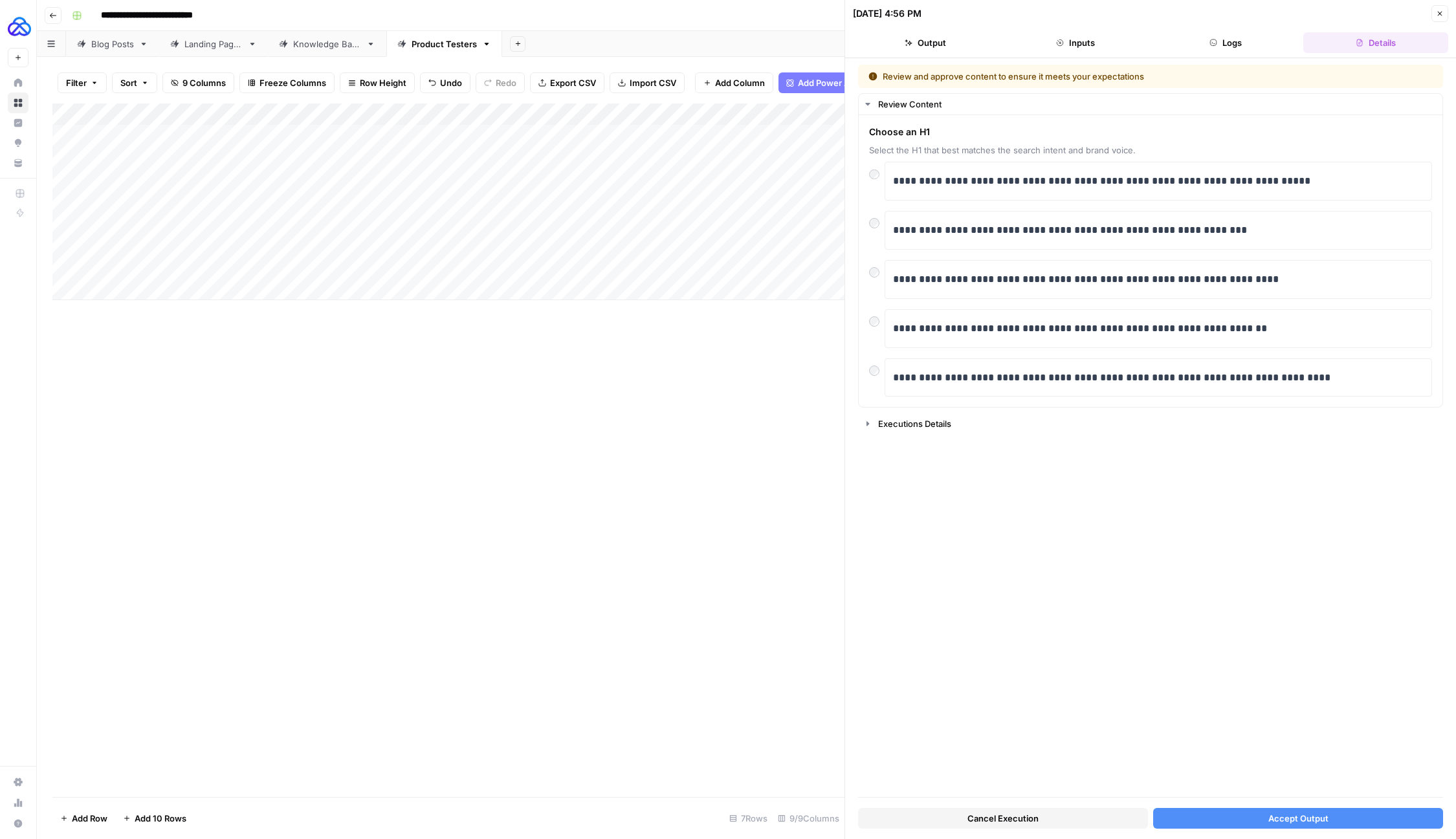
click at [1207, 818] on button "Accept Output" at bounding box center [1298, 819] width 290 height 21
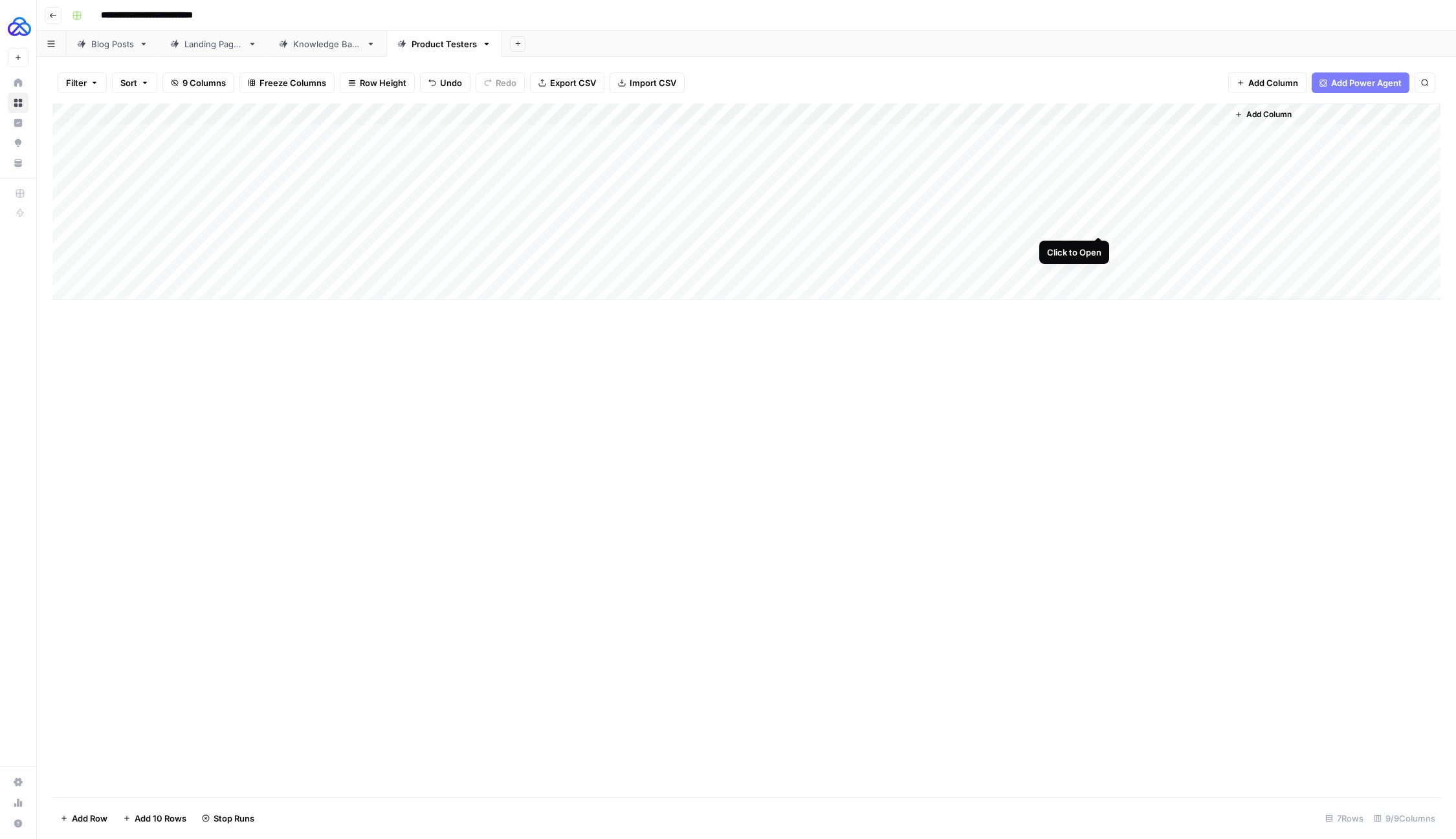
click at [1101, 219] on div "Add Column" at bounding box center [746, 202] width 1388 height 197
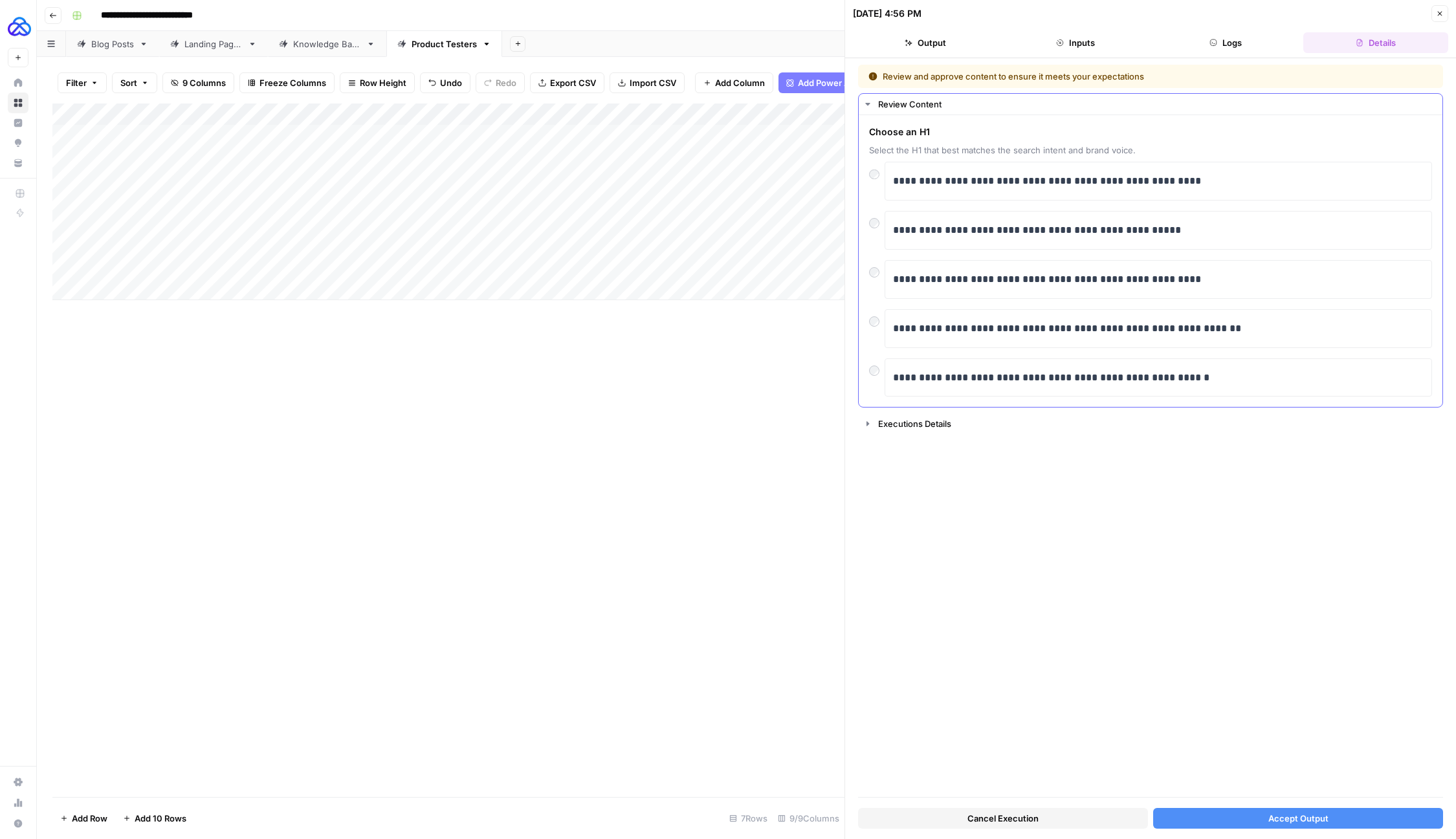
click at [870, 372] on div at bounding box center [877, 367] width 16 height 18
click at [1225, 826] on button "Accept Output" at bounding box center [1298, 819] width 290 height 21
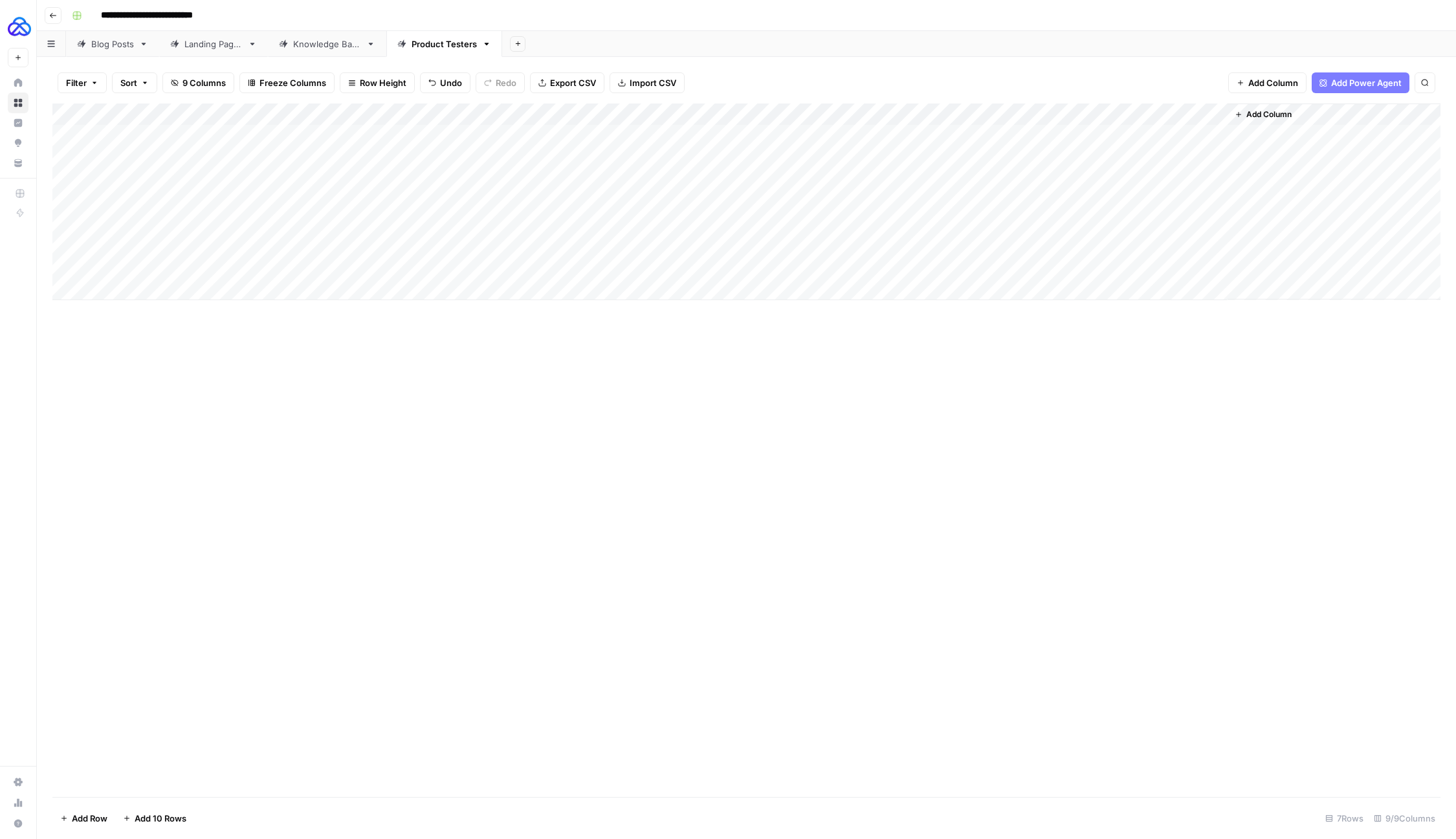
click at [1099, 267] on div "Add Column" at bounding box center [746, 202] width 1388 height 197
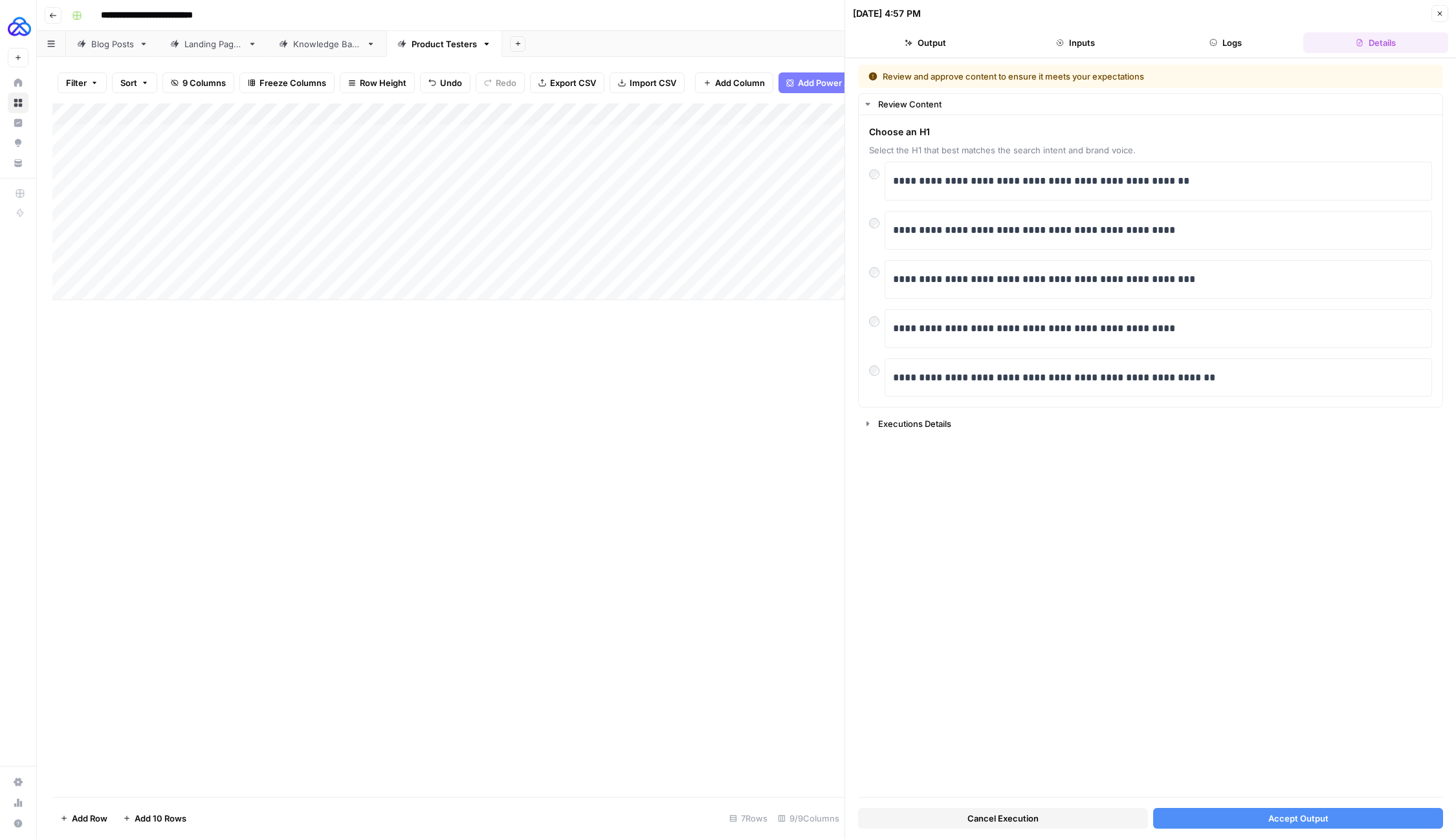
click at [1201, 815] on button "Accept Output" at bounding box center [1298, 819] width 290 height 21
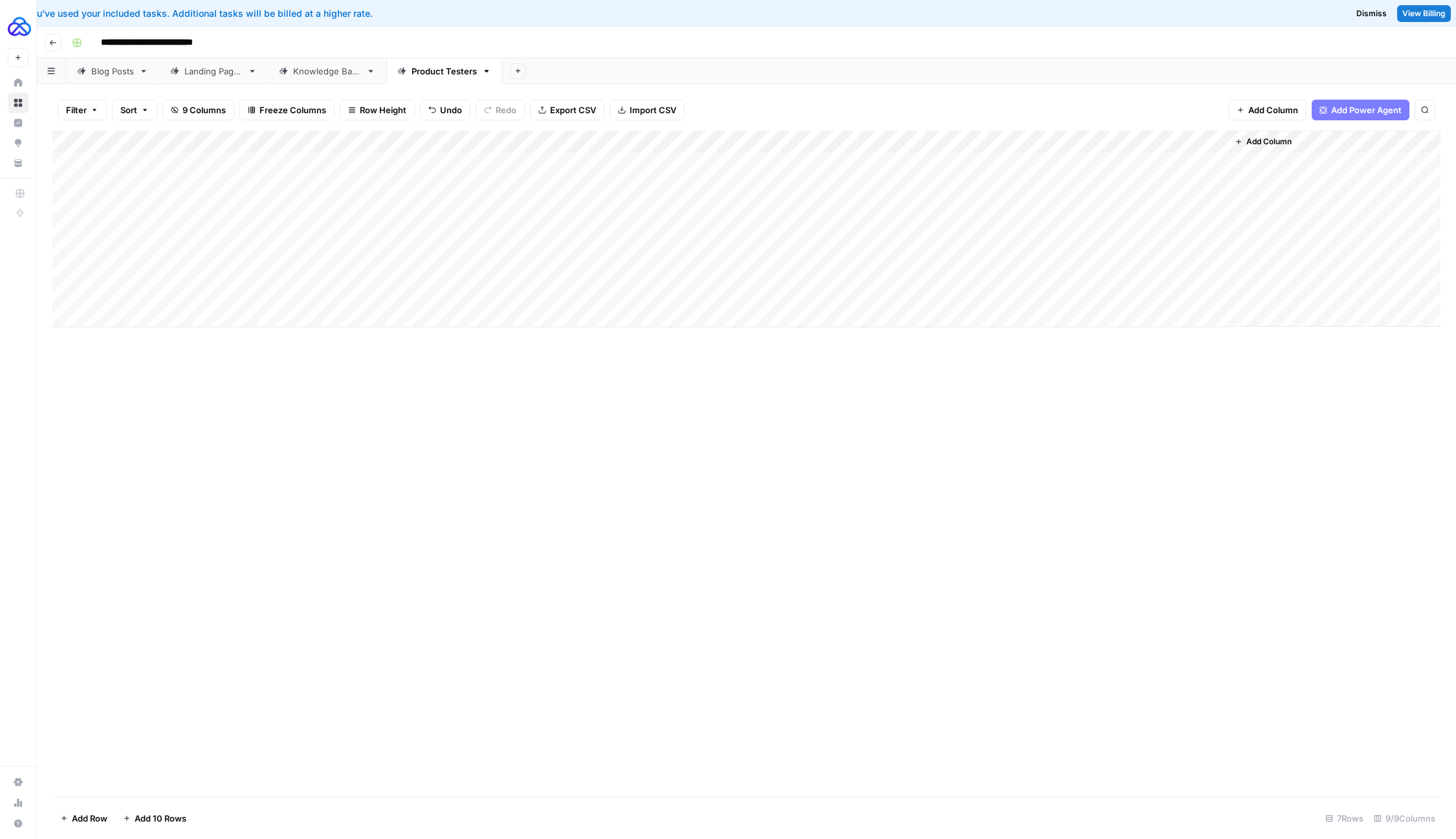
click at [1212, 290] on div "Add Column" at bounding box center [746, 229] width 1388 height 197
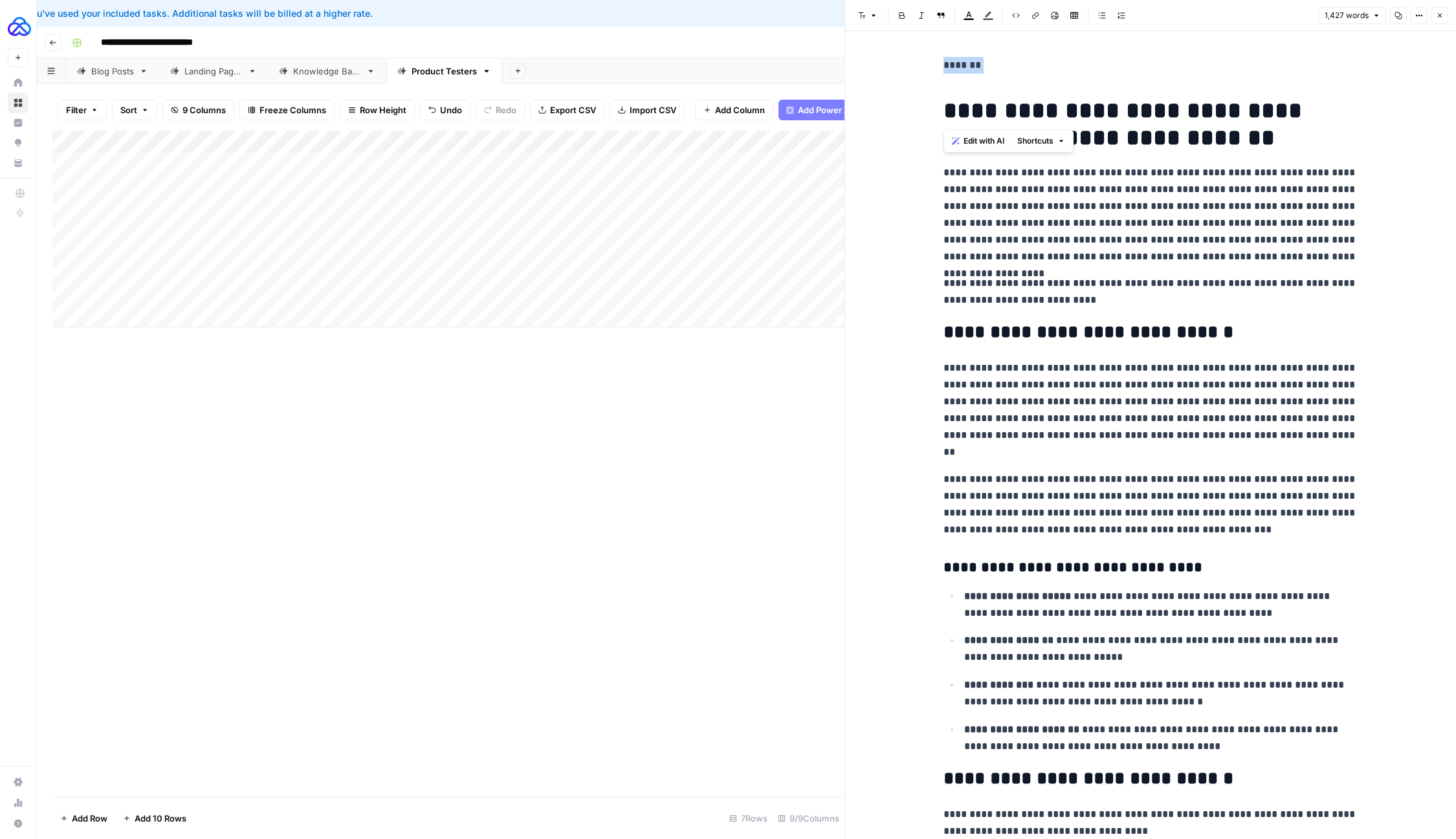
drag, startPoint x: 941, startPoint y: 109, endPoint x: 924, endPoint y: 60, distance: 51.9
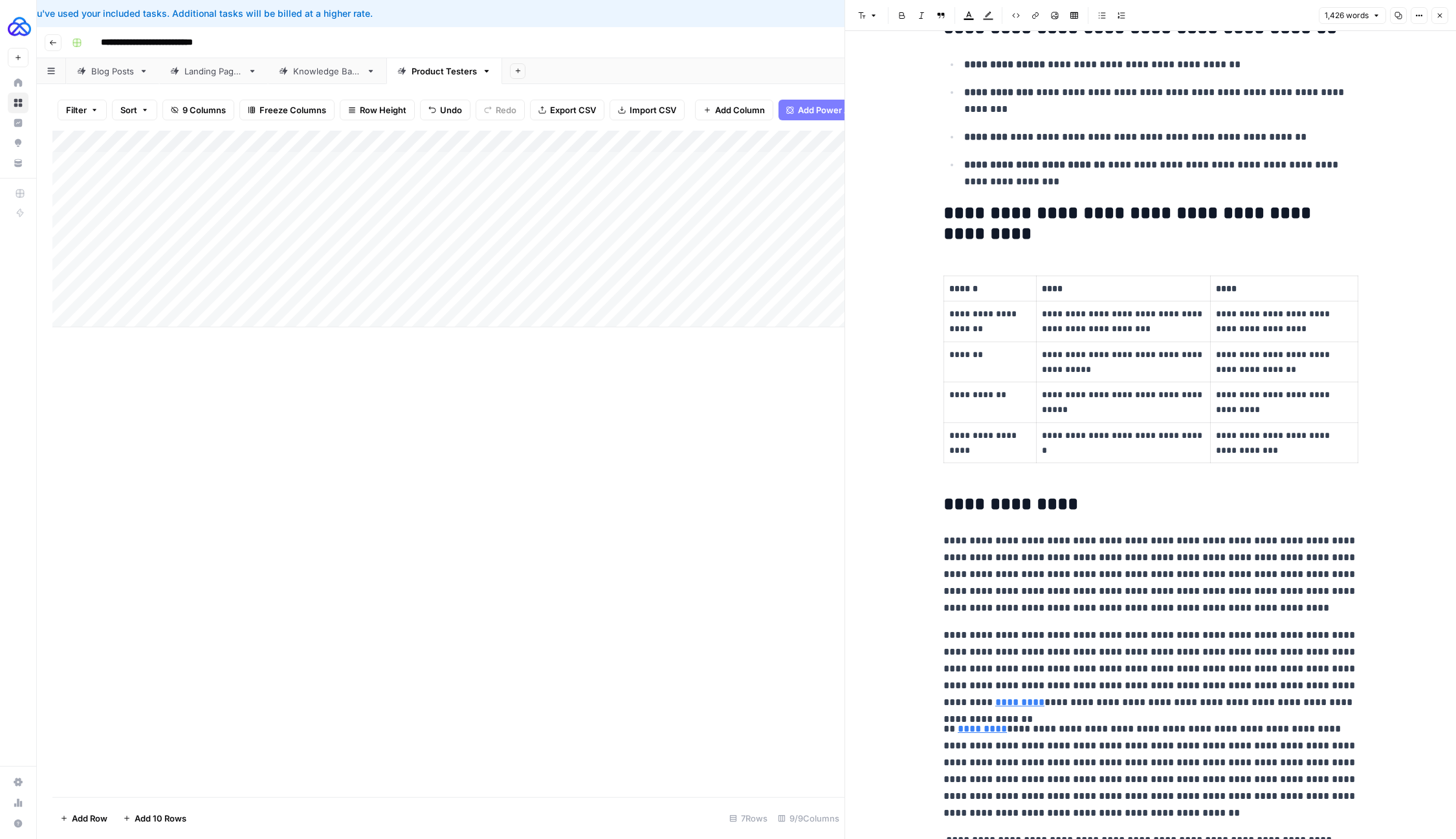
scroll to position [3409, 0]
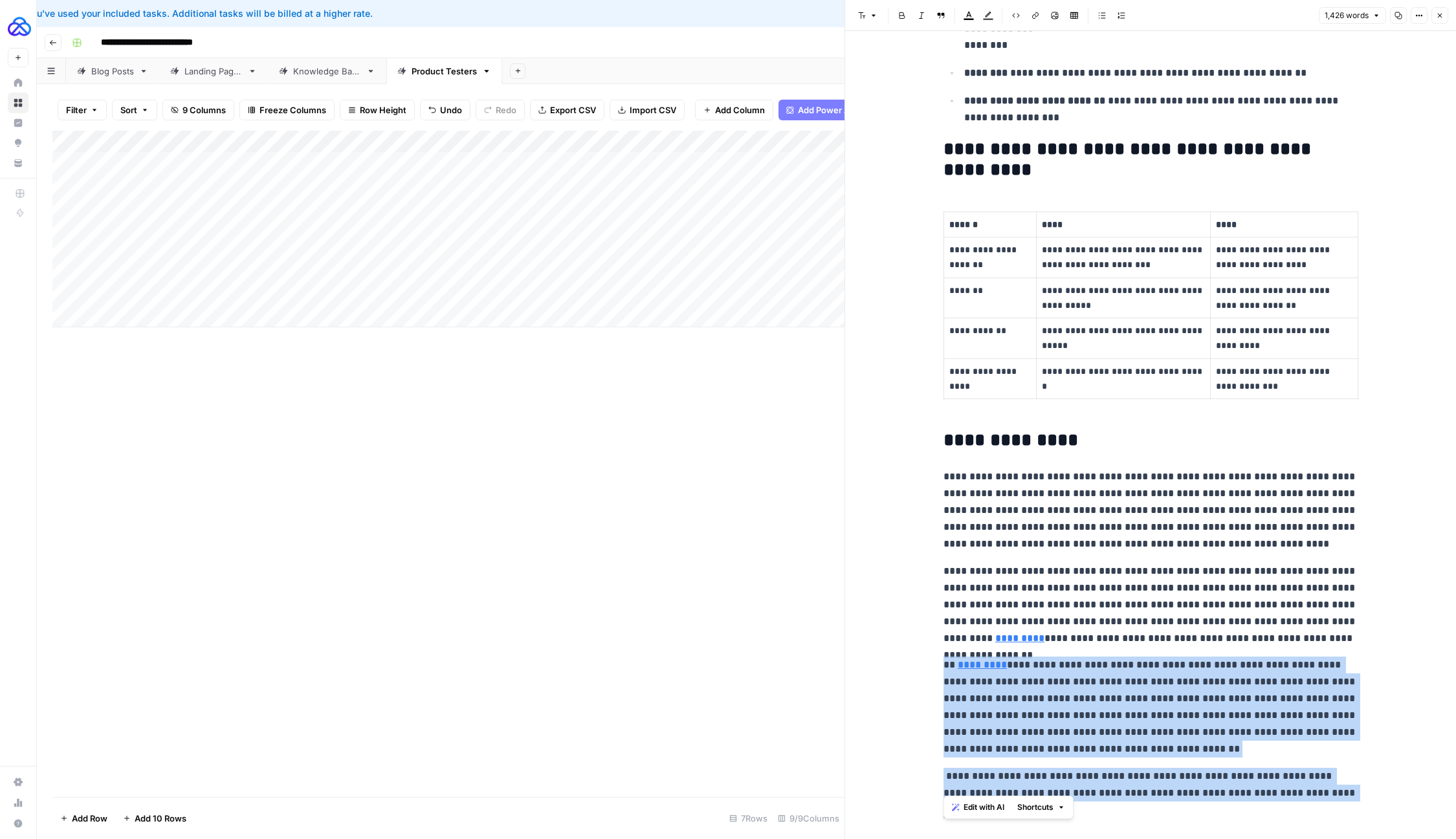
drag, startPoint x: 936, startPoint y: 658, endPoint x: 1205, endPoint y: 839, distance: 324.2
click at [1205, 838] on body "**********" at bounding box center [728, 420] width 1456 height 839
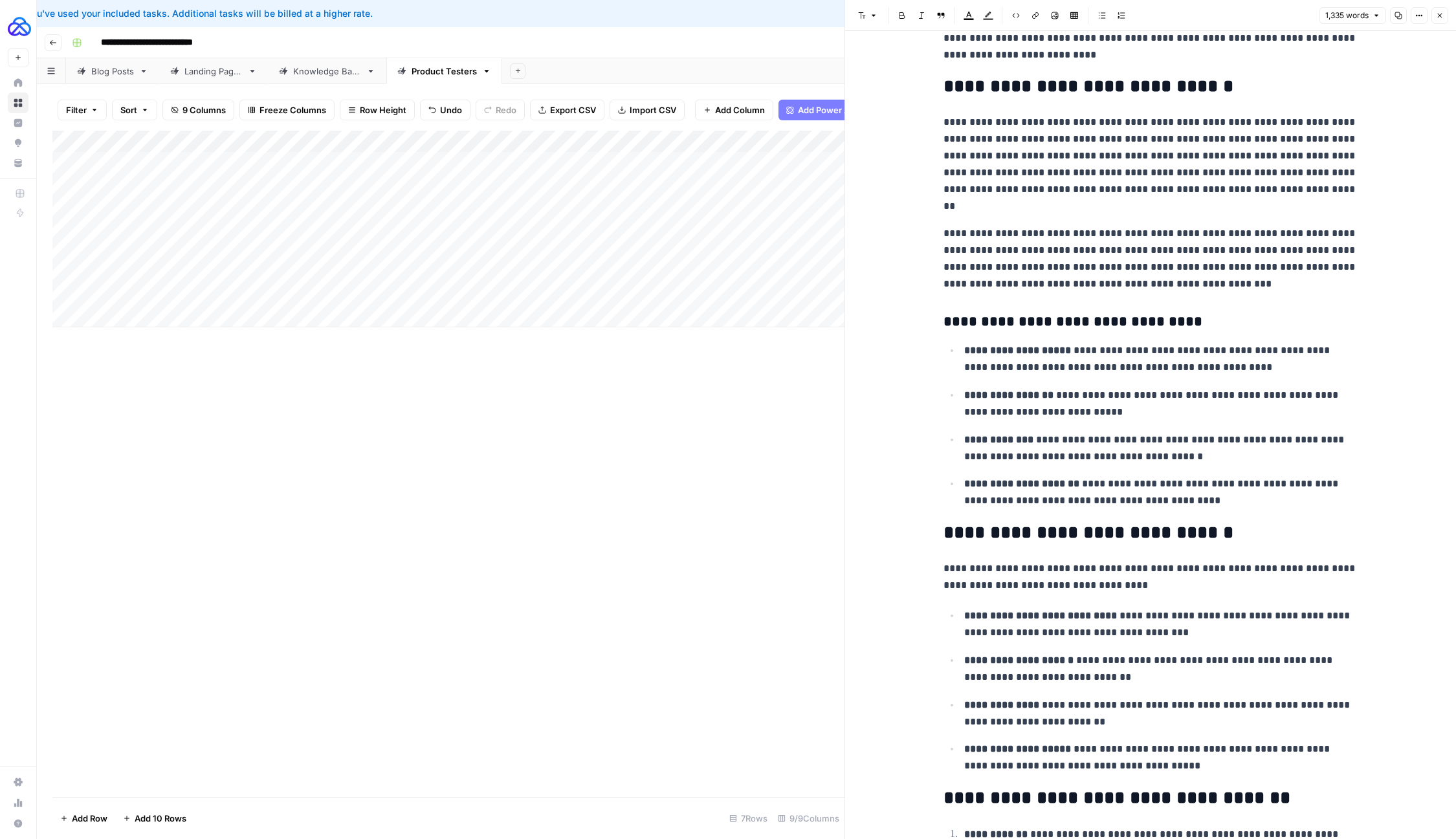
scroll to position [0, 0]
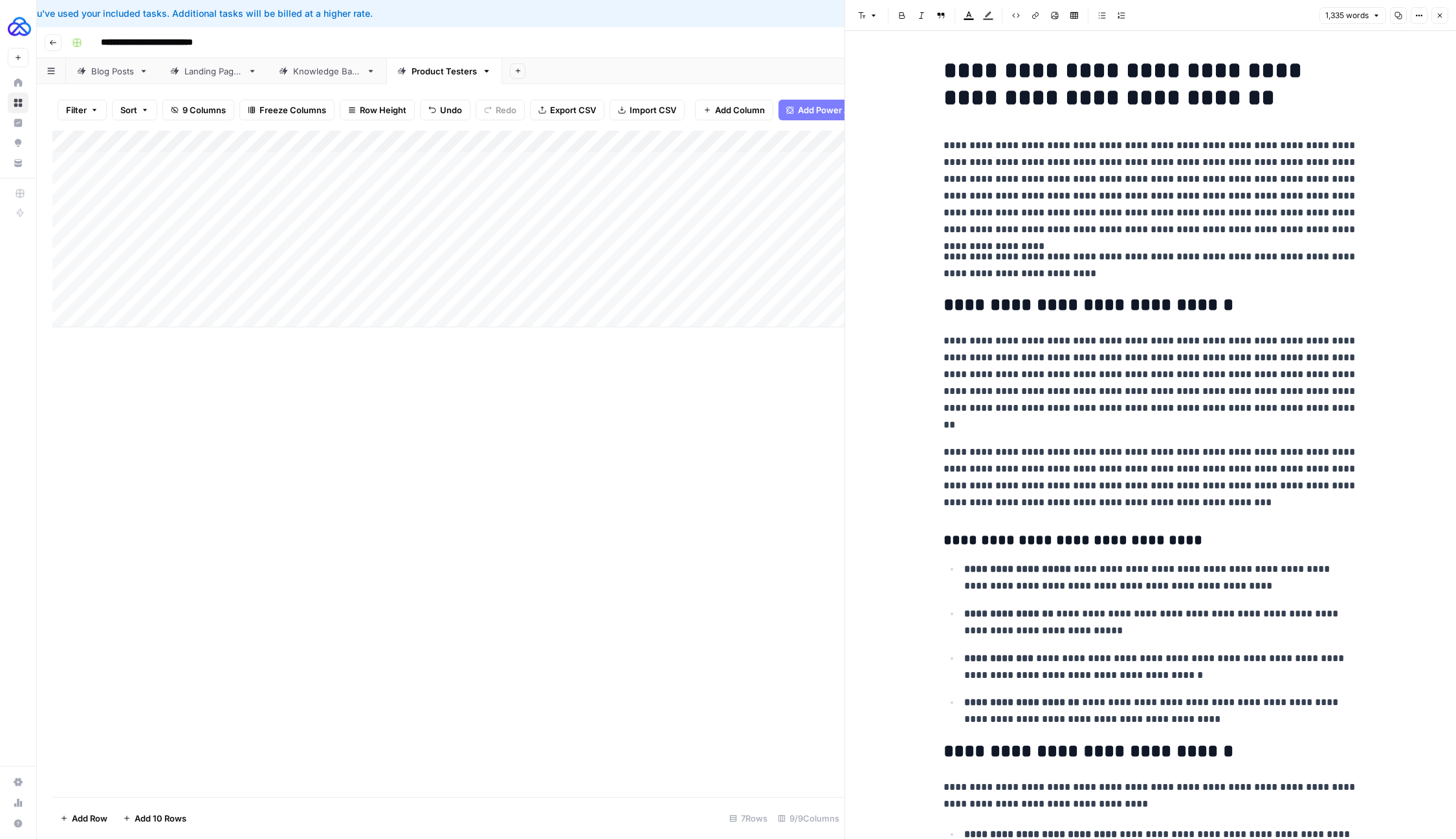
click at [1440, 12] on icon "button" at bounding box center [1439, 15] width 8 height 8
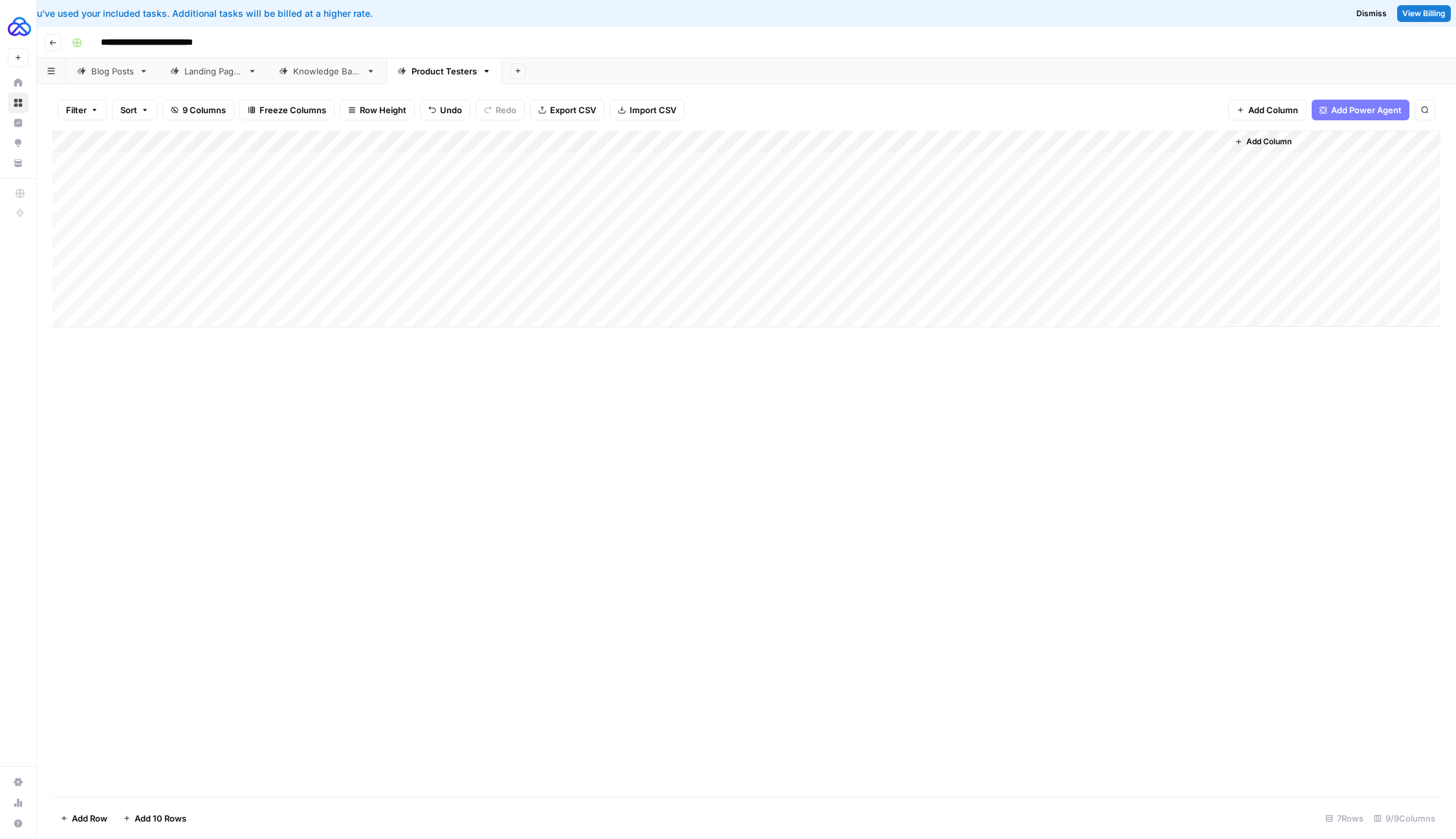
click at [1215, 273] on div "Add Column" at bounding box center [746, 229] width 1388 height 197
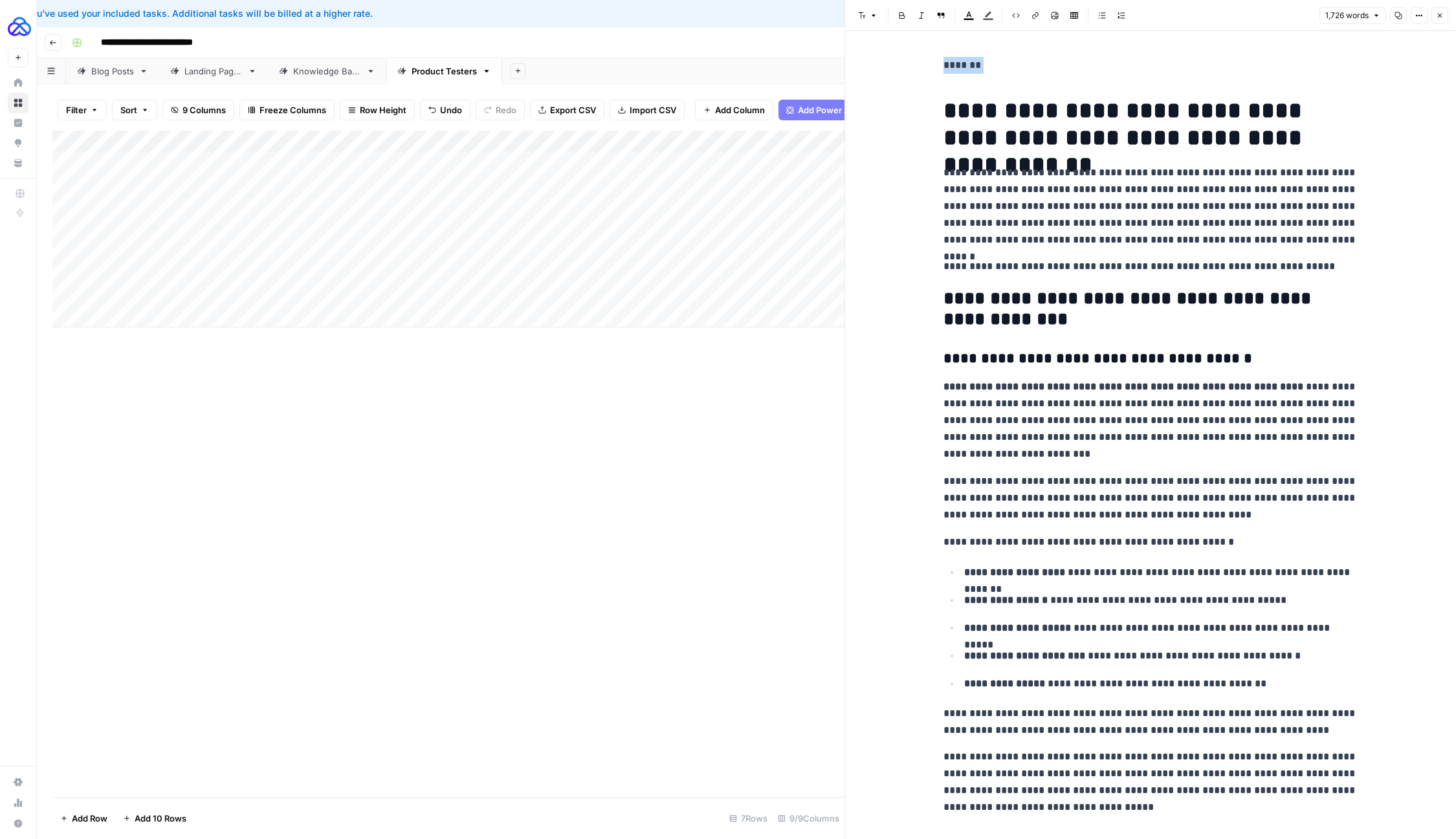
drag, startPoint x: 941, startPoint y: 112, endPoint x: 906, endPoint y: 44, distance: 76.5
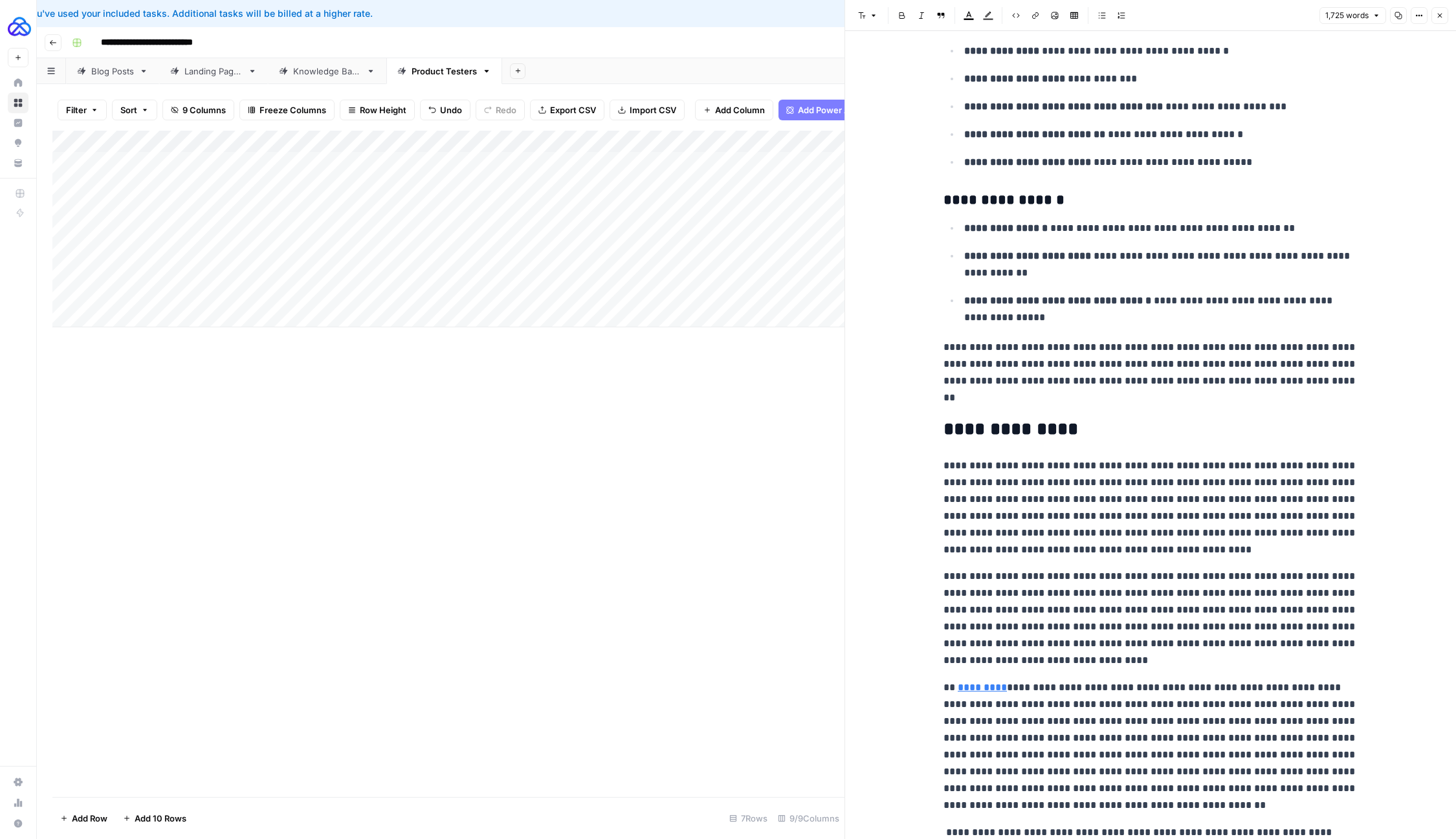
scroll to position [4471, 0]
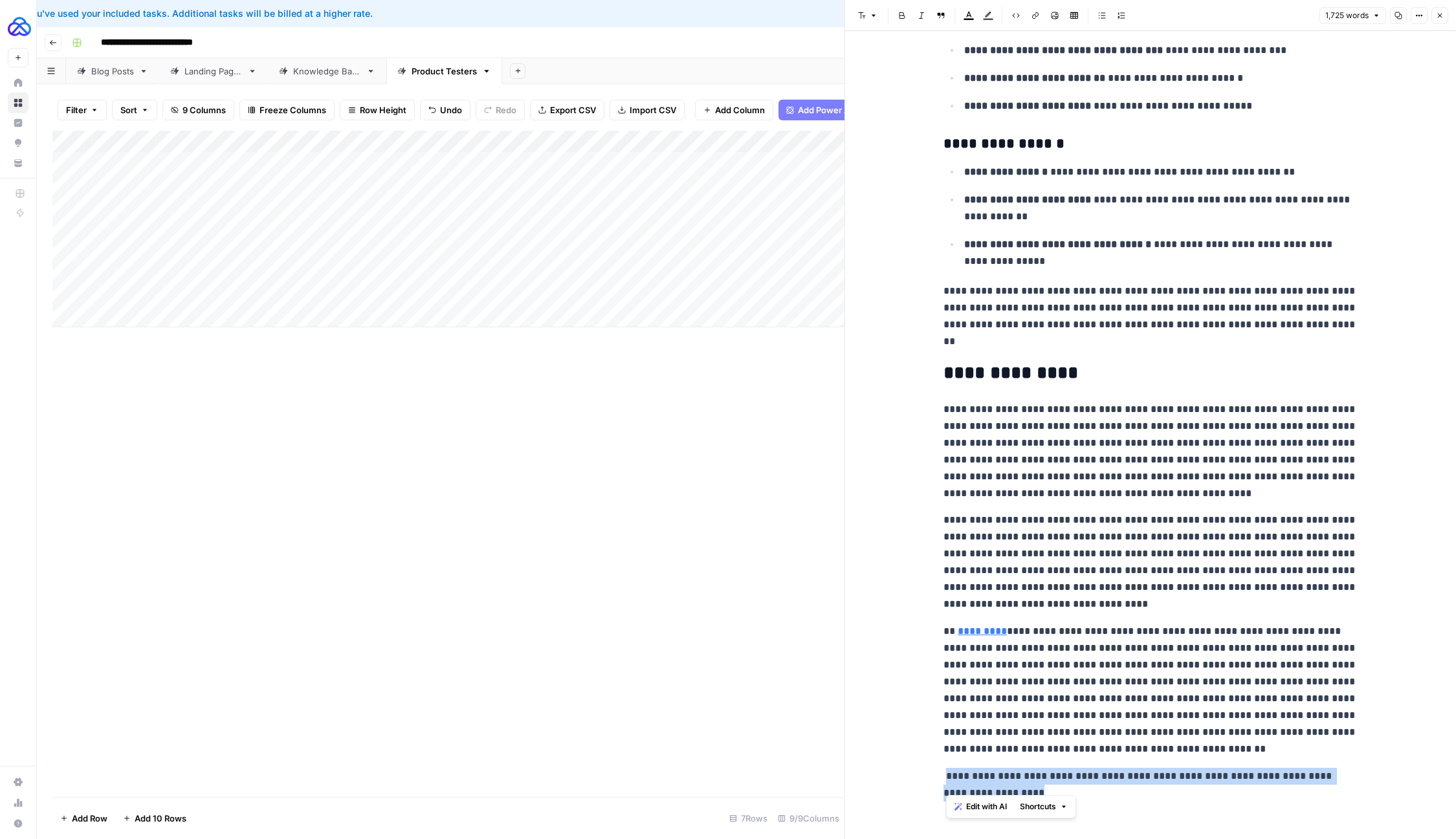
drag, startPoint x: 982, startPoint y: 777, endPoint x: 947, endPoint y: 763, distance: 37.7
click at [947, 768] on p "**********" at bounding box center [1151, 785] width 414 height 34
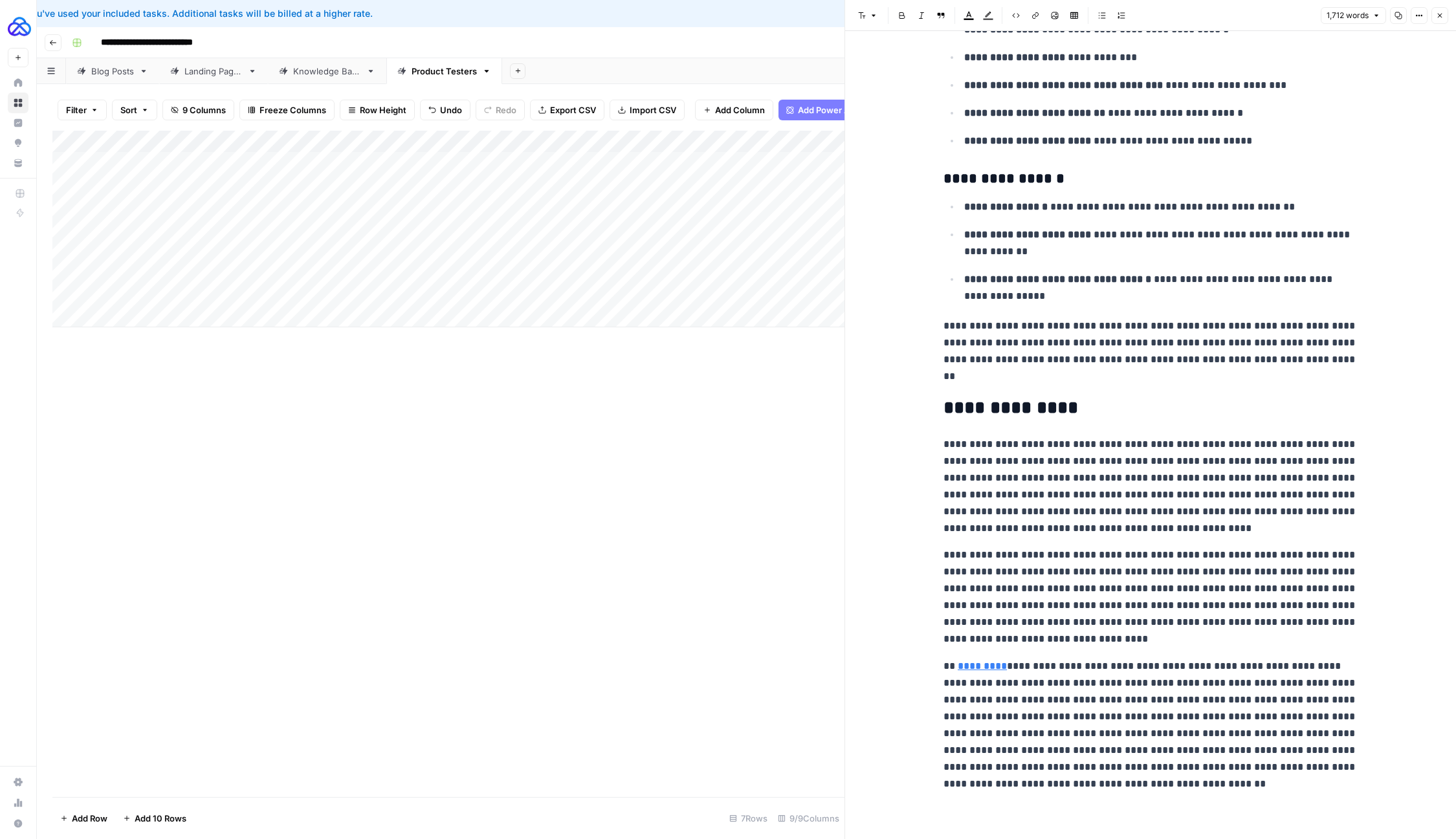
scroll to position [4426, 0]
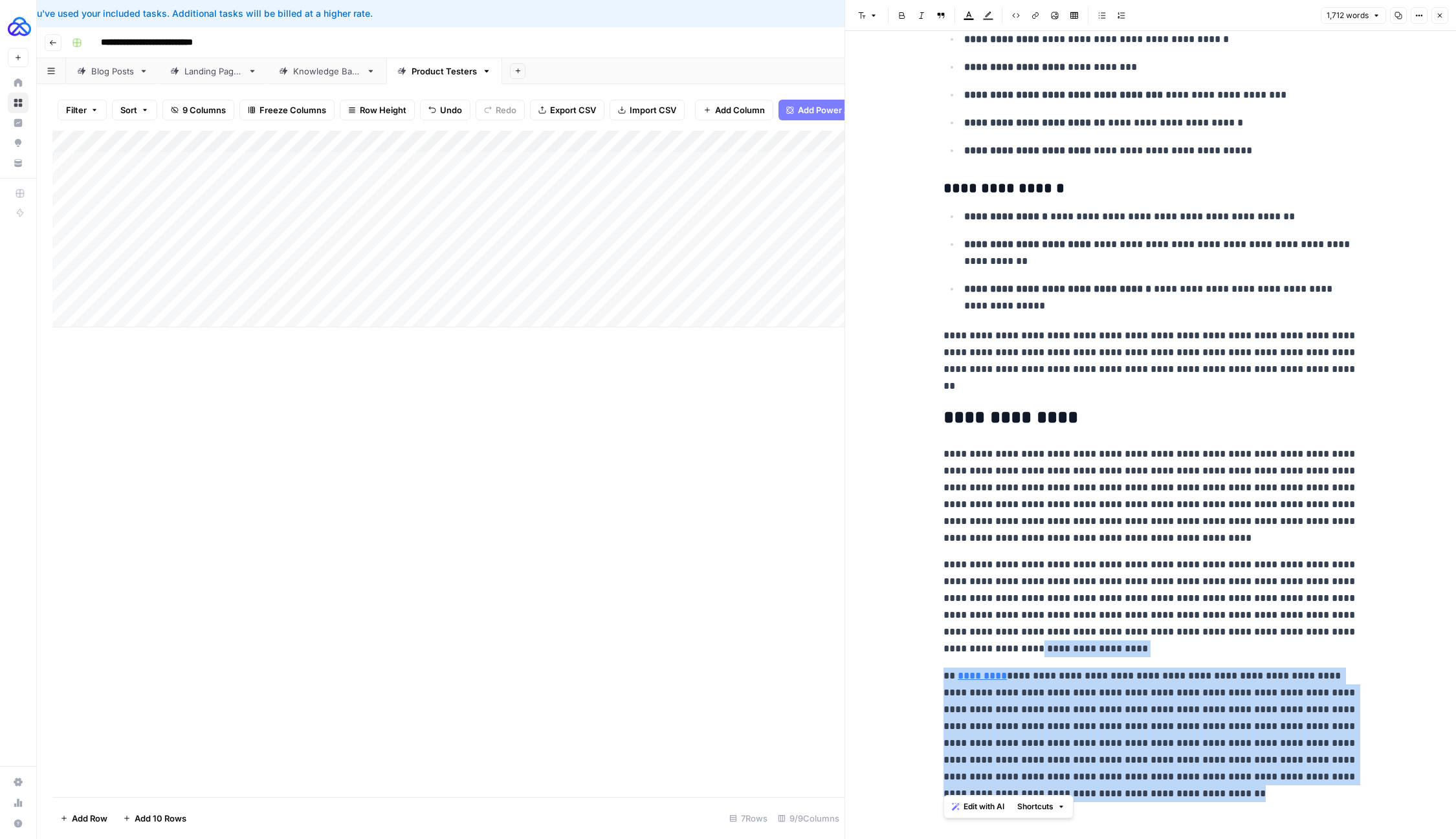
drag, startPoint x: 1146, startPoint y: 778, endPoint x: 907, endPoint y: 645, distance: 273.5
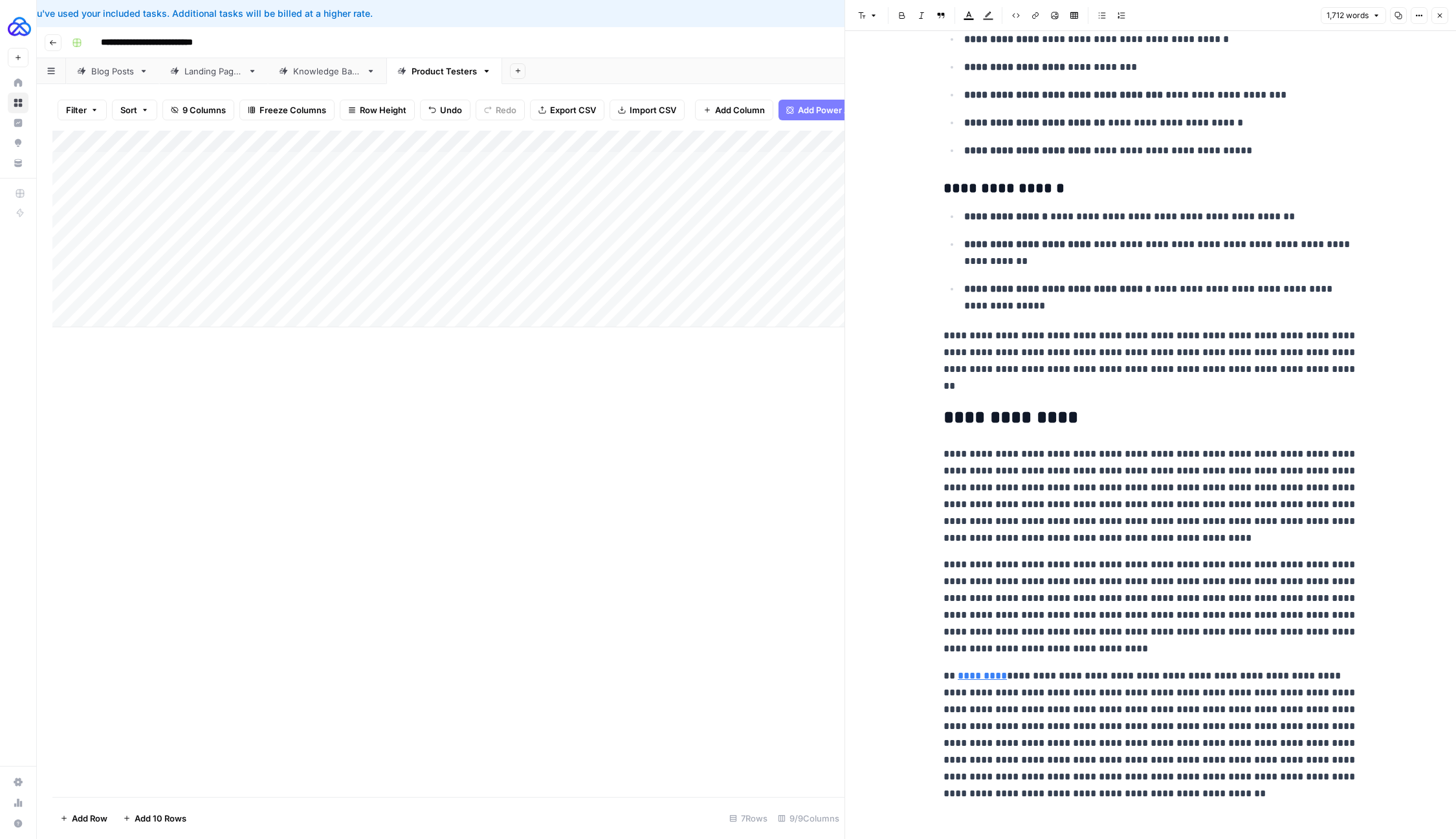
click at [981, 690] on p "**********" at bounding box center [1151, 735] width 414 height 134
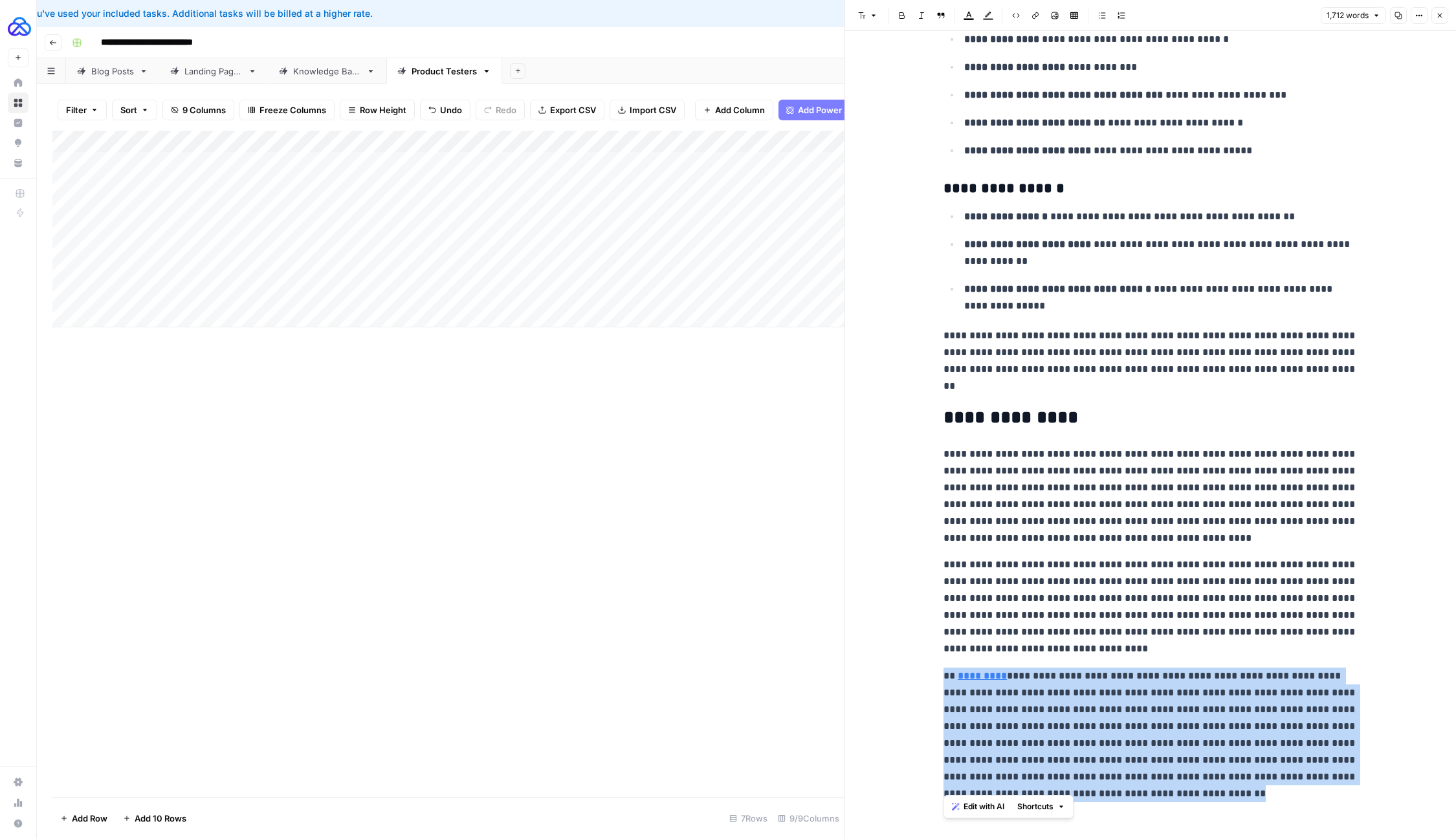
drag, startPoint x: 1130, startPoint y: 781, endPoint x: 903, endPoint y: 671, distance: 252.2
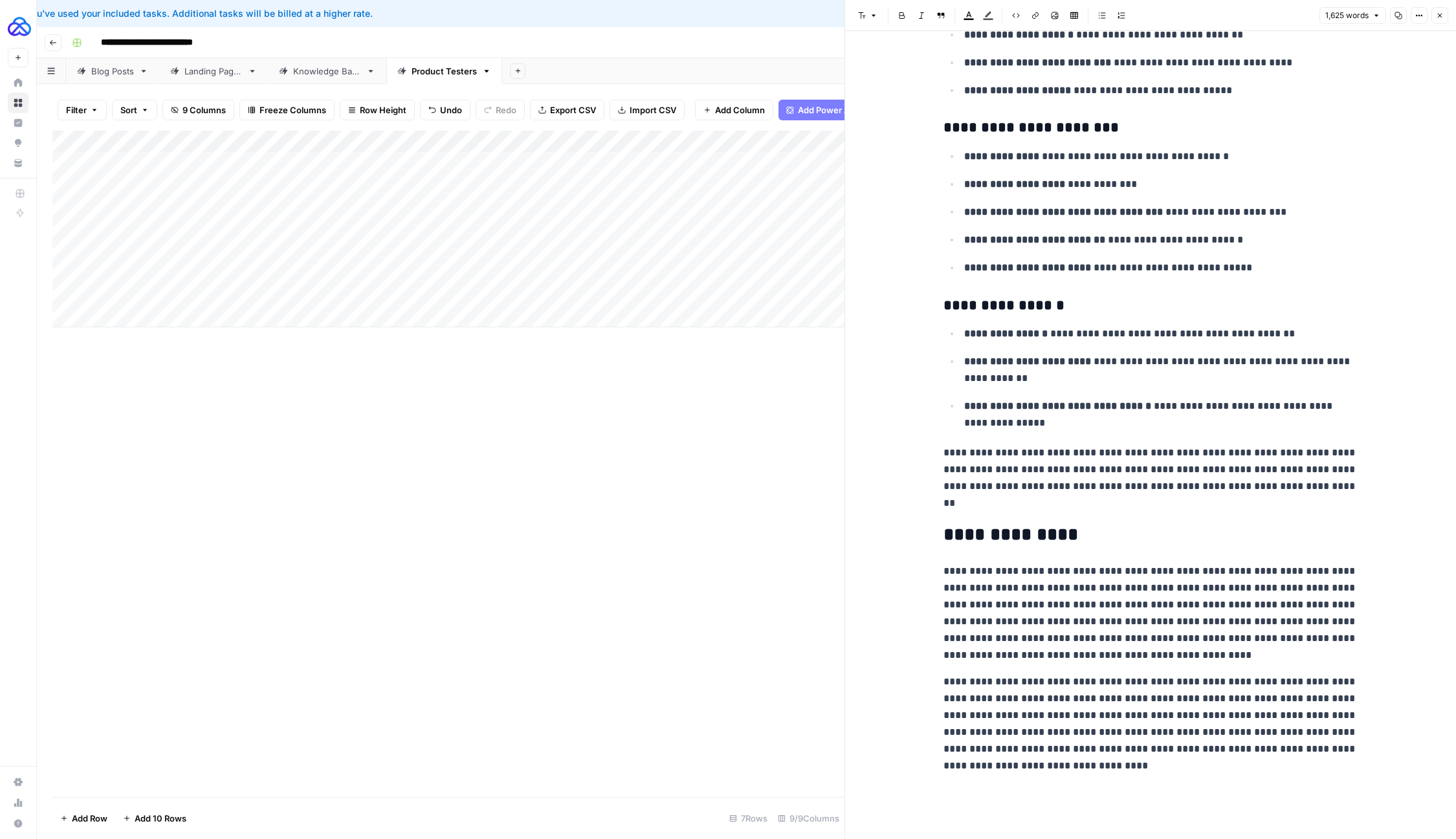
scroll to position [4281, 0]
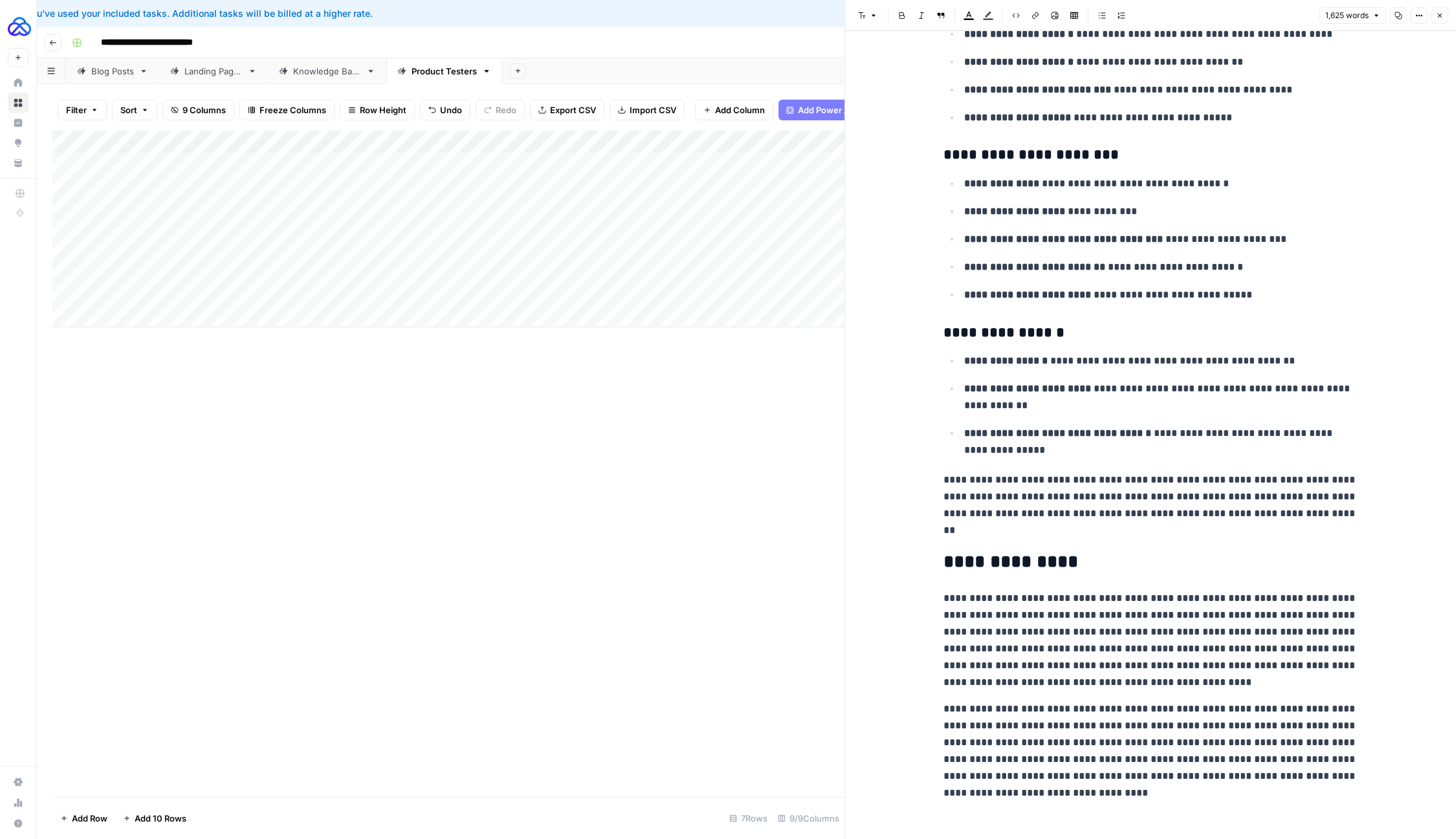
click at [1441, 11] on button "Close" at bounding box center [1439, 15] width 17 height 17
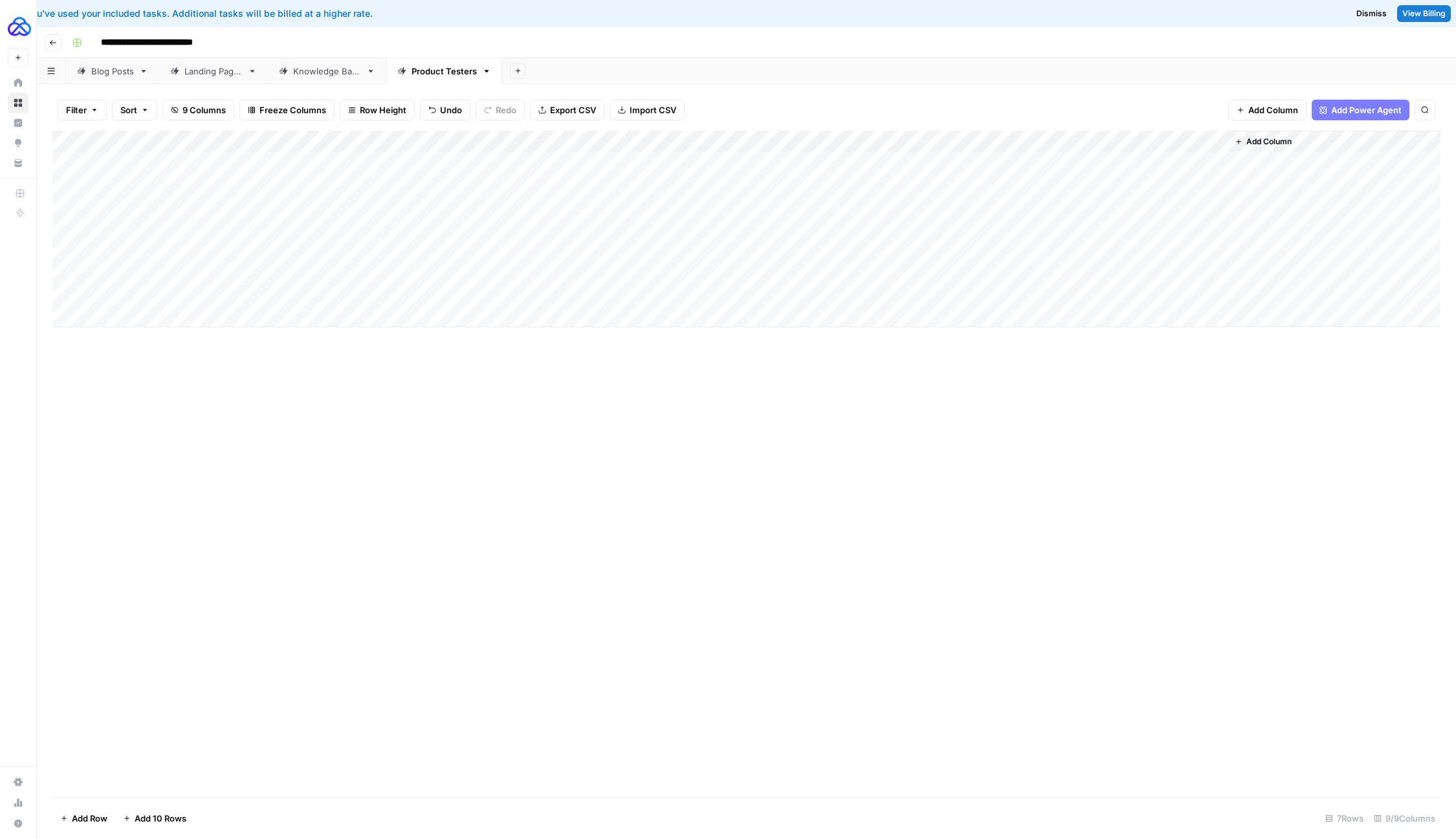
click at [1217, 248] on div "Add Column" at bounding box center [746, 229] width 1388 height 197
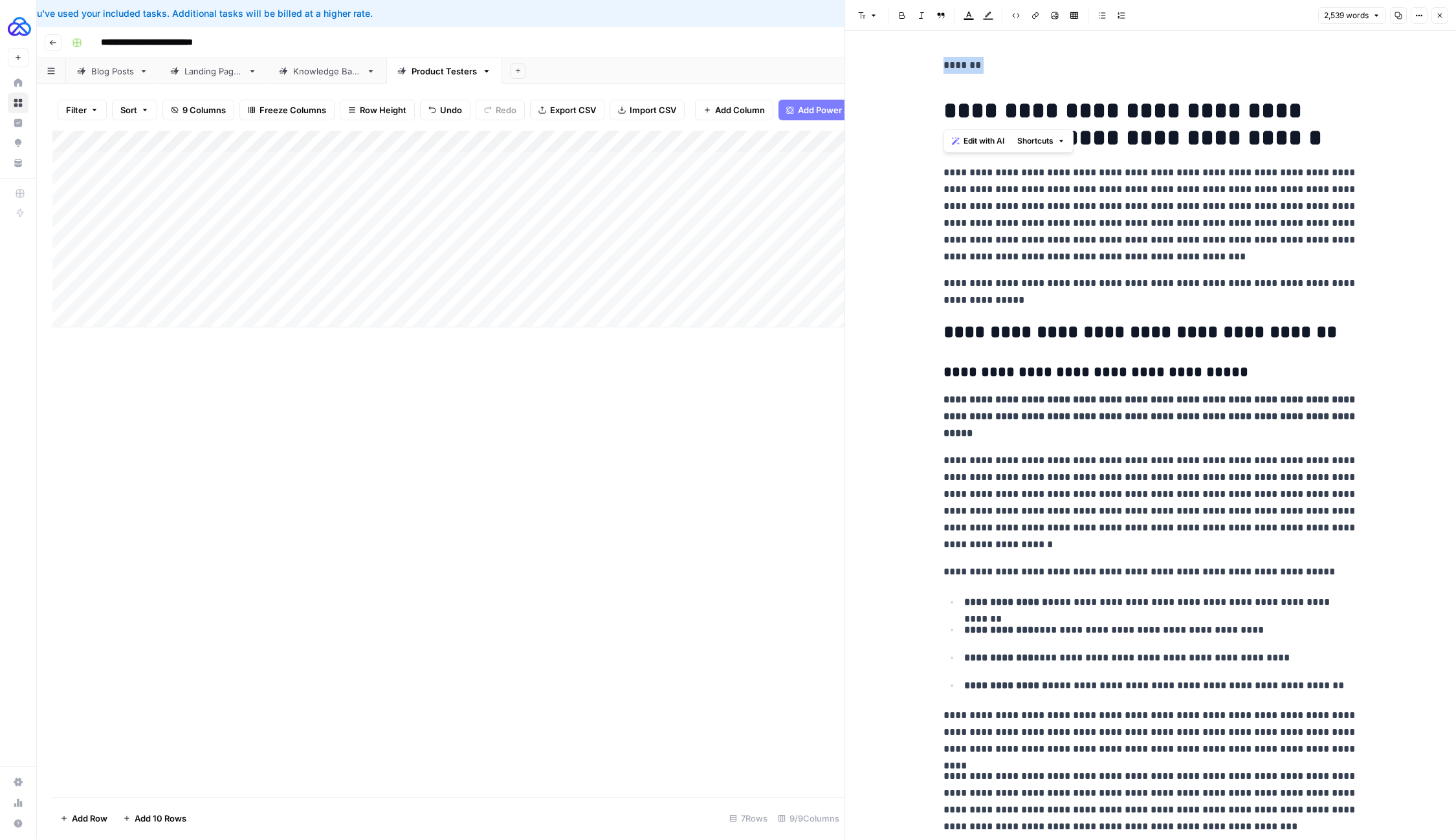
drag, startPoint x: 937, startPoint y: 108, endPoint x: 933, endPoint y: 67, distance: 41.2
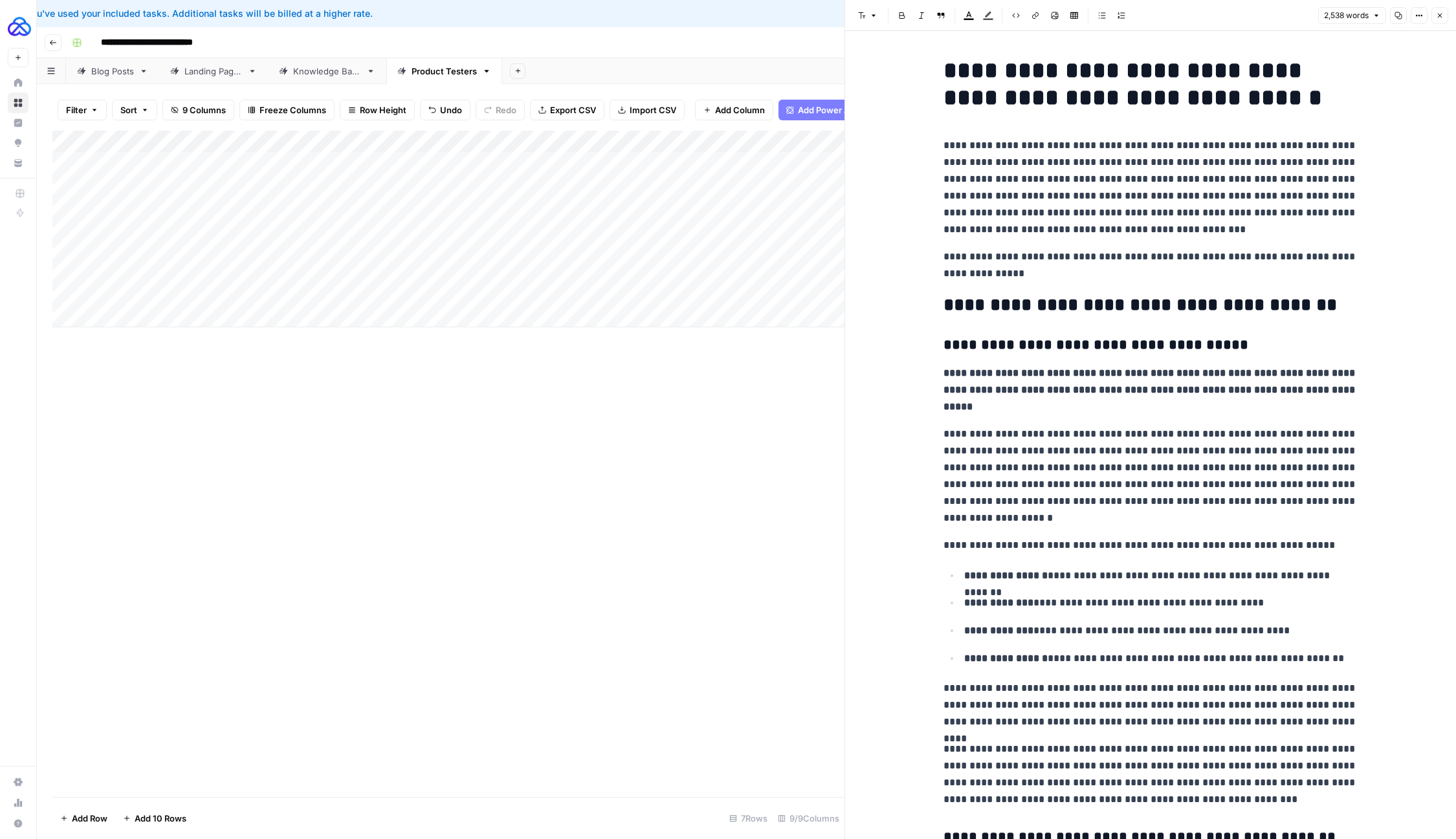
click at [1118, 310] on h2 "**********" at bounding box center [1151, 305] width 414 height 21
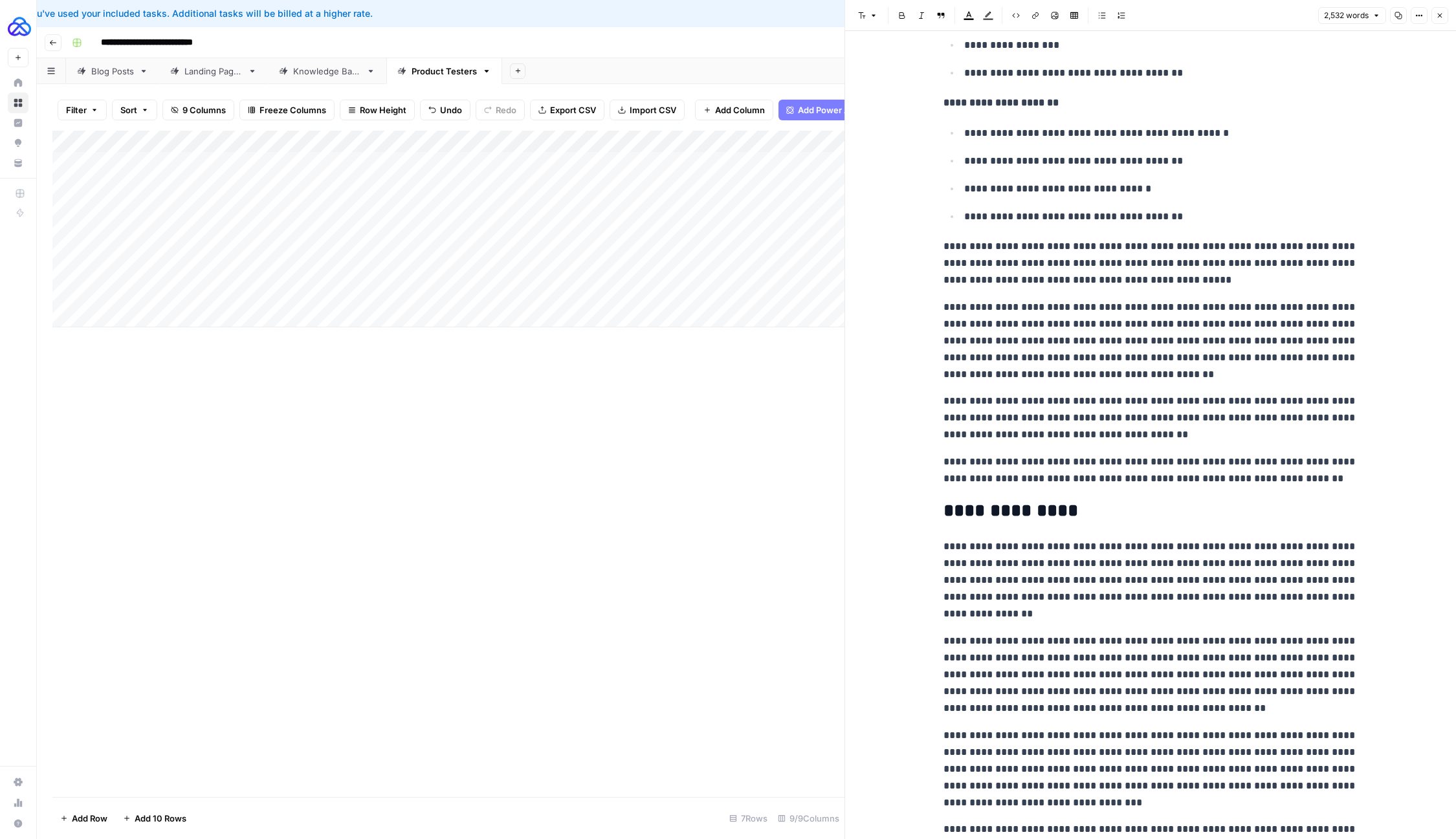
scroll to position [5942, 0]
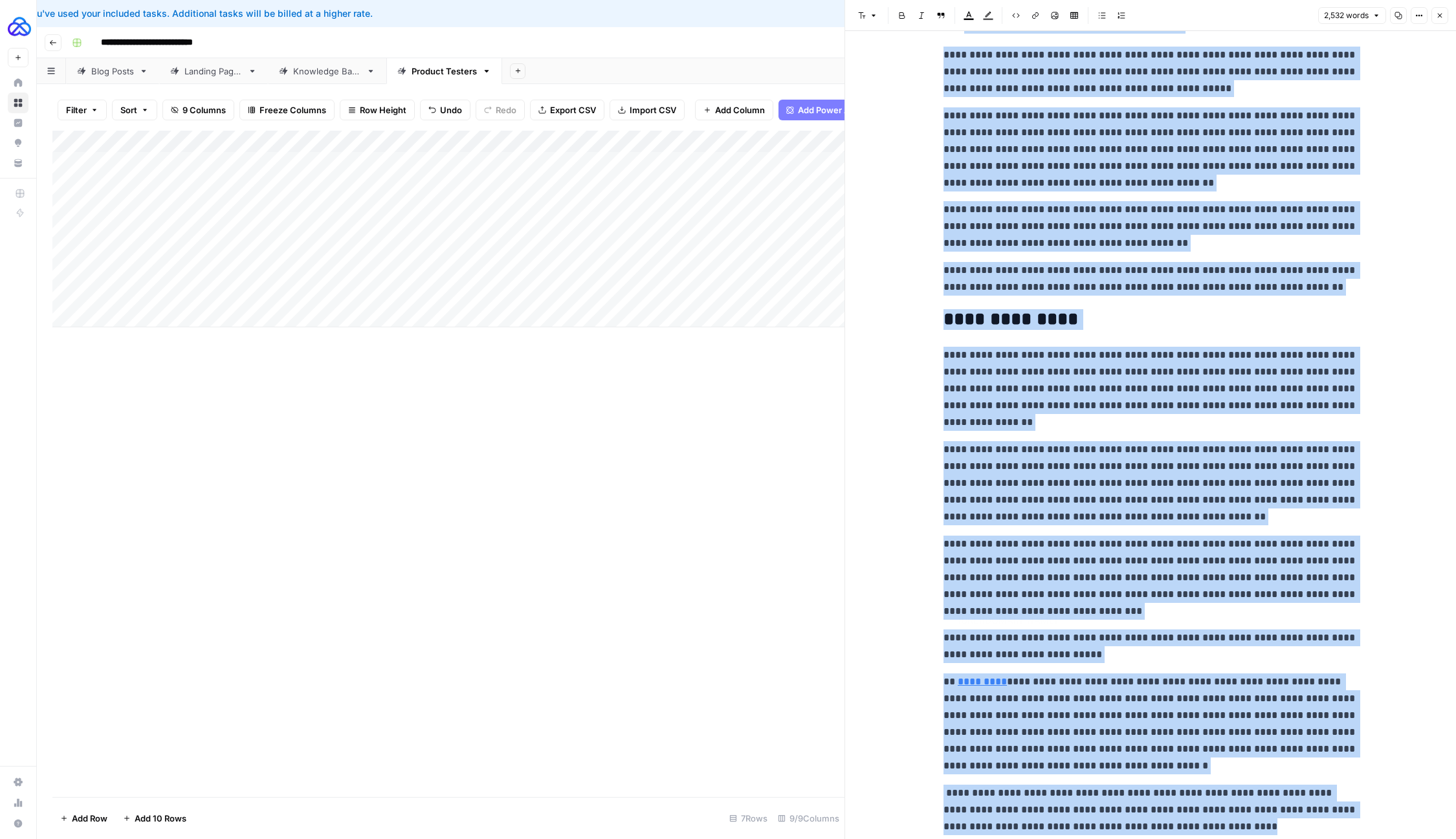
drag, startPoint x: 934, startPoint y: 638, endPoint x: 1225, endPoint y: 837, distance: 352.5
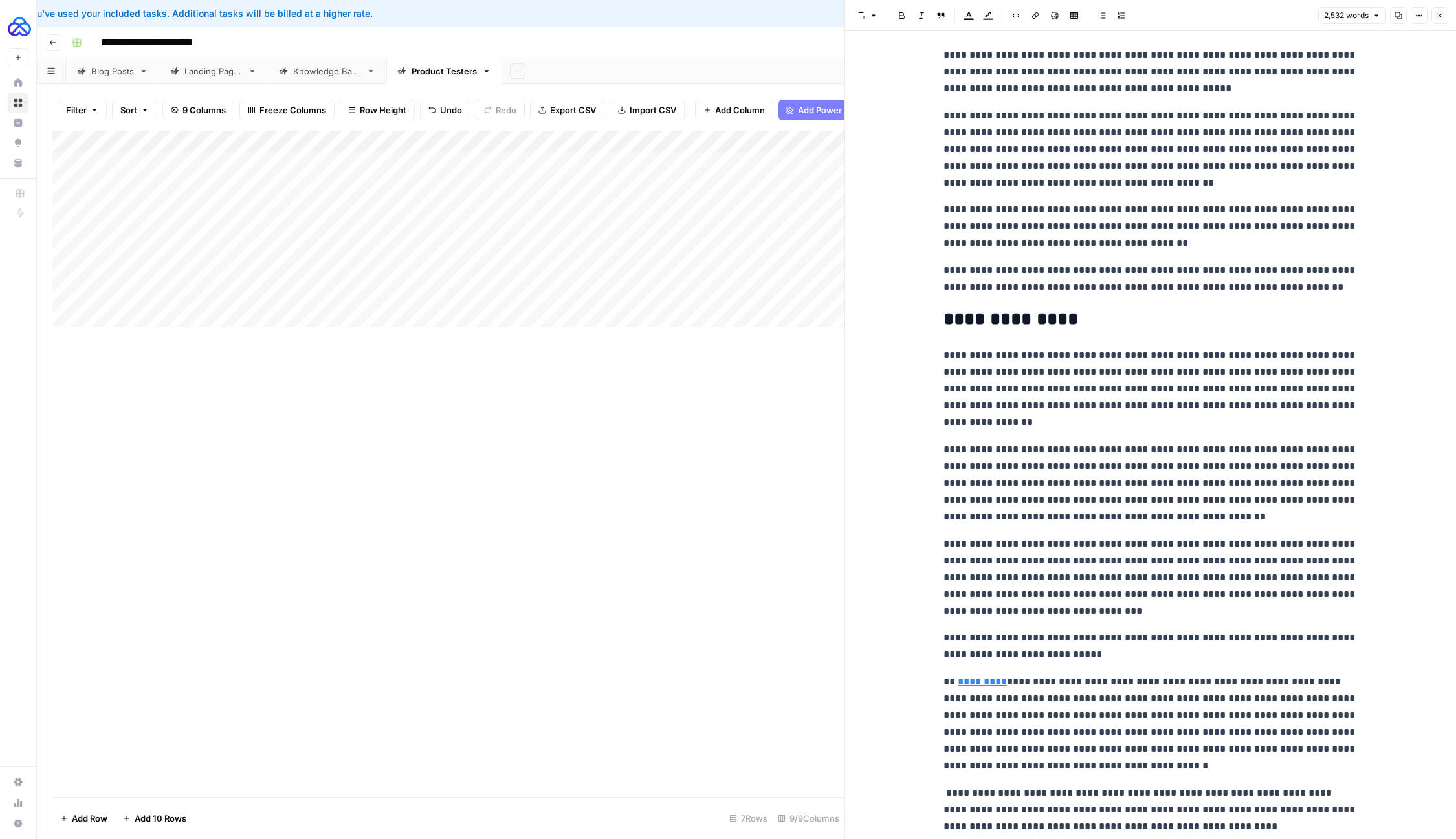
click at [1171, 785] on p "**********" at bounding box center [1151, 810] width 414 height 51
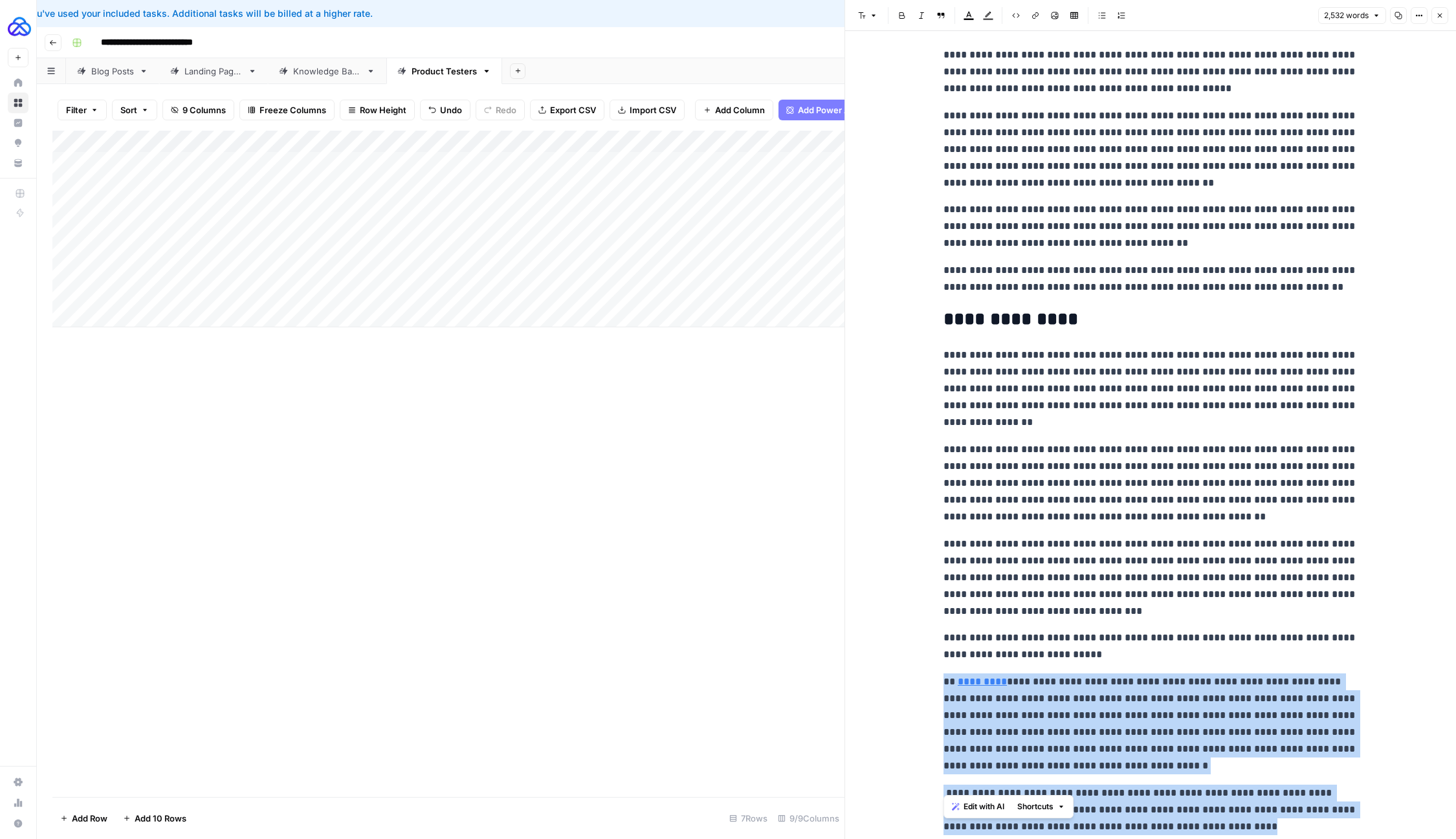
drag, startPoint x: 1205, startPoint y: 786, endPoint x: 927, endPoint y: 641, distance: 313.5
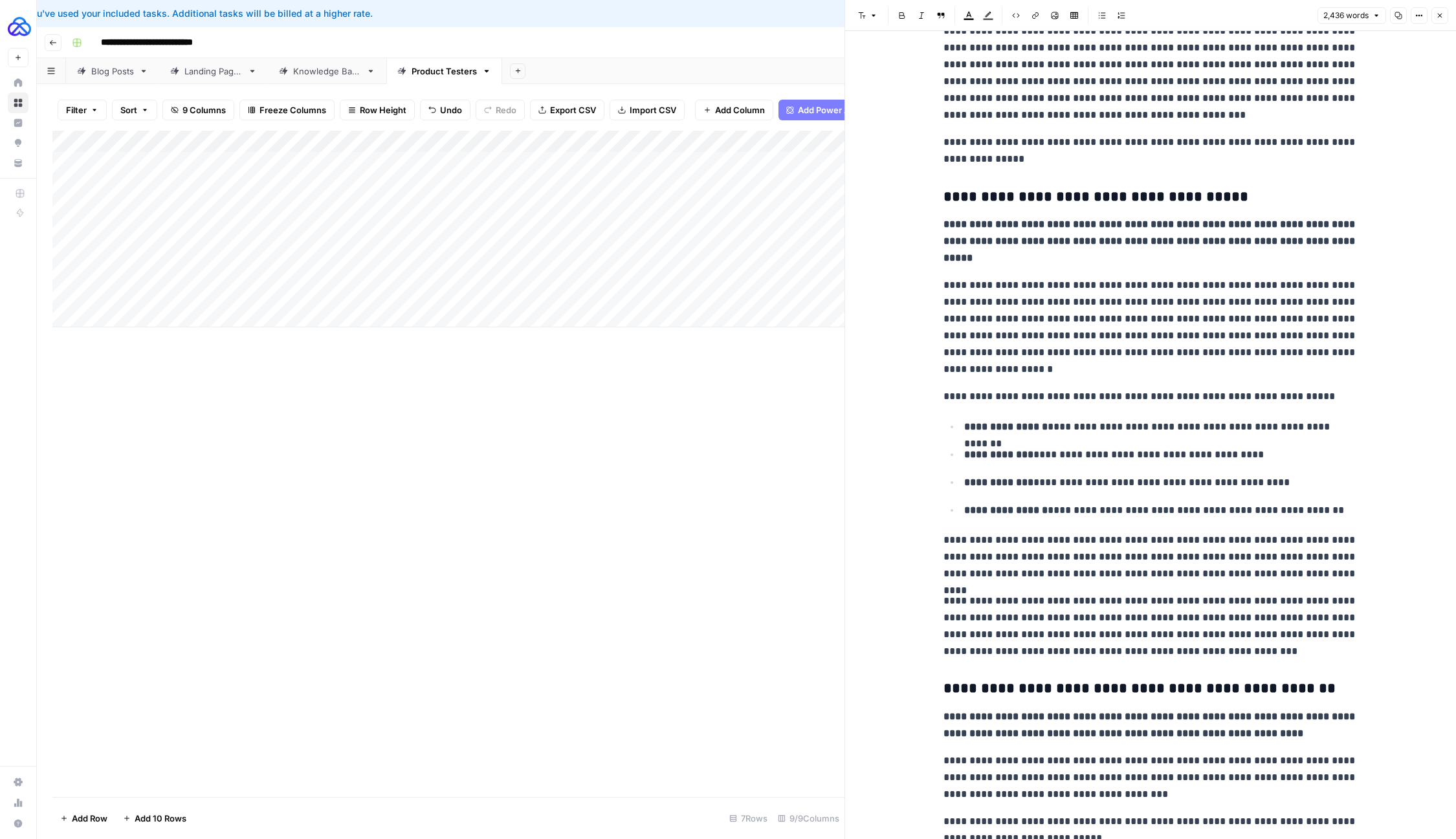
scroll to position [0, 0]
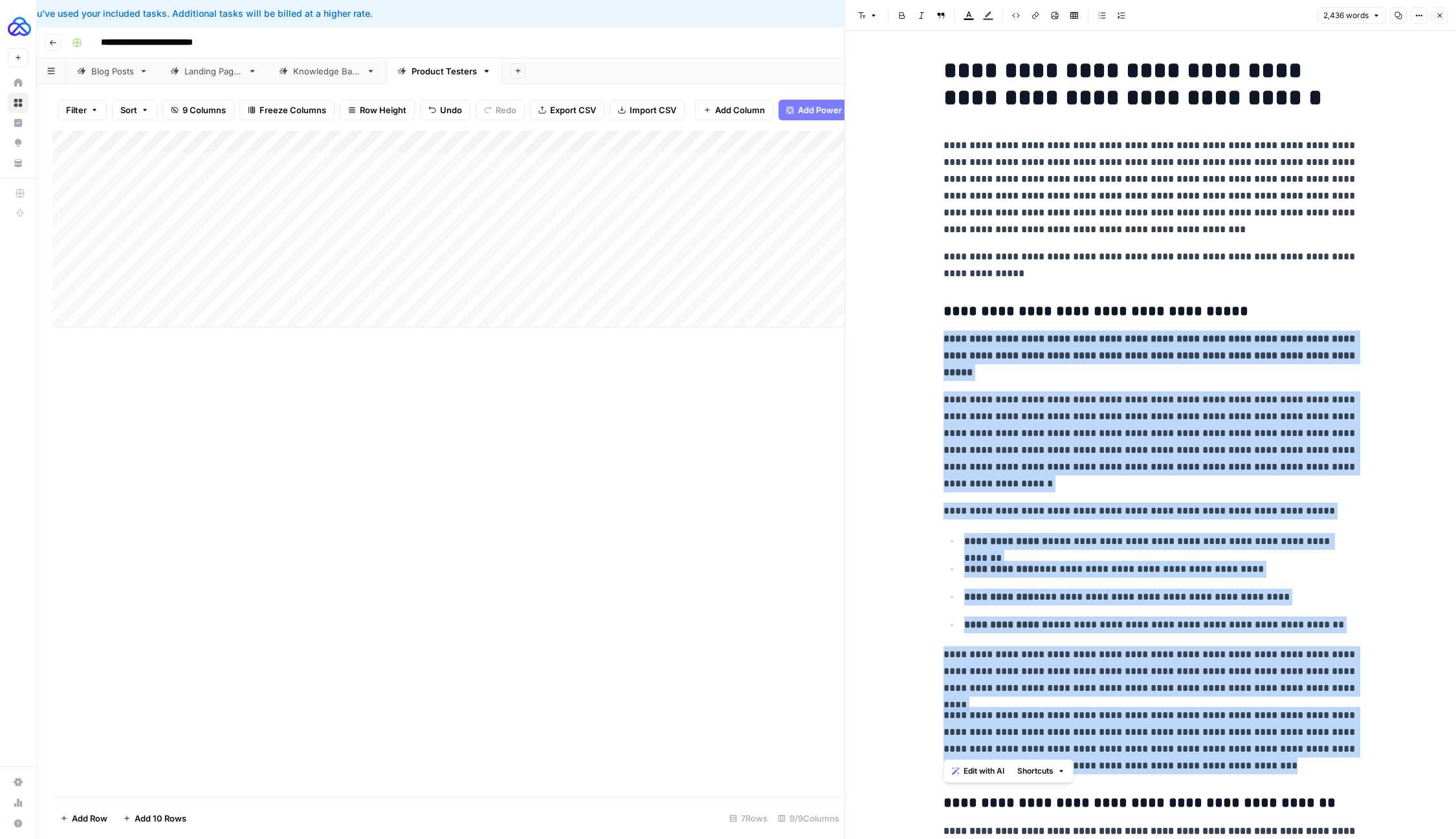
drag, startPoint x: 944, startPoint y: 337, endPoint x: 1280, endPoint y: 750, distance: 532.4
click at [1022, 763] on button "Shortcuts" at bounding box center [1041, 771] width 58 height 17
click at [1034, 737] on div "Make more concise" at bounding box center [1073, 743] width 99 height 13
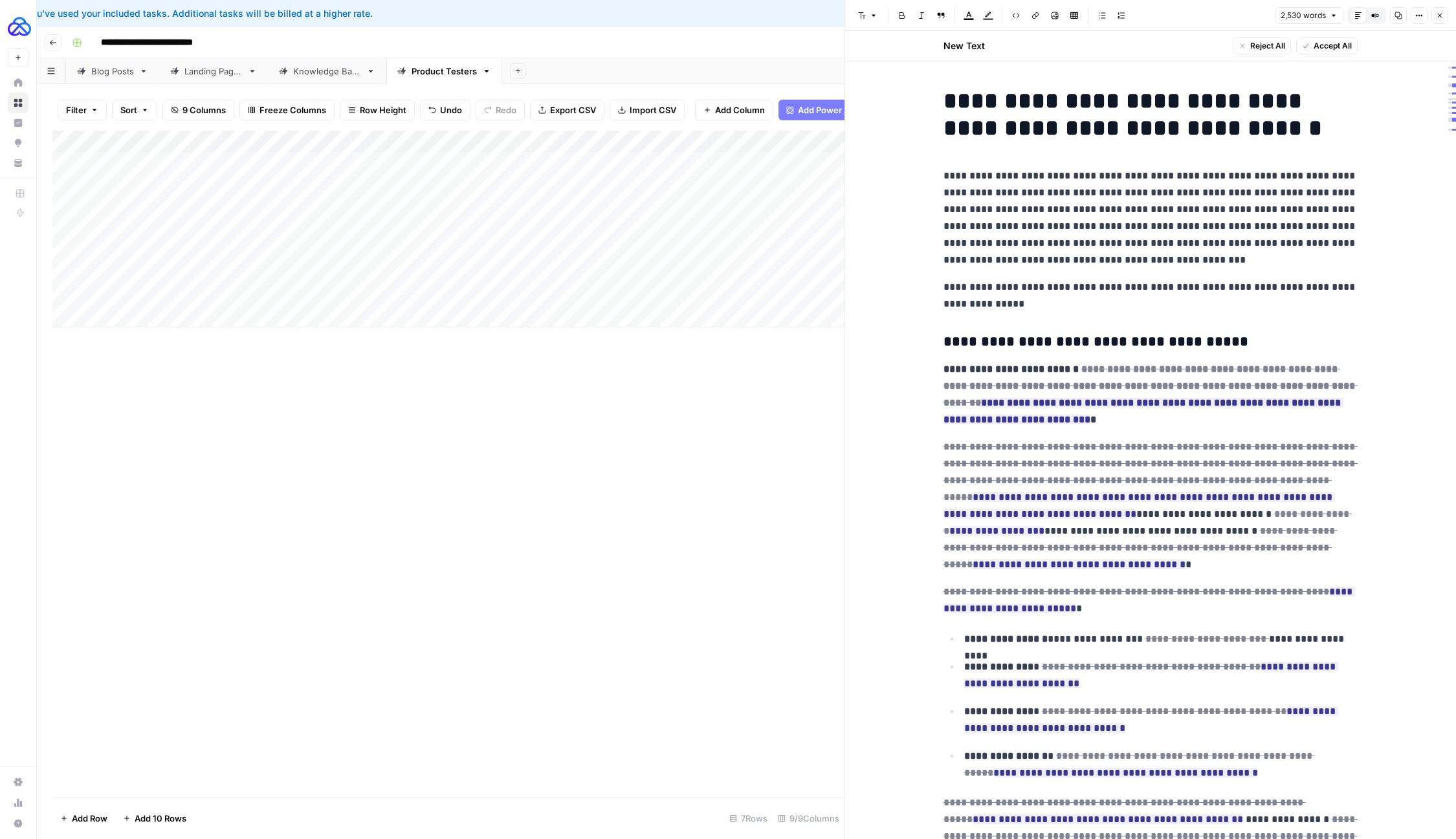
click at [1330, 43] on span "Accept All" at bounding box center [1333, 45] width 38 height 11
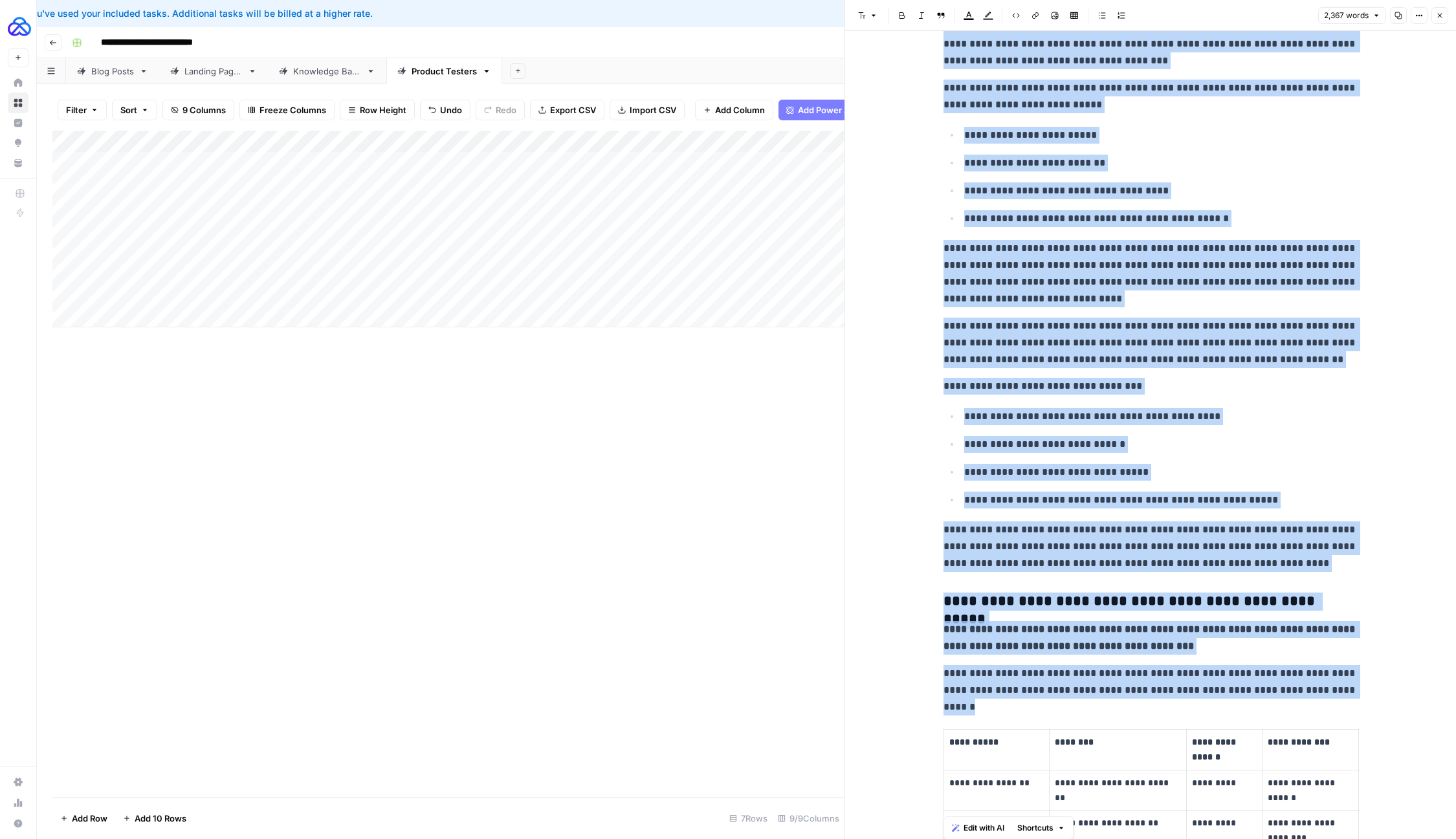
scroll to position [803, 0]
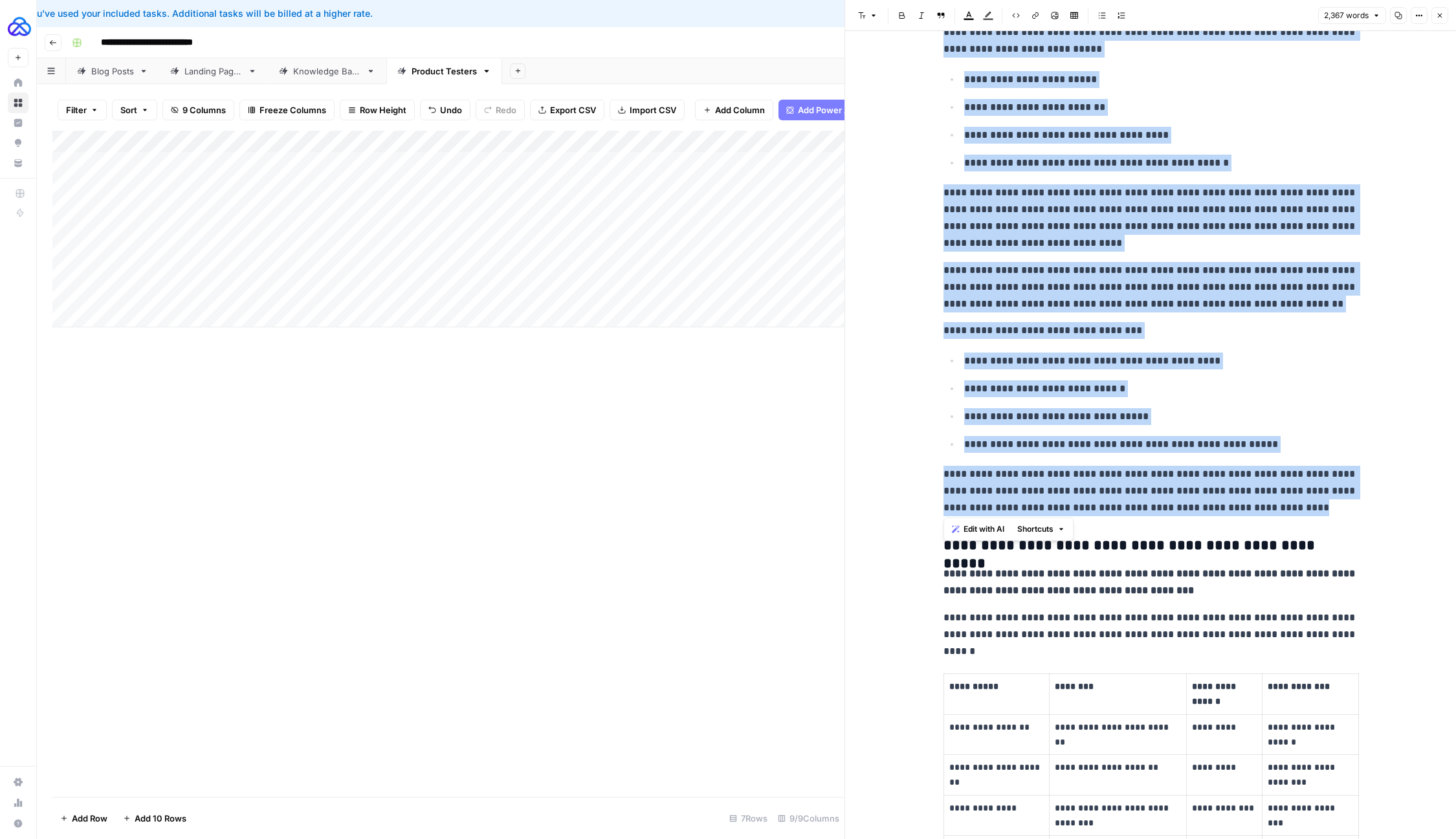
drag, startPoint x: 944, startPoint y: 243, endPoint x: 1336, endPoint y: 510, distance: 474.3
click at [1051, 530] on span "Shortcuts" at bounding box center [1036, 529] width 37 height 11
click at [1056, 595] on span "Make more concise" at bounding box center [1078, 593] width 79 height 13
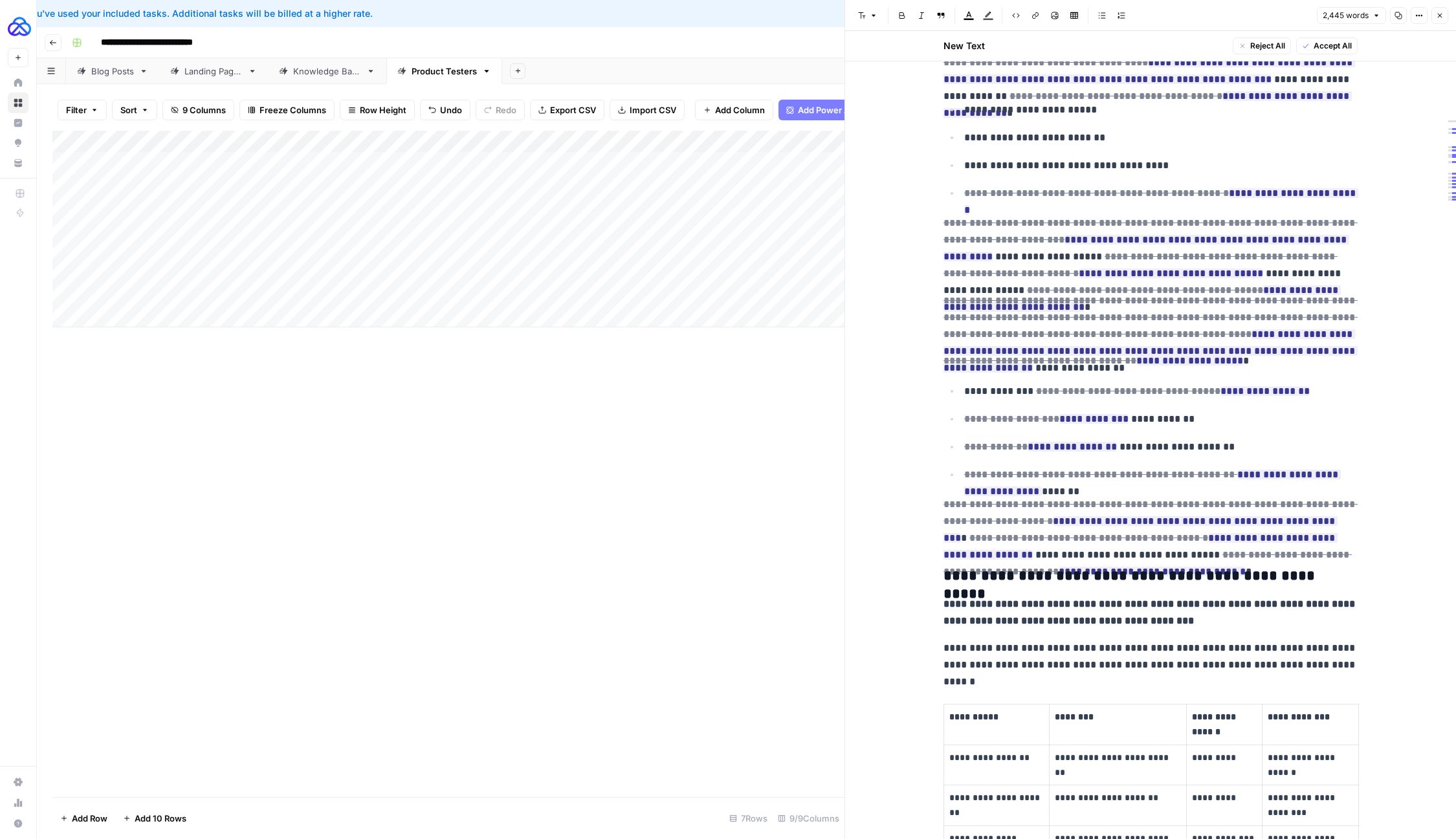
scroll to position [833, 0]
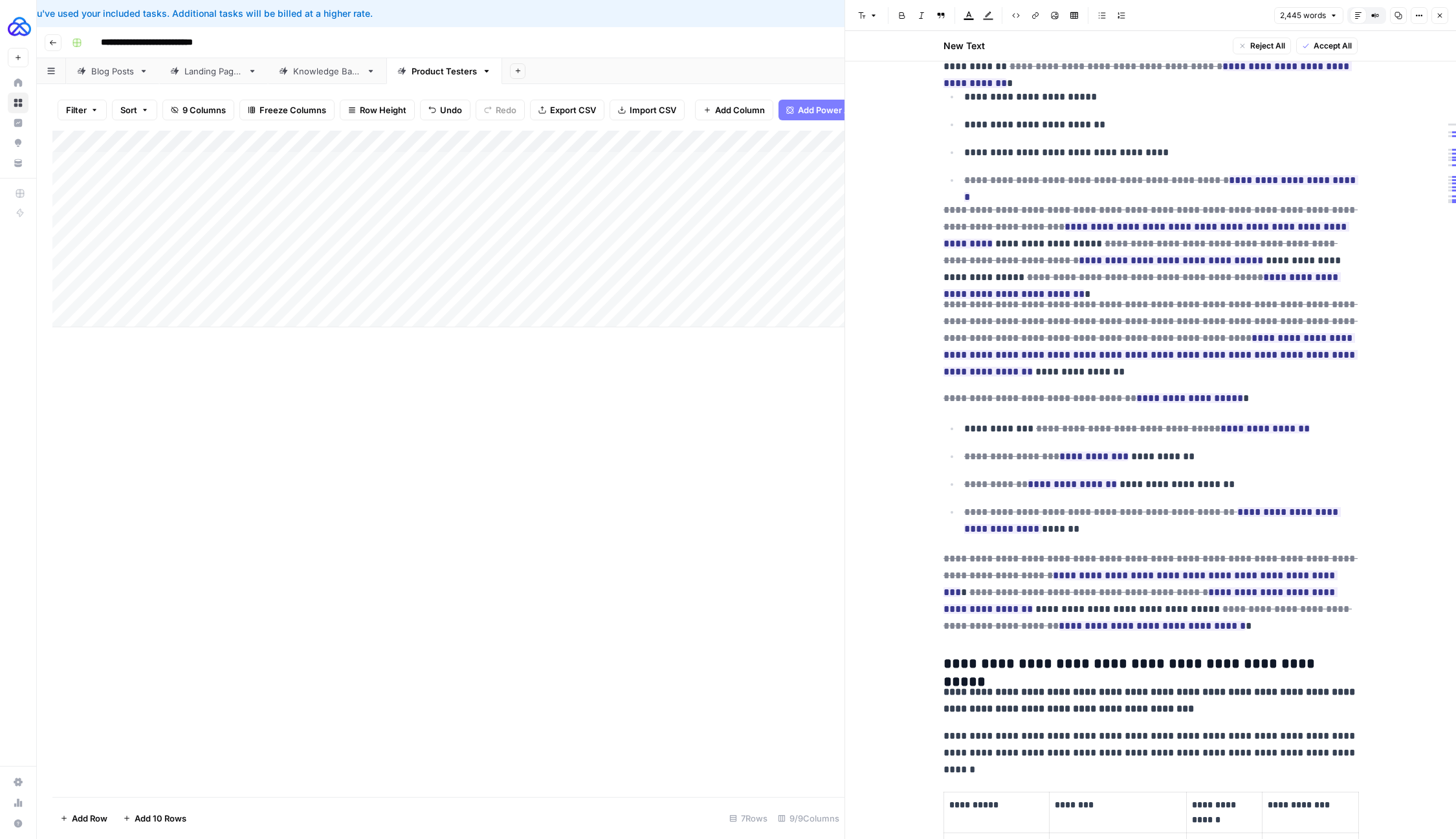
click at [1319, 40] on span "Accept All" at bounding box center [1333, 45] width 38 height 11
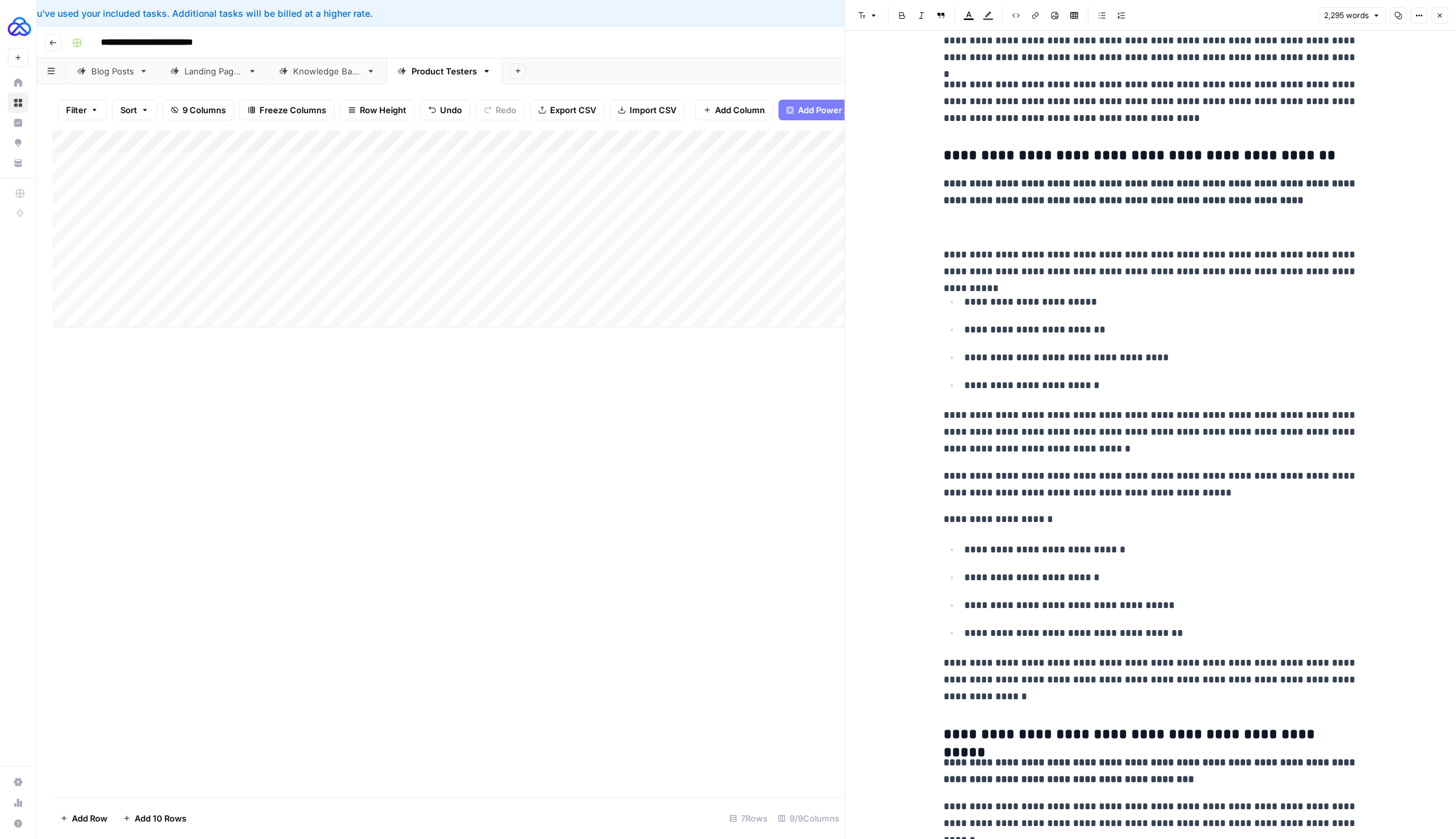
scroll to position [545, 0]
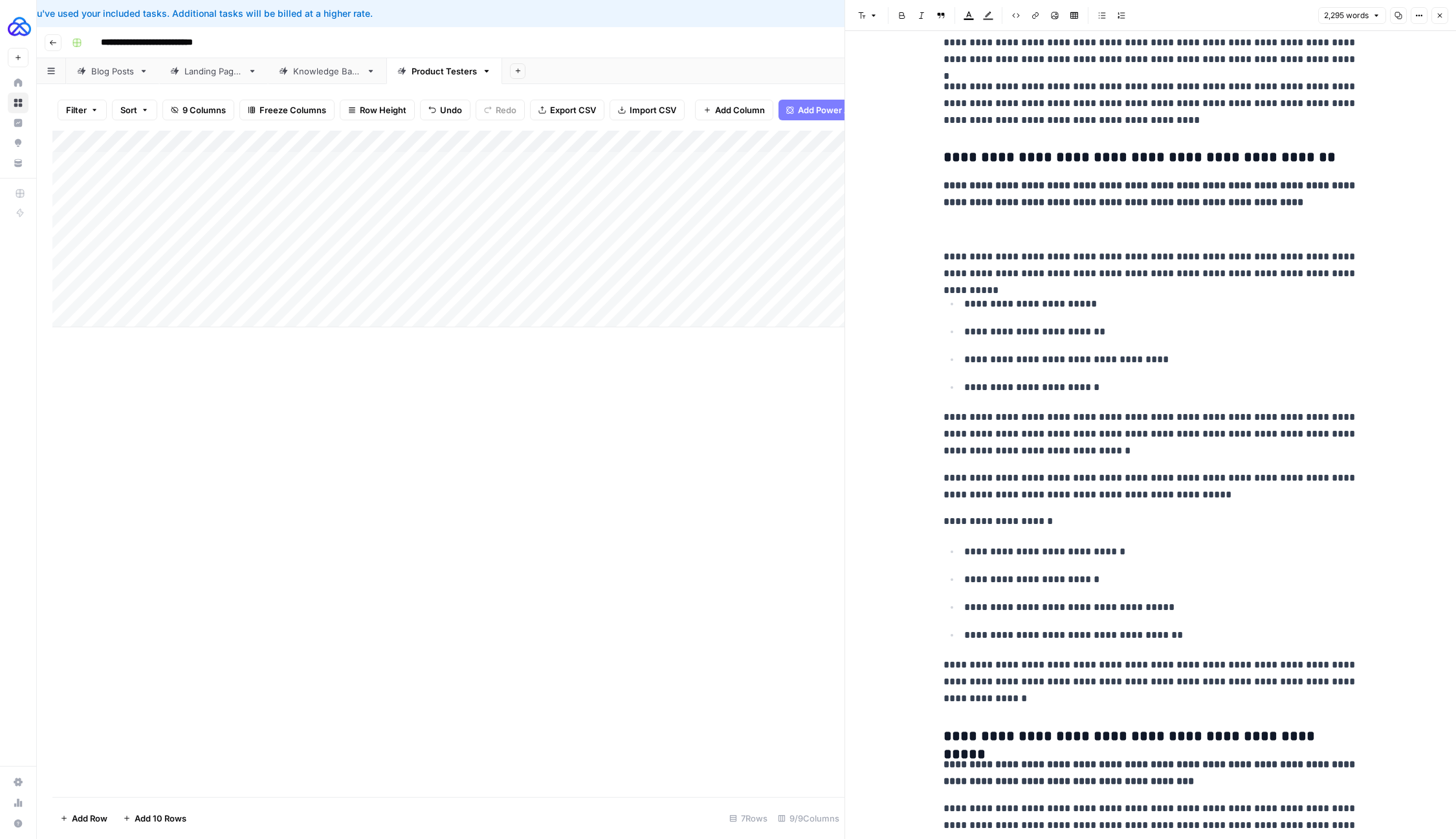
click at [991, 229] on p at bounding box center [1151, 229] width 414 height 17
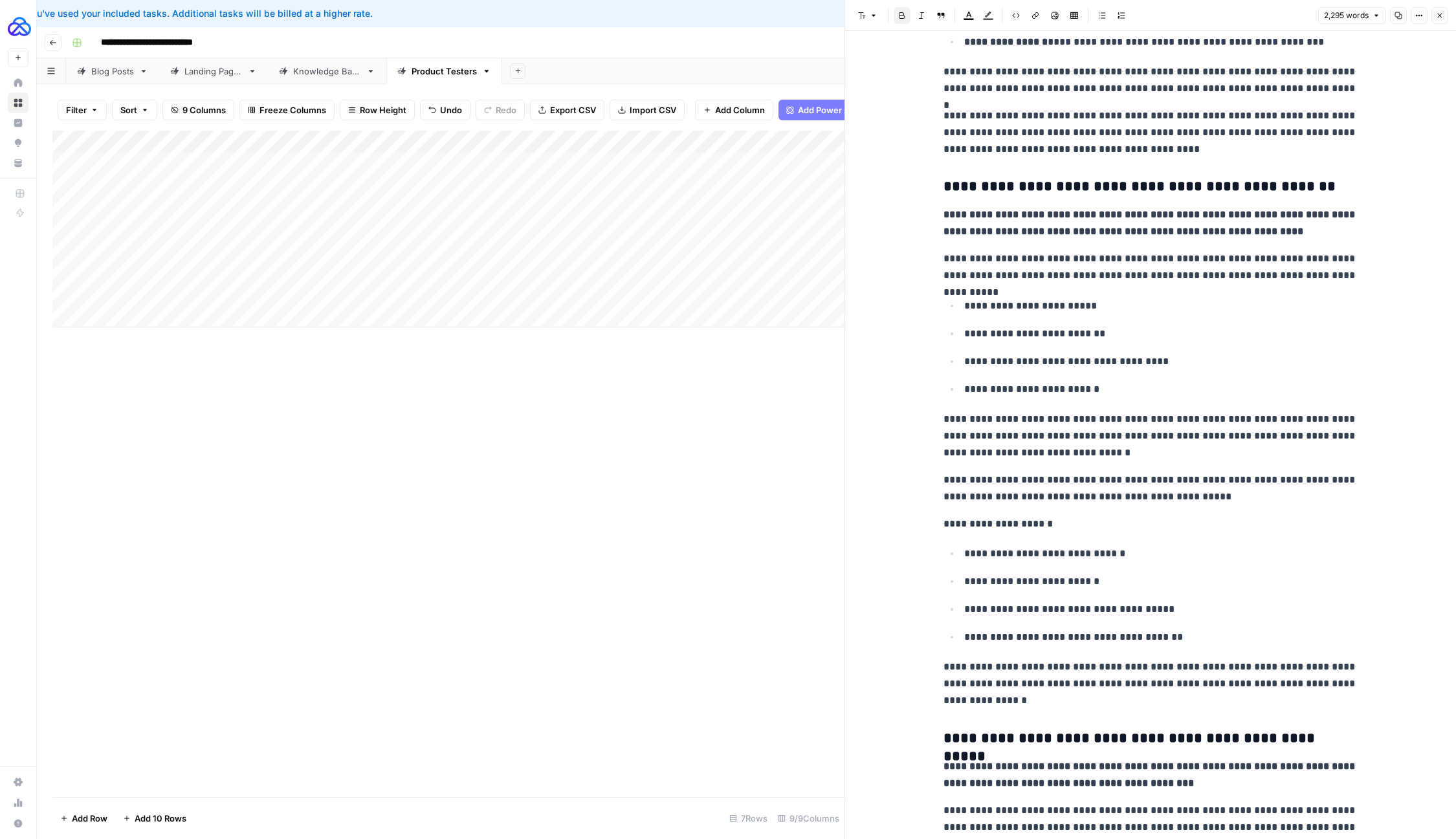
scroll to position [562, 0]
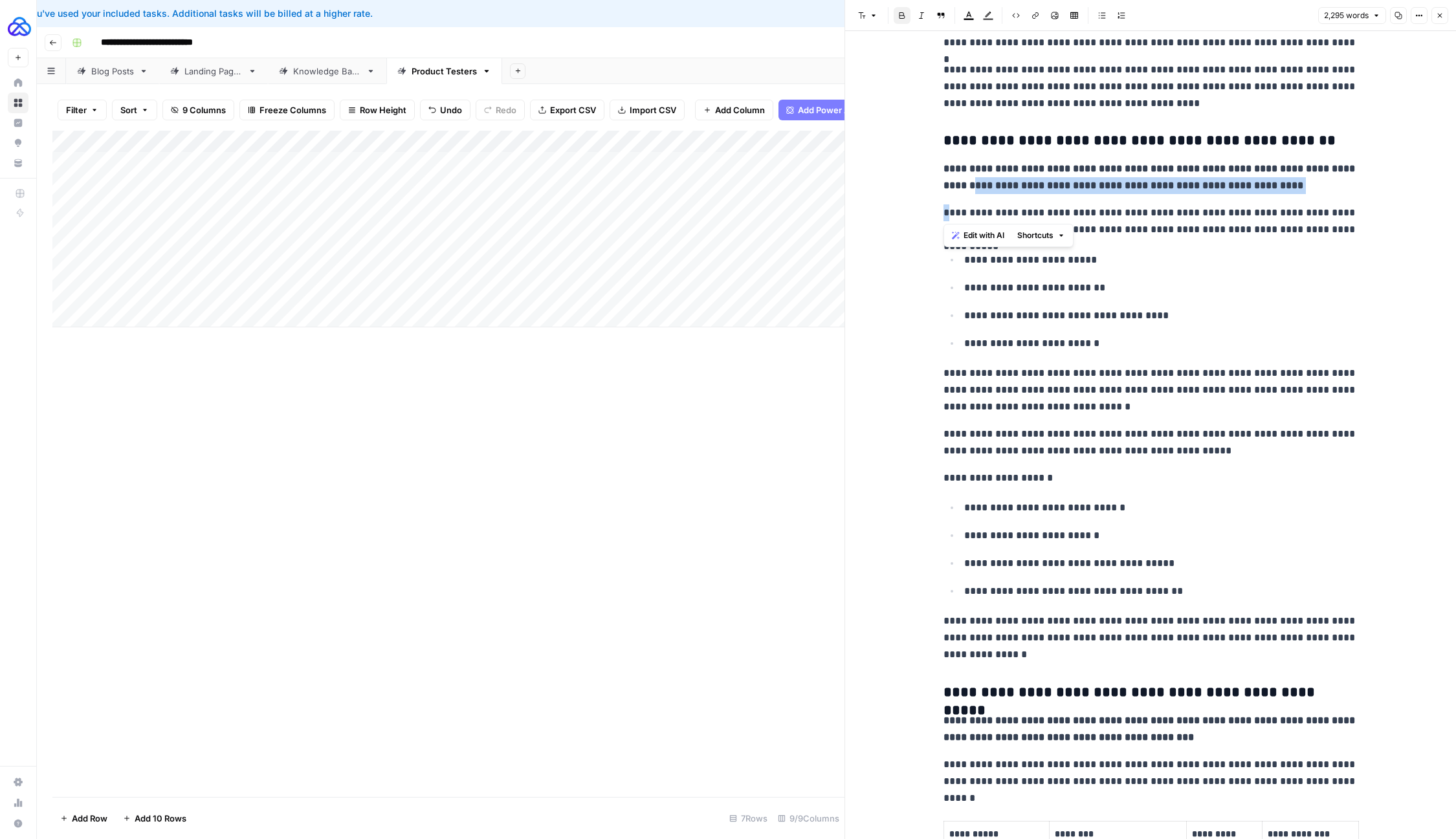
drag, startPoint x: 947, startPoint y: 212, endPoint x: 940, endPoint y: 187, distance: 26.0
click at [959, 212] on p "**********" at bounding box center [1151, 221] width 414 height 34
drag, startPoint x: 939, startPoint y: 212, endPoint x: 930, endPoint y: 175, distance: 38.1
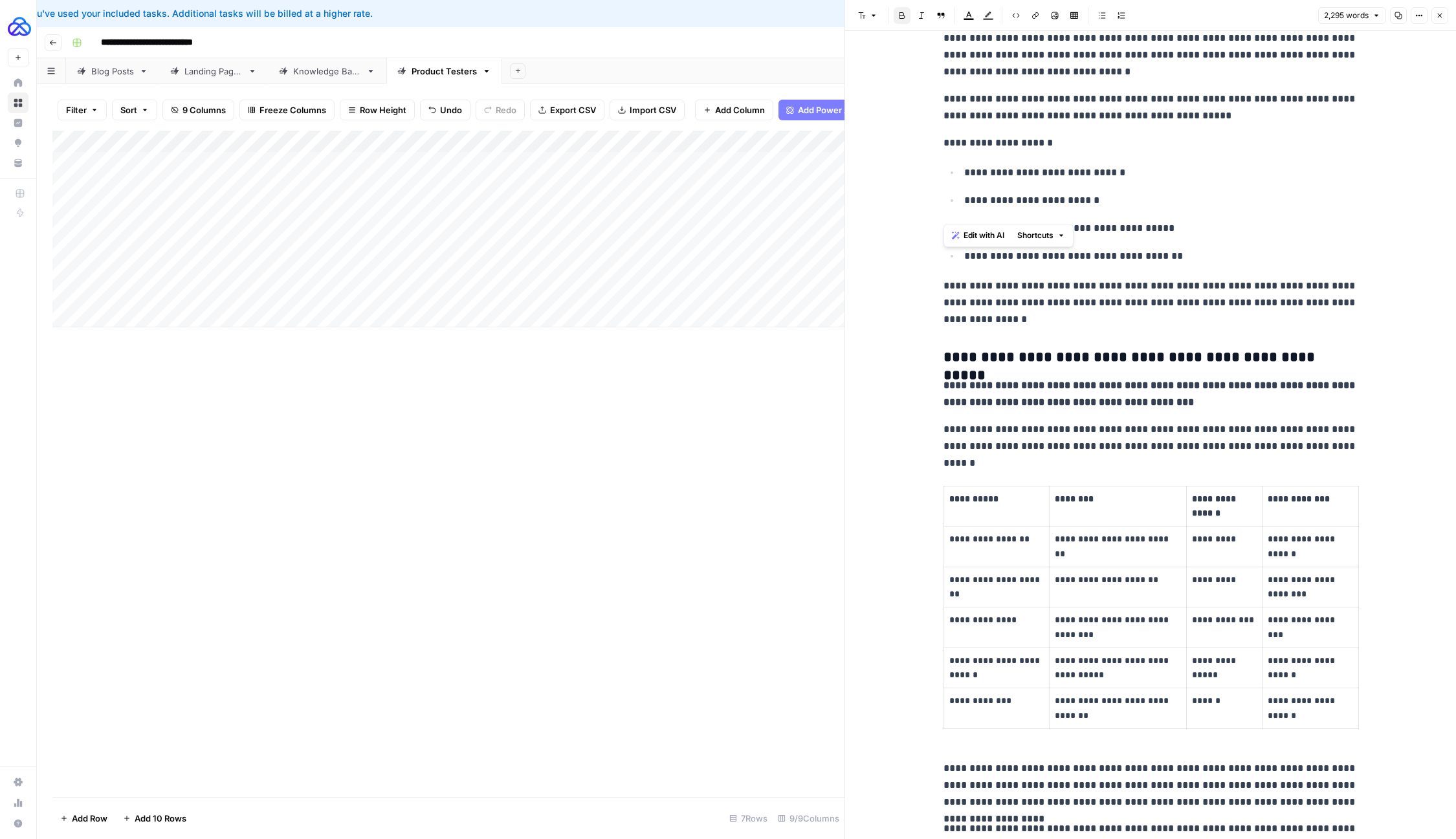
scroll to position [911, 0]
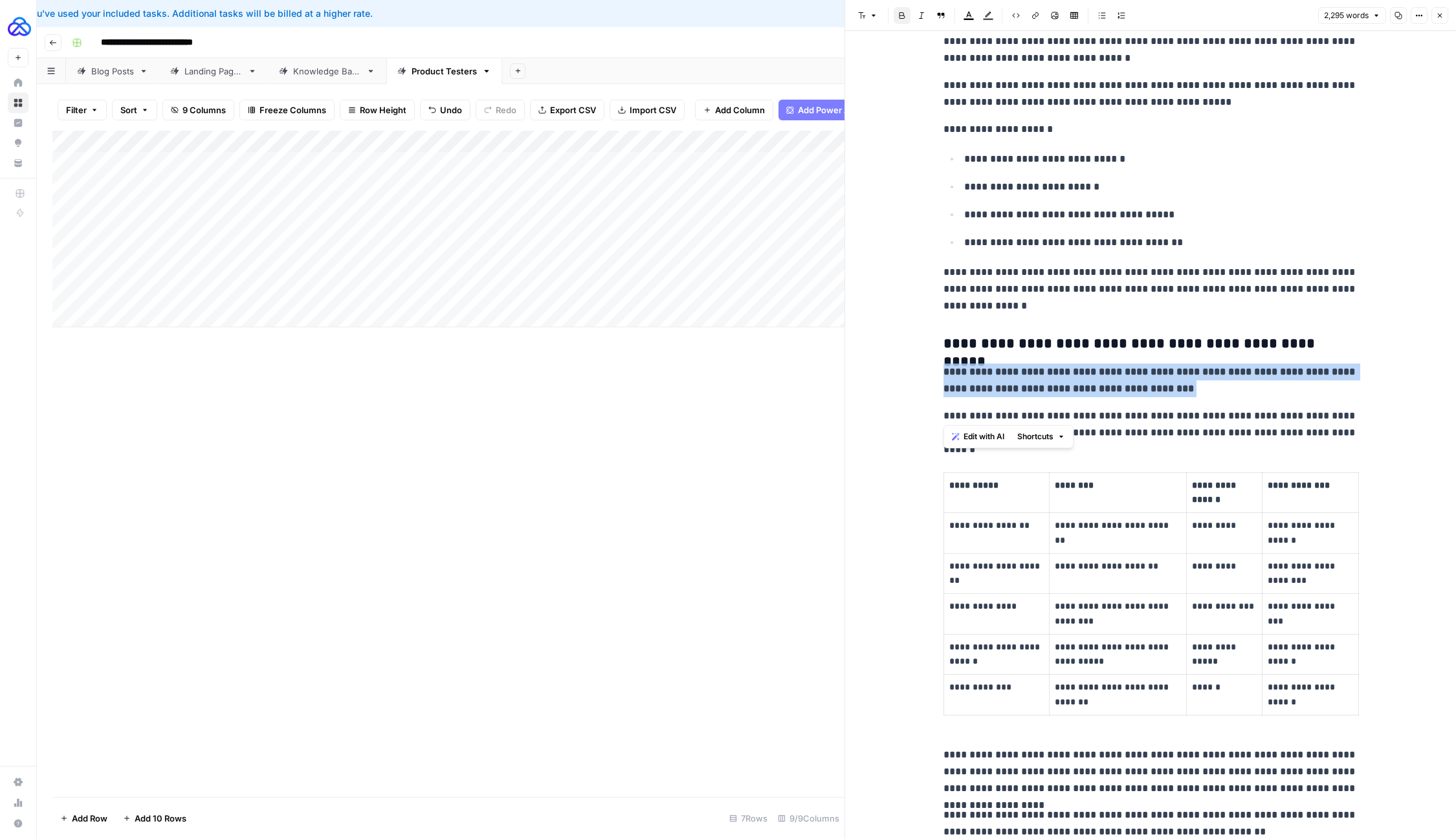
drag, startPoint x: 944, startPoint y: 411, endPoint x: 936, endPoint y: 377, distance: 34.9
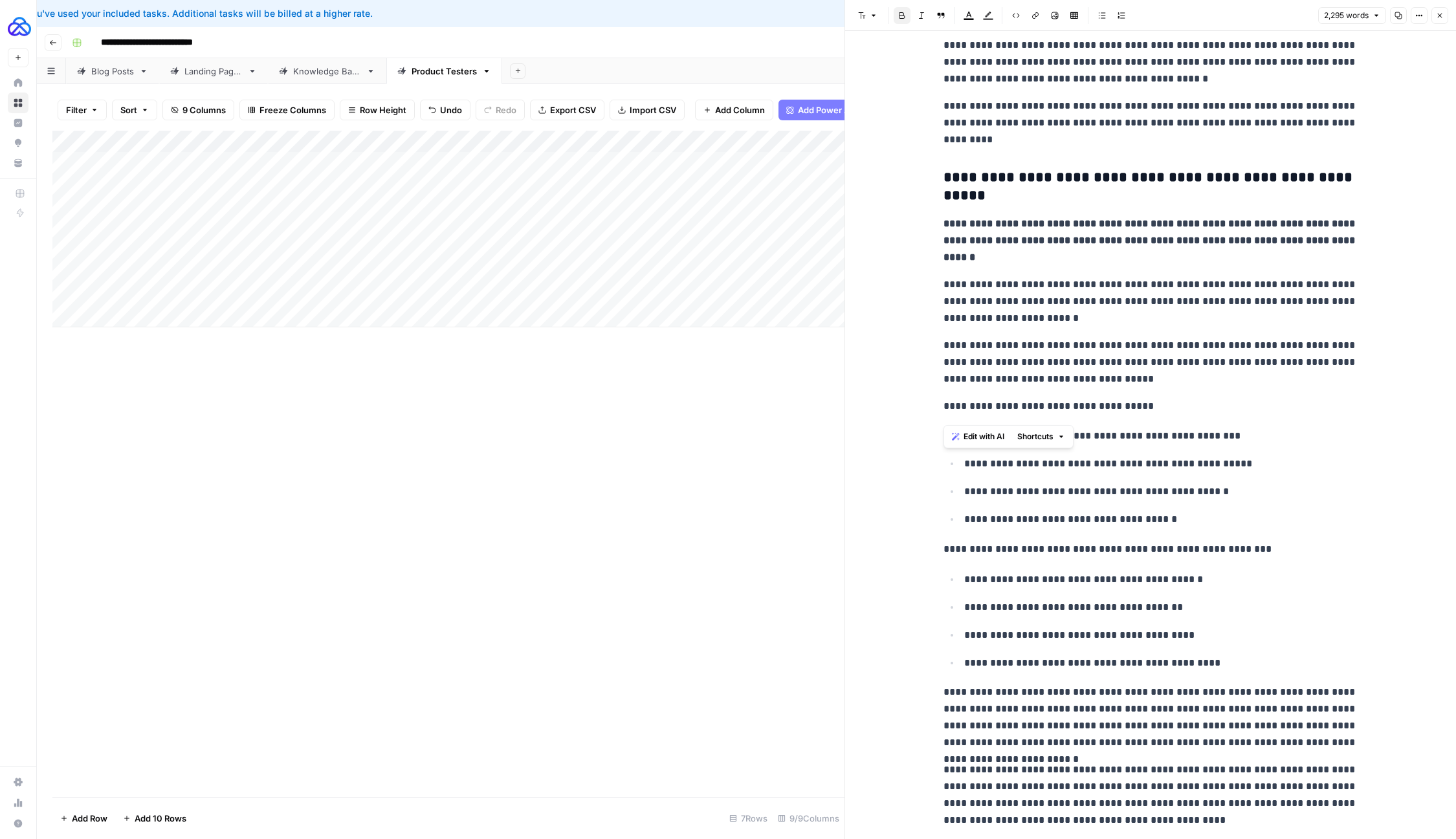
scroll to position [1768, 0]
click at [1007, 338] on p "**********" at bounding box center [1151, 363] width 414 height 51
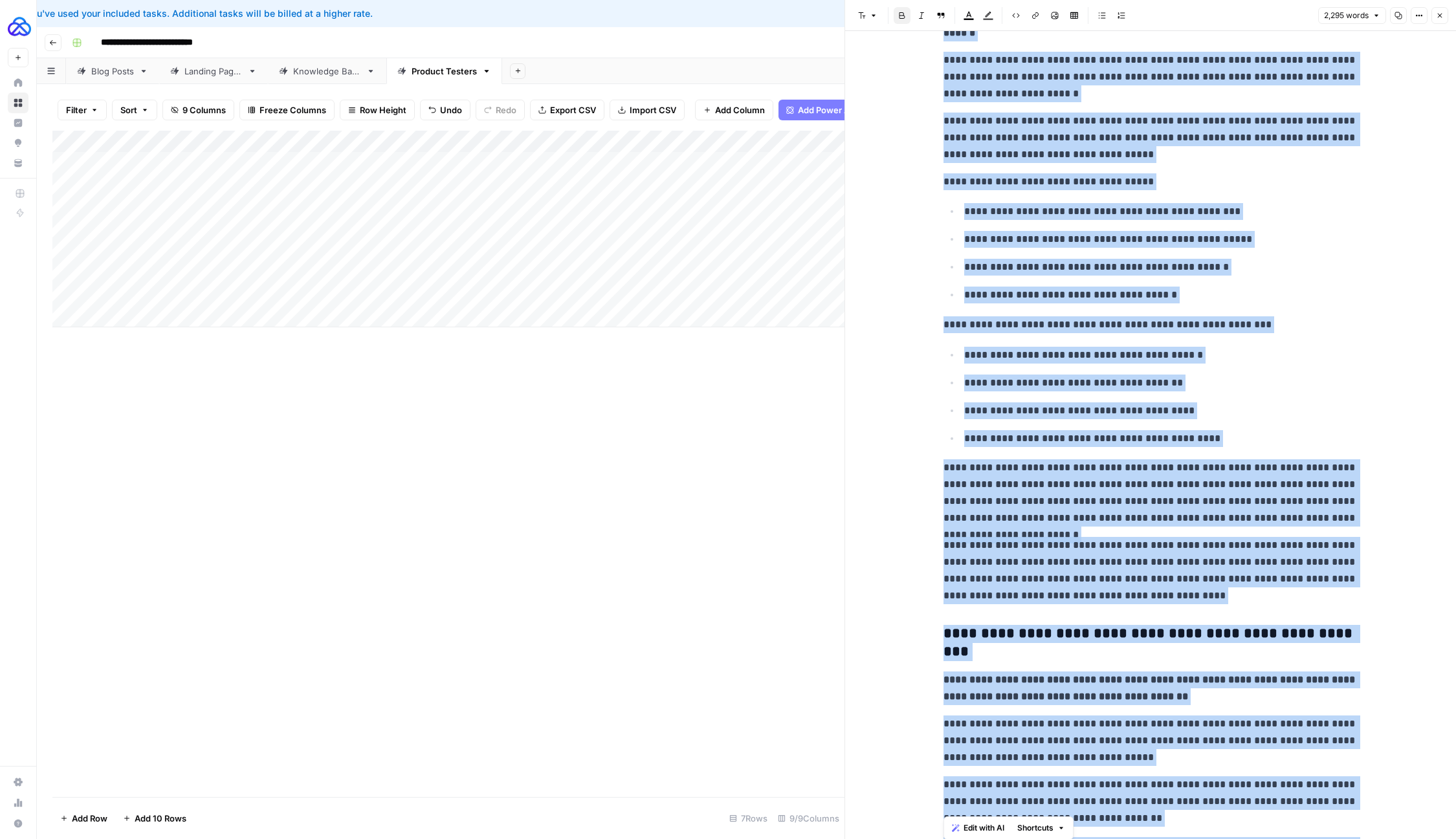
scroll to position [2009, 0]
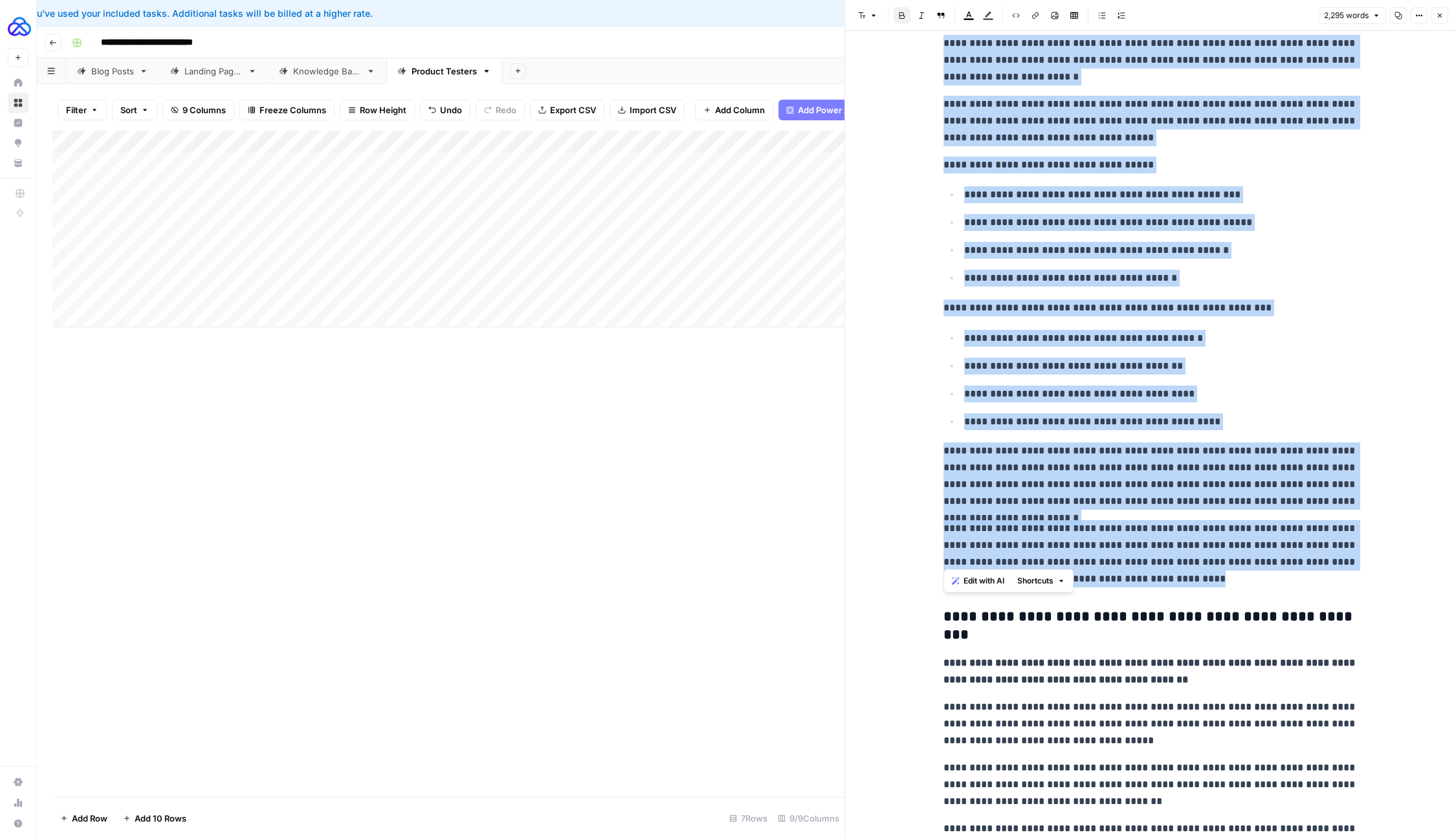
drag, startPoint x: 942, startPoint y: 220, endPoint x: 1178, endPoint y: 556, distance: 410.6
click at [1026, 579] on span "Shortcuts" at bounding box center [1036, 580] width 37 height 11
click at [1049, 639] on span "Make more concise" at bounding box center [1078, 645] width 79 height 13
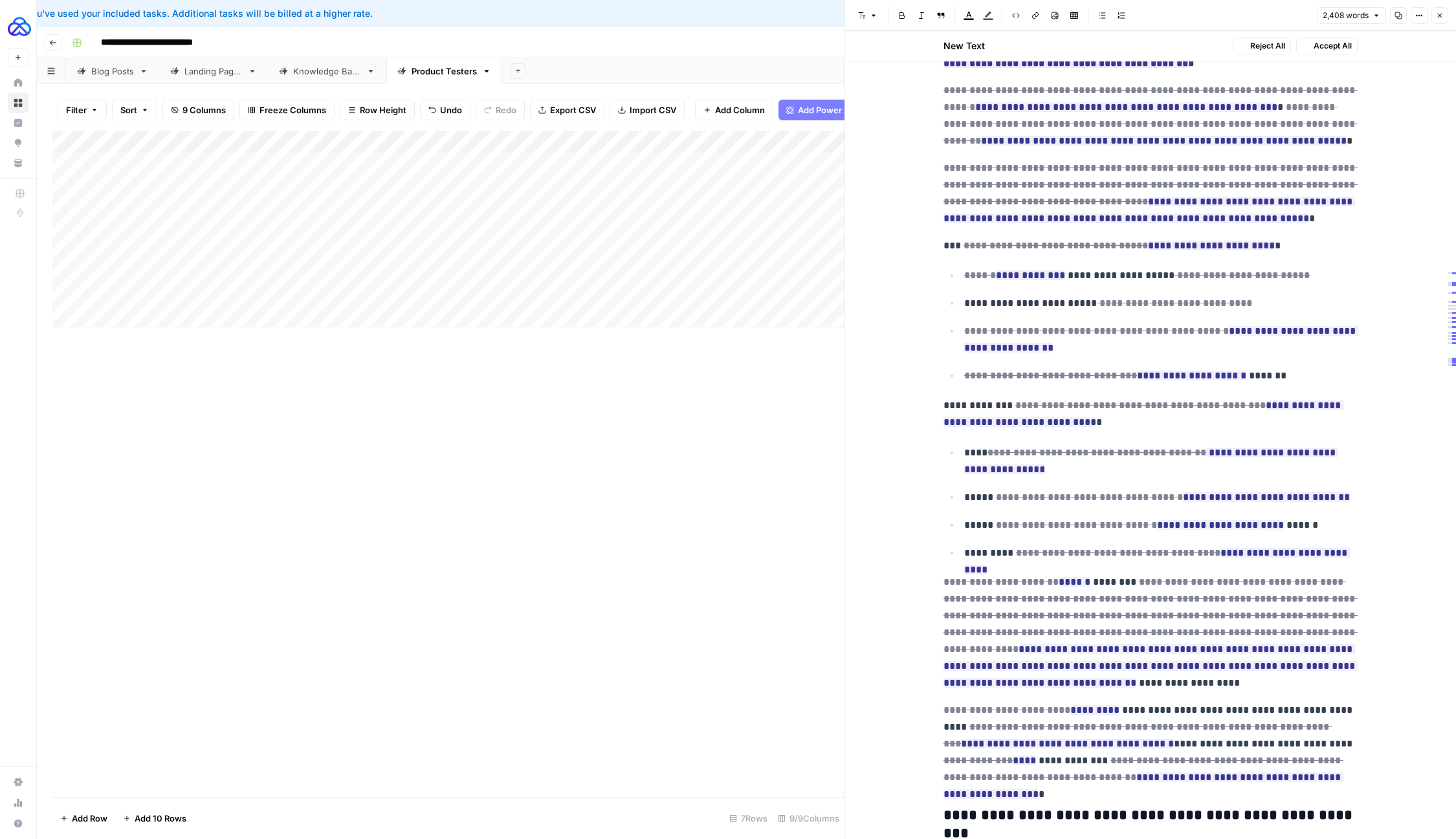
scroll to position [2039, 0]
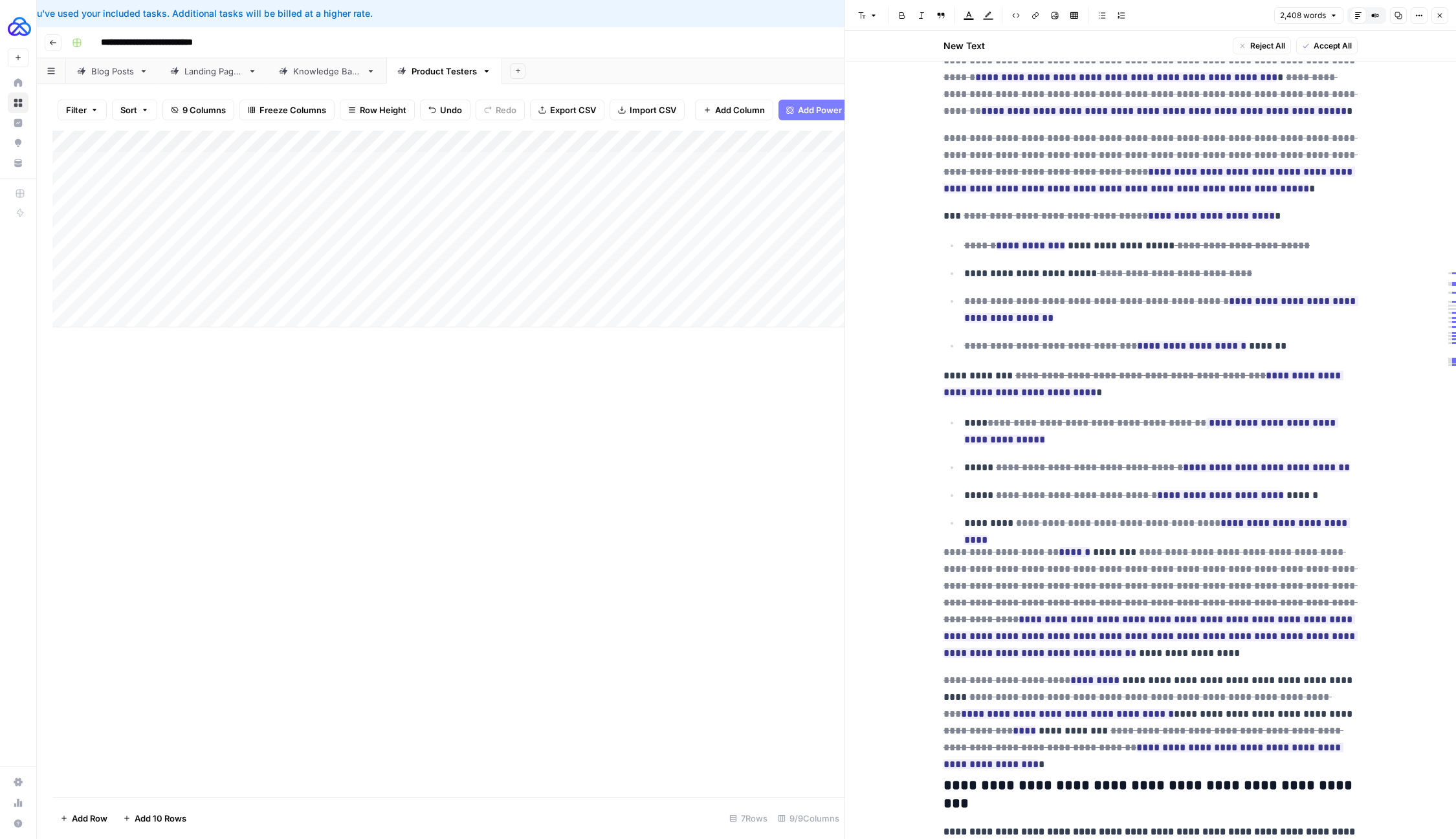
click at [1335, 48] on span "Accept All" at bounding box center [1333, 45] width 38 height 11
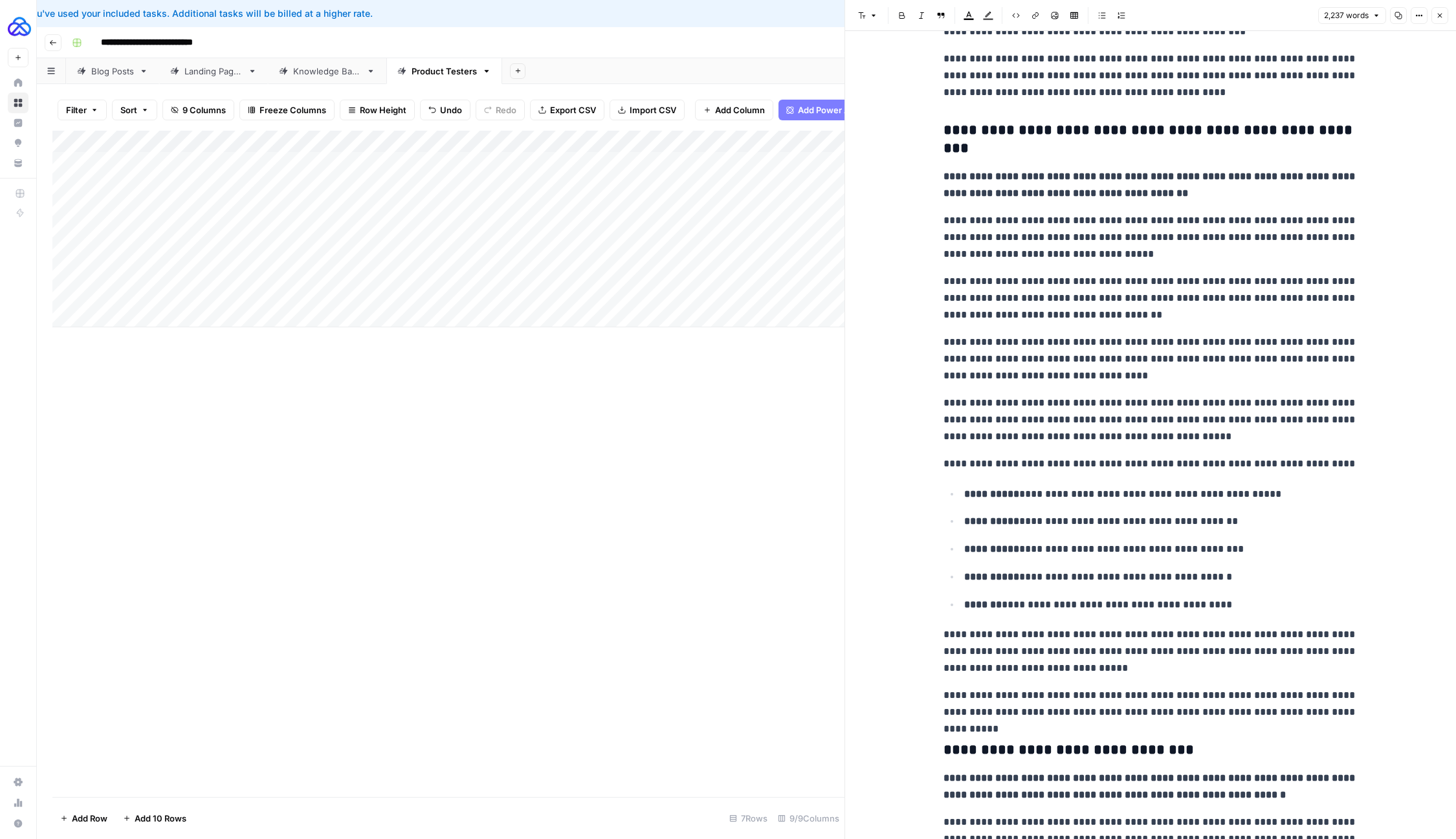
scroll to position [2498, 0]
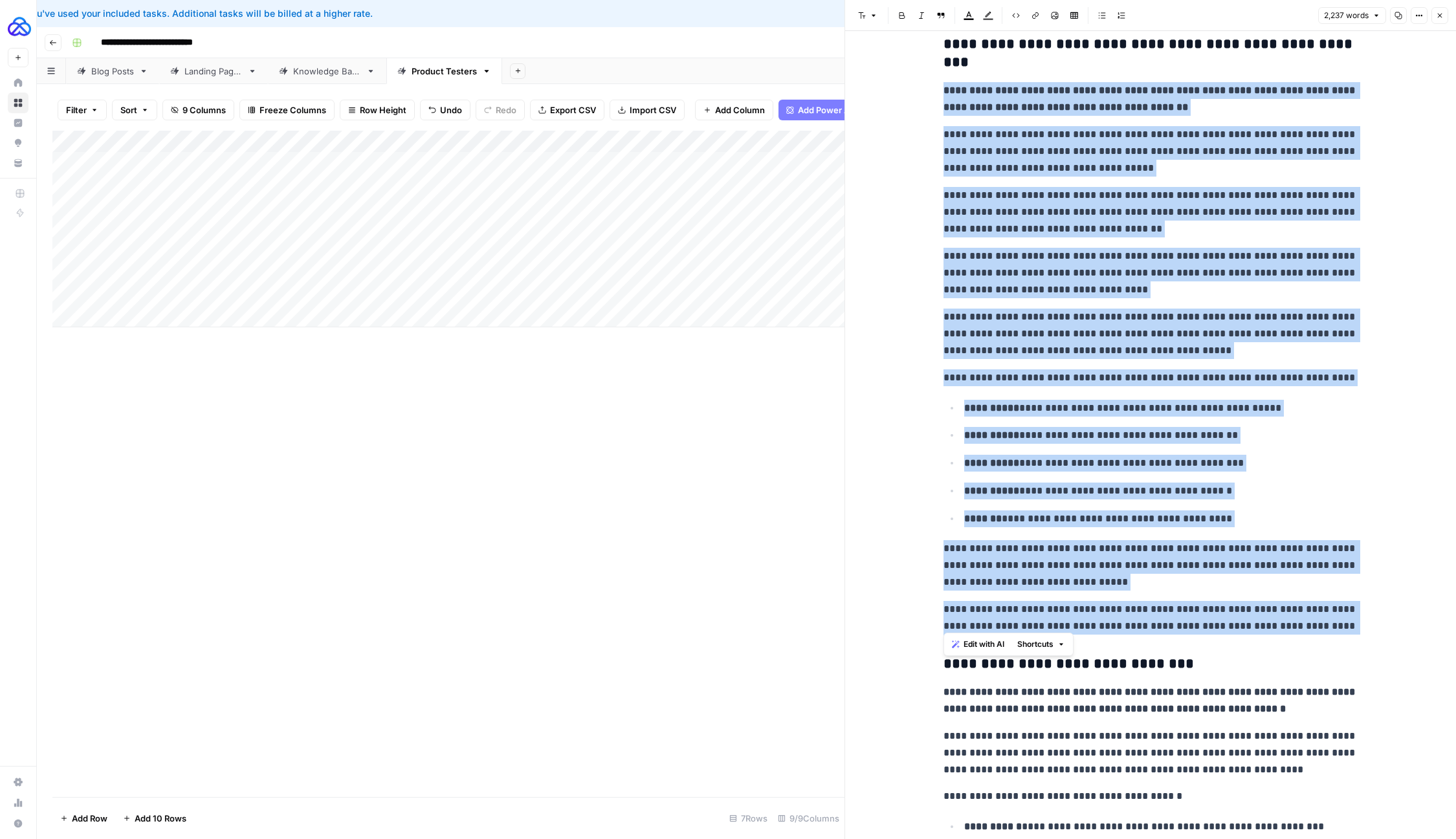
drag, startPoint x: 947, startPoint y: 86, endPoint x: 1350, endPoint y: 621, distance: 669.8
click at [1350, 621] on div "**********" at bounding box center [1151, 692] width 430 height 6279
click at [1027, 644] on span "Shortcuts" at bounding box center [1036, 644] width 37 height 11
click at [1057, 713] on span "Make more concise" at bounding box center [1078, 709] width 79 height 13
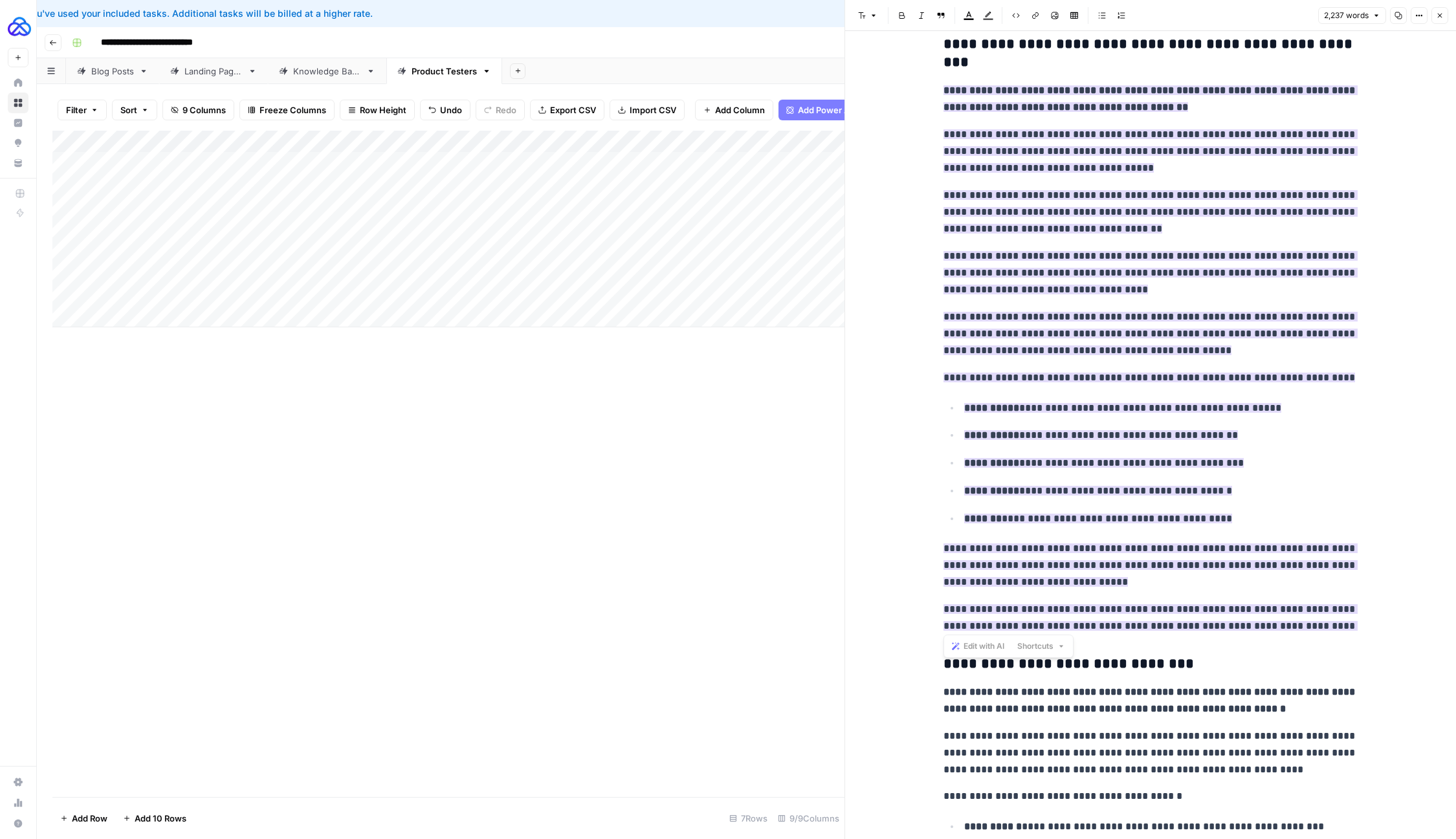
scroll to position [2527, 0]
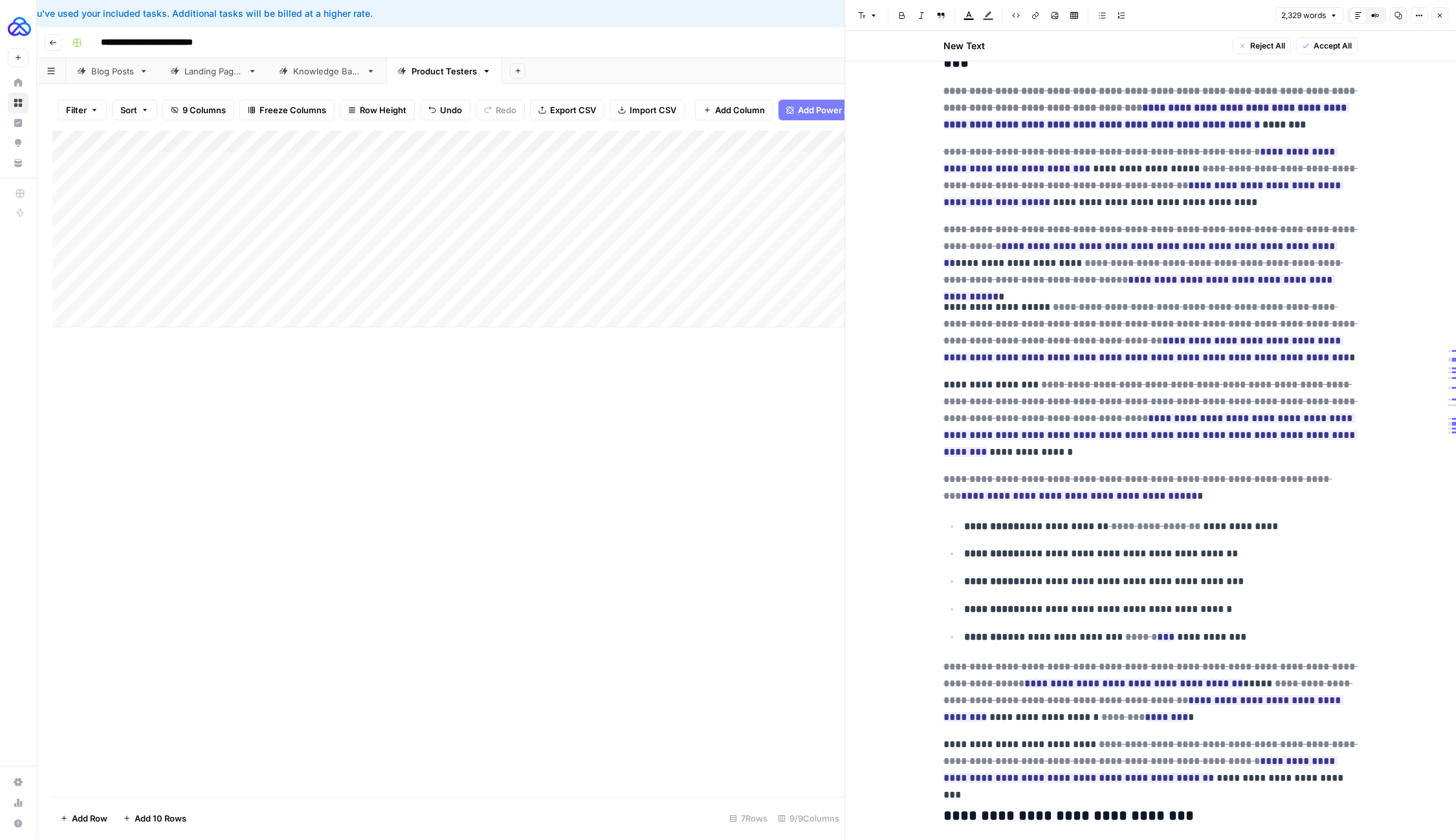
click at [1323, 46] on span "Accept All" at bounding box center [1333, 45] width 38 height 11
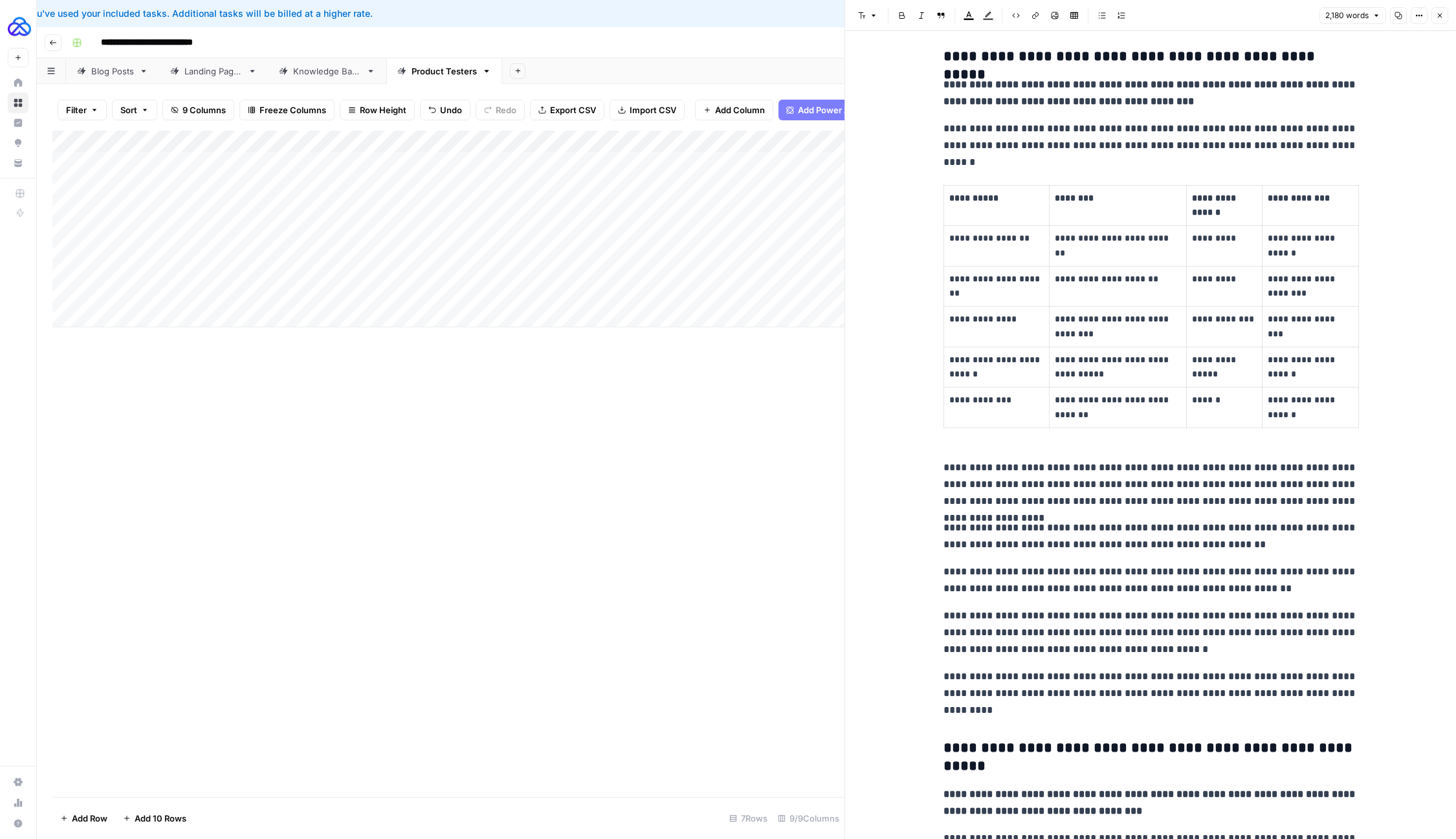
scroll to position [1111, 0]
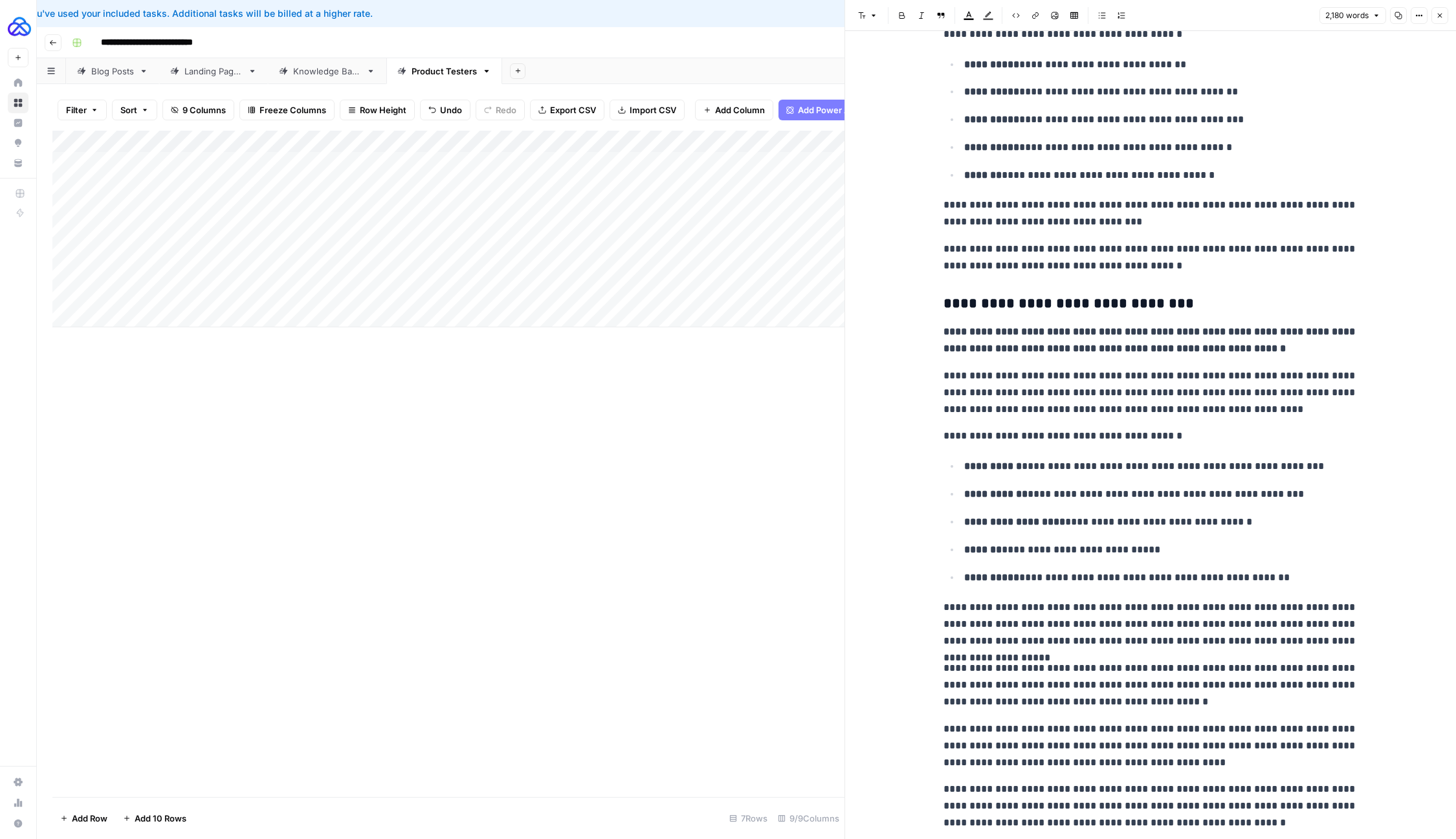
scroll to position [2894, 0]
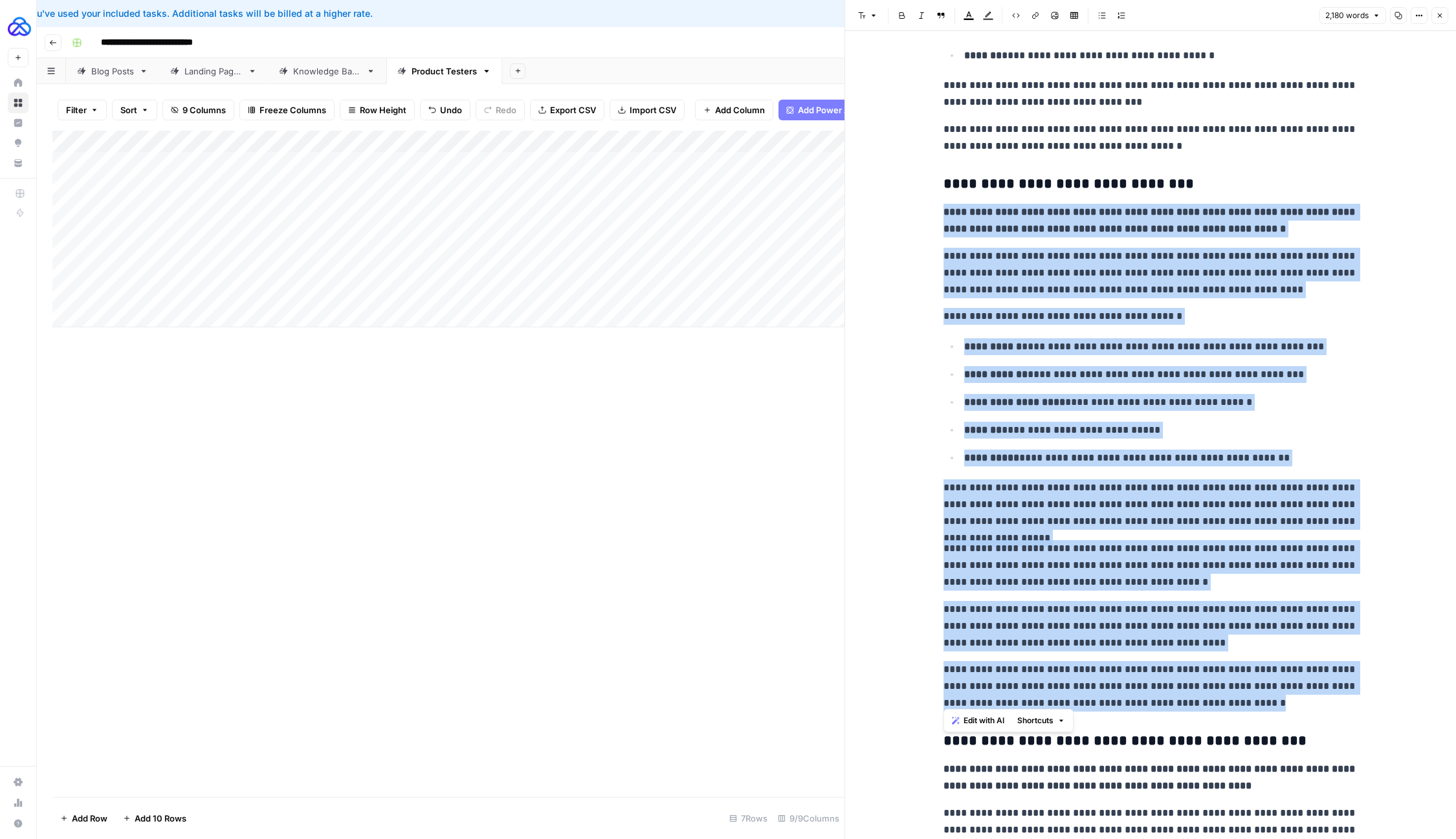
drag, startPoint x: 937, startPoint y: 212, endPoint x: 1335, endPoint y: 695, distance: 625.9
click at [1335, 695] on div "**********" at bounding box center [1151, 255] width 430 height 6195
click at [1028, 718] on span "Shortcuts" at bounding box center [1036, 720] width 37 height 11
click at [1047, 781] on span "Make more concise" at bounding box center [1078, 785] width 79 height 13
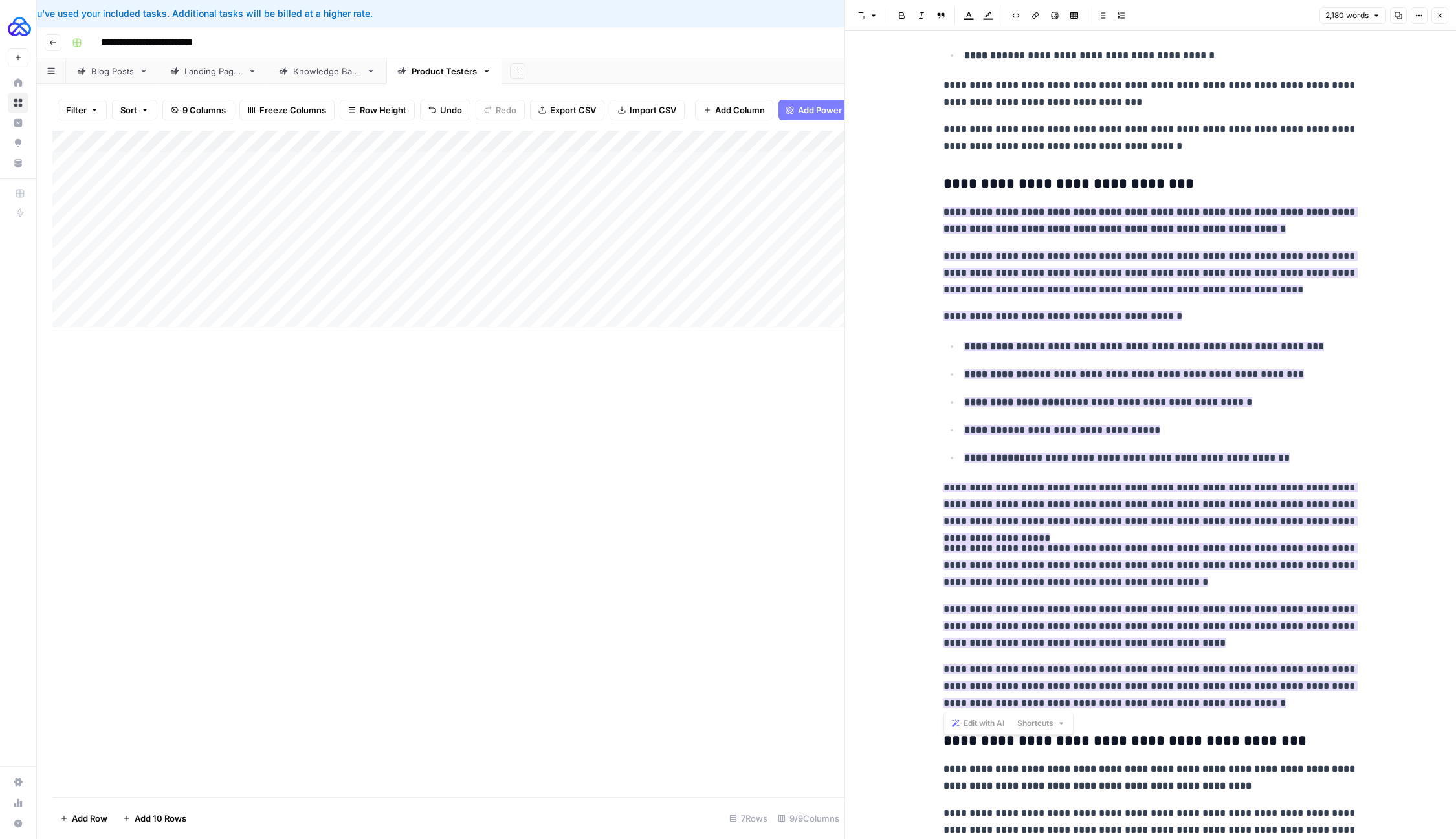
scroll to position [2924, 0]
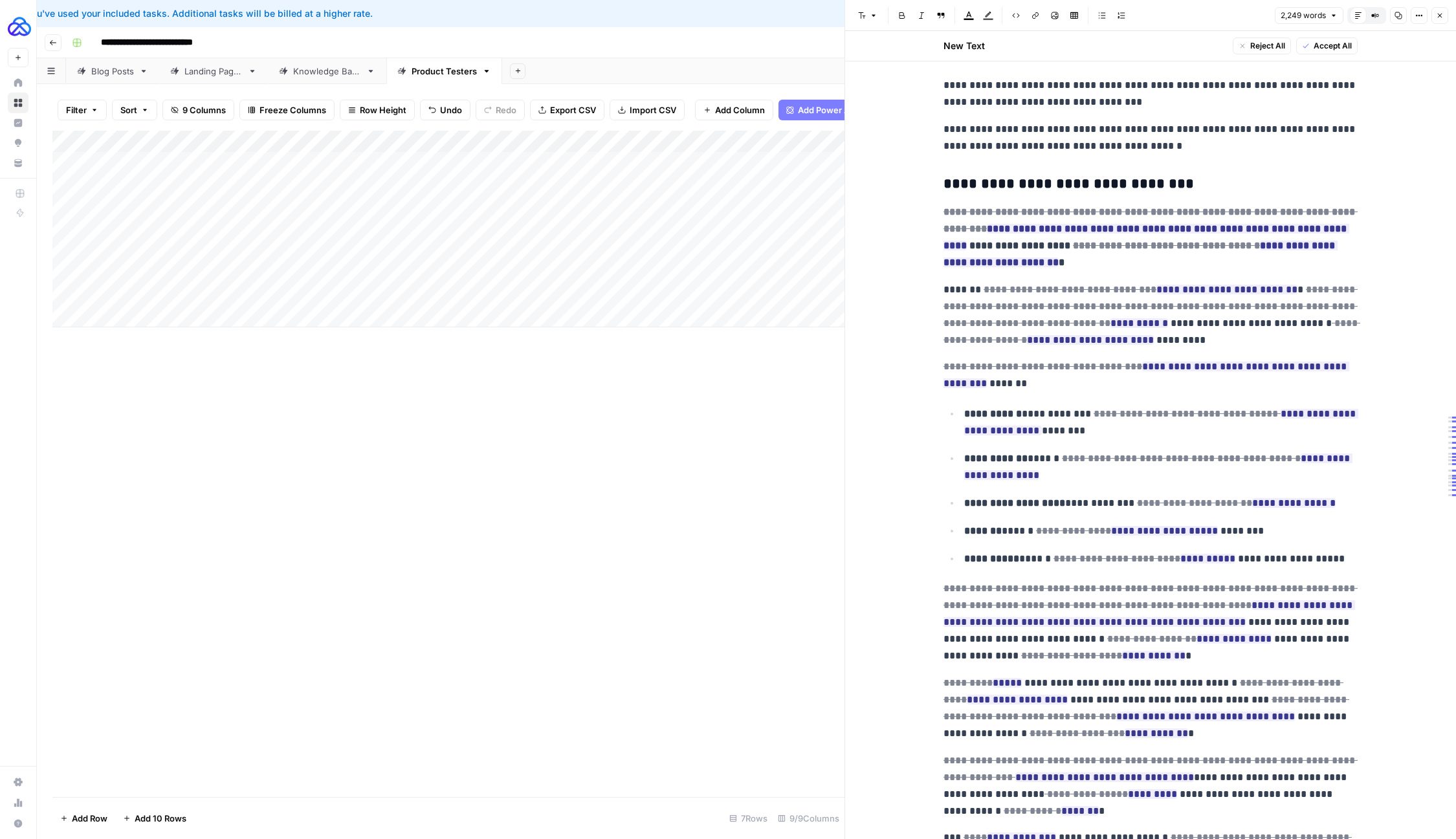
click at [1334, 41] on span "Accept All" at bounding box center [1333, 45] width 38 height 11
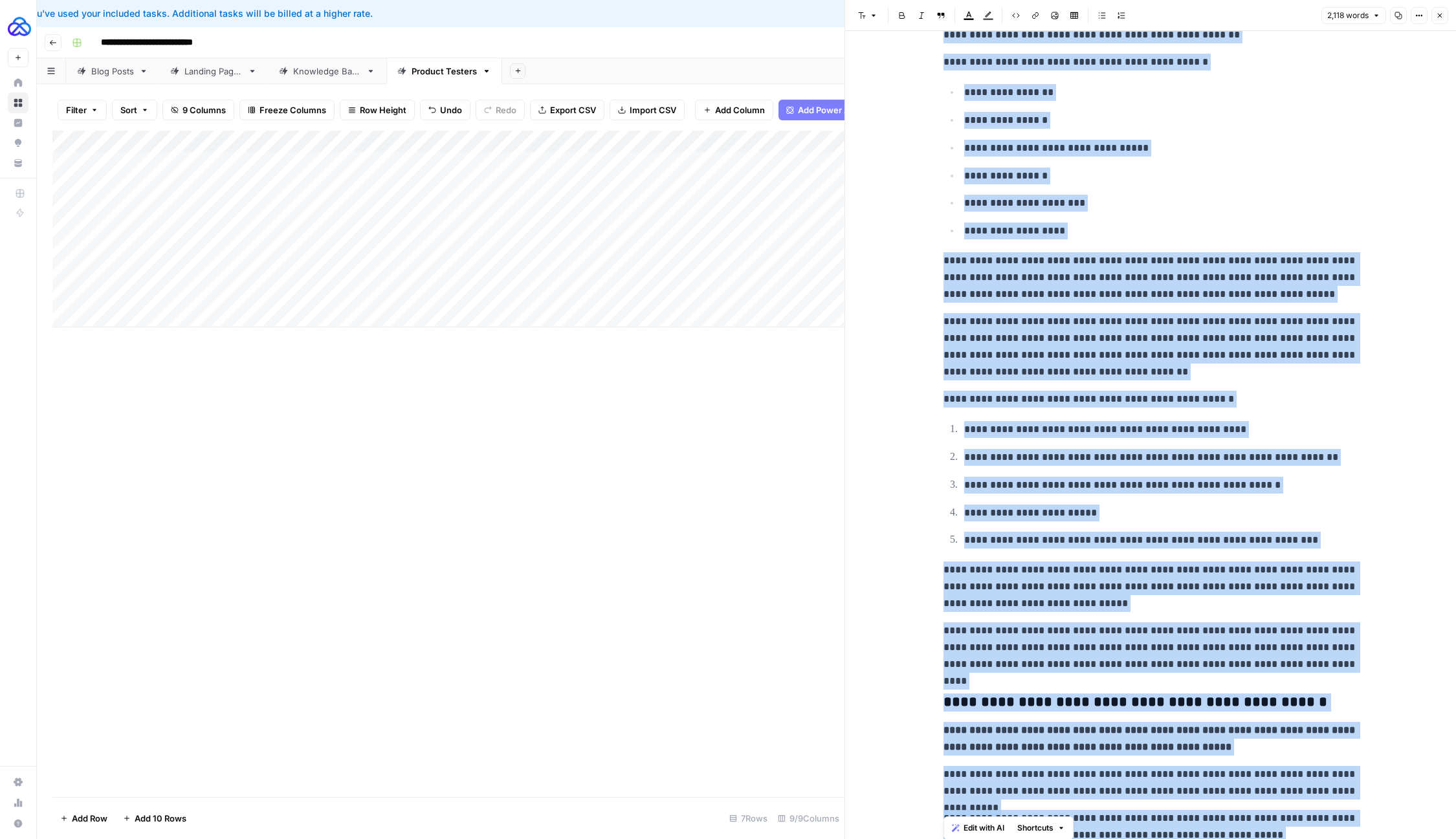
scroll to position [3673, 0]
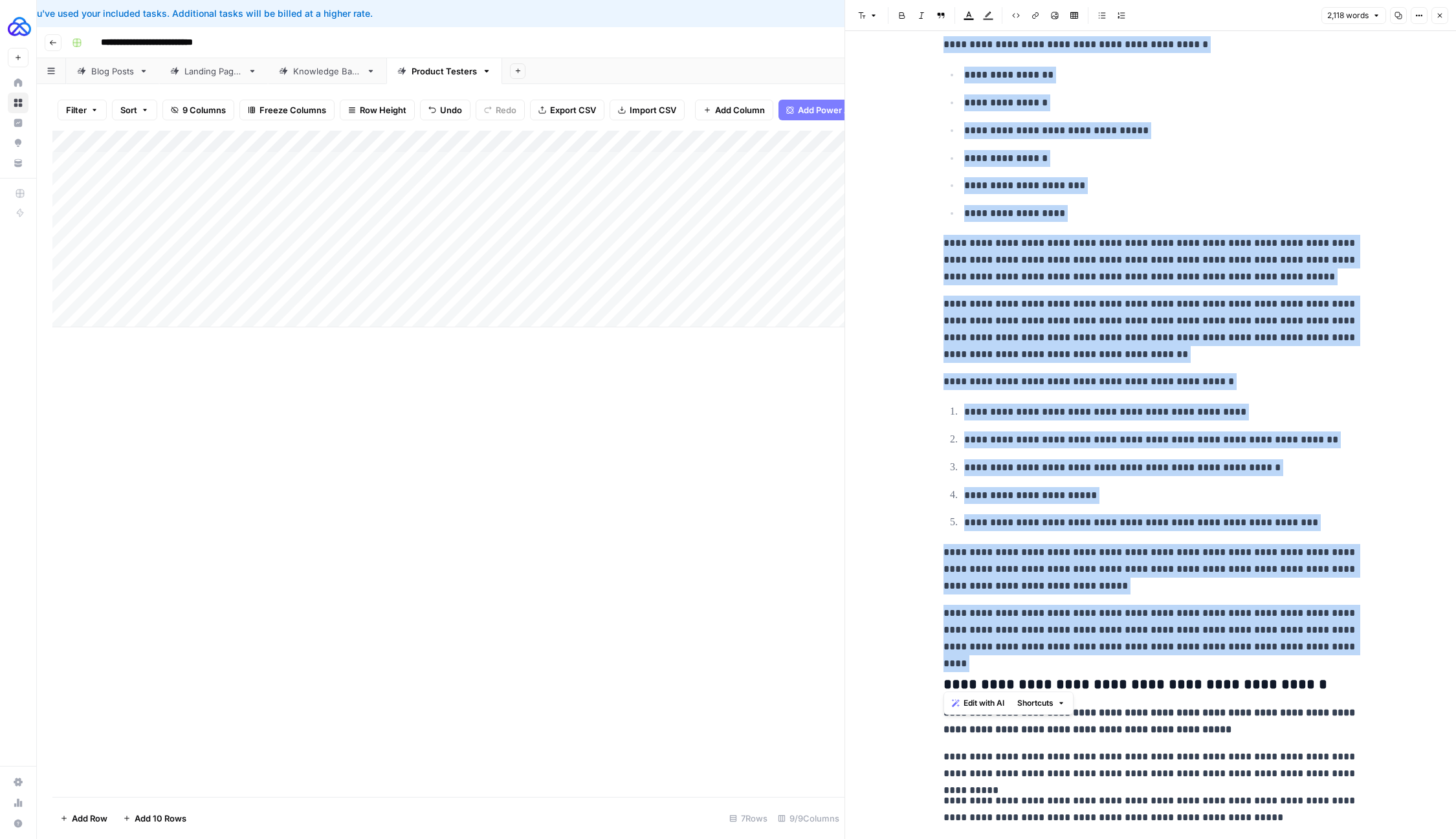
drag, startPoint x: 940, startPoint y: 294, endPoint x: 1065, endPoint y: 651, distance: 378.3
click at [1026, 706] on span "Shortcuts" at bounding box center [1036, 703] width 37 height 11
click at [1034, 771] on div "Make more concise" at bounding box center [1073, 767] width 99 height 13
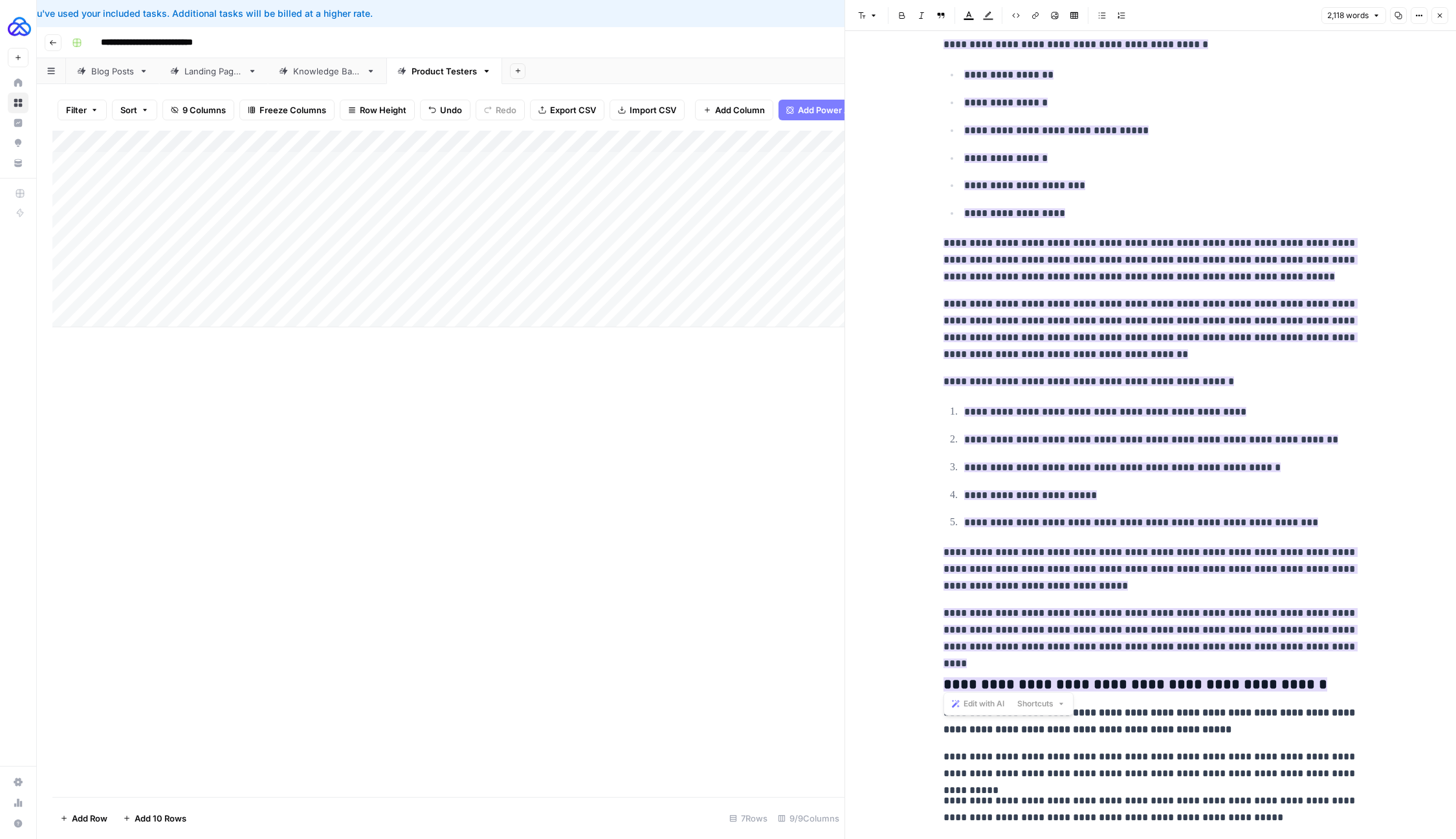
scroll to position [3702, 0]
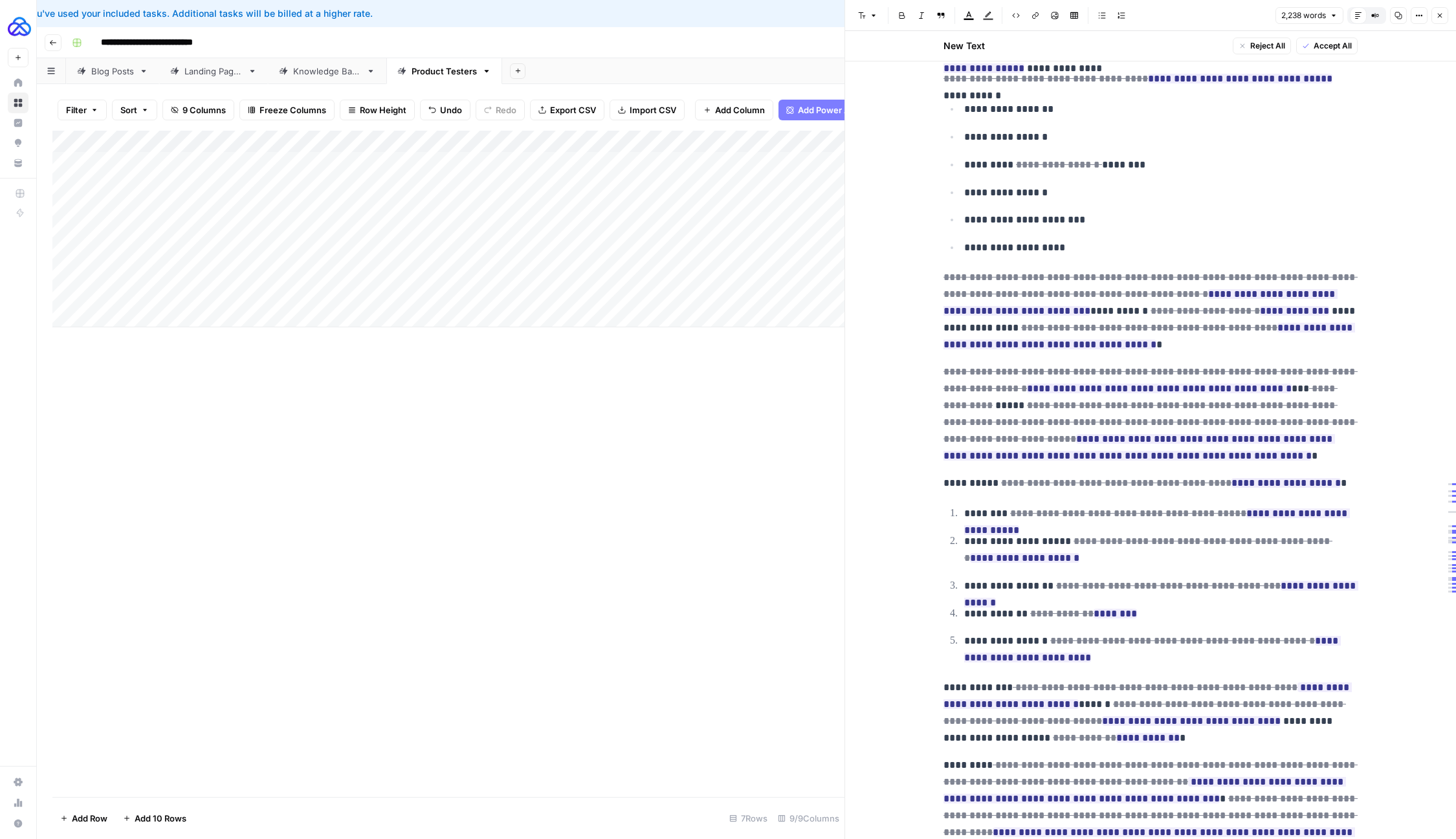
click at [1327, 46] on span "Accept All" at bounding box center [1333, 45] width 38 height 11
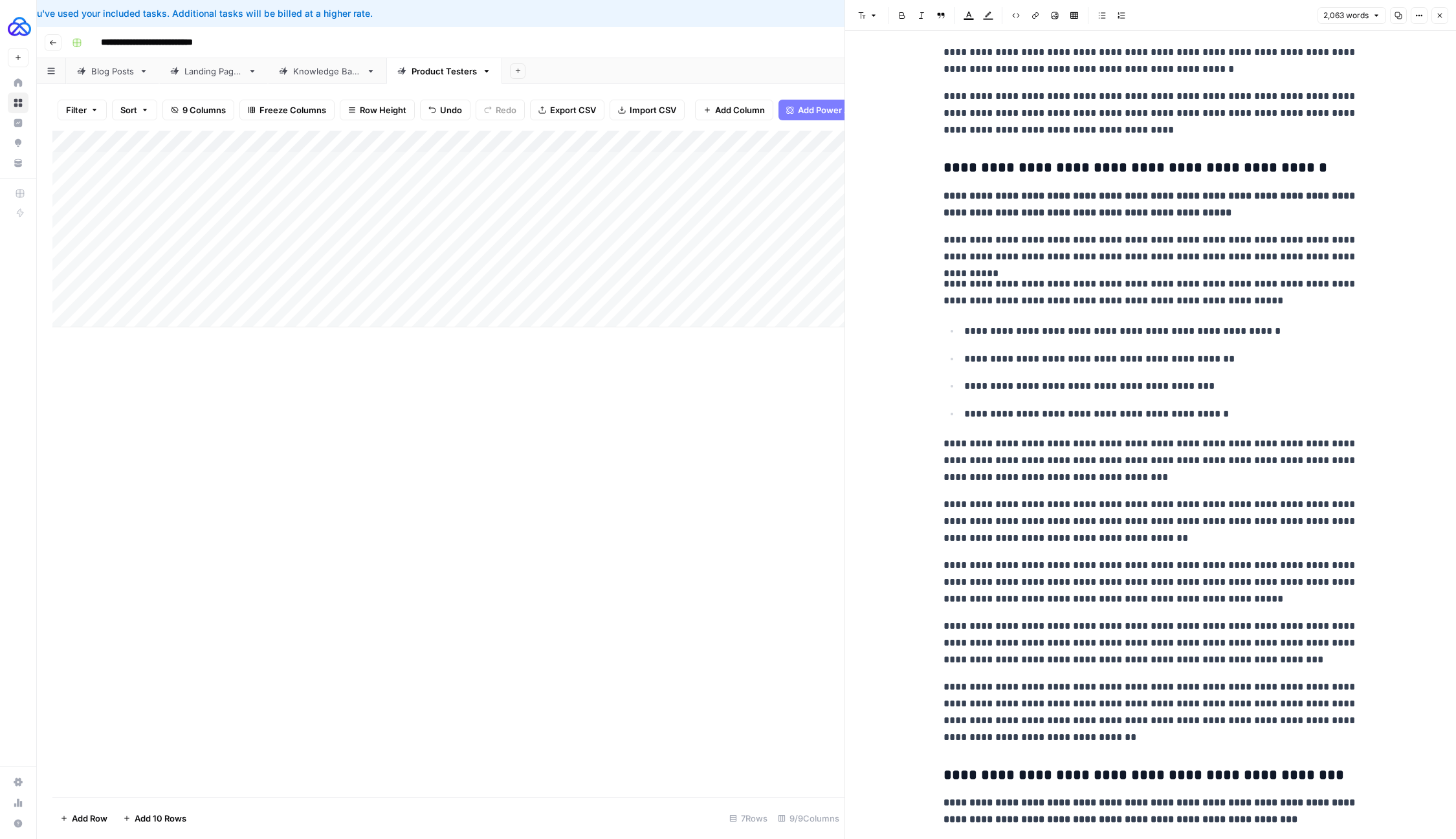
scroll to position [4165, 0]
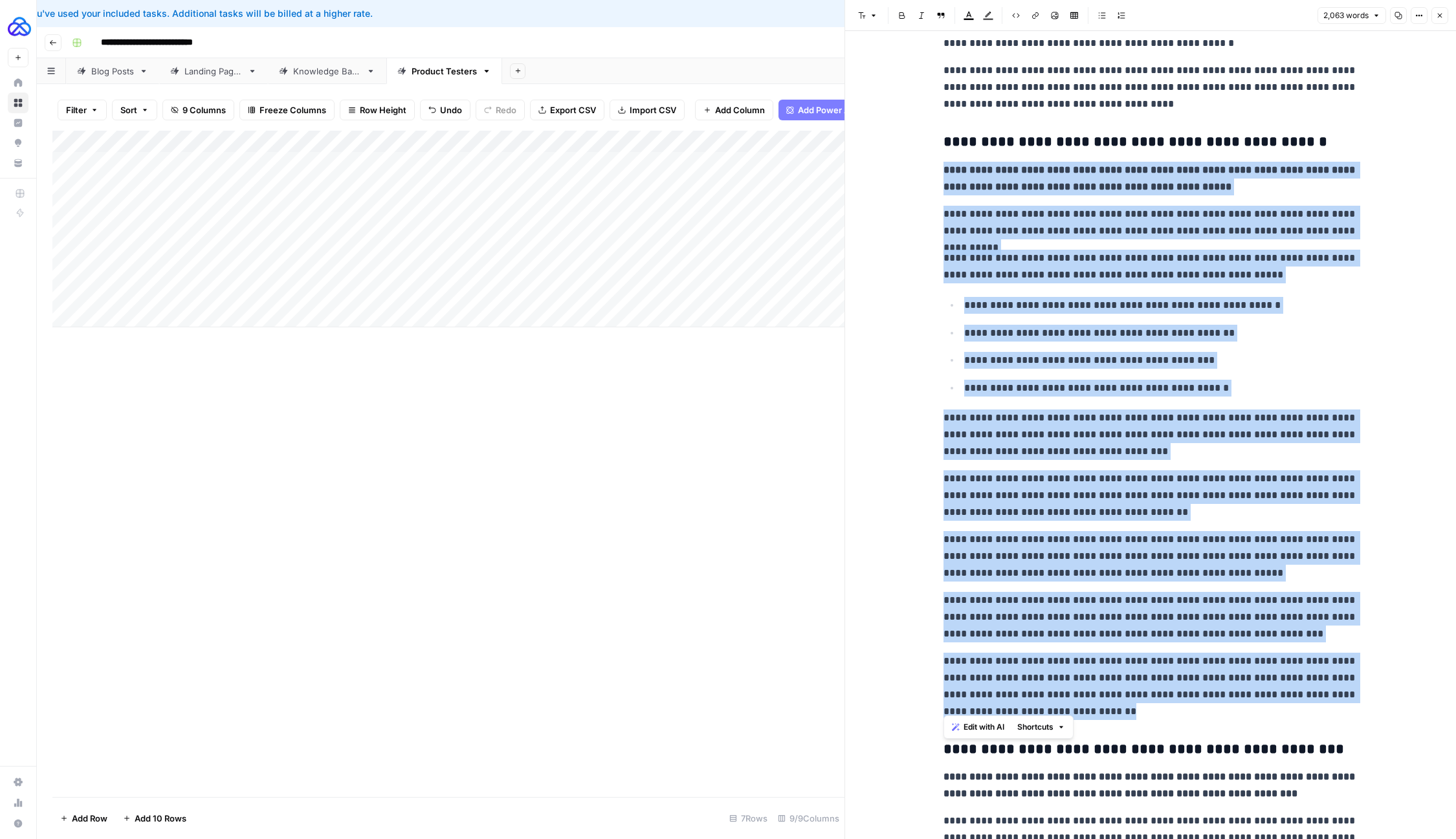
drag, startPoint x: 942, startPoint y: 164, endPoint x: 1193, endPoint y: 711, distance: 601.8
click at [1036, 723] on span "Shortcuts" at bounding box center [1036, 726] width 37 height 11
click at [1079, 783] on button "Make more concise" at bounding box center [1073, 792] width 109 height 18
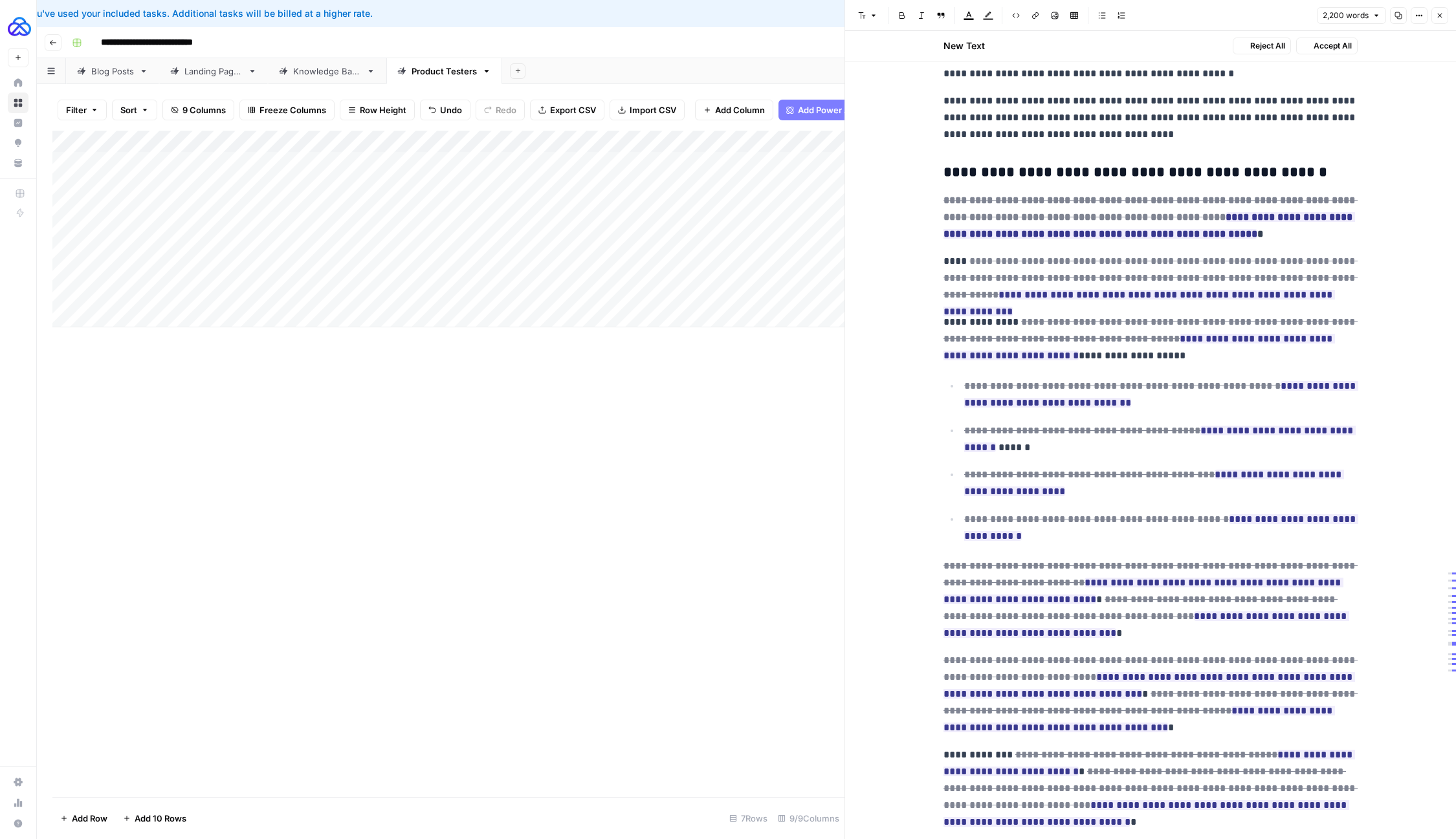
scroll to position [4195, 0]
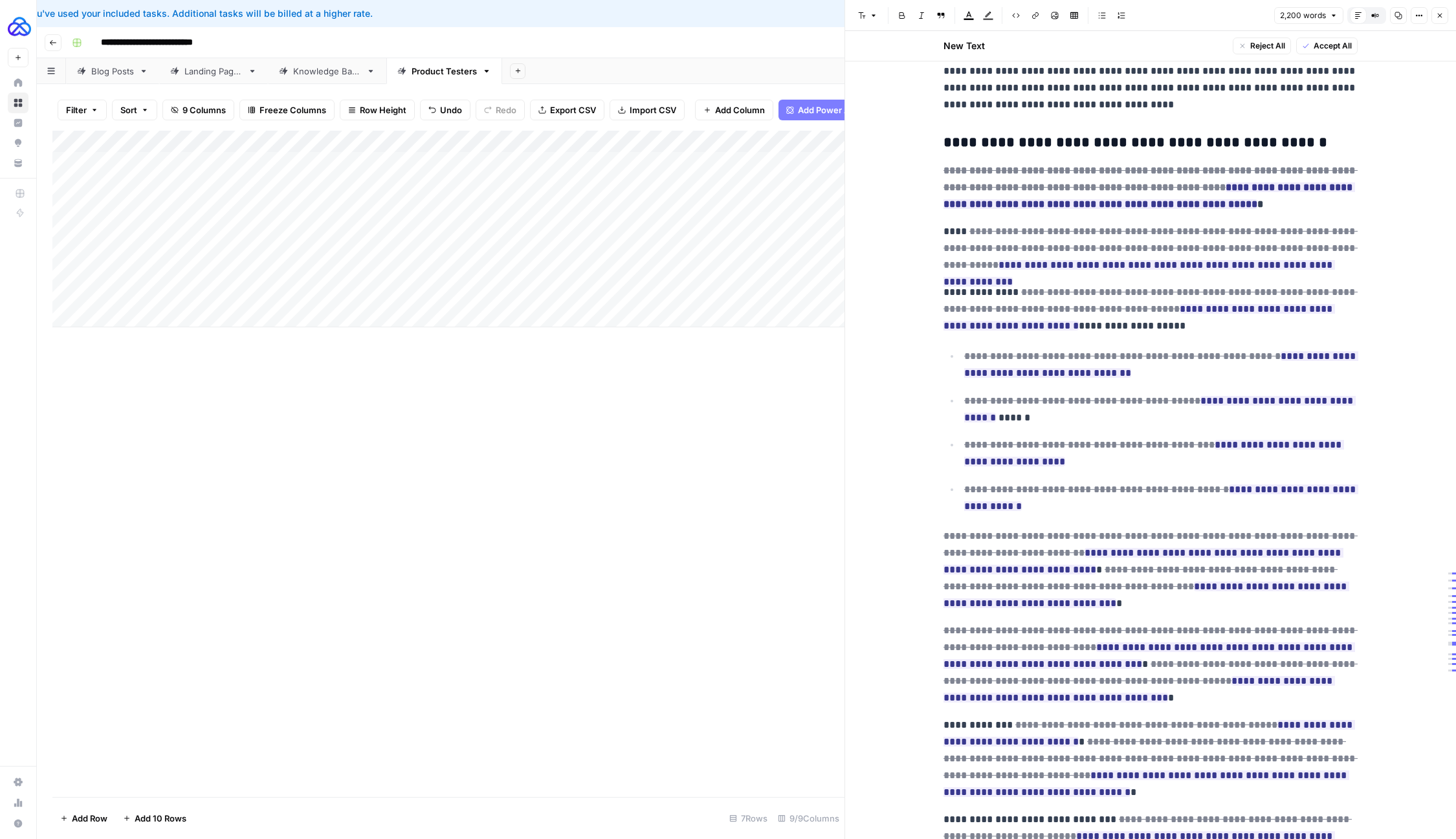
click at [1310, 47] on button "Accept All" at bounding box center [1327, 45] width 61 height 17
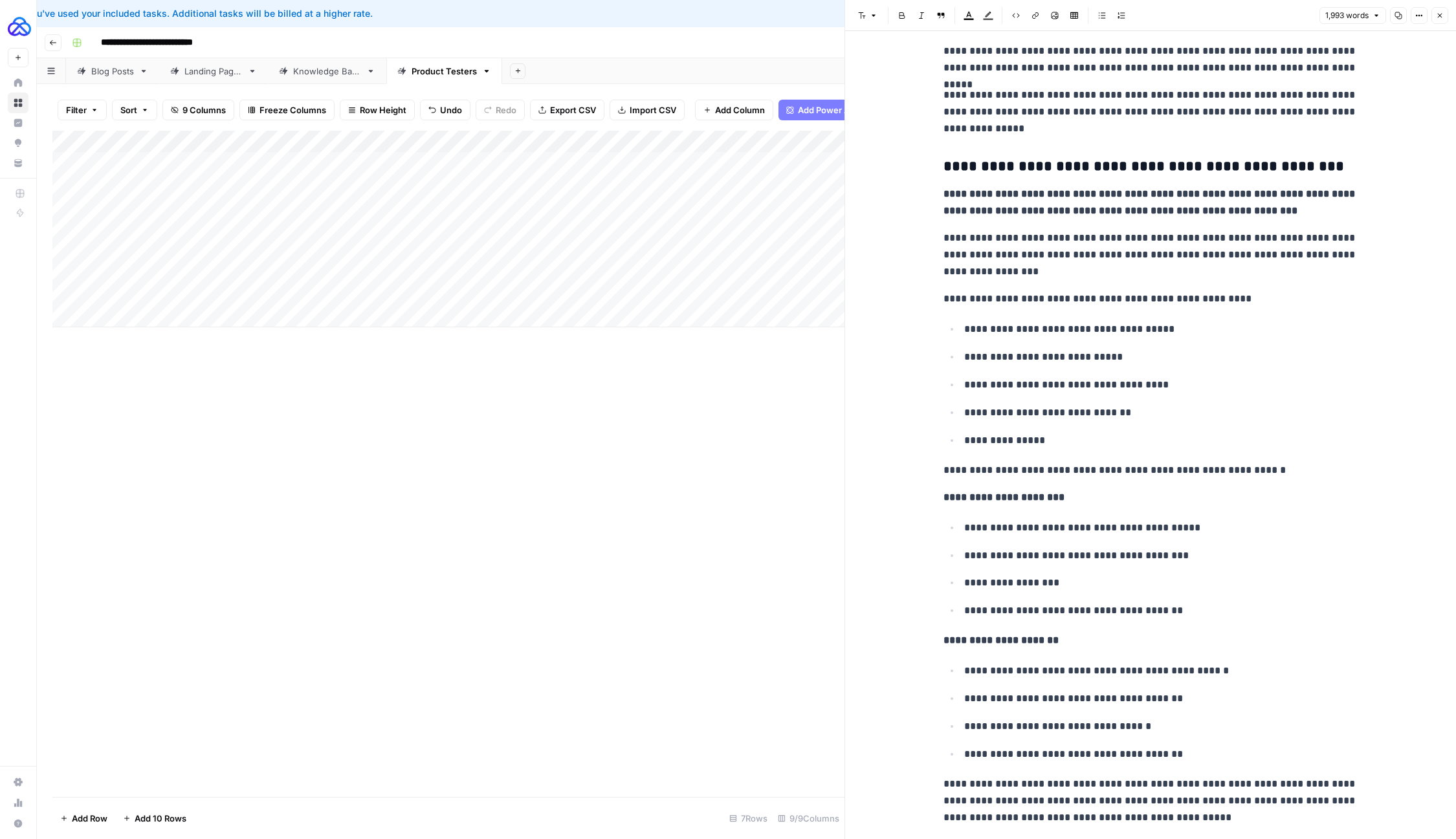
scroll to position [4649, 0]
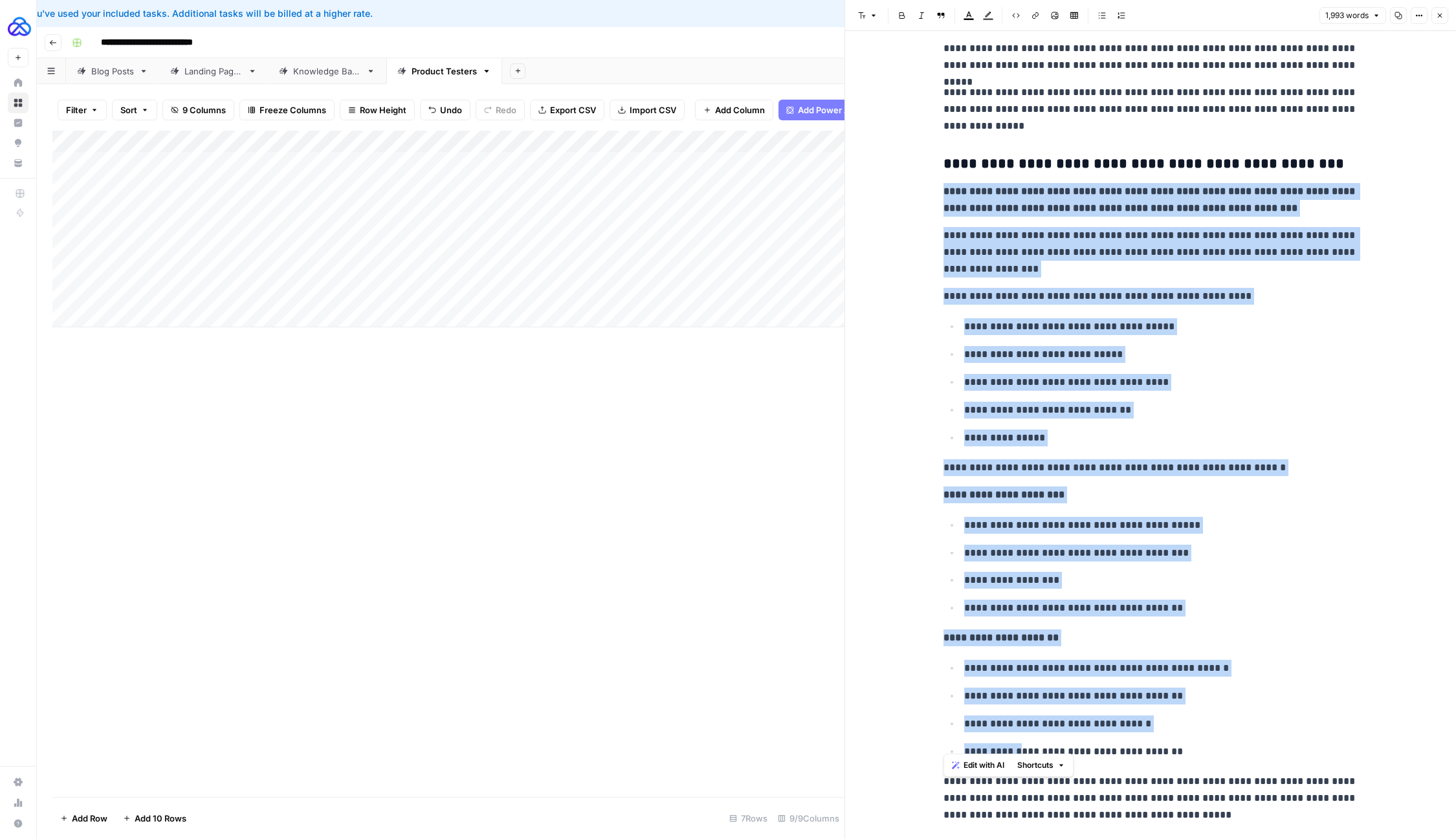
drag, startPoint x: 940, startPoint y: 192, endPoint x: 1023, endPoint y: 742, distance: 556.2
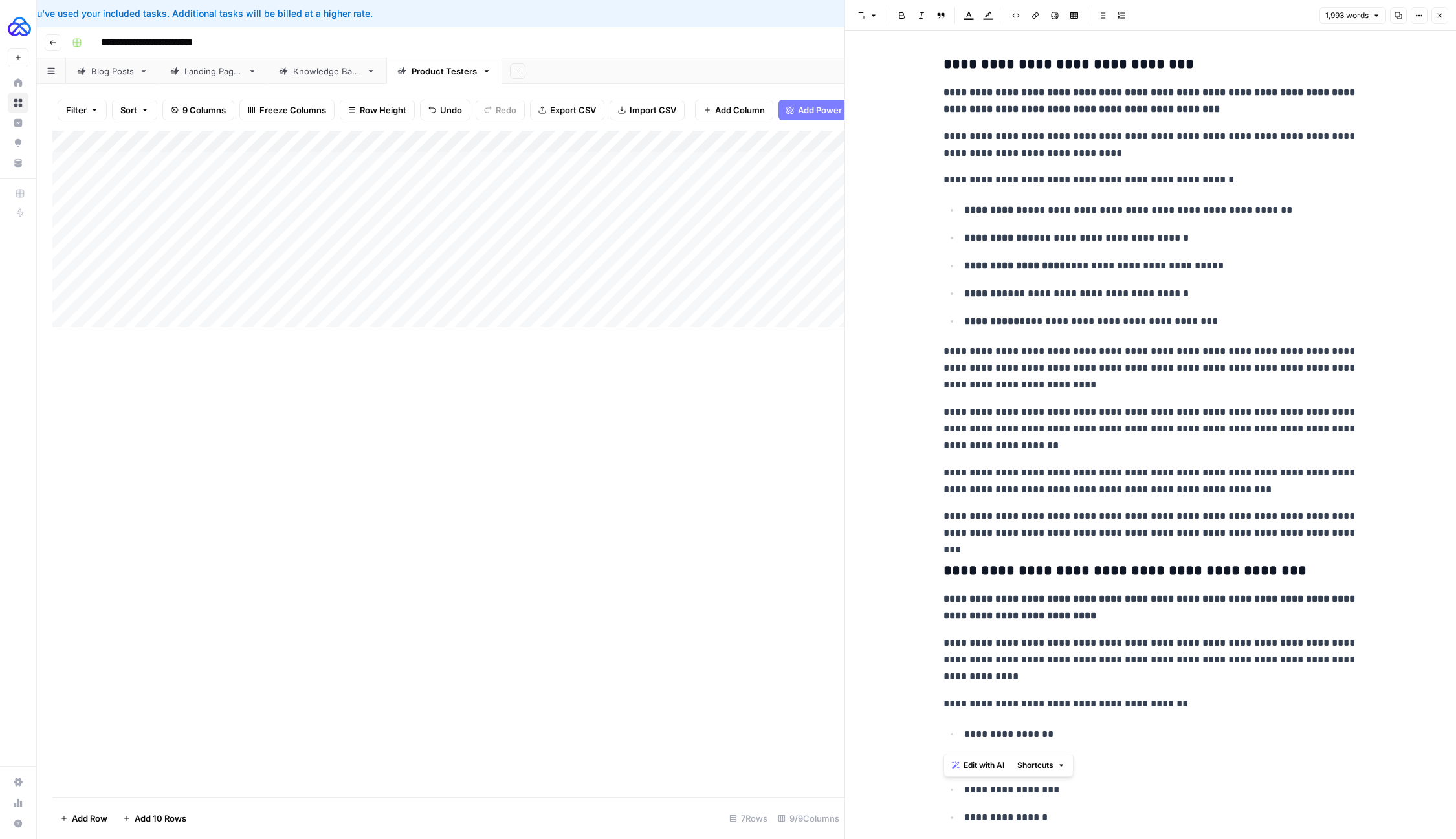
scroll to position [2758, 0]
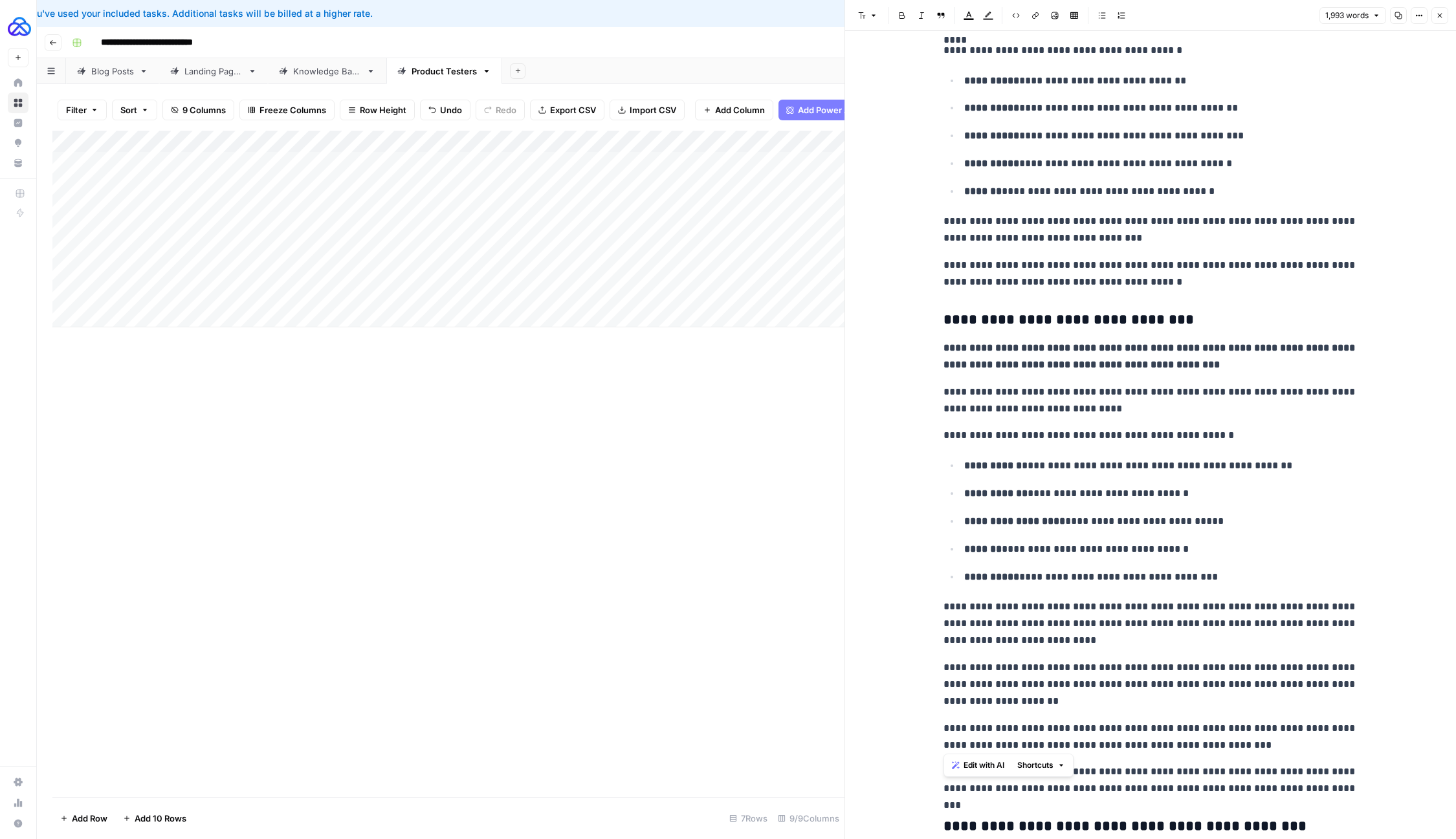
click at [1439, 18] on icon "button" at bounding box center [1439, 15] width 8 height 8
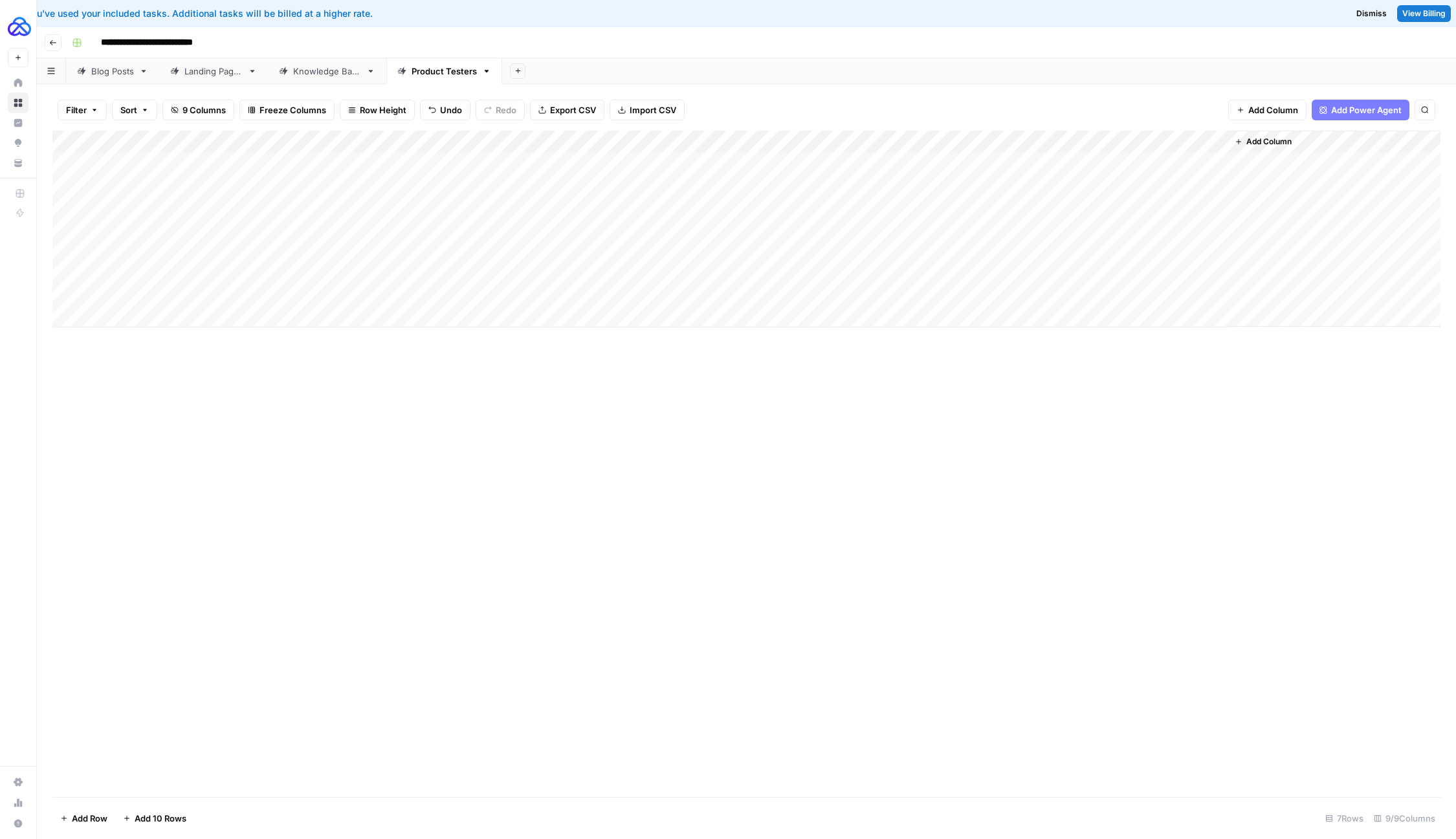
click at [326, 252] on div "Add Column" at bounding box center [746, 229] width 1388 height 197
type textarea "**********"
click at [391, 382] on div "Add Column" at bounding box center [746, 464] width 1388 height 666
click at [625, 247] on div "Add Column" at bounding box center [746, 229] width 1388 height 197
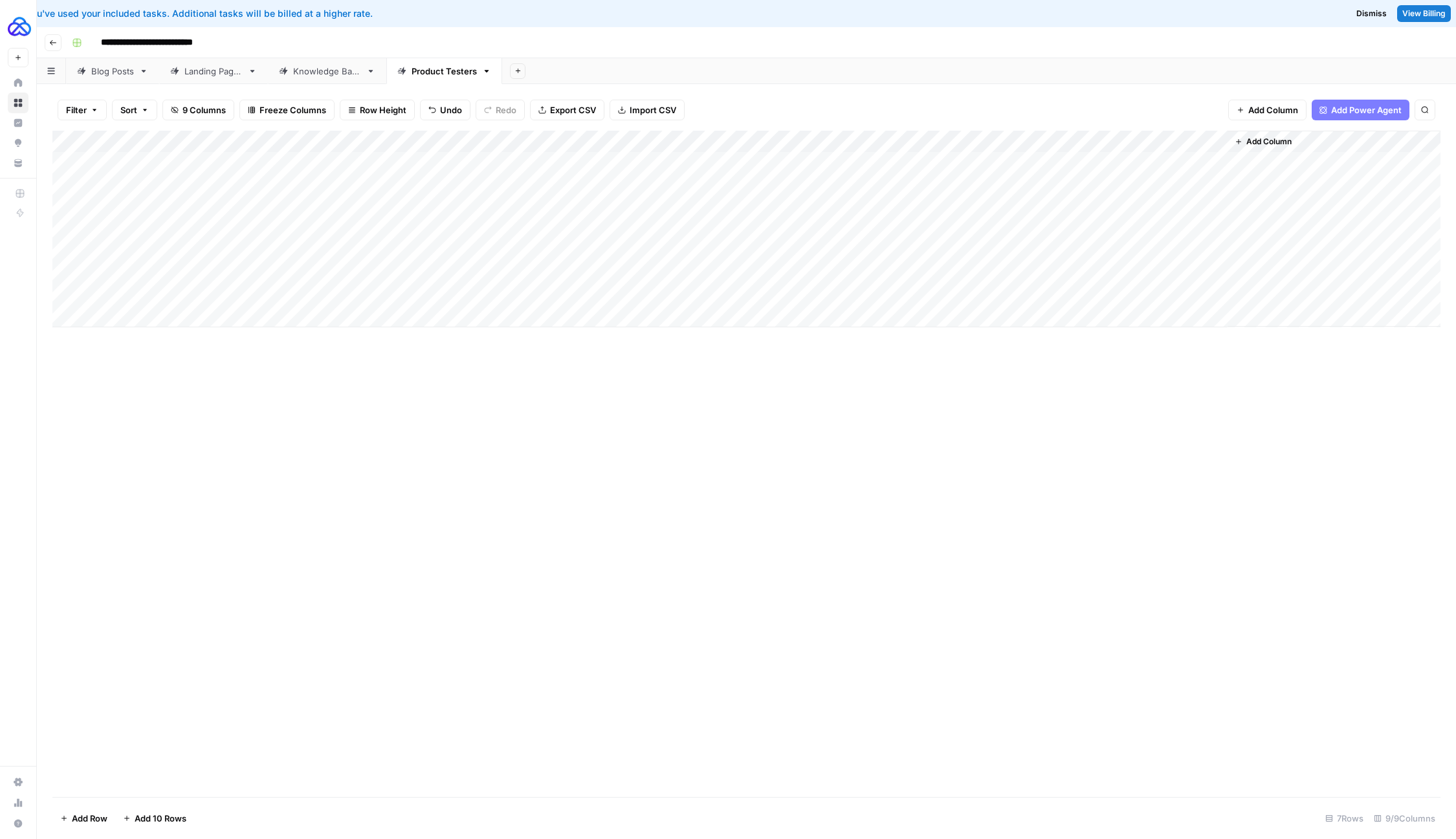
click at [625, 247] on div "Add Column" at bounding box center [746, 229] width 1388 height 197
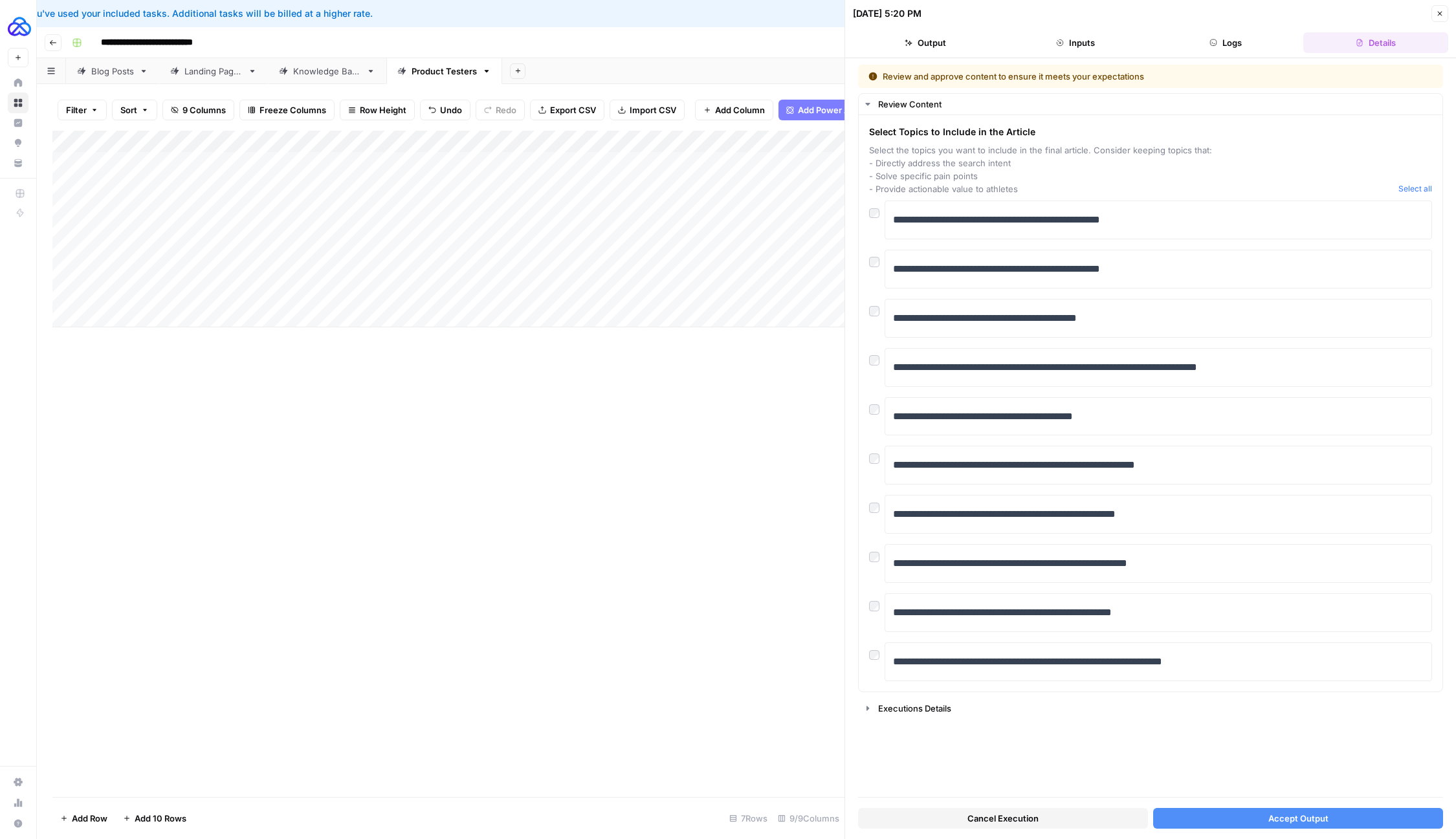
click at [1212, 813] on button "Accept Output" at bounding box center [1298, 819] width 290 height 21
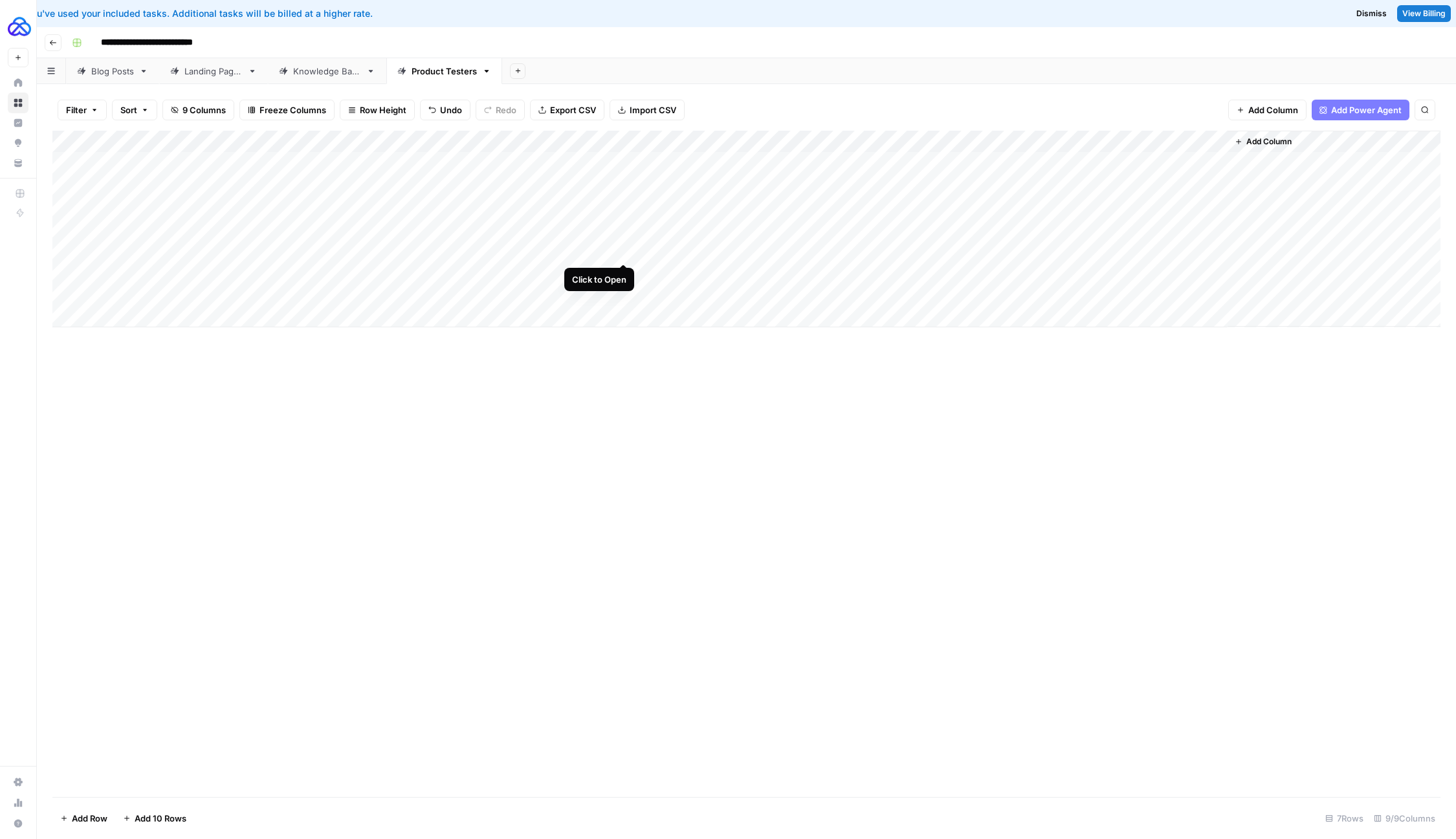
click at [627, 249] on div "Add Column" at bounding box center [746, 229] width 1388 height 197
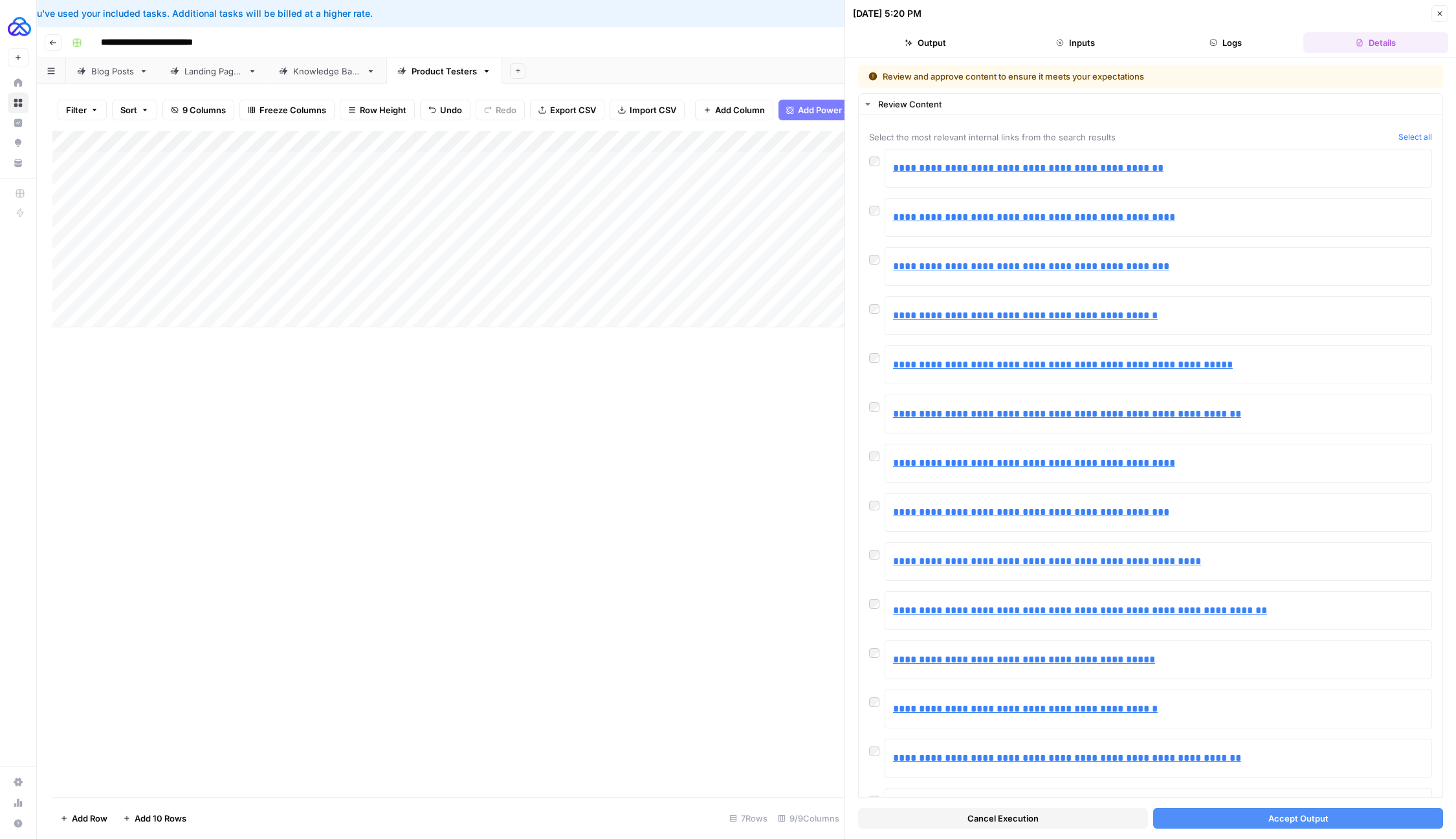
click at [1219, 812] on button "Accept Output" at bounding box center [1298, 819] width 290 height 21
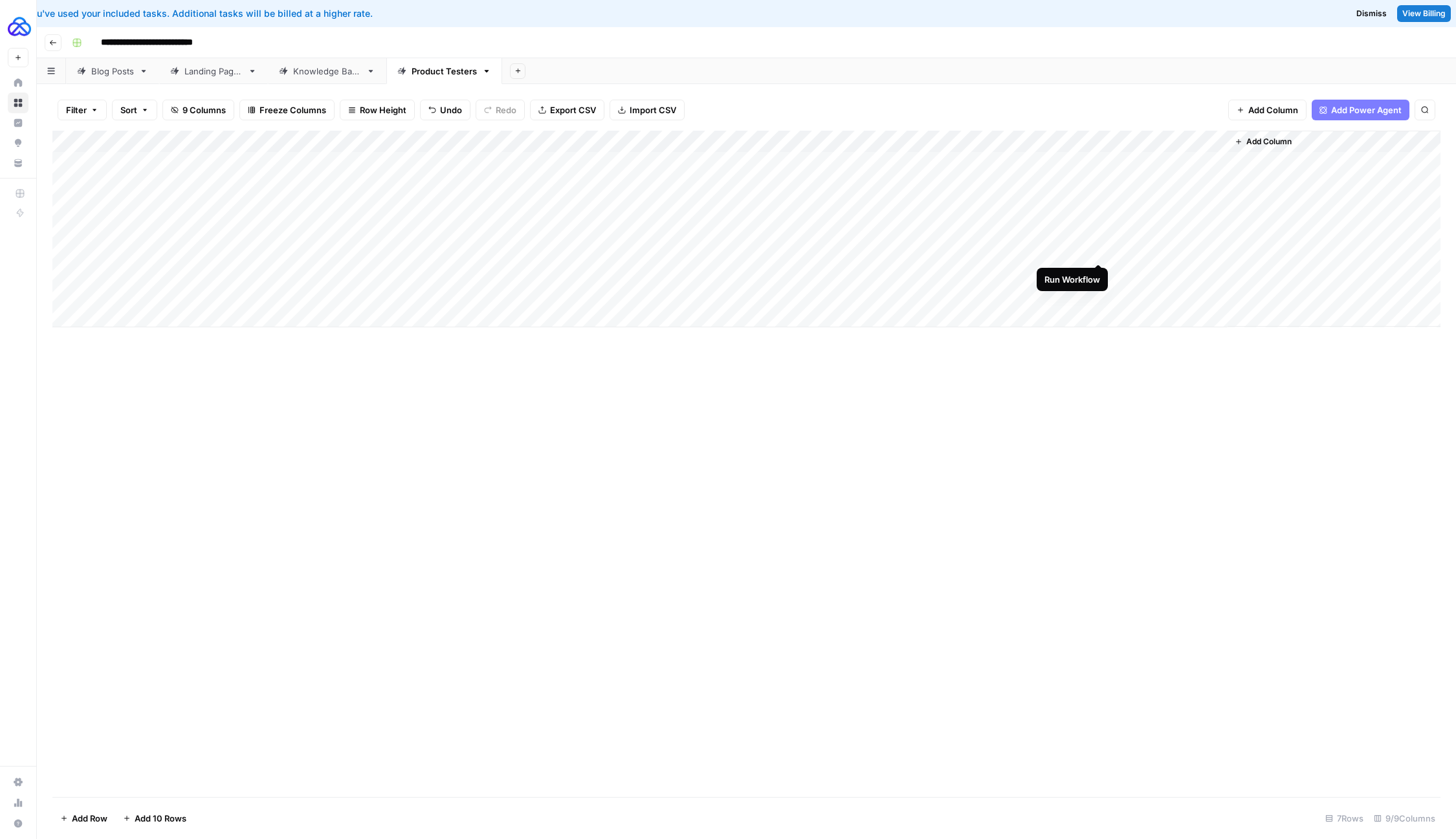
click at [1097, 250] on div "Add Column" at bounding box center [746, 229] width 1388 height 197
click at [332, 294] on div "Add Column" at bounding box center [746, 229] width 1388 height 197
click at [284, 184] on div "Add Column" at bounding box center [746, 229] width 1388 height 197
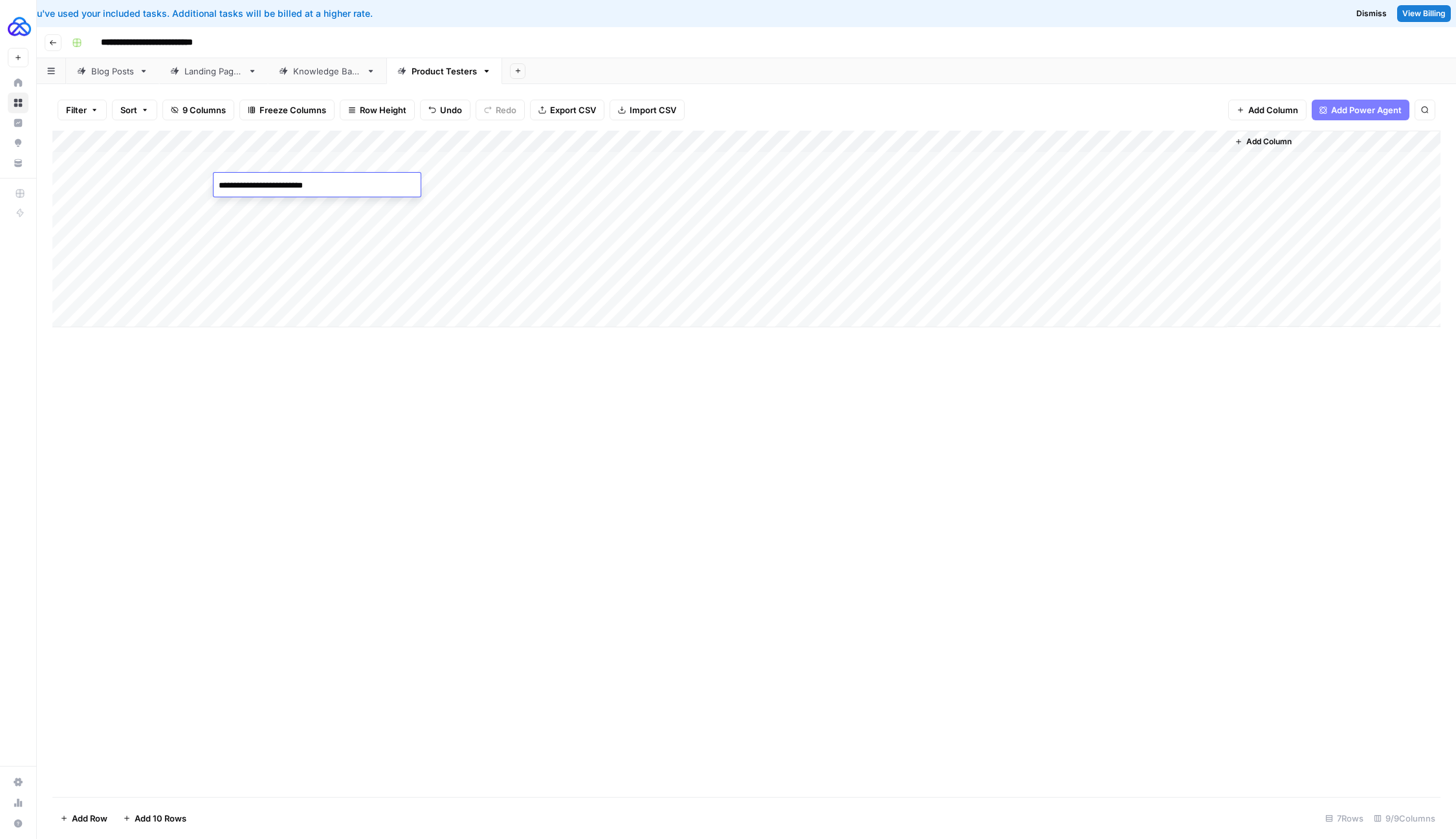
type textarea "**********"
click at [467, 425] on div "Add Column" at bounding box center [746, 464] width 1388 height 666
click at [622, 181] on div "Add Column" at bounding box center [746, 229] width 1388 height 197
click at [1097, 252] on div "Add Column" at bounding box center [746, 229] width 1388 height 197
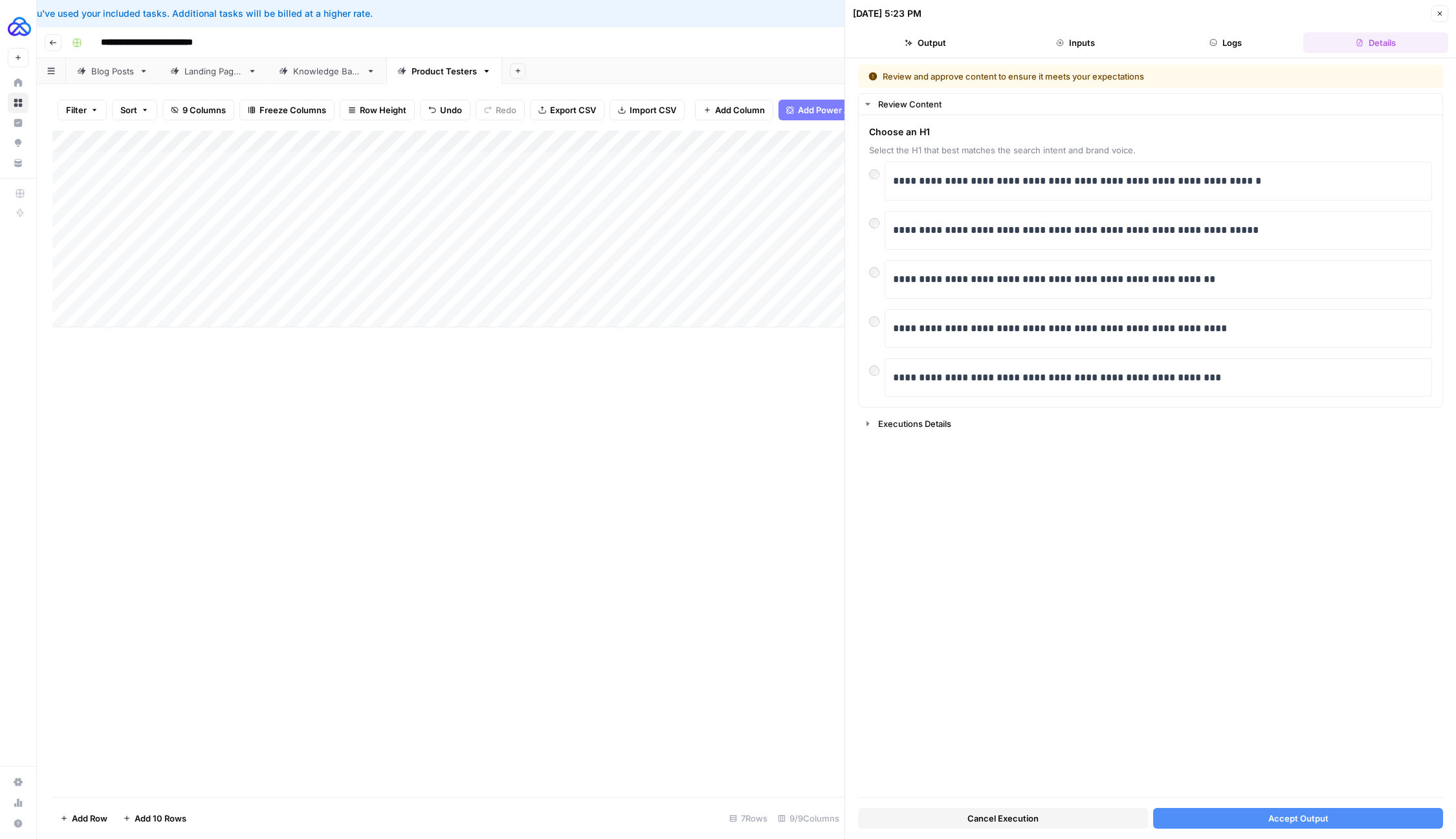
click at [1206, 821] on button "Accept Output" at bounding box center [1298, 819] width 290 height 21
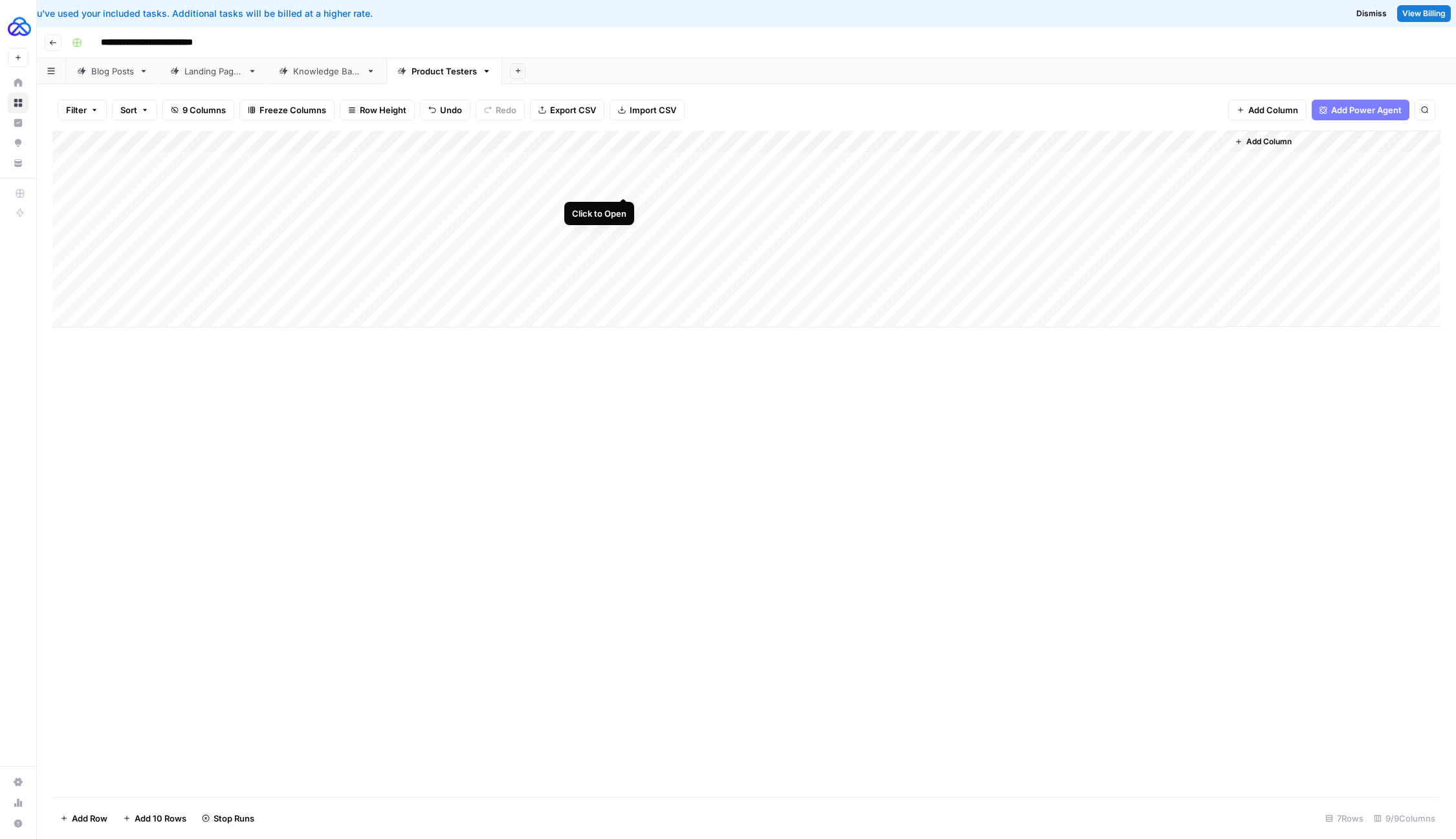
click at [627, 181] on div "Add Column" at bounding box center [746, 229] width 1388 height 197
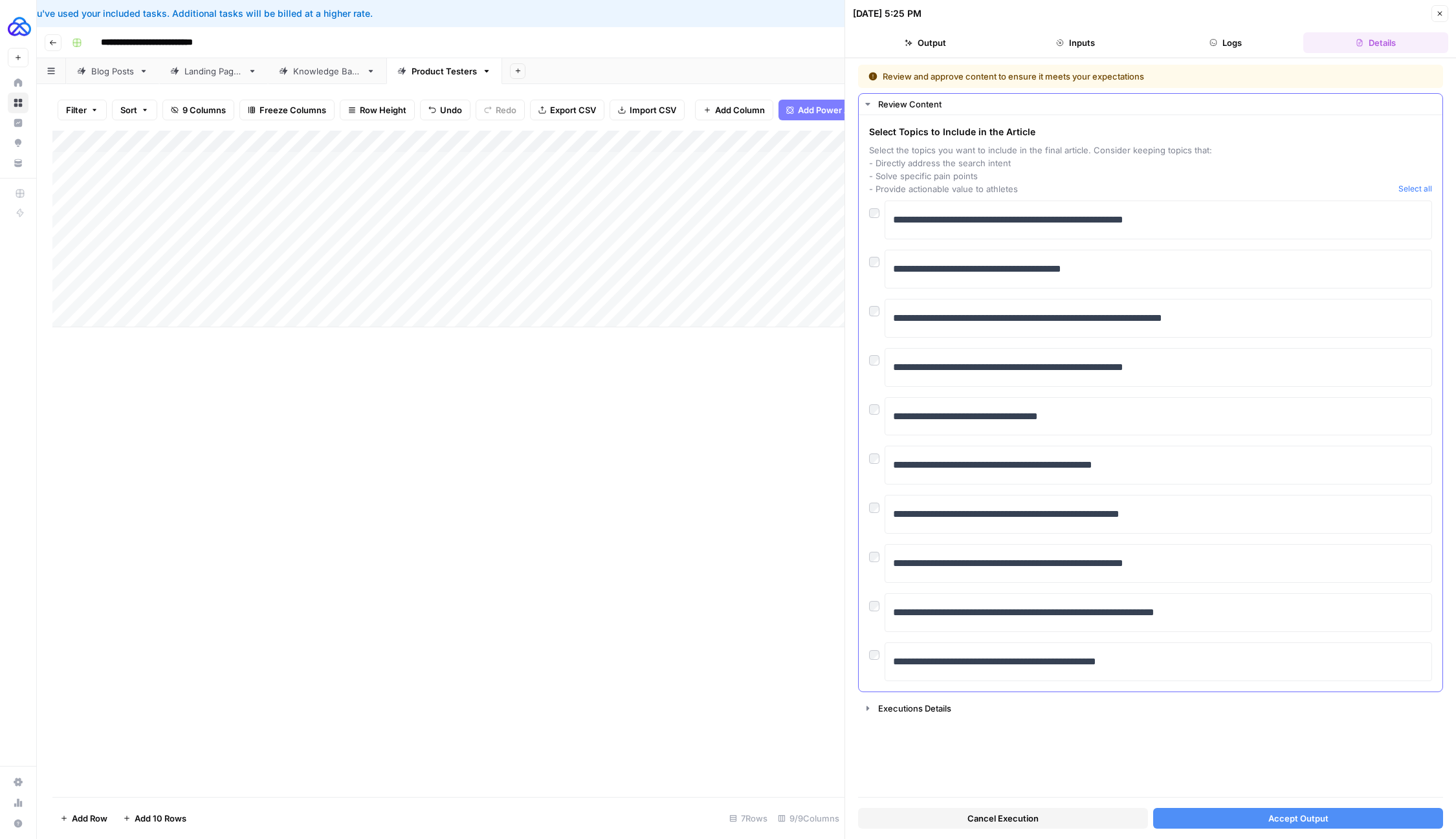
click at [873, 411] on div at bounding box center [877, 406] width 16 height 18
click at [1207, 824] on button "Accept Output" at bounding box center [1298, 819] width 290 height 21
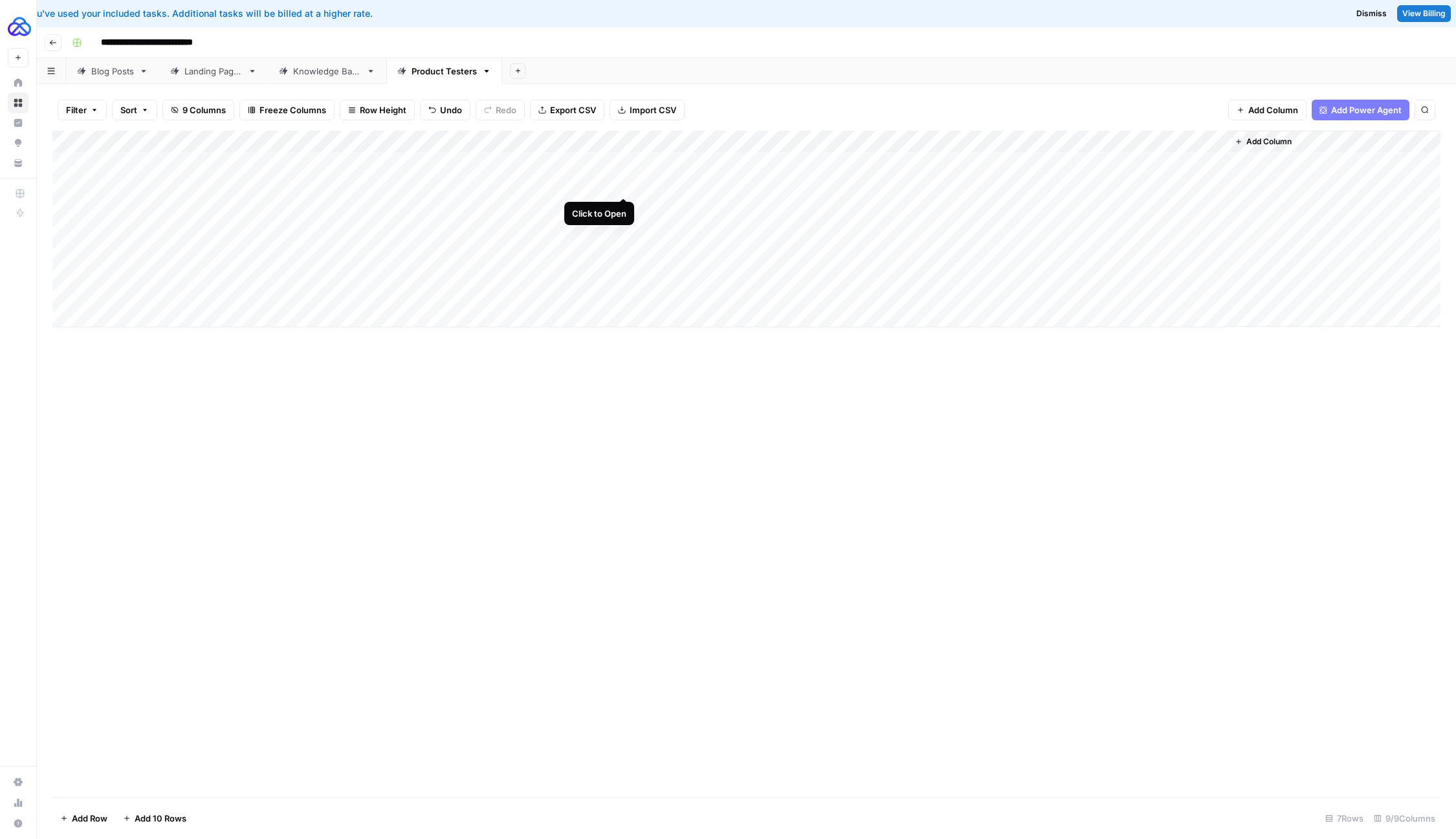
click at [624, 184] on div "Add Column" at bounding box center [746, 229] width 1388 height 197
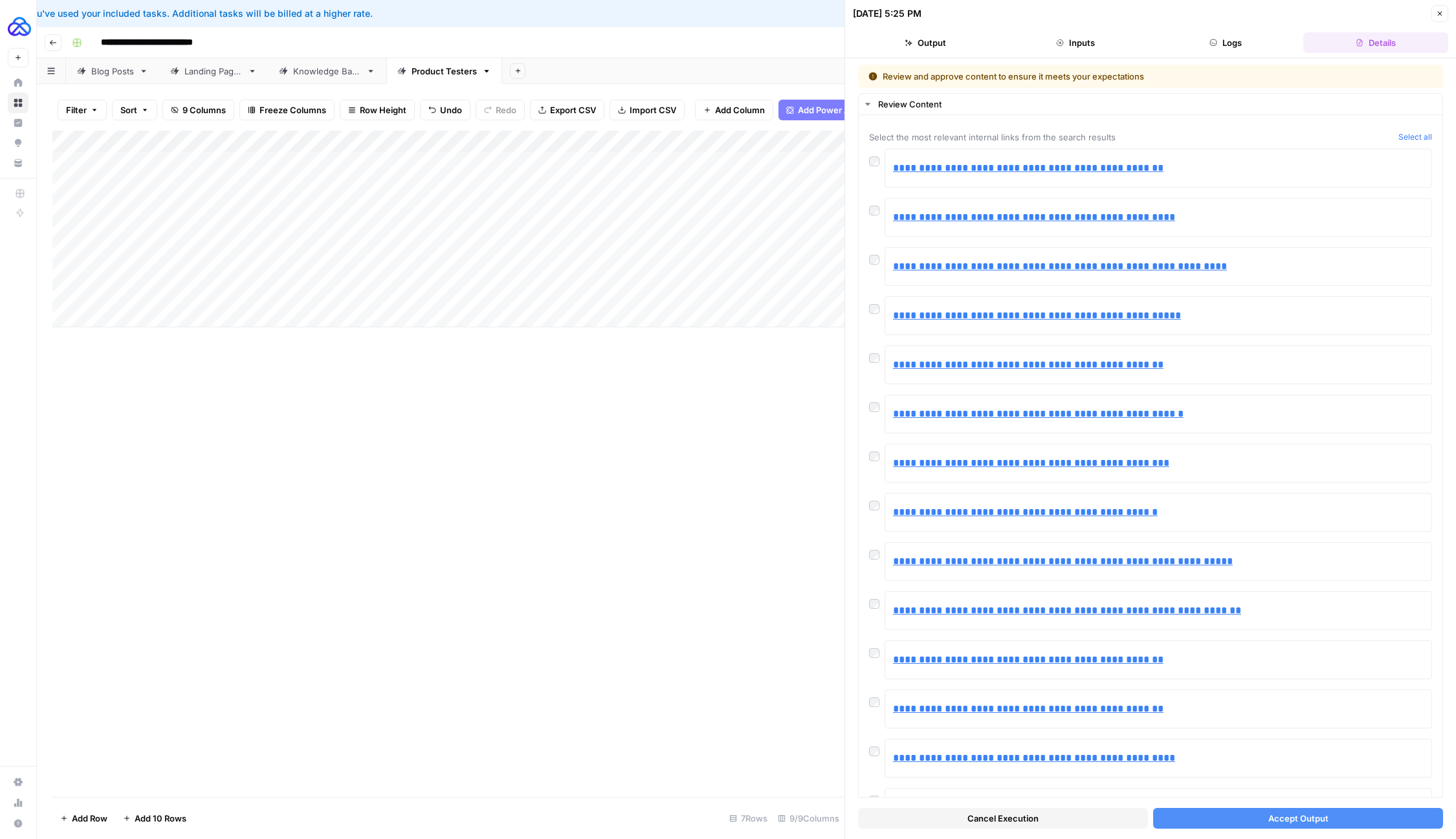
click at [1243, 812] on button "Accept Output" at bounding box center [1298, 819] width 290 height 21
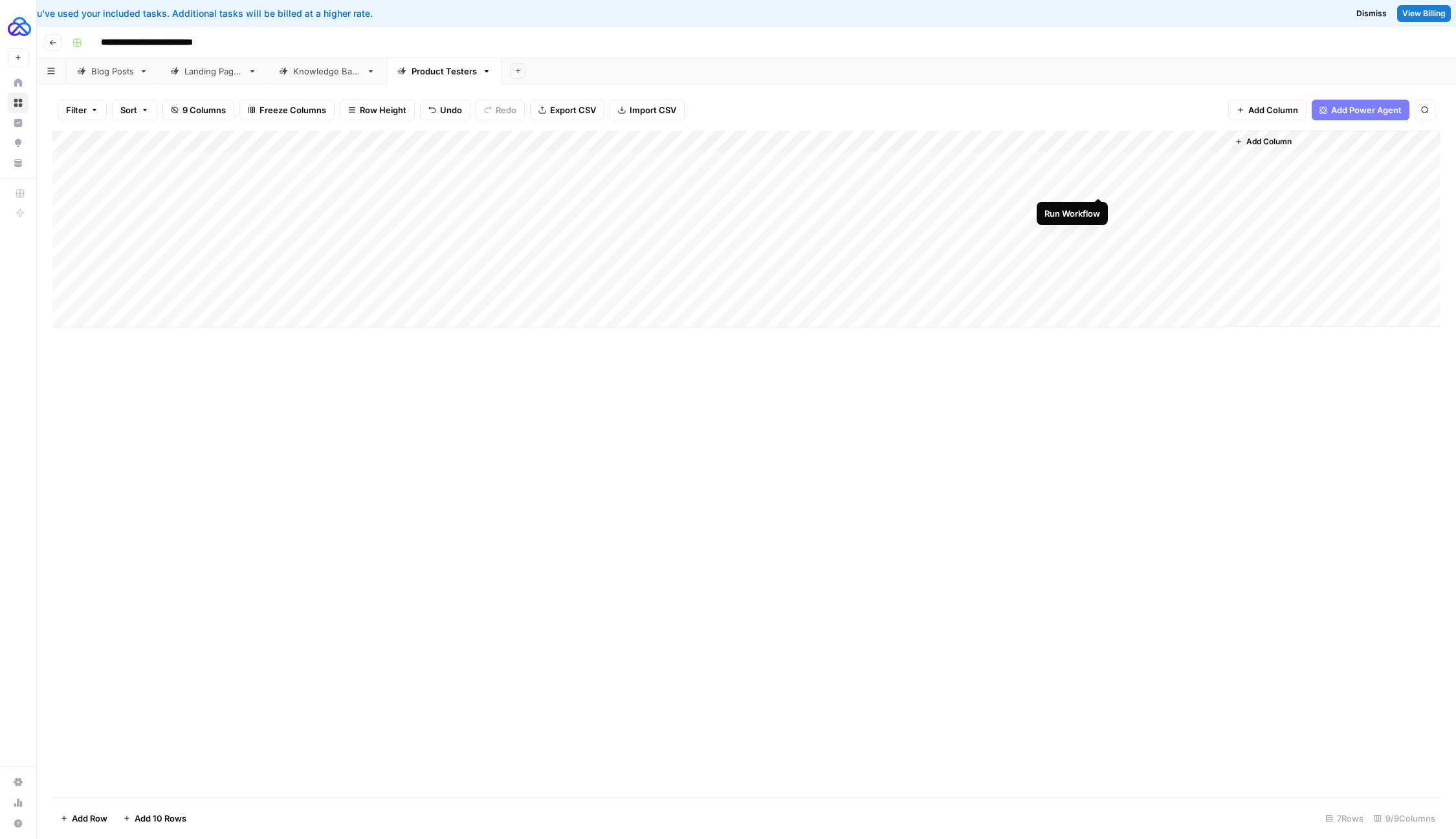
click at [1097, 184] on div "Add Column" at bounding box center [746, 229] width 1388 height 197
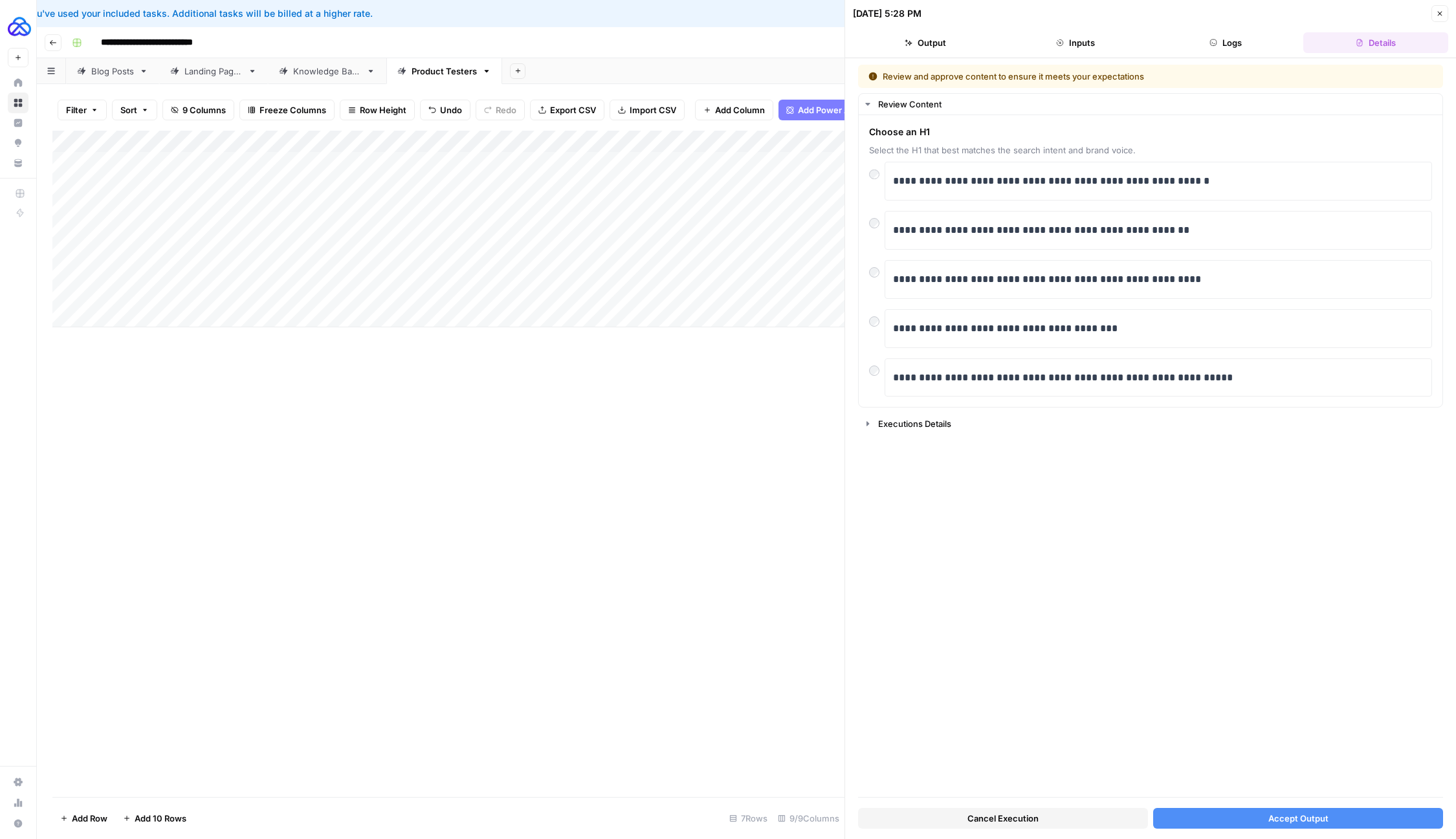
click at [1231, 824] on button "Accept Output" at bounding box center [1298, 819] width 290 height 21
